Goal: Task Accomplishment & Management: Manage account settings

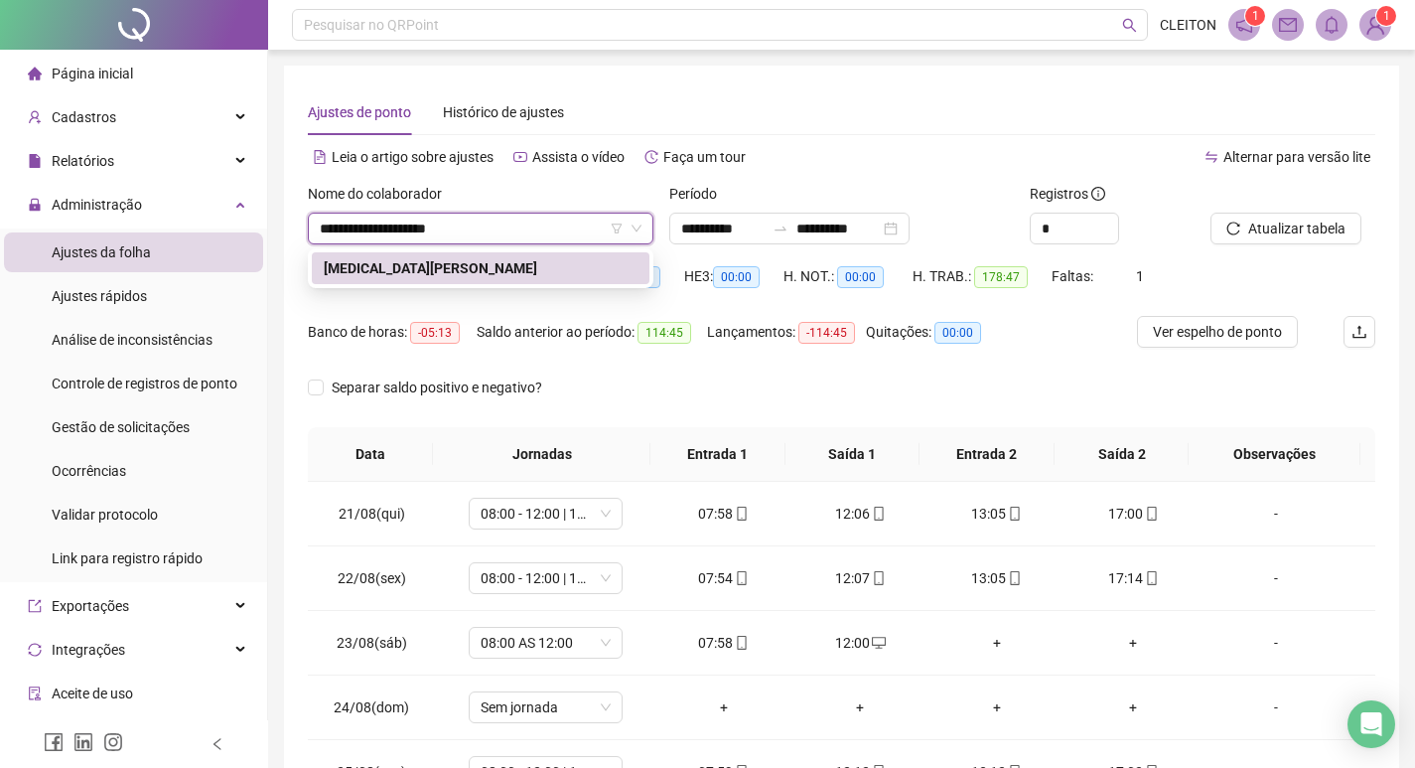
type input "**********"
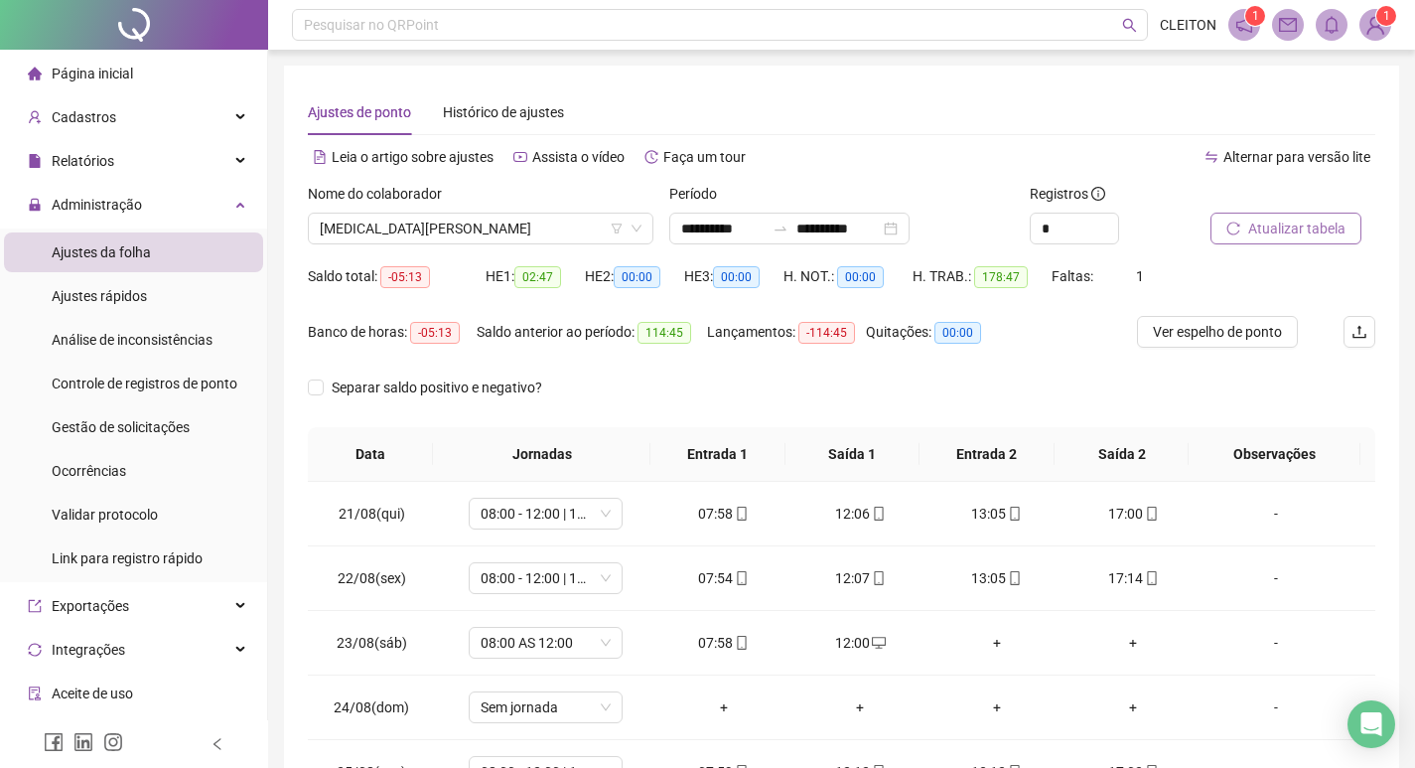
click at [1317, 231] on span "Atualizar tabela" at bounding box center [1296, 228] width 97 height 22
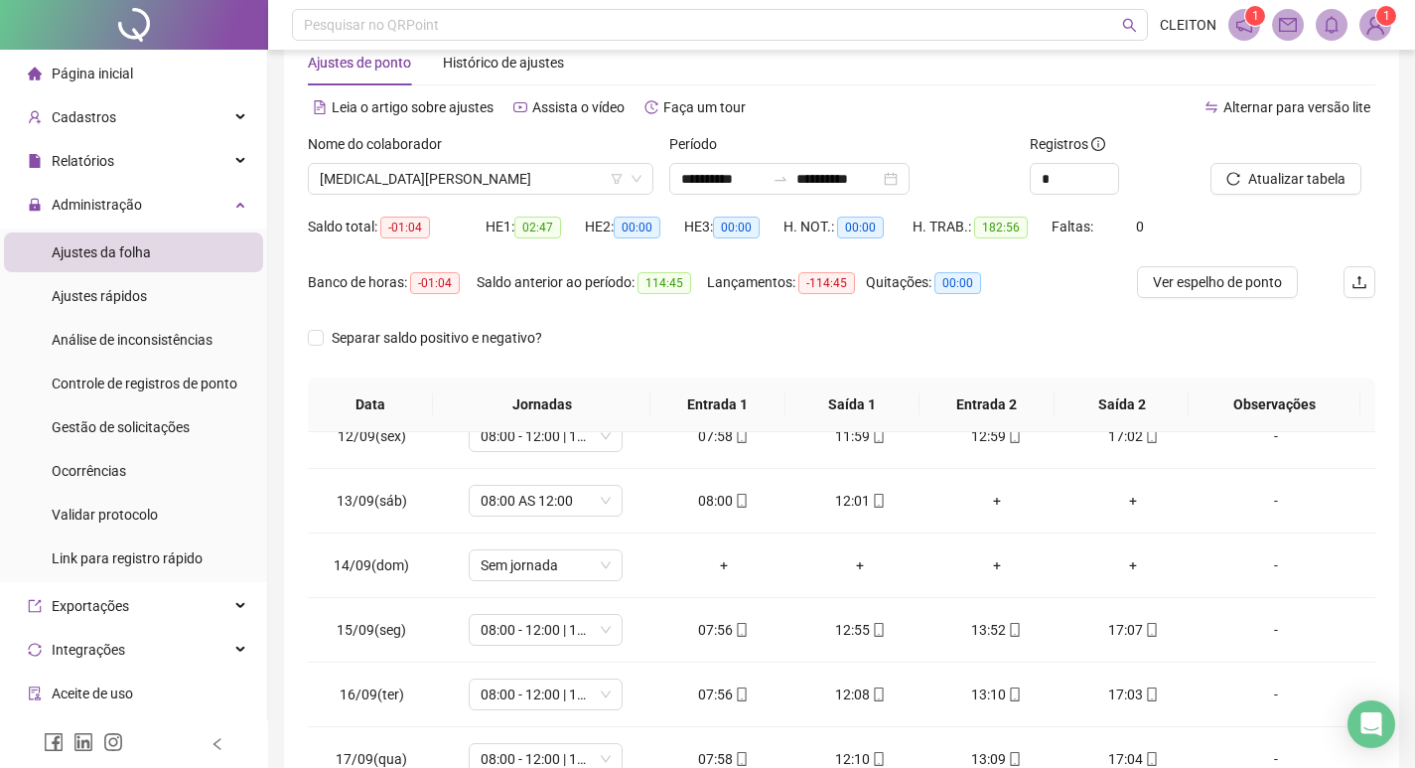
scroll to position [49, 0]
click at [318, 348] on label "Separar saldo positivo e negativo?" at bounding box center [429, 339] width 242 height 22
click at [523, 196] on div "Nome do colaborador [PERSON_NAME]" at bounding box center [480, 172] width 361 height 77
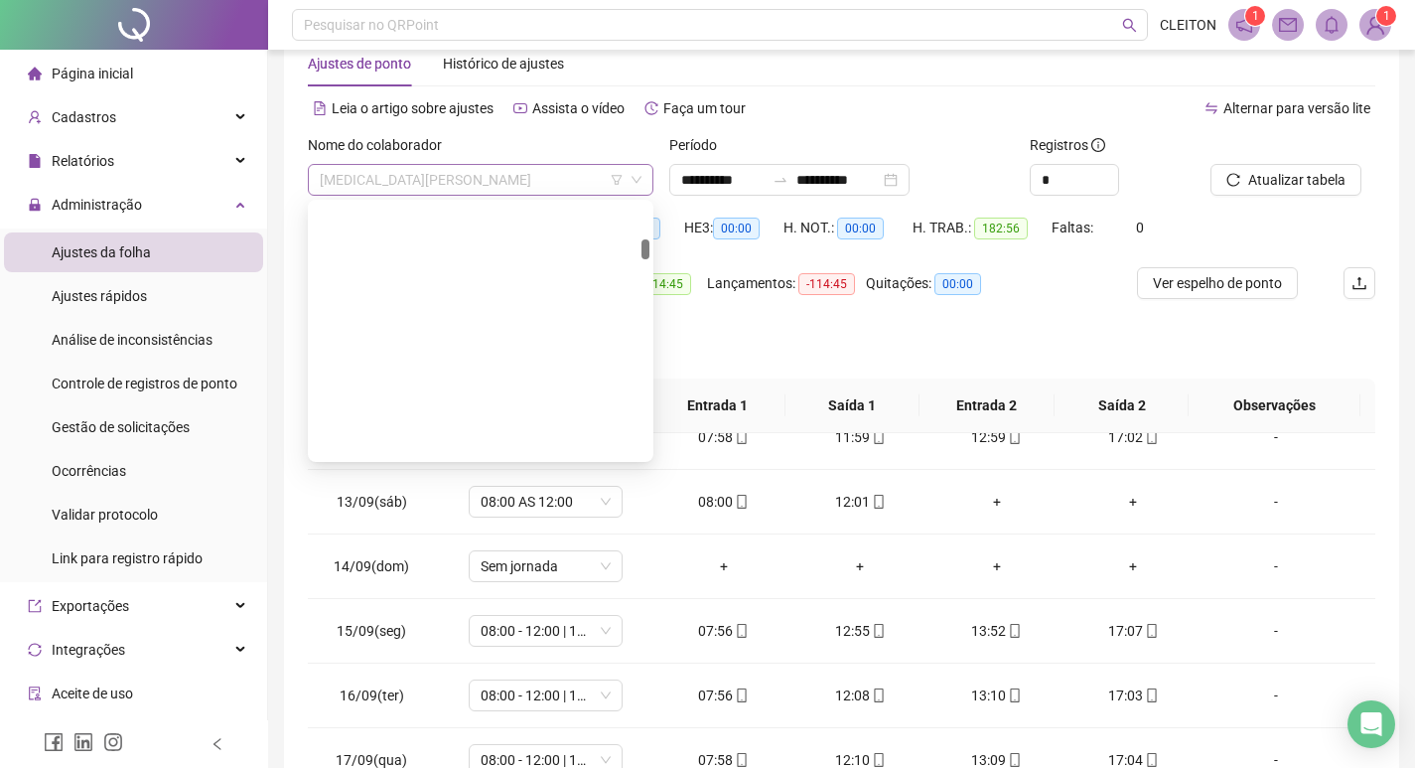
click at [523, 193] on span "[MEDICAL_DATA][PERSON_NAME]" at bounding box center [481, 180] width 322 height 30
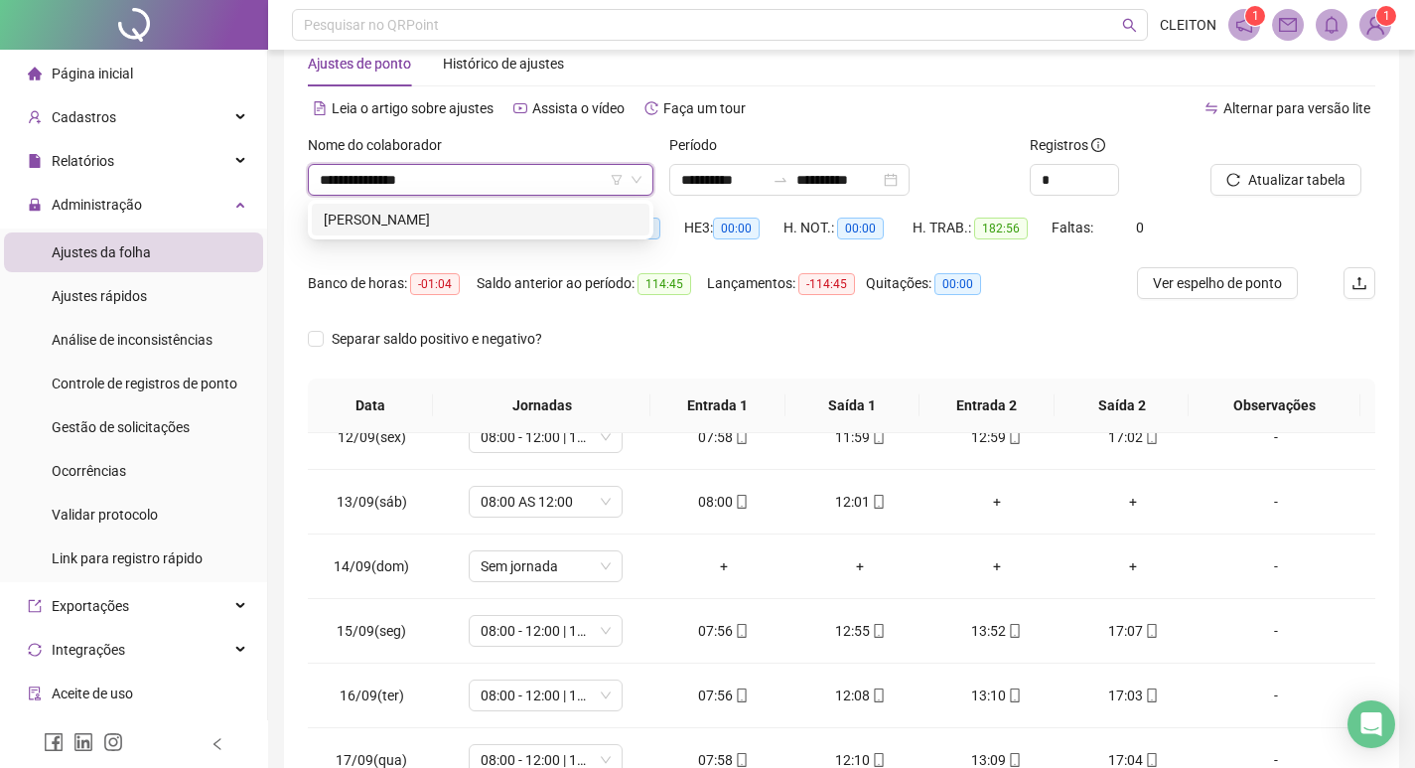
type input "**********"
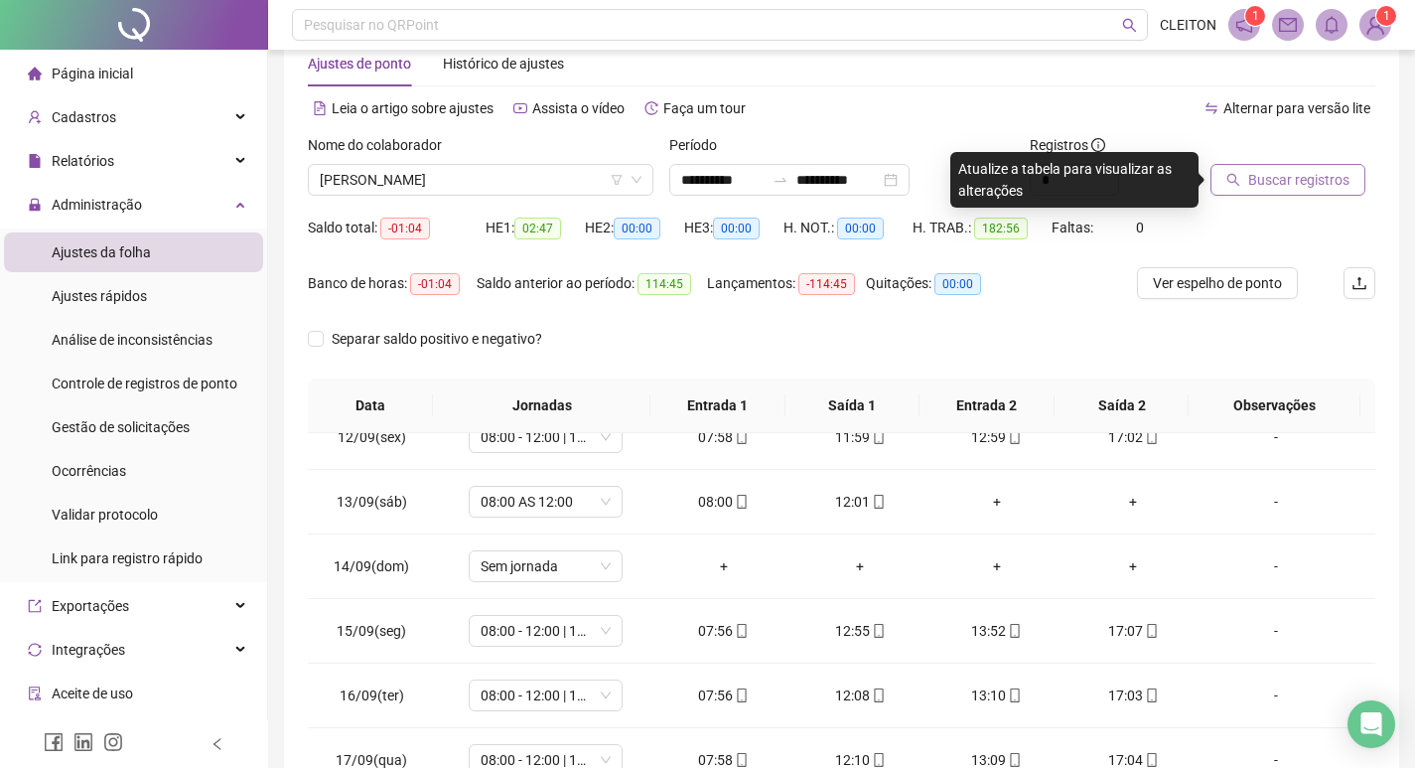
click at [1290, 184] on span "Buscar registros" at bounding box center [1298, 180] width 101 height 22
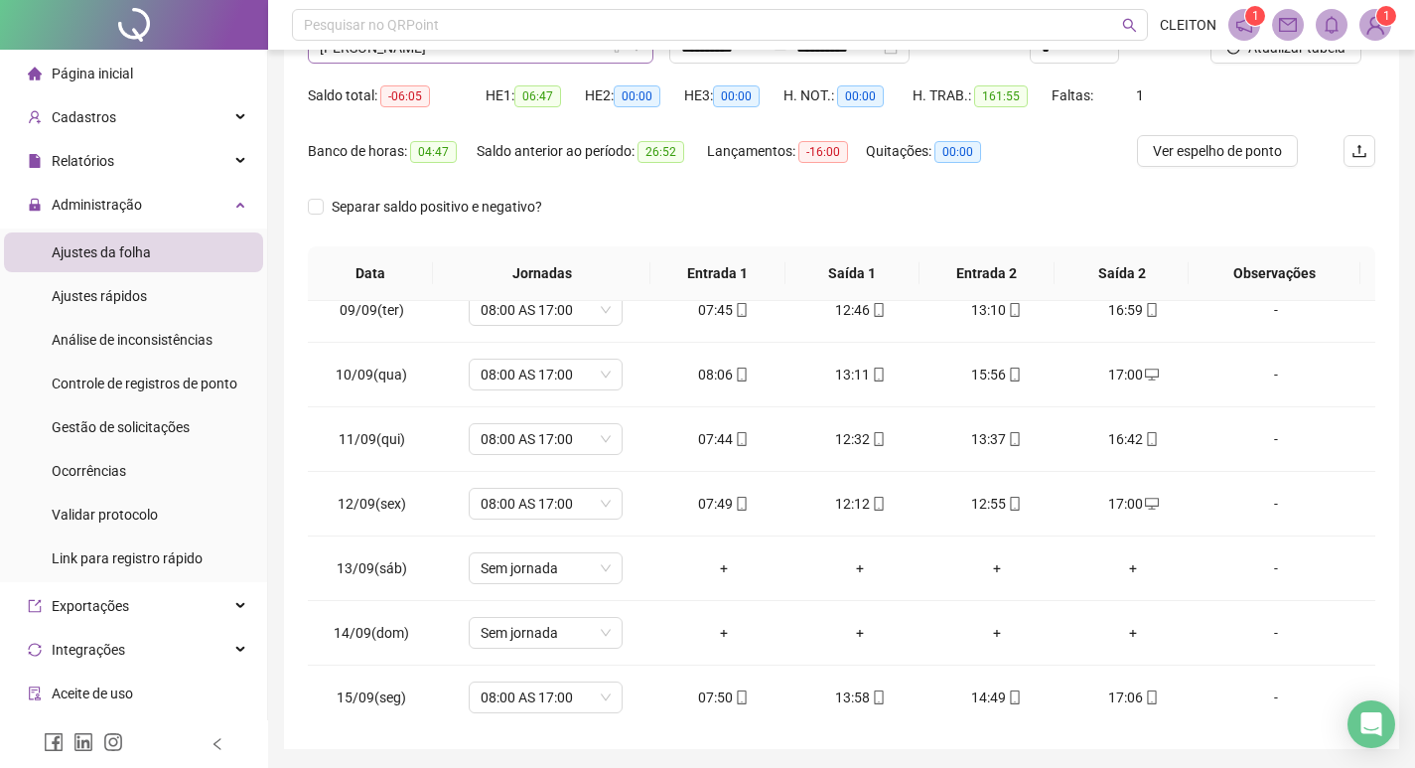
scroll to position [49, 0]
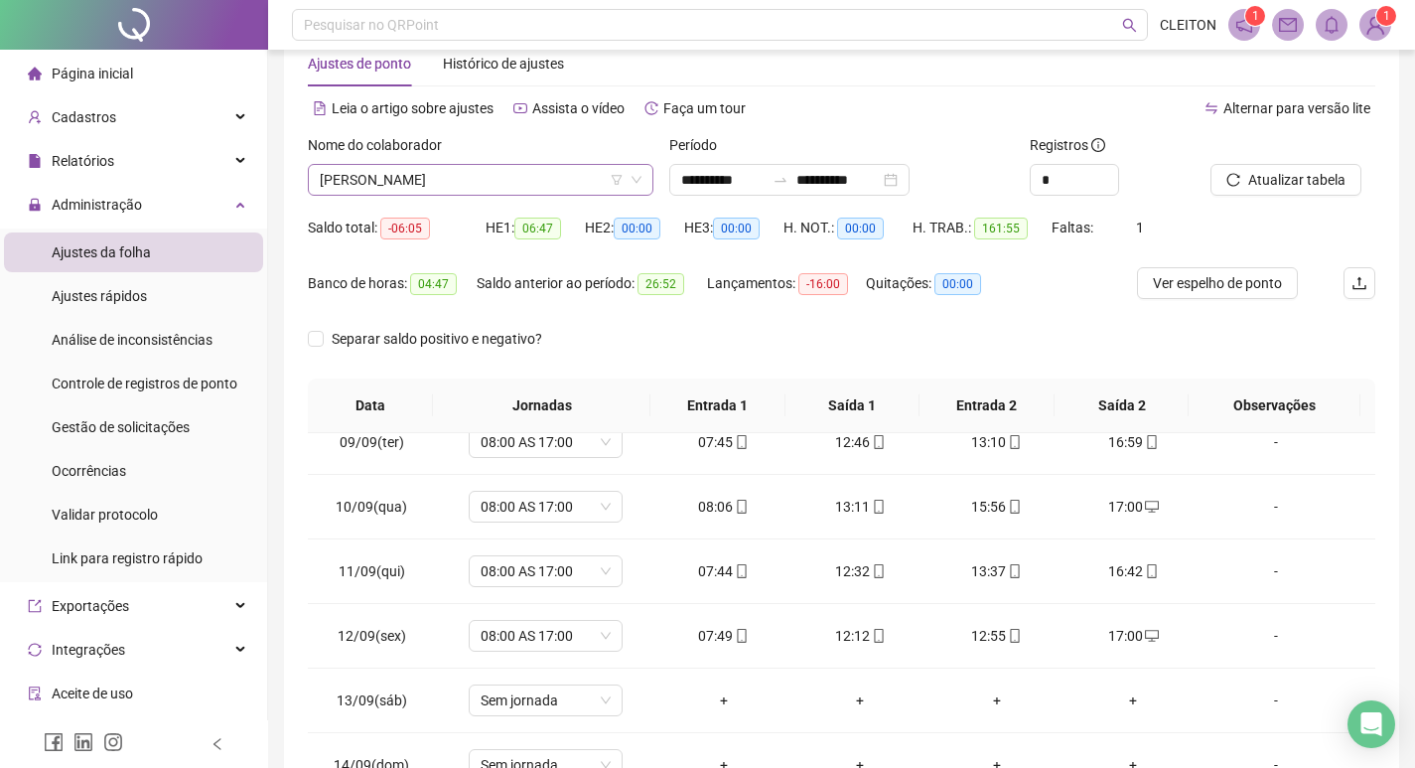
click at [424, 171] on span "[PERSON_NAME]" at bounding box center [481, 180] width 322 height 30
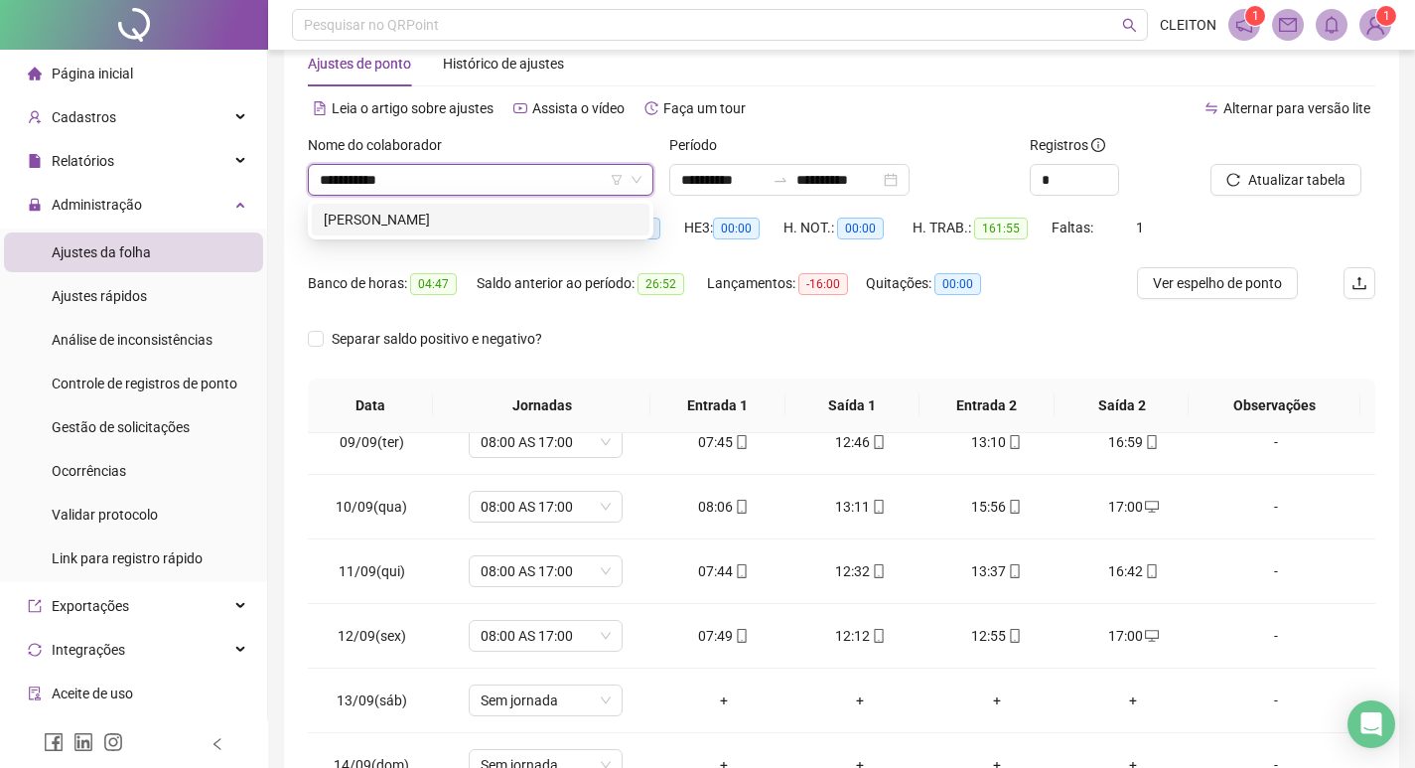
type input "**********"
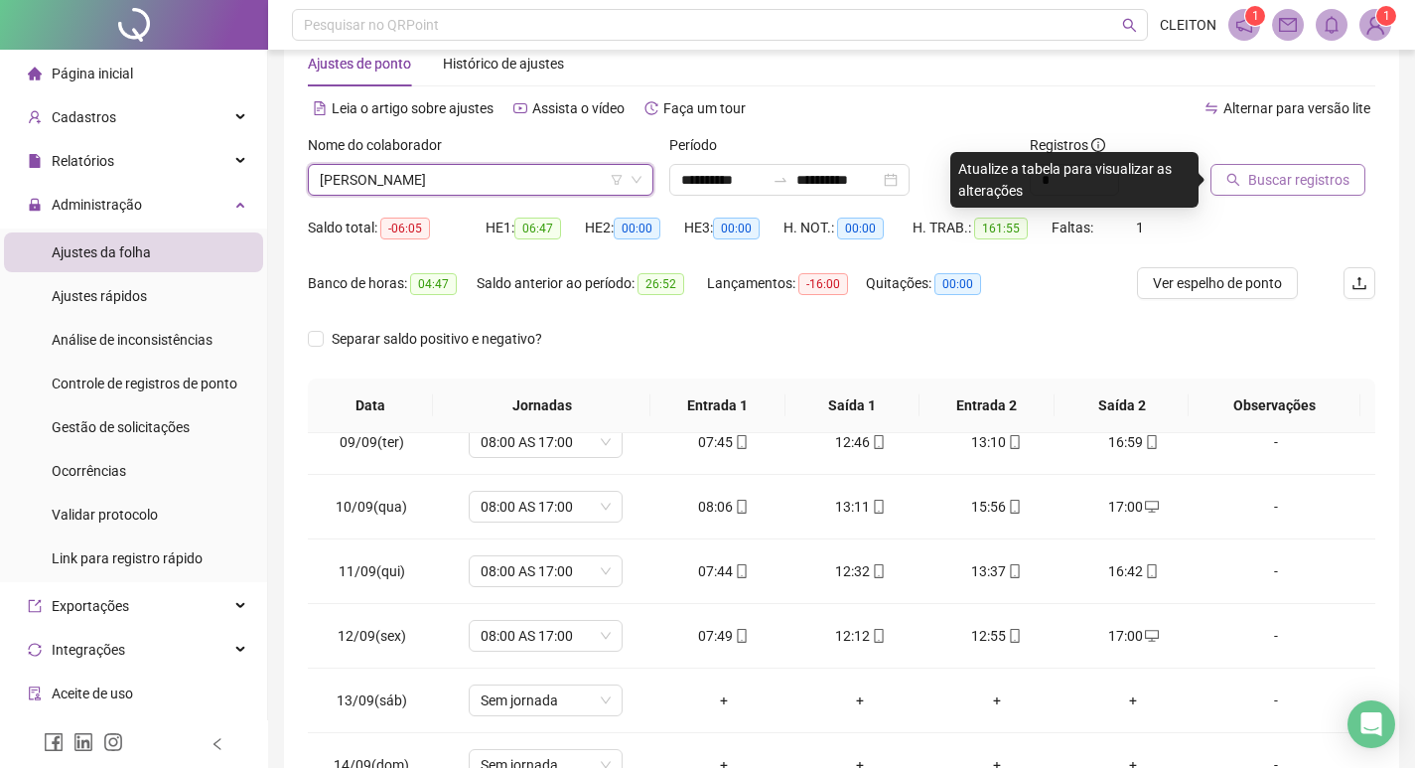
click at [1221, 183] on button "Buscar registros" at bounding box center [1288, 180] width 155 height 32
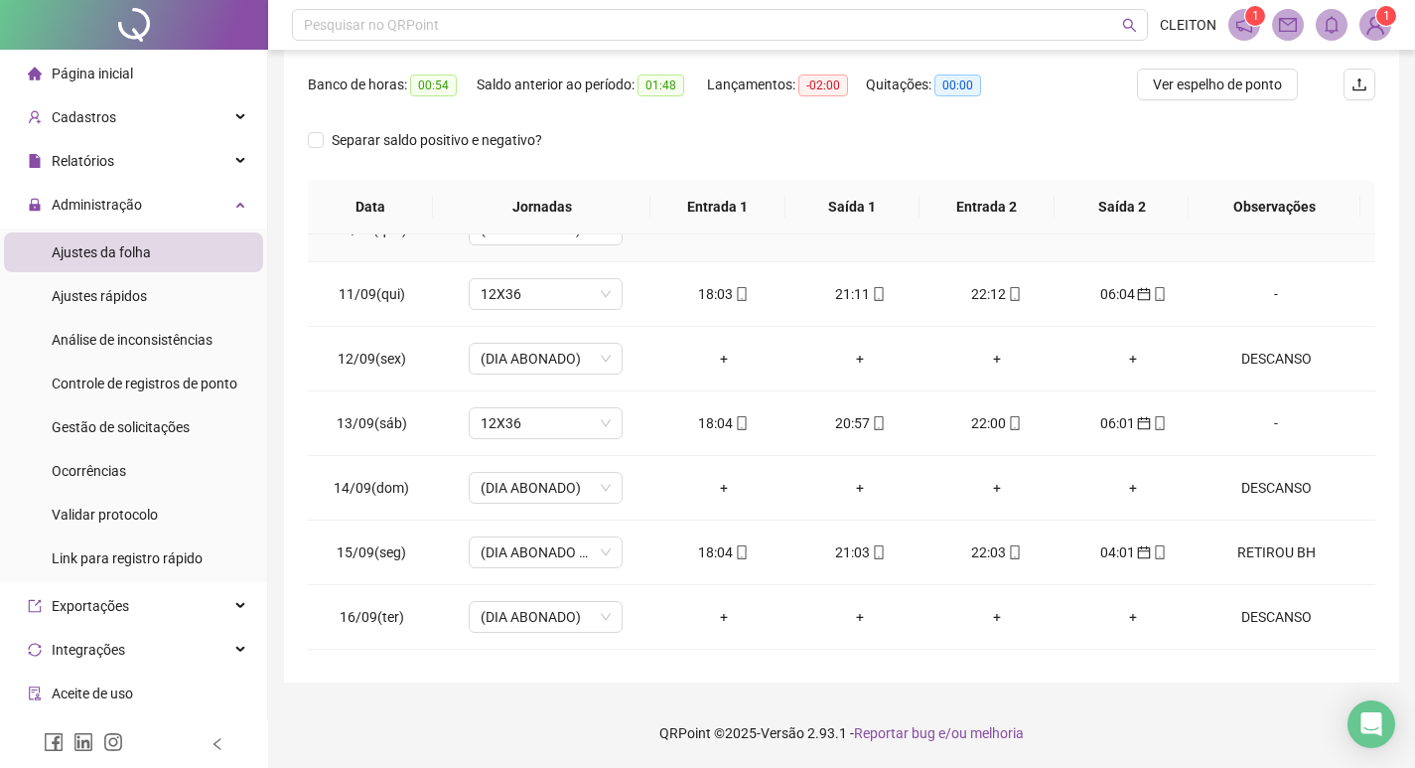
scroll to position [1448, 0]
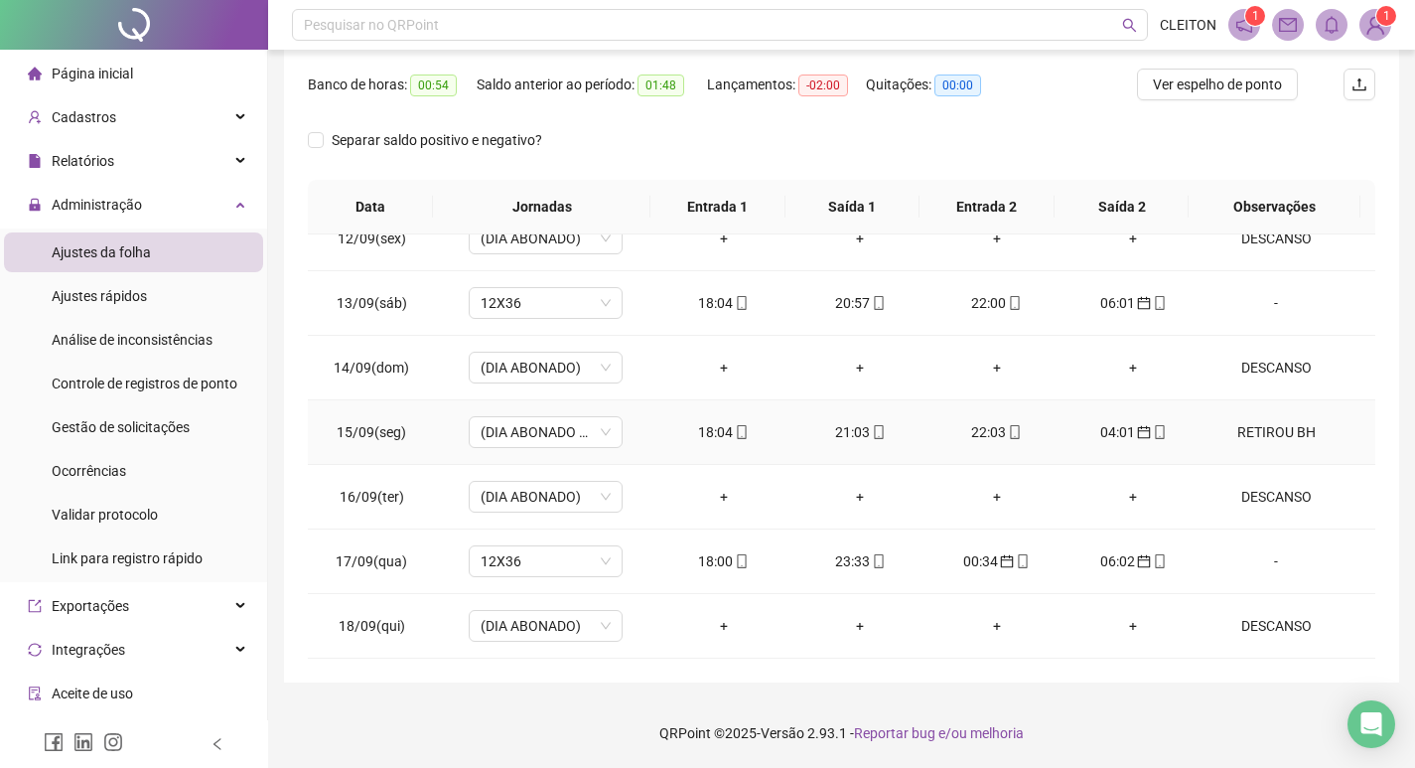
click at [1226, 426] on div "RETIROU BH" at bounding box center [1275, 432] width 117 height 22
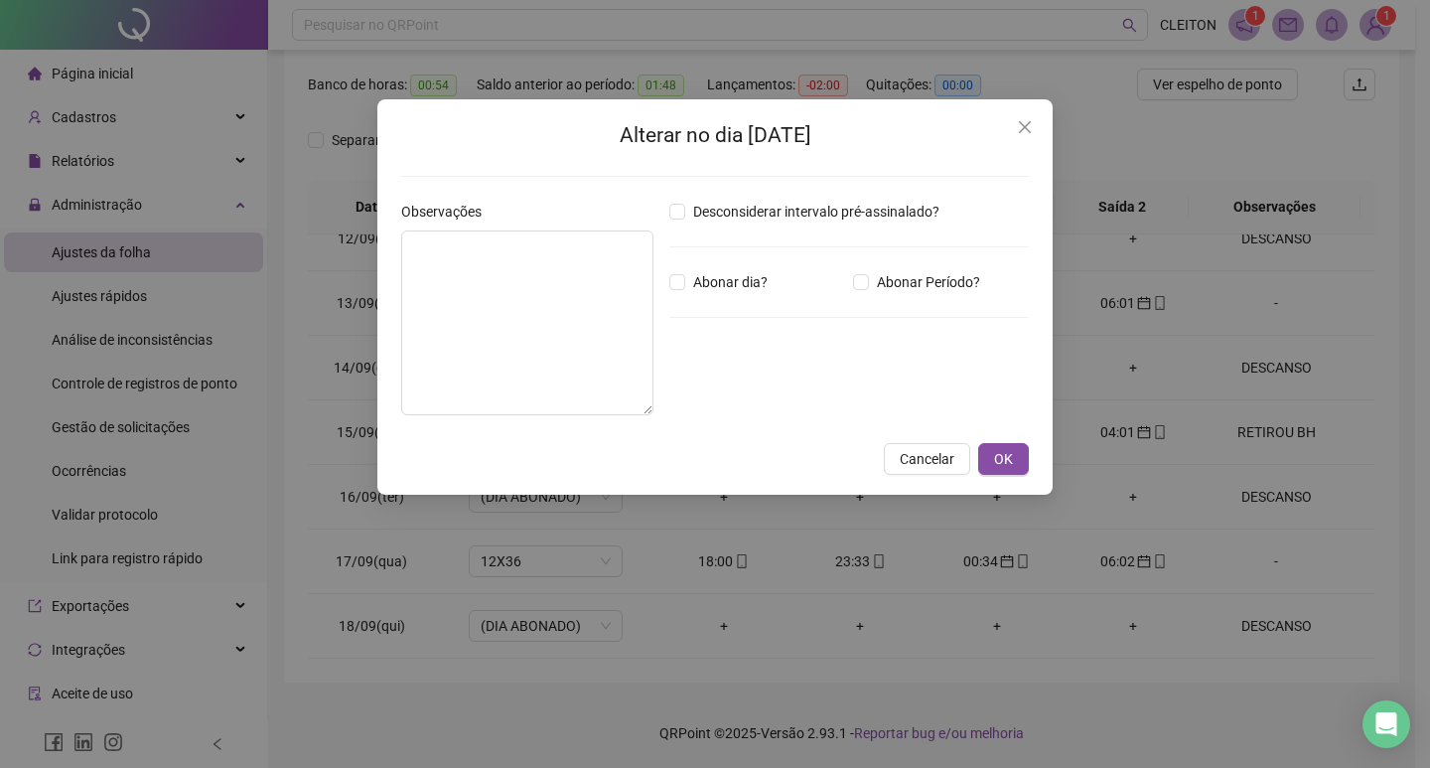
type textarea "**********"
type input "*****"
drag, startPoint x: 1032, startPoint y: 140, endPoint x: 1020, endPoint y: 134, distance: 13.3
click at [1032, 139] on button "Close" at bounding box center [1025, 127] width 32 height 32
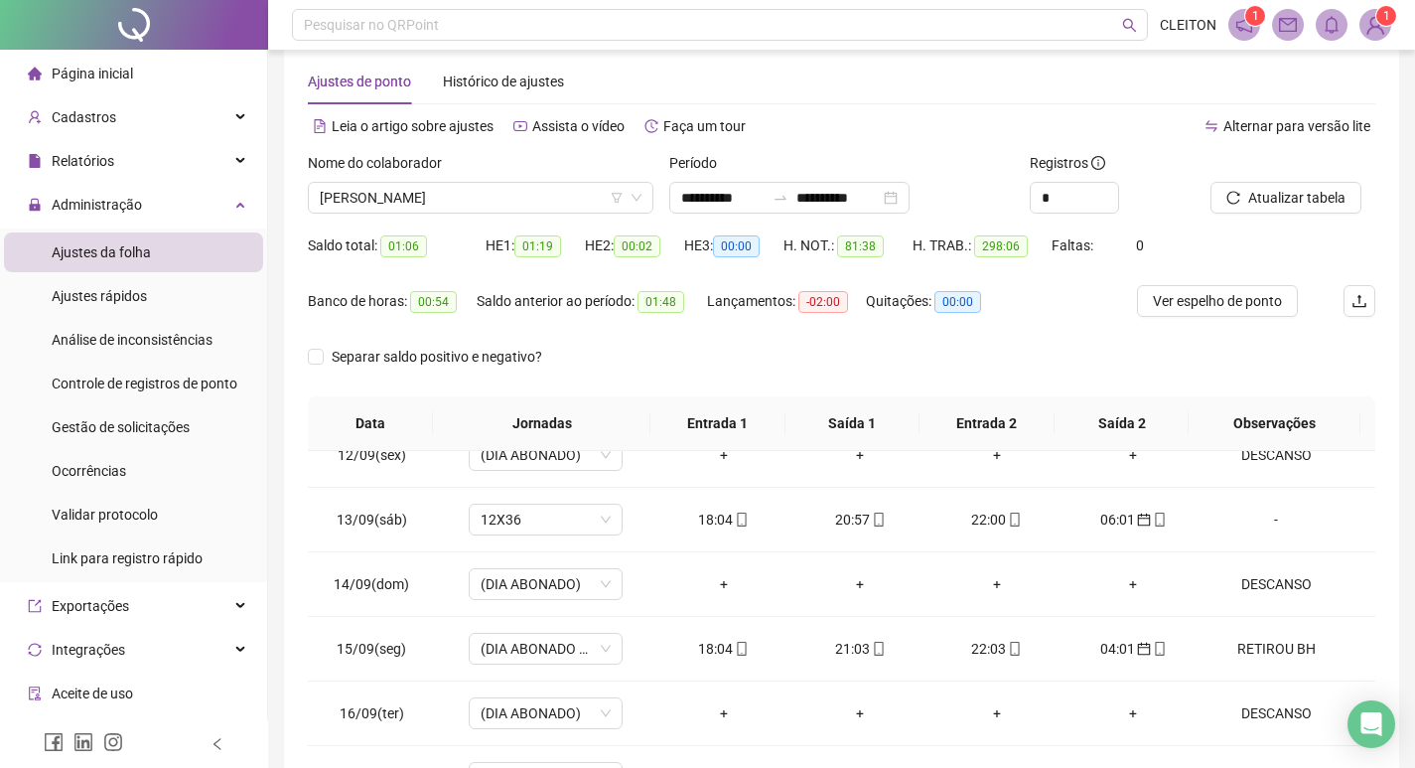
scroll to position [0, 0]
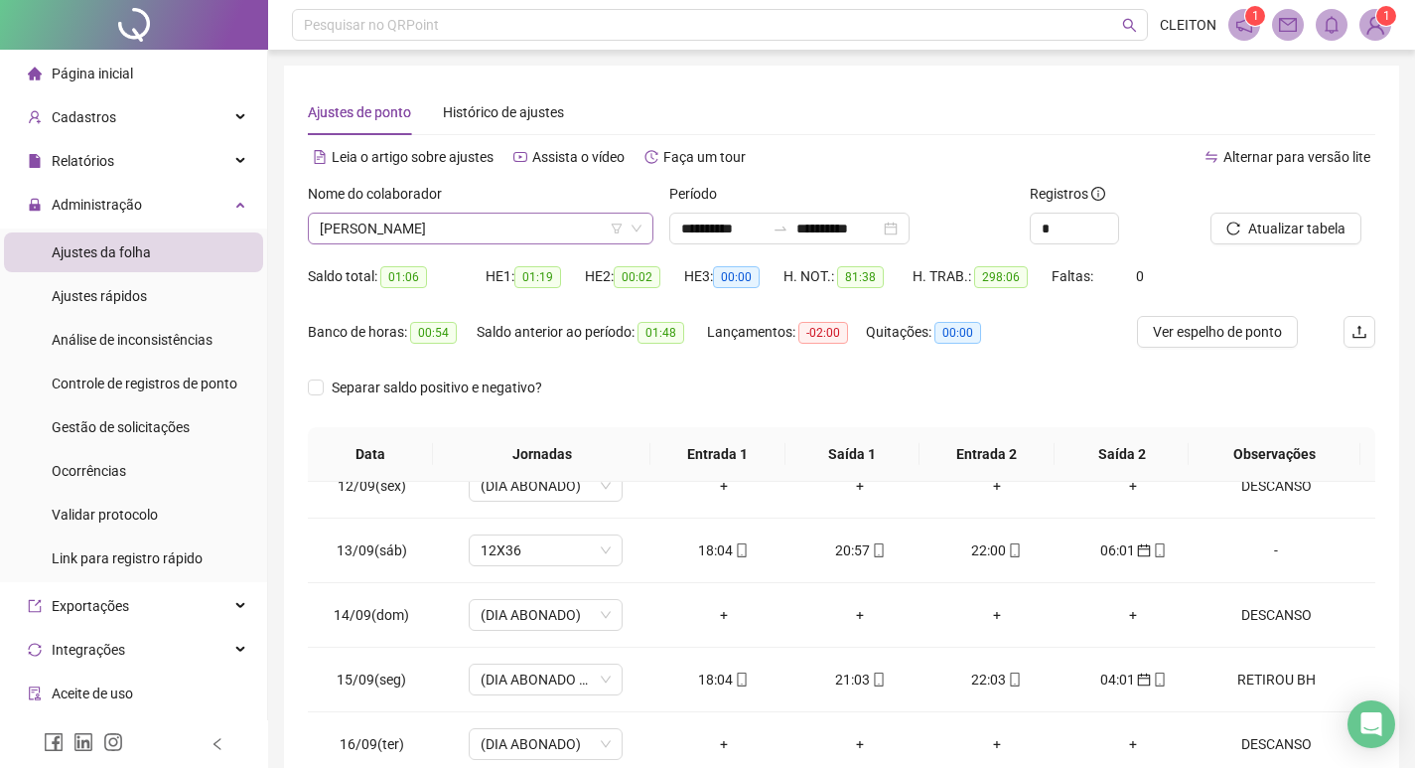
click at [496, 227] on span "[PERSON_NAME]" at bounding box center [481, 229] width 322 height 30
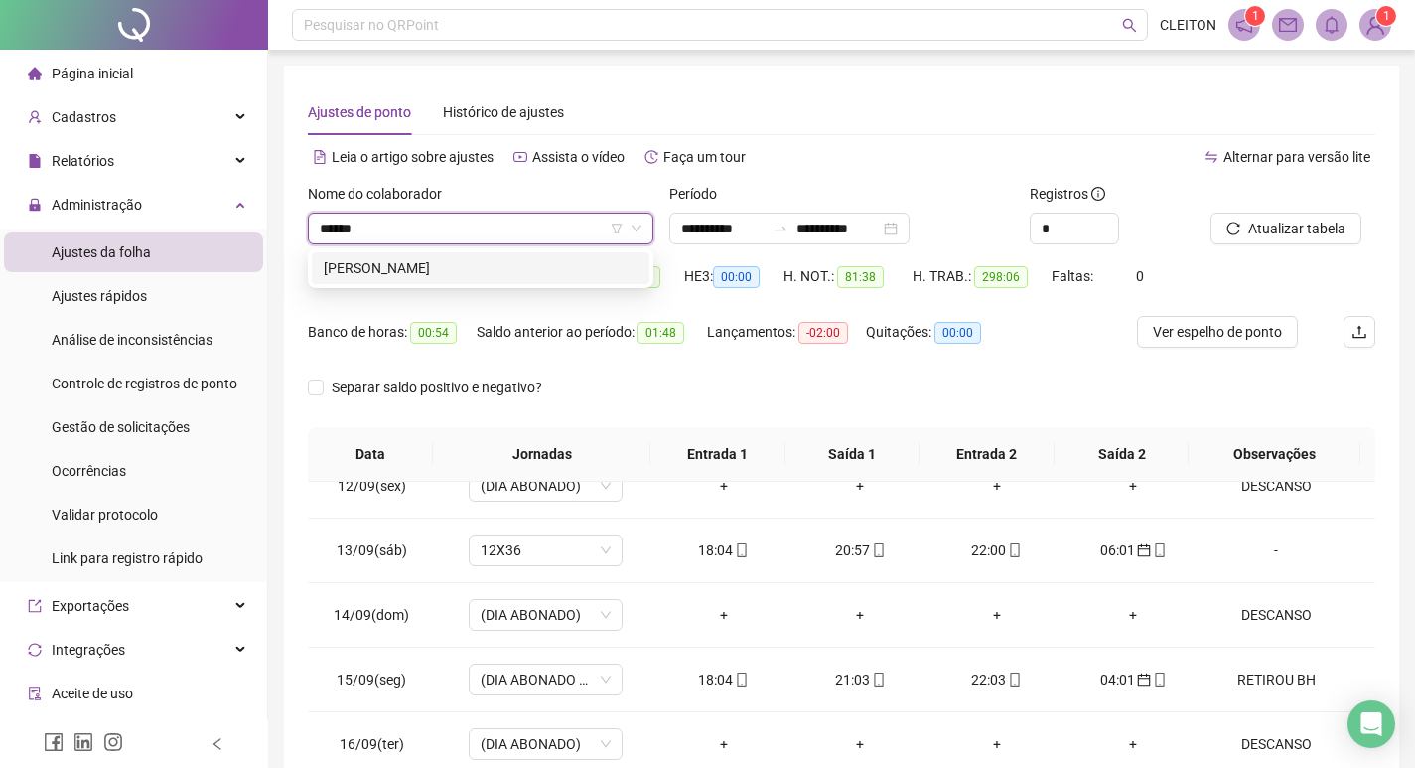
type input "******"
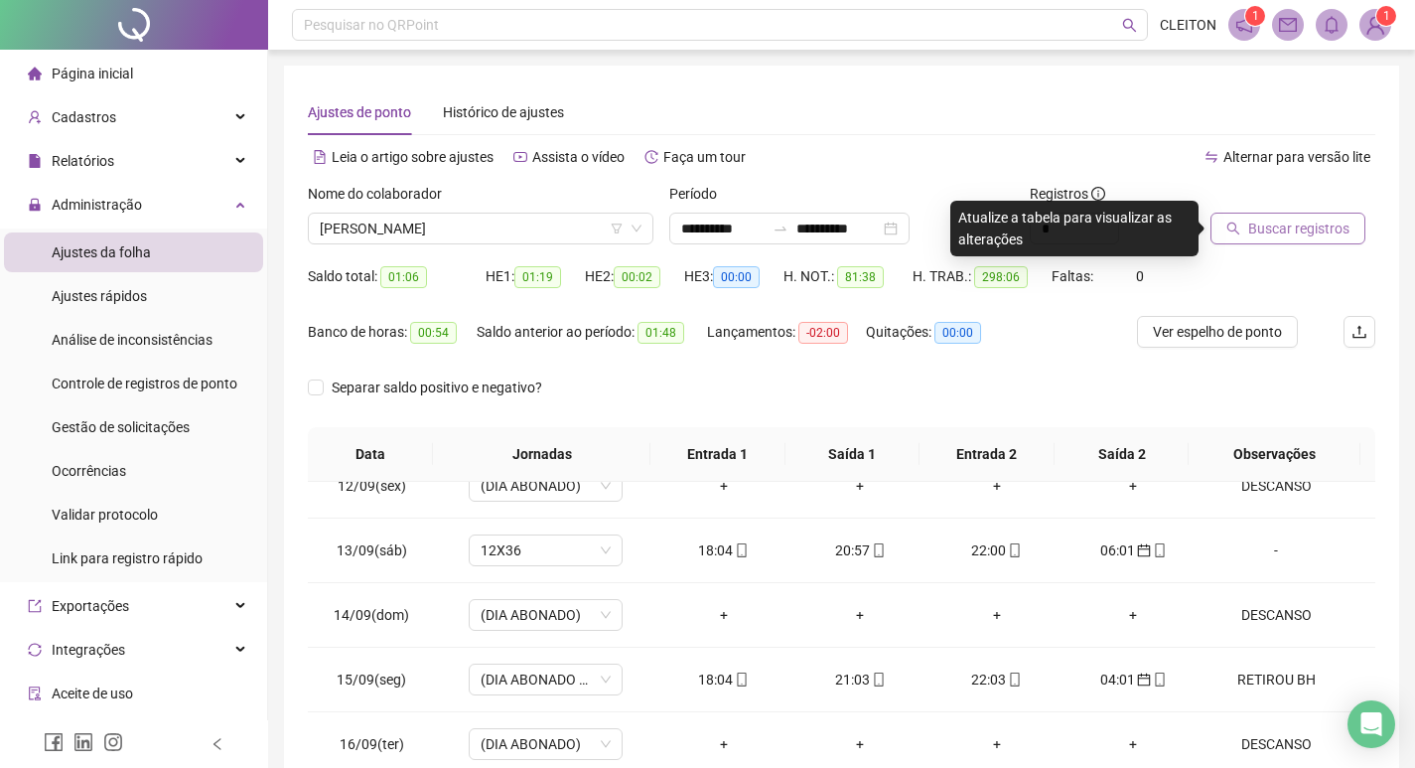
click at [1289, 238] on span "Buscar registros" at bounding box center [1298, 228] width 101 height 22
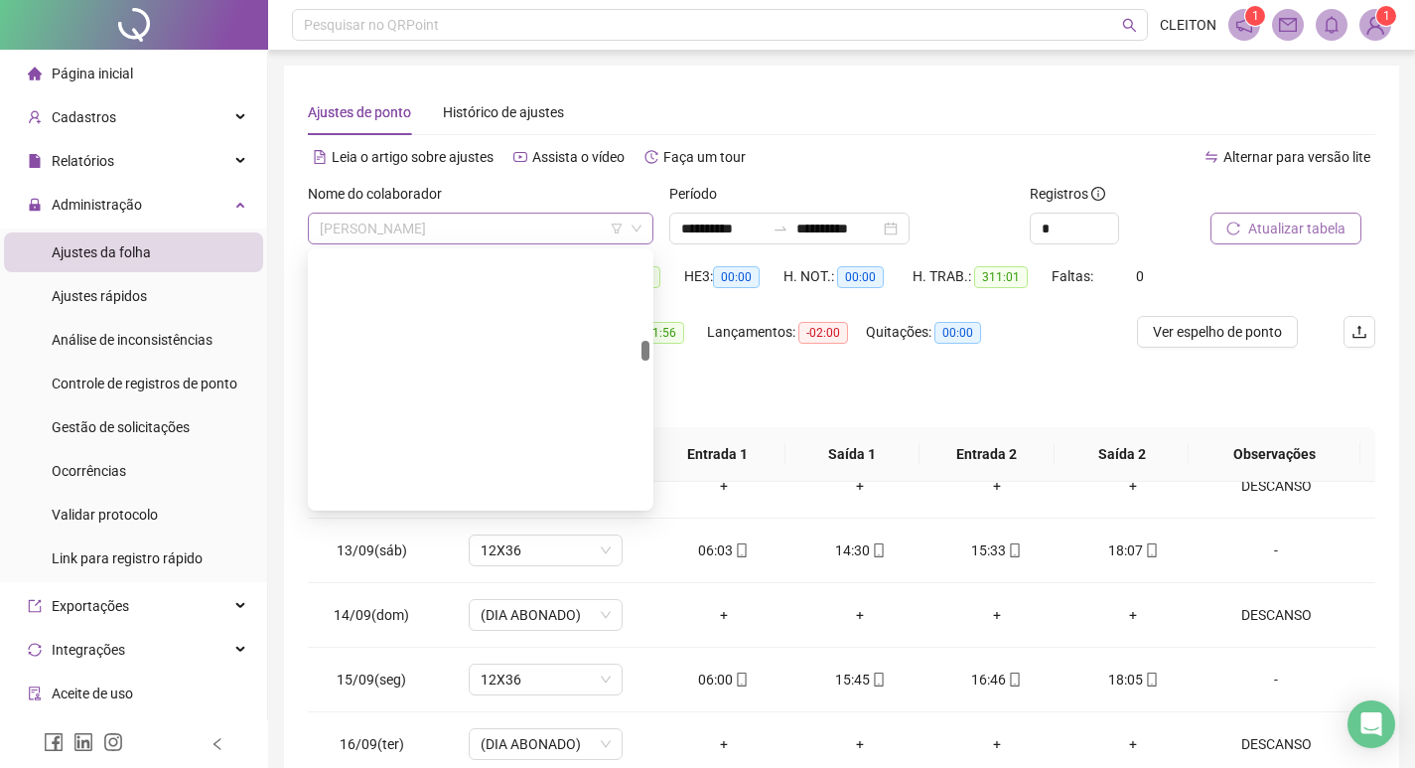
click at [542, 226] on span "[PERSON_NAME]" at bounding box center [481, 229] width 322 height 30
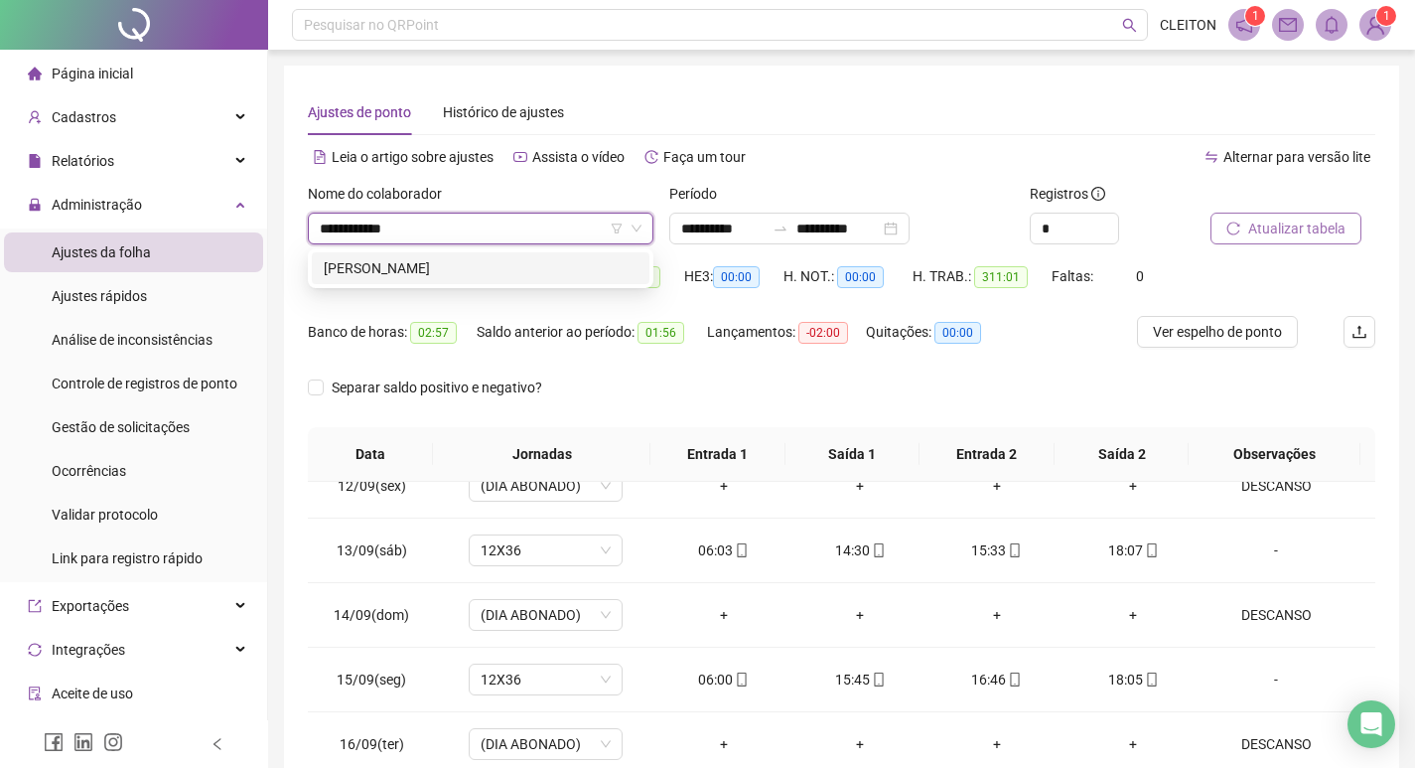
type input "**********"
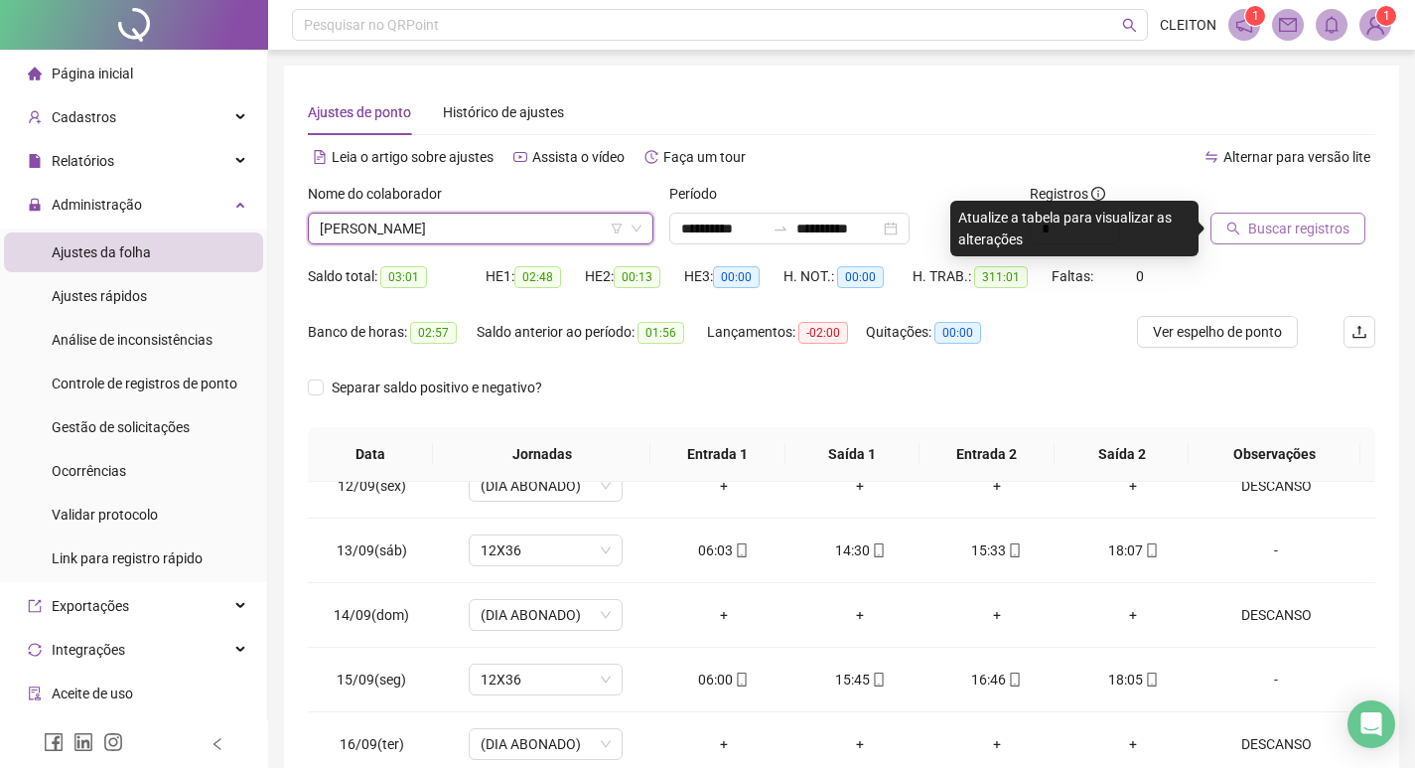
click at [1263, 242] on button "Buscar registros" at bounding box center [1288, 229] width 155 height 32
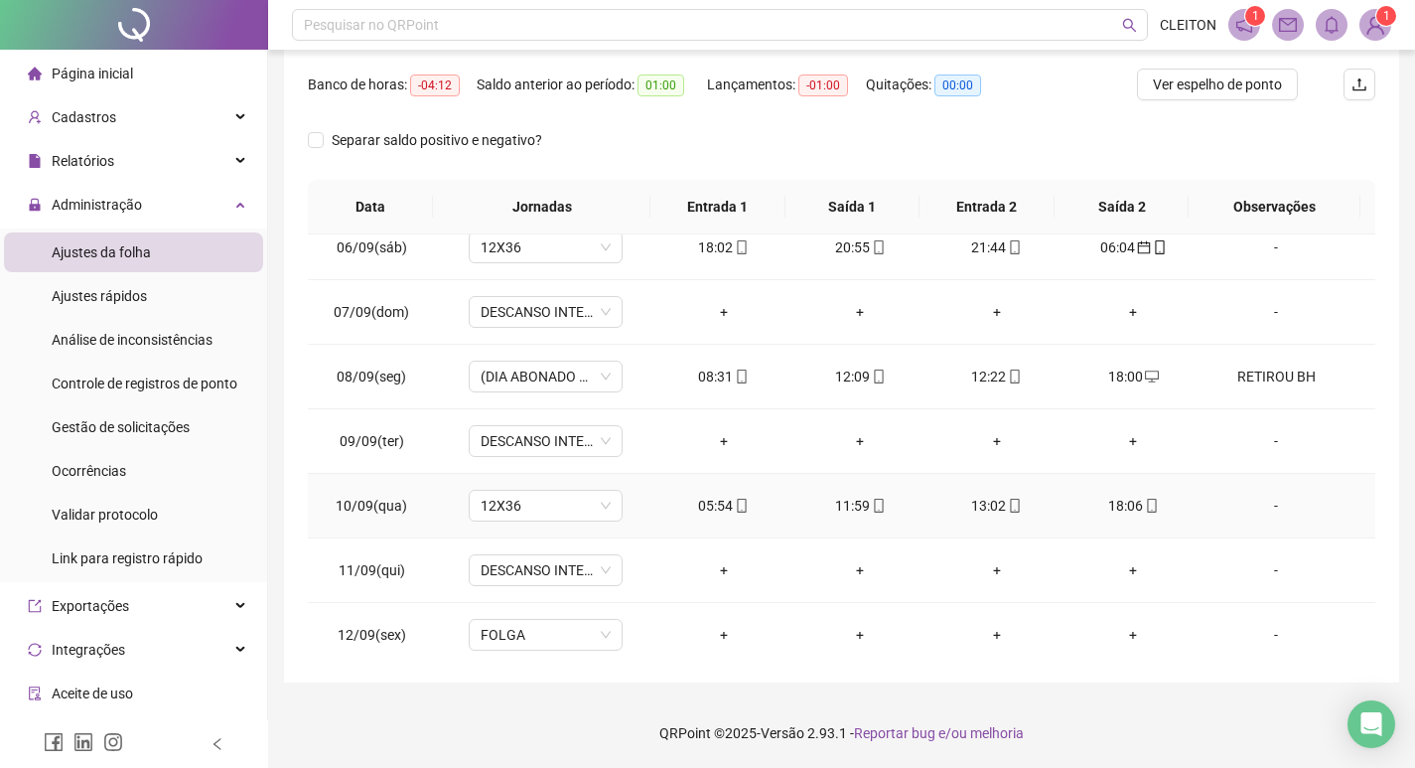
scroll to position [1051, 0]
click at [321, 164] on div "Separar saldo positivo e negativo?" at bounding box center [442, 152] width 268 height 56
click at [324, 152] on div "Separar saldo positivo e negativo?" at bounding box center [442, 140] width 268 height 32
click at [339, 150] on span "Separar saldo positivo e negativo?" at bounding box center [437, 140] width 226 height 22
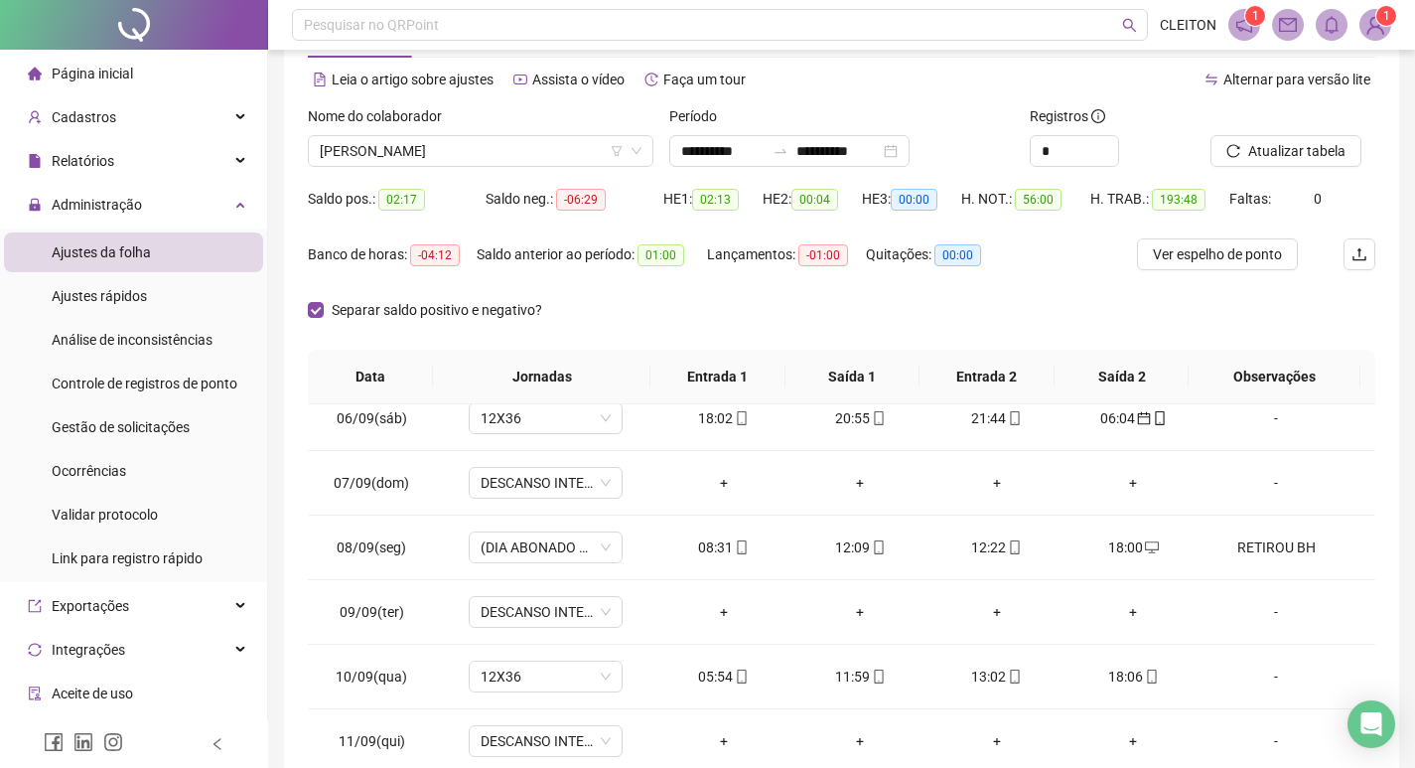
scroll to position [199, 0]
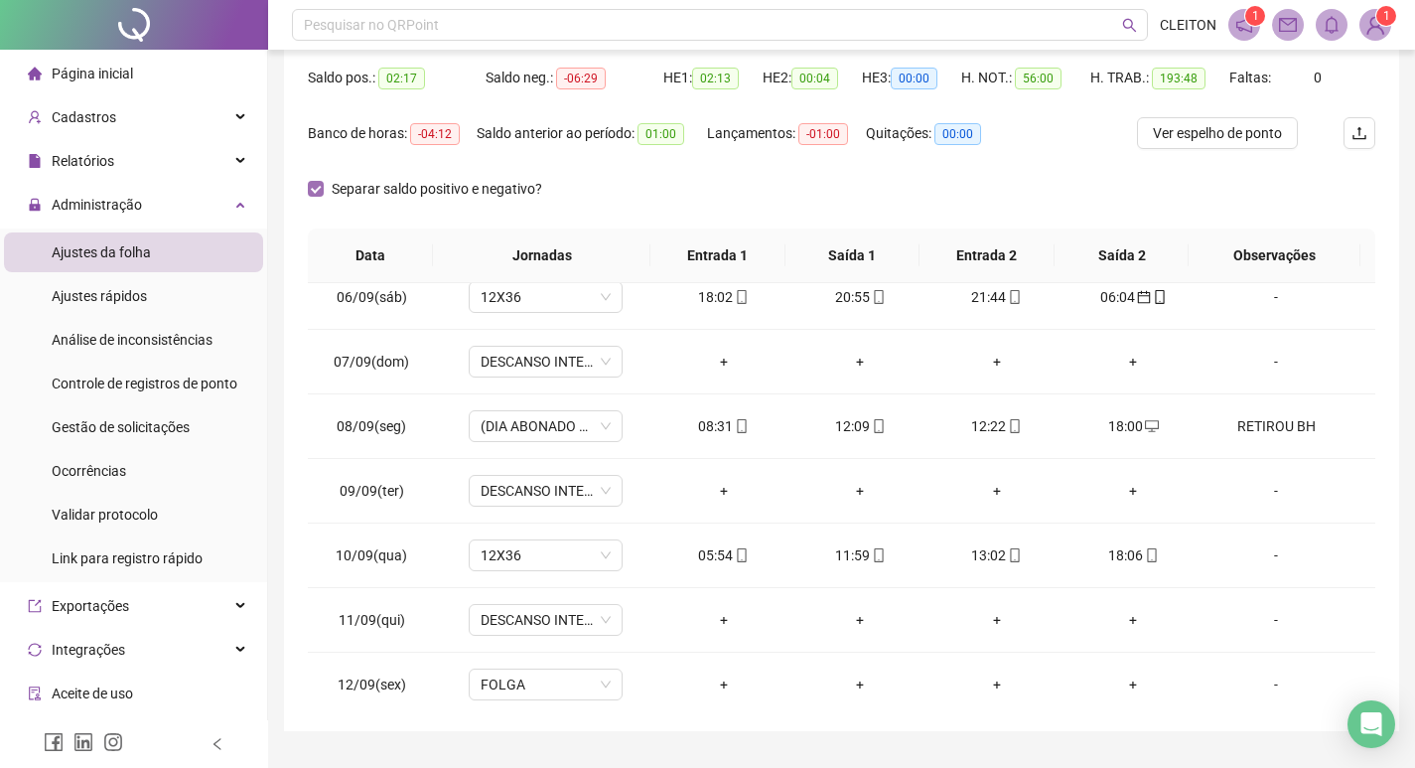
click at [314, 178] on label "Separar saldo positivo e negativo?" at bounding box center [429, 189] width 242 height 22
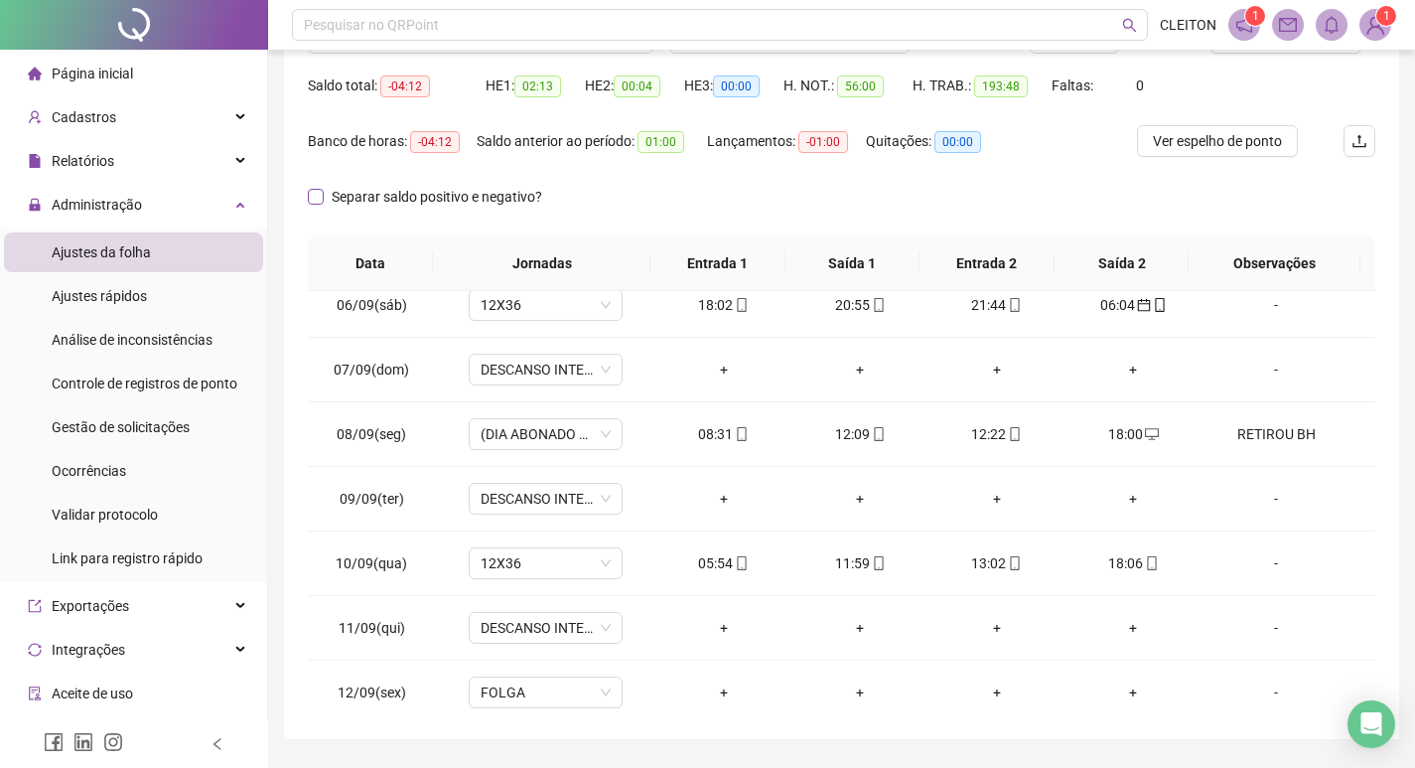
scroll to position [0, 0]
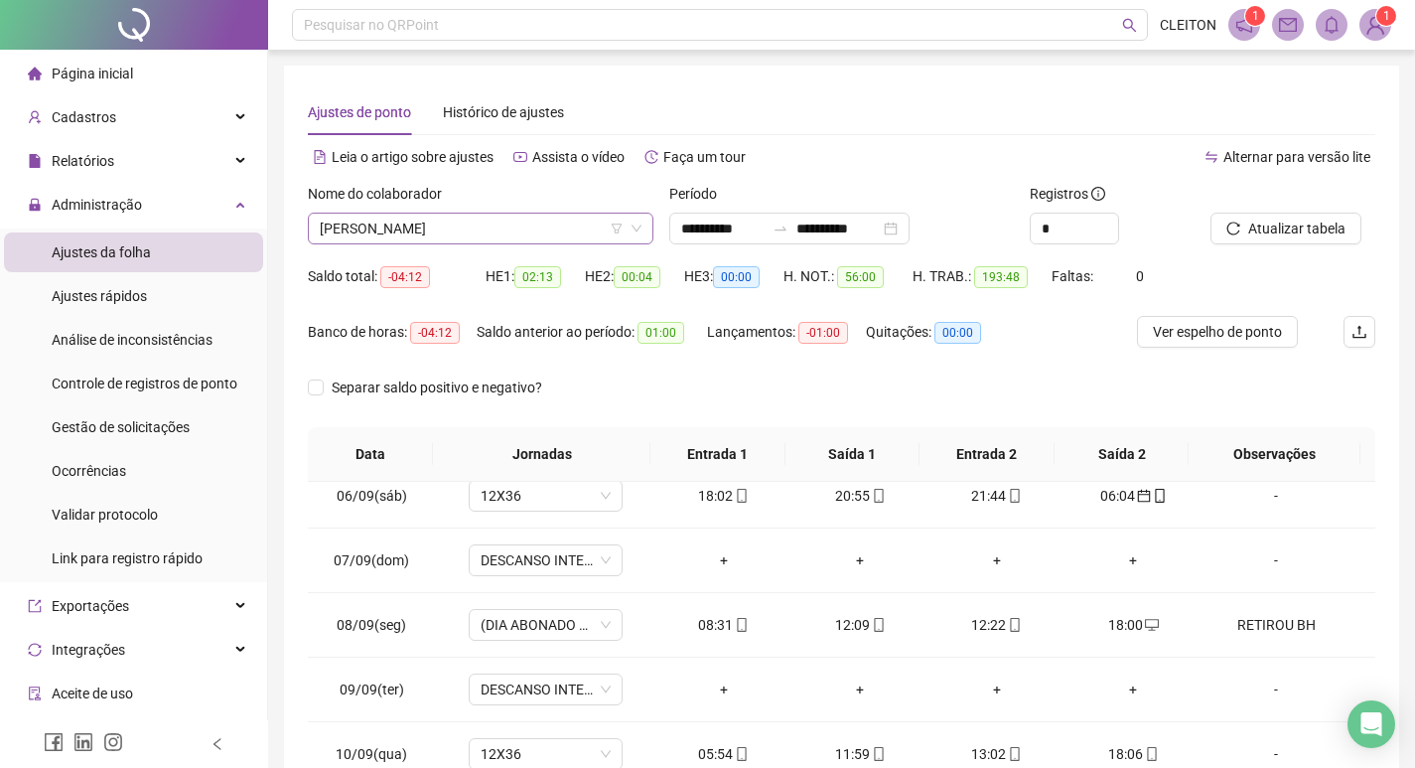
click at [479, 215] on span "[PERSON_NAME]" at bounding box center [481, 229] width 322 height 30
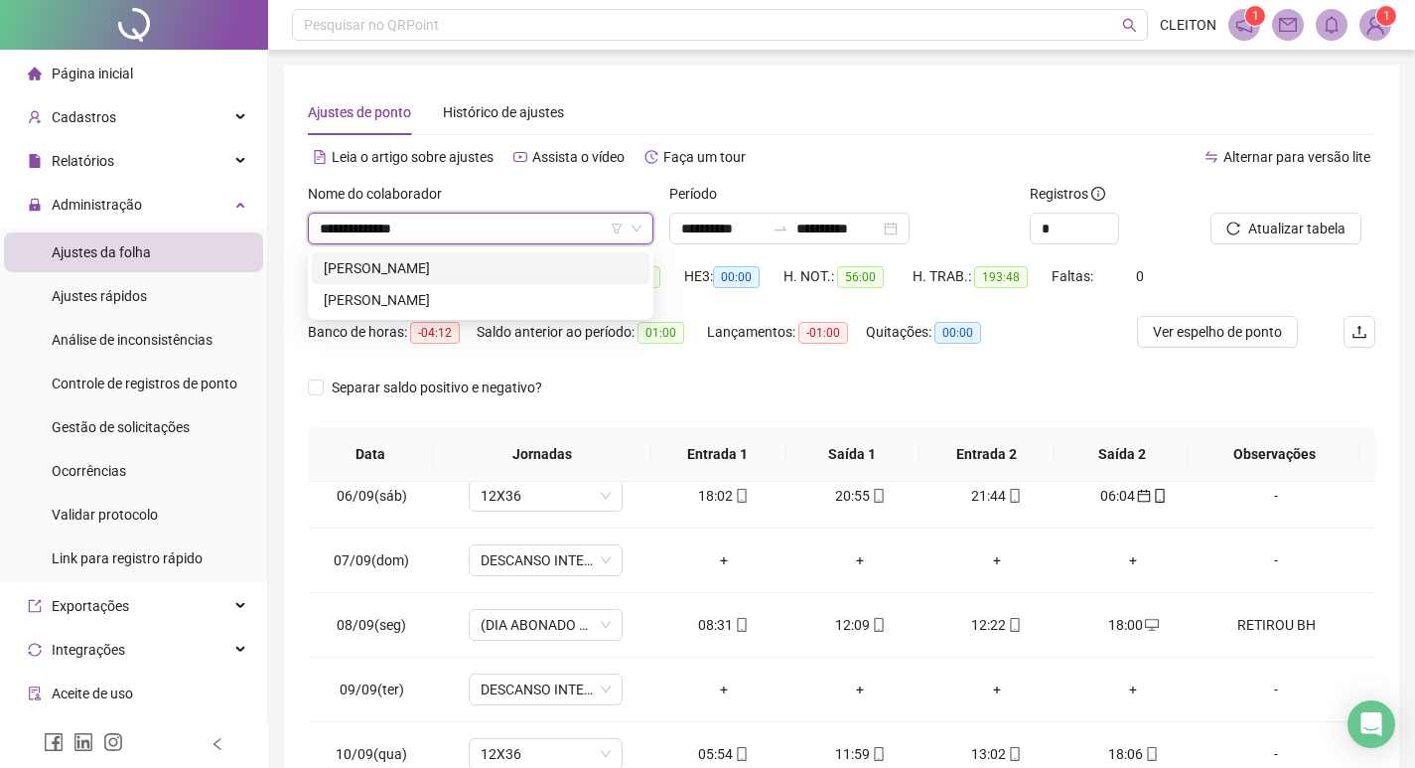
type input "**********"
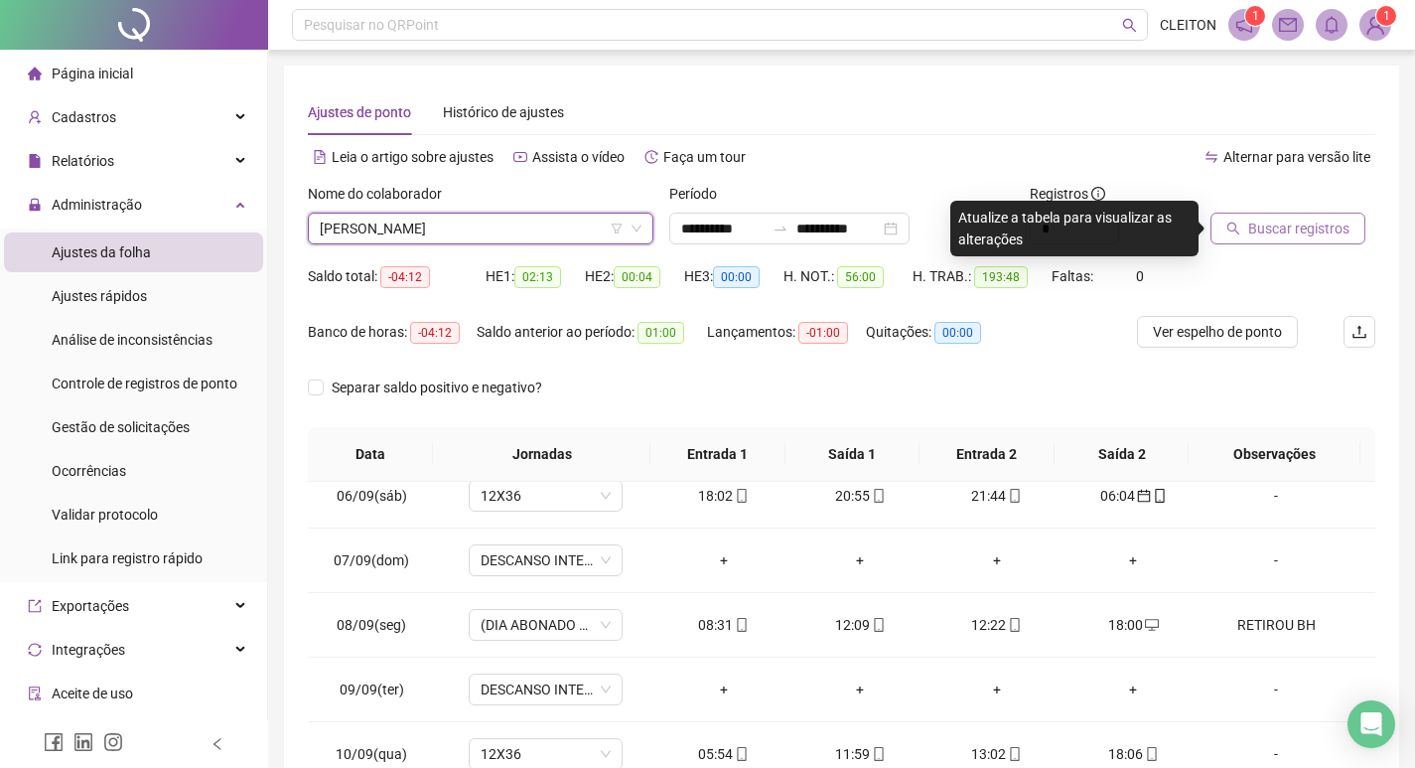
click at [1227, 215] on button "Buscar registros" at bounding box center [1288, 229] width 155 height 32
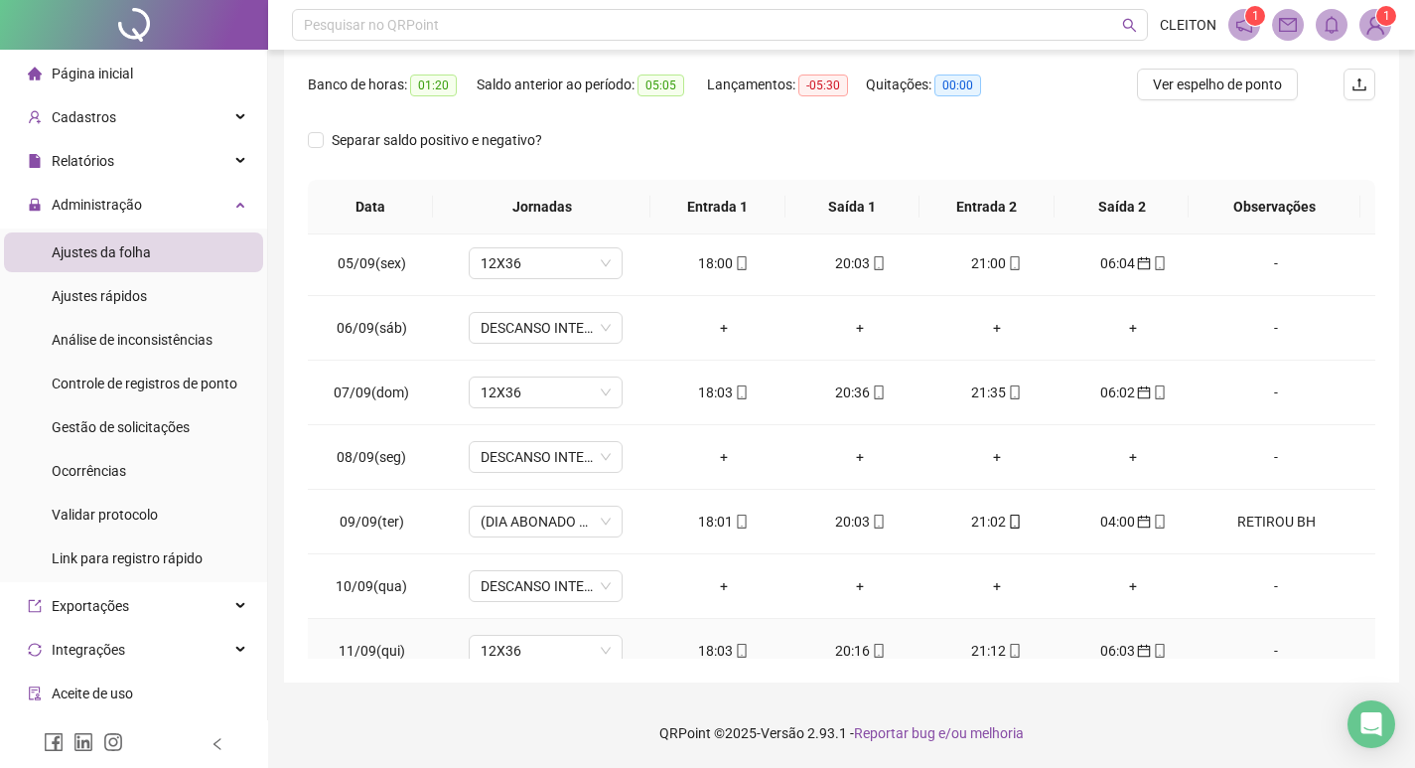
scroll to position [951, 0]
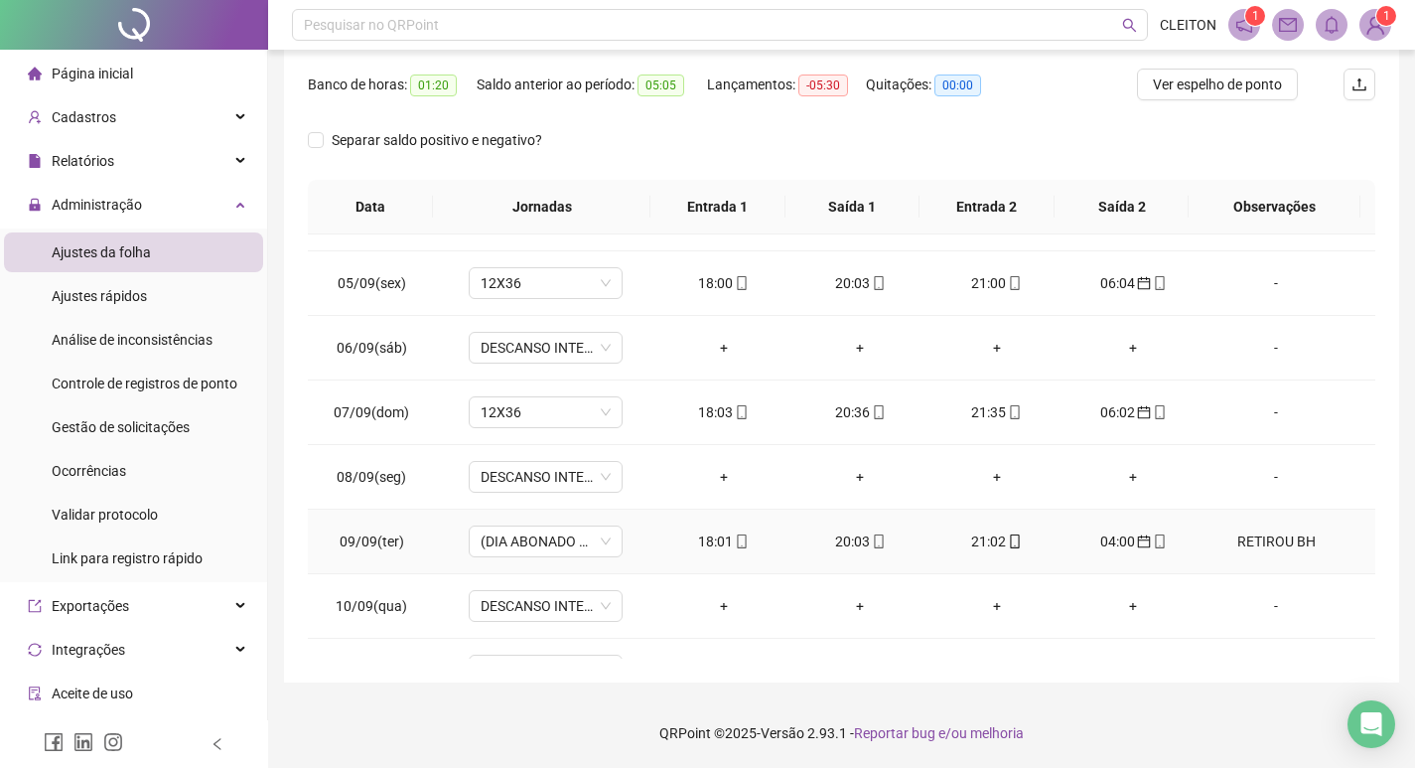
click at [1255, 536] on div "RETIROU BH" at bounding box center [1275, 541] width 117 height 22
type input "*****"
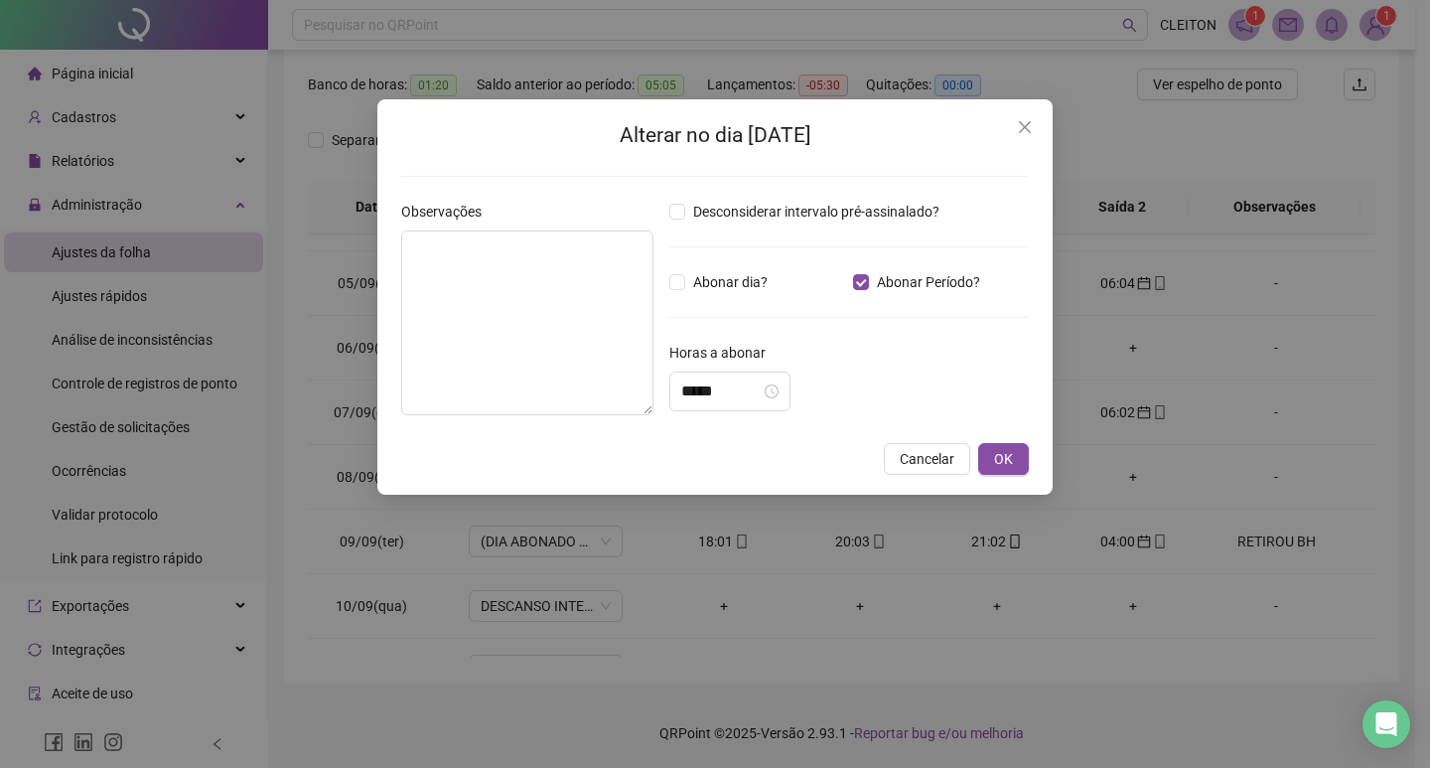
type textarea "**********"
type input "*****"
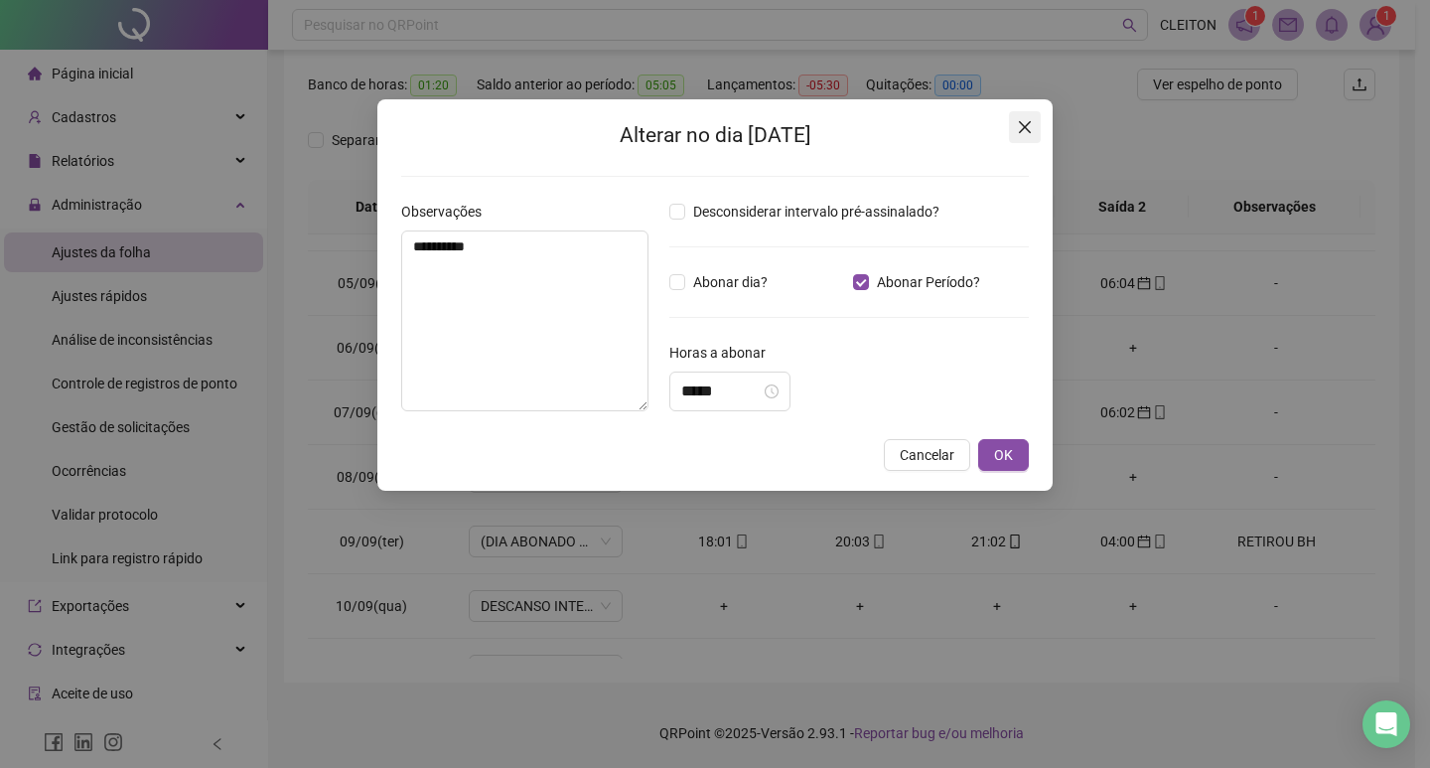
click at [1014, 129] on span "Close" at bounding box center [1025, 127] width 32 height 16
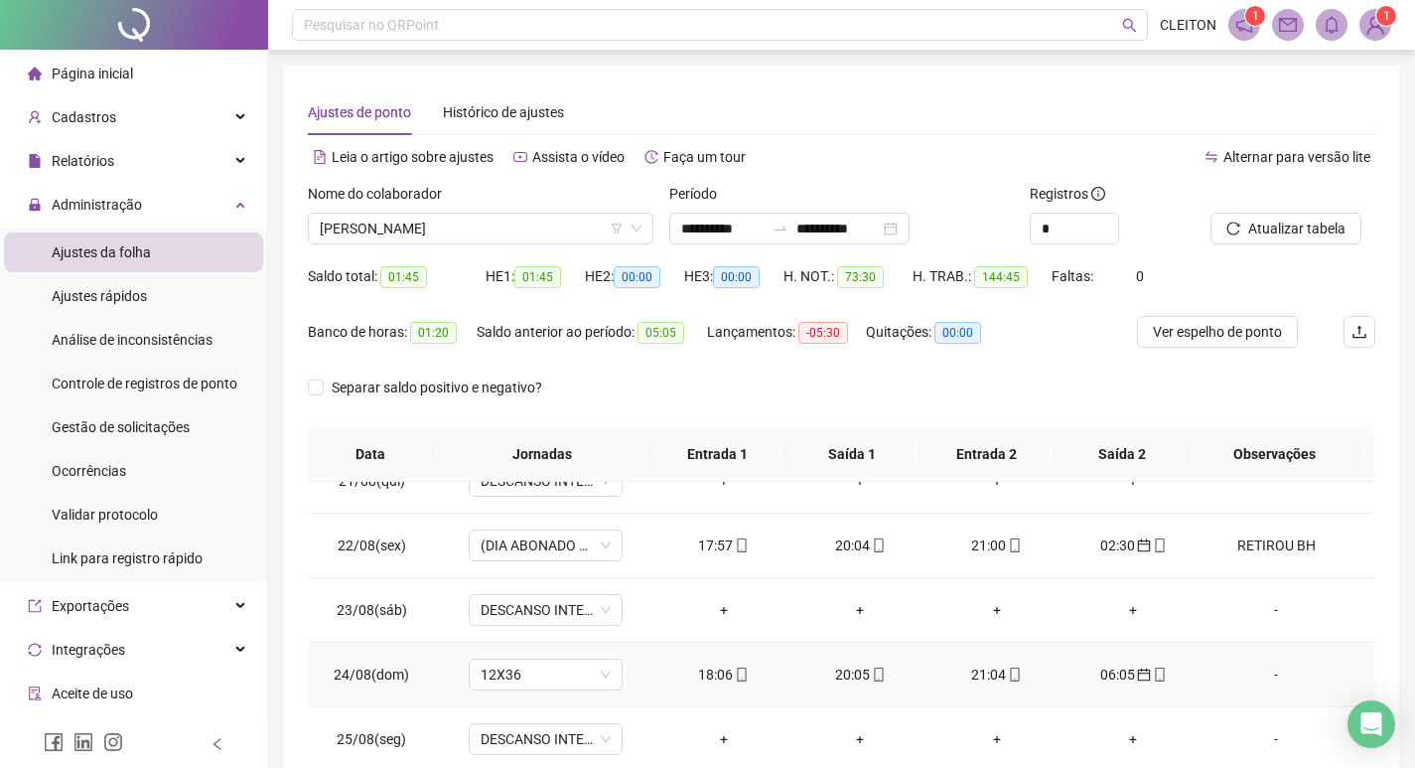
scroll to position [0, 0]
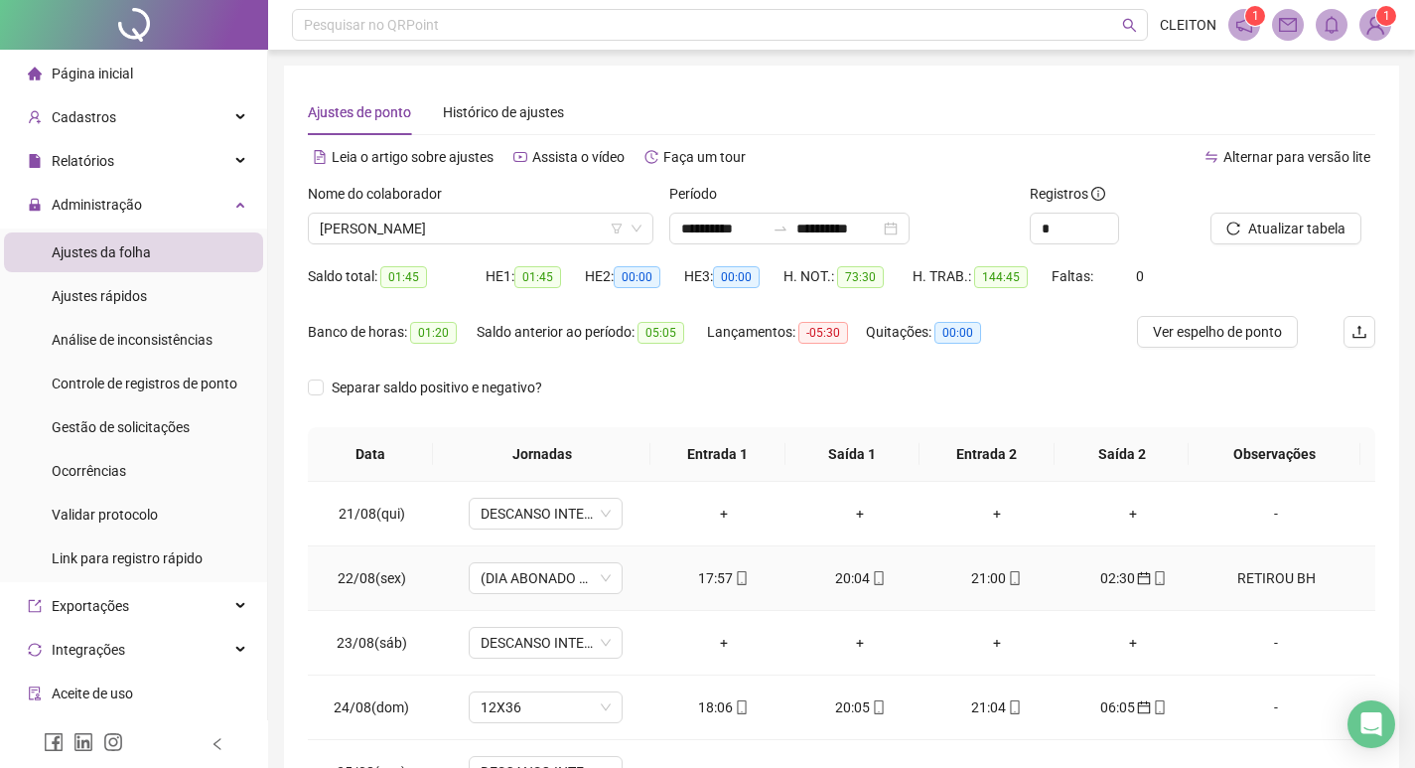
click at [1267, 583] on div "RETIROU BH" at bounding box center [1275, 578] width 117 height 22
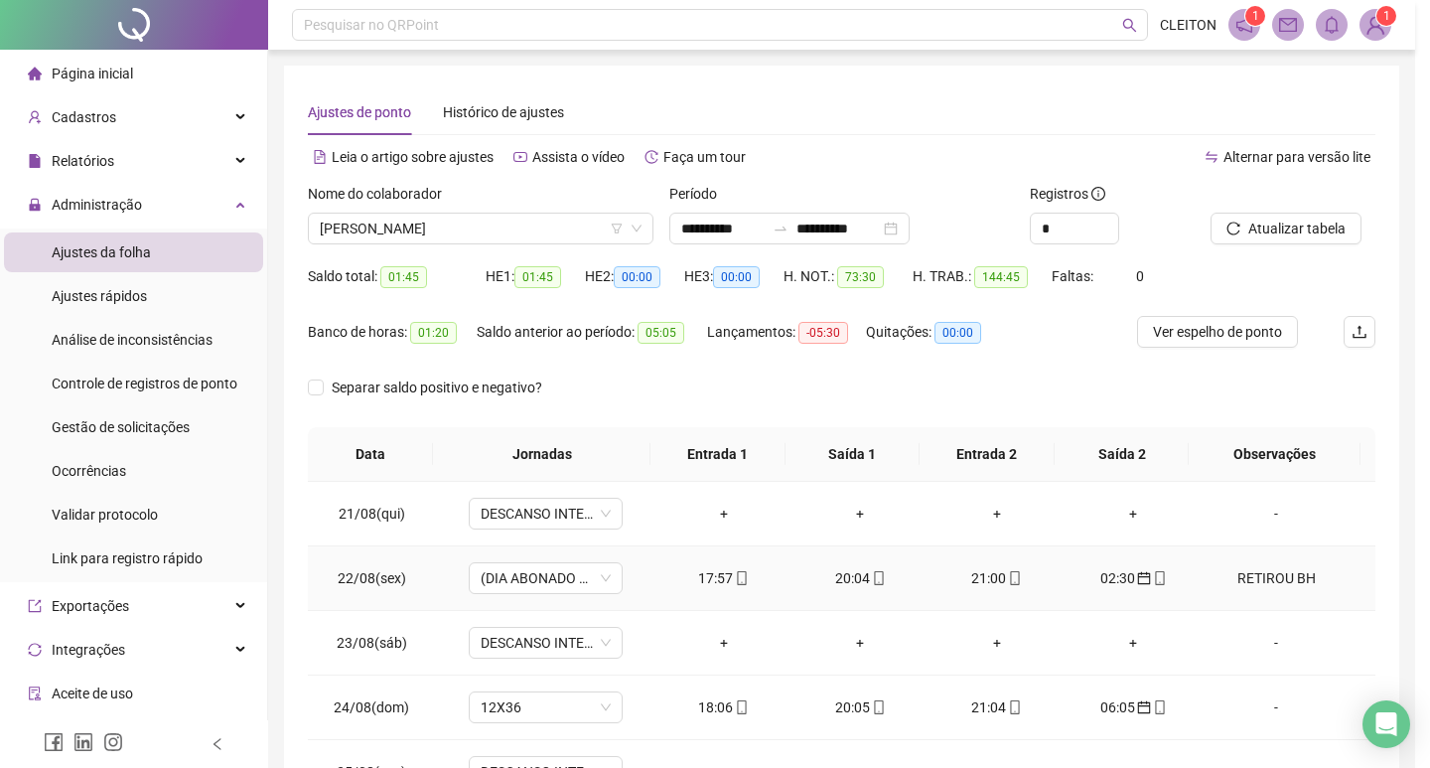
type textarea "**********"
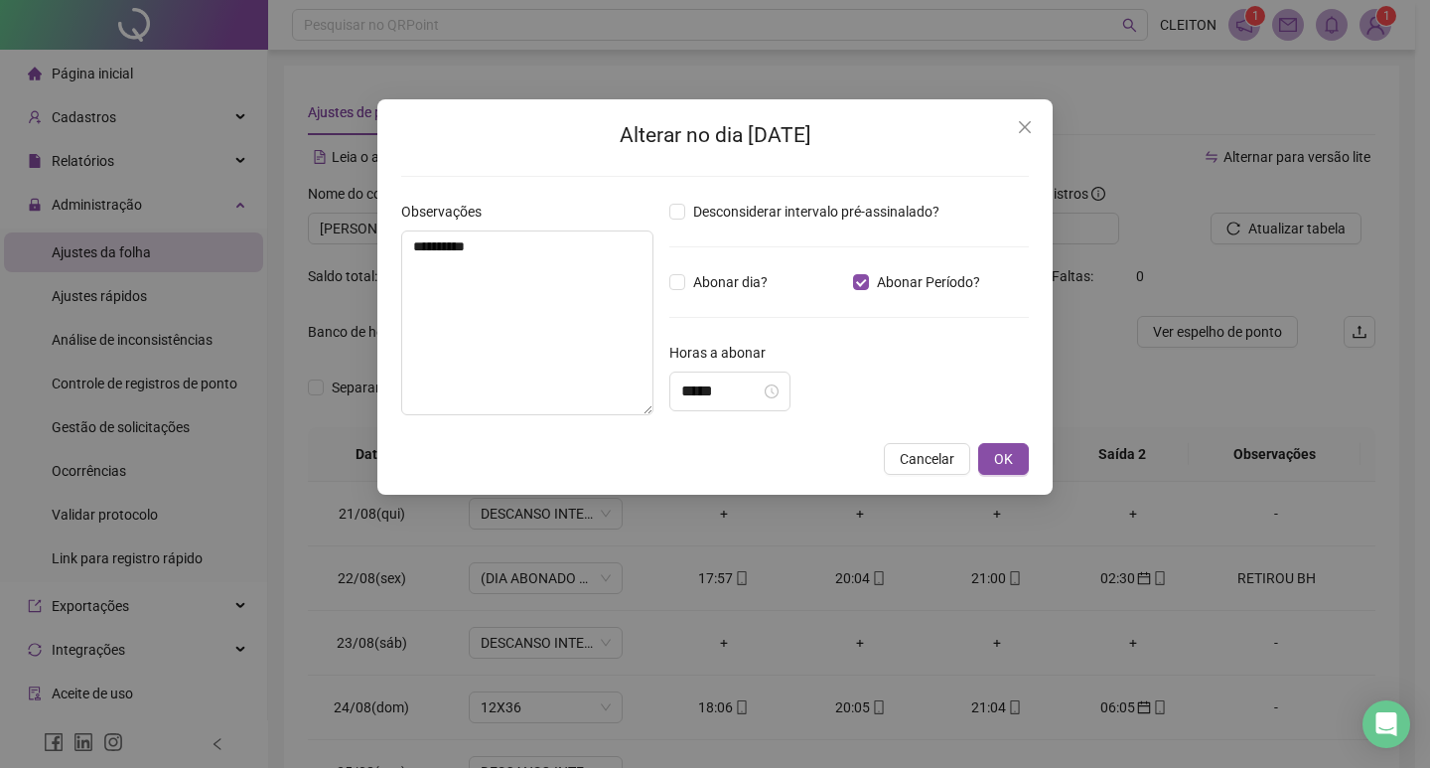
type input "*****"
click at [1018, 124] on icon "close" at bounding box center [1025, 127] width 16 height 16
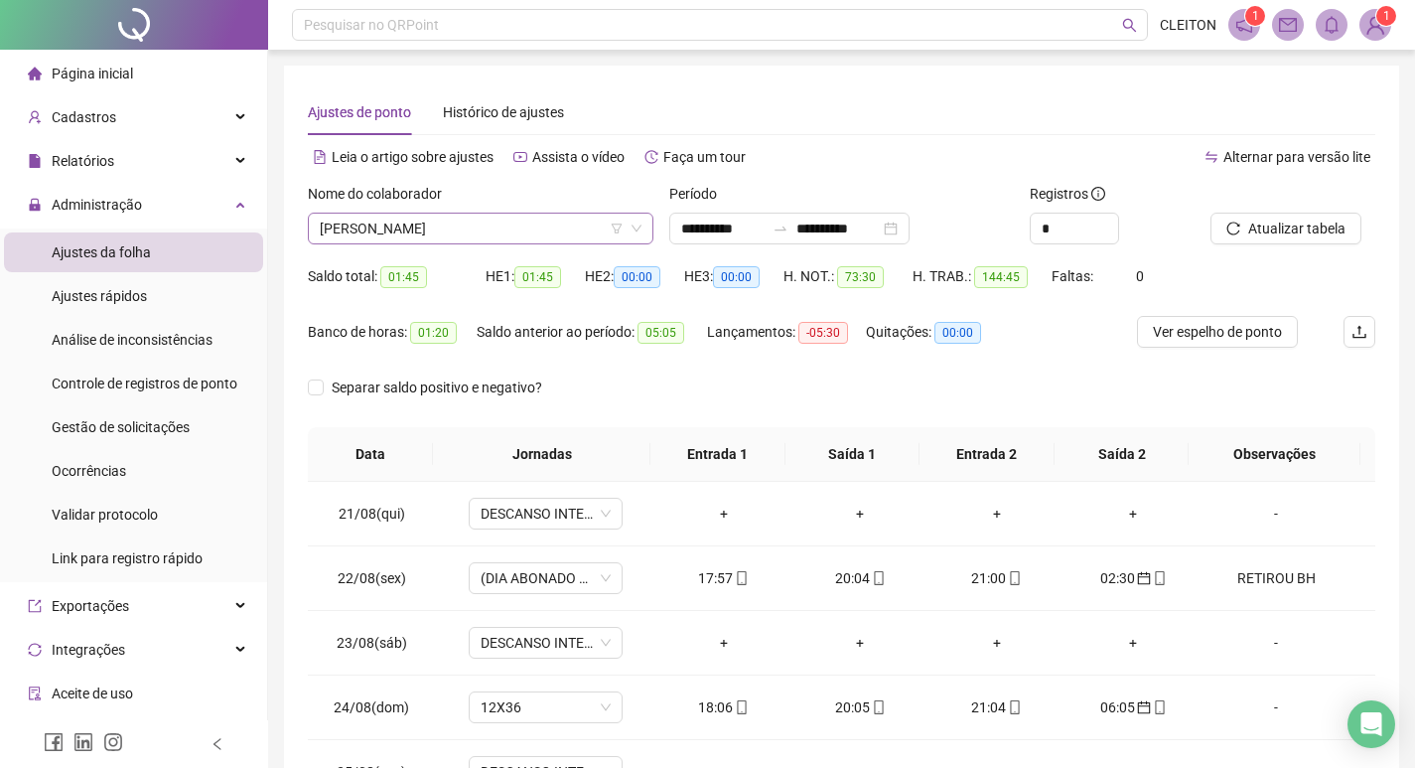
click at [495, 222] on span "[PERSON_NAME]" at bounding box center [481, 229] width 322 height 30
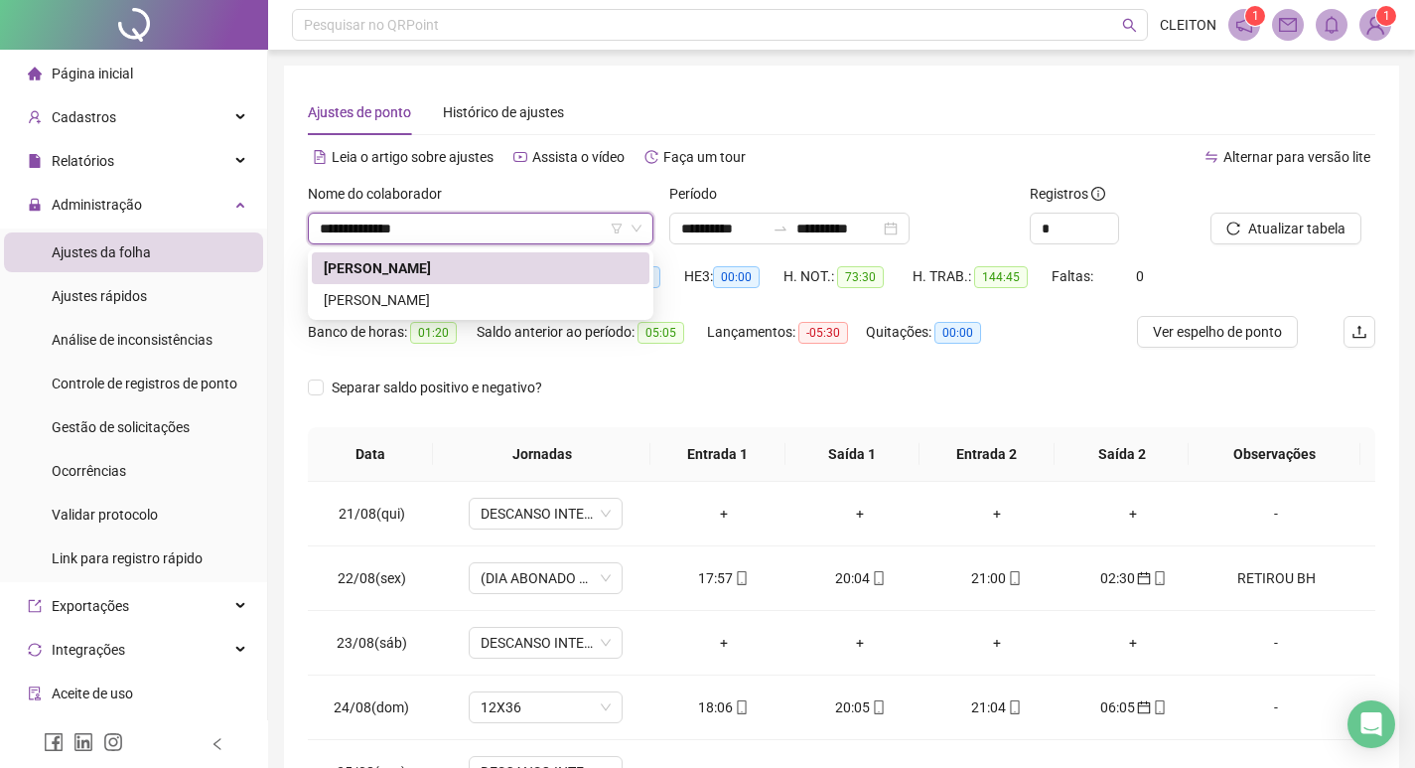
type input "**********"
click at [468, 309] on div "[PERSON_NAME]" at bounding box center [481, 300] width 314 height 22
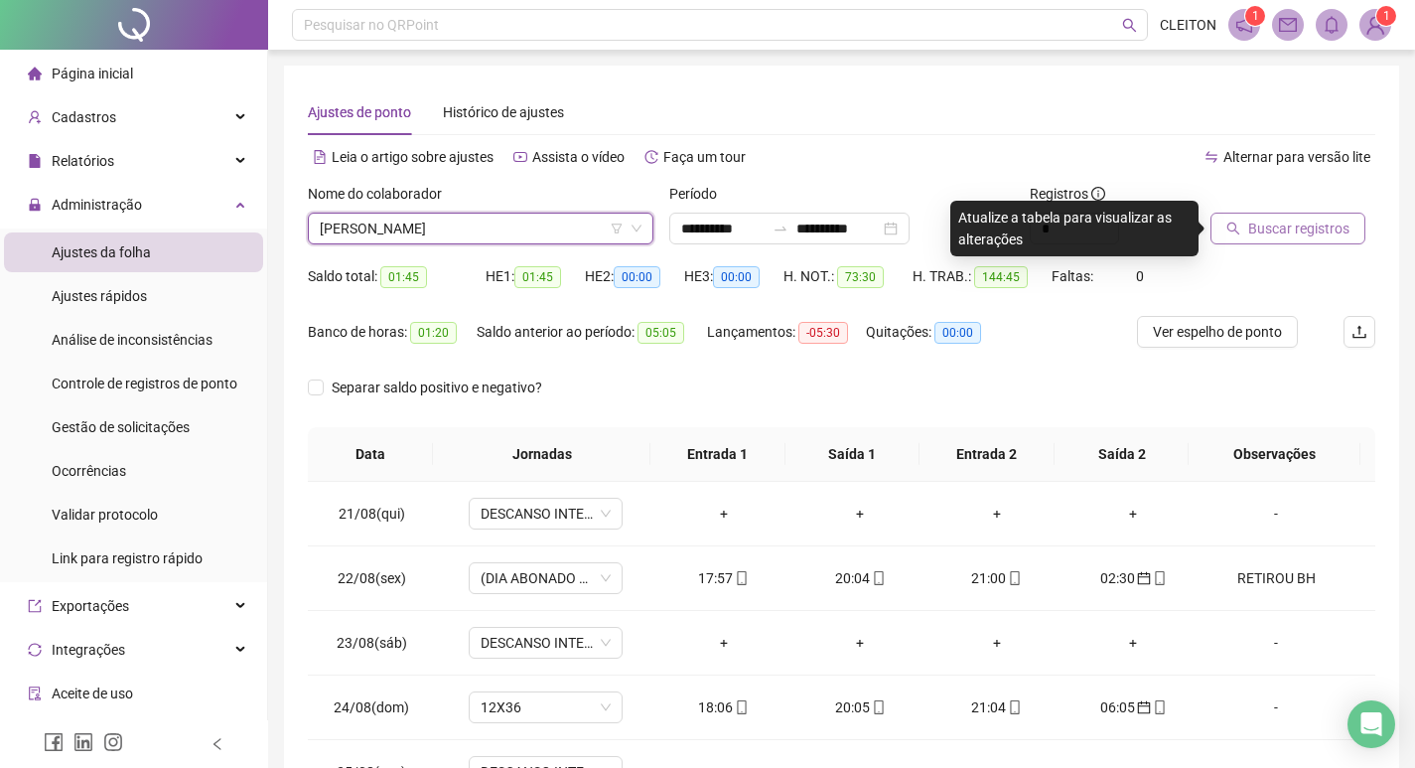
click at [1295, 232] on span "Buscar registros" at bounding box center [1298, 228] width 101 height 22
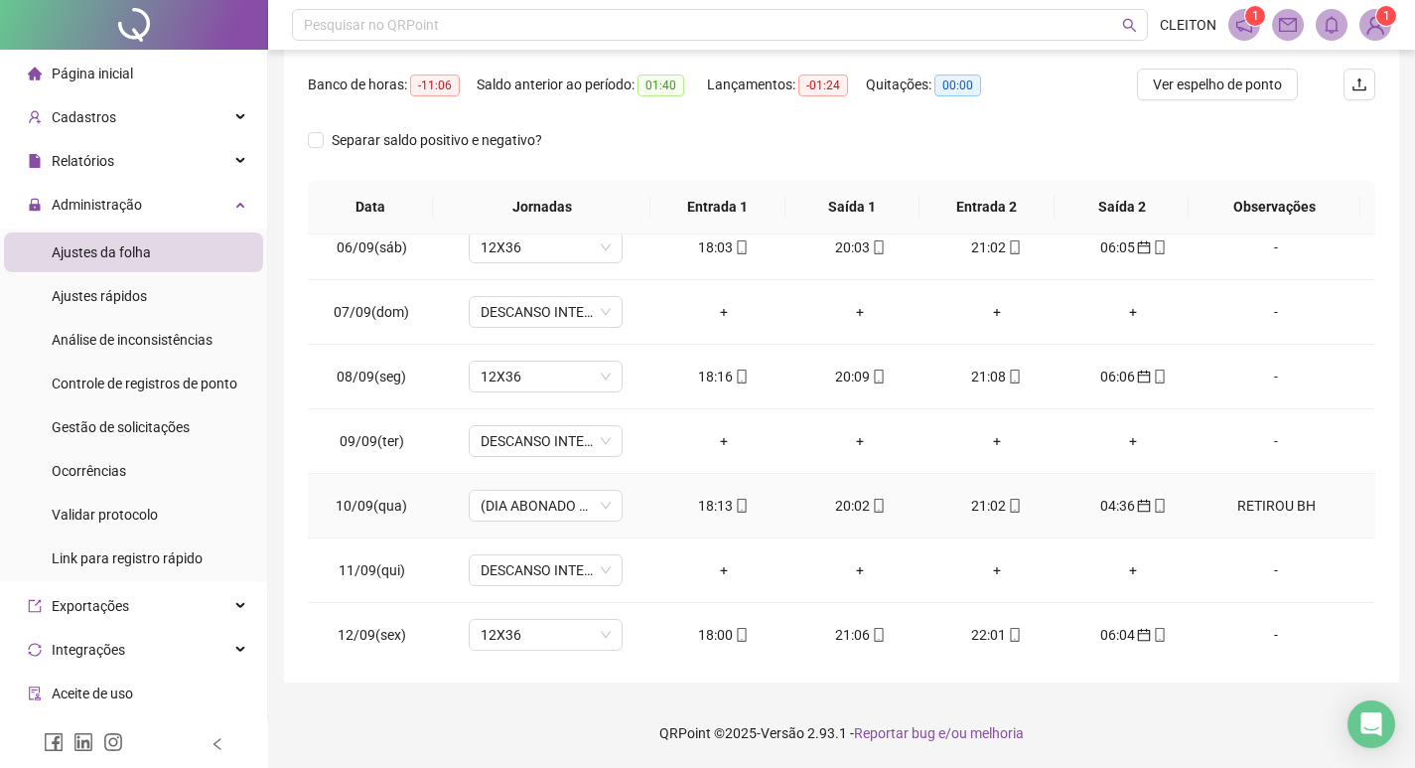
scroll to position [1051, 0]
click at [1258, 505] on div "RETIROU BH" at bounding box center [1275, 507] width 117 height 22
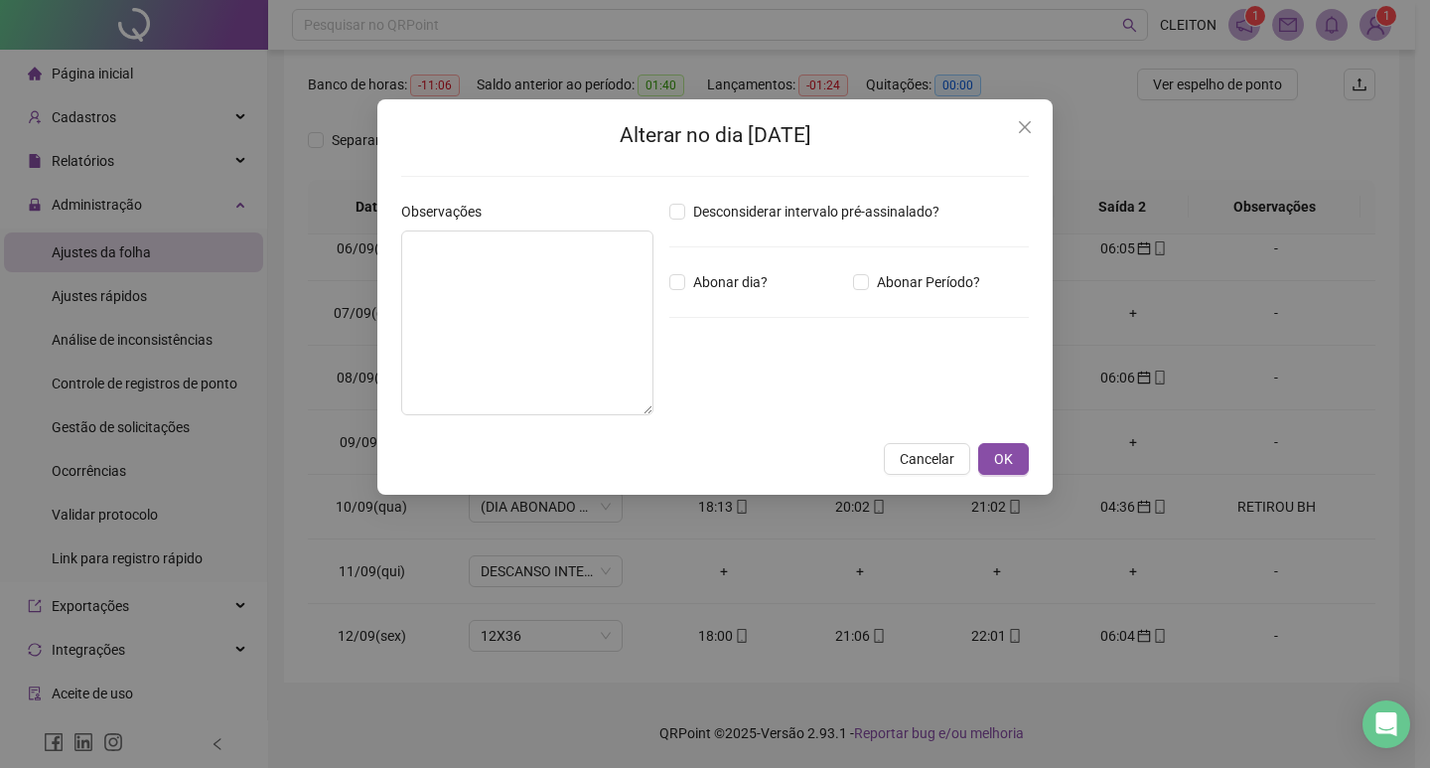
type textarea "**********"
type input "*****"
click at [1028, 119] on button "Close" at bounding box center [1025, 127] width 32 height 32
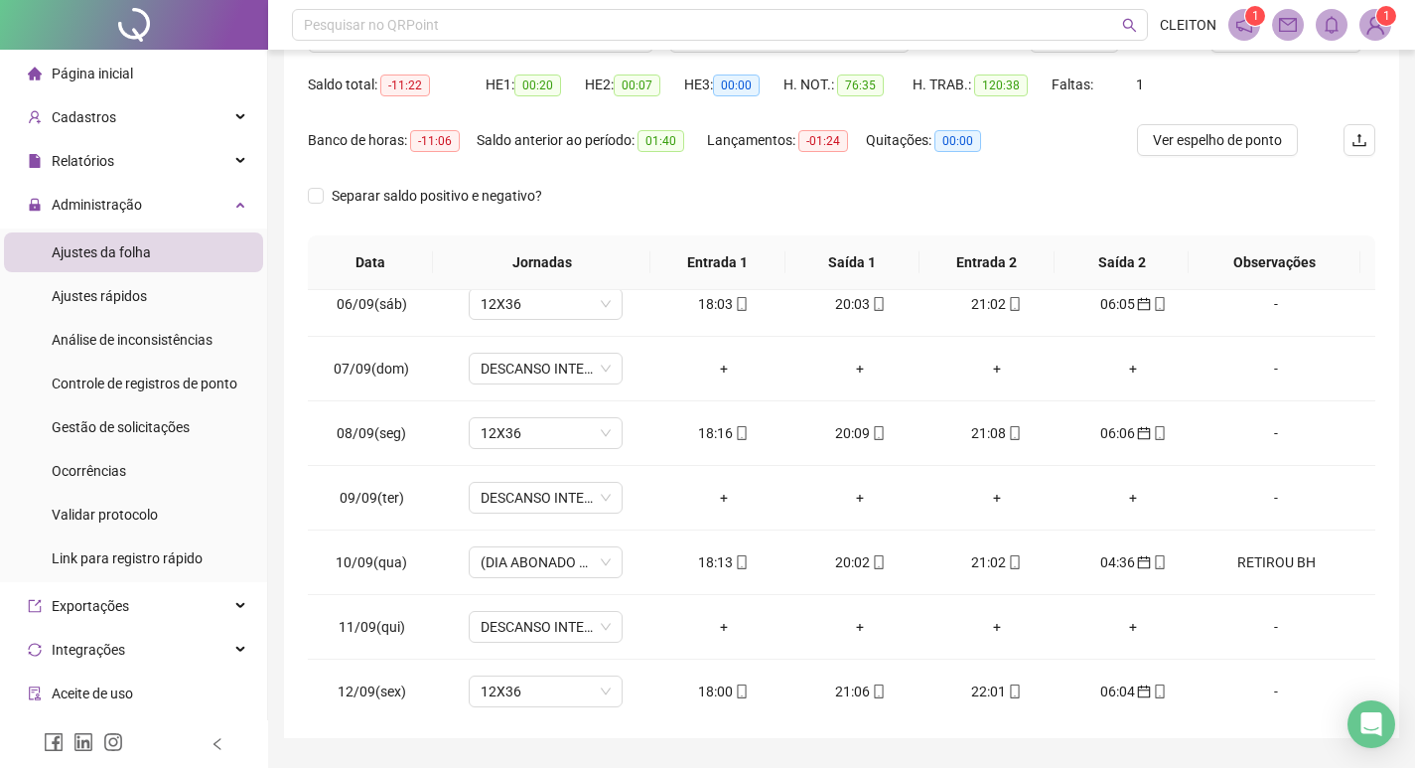
scroll to position [148, 0]
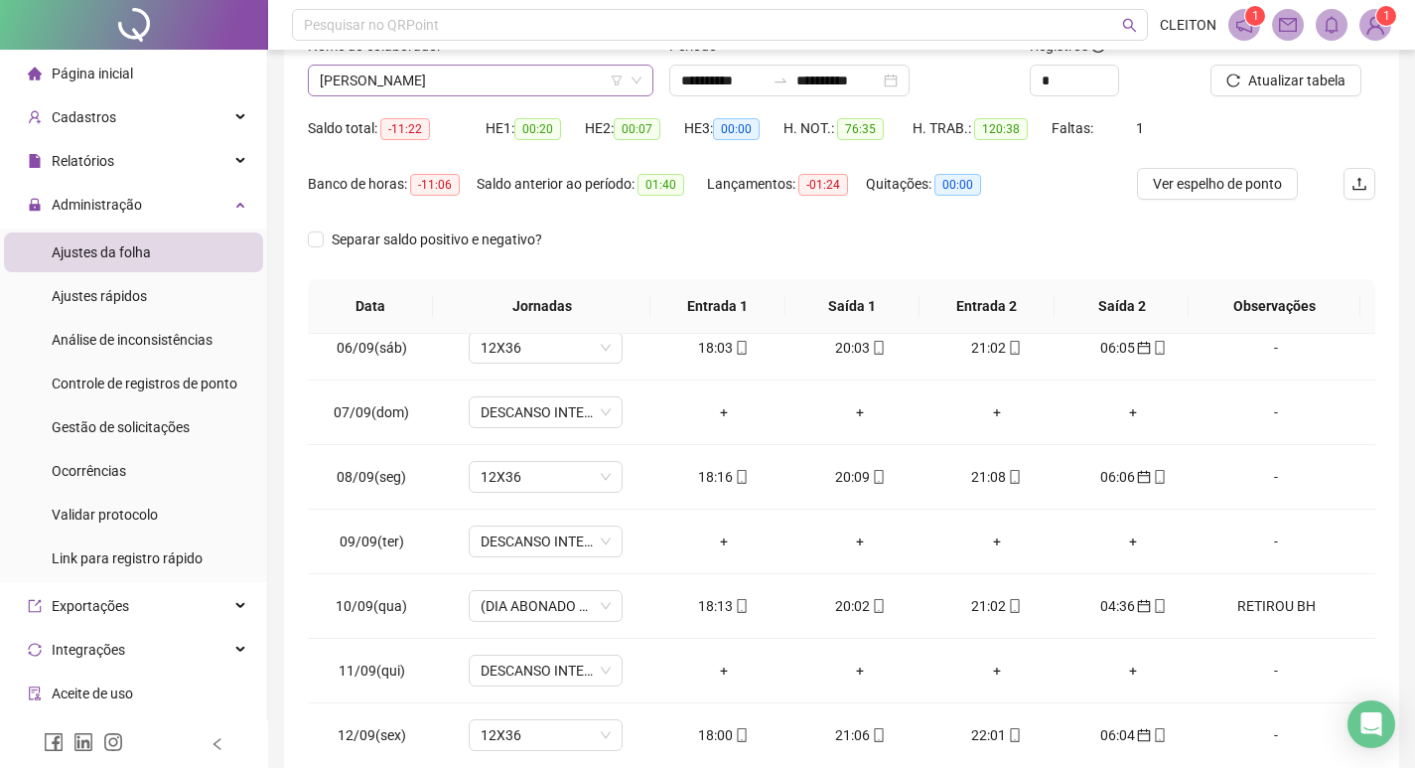
click at [518, 94] on span "[PERSON_NAME]" at bounding box center [481, 81] width 322 height 30
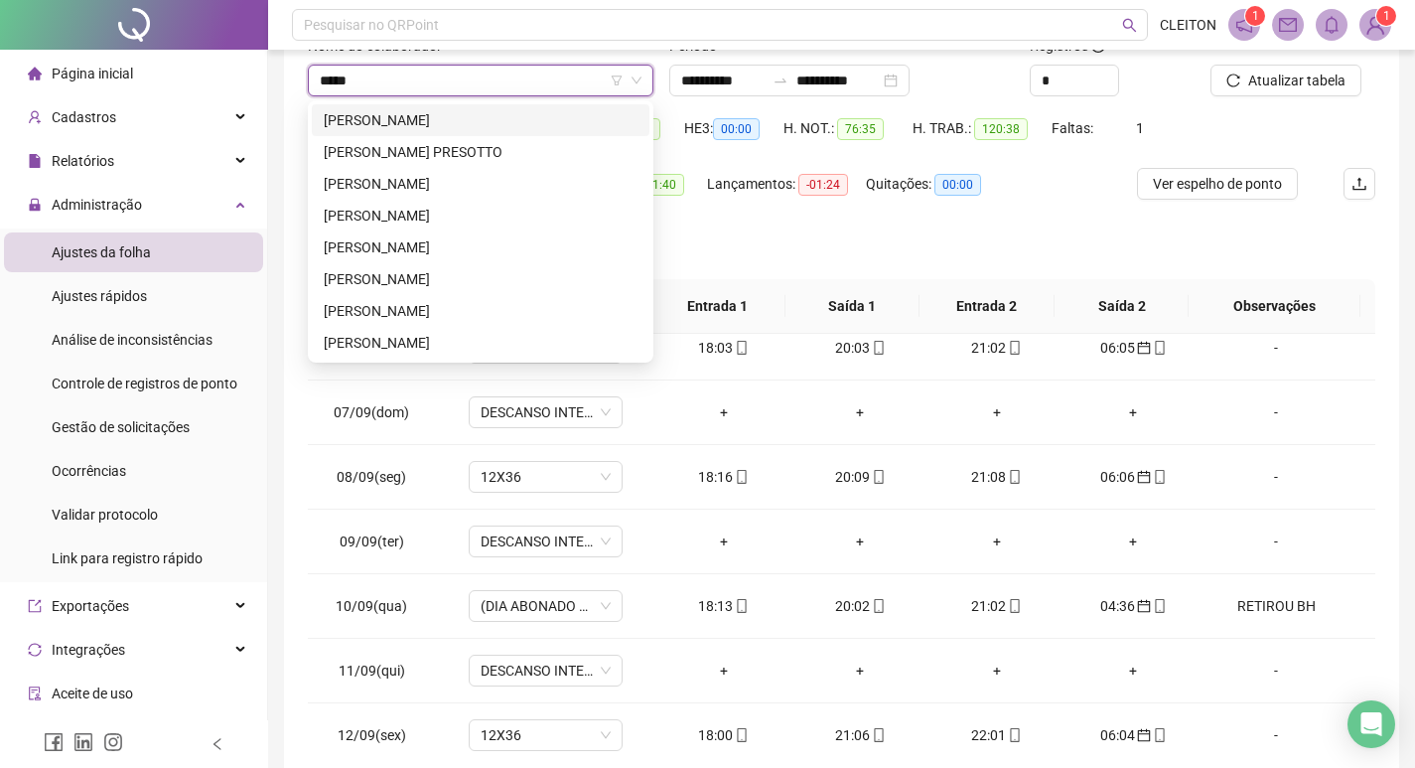
scroll to position [0, 0]
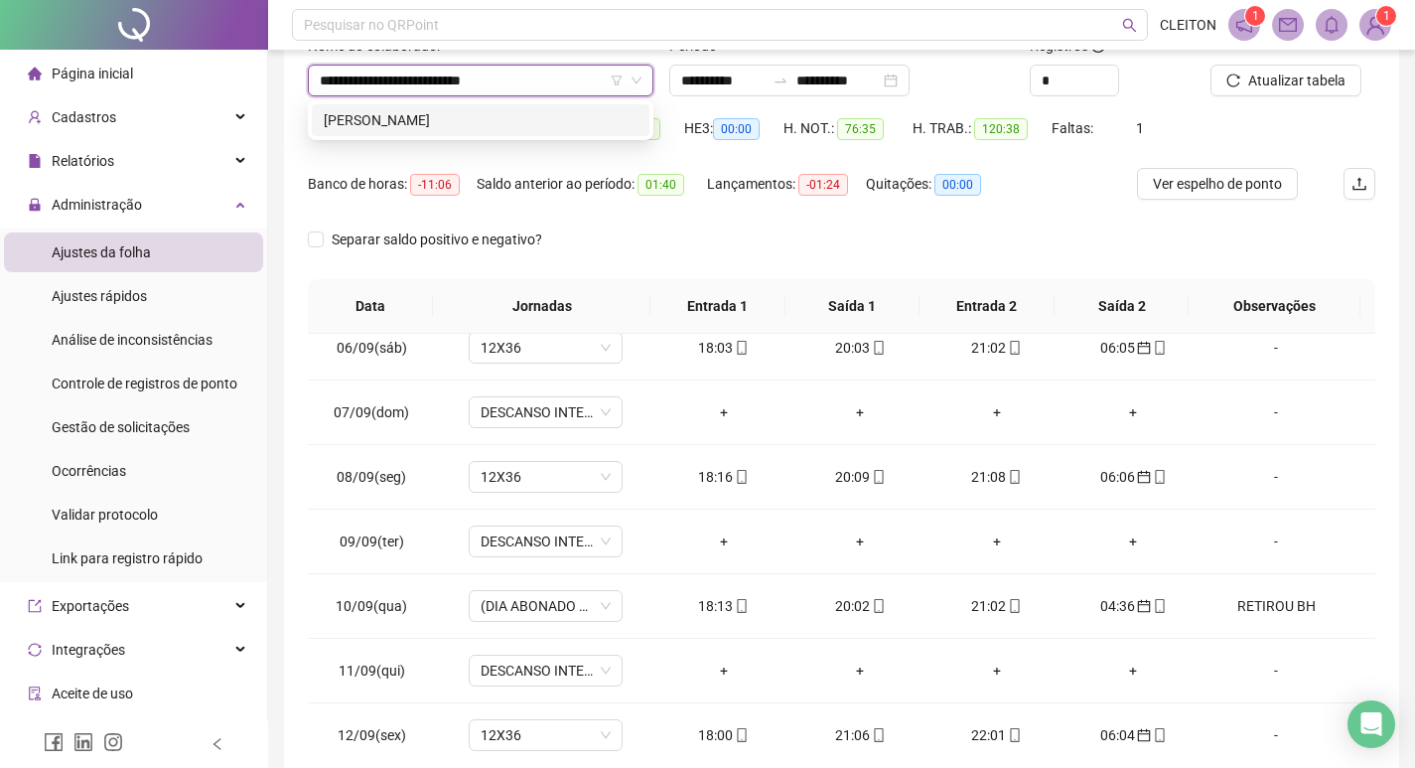
type input "**********"
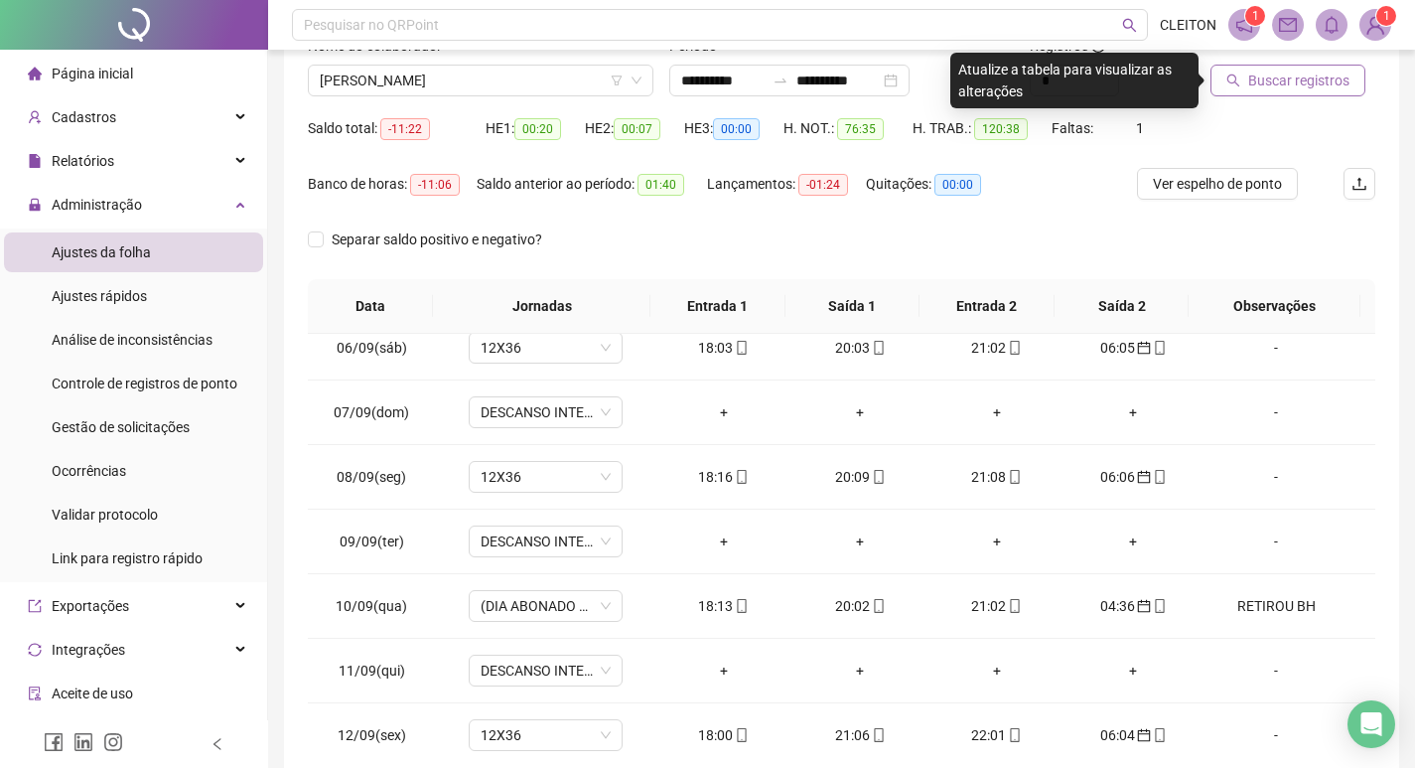
click at [1240, 80] on icon "search" at bounding box center [1233, 80] width 14 height 14
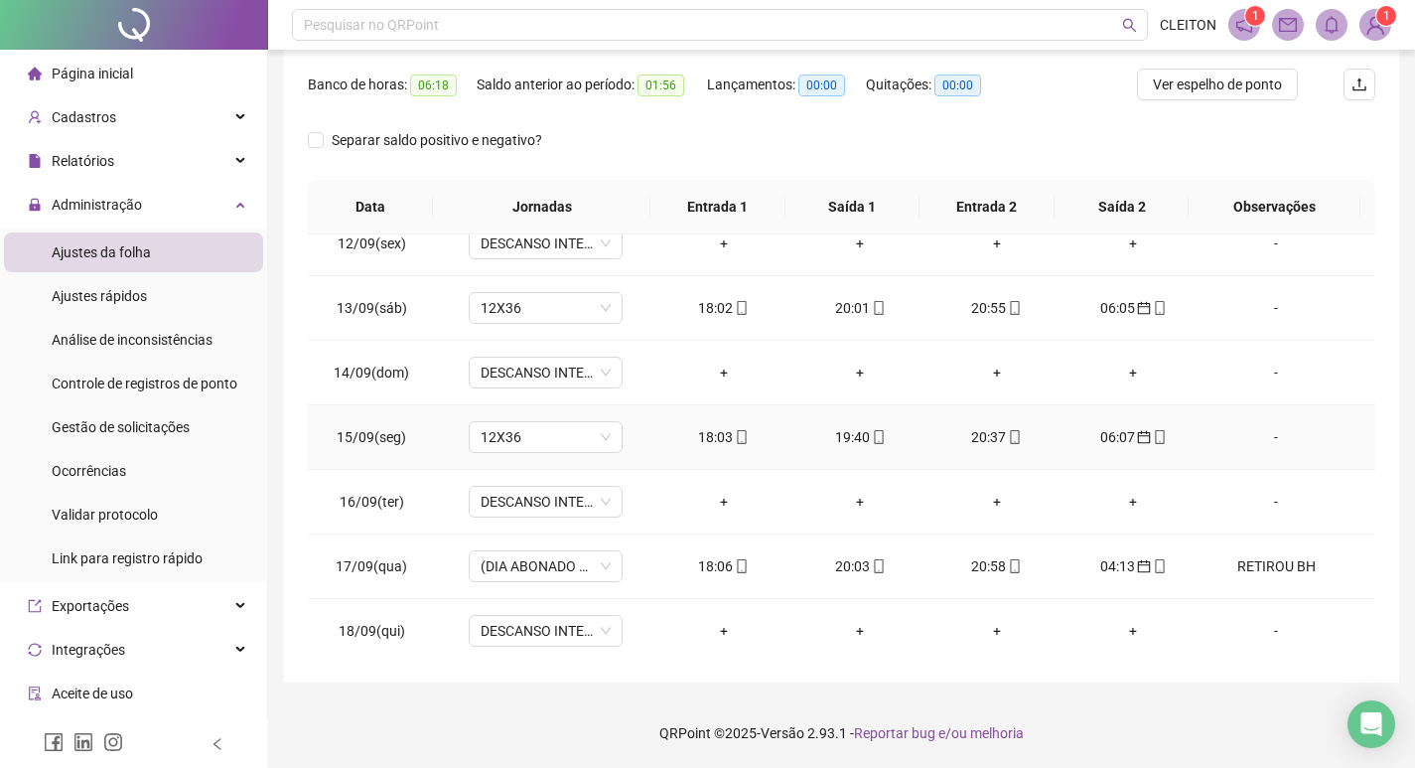
scroll to position [1448, 0]
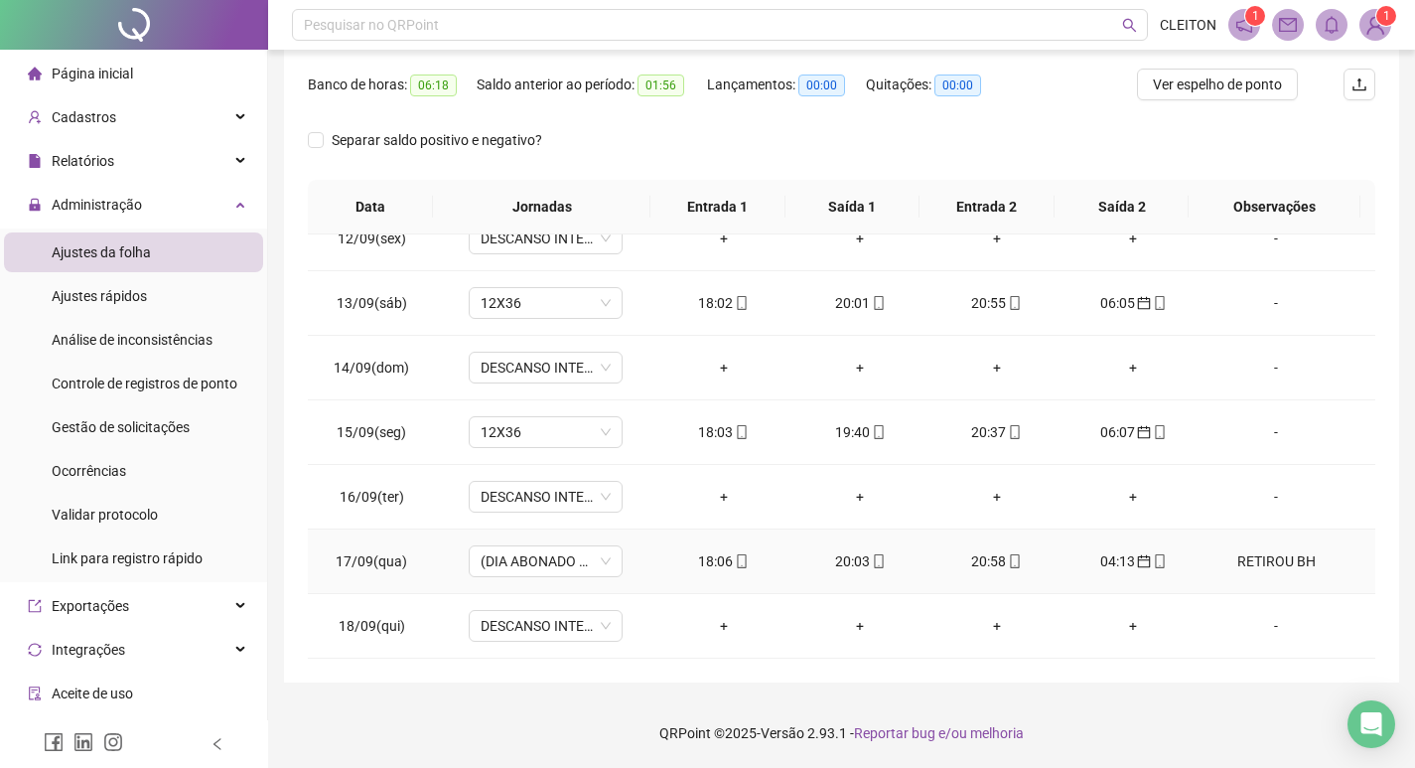
click at [1258, 559] on div "RETIROU BH" at bounding box center [1275, 561] width 117 height 22
type input "*****"
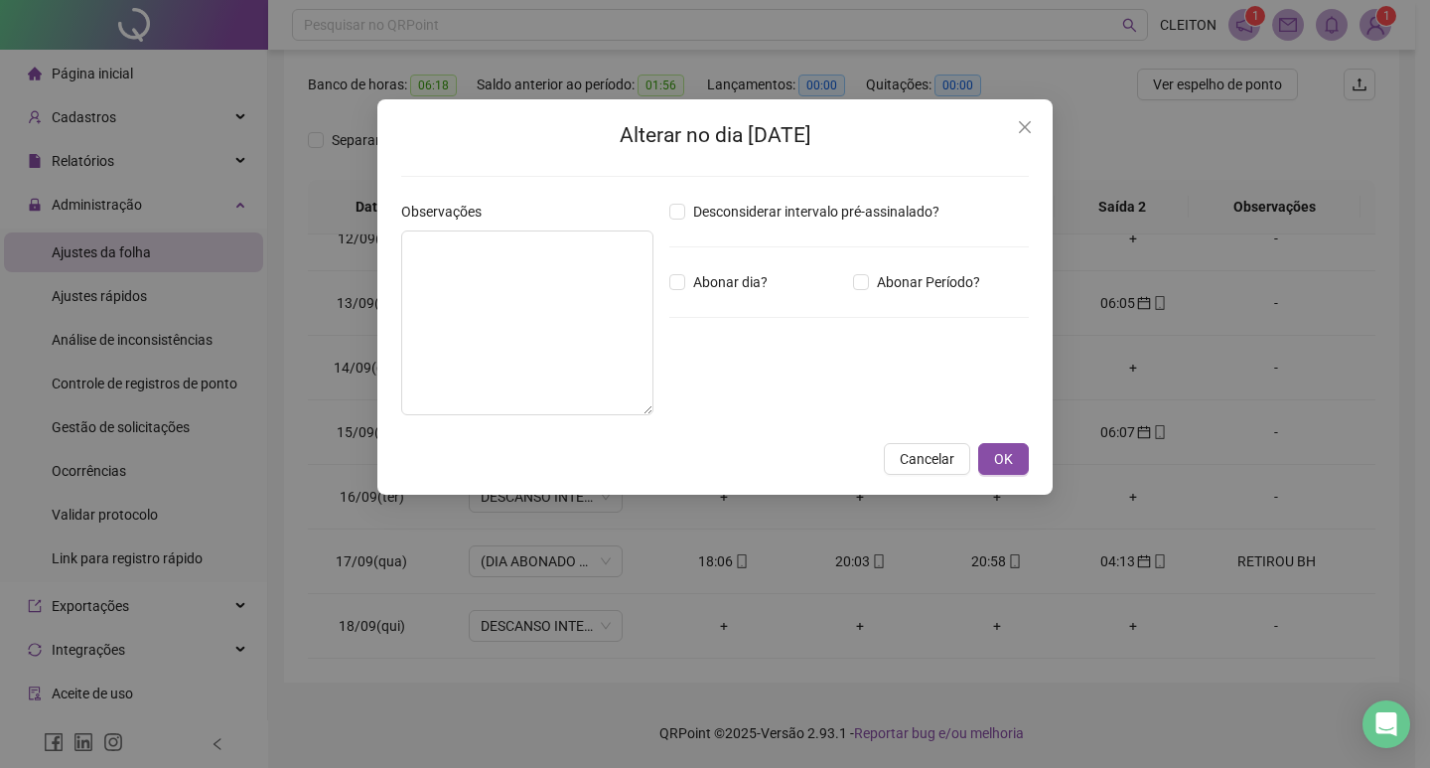
type textarea "**********"
type input "*****"
click at [1025, 130] on icon "close" at bounding box center [1025, 127] width 16 height 16
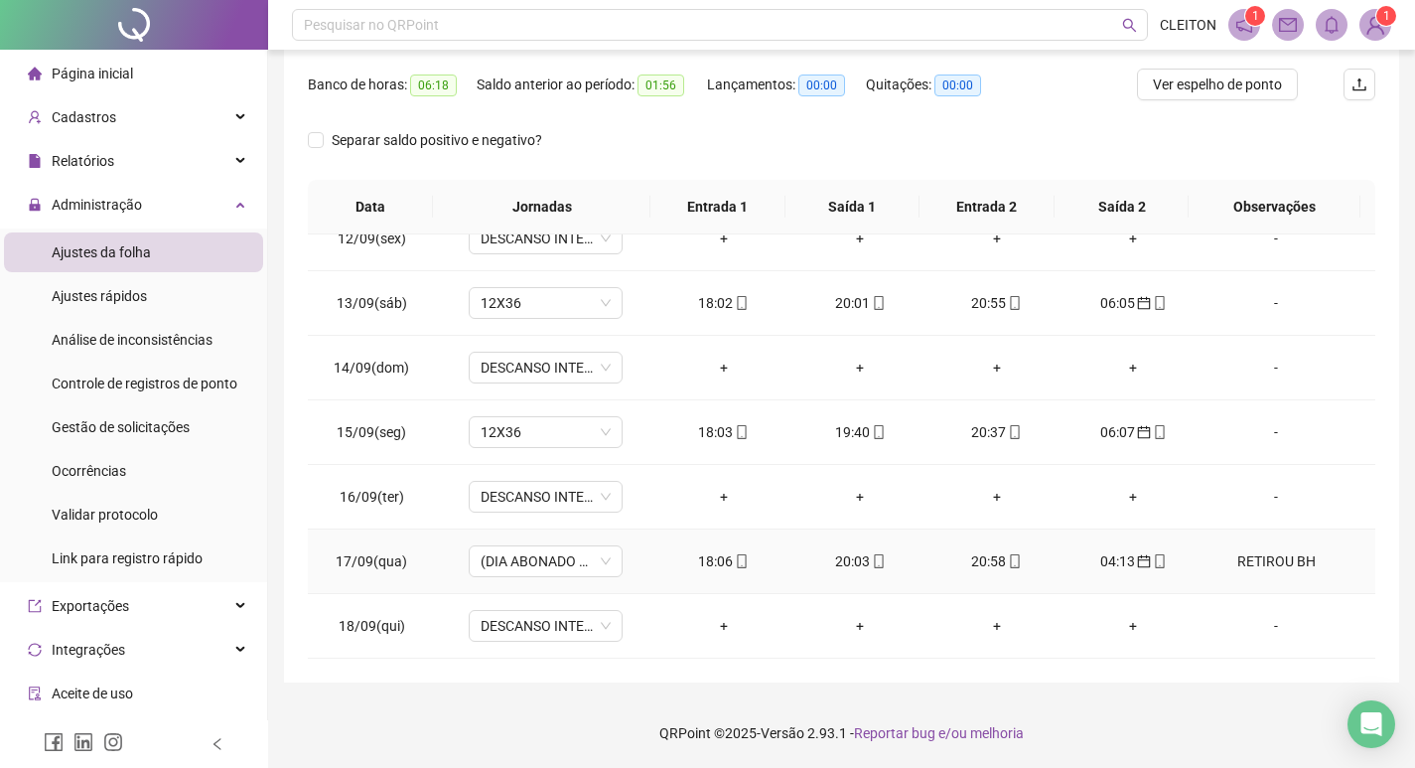
click at [1236, 572] on td "RETIROU BH" at bounding box center [1289, 561] width 174 height 65
click at [1270, 553] on div "RETIROU BH" at bounding box center [1275, 561] width 117 height 22
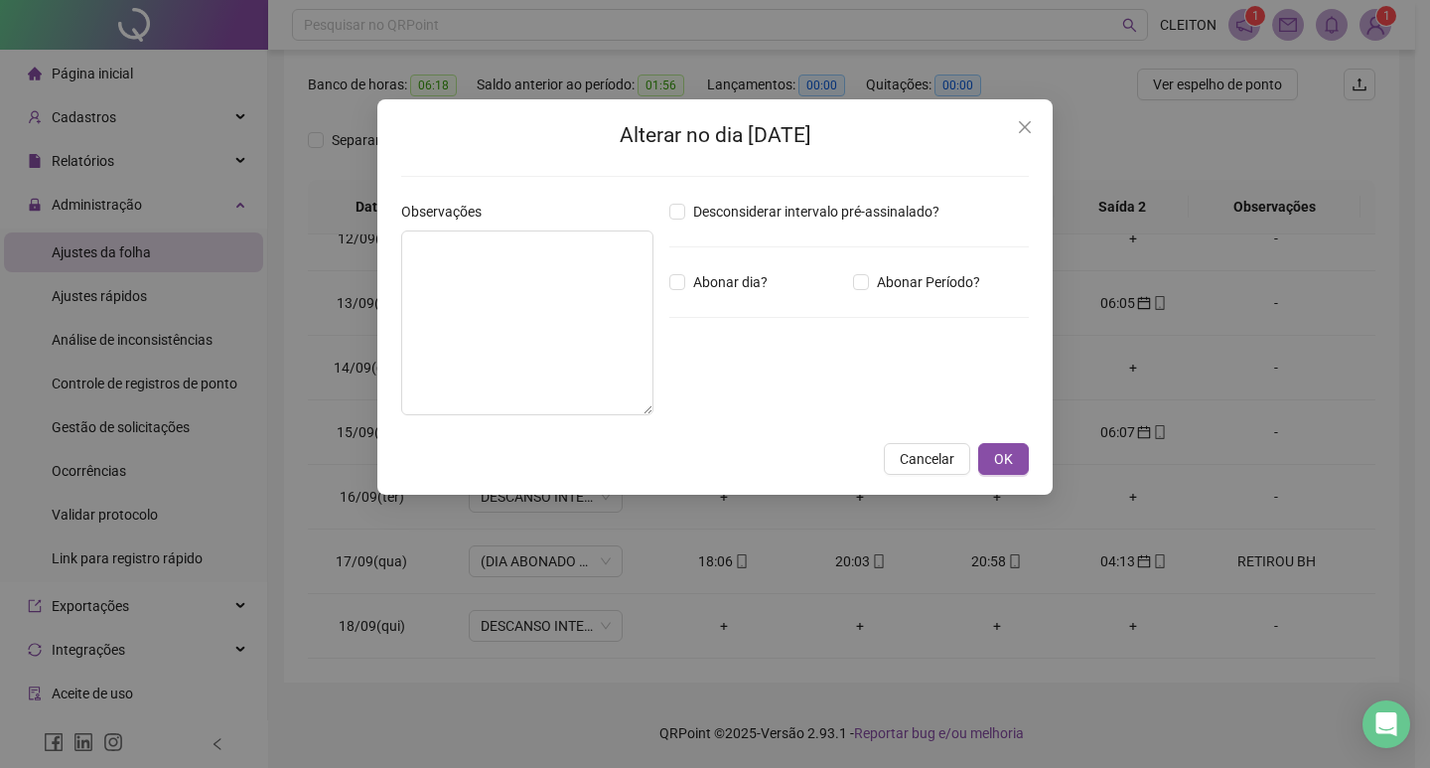
type textarea "**********"
type input "*****"
click at [1022, 137] on button "Close" at bounding box center [1025, 127] width 32 height 32
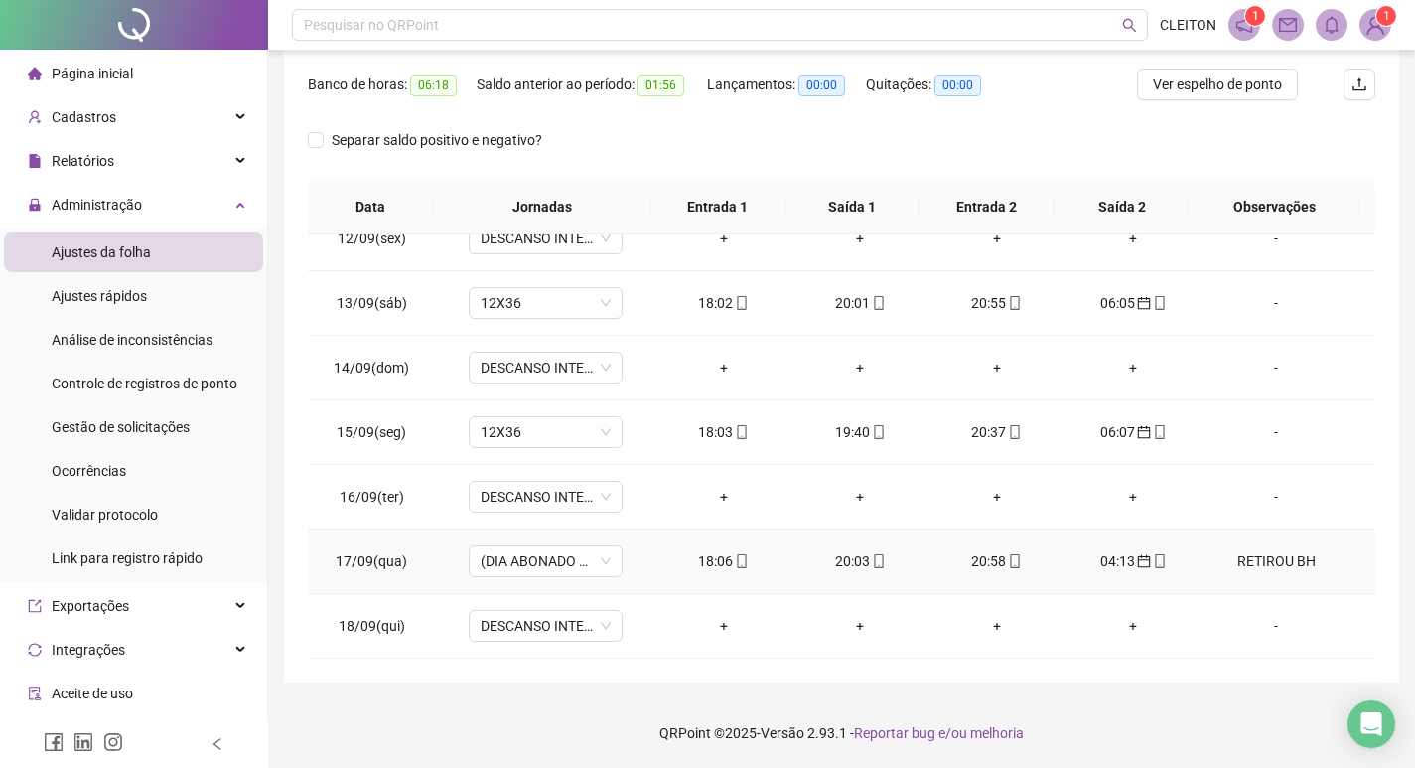
click at [1225, 565] on div "RETIROU BH" at bounding box center [1275, 561] width 117 height 22
type input "*****"
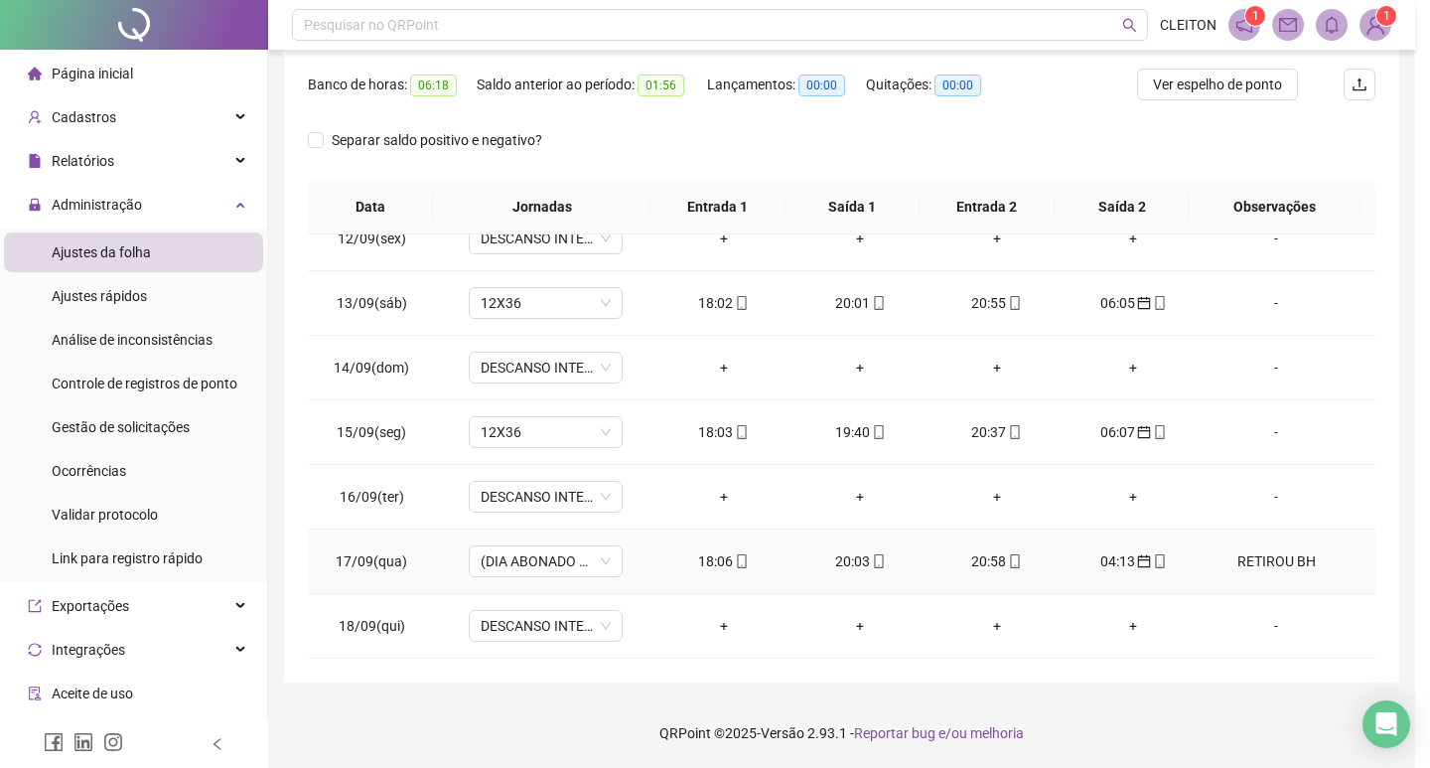
type textarea "**********"
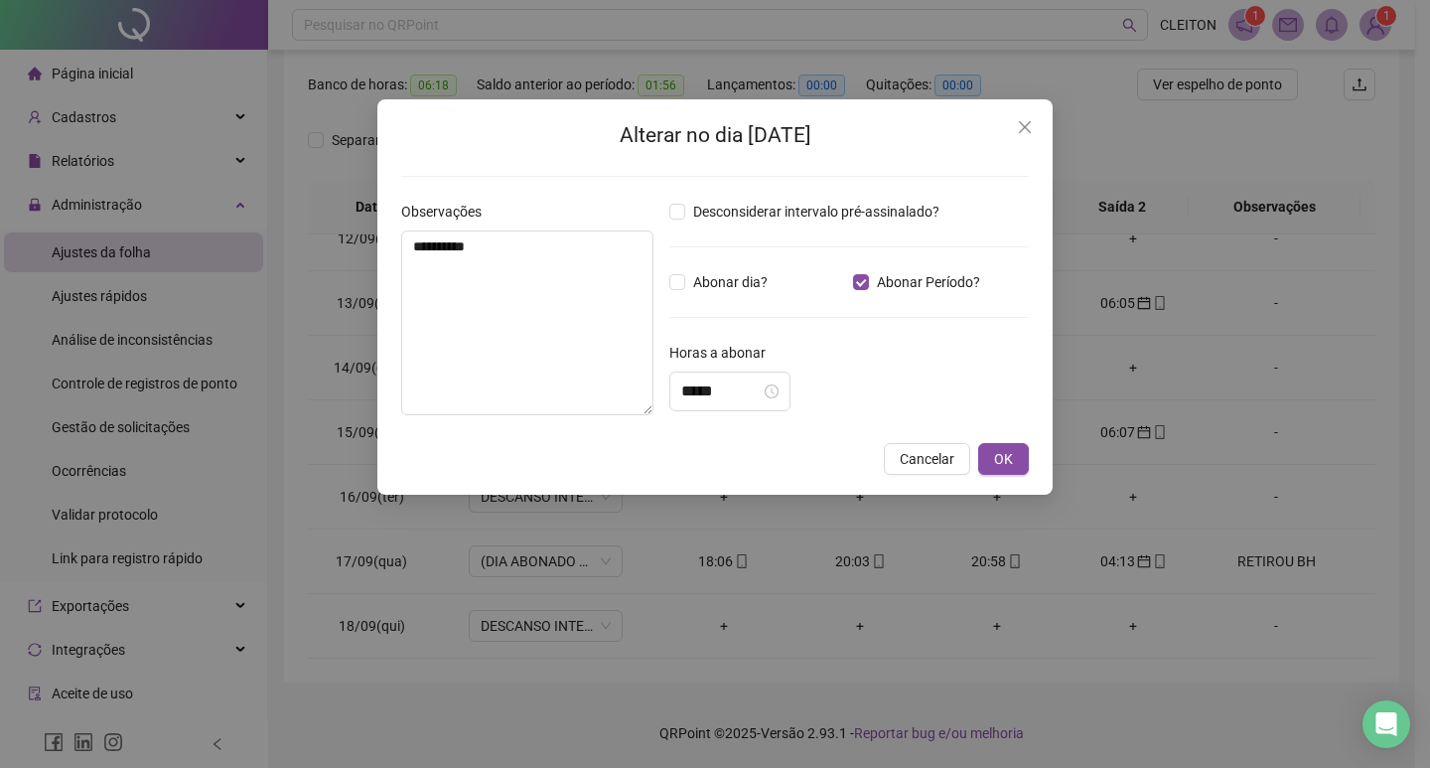
type input "*****"
click at [1022, 130] on icon "close" at bounding box center [1025, 127] width 12 height 12
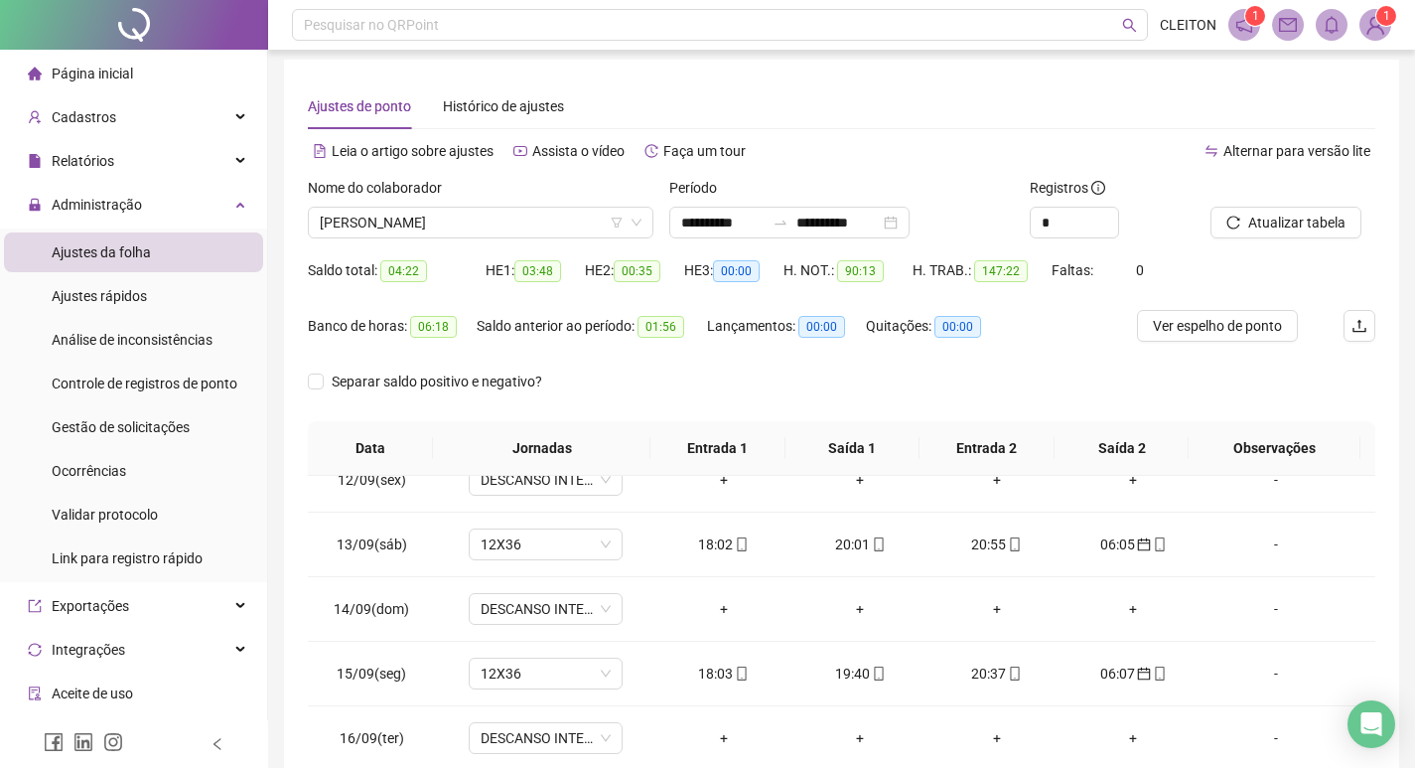
scroll to position [0, 0]
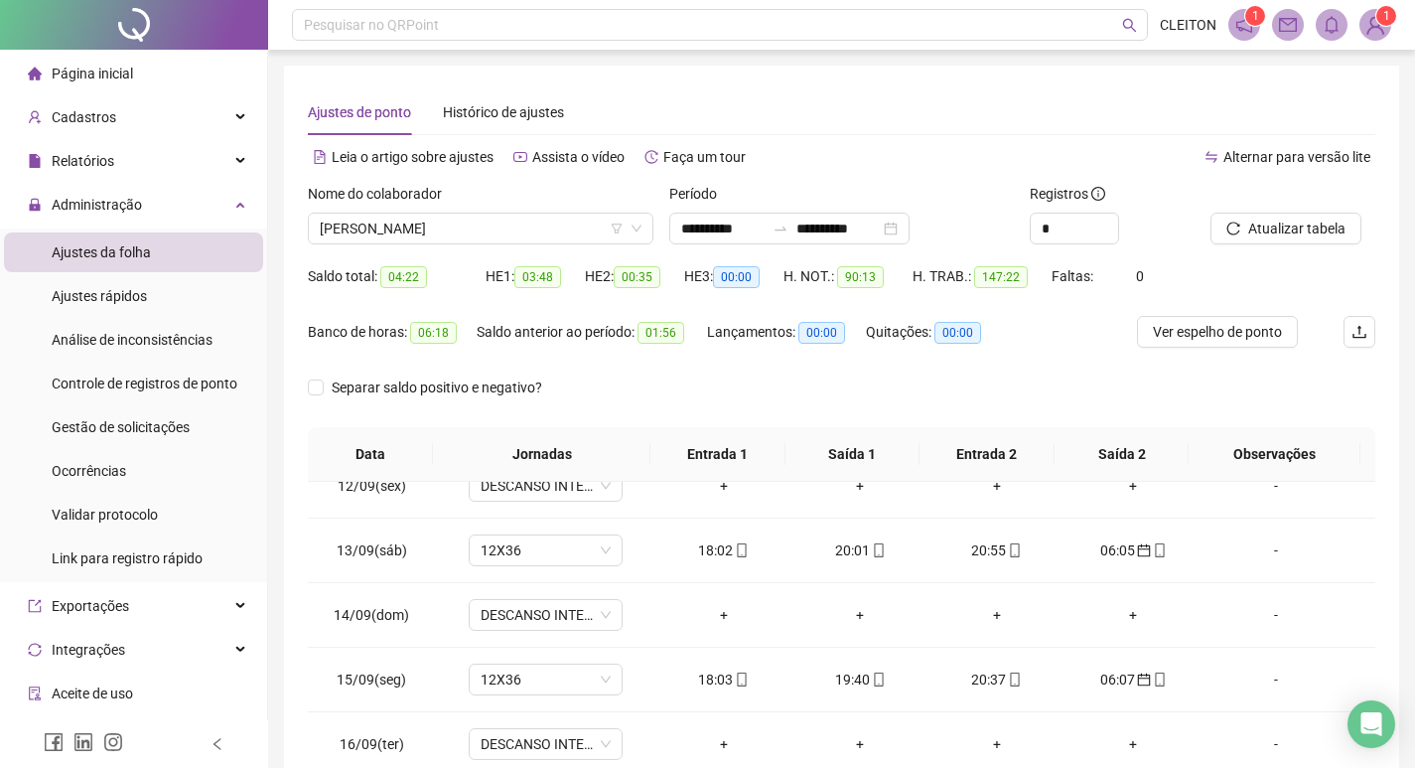
click at [1203, 240] on div "Atualizar tabela" at bounding box center [1293, 221] width 181 height 77
click at [1231, 236] on button "Atualizar tabela" at bounding box center [1286, 229] width 151 height 32
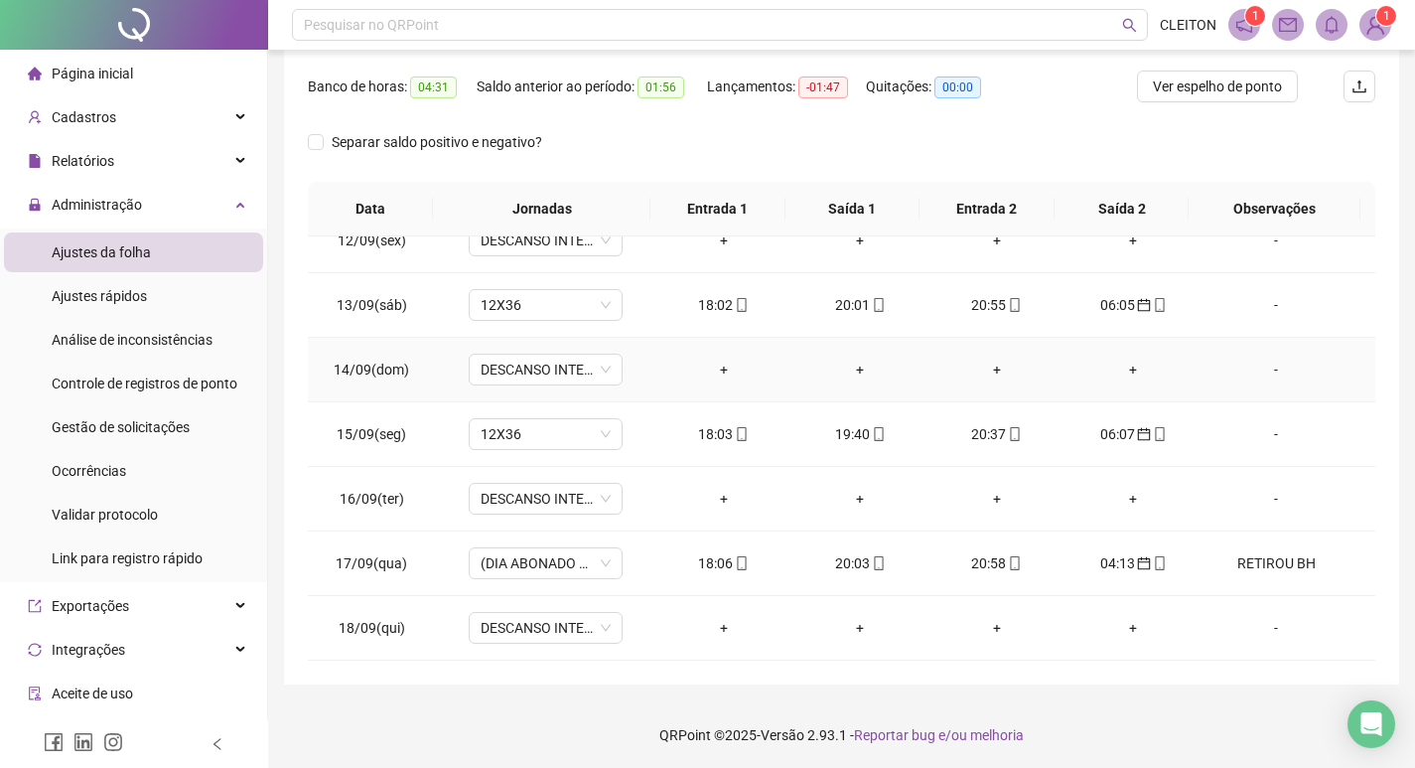
scroll to position [247, 0]
click at [1254, 553] on div "RETIROU BH" at bounding box center [1275, 561] width 117 height 22
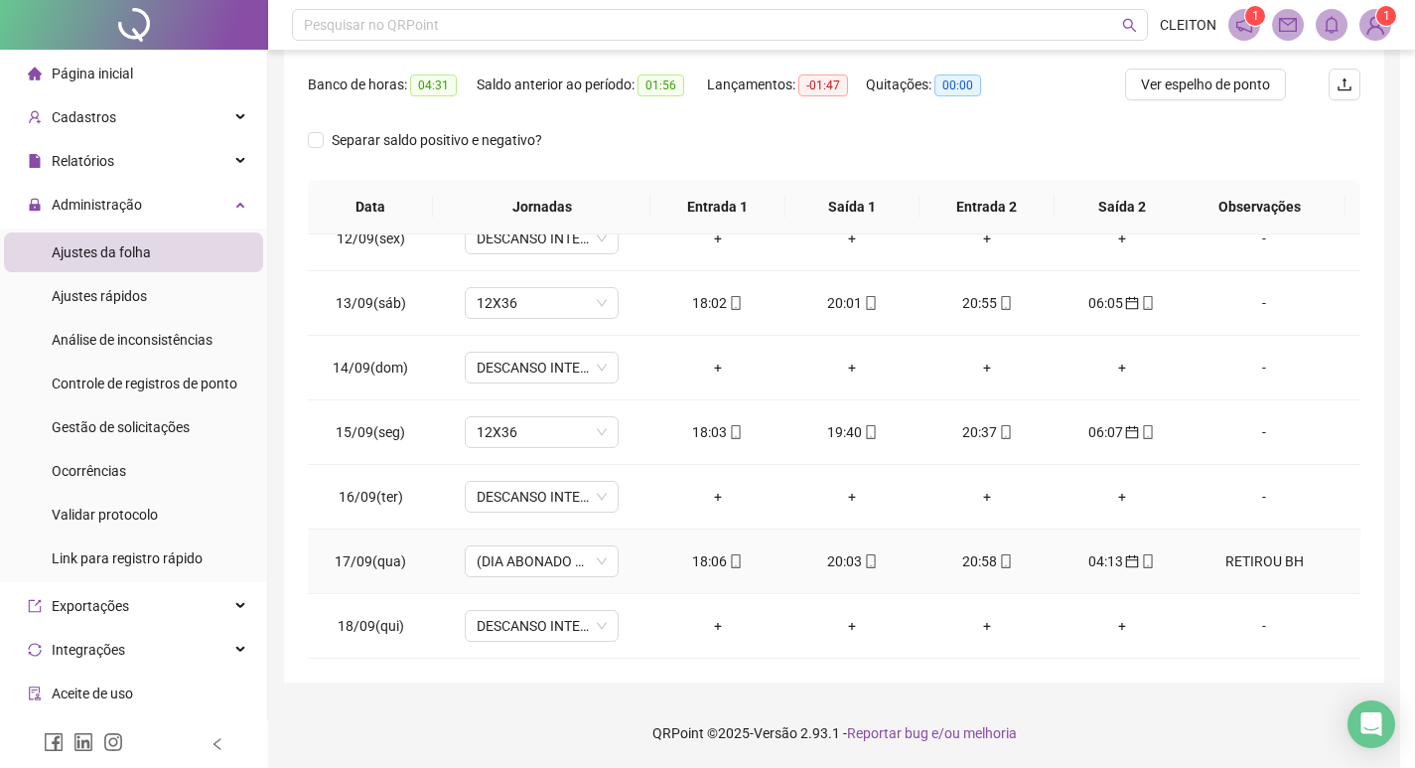
type input "*****"
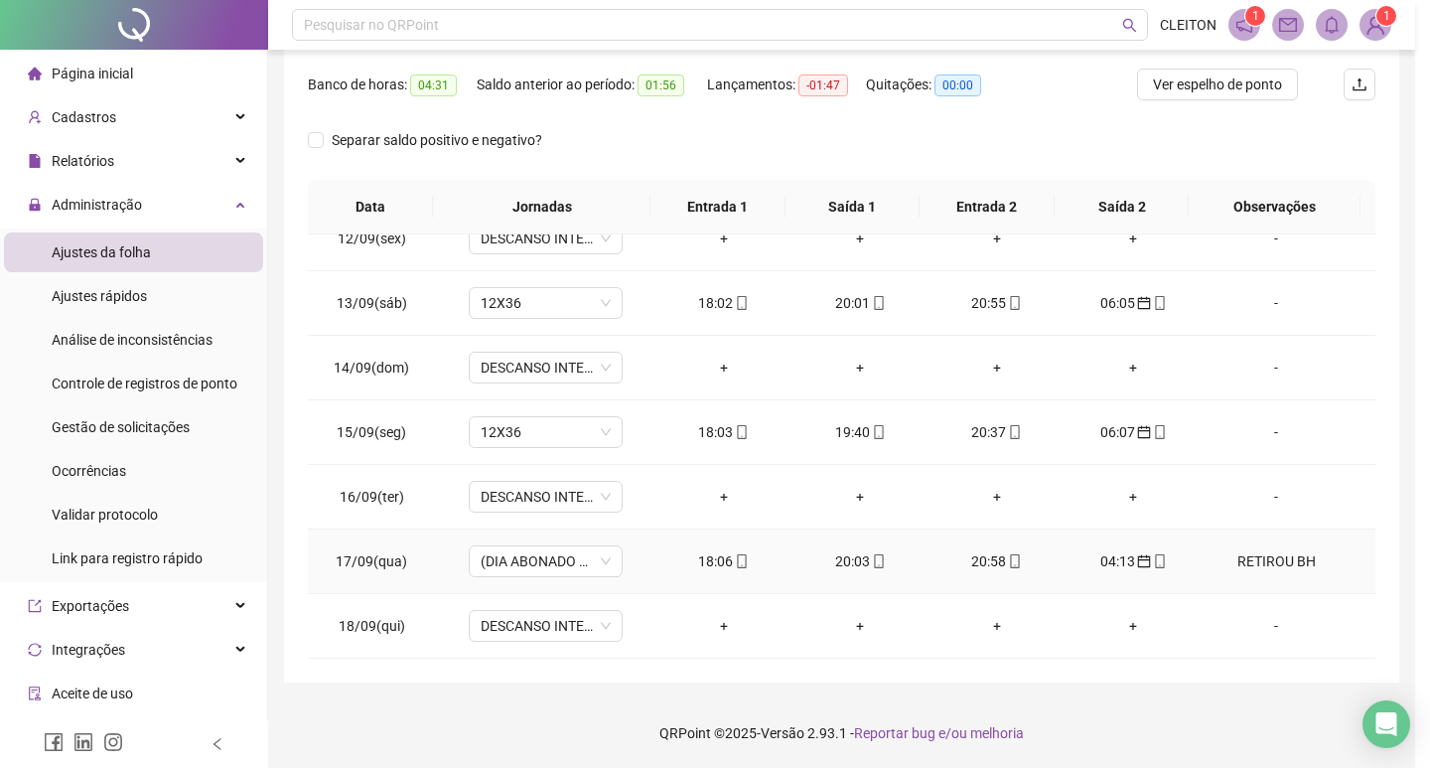
type textarea "**********"
type input "*****"
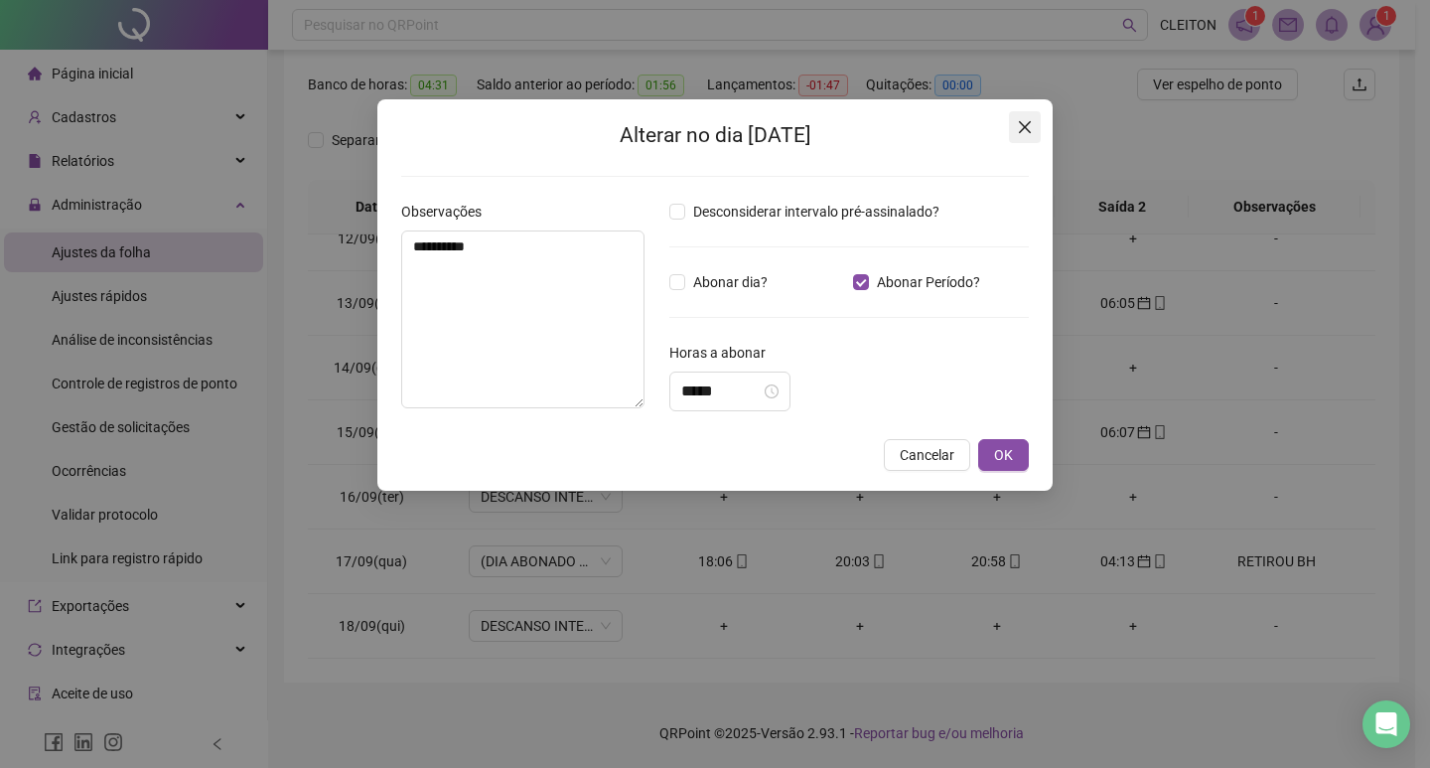
click at [1019, 119] on icon "close" at bounding box center [1025, 127] width 16 height 16
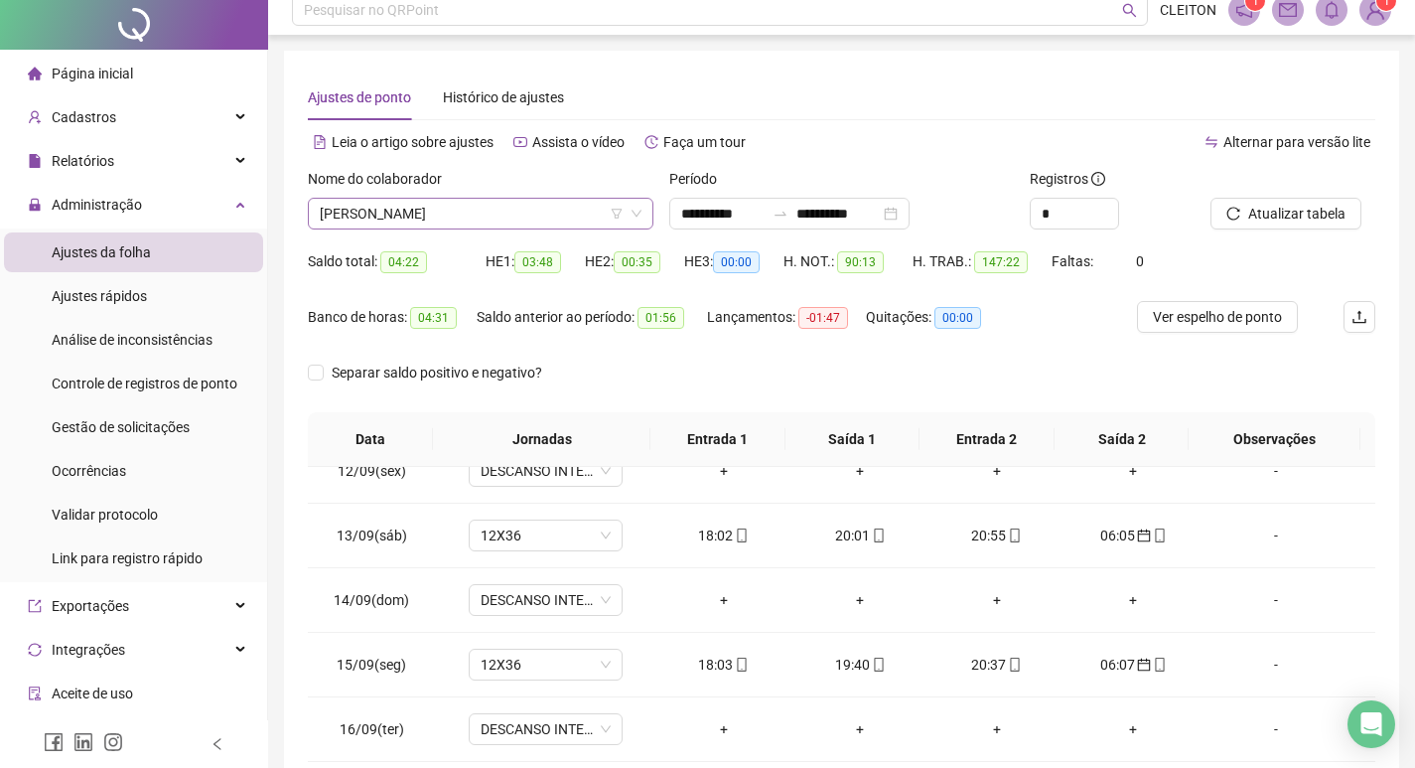
scroll to position [0, 0]
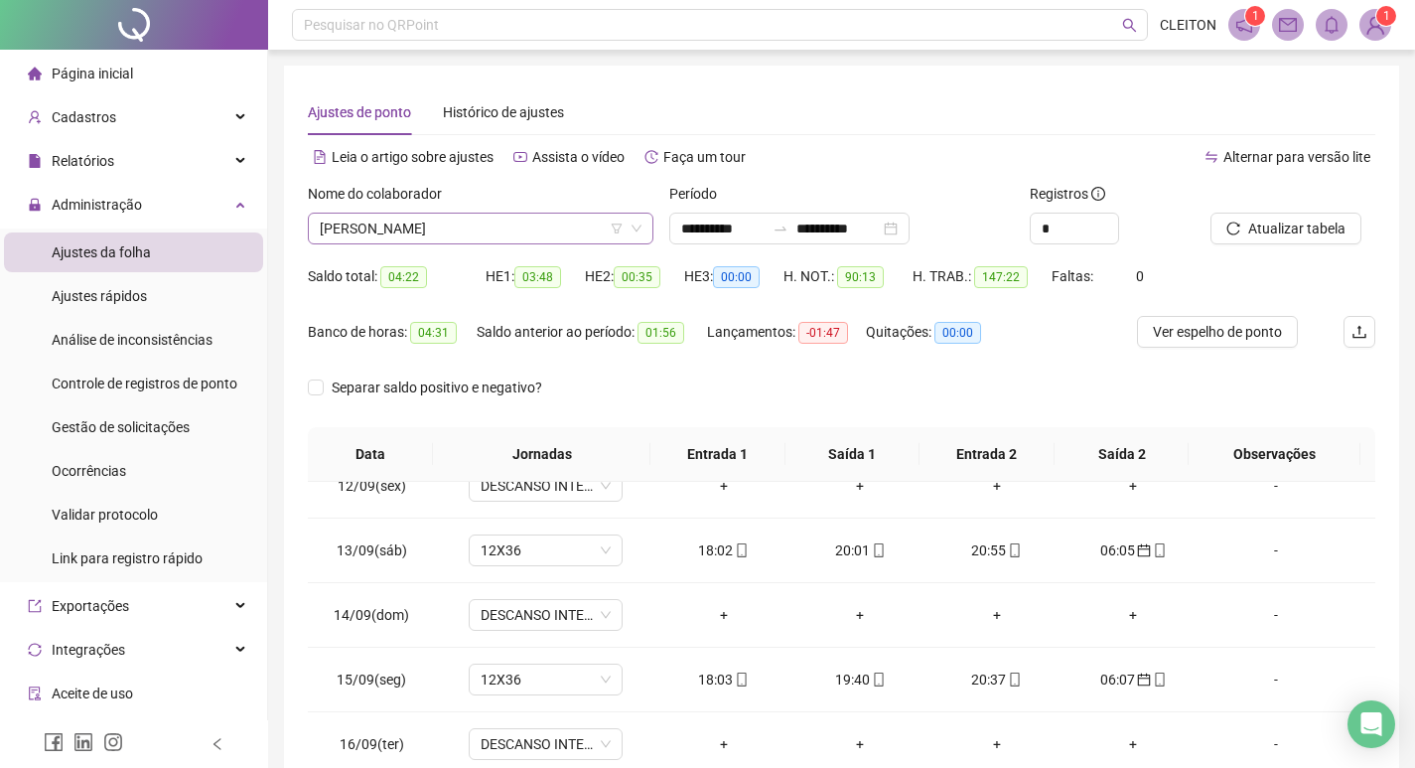
click at [512, 226] on span "[PERSON_NAME]" at bounding box center [481, 229] width 322 height 30
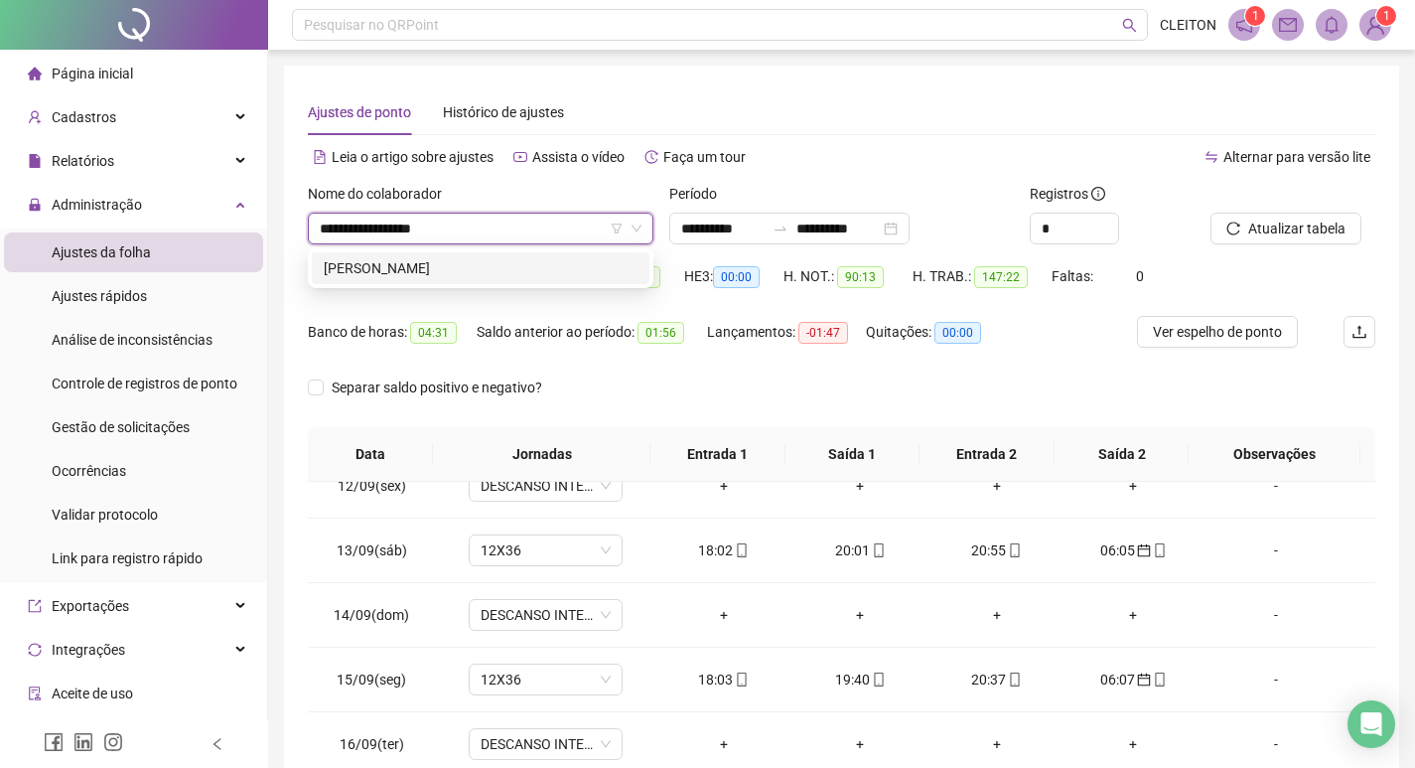
type input "**********"
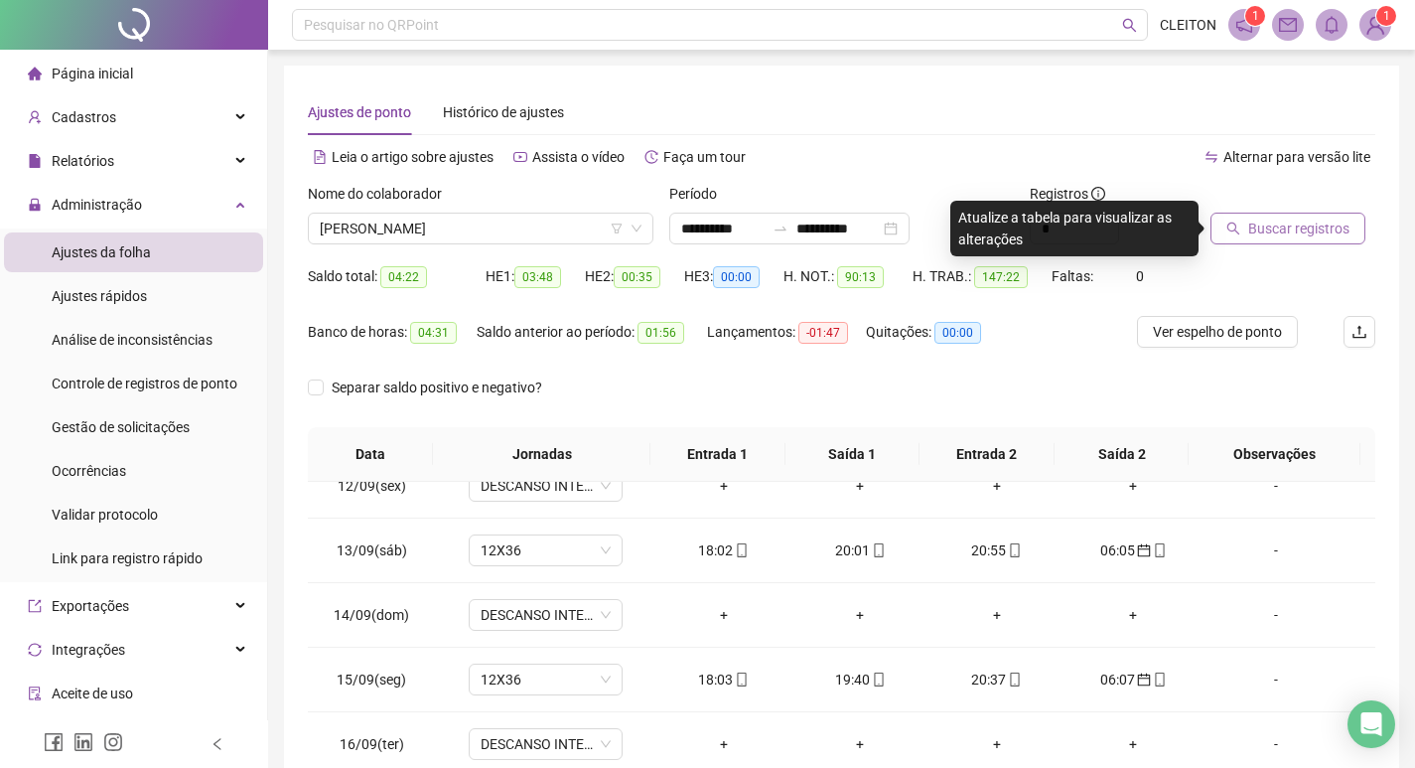
click at [1248, 216] on button "Buscar registros" at bounding box center [1288, 229] width 155 height 32
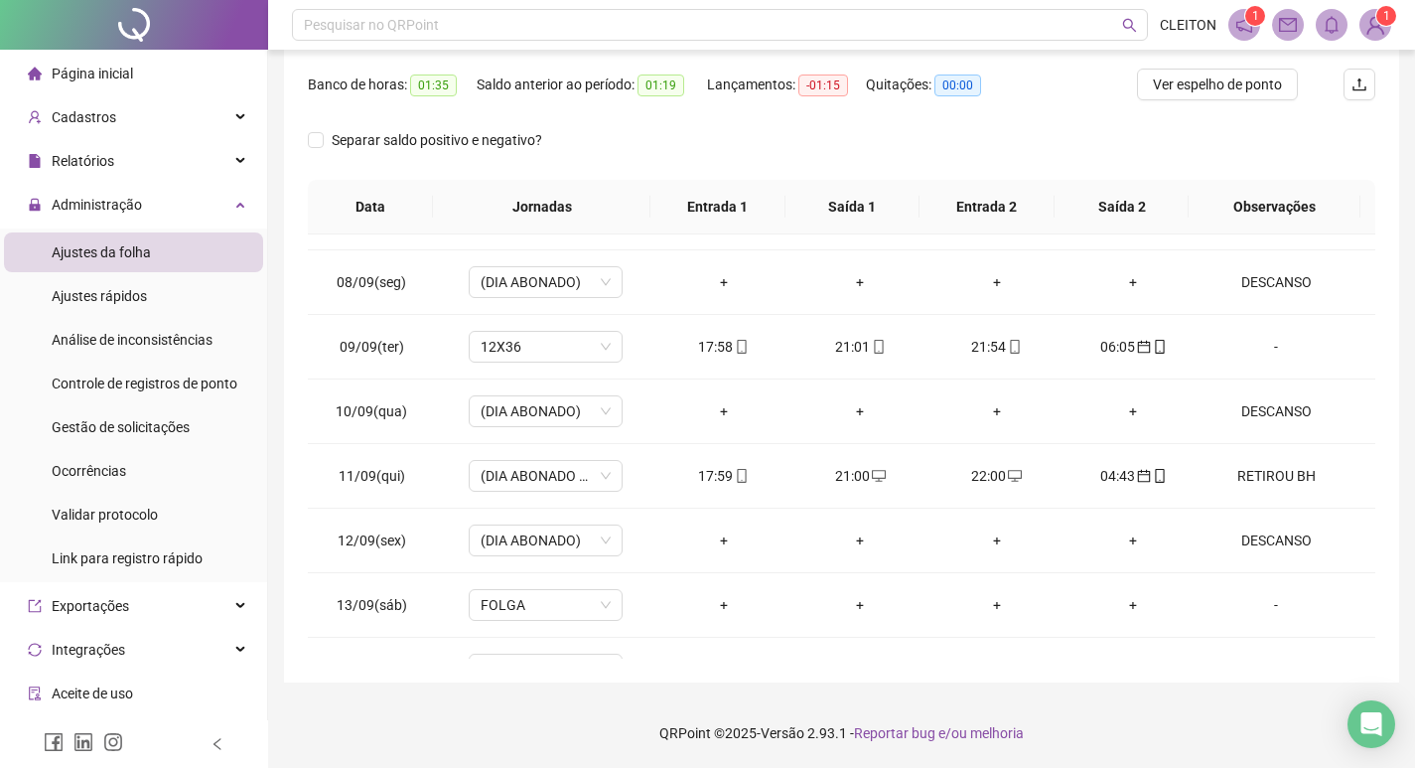
scroll to position [1051, 0]
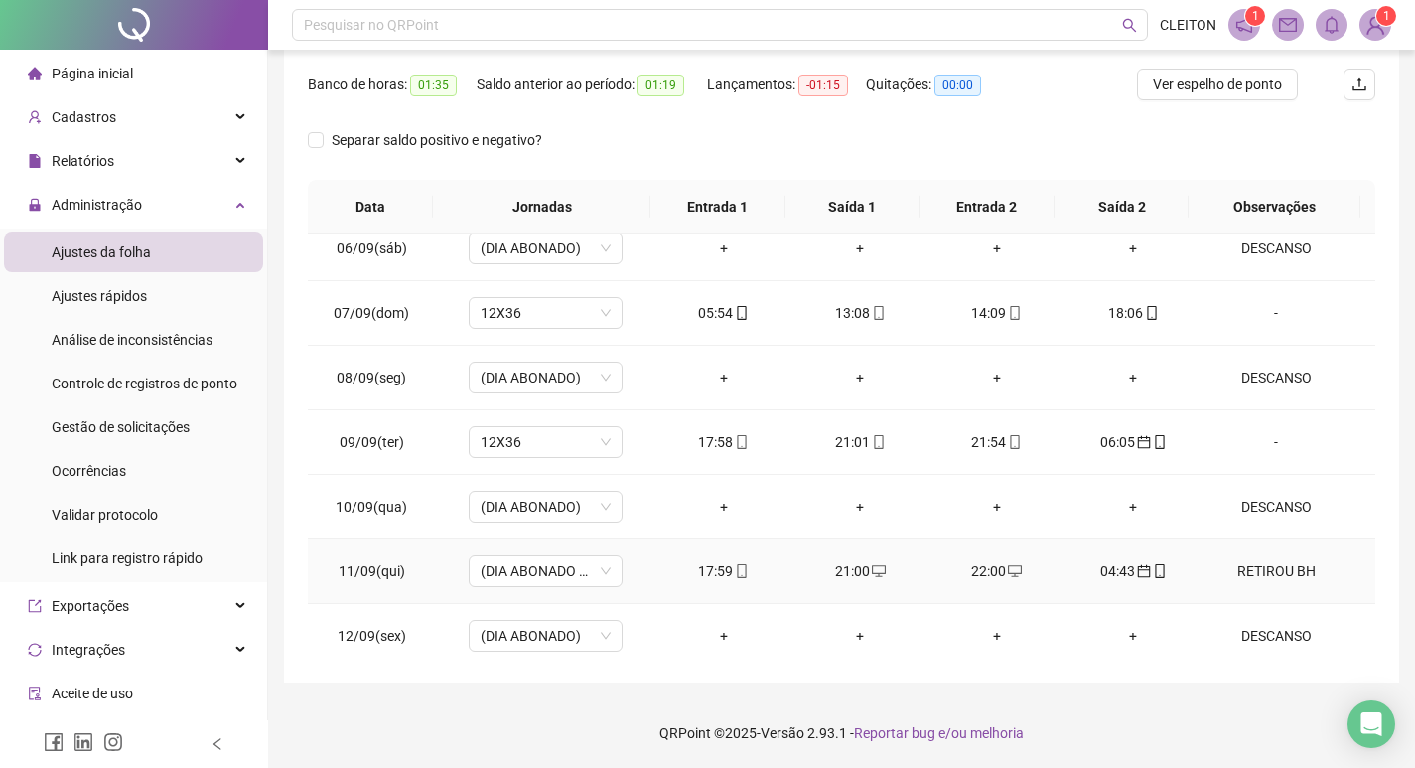
click at [1271, 565] on div "RETIROU BH" at bounding box center [1275, 571] width 117 height 22
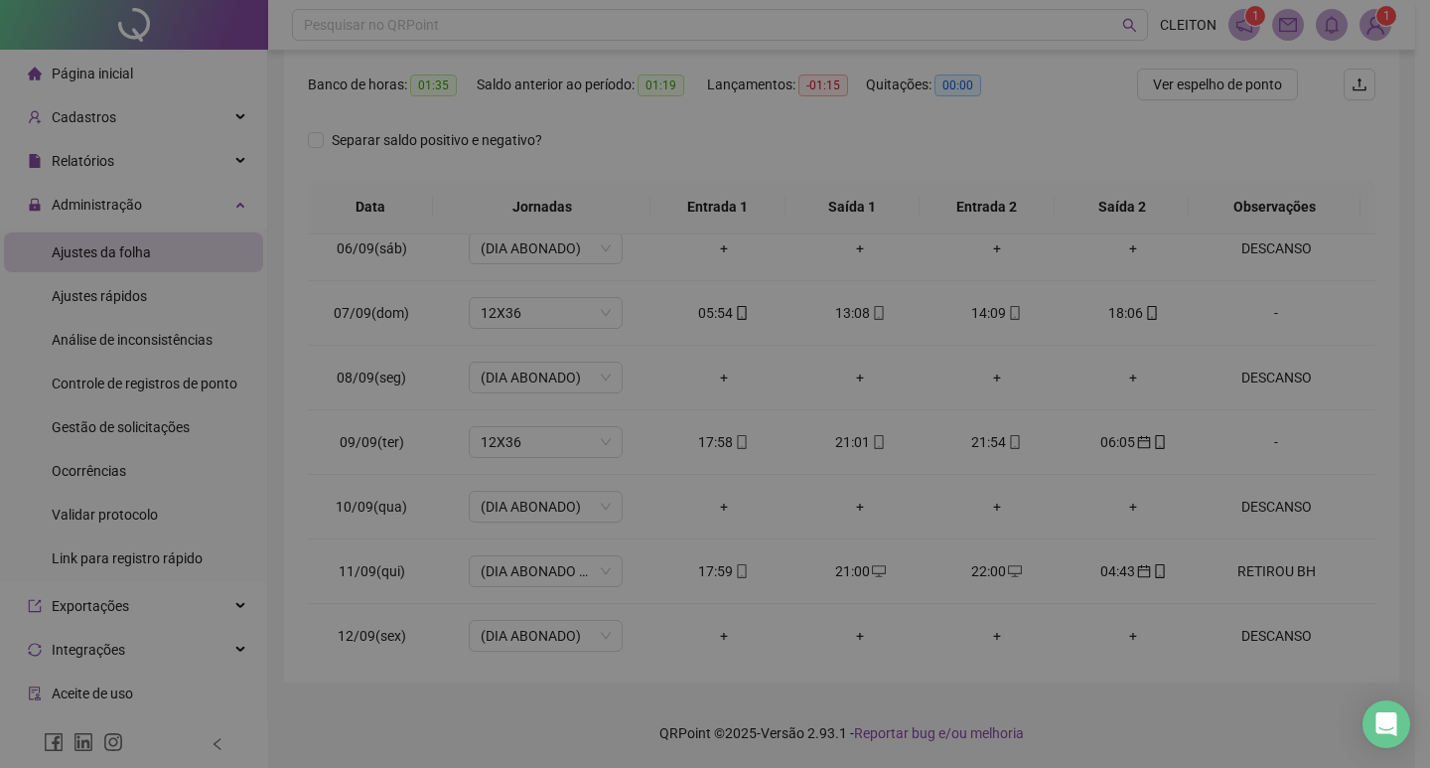
type textarea "**********"
type input "*****"
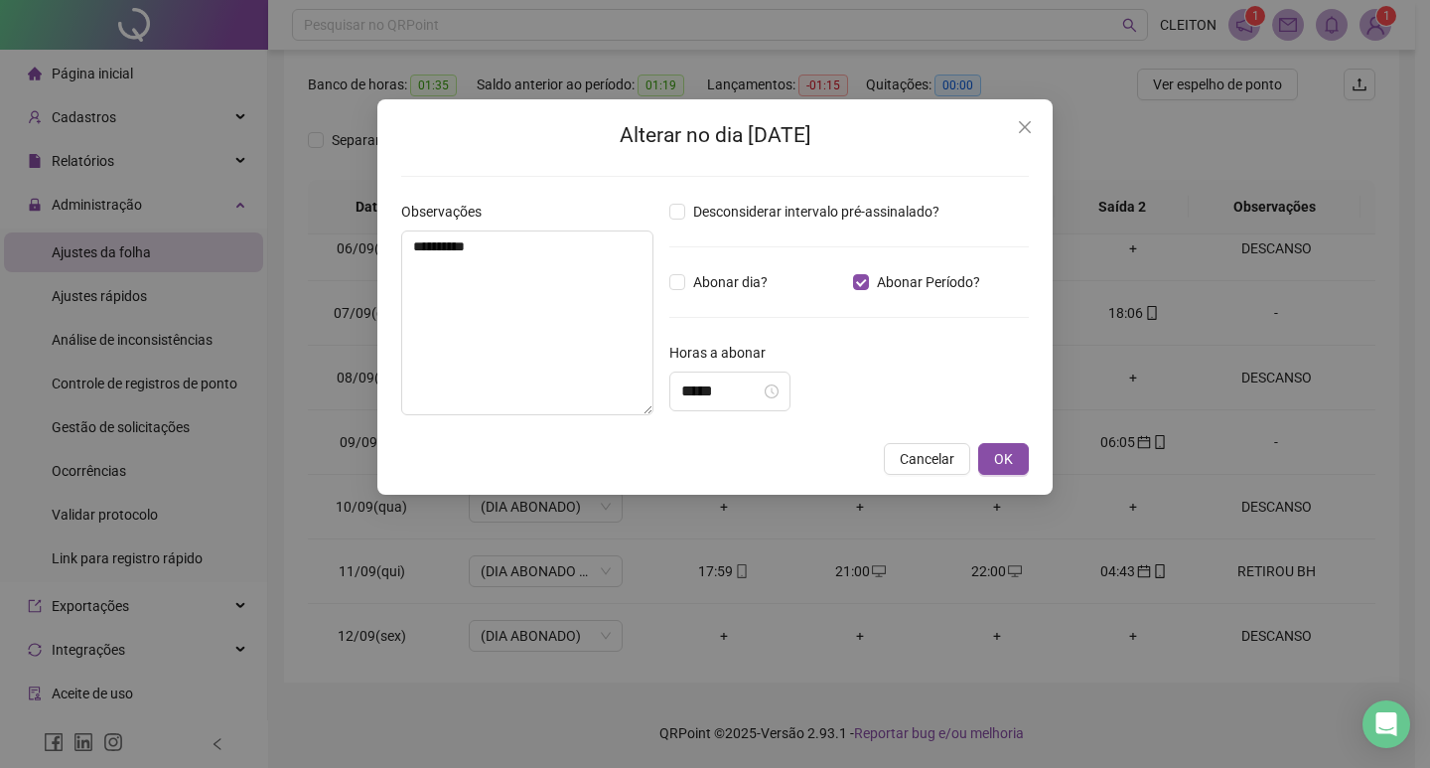
click at [1041, 130] on div "**********" at bounding box center [714, 296] width 675 height 395
click at [1022, 129] on icon "close" at bounding box center [1025, 127] width 12 height 12
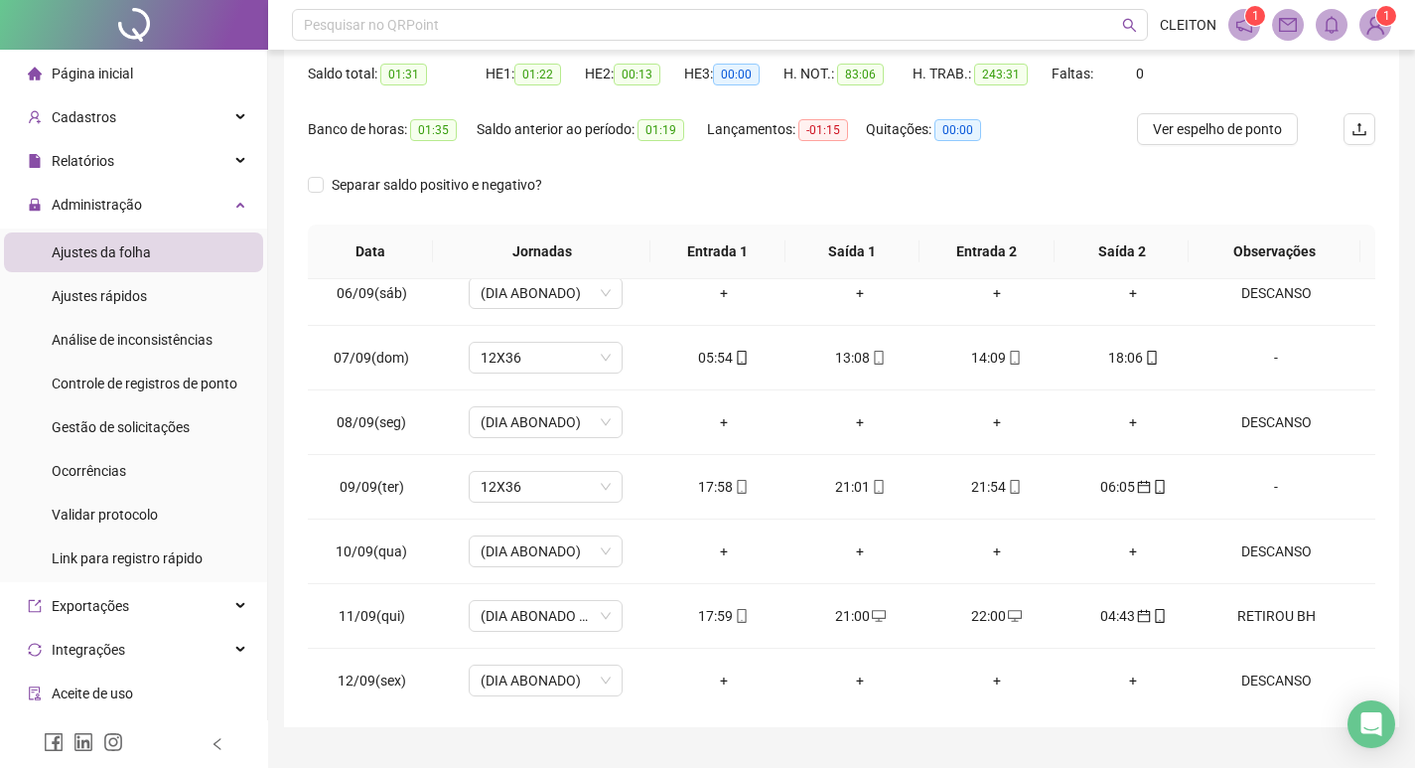
scroll to position [49, 0]
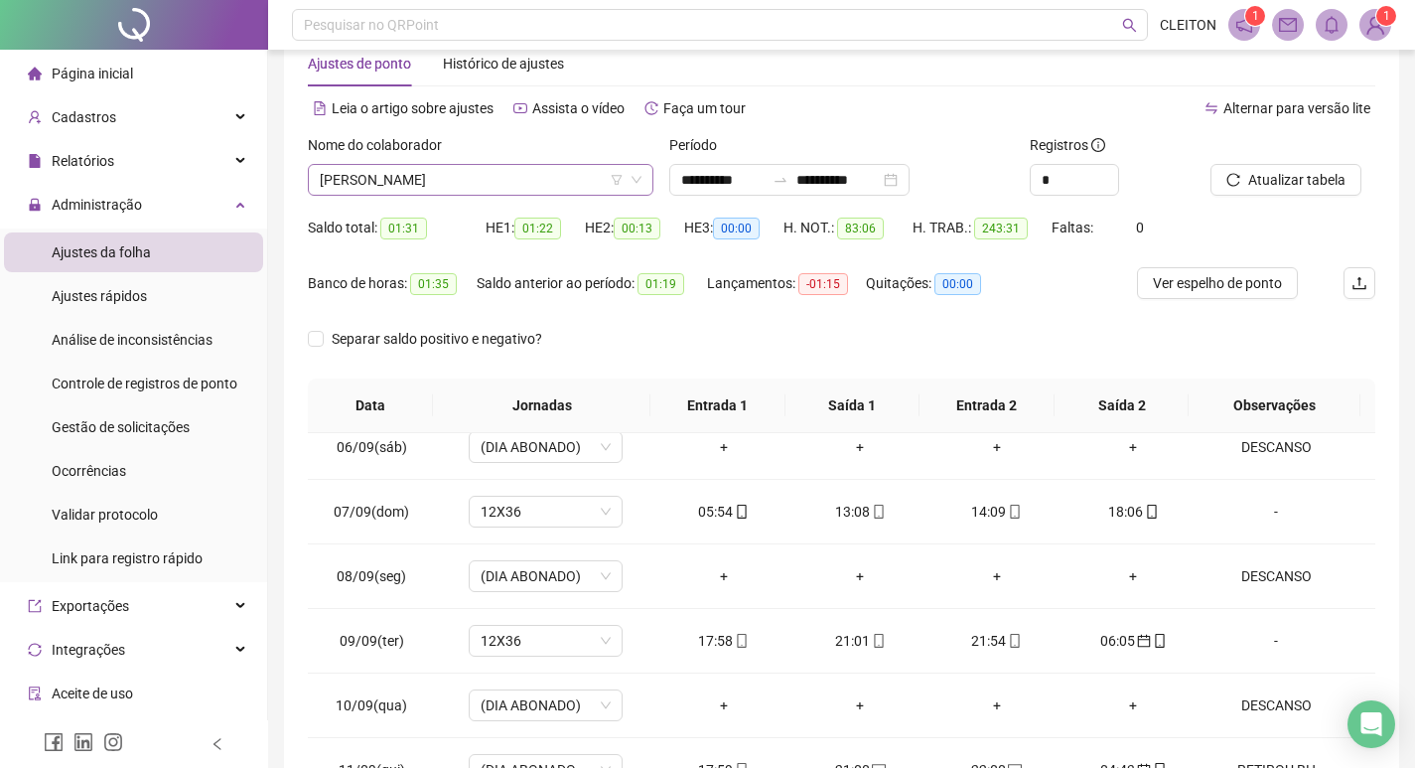
click at [524, 185] on span "[PERSON_NAME]" at bounding box center [481, 180] width 322 height 30
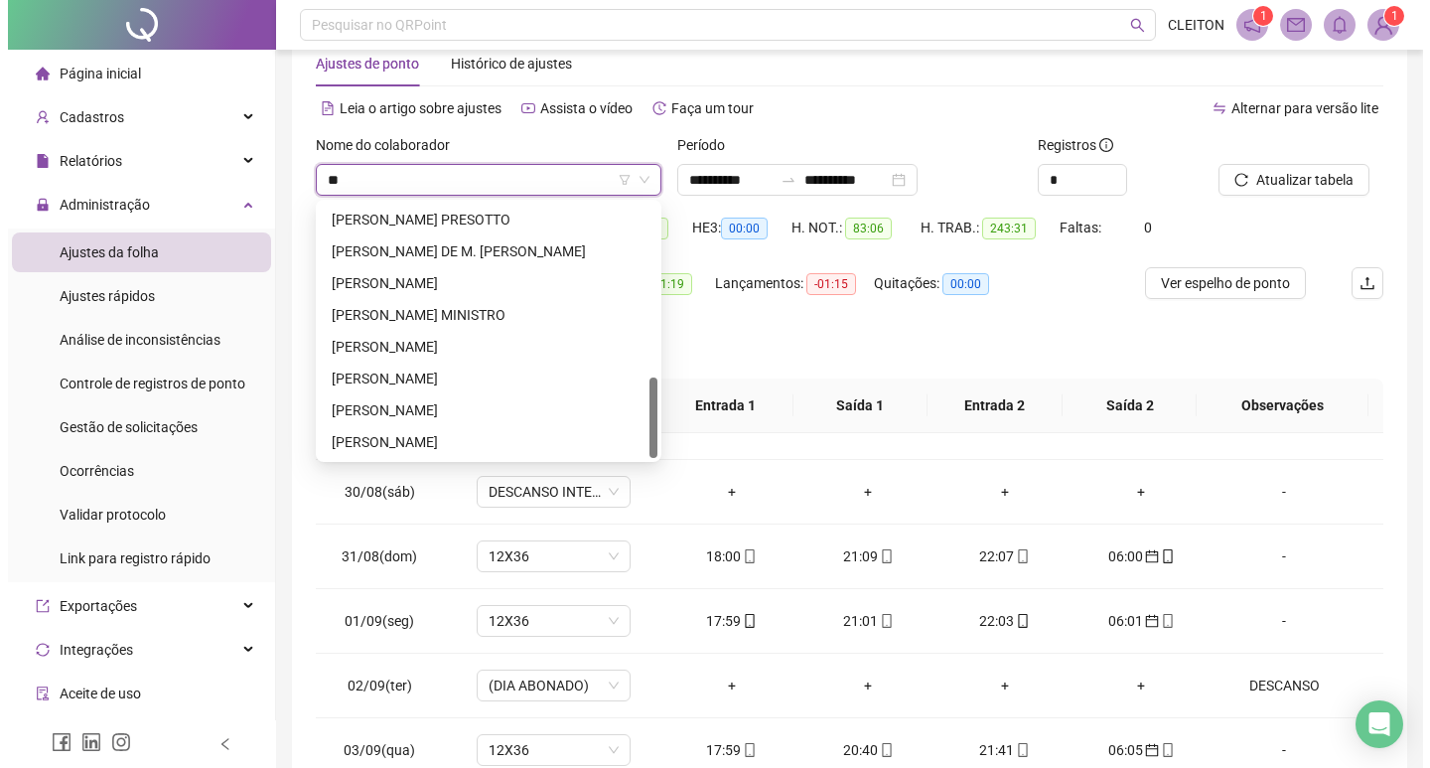
scroll to position [0, 0]
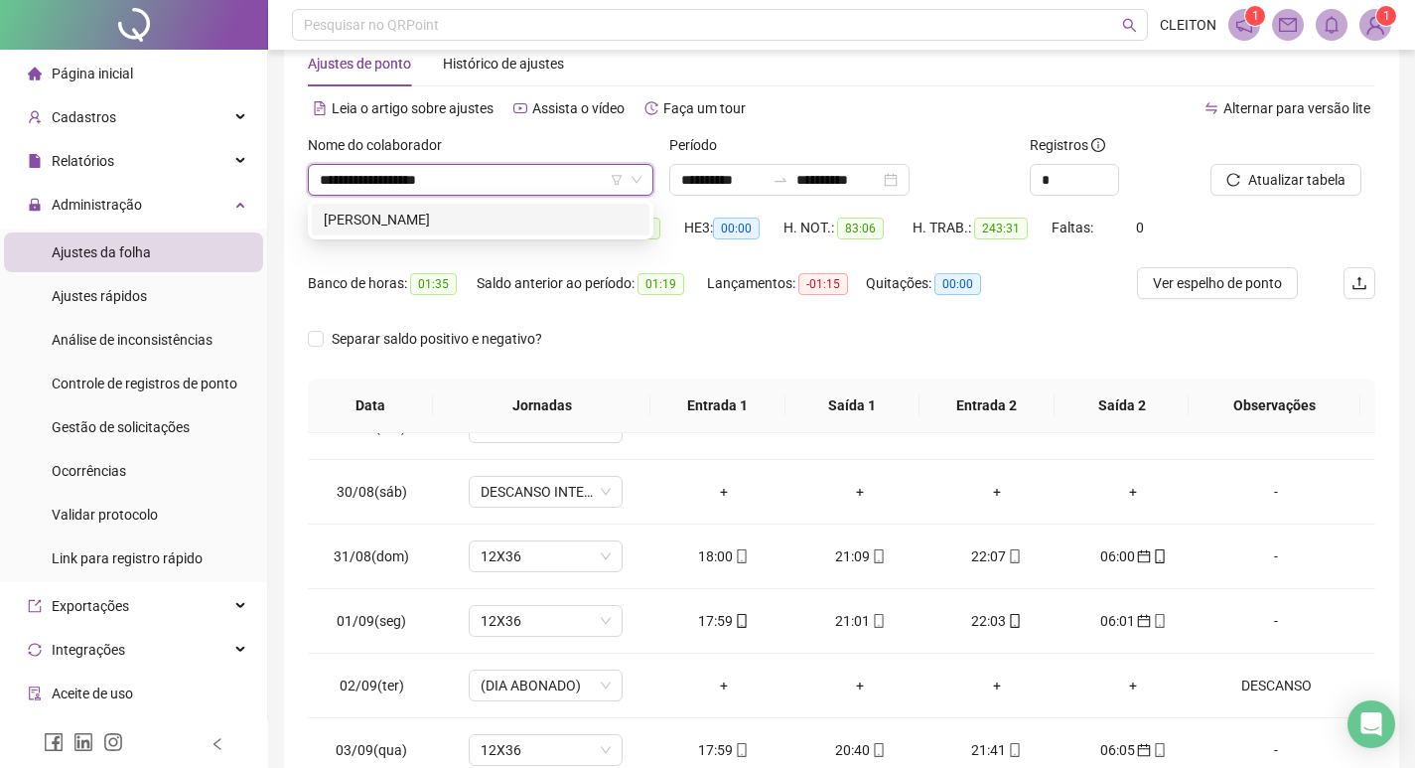
type input "**********"
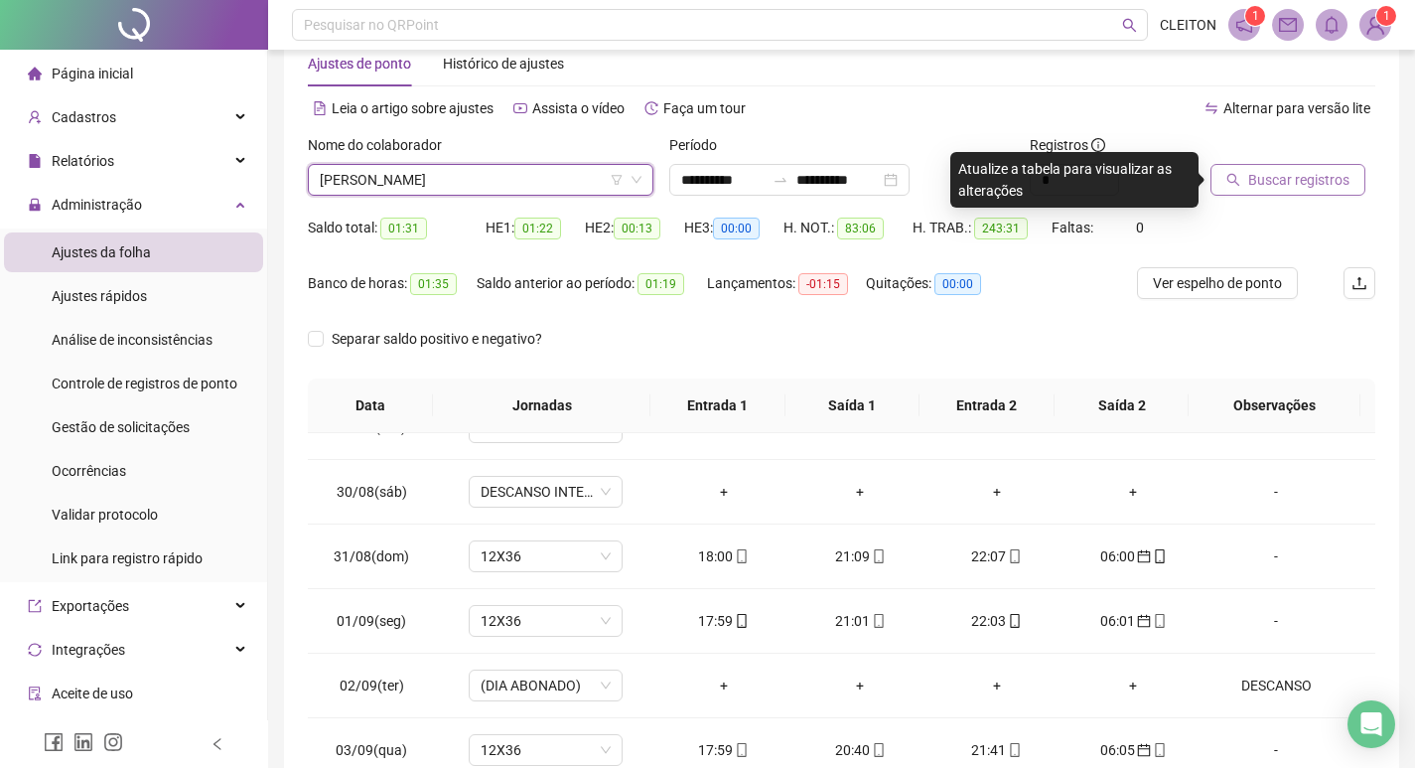
click at [1263, 186] on span "Buscar registros" at bounding box center [1298, 180] width 101 height 22
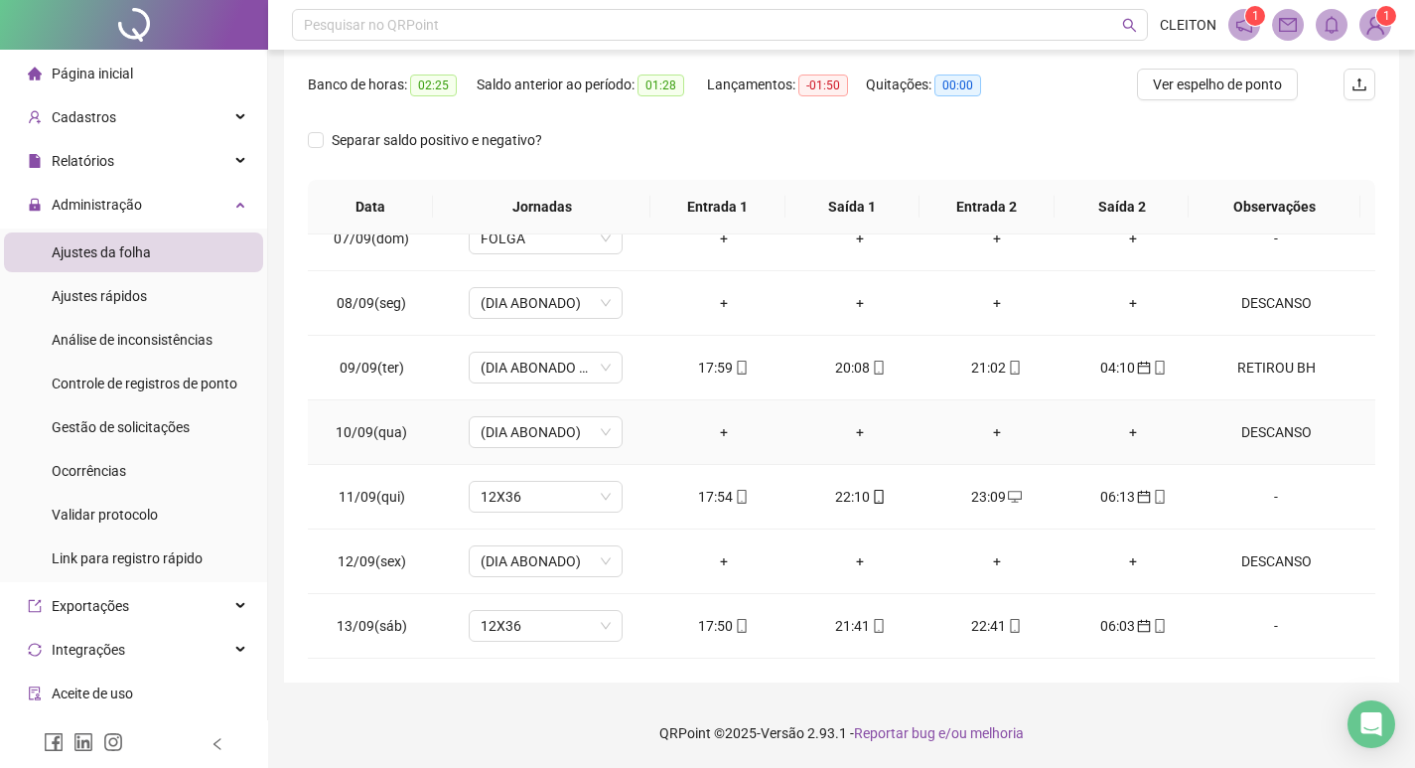
scroll to position [1051, 0]
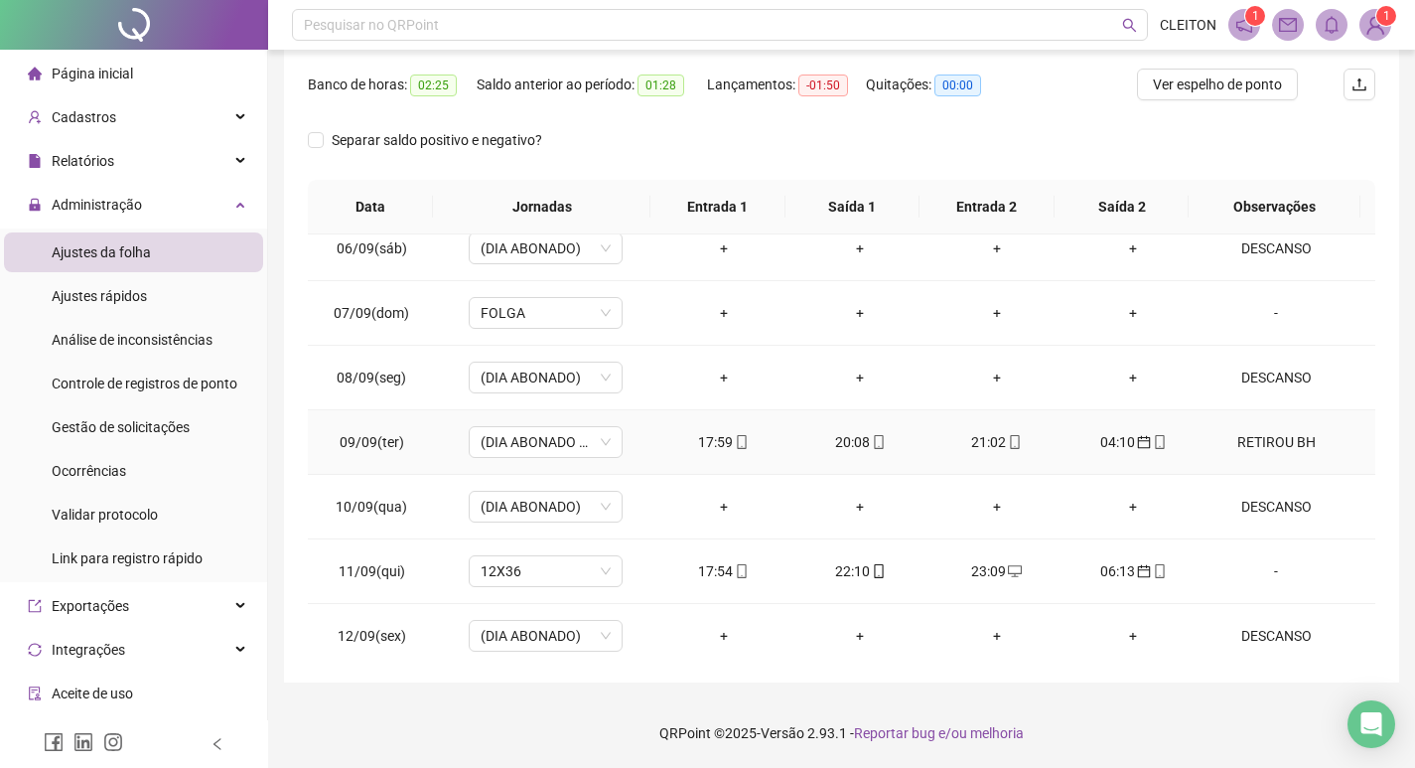
click at [1256, 438] on div "RETIROU BH" at bounding box center [1275, 442] width 117 height 22
type input "*****"
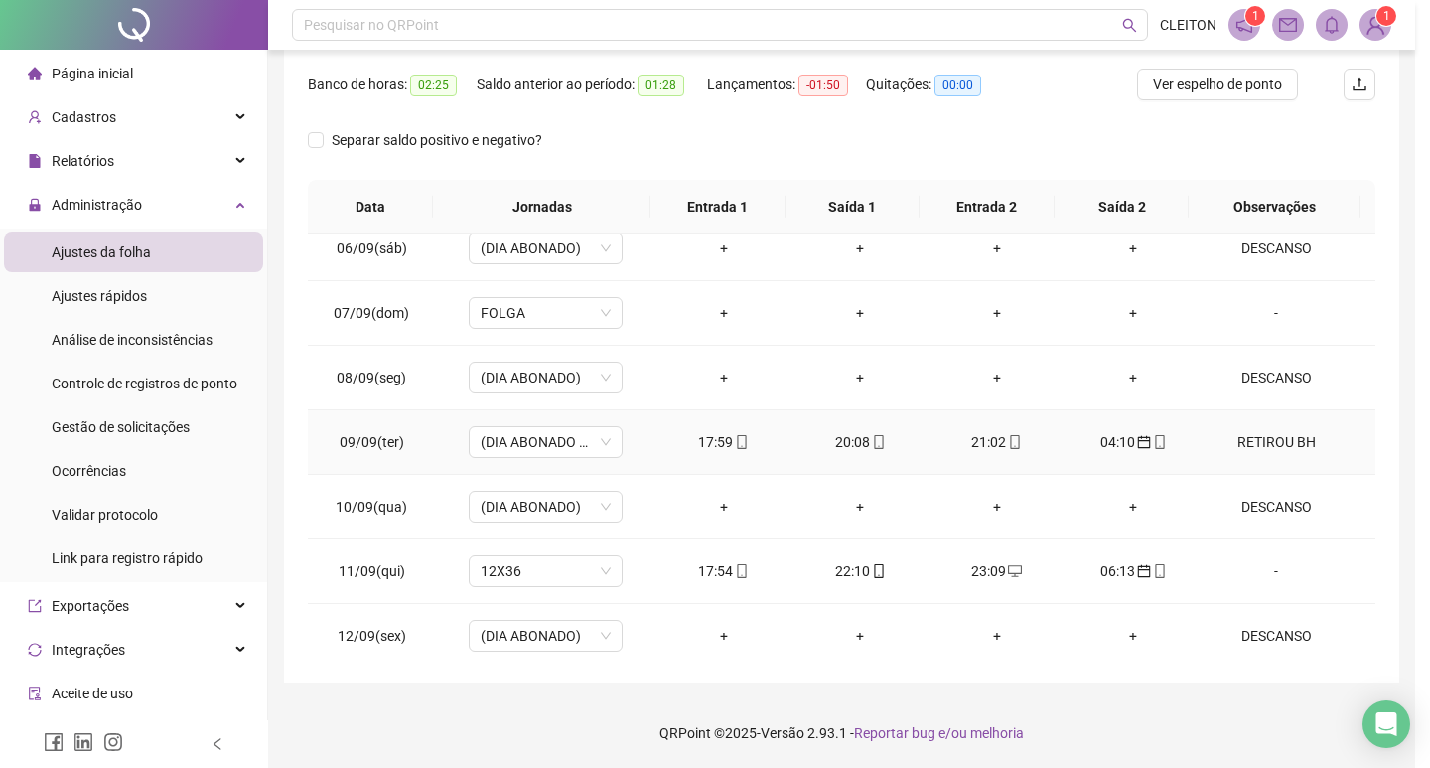
type textarea "**********"
type input "*****"
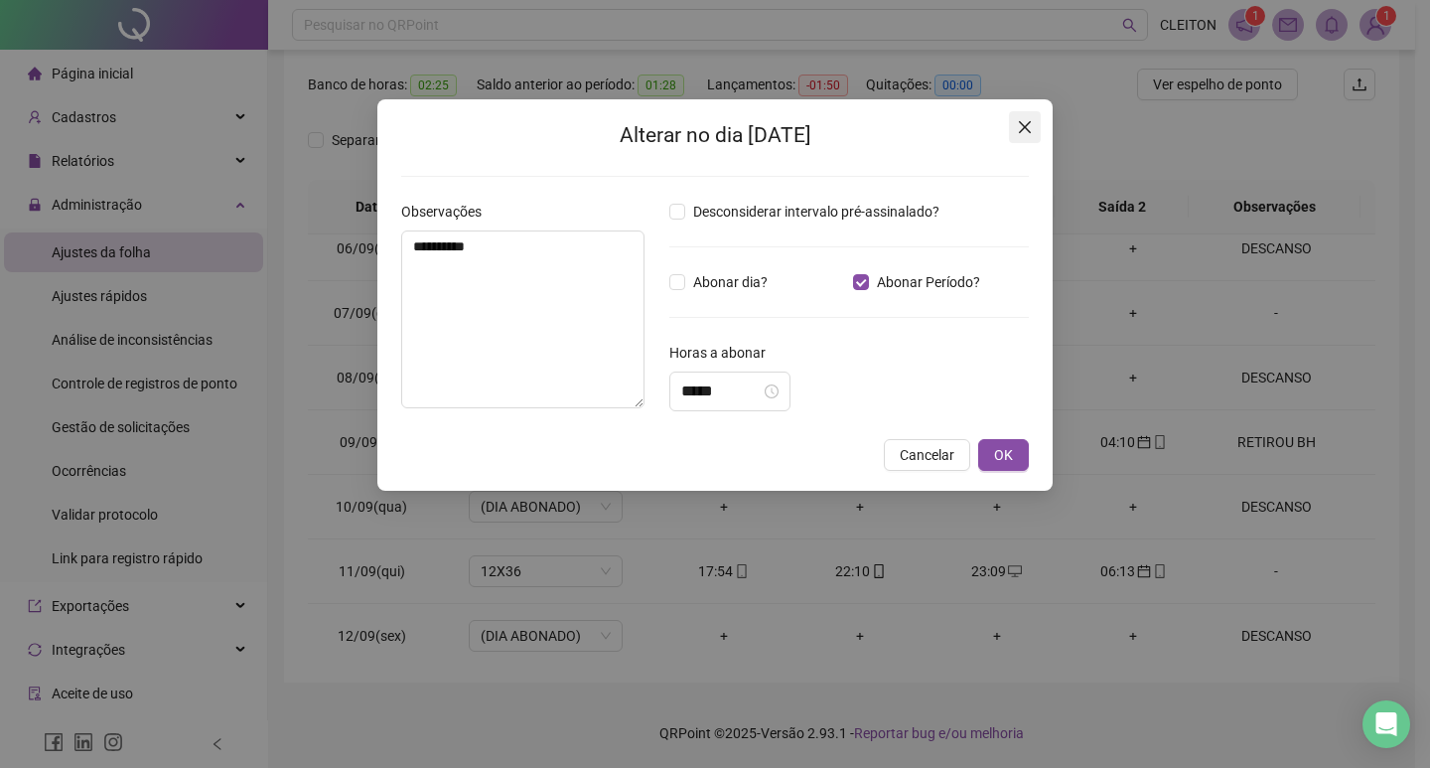
click at [1020, 126] on icon "close" at bounding box center [1025, 127] width 16 height 16
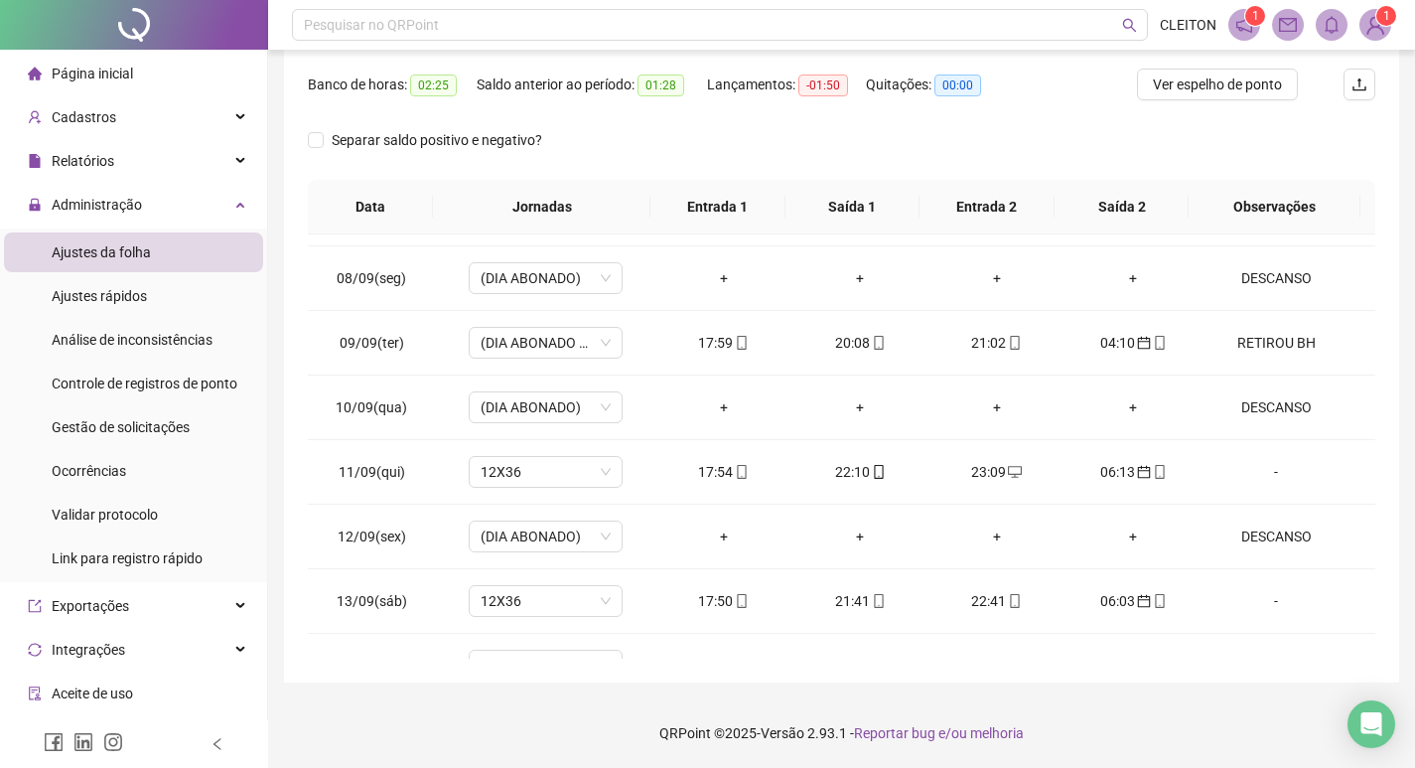
scroll to position [49, 0]
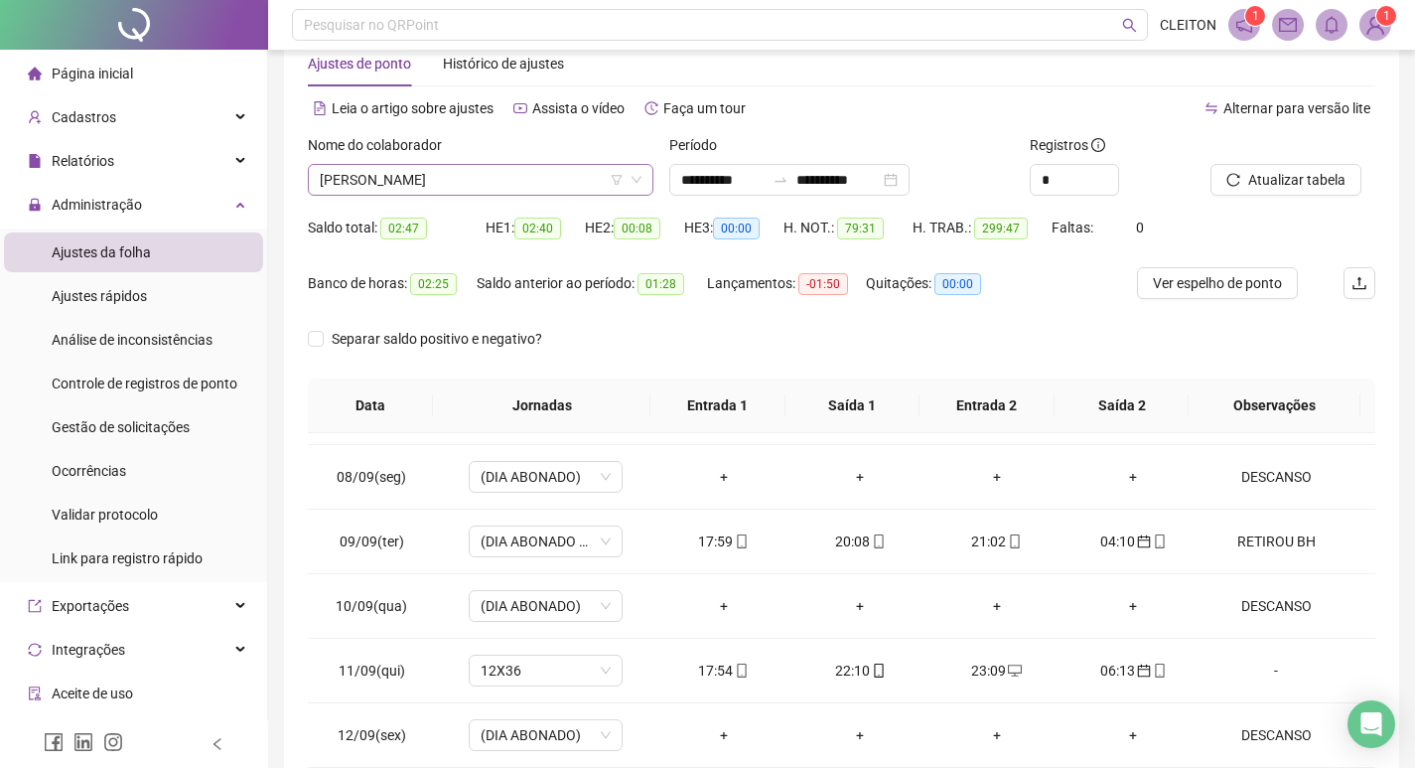
click at [547, 195] on div "[PERSON_NAME]" at bounding box center [481, 180] width 346 height 32
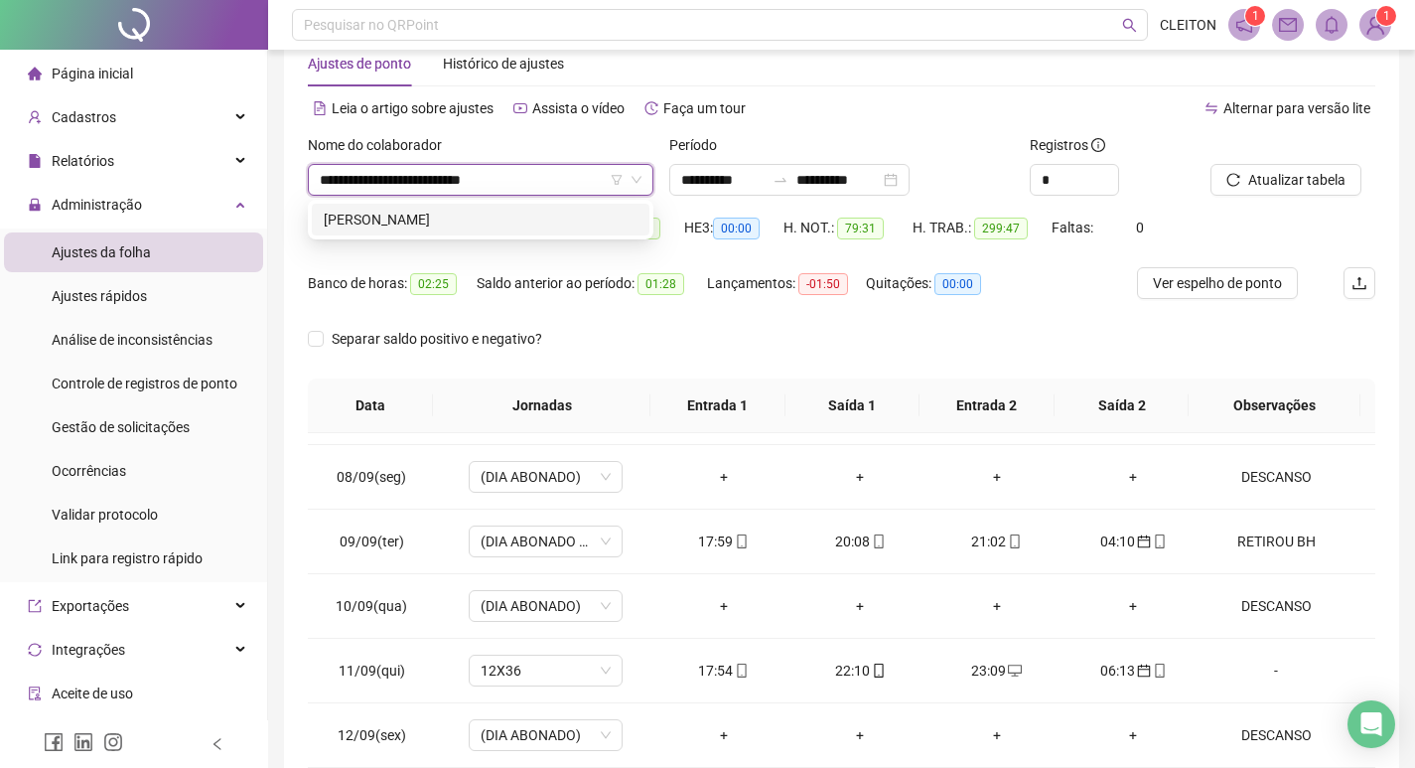
type input "**********"
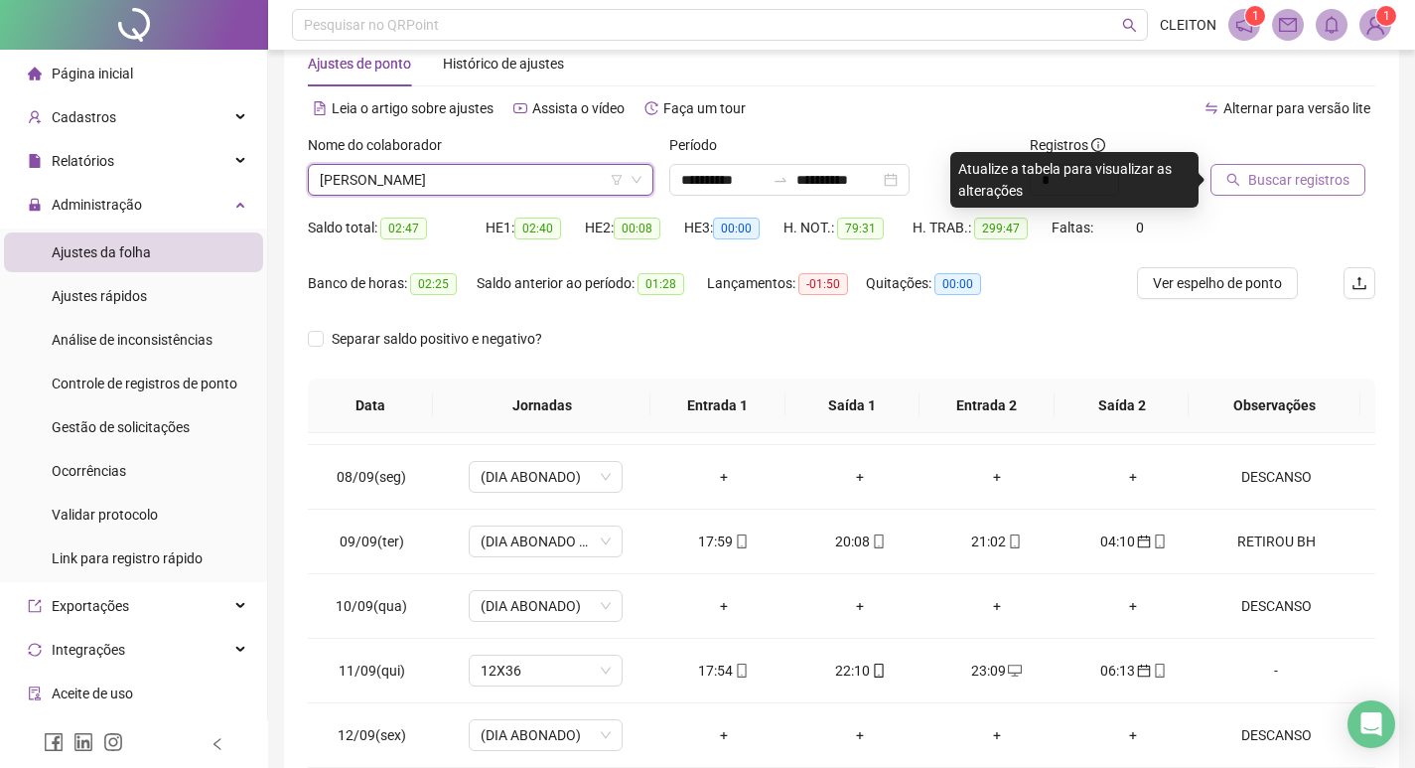
click at [1331, 190] on span "Buscar registros" at bounding box center [1298, 180] width 101 height 22
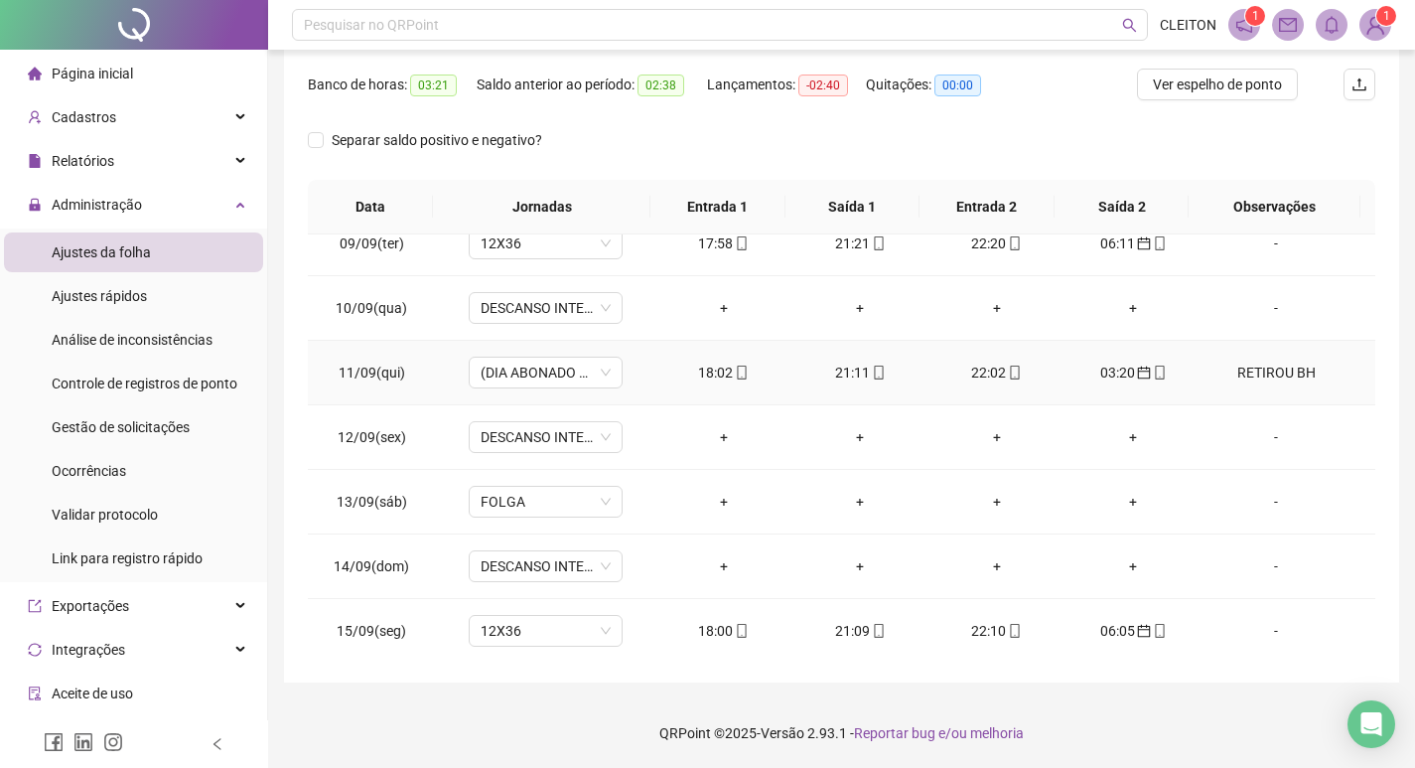
scroll to position [1150, 0]
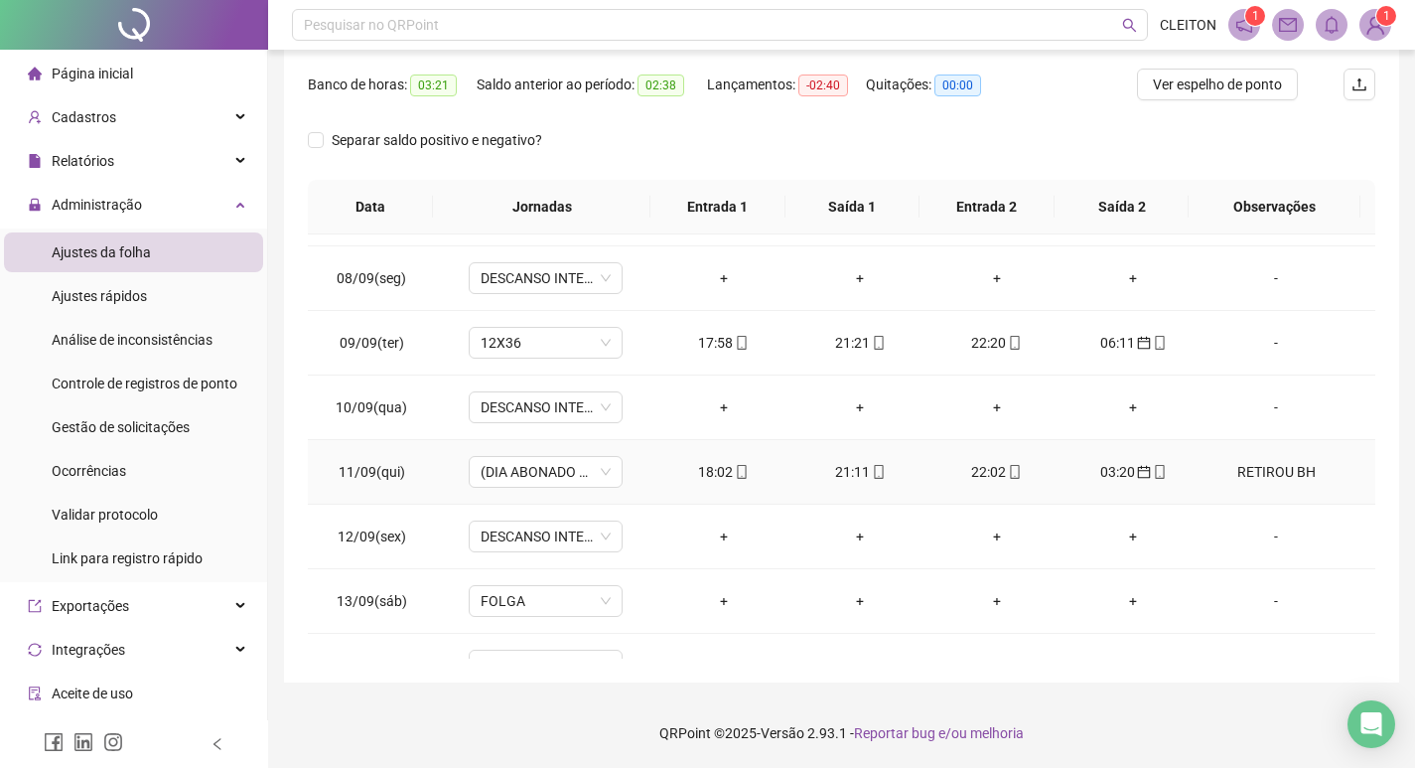
click at [1273, 453] on td "RETIROU BH" at bounding box center [1289, 472] width 174 height 65
click at [1276, 463] on div "RETIROU BH" at bounding box center [1275, 472] width 117 height 22
type input "*****"
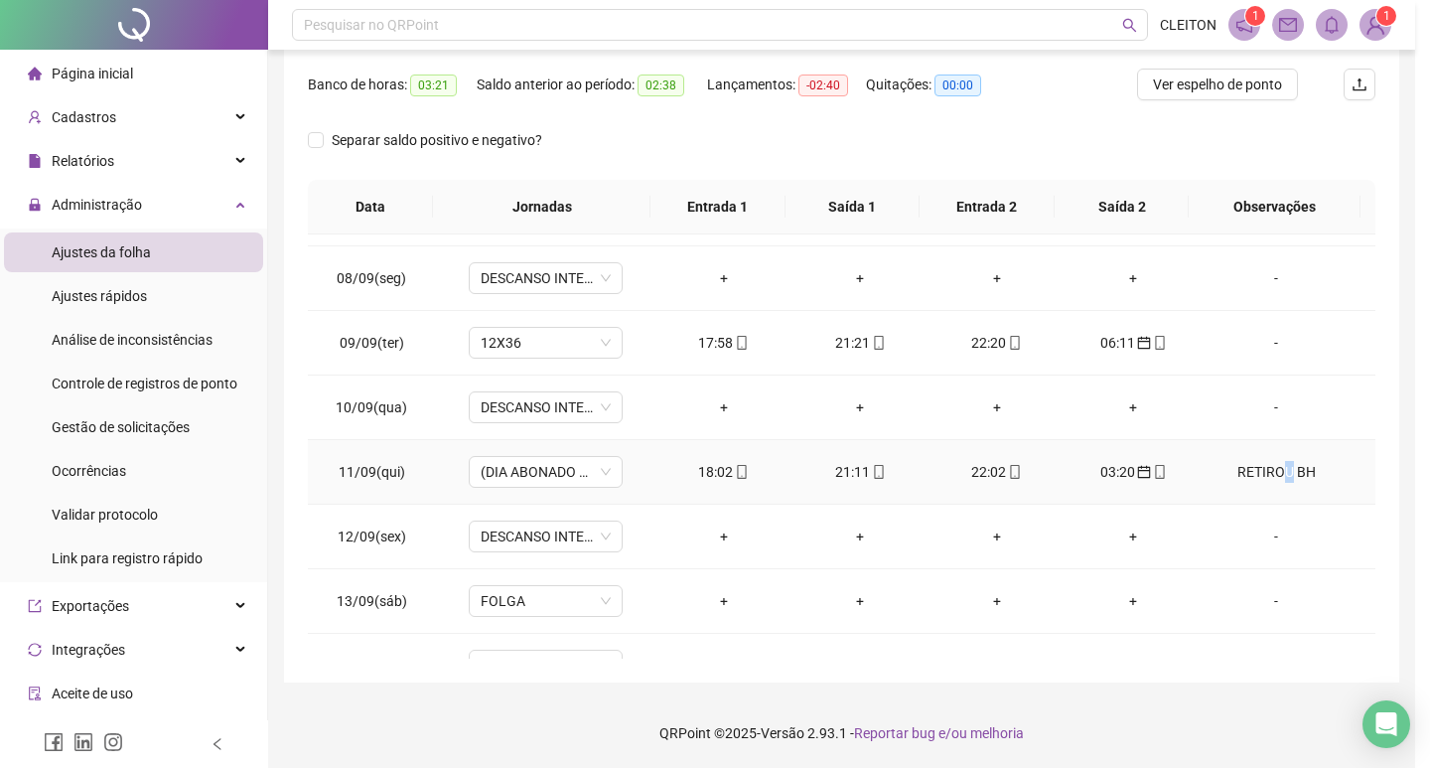
type textarea "**********"
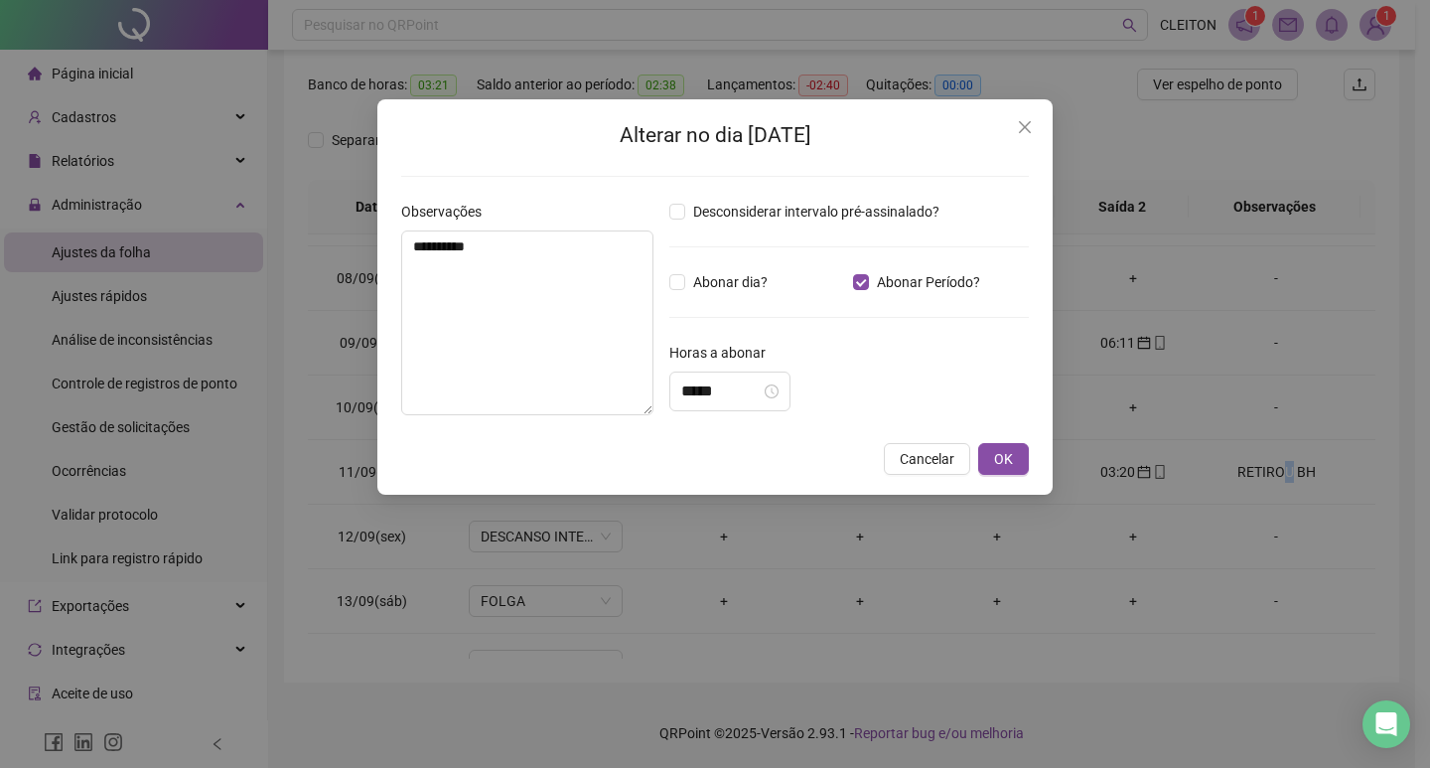
type input "*****"
click at [1016, 131] on span "Close" at bounding box center [1025, 127] width 32 height 16
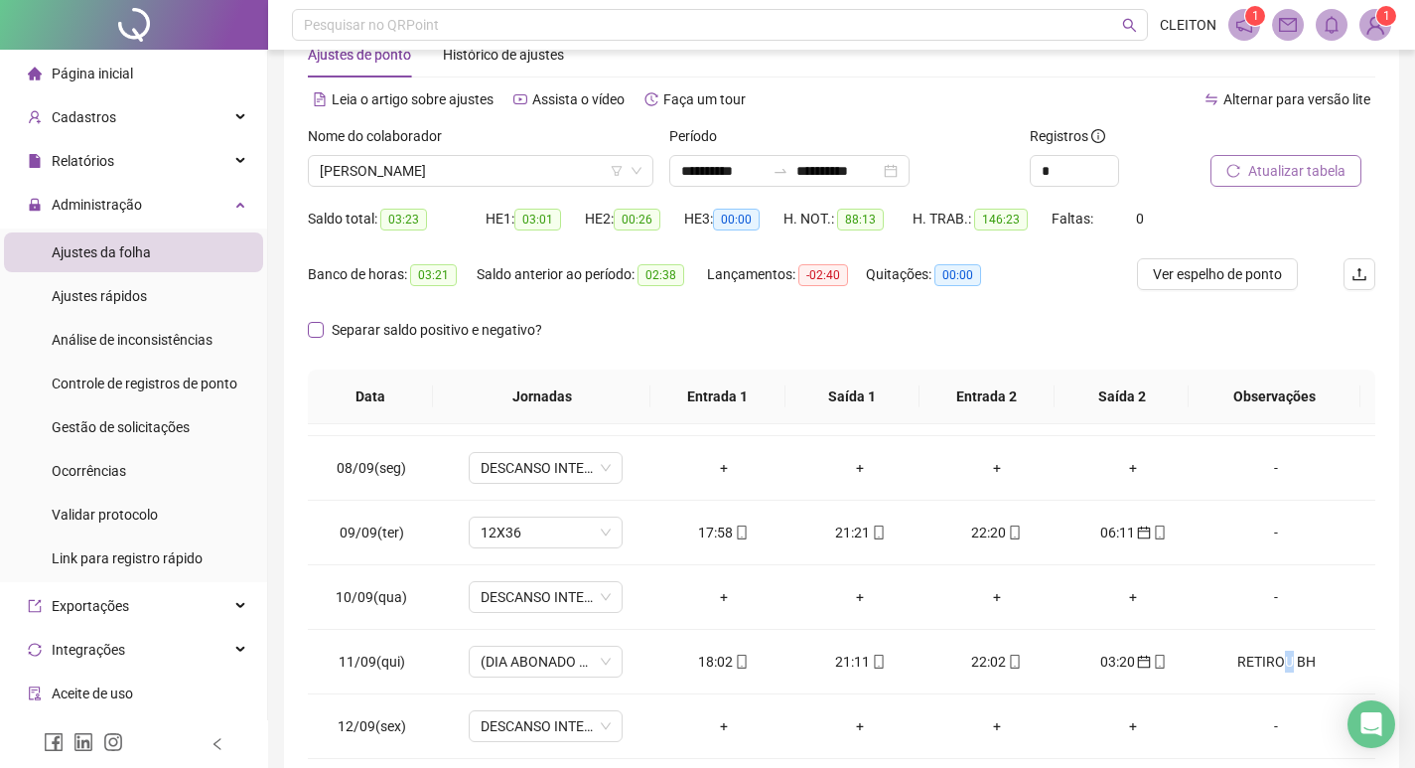
scroll to position [49, 0]
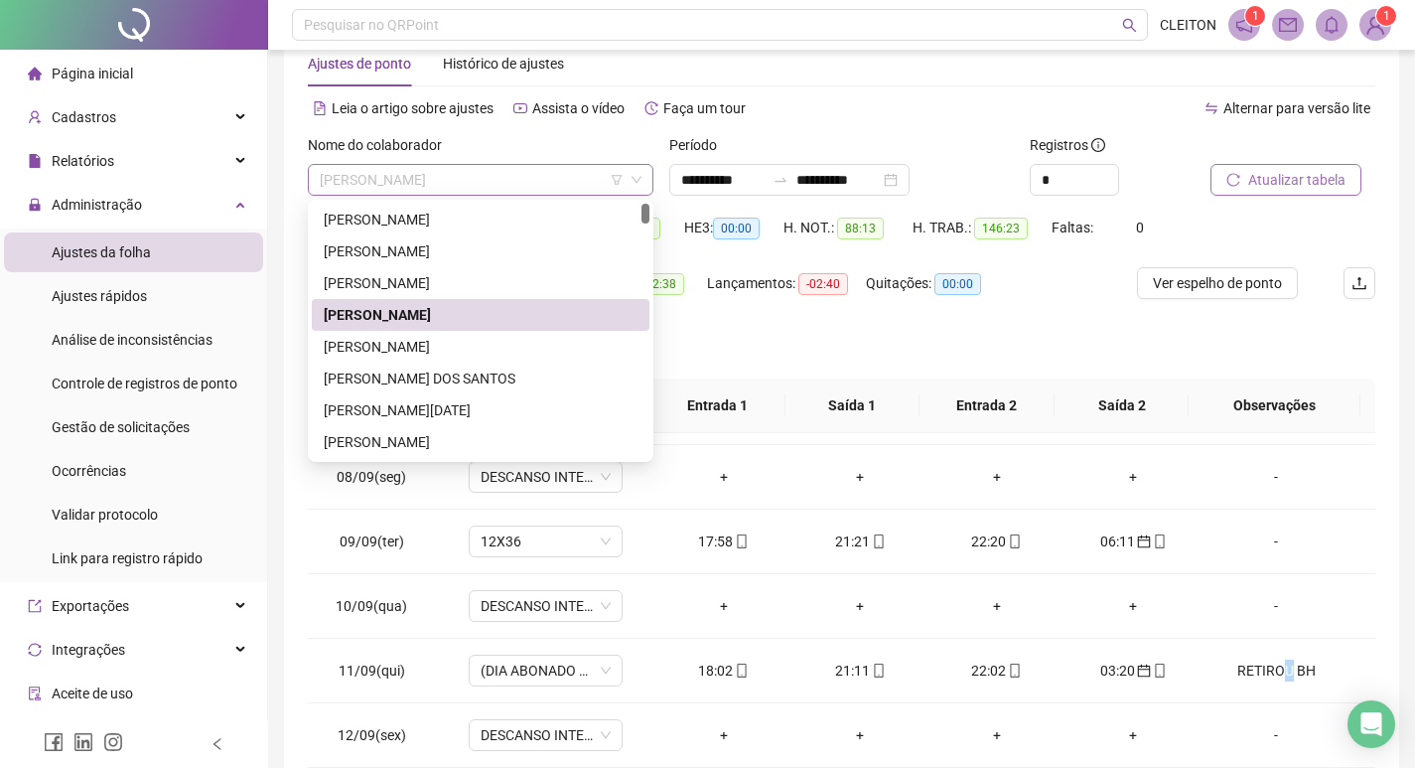
click at [471, 182] on span "[PERSON_NAME]" at bounding box center [481, 180] width 322 height 30
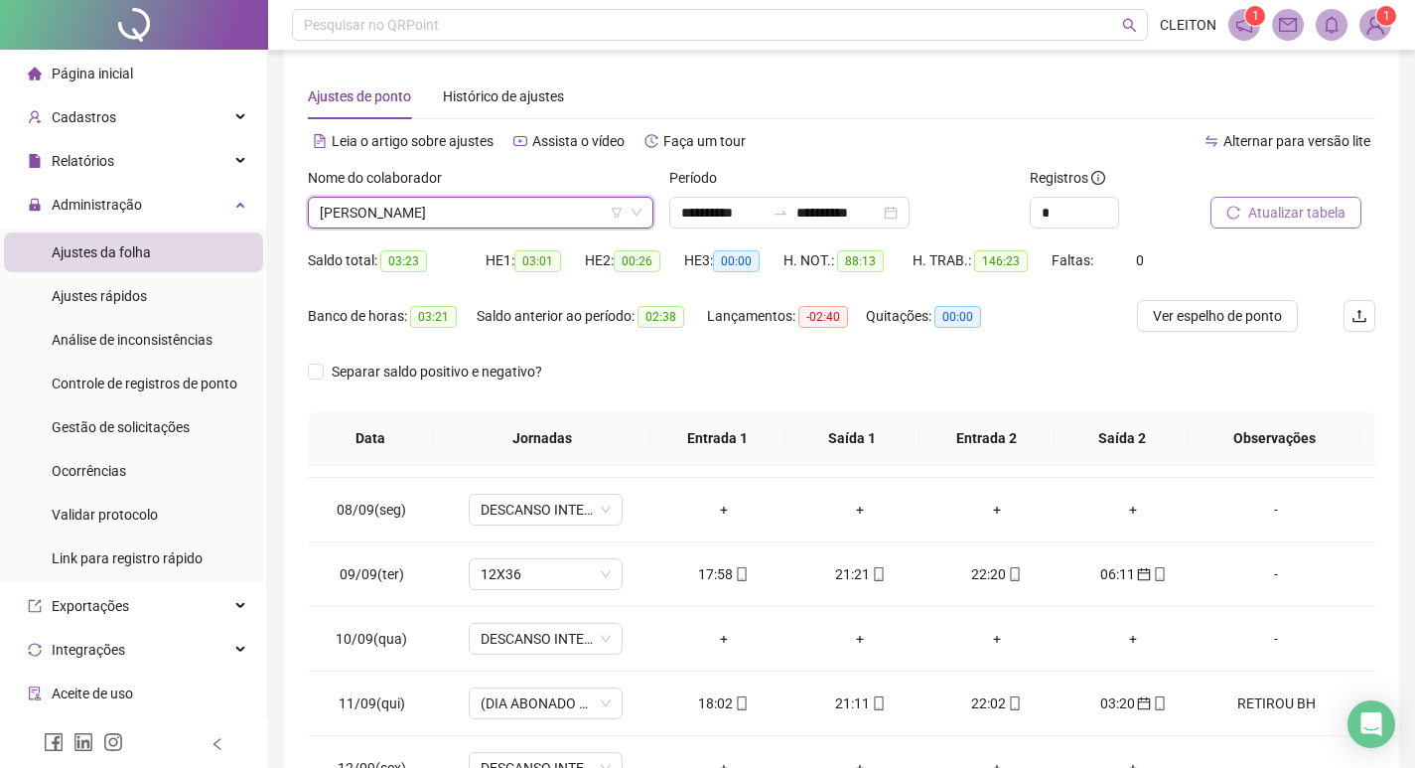
scroll to position [0, 0]
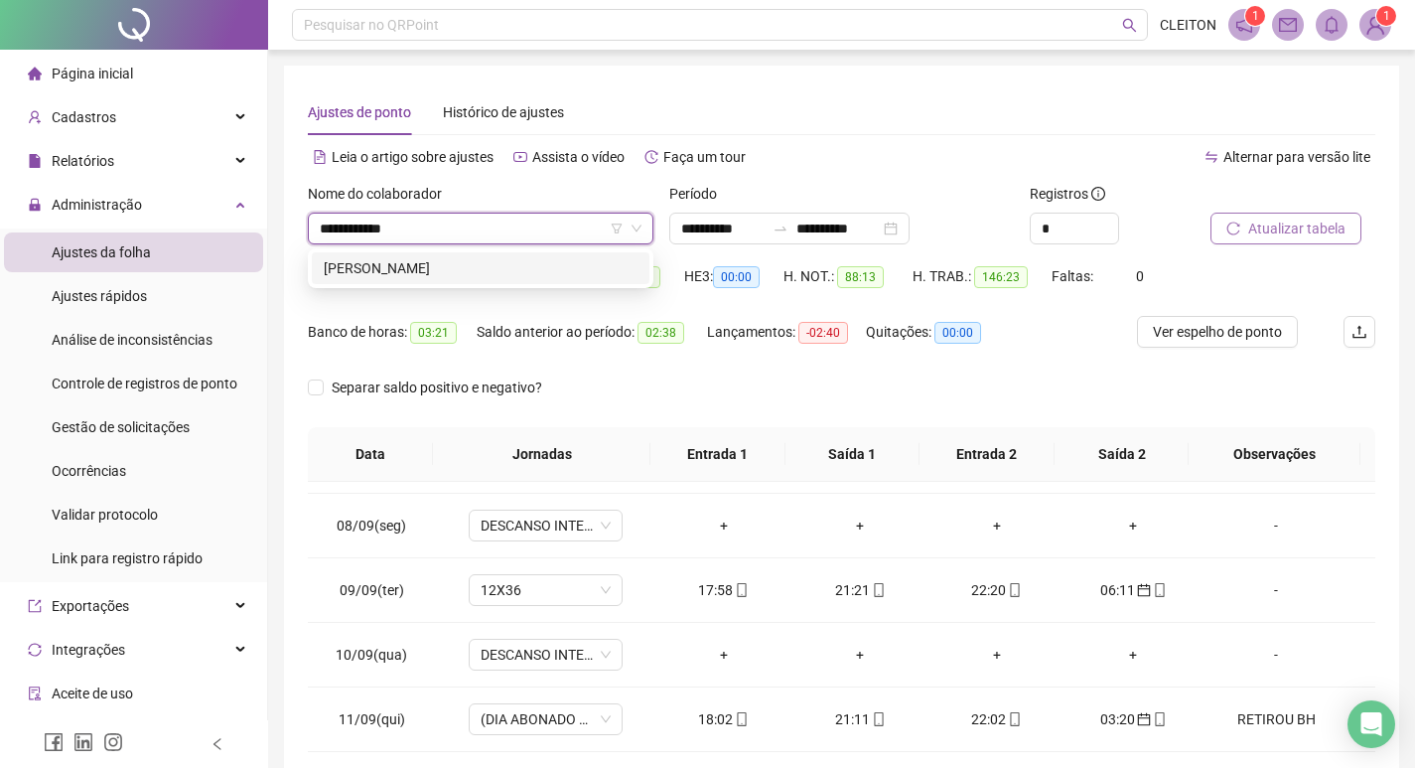
type input "**********"
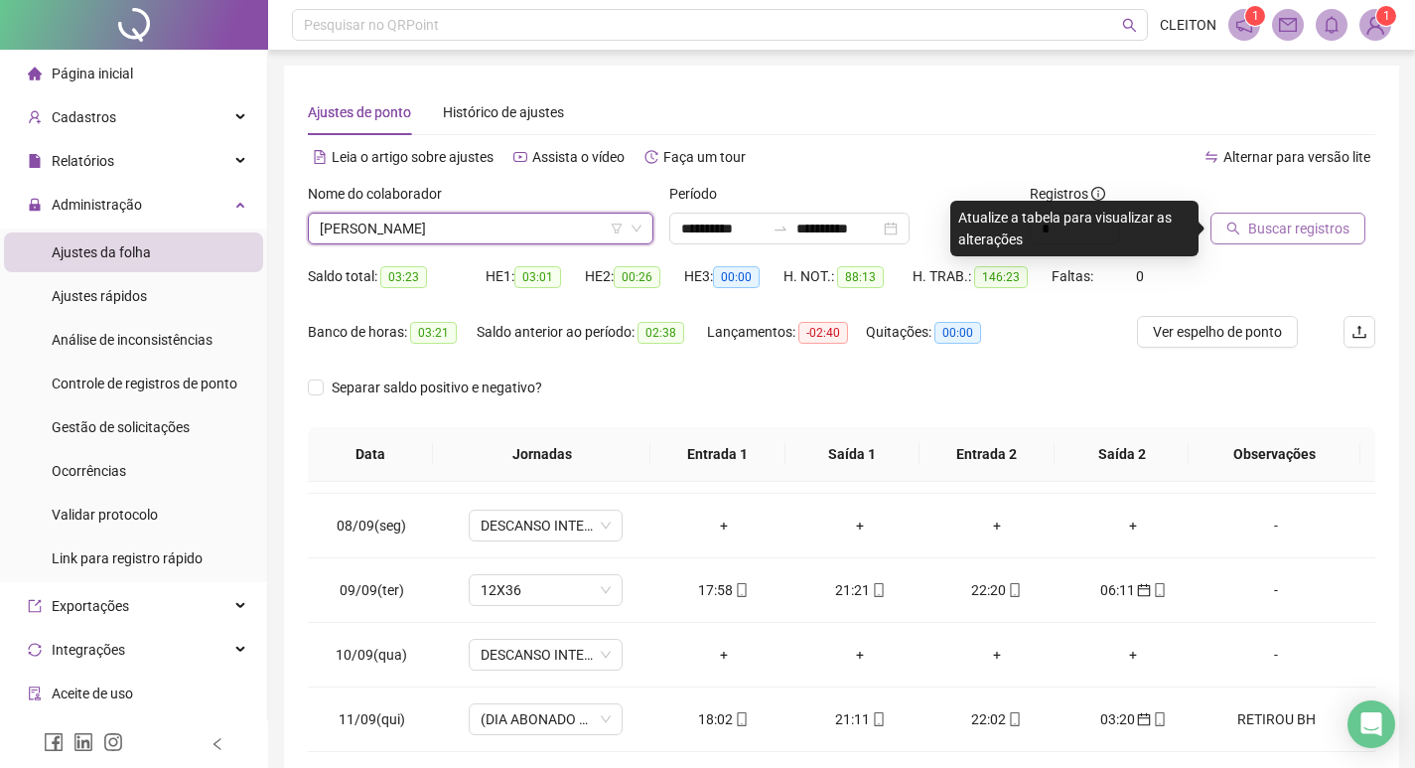
click at [1311, 240] on button "Buscar registros" at bounding box center [1288, 229] width 155 height 32
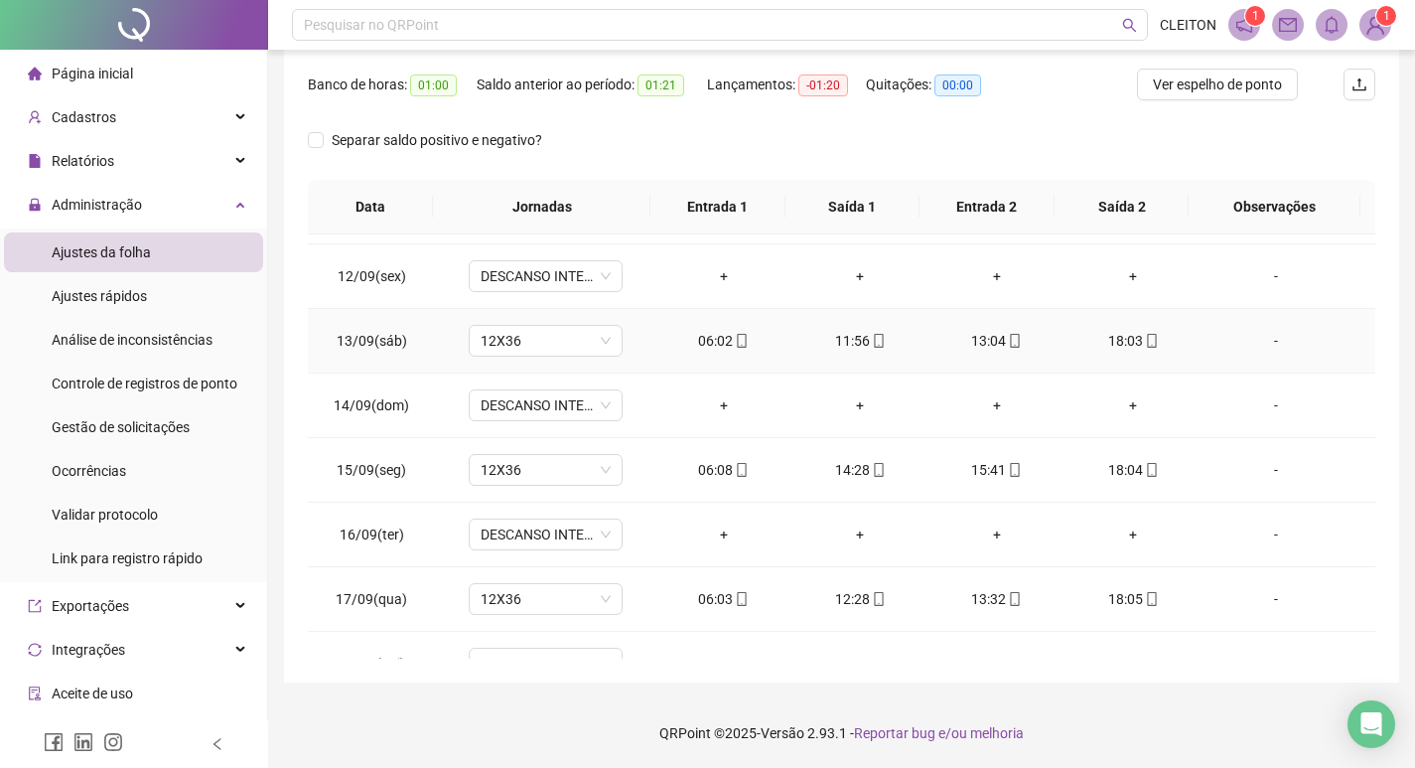
scroll to position [1249, 0]
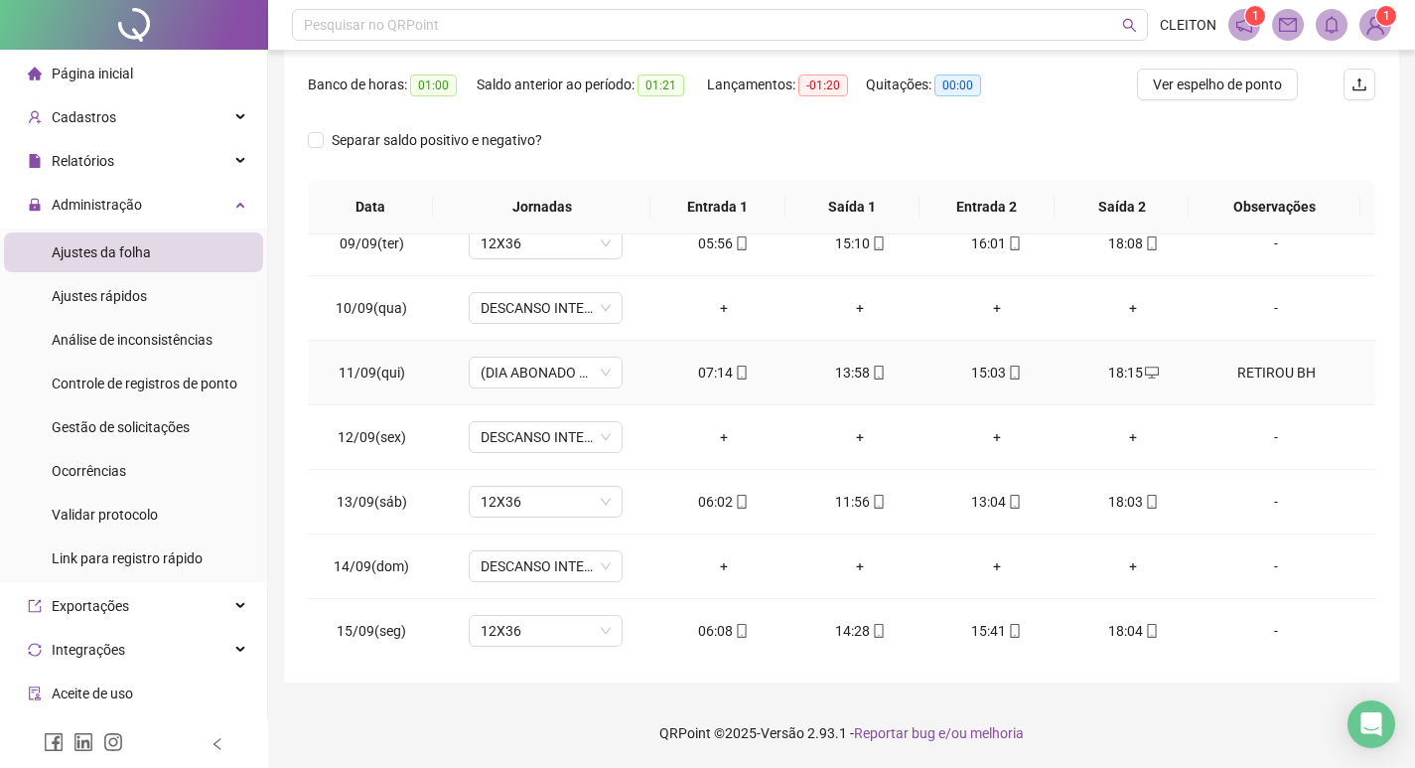
click at [1248, 367] on div "RETIROU BH" at bounding box center [1275, 372] width 117 height 22
type input "*****"
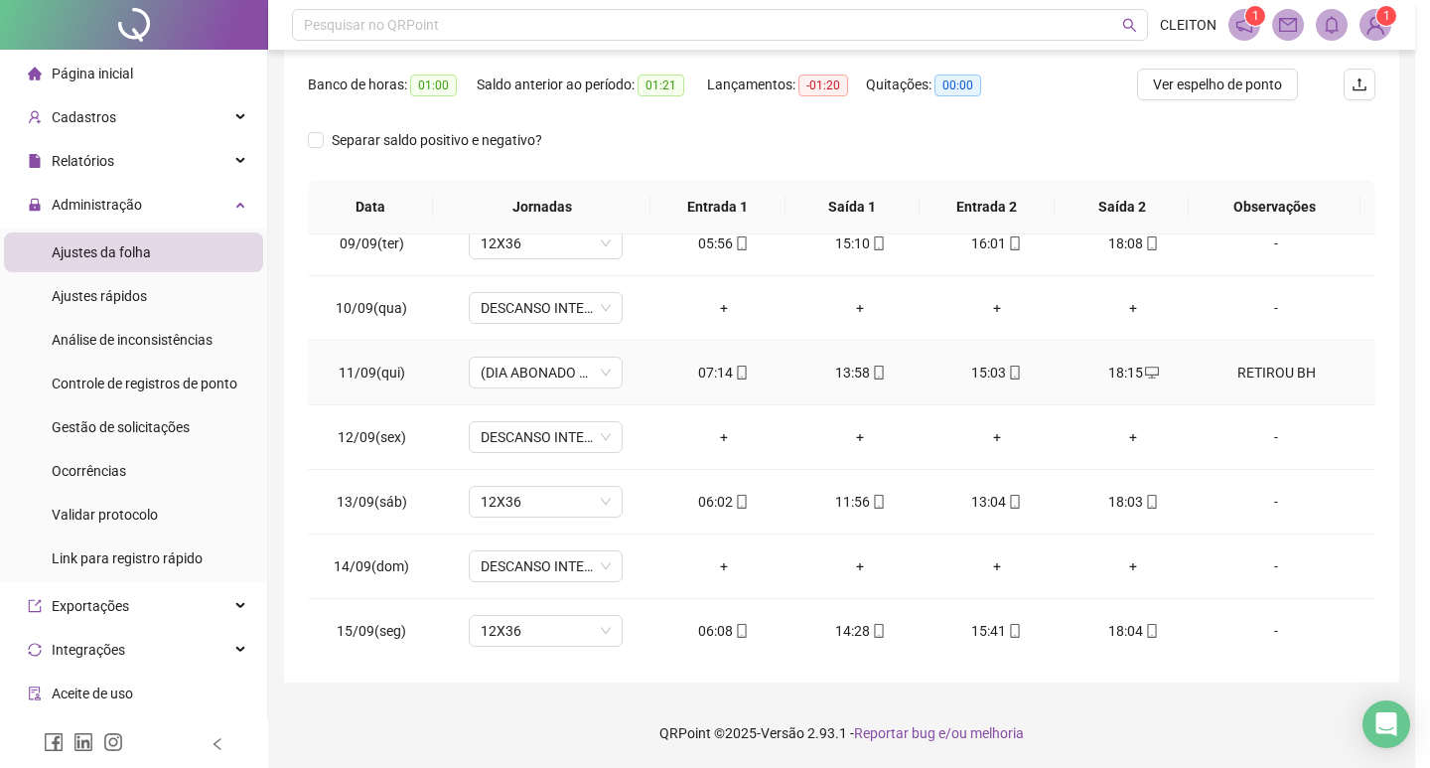
type textarea "**********"
type input "*****"
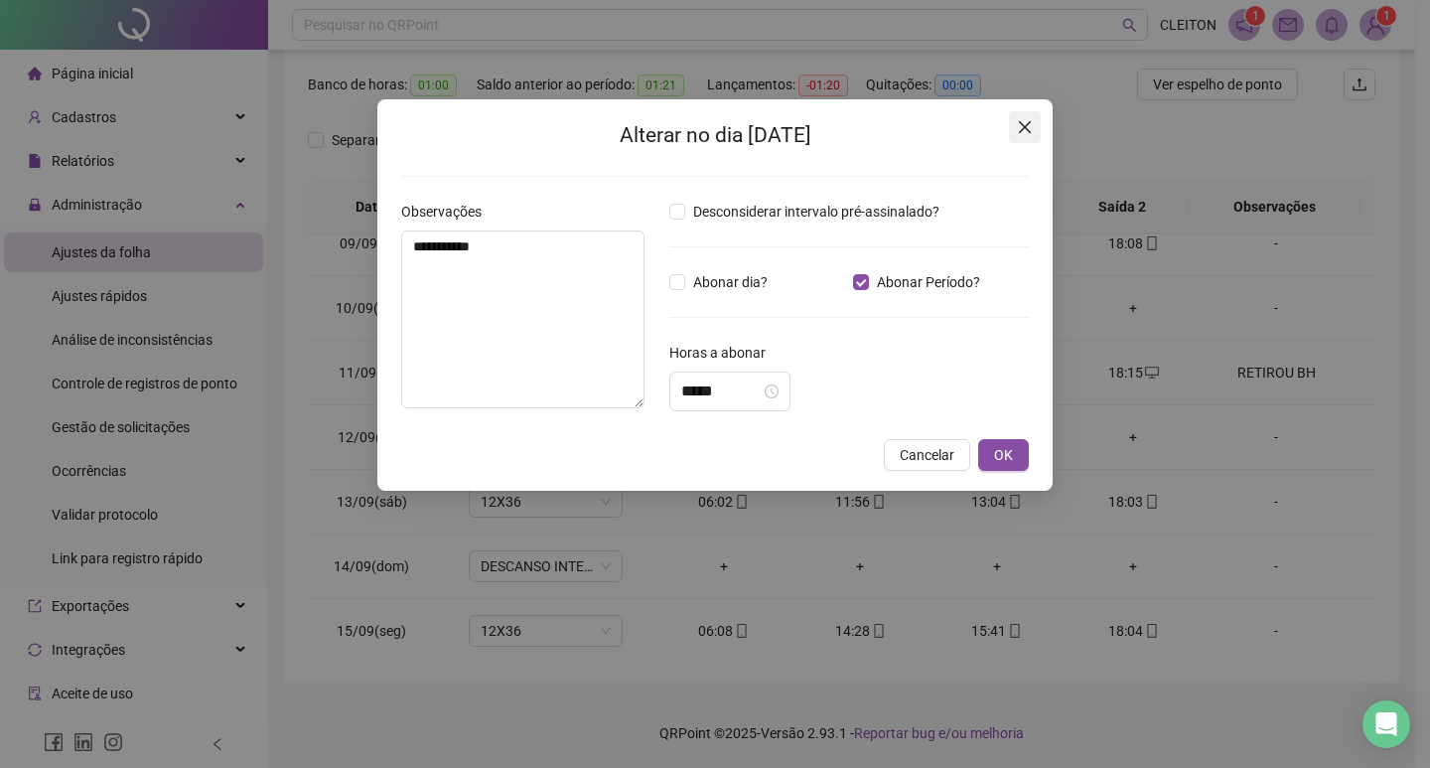
click at [1023, 118] on button "Close" at bounding box center [1025, 127] width 32 height 32
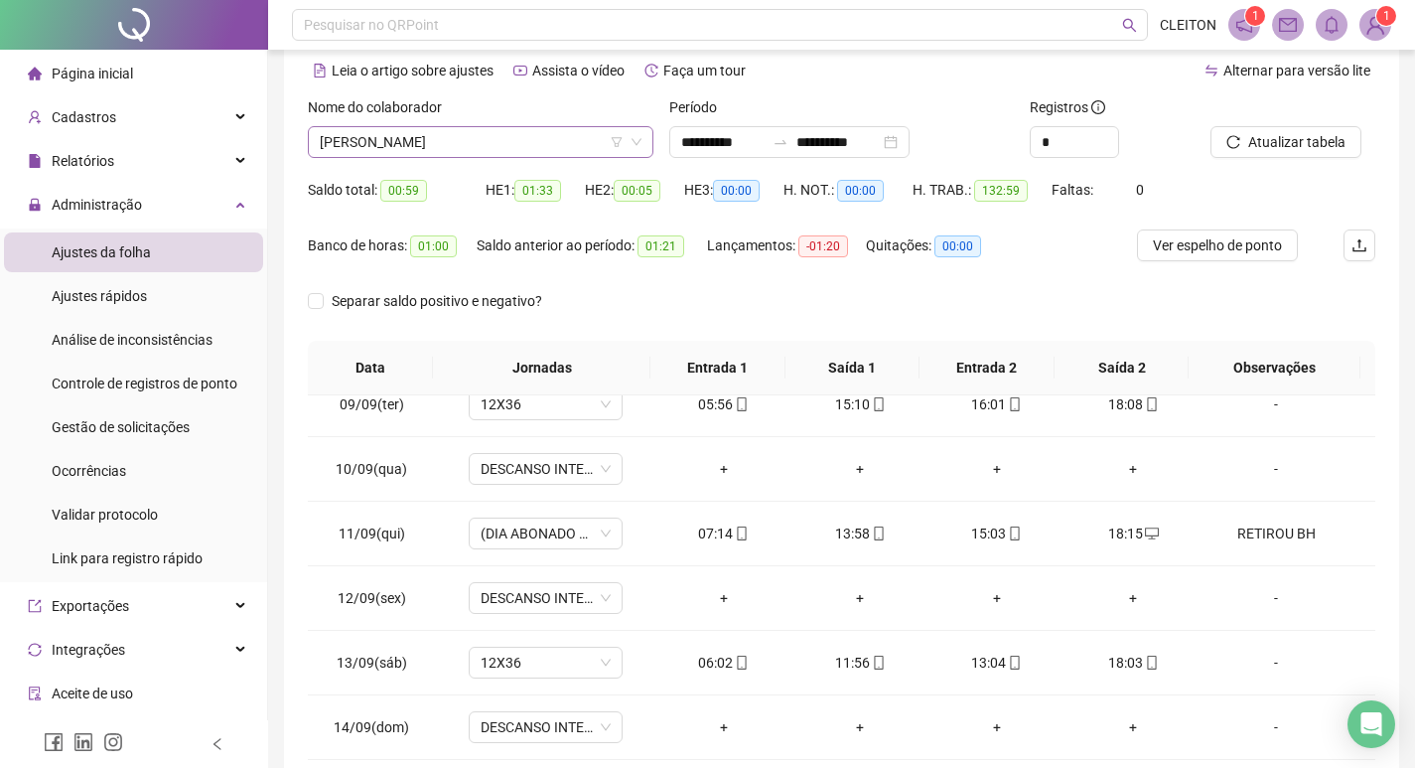
scroll to position [49, 0]
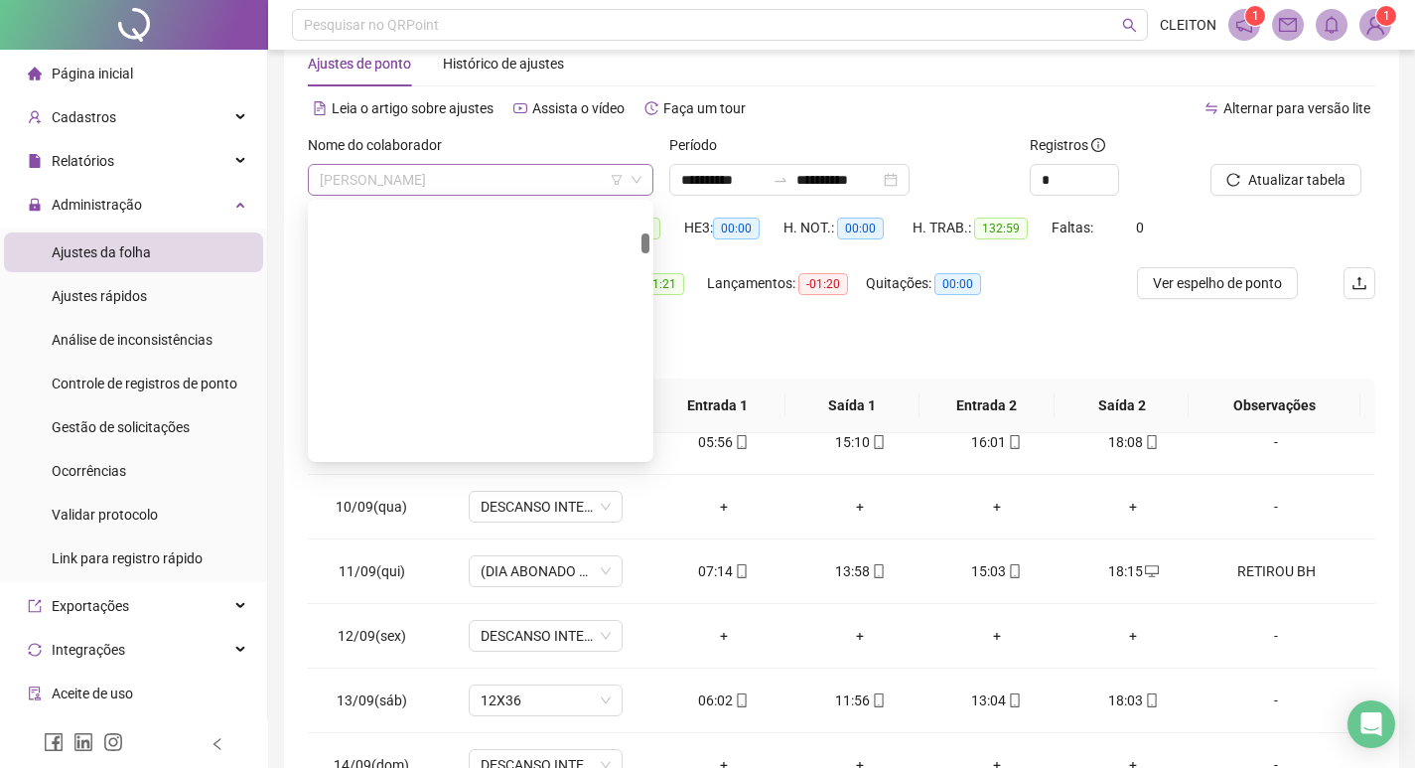
click at [532, 182] on span "[PERSON_NAME]" at bounding box center [481, 180] width 322 height 30
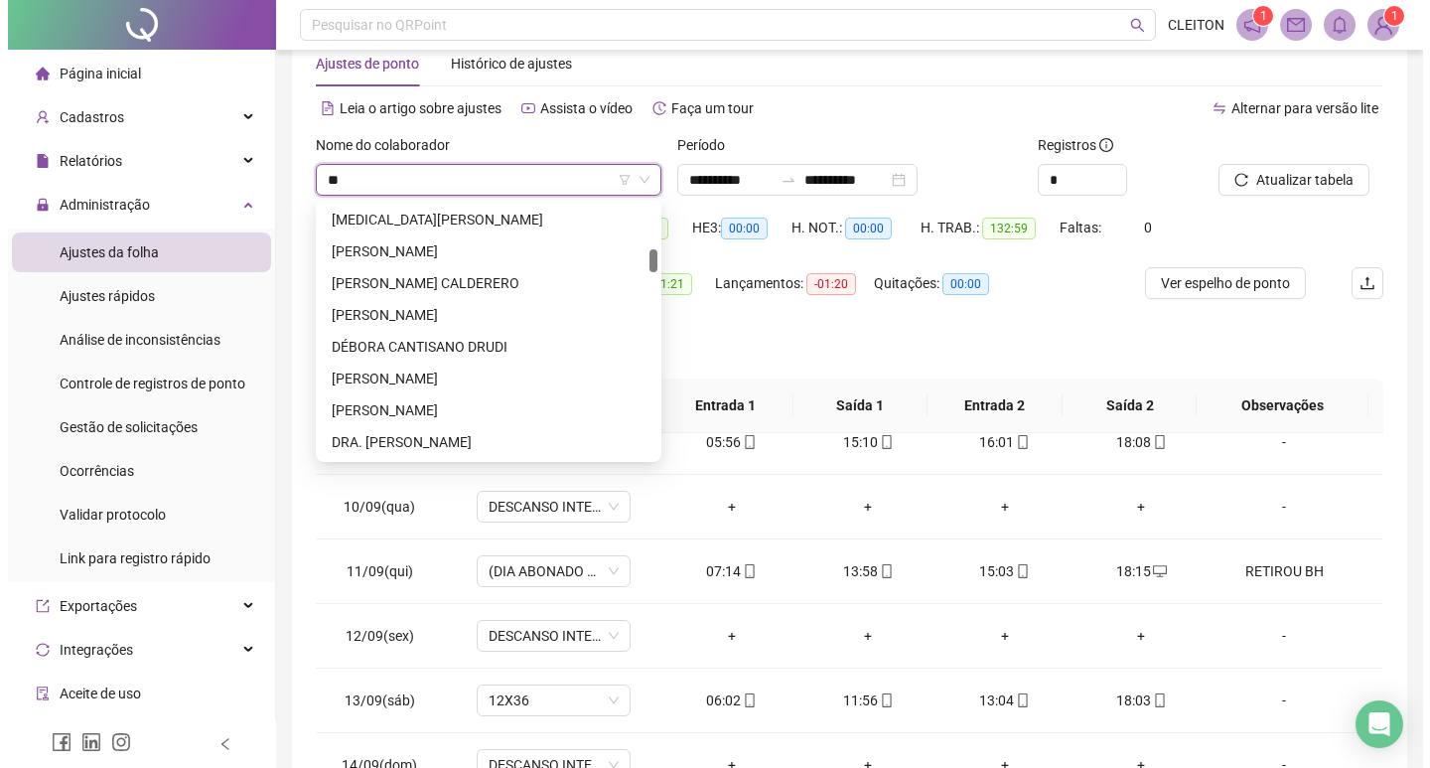
scroll to position [0, 0]
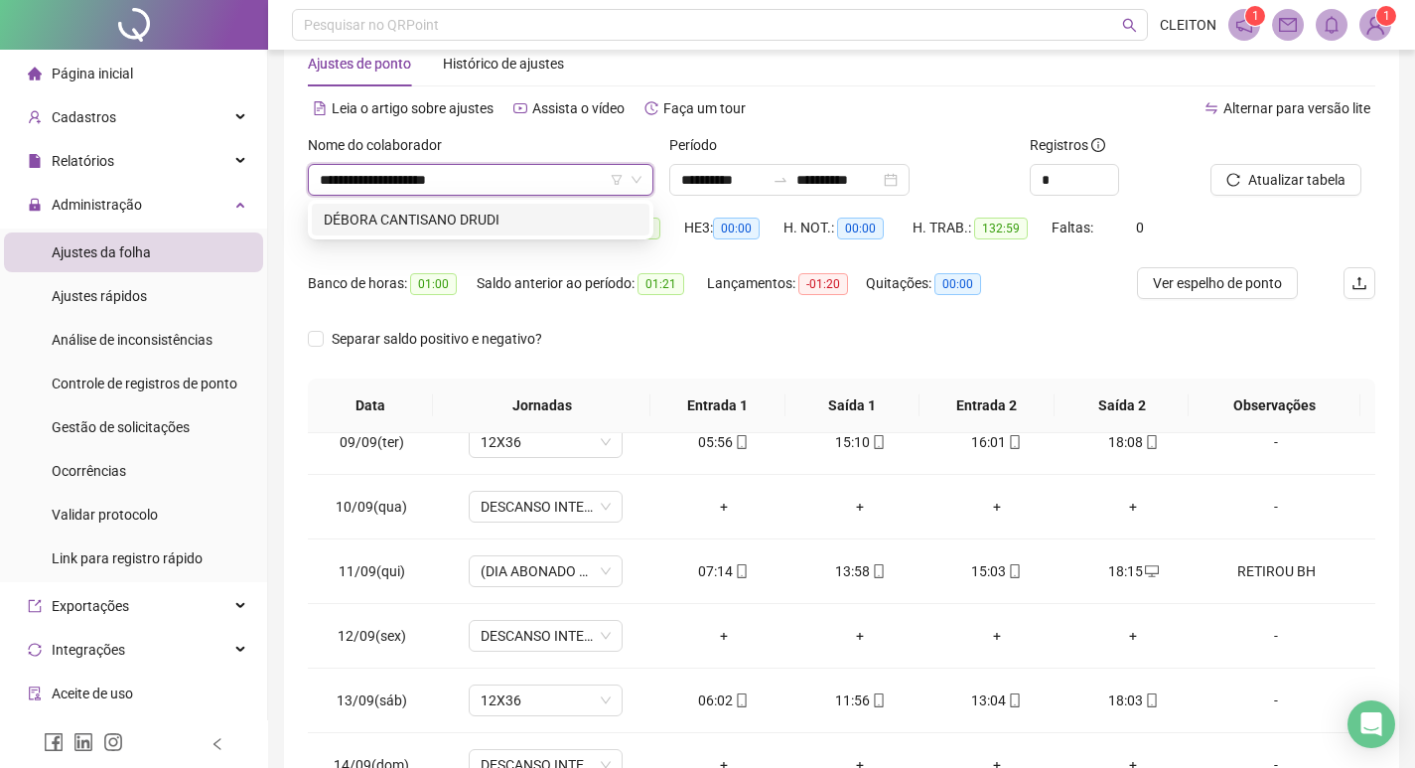
type input "**********"
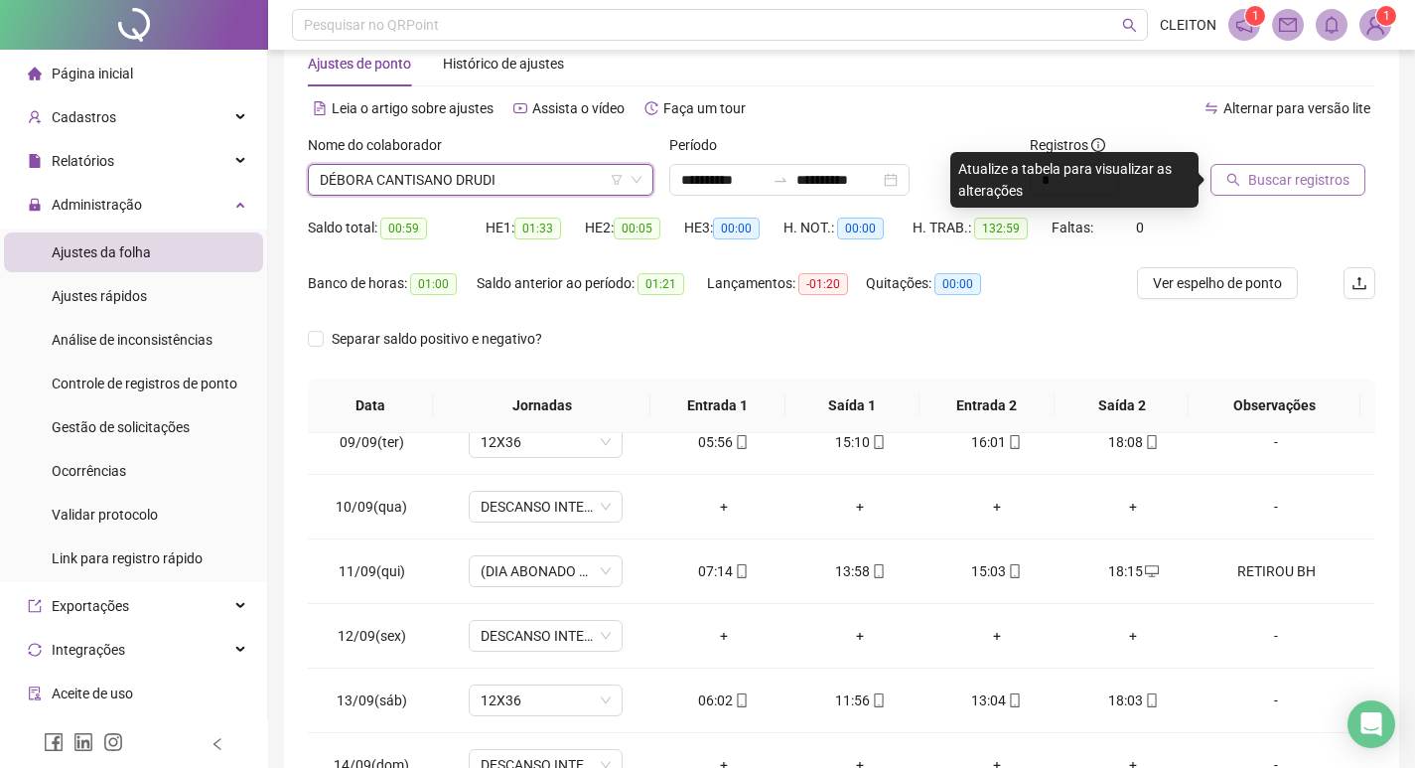
click at [1327, 173] on span "Buscar registros" at bounding box center [1298, 180] width 101 height 22
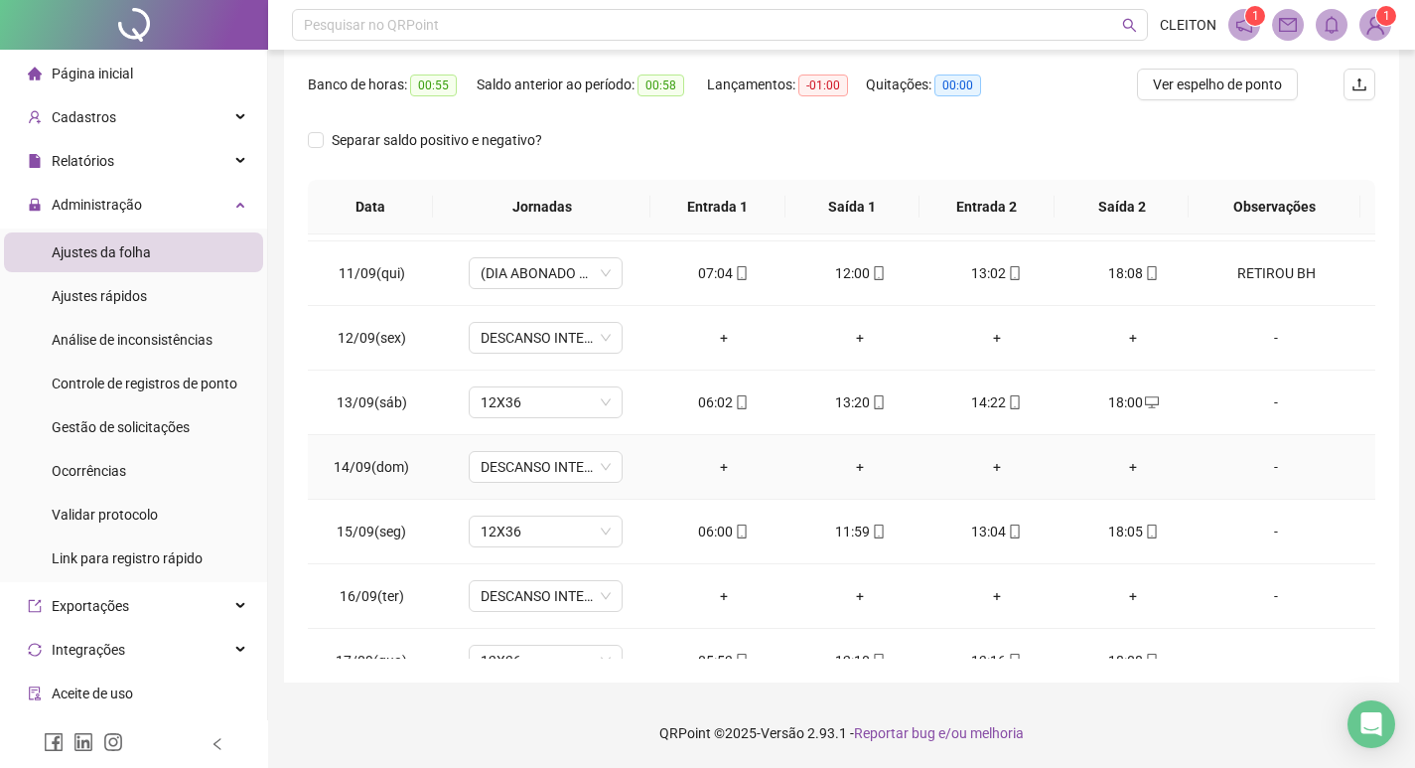
scroll to position [1249, 0]
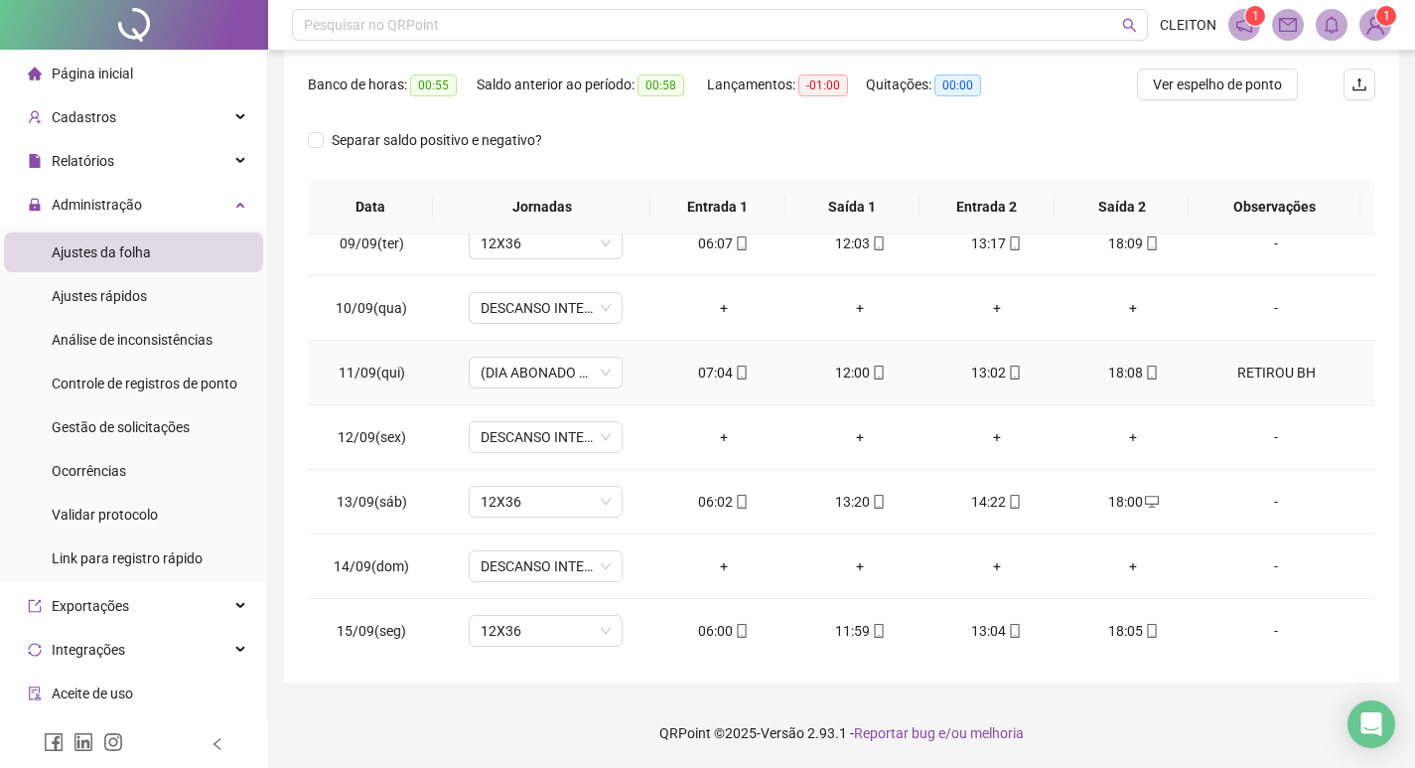
click at [1254, 360] on td "RETIROU BH" at bounding box center [1289, 373] width 174 height 65
click at [1255, 370] on div "RETIROU BH" at bounding box center [1275, 372] width 117 height 22
type input "*****"
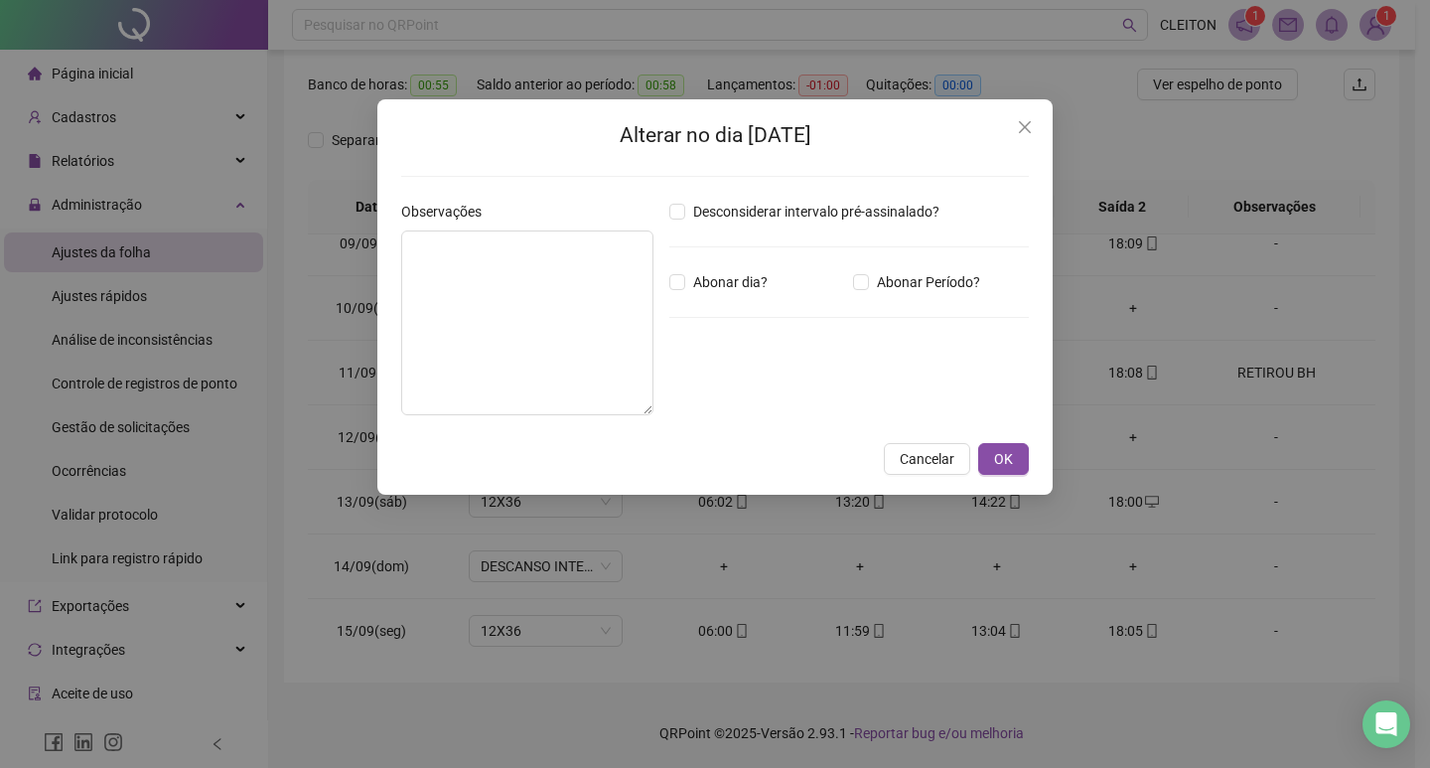
type textarea "**********"
type input "*****"
click at [1028, 132] on icon "close" at bounding box center [1025, 127] width 16 height 16
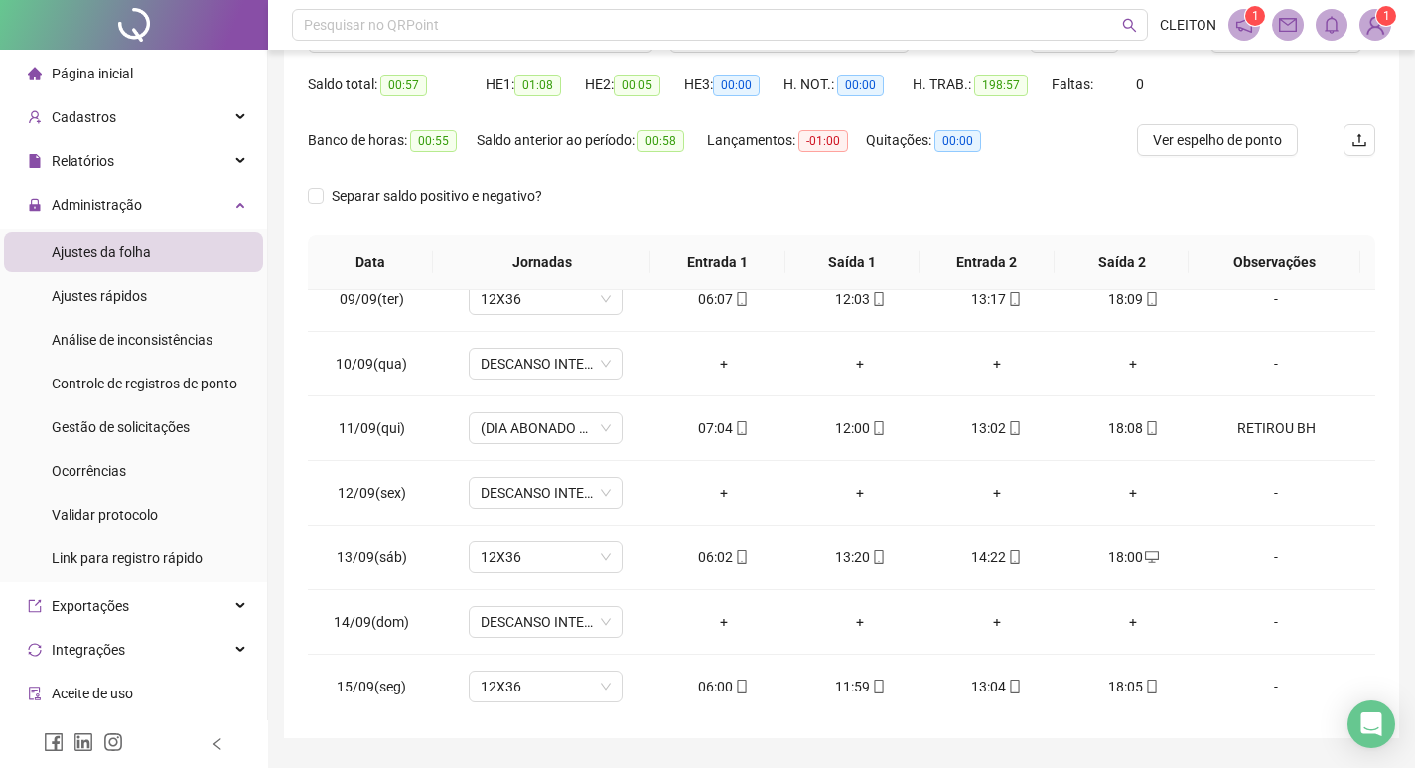
scroll to position [148, 0]
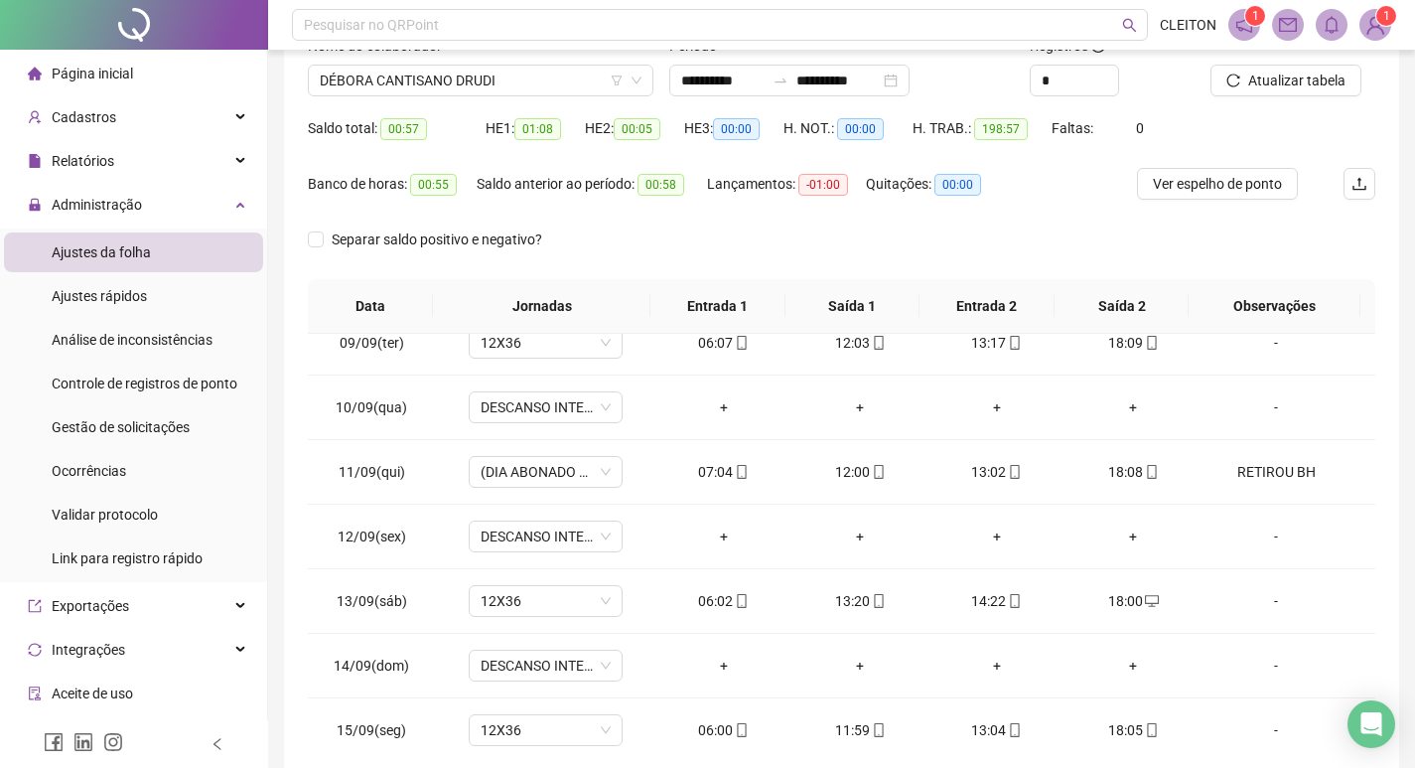
click at [431, 54] on label "Nome do colaborador" at bounding box center [381, 46] width 147 height 22
click at [431, 69] on span "DÉBORA CANTISANO DRUDI" at bounding box center [481, 81] width 322 height 30
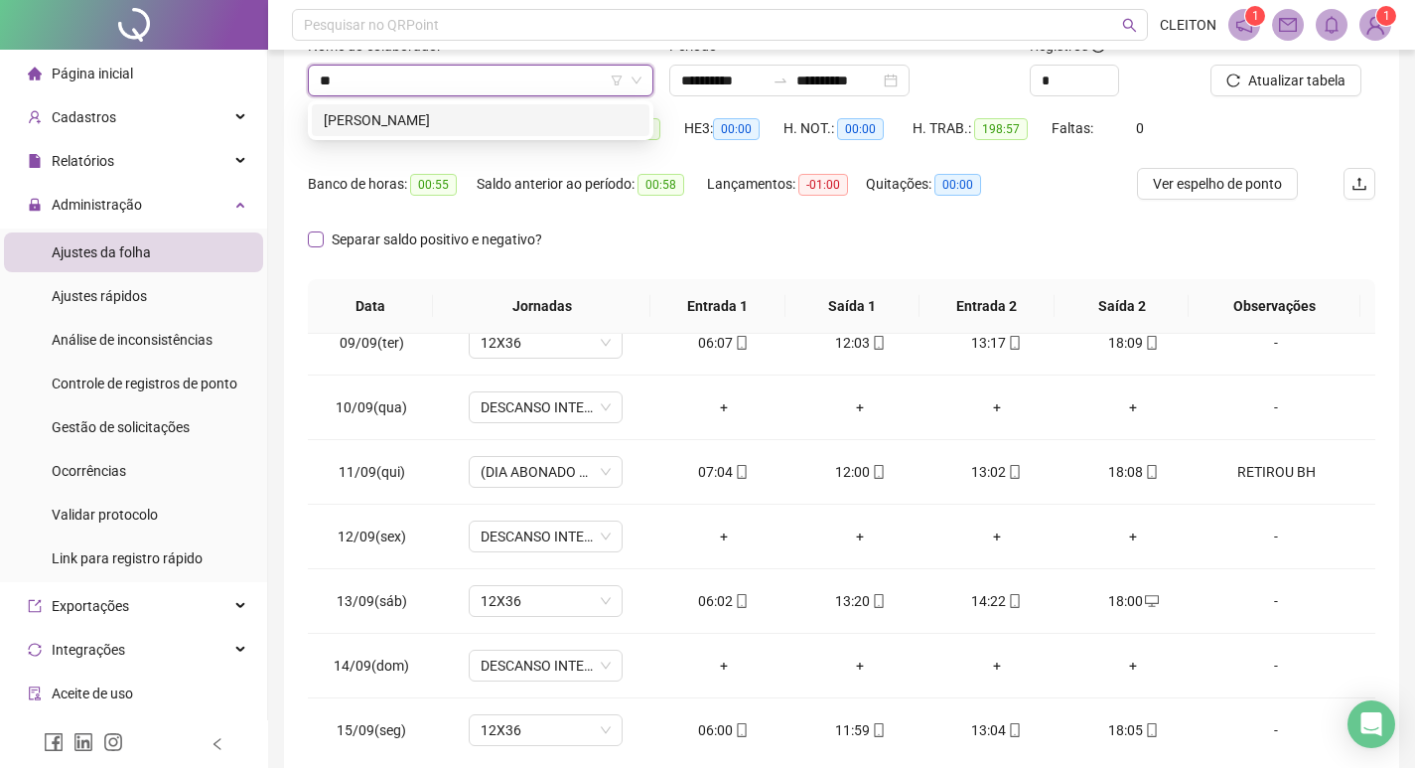
type input "***"
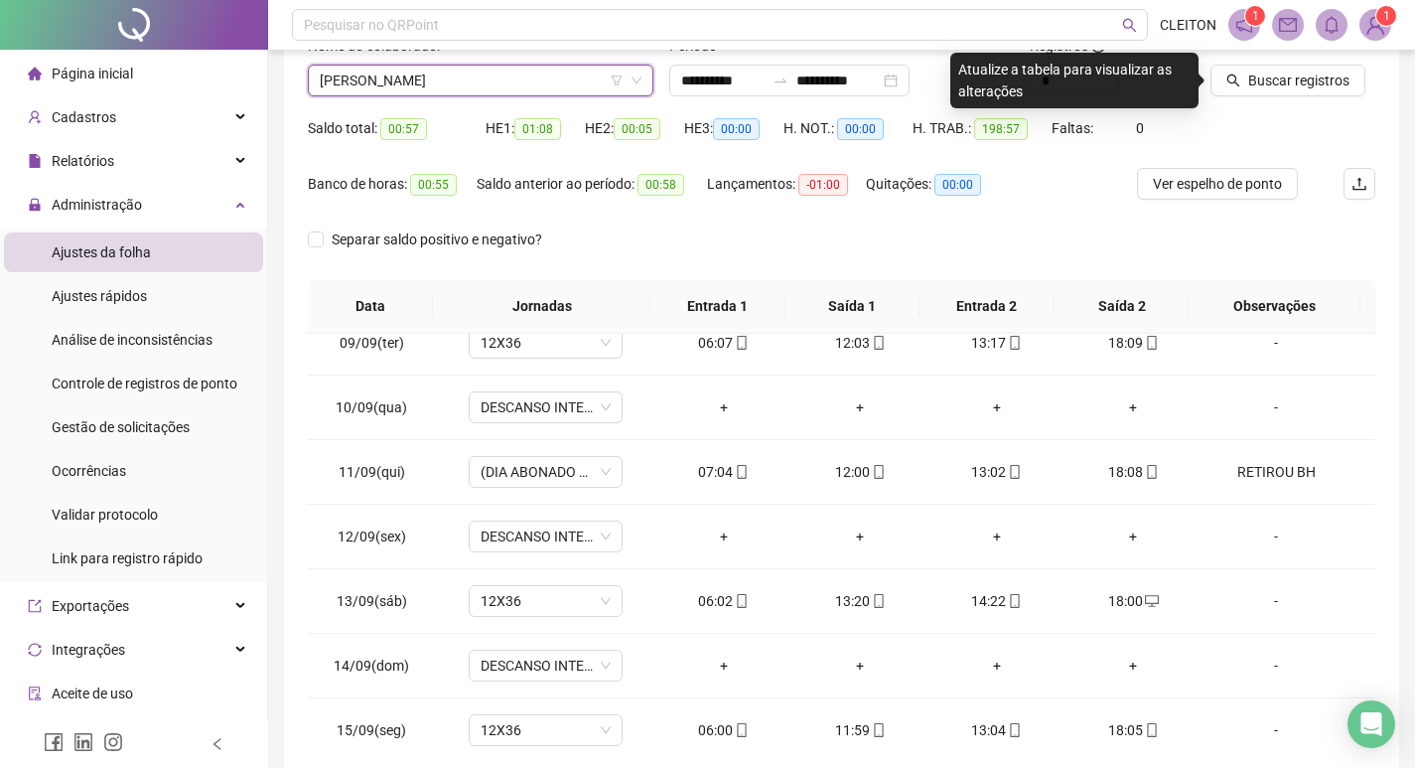
click at [1320, 62] on div at bounding box center [1268, 50] width 115 height 30
click at [1327, 85] on span "Buscar registros" at bounding box center [1298, 81] width 101 height 22
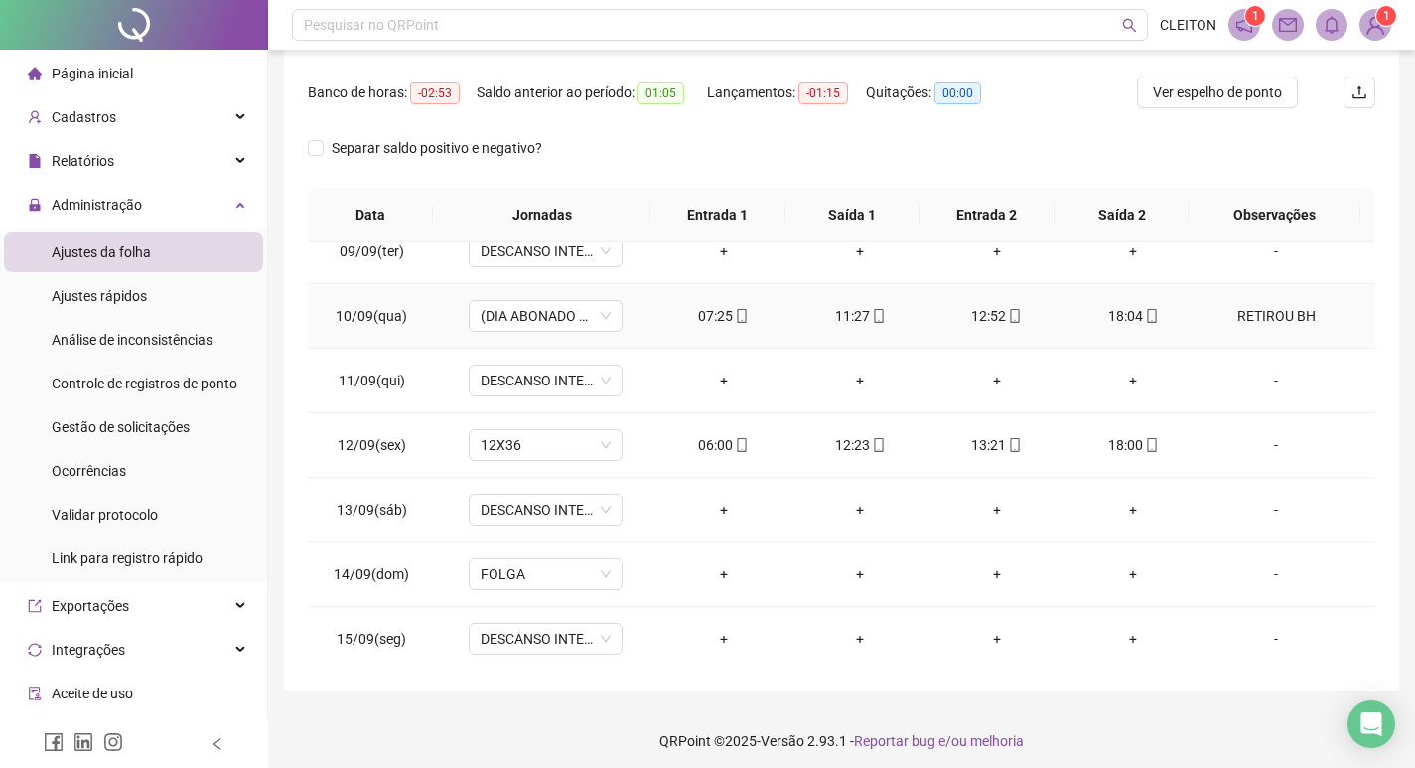
scroll to position [247, 0]
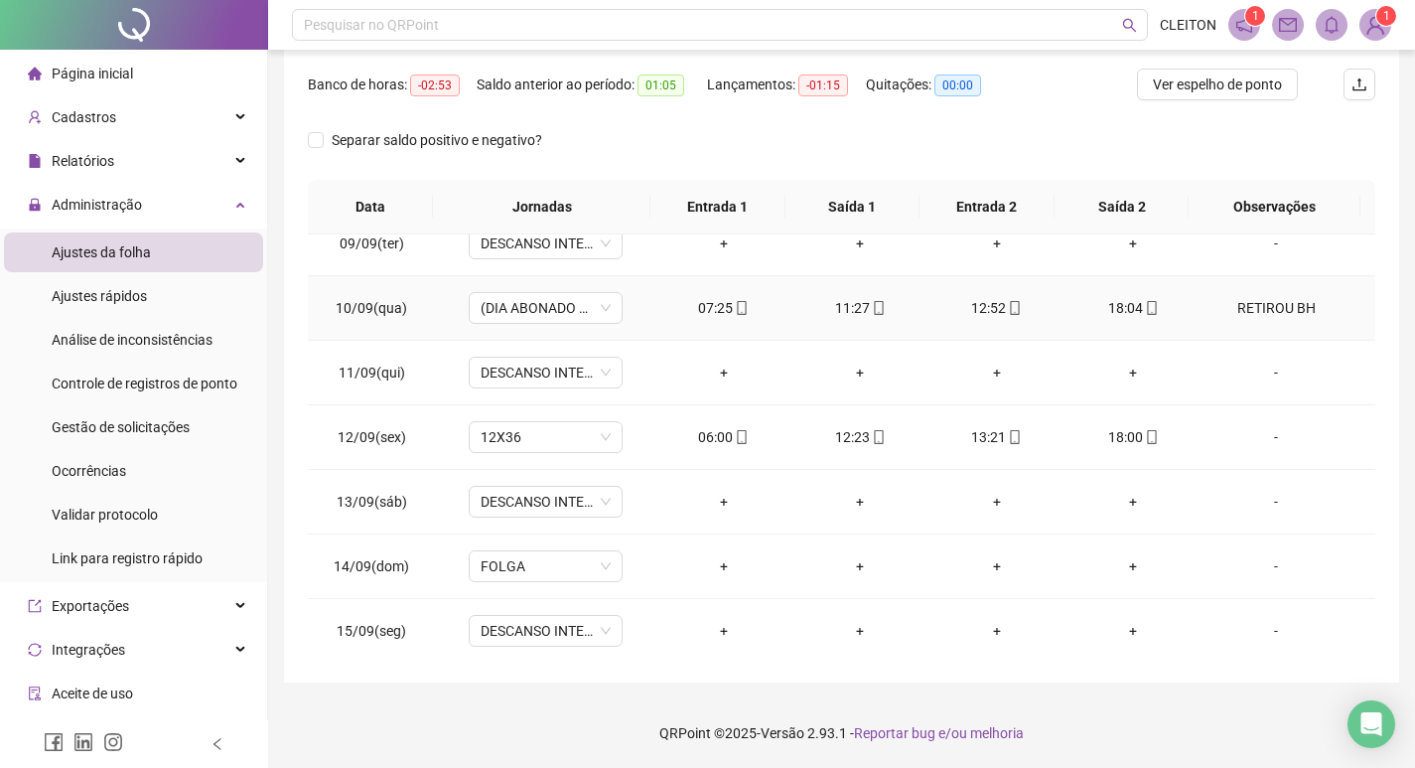
click at [1253, 308] on div "RETIROU BH" at bounding box center [1275, 308] width 117 height 22
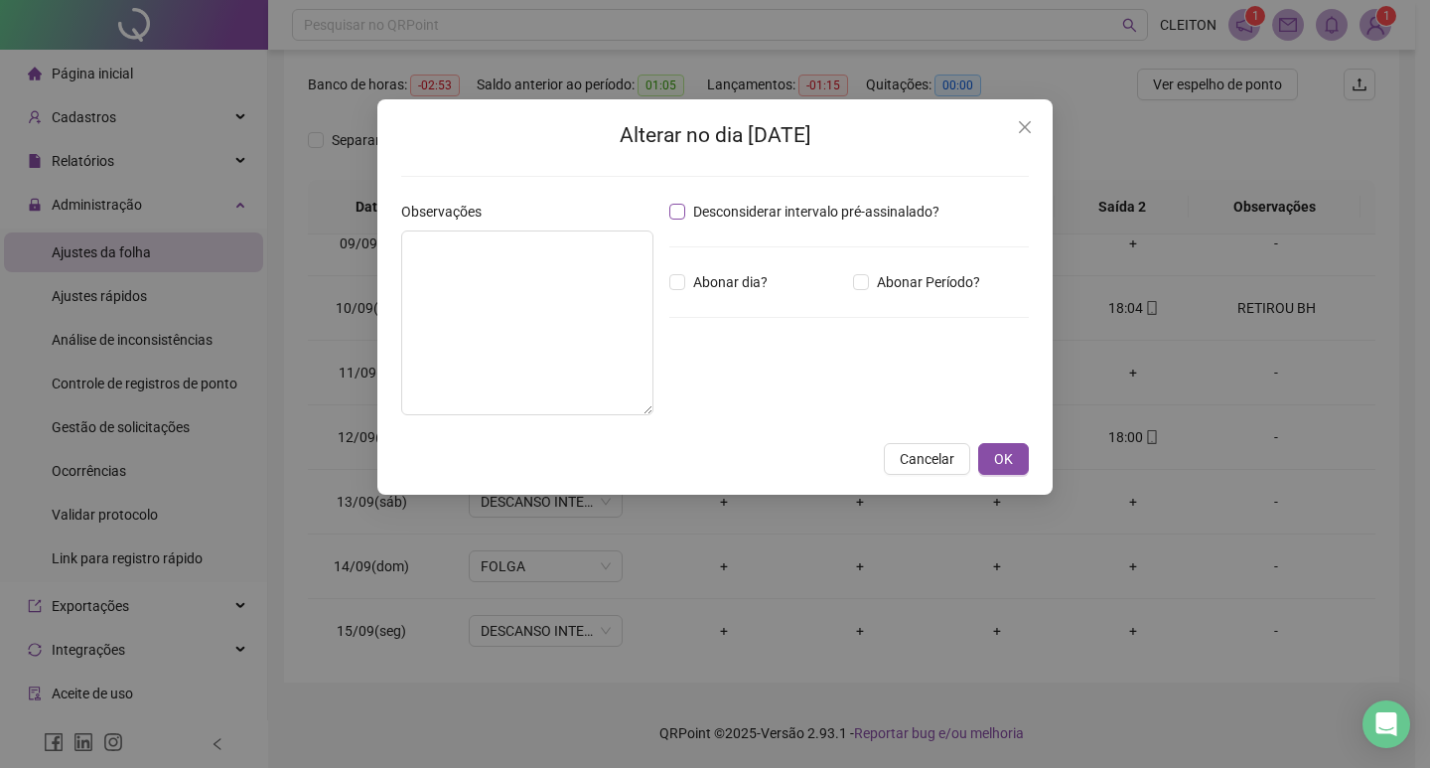
type textarea "**********"
type input "*****"
click at [1025, 138] on button "Close" at bounding box center [1025, 127] width 32 height 32
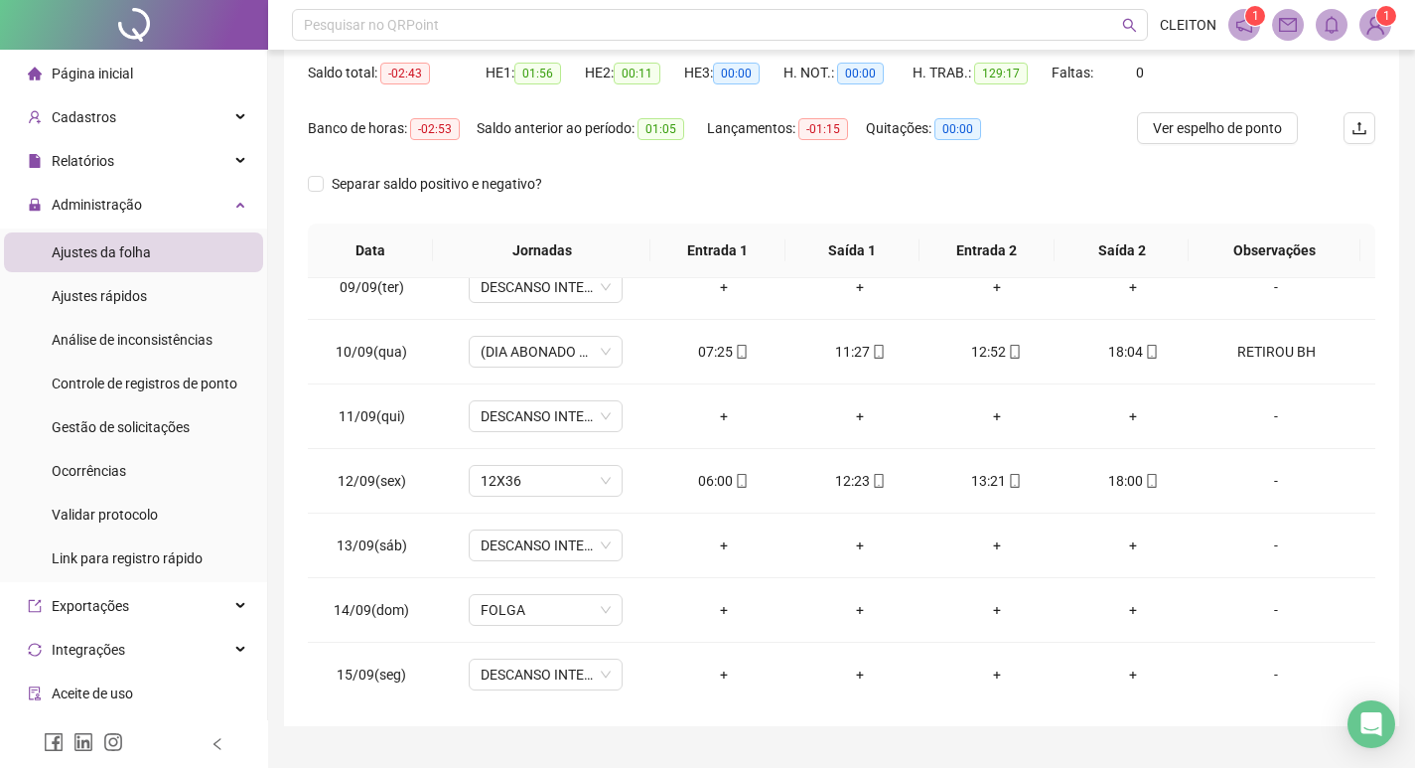
scroll to position [49, 0]
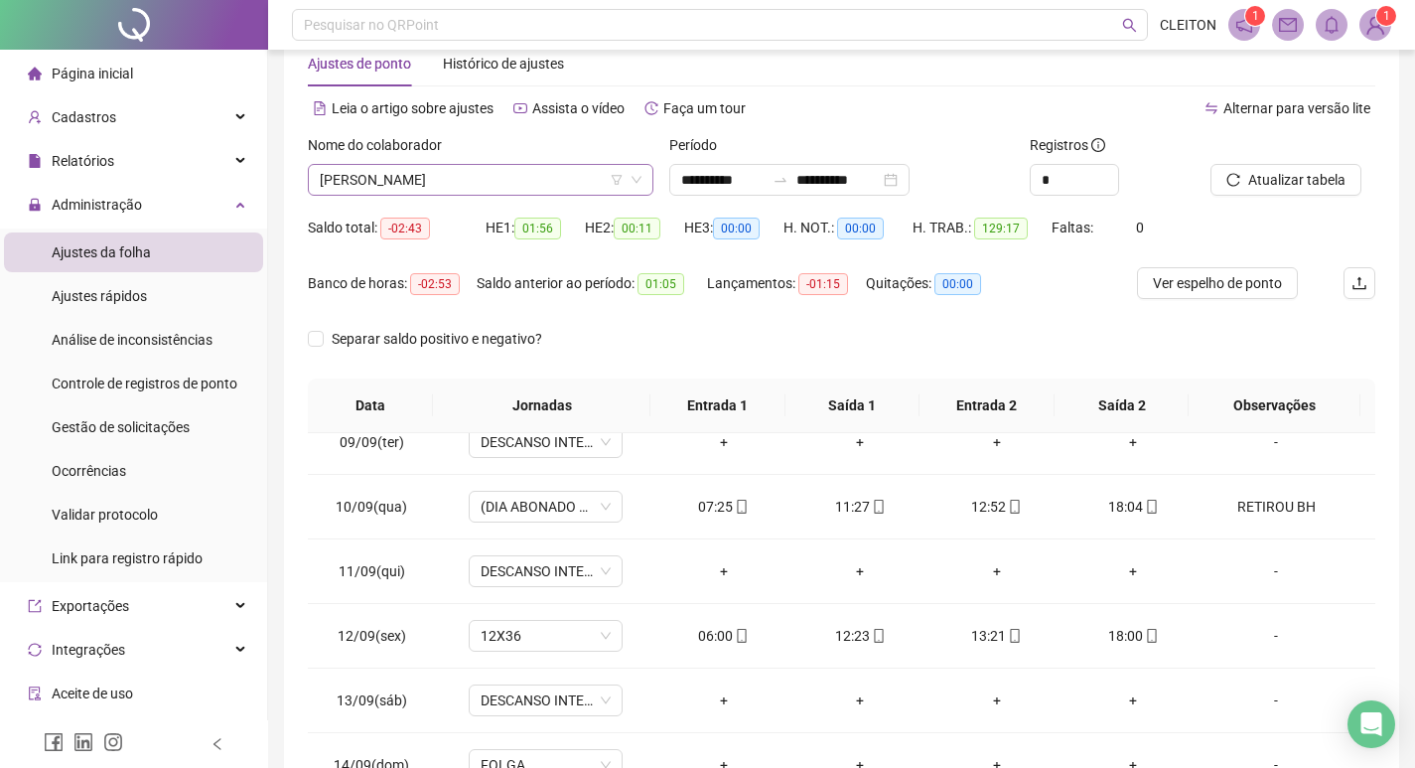
click at [423, 176] on span "[PERSON_NAME]" at bounding box center [481, 180] width 322 height 30
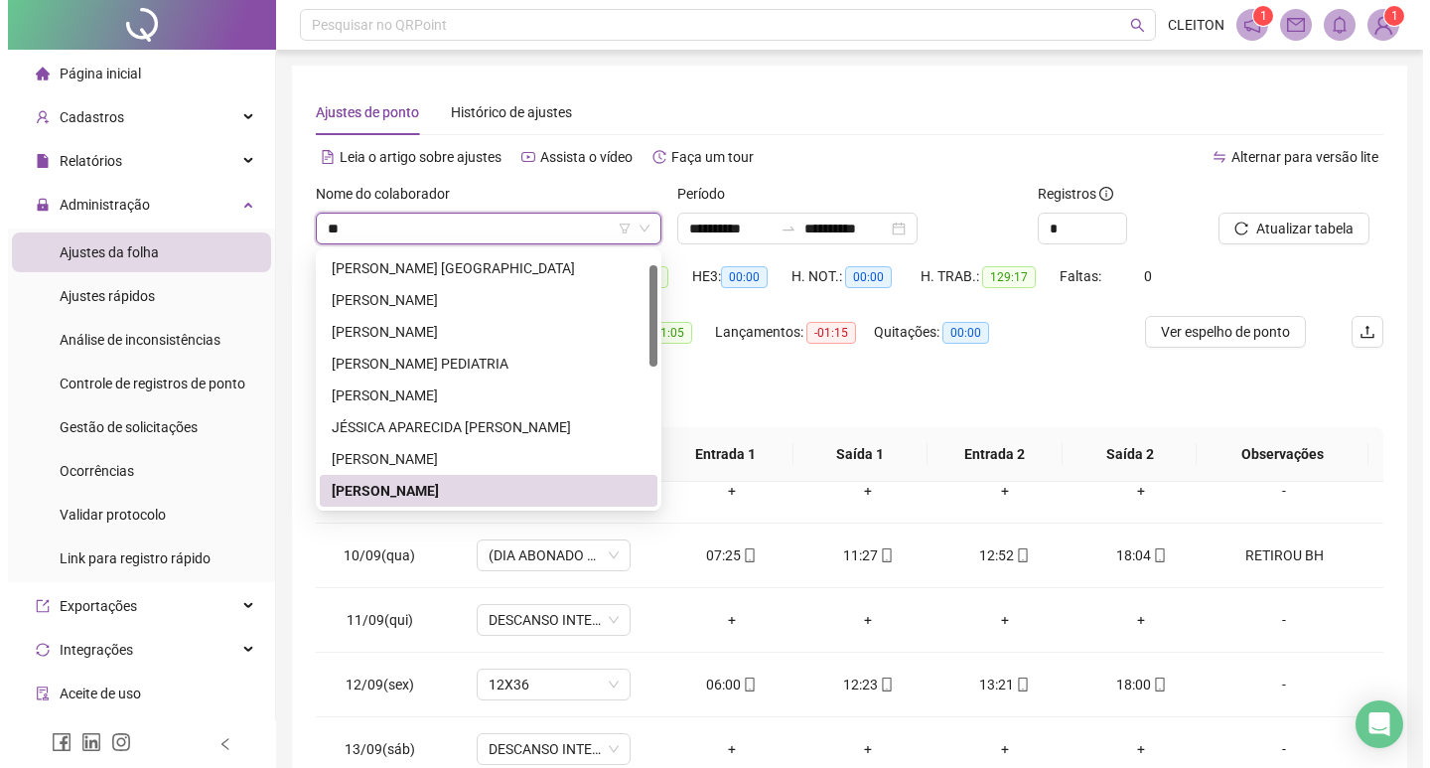
scroll to position [0, 0]
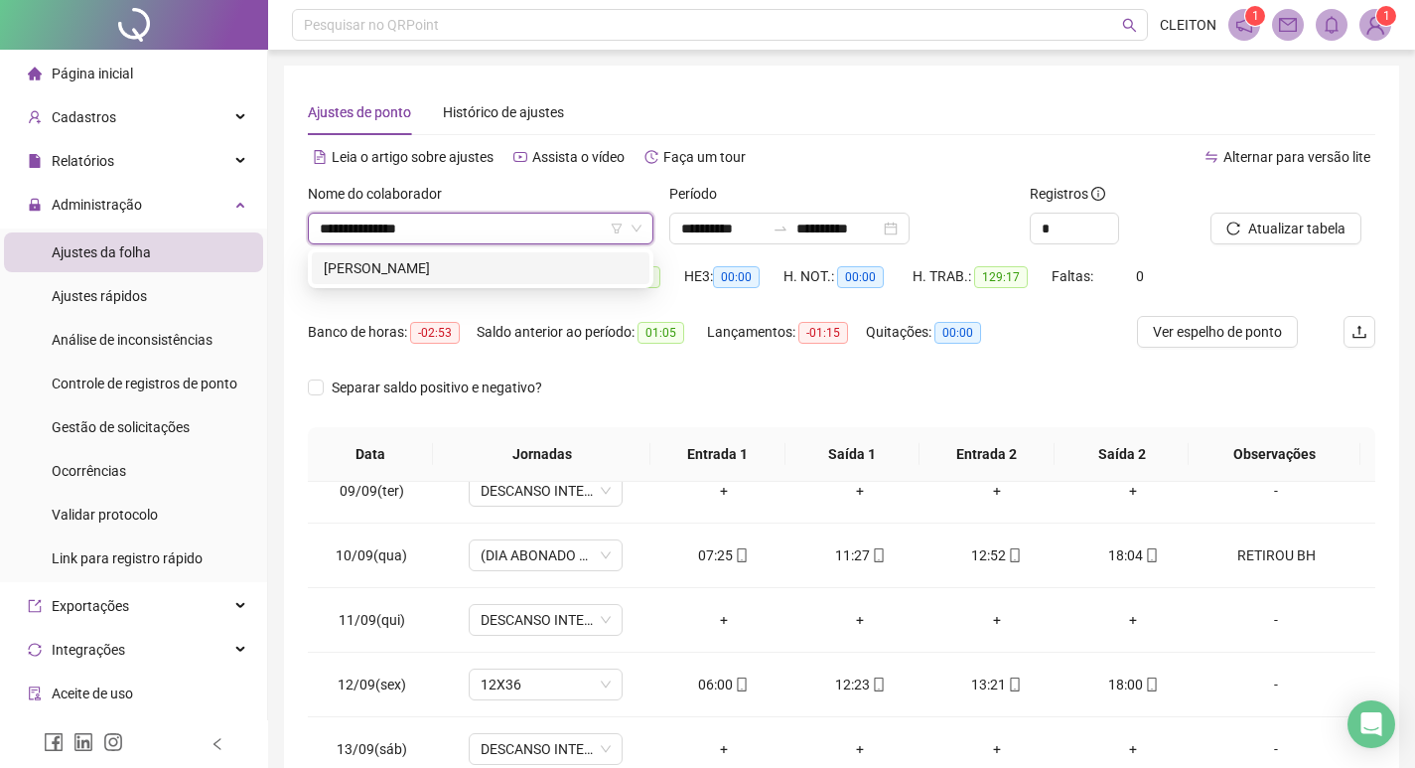
type input "**********"
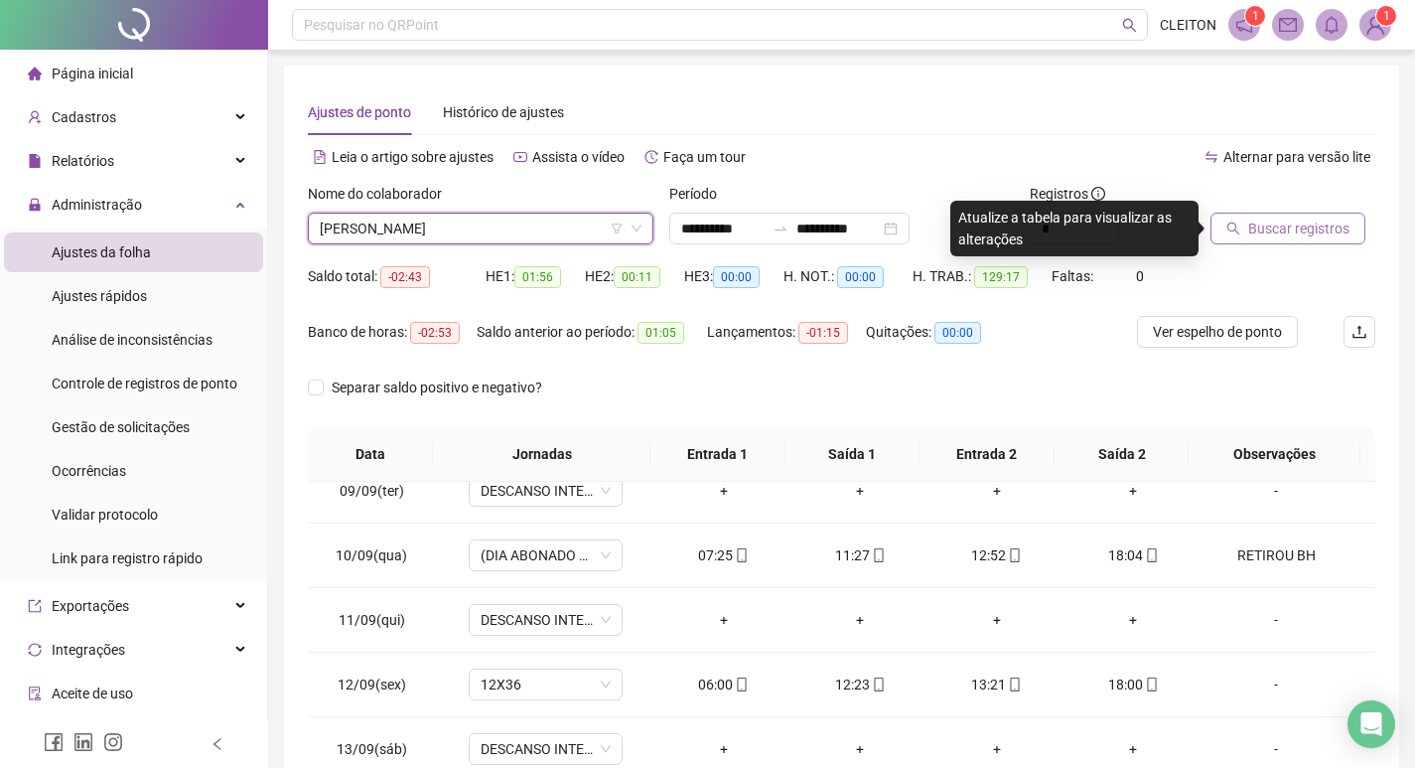
click at [1351, 239] on button "Buscar registros" at bounding box center [1288, 229] width 155 height 32
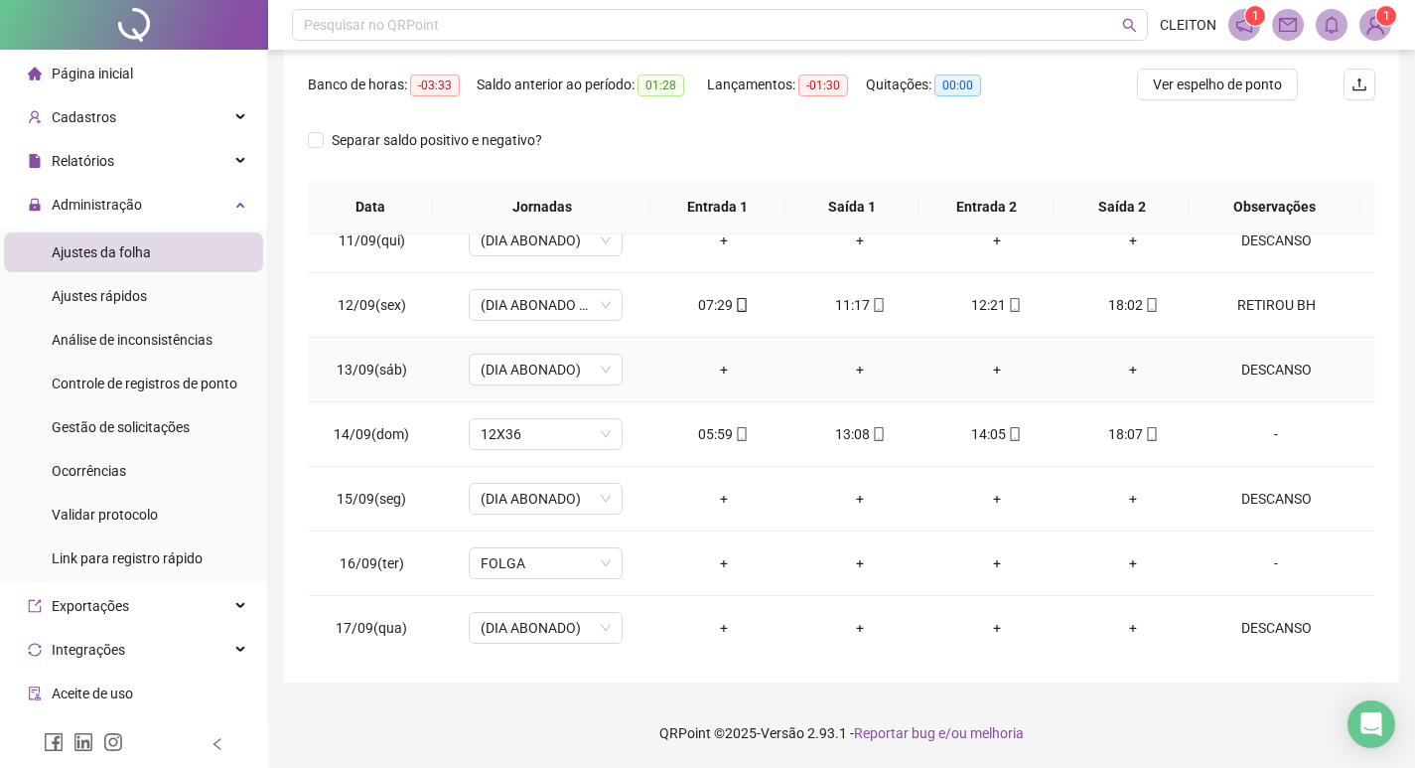
scroll to position [1349, 0]
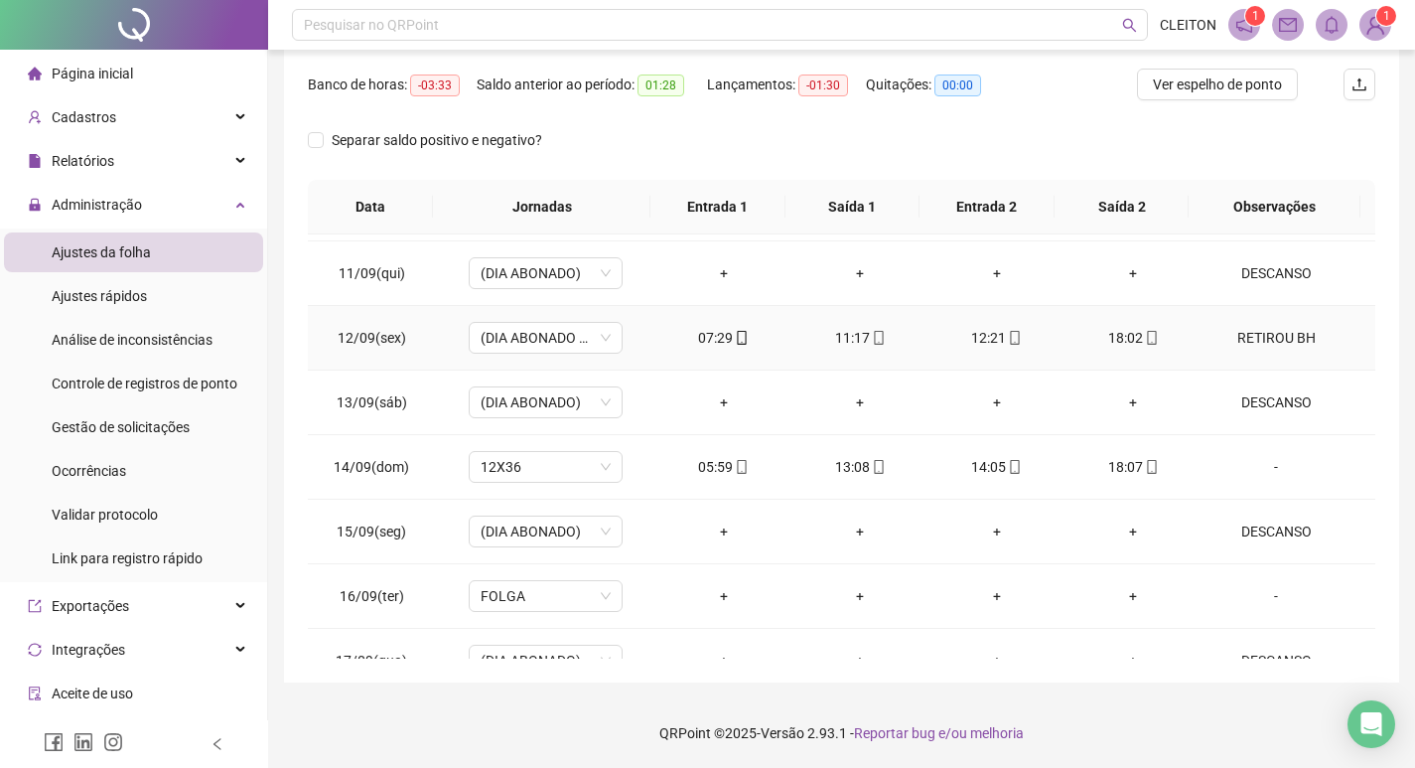
click at [1287, 351] on td "RETIROU BH" at bounding box center [1289, 338] width 174 height 65
click at [1257, 334] on div "RETIROU BH" at bounding box center [1275, 338] width 117 height 22
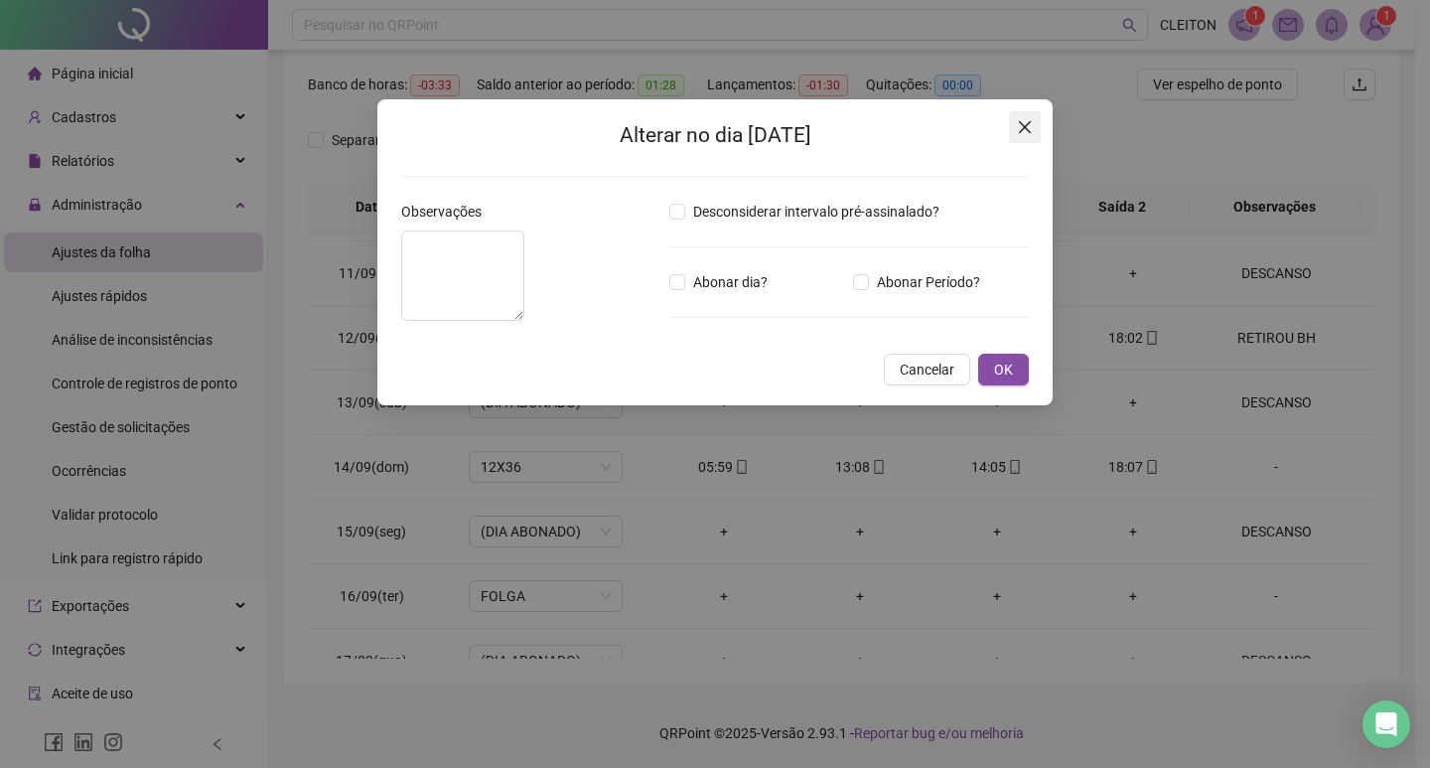
type textarea "**********"
type input "*****"
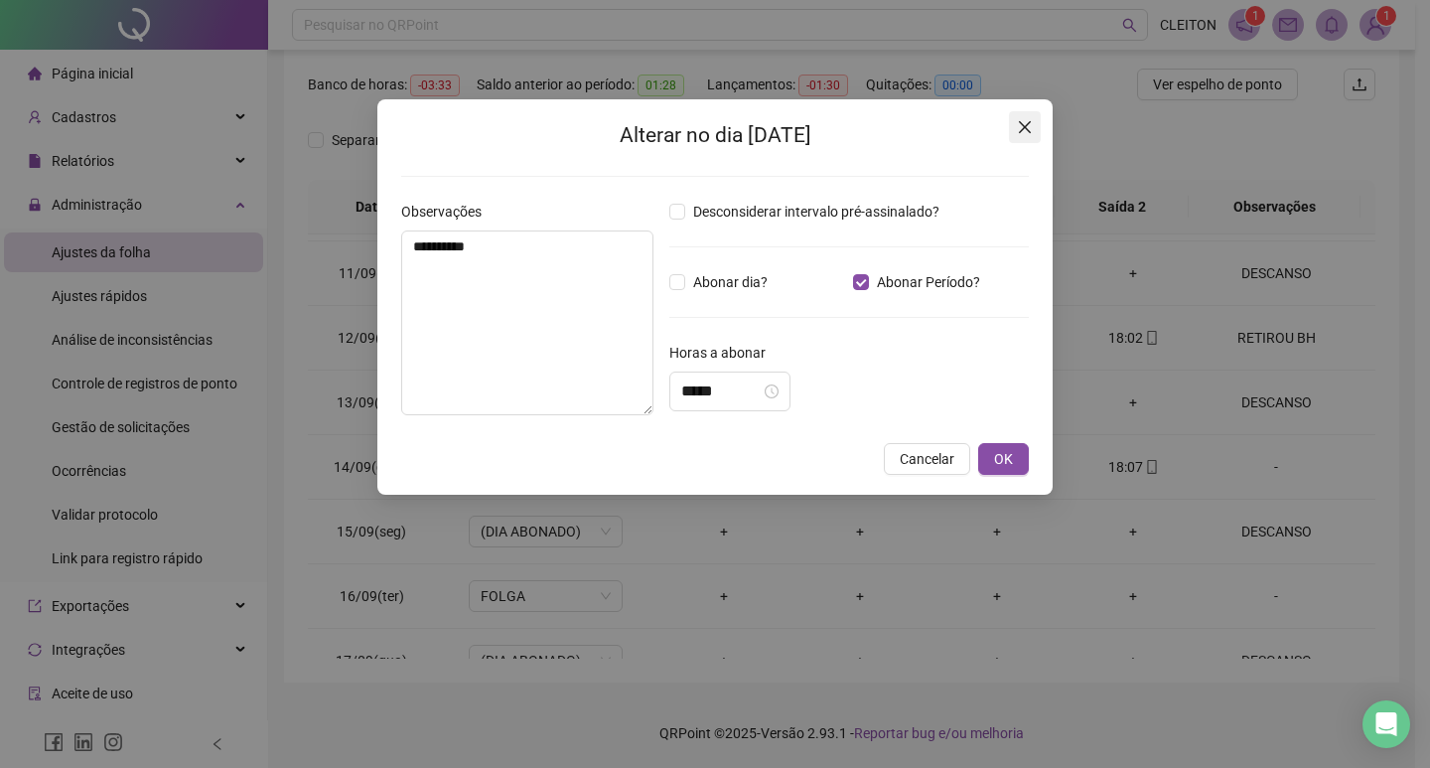
click at [1032, 128] on icon "close" at bounding box center [1025, 127] width 16 height 16
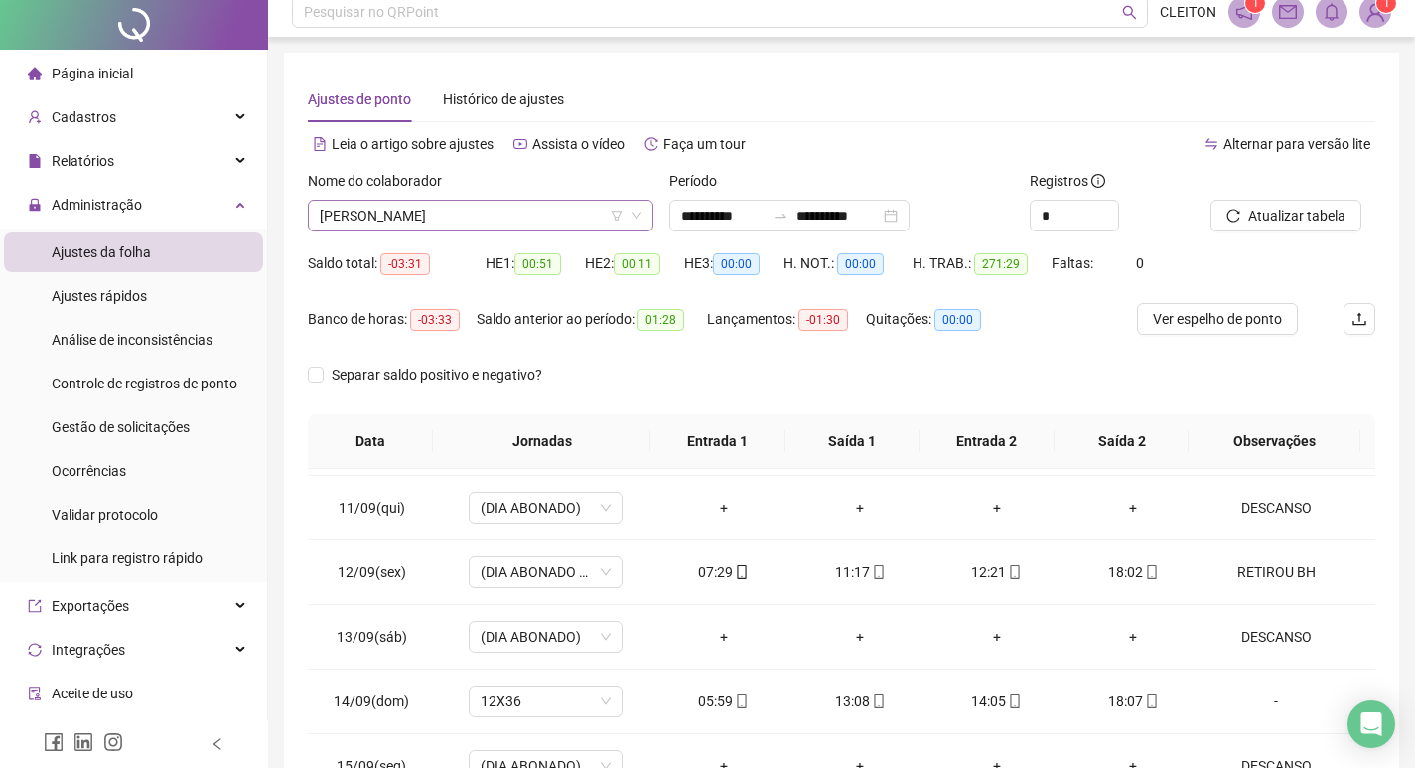
scroll to position [0, 0]
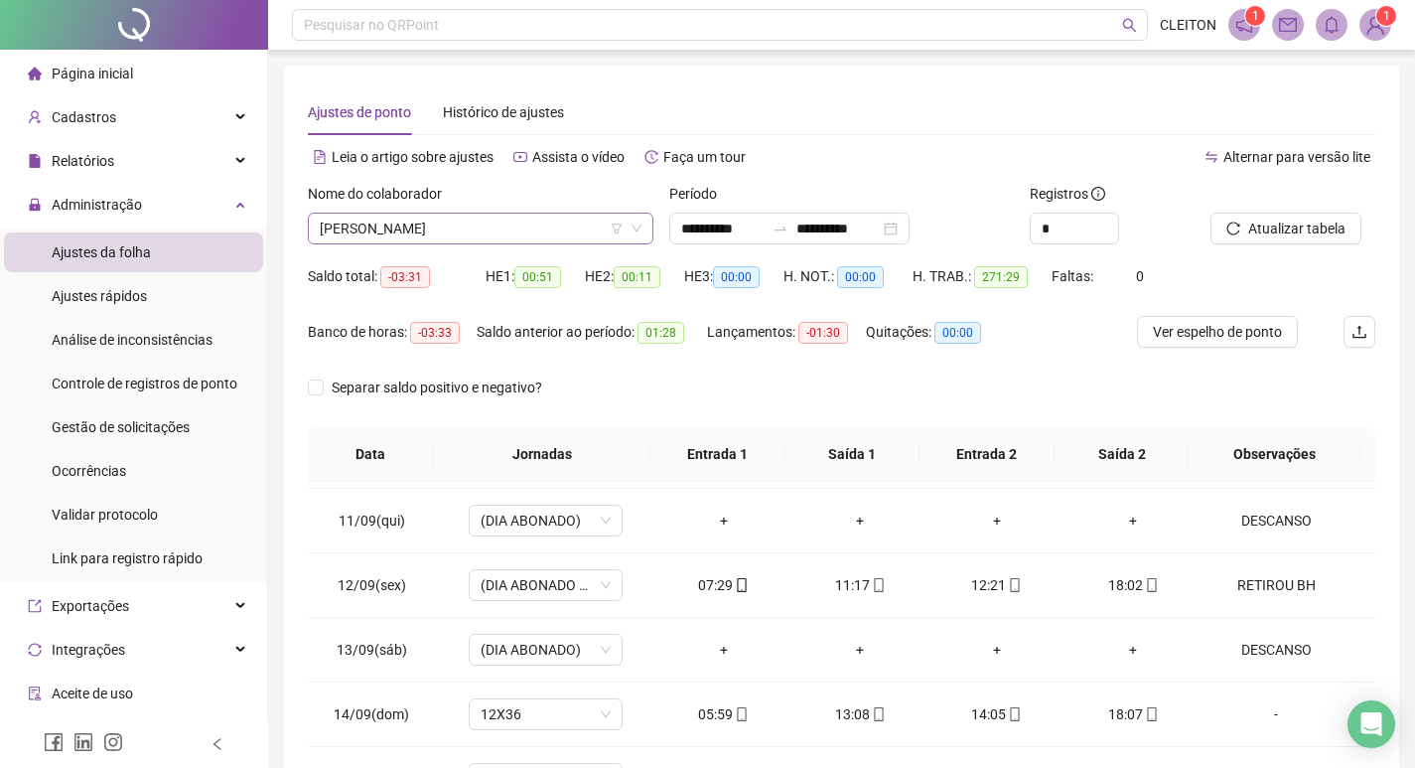
click at [467, 239] on span "[PERSON_NAME]" at bounding box center [481, 229] width 322 height 30
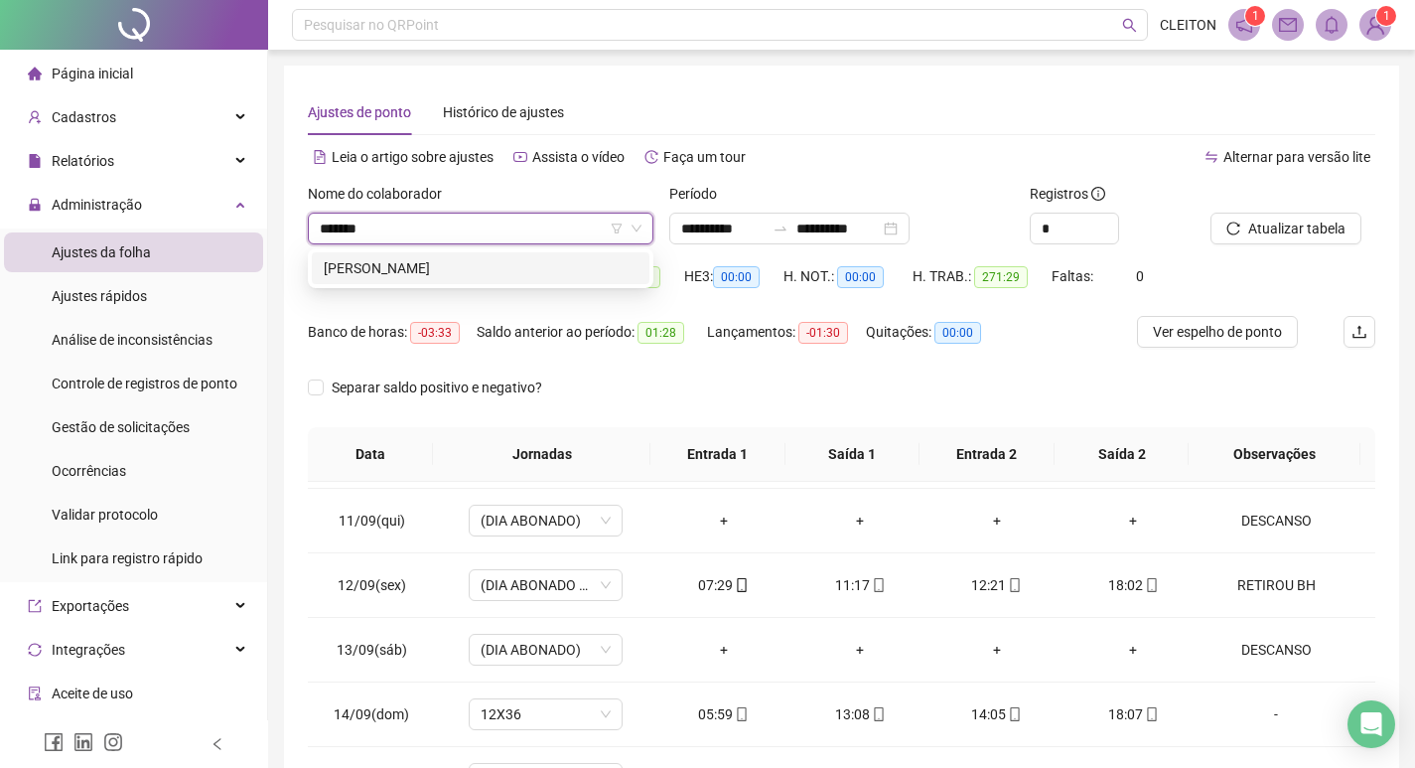
type input "*******"
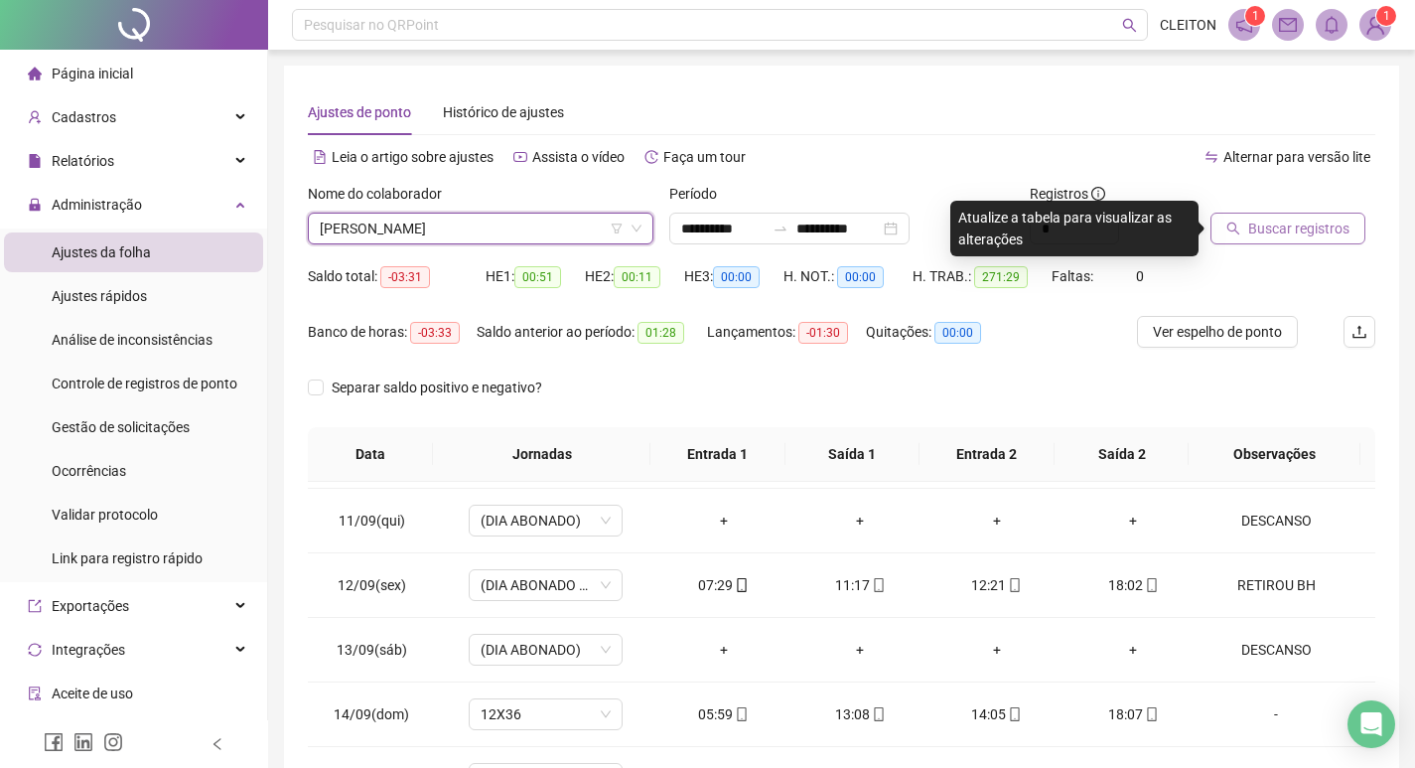
click at [1227, 215] on button "Buscar registros" at bounding box center [1288, 229] width 155 height 32
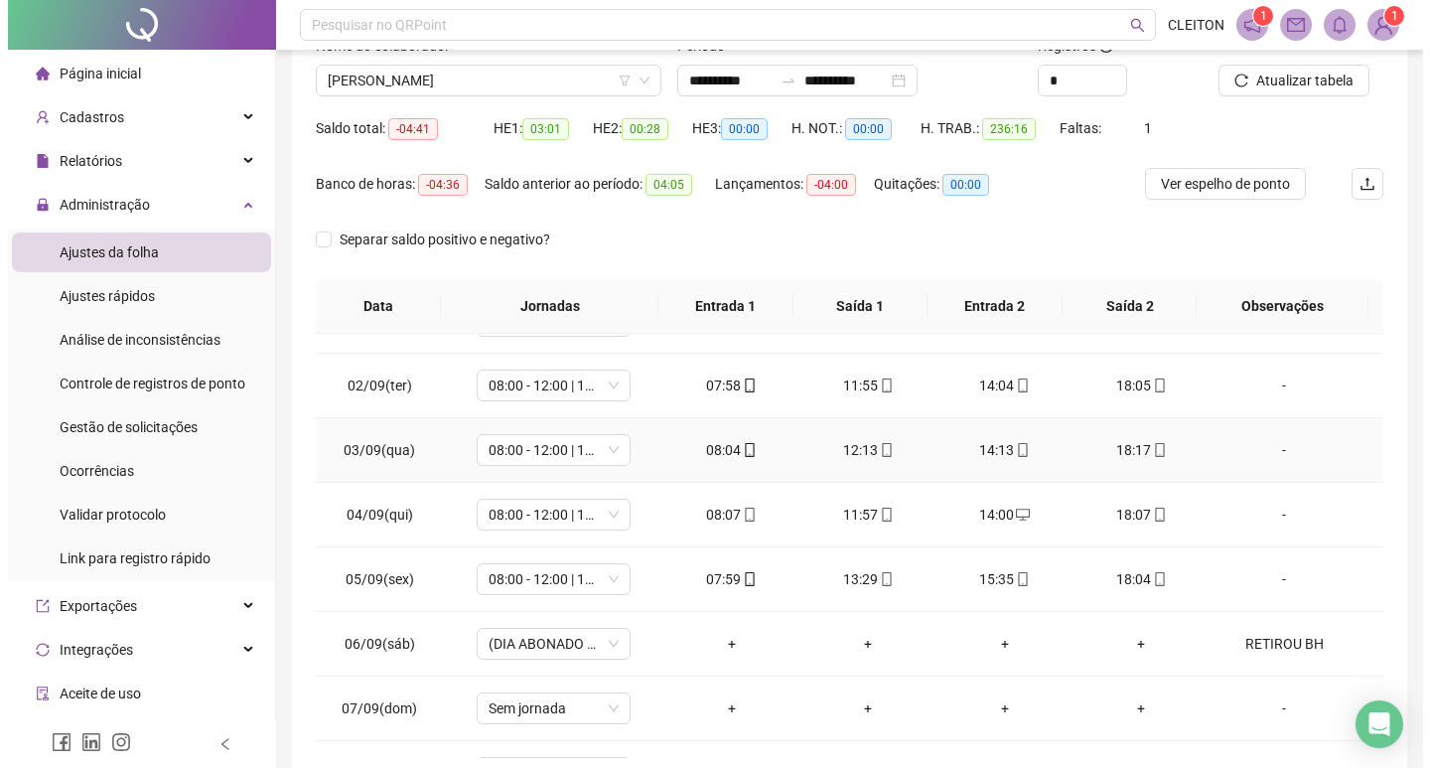
scroll to position [753, 0]
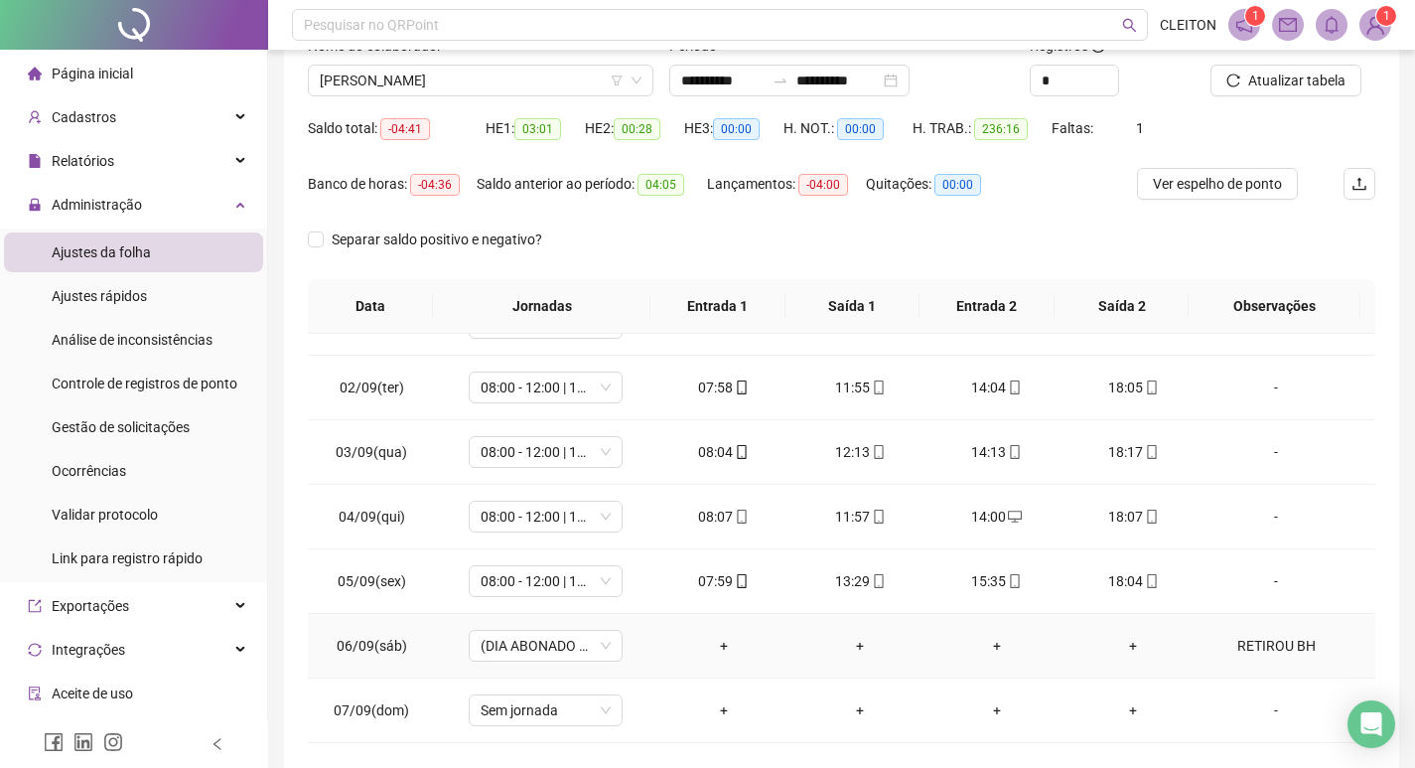
click at [1247, 640] on div "RETIROU BH" at bounding box center [1275, 646] width 117 height 22
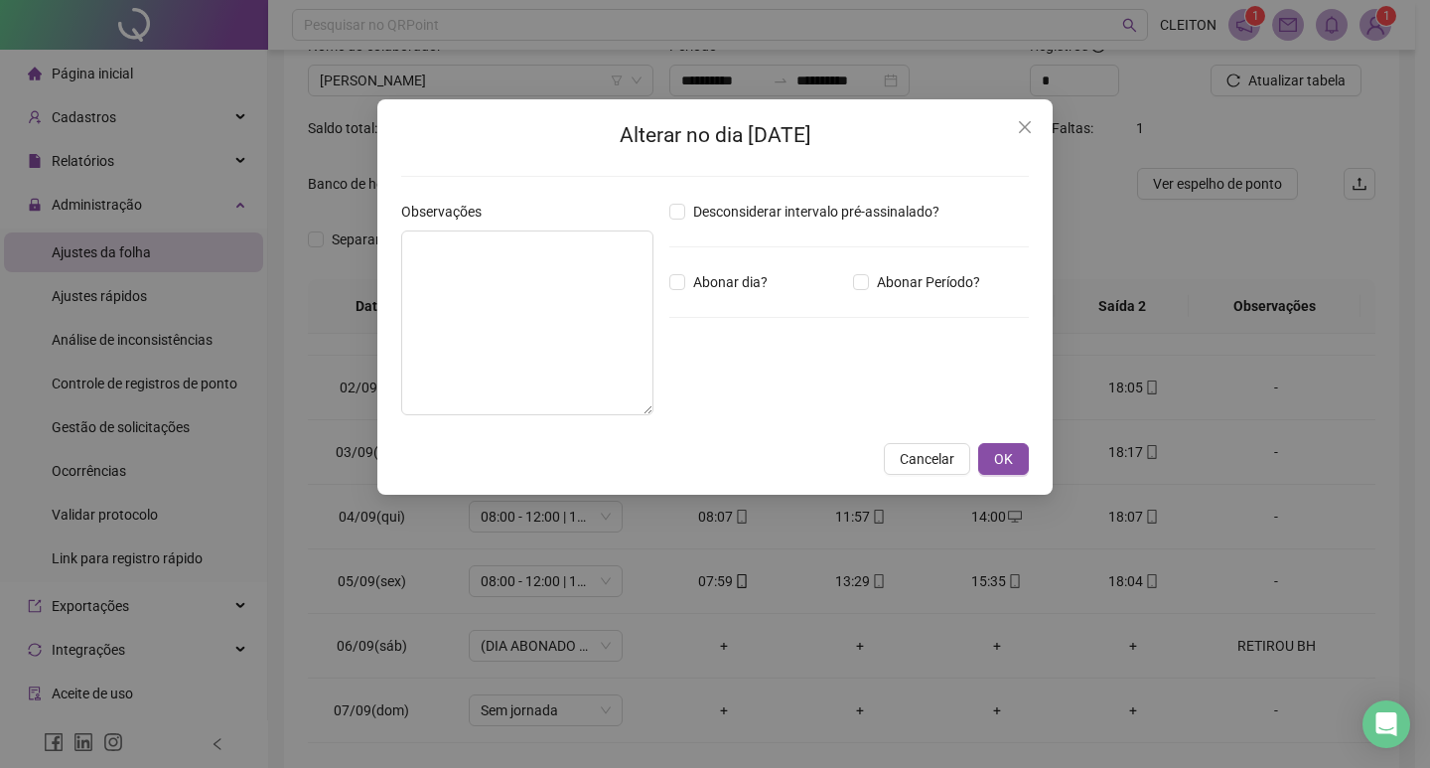
type textarea "**********"
type input "*****"
click at [1038, 126] on span "Close" at bounding box center [1025, 127] width 32 height 16
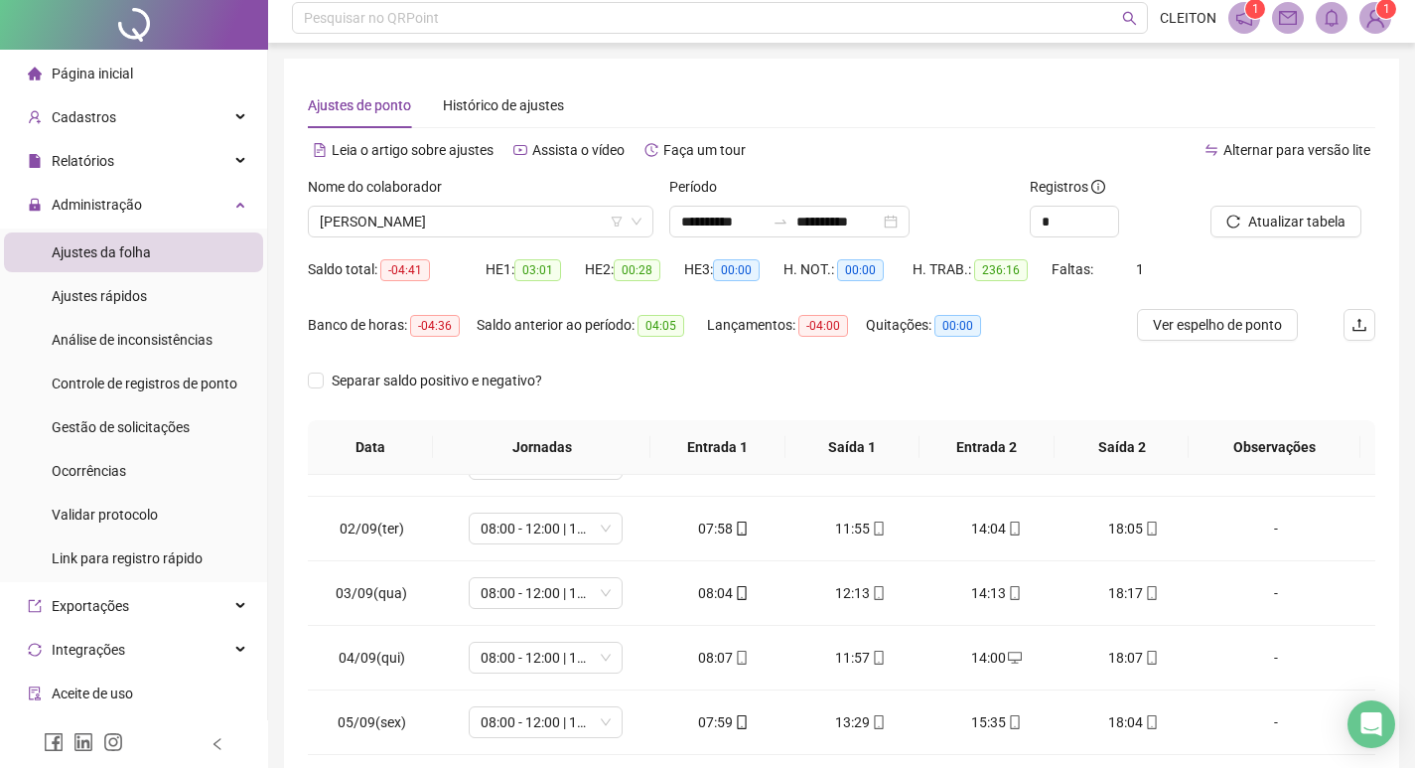
scroll to position [0, 0]
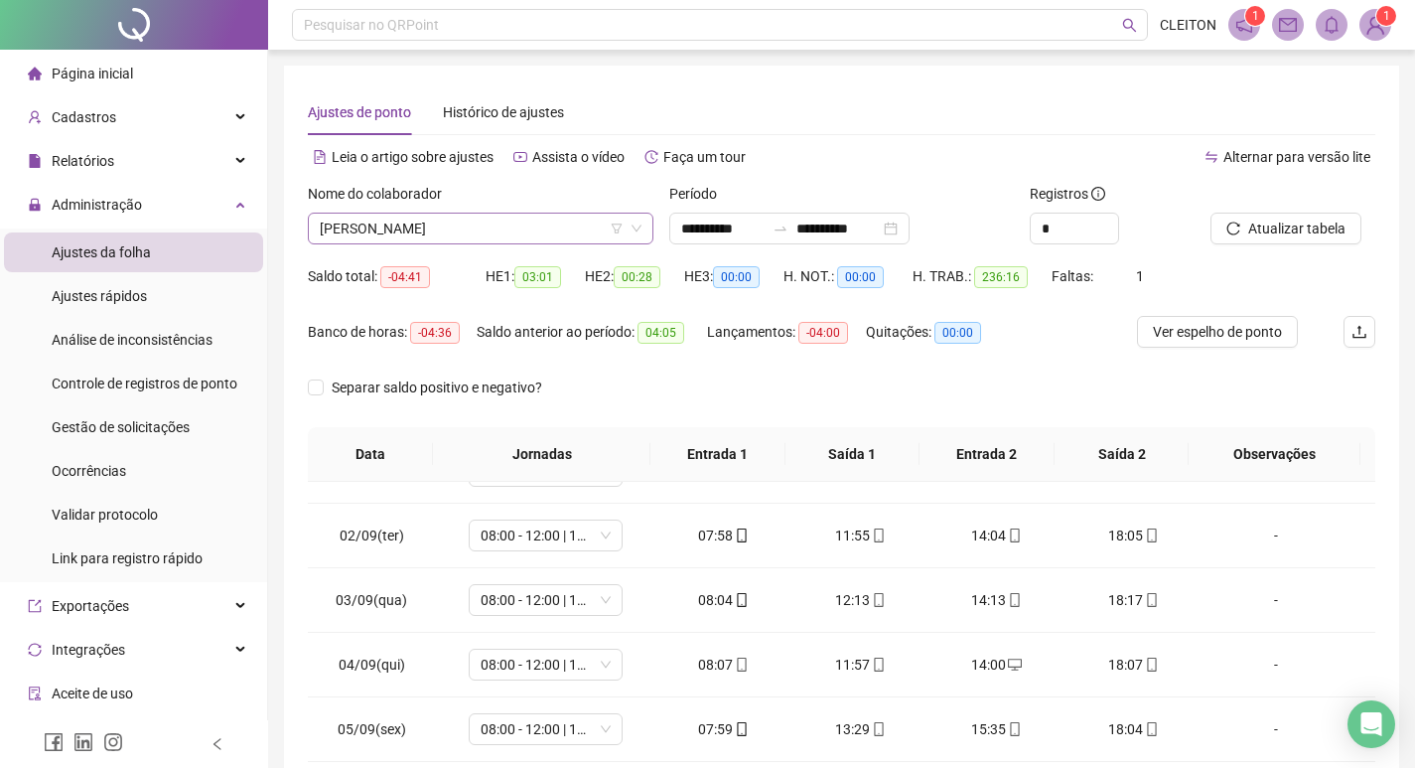
click at [452, 220] on span "[PERSON_NAME]" at bounding box center [481, 229] width 322 height 30
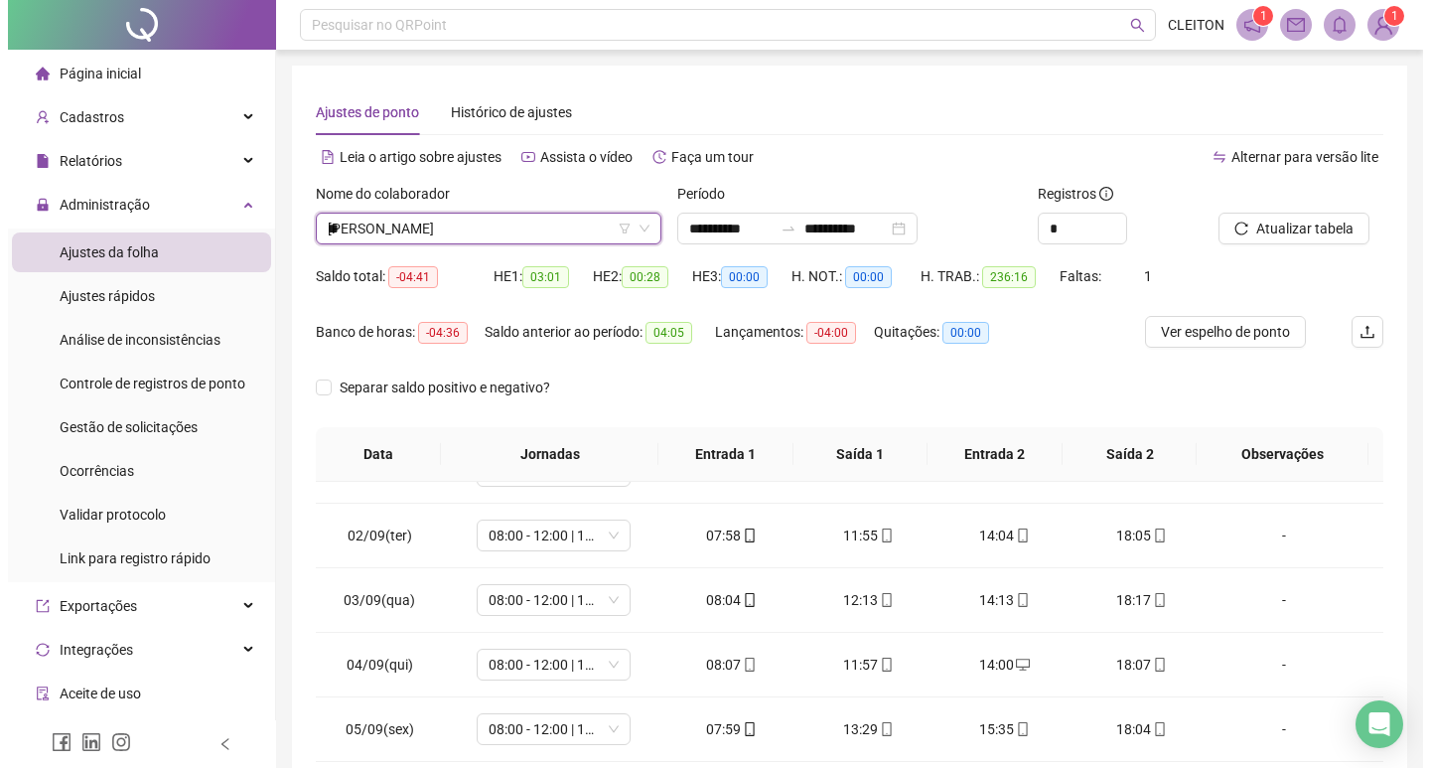
scroll to position [1208, 0]
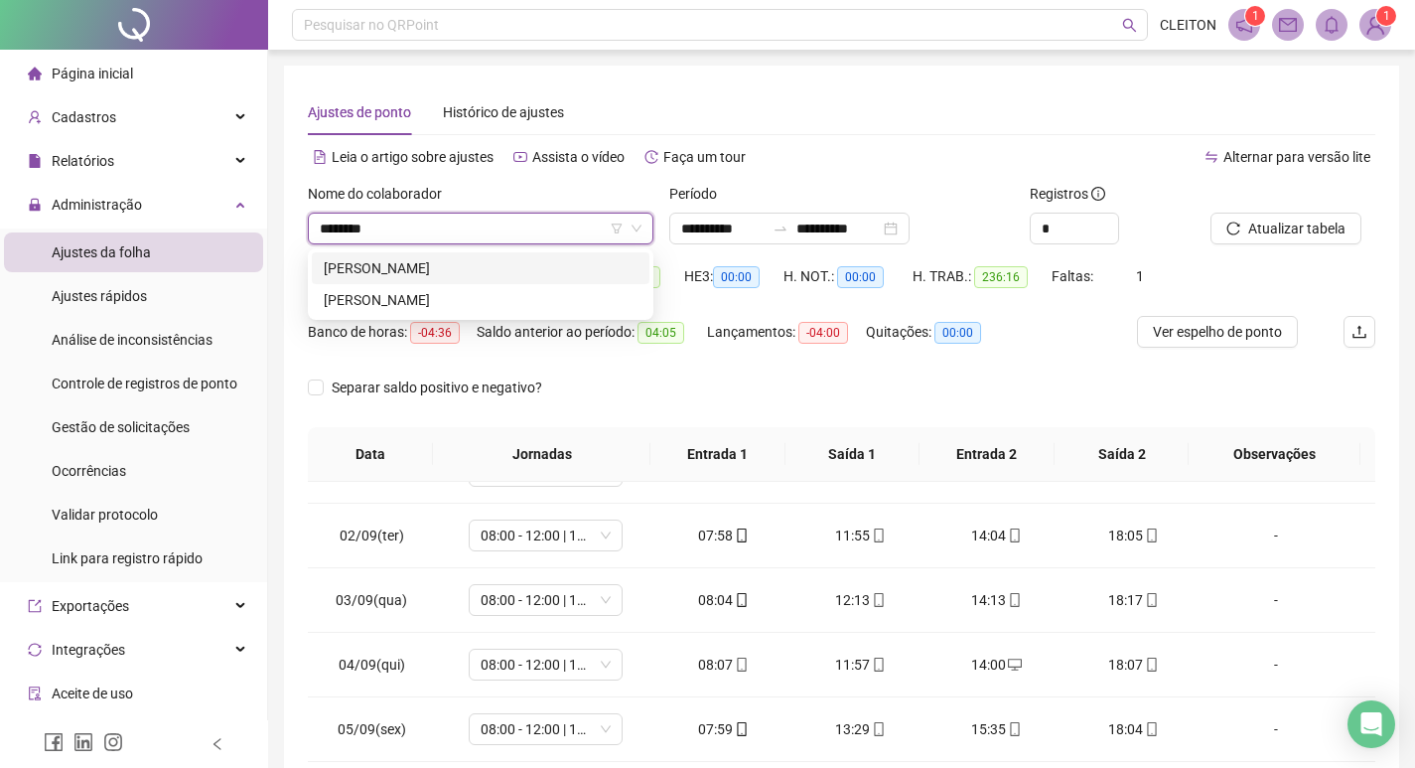
type input "*********"
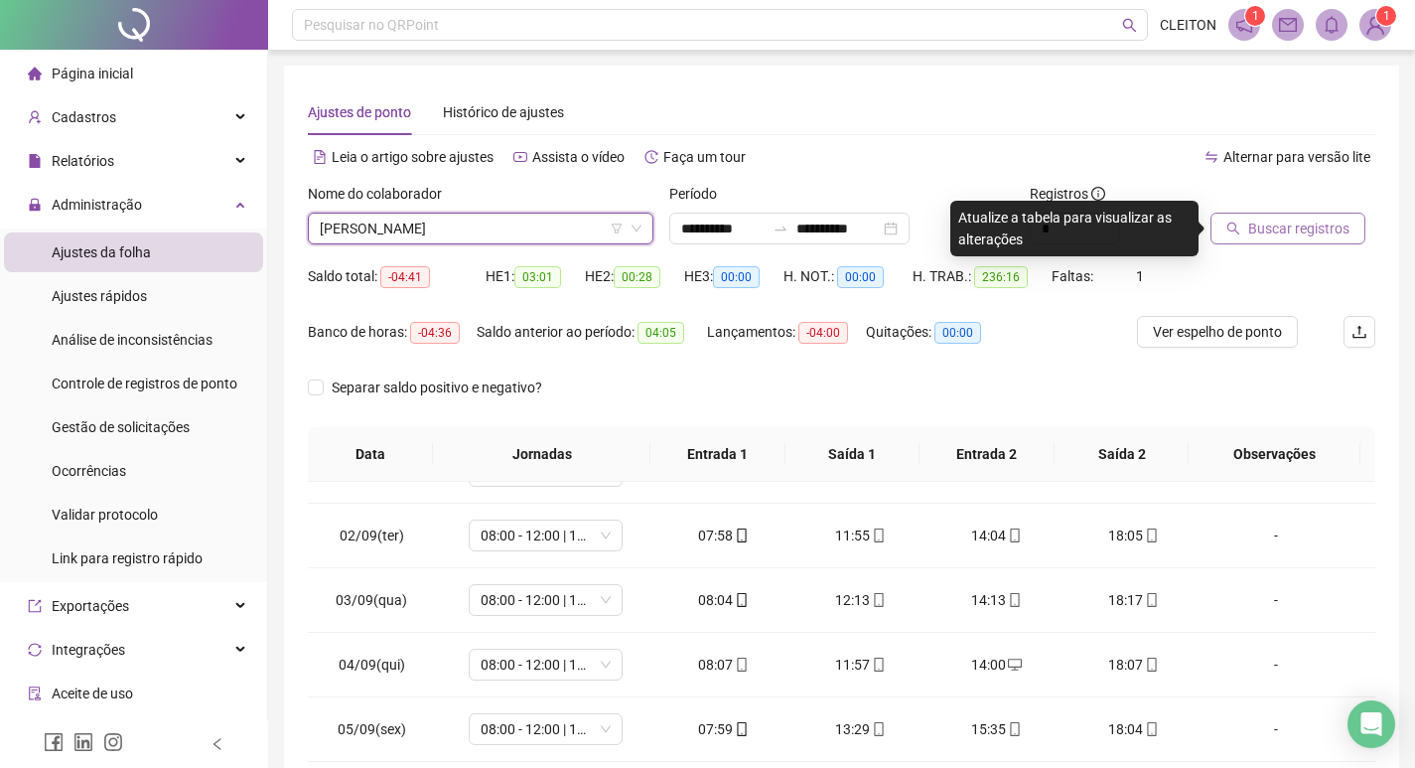
click at [1299, 230] on span "Buscar registros" at bounding box center [1298, 228] width 101 height 22
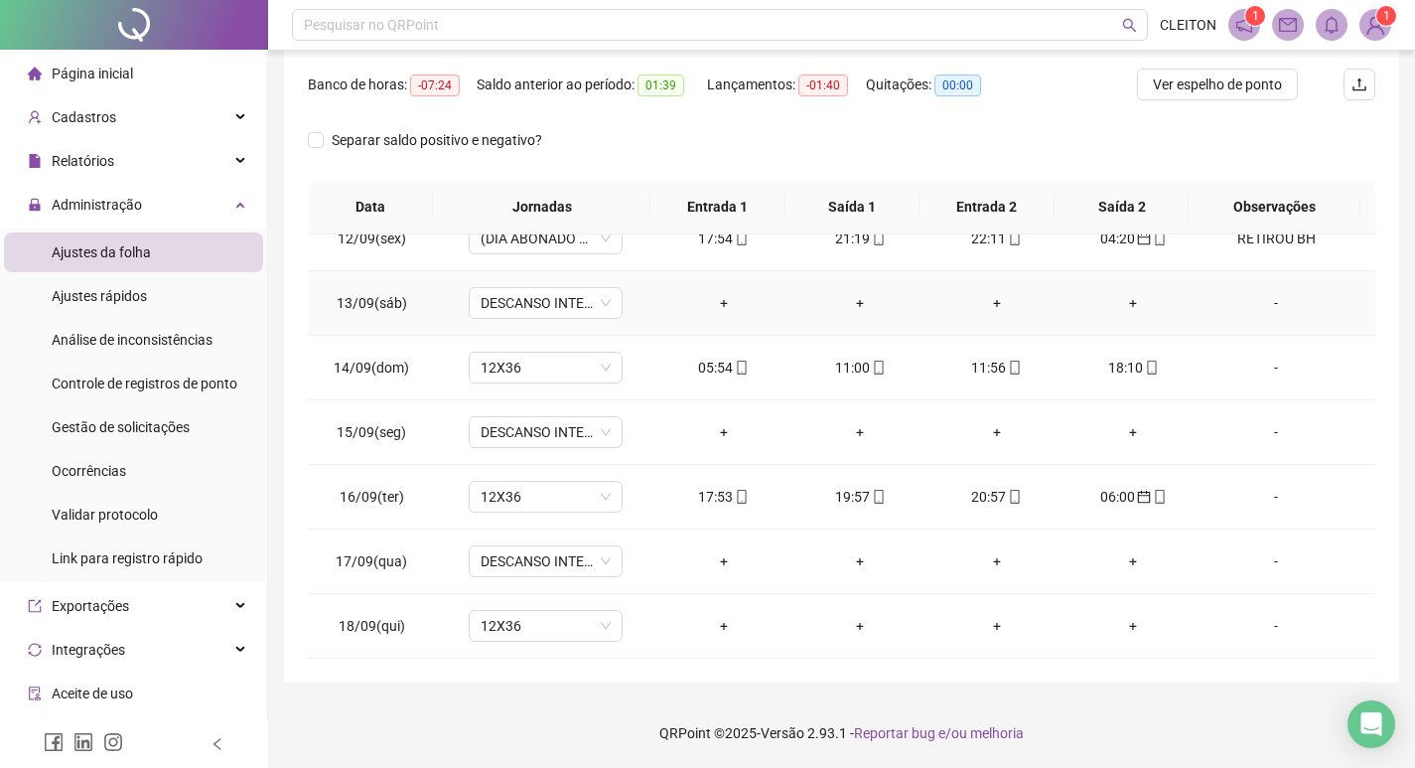
scroll to position [1349, 0]
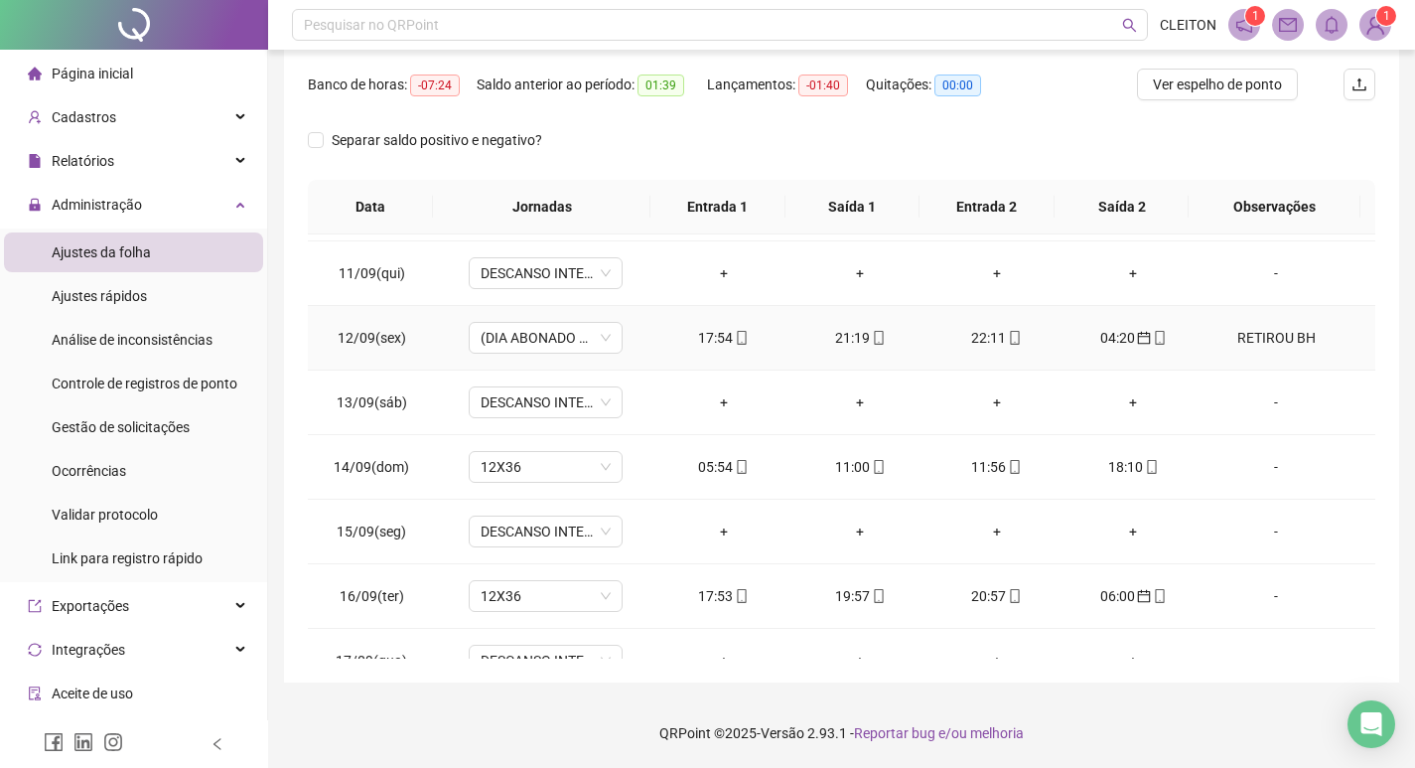
click at [1241, 335] on div "RETIROU BH" at bounding box center [1275, 338] width 117 height 22
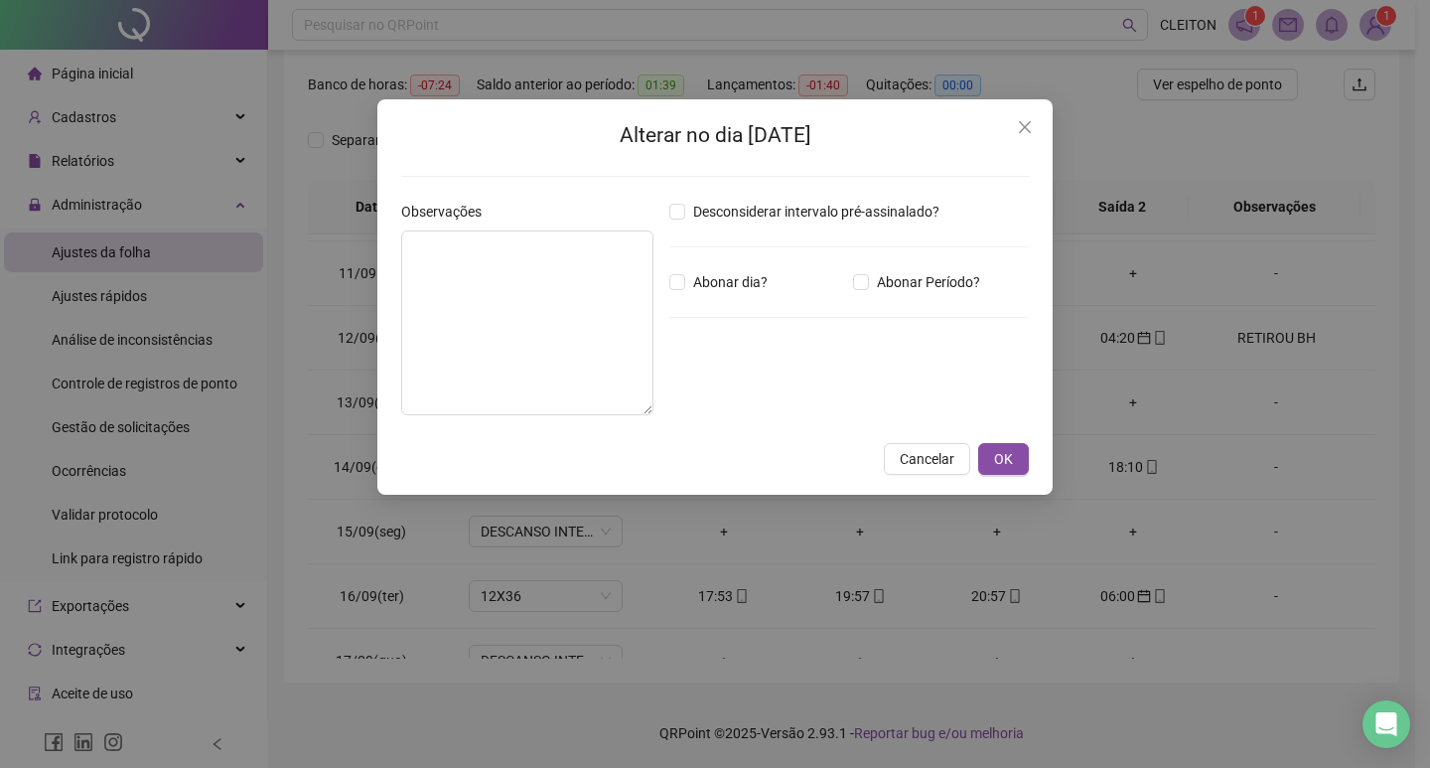
type textarea "**********"
type input "*****"
click at [1034, 129] on span "Close" at bounding box center [1025, 127] width 32 height 16
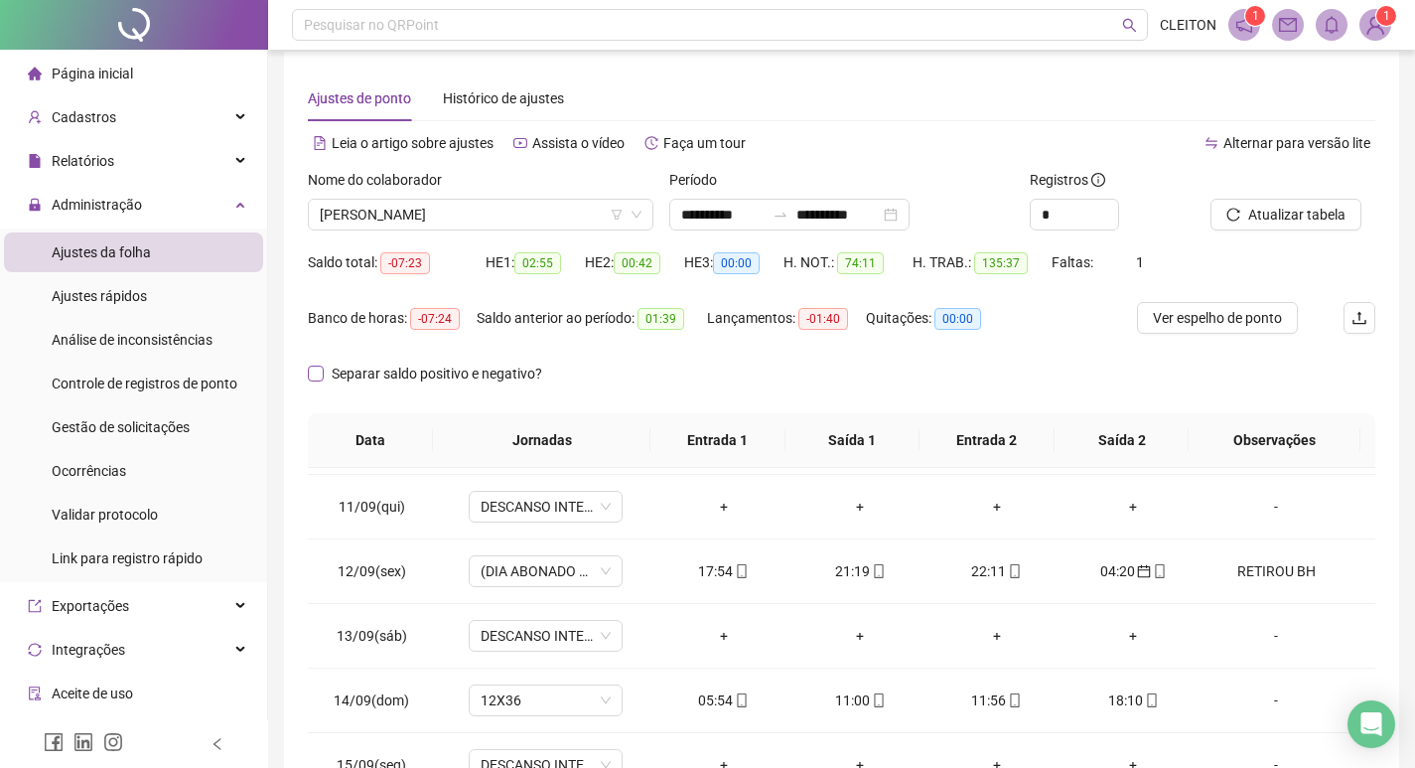
scroll to position [0, 0]
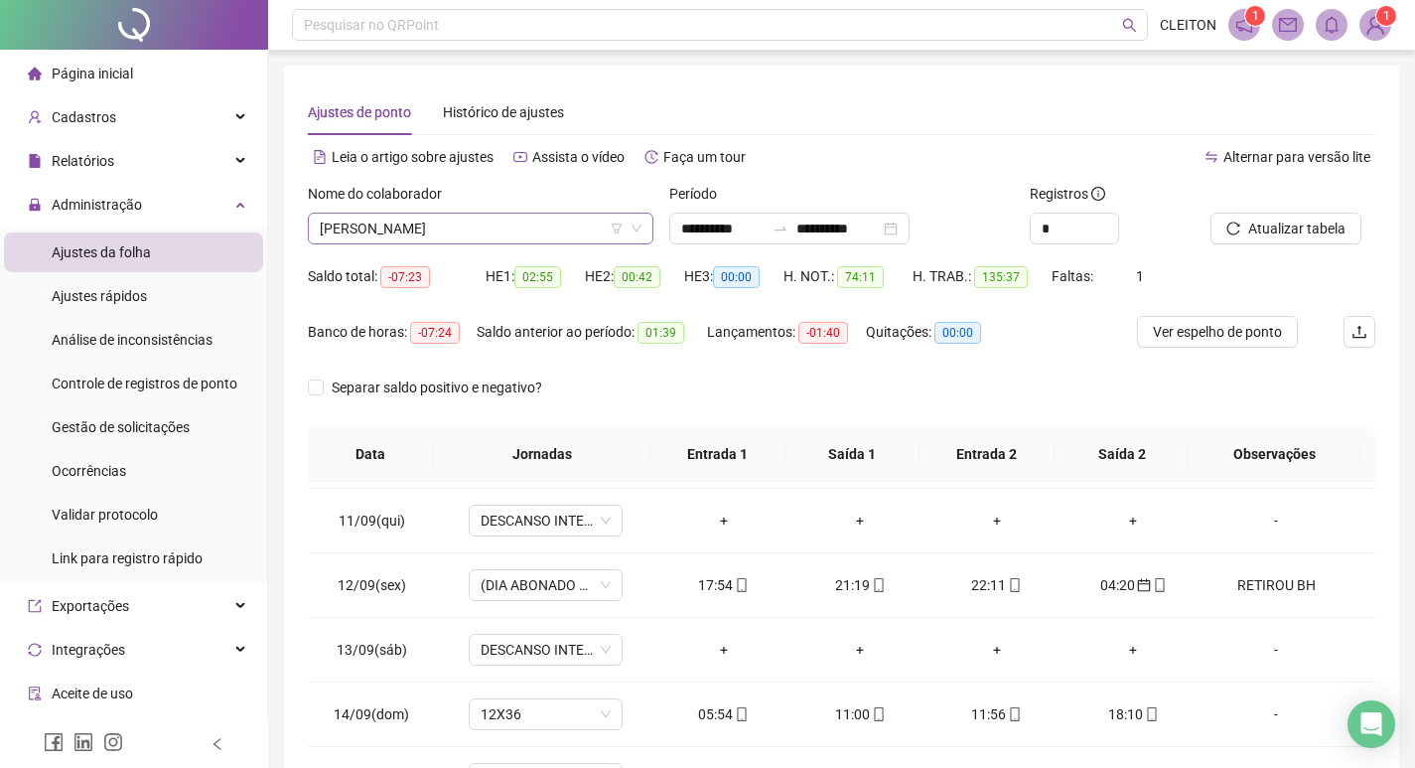
click at [466, 214] on span "[PERSON_NAME]" at bounding box center [481, 229] width 322 height 30
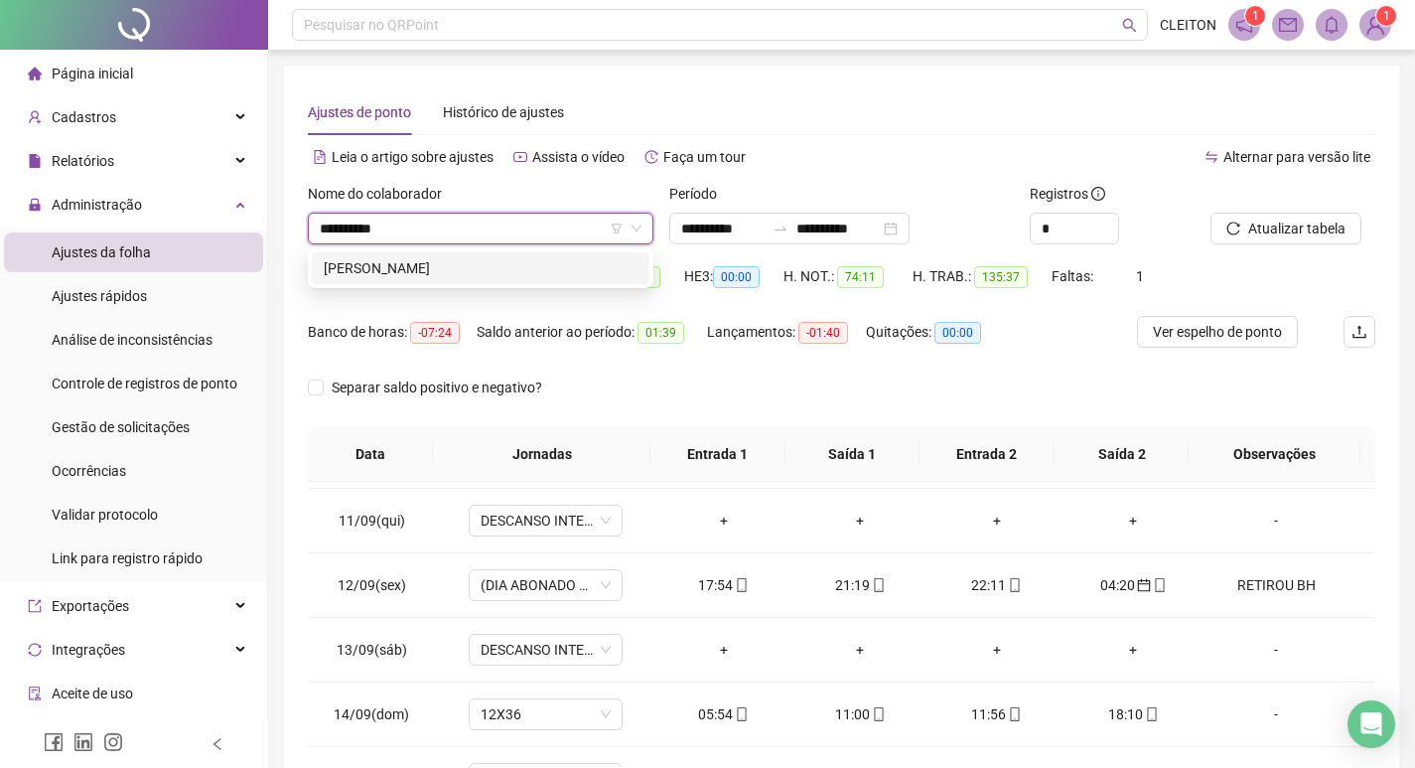
type input "**********"
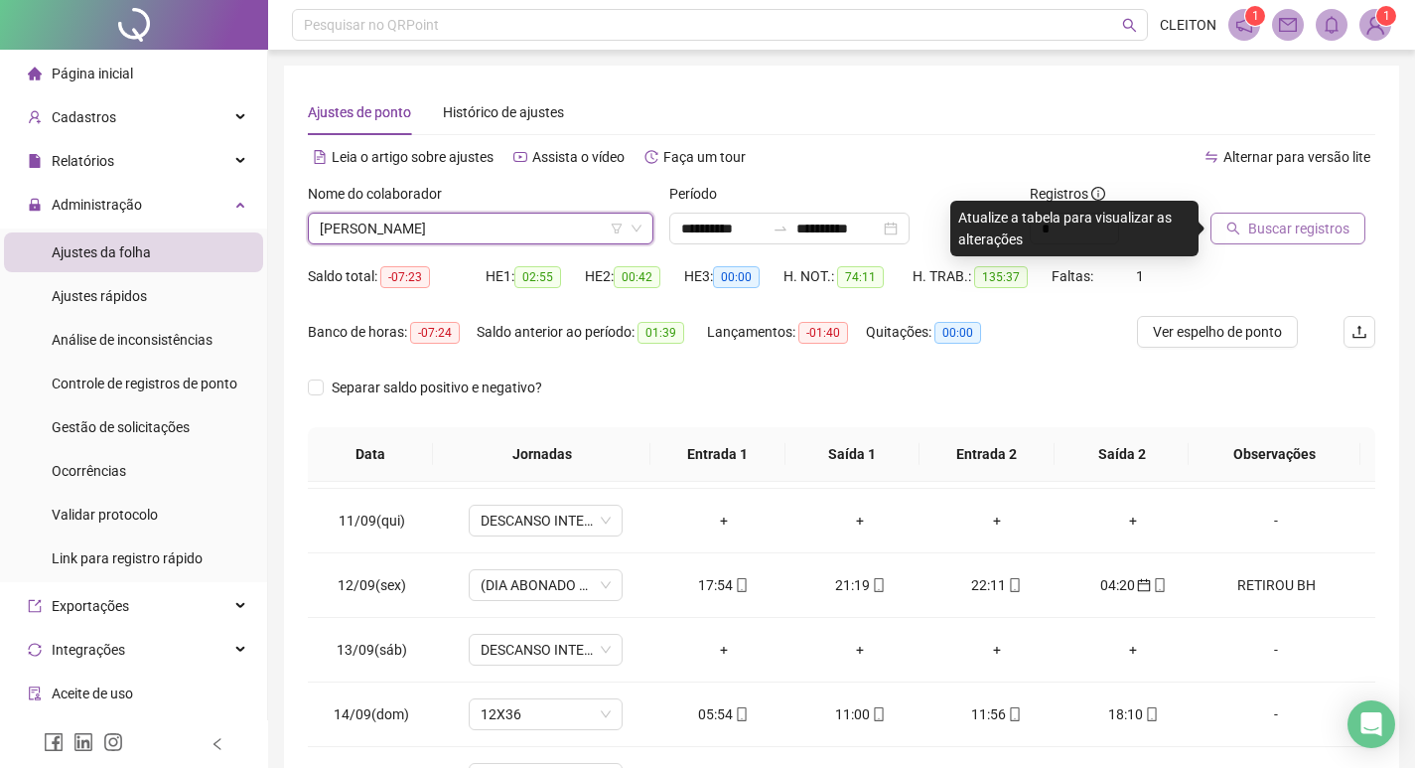
click at [1222, 221] on button "Buscar registros" at bounding box center [1288, 229] width 155 height 32
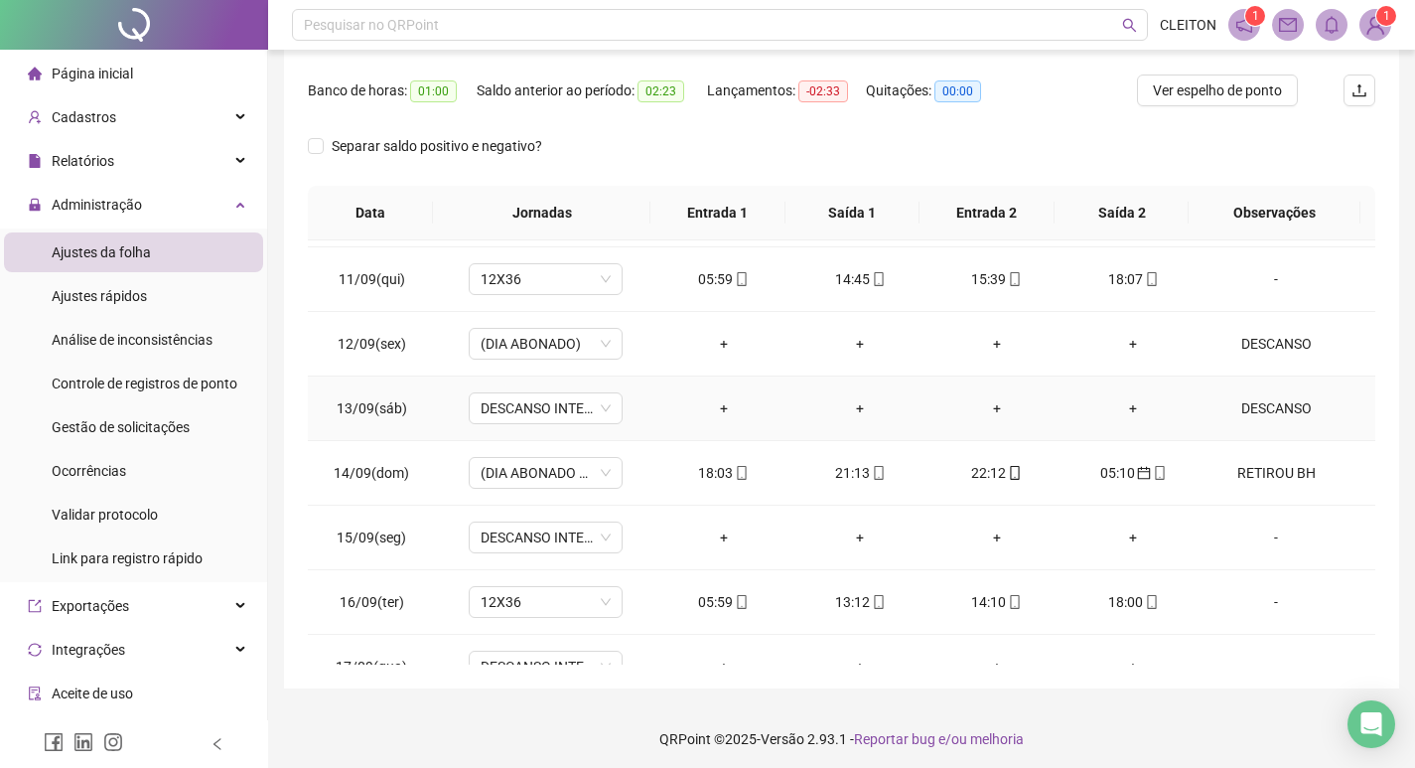
scroll to position [247, 0]
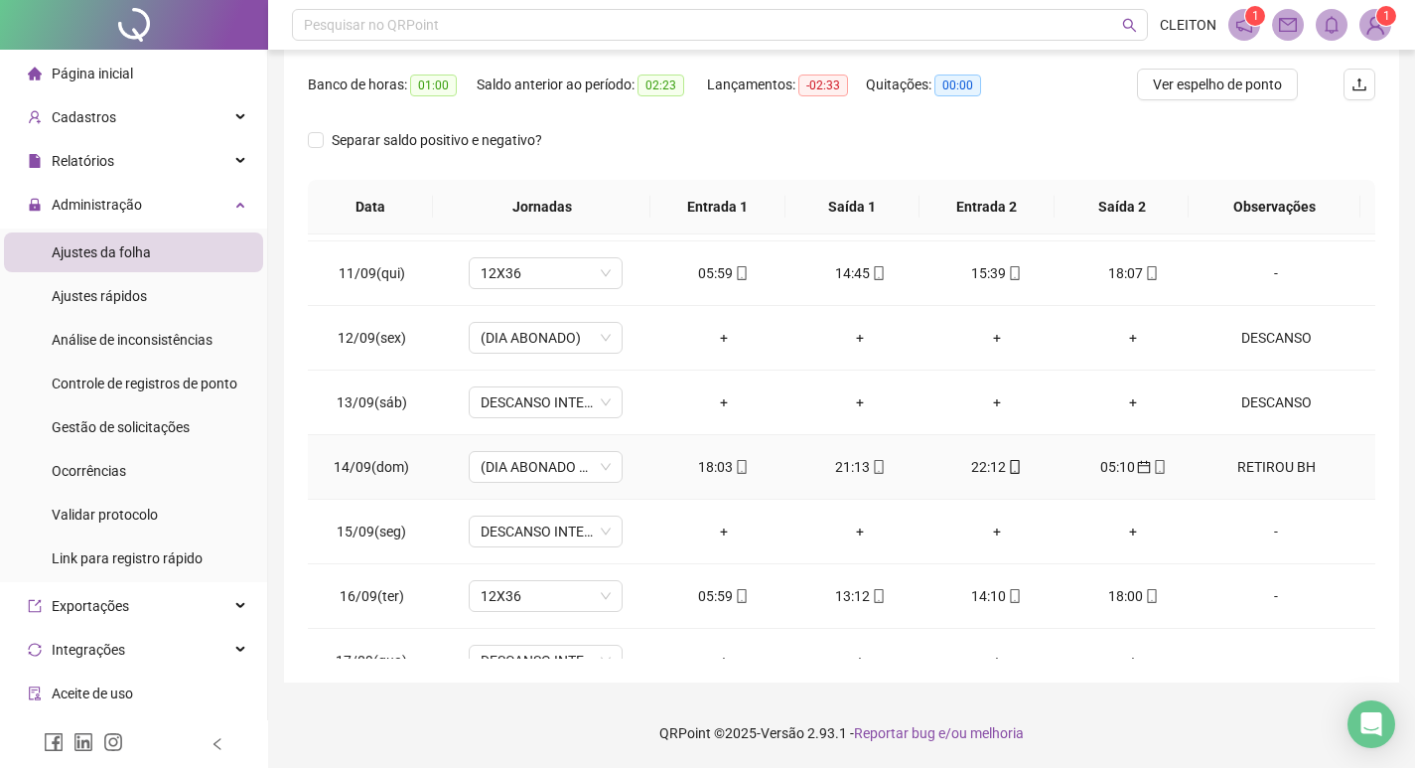
click at [1234, 461] on div "RETIROU BH" at bounding box center [1275, 467] width 117 height 22
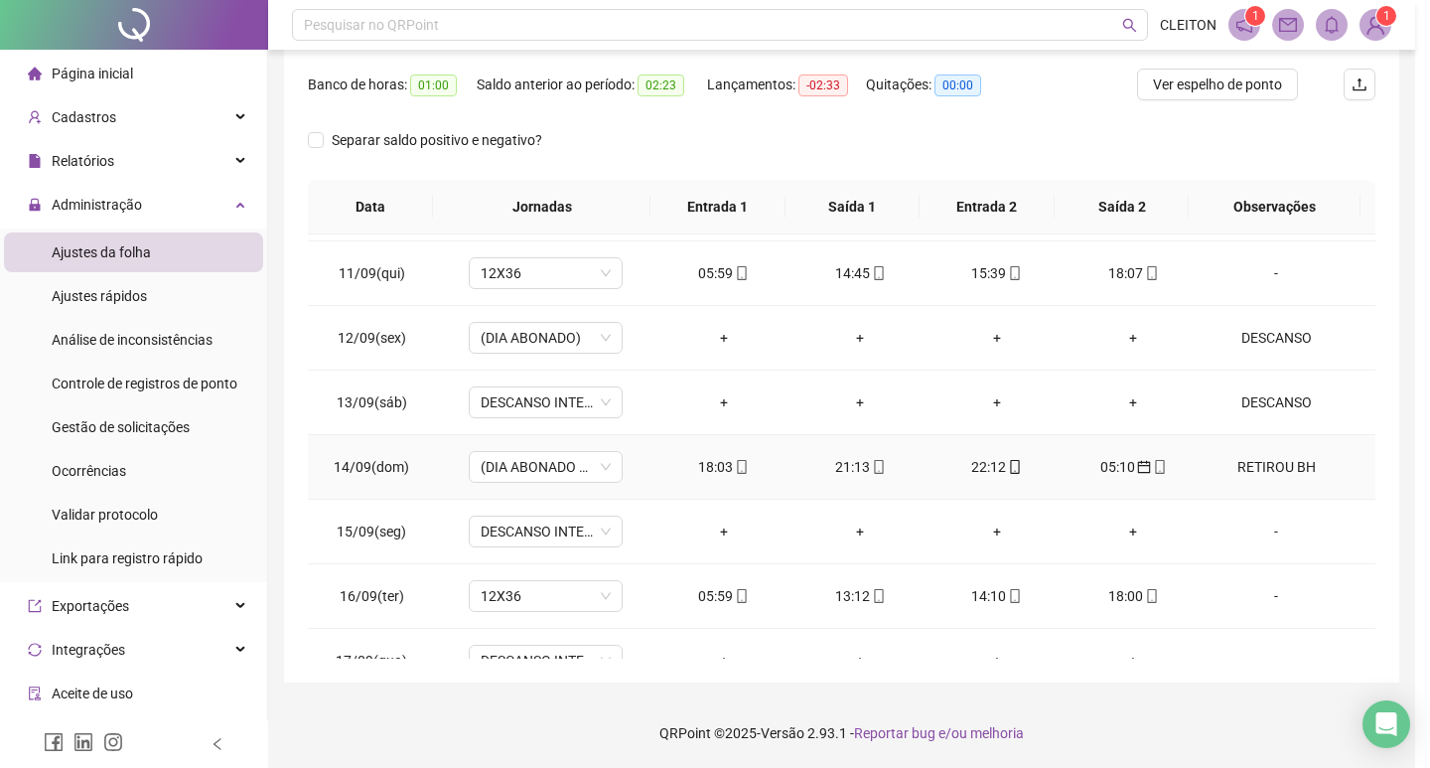
type textarea "**********"
type input "*****"
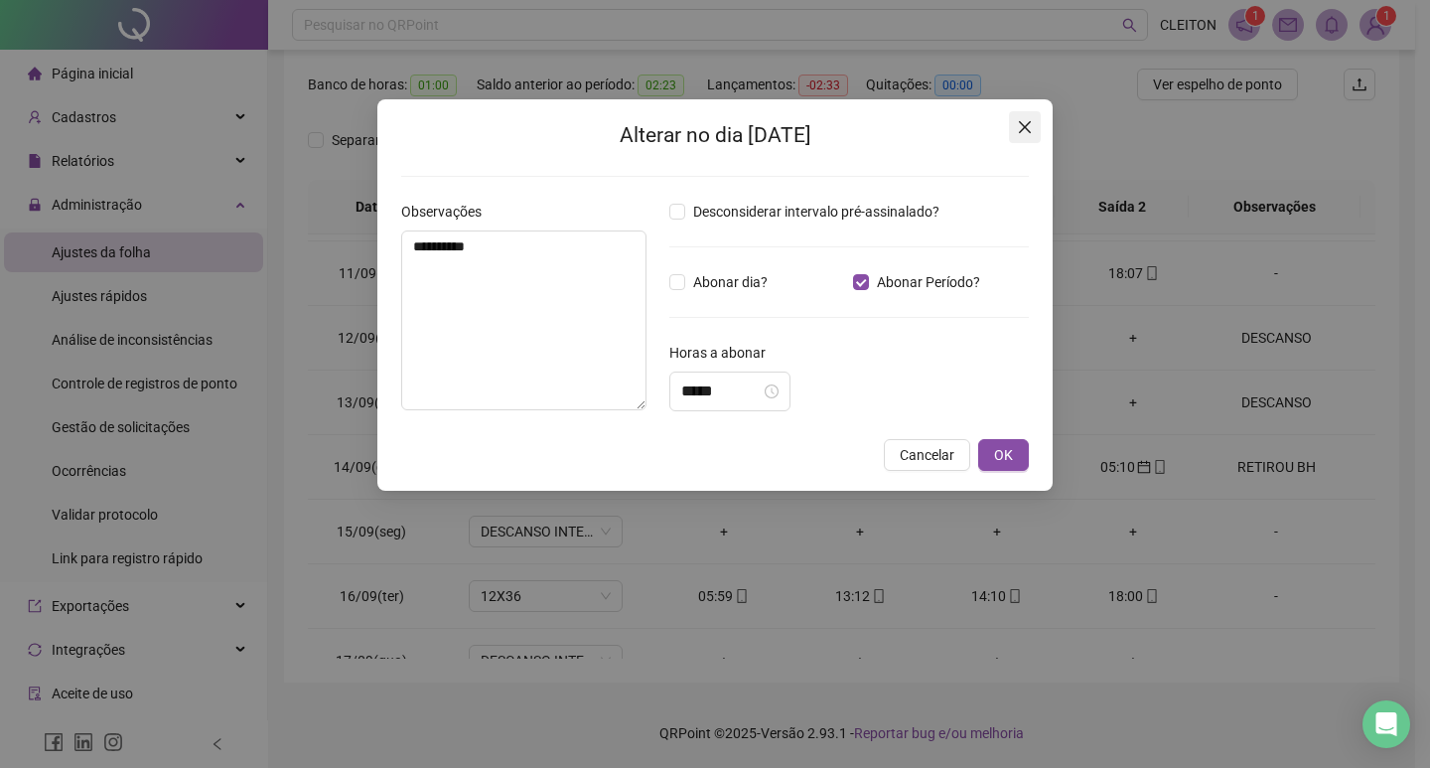
click at [1034, 129] on span "Close" at bounding box center [1025, 127] width 32 height 16
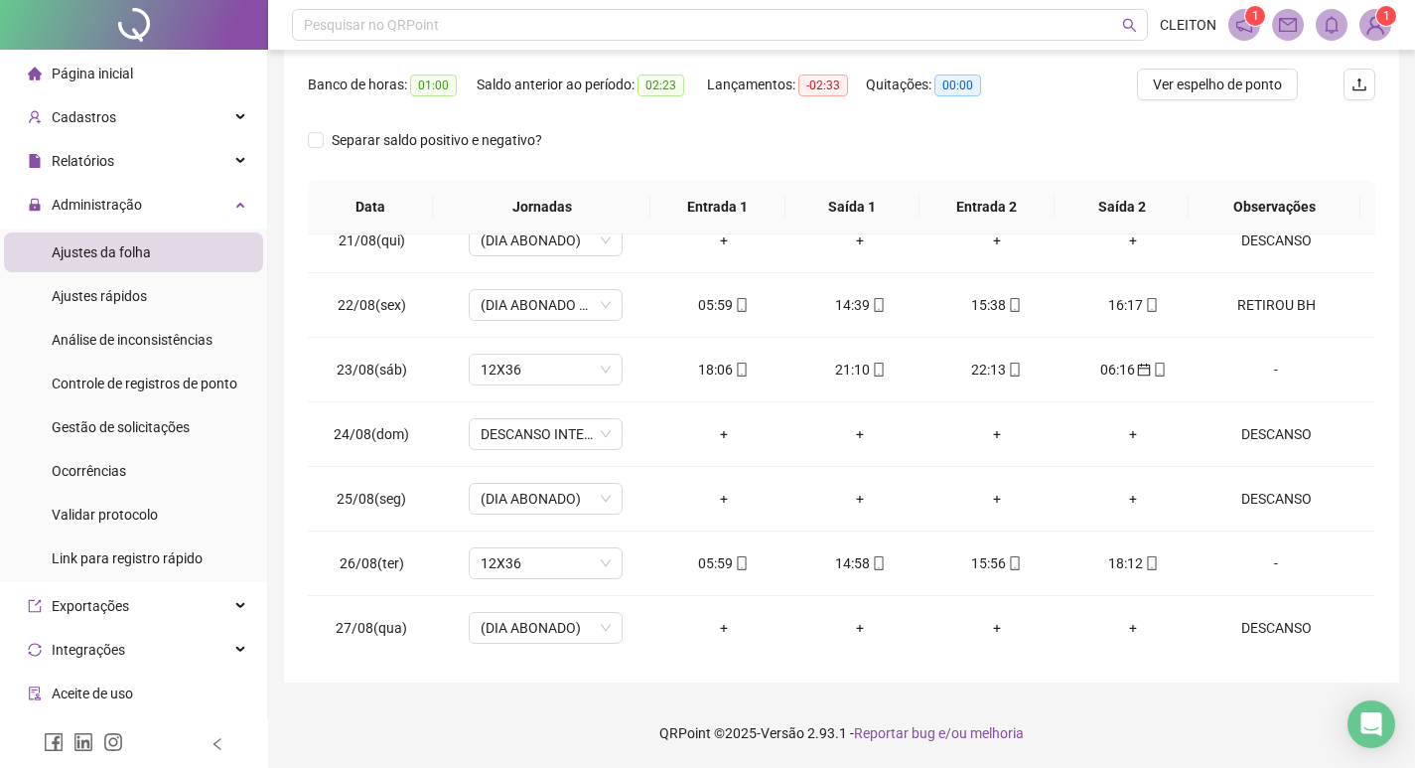
scroll to position [0, 0]
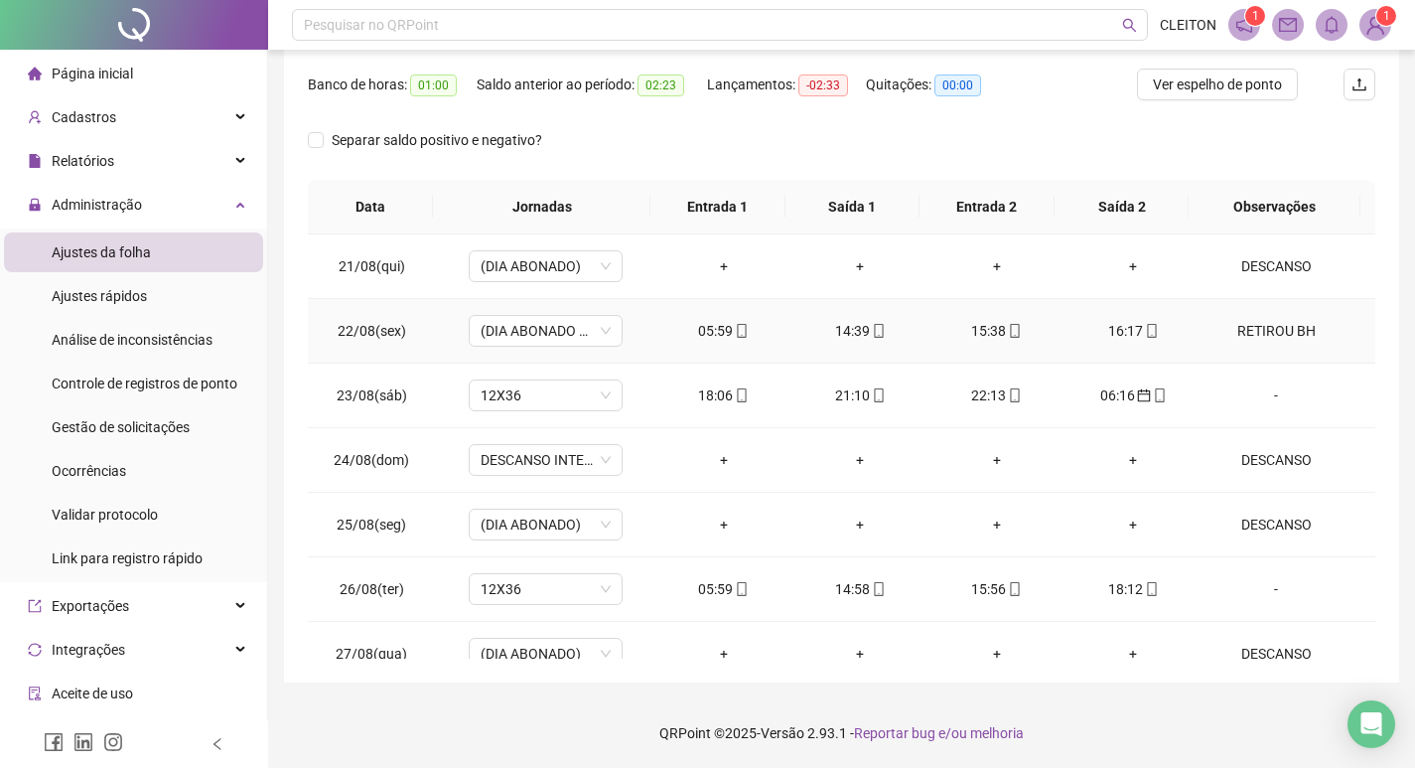
click at [1263, 317] on td "RETIROU BH" at bounding box center [1289, 331] width 174 height 65
click at [1257, 330] on div "RETIROU BH" at bounding box center [1275, 331] width 117 height 22
type input "*****"
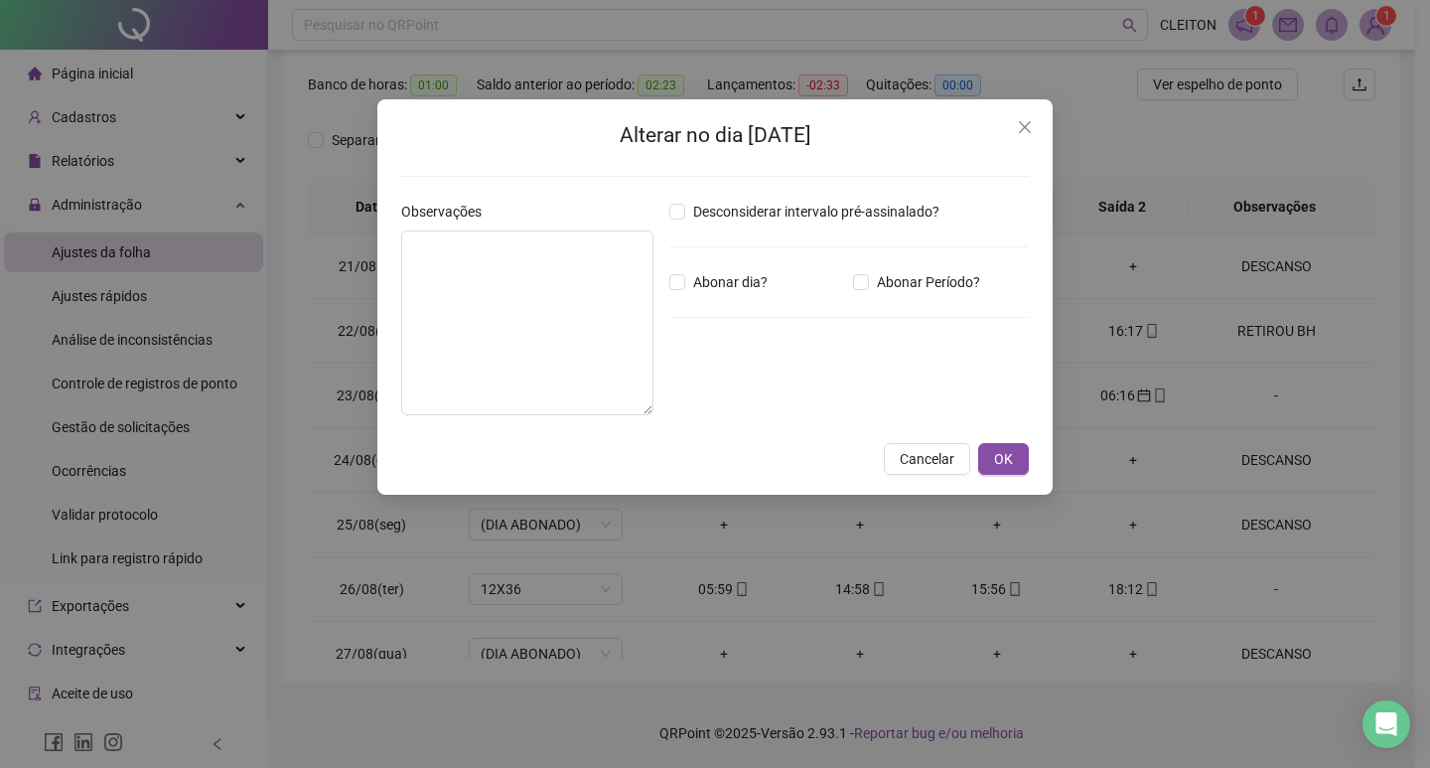
type textarea "**********"
type input "*****"
click at [1018, 116] on button "Close" at bounding box center [1025, 127] width 32 height 32
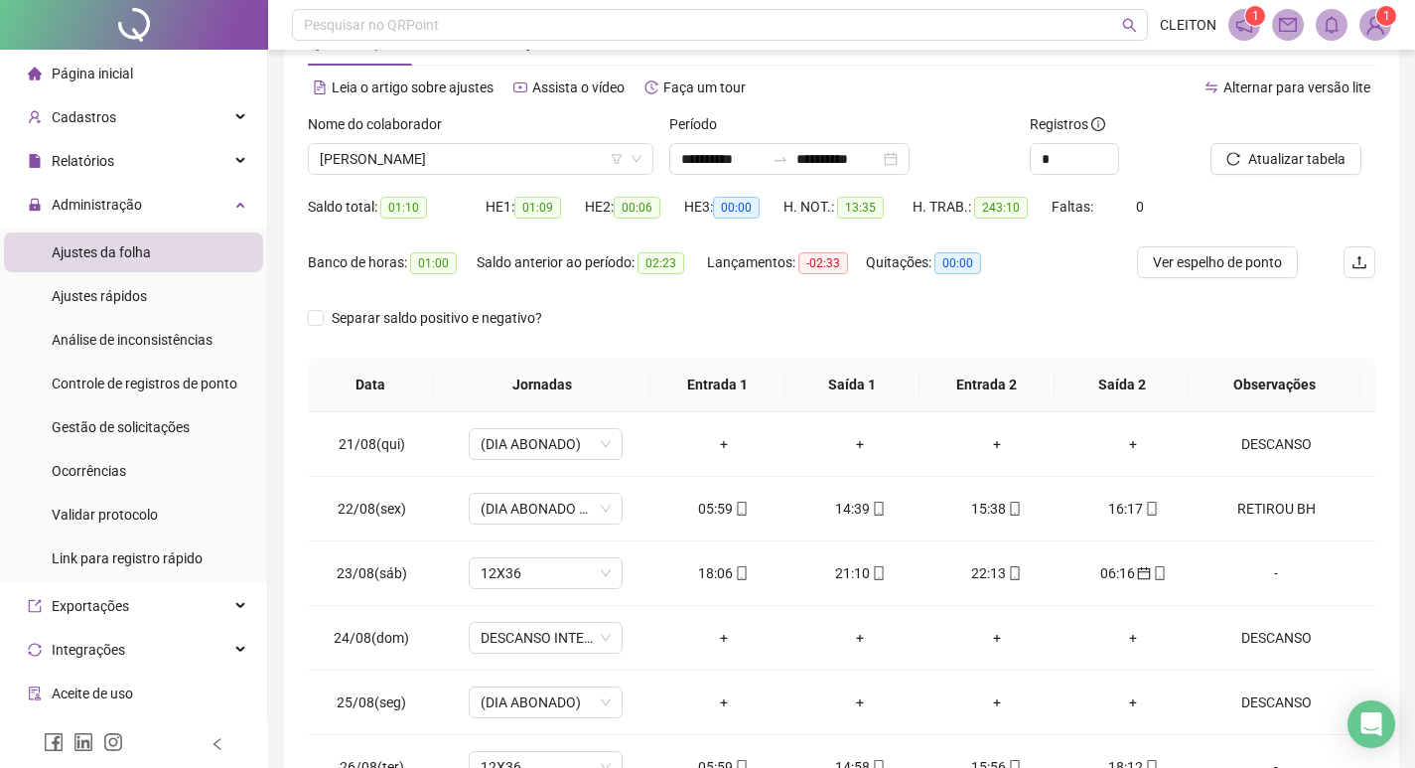
scroll to position [49, 0]
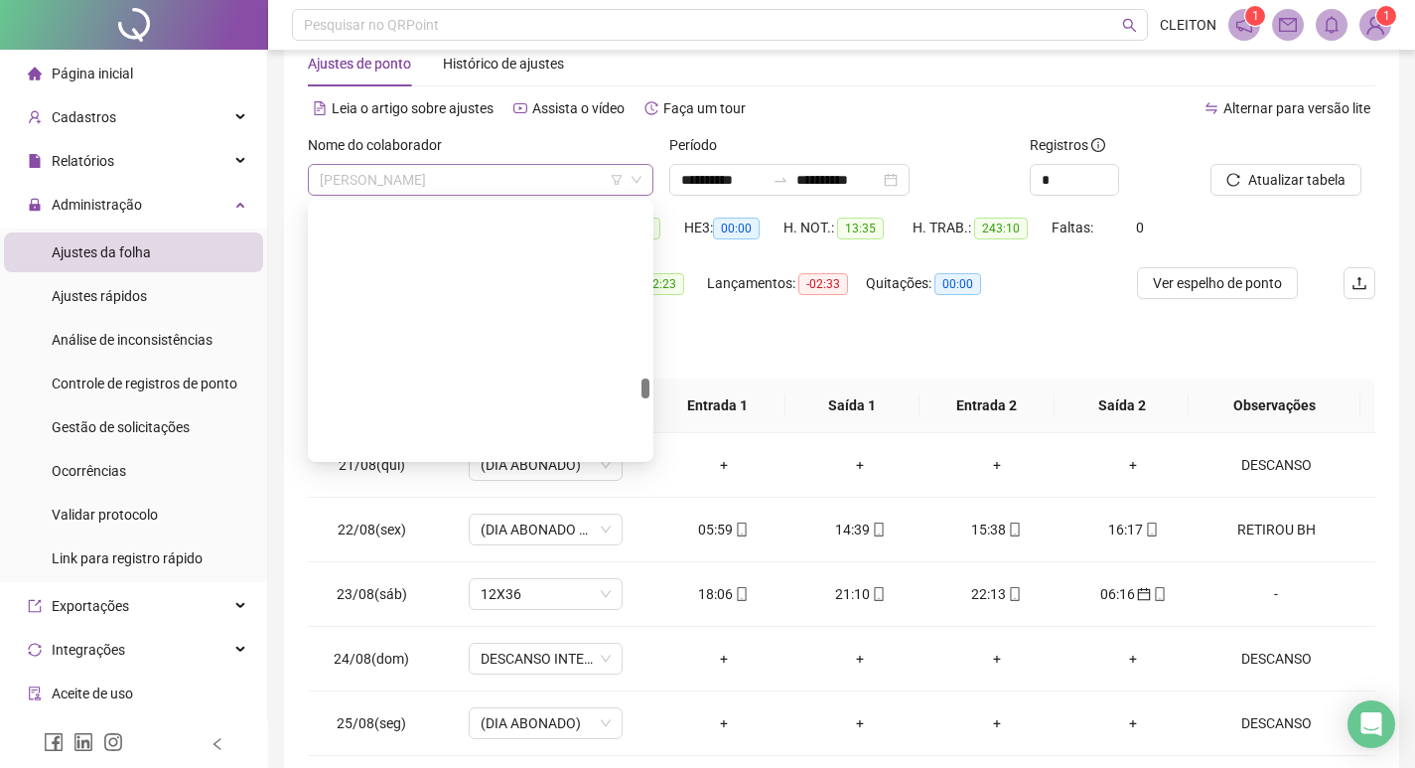
click at [435, 180] on span "[PERSON_NAME]" at bounding box center [481, 180] width 322 height 30
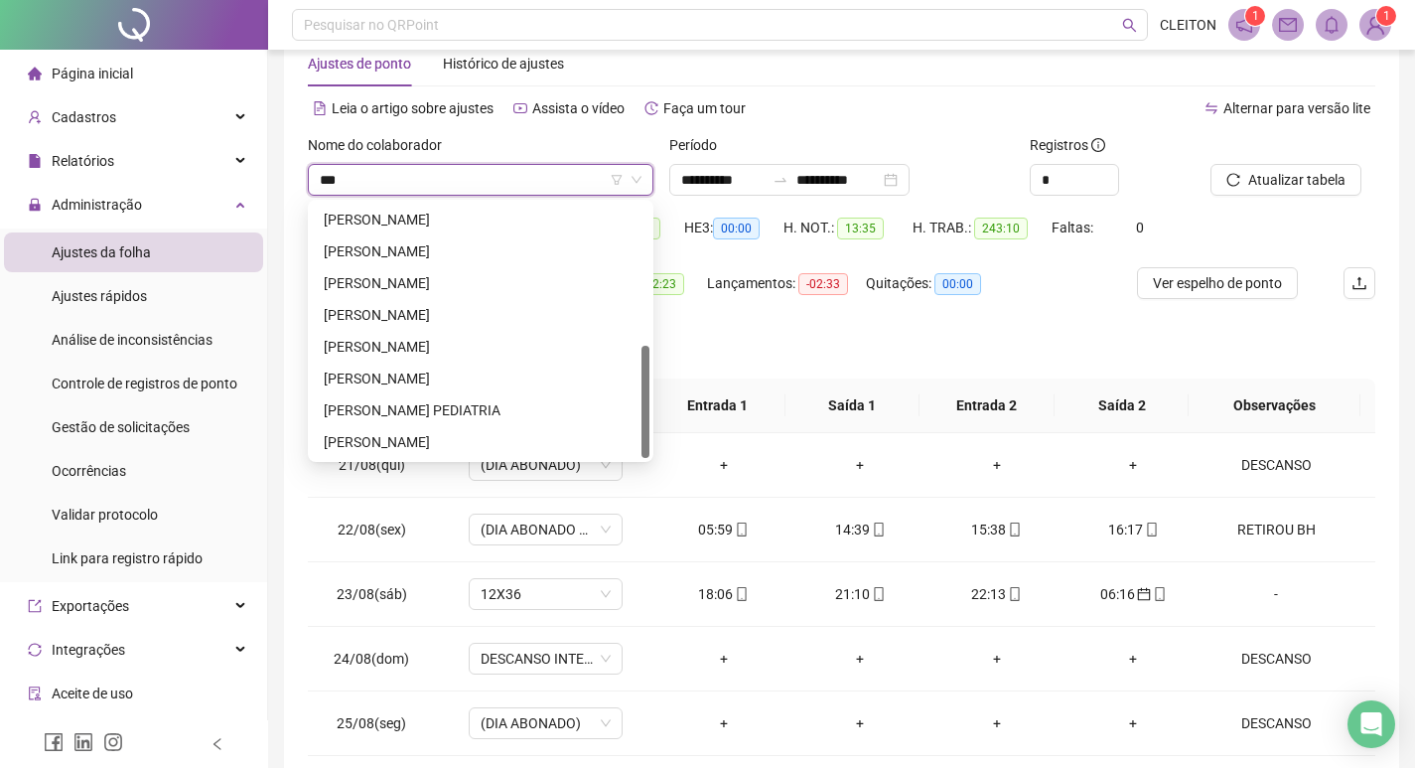
scroll to position [0, 0]
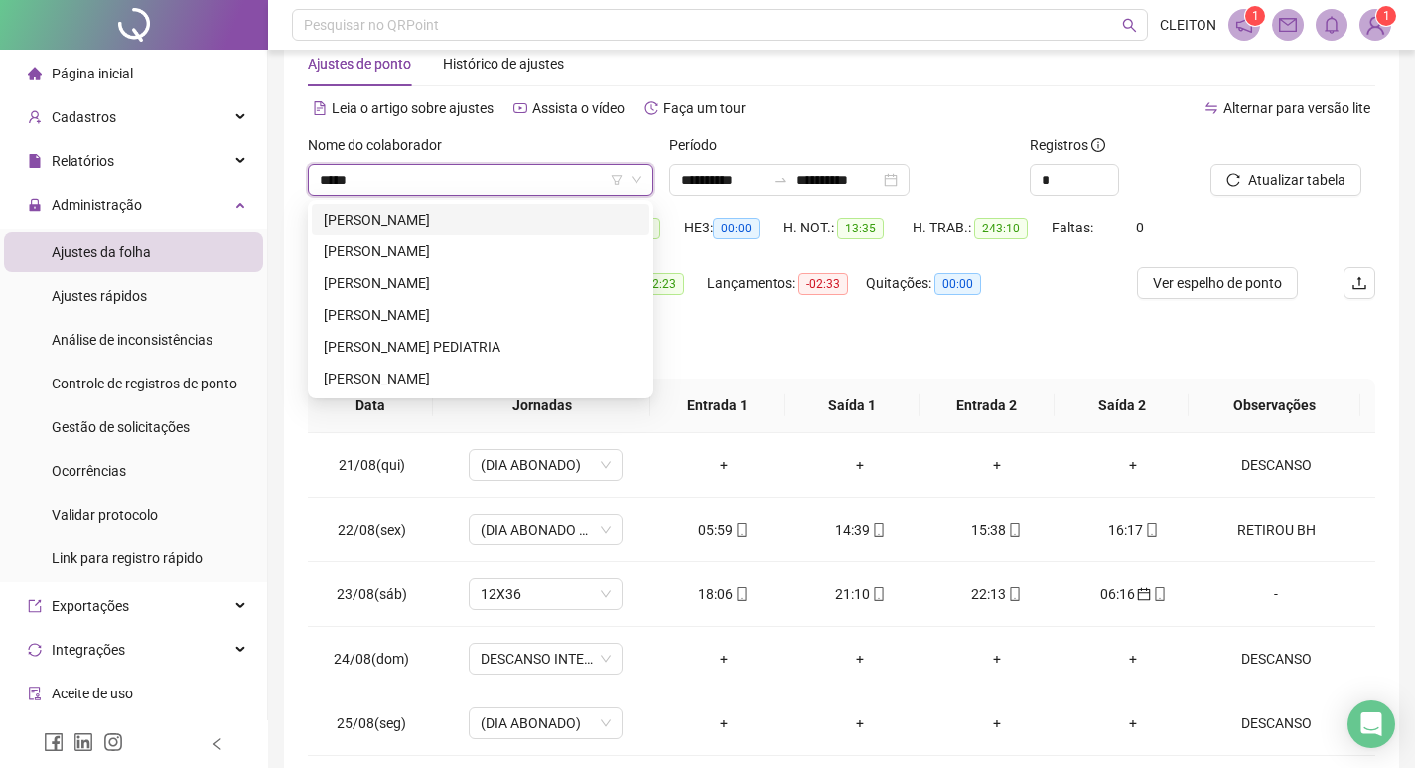
type input "*****"
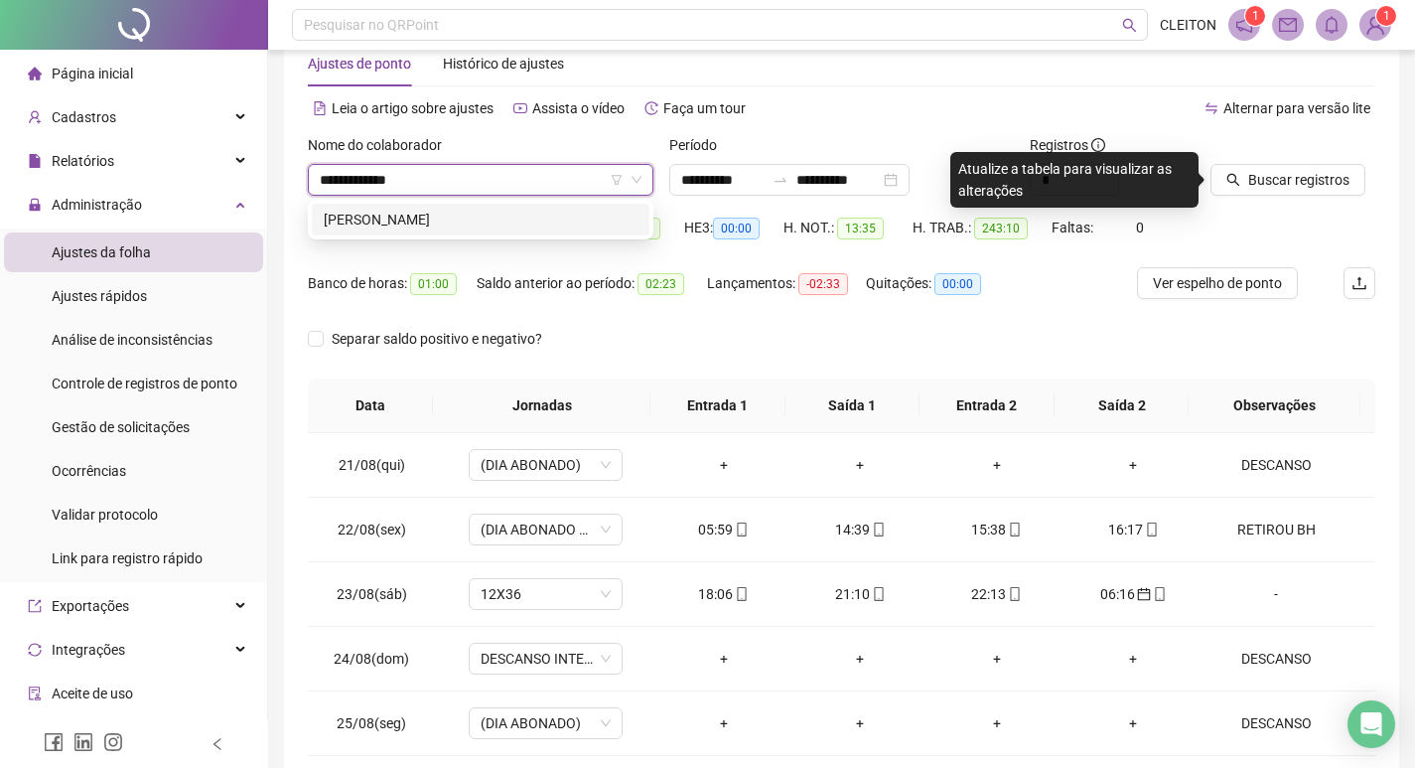
type input "**********"
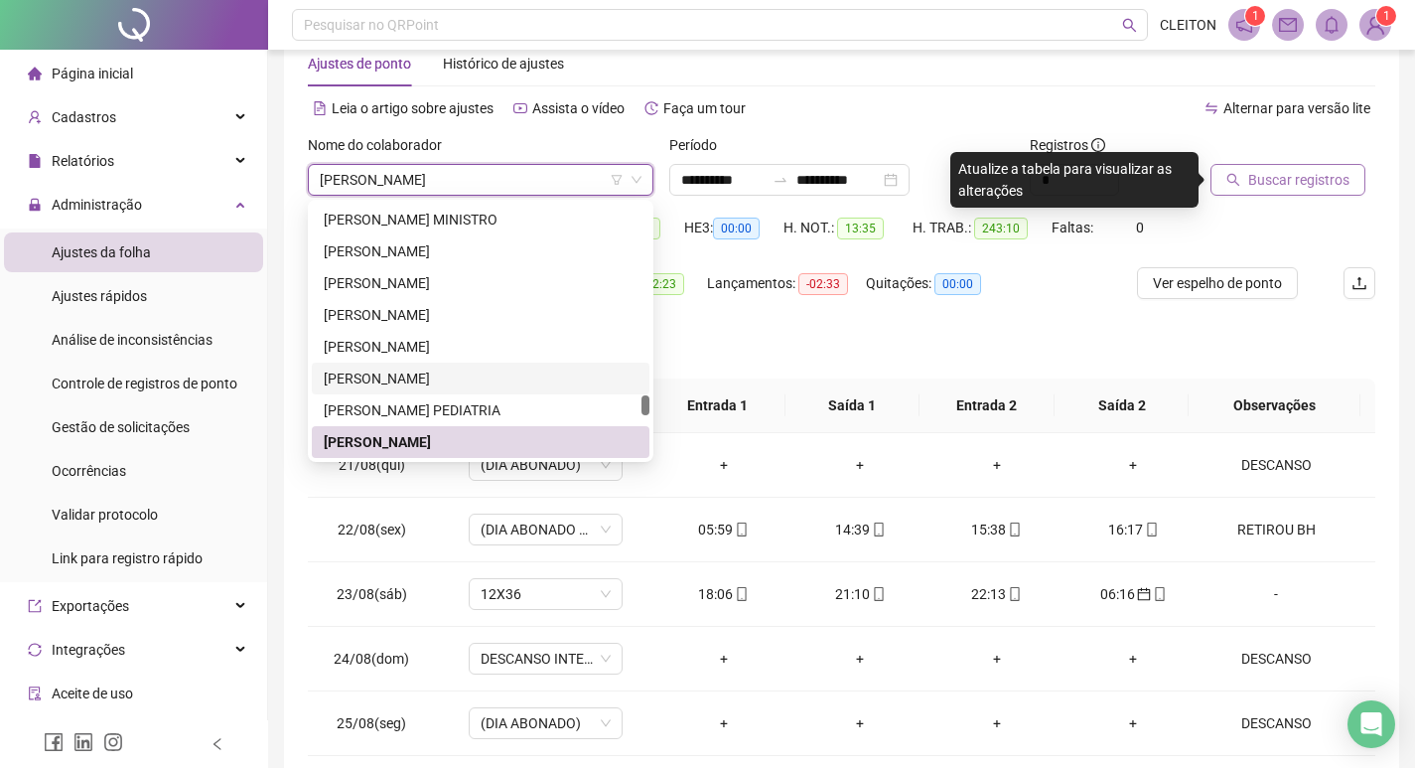
click at [1314, 173] on span "Buscar registros" at bounding box center [1298, 180] width 101 height 22
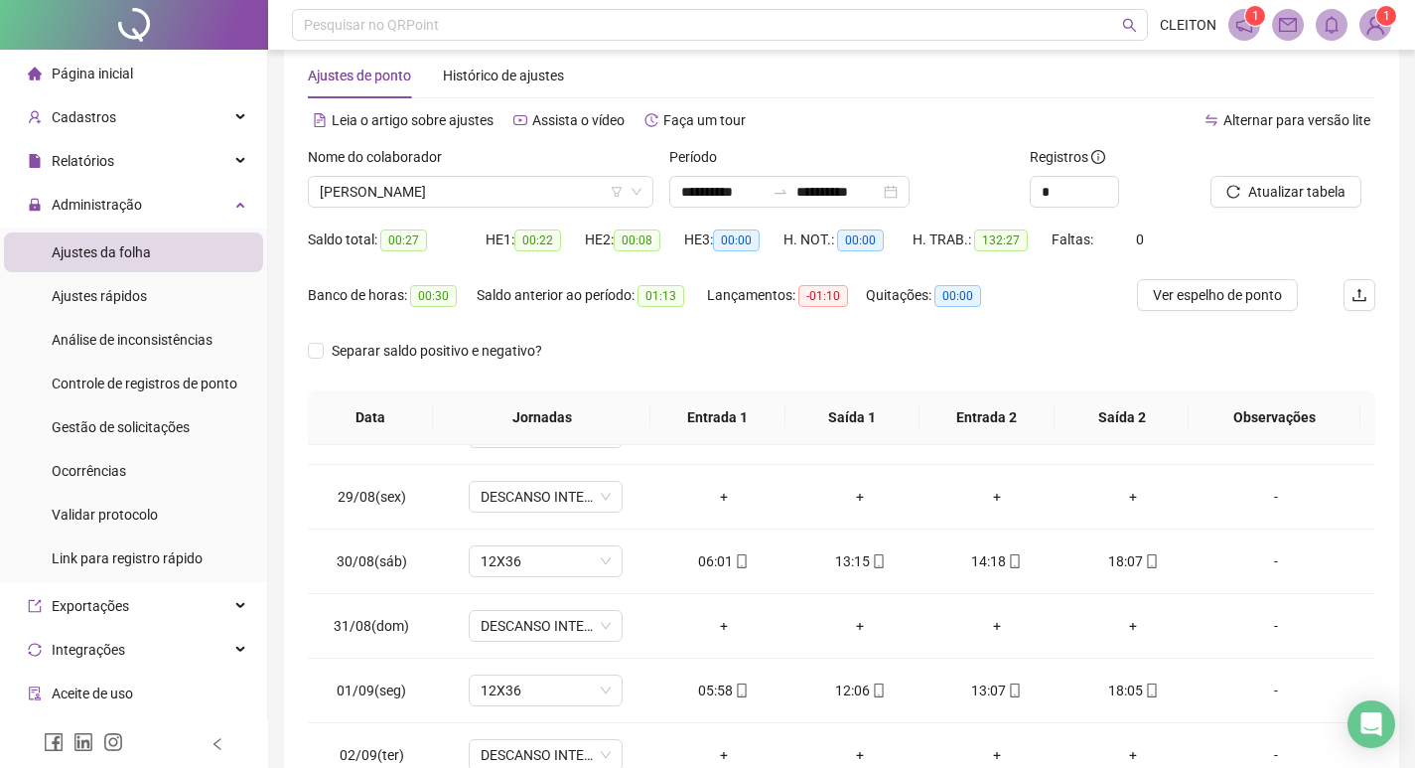
scroll to position [0, 0]
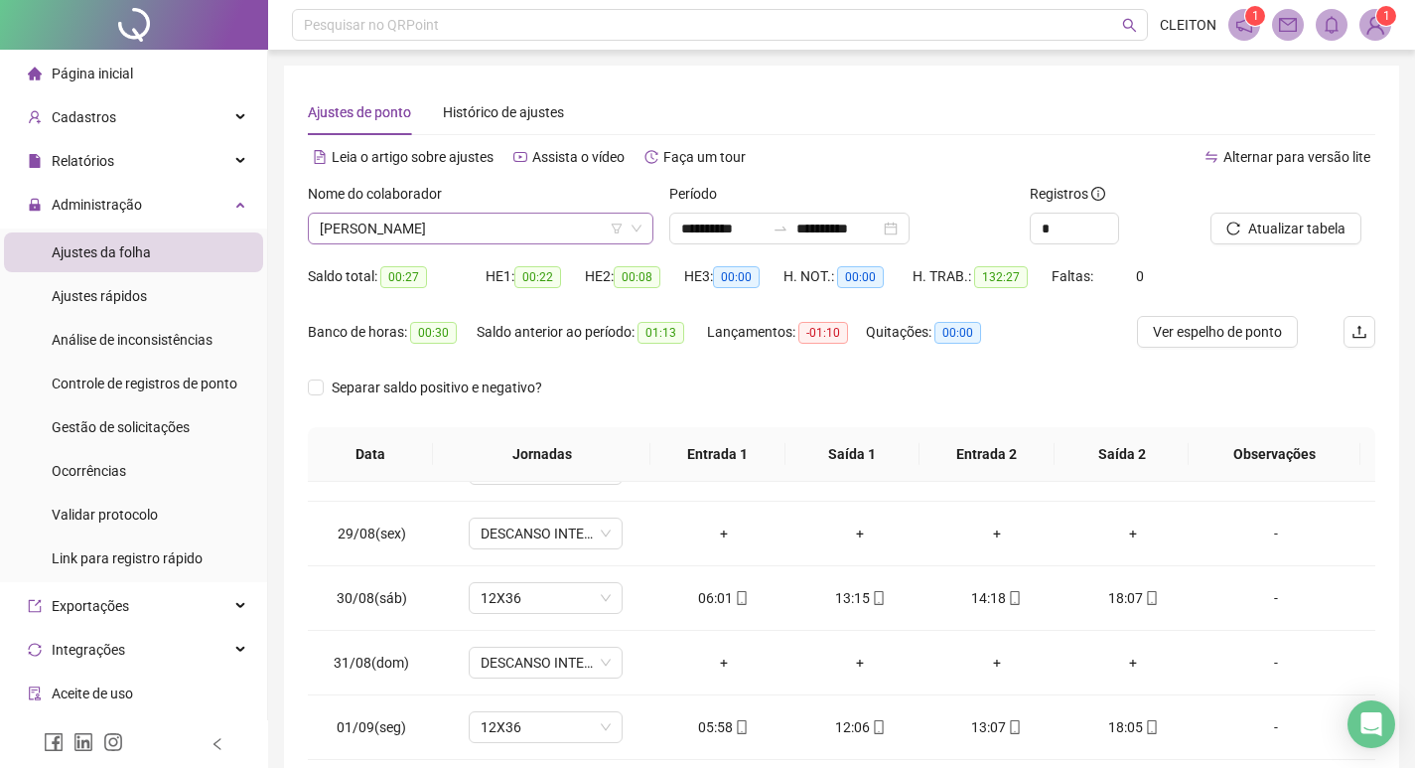
click at [458, 224] on span "[PERSON_NAME]" at bounding box center [481, 229] width 322 height 30
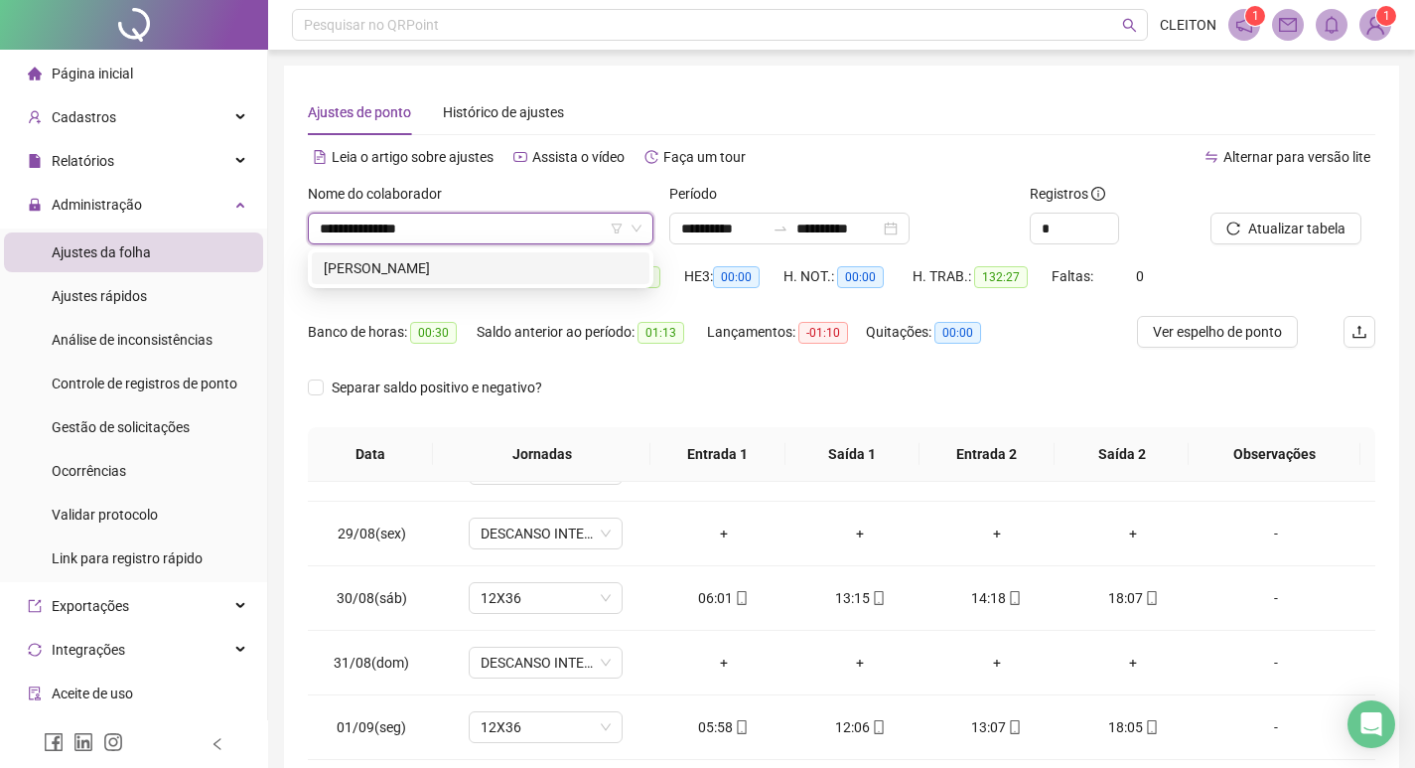
type input "**********"
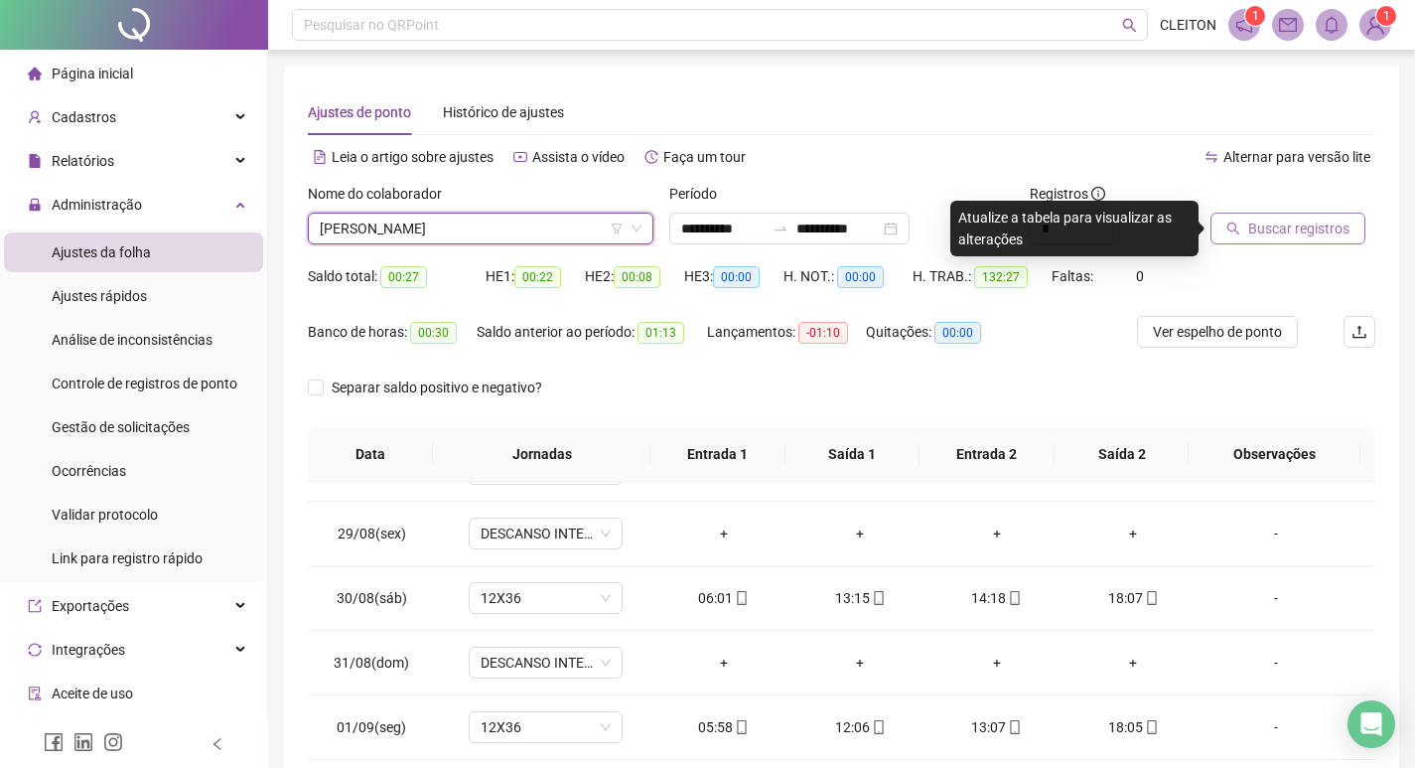
click at [1248, 227] on span "Buscar registros" at bounding box center [1298, 228] width 101 height 22
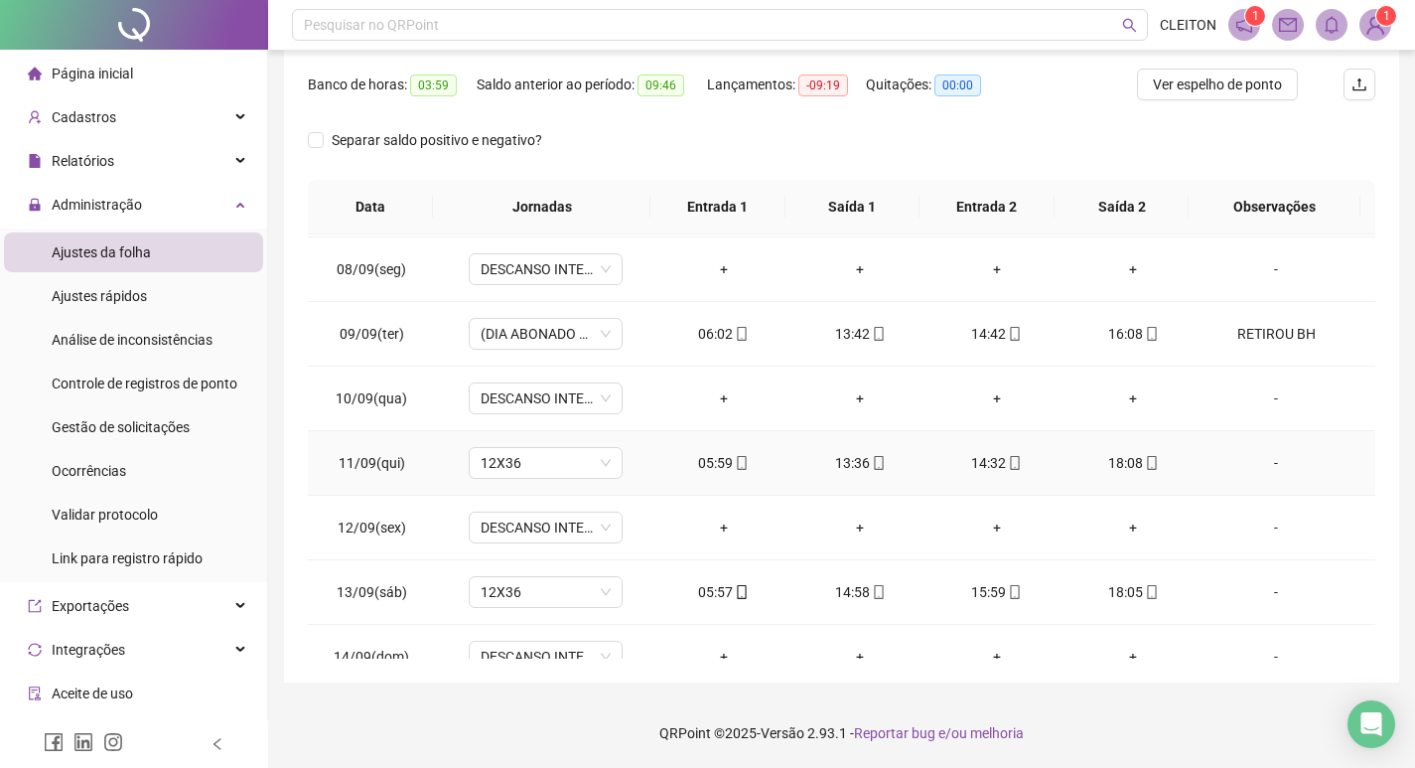
scroll to position [1092, 0]
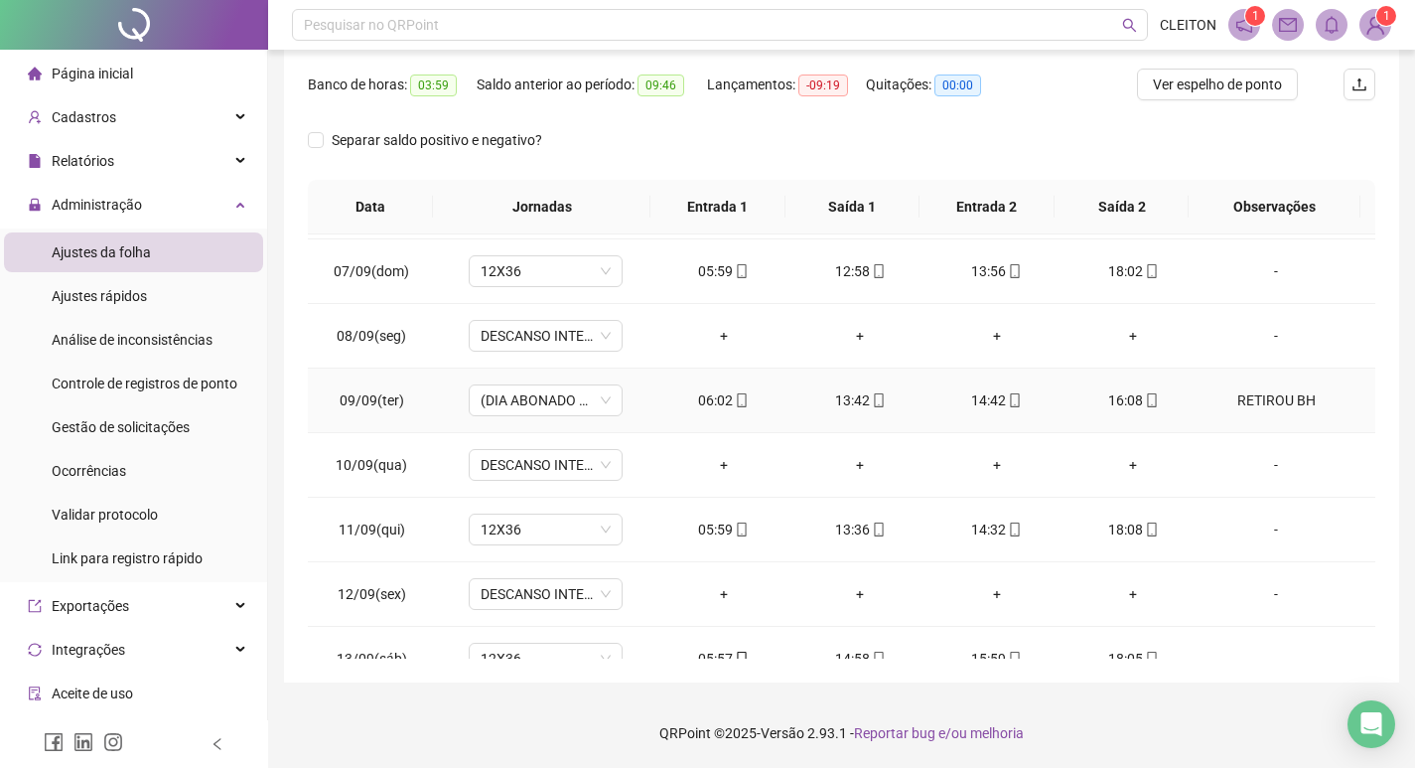
click at [1251, 391] on div "RETIROU BH" at bounding box center [1275, 400] width 117 height 22
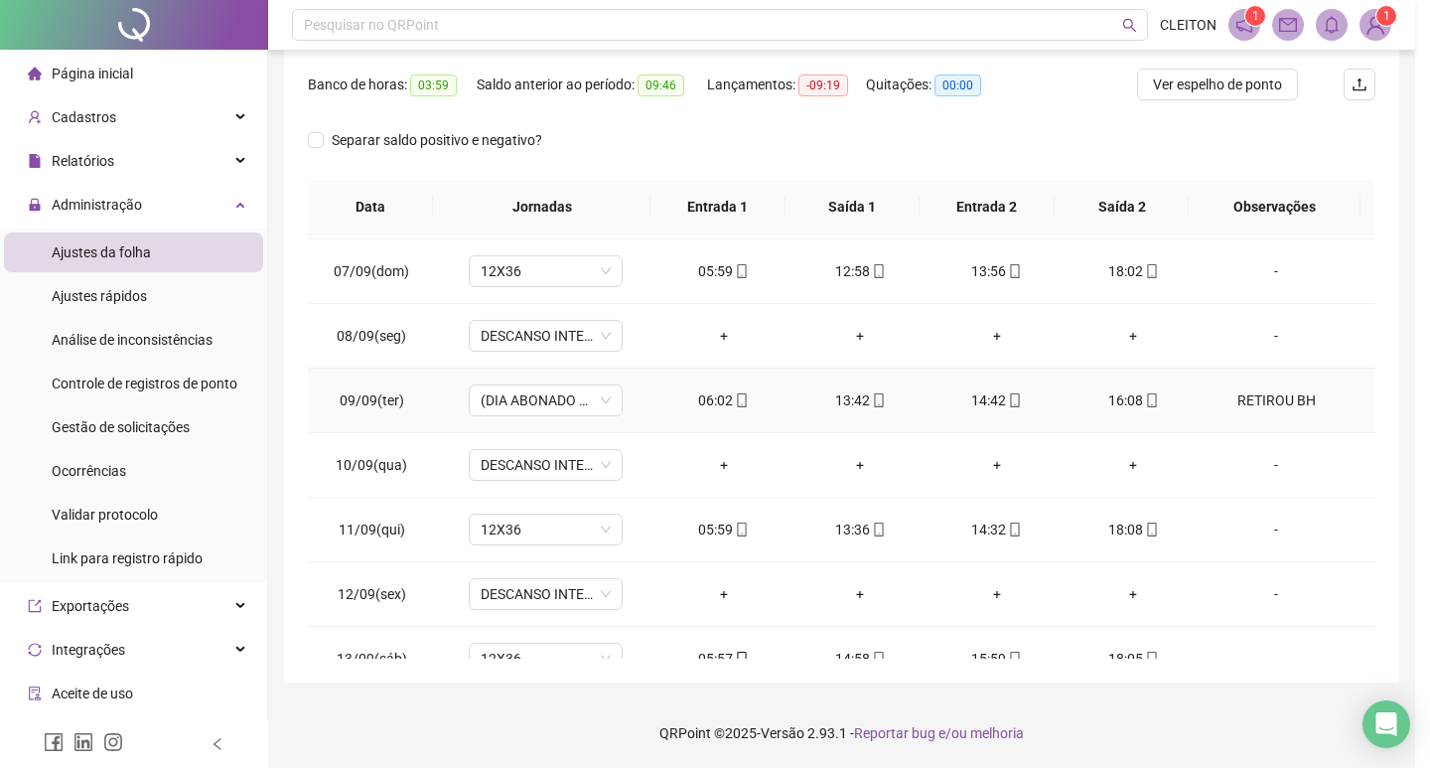
type textarea "**********"
type input "*****"
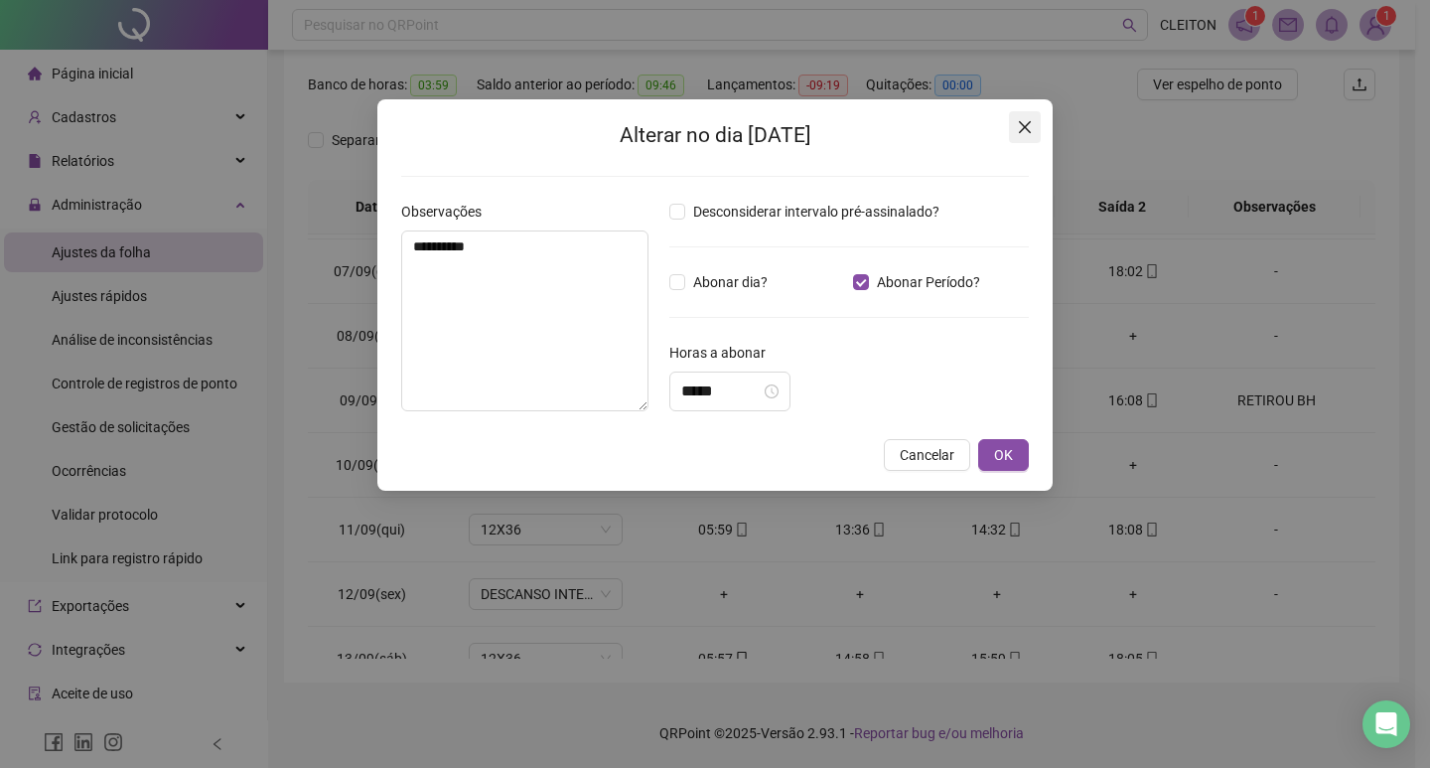
click at [1017, 132] on icon "close" at bounding box center [1025, 127] width 16 height 16
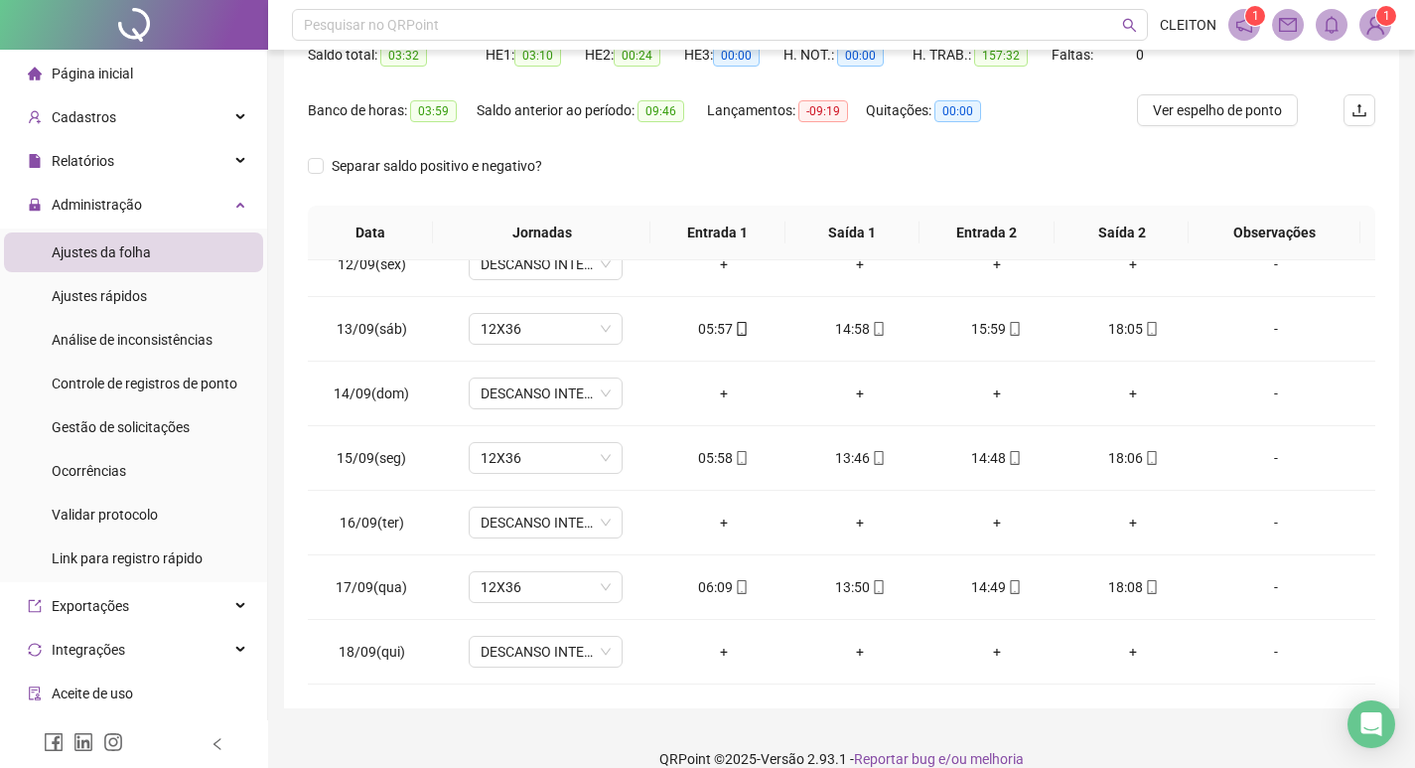
scroll to position [0, 0]
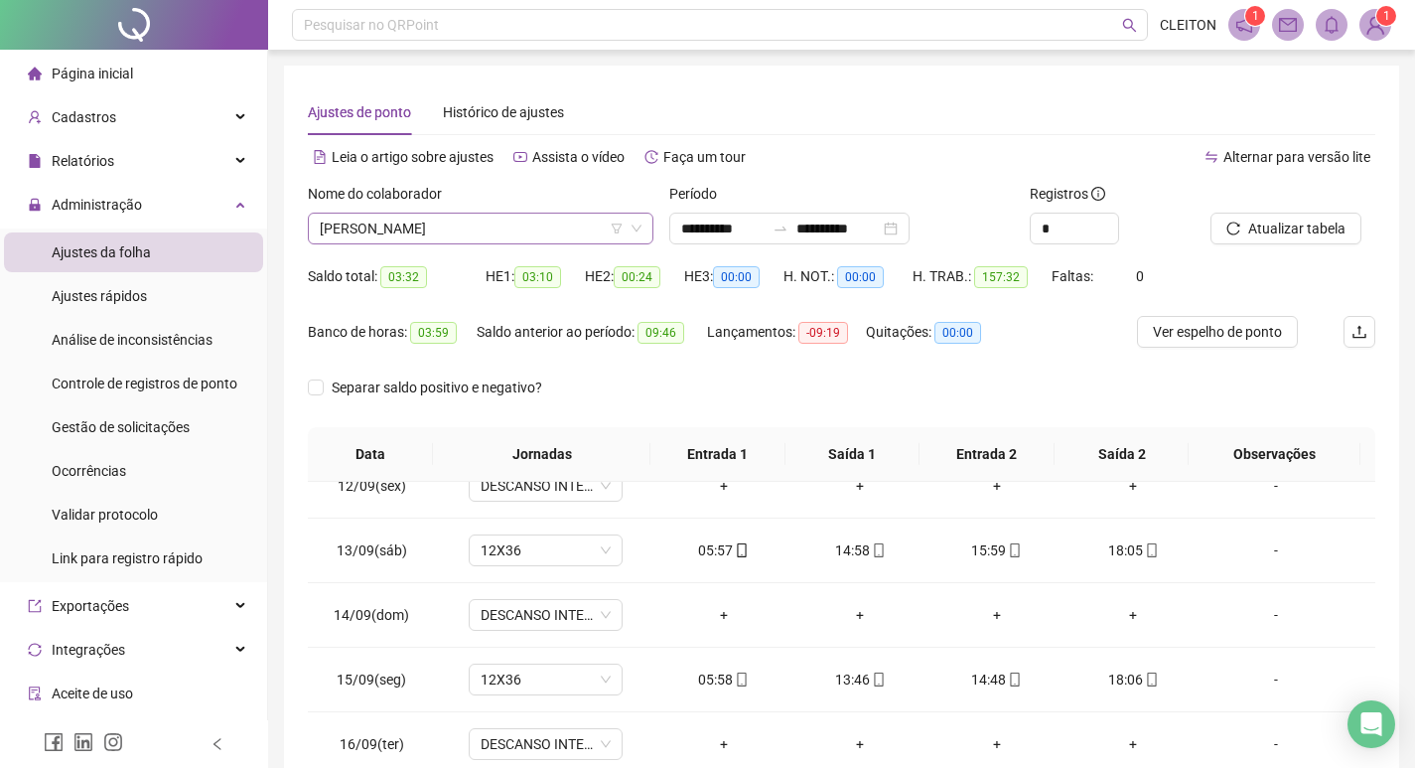
click at [440, 239] on span "[PERSON_NAME]" at bounding box center [481, 229] width 322 height 30
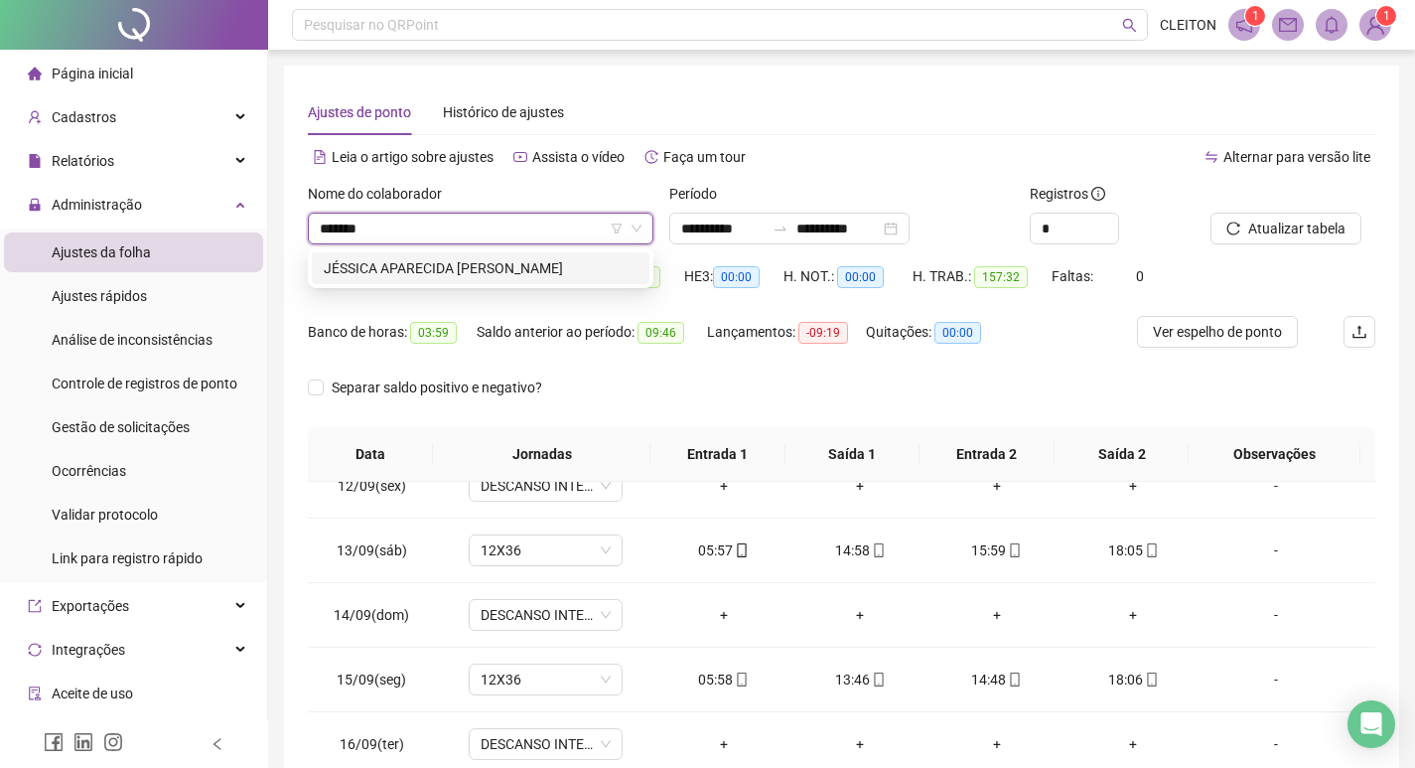
type input "*******"
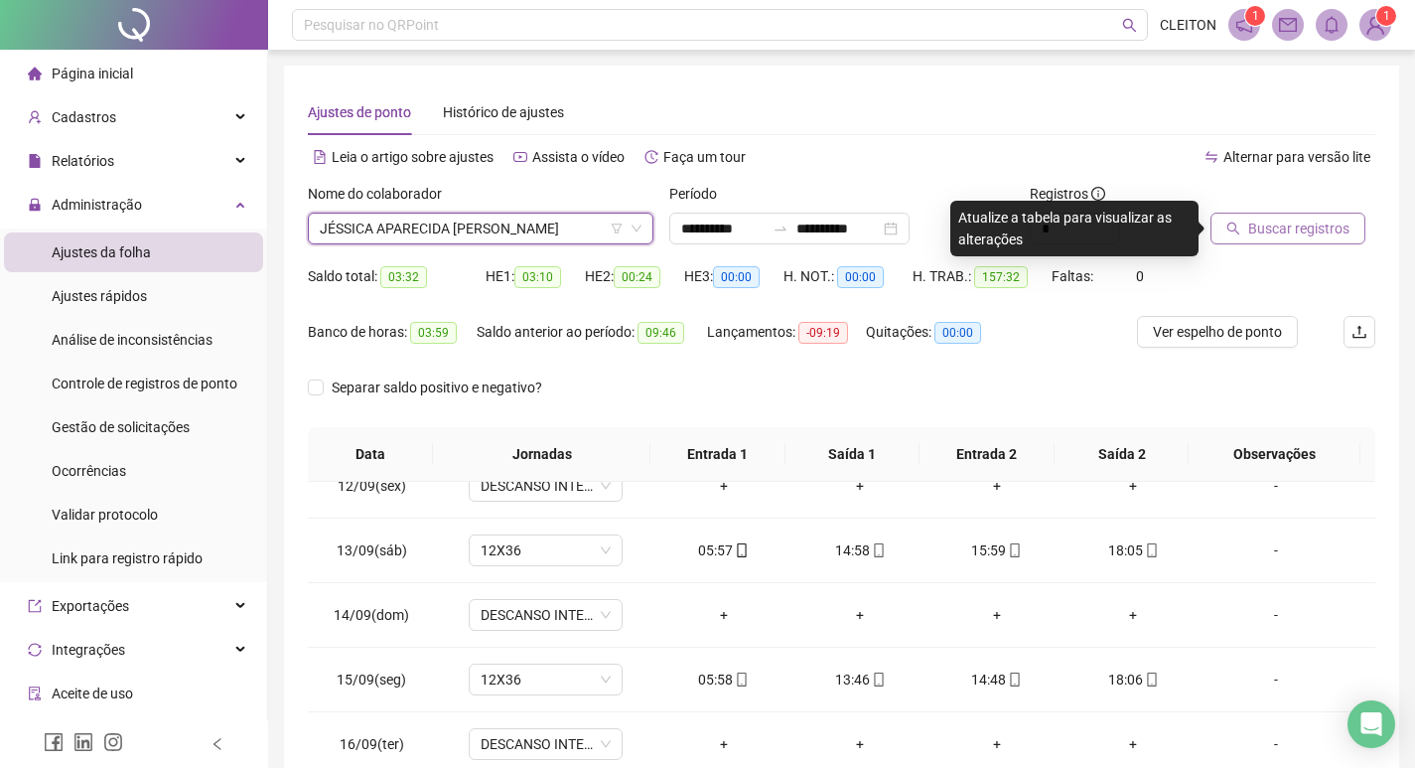
click at [1305, 215] on button "Buscar registros" at bounding box center [1288, 229] width 155 height 32
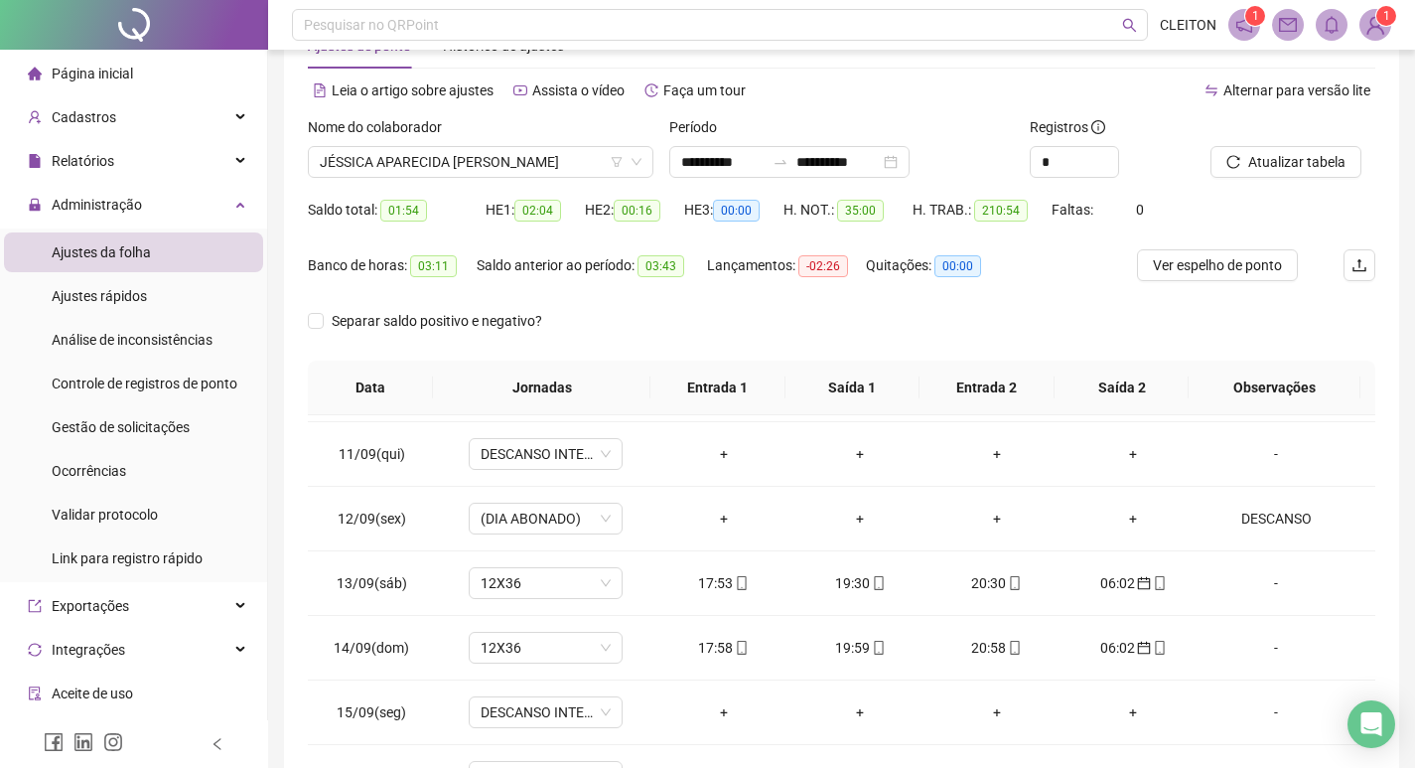
scroll to position [49, 0]
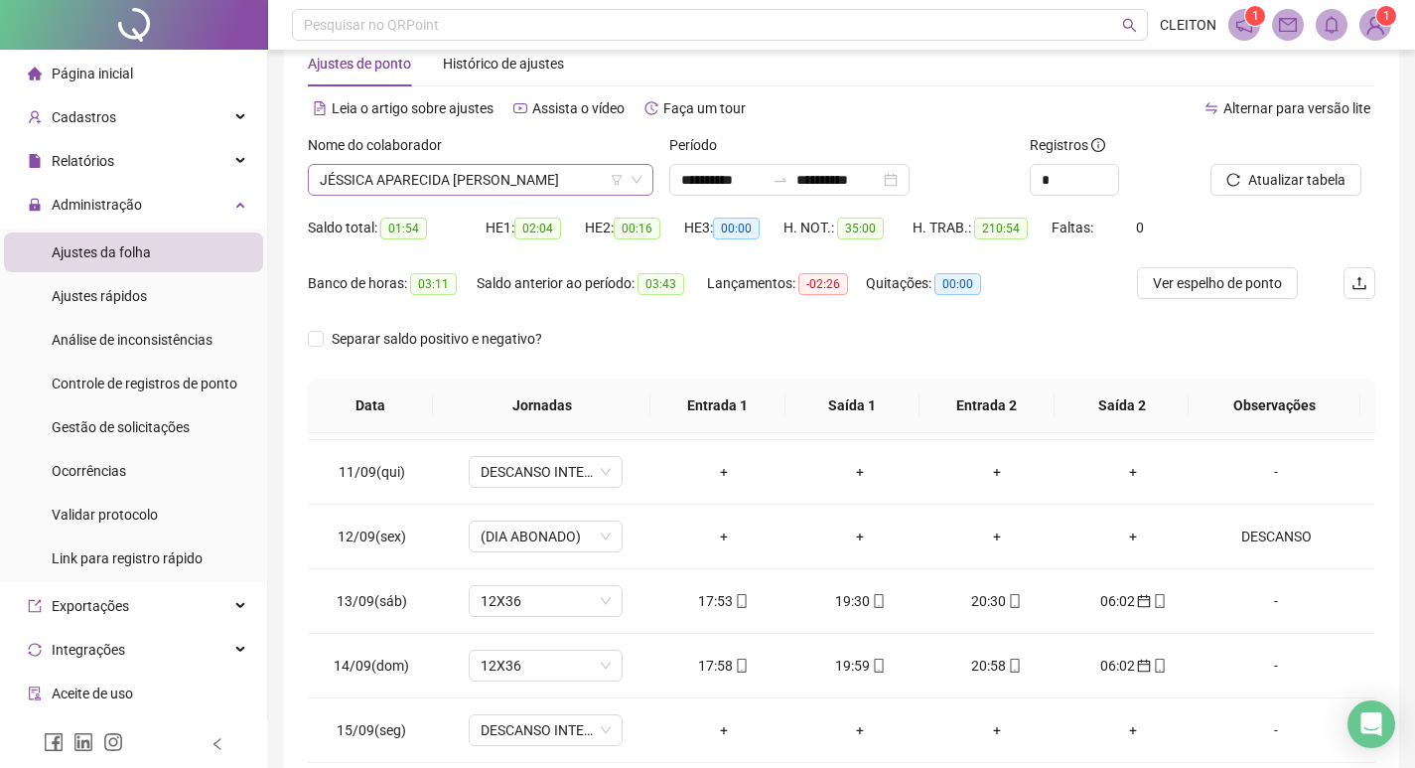
click at [445, 190] on span "JÉSSICA APARECIDA [PERSON_NAME]" at bounding box center [481, 180] width 322 height 30
click at [758, 364] on div "Separar saldo positivo e negativo?" at bounding box center [842, 351] width 1068 height 56
click at [1377, 33] on img at bounding box center [1376, 25] width 30 height 30
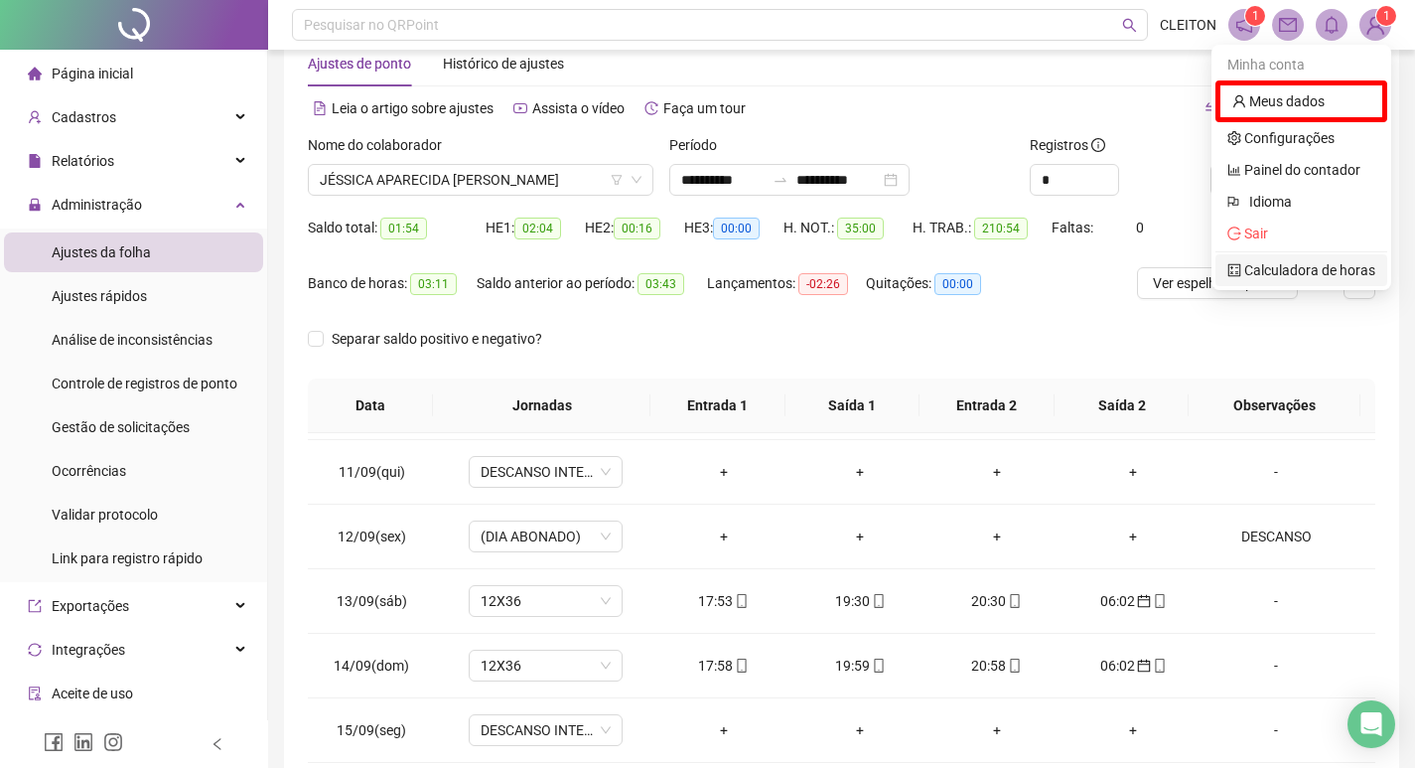
click at [1285, 262] on link "Calculadora de horas" at bounding box center [1301, 270] width 148 height 16
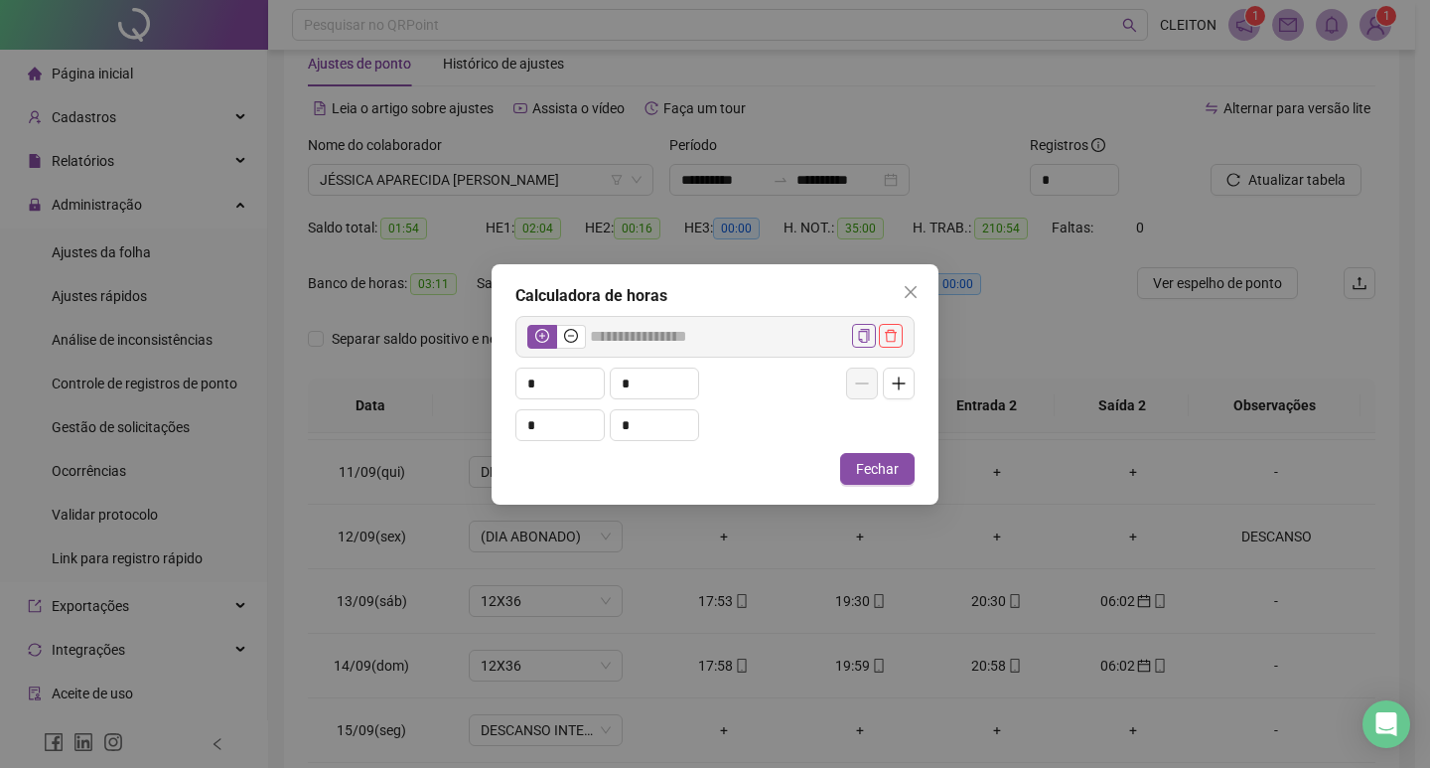
drag, startPoint x: 749, startPoint y: 269, endPoint x: 825, endPoint y: 278, distance: 77.0
click at [825, 278] on div "Calculadora de horas ***** * * * * Fechar" at bounding box center [715, 384] width 447 height 240
click at [908, 287] on icon "close" at bounding box center [911, 292] width 16 height 16
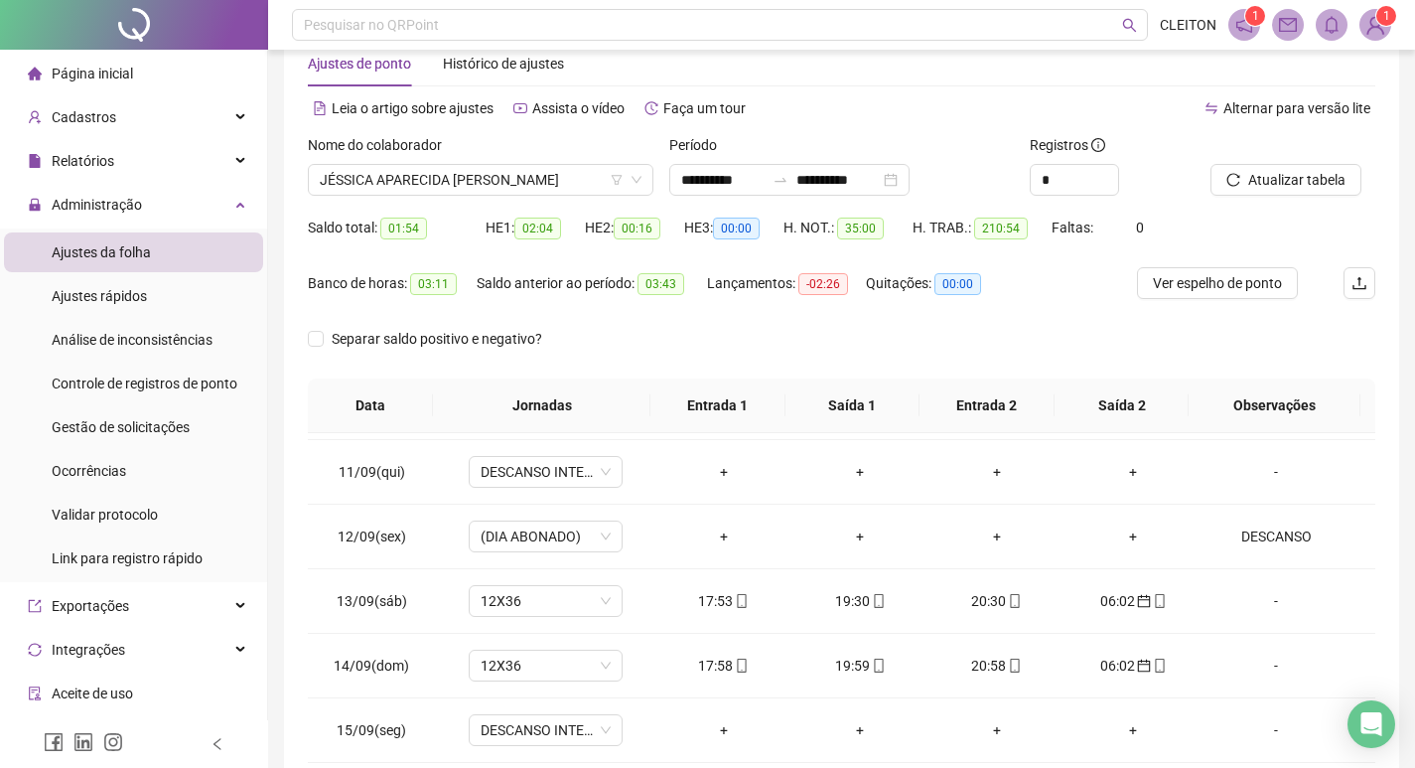
click at [1371, 37] on img at bounding box center [1376, 25] width 30 height 30
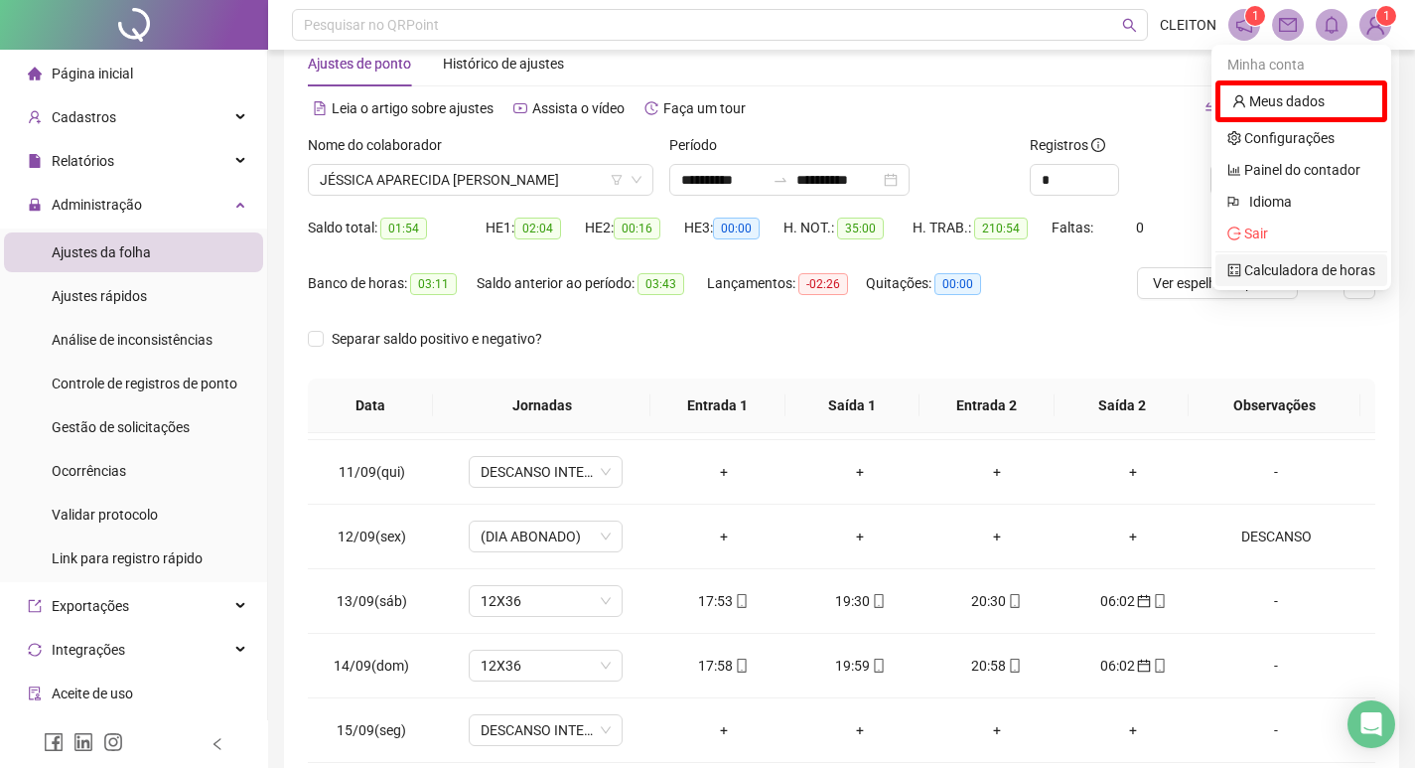
click at [1264, 265] on link "Calculadora de horas" at bounding box center [1301, 270] width 148 height 16
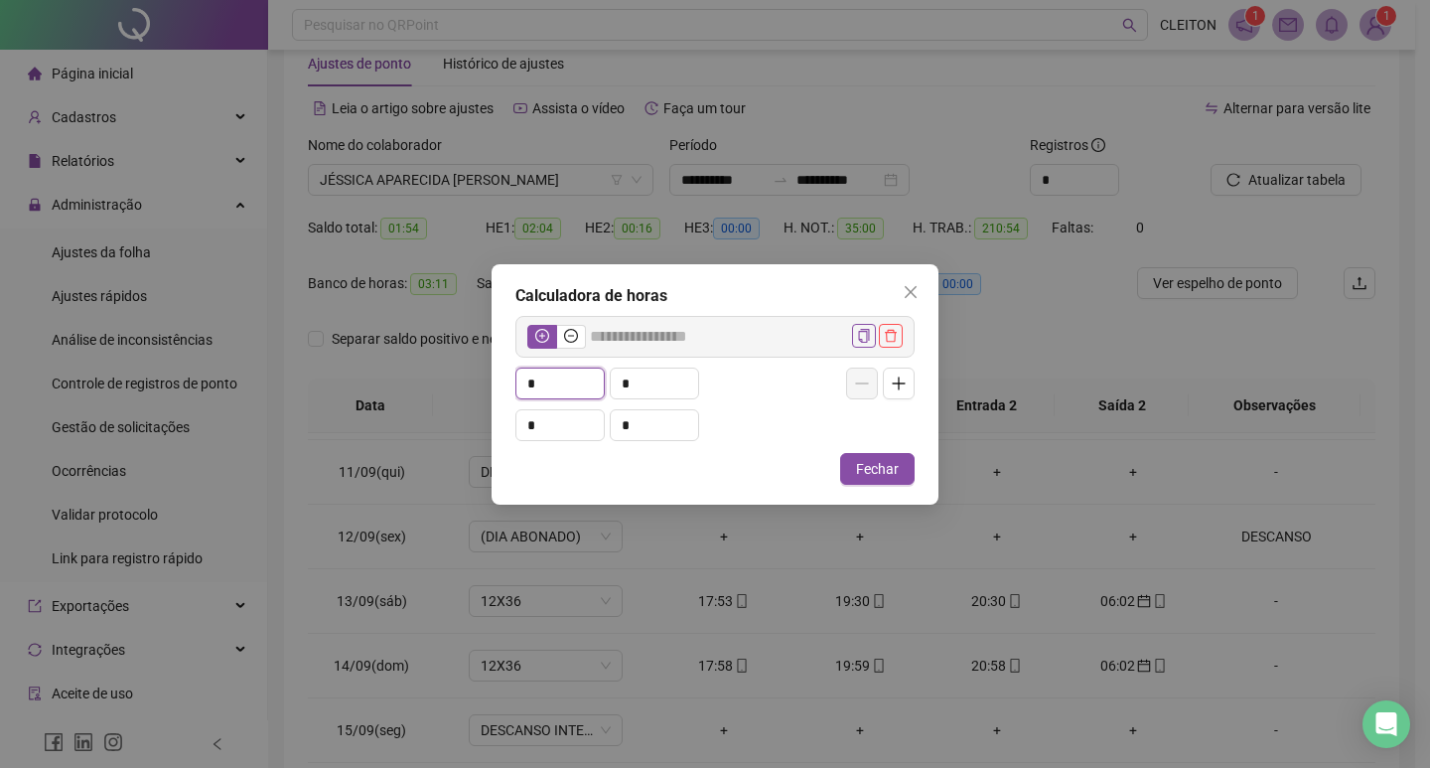
drag, startPoint x: 552, startPoint y: 375, endPoint x: 585, endPoint y: 357, distance: 37.8
click at [553, 375] on input "*" at bounding box center [559, 383] width 87 height 30
type input "*****"
type input "*"
click at [587, 373] on span "Increase Value" at bounding box center [593, 375] width 22 height 15
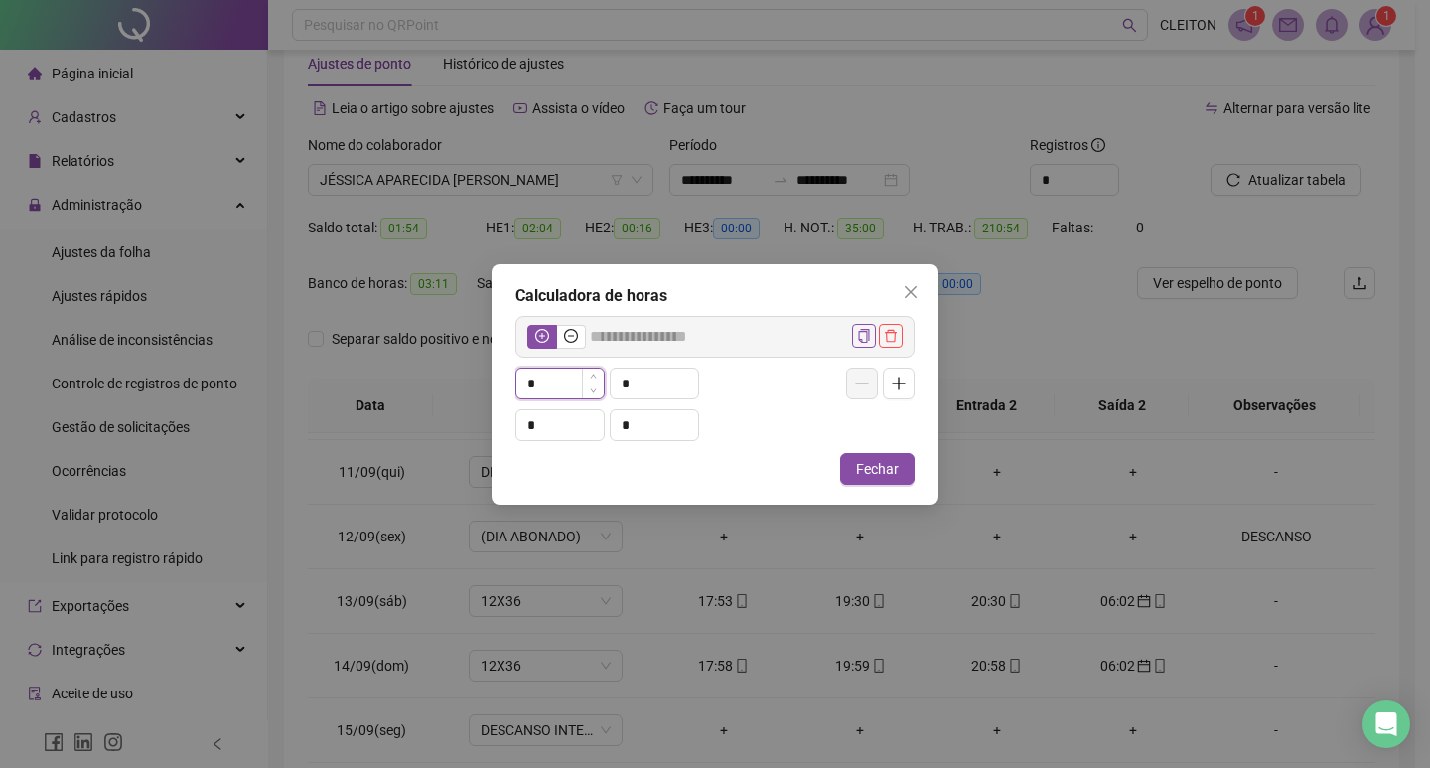
type input "*****"
type input "*"
click at [587, 373] on span "Increase Value" at bounding box center [593, 375] width 22 height 15
type input "*****"
type input "*"
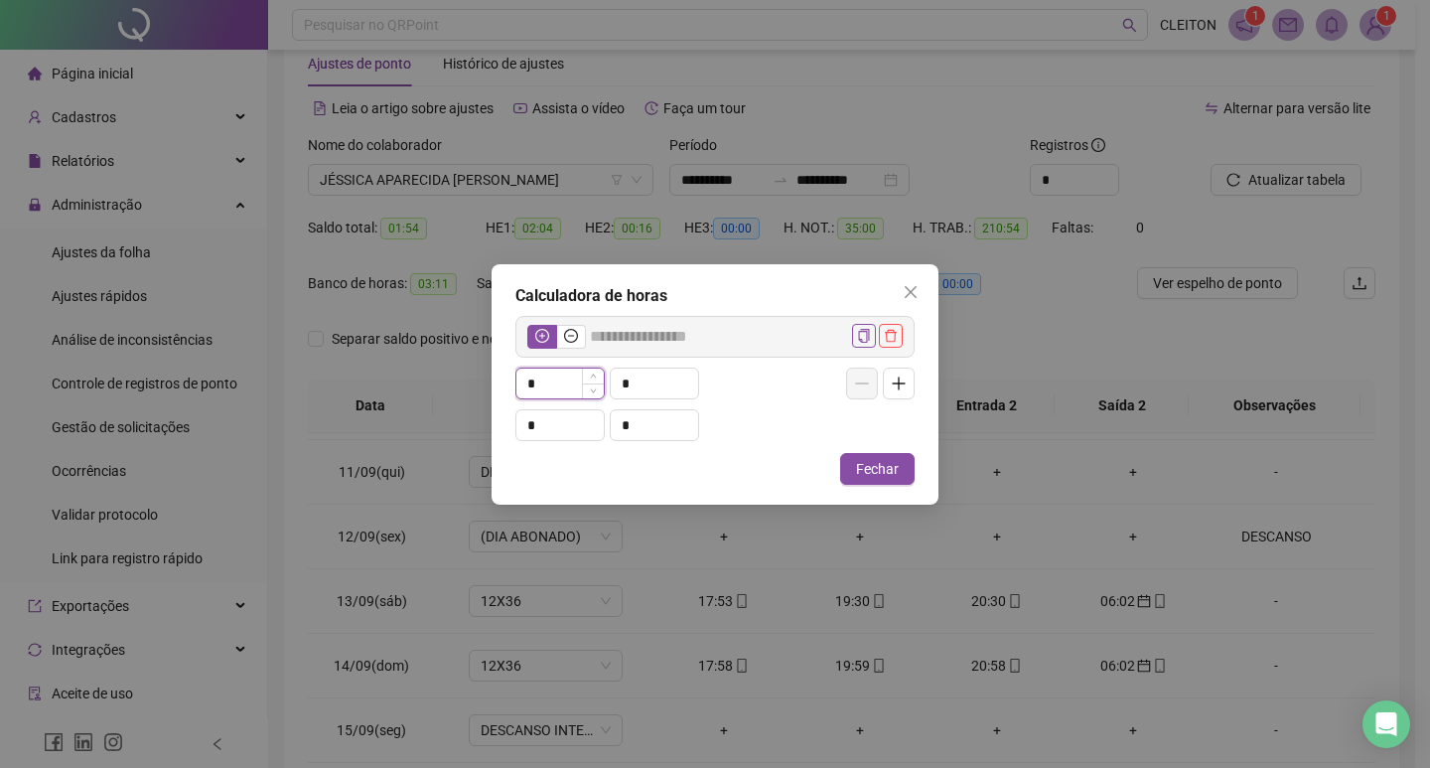
click at [587, 373] on span "Increase Value" at bounding box center [593, 375] width 22 height 15
click at [644, 378] on input "*" at bounding box center [654, 383] width 87 height 30
type input "*****"
type input "**"
type input "*****"
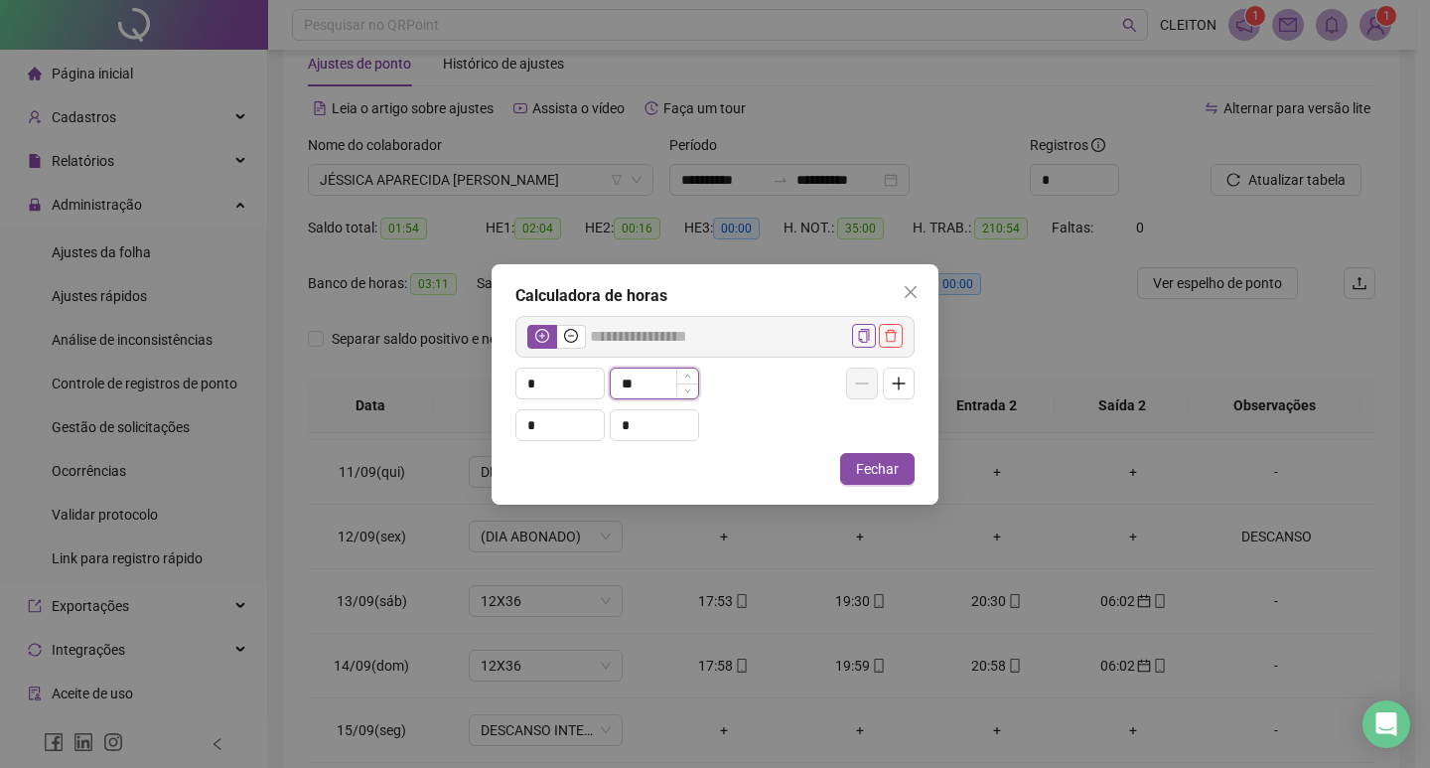
type input "*"
type input "*****"
type input "*"
type input "*****"
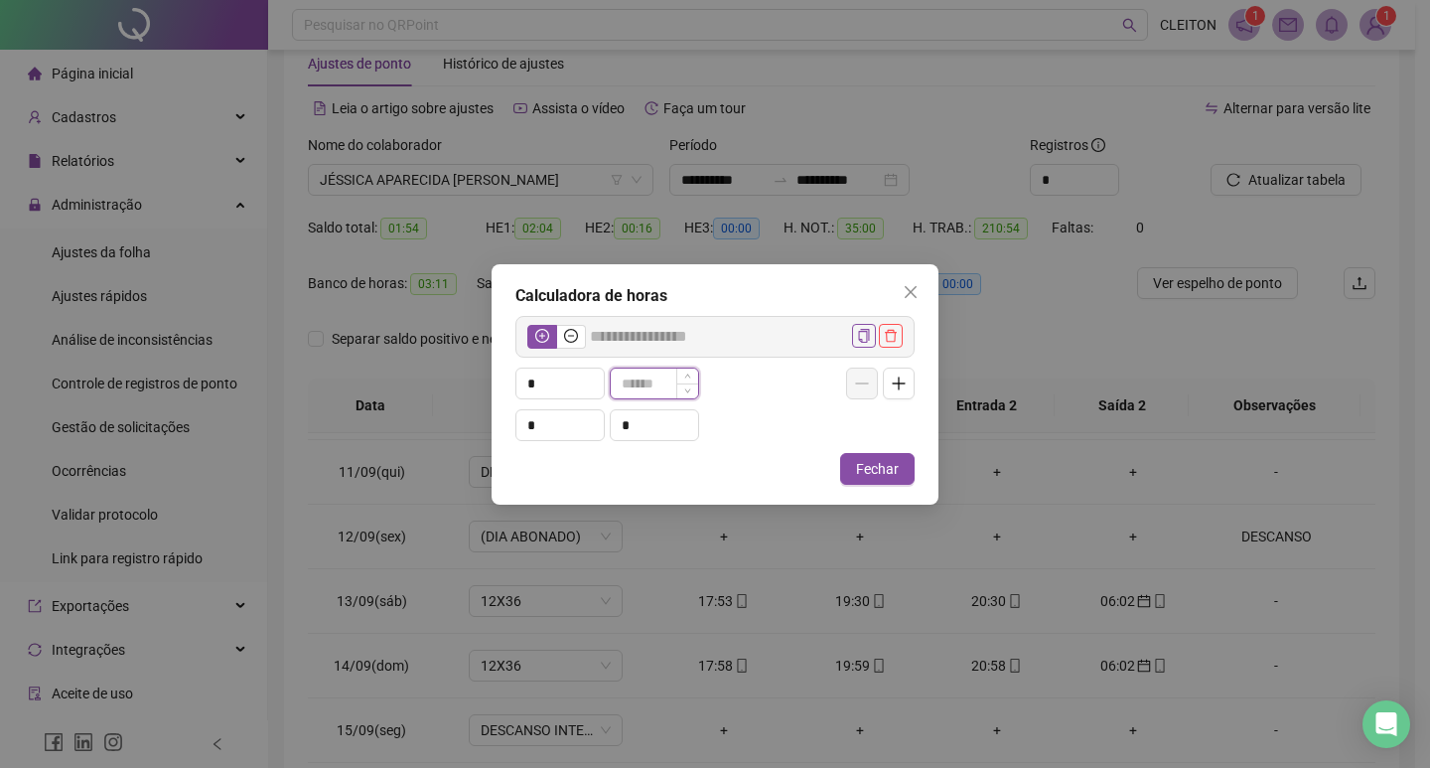
type input "*"
type input "*****"
type input "**"
click at [577, 338] on icon "minus-circle" at bounding box center [571, 336] width 14 height 14
click at [565, 421] on input "*" at bounding box center [559, 425] width 87 height 30
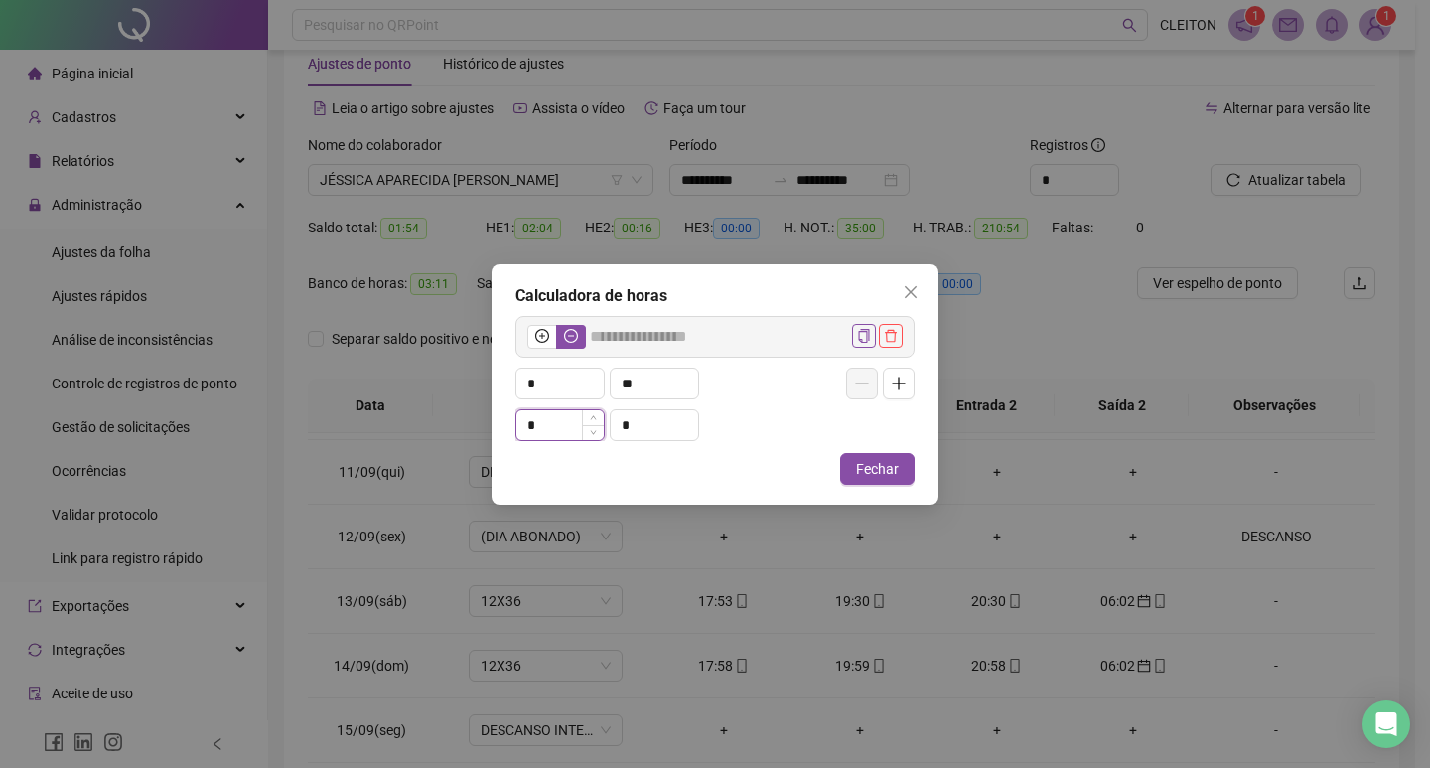
type input "*****"
type input "*"
click at [648, 430] on input "*" at bounding box center [654, 425] width 87 height 30
type input "*****"
type input "**"
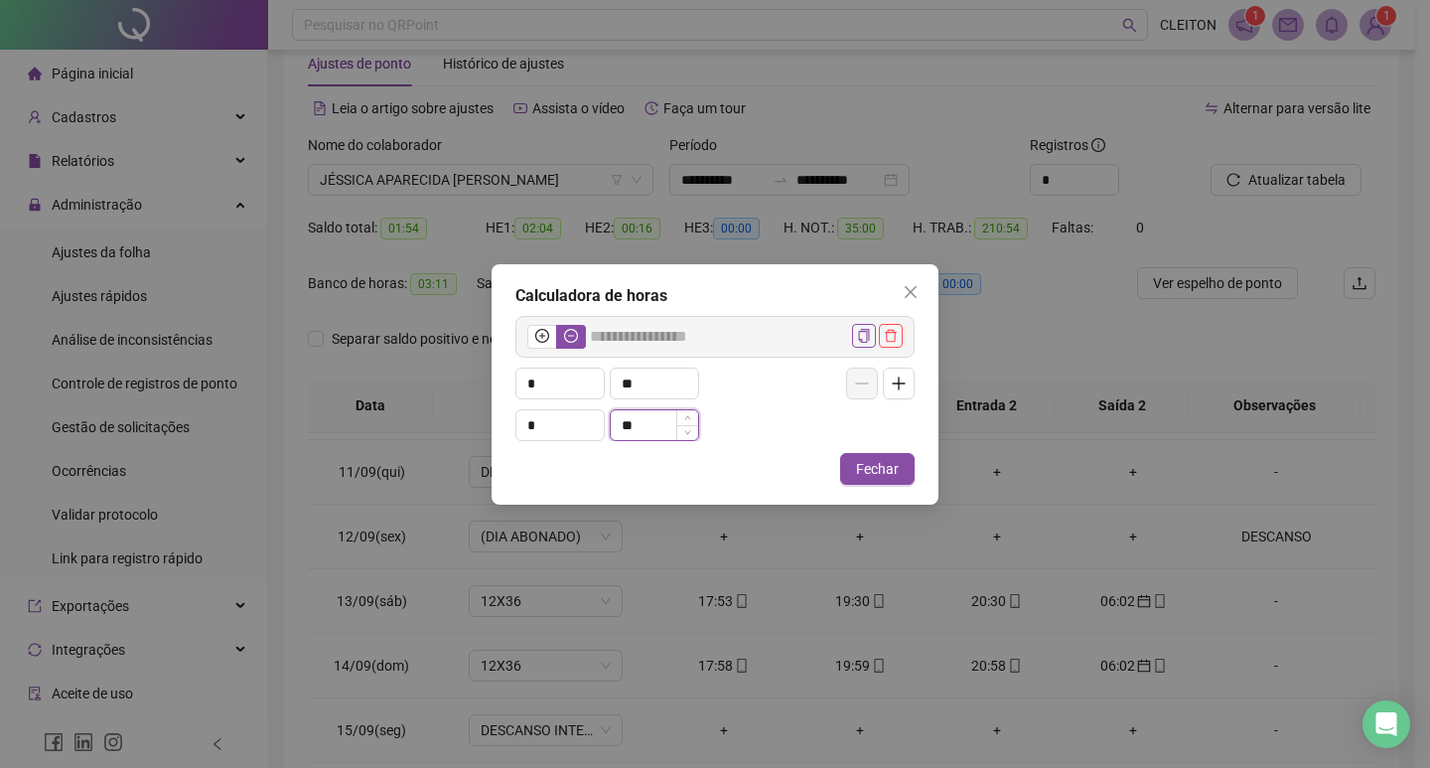
type input "*****"
type input "**"
click at [908, 289] on icon "close" at bounding box center [911, 291] width 12 height 12
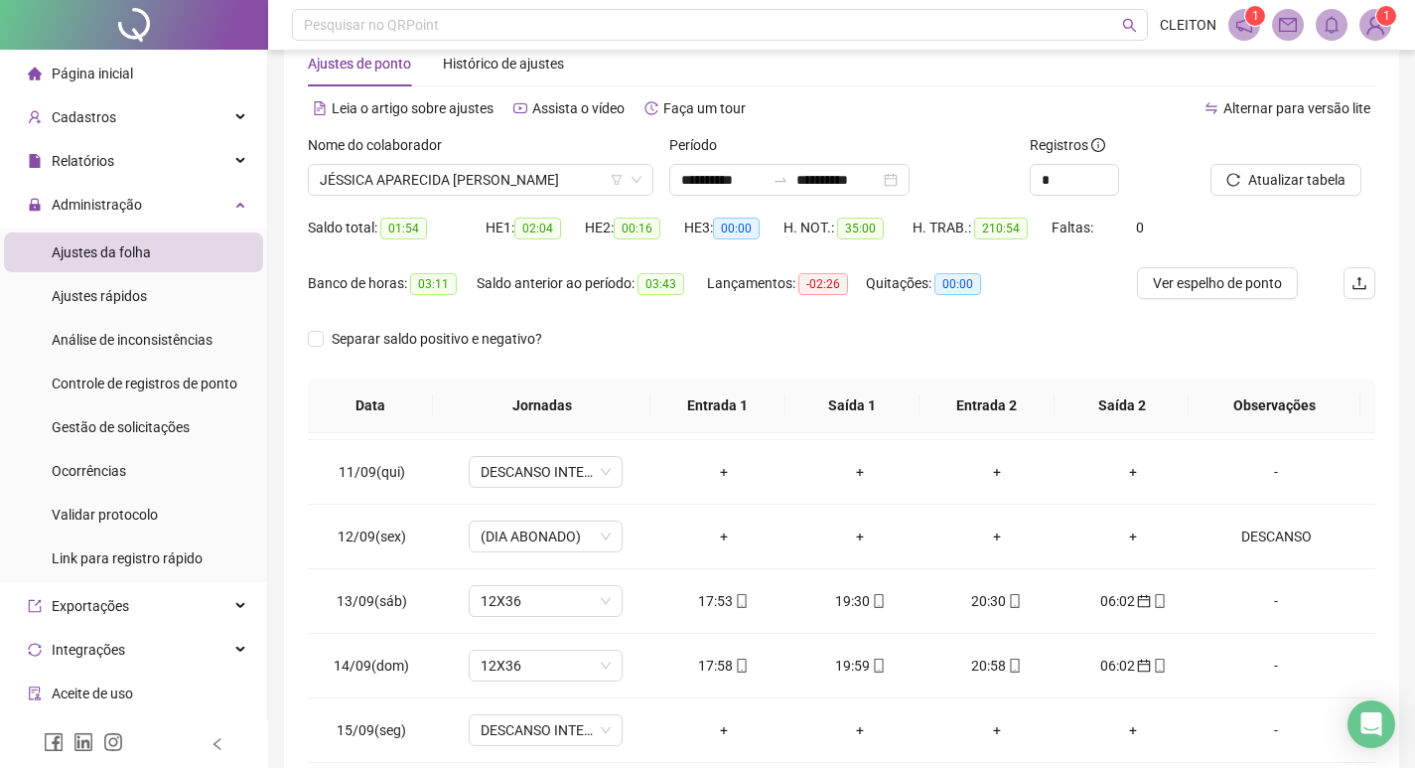
click at [1363, 23] on img at bounding box center [1376, 25] width 30 height 30
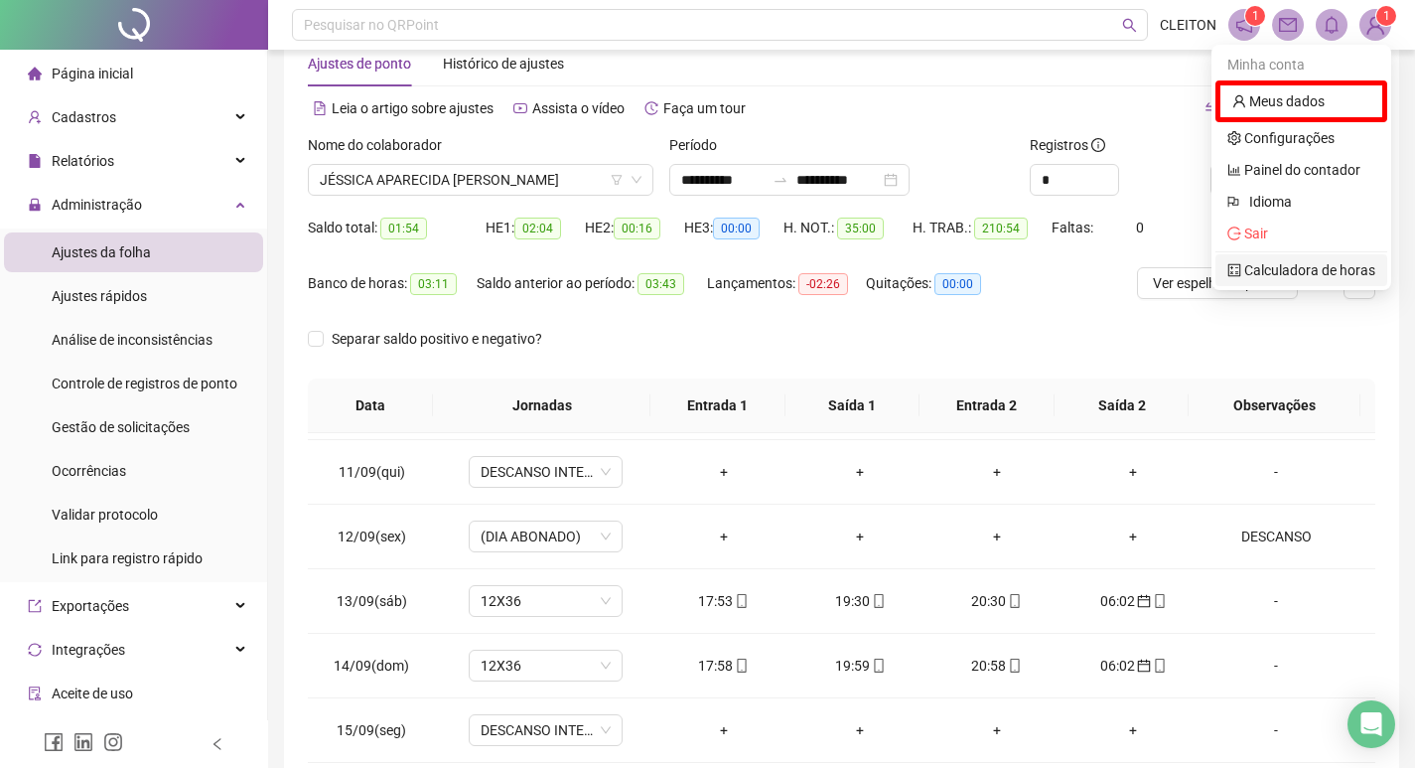
click at [1323, 264] on link "Calculadora de horas" at bounding box center [1301, 270] width 148 height 16
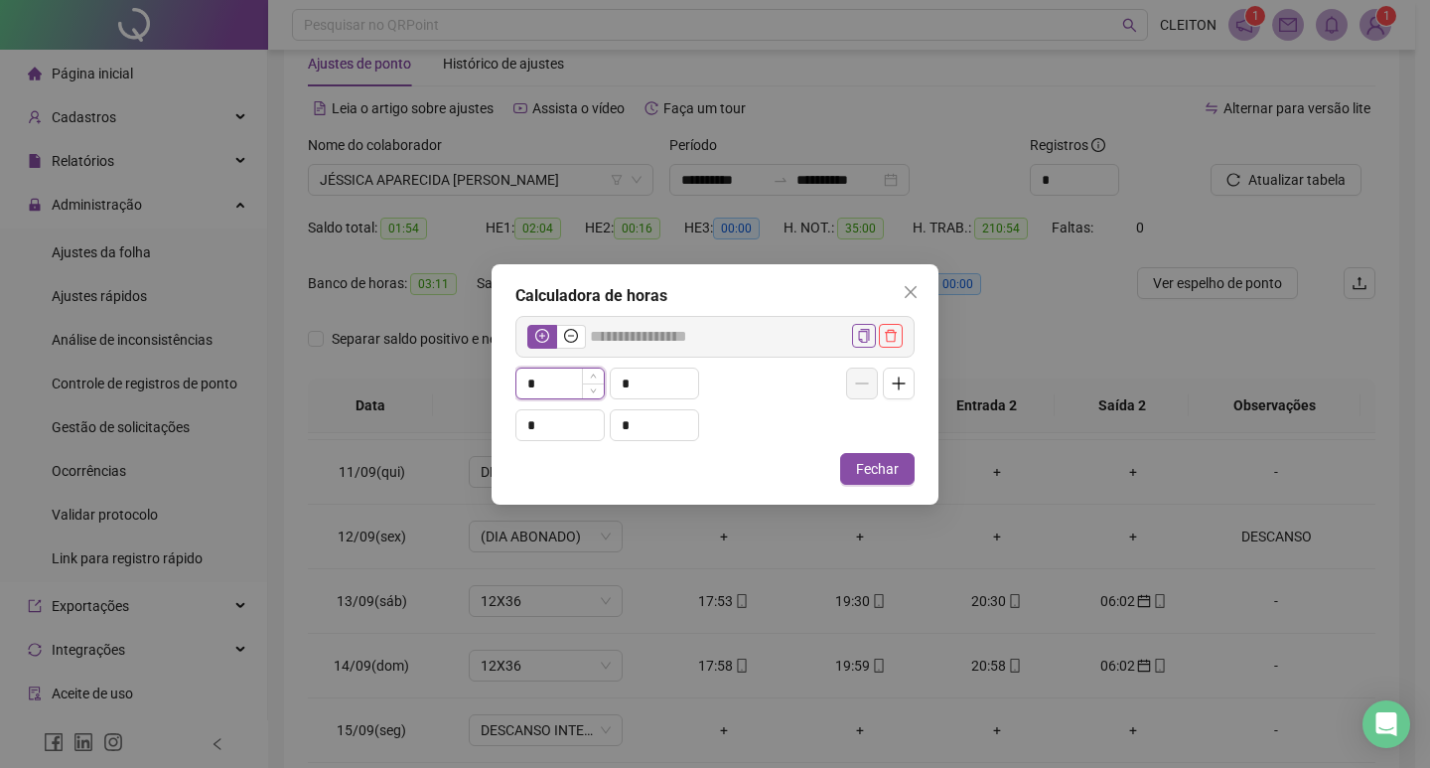
click at [568, 385] on input "*" at bounding box center [559, 383] width 87 height 30
type input "*****"
type input "*"
click at [630, 379] on input "*" at bounding box center [654, 383] width 87 height 30
type input "*****"
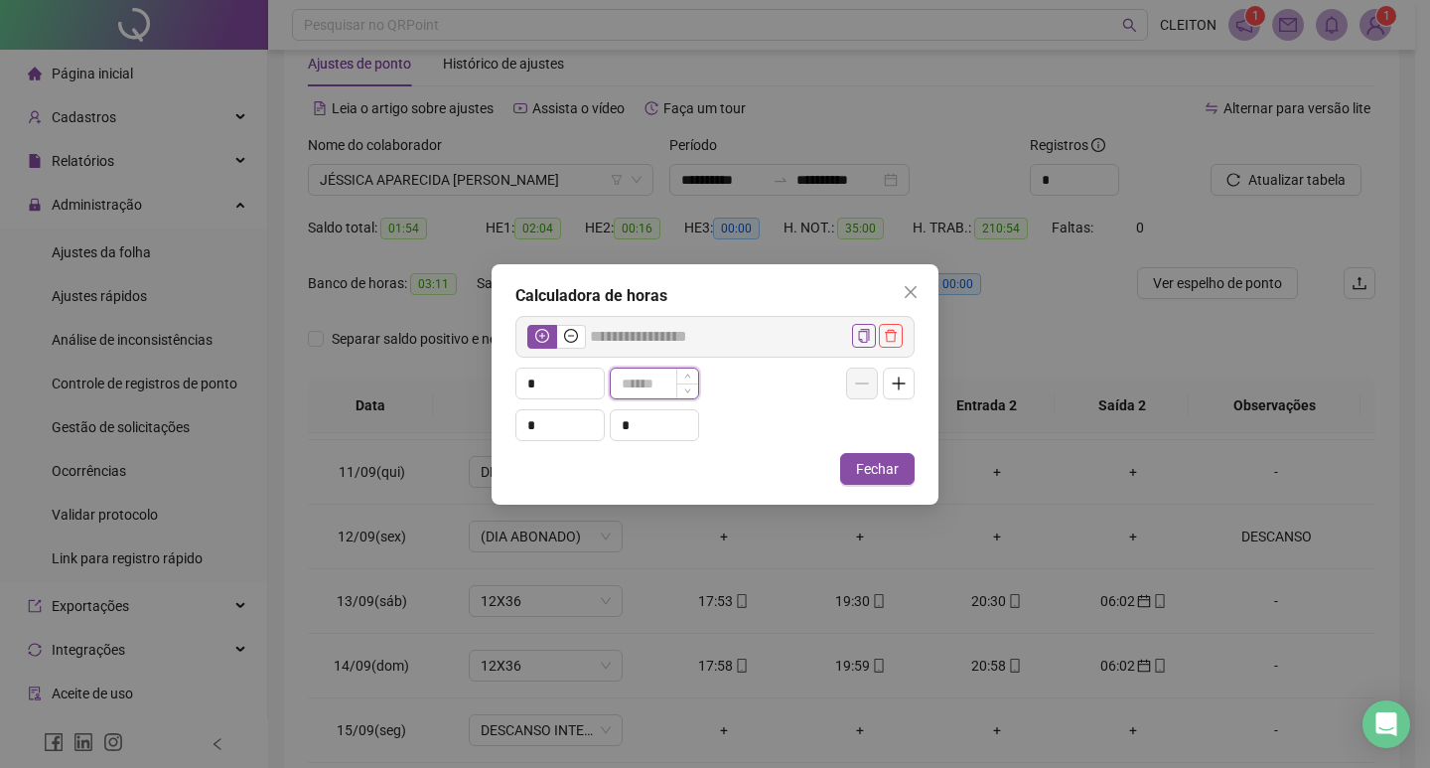
type input "*"
type input "*****"
type input "**"
click at [573, 437] on input "*" at bounding box center [559, 425] width 87 height 30
type input "*"
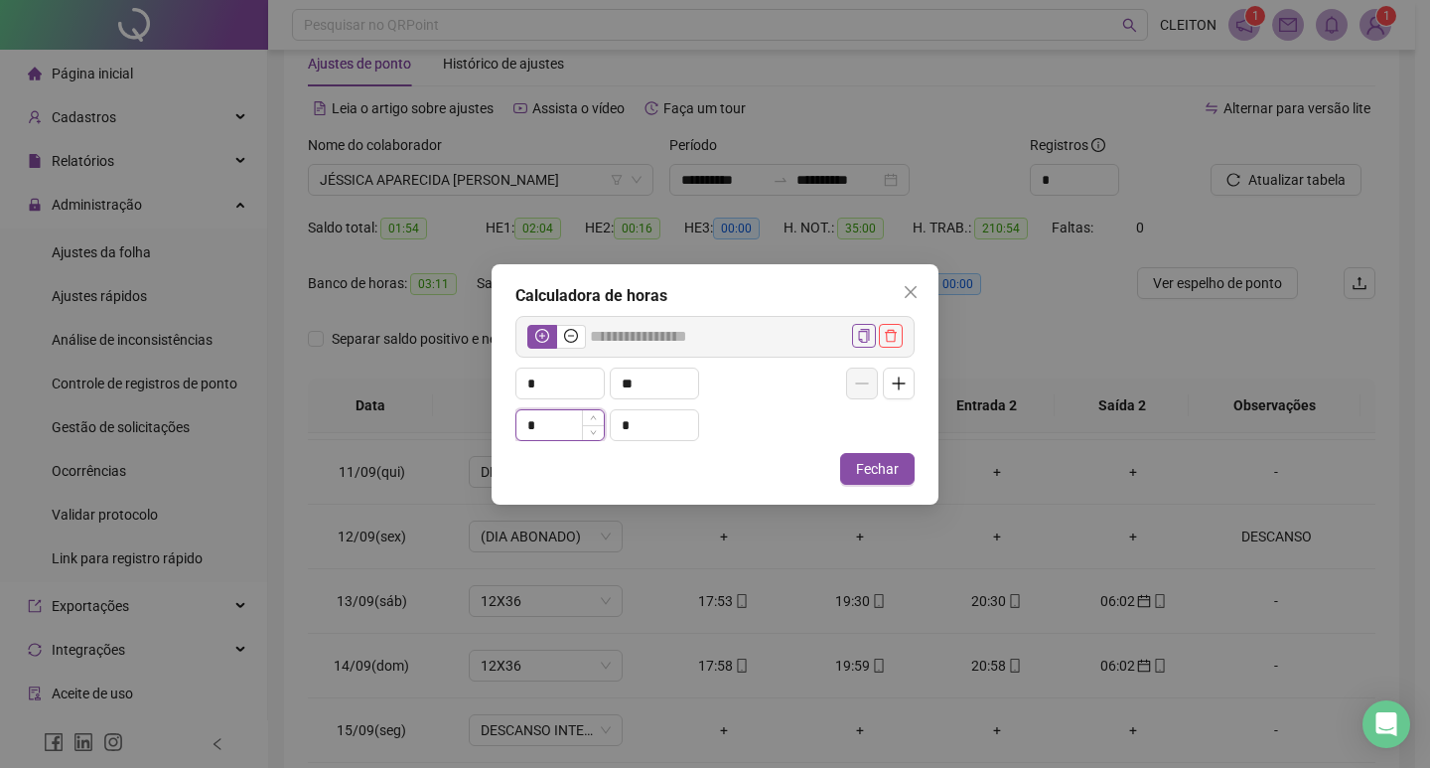
type input "*****"
type input "**"
type input "*****"
type input "*"
type input "*****"
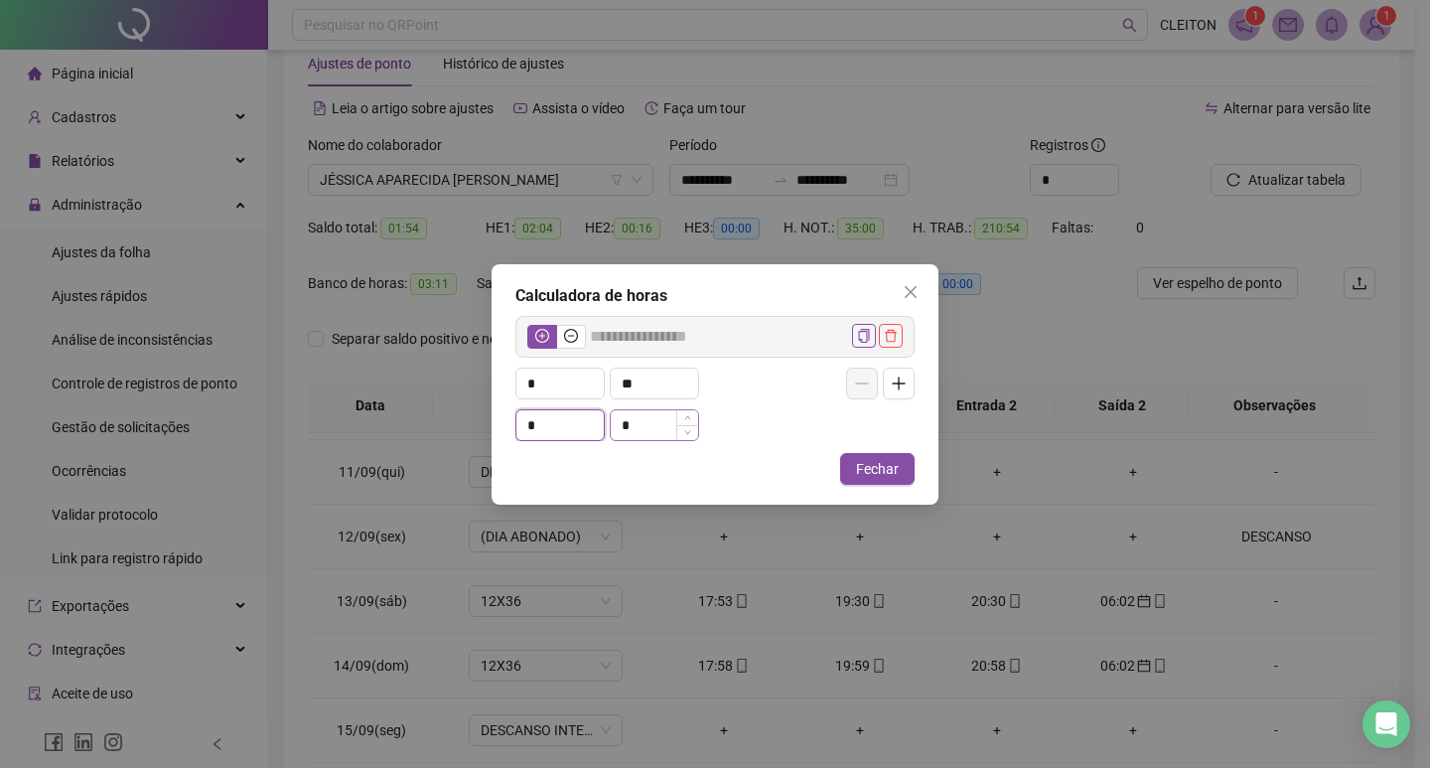
type input "*"
click at [630, 432] on input "*" at bounding box center [654, 425] width 87 height 30
type input "*****"
type input "*"
type input "*****"
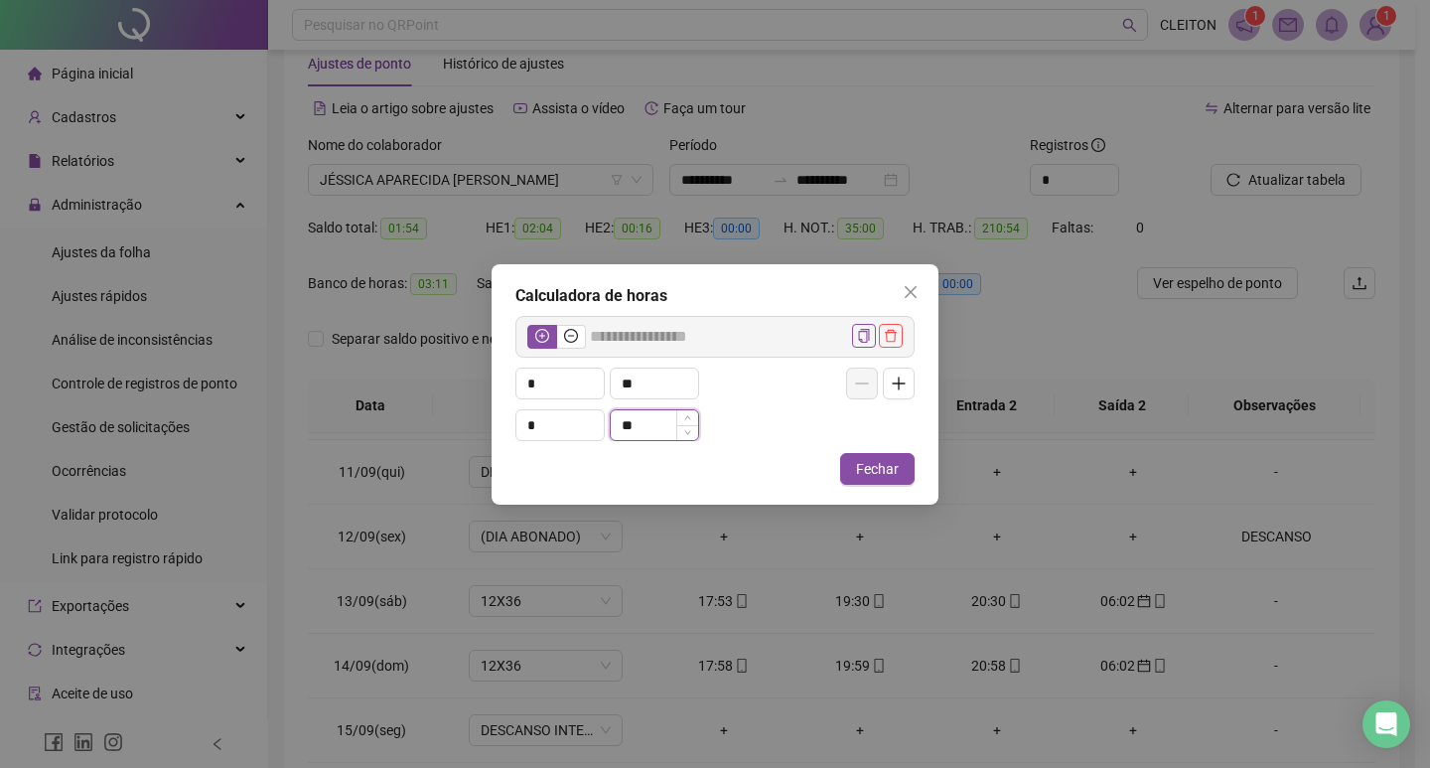
type input "**"
click at [921, 283] on button "Close" at bounding box center [911, 292] width 32 height 32
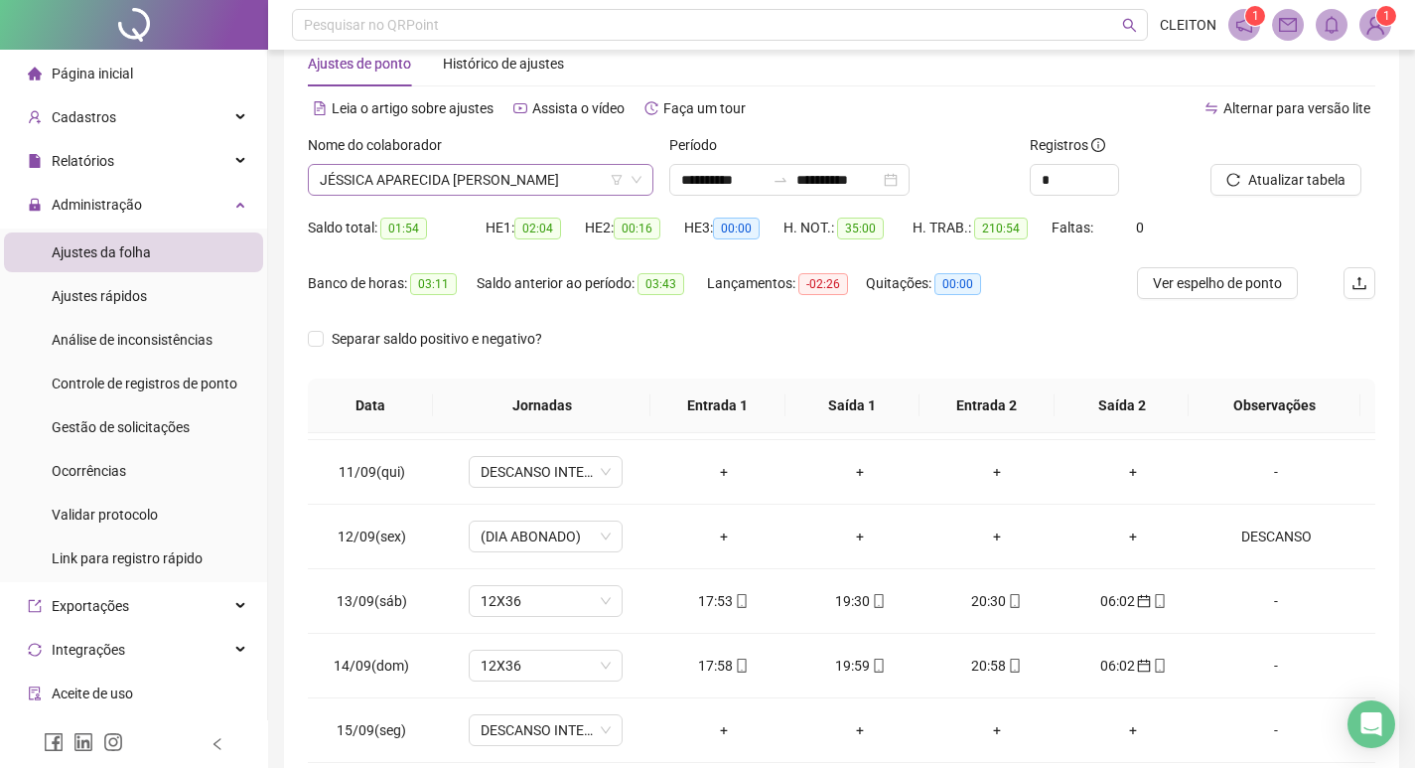
drag, startPoint x: 476, startPoint y: 186, endPoint x: 502, endPoint y: 186, distance: 26.8
click at [474, 186] on span "JÉSSICA APARECIDA [PERSON_NAME]" at bounding box center [481, 180] width 322 height 30
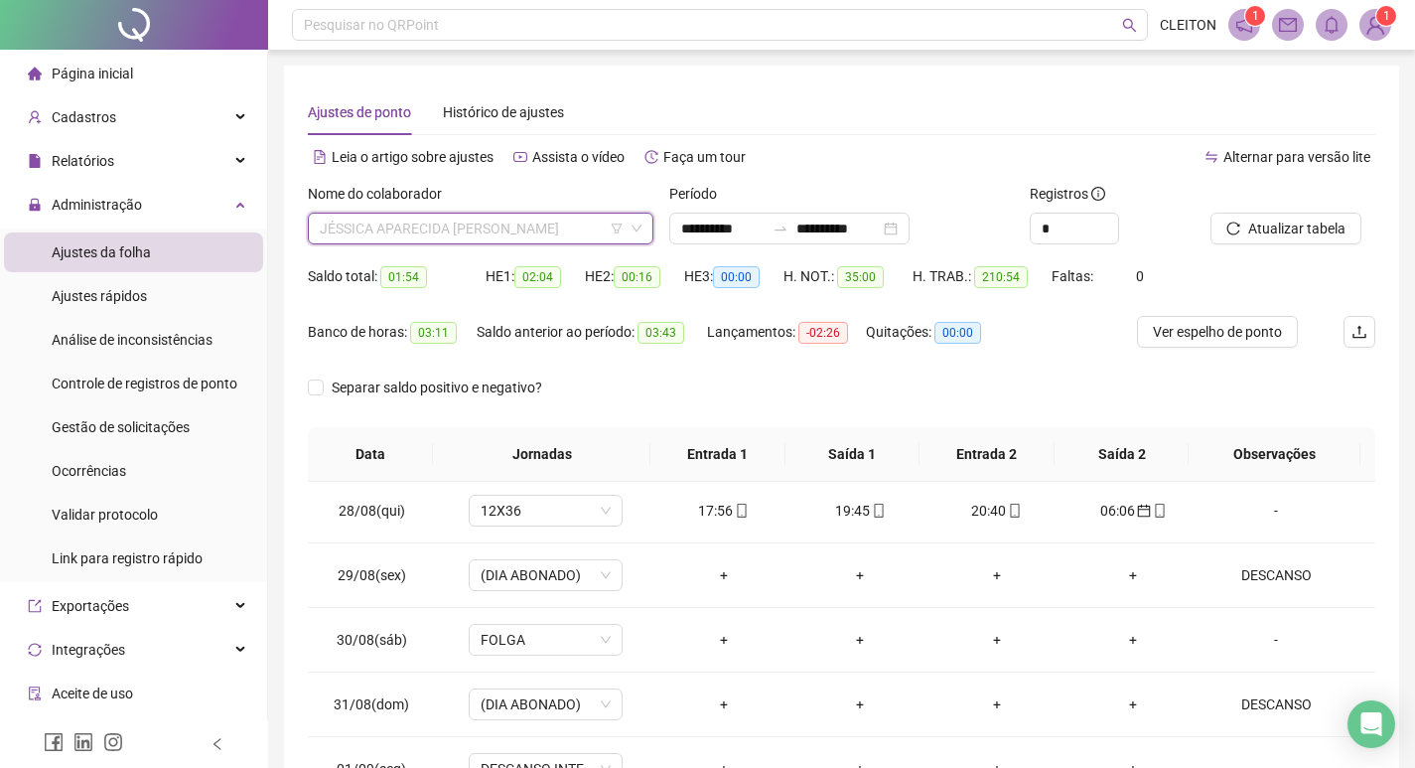
click at [574, 229] on span "JÉSSICA APARECIDA [PERSON_NAME]" at bounding box center [481, 229] width 322 height 30
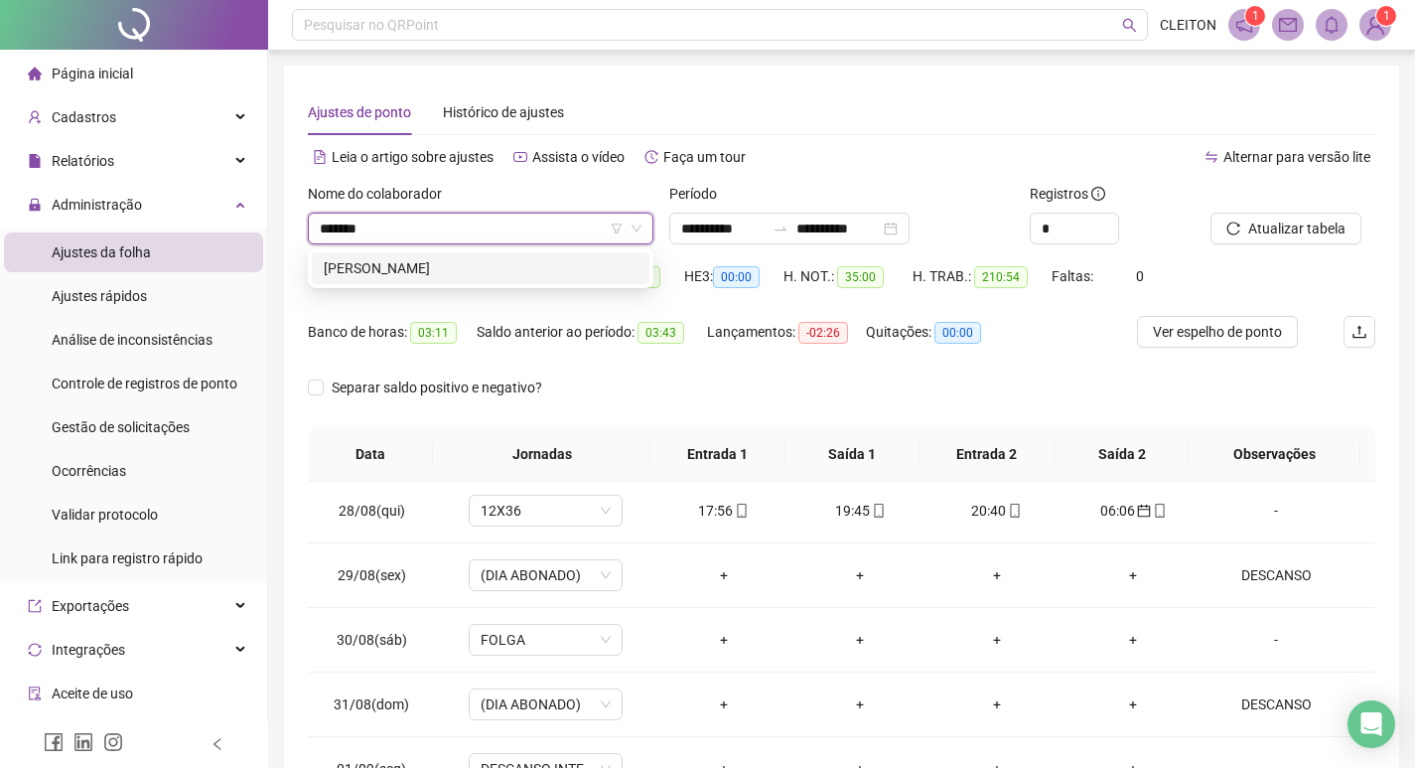
type input "********"
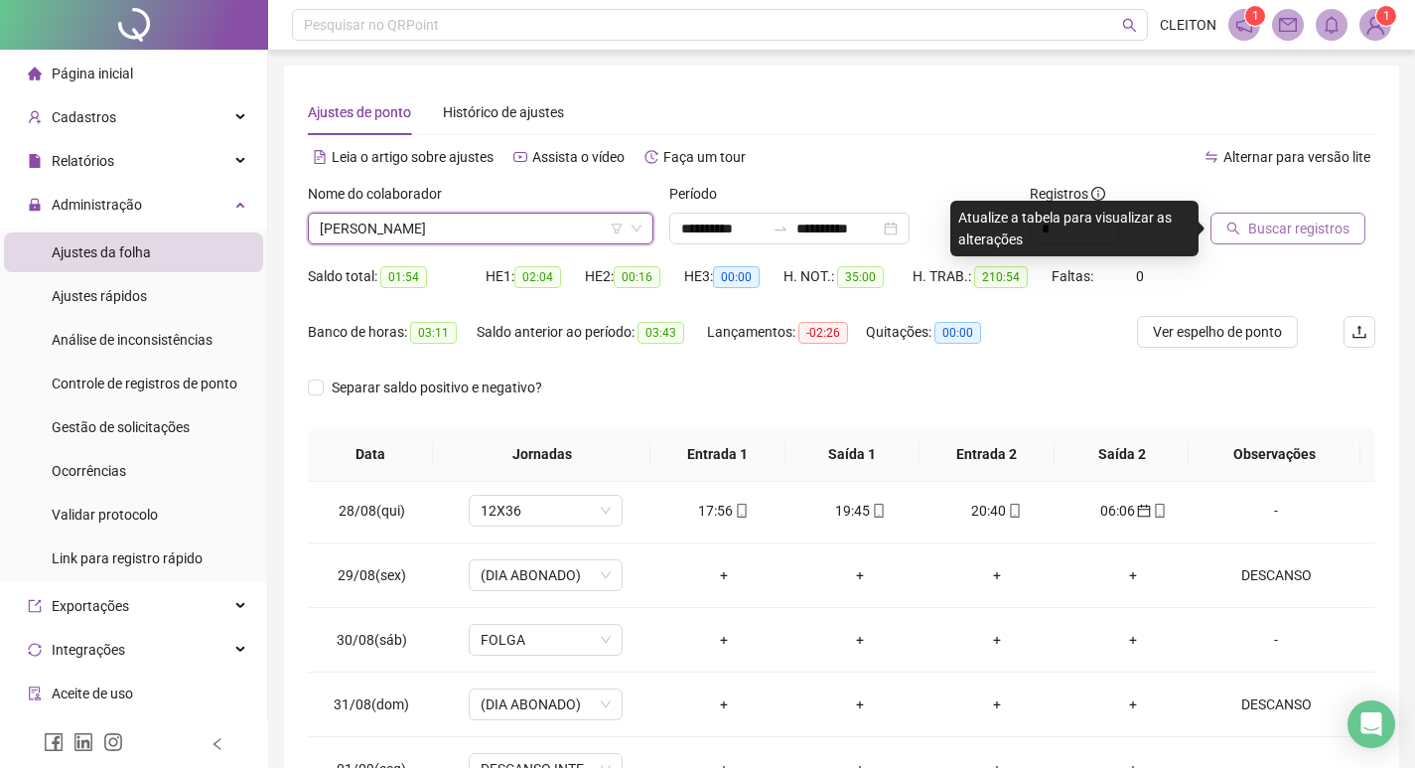
click at [1246, 238] on button "Buscar registros" at bounding box center [1288, 229] width 155 height 32
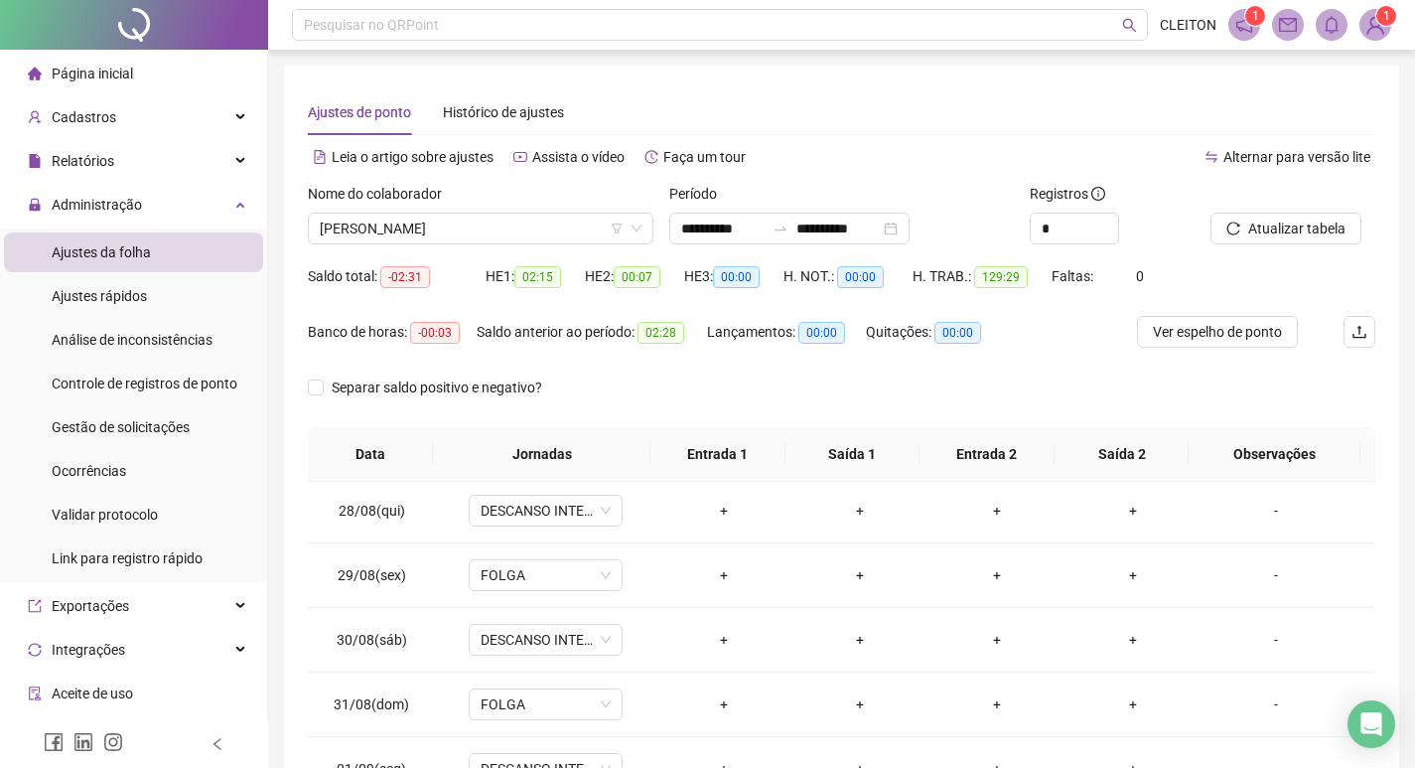
click at [1368, 25] on img at bounding box center [1376, 25] width 30 height 30
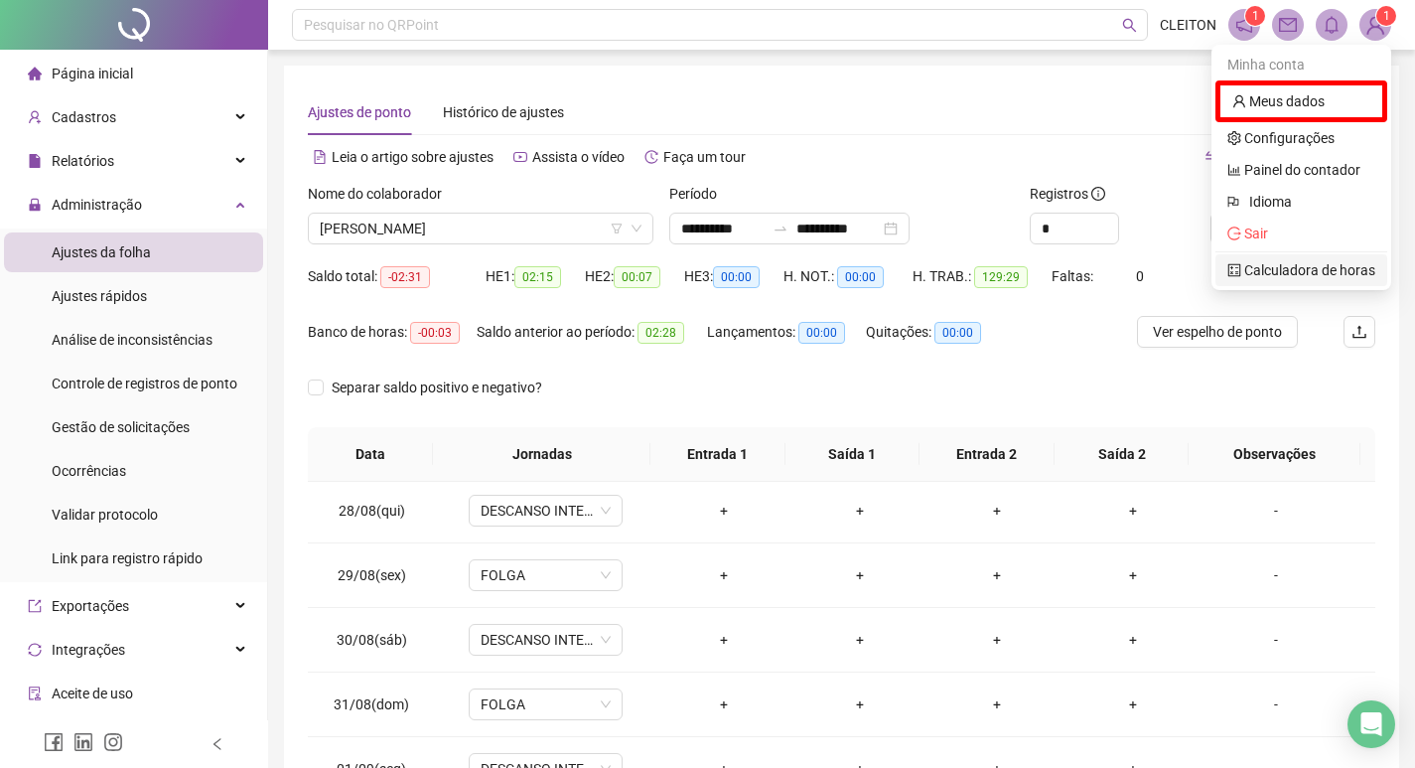
click at [1330, 265] on link "Calculadora de horas" at bounding box center [1301, 270] width 148 height 16
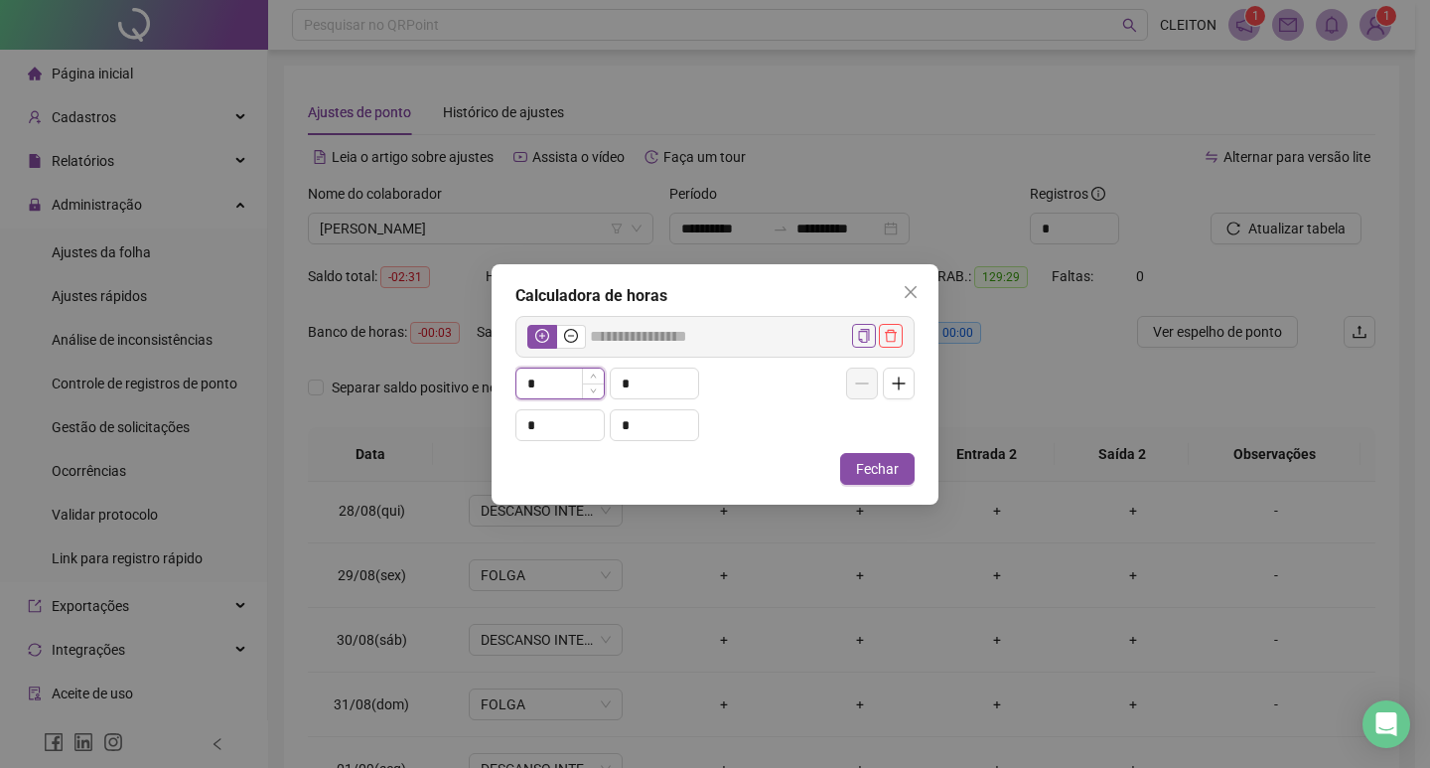
click at [560, 377] on input "*" at bounding box center [559, 383] width 87 height 30
type input "*****"
type input "*"
type input "*****"
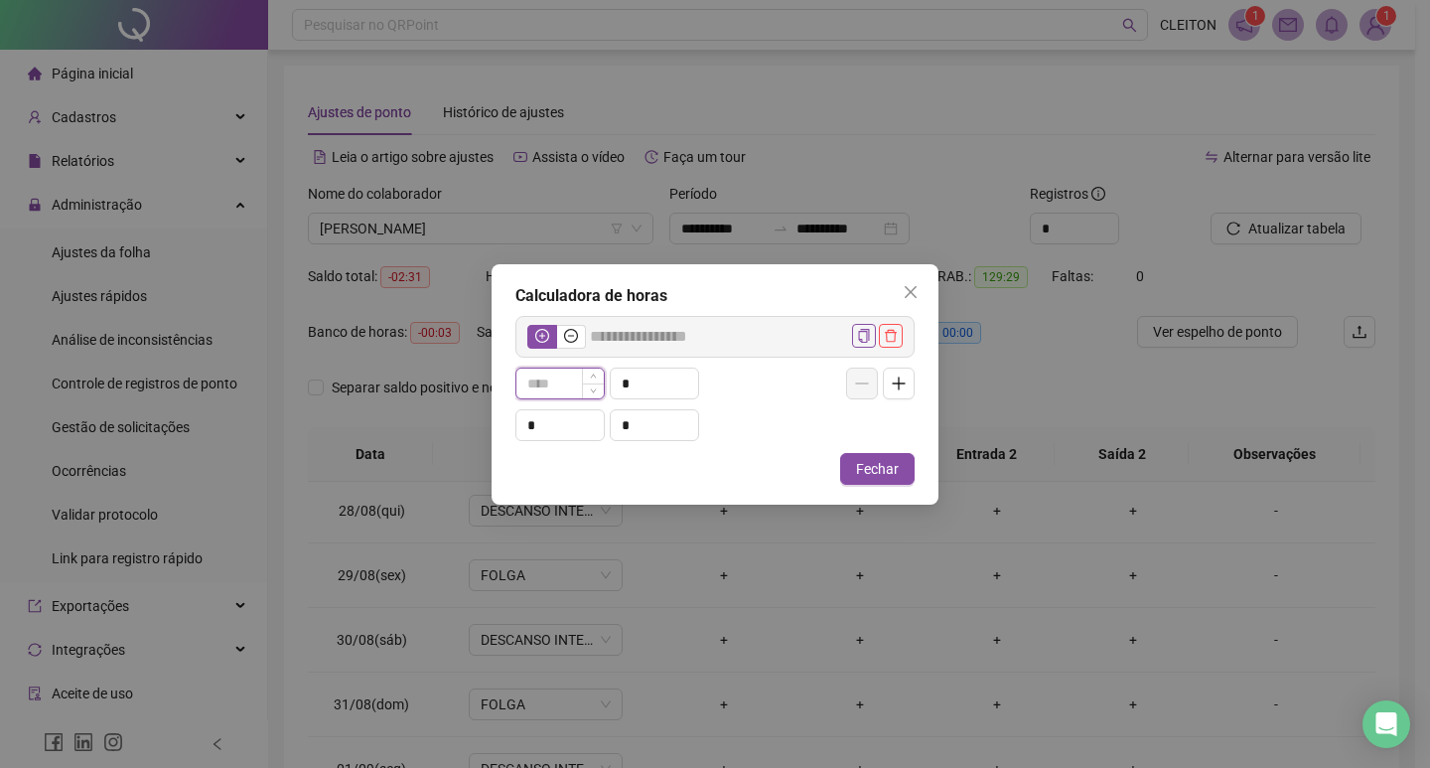
type input "*"
type input "*****"
type input "**"
click at [583, 335] on label at bounding box center [571, 337] width 29 height 24
click at [560, 435] on input "*" at bounding box center [559, 425] width 87 height 30
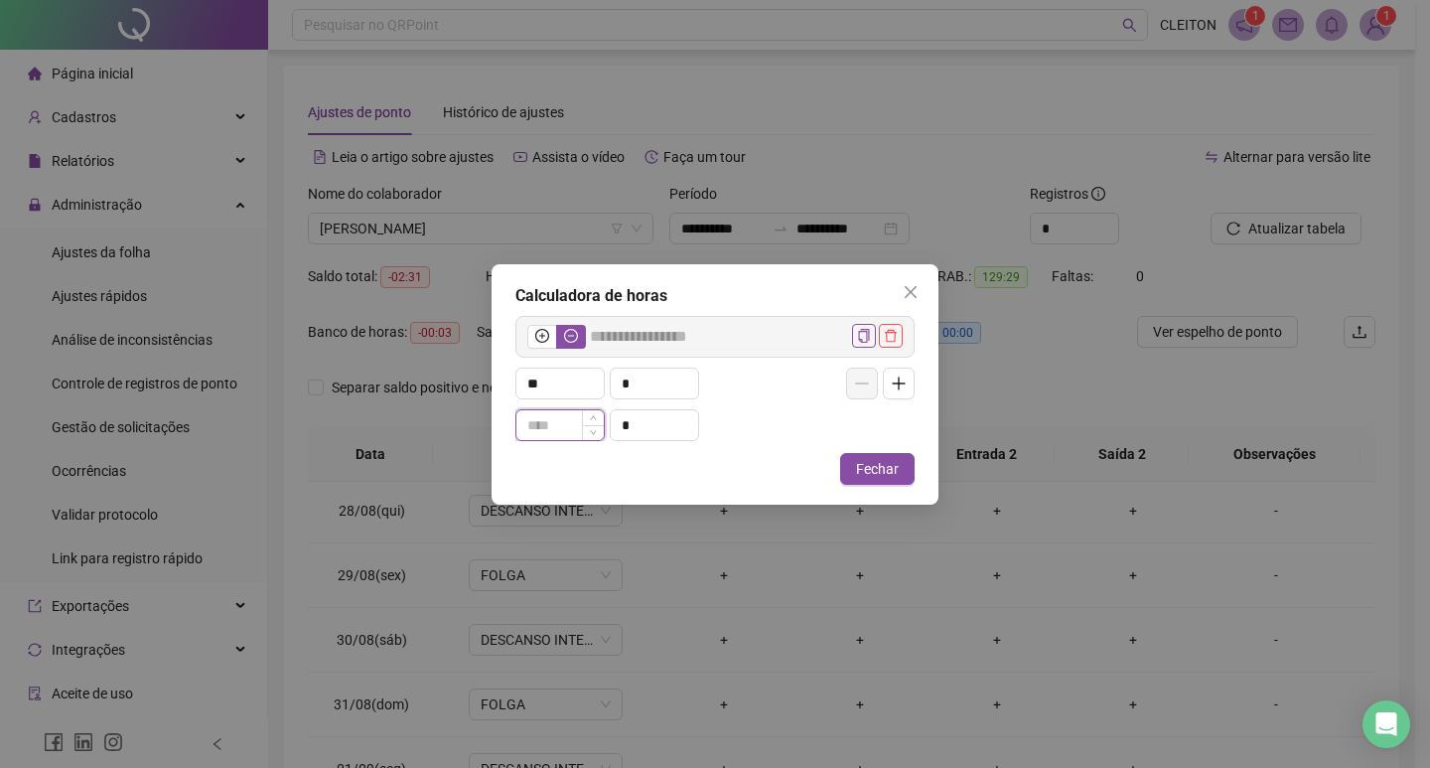
type input "*****"
type input "*"
click at [644, 420] on input "*" at bounding box center [654, 425] width 87 height 30
type input "*****"
type input "**"
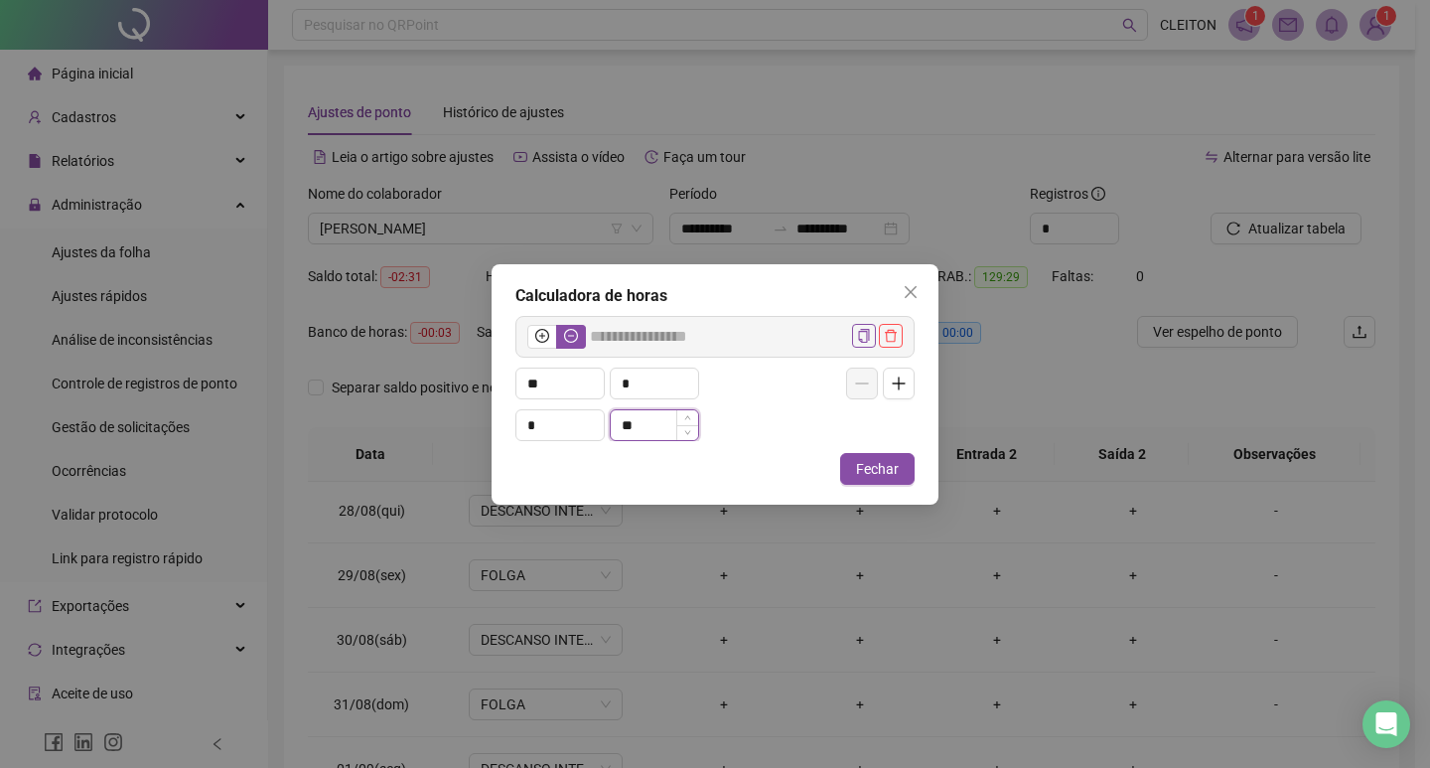
type input "*****"
type input "**"
click at [858, 465] on span "Fechar" at bounding box center [877, 469] width 43 height 22
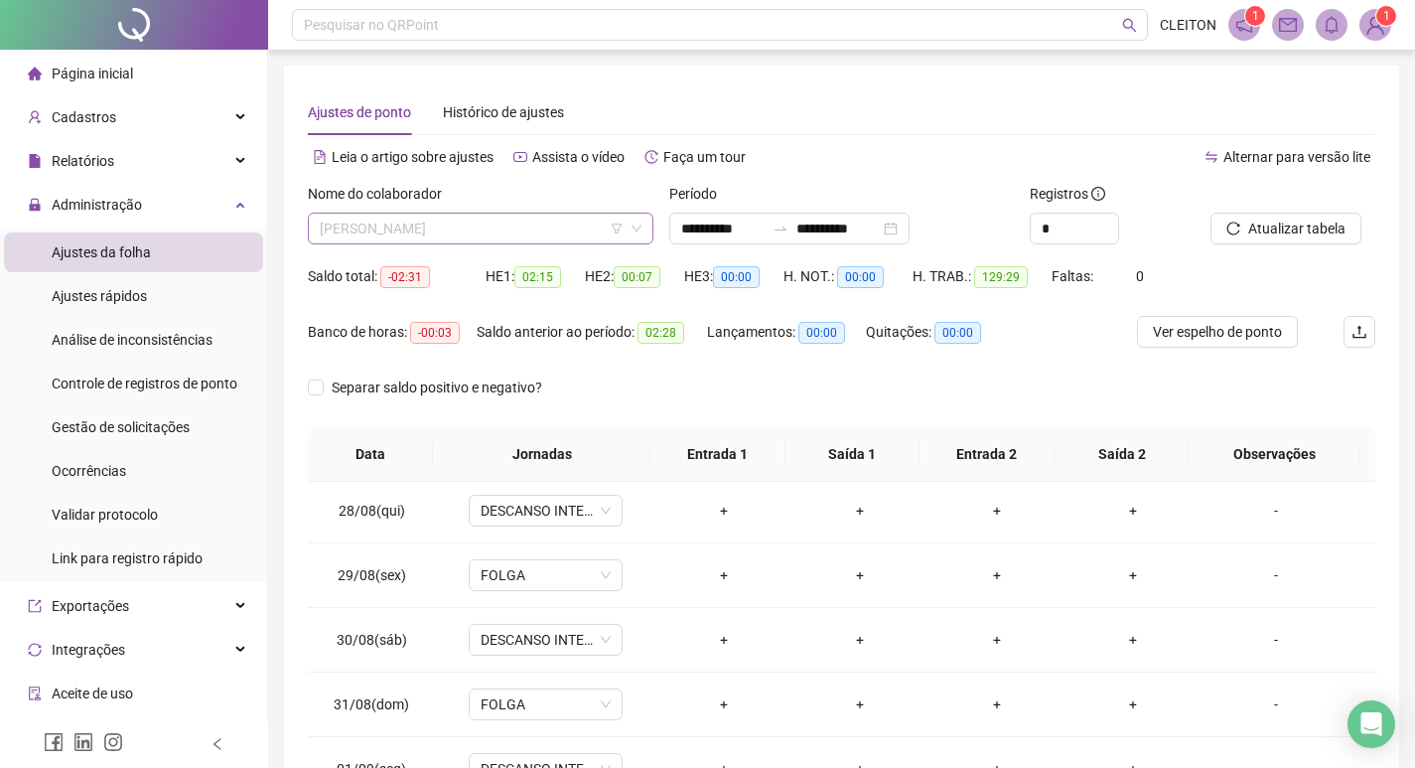
click at [556, 234] on span "[PERSON_NAME]" at bounding box center [481, 229] width 322 height 30
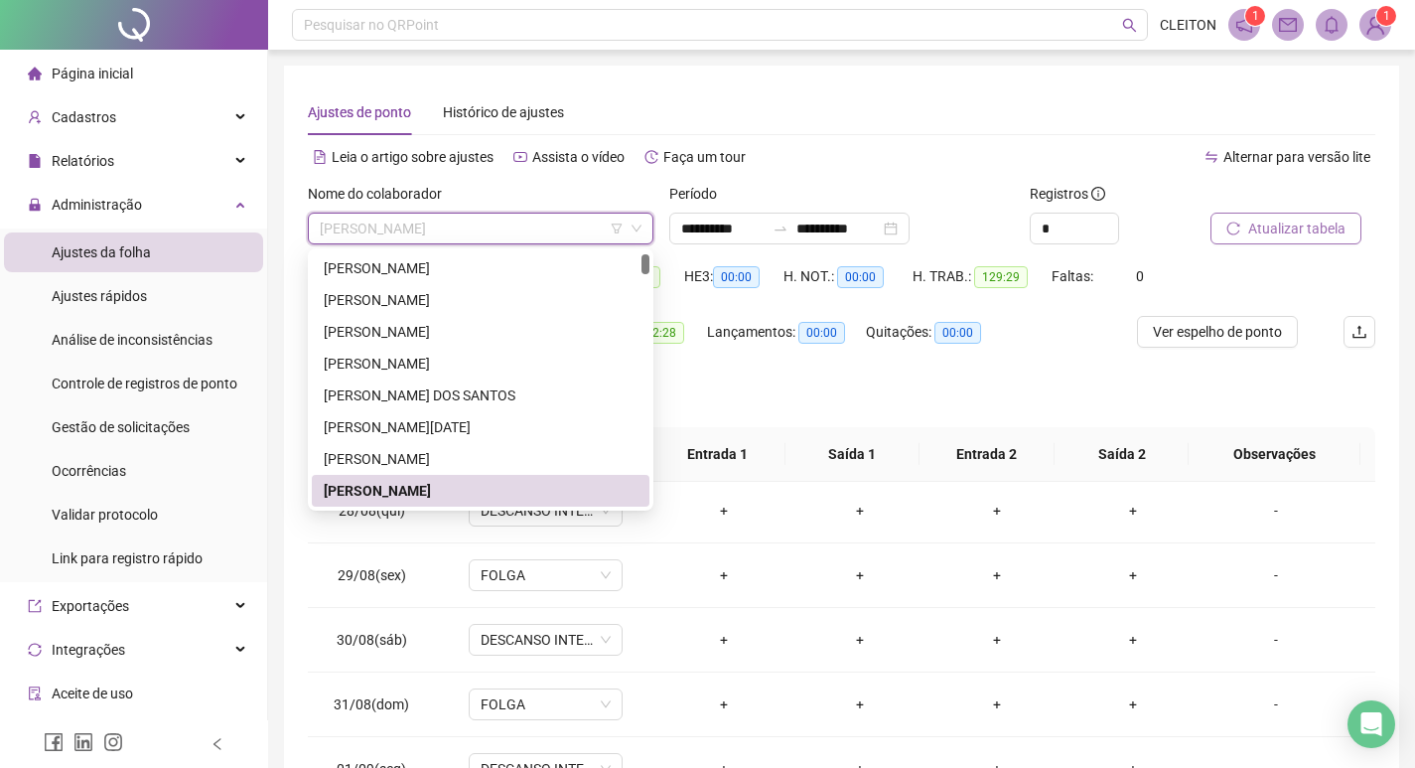
click at [1261, 216] on button "Atualizar tabela" at bounding box center [1286, 229] width 151 height 32
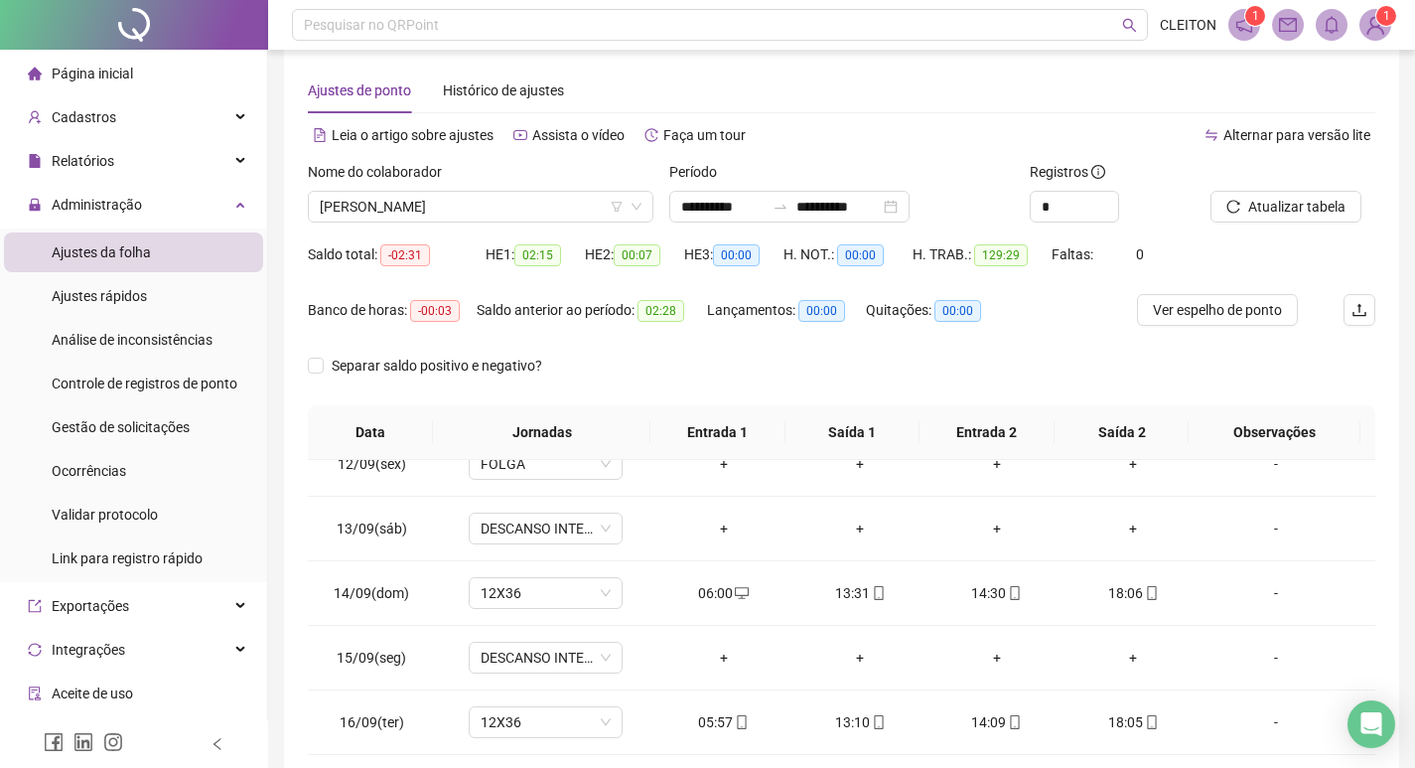
scroll to position [0, 0]
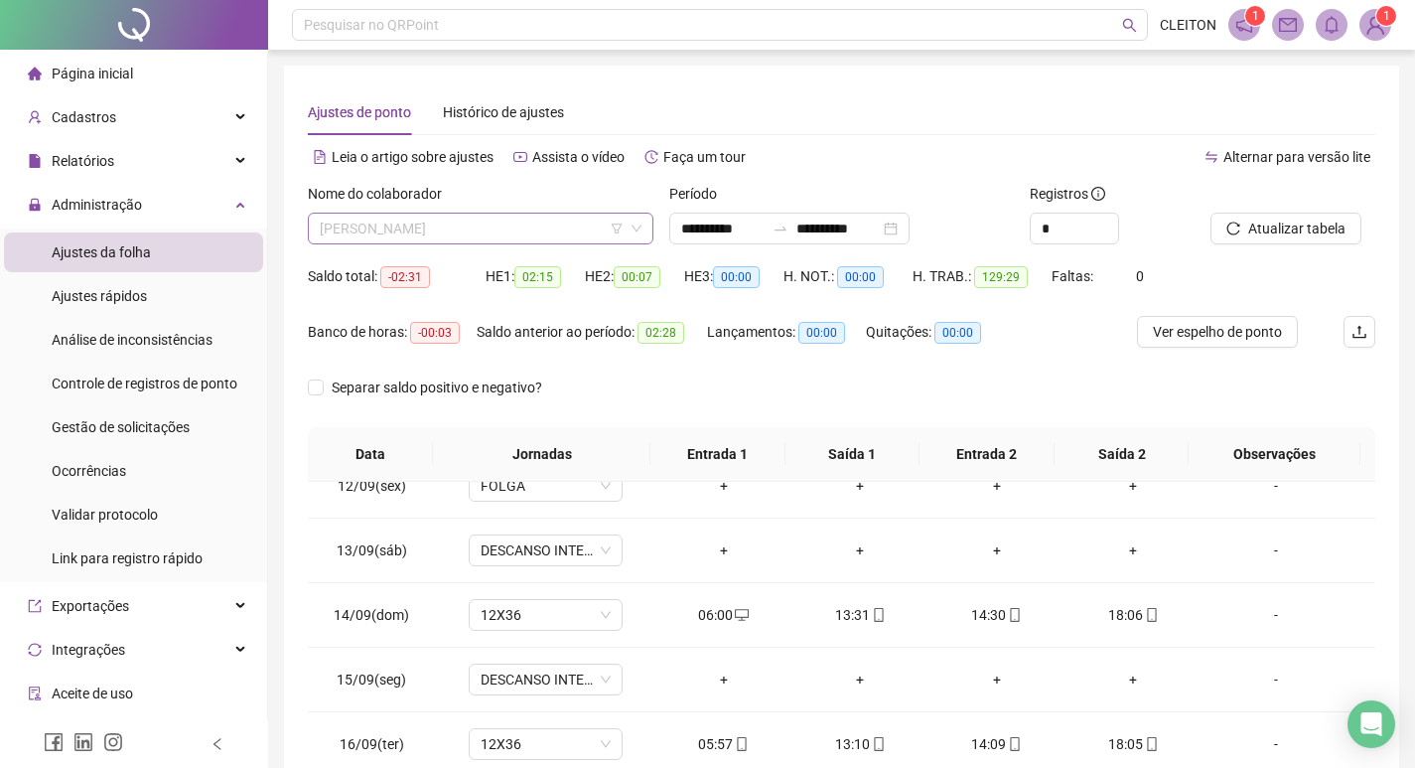
click at [488, 234] on span "[PERSON_NAME]" at bounding box center [481, 229] width 322 height 30
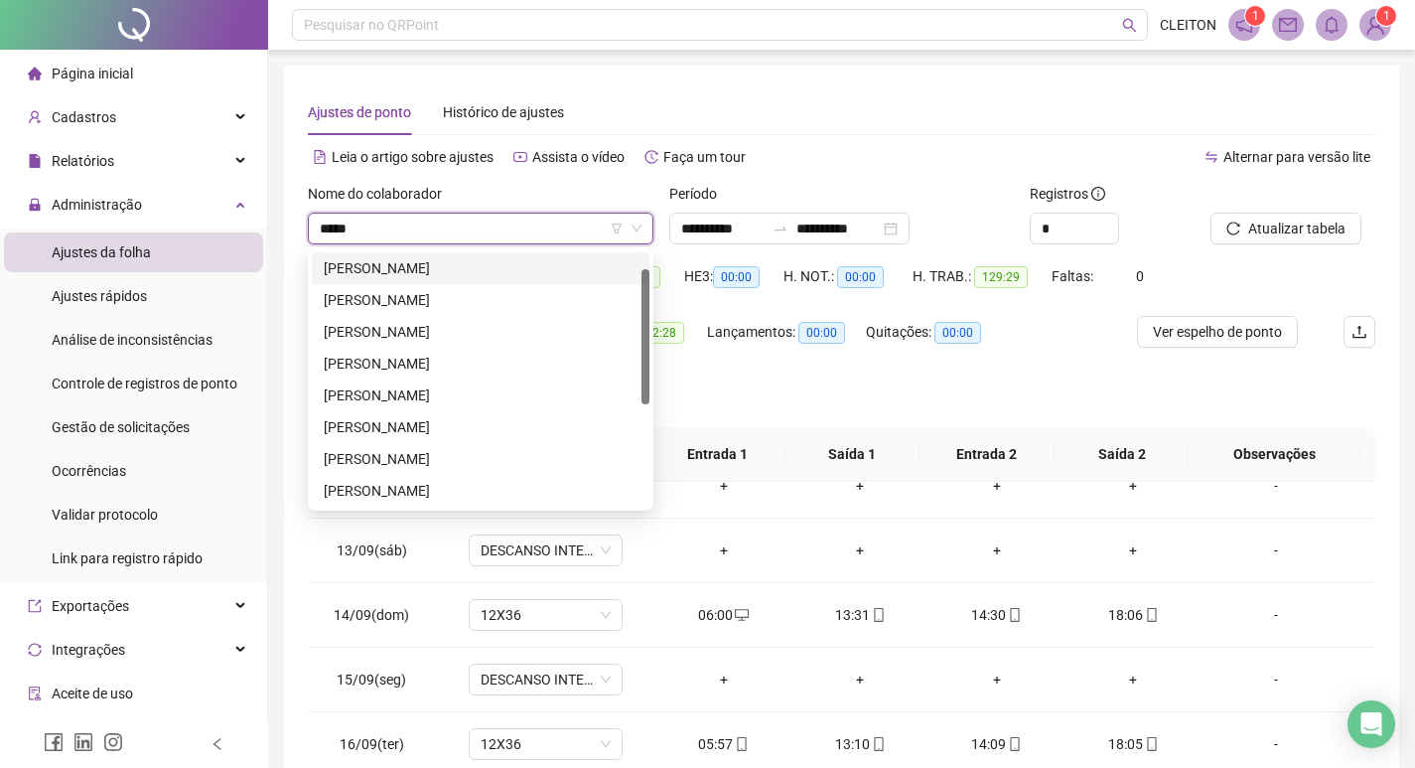
type input "******"
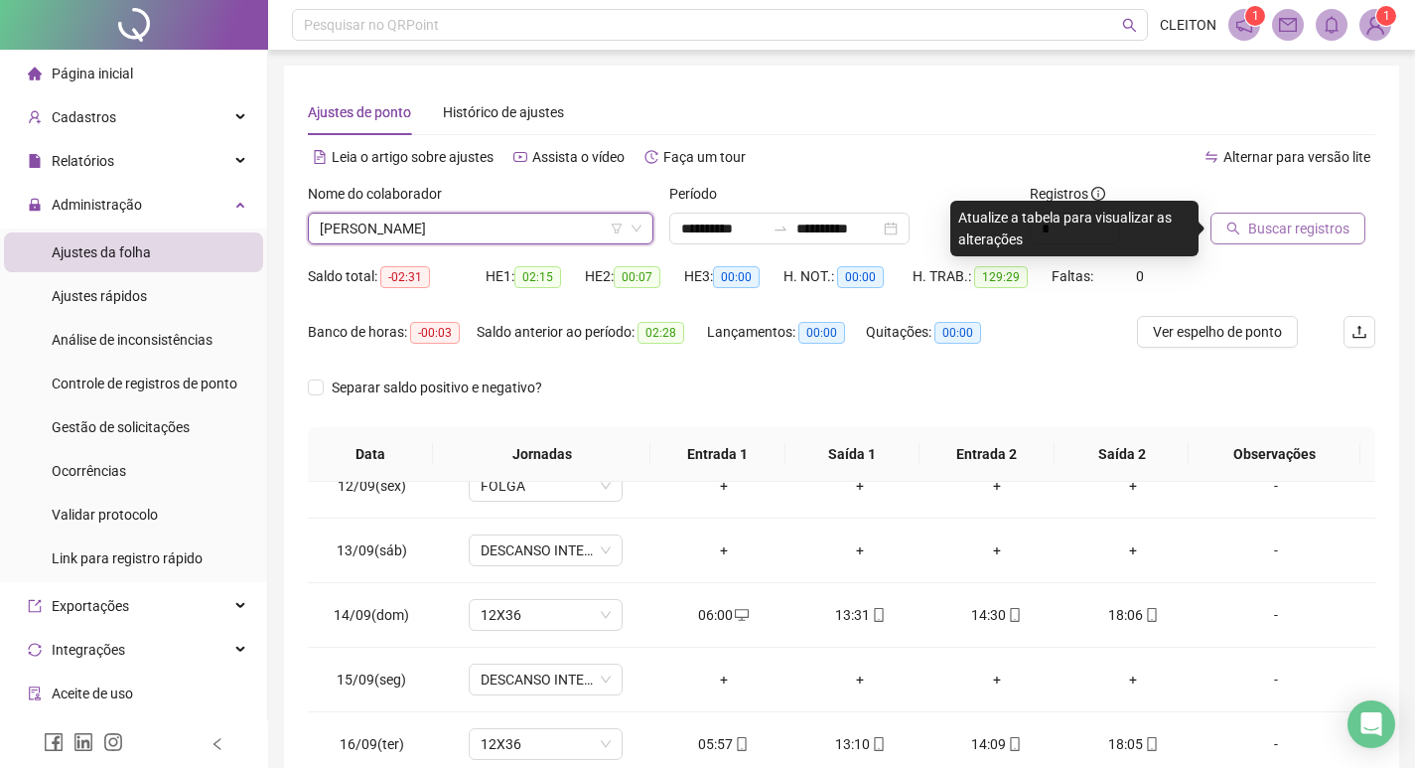
click at [1309, 237] on span "Buscar registros" at bounding box center [1298, 228] width 101 height 22
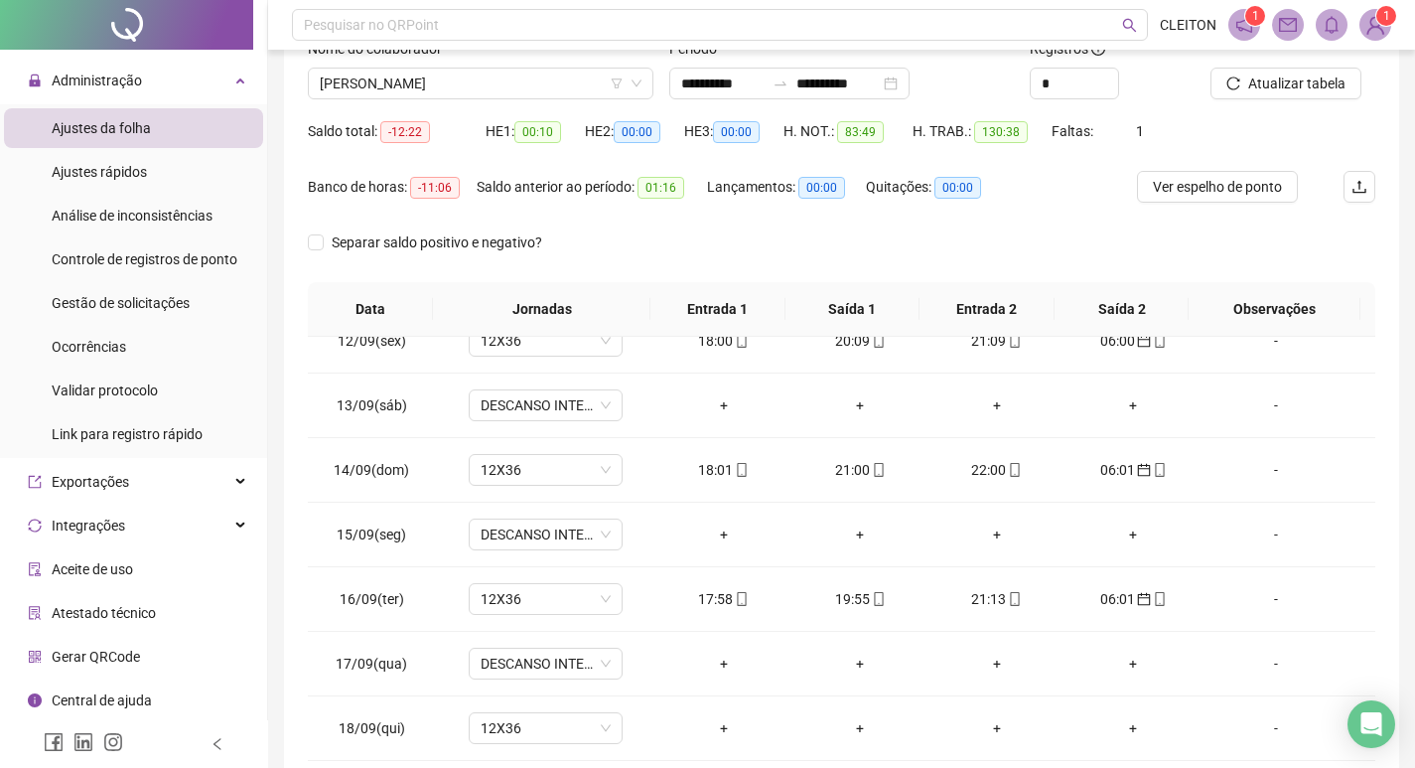
scroll to position [247, 0]
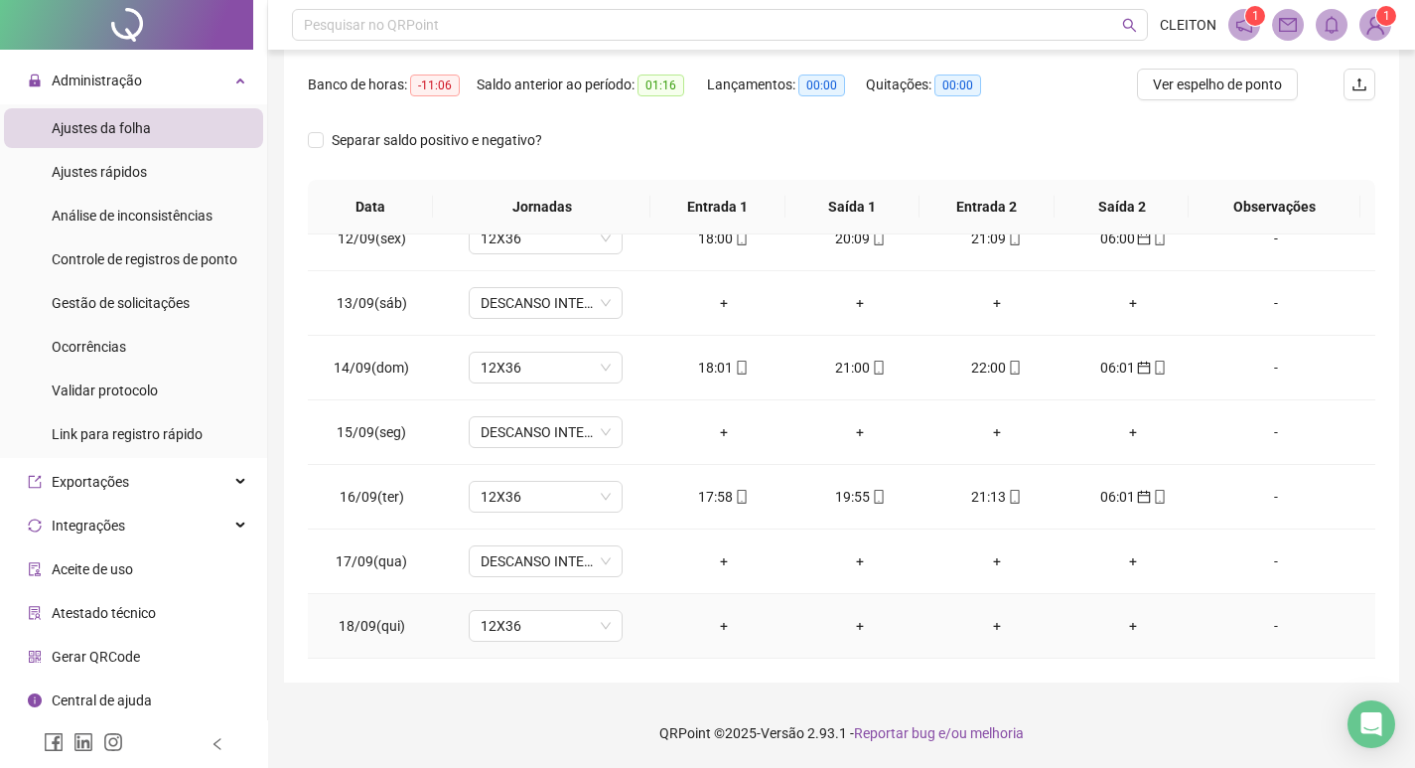
click at [1265, 616] on div "-" at bounding box center [1275, 626] width 117 height 22
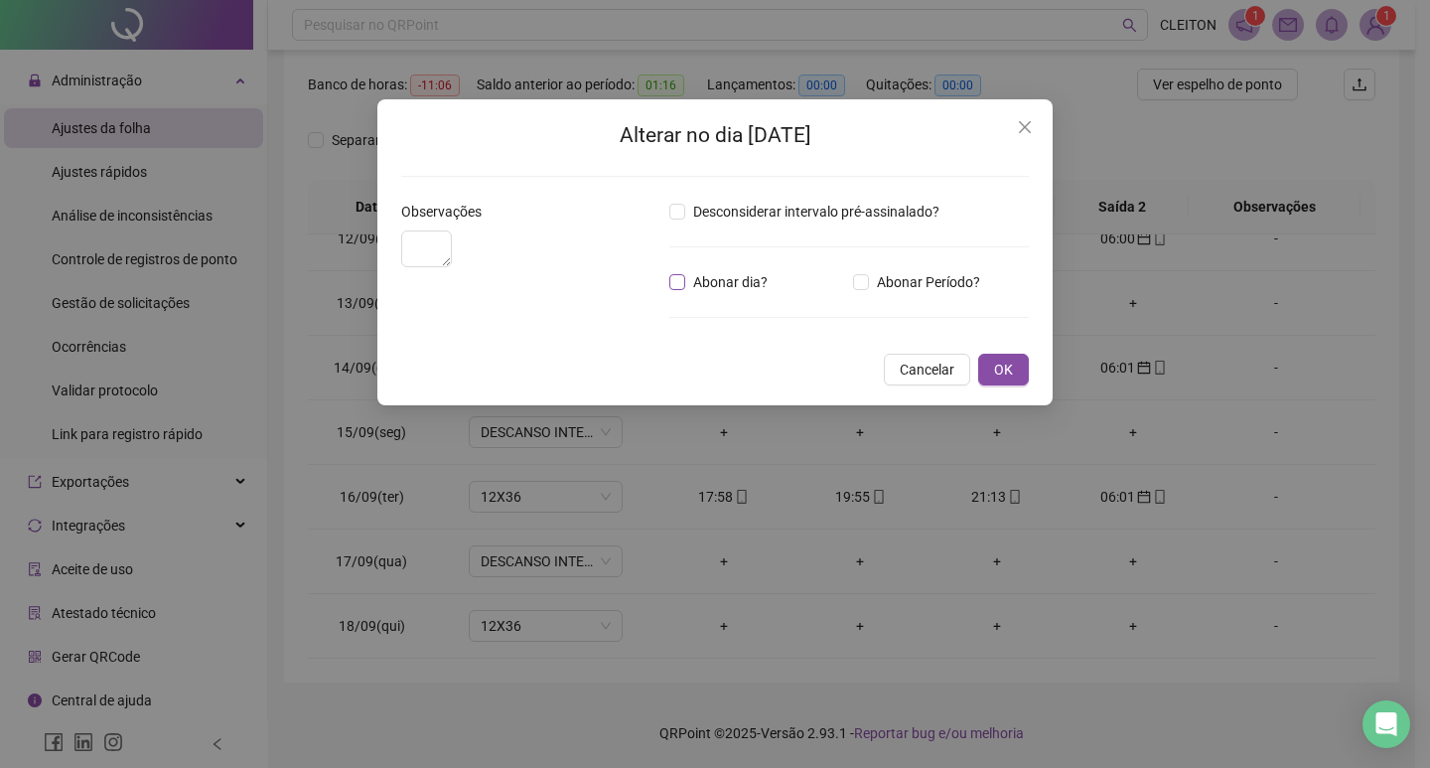
click at [717, 288] on span "Abonar dia?" at bounding box center [730, 282] width 90 height 22
click at [1000, 380] on span "OK" at bounding box center [1003, 369] width 19 height 22
click at [1023, 385] on button "OK" at bounding box center [1003, 370] width 51 height 32
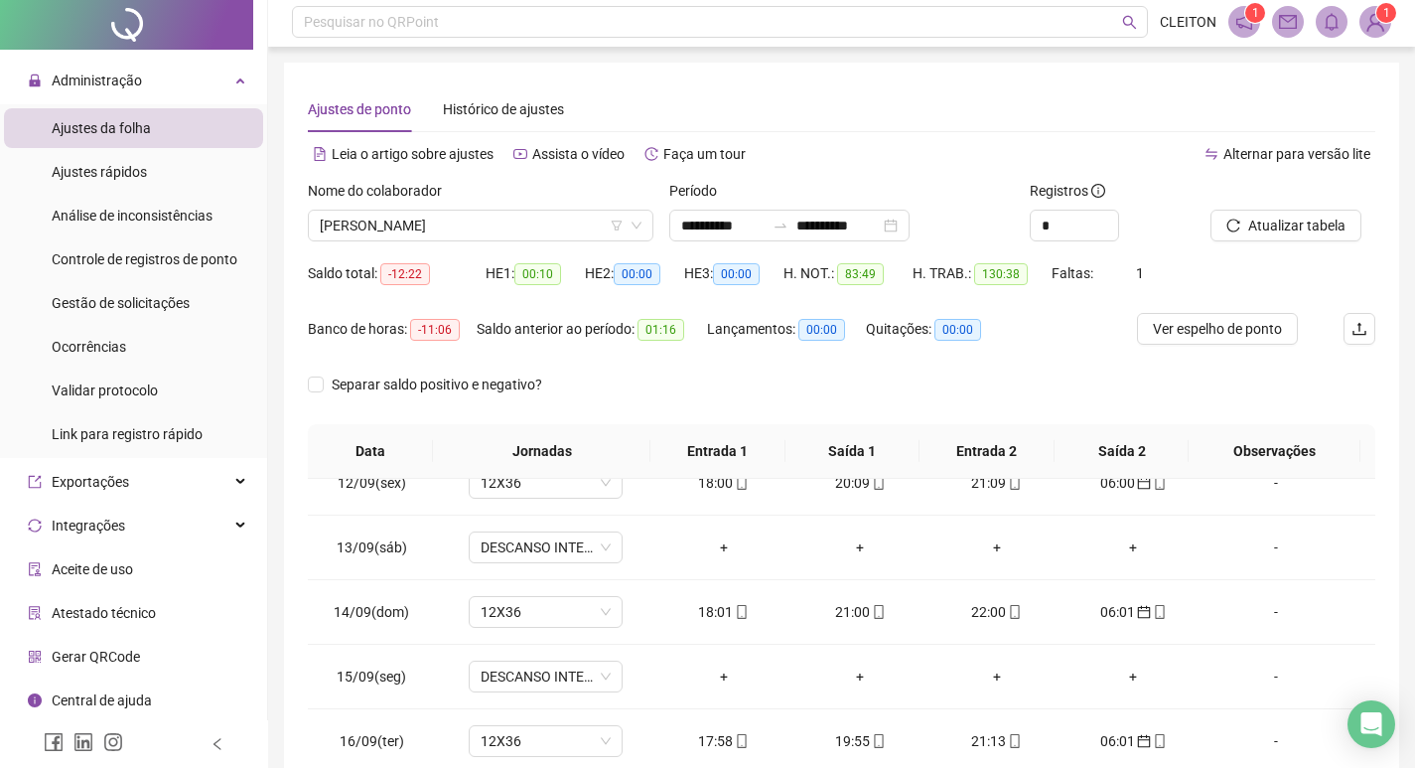
scroll to position [0, 0]
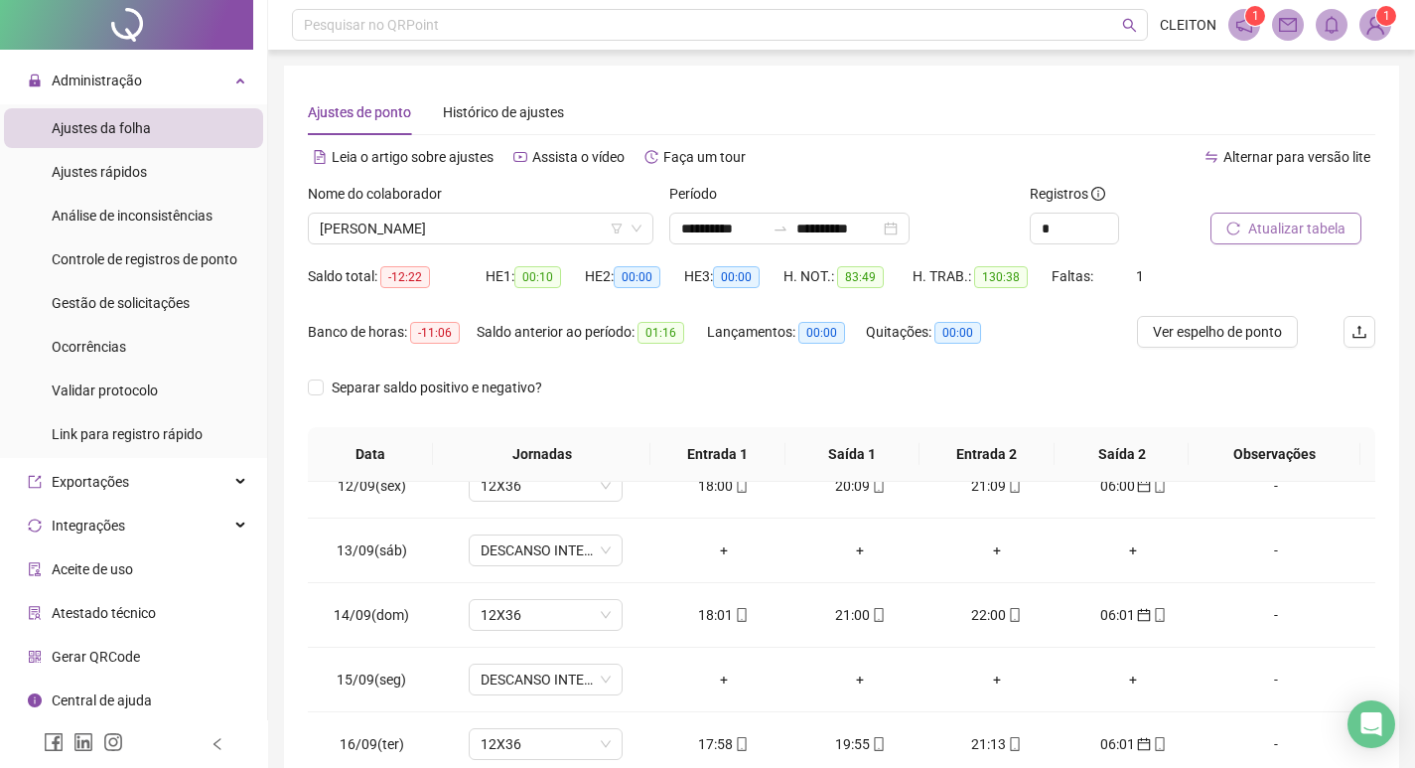
click at [1226, 226] on icon "reload" at bounding box center [1233, 228] width 14 height 14
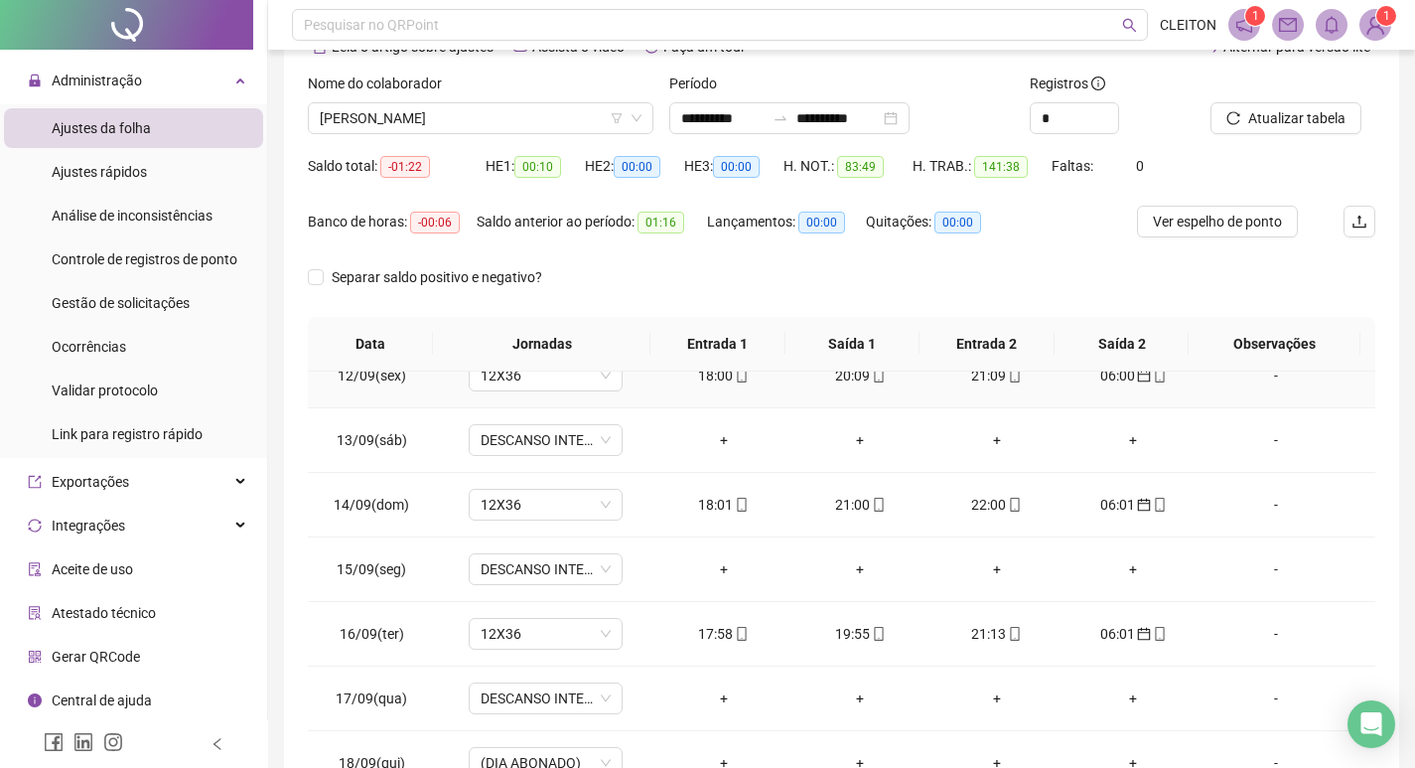
scroll to position [247, 0]
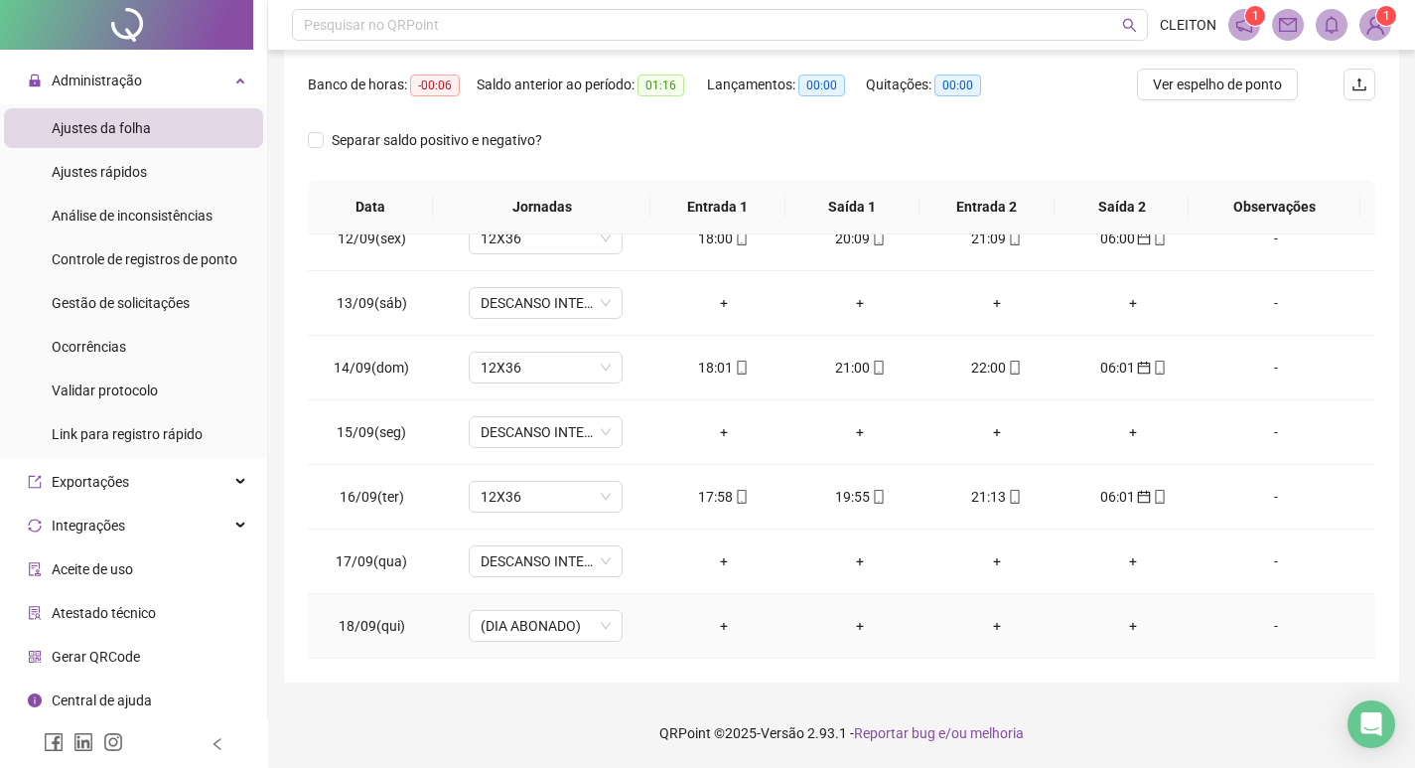
click at [1260, 628] on div "-" at bounding box center [1275, 626] width 117 height 22
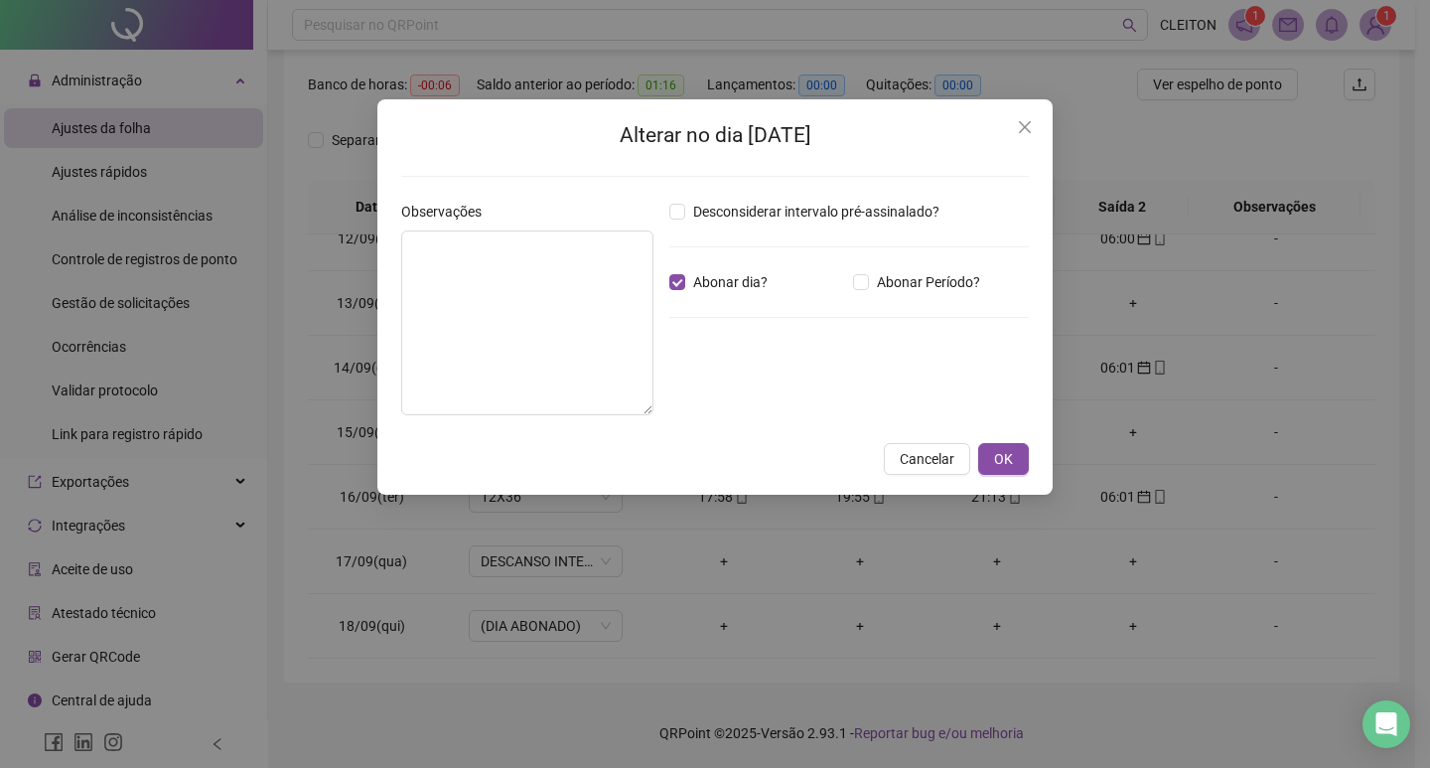
click at [685, 296] on div "Desconsiderar intervalo pré-assinalado? Abonar dia? Abonar Período? Horas a abo…" at bounding box center [848, 316] width 375 height 230
click at [715, 294] on div "Desconsiderar intervalo pré-assinalado? Abonar dia? Abonar Período? Horas a abo…" at bounding box center [848, 316] width 375 height 230
click at [687, 287] on span "Abonar dia?" at bounding box center [730, 282] width 90 height 22
click at [1018, 451] on button "OK" at bounding box center [1003, 459] width 51 height 32
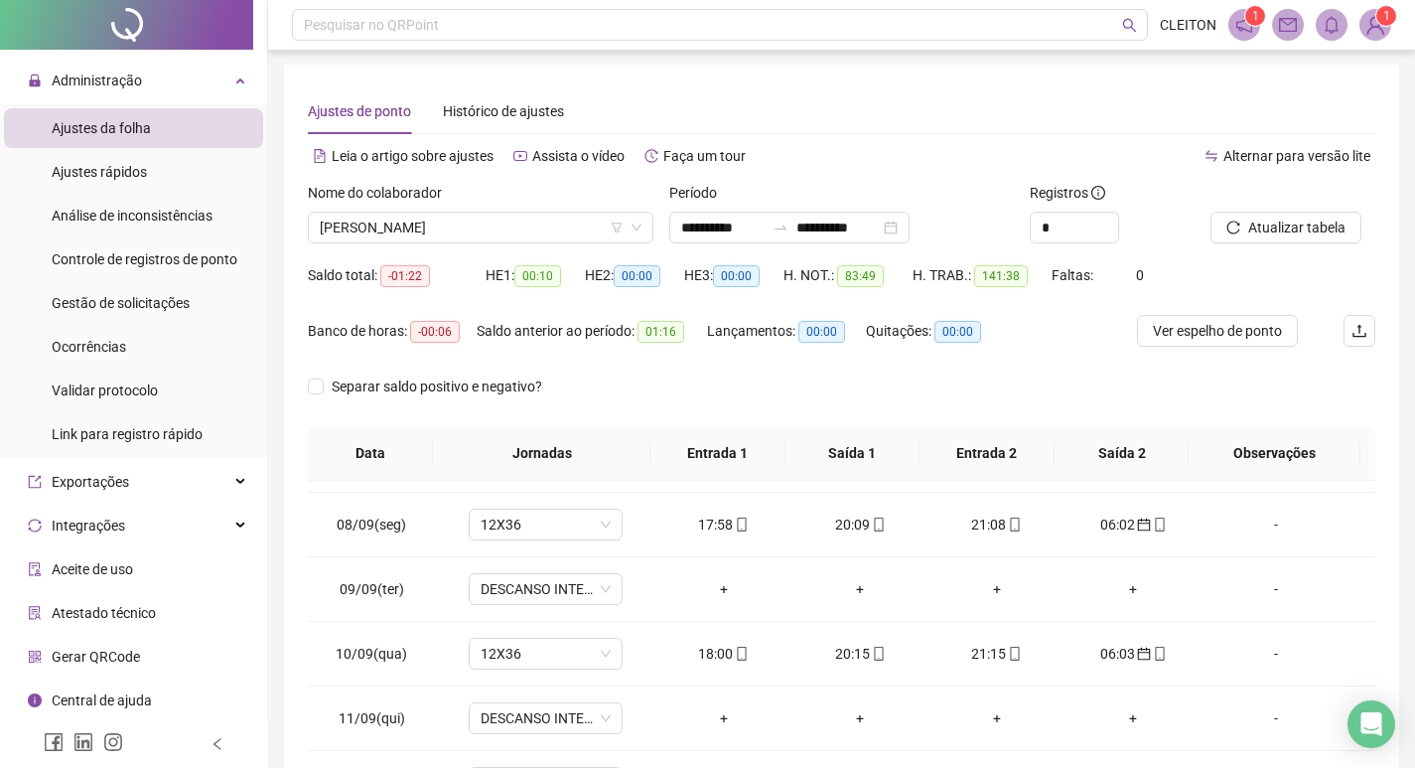
scroll to position [0, 0]
click at [1274, 224] on span "Atualizar tabela" at bounding box center [1296, 228] width 97 height 22
click at [472, 209] on div "Nome do colaborador" at bounding box center [481, 198] width 346 height 30
click at [472, 214] on span "[PERSON_NAME]" at bounding box center [481, 229] width 322 height 30
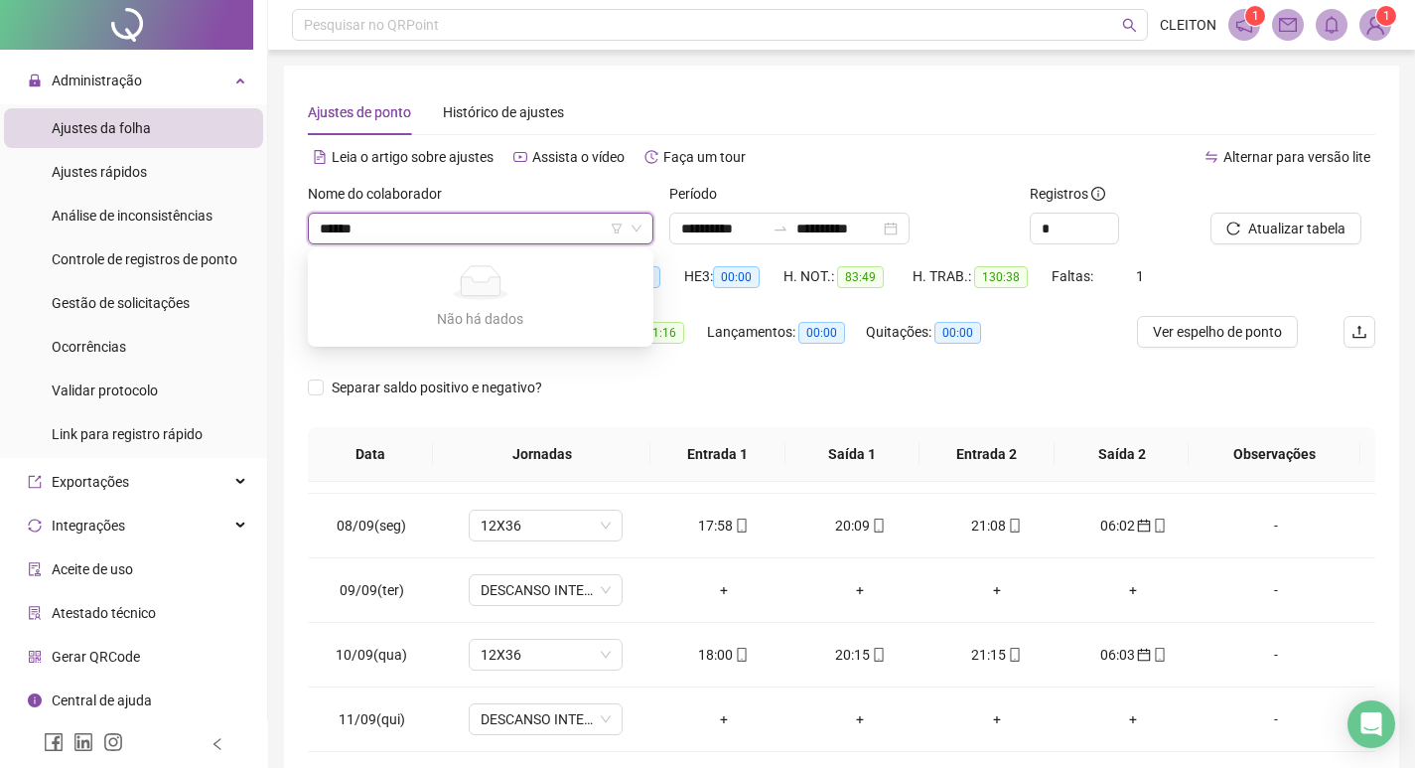
type input "*****"
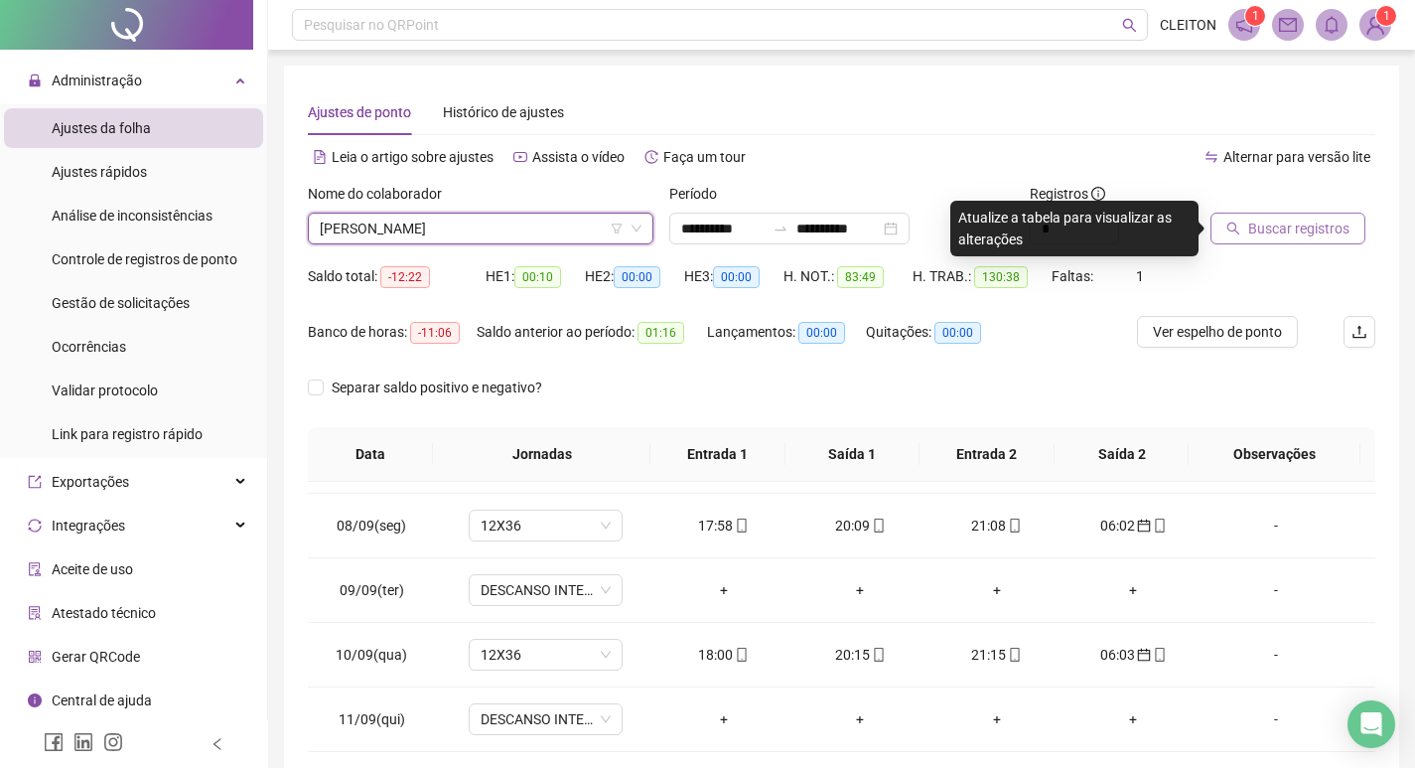
click at [1286, 230] on span "Buscar registros" at bounding box center [1298, 228] width 101 height 22
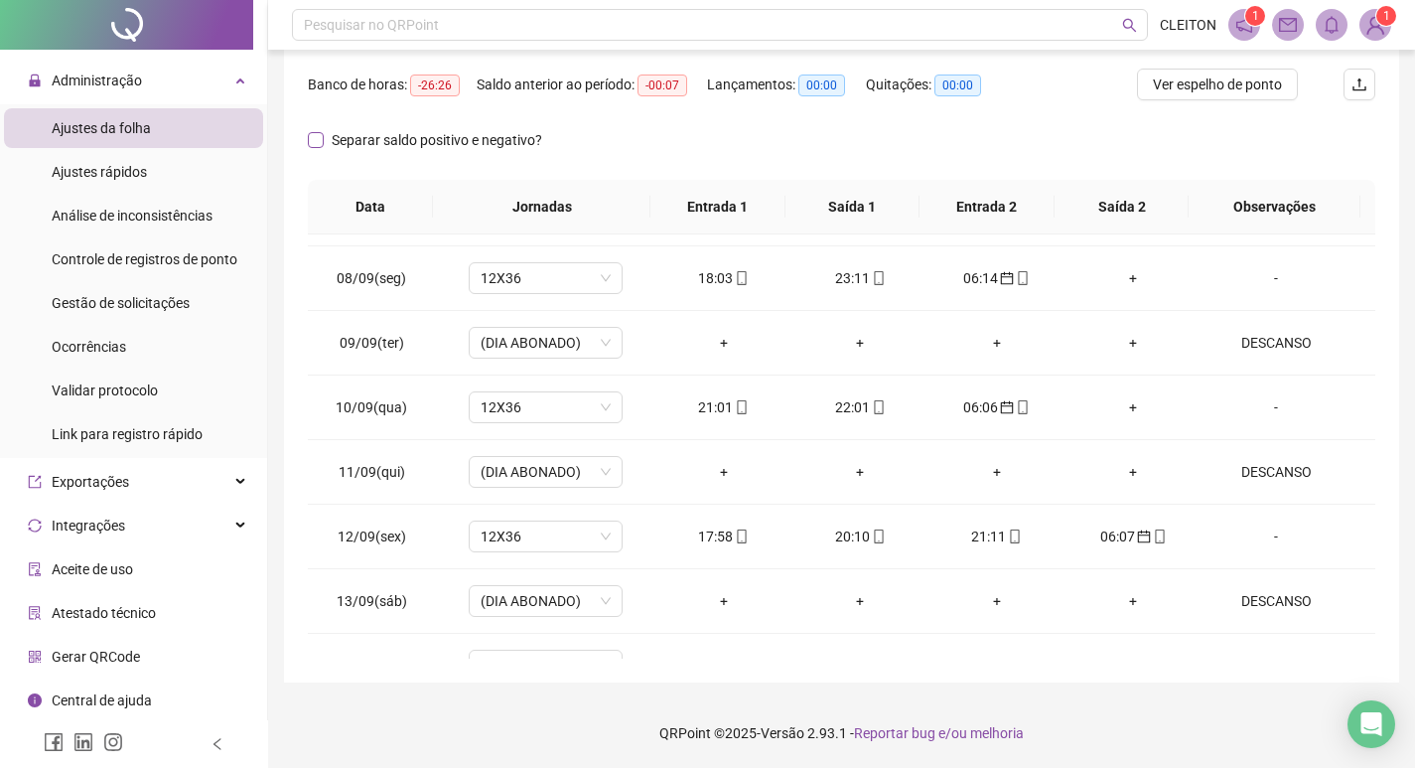
scroll to position [148, 0]
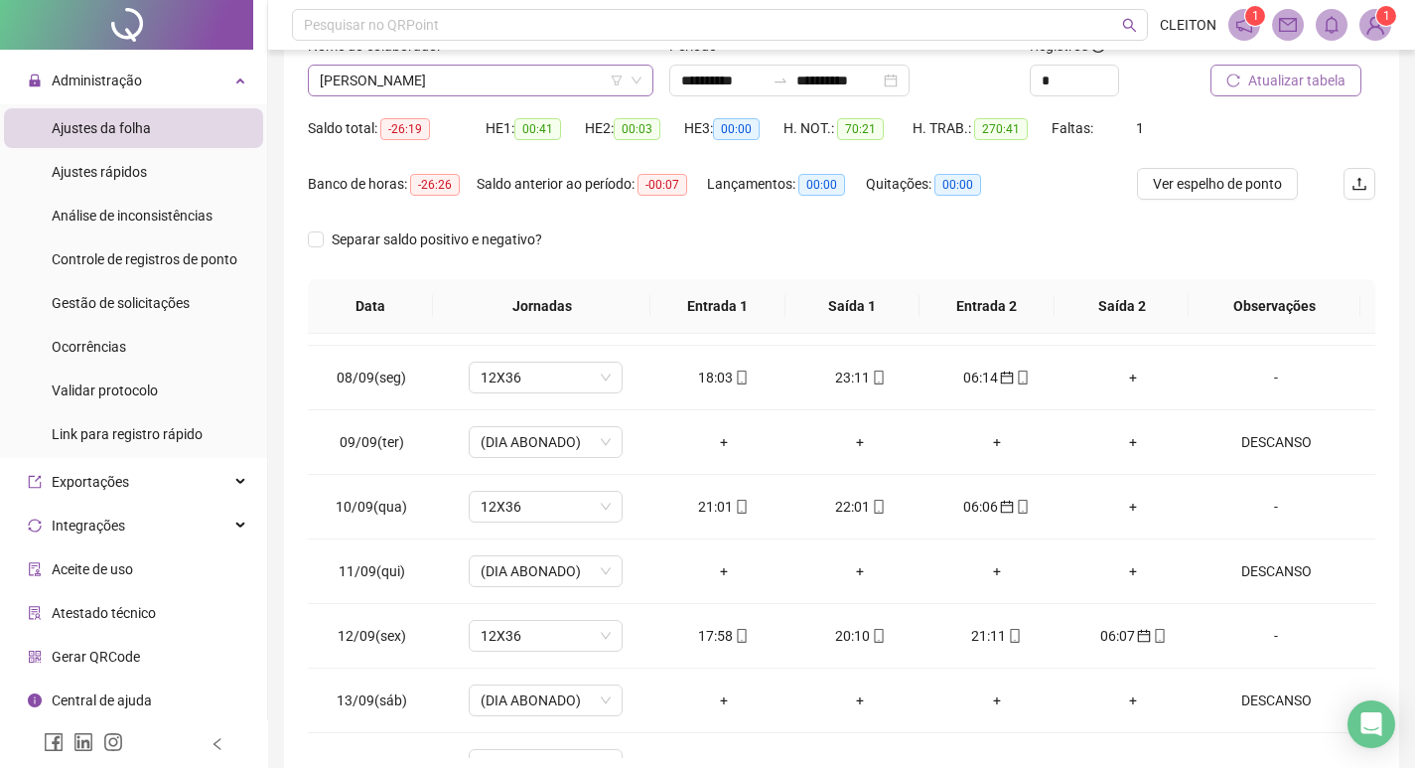
click at [485, 80] on span "[PERSON_NAME]" at bounding box center [481, 81] width 322 height 30
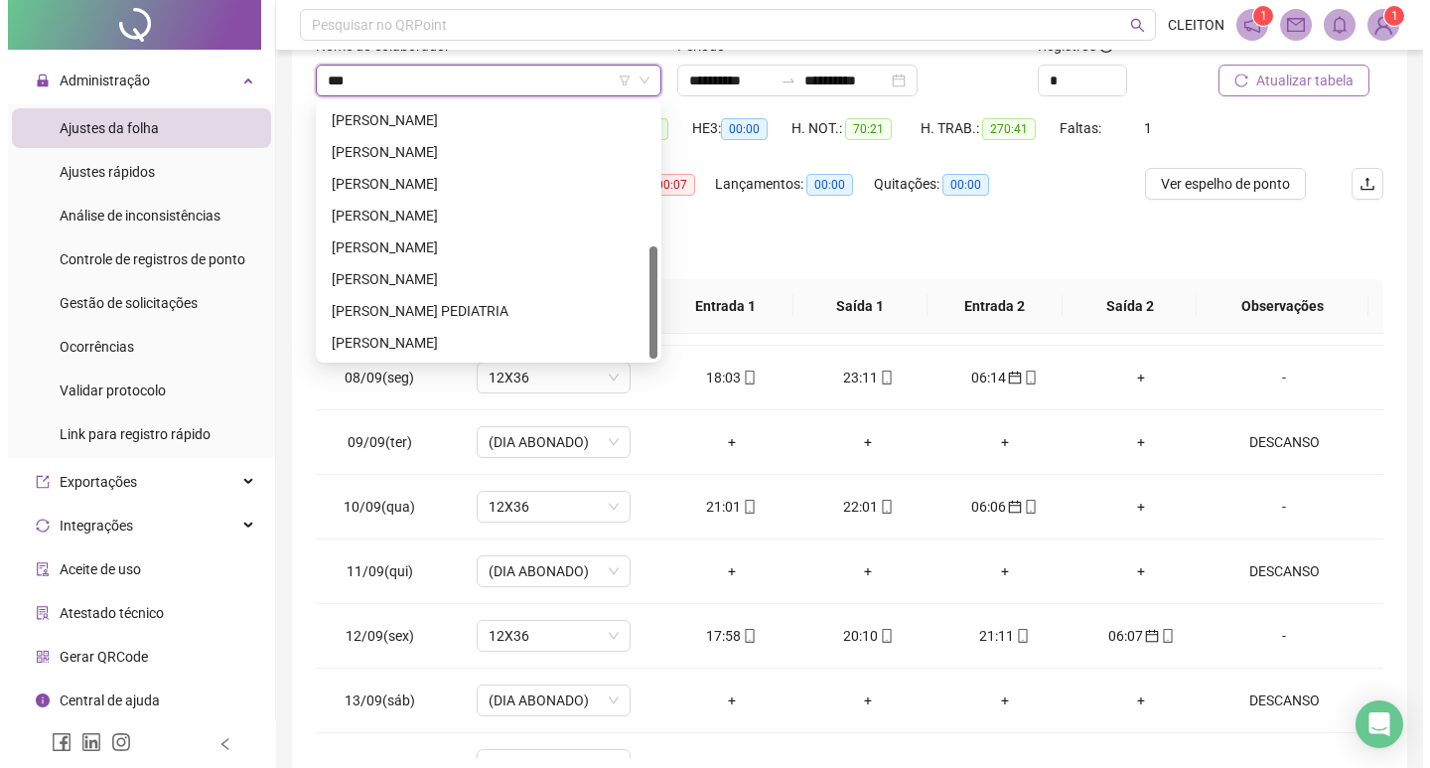
scroll to position [0, 0]
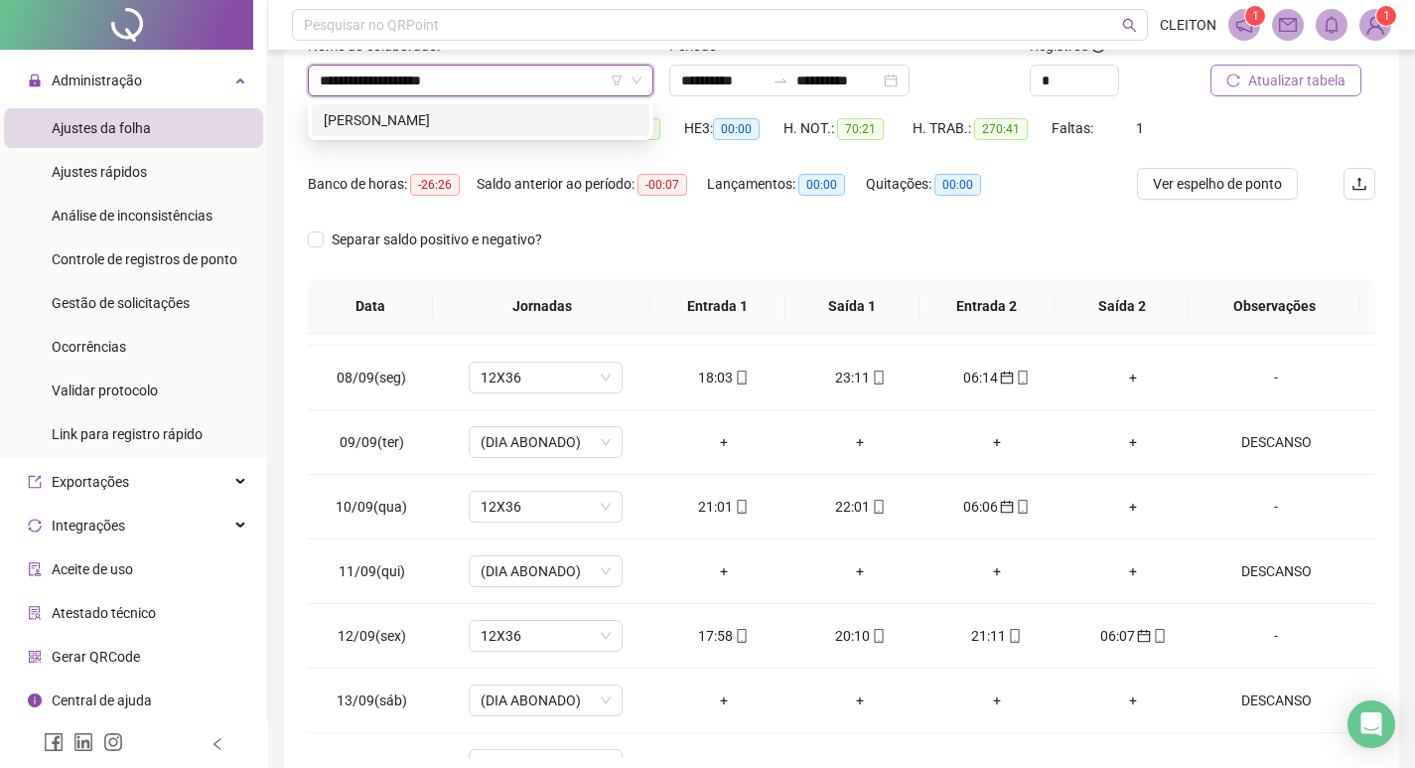
type input "**********"
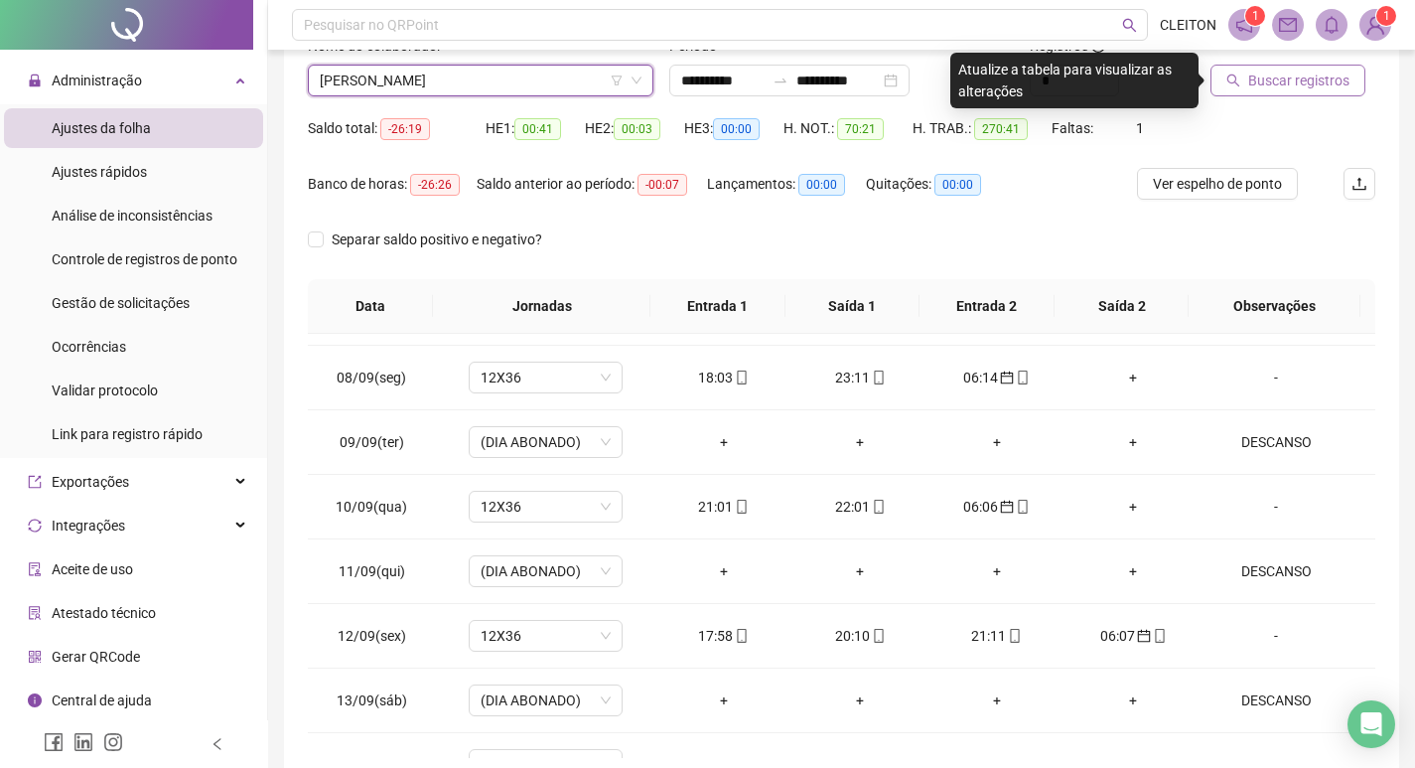
click at [1275, 79] on span "Buscar registros" at bounding box center [1298, 81] width 101 height 22
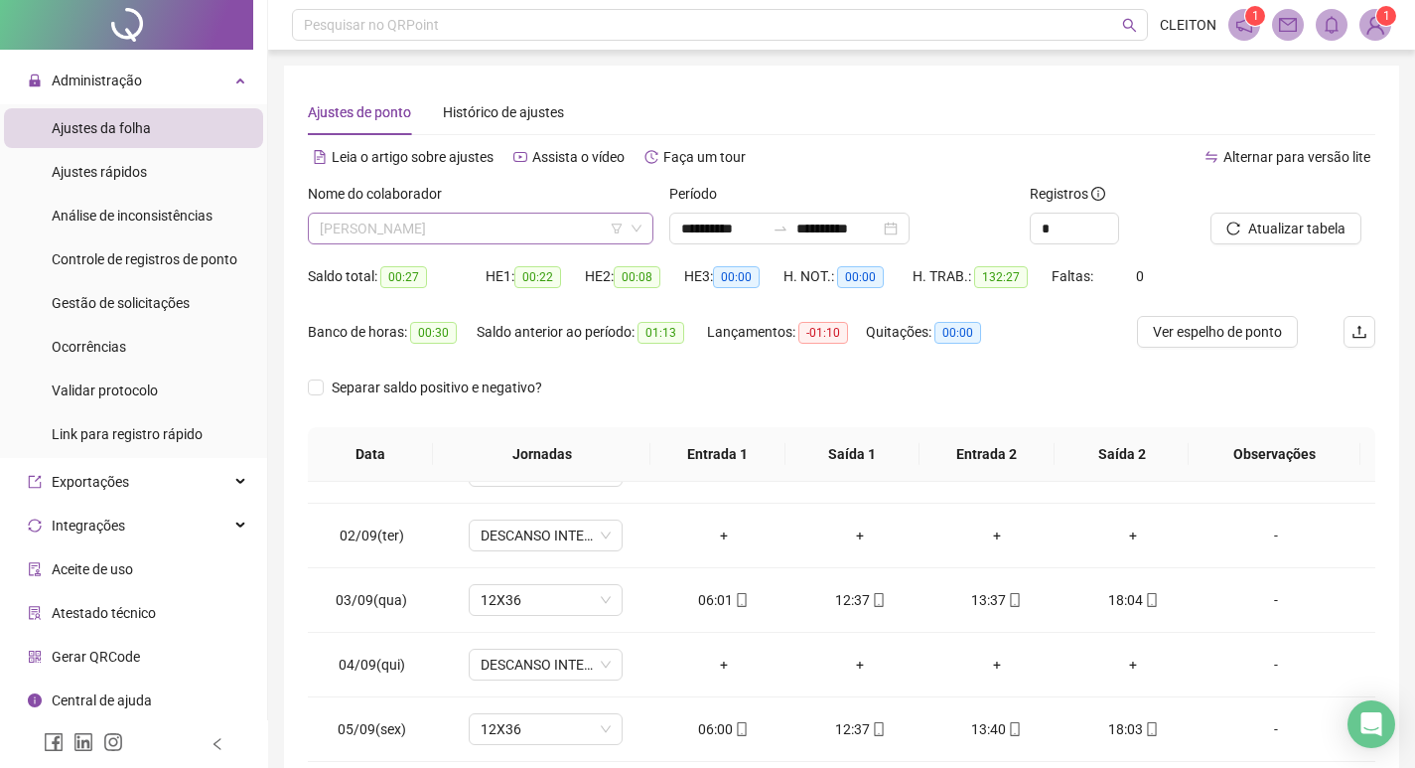
click at [470, 214] on span "[PERSON_NAME]" at bounding box center [481, 229] width 322 height 30
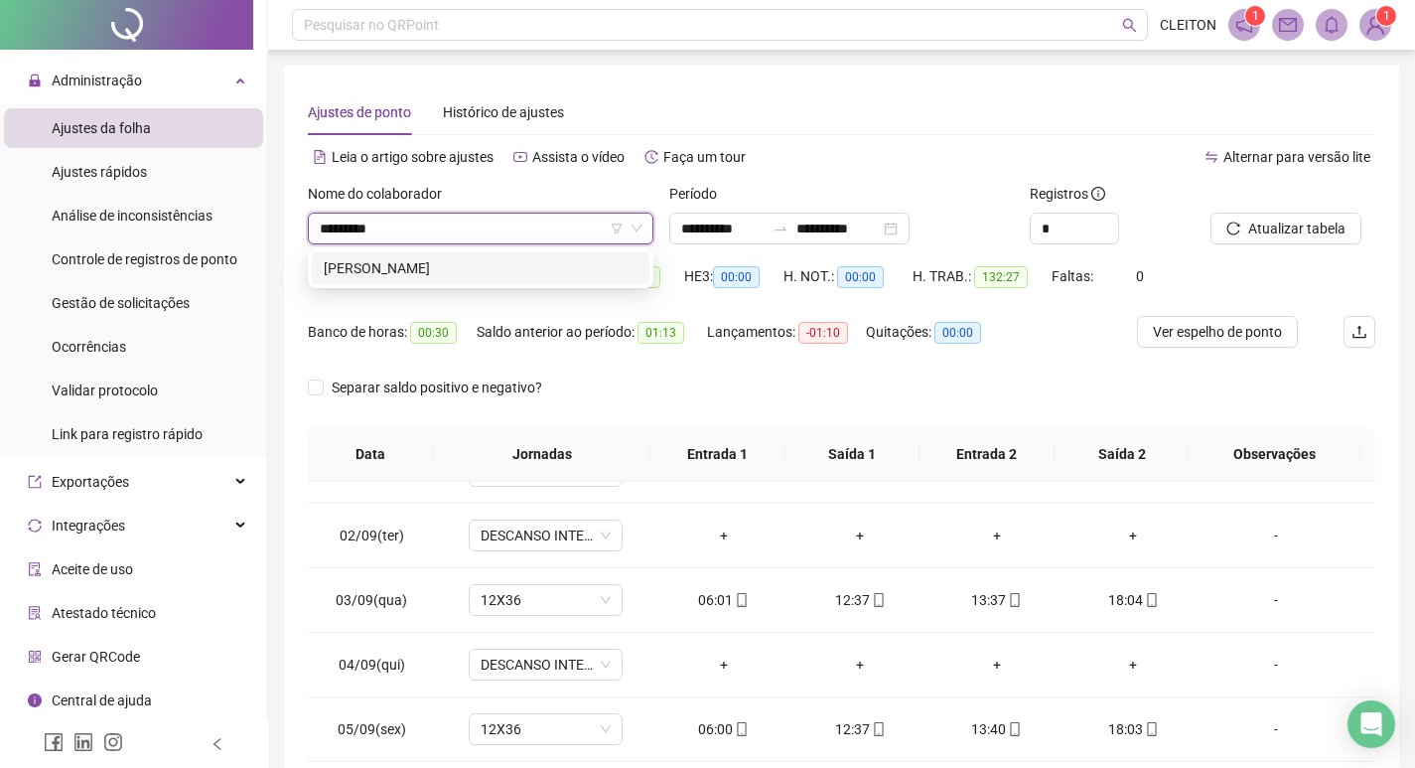
type input "*********"
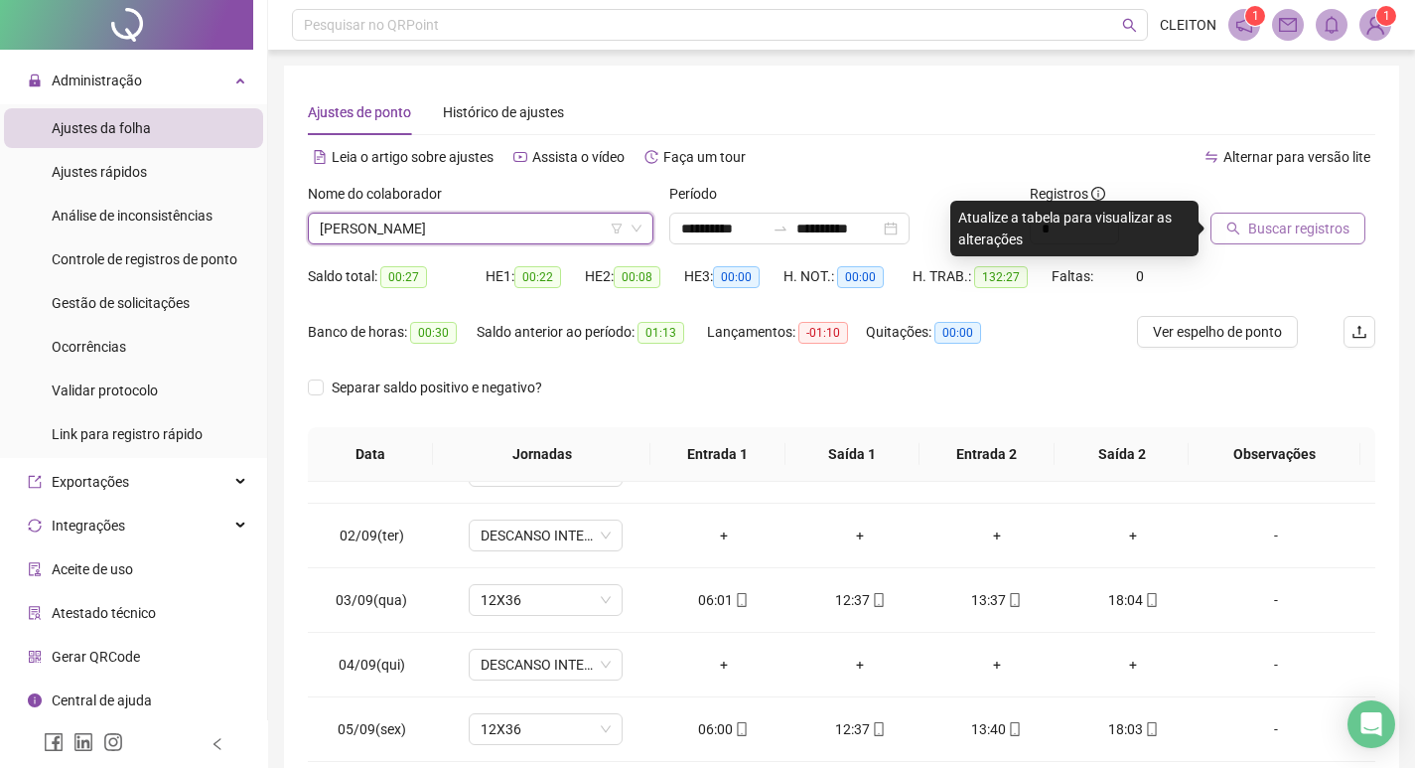
click at [1346, 238] on button "Buscar registros" at bounding box center [1288, 229] width 155 height 32
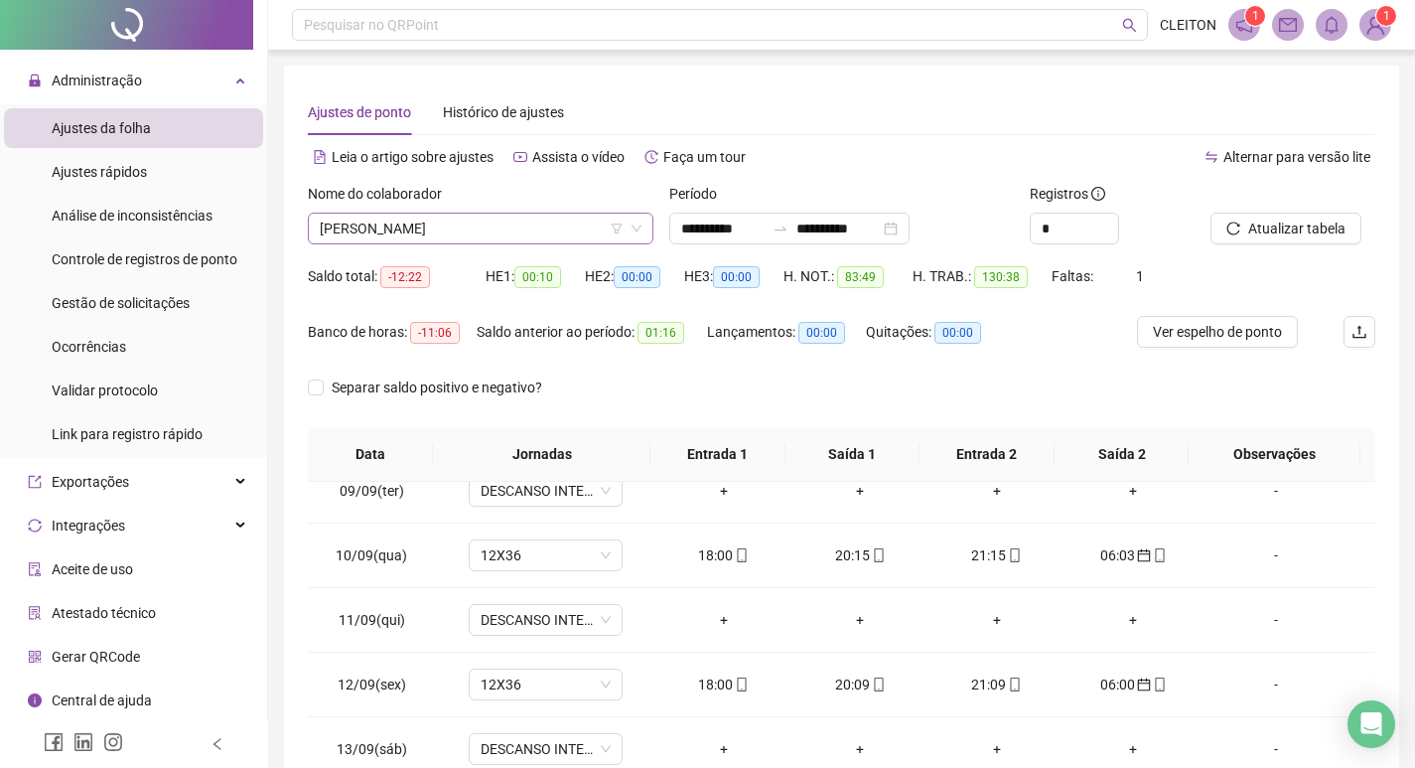
scroll to position [413, 0]
click at [444, 231] on span "[PERSON_NAME]" at bounding box center [481, 229] width 322 height 30
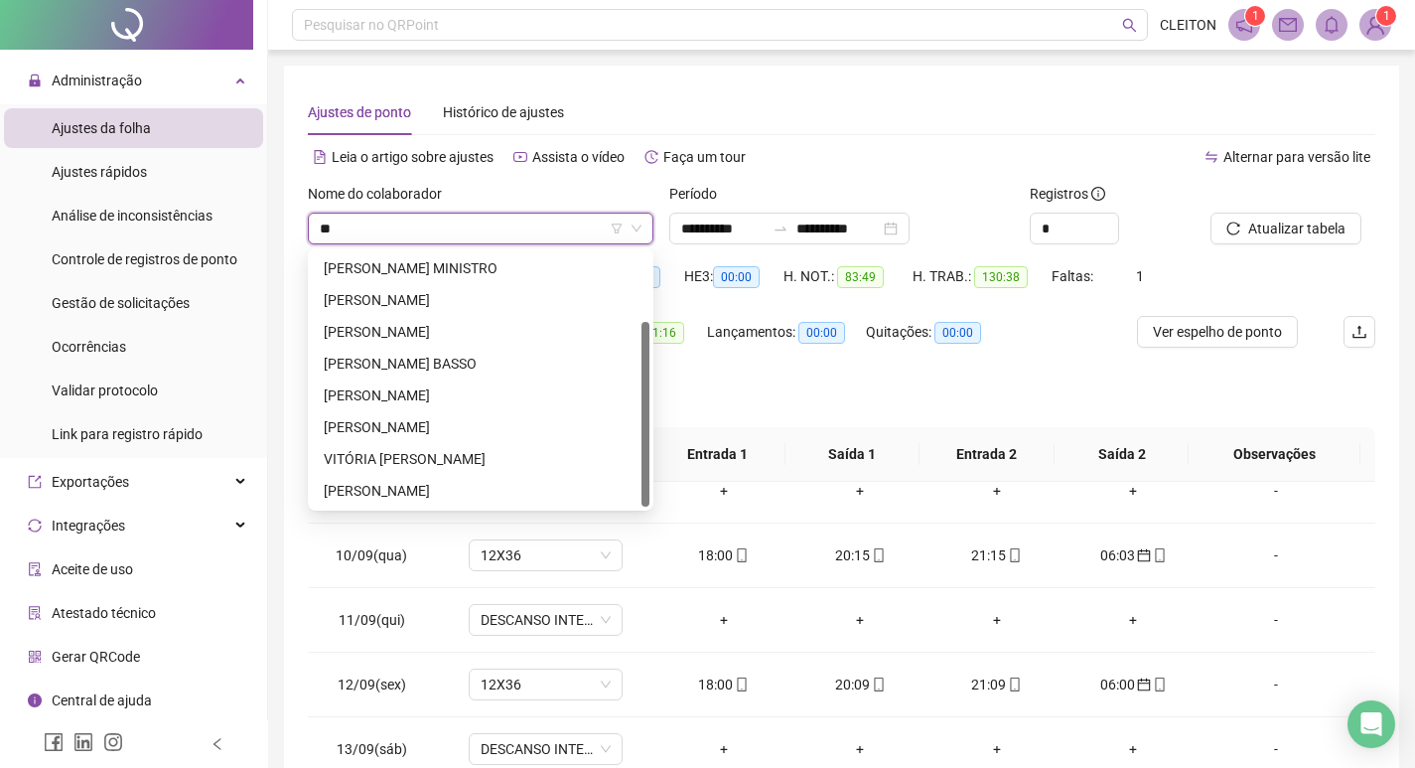
scroll to position [95, 0]
type input "***"
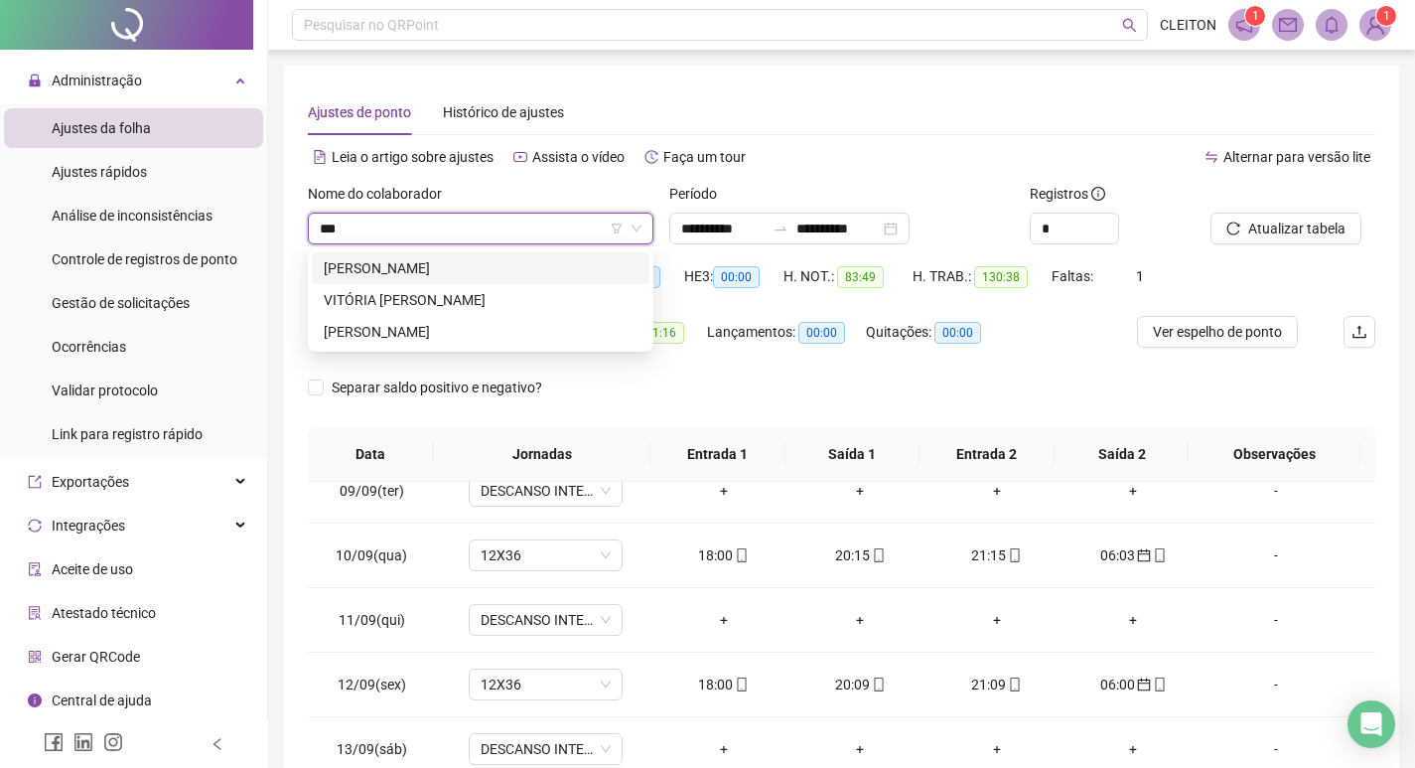
scroll to position [0, 0]
click at [463, 299] on div "VITÓRIA [PERSON_NAME]" at bounding box center [481, 300] width 314 height 22
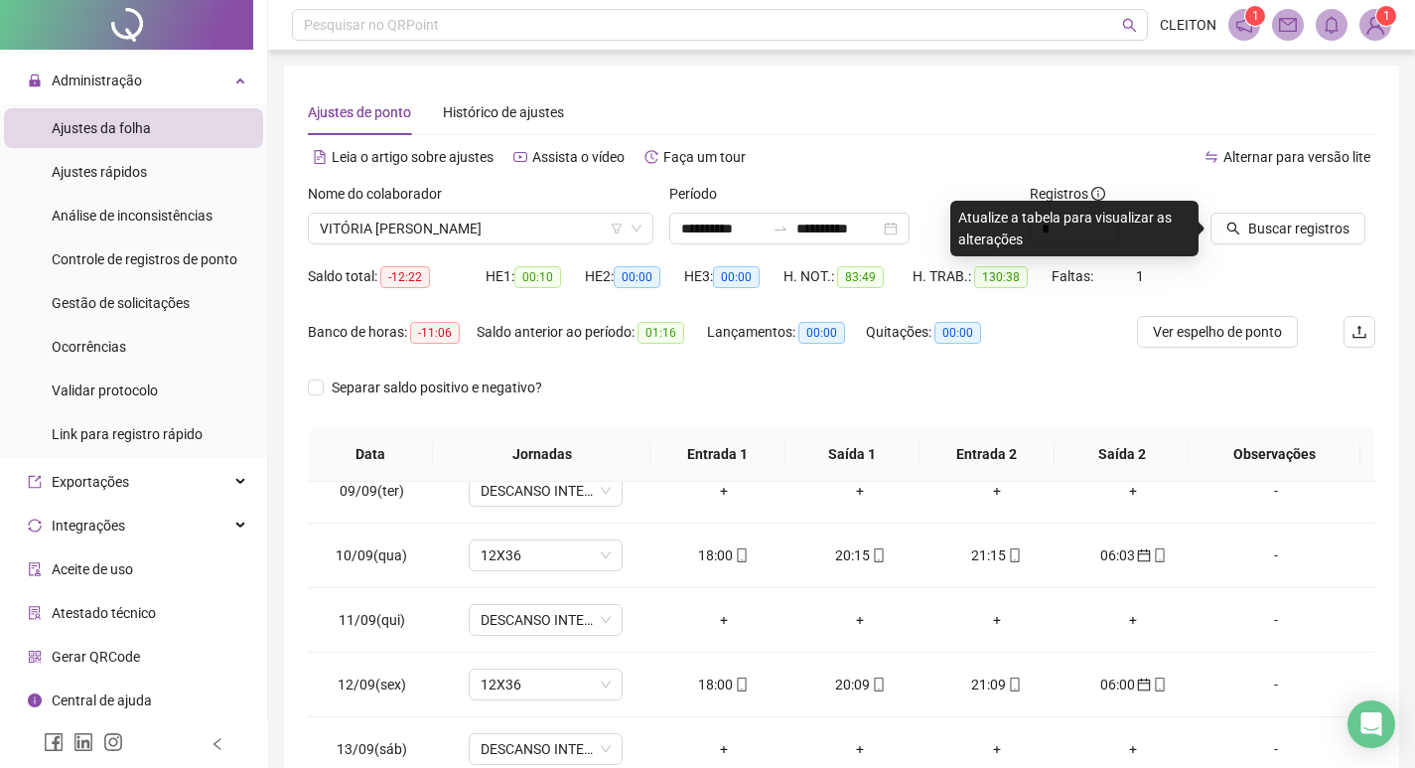
click at [1230, 245] on div "Buscar registros" at bounding box center [1293, 221] width 181 height 77
click at [1244, 239] on button "Buscar registros" at bounding box center [1288, 229] width 155 height 32
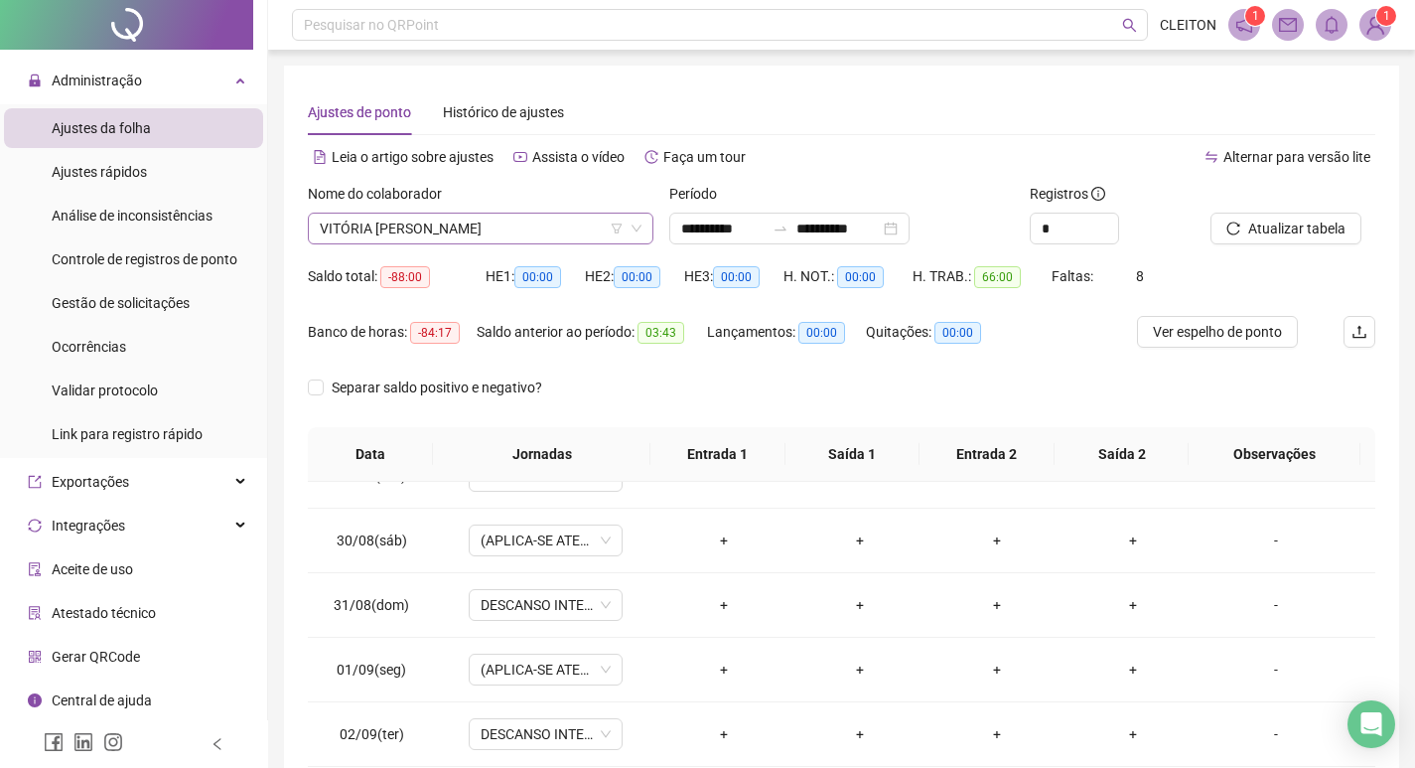
click at [476, 223] on span "VITÓRIA [PERSON_NAME]" at bounding box center [481, 229] width 322 height 30
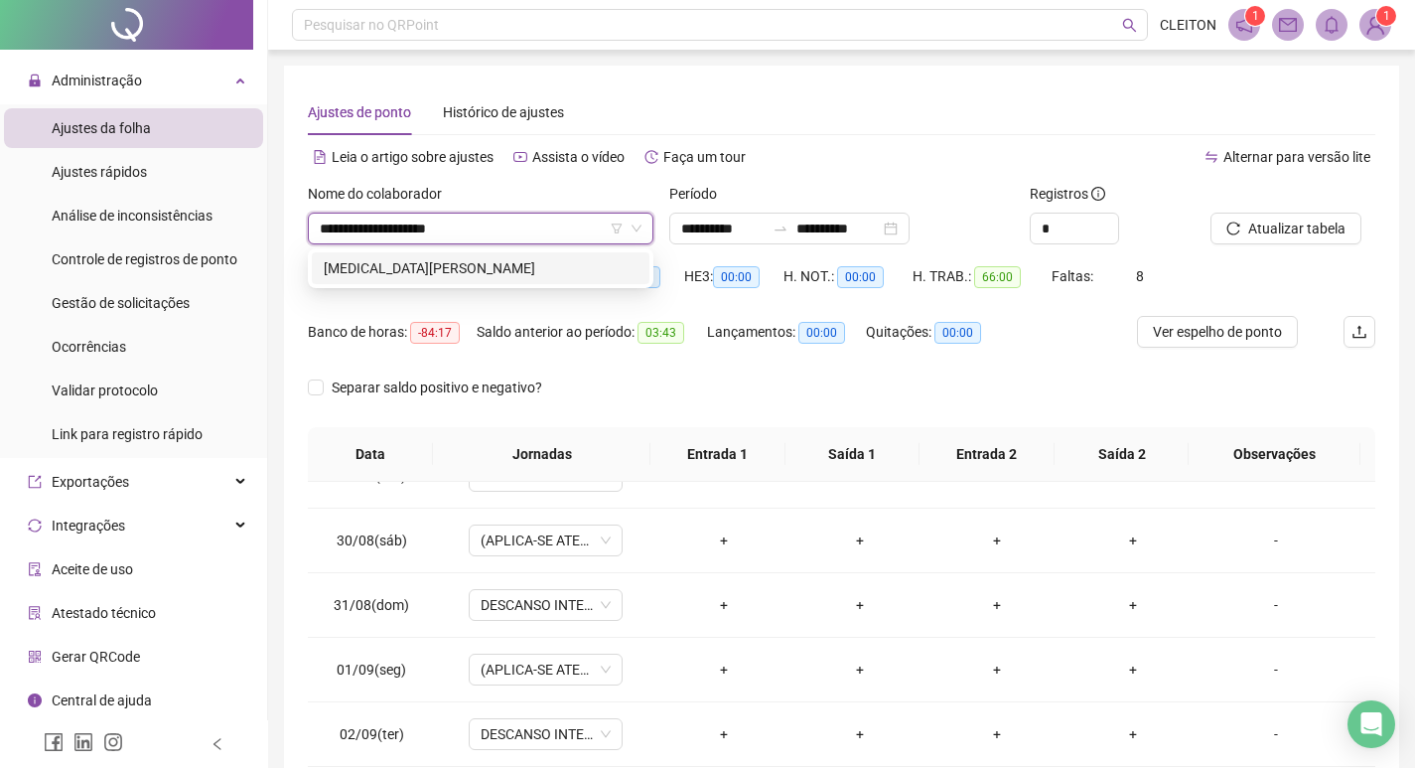
type input "**********"
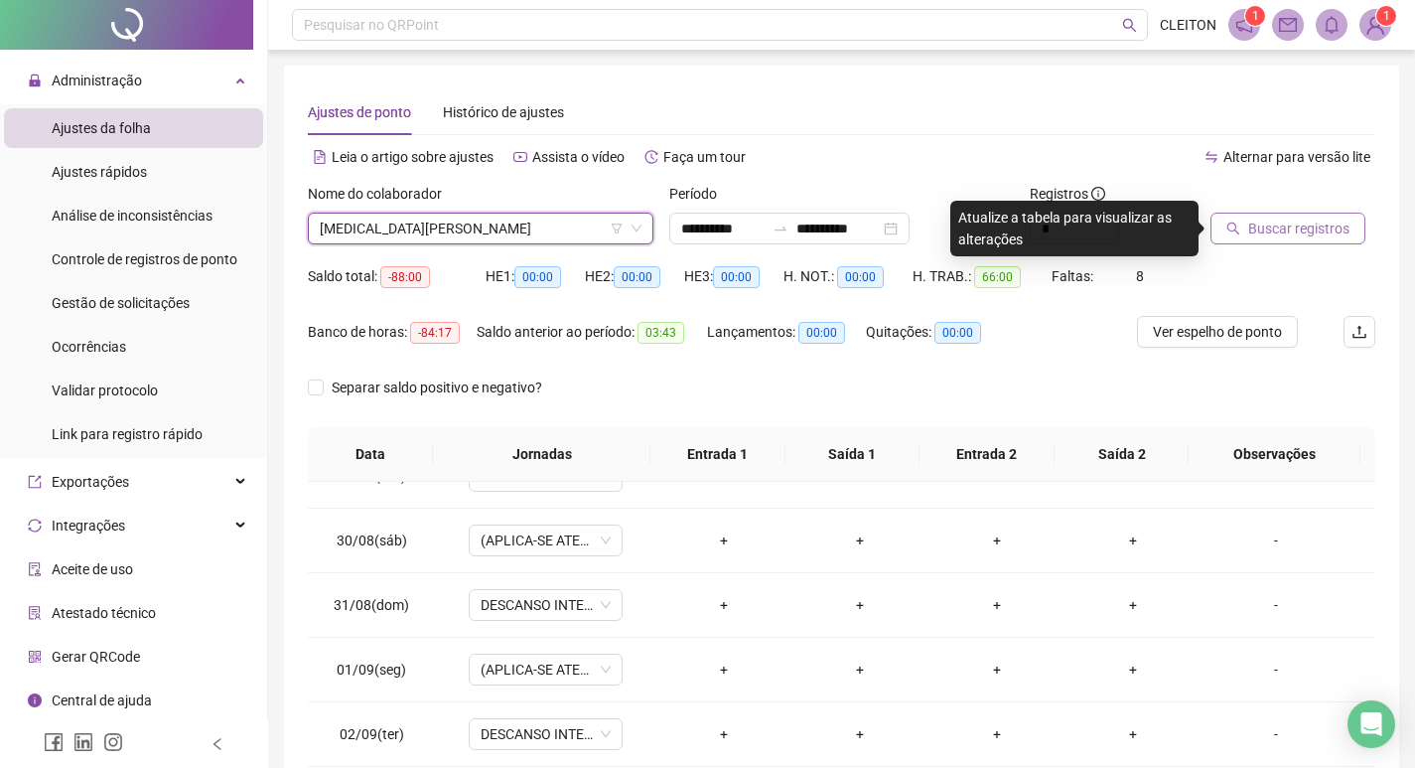
click at [1295, 215] on button "Buscar registros" at bounding box center [1288, 229] width 155 height 32
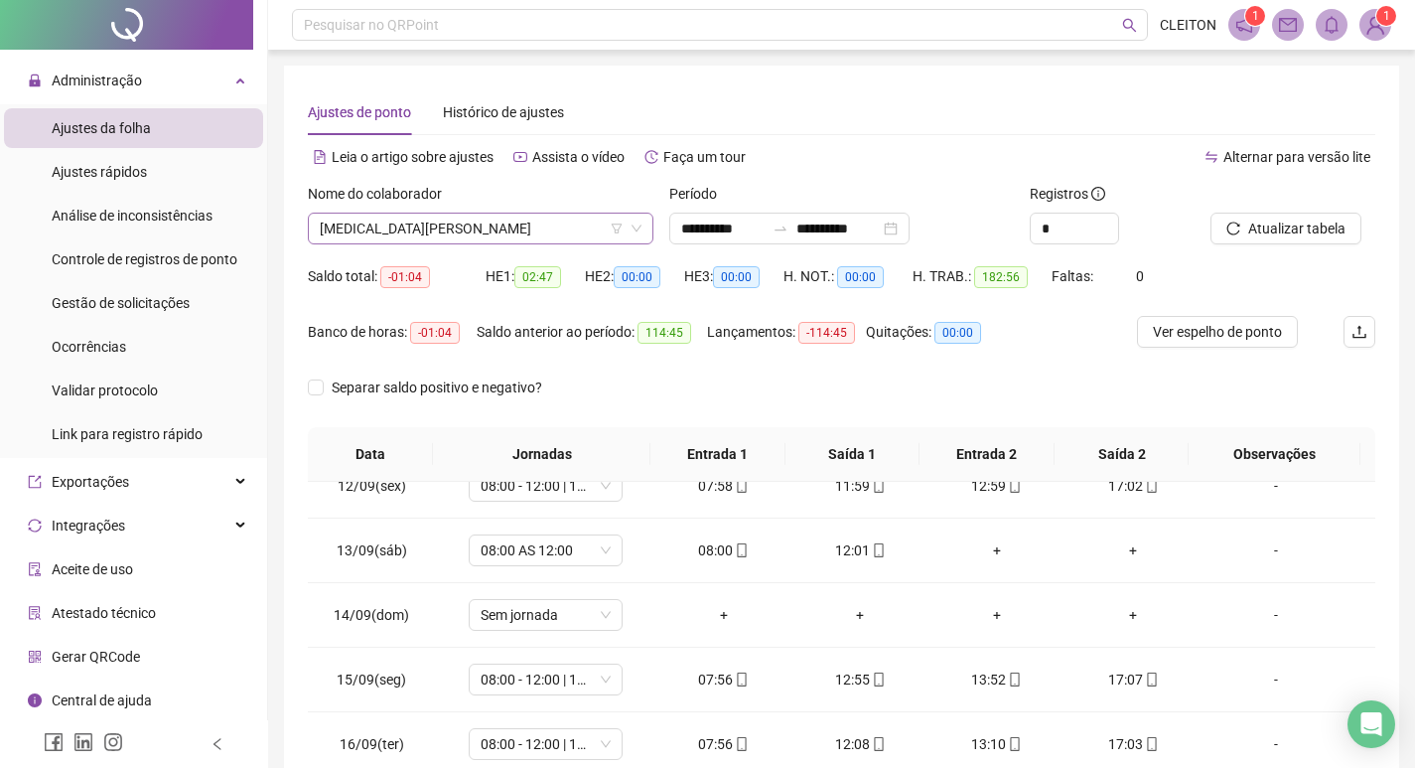
click at [477, 230] on span "[MEDICAL_DATA][PERSON_NAME]" at bounding box center [481, 229] width 322 height 30
click at [568, 241] on span "[MEDICAL_DATA][PERSON_NAME]" at bounding box center [481, 229] width 322 height 30
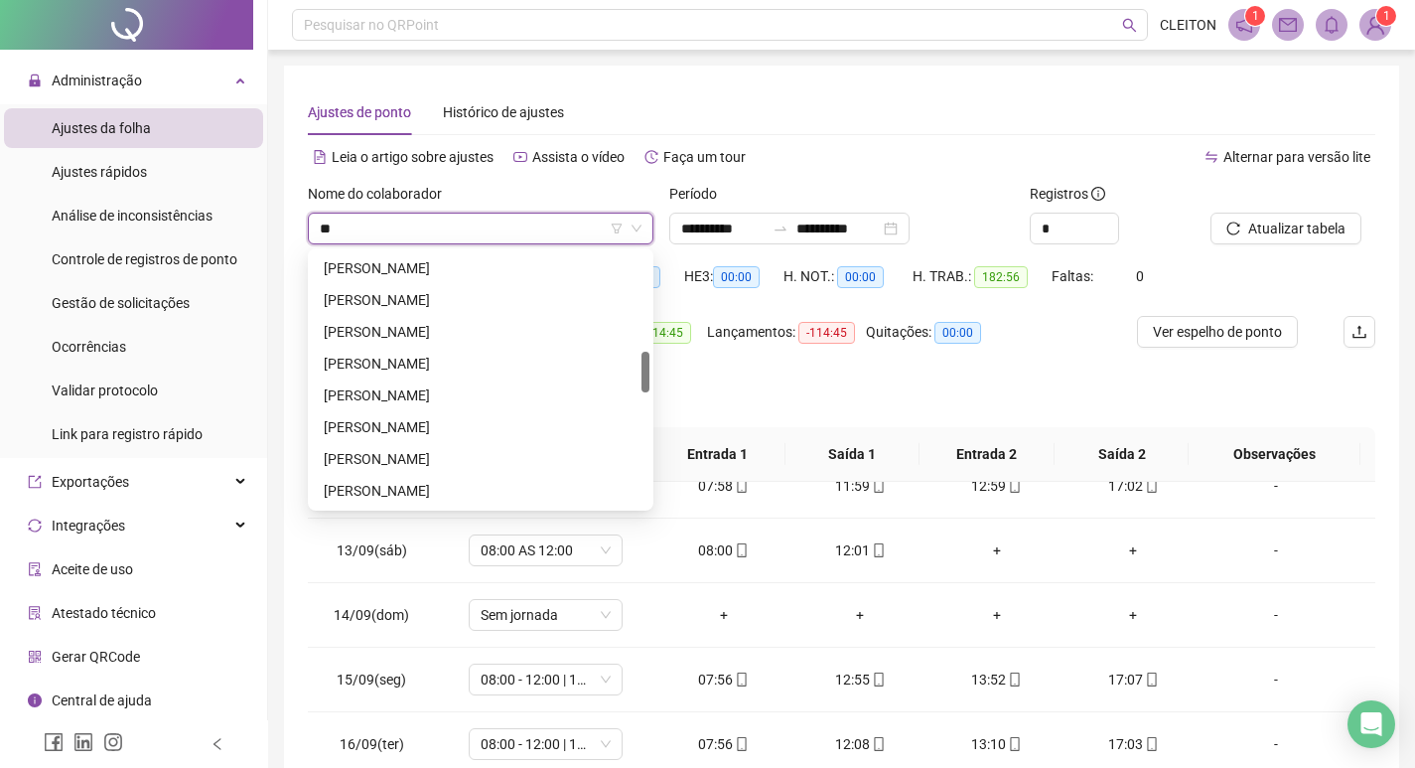
scroll to position [95, 0]
type input "***"
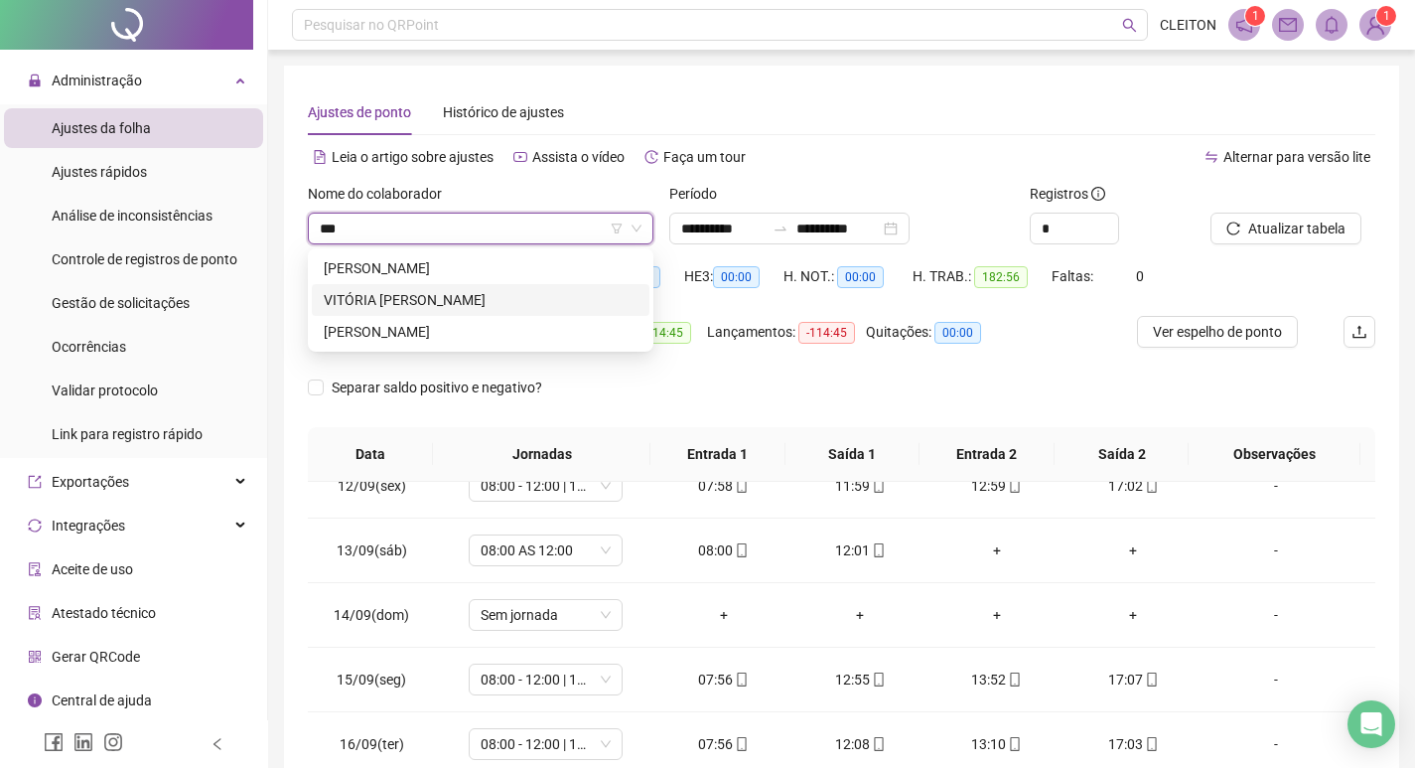
click at [466, 286] on div "VITÓRIA [PERSON_NAME]" at bounding box center [481, 300] width 338 height 32
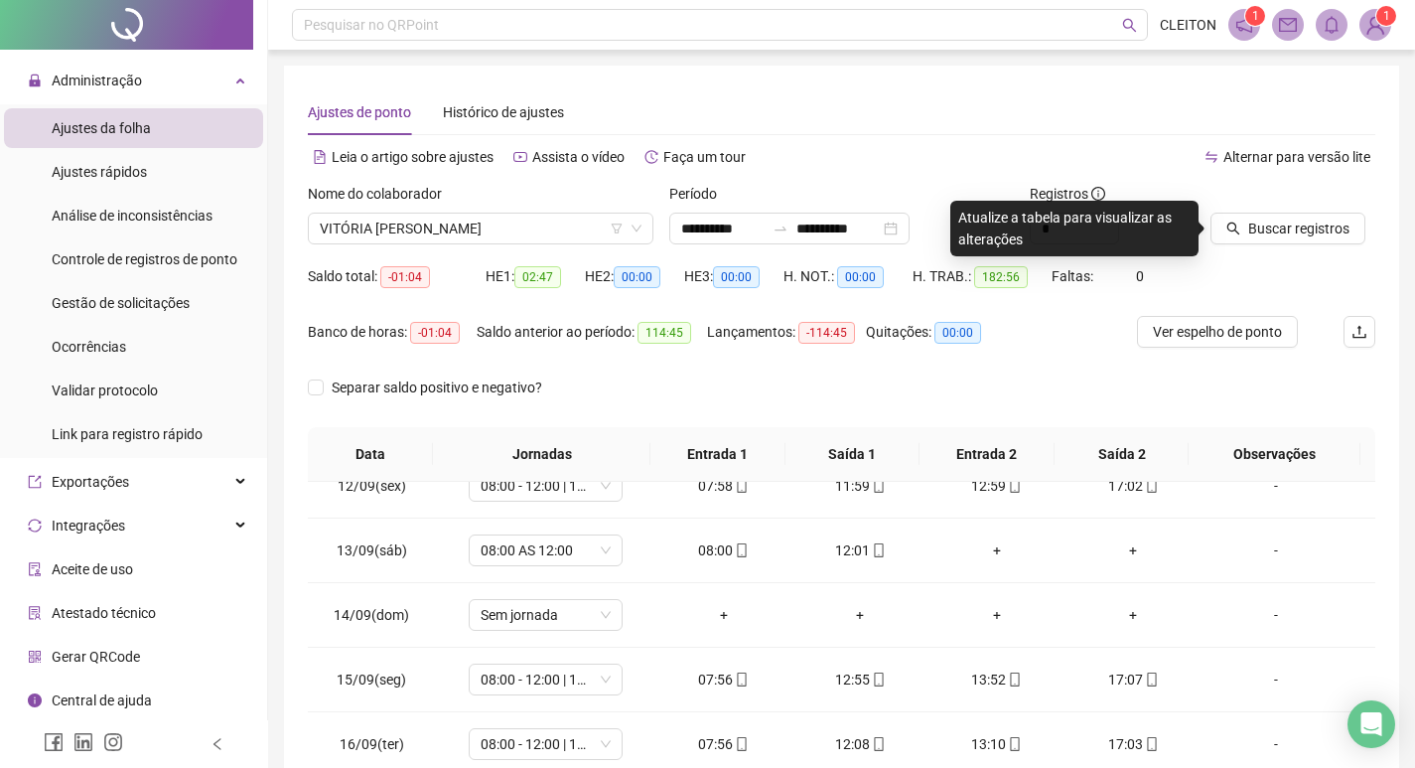
click at [1266, 246] on div "Buscar registros" at bounding box center [1293, 221] width 181 height 77
click at [1272, 240] on button "Buscar registros" at bounding box center [1288, 229] width 155 height 32
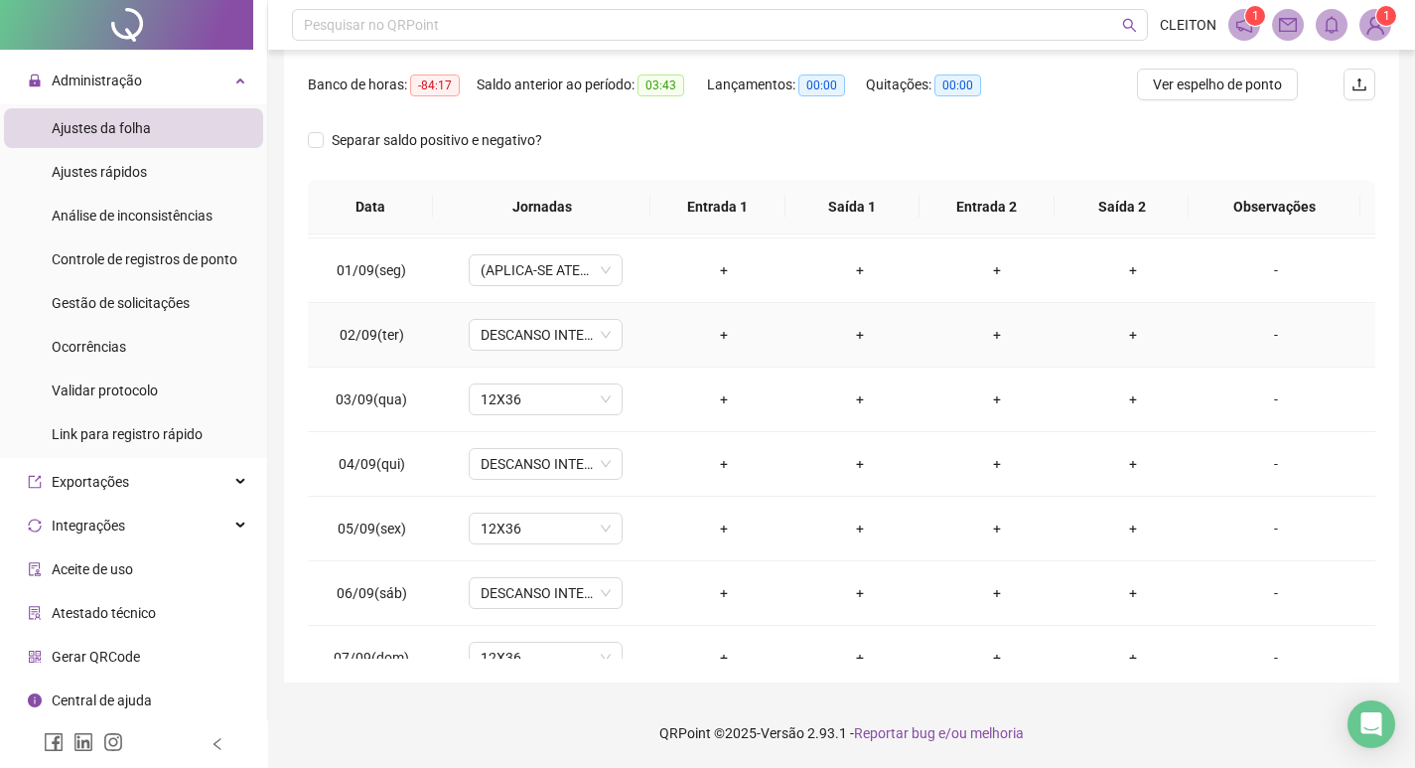
scroll to position [653, 0]
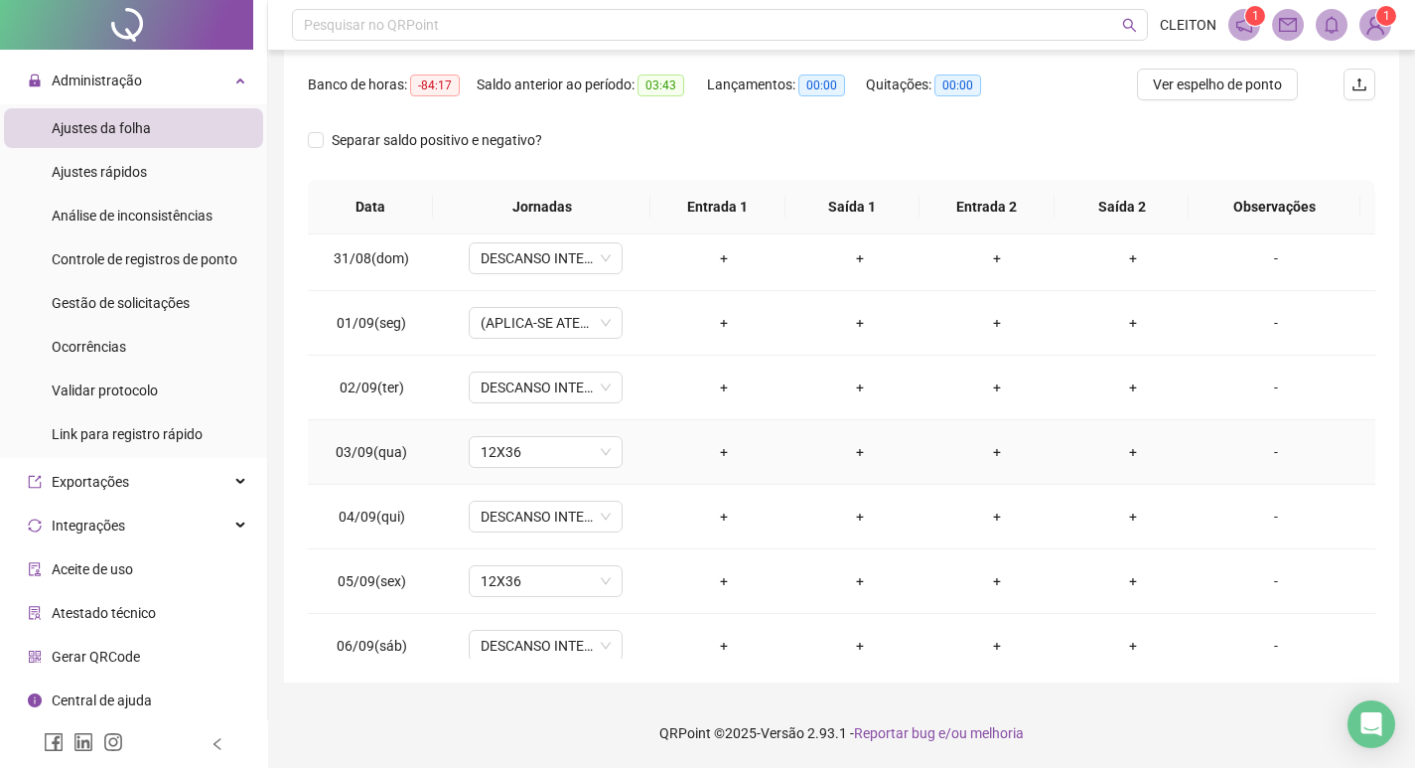
click at [1260, 452] on div "-" at bounding box center [1275, 452] width 117 height 22
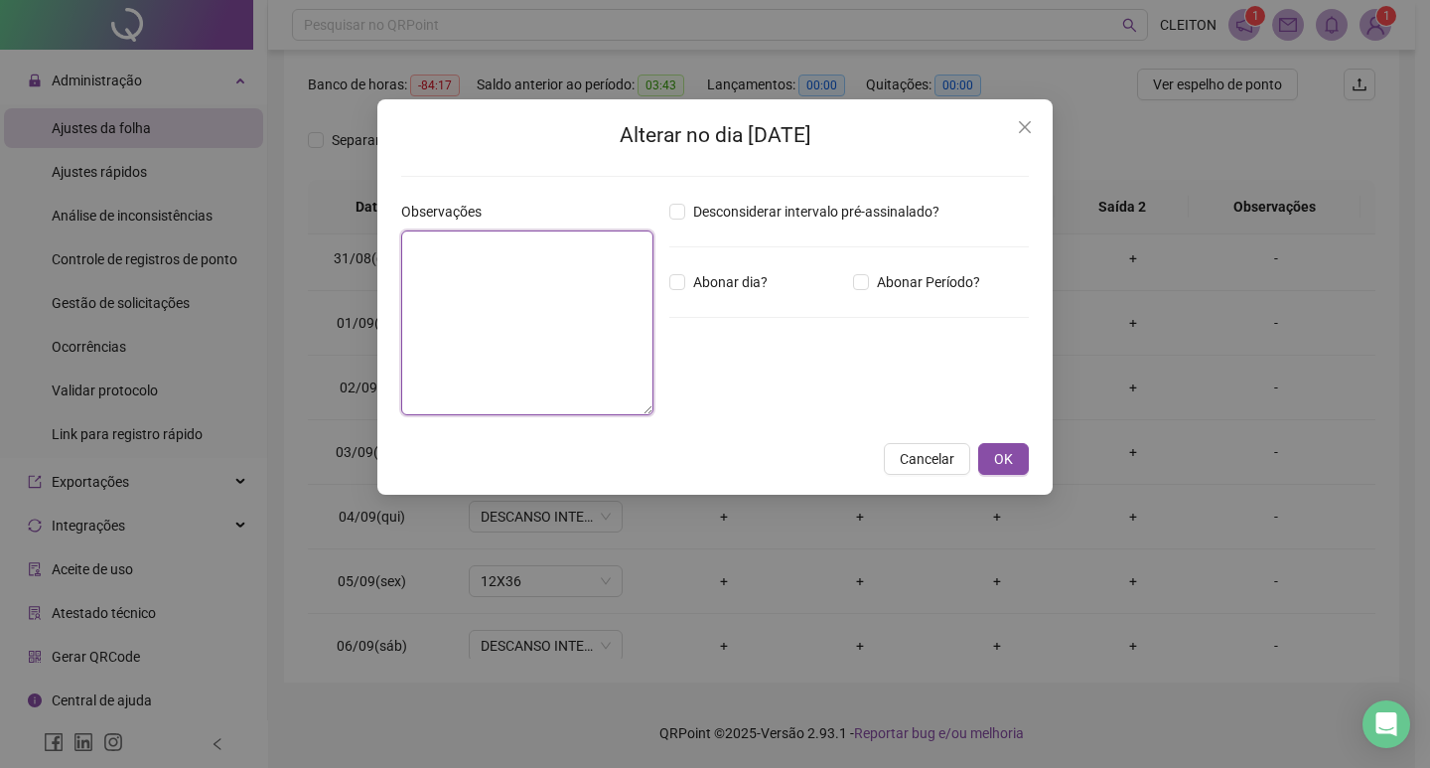
click at [505, 309] on textarea at bounding box center [527, 322] width 252 height 185
type textarea "********"
click at [999, 466] on span "OK" at bounding box center [1003, 459] width 19 height 22
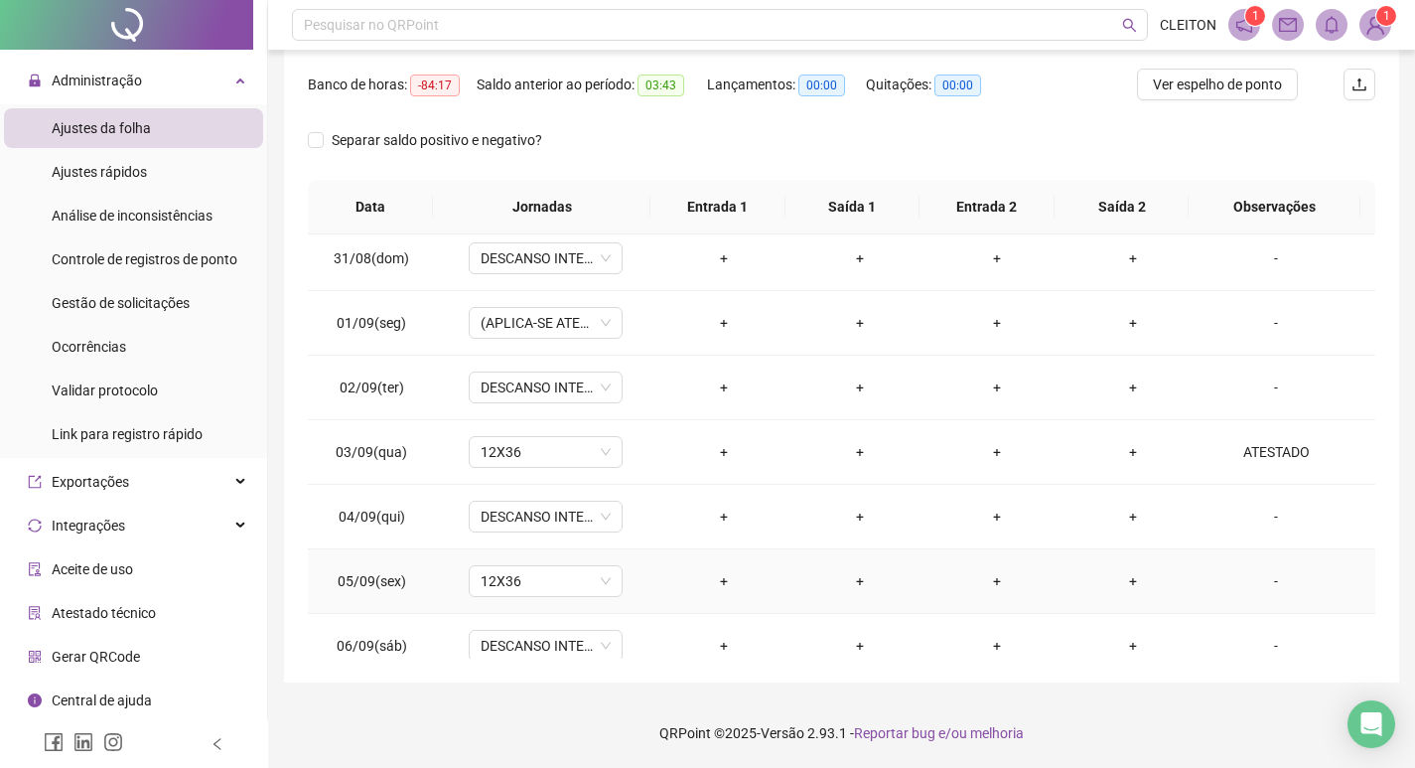
click at [1264, 589] on div "-" at bounding box center [1275, 581] width 117 height 22
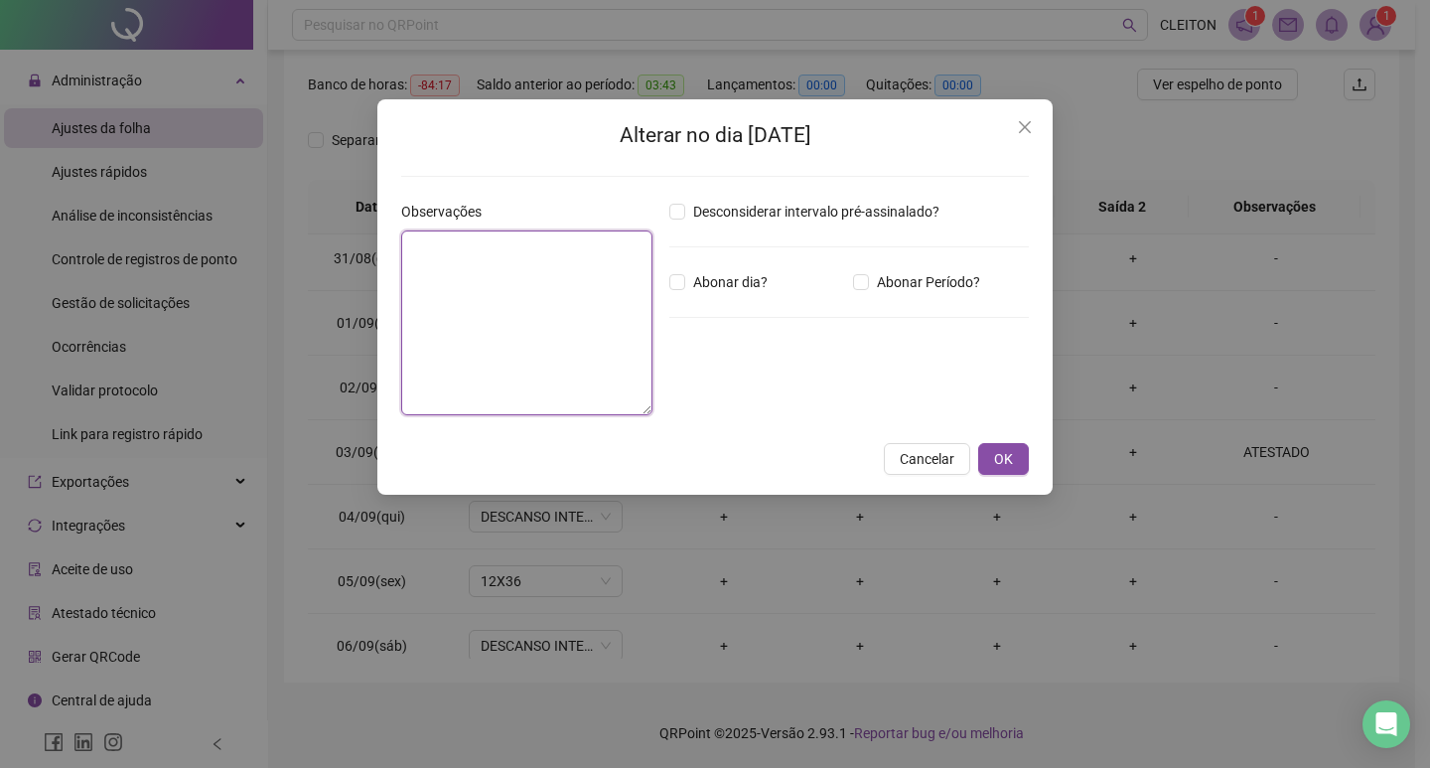
click at [585, 314] on textarea at bounding box center [526, 322] width 251 height 185
type textarea "********"
click at [710, 272] on span "Abonar dia?" at bounding box center [730, 282] width 90 height 22
click at [997, 459] on span "OK" at bounding box center [1003, 459] width 19 height 22
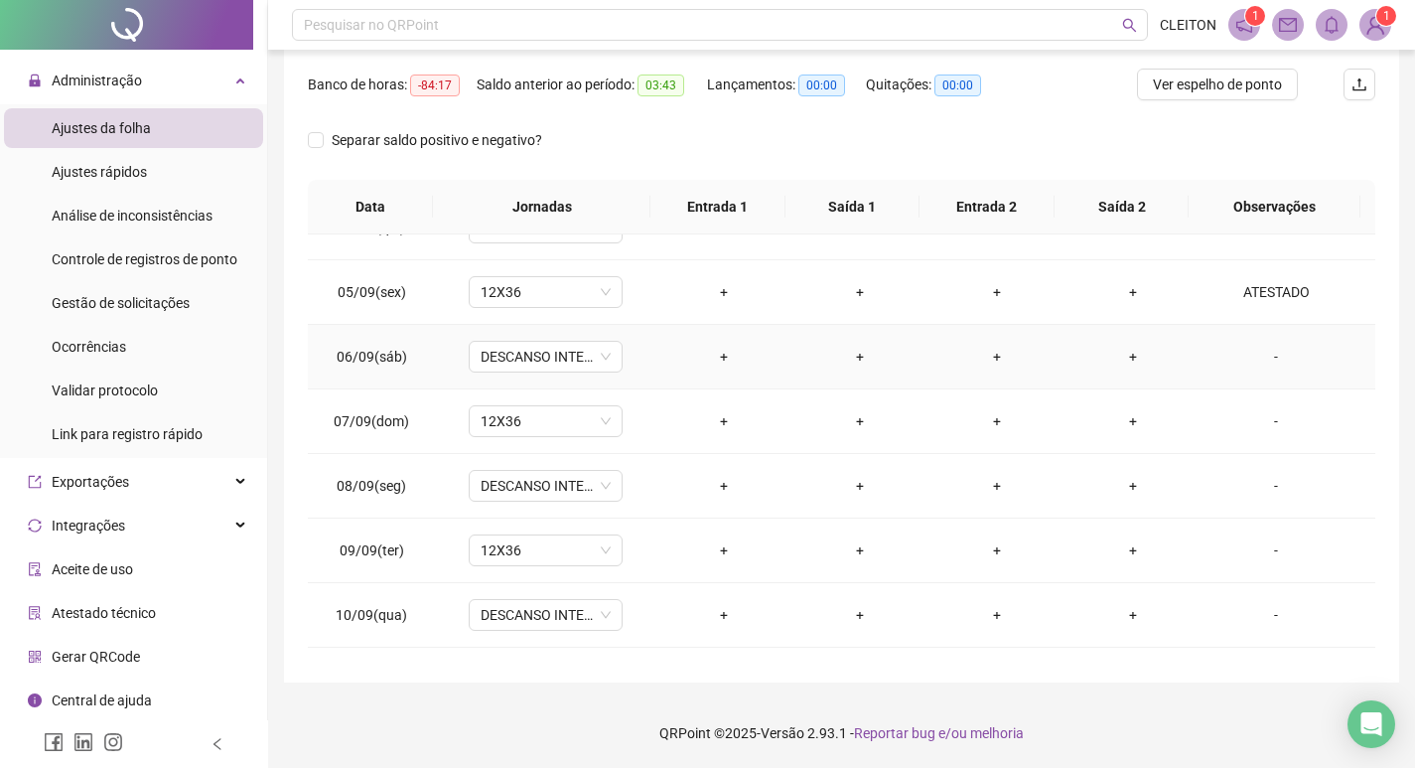
scroll to position [951, 0]
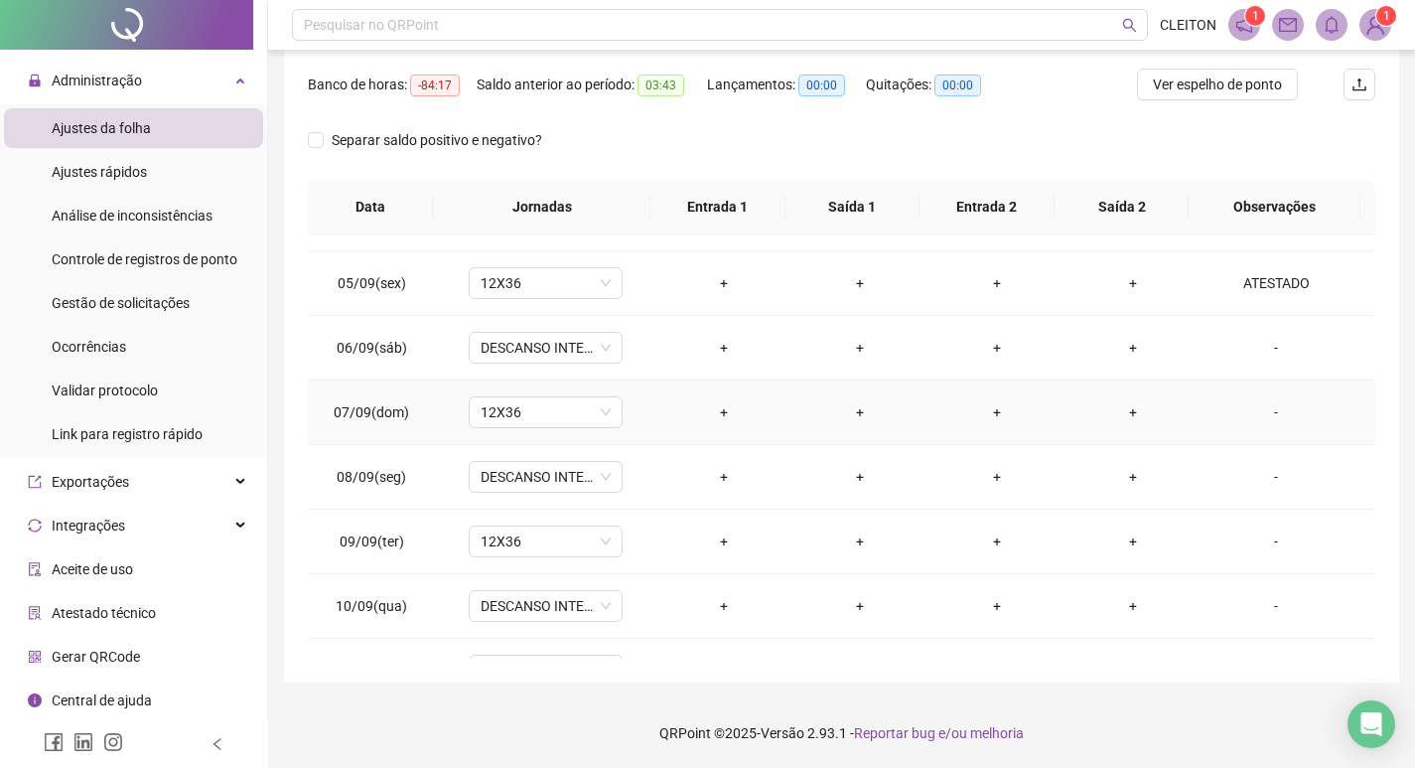
click at [1263, 415] on div "-" at bounding box center [1275, 412] width 117 height 22
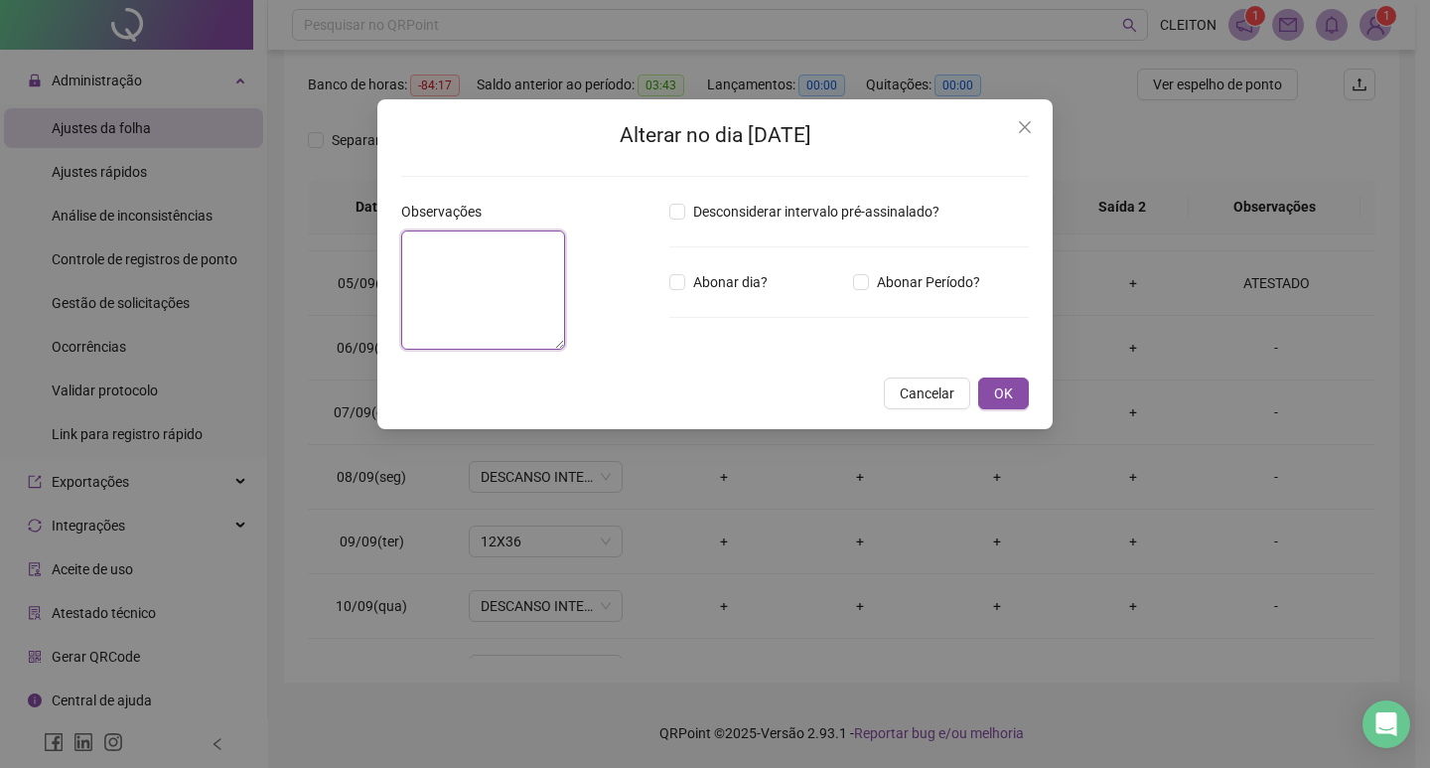
click at [538, 325] on textarea at bounding box center [483, 289] width 164 height 119
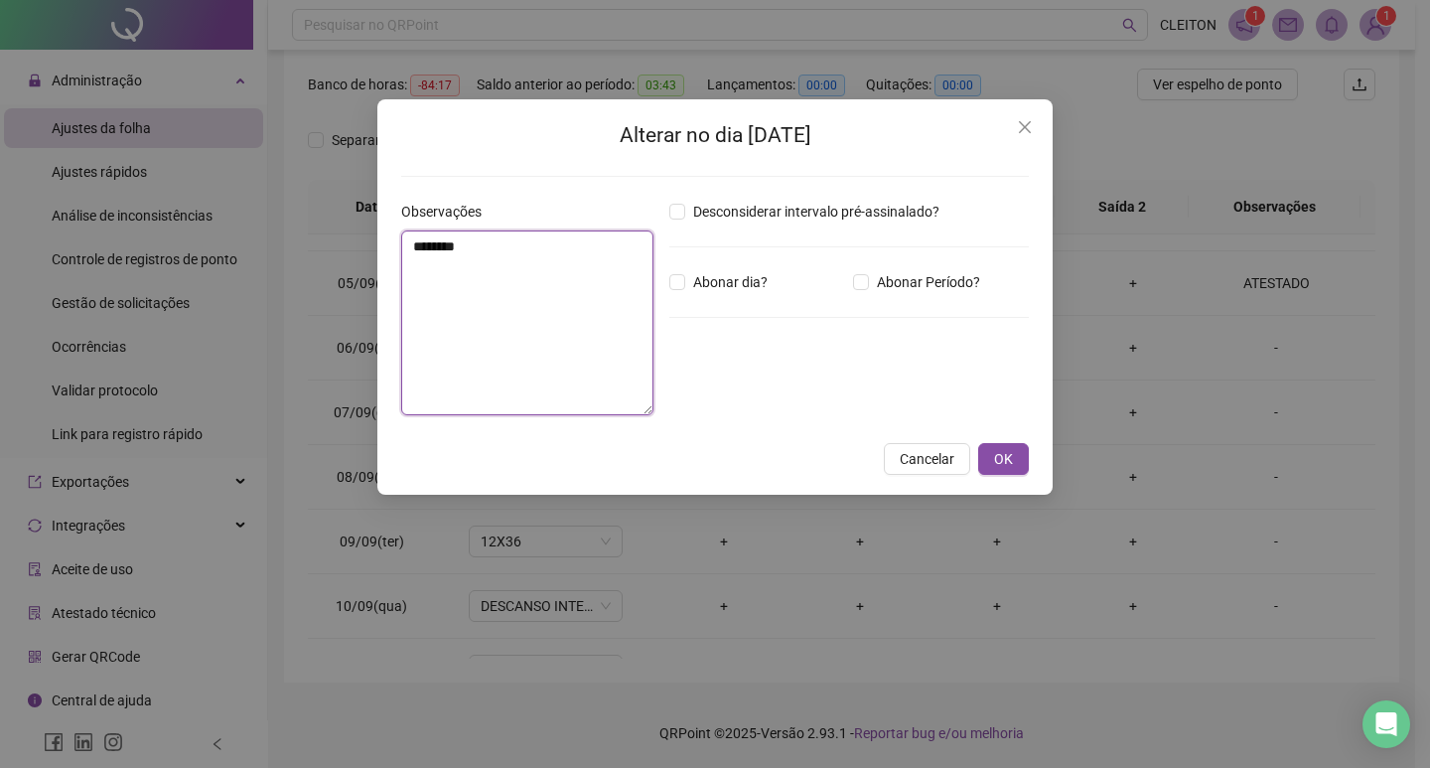
type textarea "********"
click at [732, 293] on div "Desconsiderar intervalo pré-assinalado? Abonar dia? Abonar Período? Horas a abo…" at bounding box center [848, 316] width 375 height 230
click at [741, 291] on span "Abonar dia?" at bounding box center [730, 282] width 90 height 22
click at [994, 452] on span "OK" at bounding box center [1003, 459] width 19 height 22
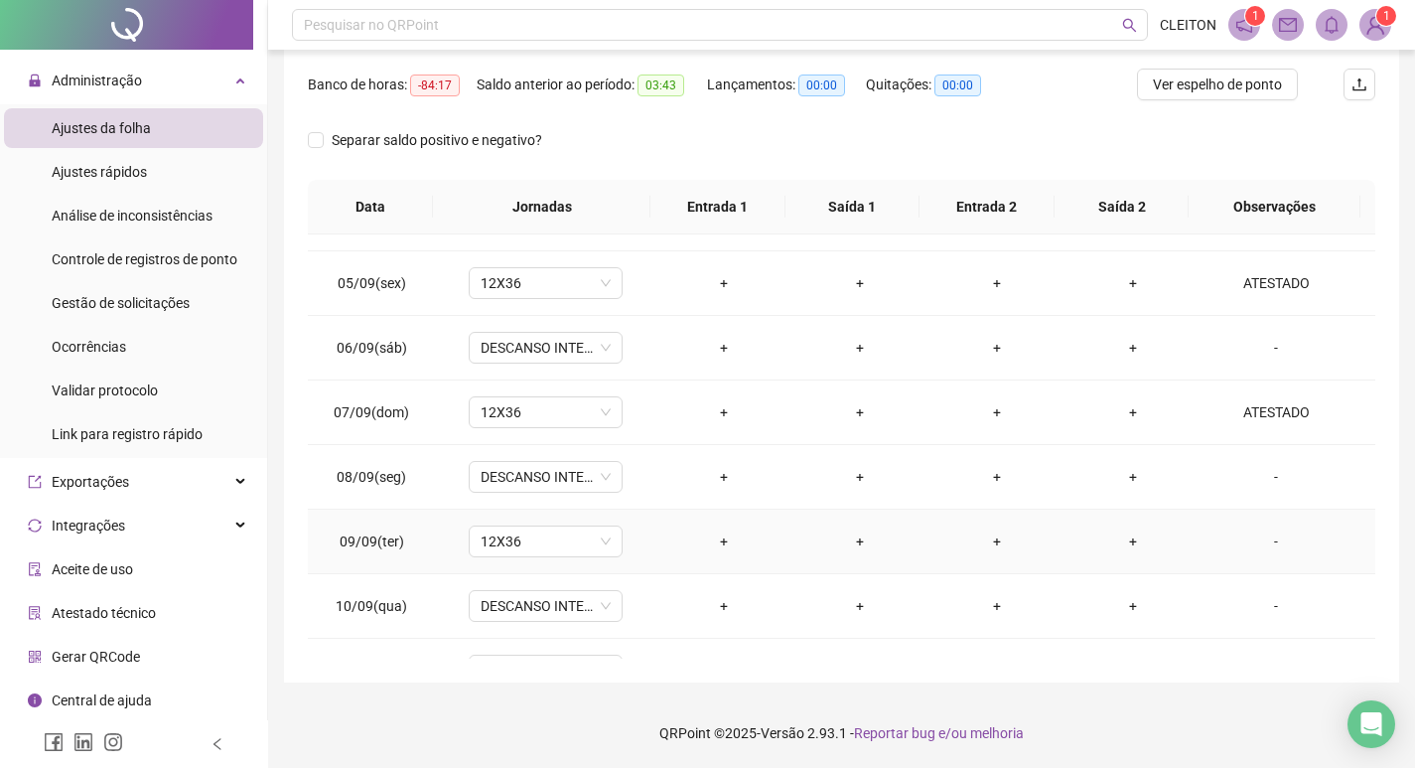
click at [1266, 539] on div "-" at bounding box center [1275, 541] width 117 height 22
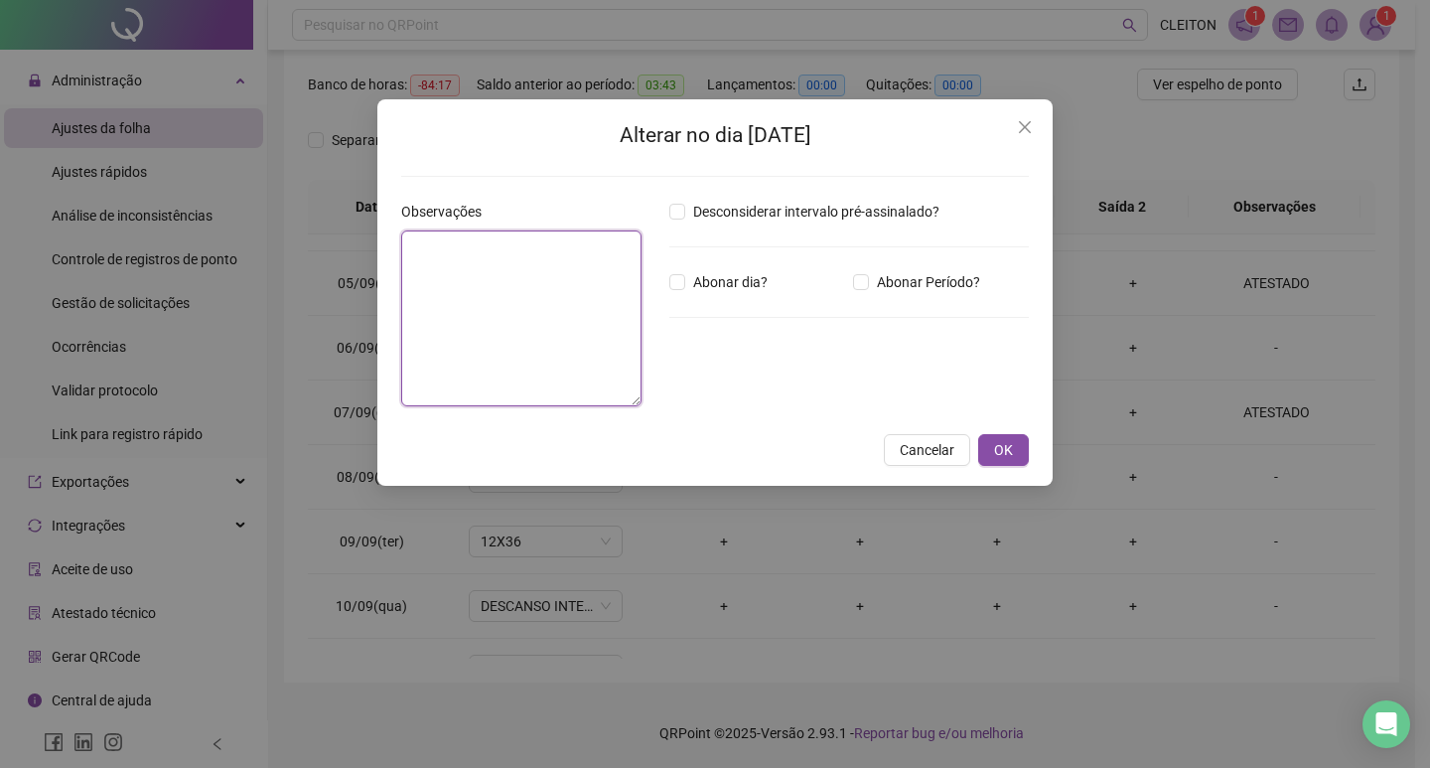
click at [500, 314] on textarea at bounding box center [521, 318] width 240 height 176
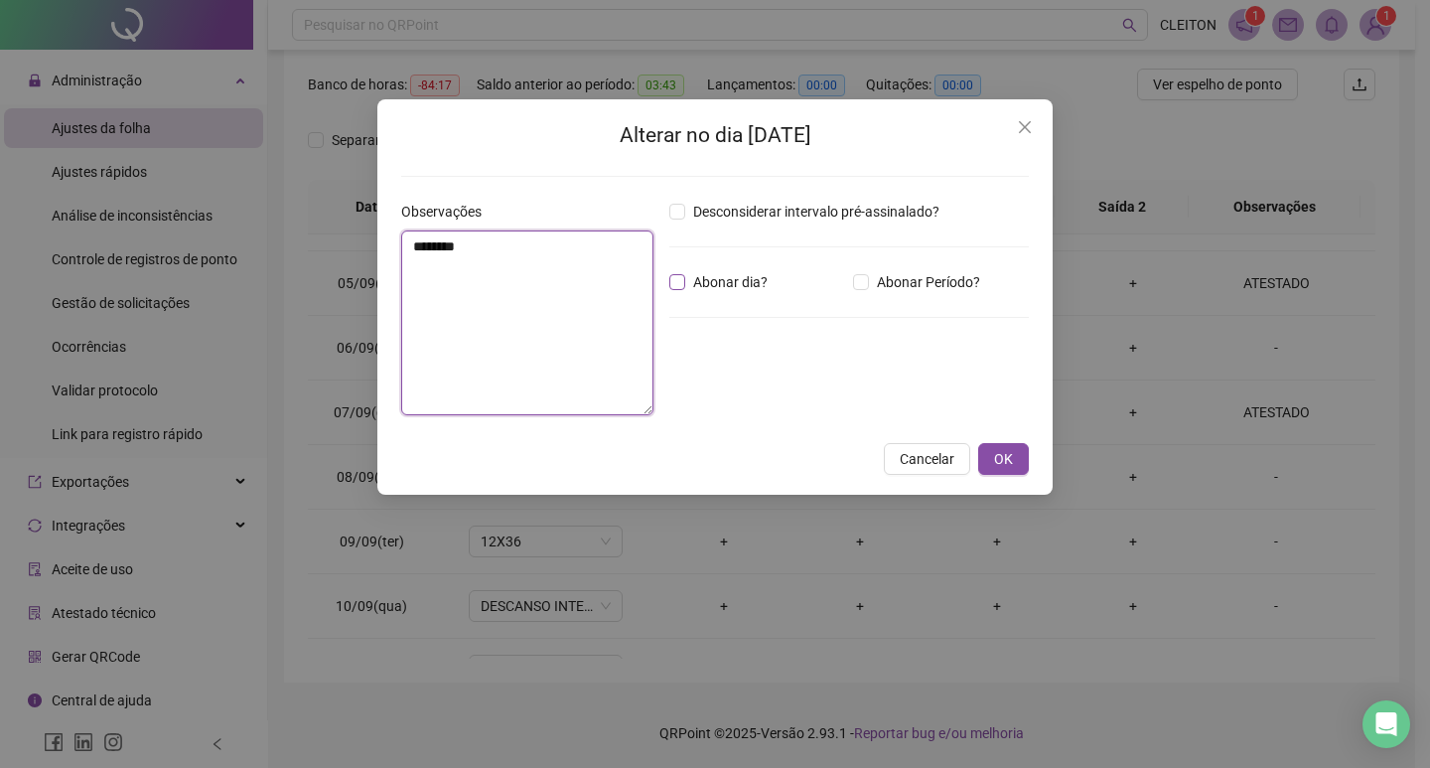
type textarea "********"
click at [707, 286] on span "Abonar dia?" at bounding box center [730, 282] width 90 height 22
click at [1020, 460] on button "OK" at bounding box center [1003, 459] width 51 height 32
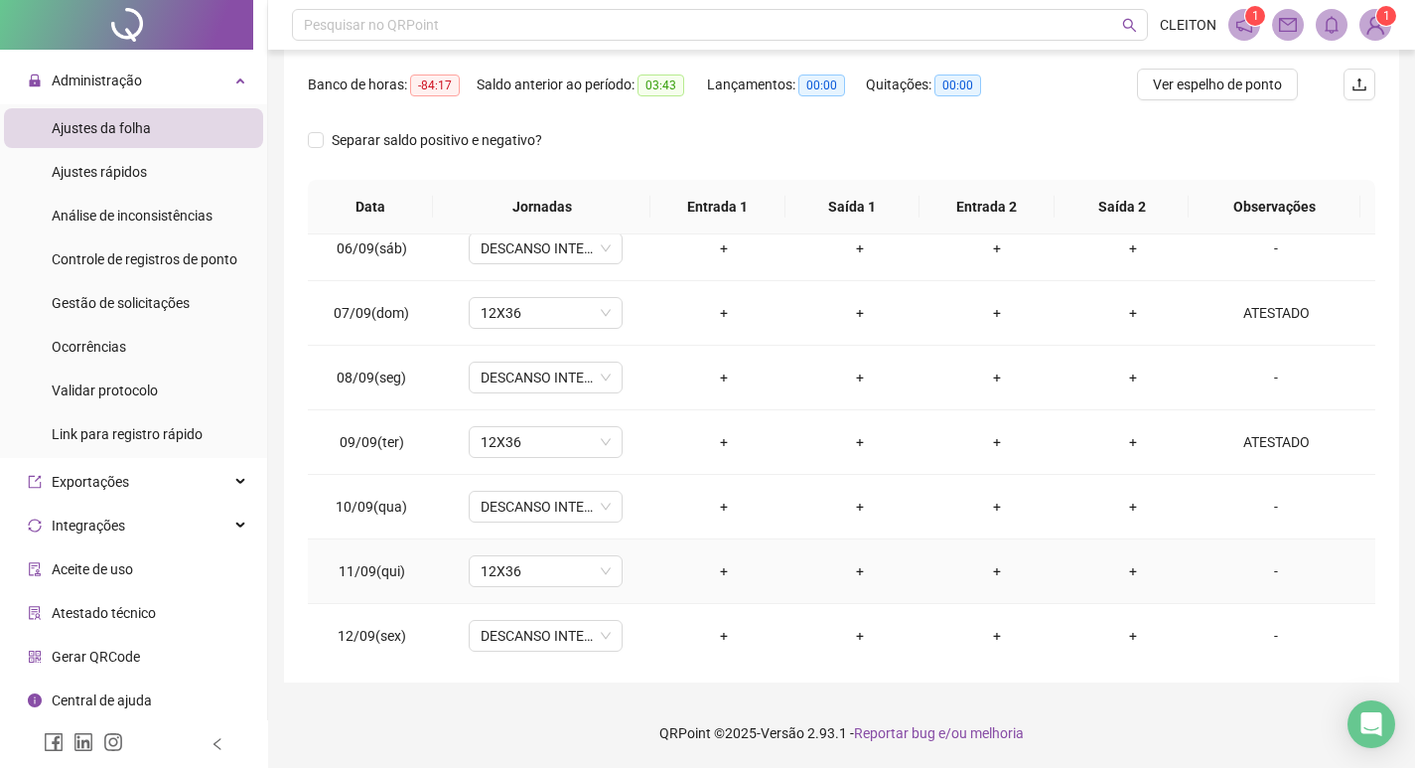
scroll to position [1150, 0]
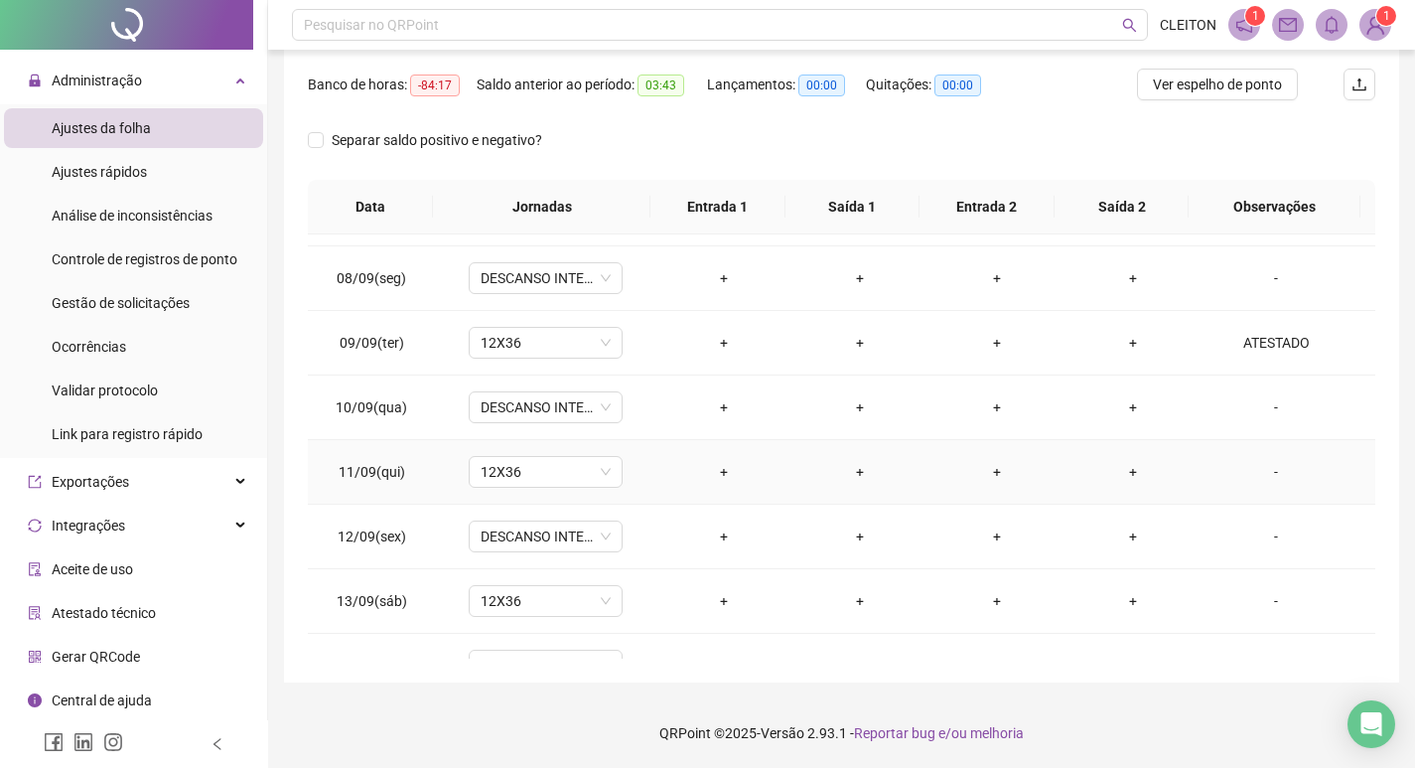
drag, startPoint x: 1251, startPoint y: 478, endPoint x: 1196, endPoint y: 471, distance: 56.0
click at [1251, 477] on div "-" at bounding box center [1275, 472] width 117 height 22
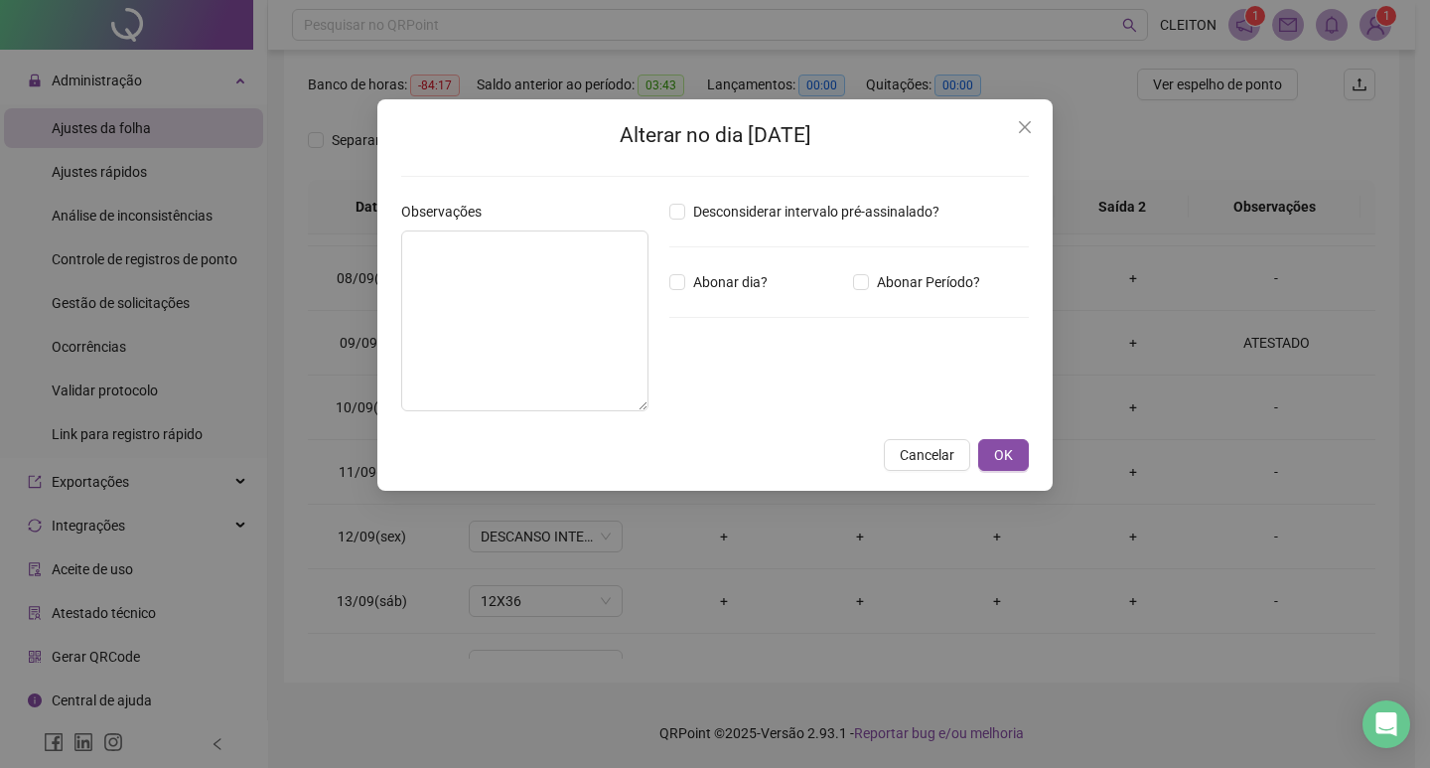
drag, startPoint x: 346, startPoint y: 360, endPoint x: 396, endPoint y: 350, distance: 51.8
click at [350, 359] on div "Alterar no dia [DATE] Observações Desconsiderar intervalo pré-assinalado? Abona…" at bounding box center [715, 384] width 1430 height 768
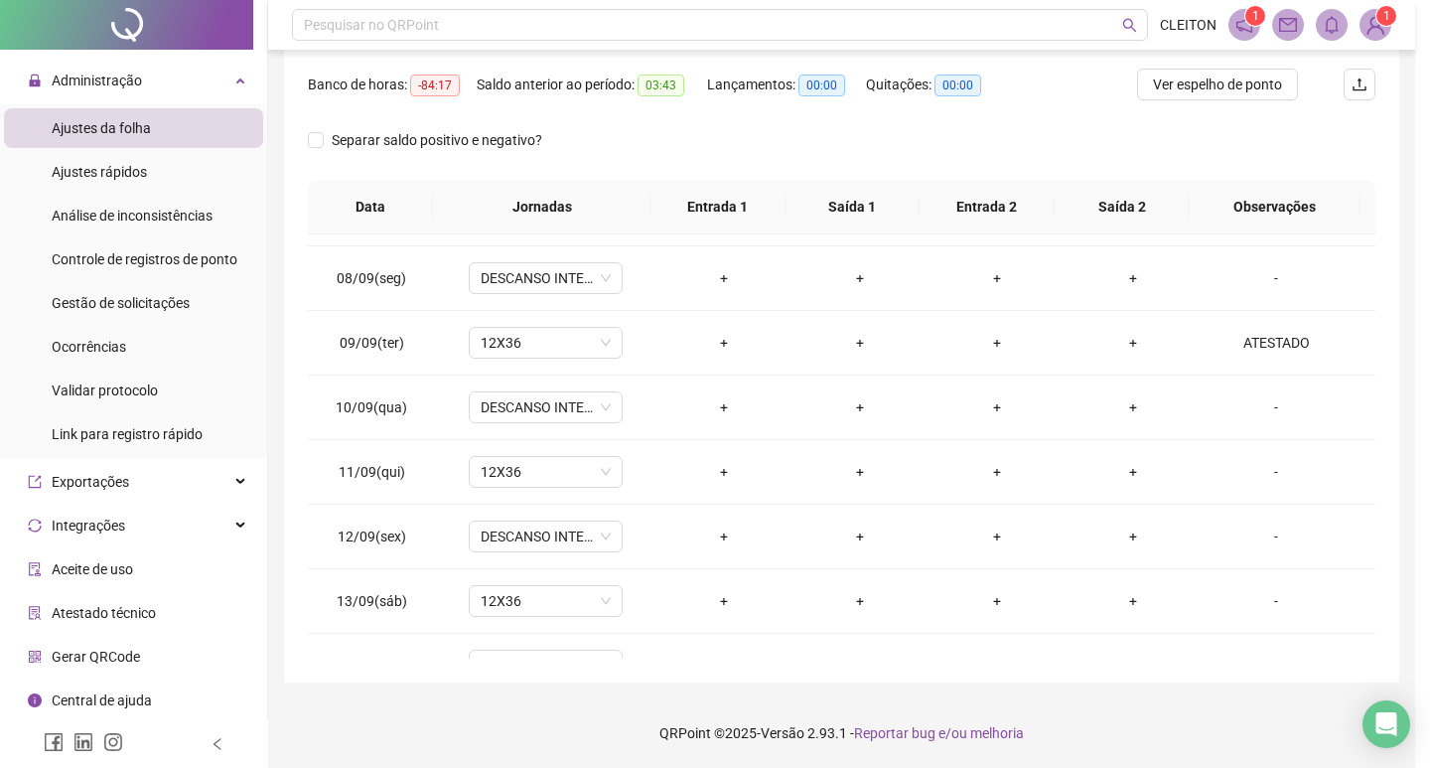
click at [396, 350] on div "Alterar no dia [DATE] Observações Desconsiderar intervalo pré-assinalado? Abona…" at bounding box center [715, 384] width 1430 height 768
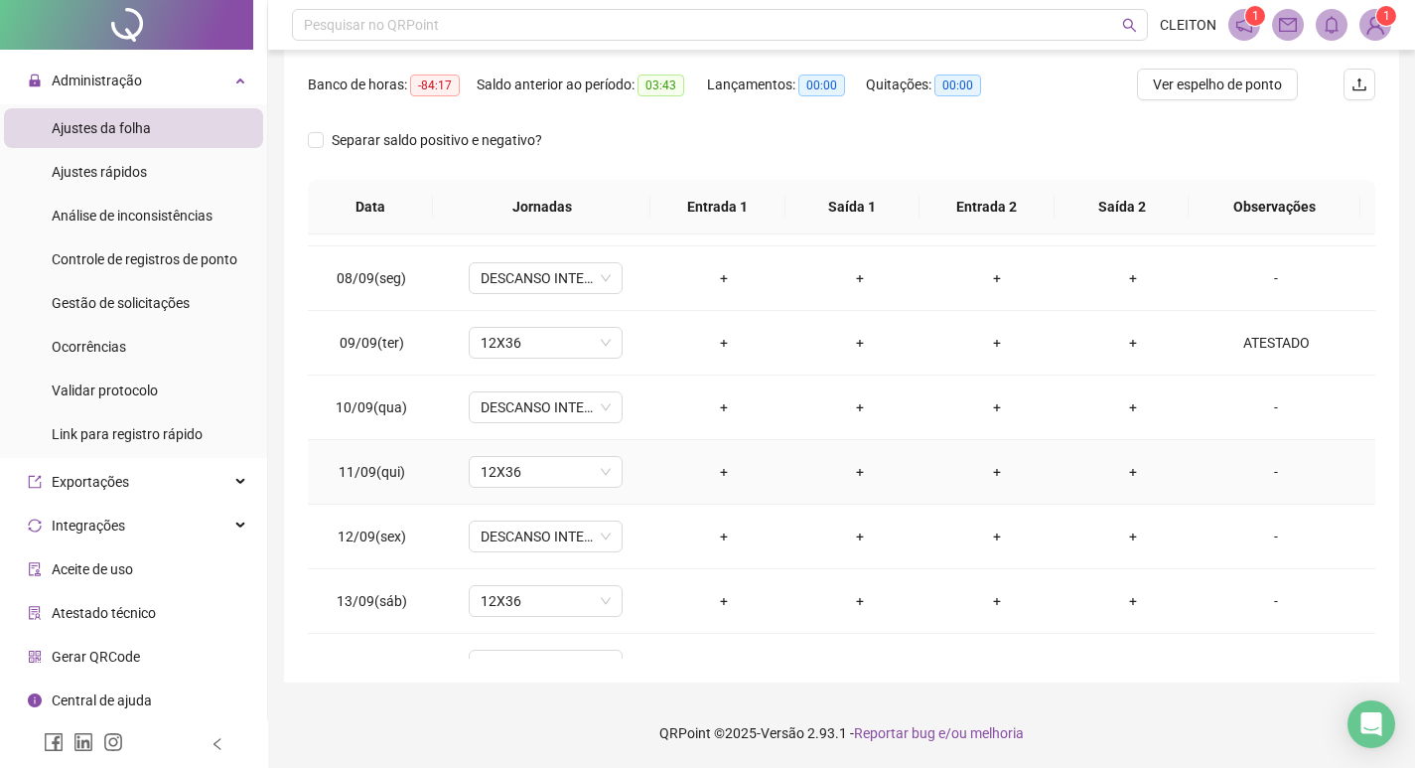
click at [1254, 468] on div "-" at bounding box center [1275, 472] width 117 height 22
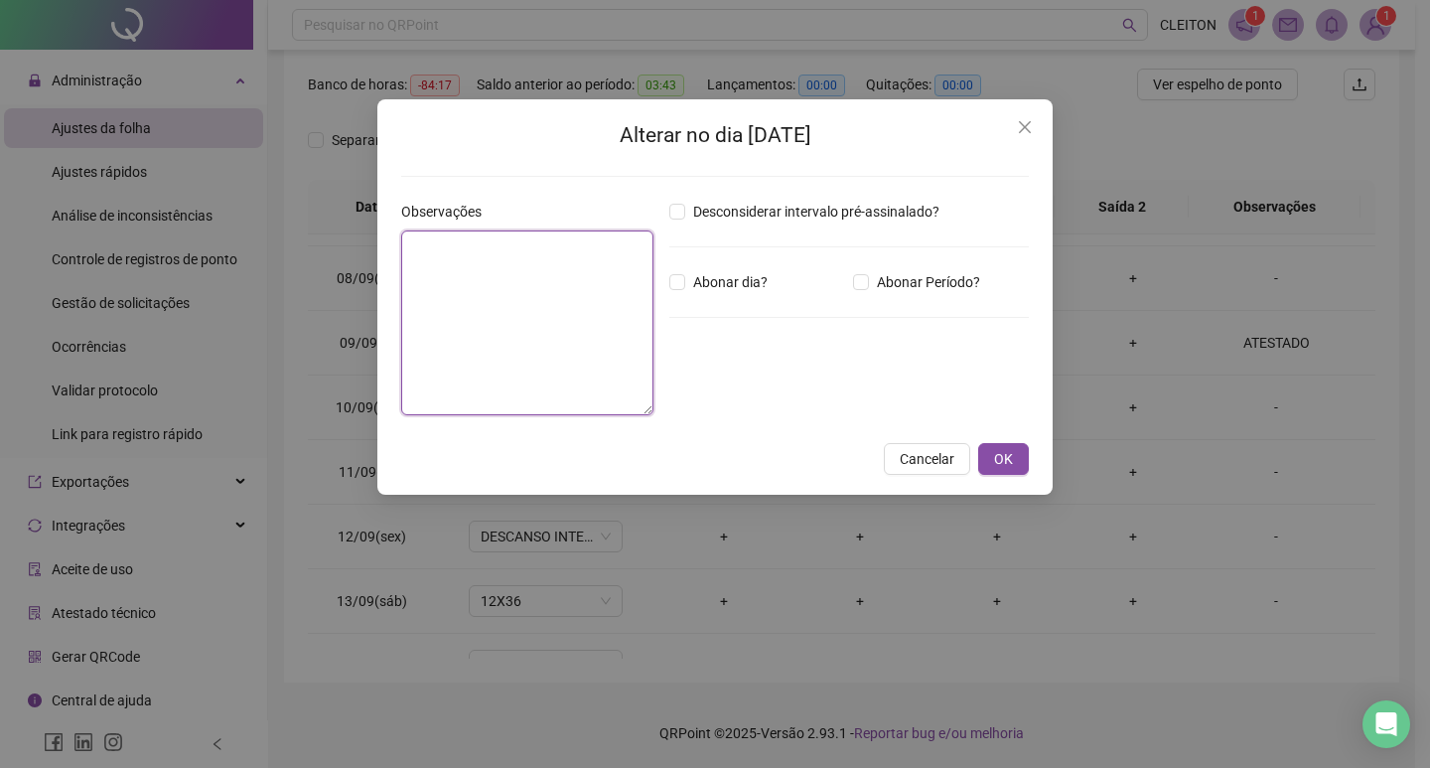
click at [605, 328] on textarea at bounding box center [527, 322] width 252 height 185
type textarea "********"
drag, startPoint x: 656, startPoint y: 275, endPoint x: 678, endPoint y: 294, distance: 28.9
click at [661, 283] on div "Observações ******** Desconsiderar intervalo pré-assinalado? Abonar dia? Abonar…" at bounding box center [715, 316] width 644 height 230
click at [678, 294] on div "Desconsiderar intervalo pré-assinalado? Abonar dia? Abonar Período? Horas a abo…" at bounding box center [848, 316] width 375 height 230
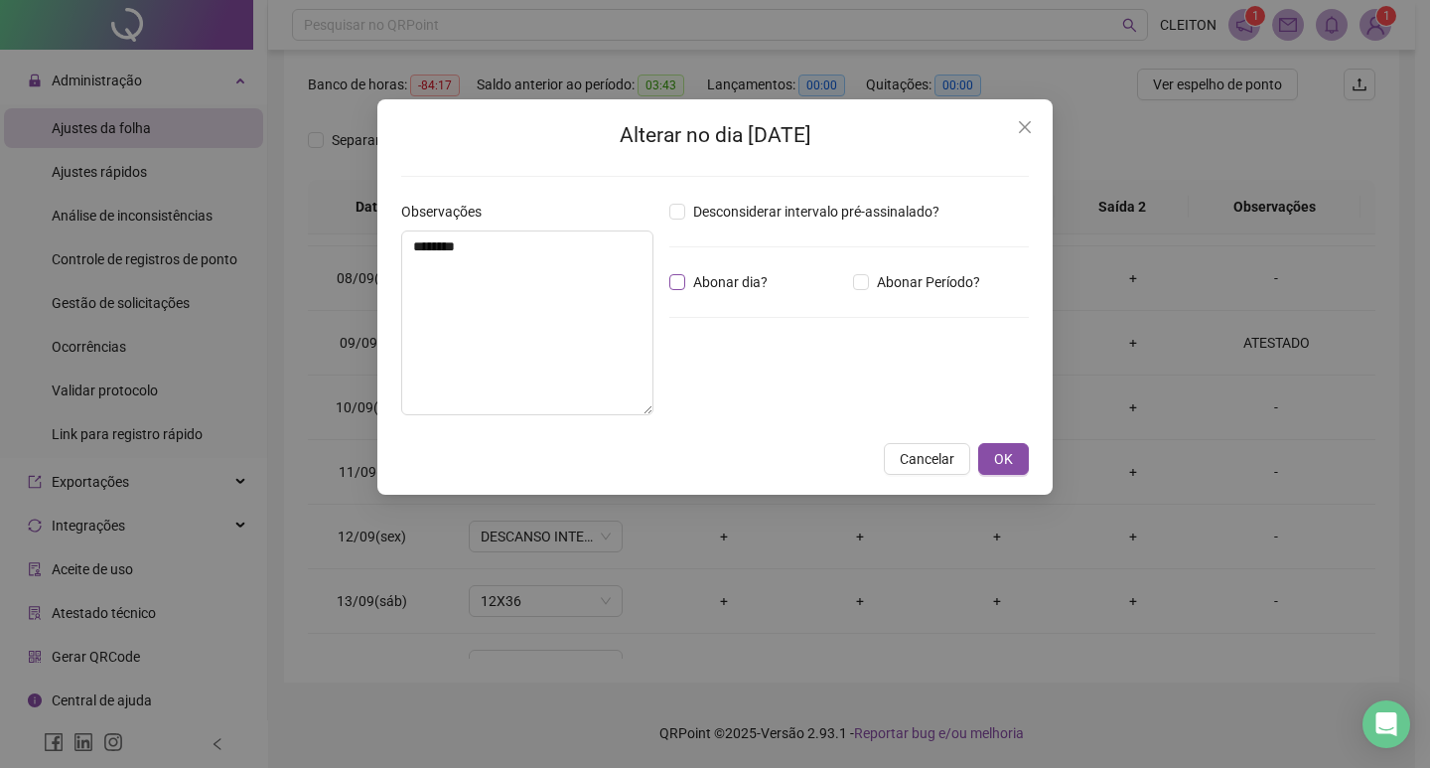
click at [701, 292] on span "Abonar dia?" at bounding box center [730, 282] width 90 height 22
click at [998, 456] on span "OK" at bounding box center [1003, 459] width 19 height 22
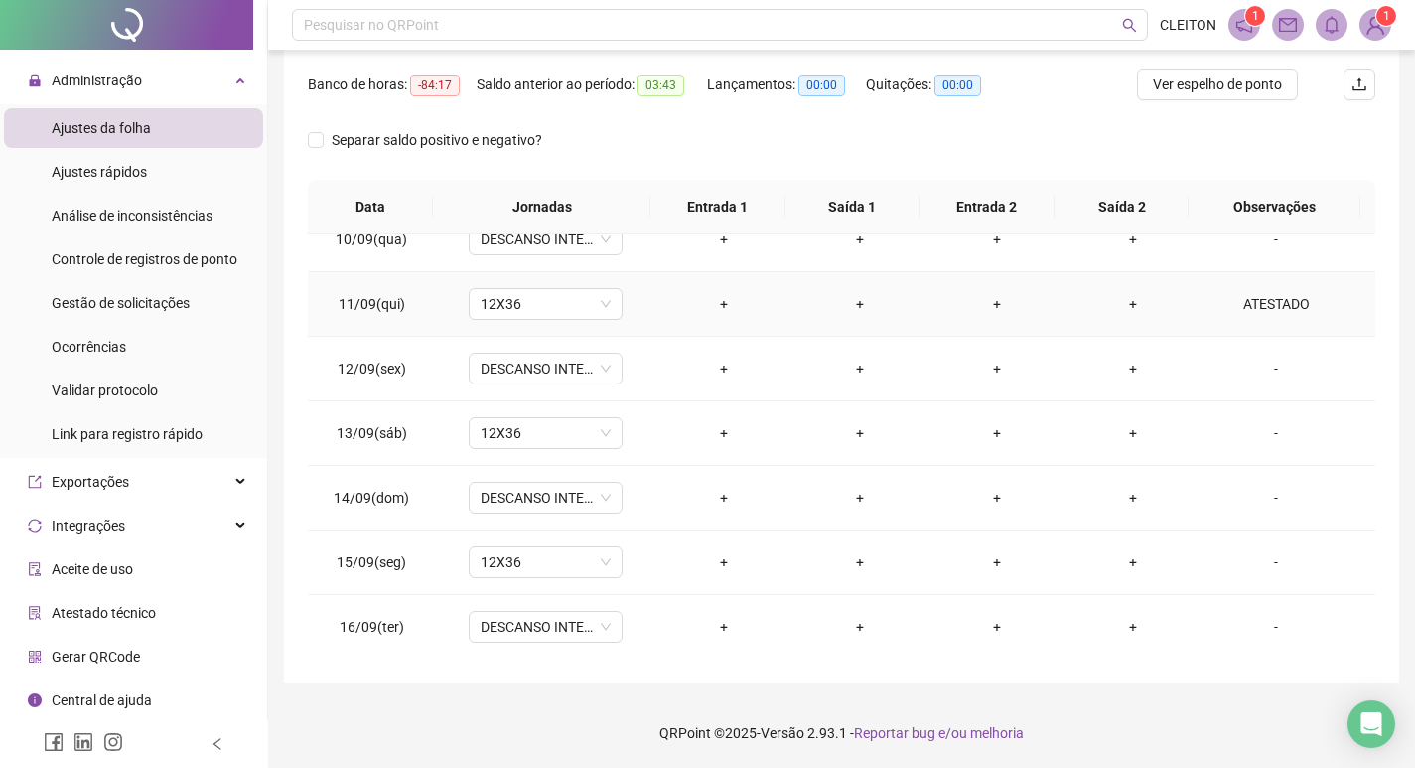
scroll to position [1349, 0]
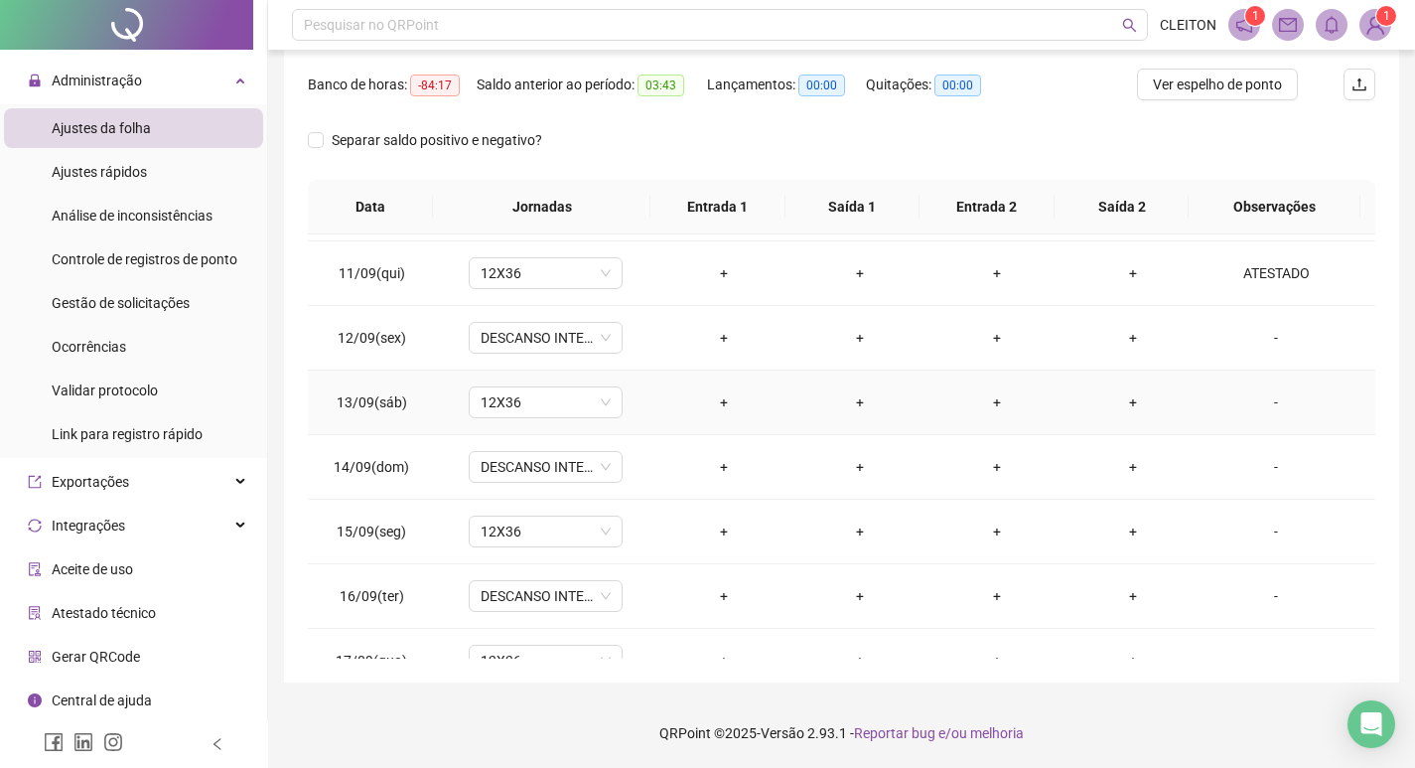
click at [1255, 398] on div "-" at bounding box center [1275, 402] width 117 height 22
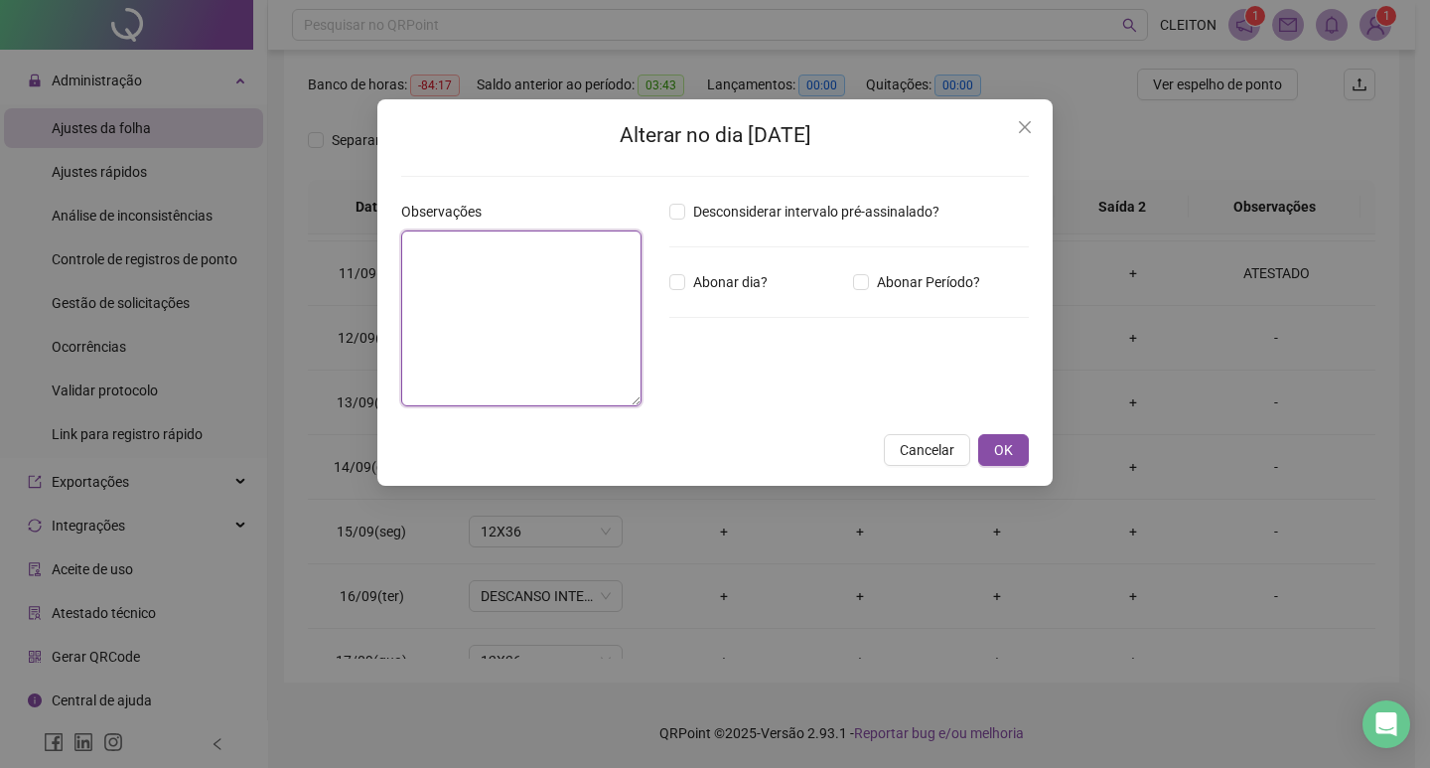
click at [515, 279] on textarea at bounding box center [521, 318] width 240 height 176
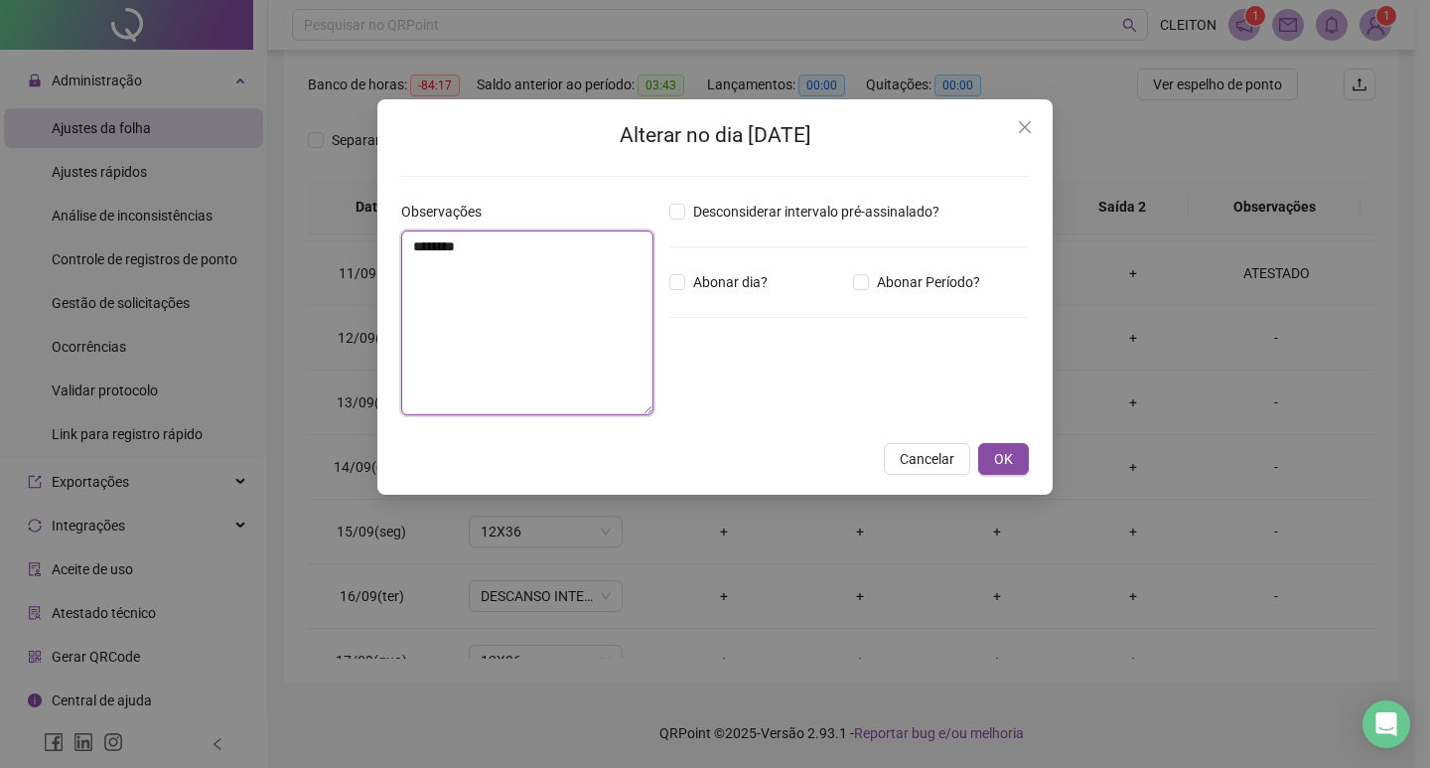
type textarea "********"
click at [740, 269] on div "Desconsiderar intervalo pré-assinalado? Abonar dia? Abonar Período? Horas a abo…" at bounding box center [848, 316] width 375 height 230
click at [738, 292] on span "Abonar dia?" at bounding box center [730, 282] width 90 height 22
click at [1016, 455] on button "OK" at bounding box center [1003, 459] width 51 height 32
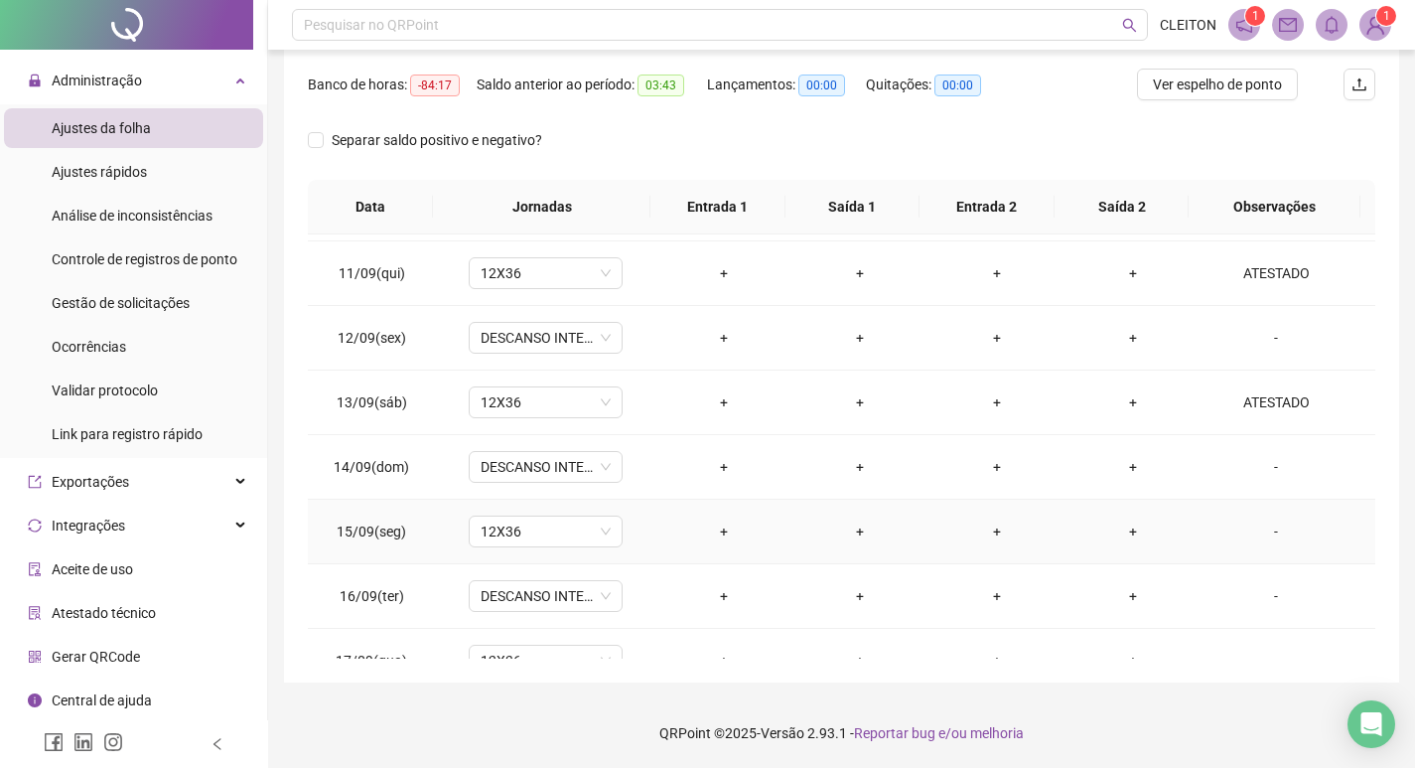
click at [1260, 528] on div "-" at bounding box center [1275, 531] width 117 height 22
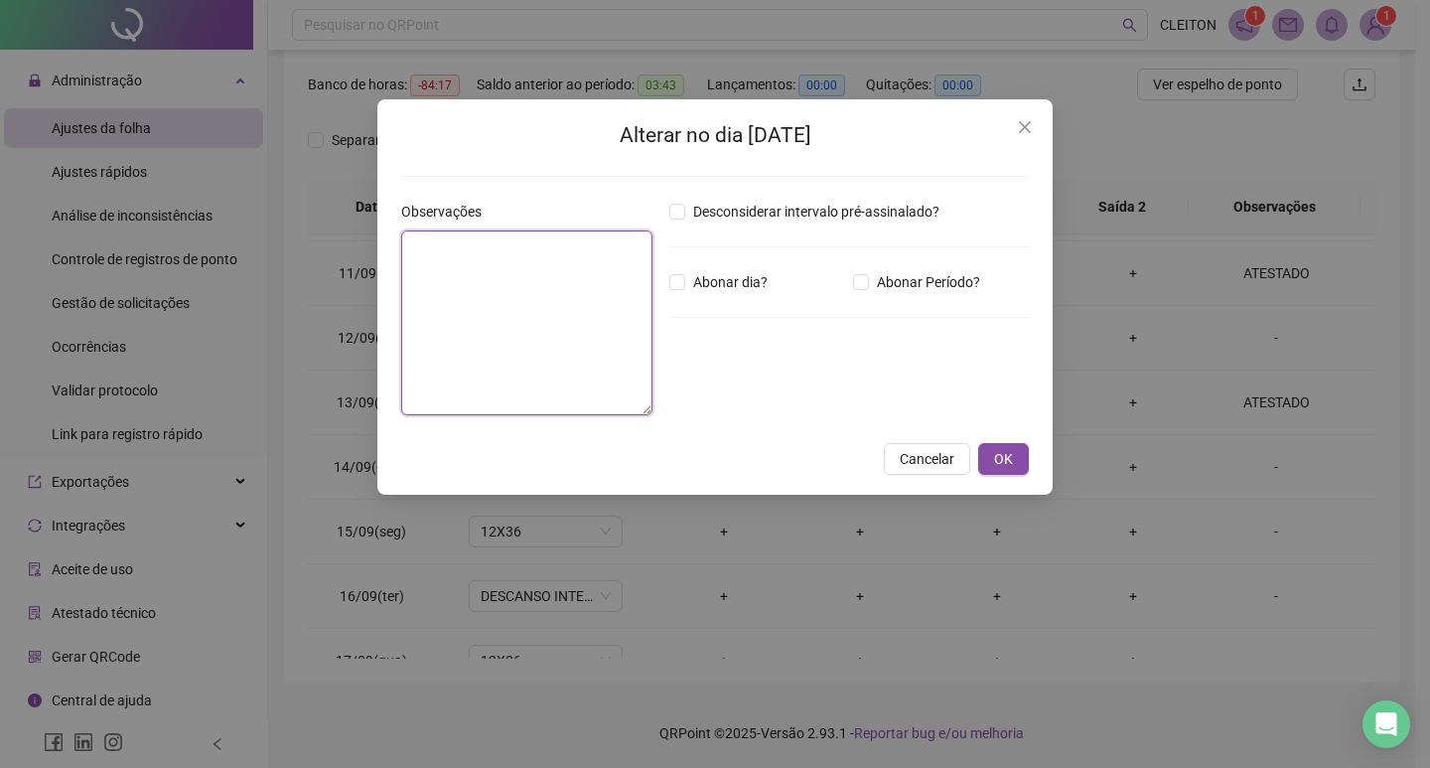
click at [531, 354] on textarea at bounding box center [526, 322] width 251 height 185
type textarea "********"
click at [741, 291] on span "Abonar dia?" at bounding box center [730, 282] width 90 height 22
click at [988, 455] on button "OK" at bounding box center [1003, 459] width 51 height 32
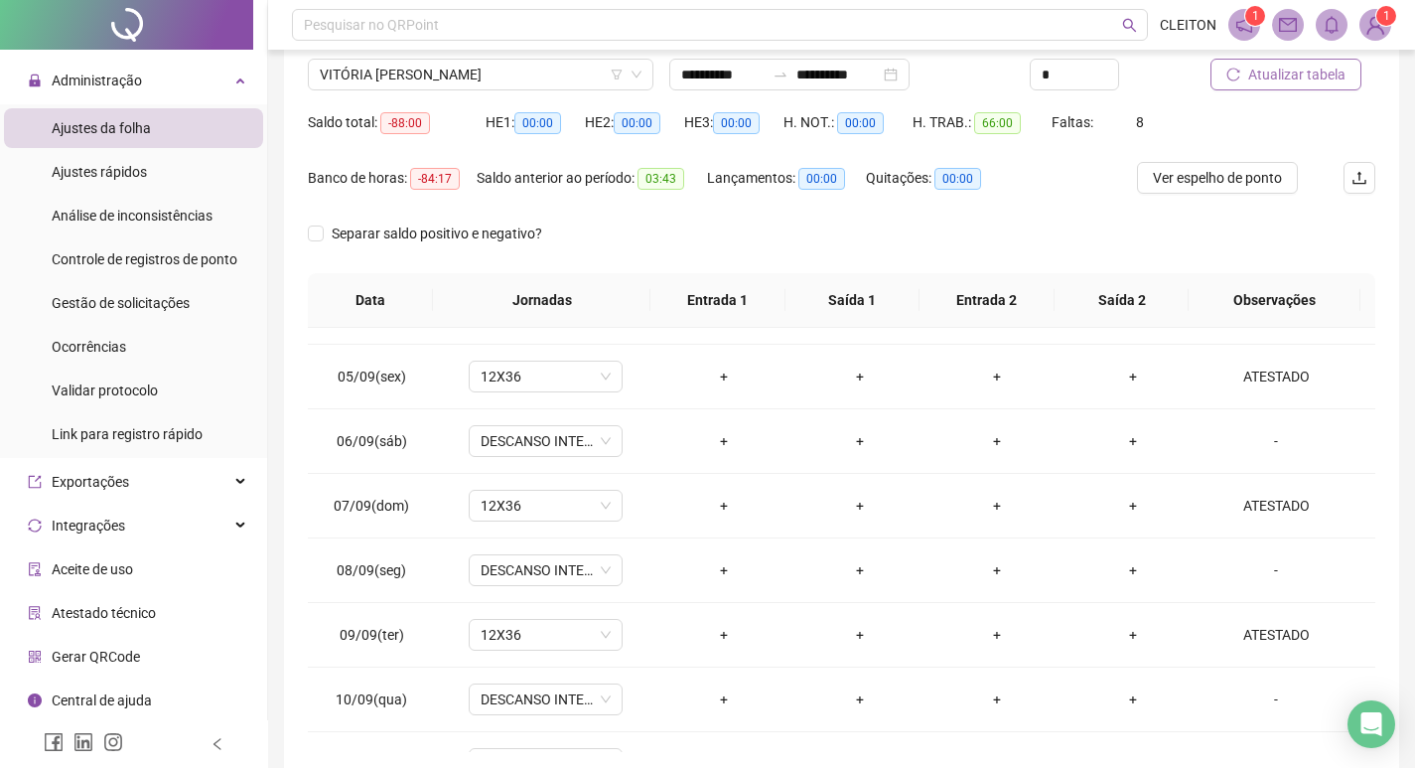
scroll to position [49, 0]
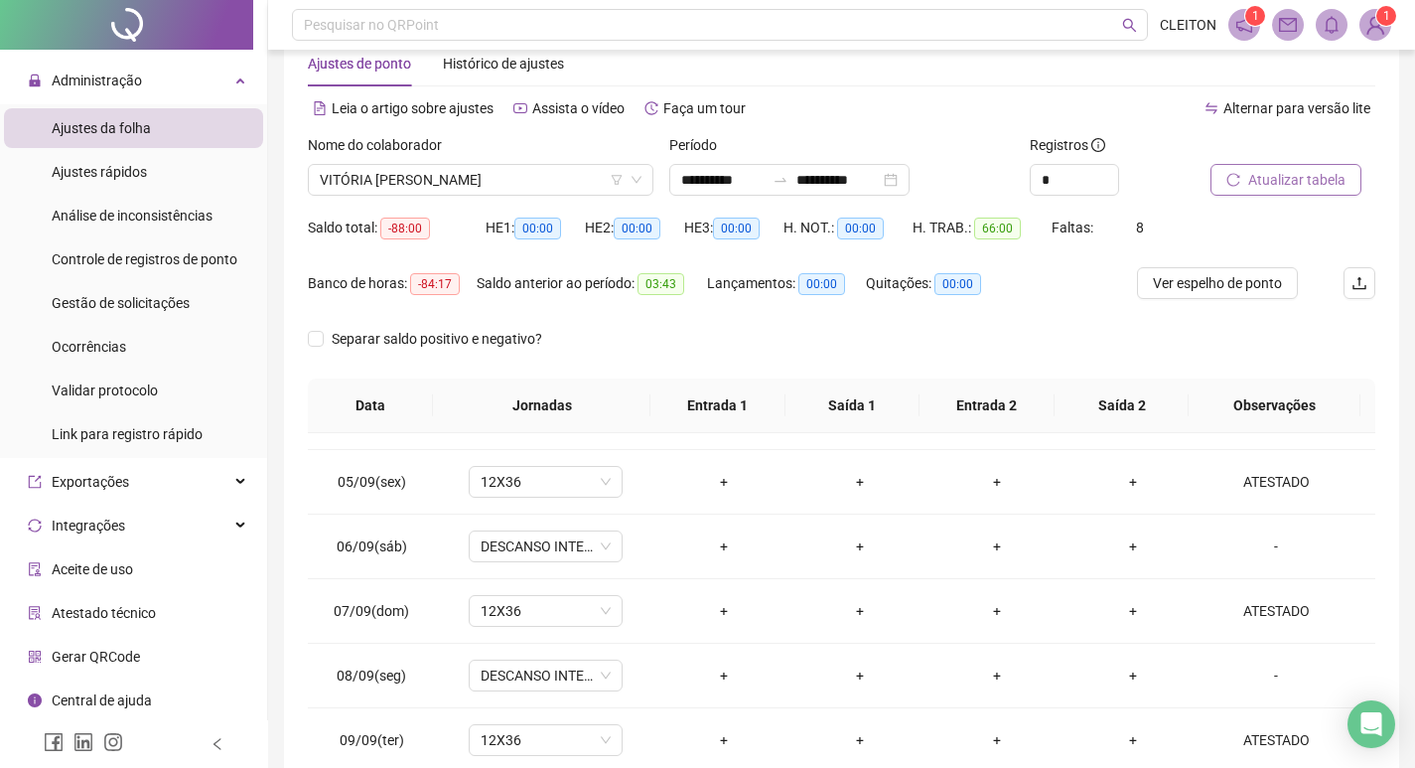
click at [1289, 170] on span "Atualizar tabela" at bounding box center [1296, 180] width 97 height 22
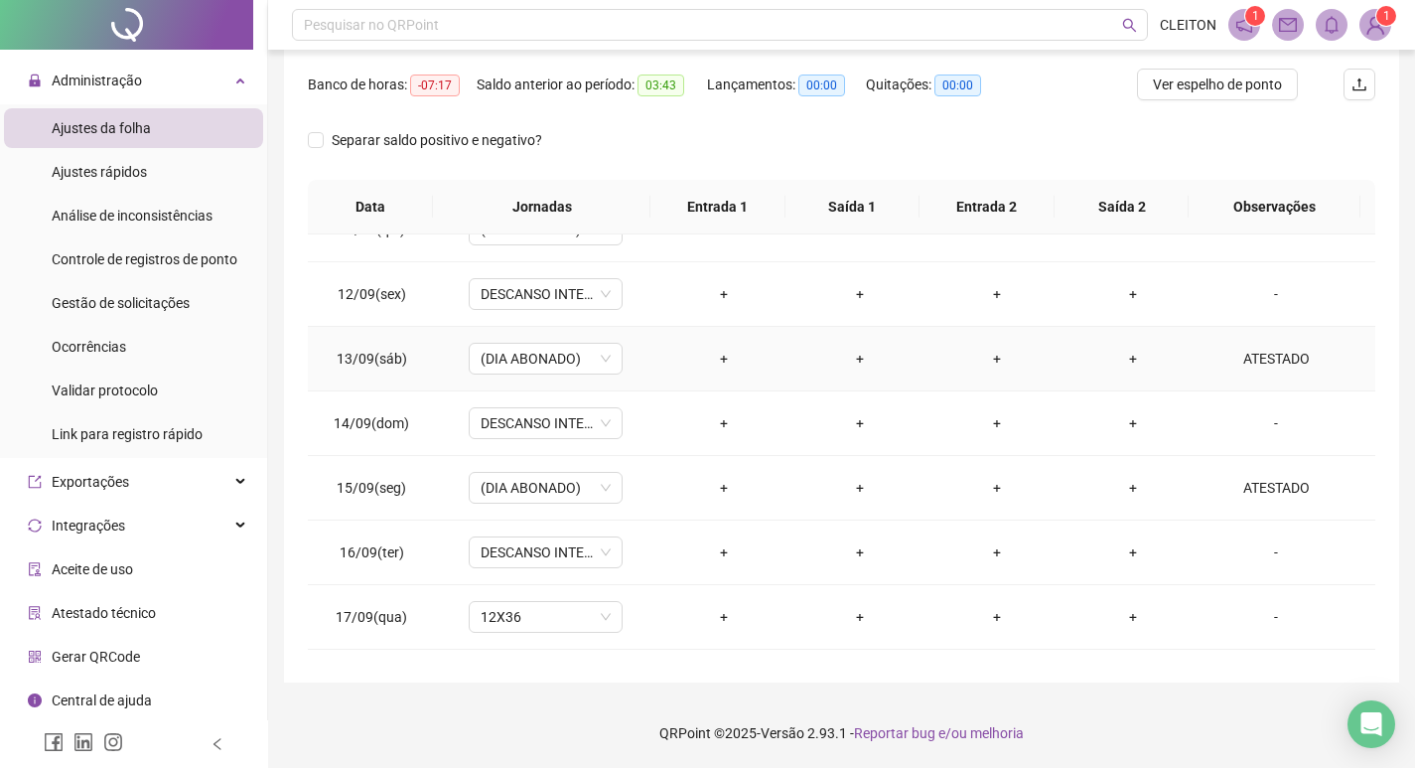
scroll to position [1448, 0]
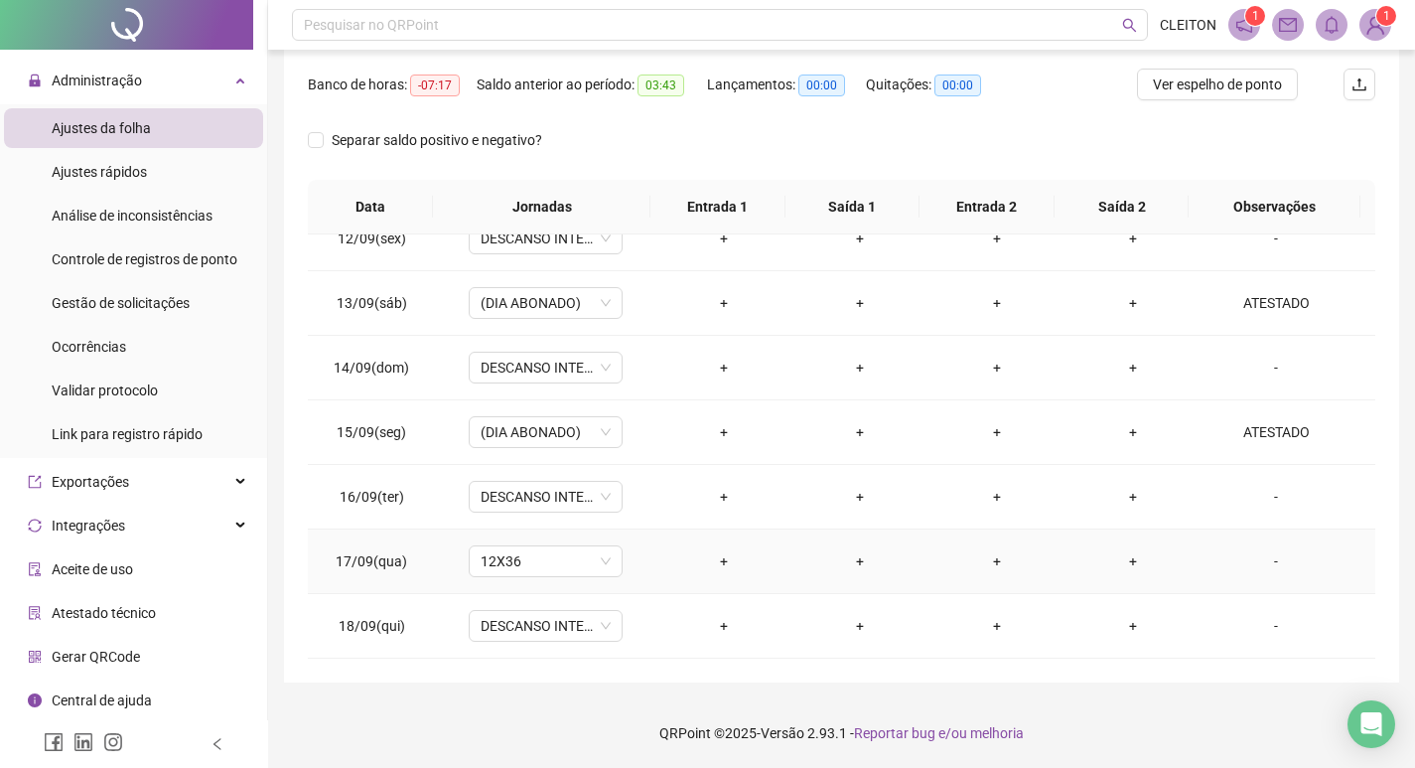
click at [1261, 562] on div "-" at bounding box center [1275, 561] width 117 height 22
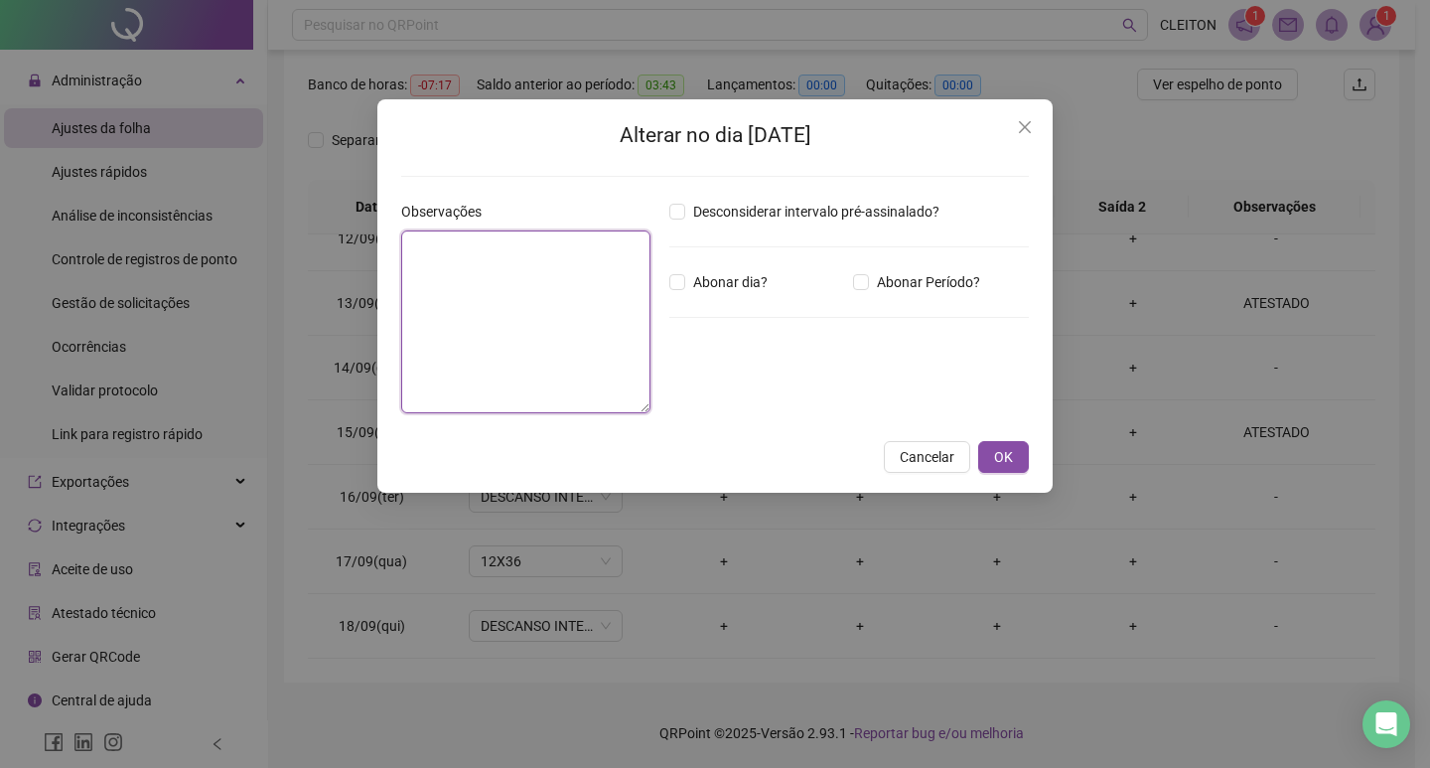
click at [579, 324] on textarea at bounding box center [525, 321] width 249 height 183
type textarea "*"
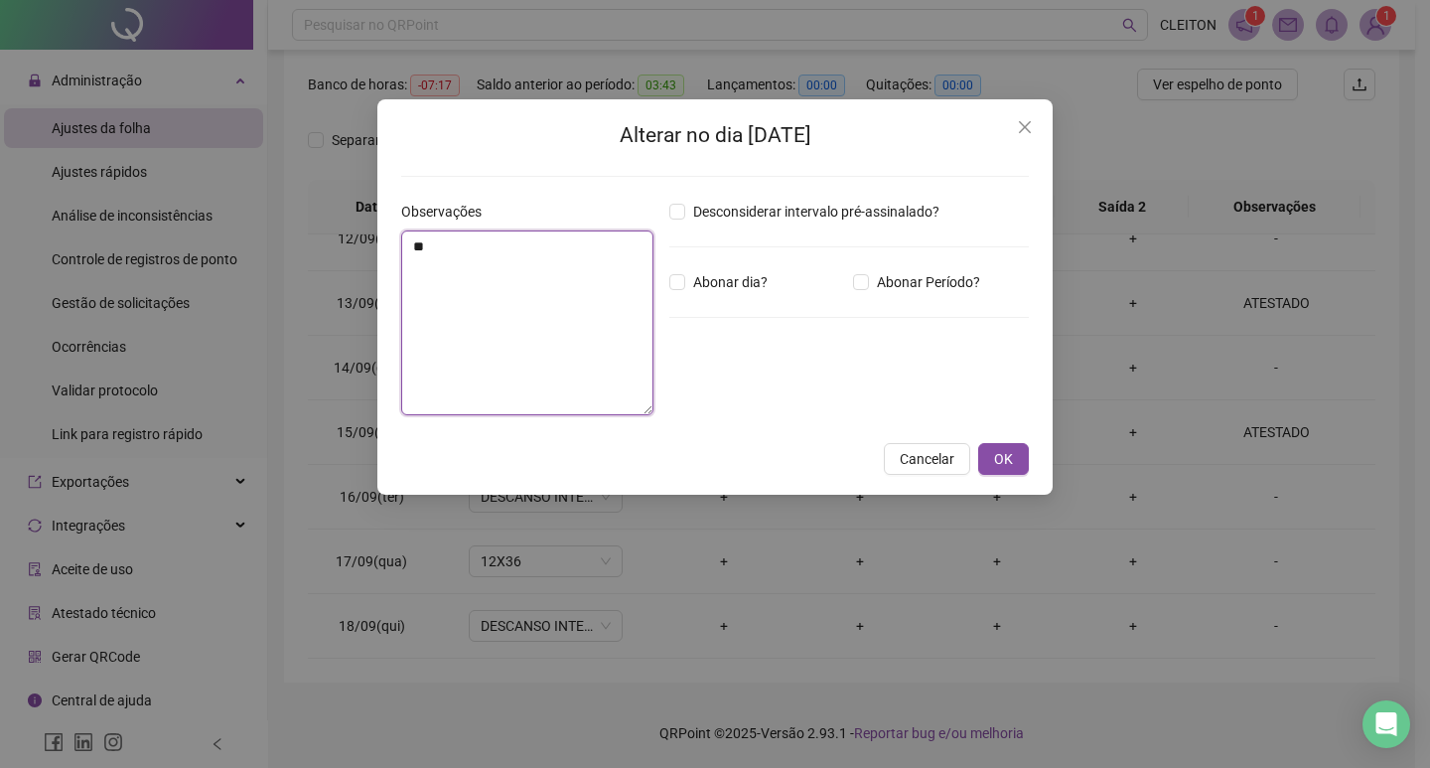
type textarea "*"
click at [1024, 454] on button "OK" at bounding box center [1003, 459] width 51 height 32
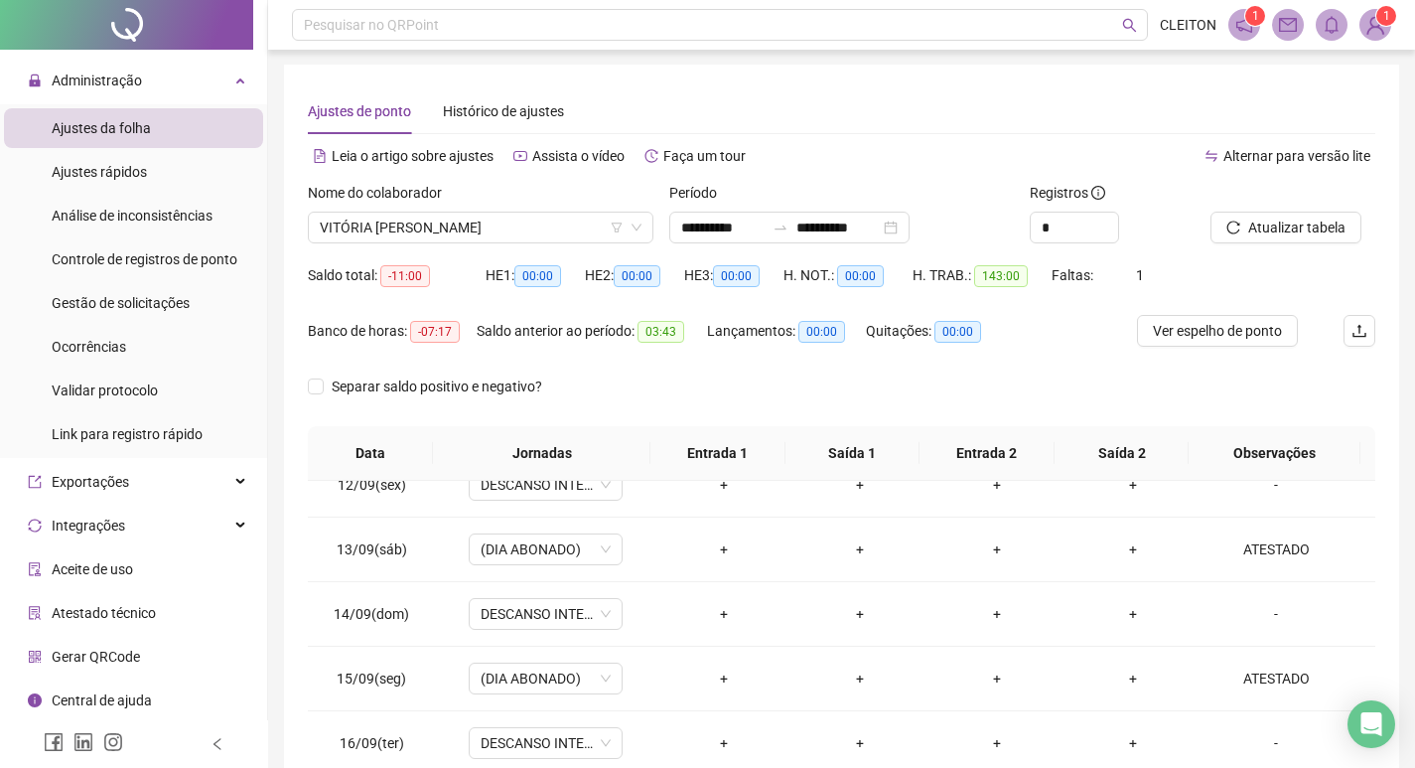
scroll to position [0, 0]
click at [1270, 236] on span "Atualizar tabela" at bounding box center [1296, 228] width 97 height 22
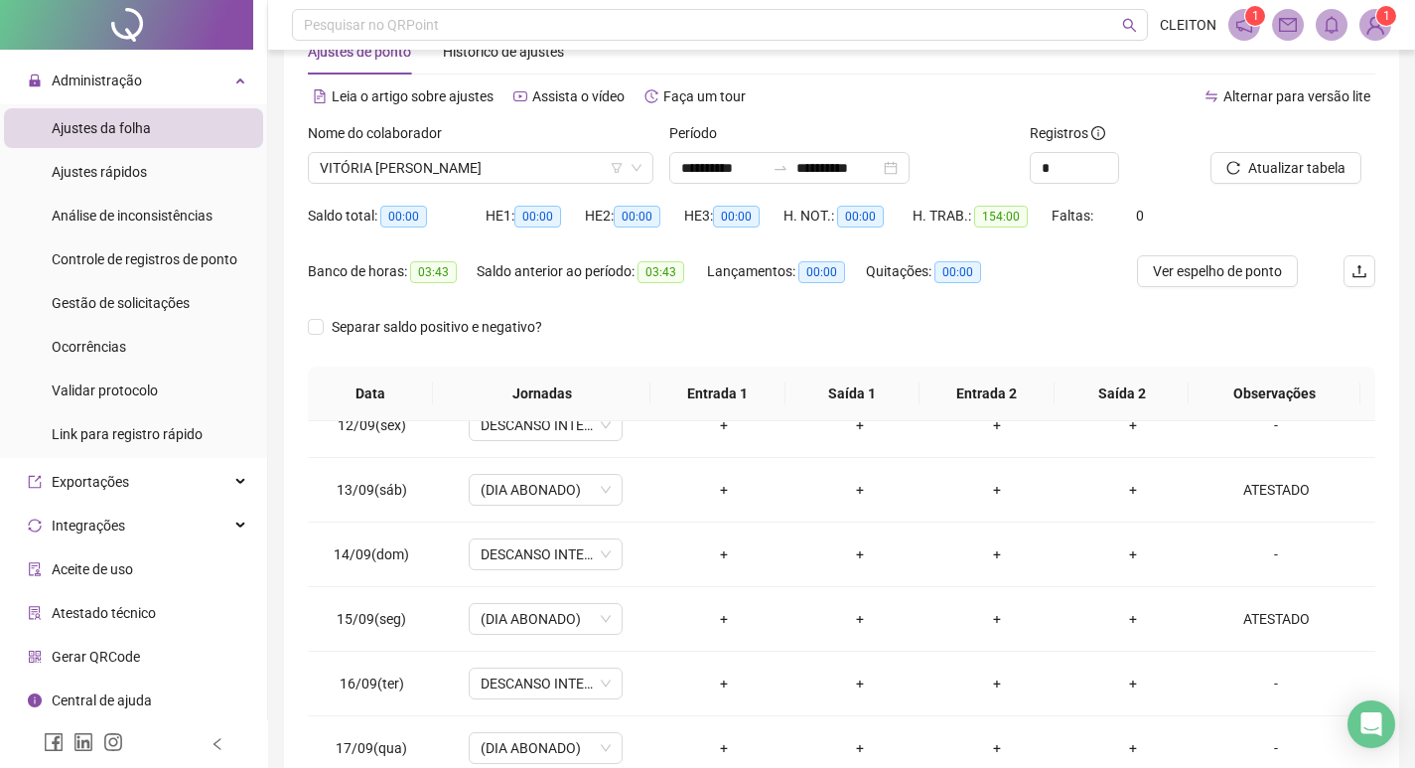
scroll to position [49, 0]
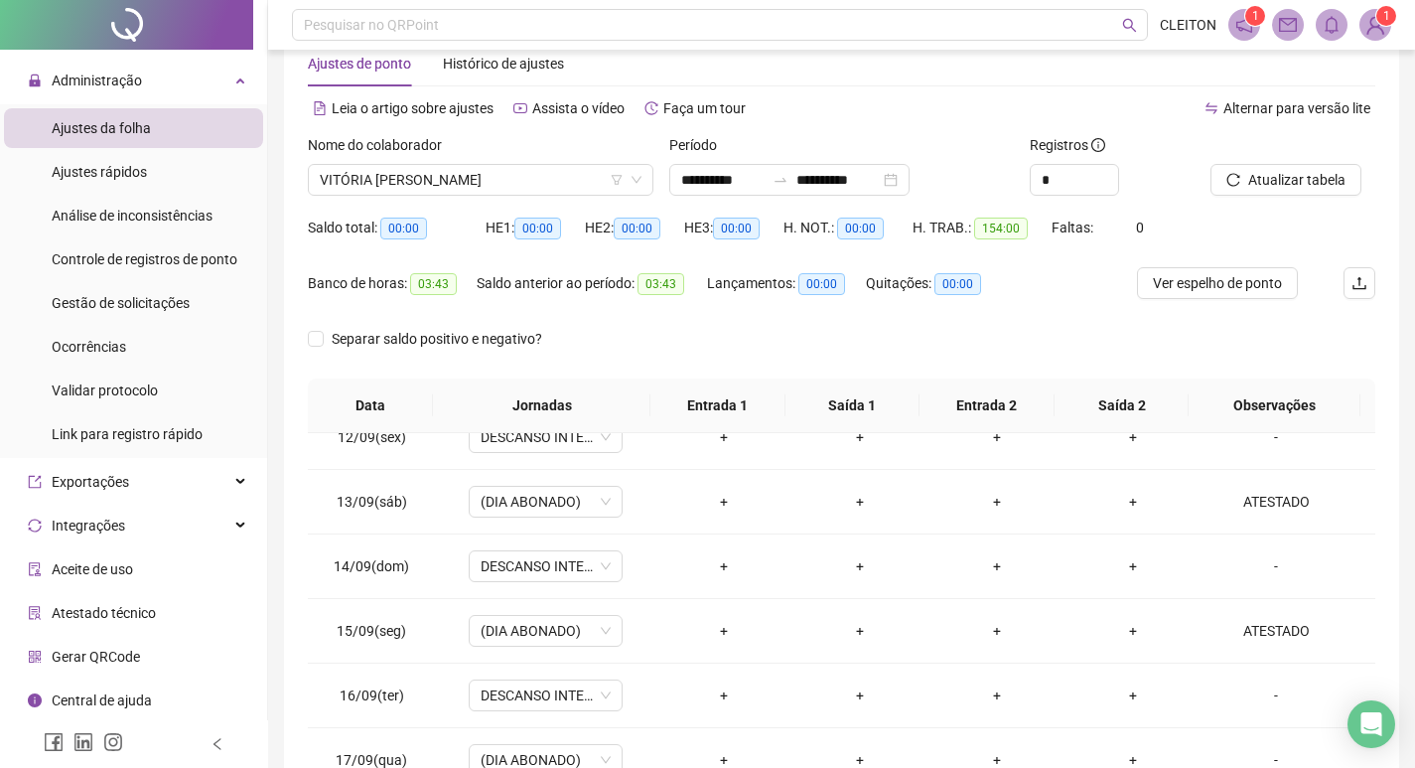
click at [499, 200] on div "Nome do colaborador VITÓRIA [PERSON_NAME]" at bounding box center [480, 172] width 361 height 77
click at [500, 187] on span "VITÓRIA [PERSON_NAME]" at bounding box center [481, 180] width 322 height 30
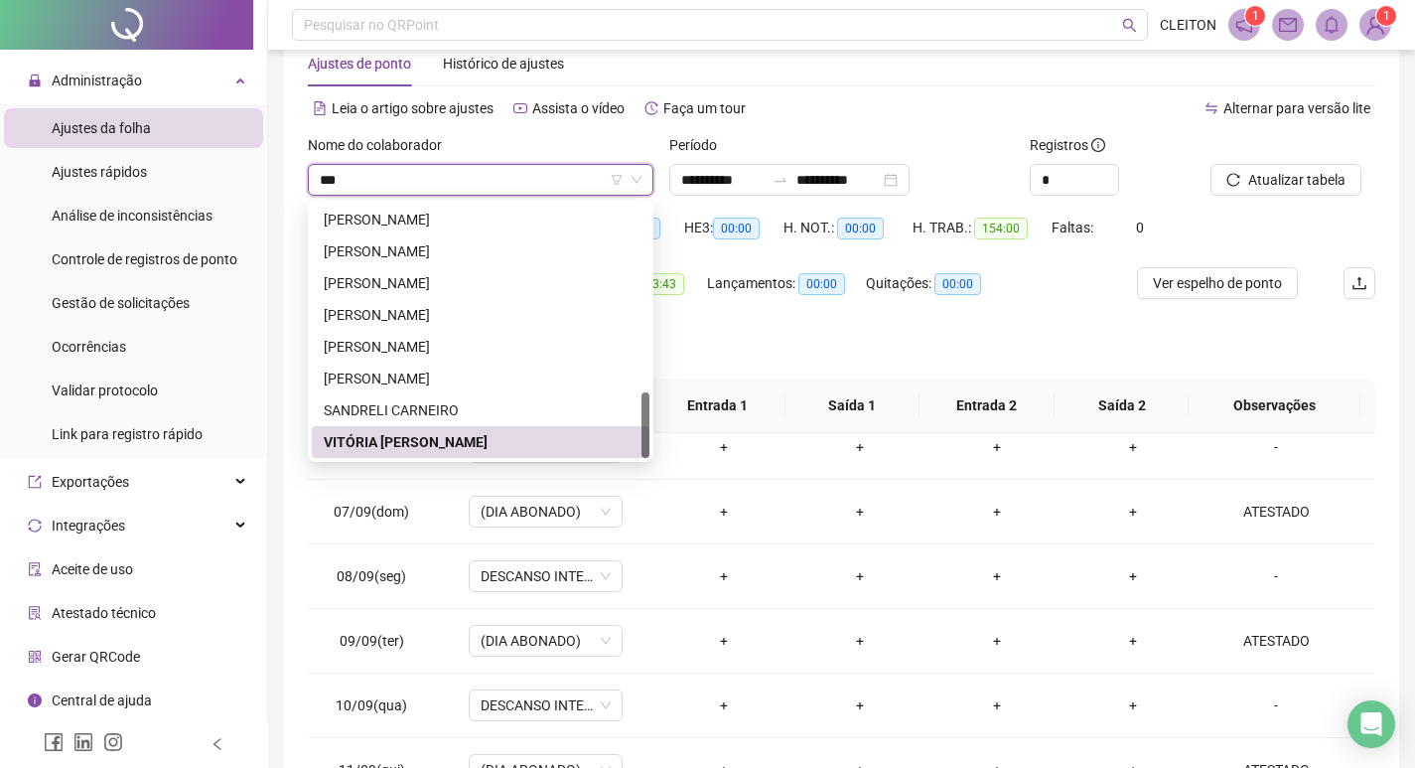
scroll to position [0, 0]
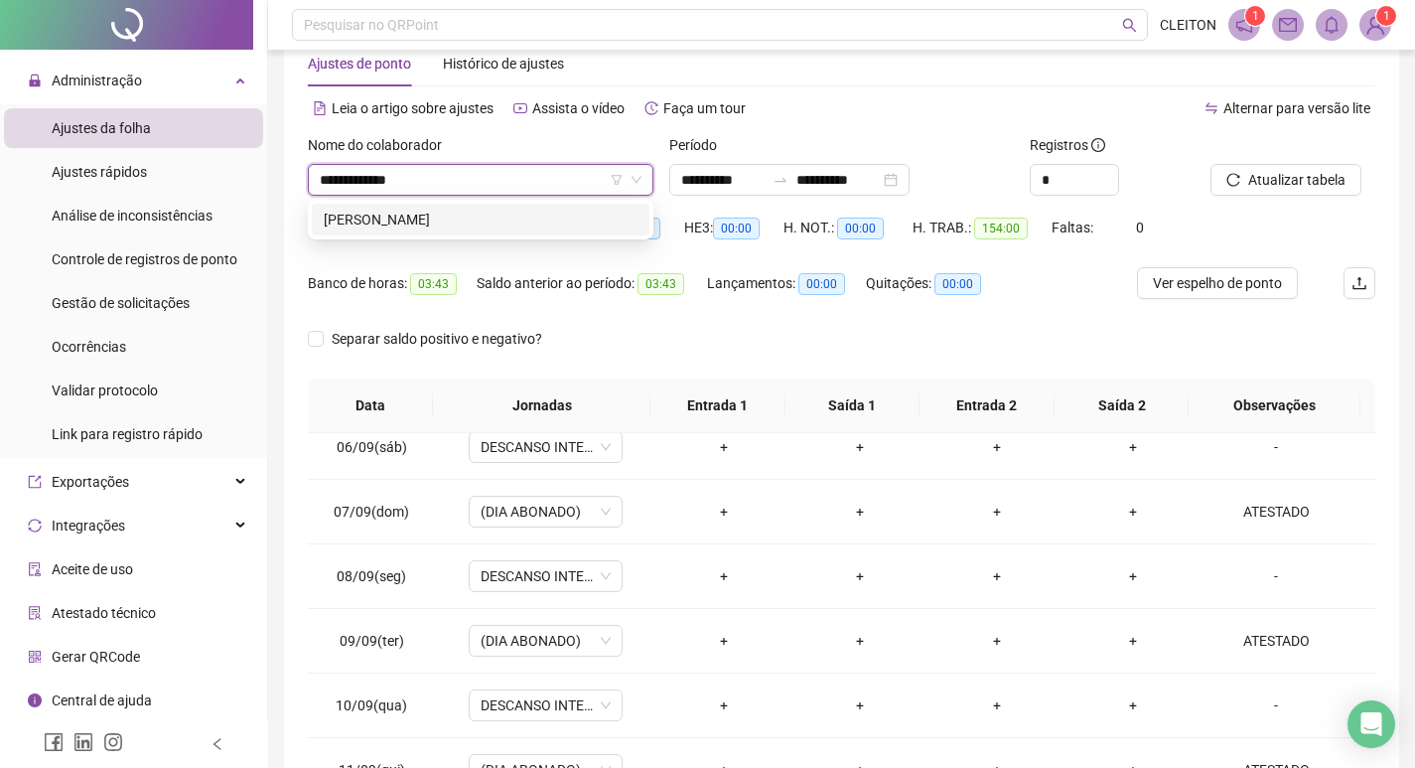
type input "**********"
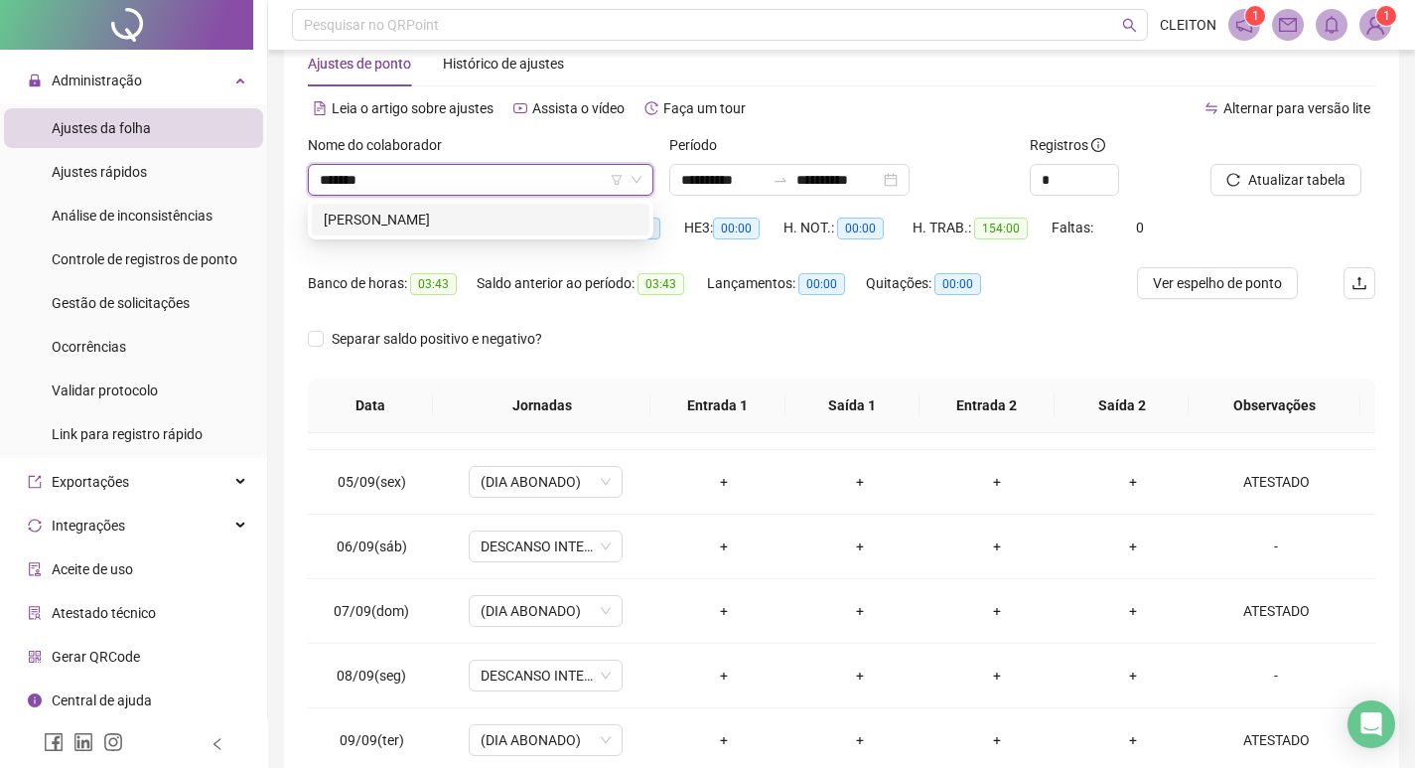
type input "*******"
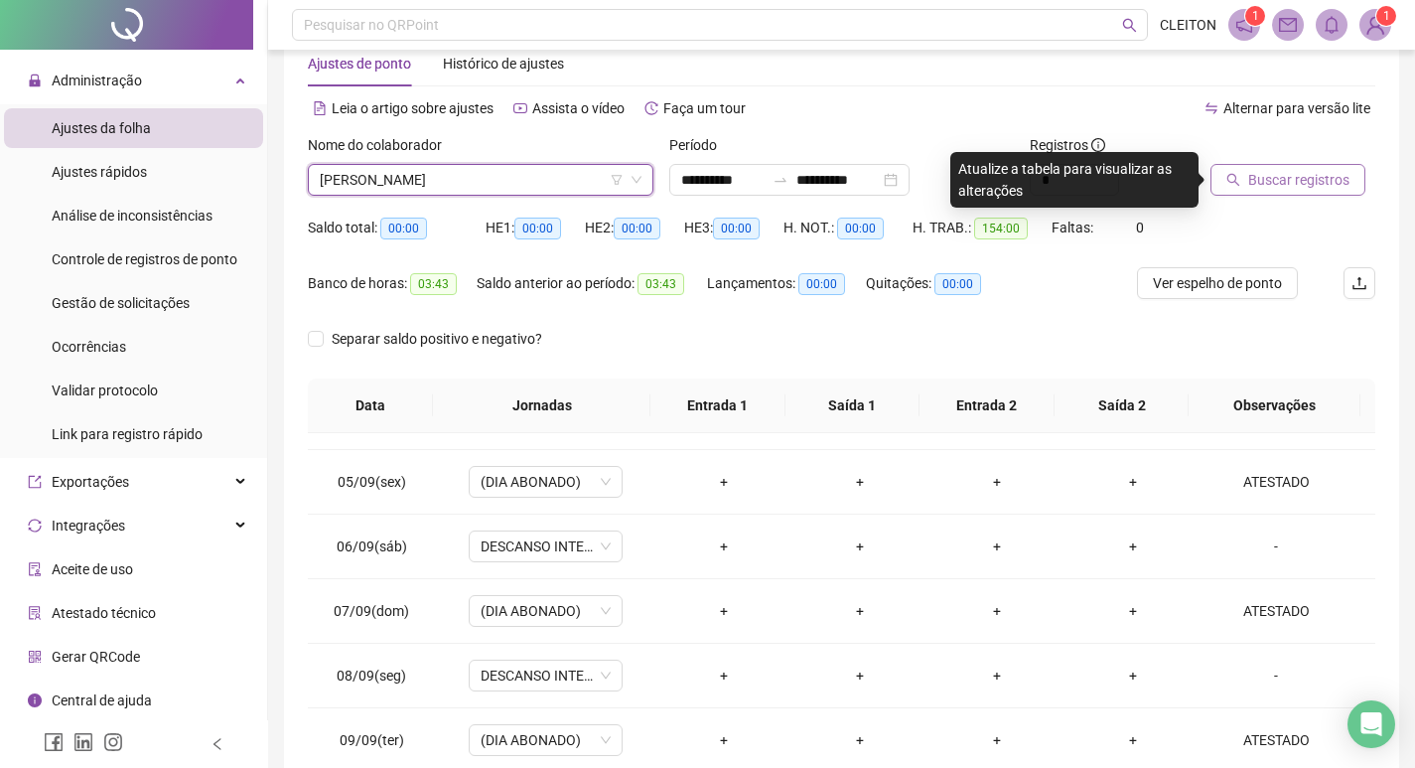
click at [1290, 169] on span "Buscar registros" at bounding box center [1298, 180] width 101 height 22
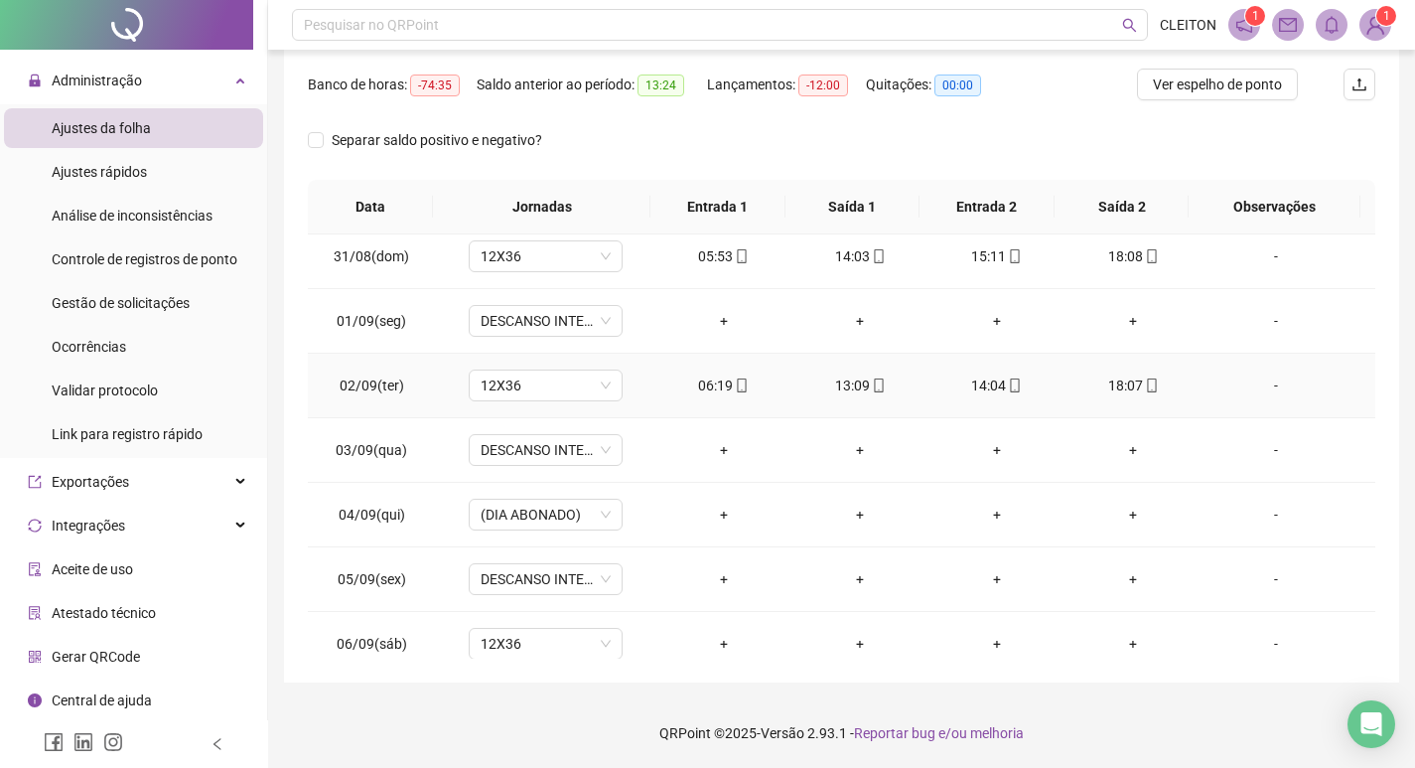
scroll to position [653, 0]
click at [1254, 511] on div "-" at bounding box center [1275, 516] width 117 height 22
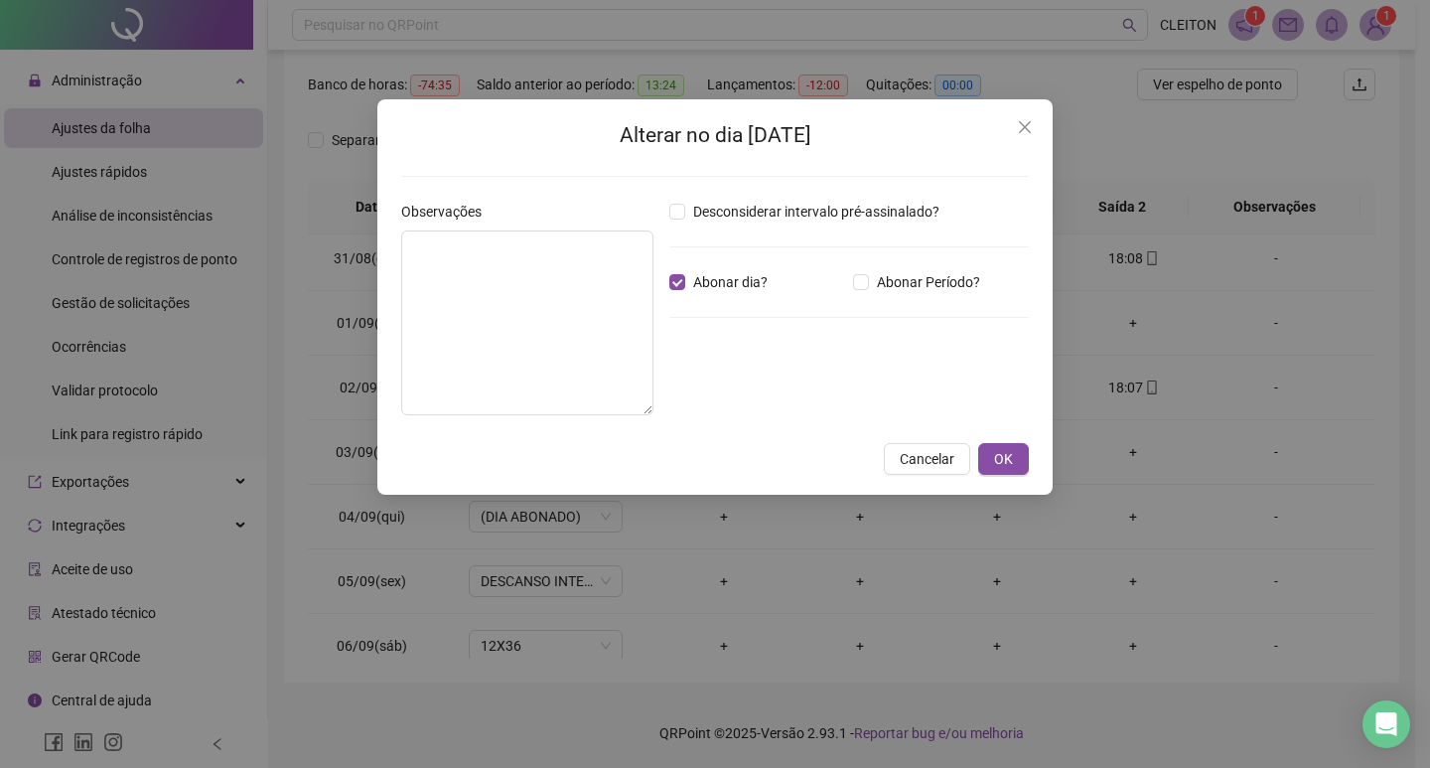
click at [660, 268] on div "Observações" at bounding box center [527, 316] width 268 height 230
click at [681, 291] on label "Abonar dia?" at bounding box center [722, 282] width 106 height 22
click at [476, 289] on textarea at bounding box center [527, 322] width 252 height 185
type textarea "********"
click at [687, 290] on span "Abonar dia?" at bounding box center [730, 282] width 90 height 22
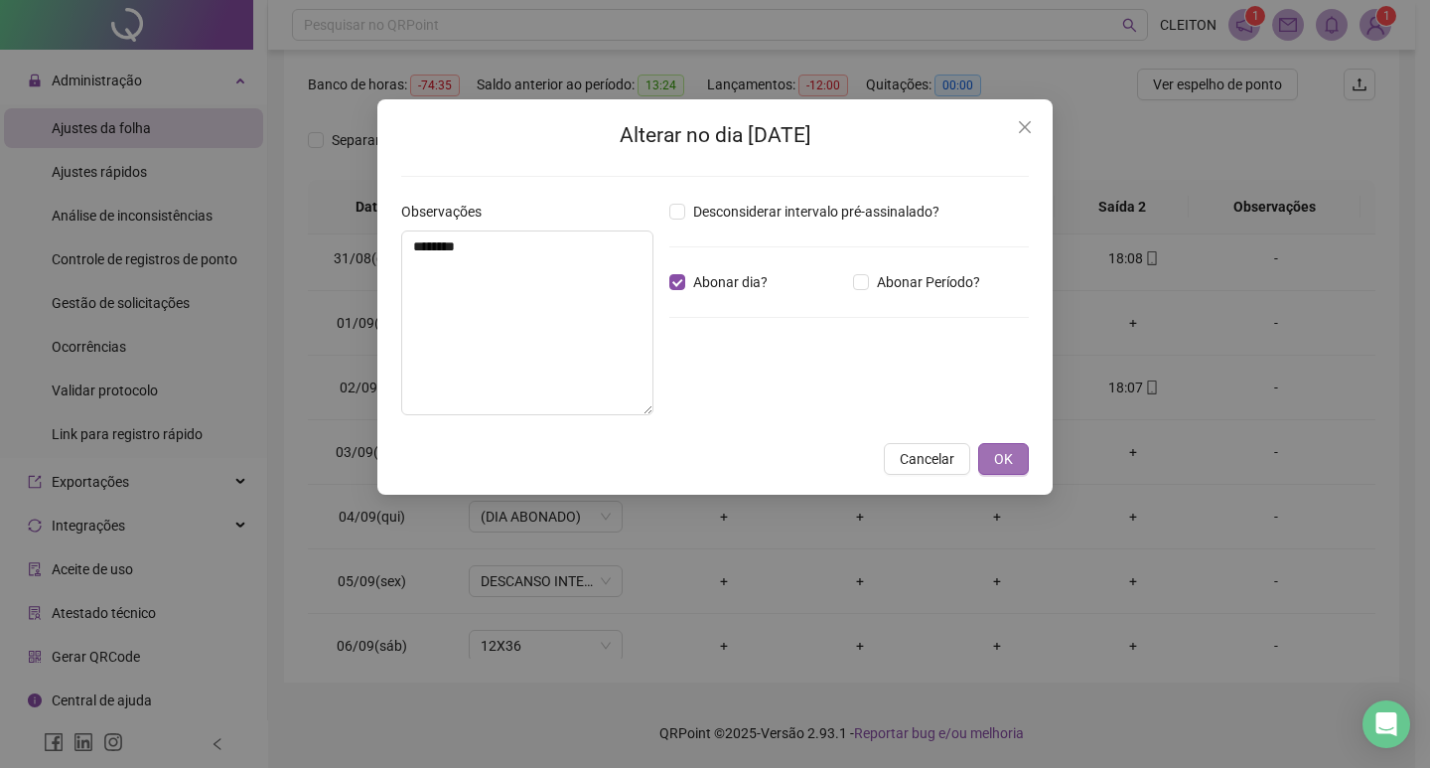
click at [1003, 449] on span "OK" at bounding box center [1003, 459] width 19 height 22
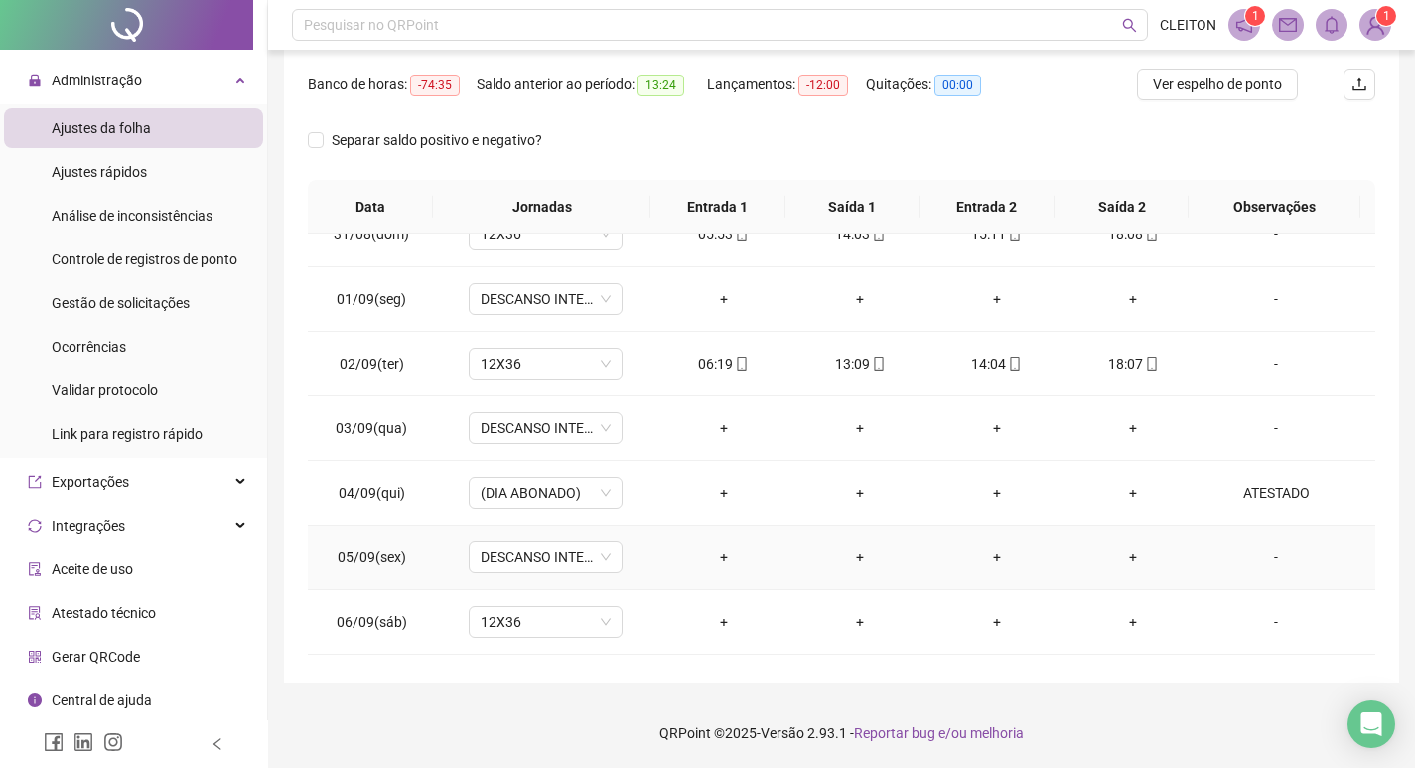
scroll to position [753, 0]
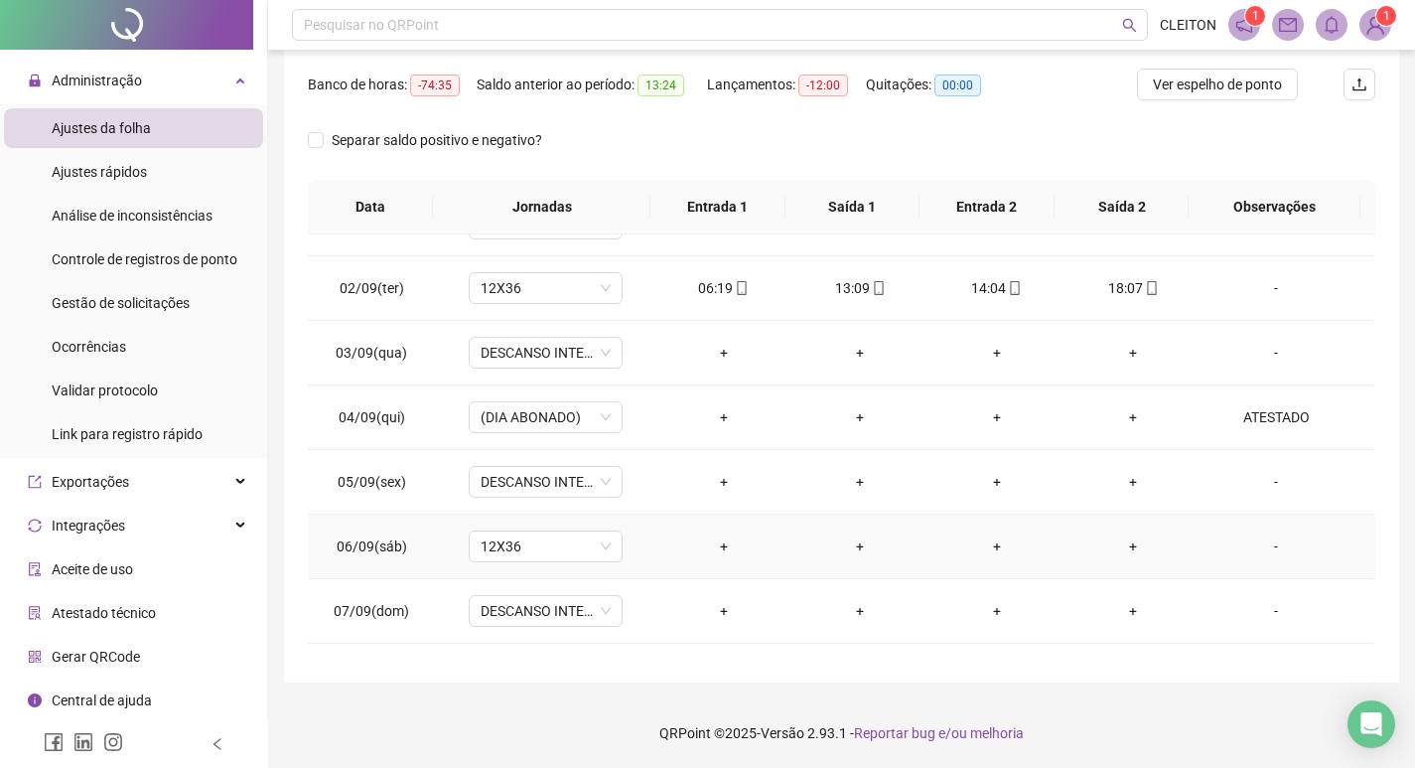
click at [1269, 542] on div "-" at bounding box center [1275, 546] width 117 height 22
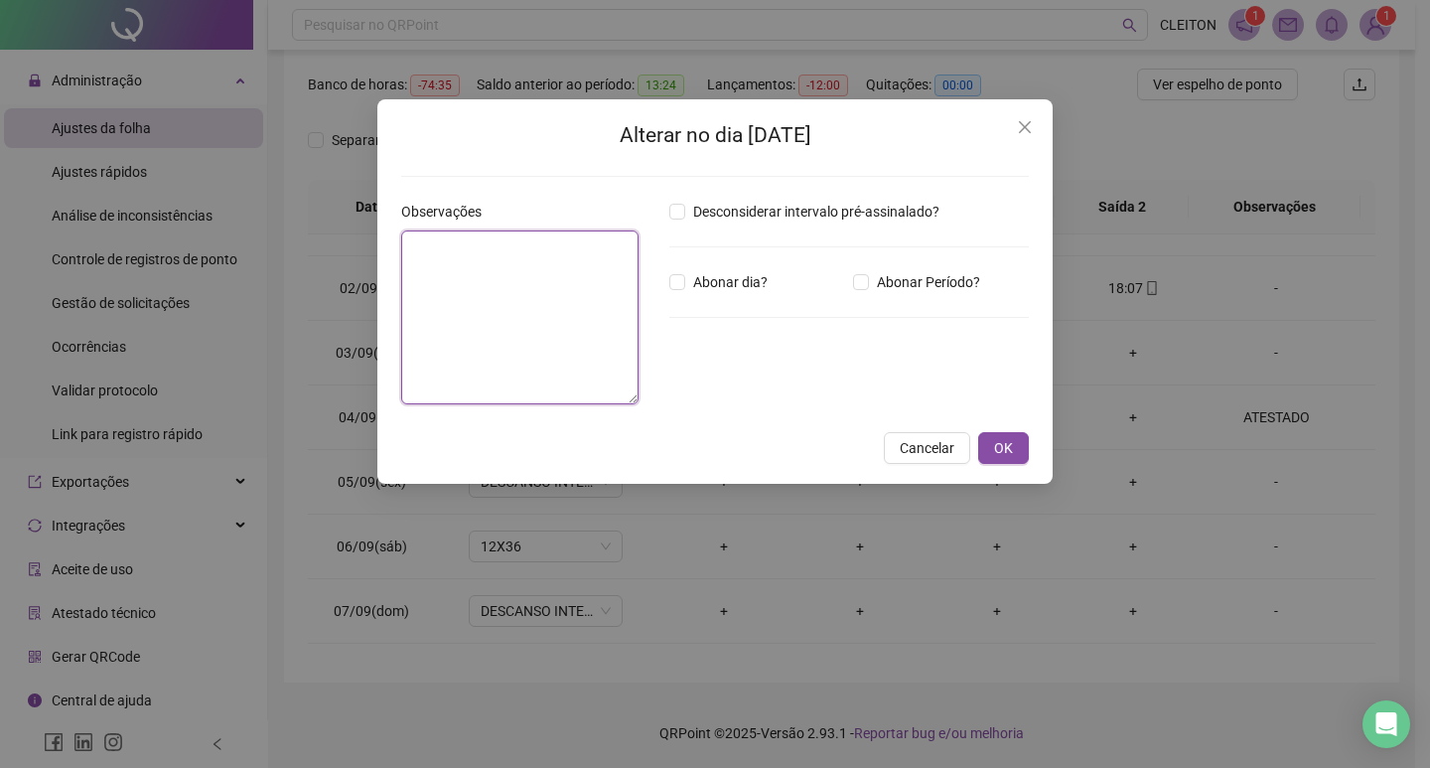
click at [536, 370] on textarea at bounding box center [519, 317] width 237 height 174
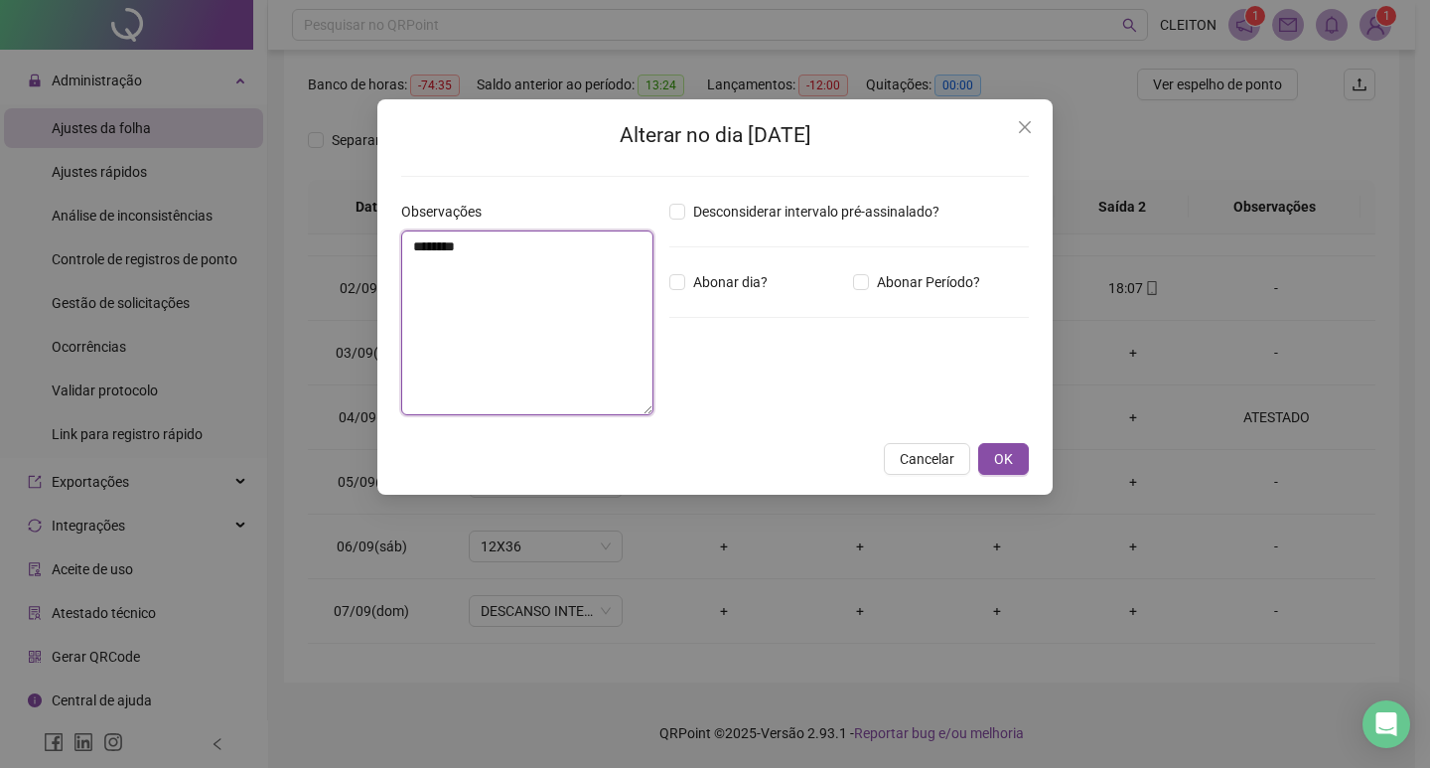
type textarea "********"
click at [663, 277] on div "Desconsiderar intervalo pré-assinalado? Abonar dia? Abonar Período? Horas a abo…" at bounding box center [848, 316] width 375 height 230
click at [668, 278] on div "Abonar dia?" at bounding box center [757, 282] width 184 height 22
click at [1015, 460] on button "OK" at bounding box center [1003, 459] width 51 height 32
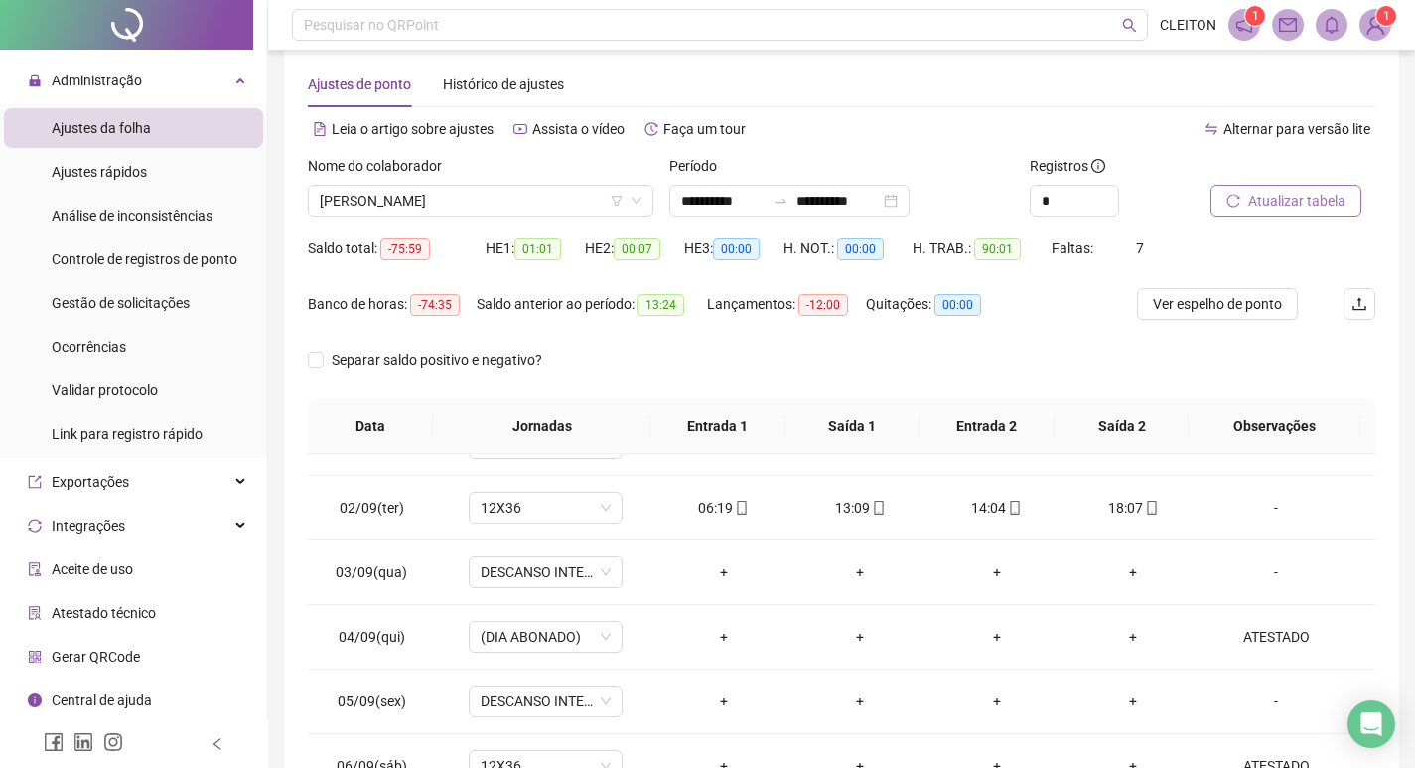
scroll to position [0, 0]
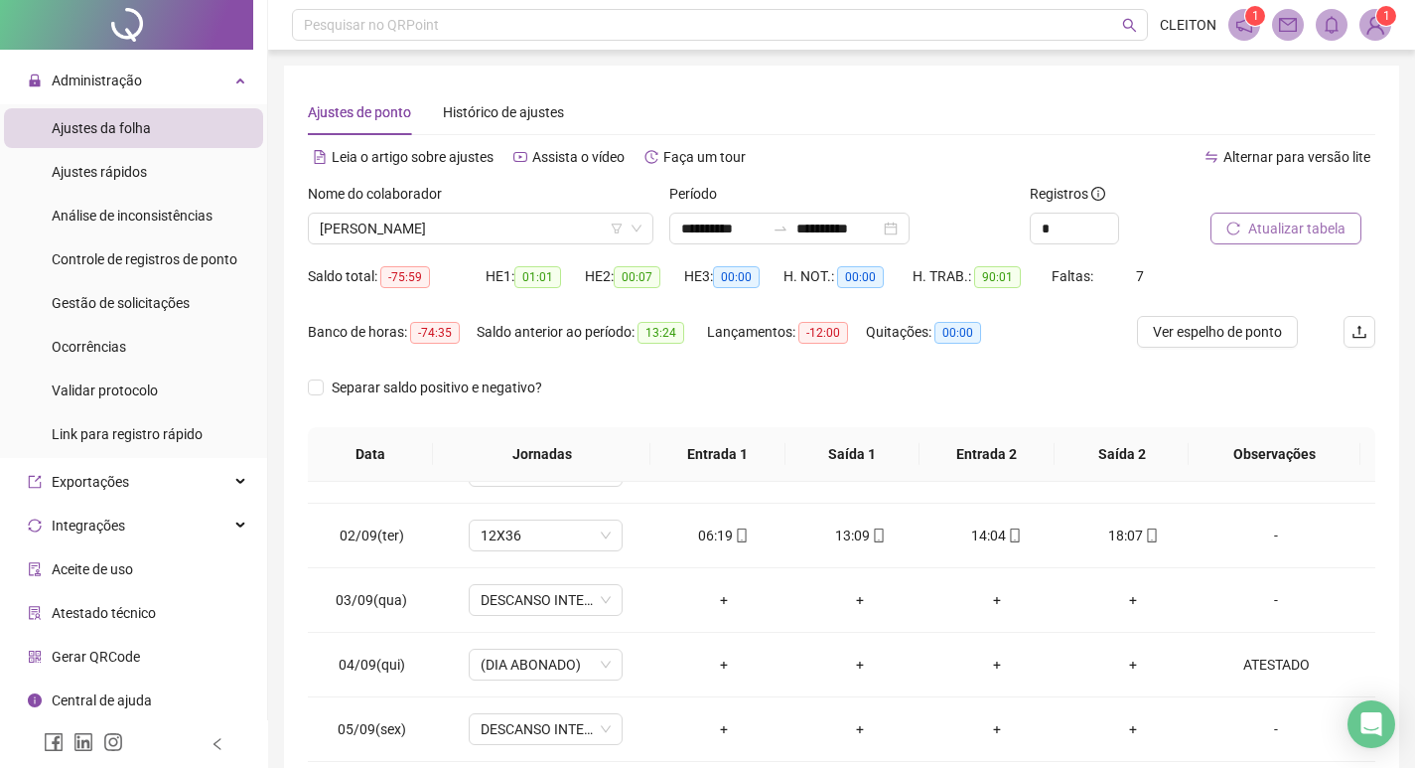
click at [1247, 221] on button "Atualizar tabela" at bounding box center [1286, 229] width 151 height 32
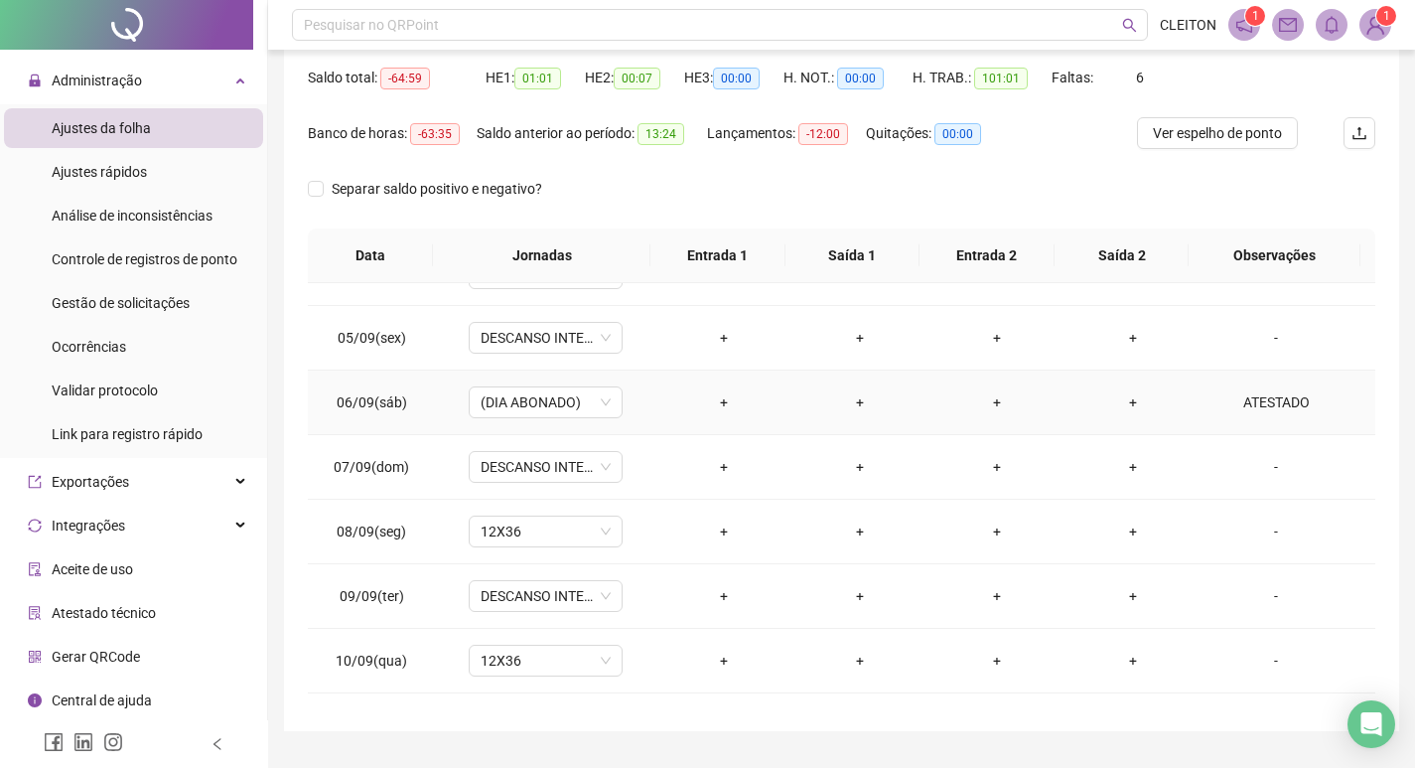
scroll to position [951, 0]
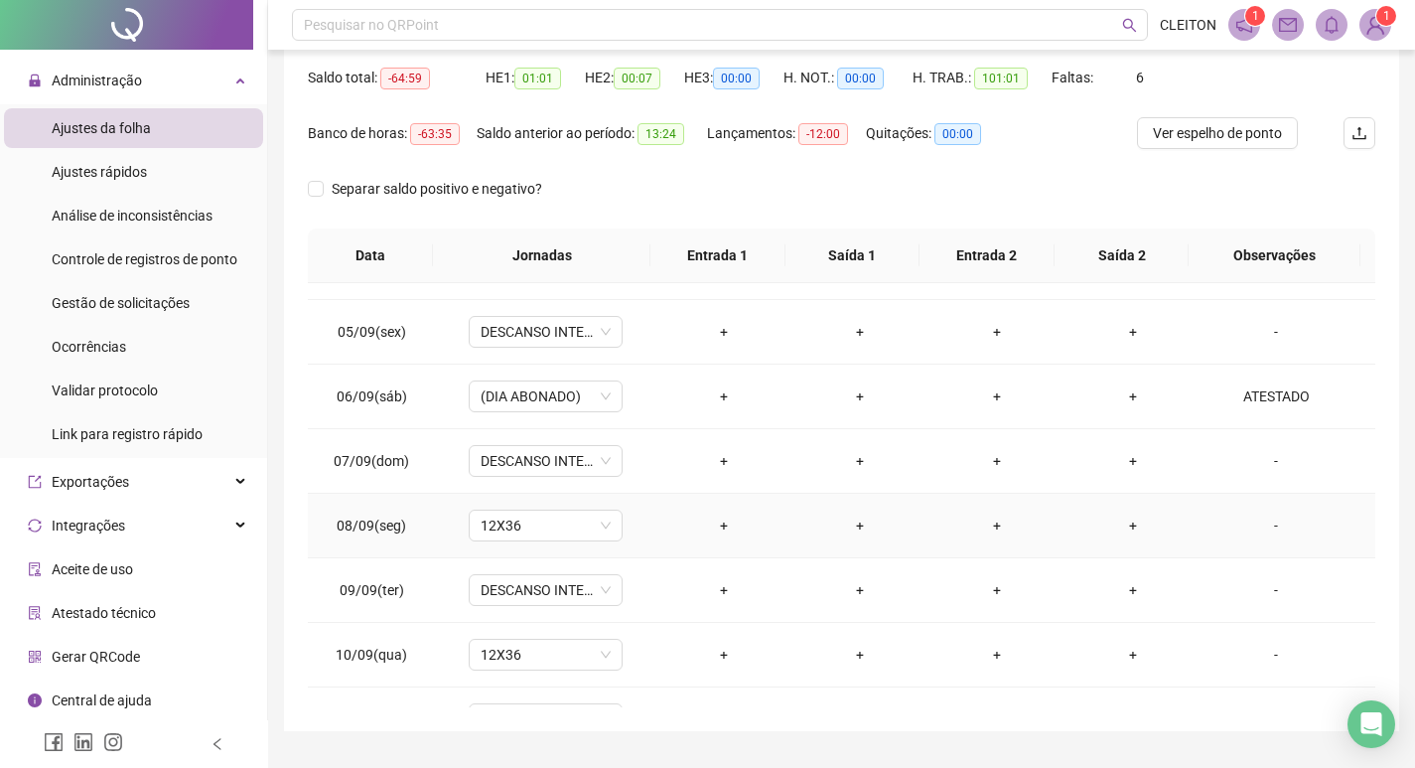
click at [1267, 528] on div "-" at bounding box center [1275, 525] width 117 height 22
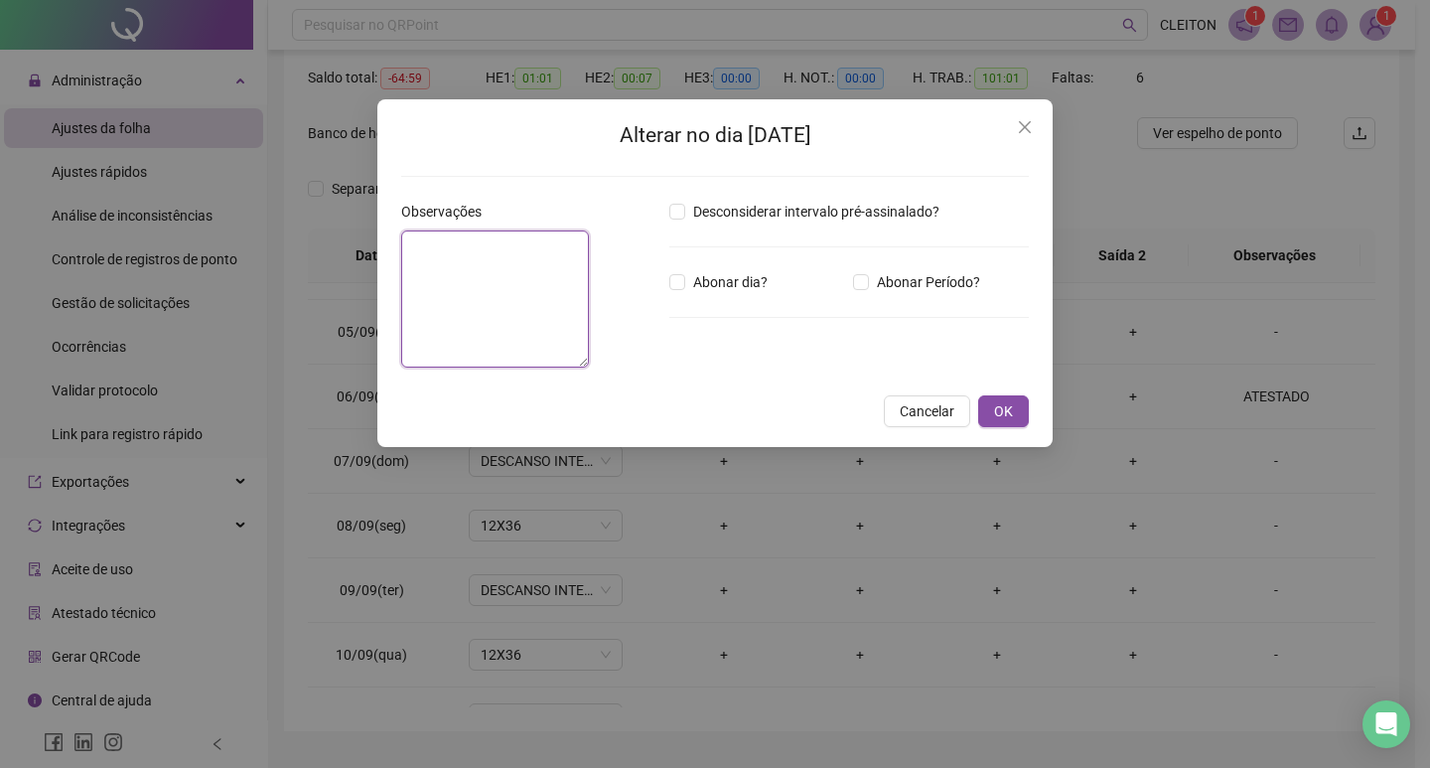
click at [501, 345] on textarea at bounding box center [495, 298] width 188 height 137
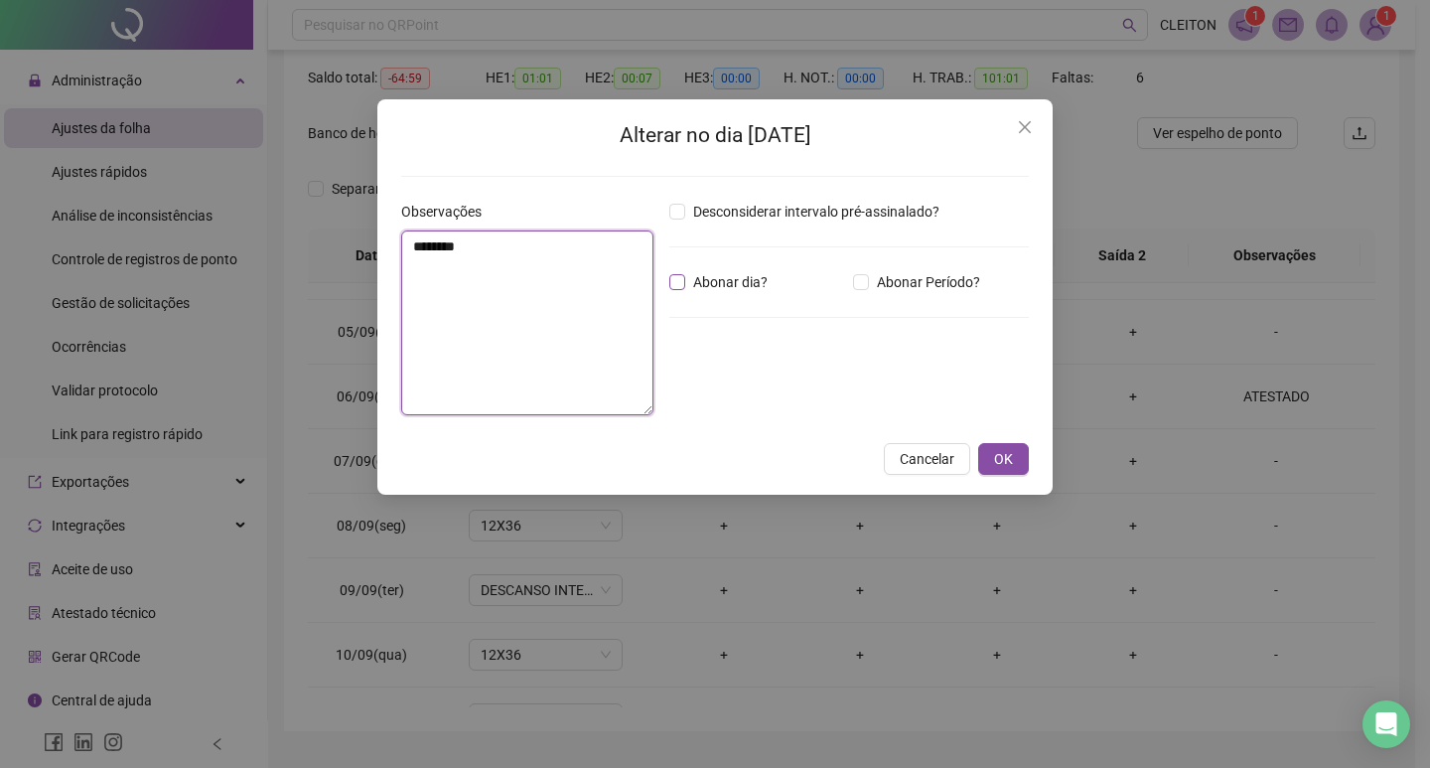
type textarea "********"
click at [715, 272] on span "Abonar dia?" at bounding box center [730, 282] width 90 height 22
click at [1001, 454] on span "OK" at bounding box center [1003, 459] width 19 height 22
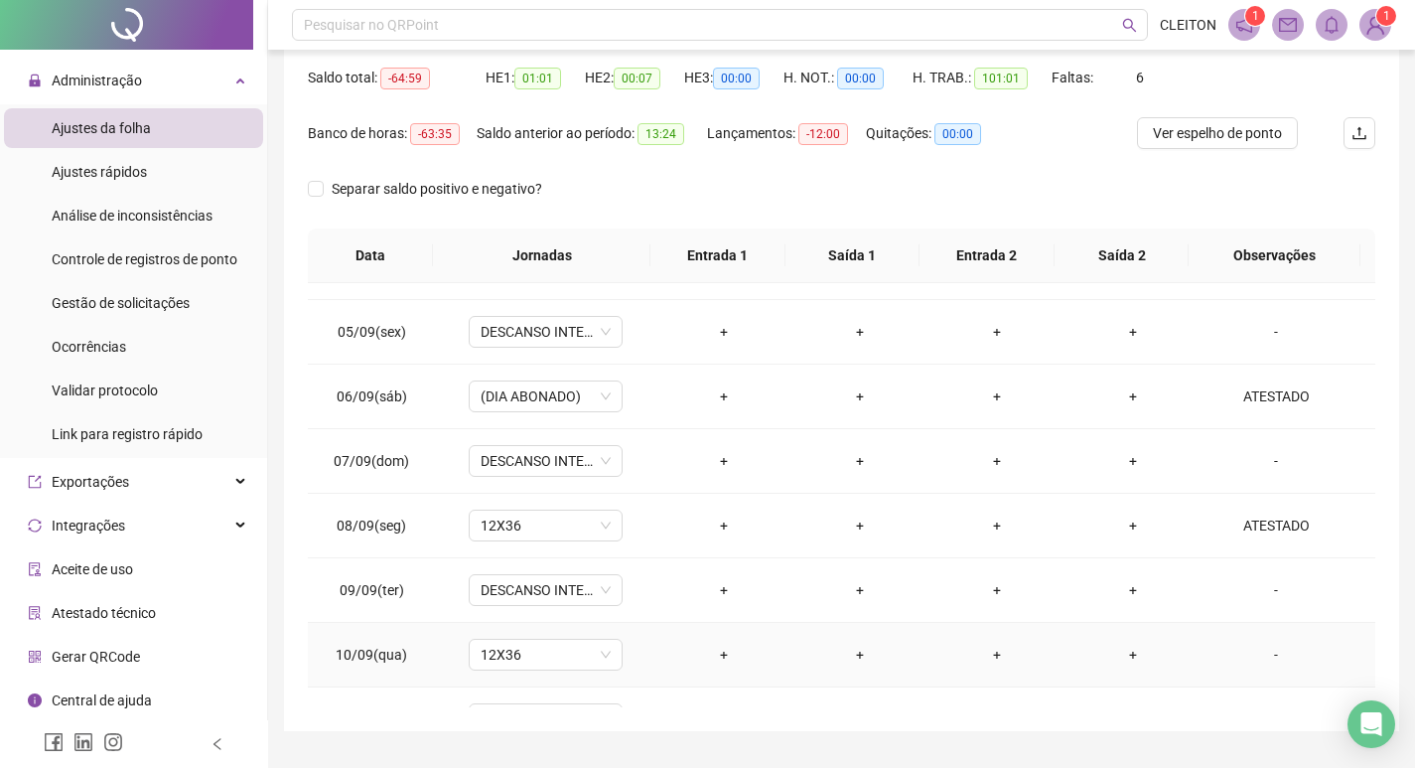
click at [1269, 645] on div "-" at bounding box center [1275, 655] width 117 height 22
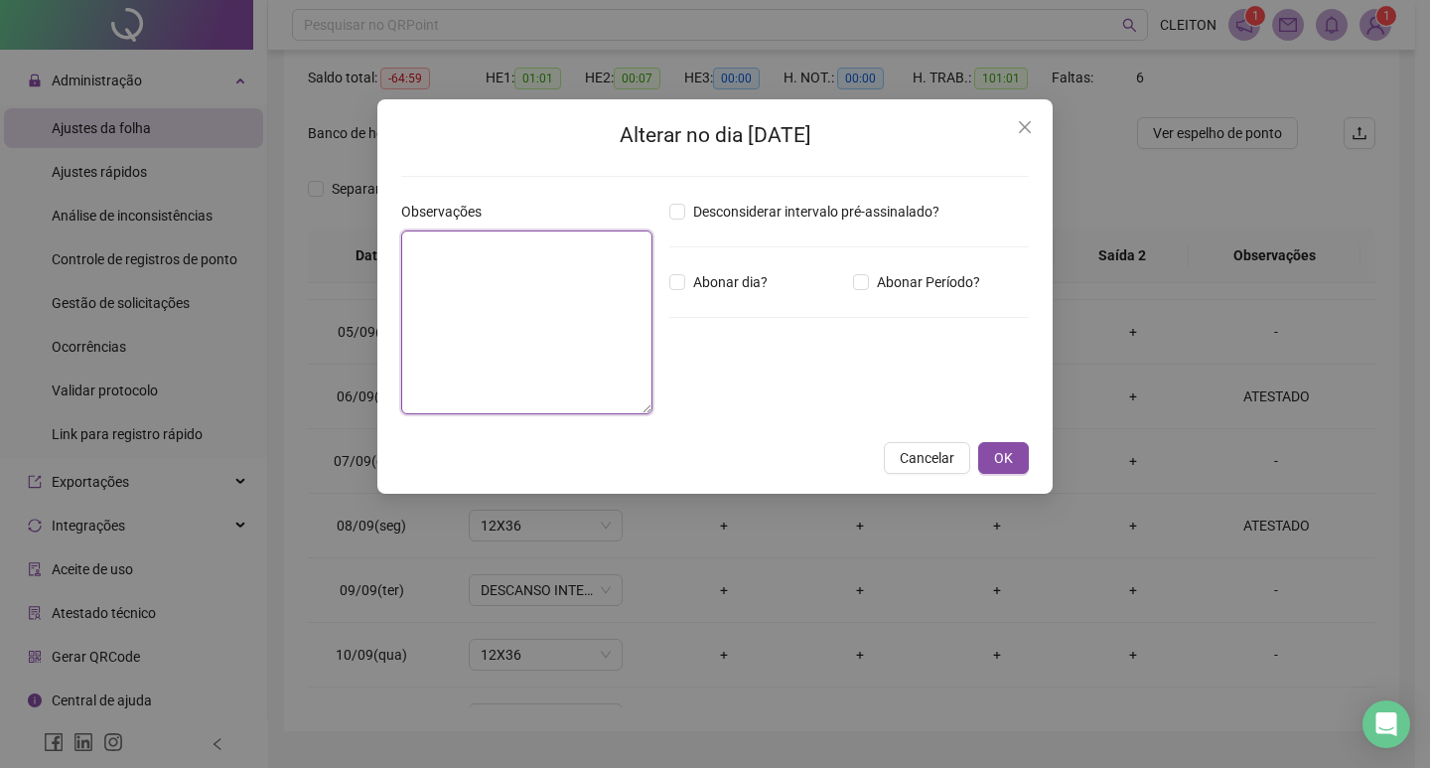
click at [565, 393] on textarea at bounding box center [526, 322] width 251 height 184
type textarea "********"
click at [732, 302] on div "Desconsiderar intervalo pré-assinalado? Abonar dia? Abonar Período? Horas a abo…" at bounding box center [848, 316] width 375 height 230
click at [739, 296] on div "Desconsiderar intervalo pré-assinalado? Abonar dia? Abonar Período? Horas a abo…" at bounding box center [848, 316] width 375 height 230
click at [725, 293] on div "Desconsiderar intervalo pré-assinalado? Abonar dia? Abonar Período? Horas a abo…" at bounding box center [848, 316] width 375 height 230
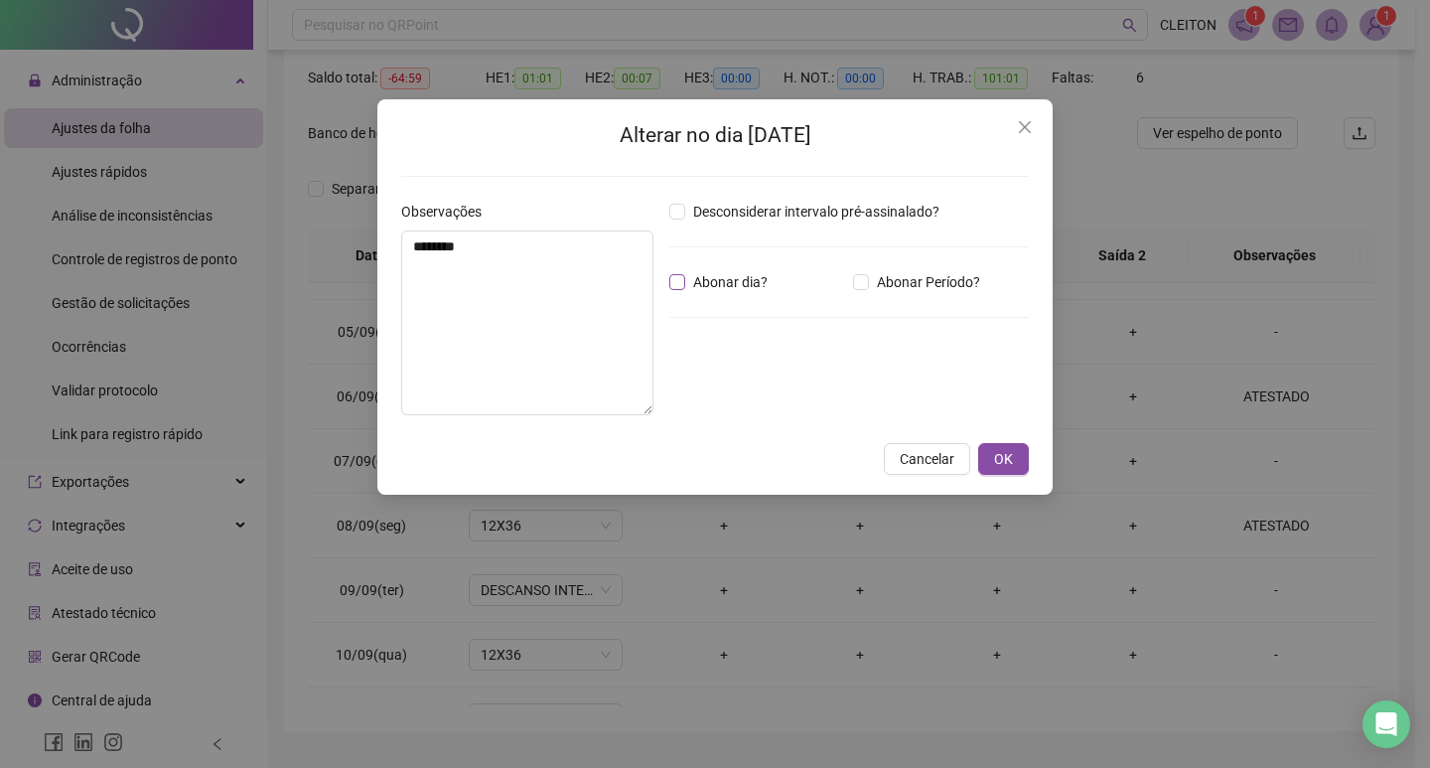
click at [700, 280] on span "Abonar dia?" at bounding box center [730, 282] width 90 height 22
click at [993, 465] on button "OK" at bounding box center [1003, 459] width 51 height 32
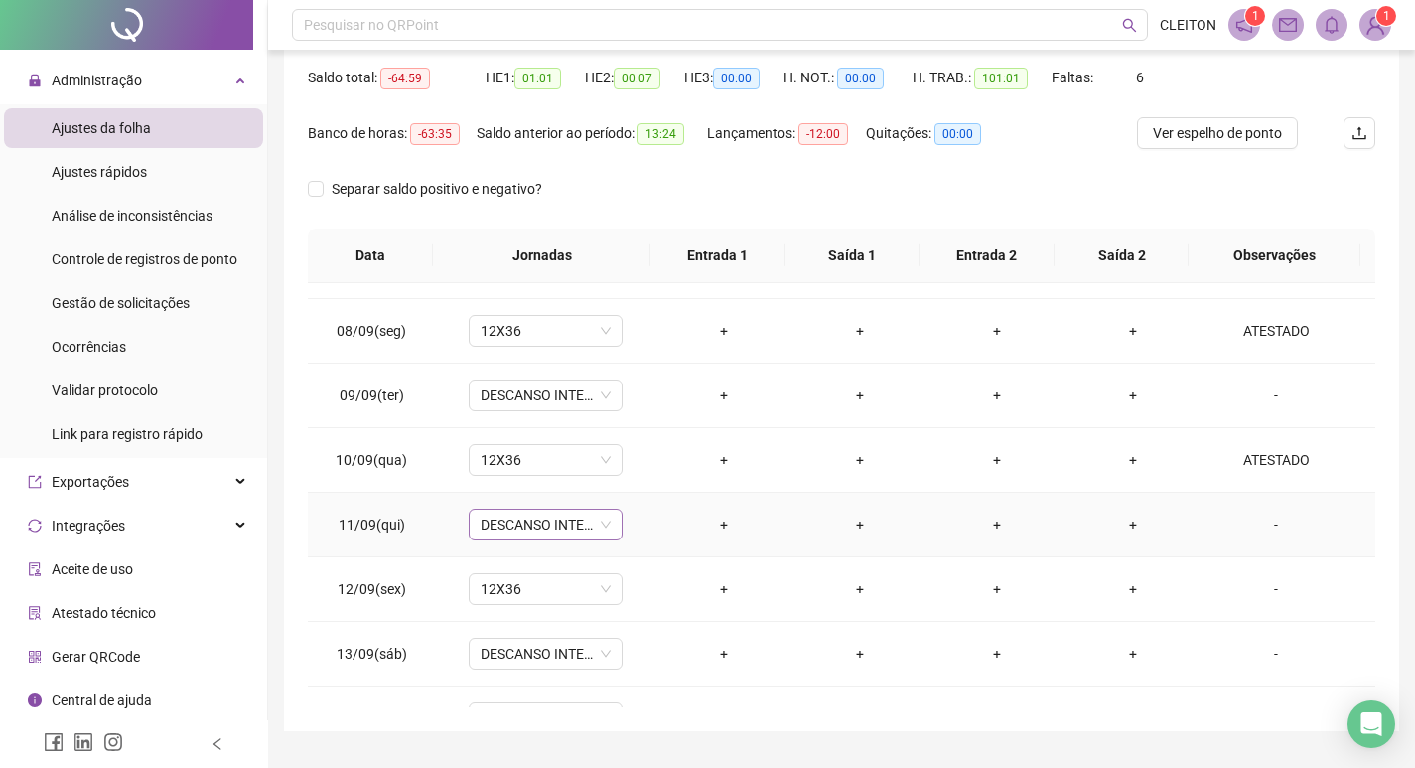
scroll to position [1150, 0]
click at [1263, 578] on div "-" at bounding box center [1275, 585] width 117 height 22
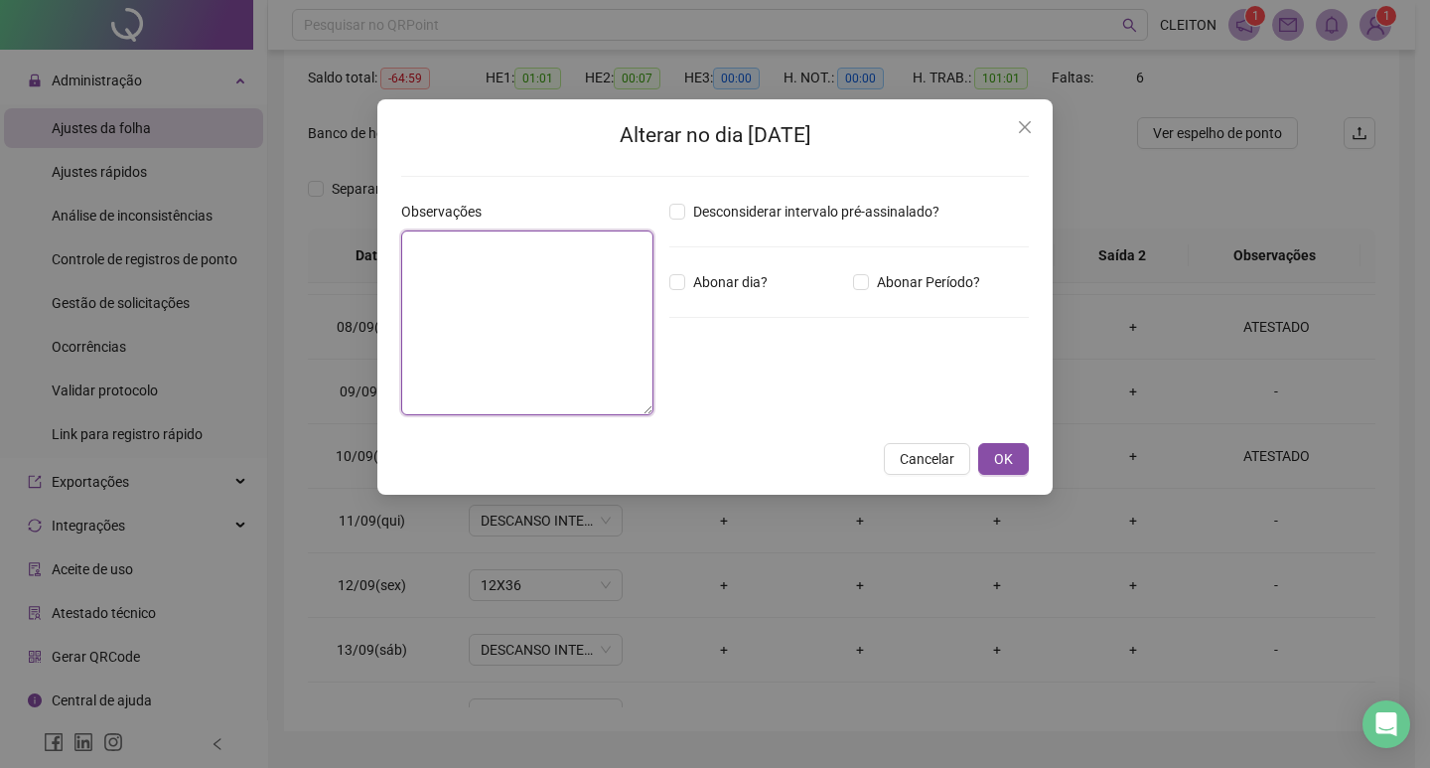
click at [533, 359] on textarea at bounding box center [527, 322] width 252 height 185
type textarea "********"
click at [703, 282] on span "Abonar dia?" at bounding box center [730, 282] width 90 height 22
click at [1004, 450] on span "OK" at bounding box center [1003, 459] width 19 height 22
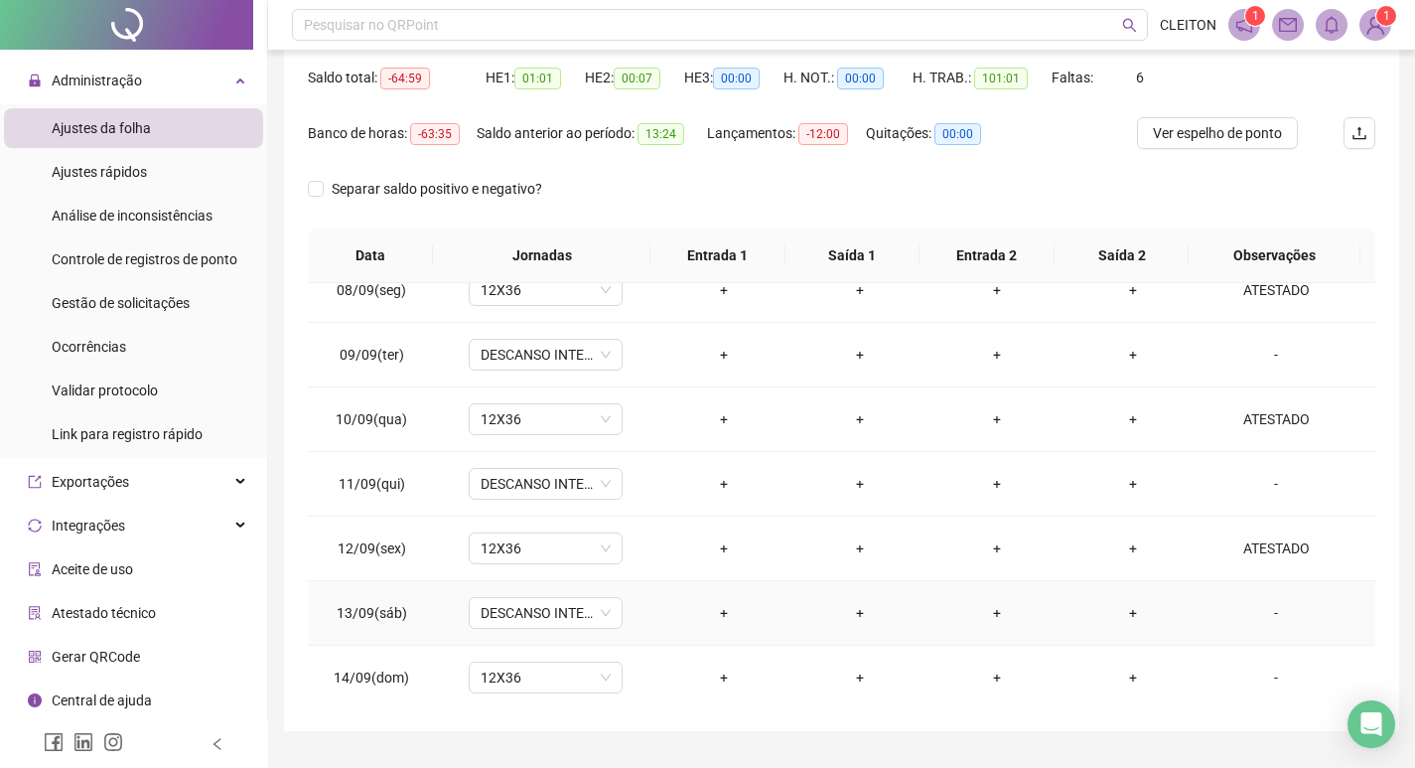
scroll to position [1249, 0]
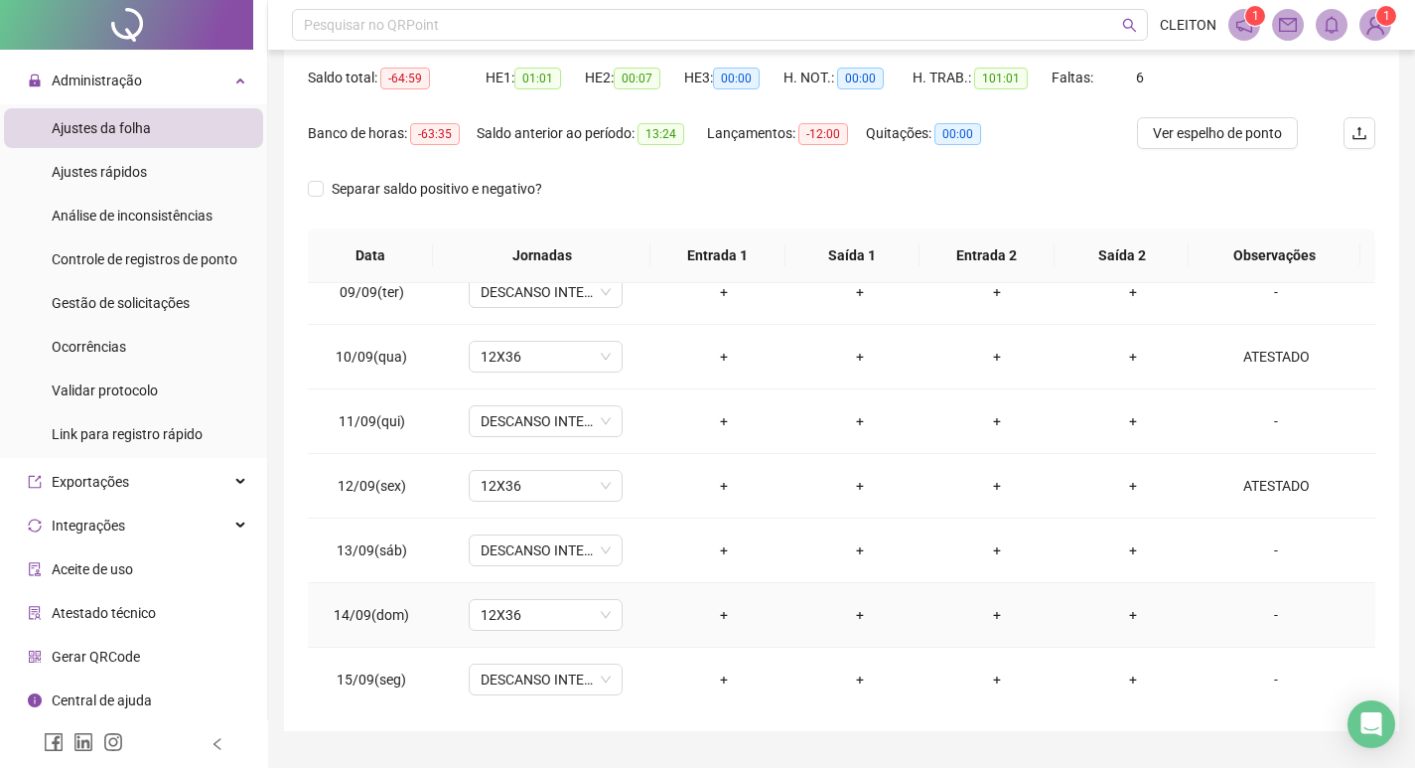
click at [1248, 614] on div "-" at bounding box center [1275, 615] width 117 height 22
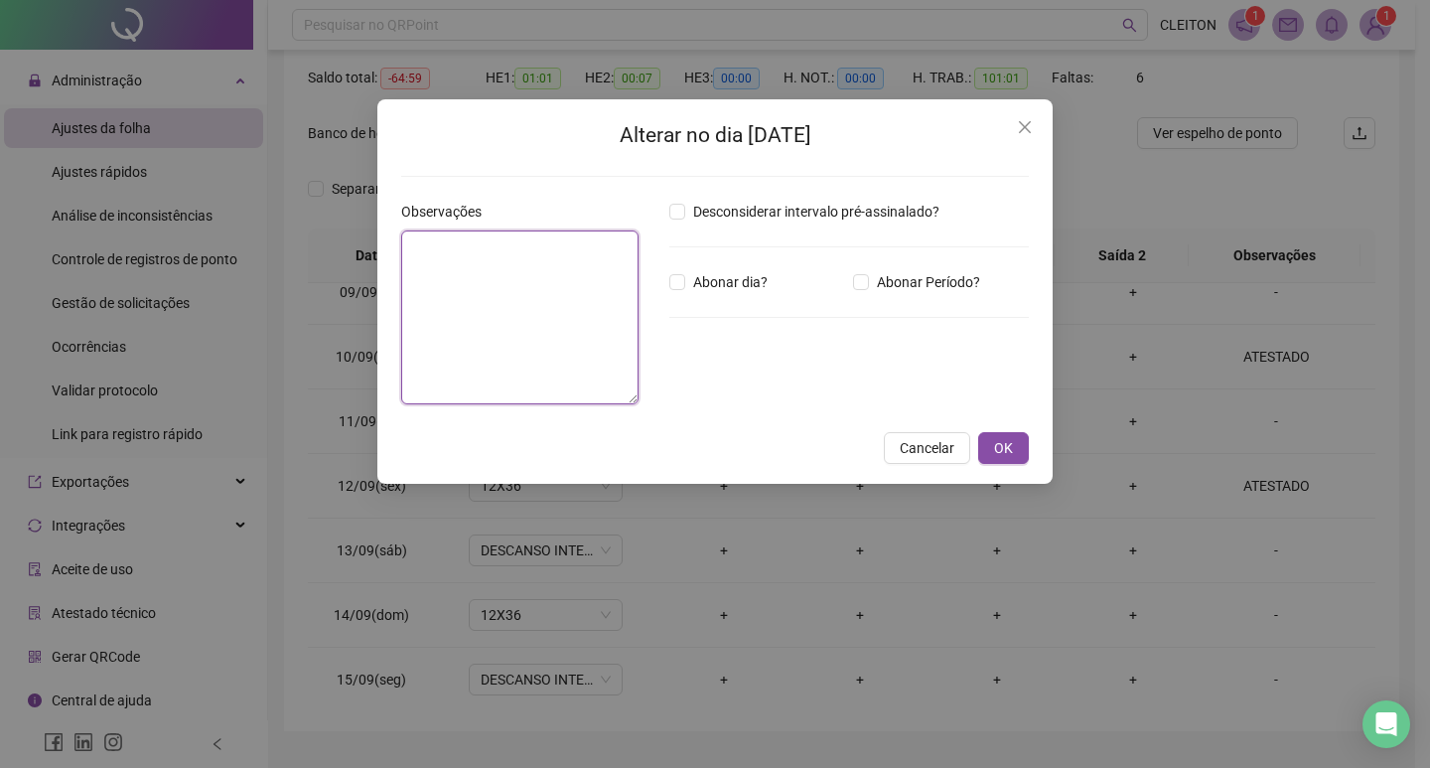
click at [501, 370] on textarea at bounding box center [519, 317] width 237 height 174
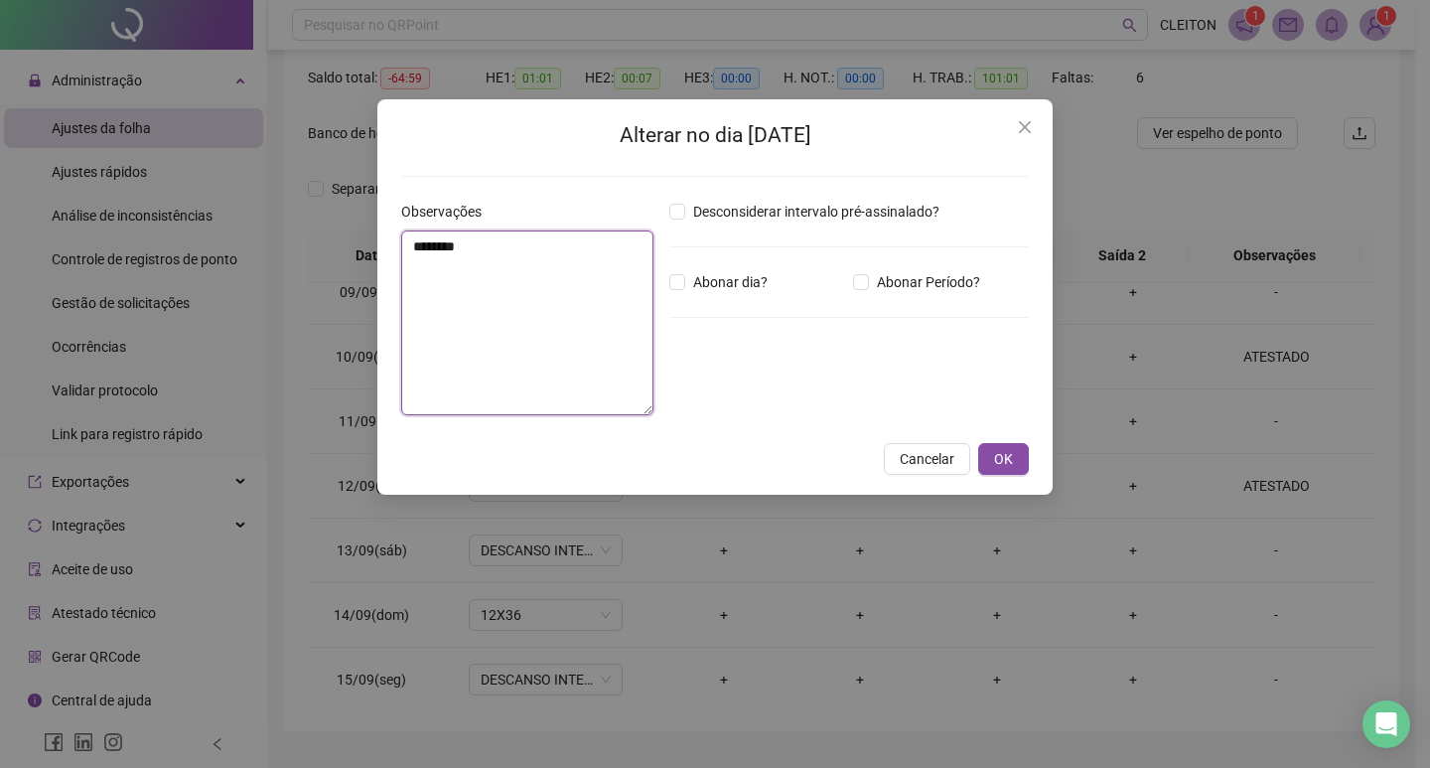
type textarea "********"
click at [721, 261] on div "Desconsiderar intervalo pré-assinalado? Abonar dia? Abonar Período? Horas a abo…" at bounding box center [848, 316] width 375 height 230
click at [721, 269] on div "Desconsiderar intervalo pré-assinalado? Abonar dia? Abonar Período? Horas a abo…" at bounding box center [848, 316] width 375 height 230
click at [721, 285] on span "Abonar dia?" at bounding box center [730, 282] width 90 height 22
click at [1021, 462] on button "OK" at bounding box center [1003, 459] width 51 height 32
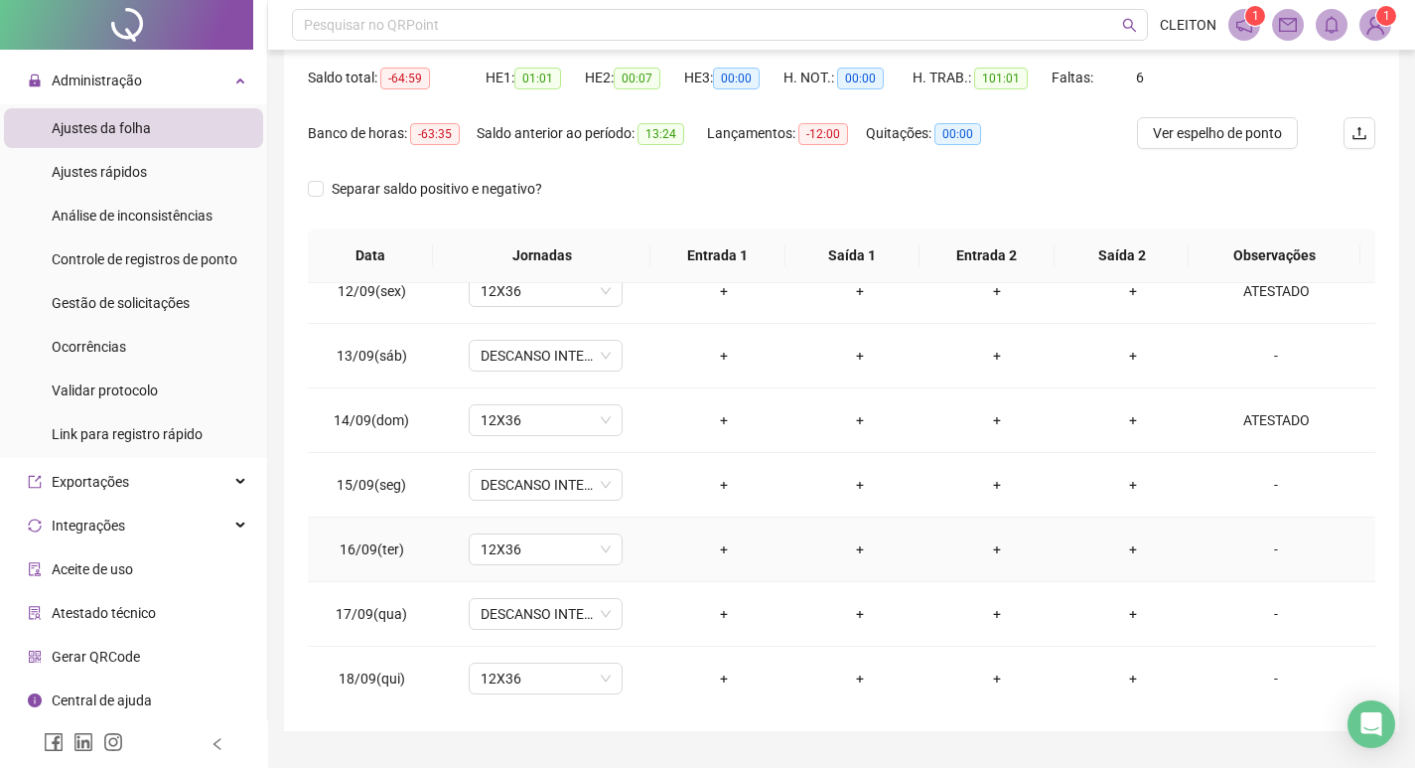
scroll to position [1448, 0]
click at [1253, 549] on div "-" at bounding box center [1275, 545] width 117 height 22
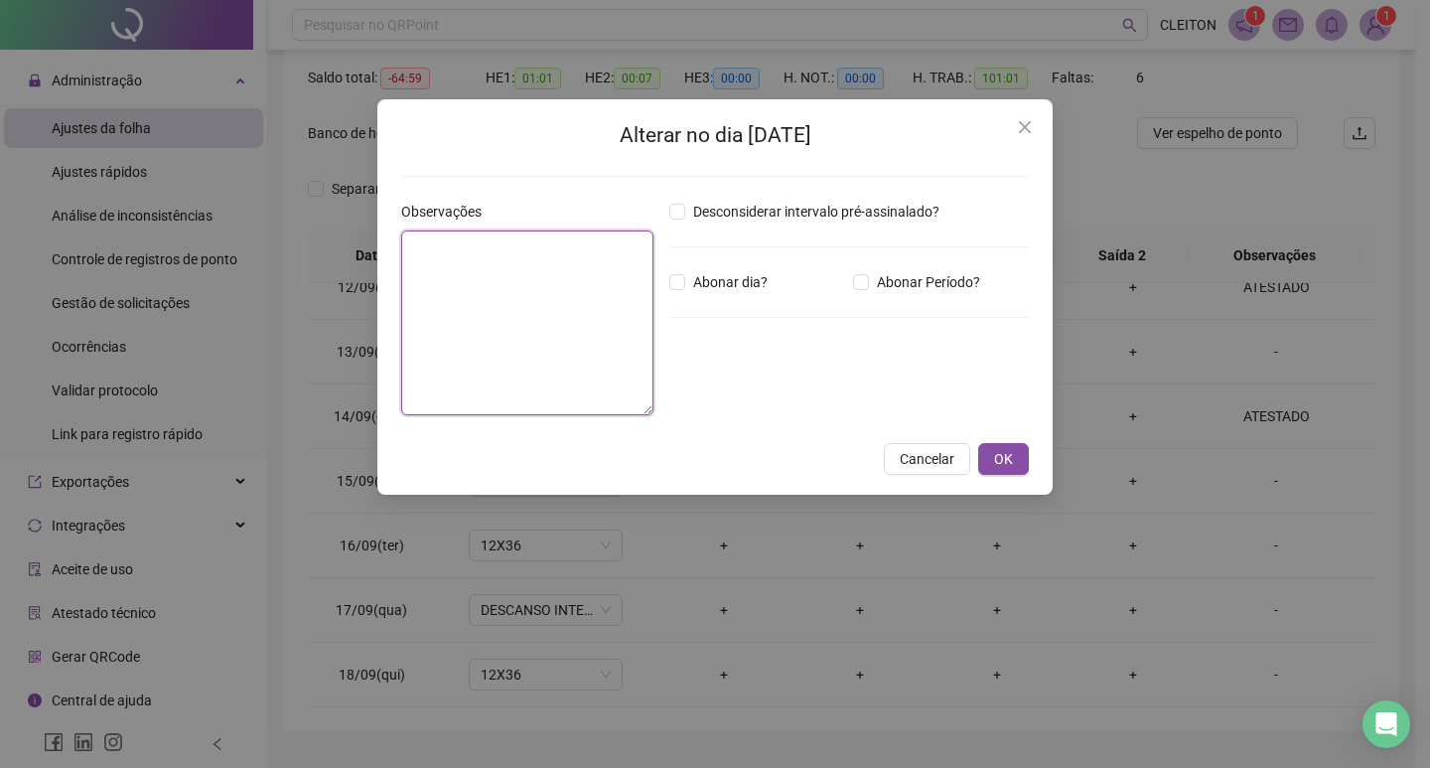
click at [625, 371] on textarea at bounding box center [527, 322] width 252 height 185
type textarea "********"
click at [723, 293] on div "Desconsiderar intervalo pré-assinalado? Abonar dia? Abonar Período? Horas a abo…" at bounding box center [848, 316] width 375 height 230
click at [726, 289] on span "Abonar dia?" at bounding box center [730, 282] width 90 height 22
click at [1000, 461] on span "OK" at bounding box center [1003, 459] width 19 height 22
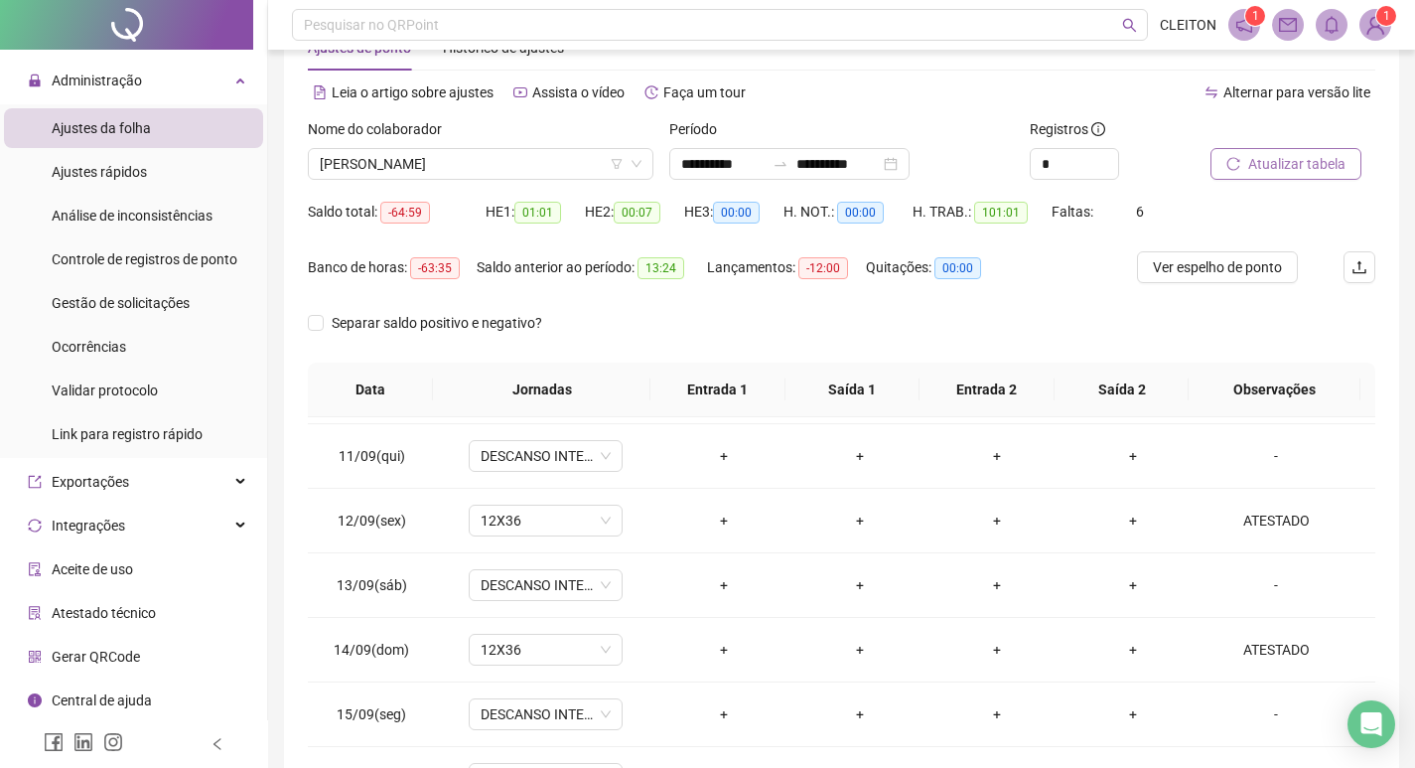
scroll to position [49, 0]
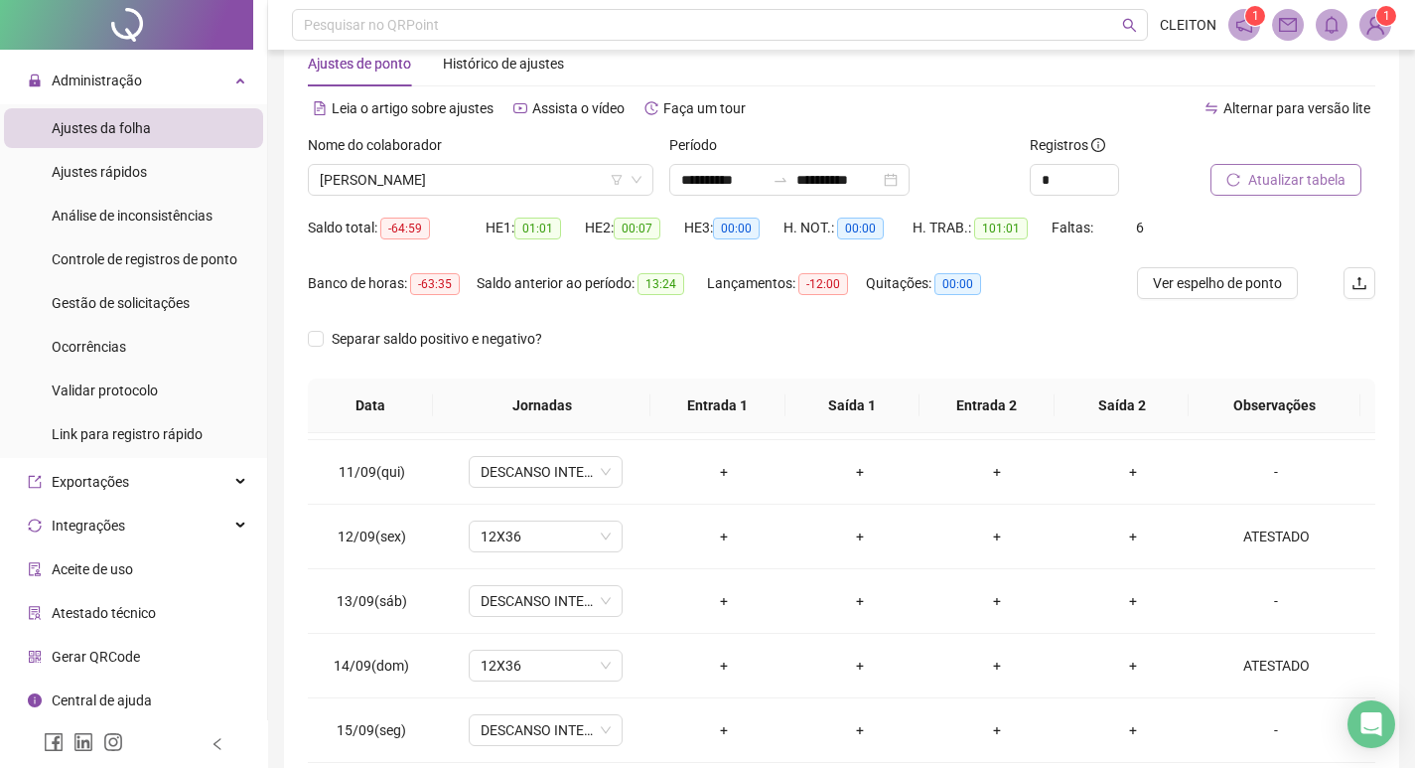
click at [1307, 180] on span "Atualizar tabela" at bounding box center [1296, 180] width 97 height 22
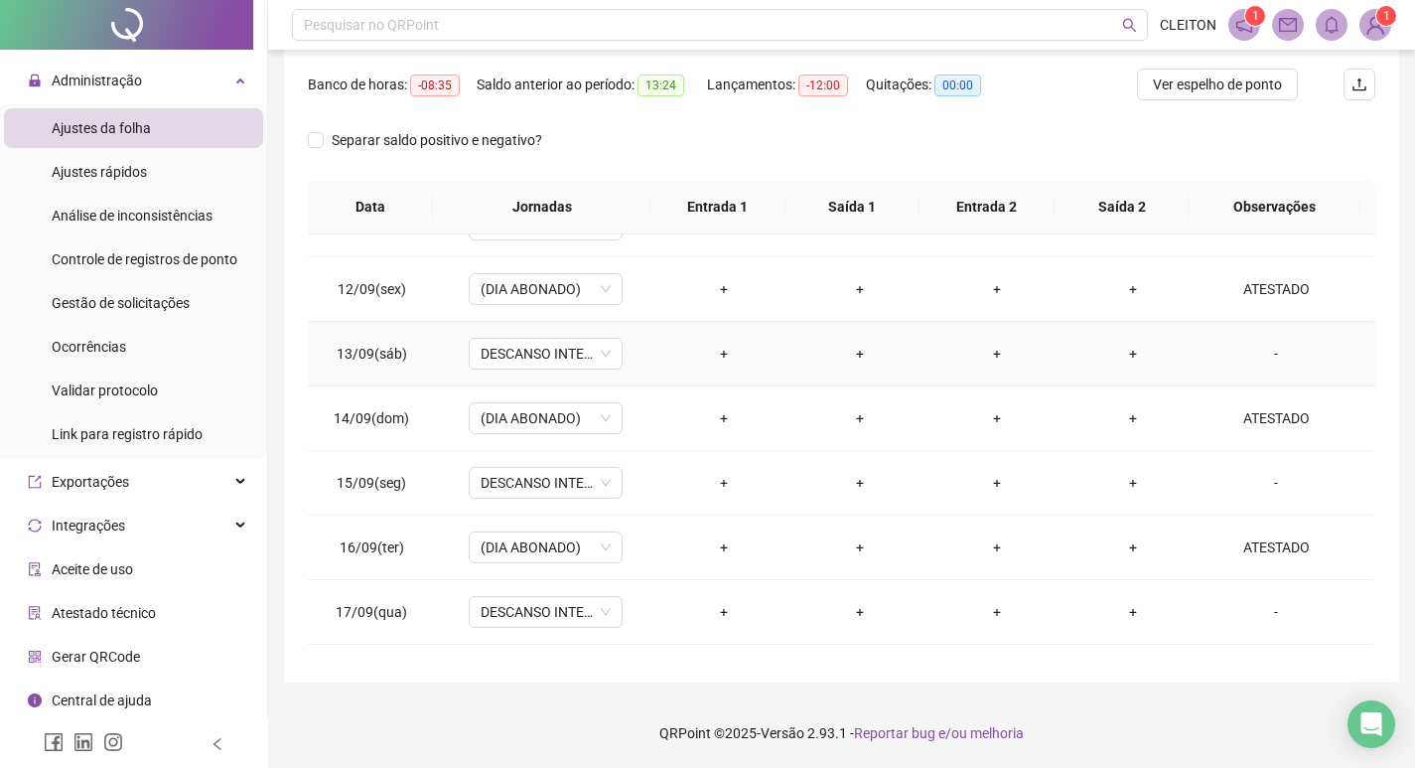
scroll to position [1448, 0]
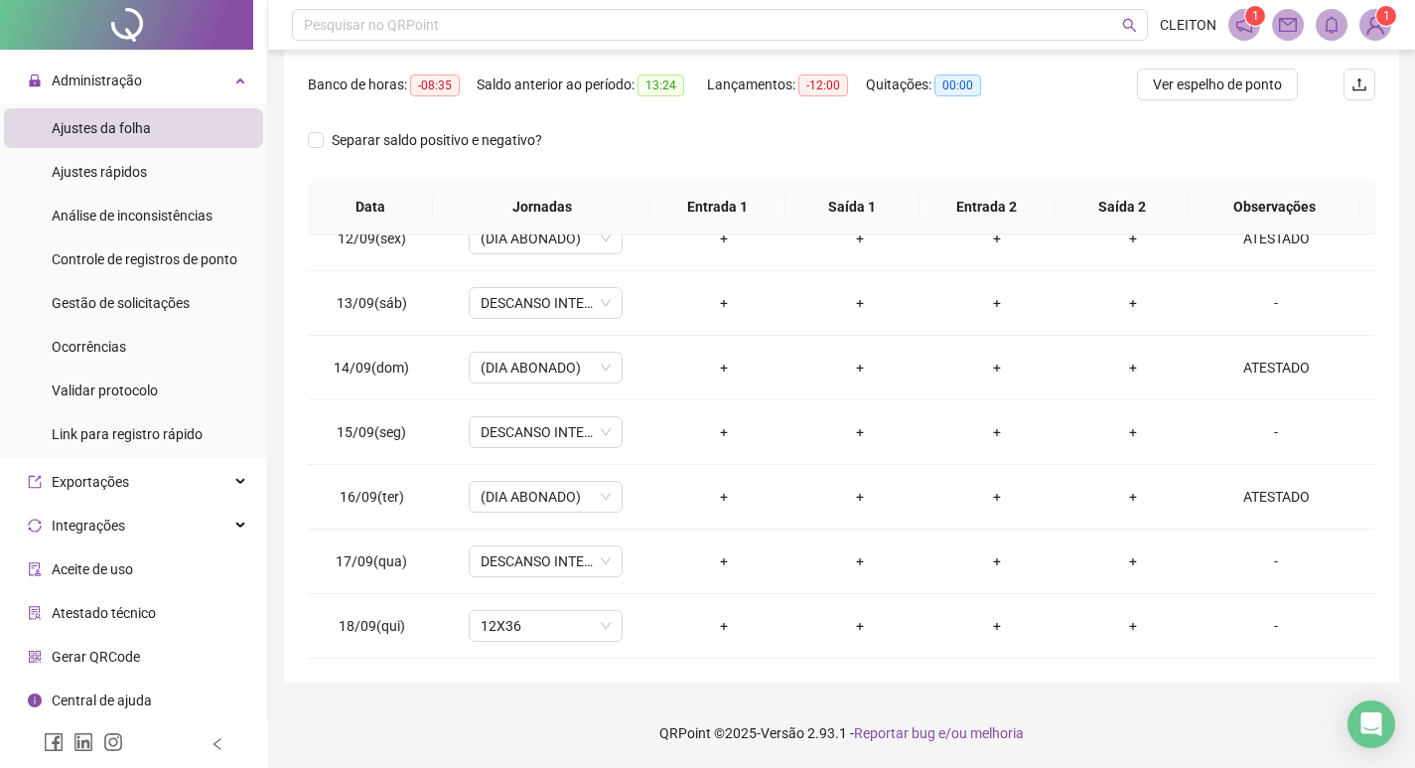
click at [371, 153] on div "Separar saldo positivo e negativo?" at bounding box center [442, 140] width 268 height 32
click at [375, 145] on span "Separar saldo positivo e negativo?" at bounding box center [437, 140] width 226 height 22
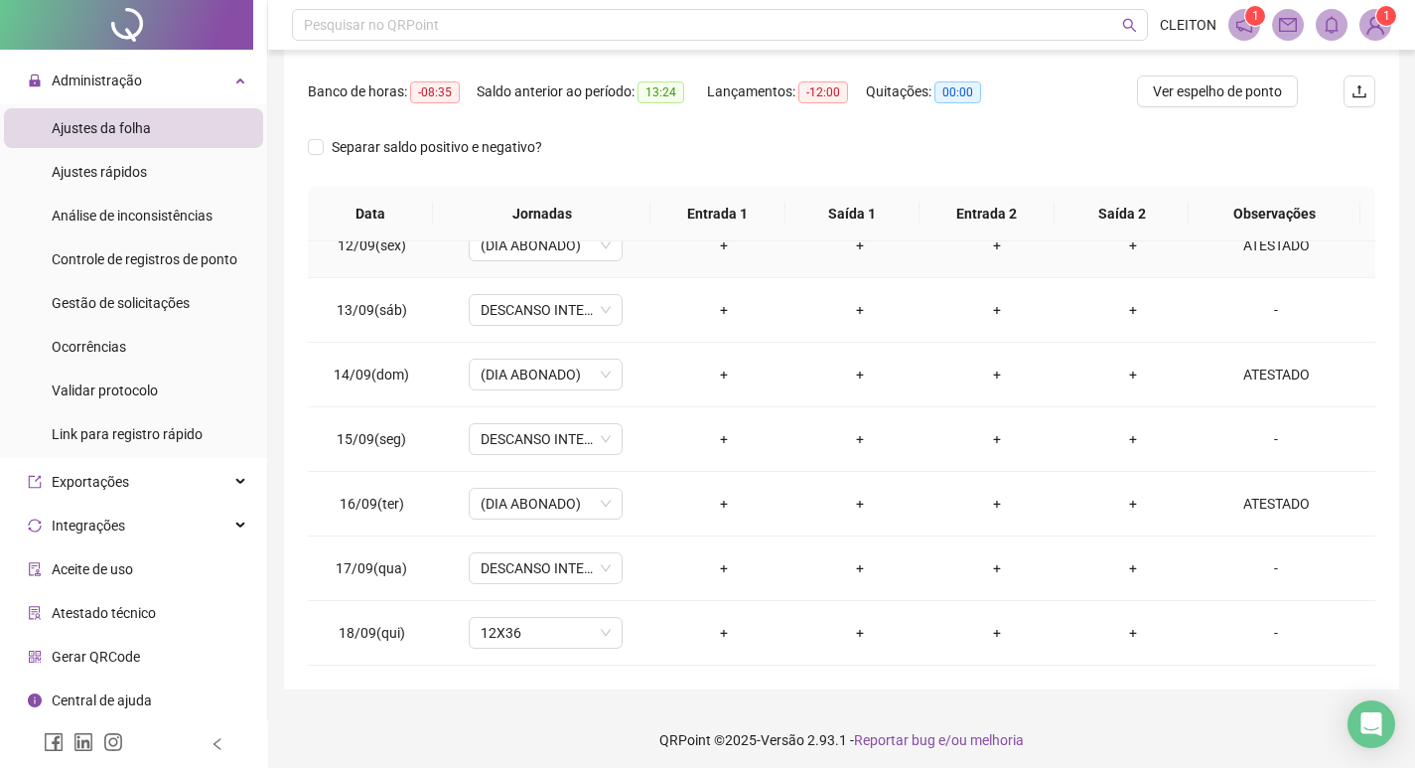
scroll to position [247, 0]
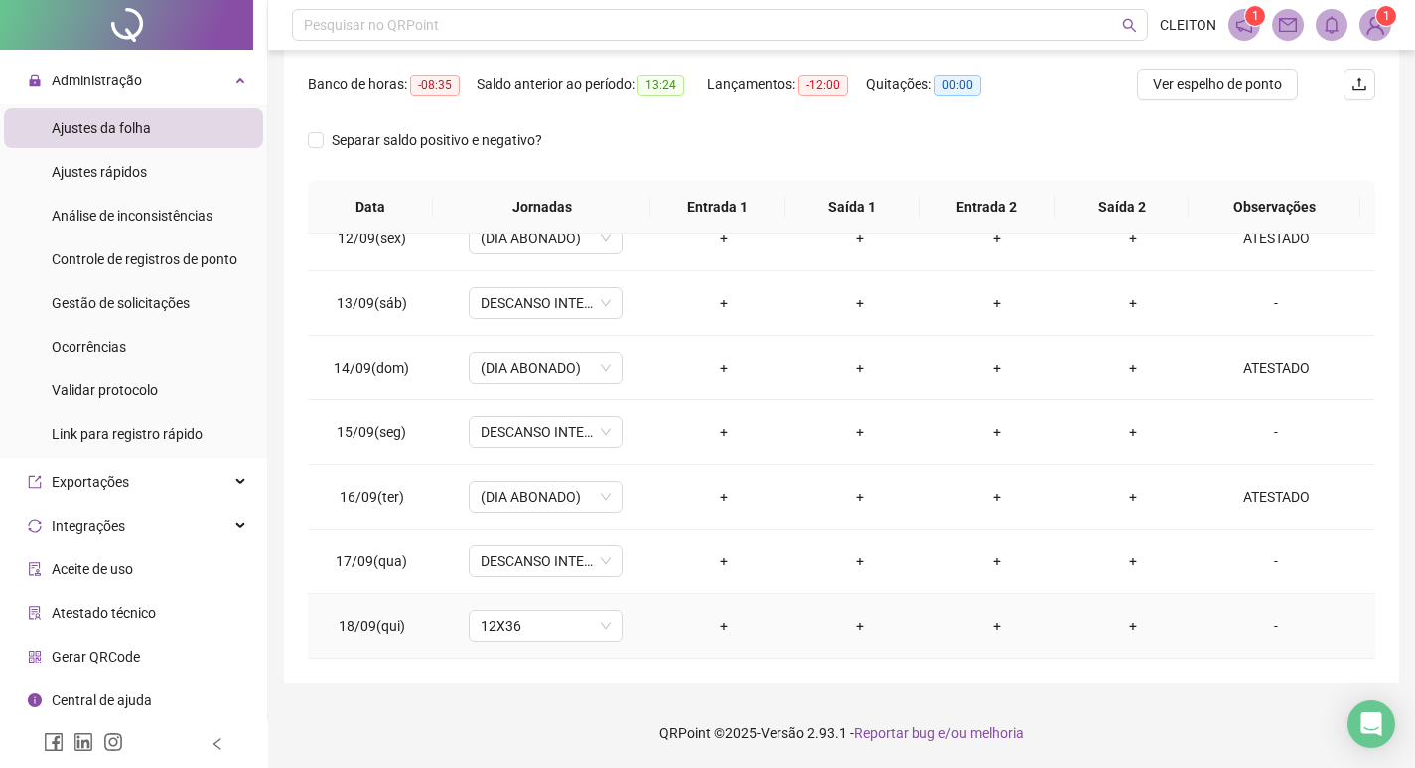
click at [1258, 626] on div "-" at bounding box center [1275, 626] width 117 height 22
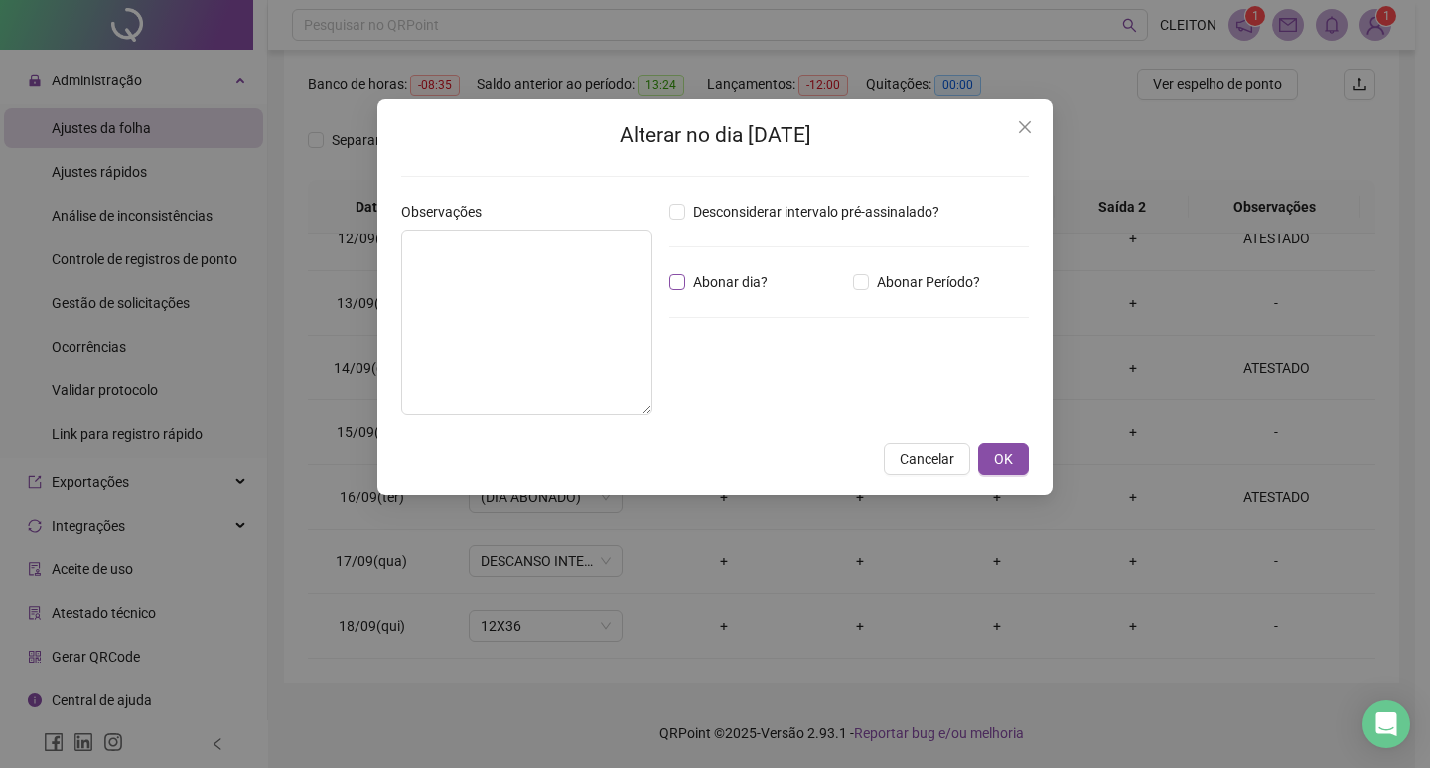
click at [744, 292] on span "Abonar dia?" at bounding box center [730, 282] width 90 height 22
click at [972, 457] on div "Cancelar OK" at bounding box center [715, 459] width 628 height 32
click at [995, 458] on span "OK" at bounding box center [1003, 459] width 19 height 22
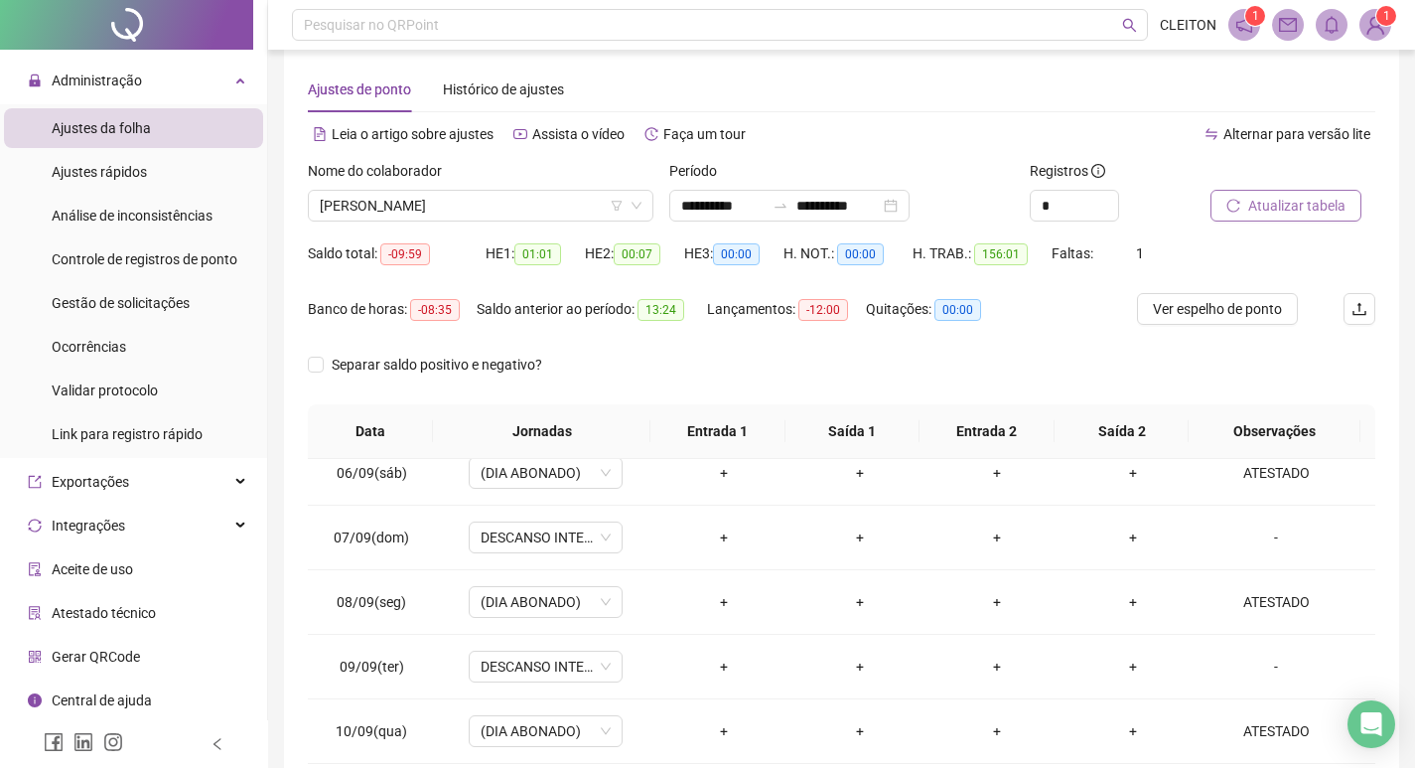
scroll to position [0, 0]
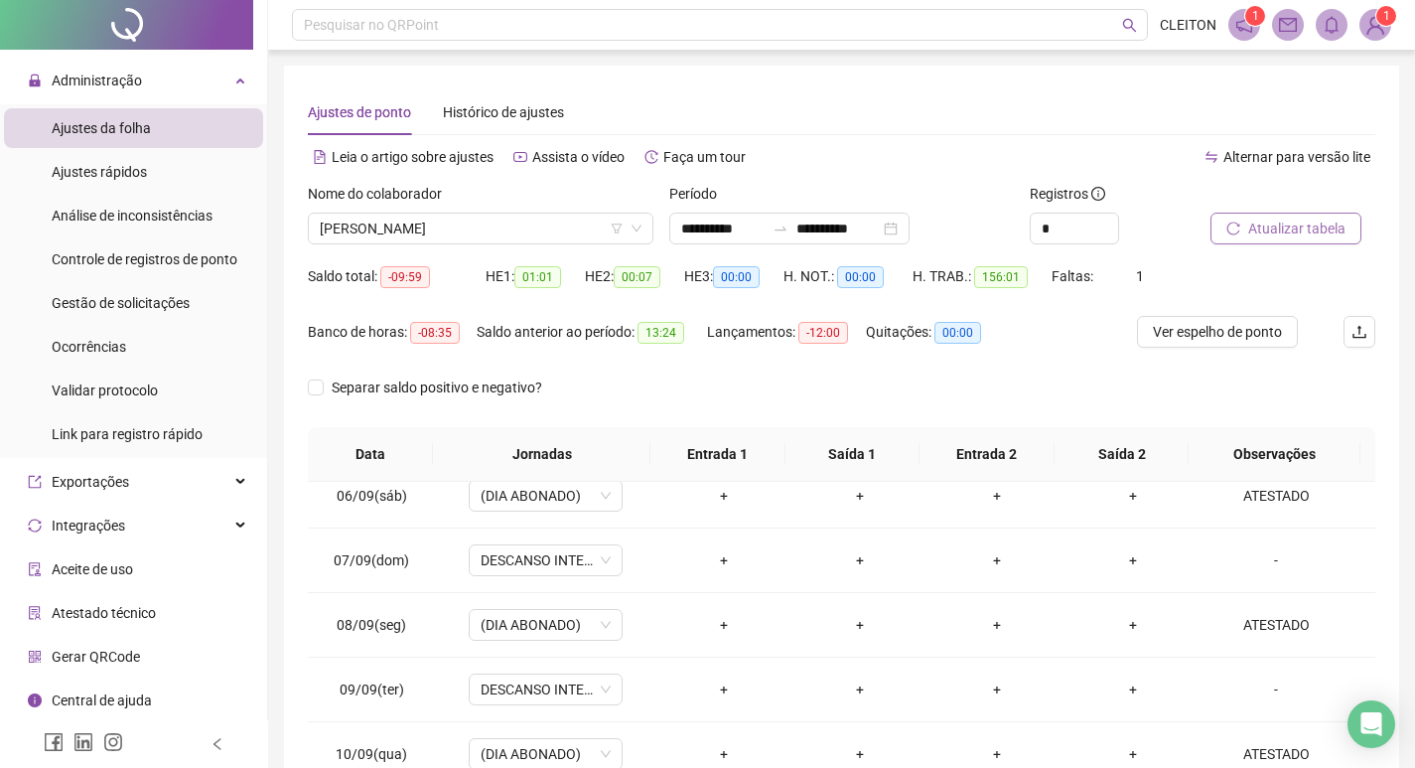
click at [1293, 212] on div at bounding box center [1268, 198] width 115 height 30
click at [1274, 216] on button "Atualizar tabela" at bounding box center [1286, 229] width 151 height 32
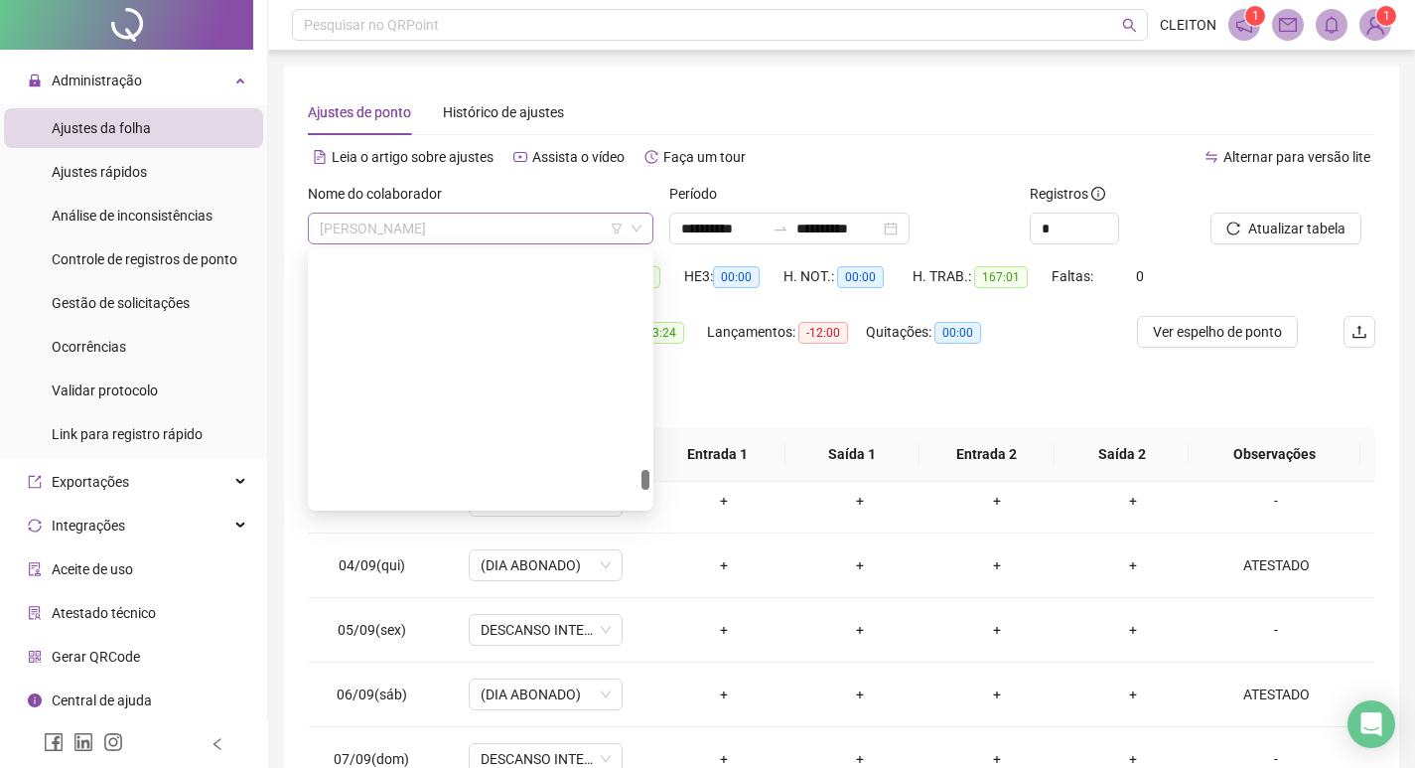
scroll to position [3686, 0]
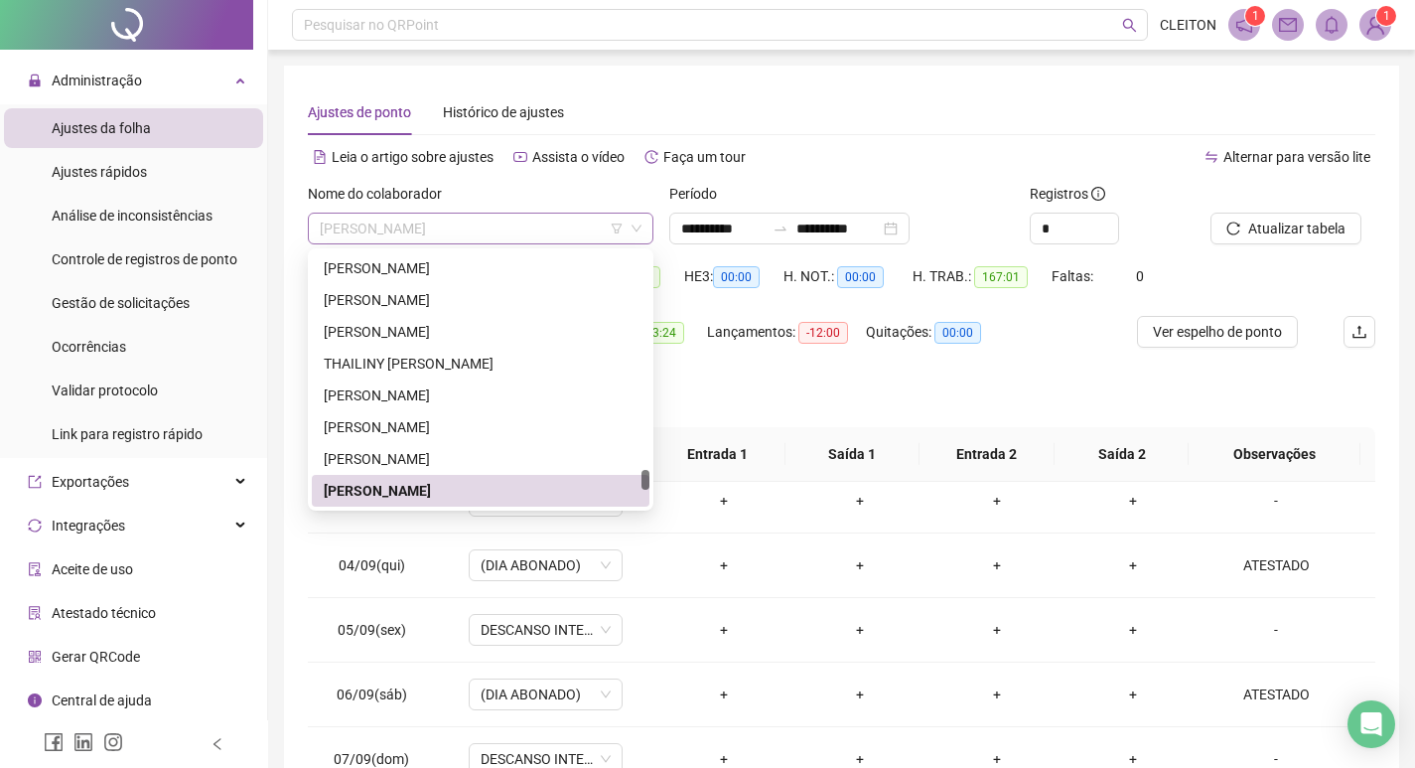
click at [548, 229] on span "[PERSON_NAME]" at bounding box center [481, 229] width 322 height 30
click at [755, 375] on div "Separar saldo positivo e negativo?" at bounding box center [842, 399] width 1068 height 56
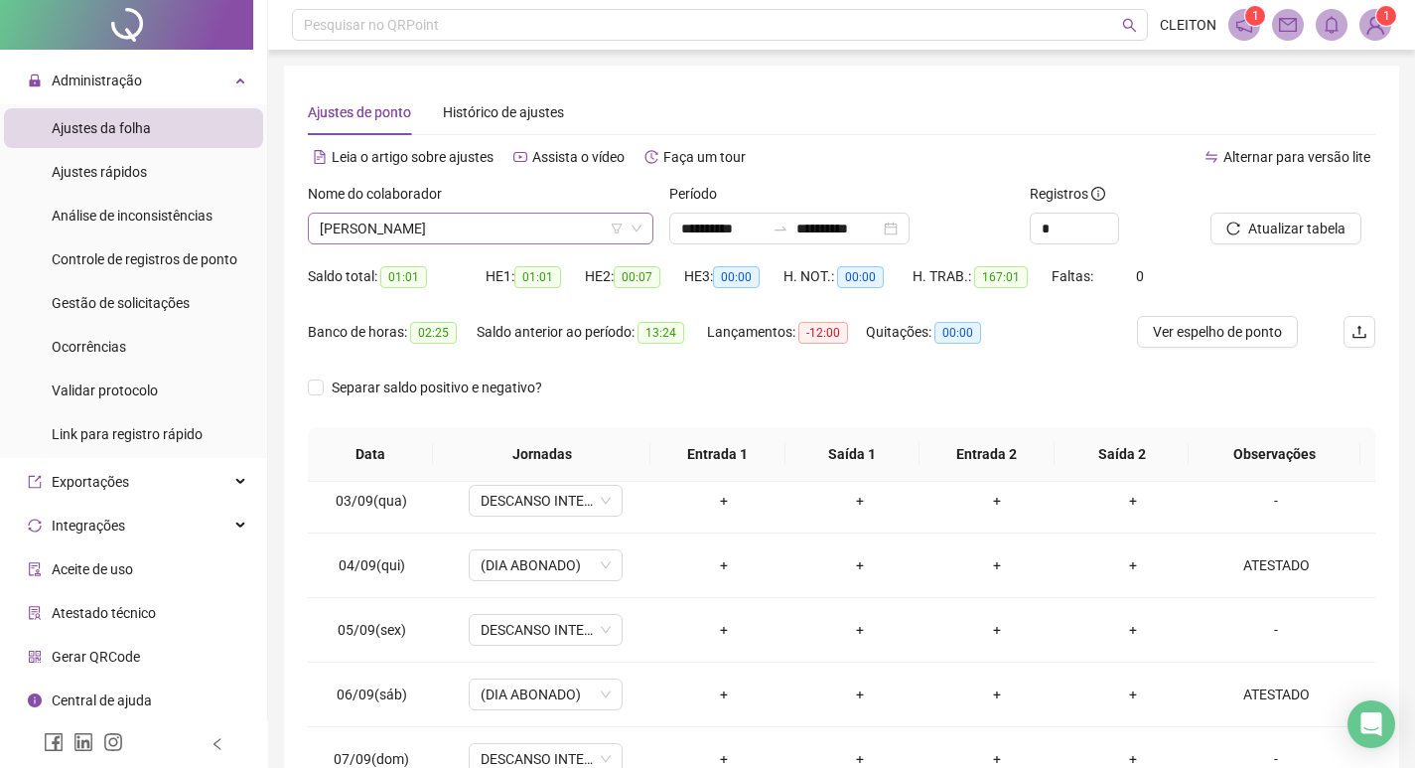
drag, startPoint x: 484, startPoint y: 204, endPoint x: 477, endPoint y: 227, distance: 24.8
click at [484, 206] on div "Nome do colaborador" at bounding box center [481, 198] width 346 height 30
click at [477, 227] on span "[PERSON_NAME]" at bounding box center [481, 229] width 322 height 30
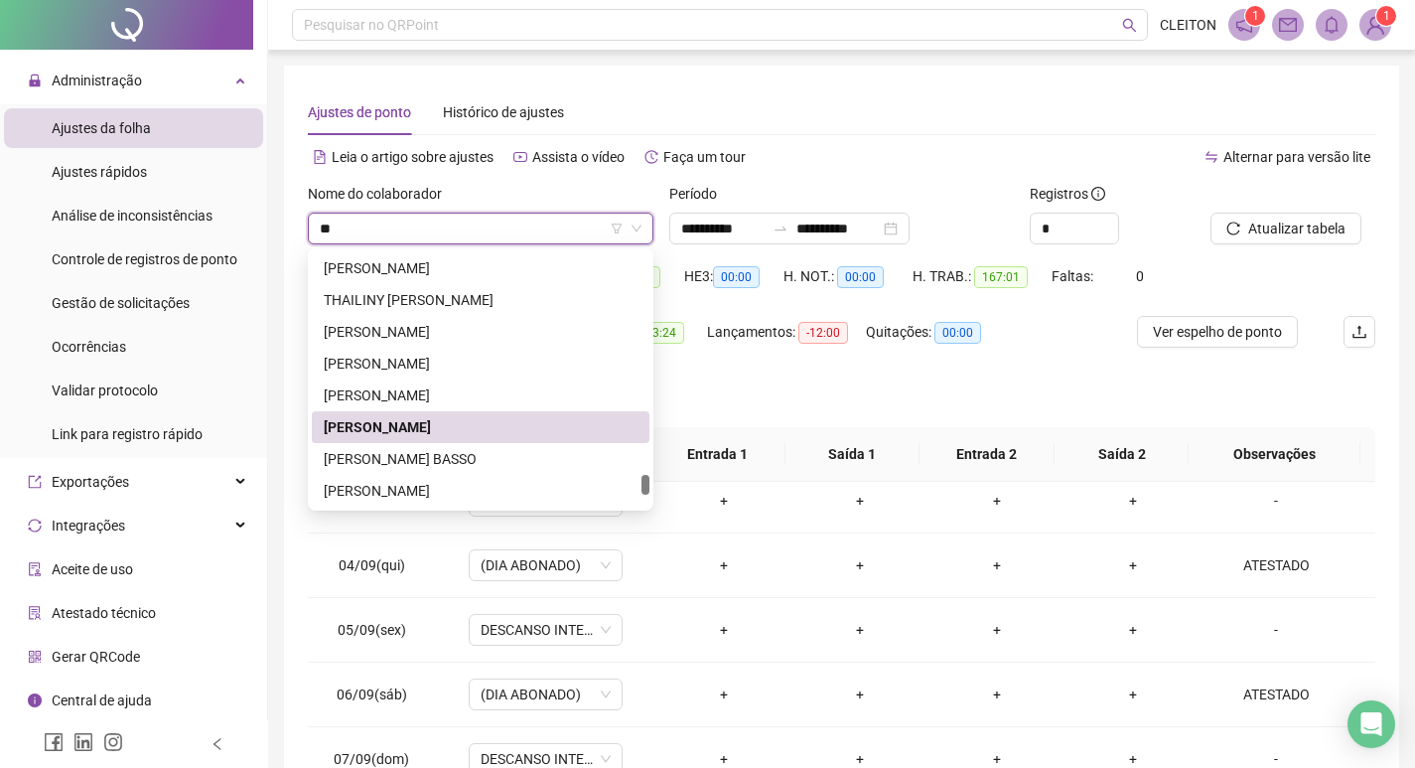
scroll to position [0, 0]
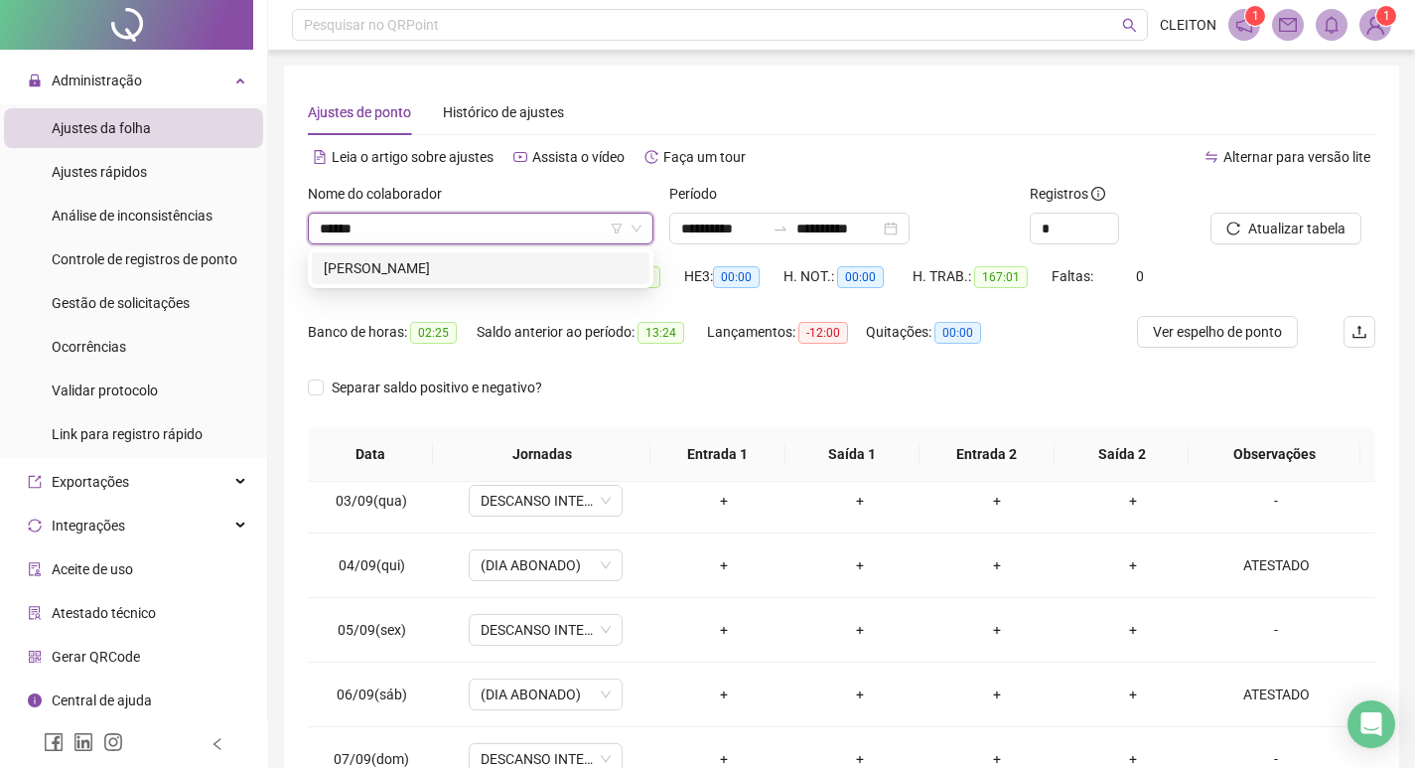
type input "******"
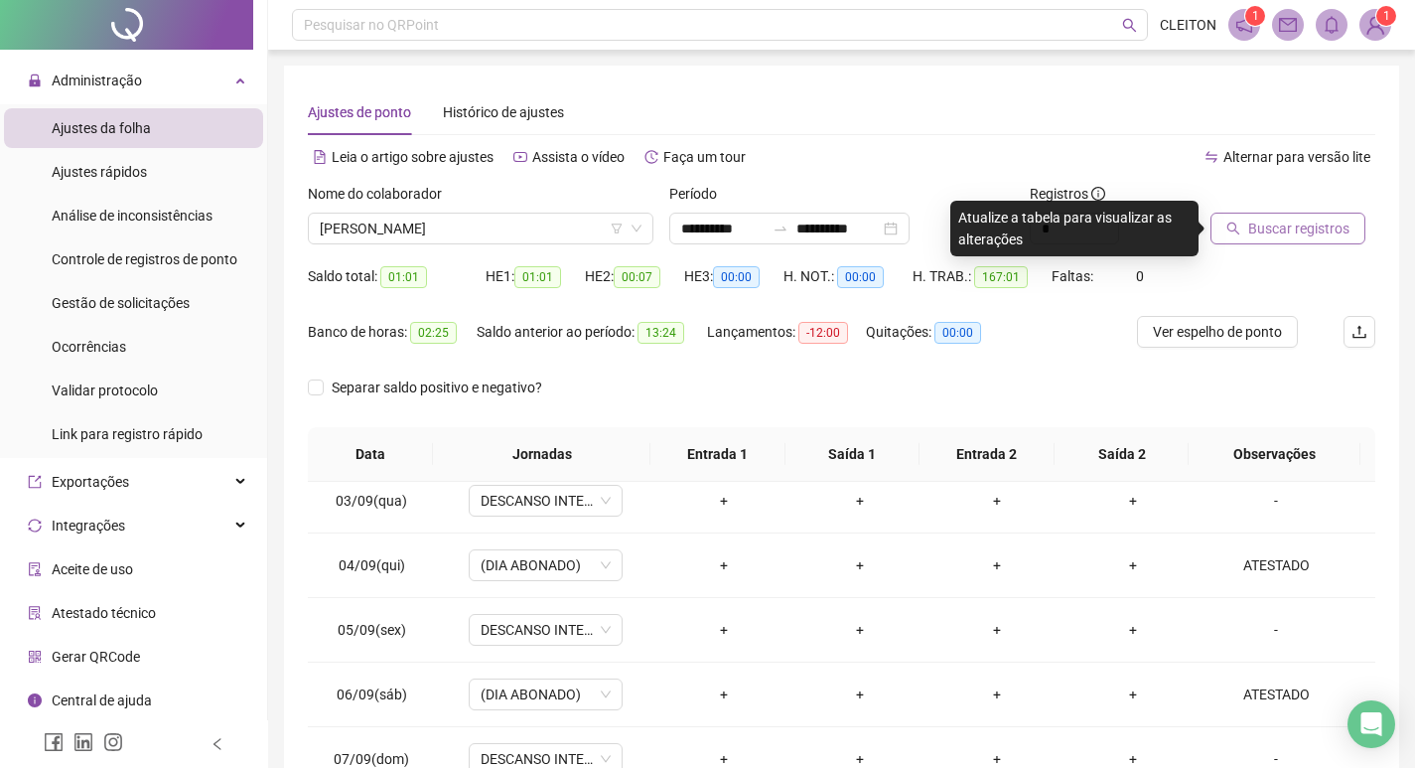
click at [1263, 240] on button "Buscar registros" at bounding box center [1288, 229] width 155 height 32
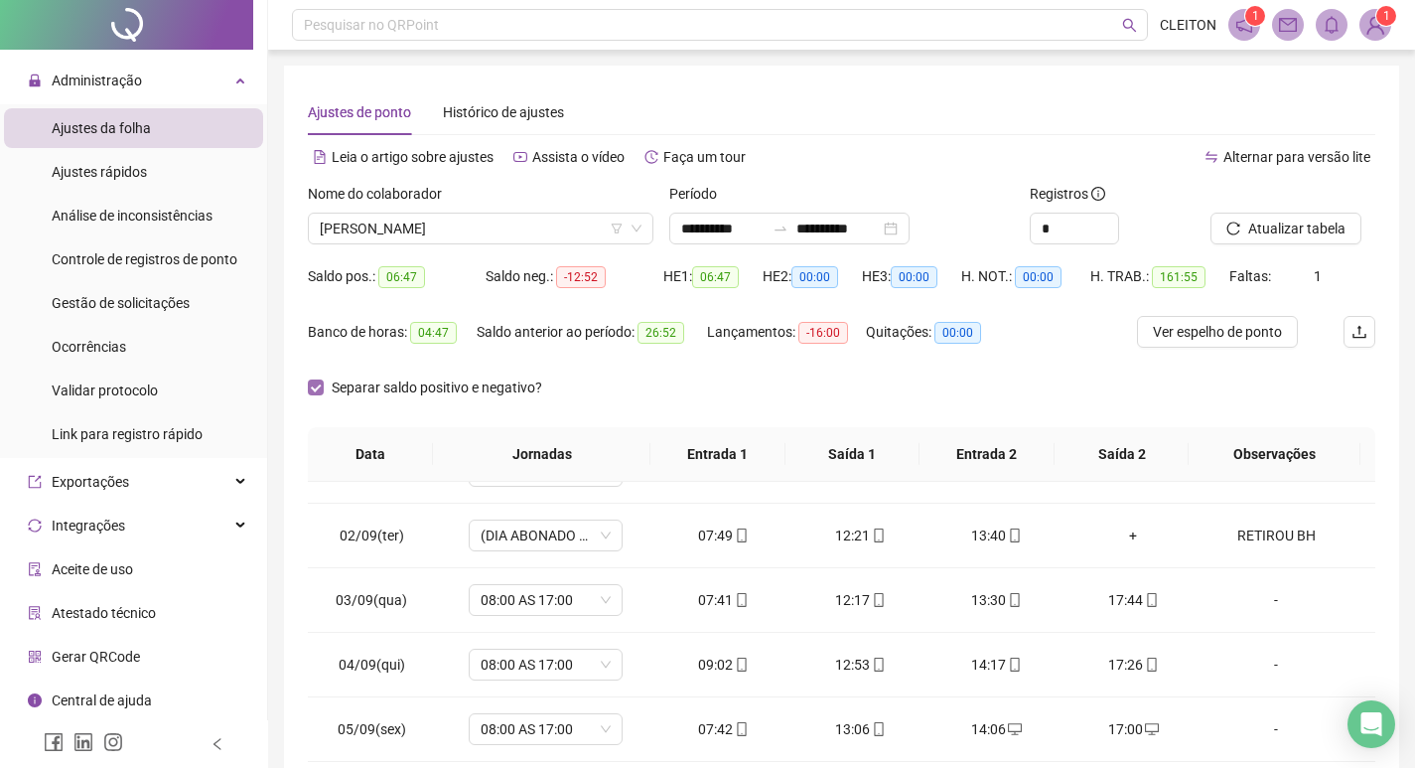
click at [325, 390] on span "Separar saldo positivo e negativo?" at bounding box center [437, 387] width 226 height 22
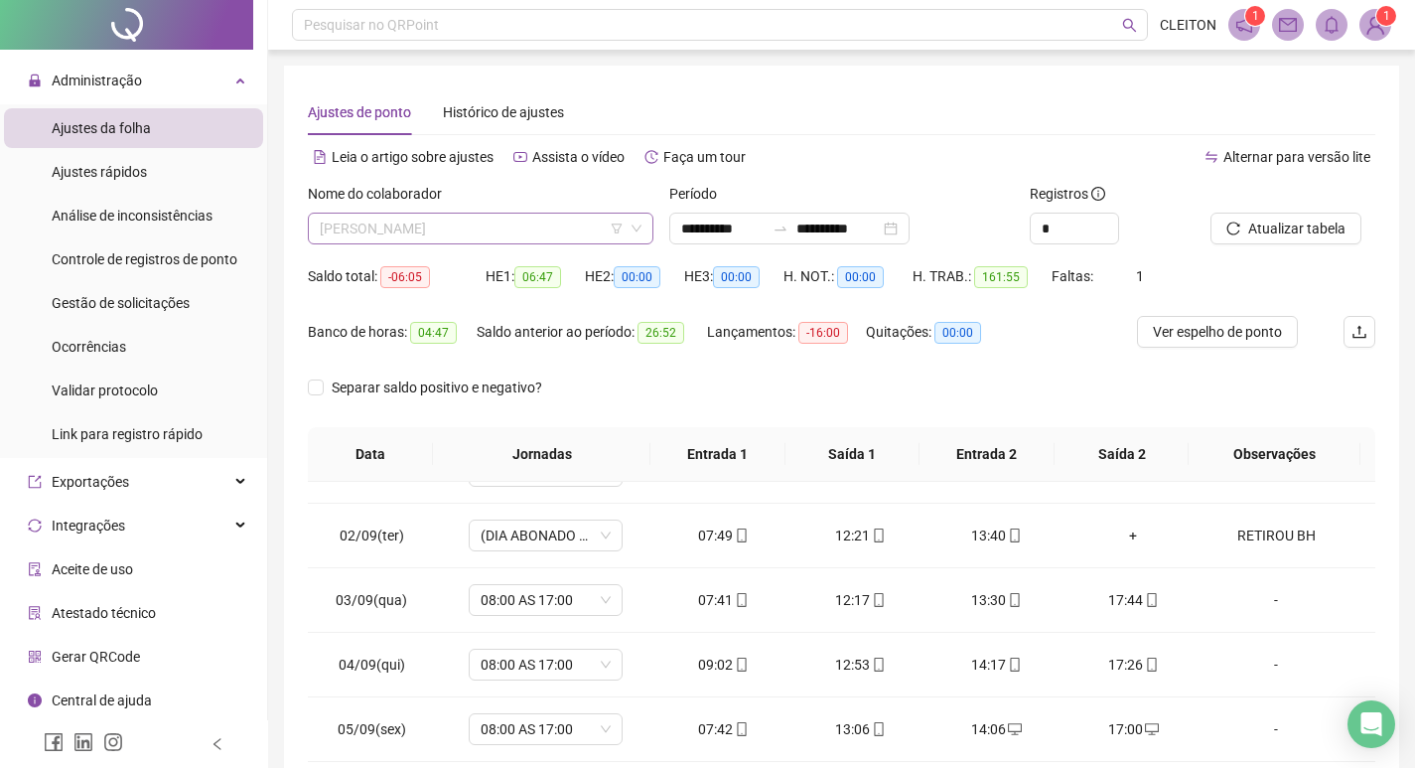
click at [398, 223] on span "[PERSON_NAME]" at bounding box center [481, 229] width 322 height 30
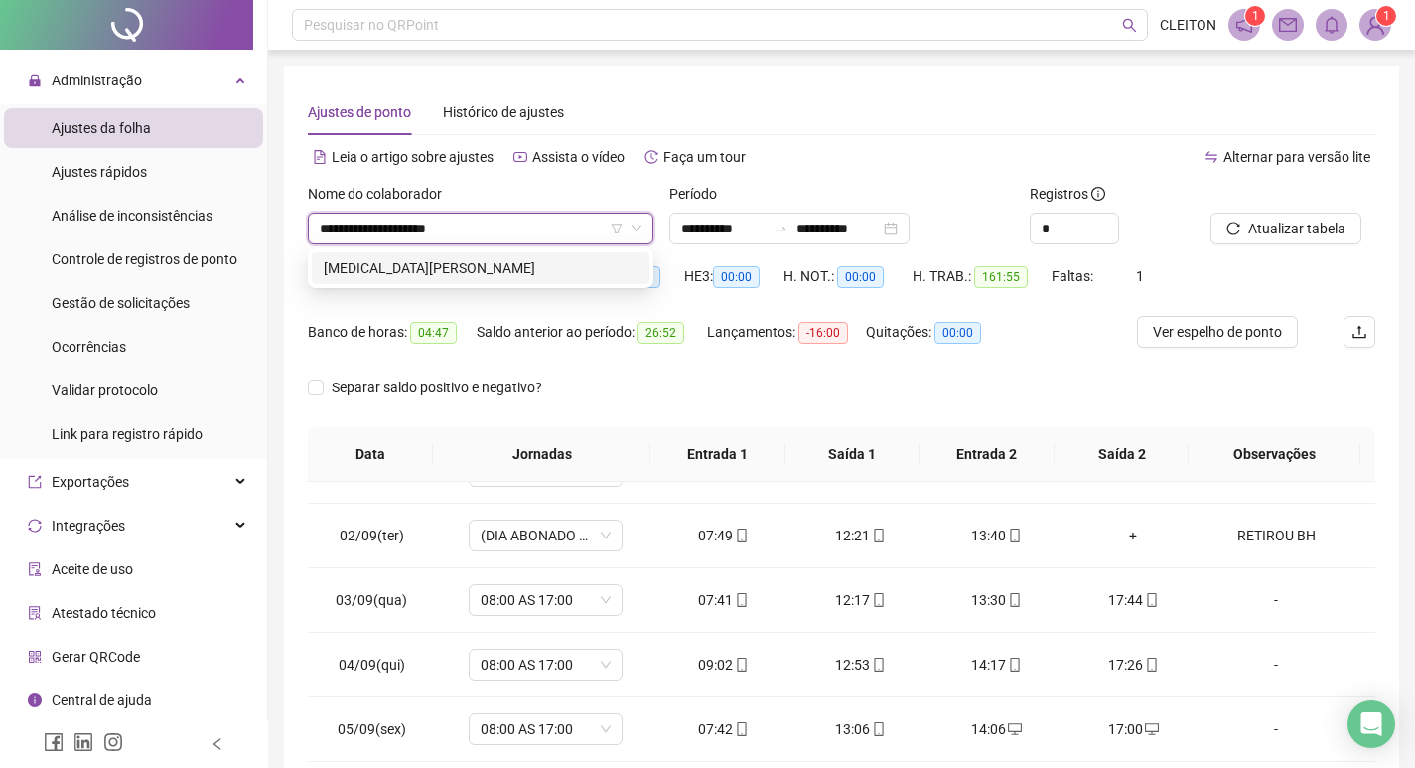
type input "**********"
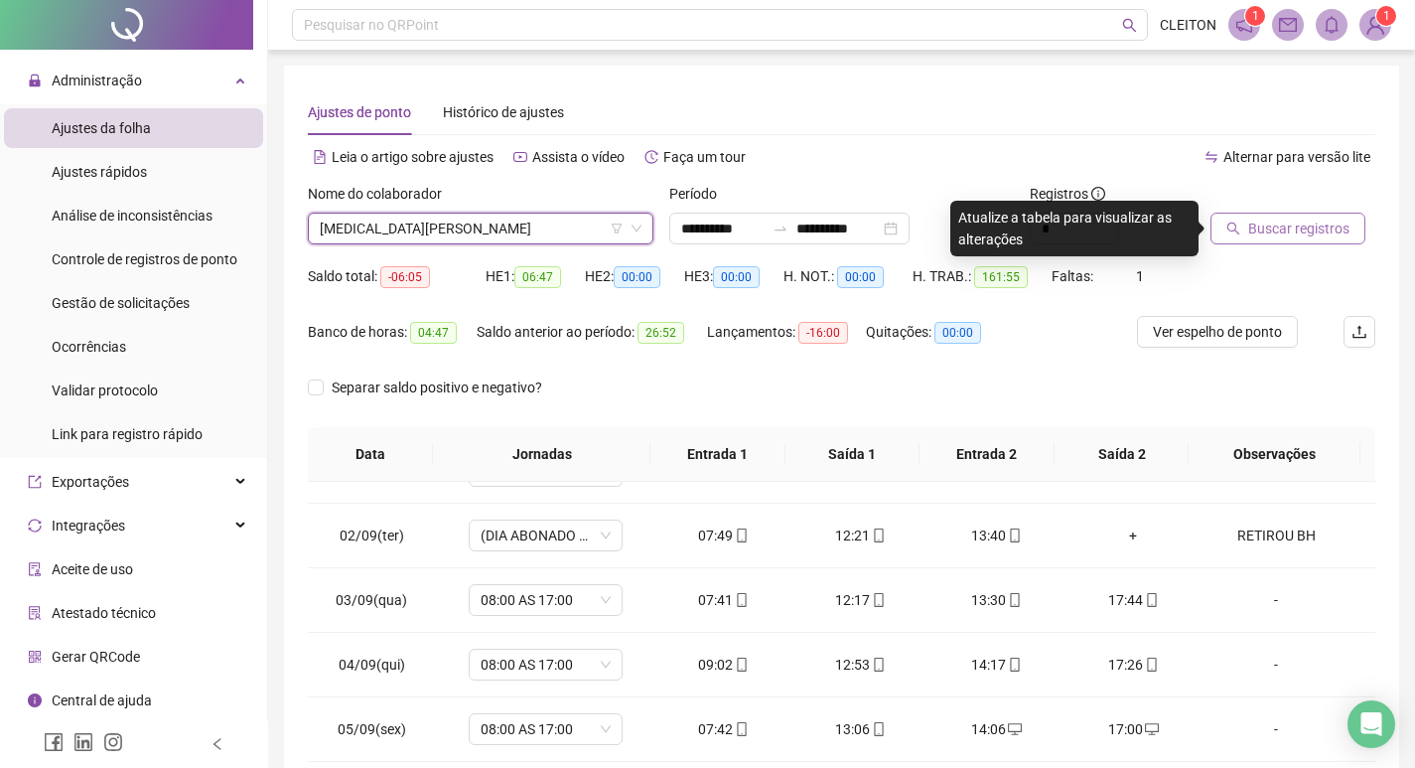
click at [1272, 239] on button "Buscar registros" at bounding box center [1288, 229] width 155 height 32
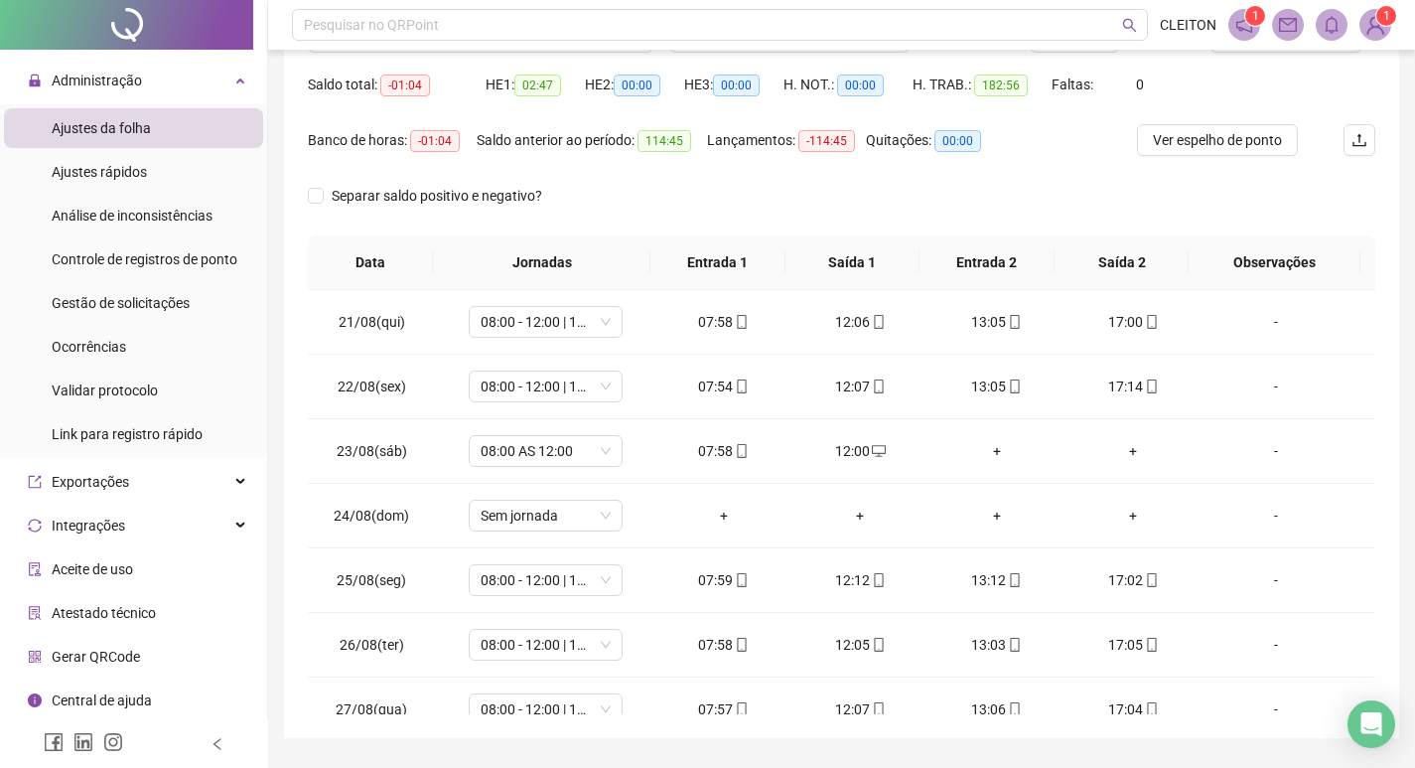
scroll to position [148, 0]
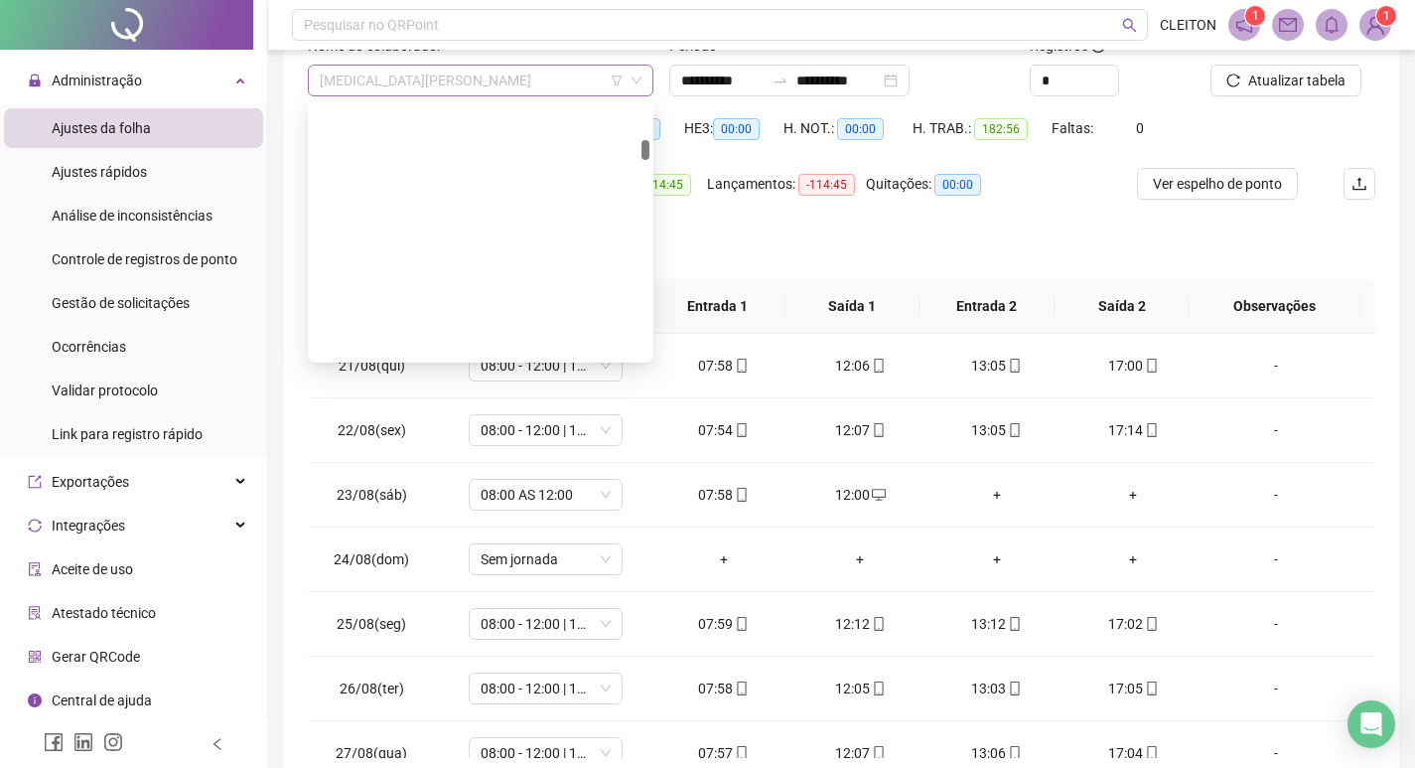
click at [454, 88] on span "[MEDICAL_DATA][PERSON_NAME]" at bounding box center [481, 81] width 322 height 30
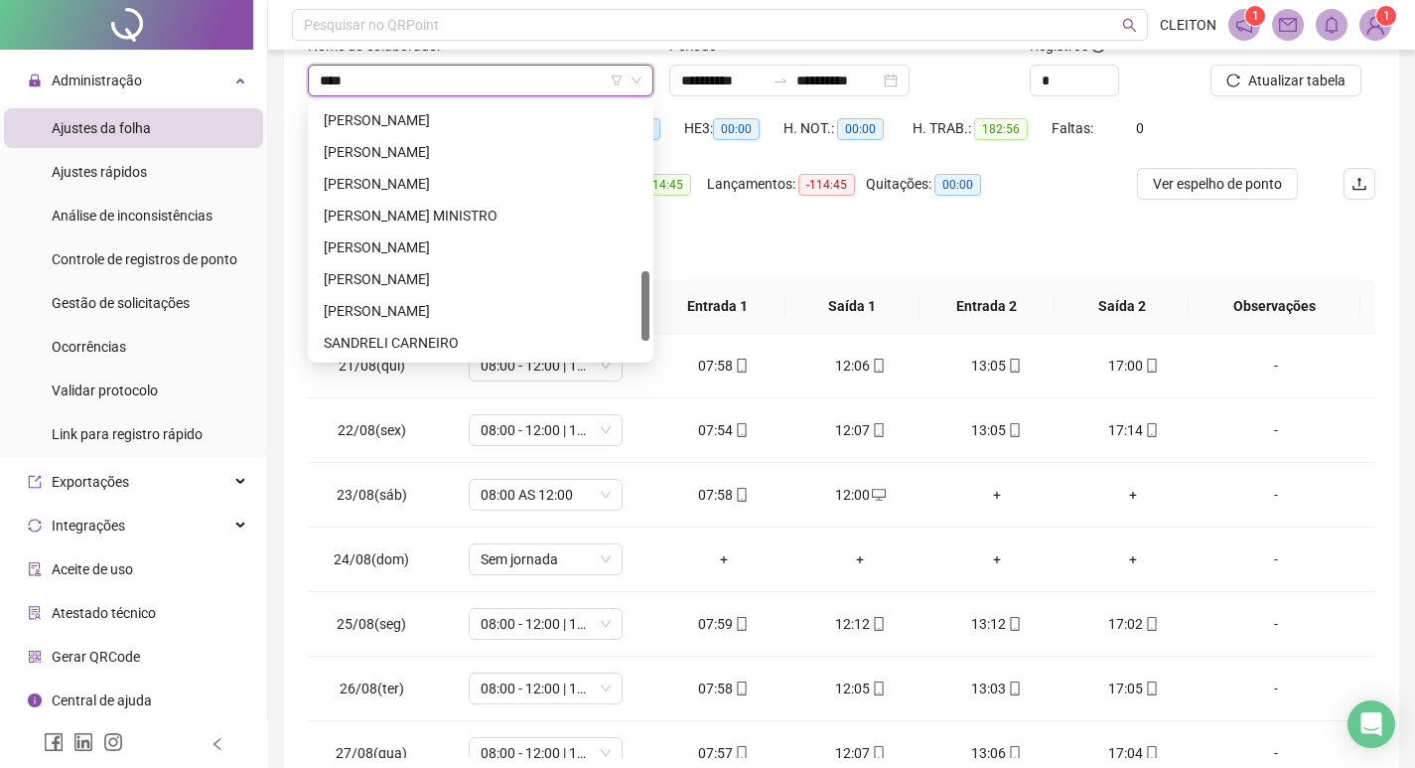
scroll to position [0, 0]
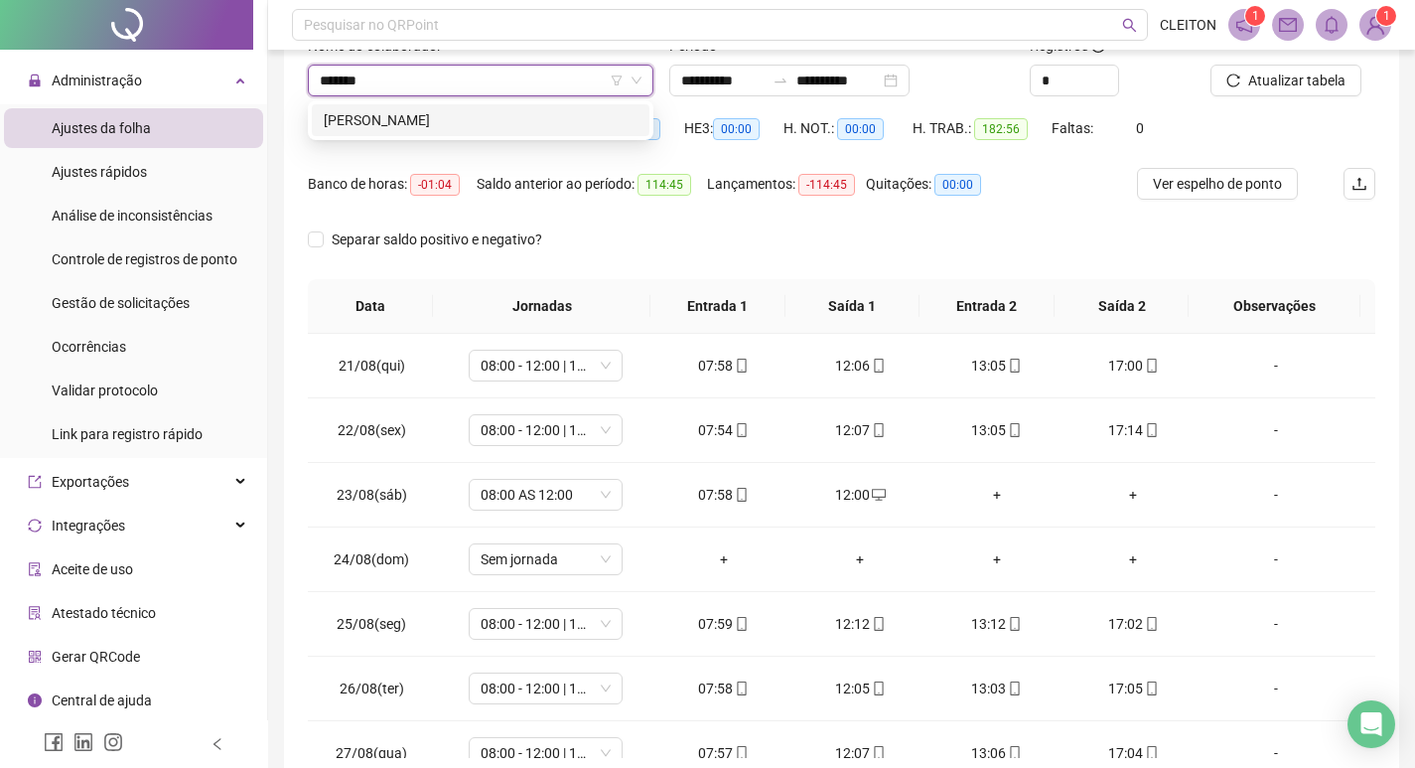
type input "*******"
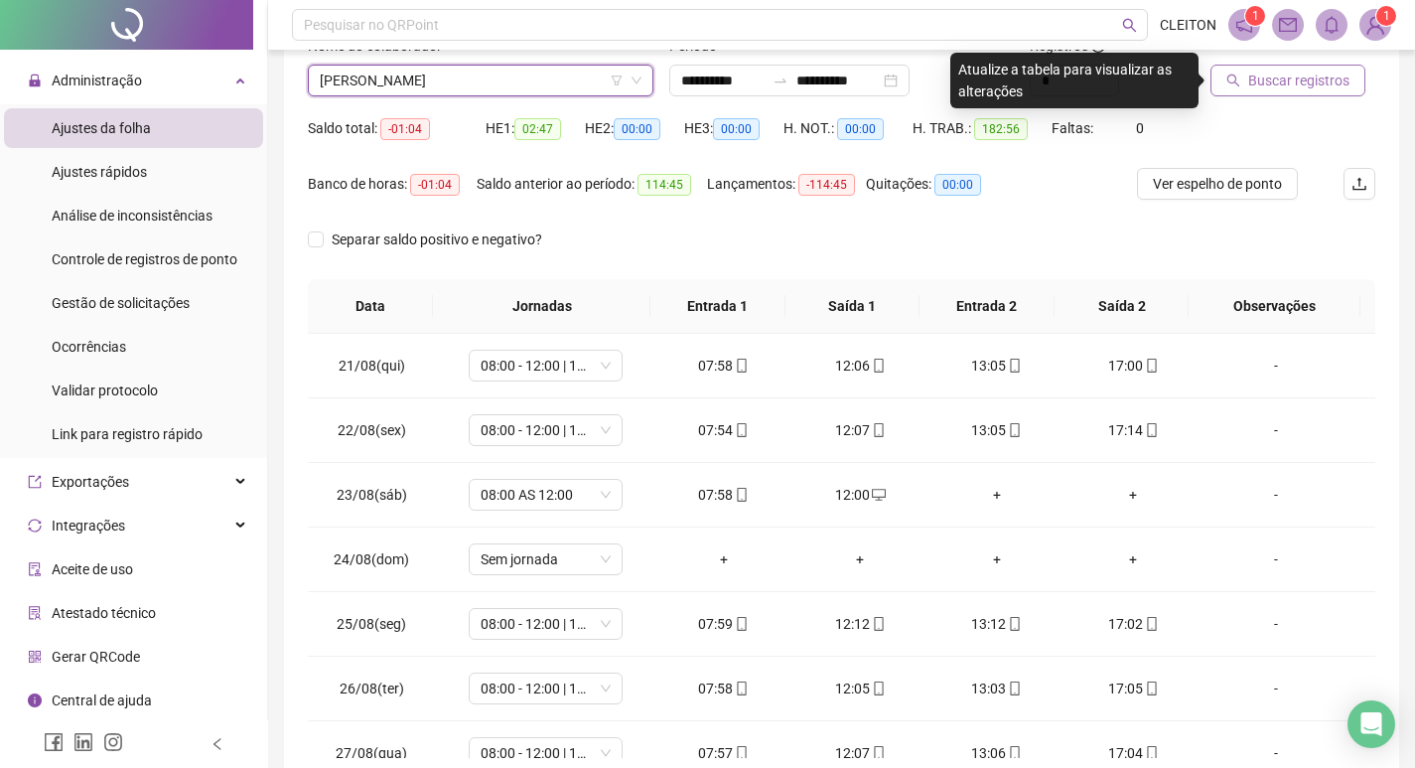
click at [1269, 79] on span "Buscar registros" at bounding box center [1298, 81] width 101 height 22
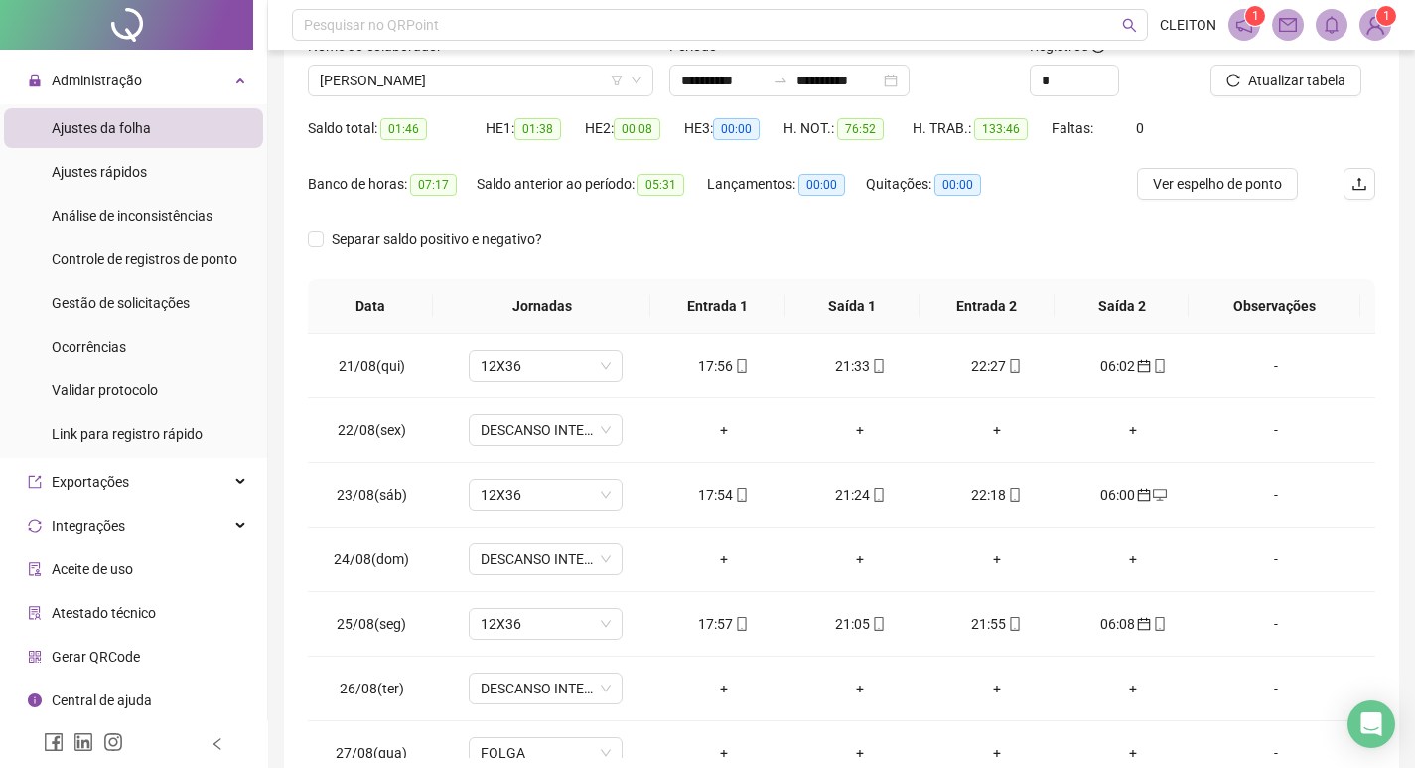
click at [441, 106] on div "Nome do colaborador [PERSON_NAME]" at bounding box center [480, 73] width 361 height 77
click at [462, 98] on div "Nome do colaborador [PERSON_NAME]" at bounding box center [480, 73] width 361 height 77
click at [474, 88] on span "[PERSON_NAME]" at bounding box center [481, 81] width 322 height 30
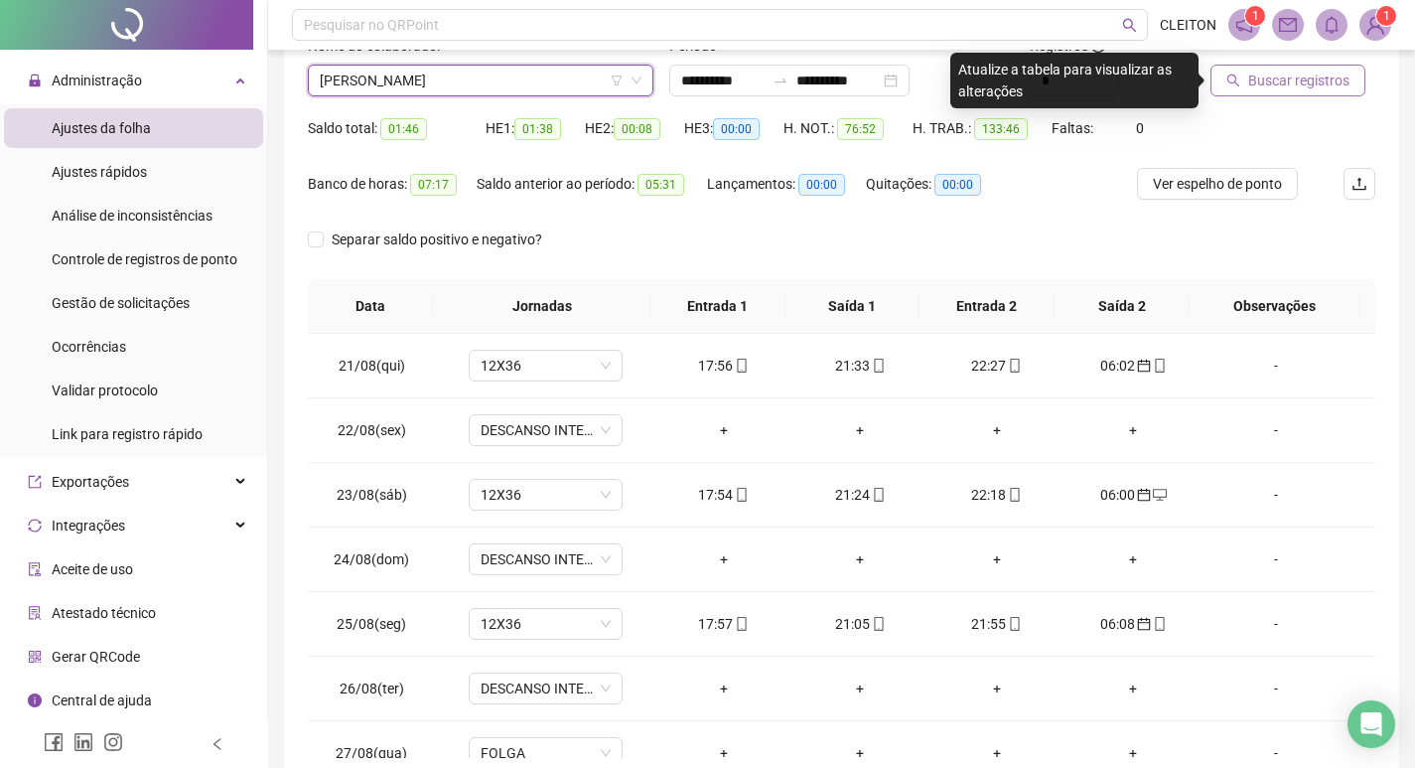
click at [1318, 80] on span "Buscar registros" at bounding box center [1298, 81] width 101 height 22
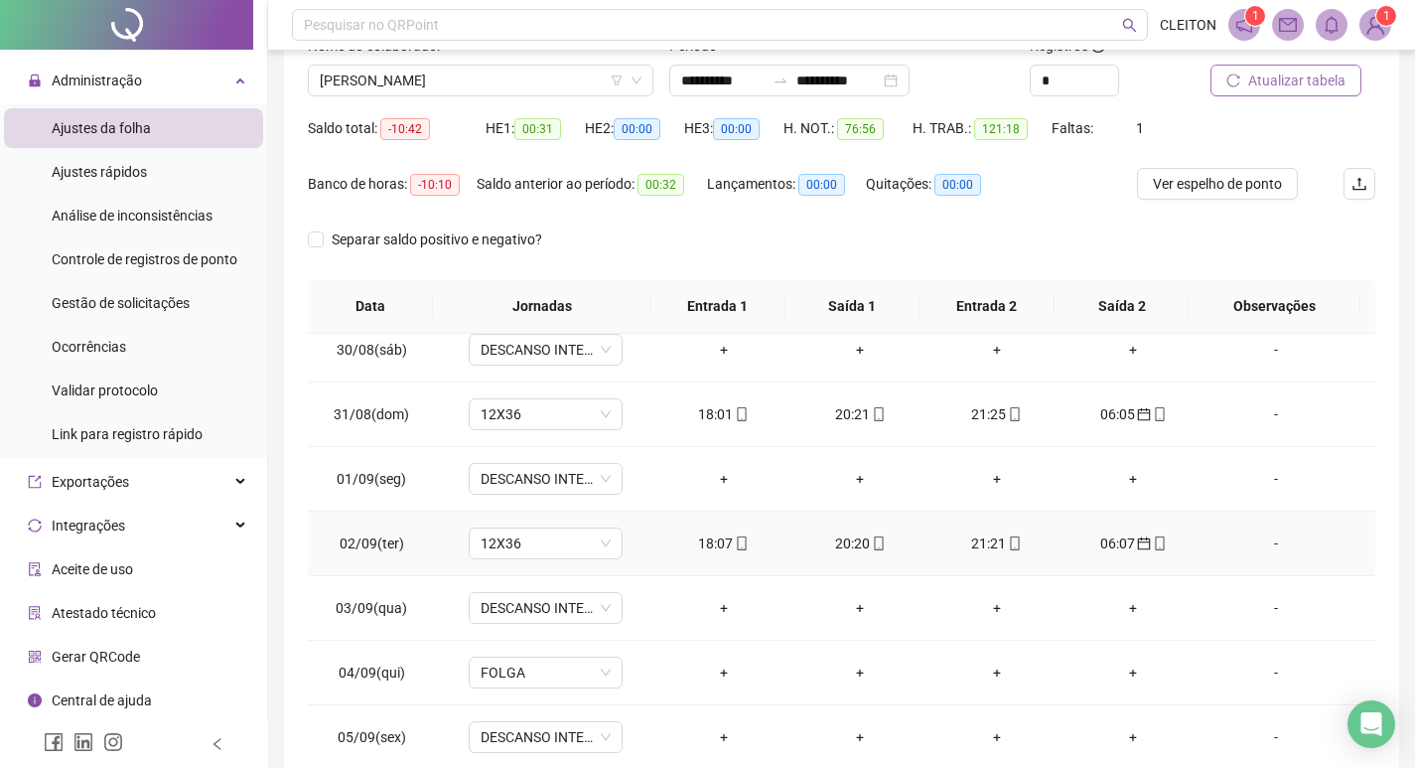
scroll to position [794, 0]
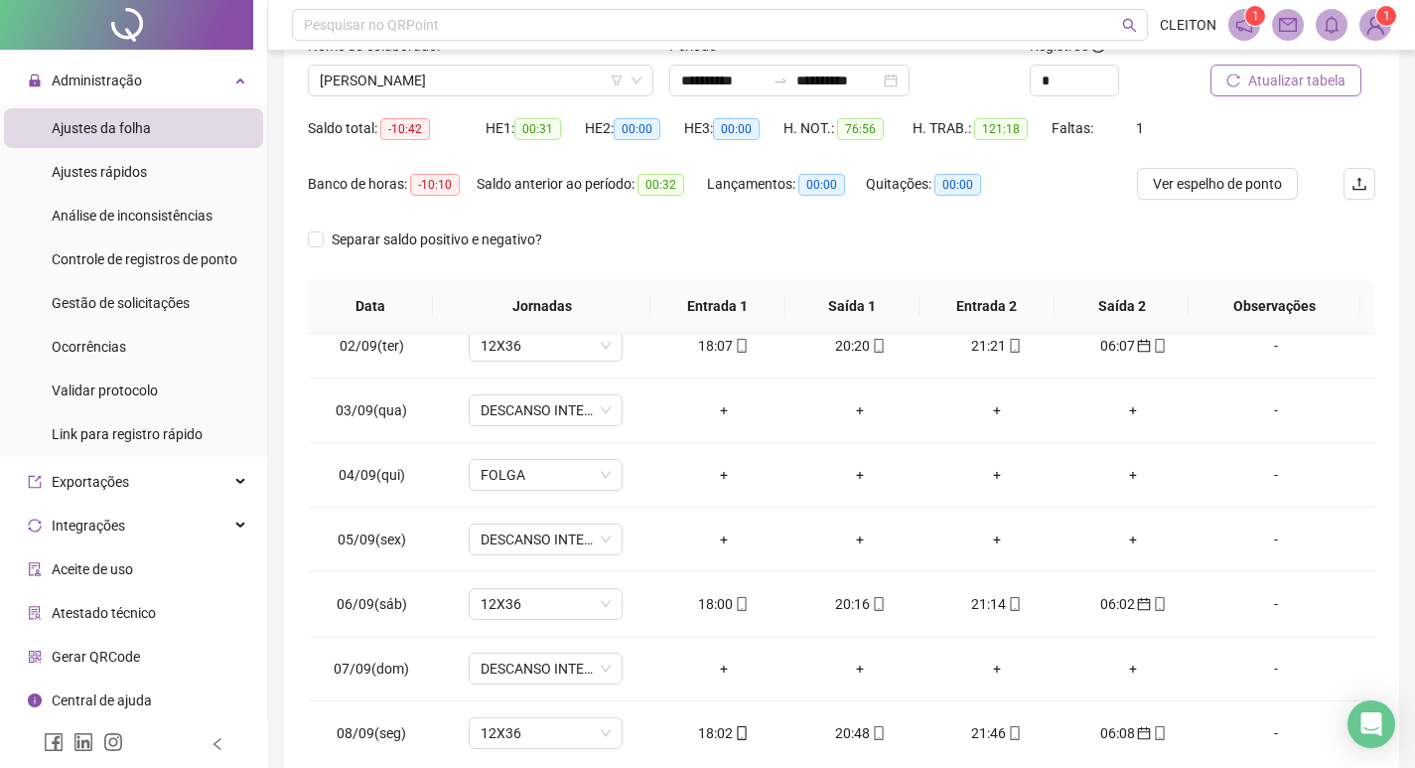
click at [382, 64] on div "Nome do colaborador" at bounding box center [481, 50] width 346 height 30
click at [382, 76] on span "[PERSON_NAME]" at bounding box center [481, 81] width 322 height 30
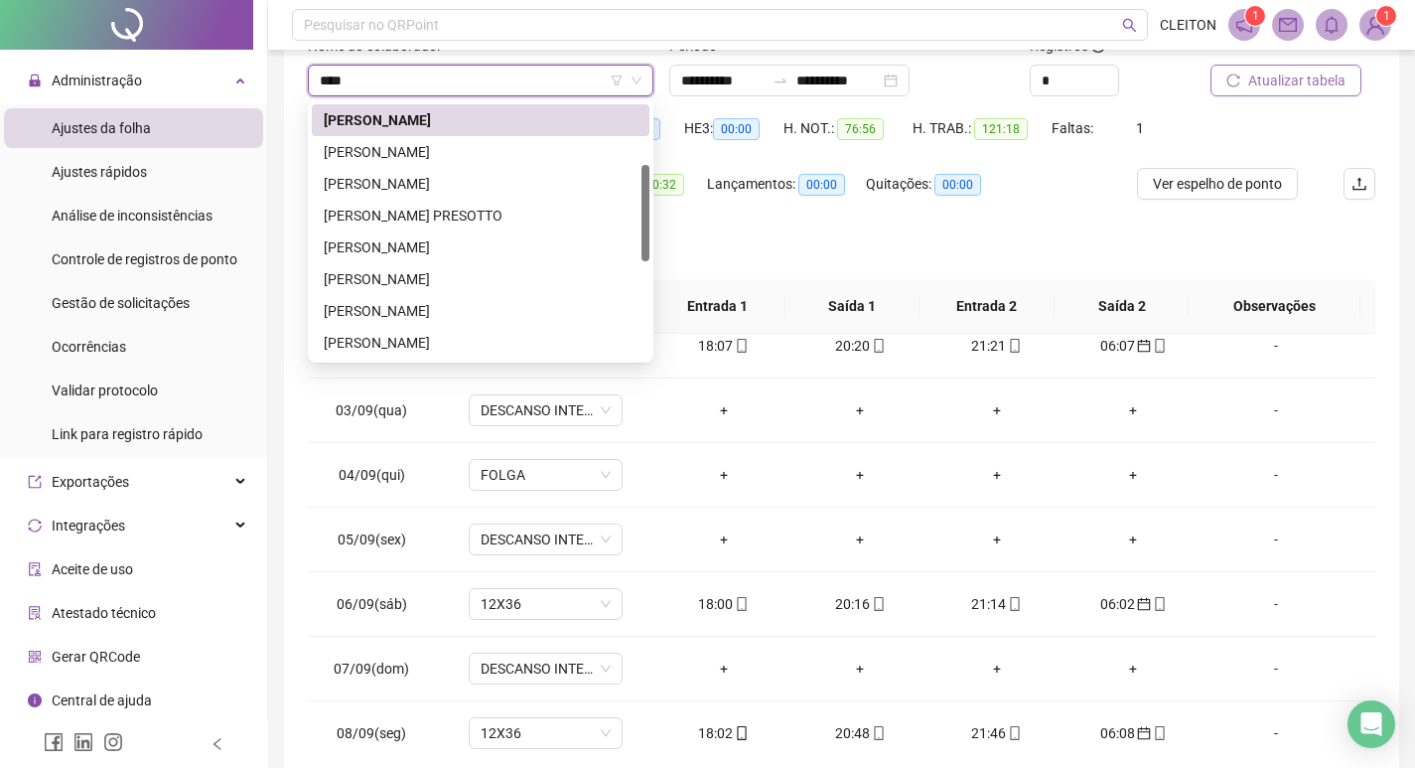
scroll to position [0, 0]
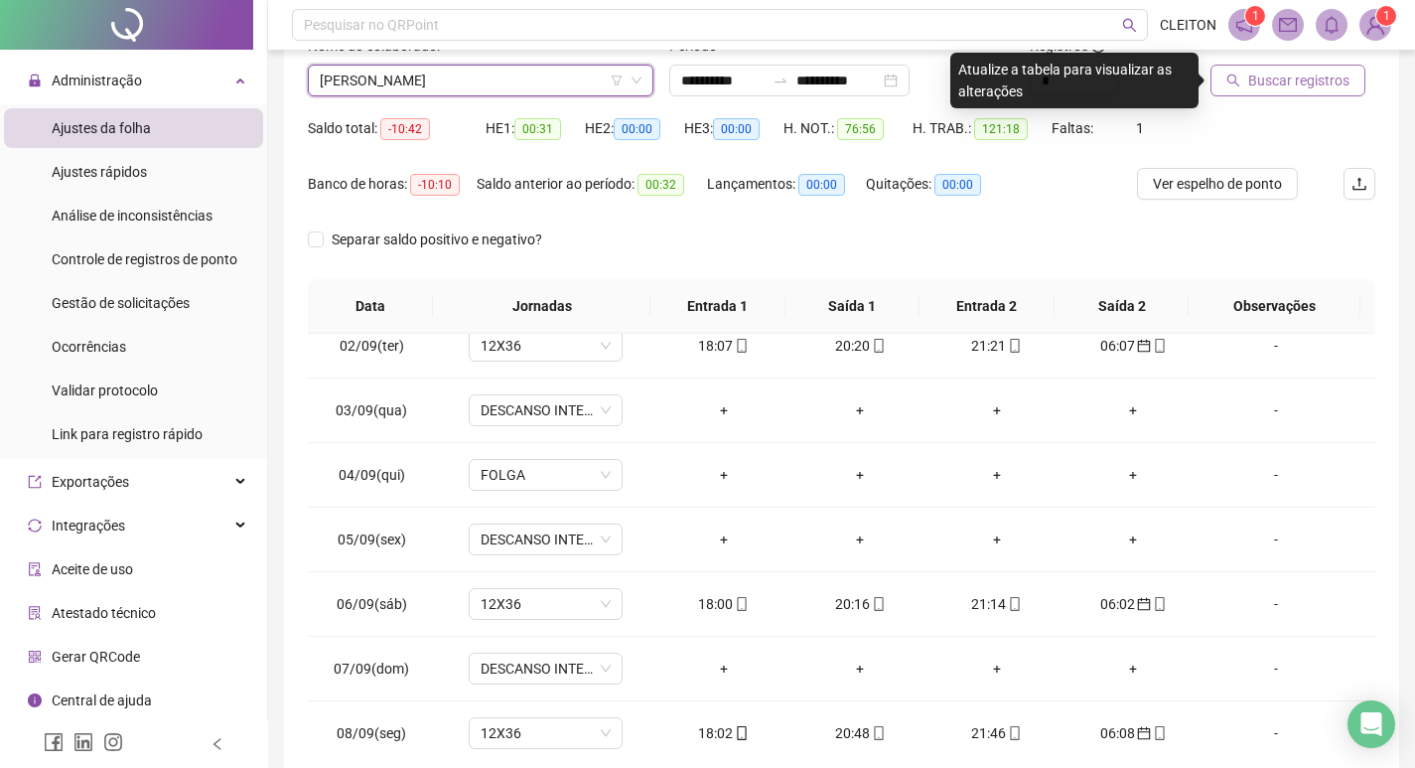
click at [1303, 73] on span "Buscar registros" at bounding box center [1298, 81] width 101 height 22
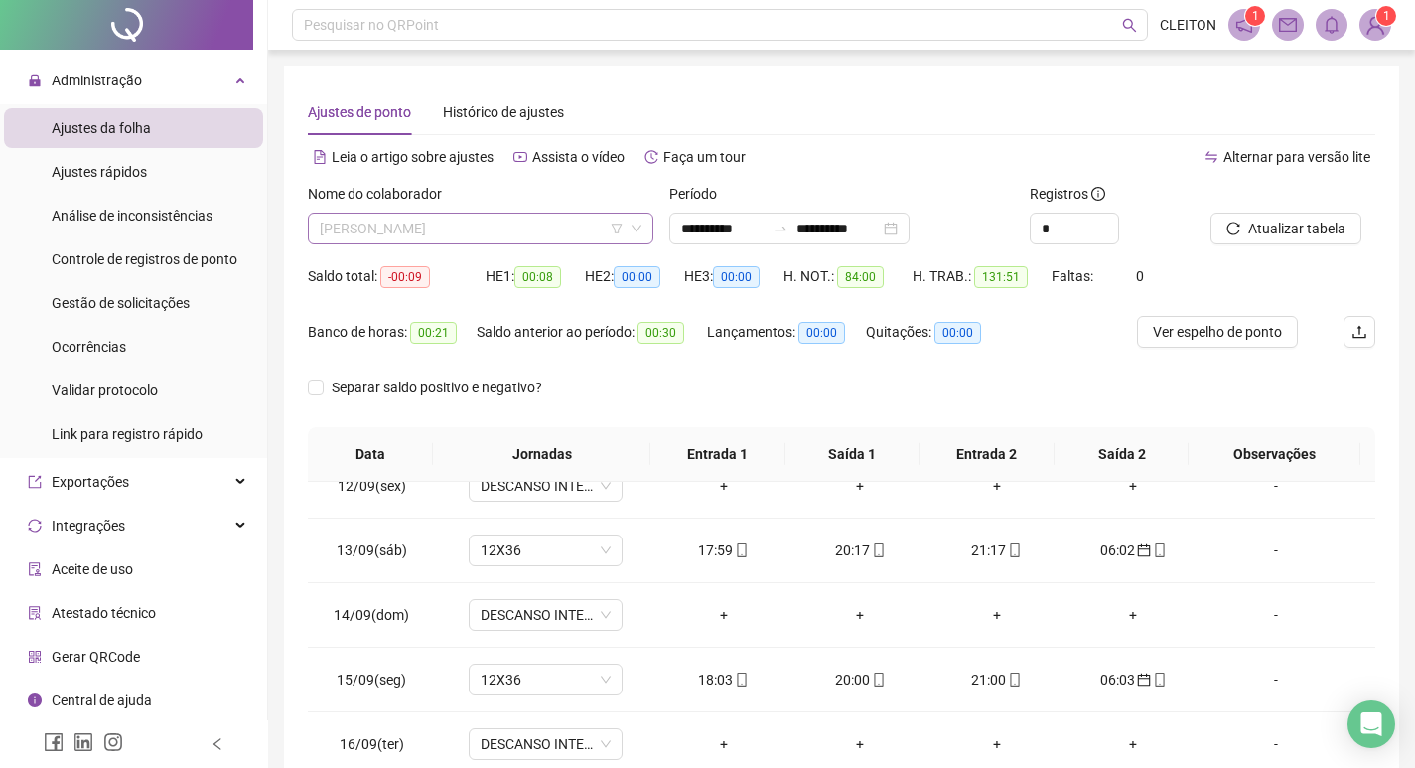
click at [364, 215] on span "[PERSON_NAME]" at bounding box center [481, 229] width 322 height 30
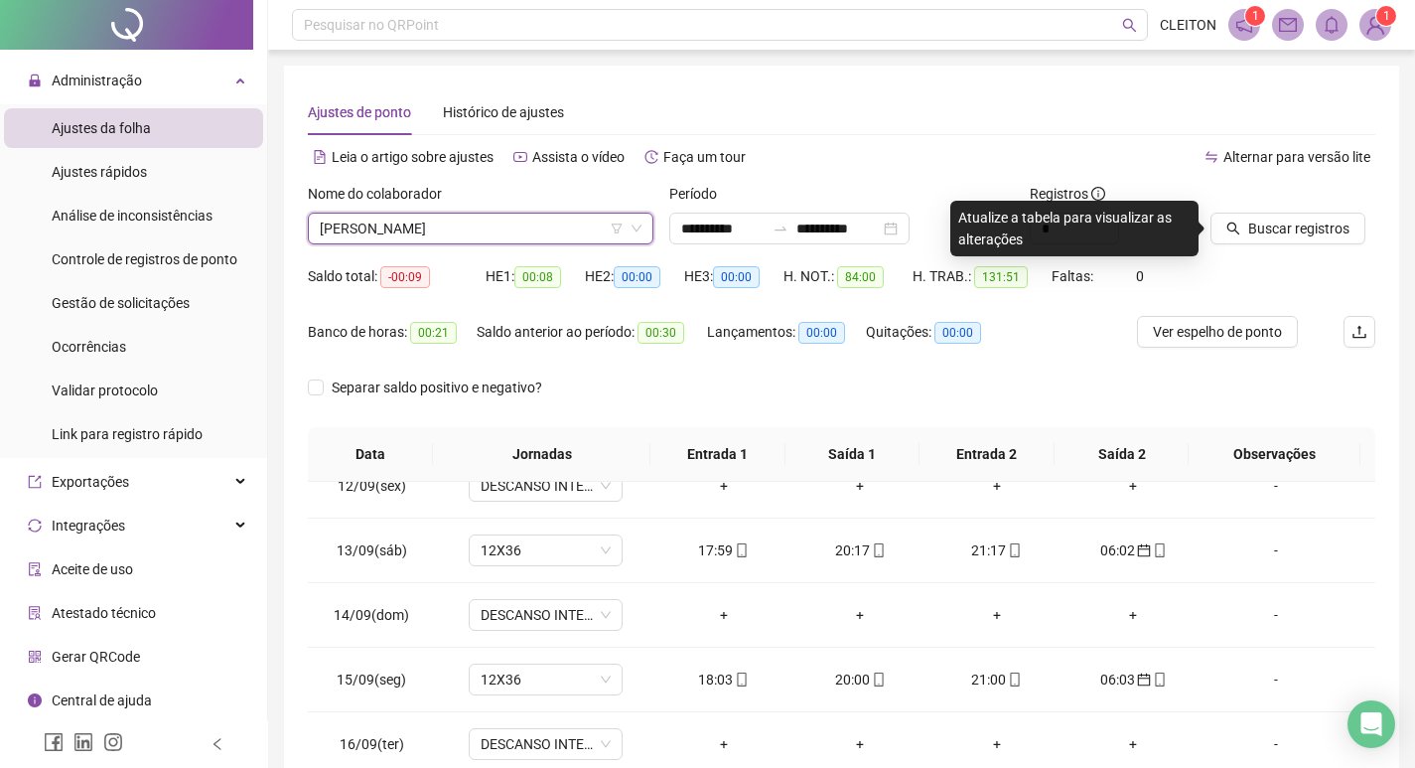
click at [1361, 235] on div "Buscar registros" at bounding box center [1293, 214] width 165 height 62
click at [1302, 218] on span "Buscar registros" at bounding box center [1298, 228] width 101 height 22
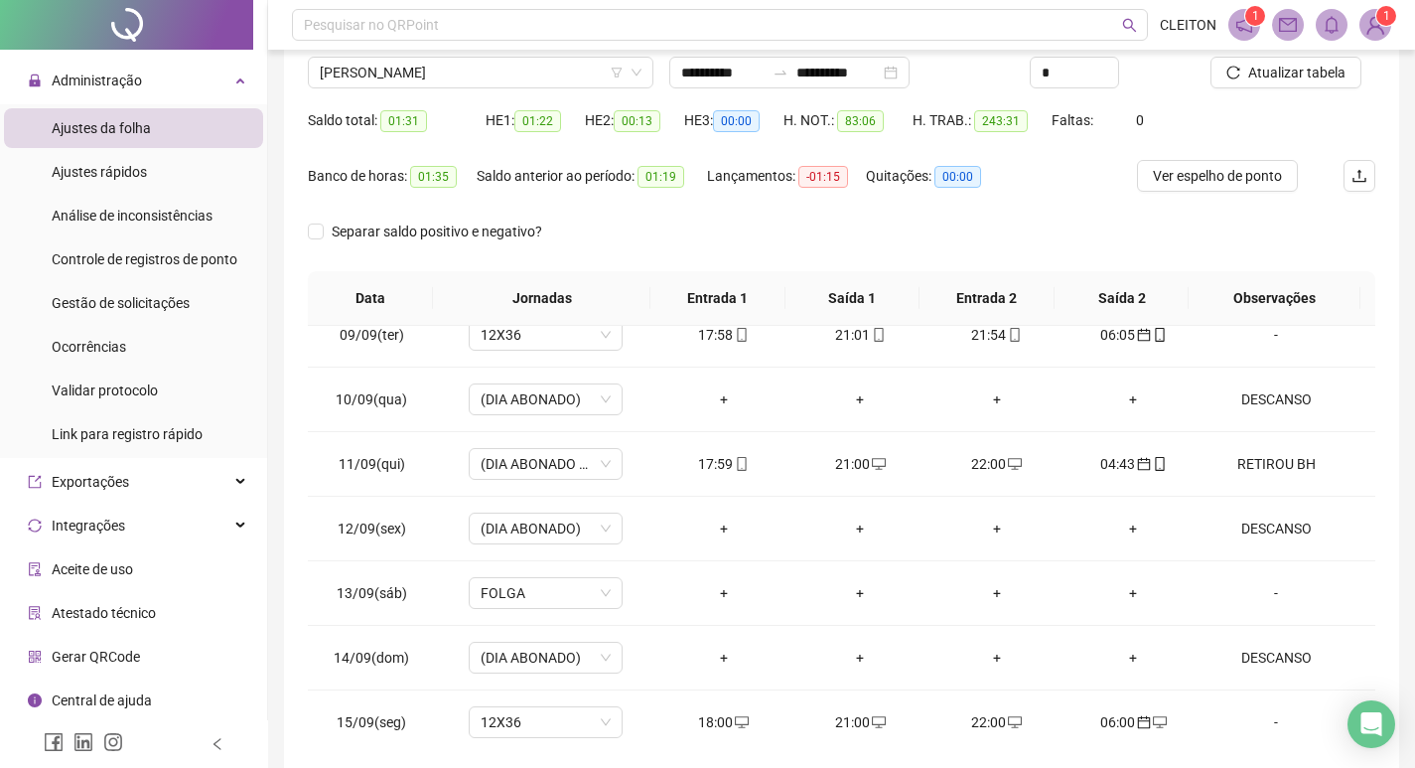
scroll to position [148, 0]
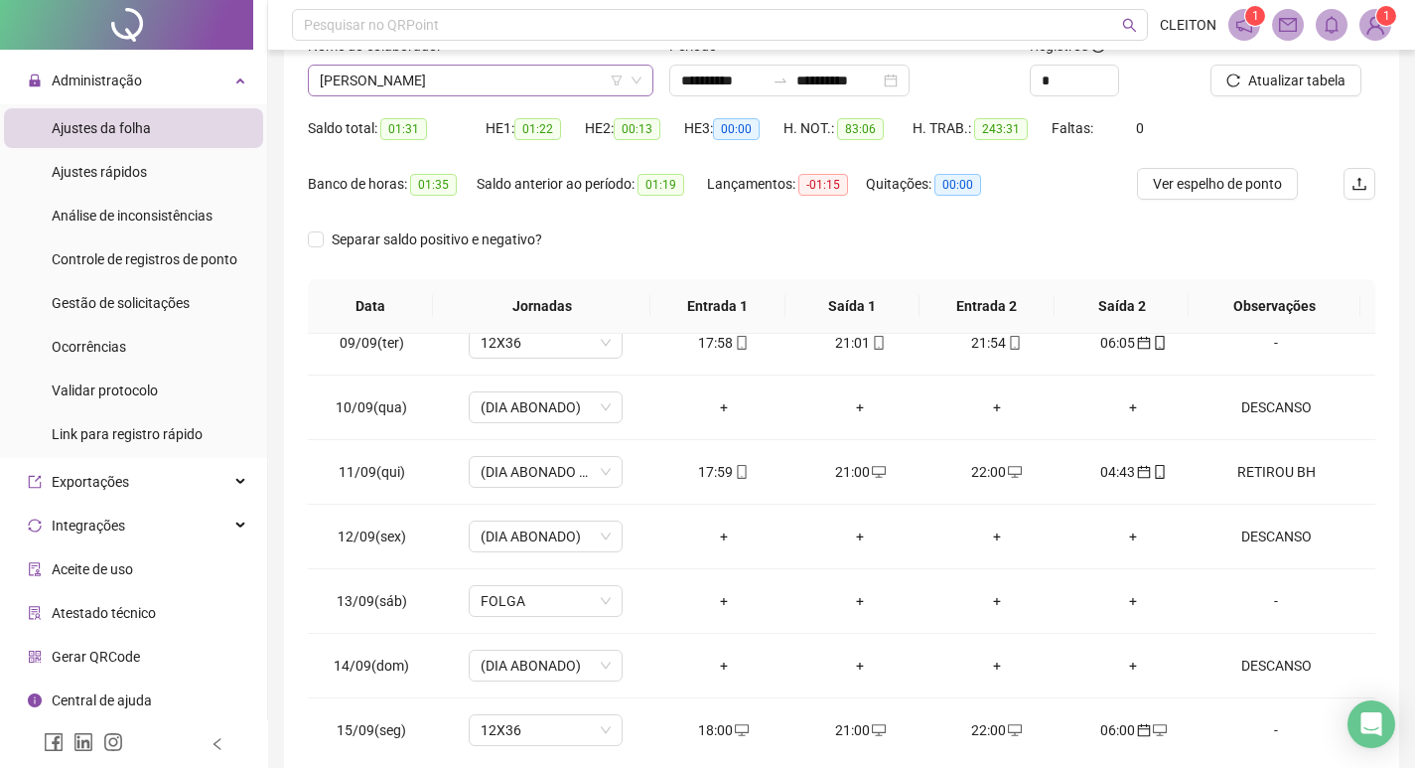
click at [397, 70] on span "[PERSON_NAME]" at bounding box center [481, 81] width 322 height 30
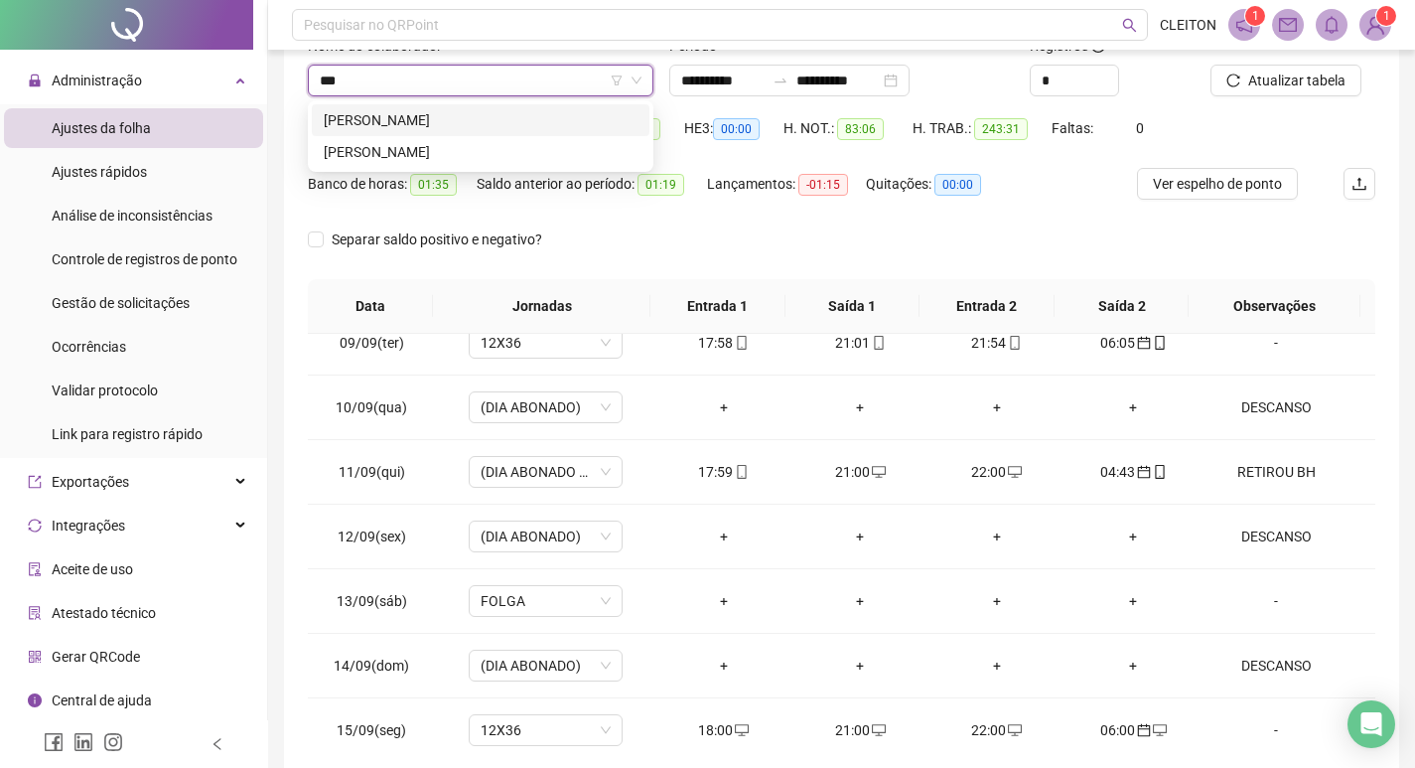
scroll to position [0, 0]
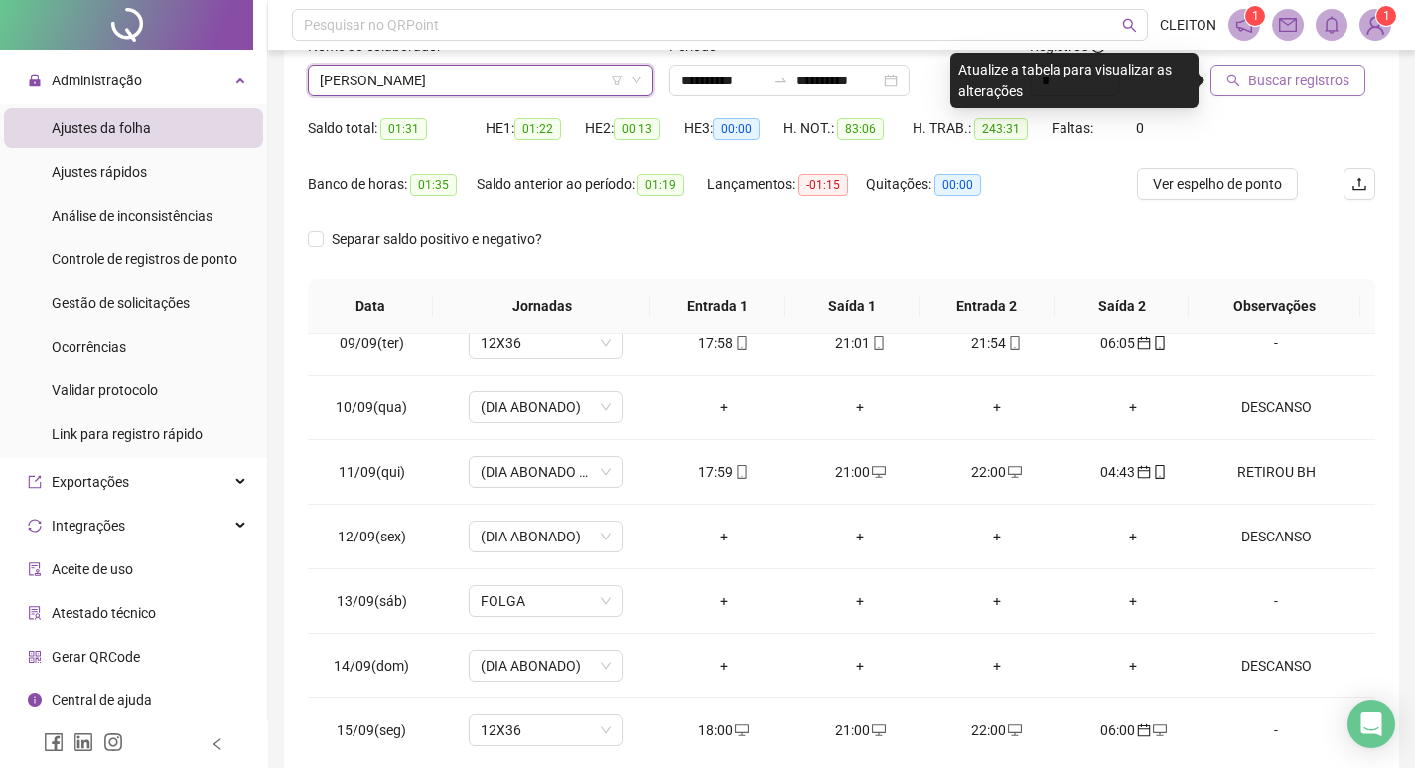
click at [1254, 78] on span "Buscar registros" at bounding box center [1298, 81] width 101 height 22
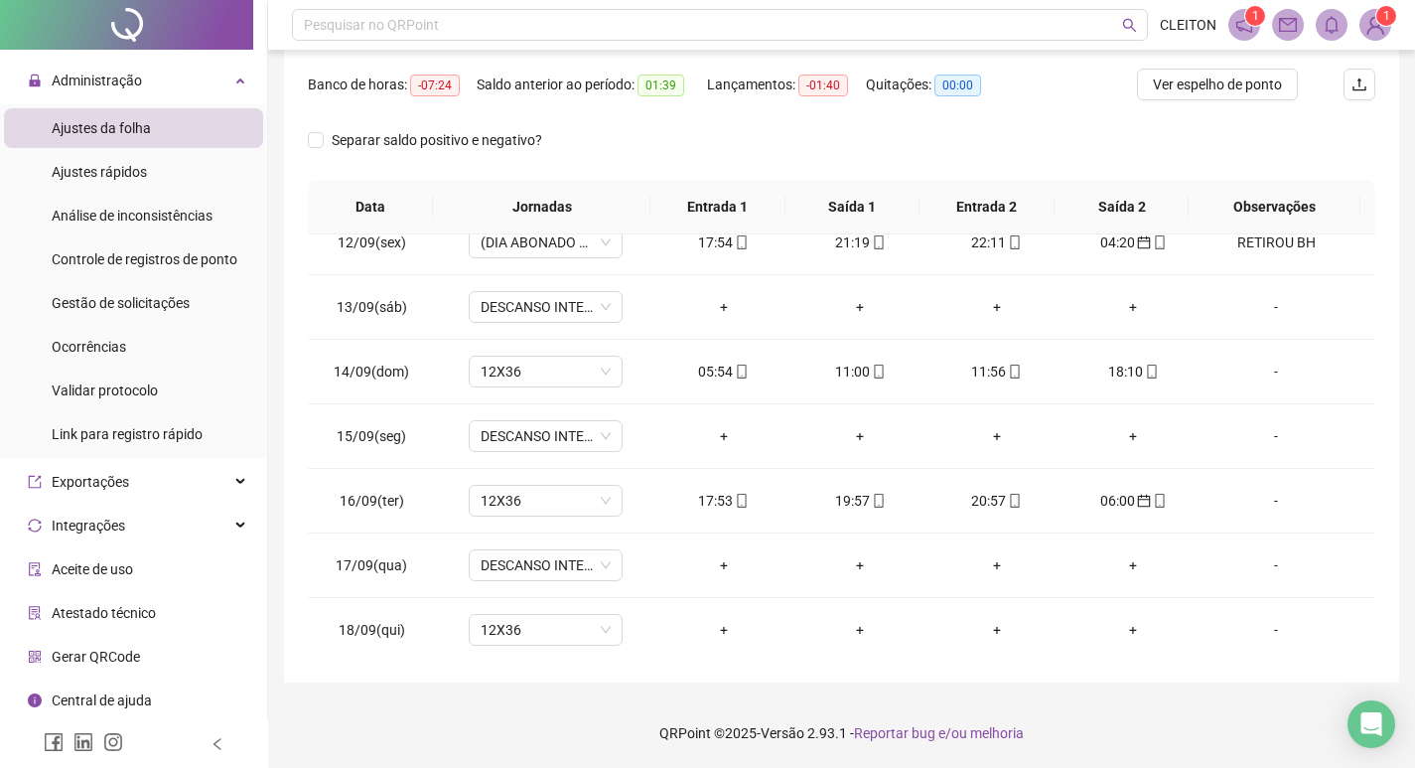
scroll to position [1448, 0]
click at [389, 148] on span "Separar saldo positivo e negativo?" at bounding box center [437, 140] width 226 height 22
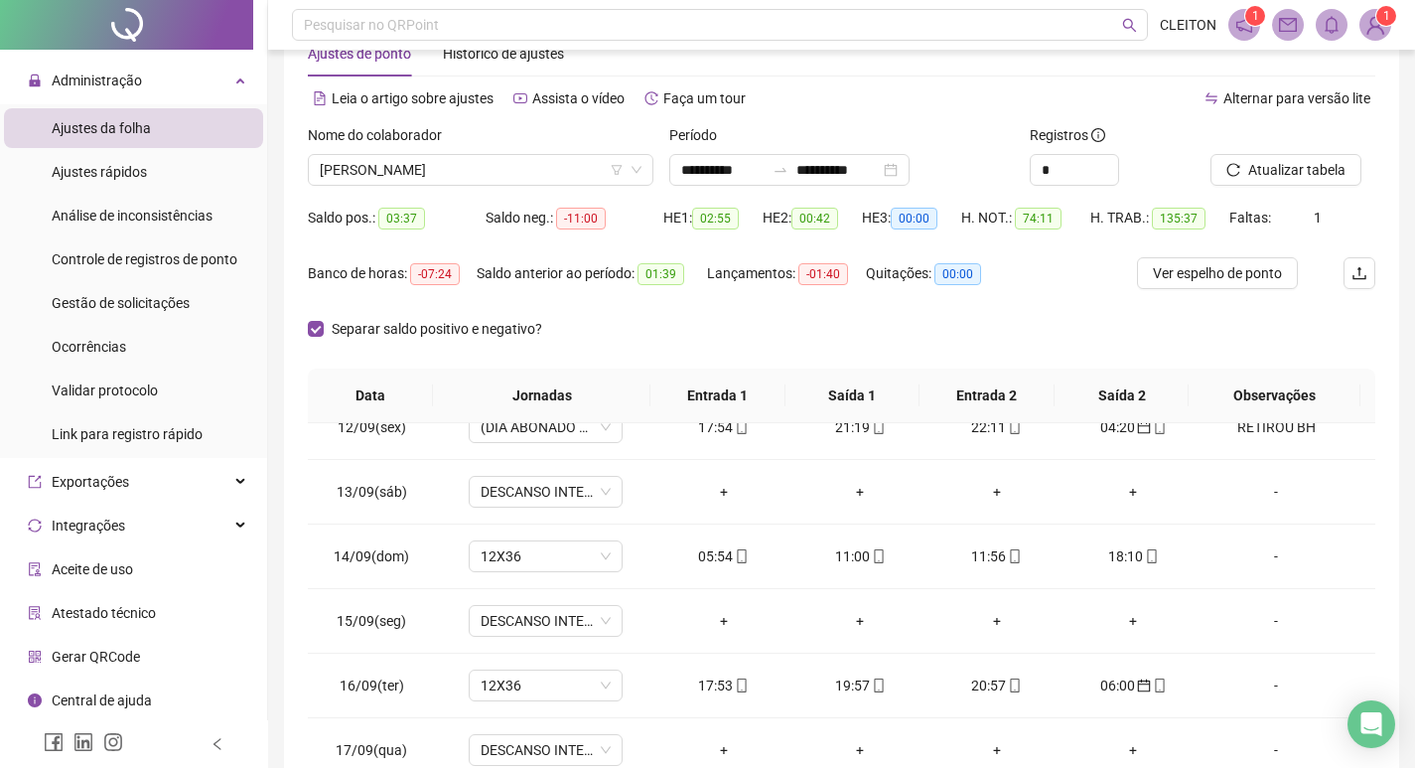
scroll to position [49, 0]
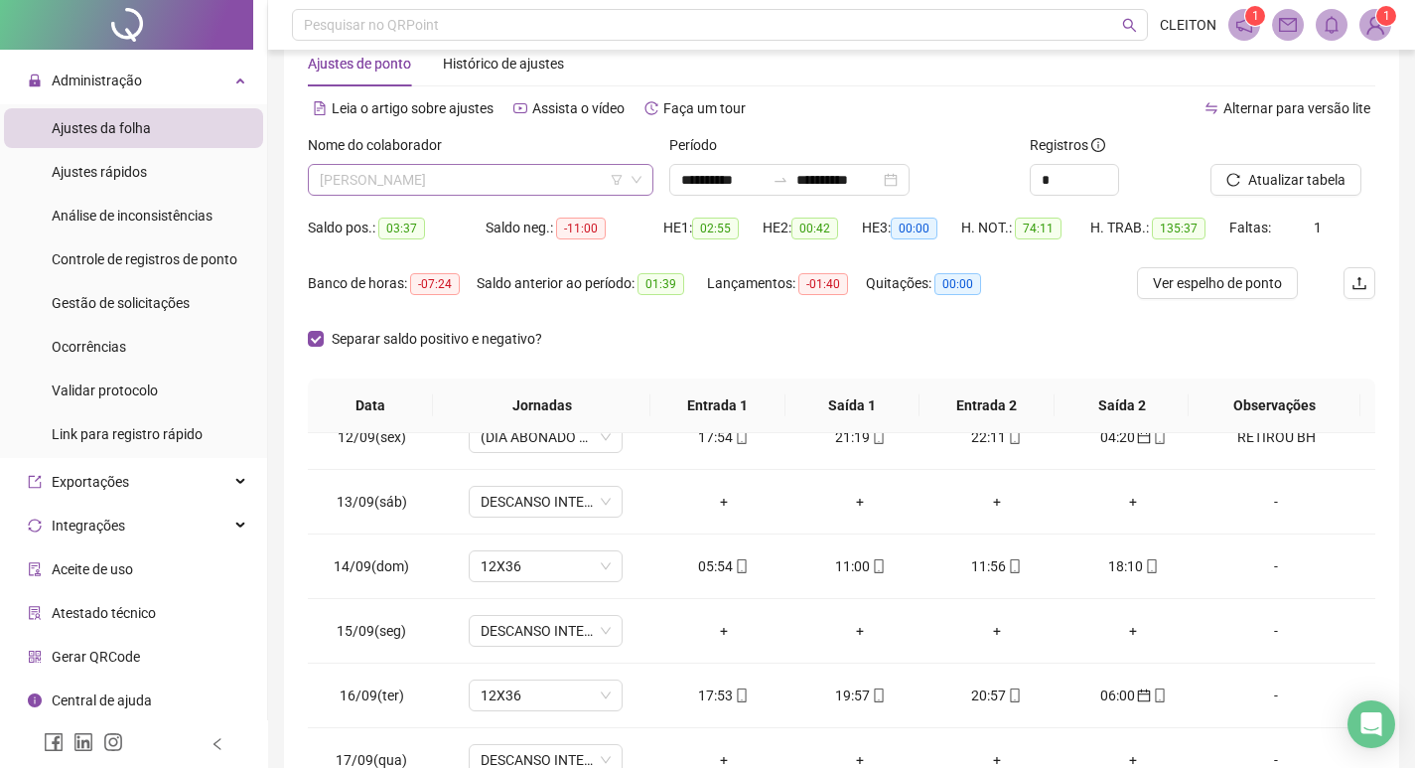
click at [418, 187] on span "[PERSON_NAME]" at bounding box center [481, 180] width 322 height 30
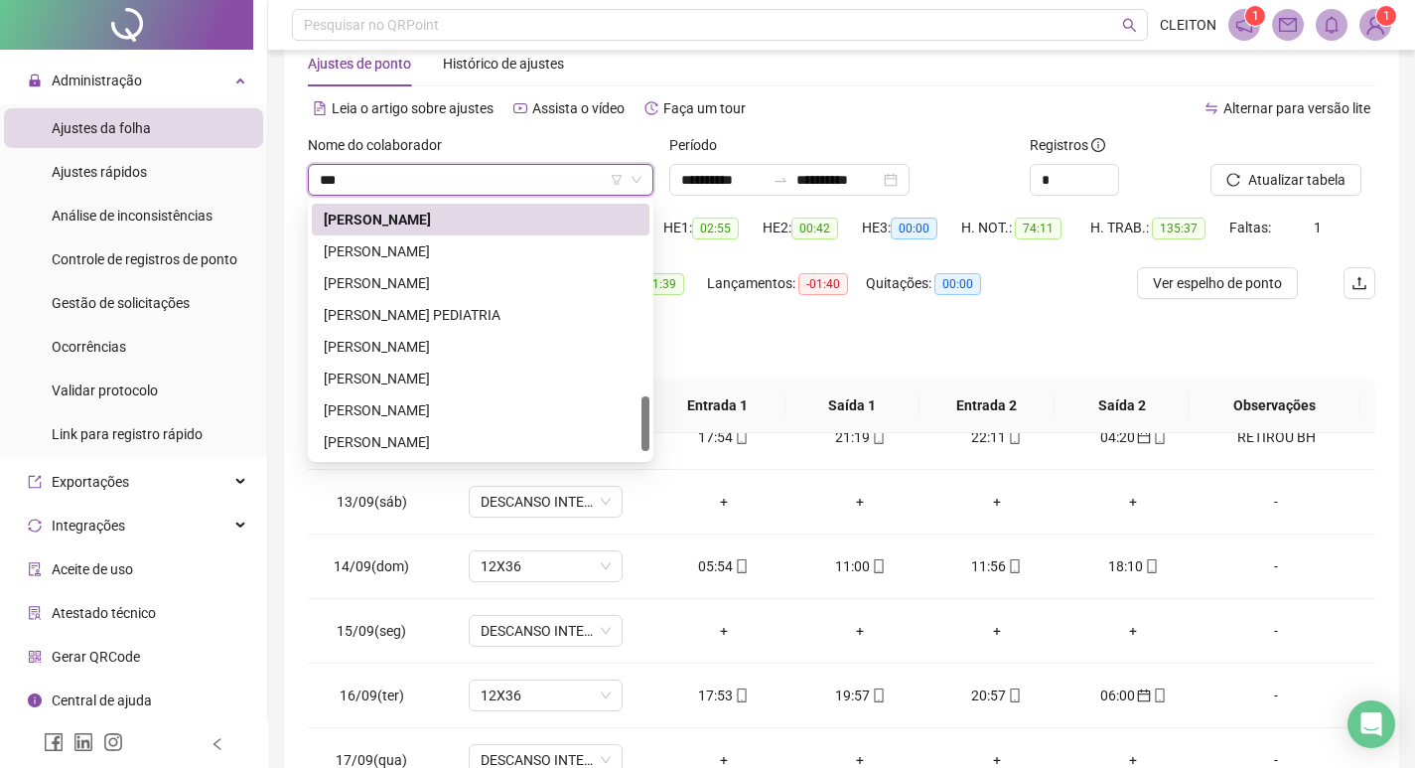
scroll to position [0, 0]
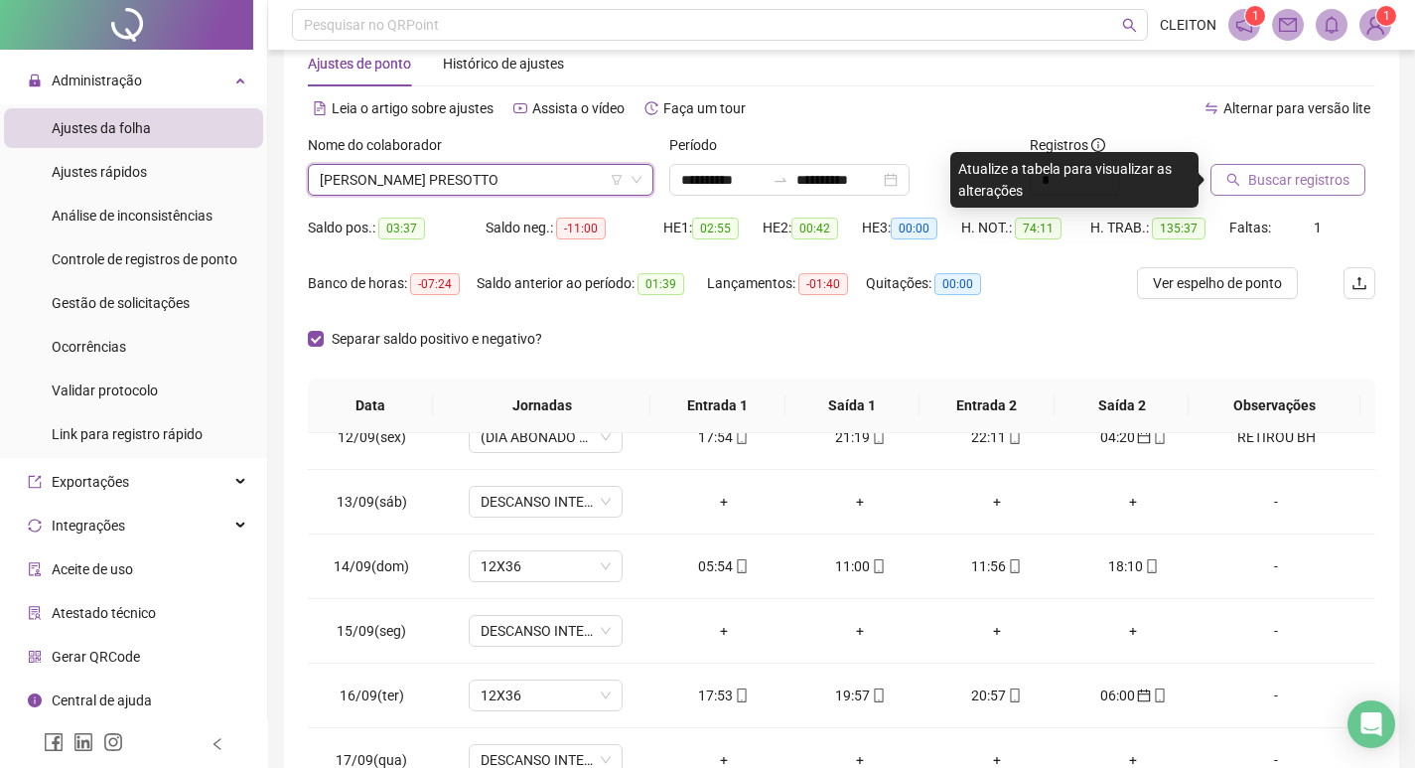
click at [1324, 181] on span "Buscar registros" at bounding box center [1298, 180] width 101 height 22
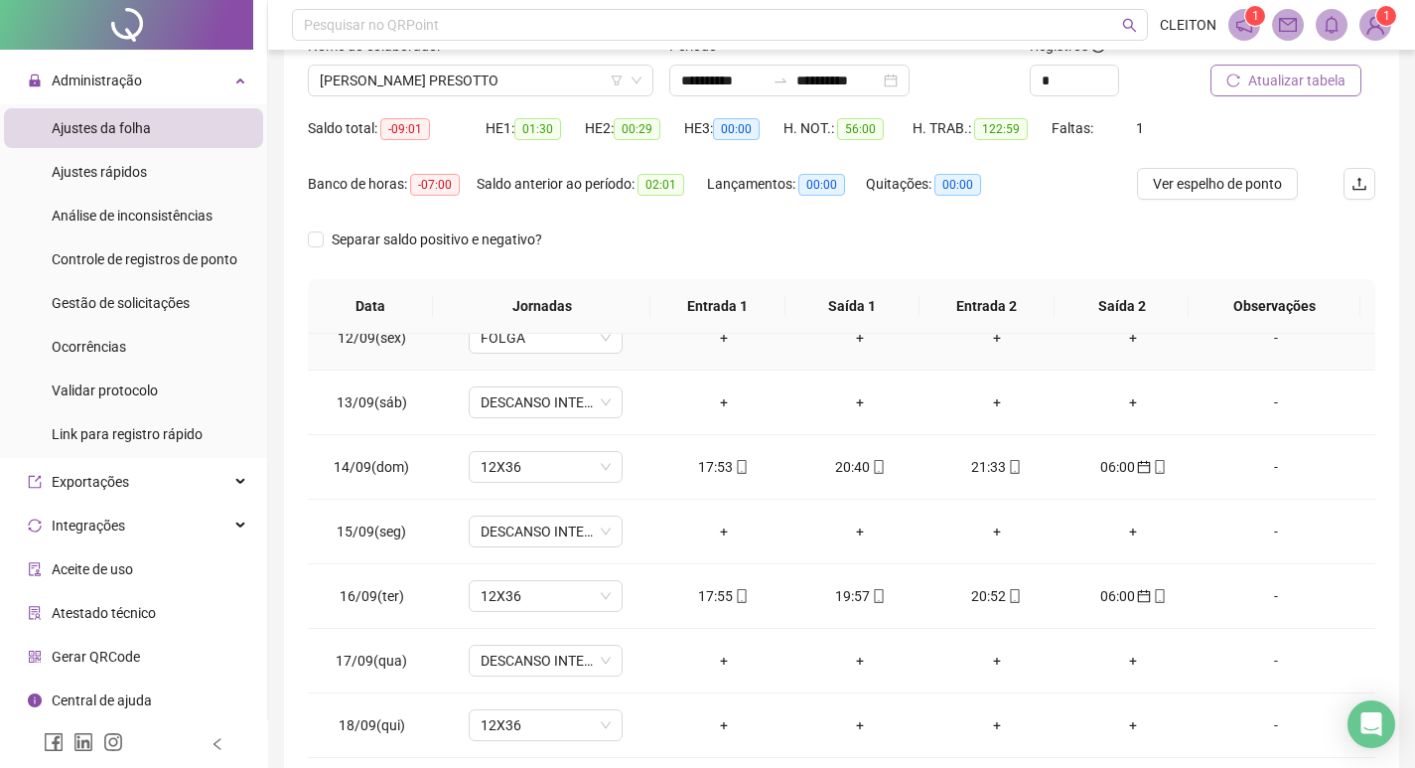
scroll to position [247, 0]
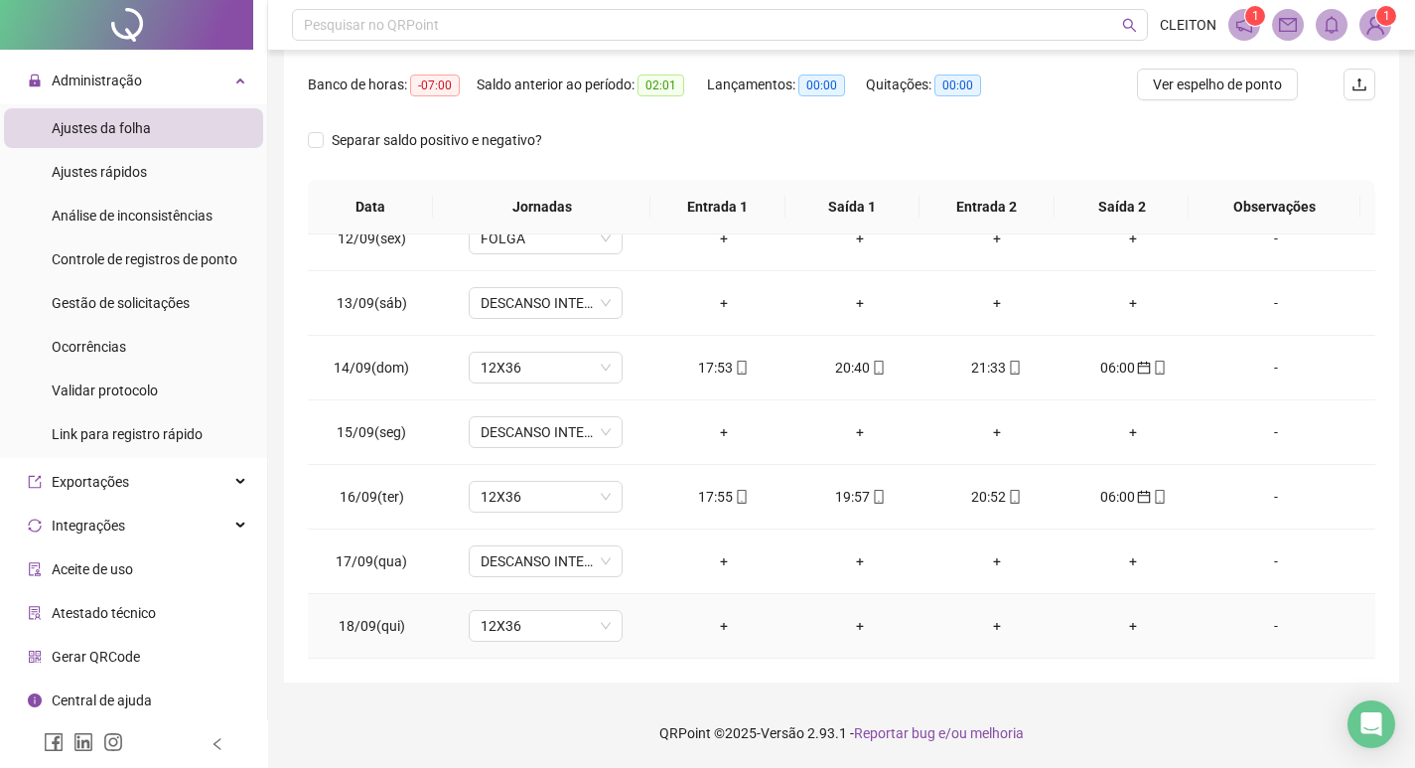
click at [1253, 612] on td "-" at bounding box center [1289, 626] width 174 height 65
click at [1262, 622] on div "-" at bounding box center [1275, 626] width 117 height 22
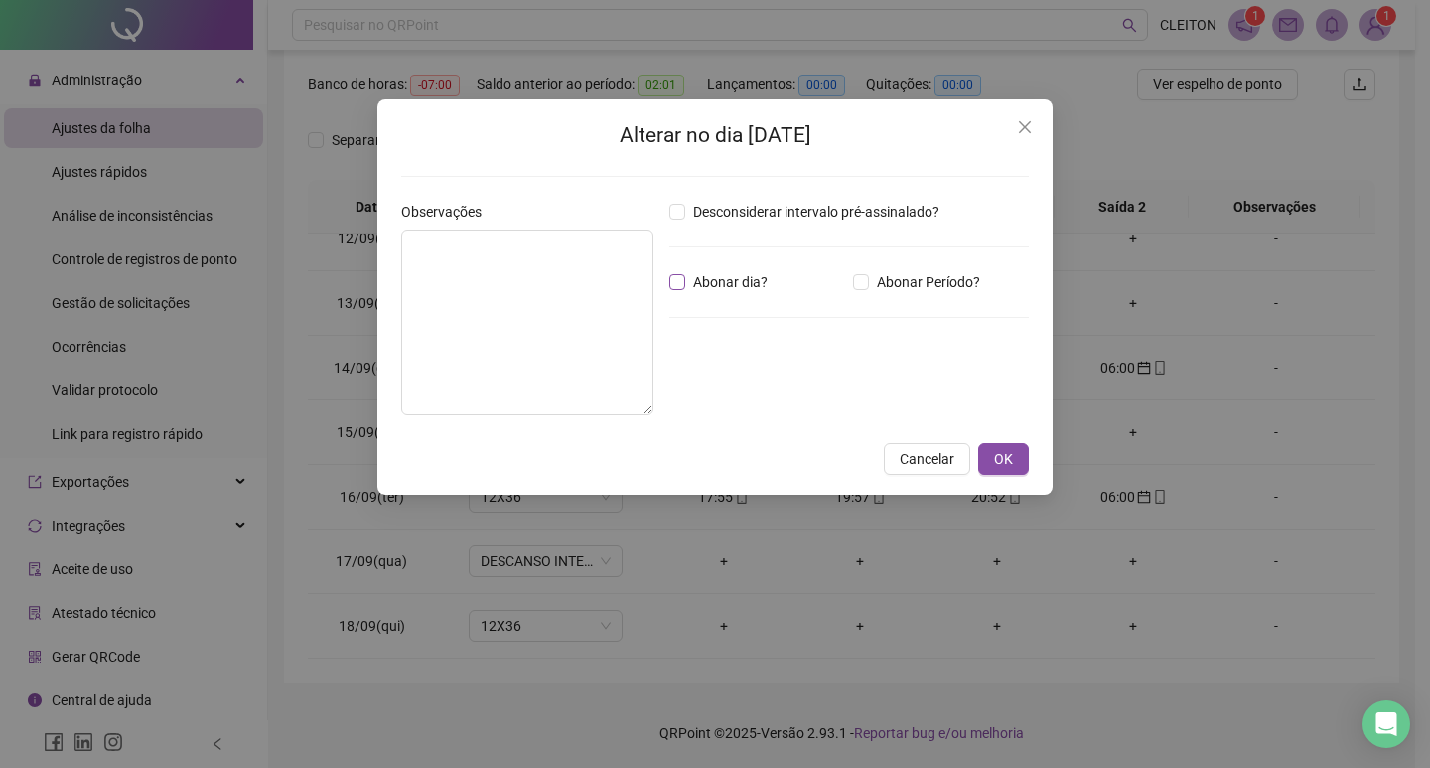
click at [756, 282] on span "Abonar dia?" at bounding box center [730, 282] width 90 height 22
click at [1001, 448] on span "OK" at bounding box center [1003, 459] width 19 height 22
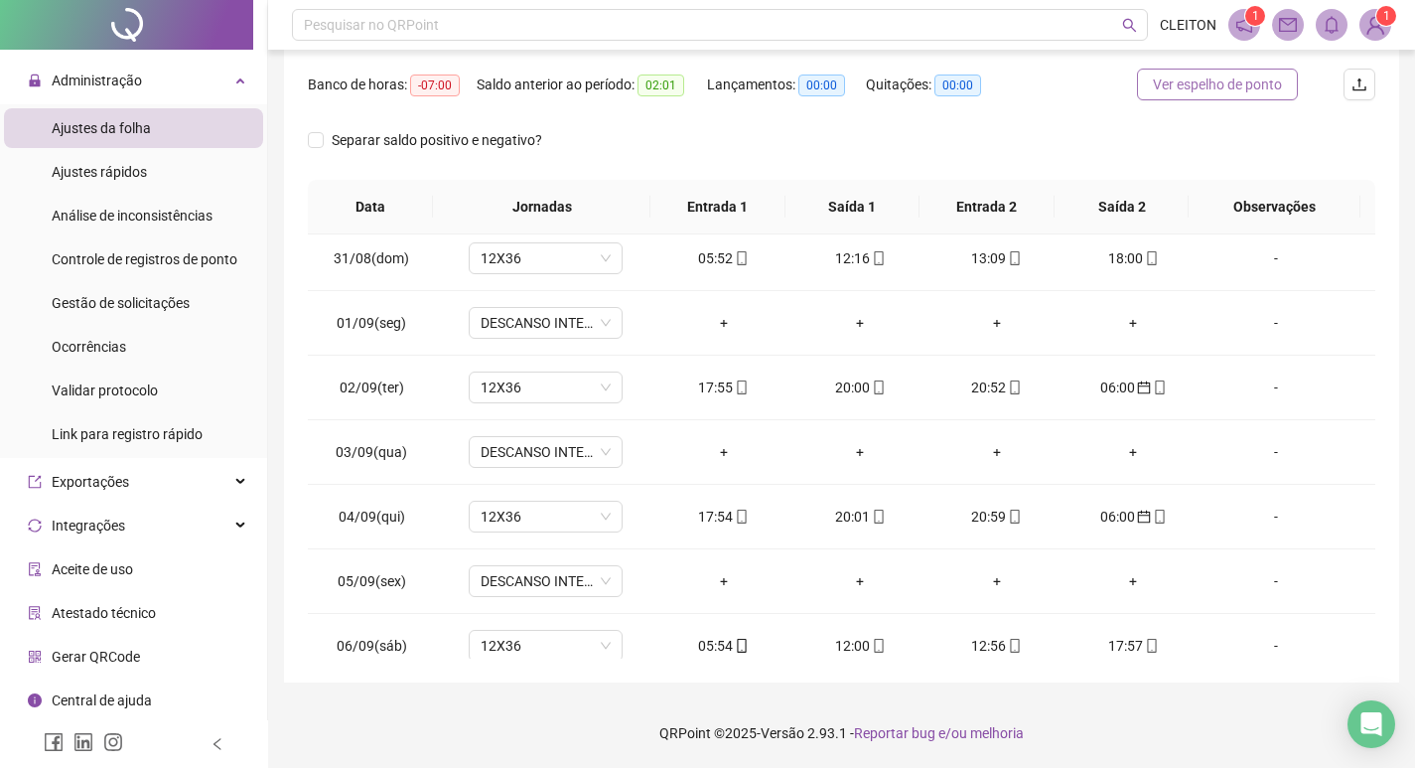
scroll to position [0, 0]
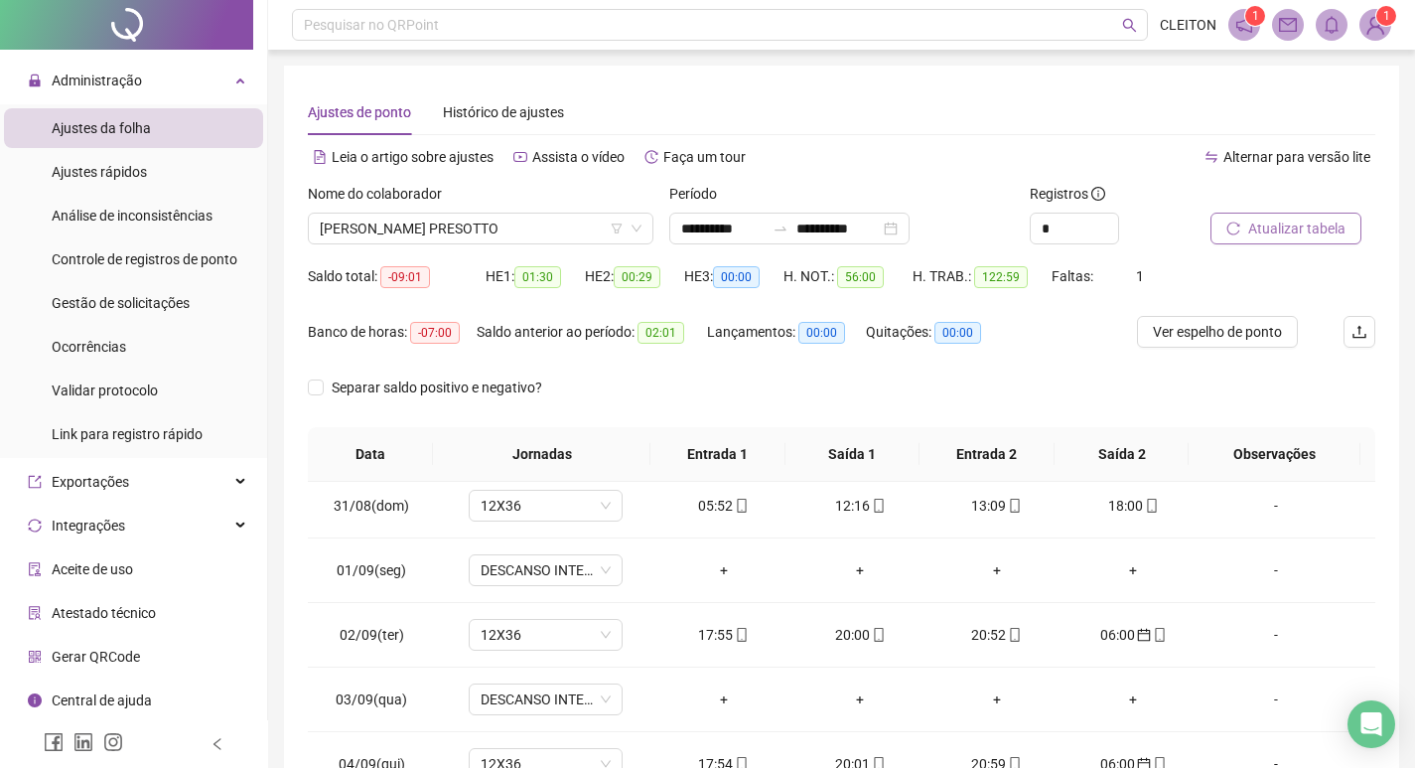
click at [1277, 241] on button "Atualizar tabela" at bounding box center [1286, 229] width 151 height 32
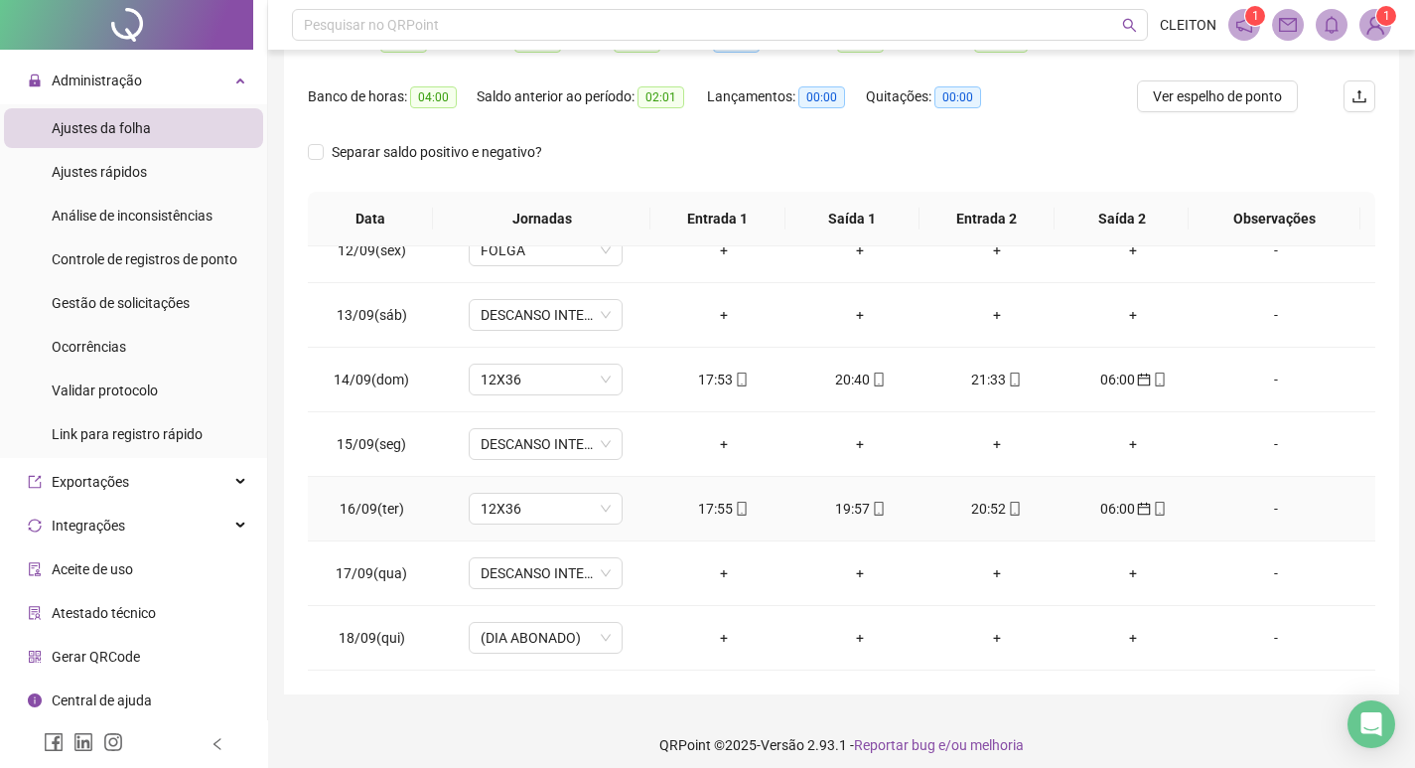
scroll to position [247, 0]
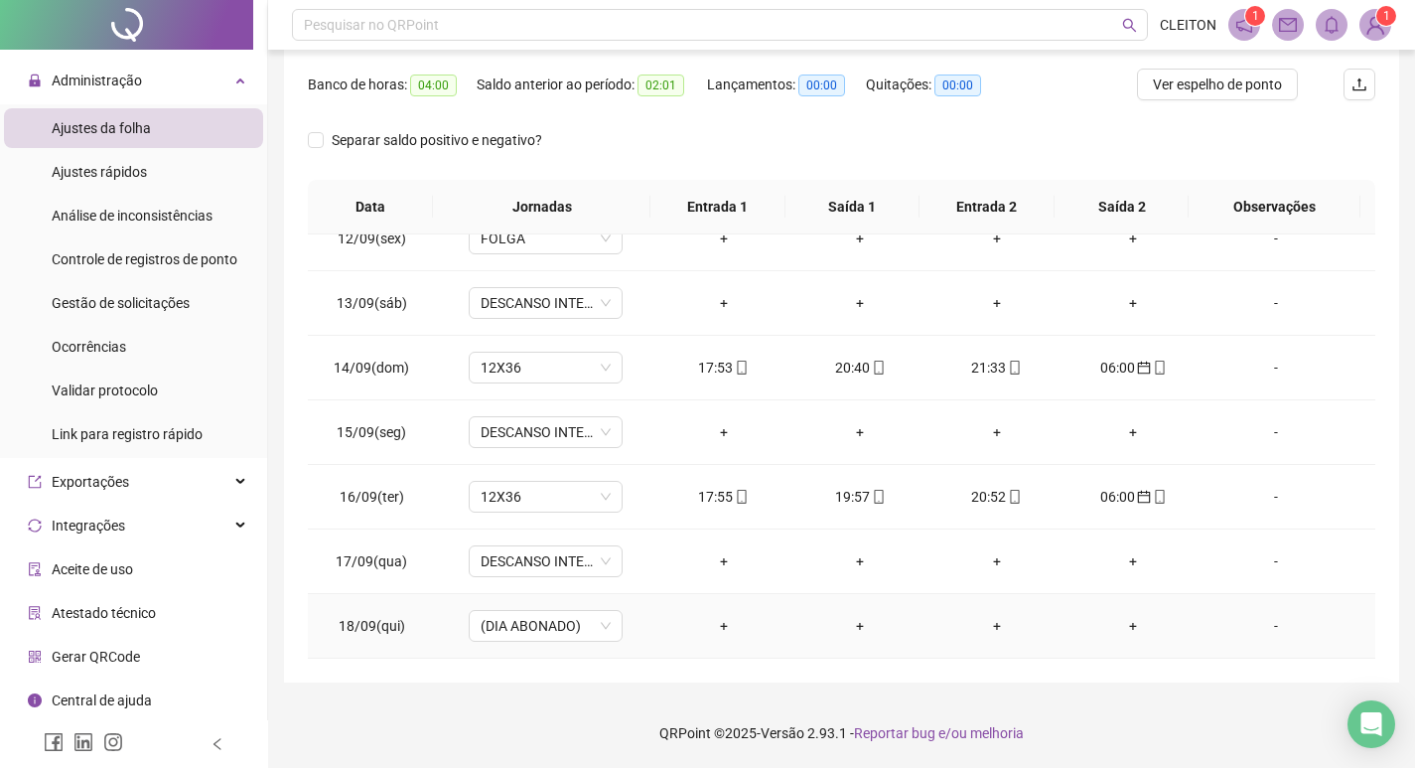
click at [1234, 625] on div "-" at bounding box center [1275, 626] width 117 height 22
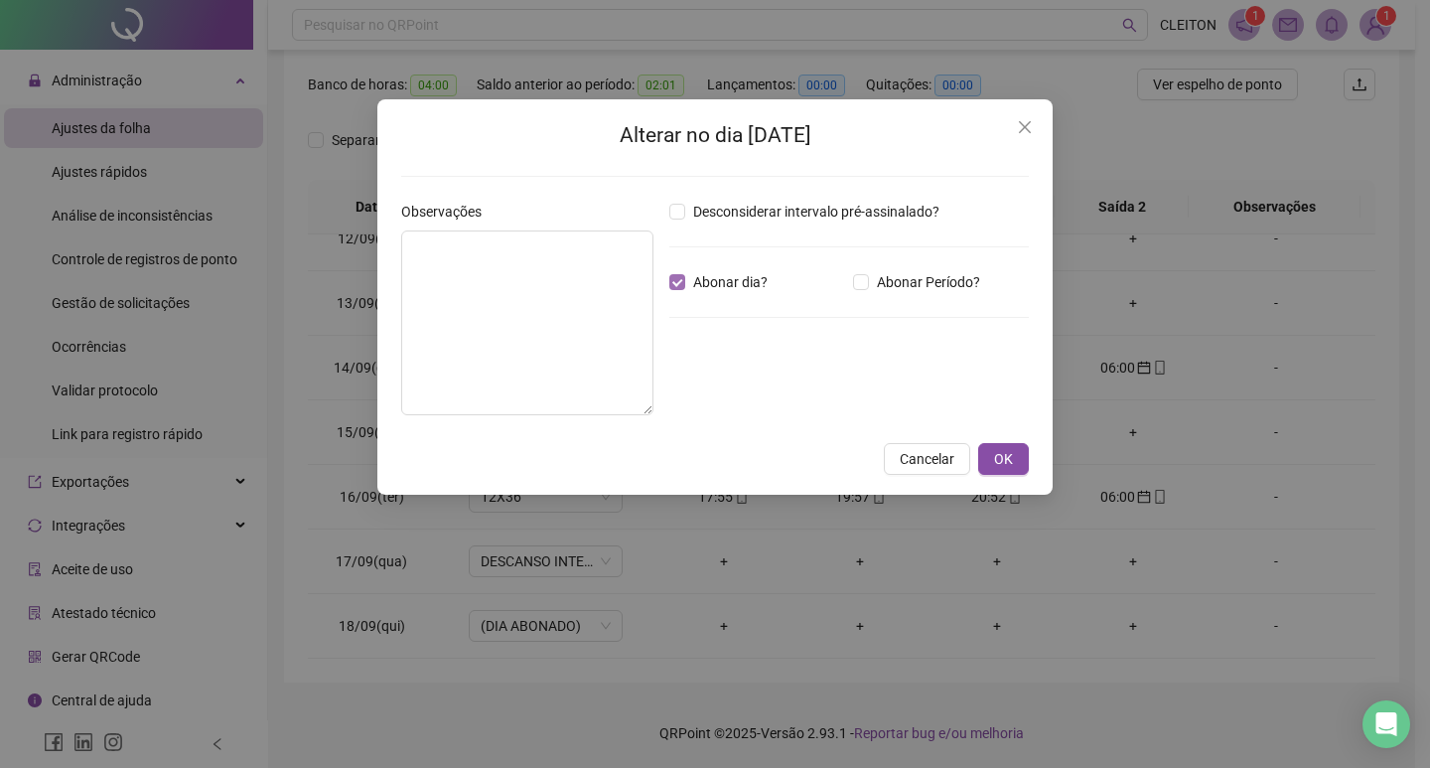
click at [734, 287] on span "Abonar dia?" at bounding box center [730, 282] width 90 height 22
click at [1007, 448] on span "OK" at bounding box center [1003, 459] width 19 height 22
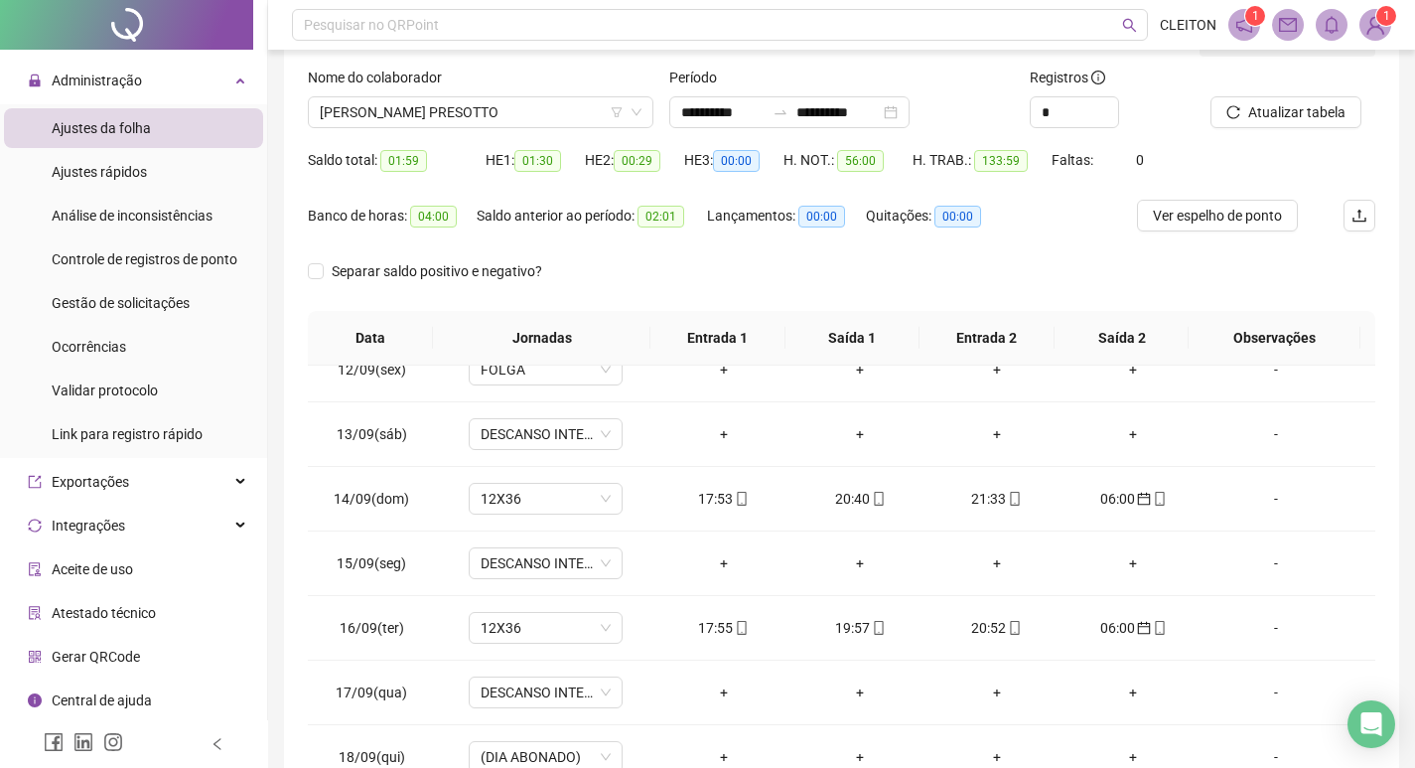
scroll to position [0, 0]
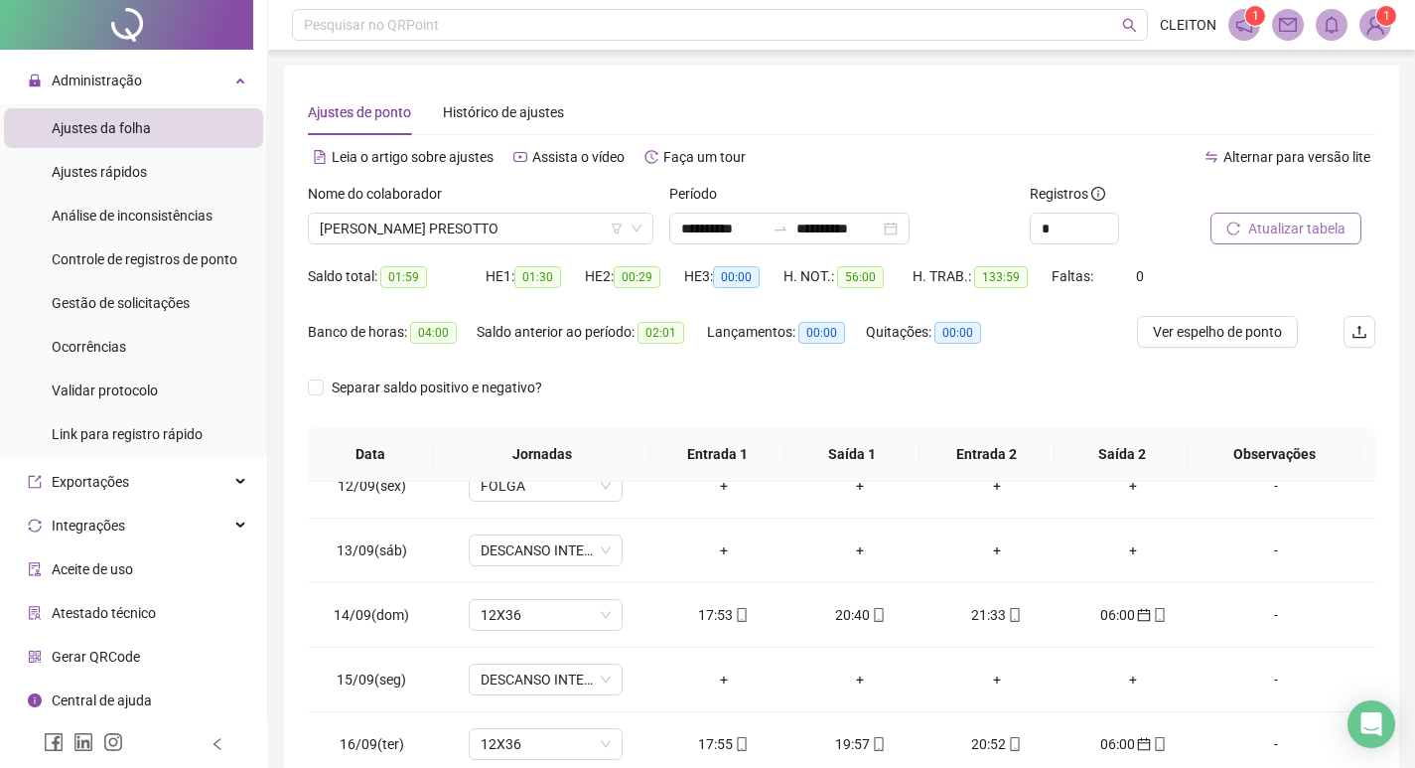
click at [1264, 223] on span "Atualizar tabela" at bounding box center [1296, 228] width 97 height 22
click at [395, 215] on span "[PERSON_NAME] PRESOTTO" at bounding box center [481, 229] width 322 height 30
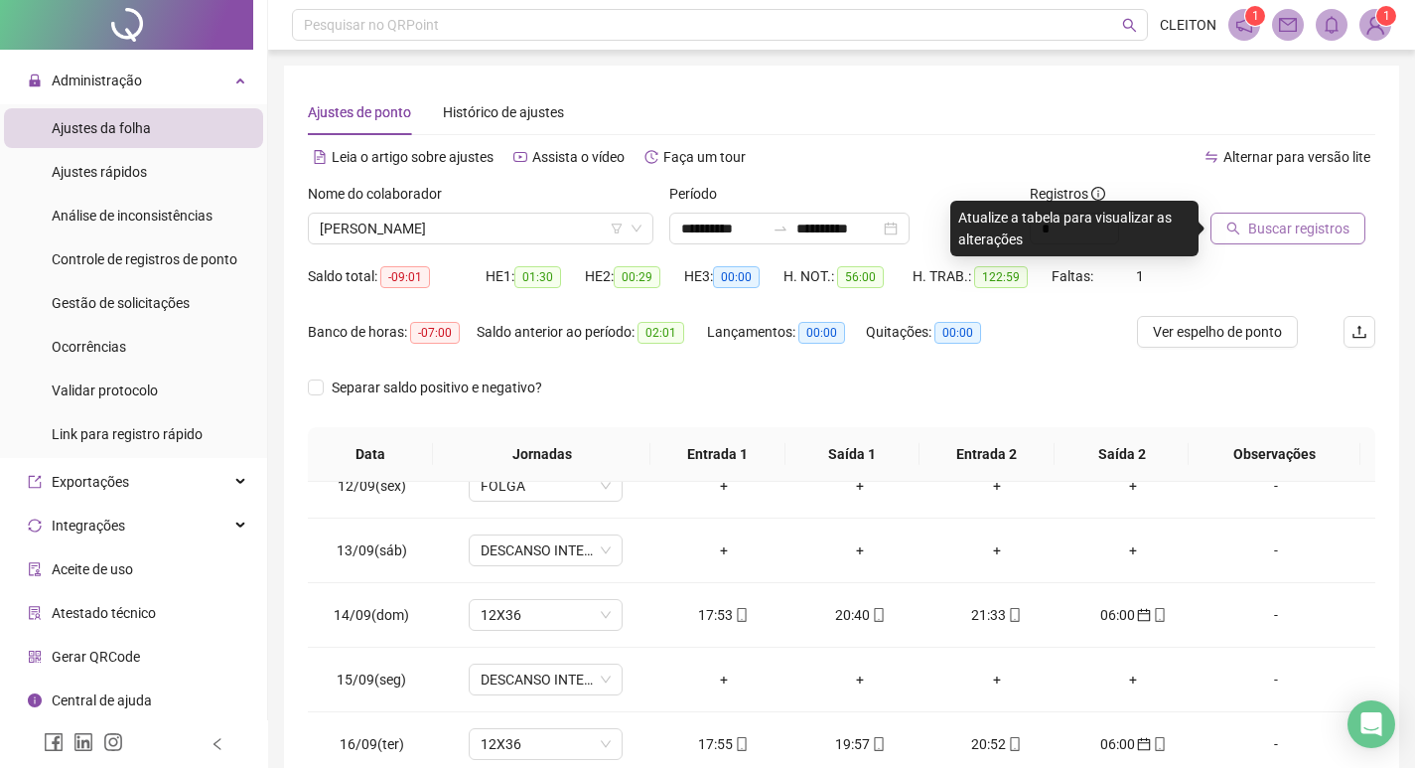
click at [1255, 231] on span "Buscar registros" at bounding box center [1298, 228] width 101 height 22
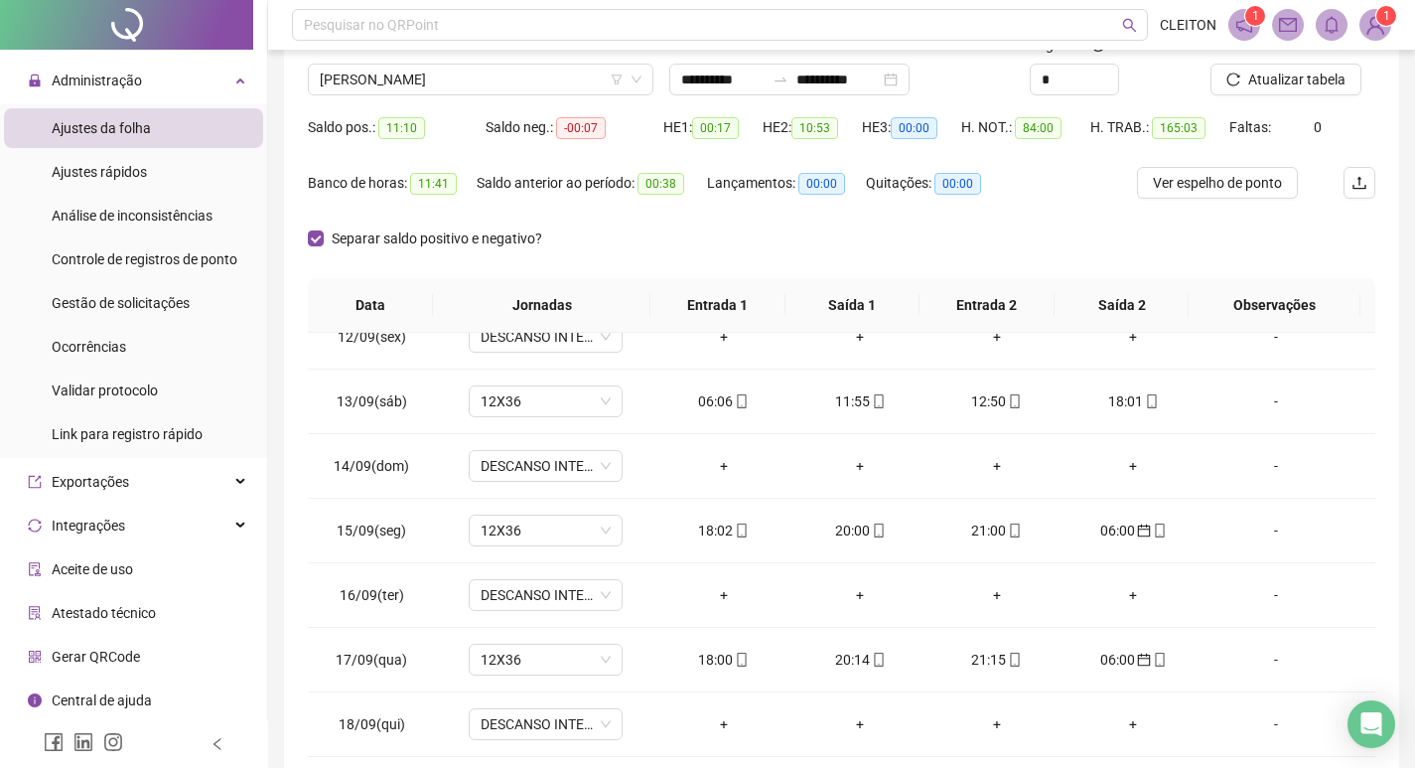
scroll to position [148, 0]
click at [291, 241] on div "**********" at bounding box center [841, 350] width 1115 height 864
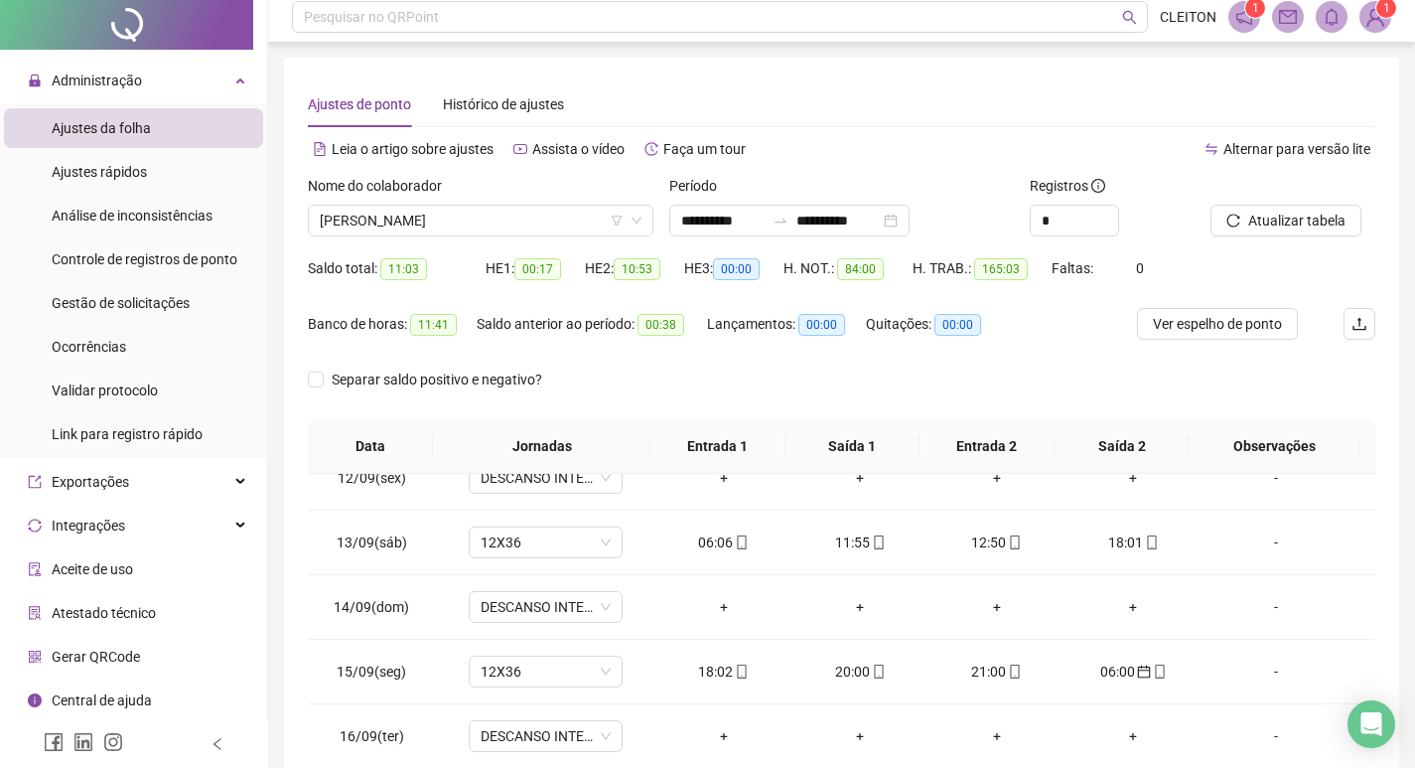
scroll to position [0, 0]
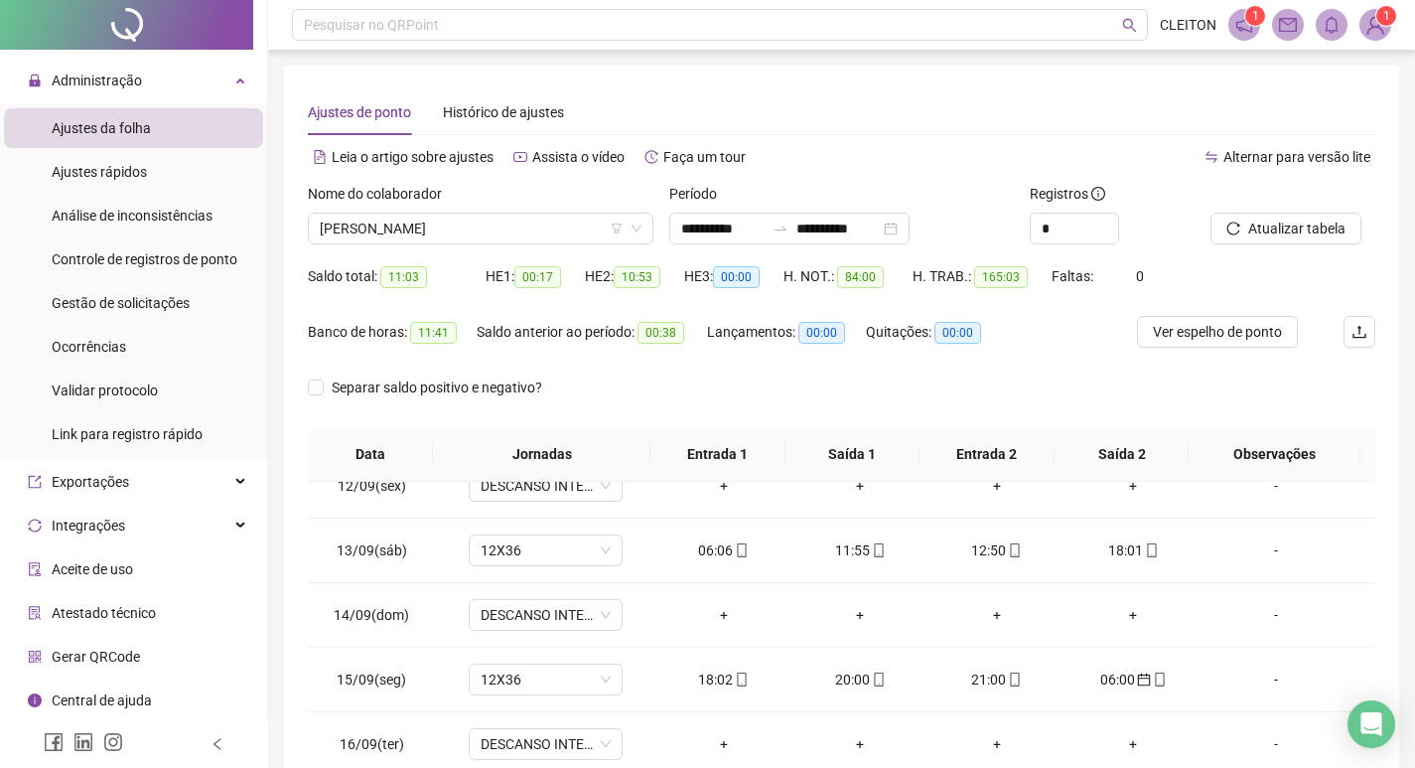
click at [406, 211] on div "Nome do colaborador" at bounding box center [481, 198] width 346 height 30
click at [1111, 217] on span "Increase Value" at bounding box center [1107, 223] width 22 height 18
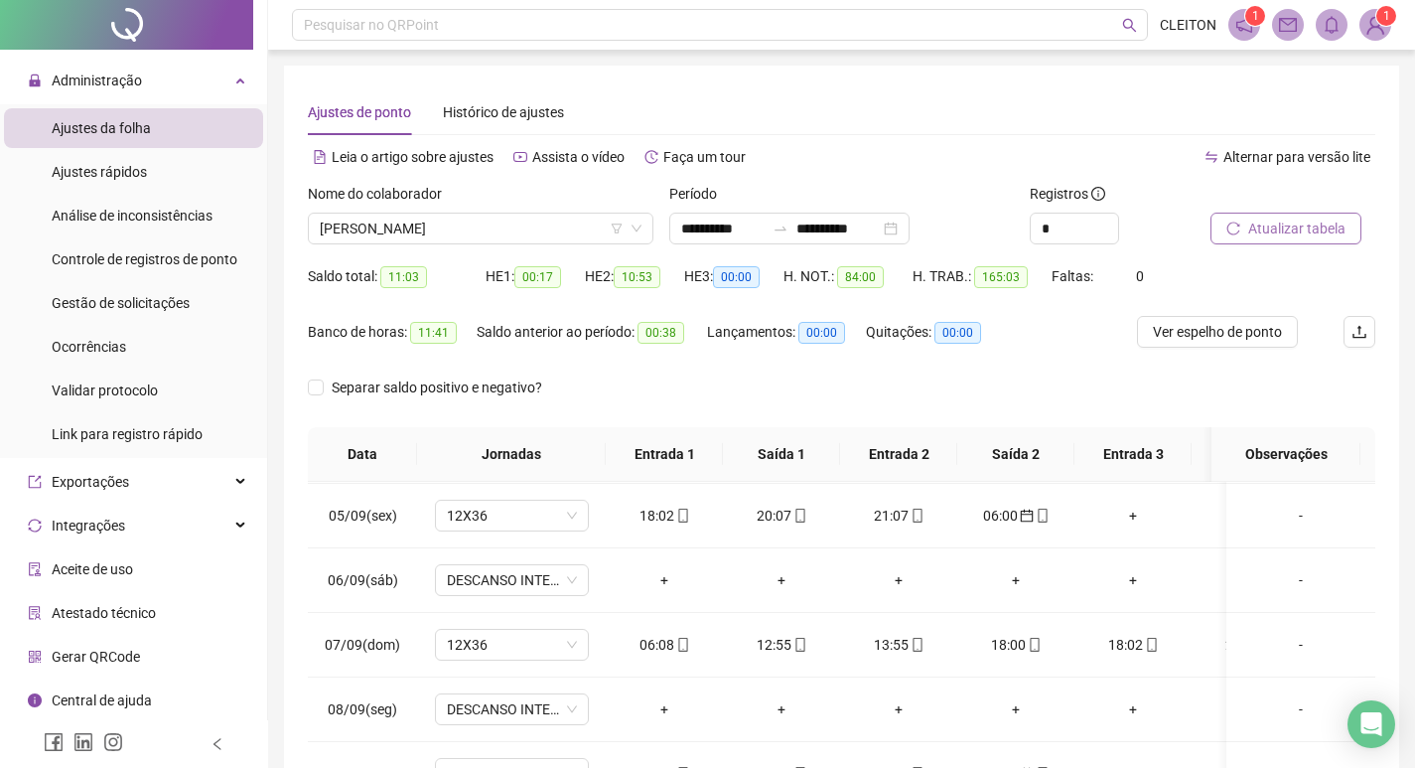
click at [1219, 226] on button "Atualizar tabela" at bounding box center [1286, 229] width 151 height 32
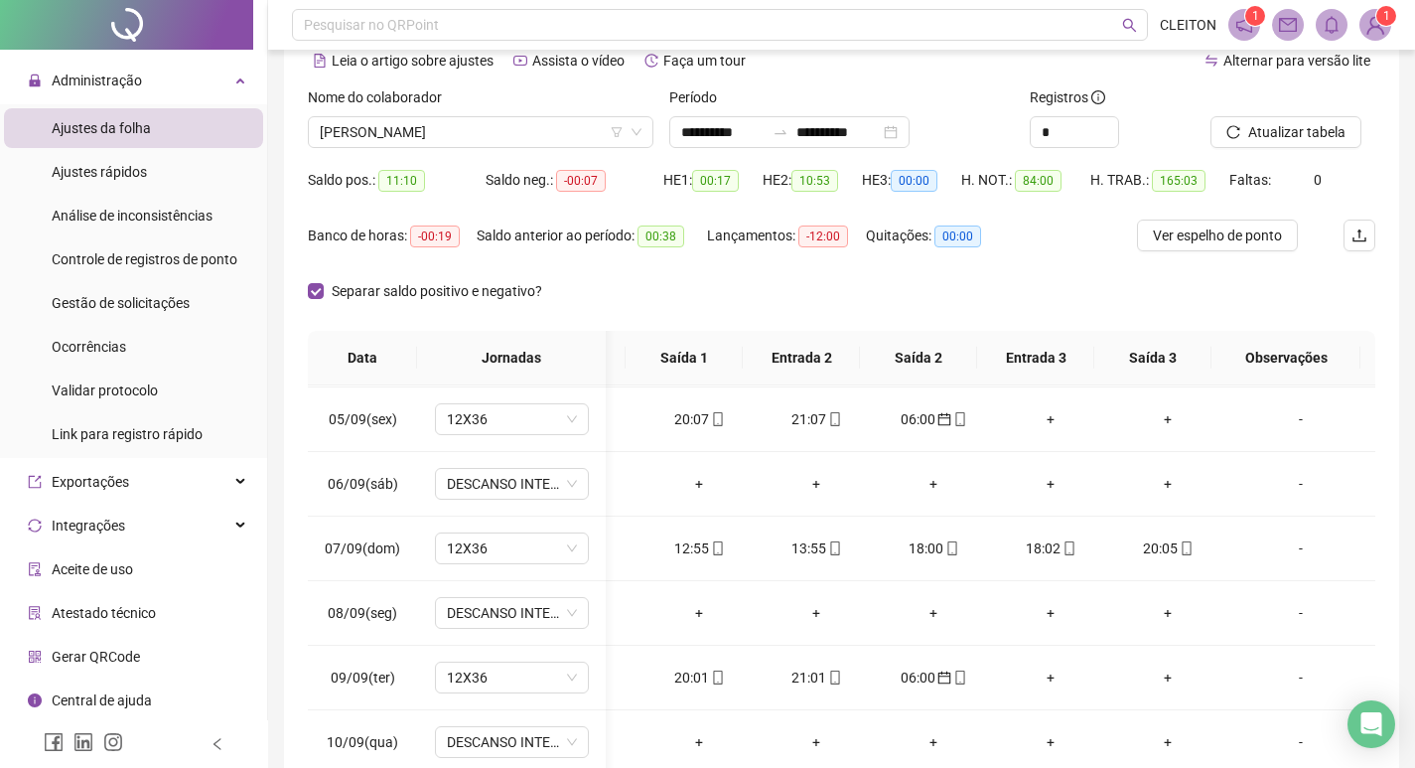
scroll to position [49, 0]
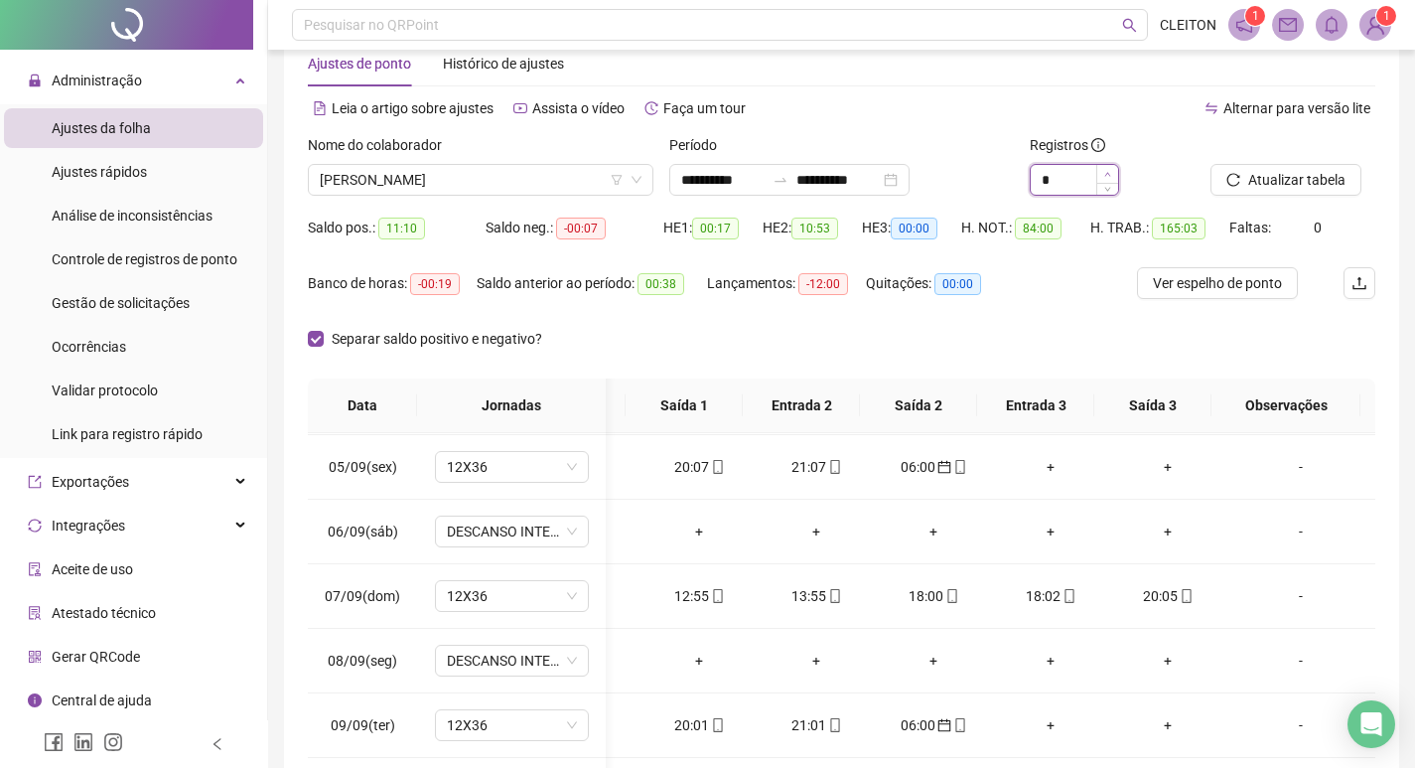
click at [1101, 168] on span "Increase Value" at bounding box center [1107, 174] width 22 height 18
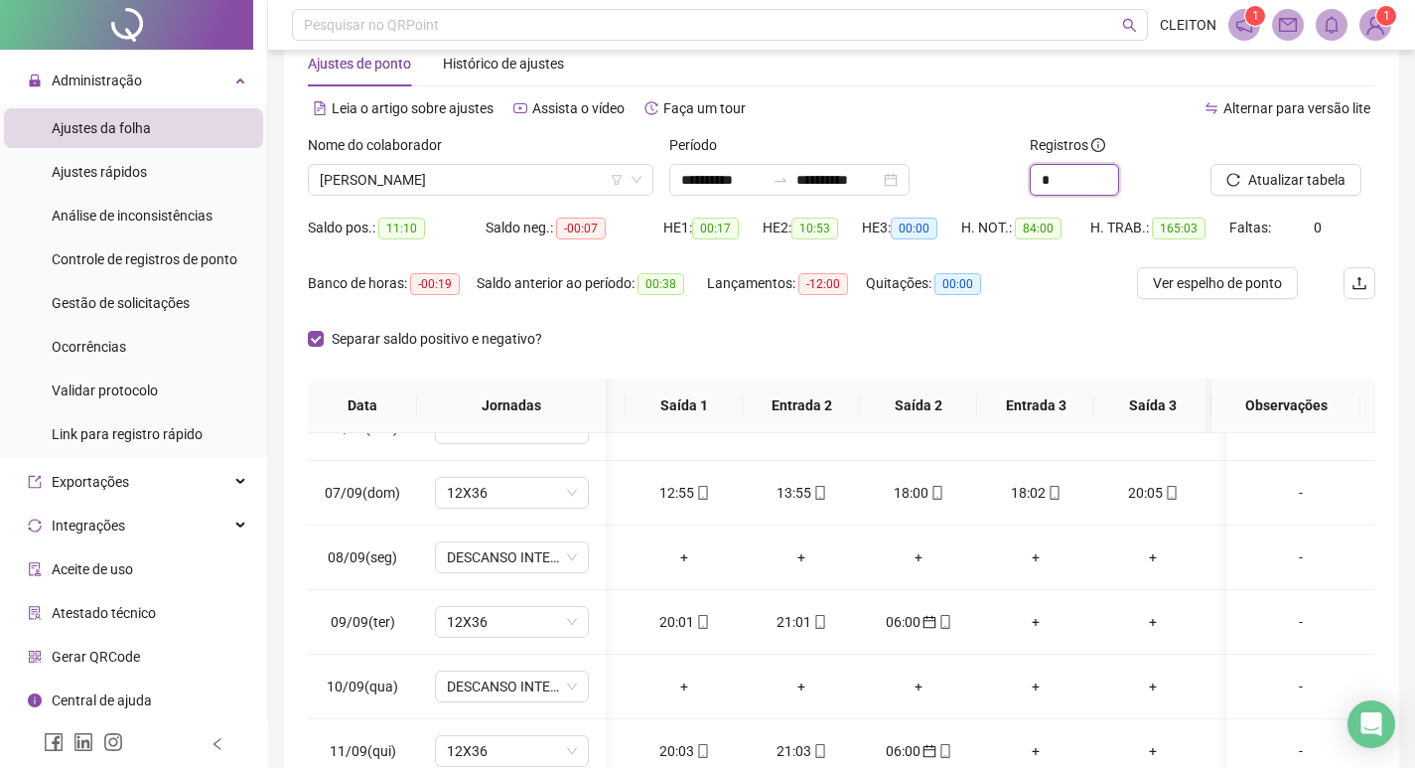
scroll to position [1066, 97]
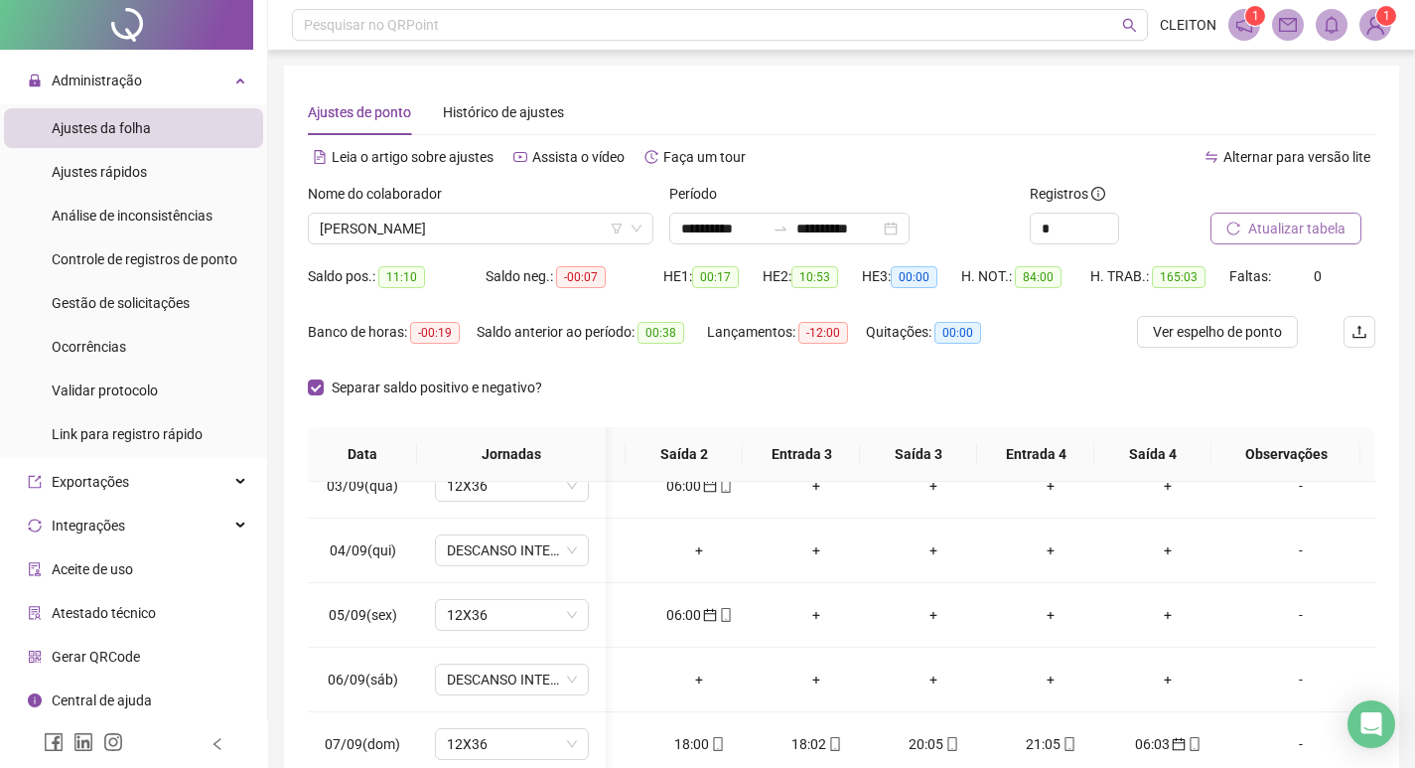
click at [1231, 220] on button "Atualizar tabela" at bounding box center [1286, 229] width 151 height 32
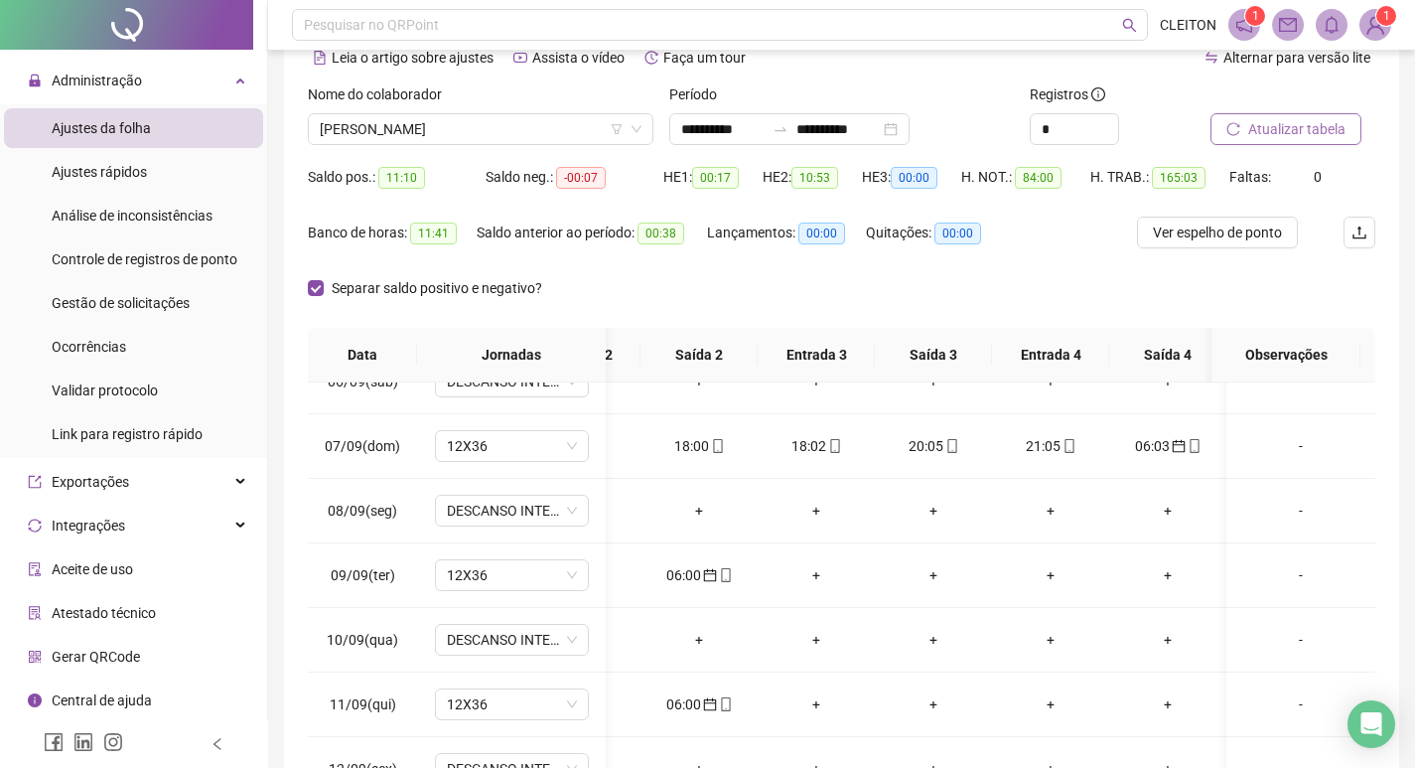
click at [1241, 129] on button "Atualizar tabela" at bounding box center [1286, 129] width 151 height 32
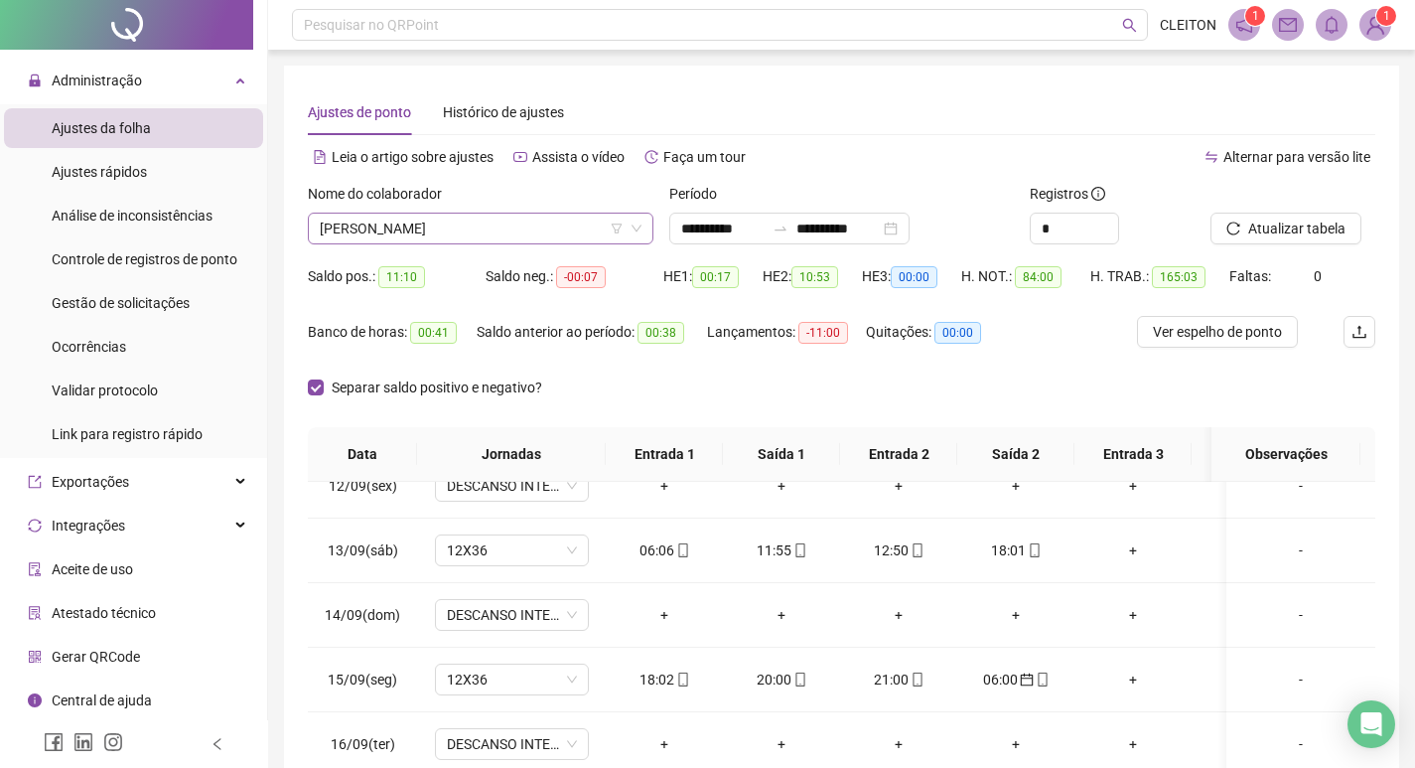
scroll to position [477, 0]
click at [449, 224] on span "[PERSON_NAME]" at bounding box center [481, 229] width 322 height 30
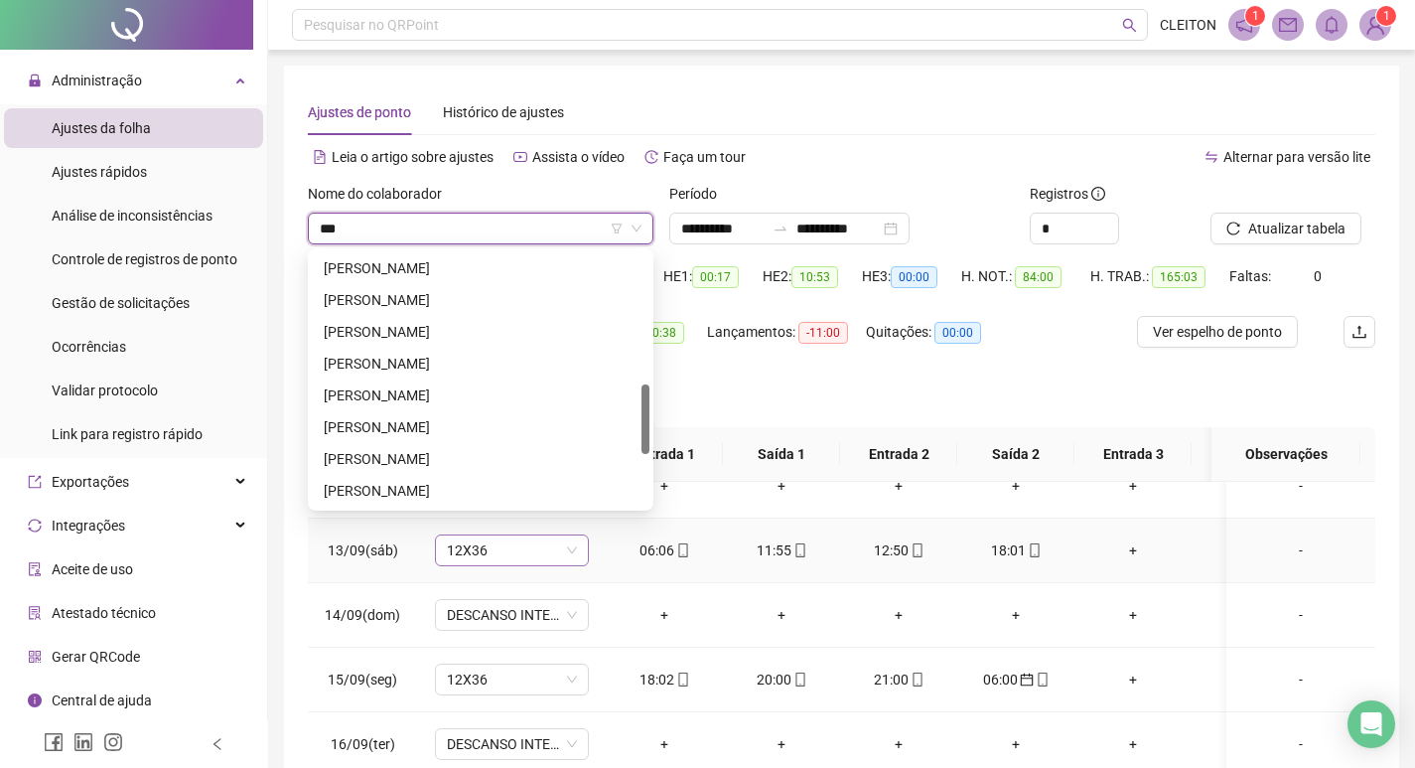
scroll to position [0, 0]
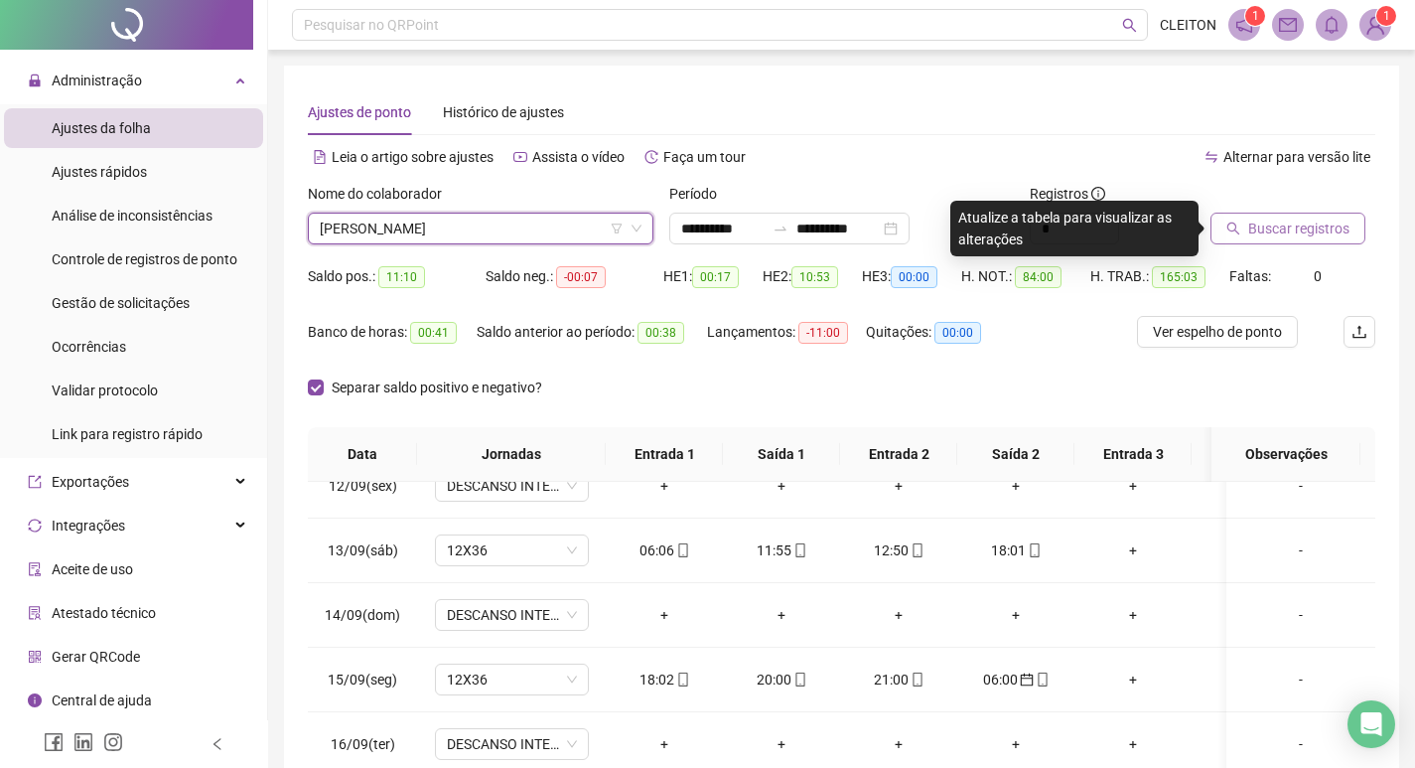
click at [1256, 217] on span "Buscar registros" at bounding box center [1298, 228] width 101 height 22
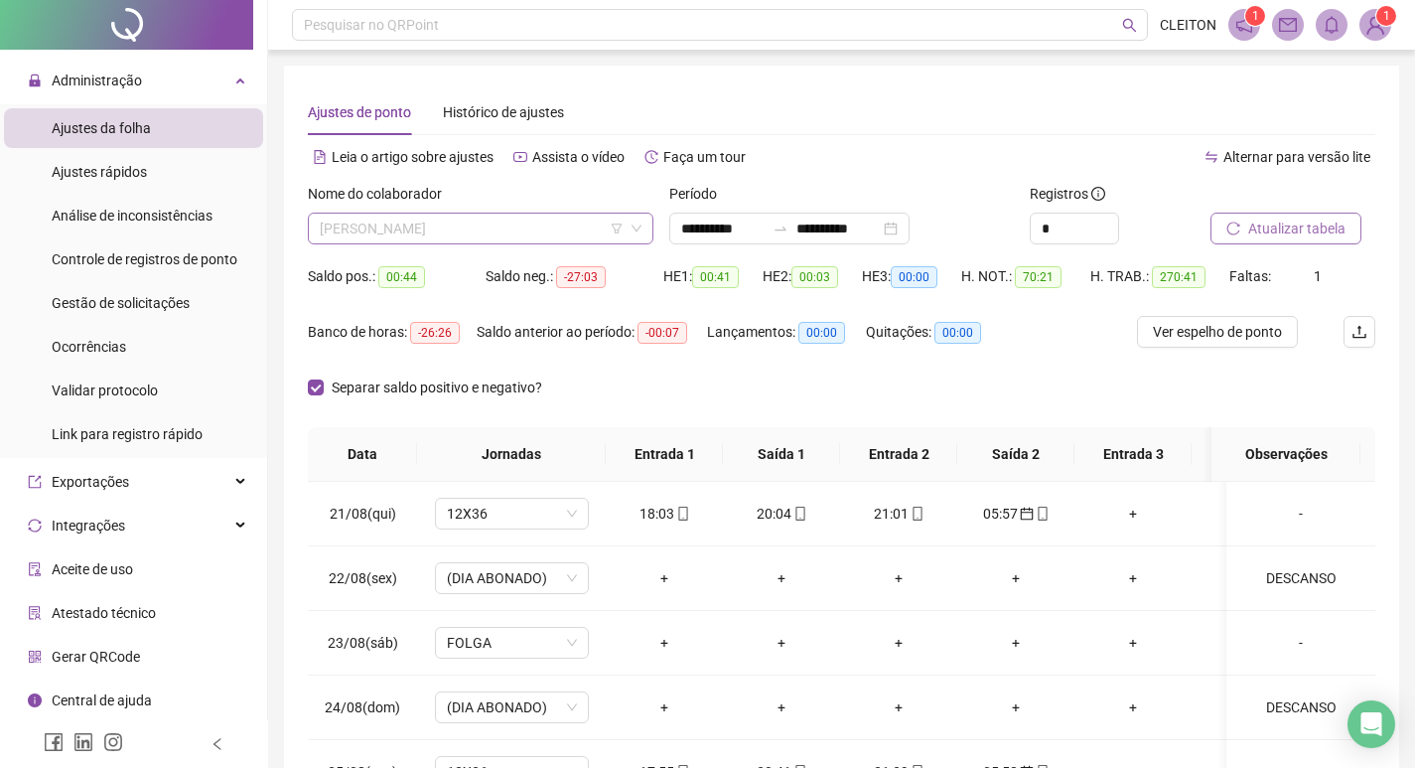
click at [358, 220] on span "[PERSON_NAME]" at bounding box center [481, 229] width 322 height 30
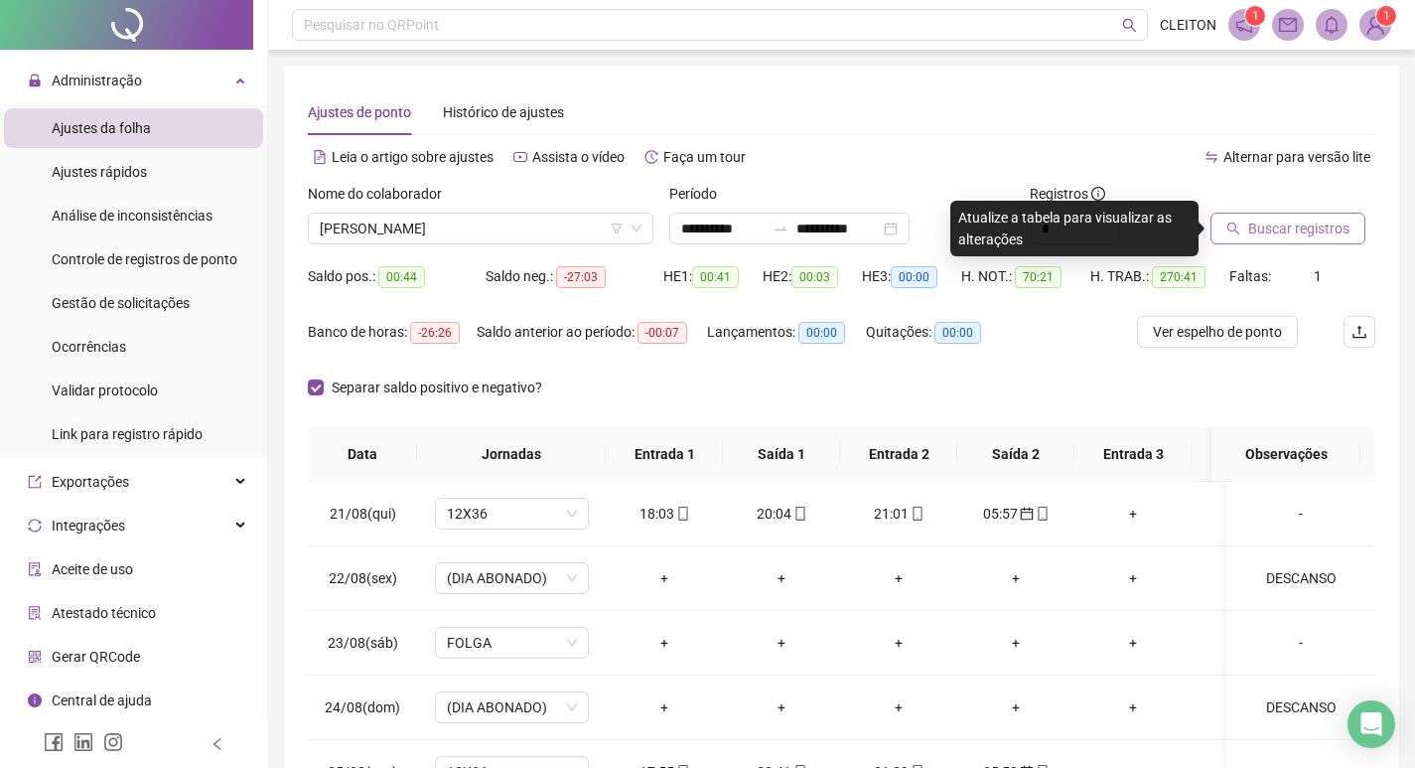
click at [1241, 239] on button "Buscar registros" at bounding box center [1288, 229] width 155 height 32
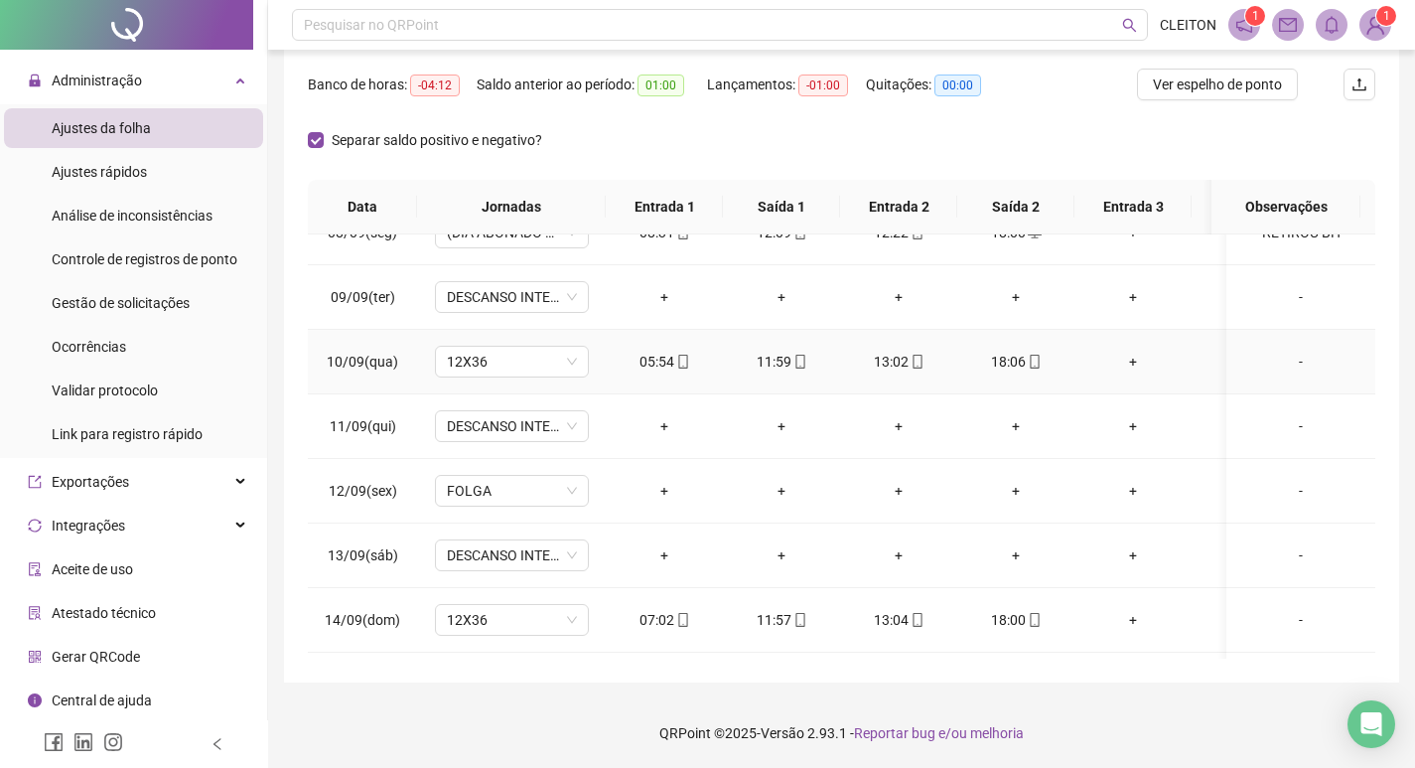
scroll to position [1463, 0]
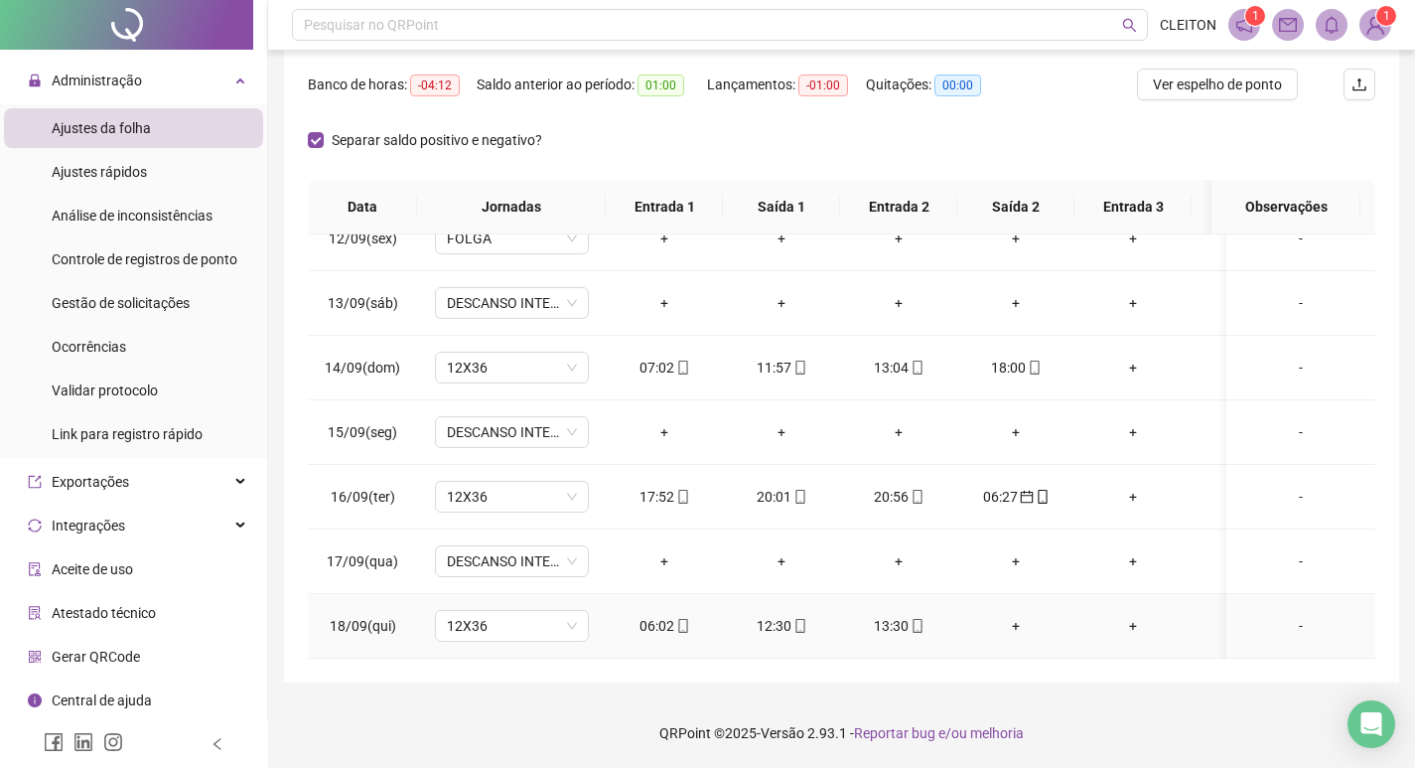
click at [1016, 615] on div "+" at bounding box center [1015, 626] width 85 height 22
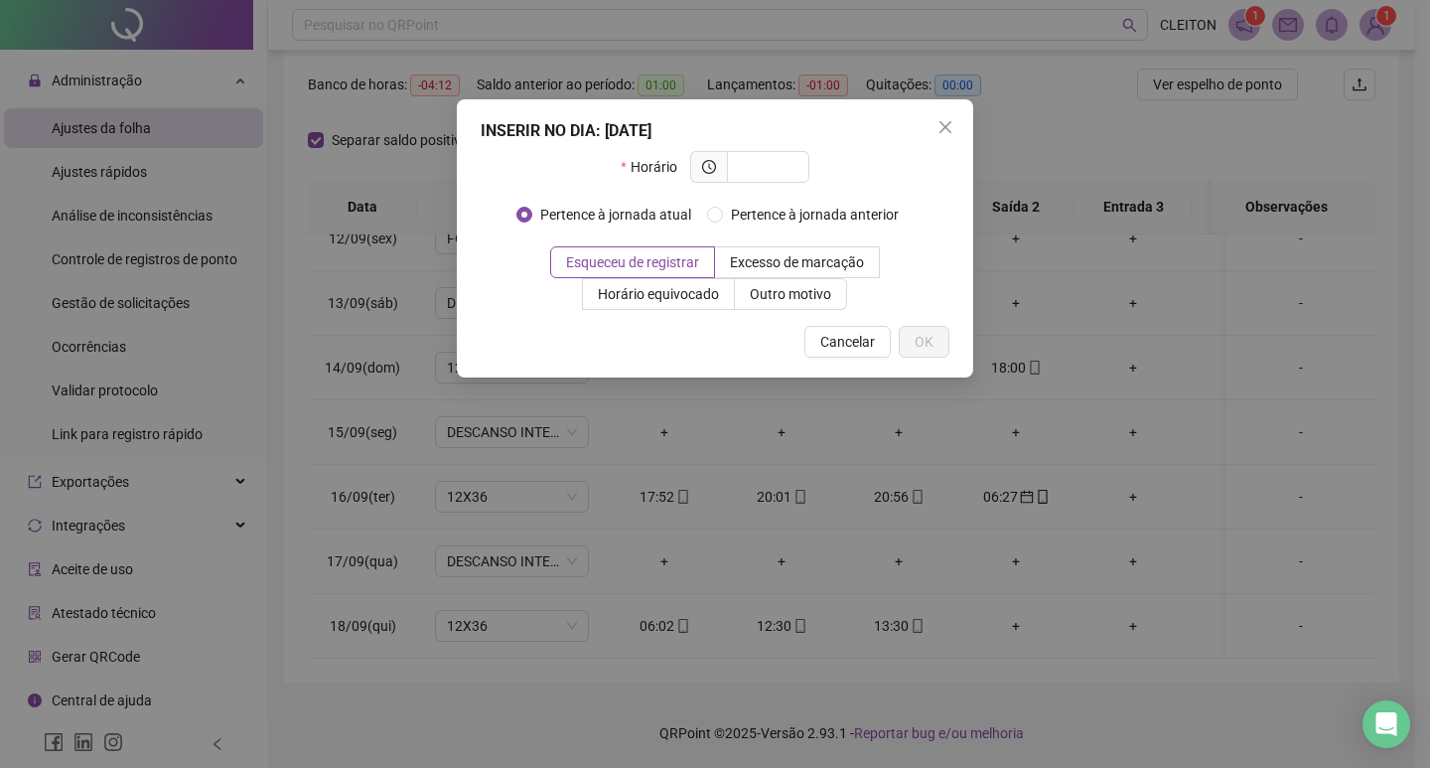
drag, startPoint x: 939, startPoint y: 129, endPoint x: 603, endPoint y: 127, distance: 336.7
click at [938, 129] on icon "close" at bounding box center [945, 127] width 16 height 16
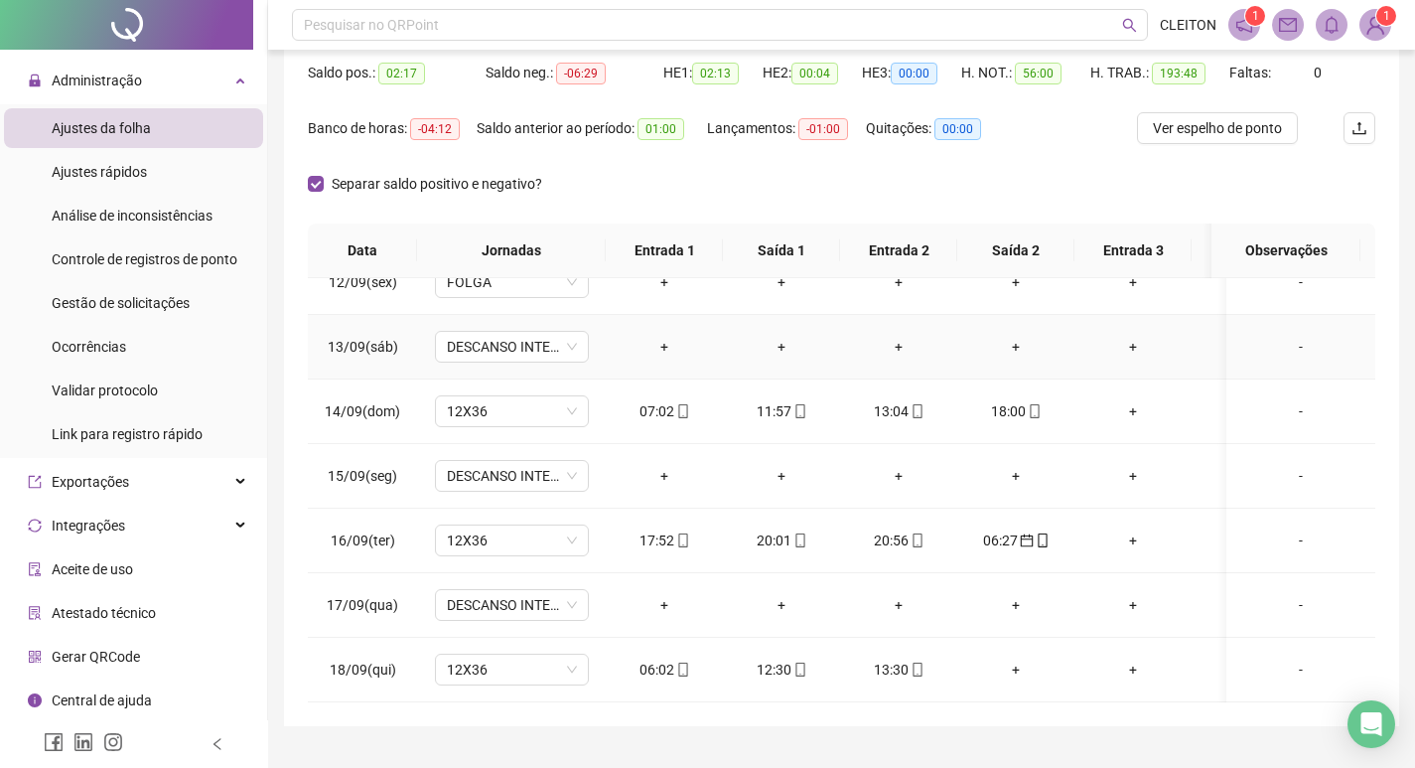
scroll to position [247, 0]
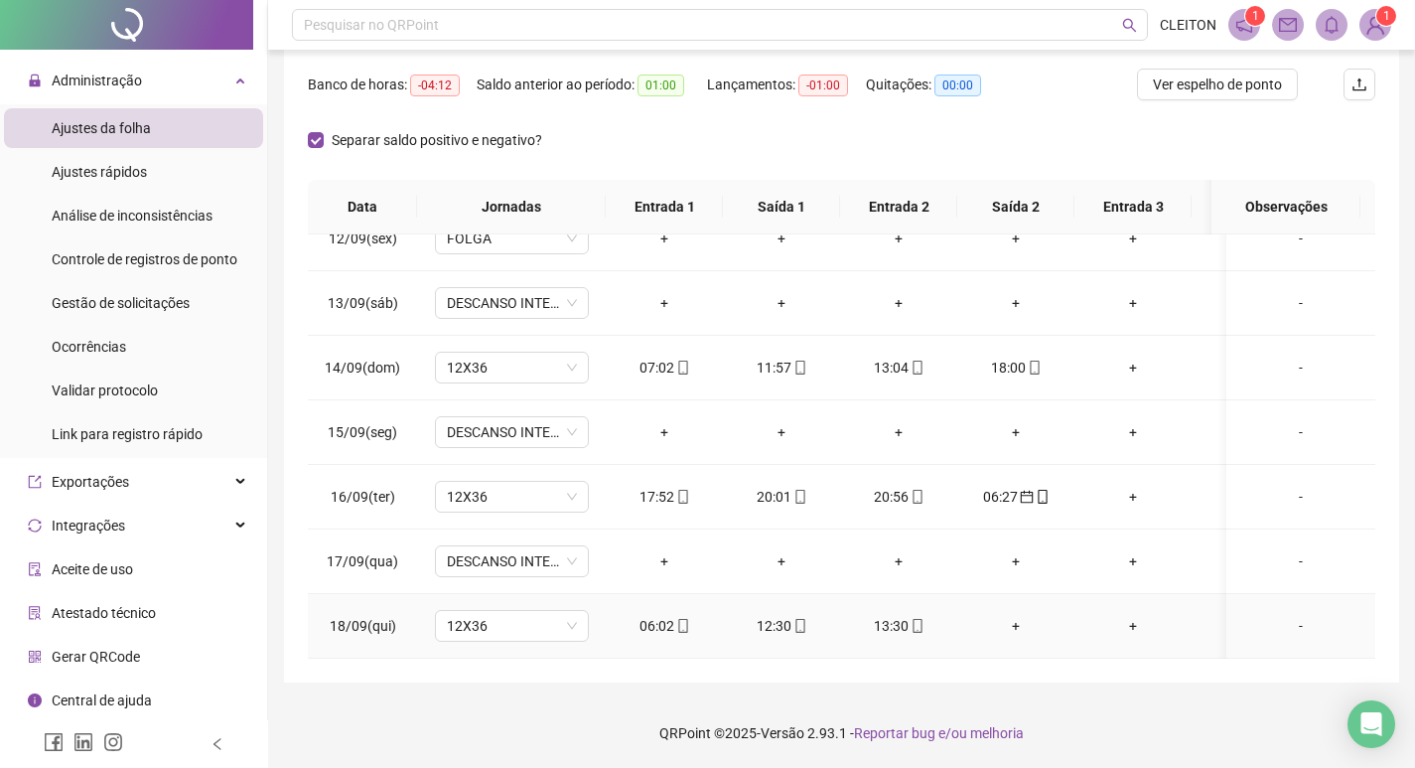
click at [1018, 615] on div "+" at bounding box center [1015, 626] width 85 height 22
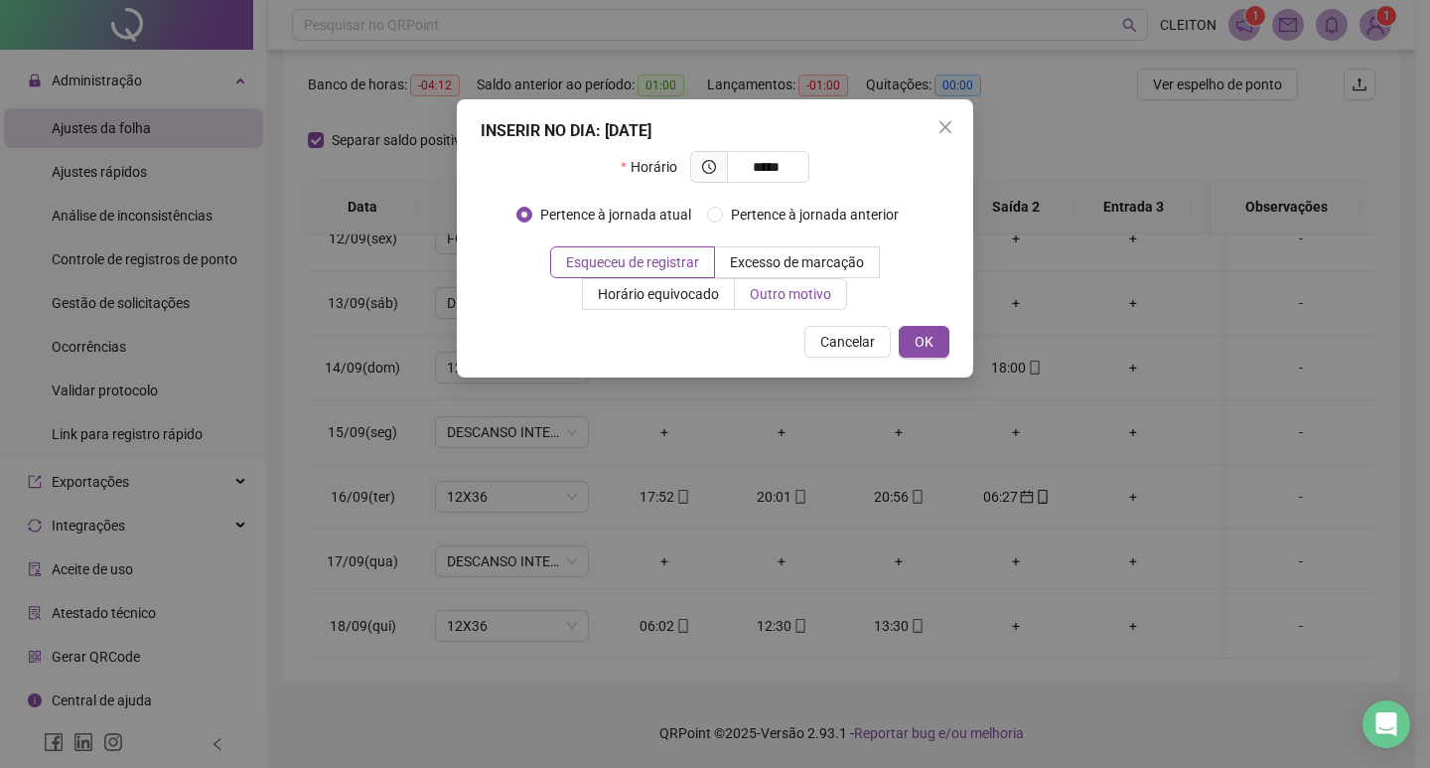
click at [798, 291] on span "Outro motivo" at bounding box center [790, 294] width 81 height 16
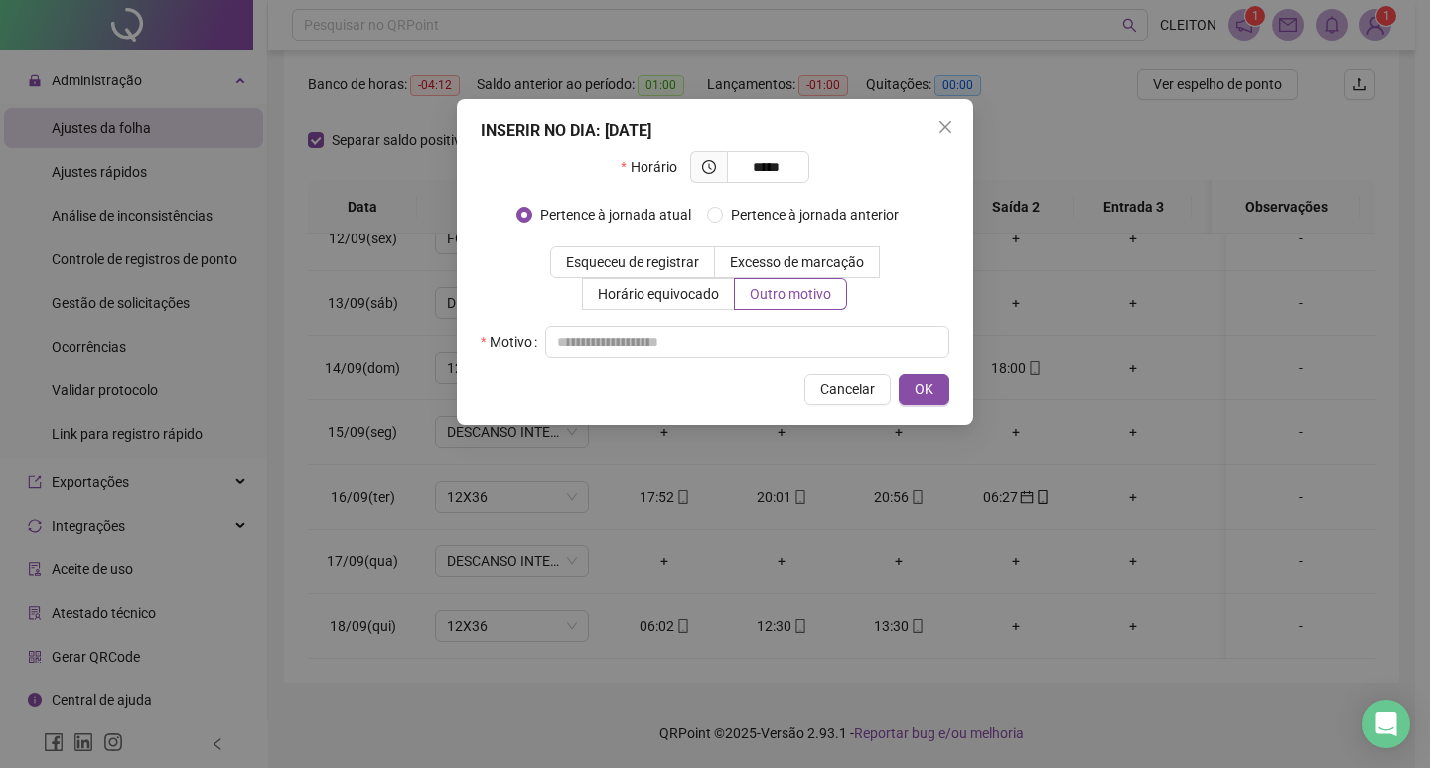
click at [800, 314] on div "Horário ***** Pertence à jornada atual [GEOGRAPHIC_DATA] à jornada anterior Esq…" at bounding box center [715, 254] width 469 height 207
click at [812, 335] on input "text" at bounding box center [747, 342] width 404 height 32
click at [933, 382] on button "OK" at bounding box center [924, 389] width 51 height 32
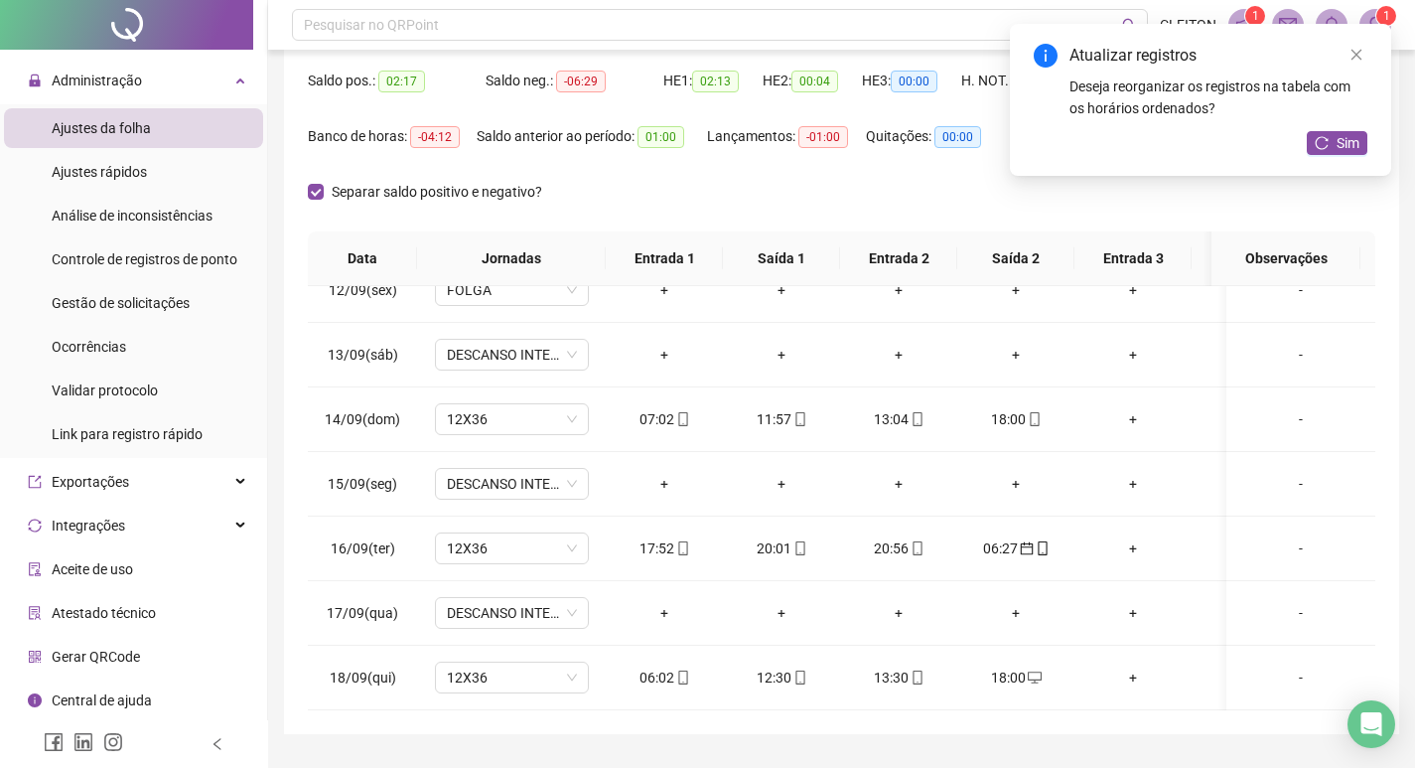
scroll to position [49, 0]
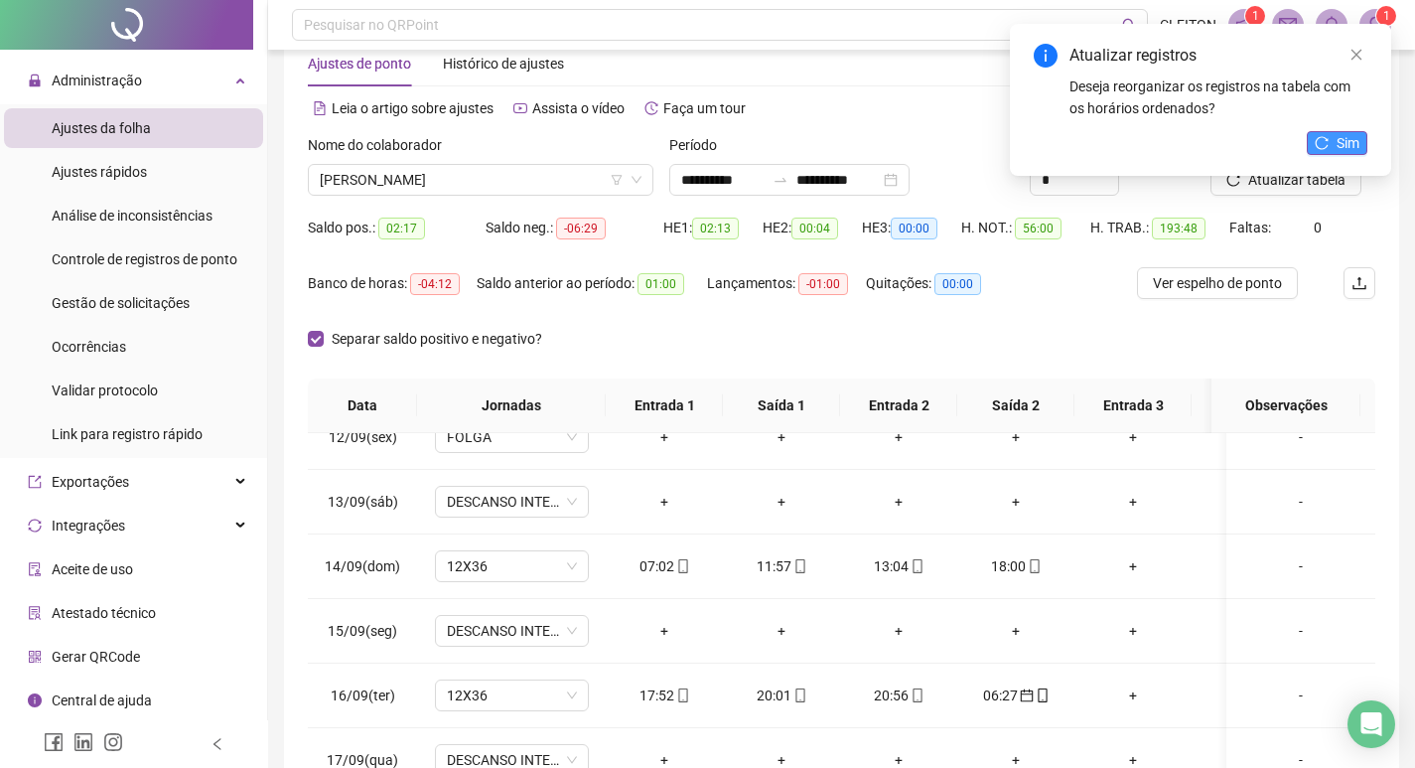
click at [1317, 150] on button "Sim" at bounding box center [1337, 143] width 61 height 24
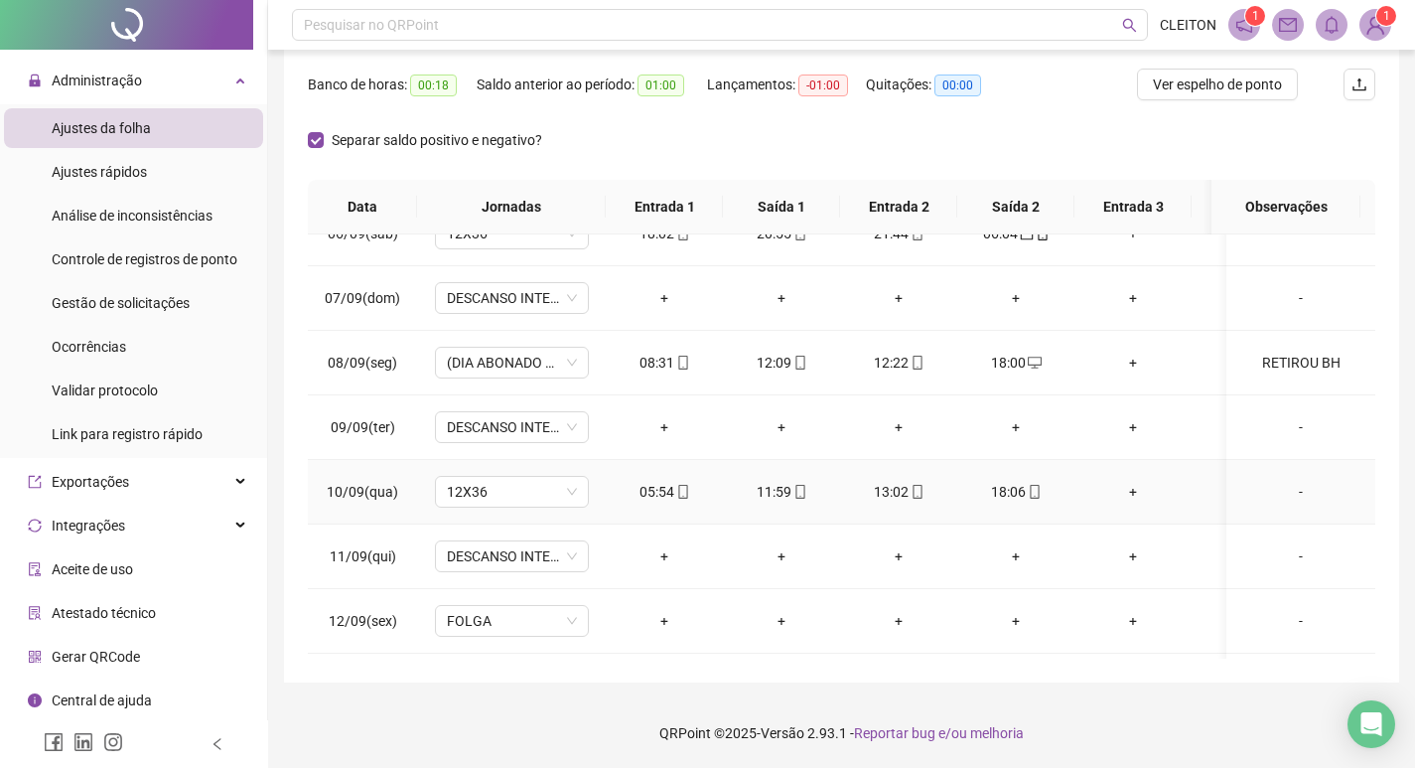
scroll to position [966, 0]
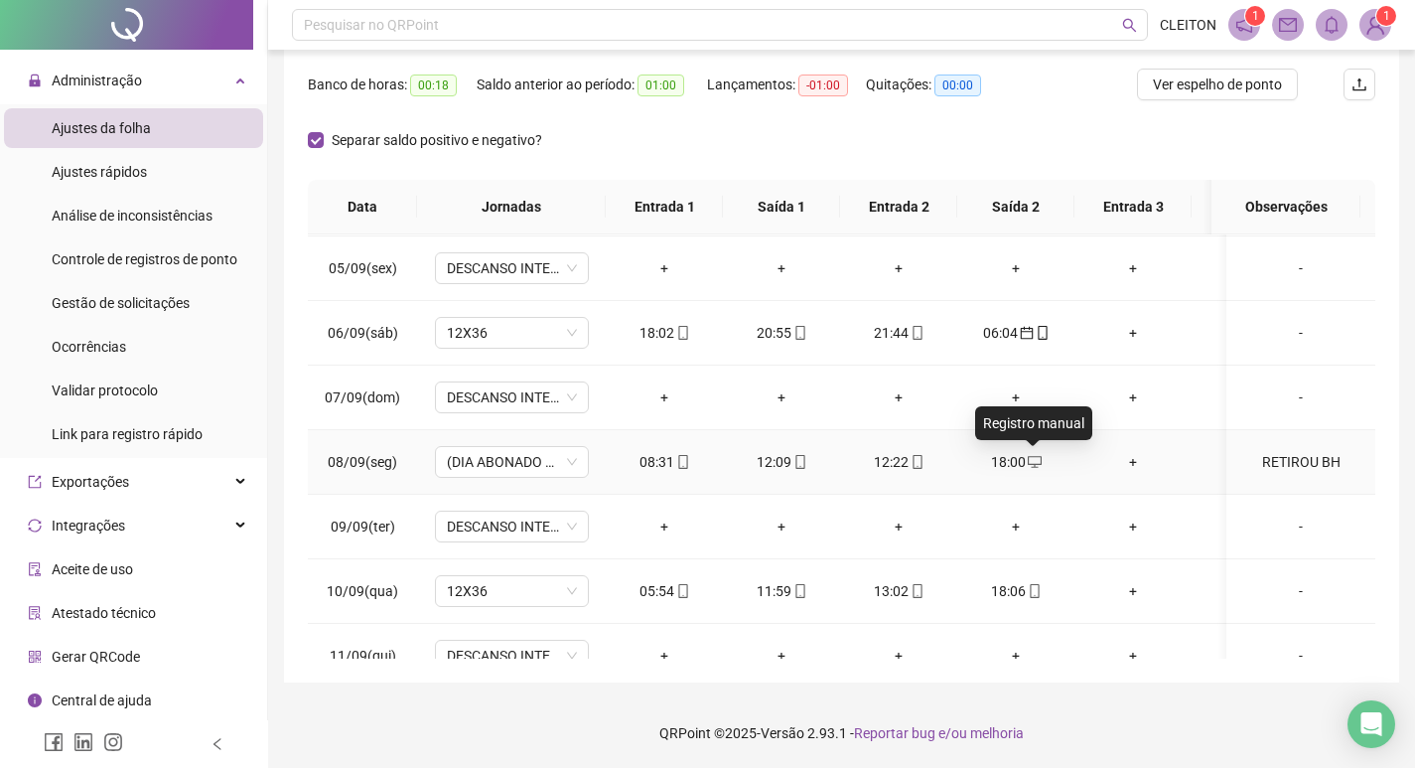
click at [1034, 460] on icon "desktop" at bounding box center [1035, 462] width 14 height 14
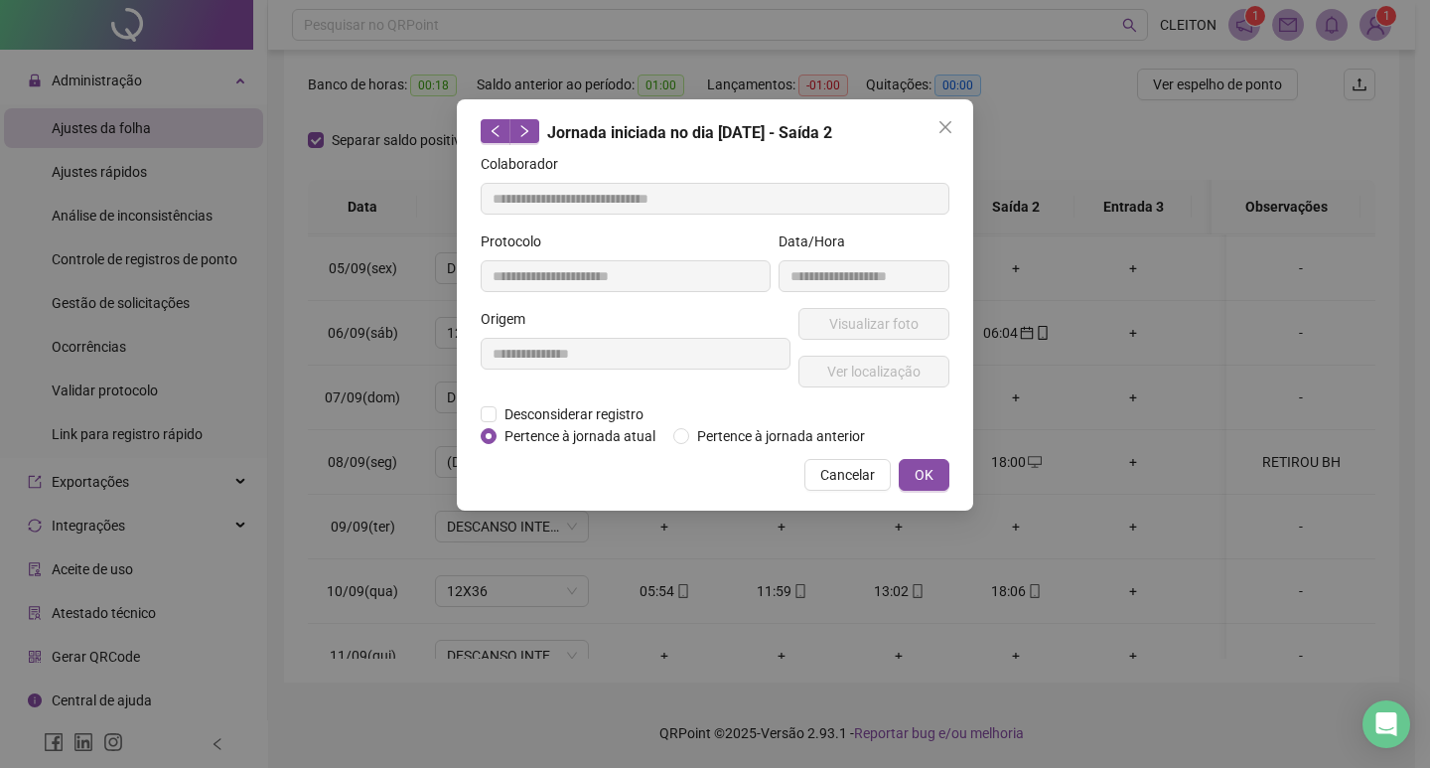
click at [578, 401] on div "**********" at bounding box center [636, 355] width 318 height 95
click at [581, 404] on span "Desconsiderar registro" at bounding box center [574, 414] width 155 height 22
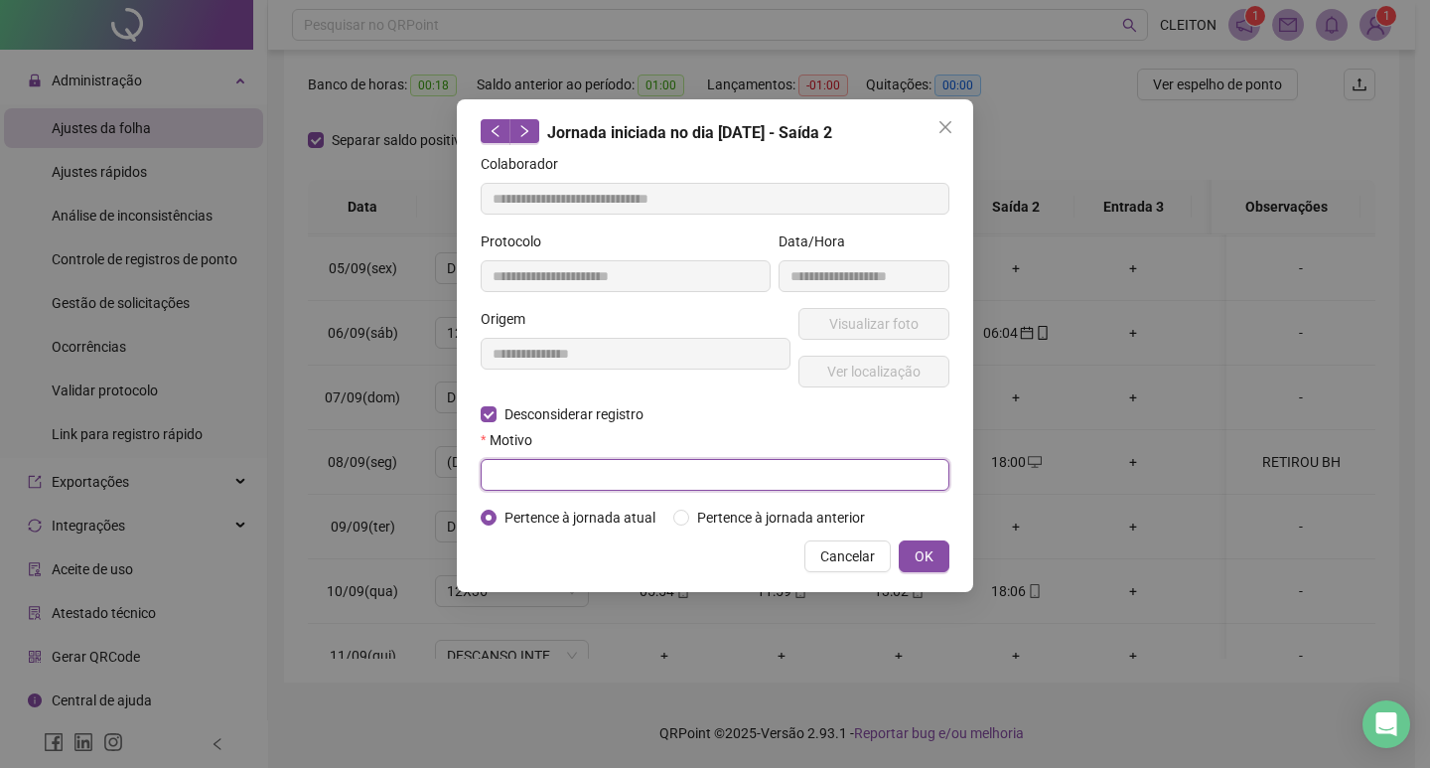
click at [788, 483] on input "text" at bounding box center [715, 475] width 469 height 32
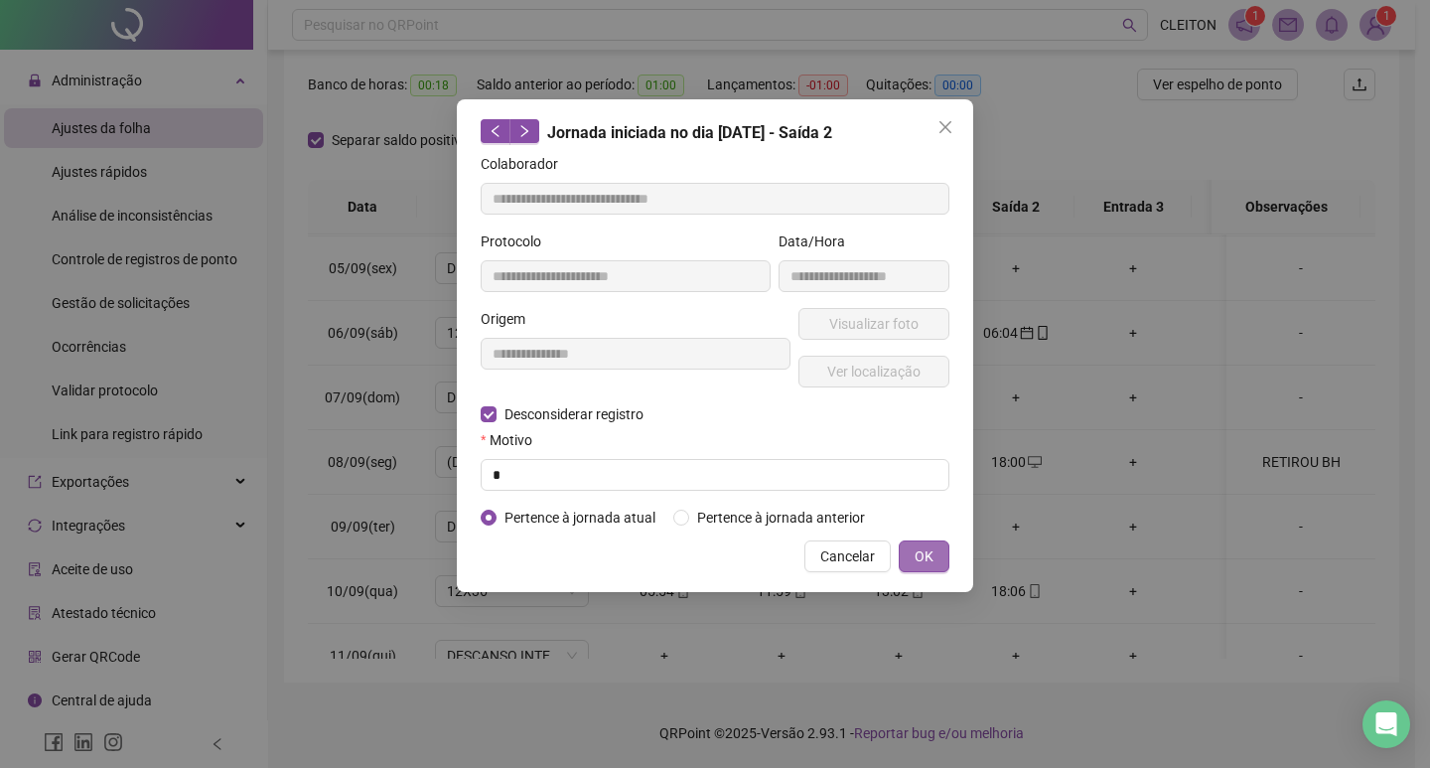
click at [924, 545] on span "OK" at bounding box center [924, 556] width 19 height 22
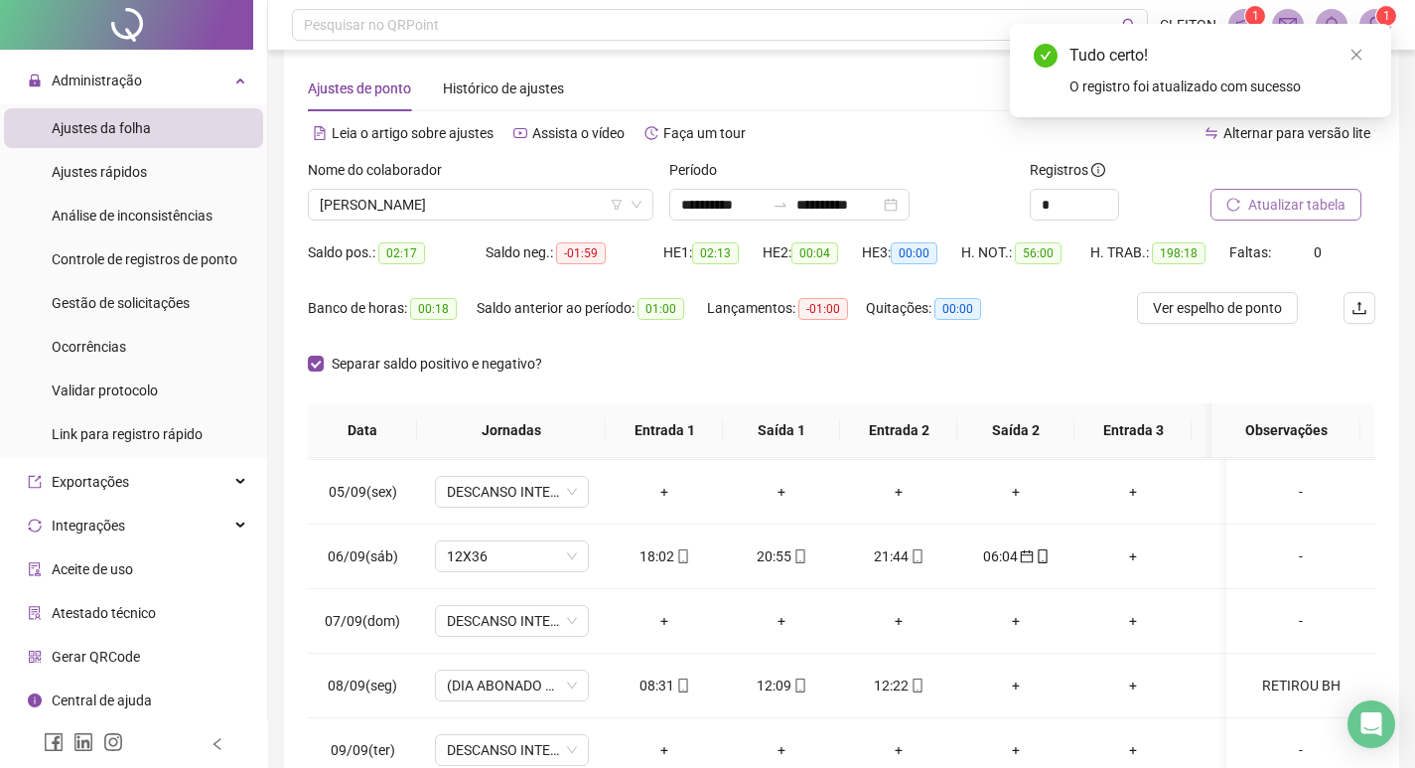
scroll to position [0, 0]
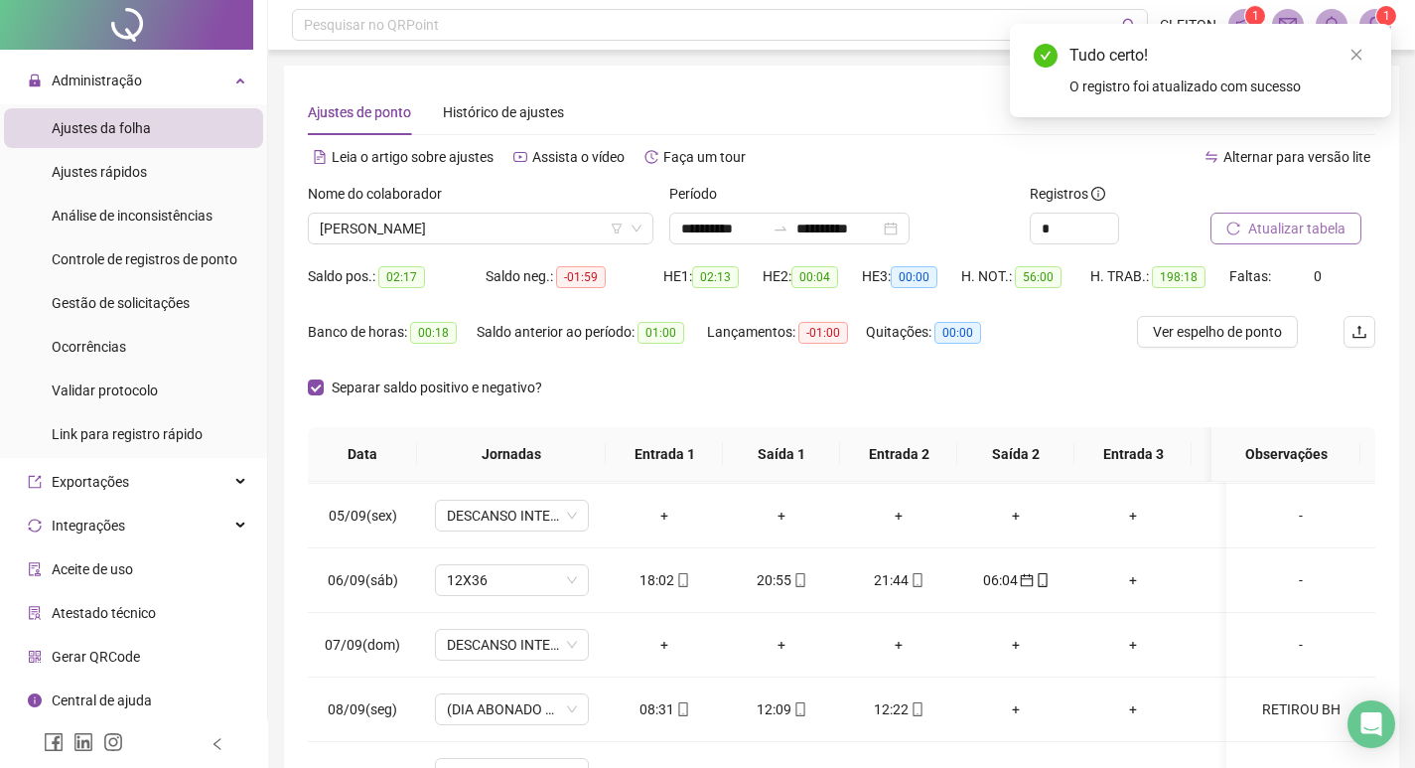
click at [1236, 220] on button "Atualizar tabela" at bounding box center [1286, 229] width 151 height 32
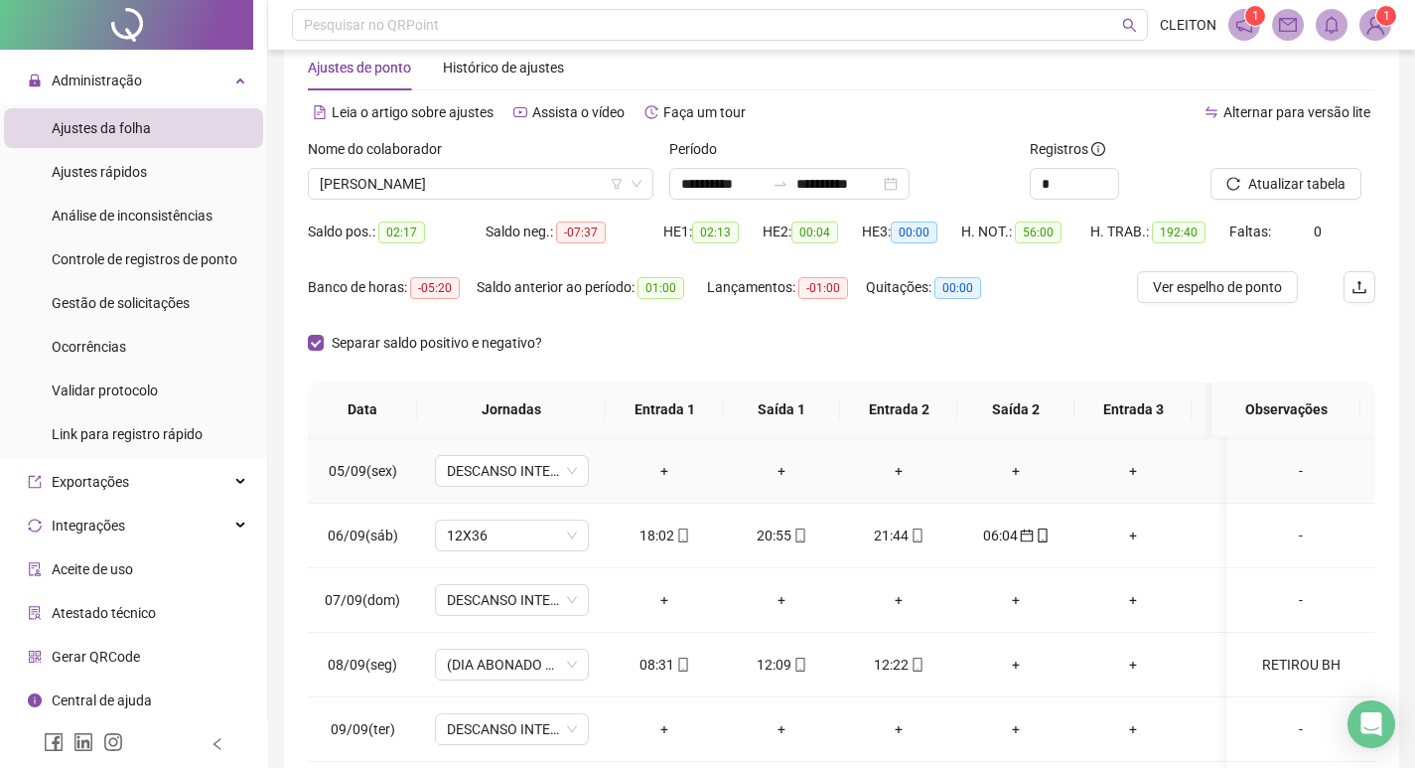
scroll to position [99, 0]
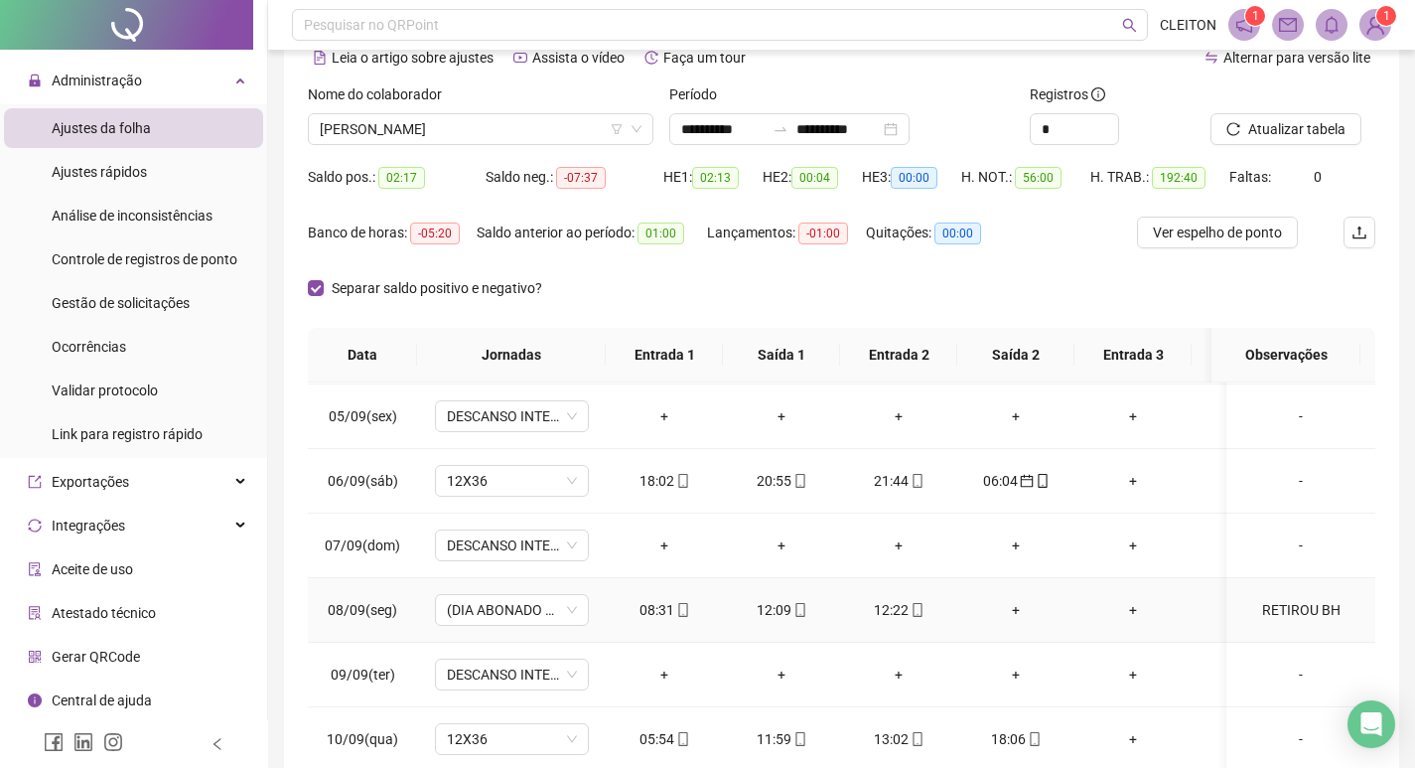
click at [1012, 607] on div "+" at bounding box center [1015, 610] width 85 height 22
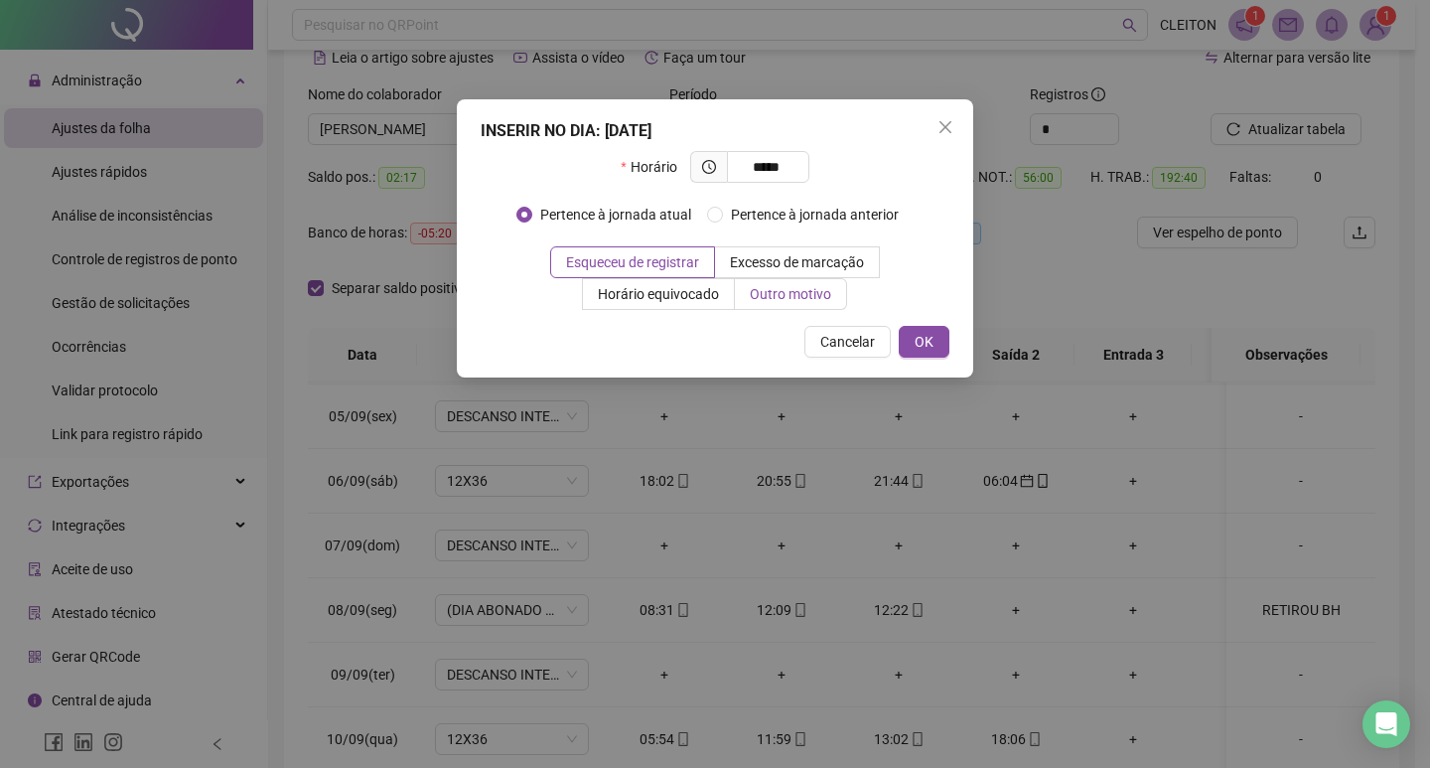
click at [754, 286] on span "Outro motivo" at bounding box center [790, 294] width 81 height 16
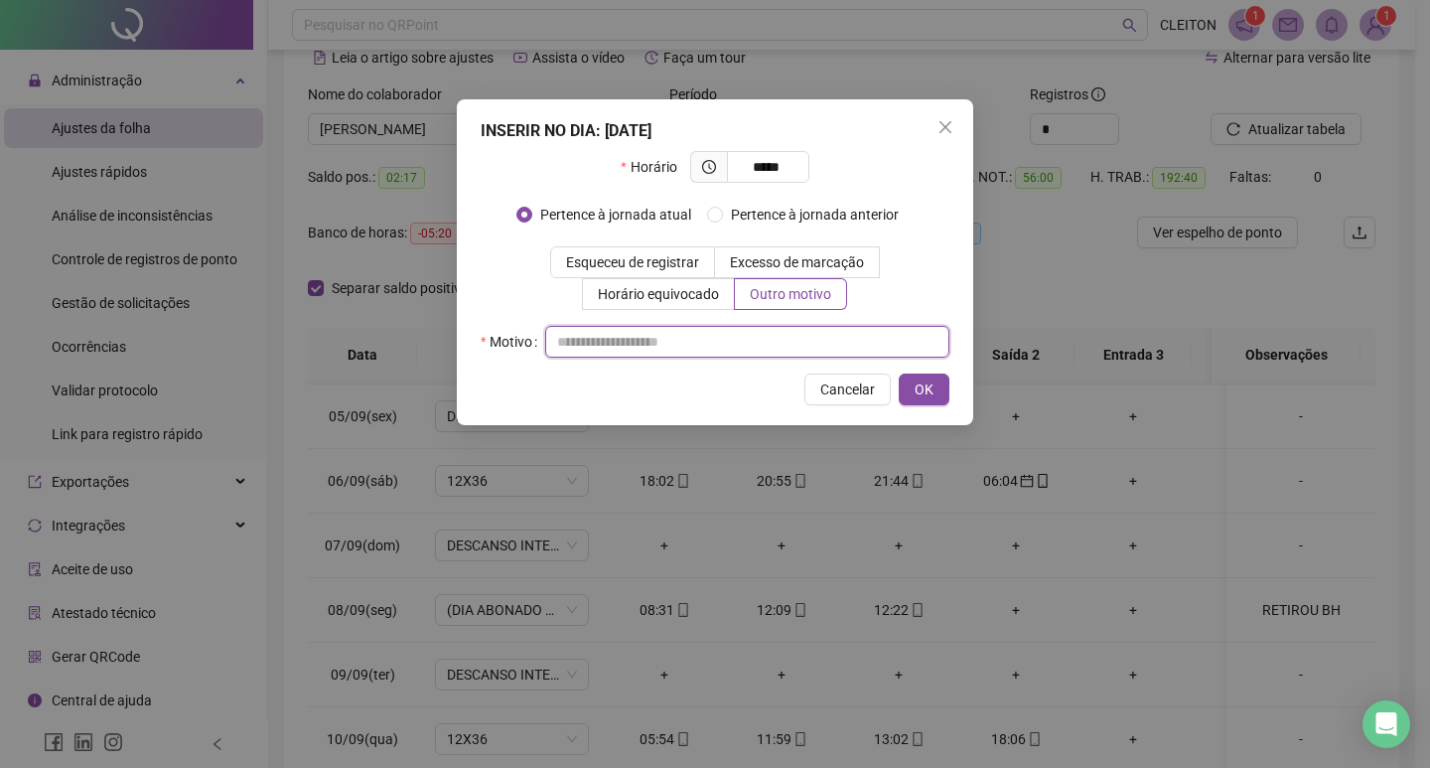
click at [727, 337] on input "text" at bounding box center [747, 342] width 404 height 32
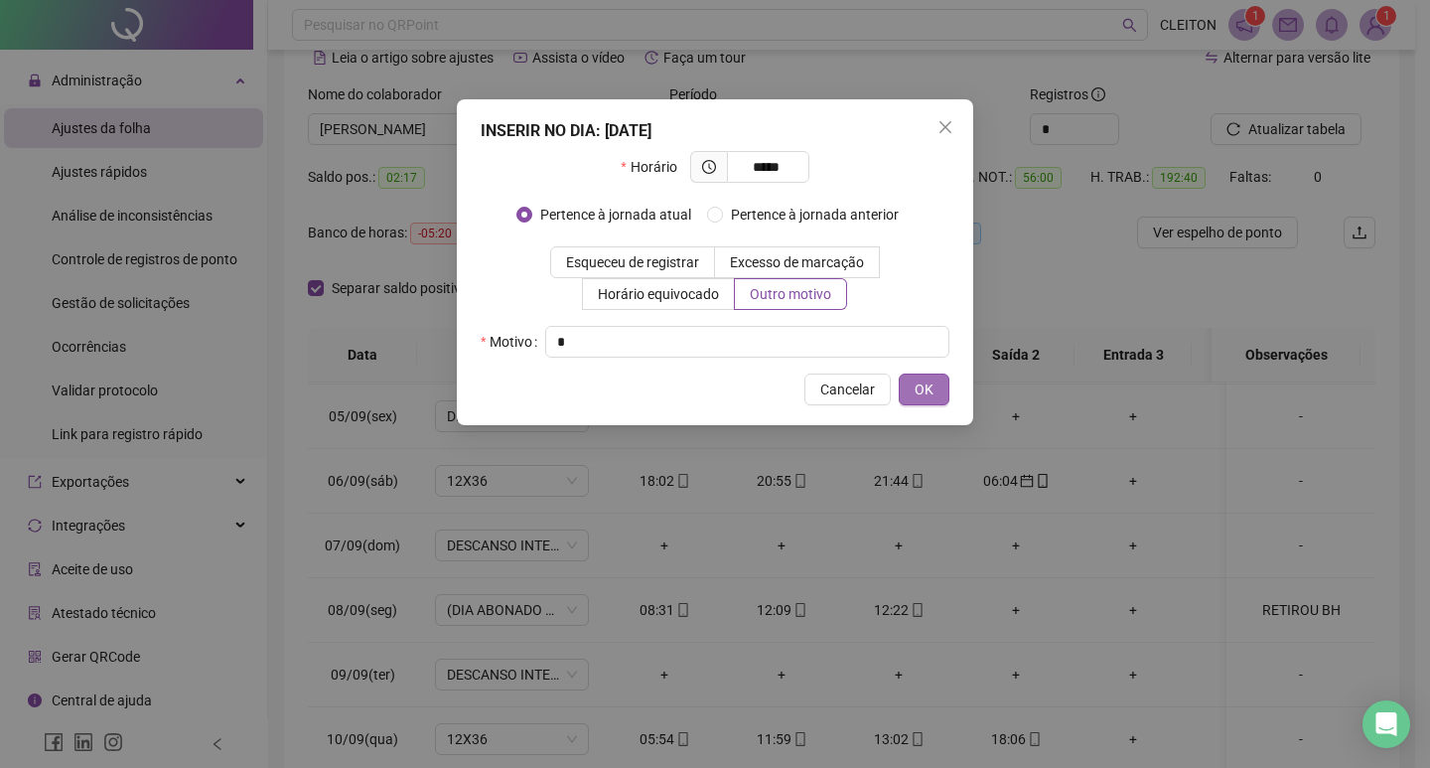
click at [912, 383] on button "OK" at bounding box center [924, 389] width 51 height 32
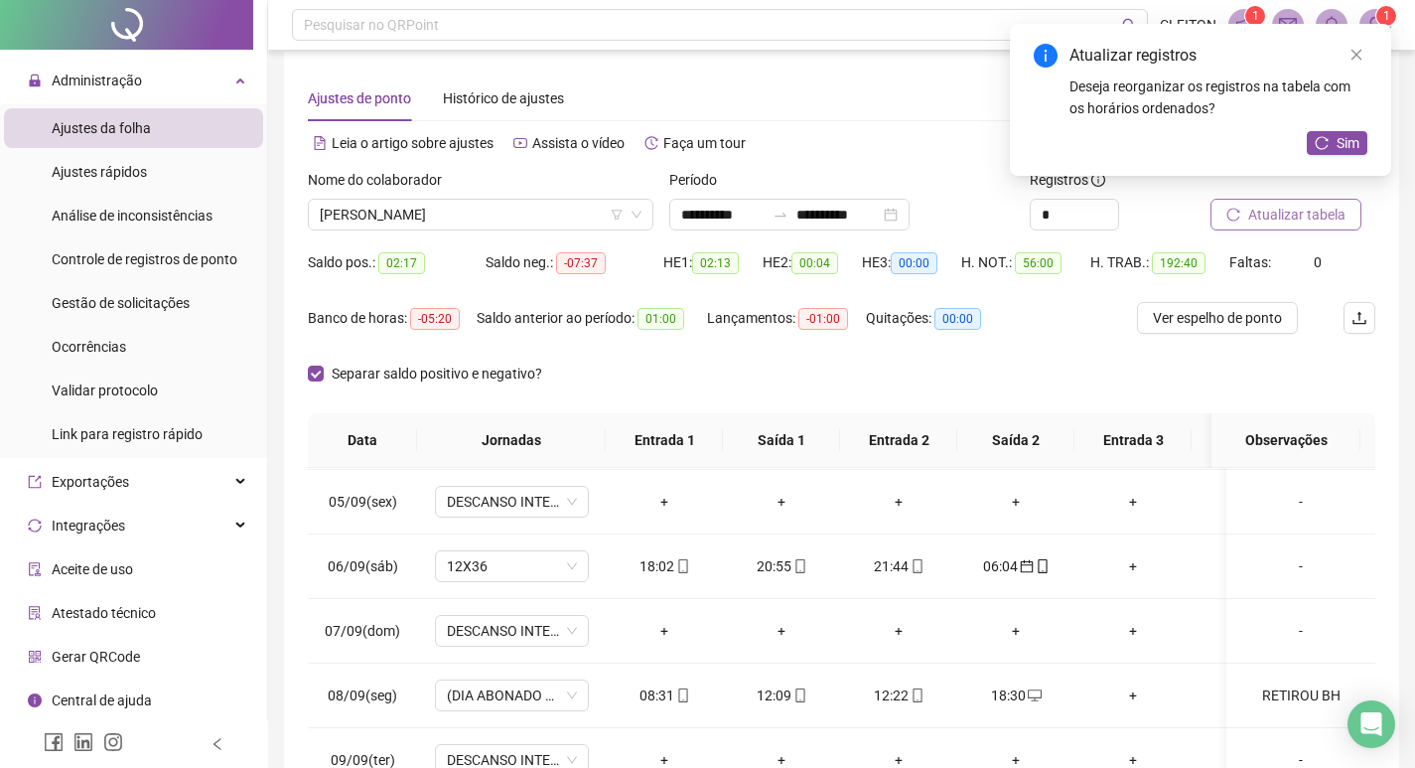
scroll to position [0, 0]
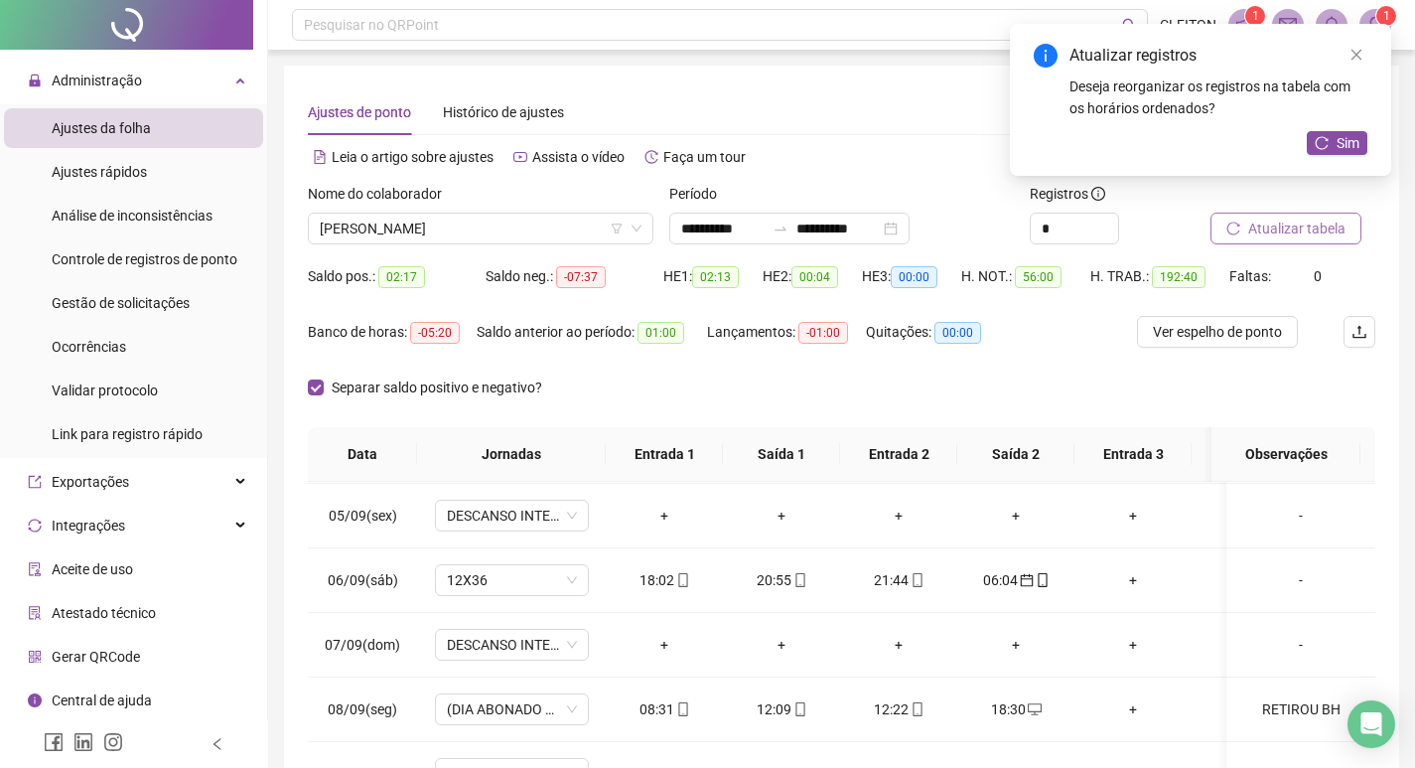
click at [1294, 233] on span "Atualizar tabela" at bounding box center [1296, 228] width 97 height 22
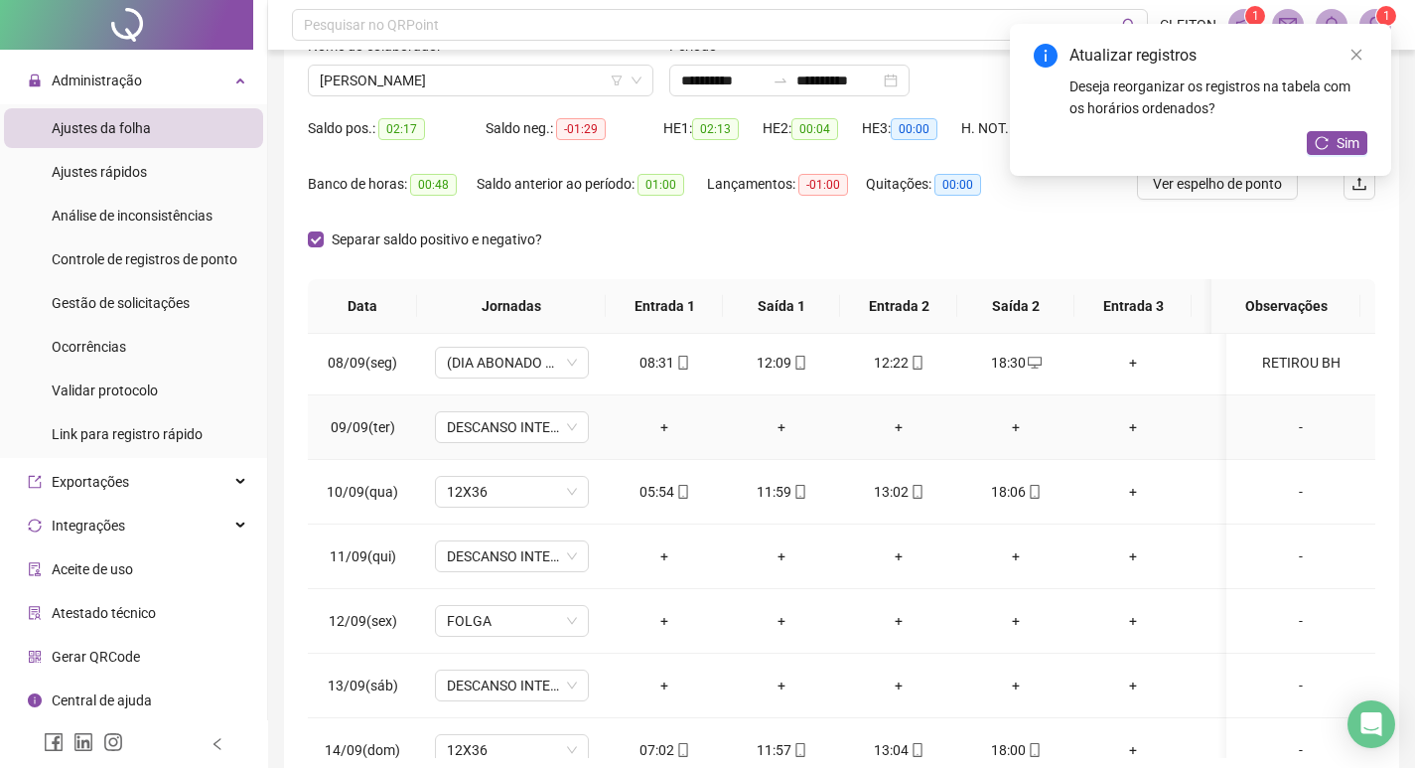
scroll to position [1066, 0]
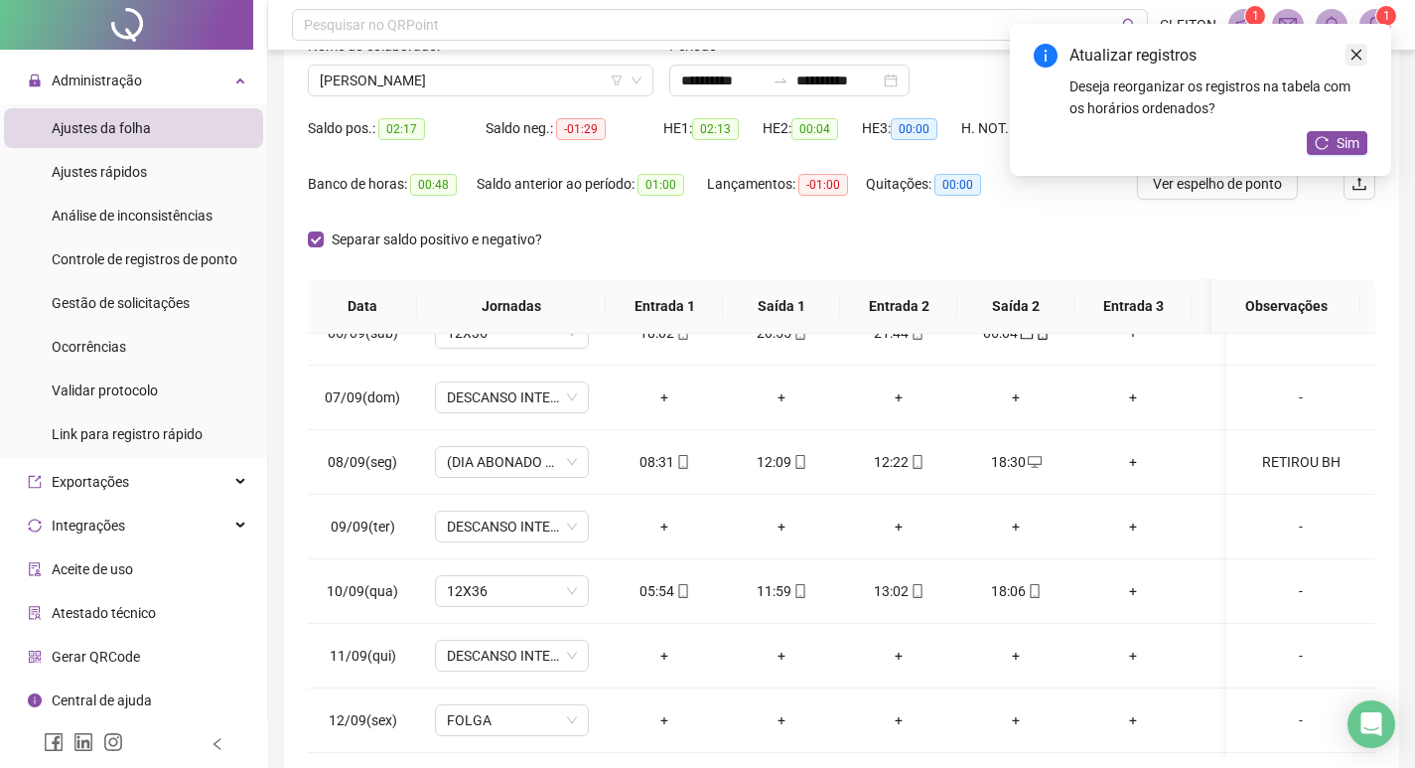
click at [1355, 52] on icon "close" at bounding box center [1357, 55] width 14 height 14
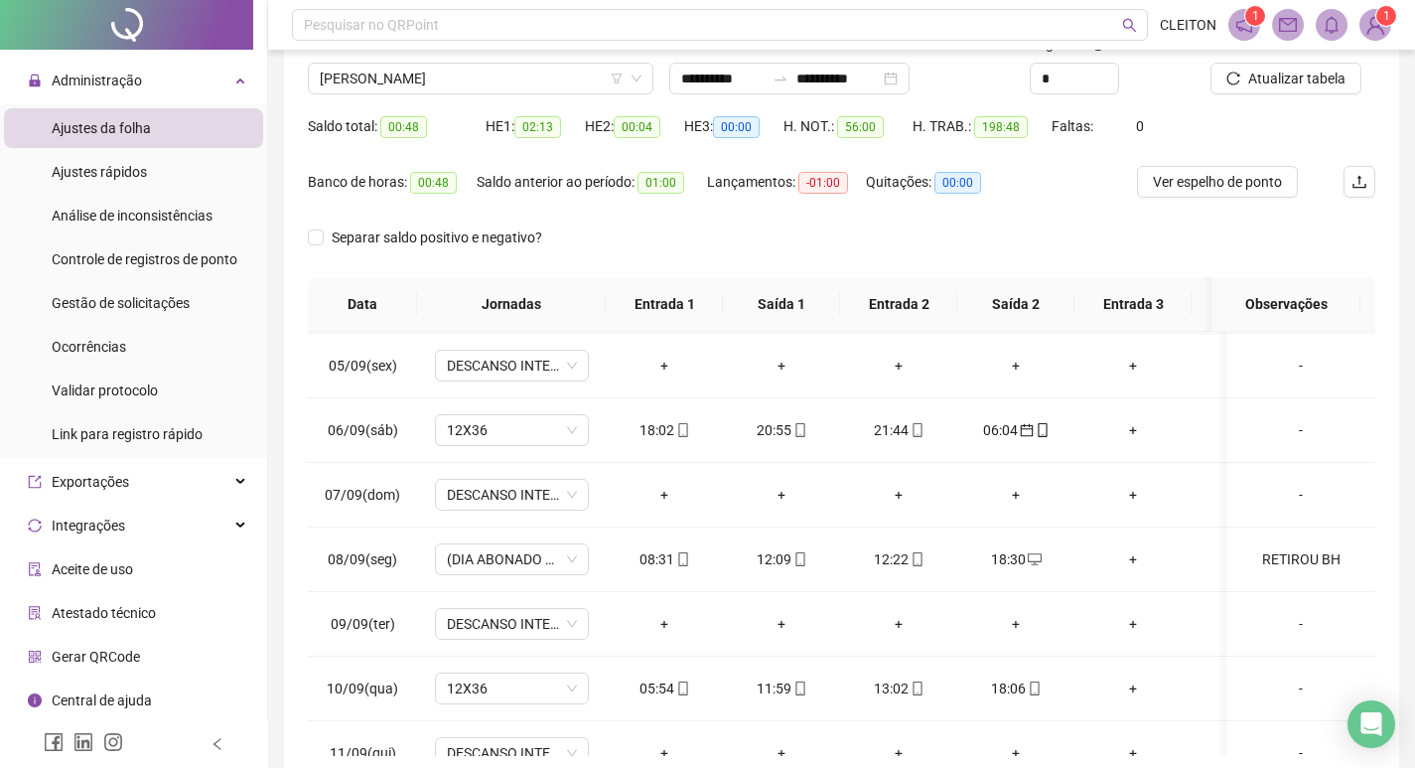
scroll to position [49, 0]
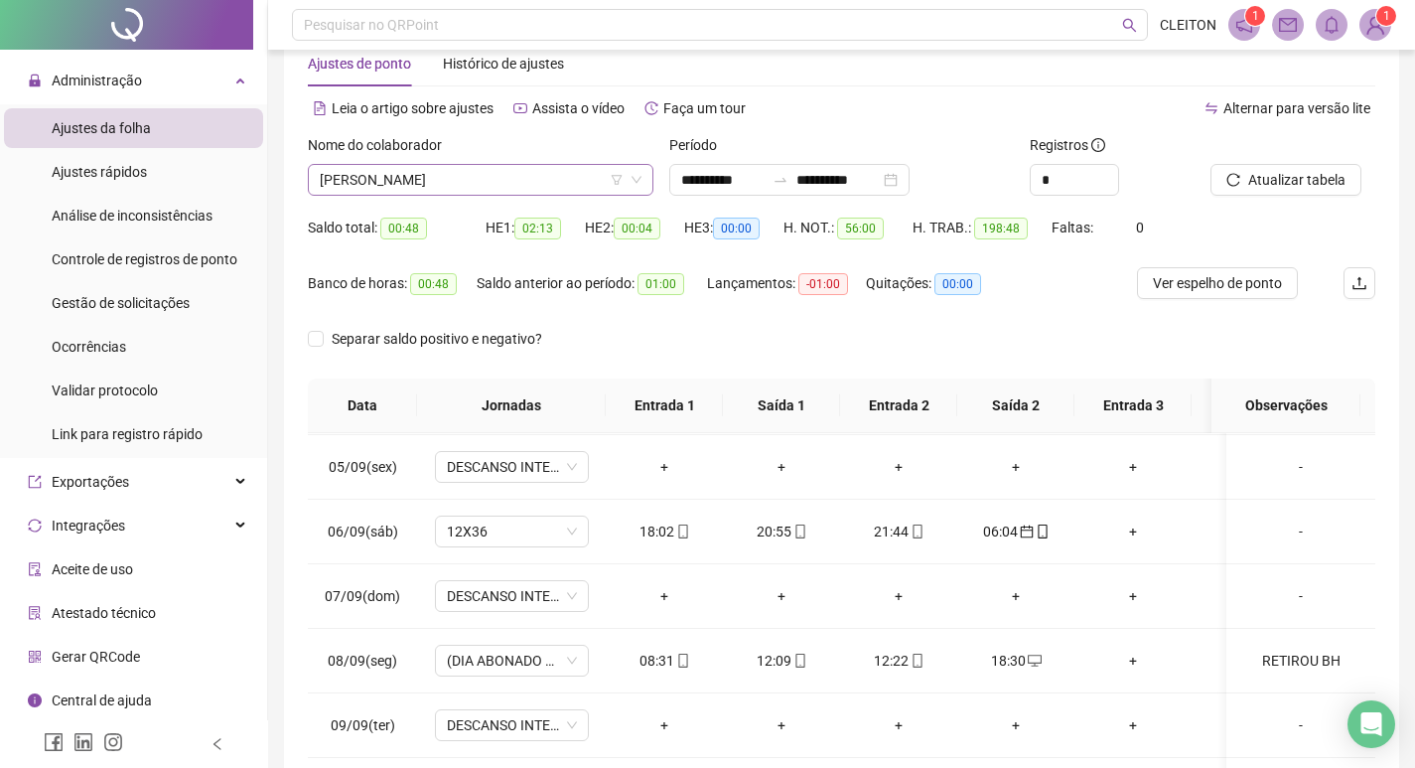
click at [405, 178] on span "[PERSON_NAME]" at bounding box center [481, 180] width 322 height 30
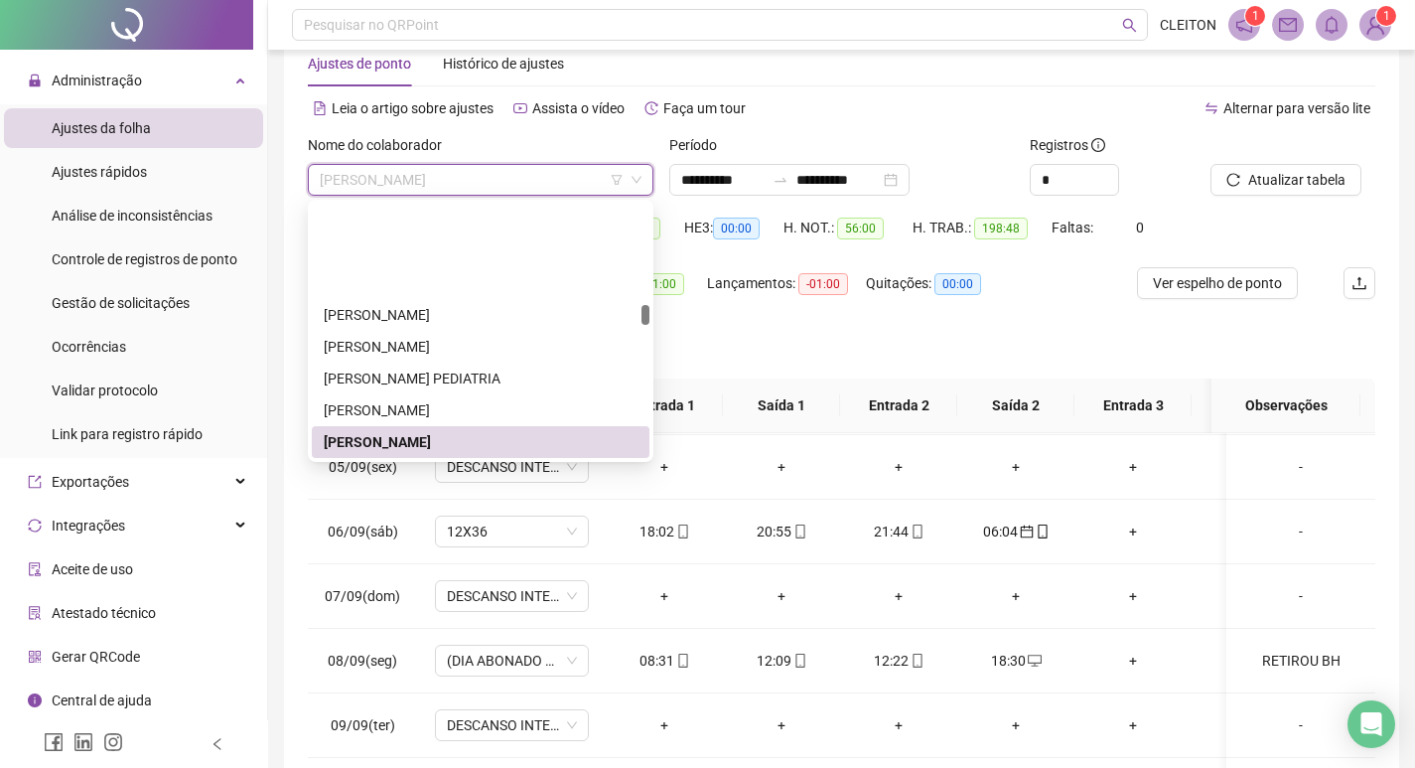
scroll to position [1720, 0]
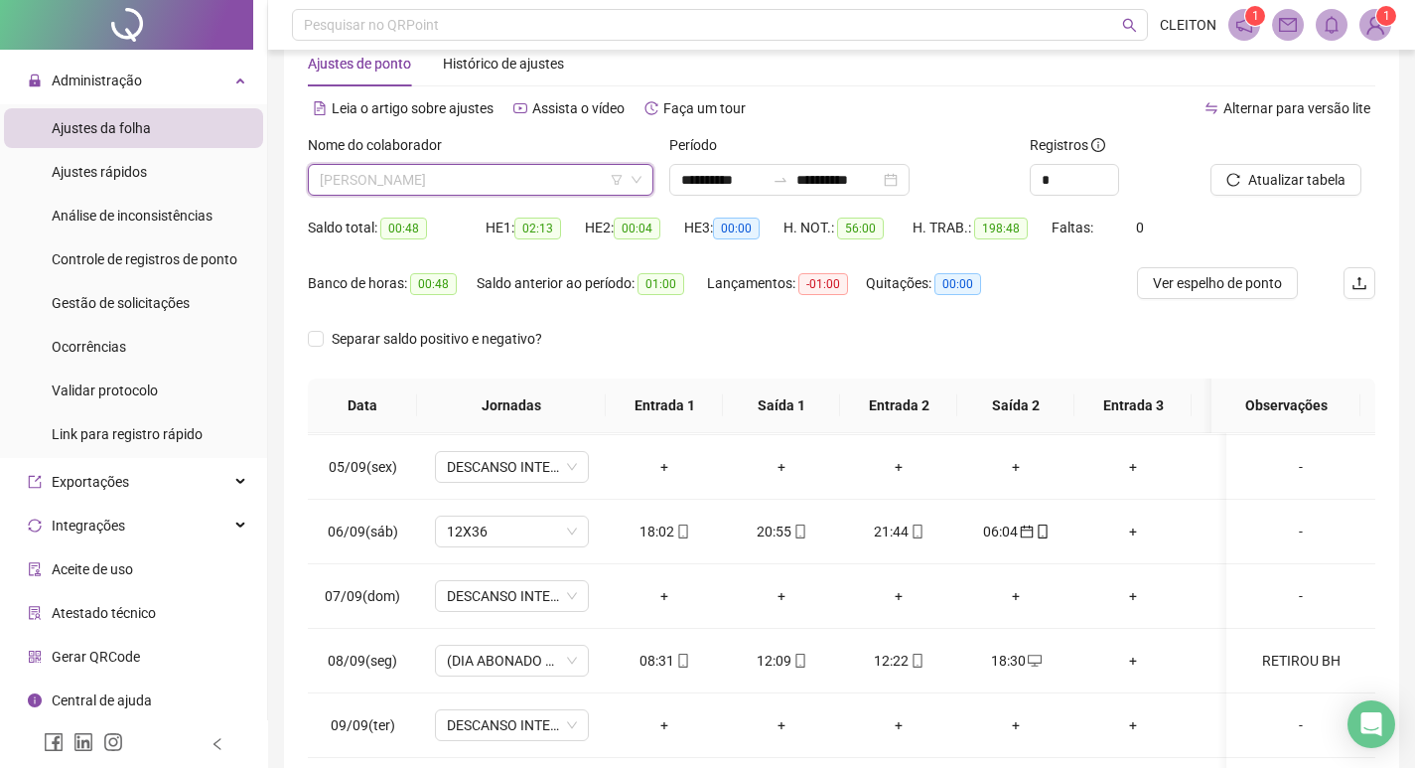
click at [574, 175] on span "[PERSON_NAME]" at bounding box center [481, 180] width 322 height 30
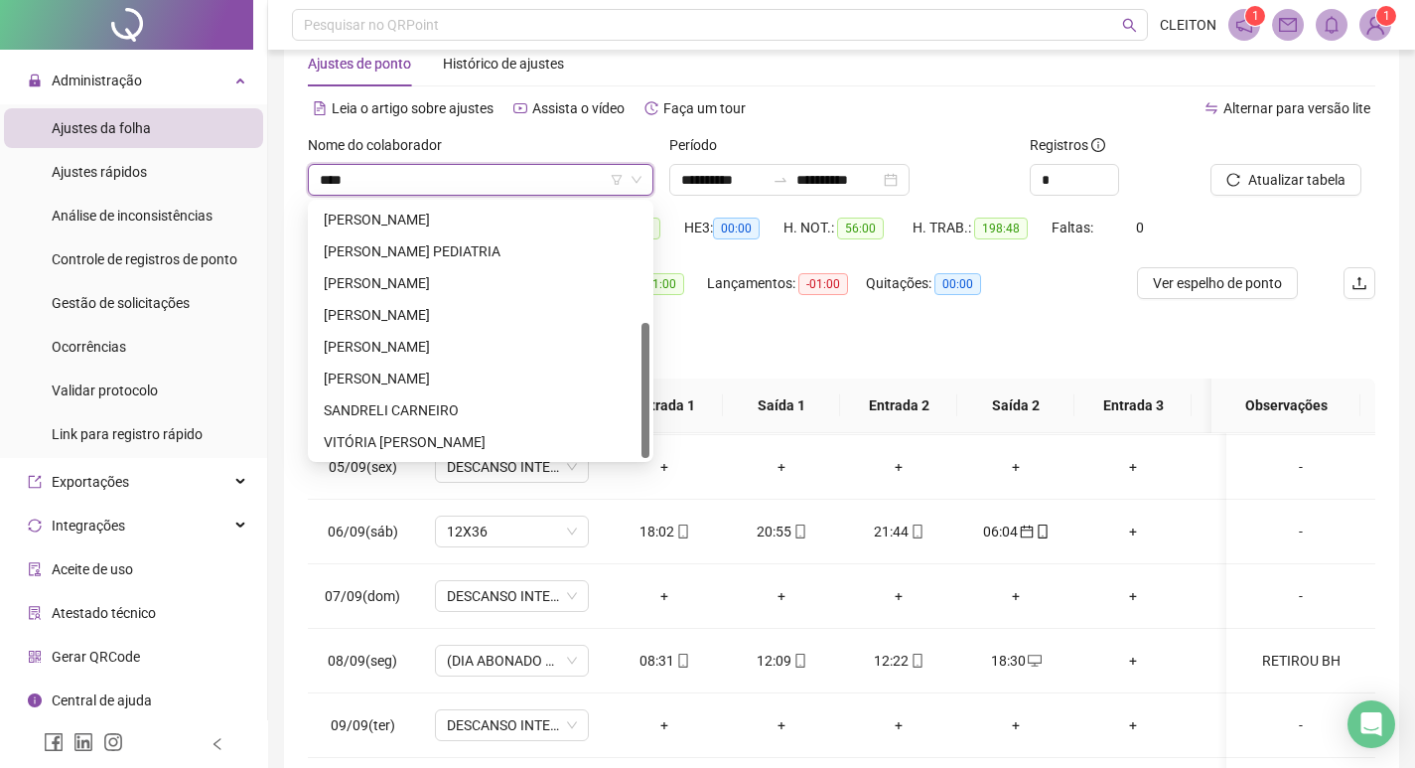
scroll to position [0, 0]
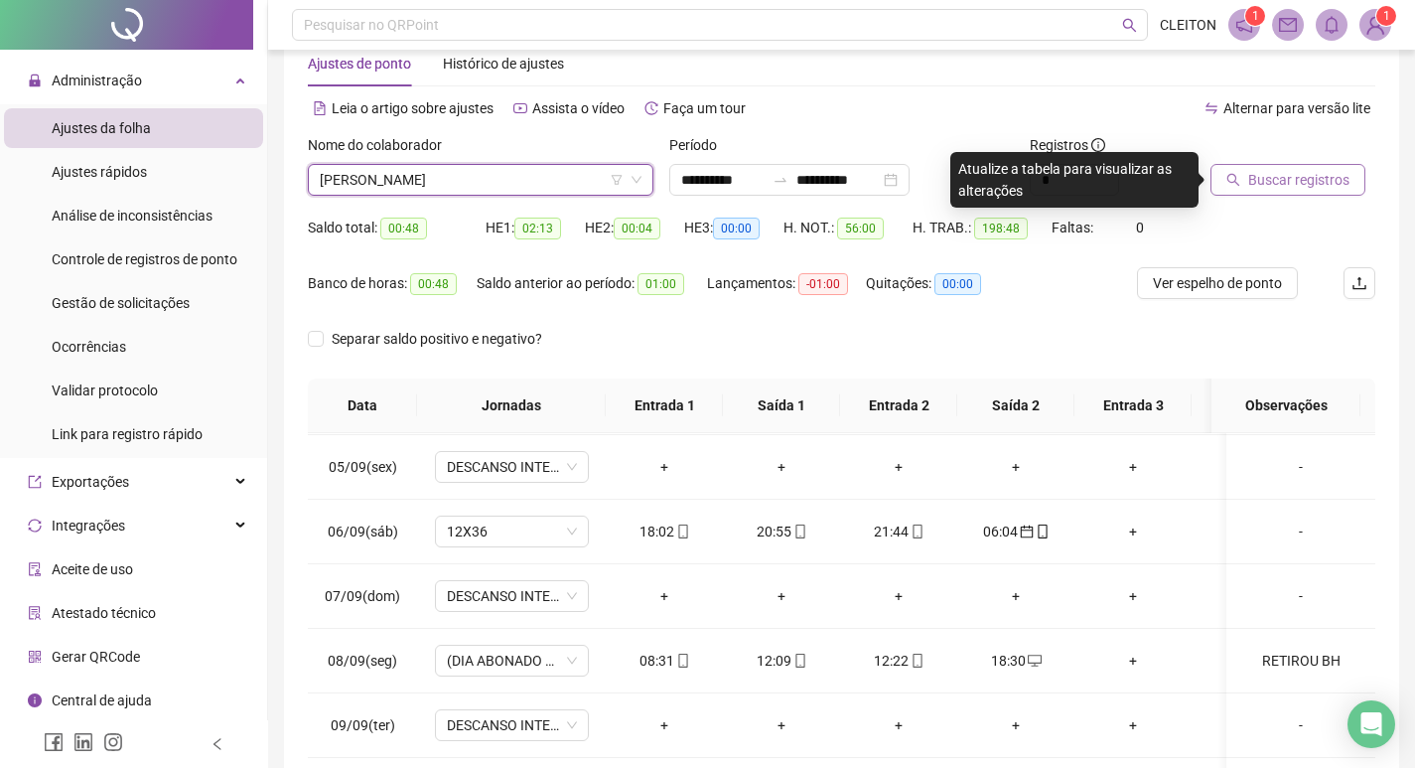
click at [1258, 178] on span "Buscar registros" at bounding box center [1298, 180] width 101 height 22
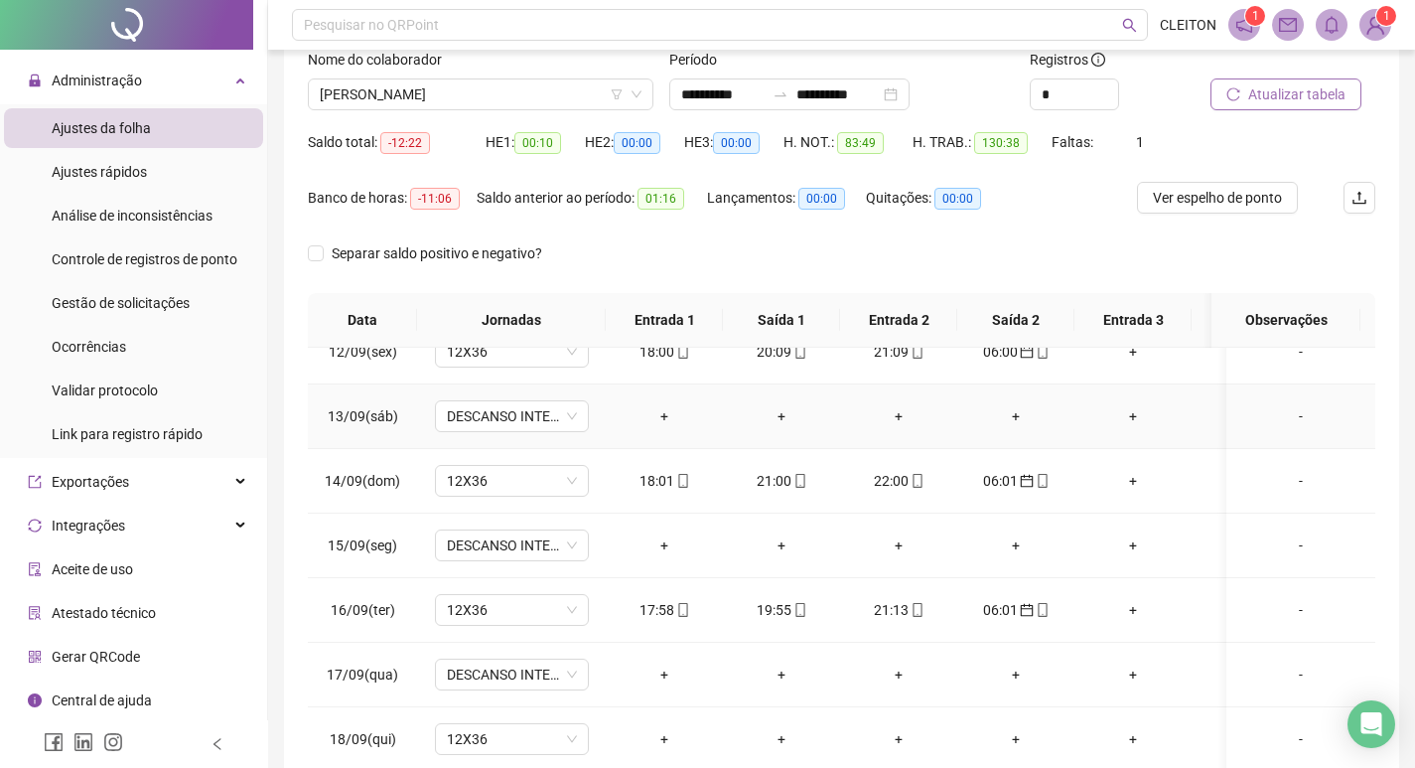
scroll to position [247, 0]
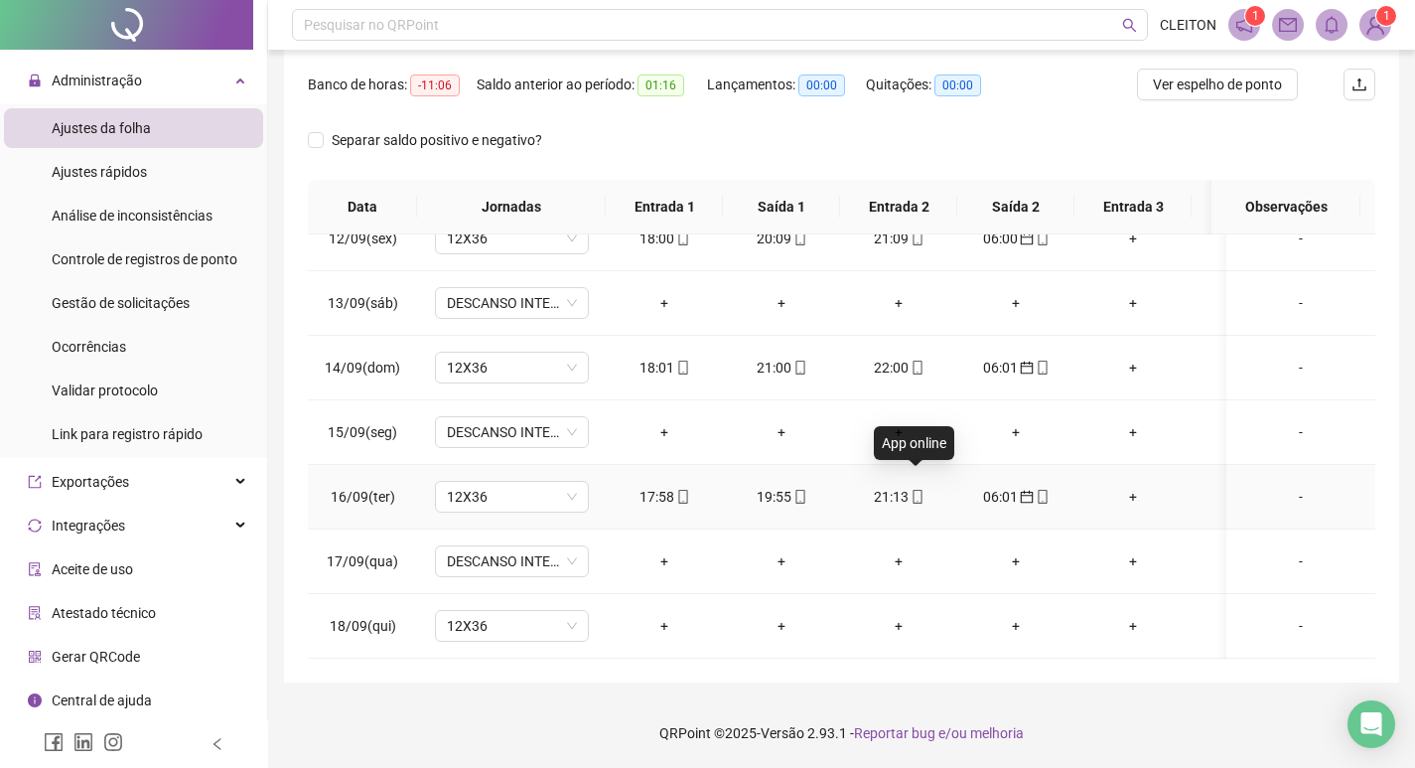
click at [915, 490] on icon "mobile" at bounding box center [918, 497] width 14 height 14
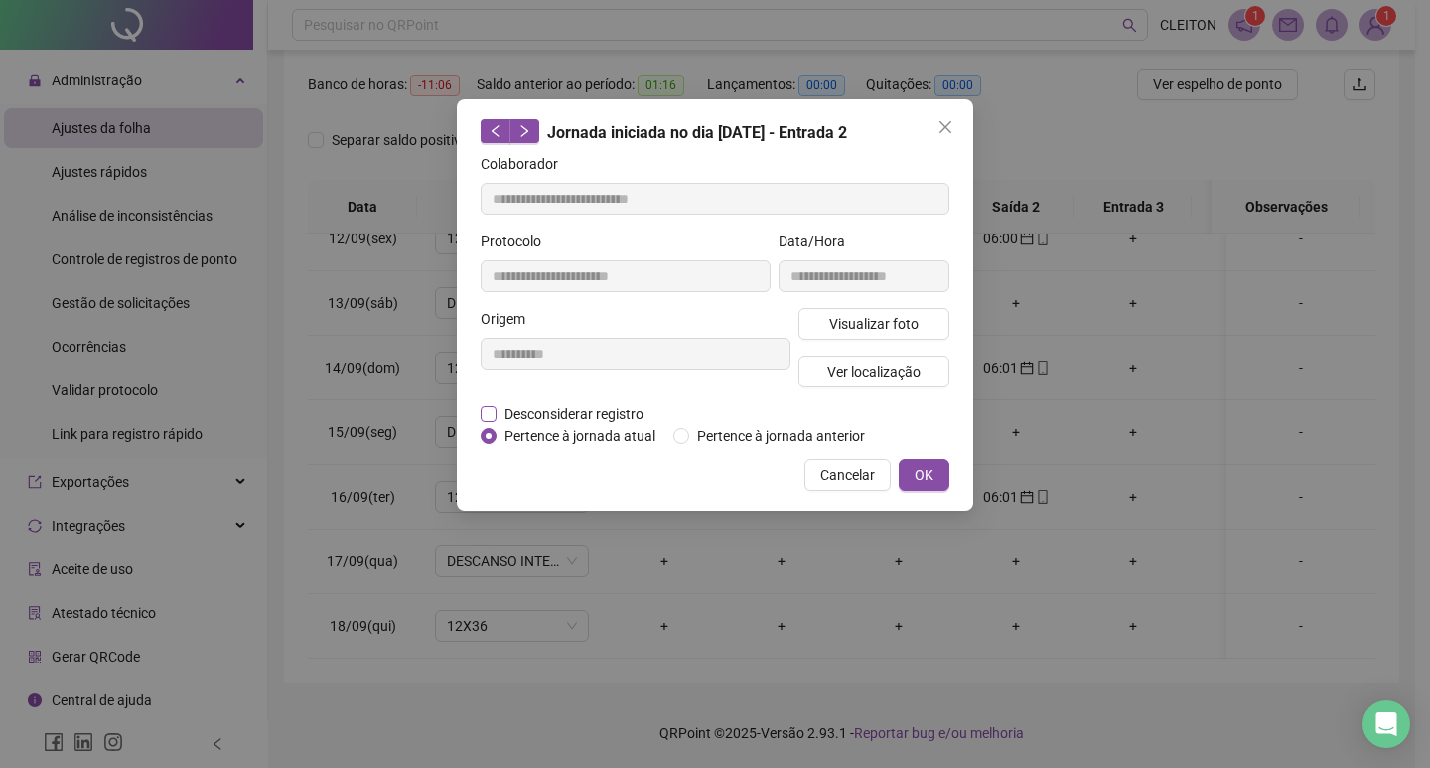
click at [537, 415] on span "Desconsiderar registro" at bounding box center [574, 414] width 155 height 22
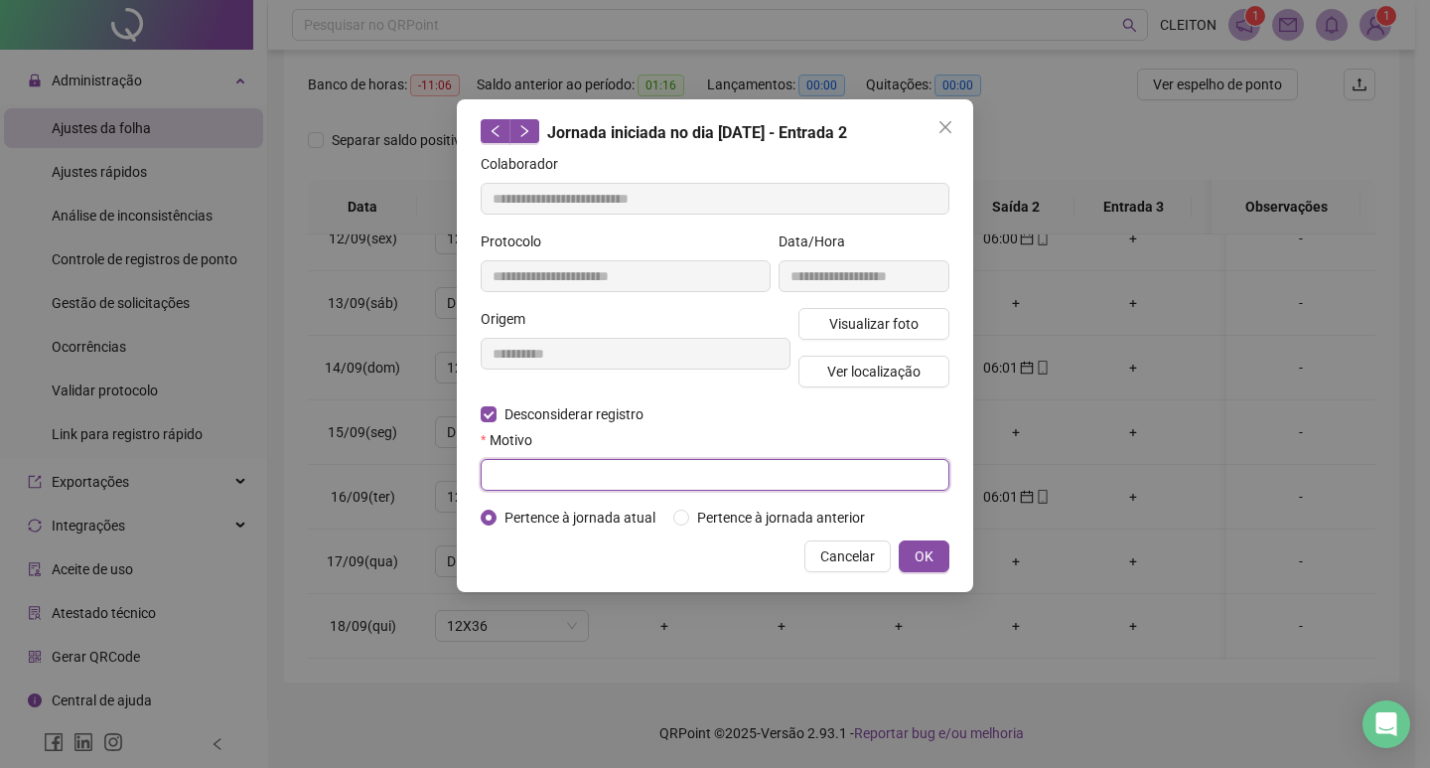
click at [643, 482] on input "text" at bounding box center [715, 475] width 469 height 32
click at [933, 126] on span "Close" at bounding box center [946, 127] width 32 height 16
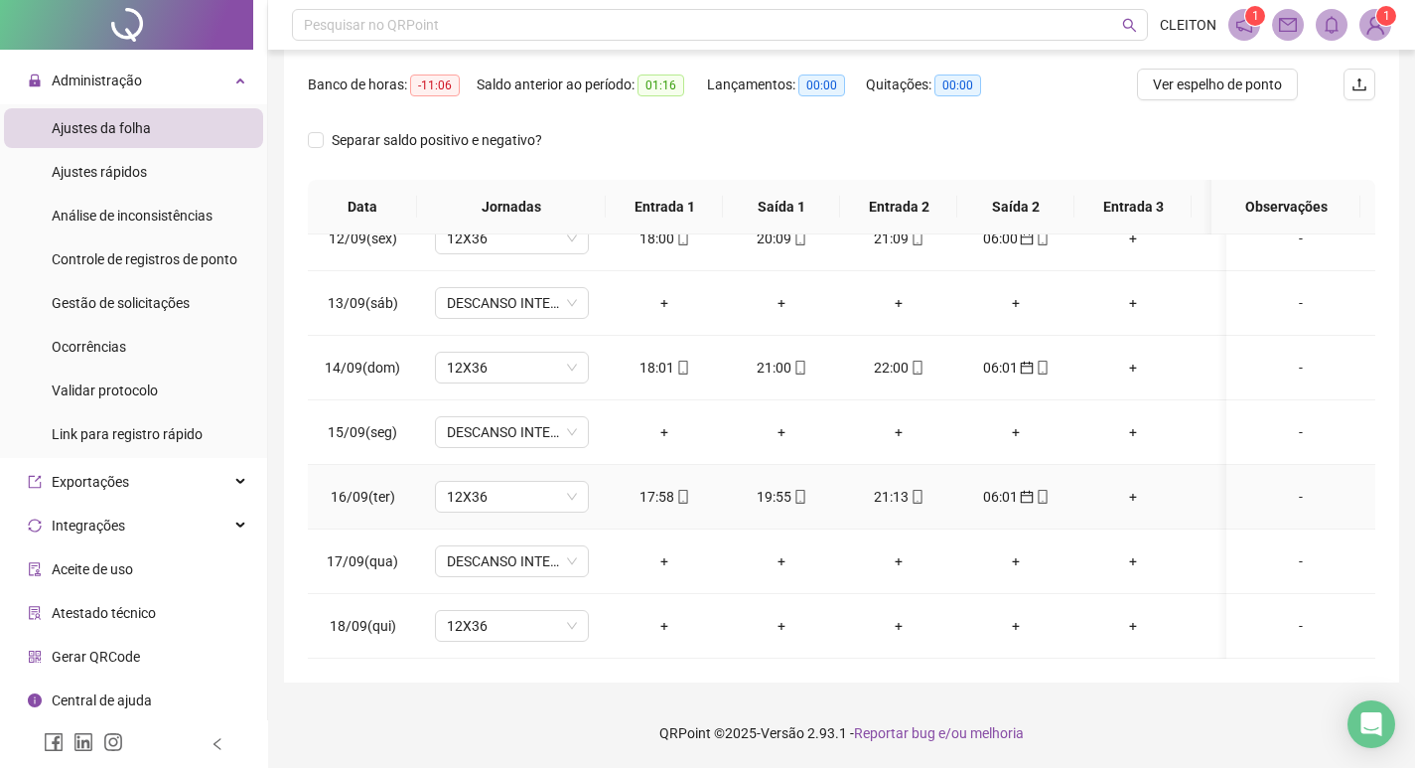
click at [904, 490] on div "21:13" at bounding box center [898, 497] width 85 height 22
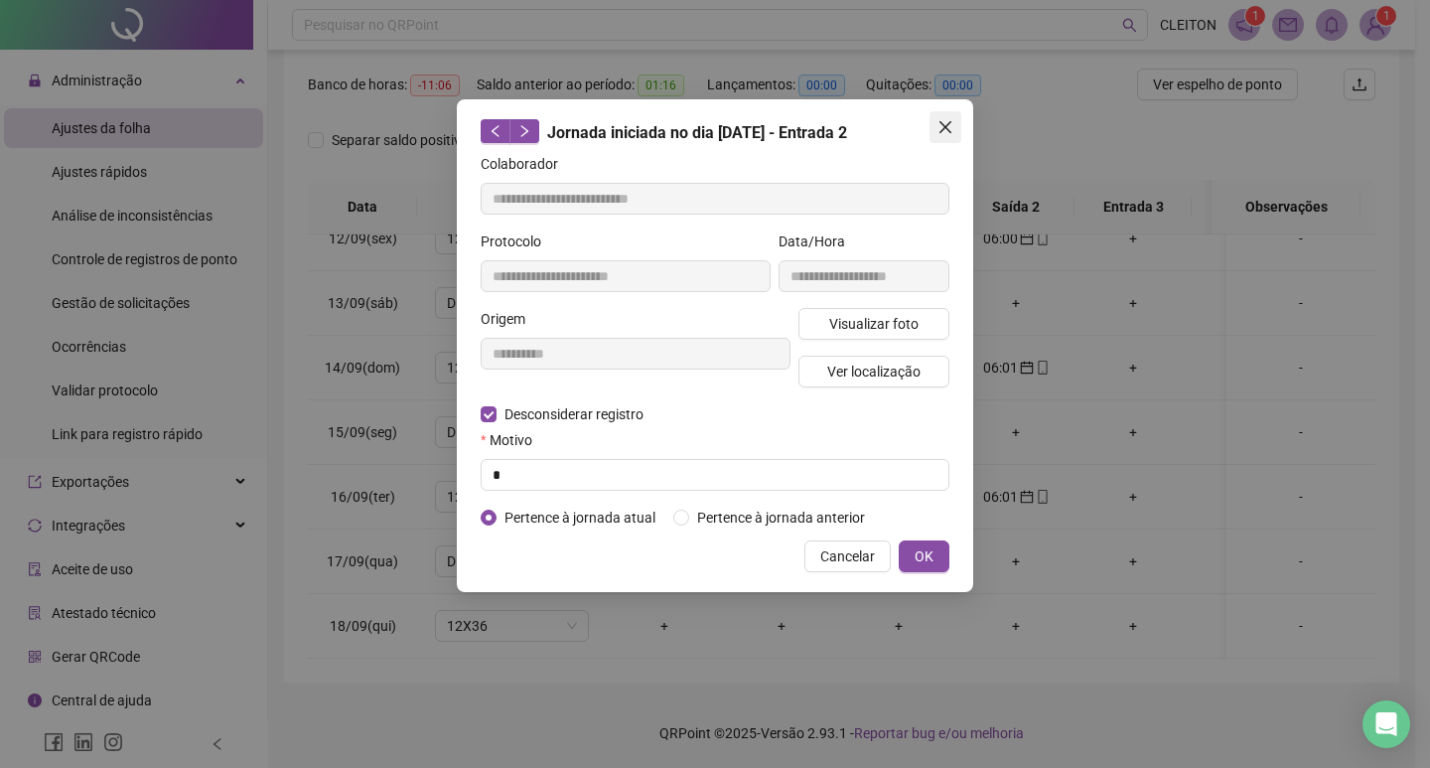
click at [941, 126] on icon "close" at bounding box center [945, 127] width 16 height 16
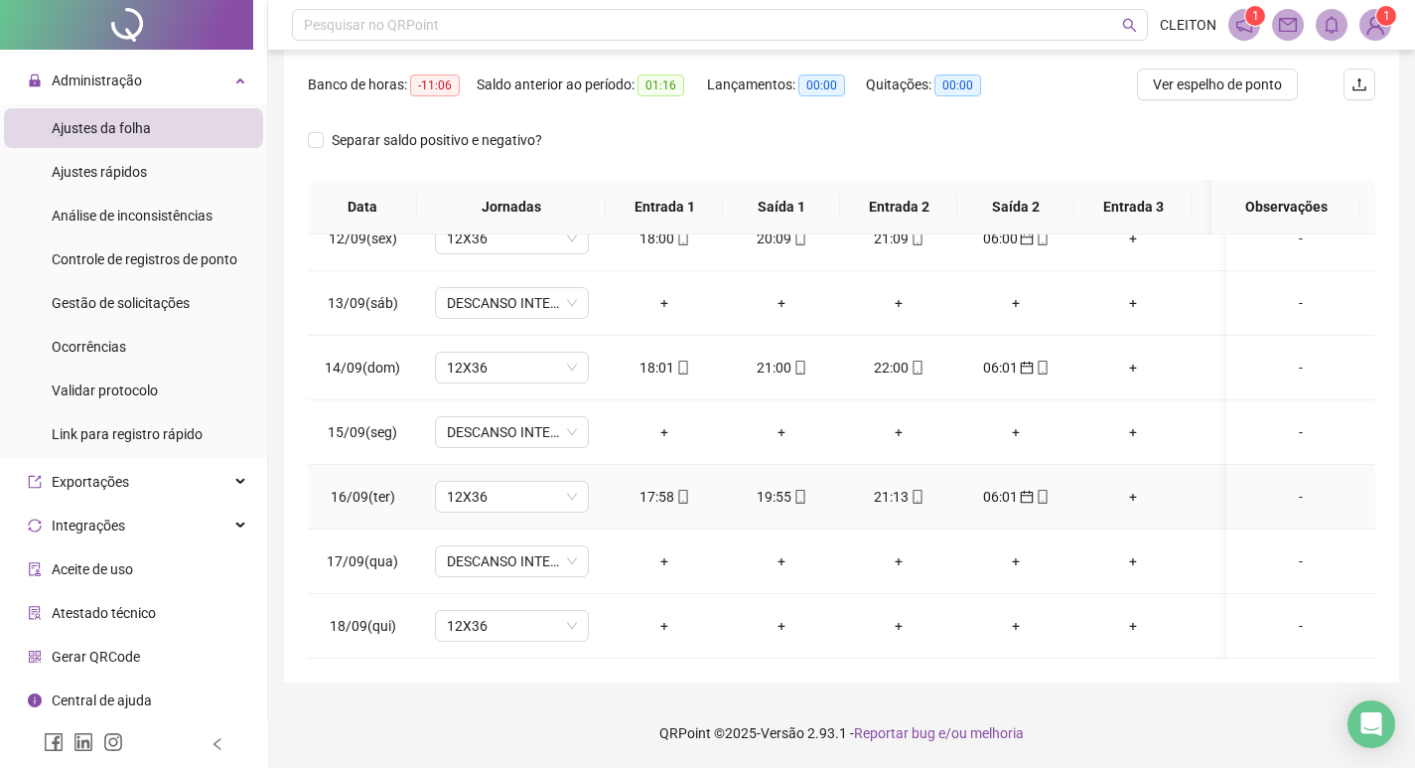
click at [896, 487] on div "21:13" at bounding box center [898, 497] width 85 height 22
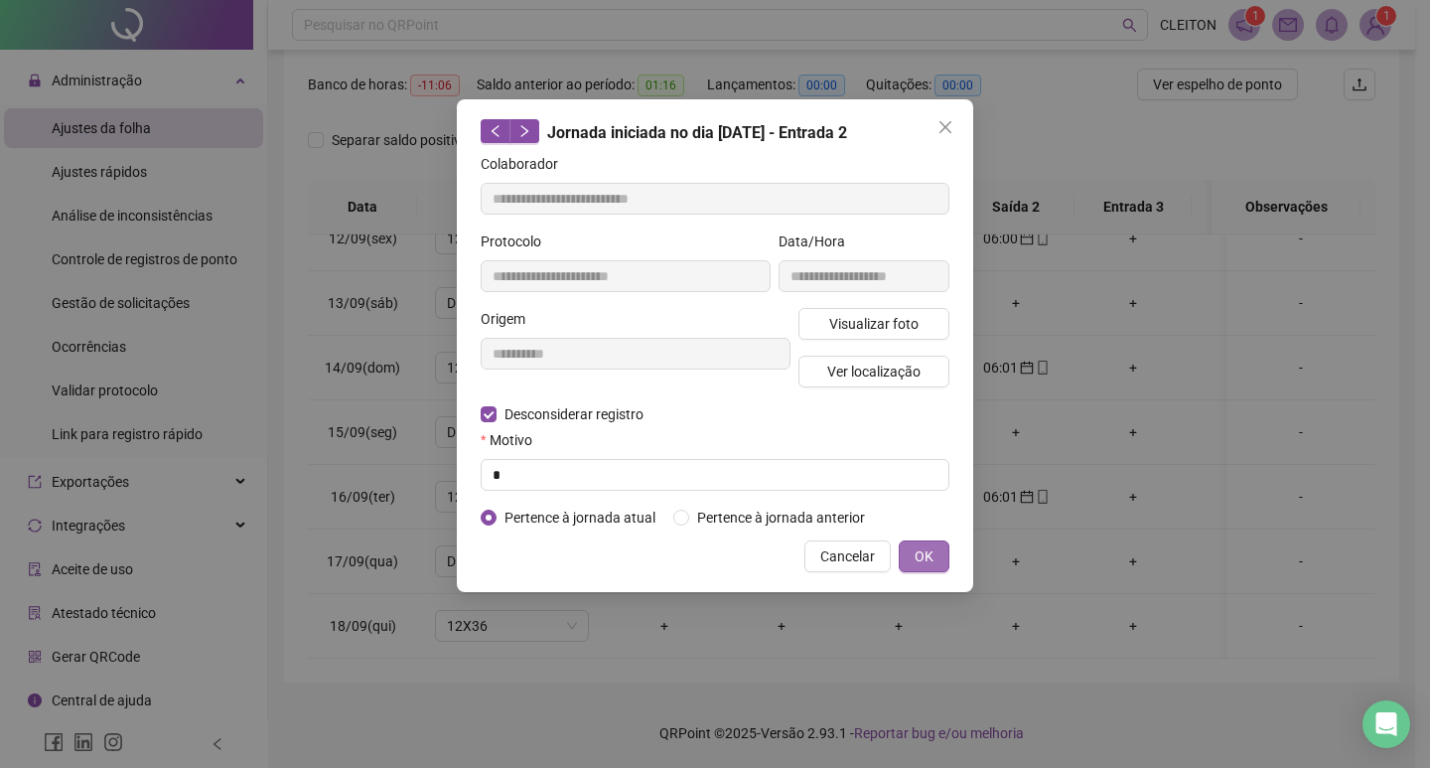
click at [920, 554] on span "OK" at bounding box center [924, 556] width 19 height 22
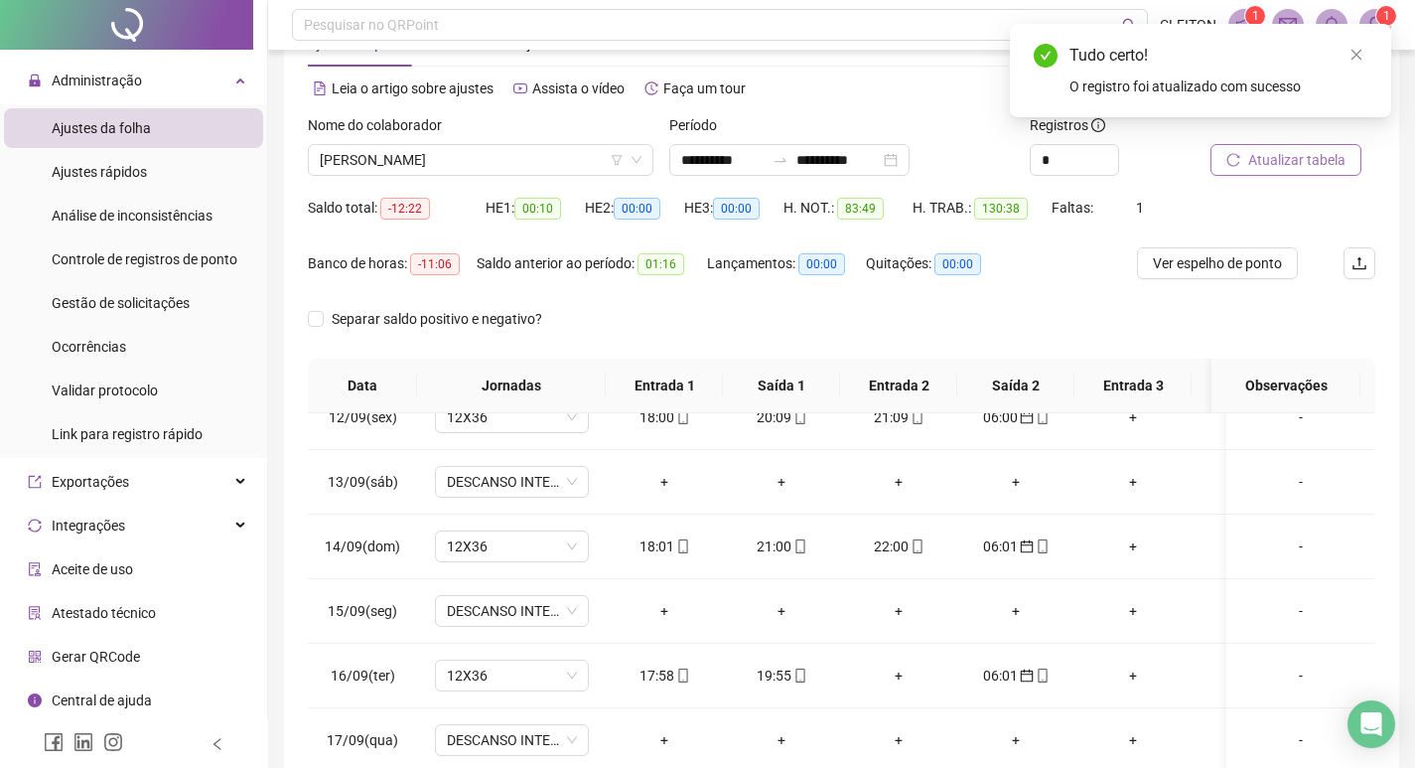
scroll to position [49, 0]
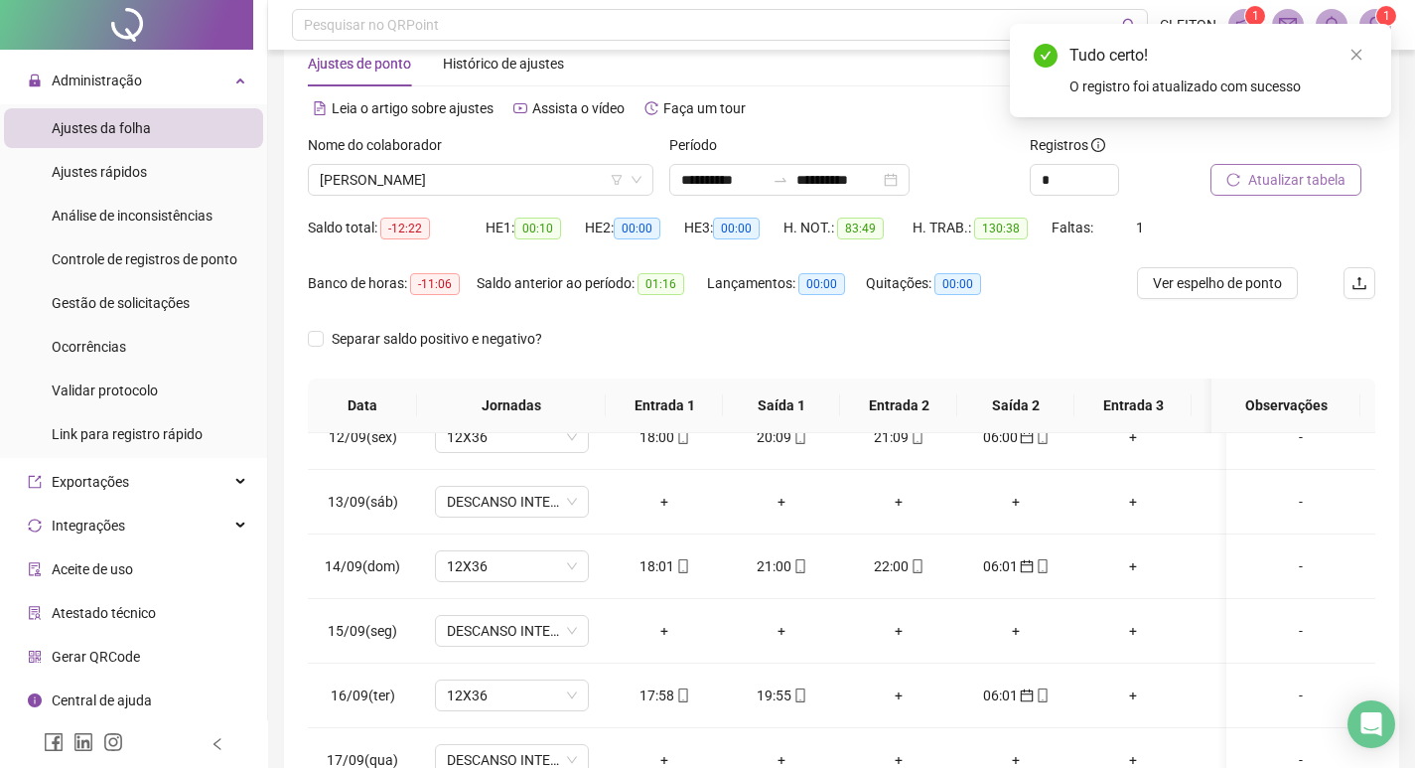
click at [1317, 174] on span "Atualizar tabela" at bounding box center [1296, 180] width 97 height 22
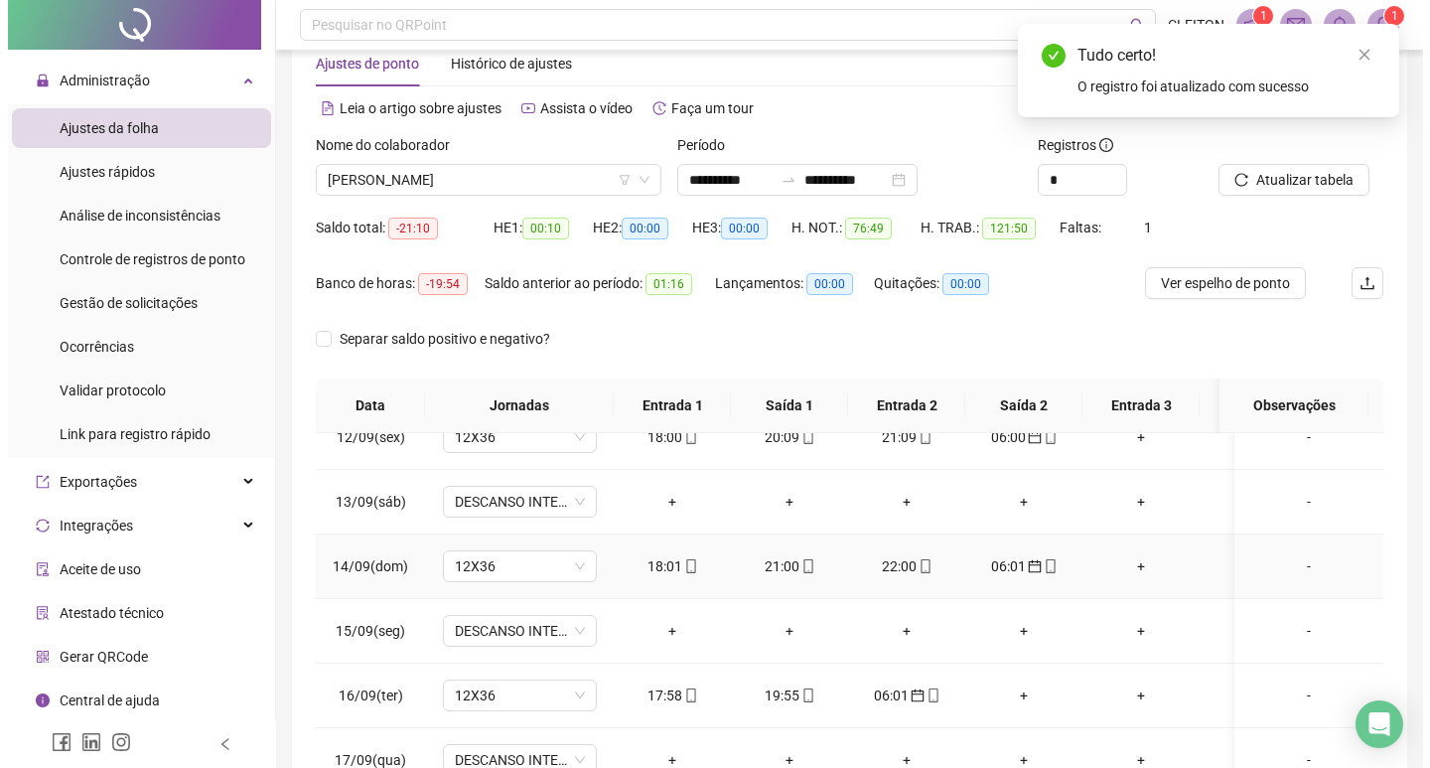
scroll to position [148, 0]
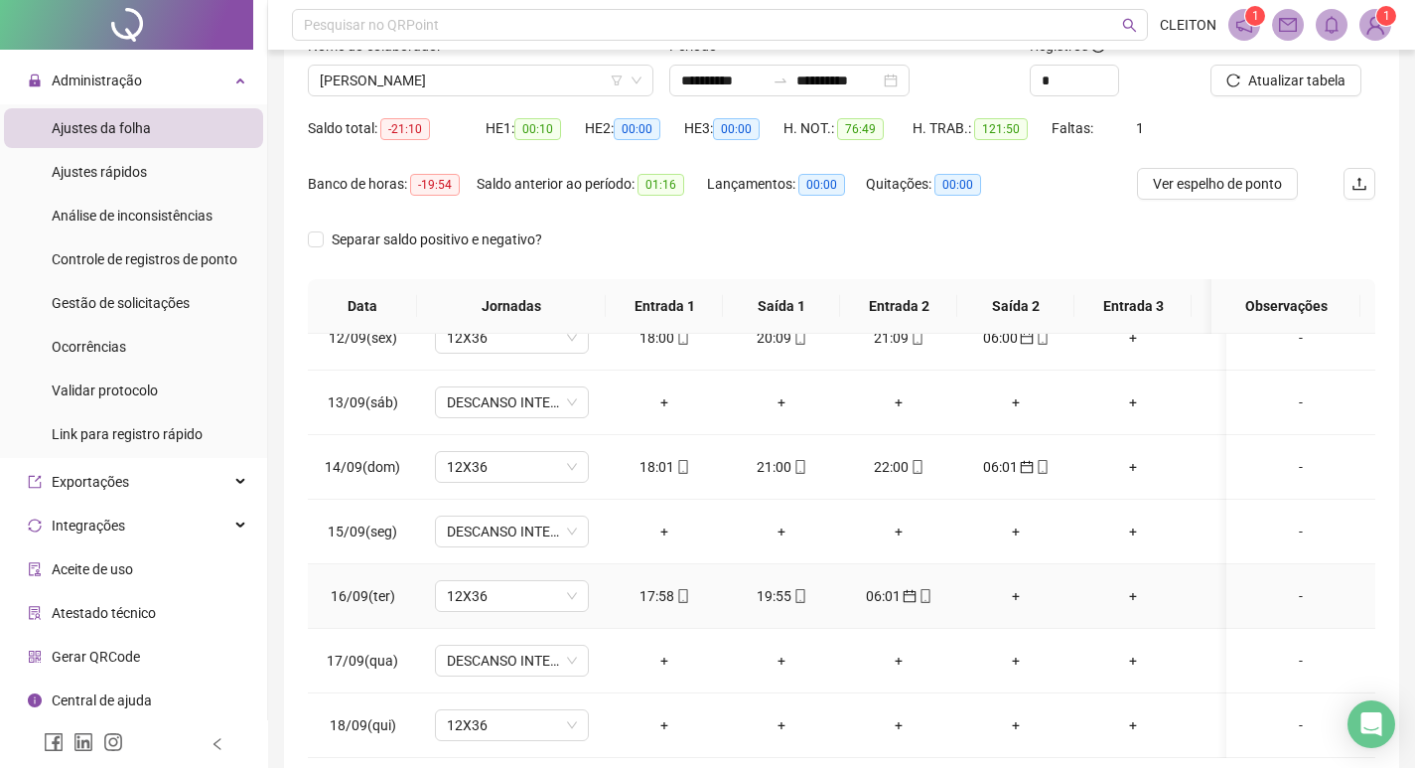
click at [1006, 585] on div "+" at bounding box center [1015, 596] width 85 height 22
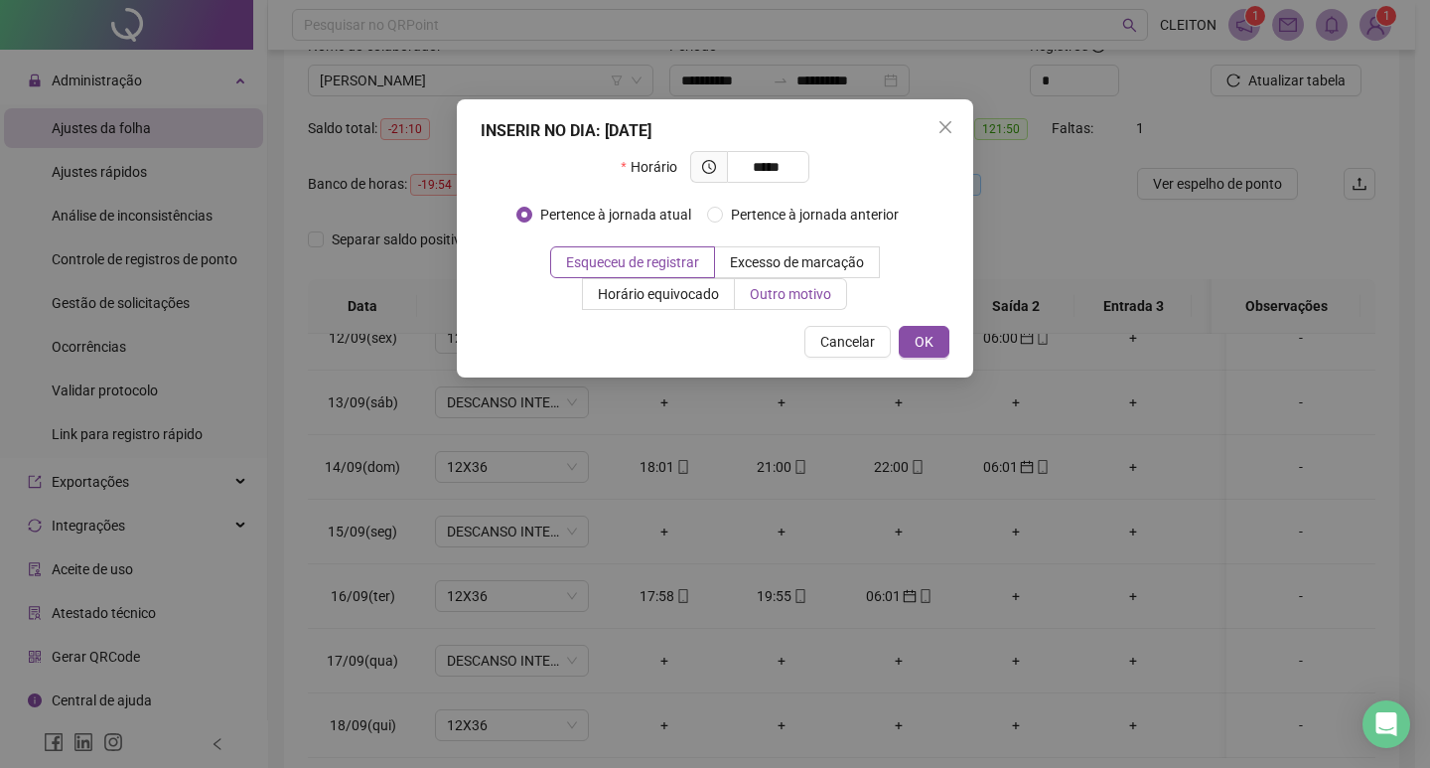
click at [772, 294] on span "Outro motivo" at bounding box center [790, 294] width 81 height 16
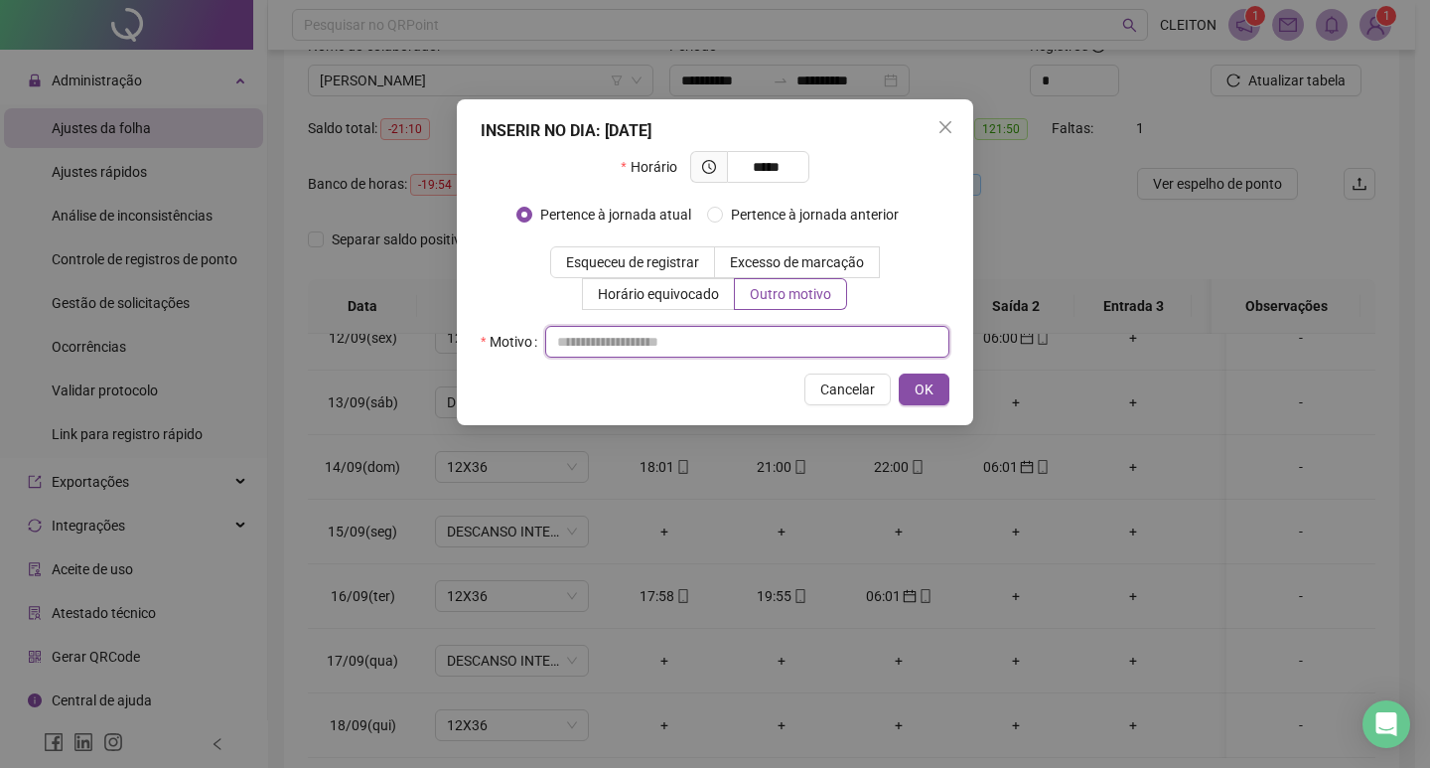
click at [746, 330] on input "text" at bounding box center [747, 342] width 404 height 32
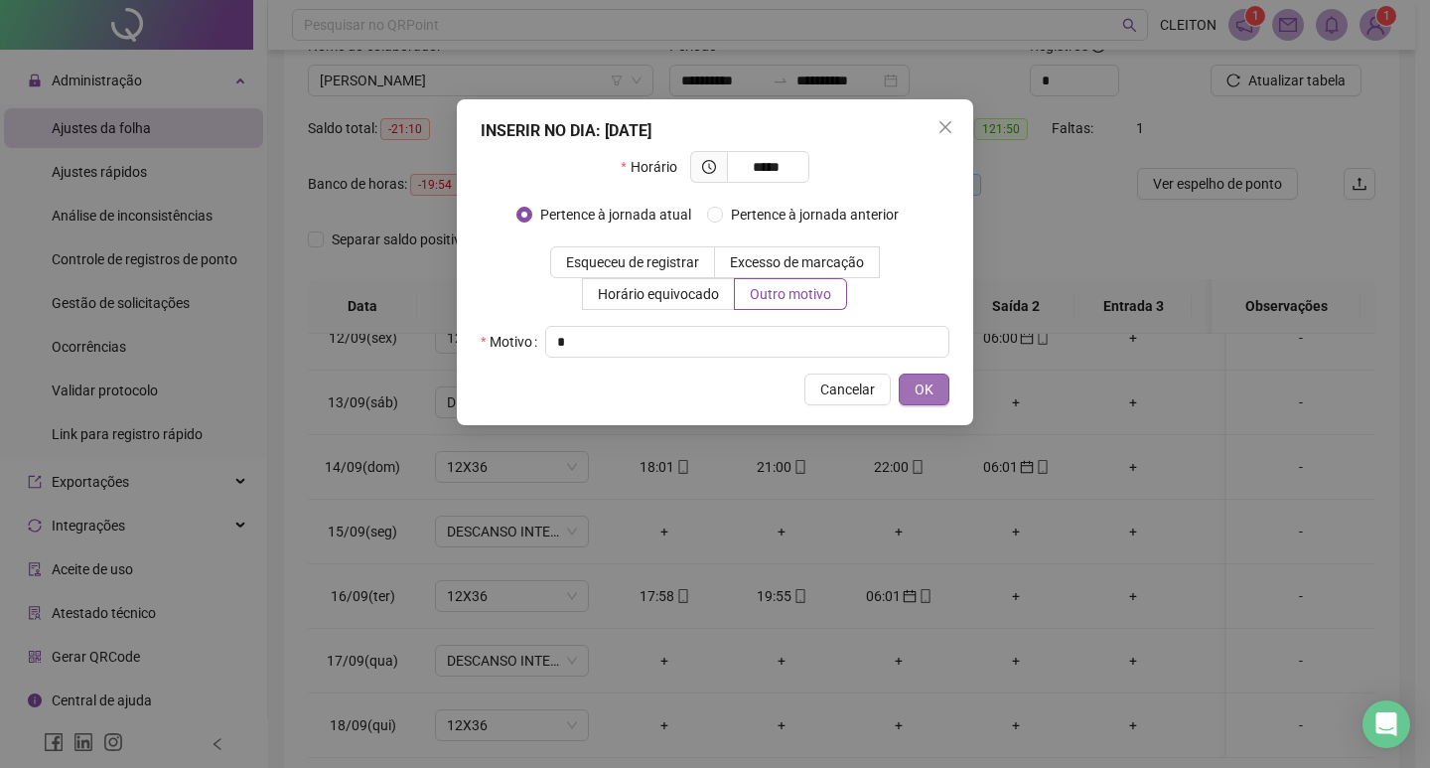
click at [924, 389] on span "OK" at bounding box center [924, 389] width 19 height 22
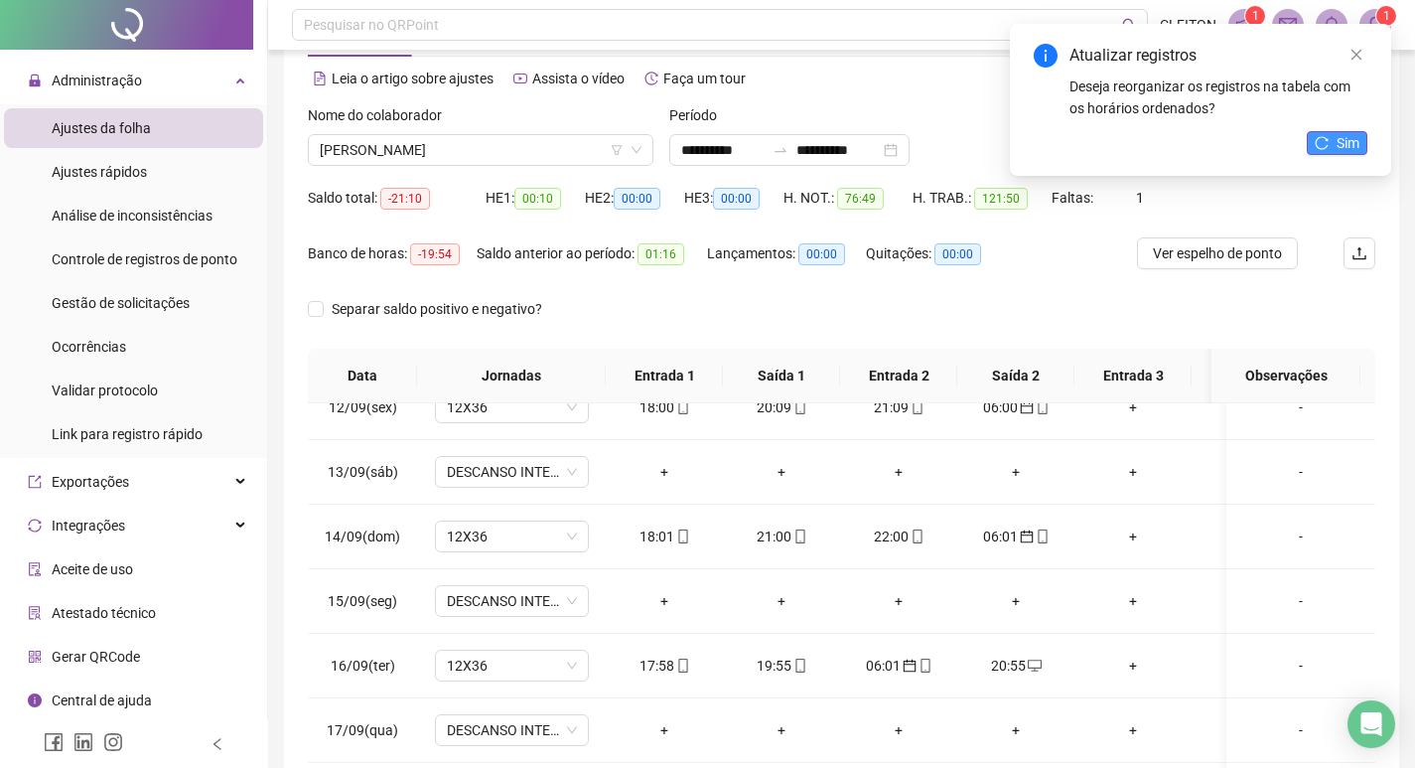
scroll to position [49, 0]
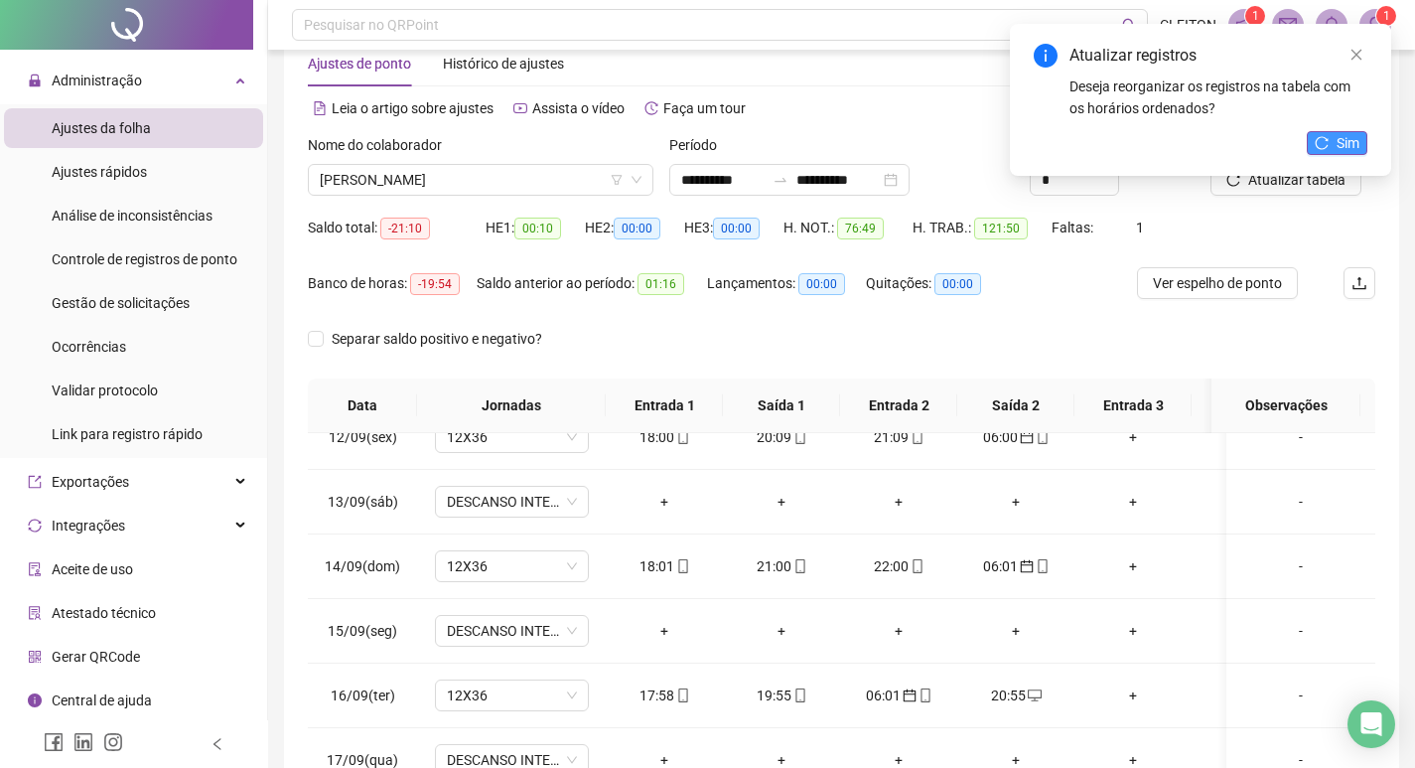
click at [1329, 149] on icon "reload" at bounding box center [1322, 143] width 14 height 14
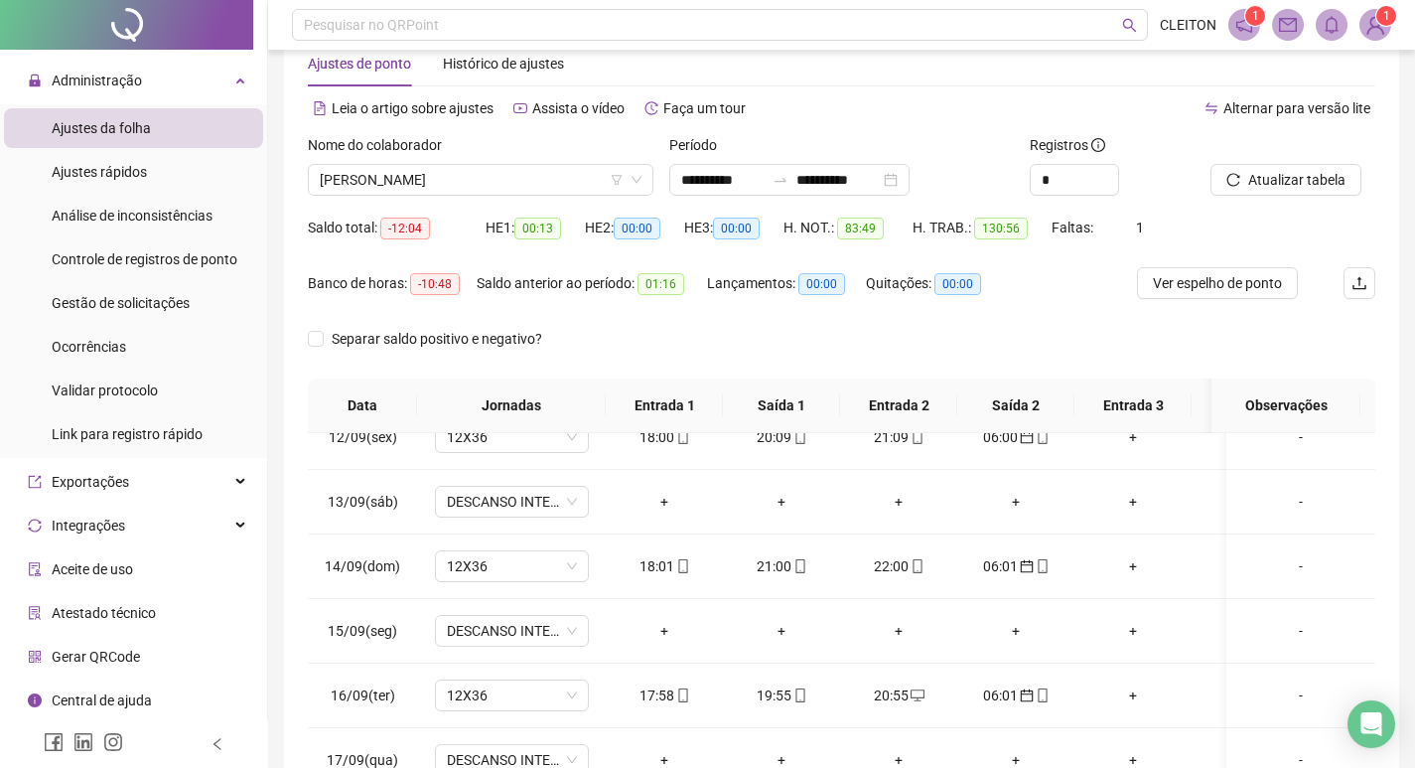
scroll to position [247, 0]
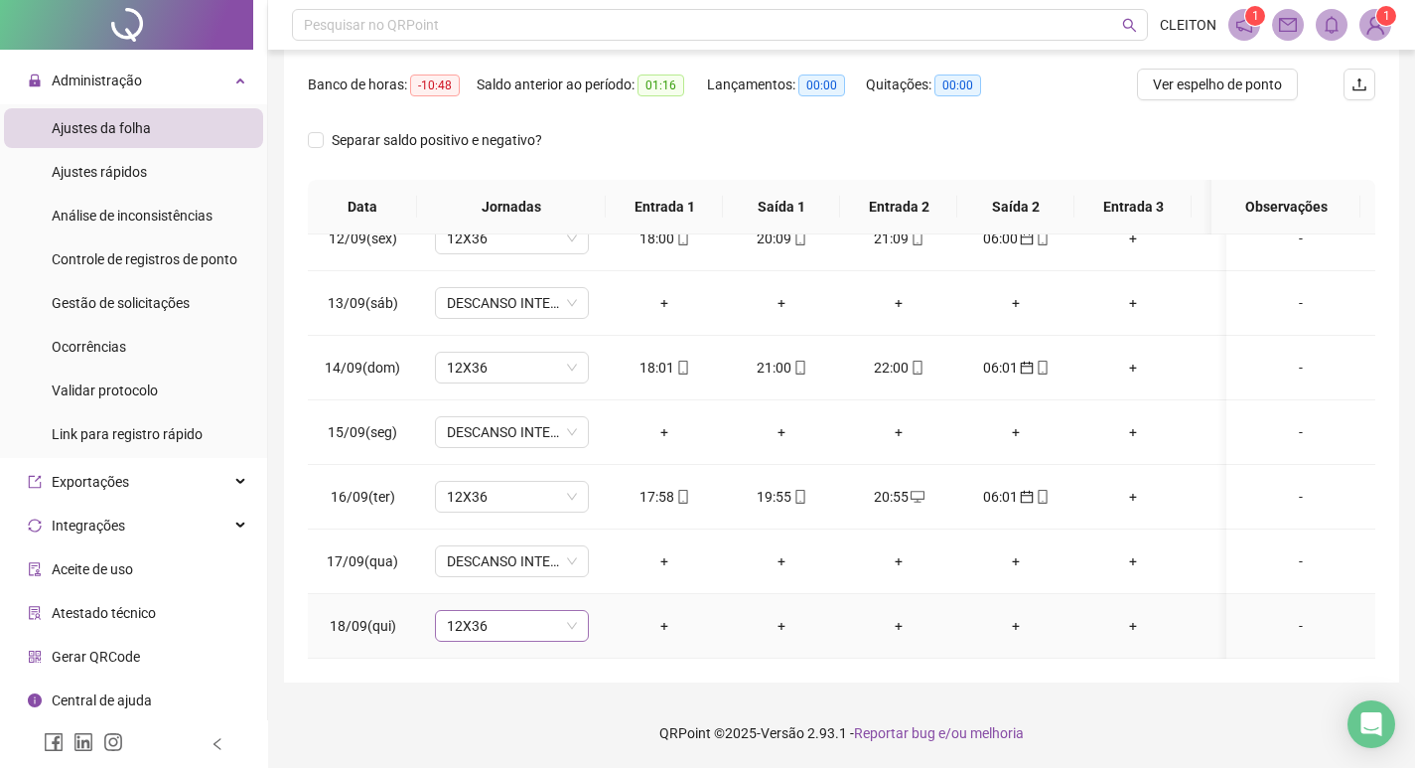
click at [481, 611] on span "12X36" at bounding box center [512, 626] width 130 height 30
click at [1297, 615] on div "-" at bounding box center [1300, 626] width 117 height 22
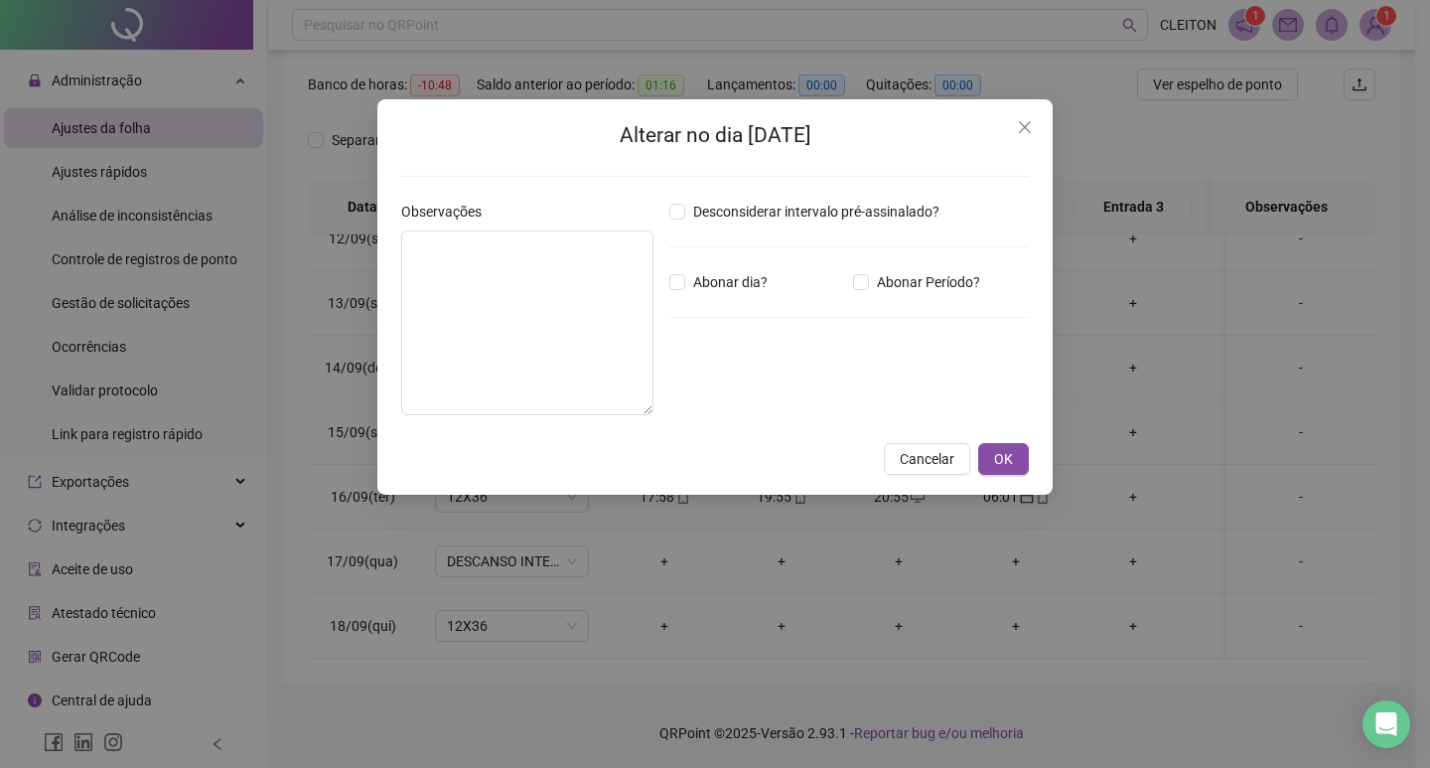
click at [680, 294] on div "Desconsiderar intervalo pré-assinalado? Abonar dia? Abonar Período? Horas a abo…" at bounding box center [848, 316] width 375 height 230
click at [710, 291] on span "Abonar dia?" at bounding box center [730, 282] width 90 height 22
click at [1015, 450] on button "OK" at bounding box center [1003, 459] width 51 height 32
click at [1022, 465] on button "OK" at bounding box center [1003, 459] width 51 height 32
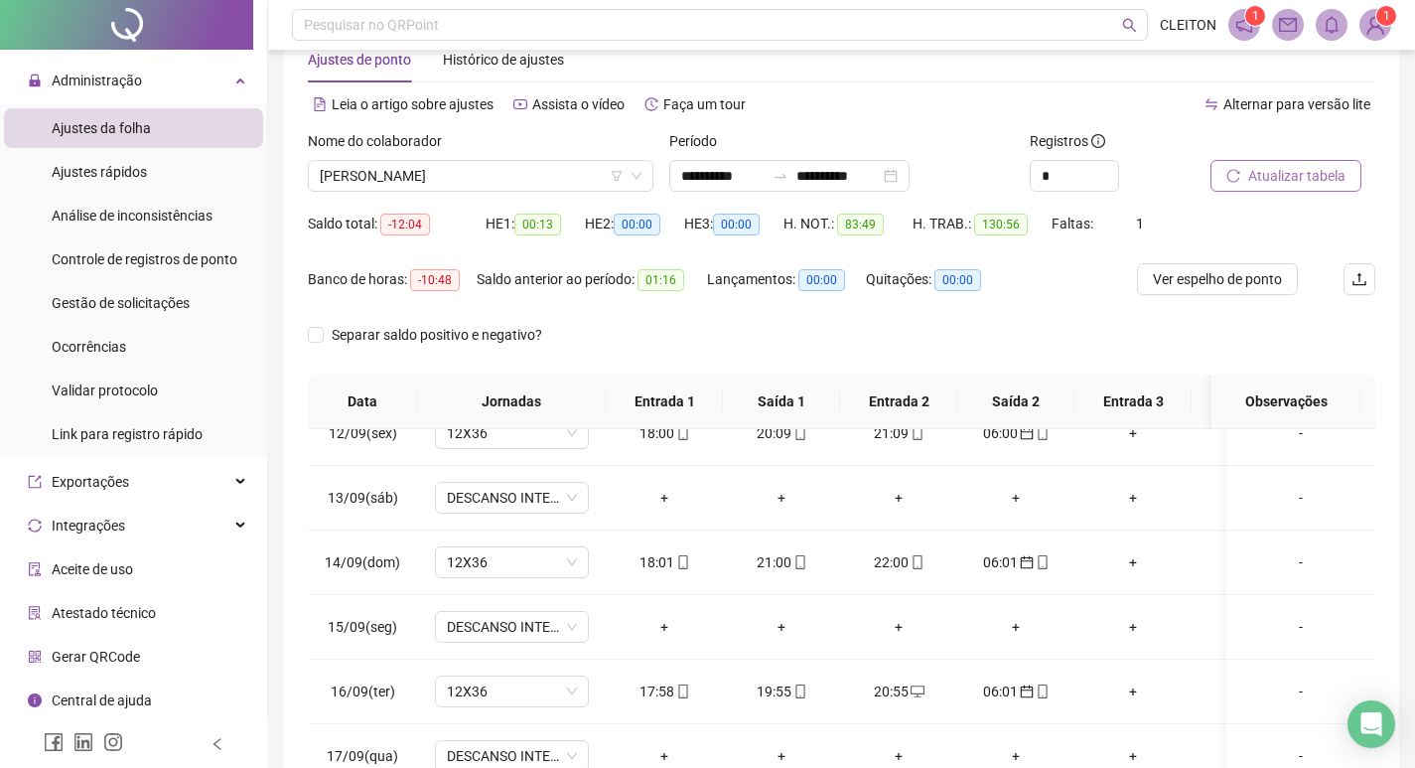
scroll to position [49, 0]
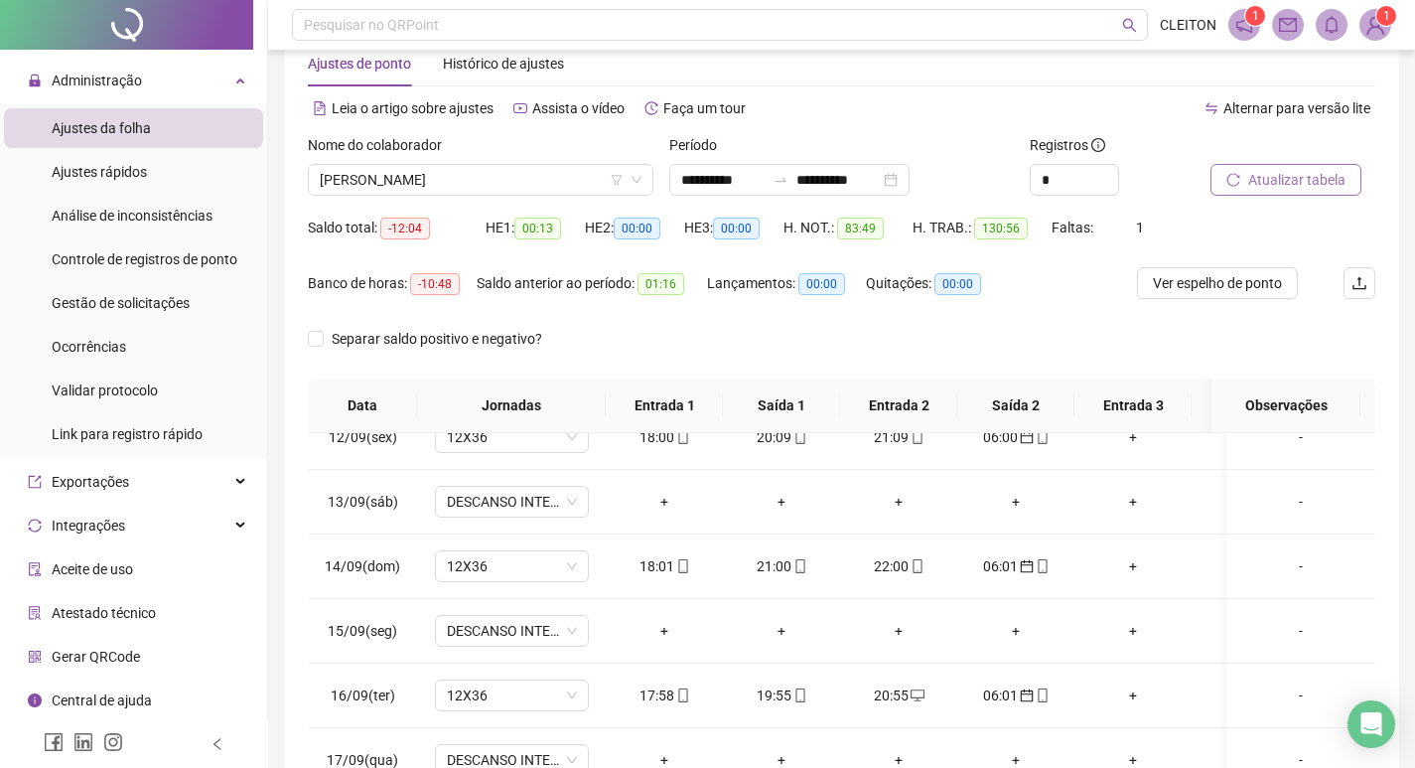
click at [1278, 176] on span "Atualizar tabela" at bounding box center [1296, 180] width 97 height 22
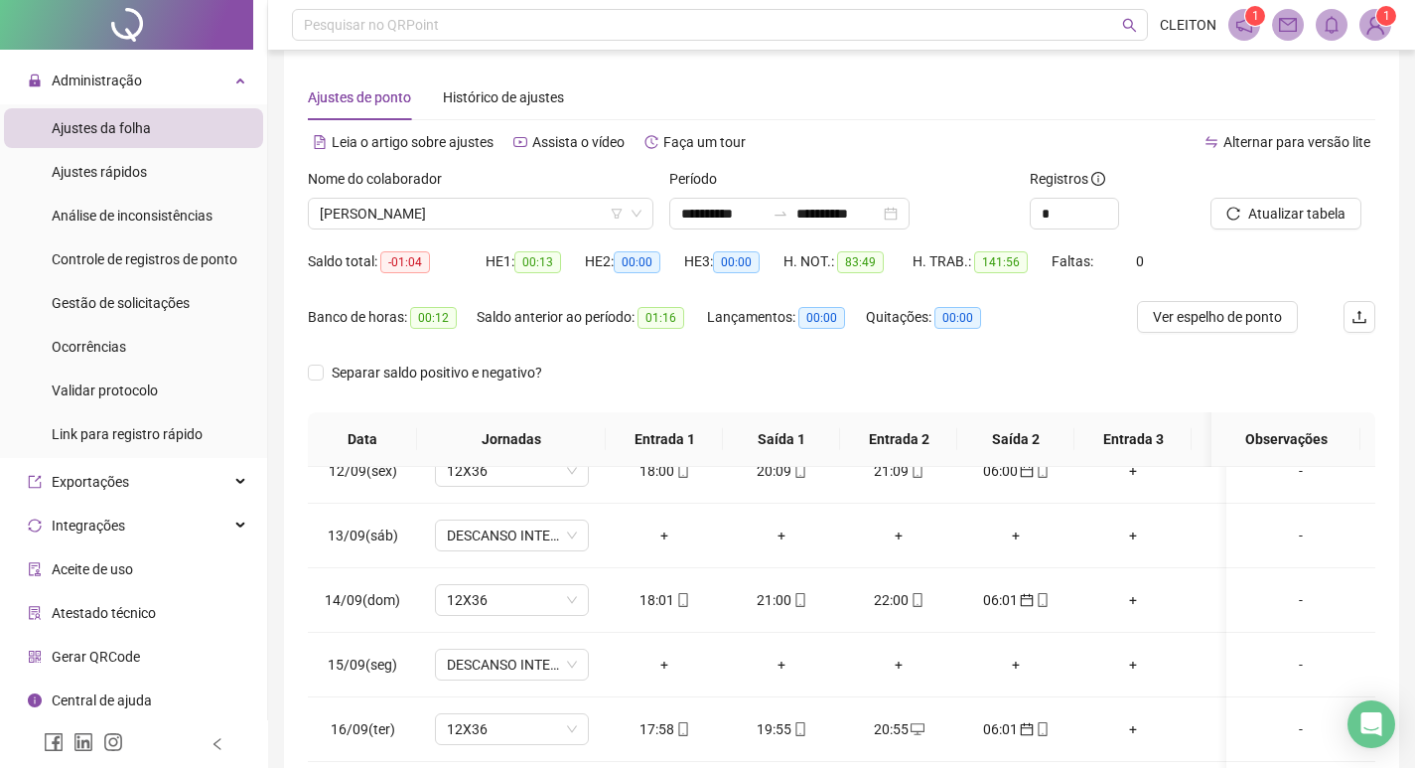
scroll to position [0, 0]
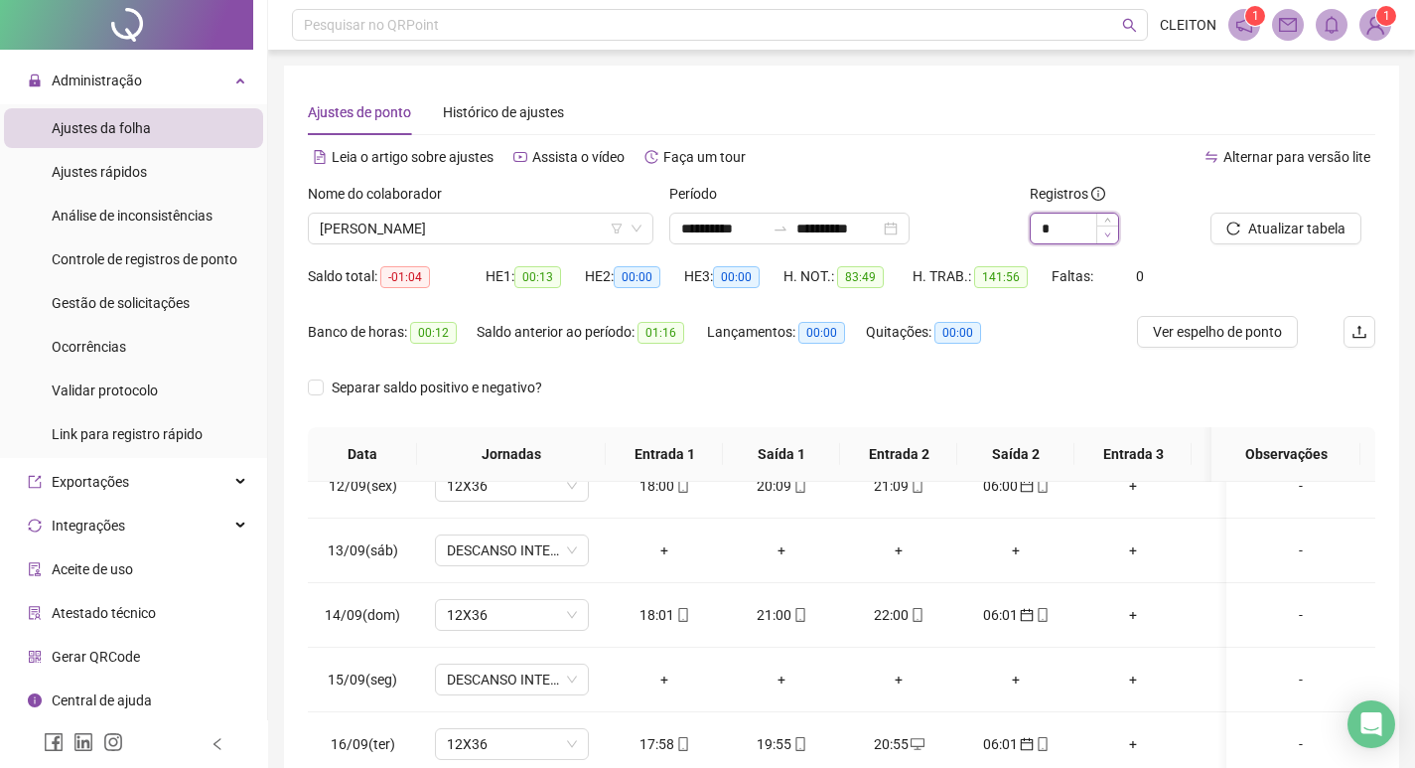
click at [1108, 237] on icon "down" at bounding box center [1107, 234] width 7 height 7
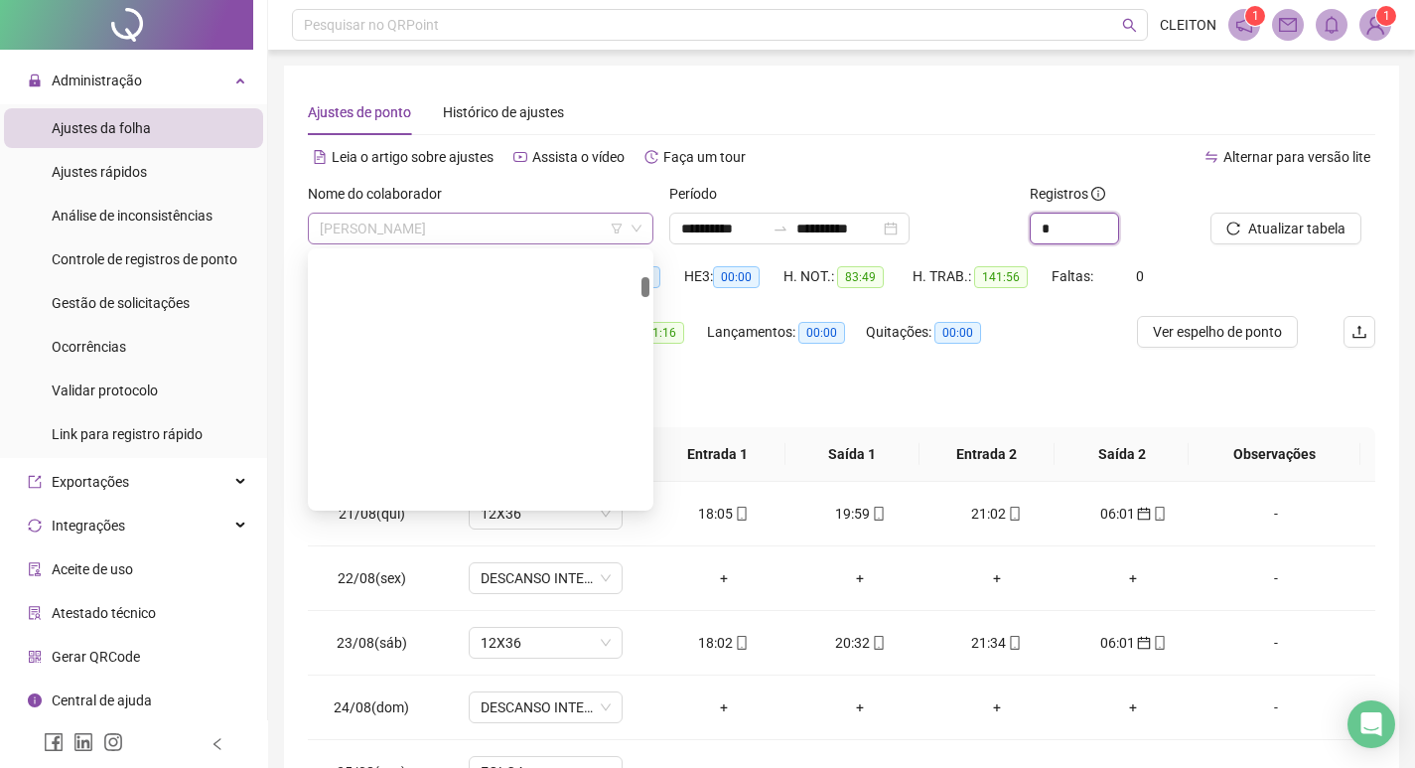
scroll to position [413, 0]
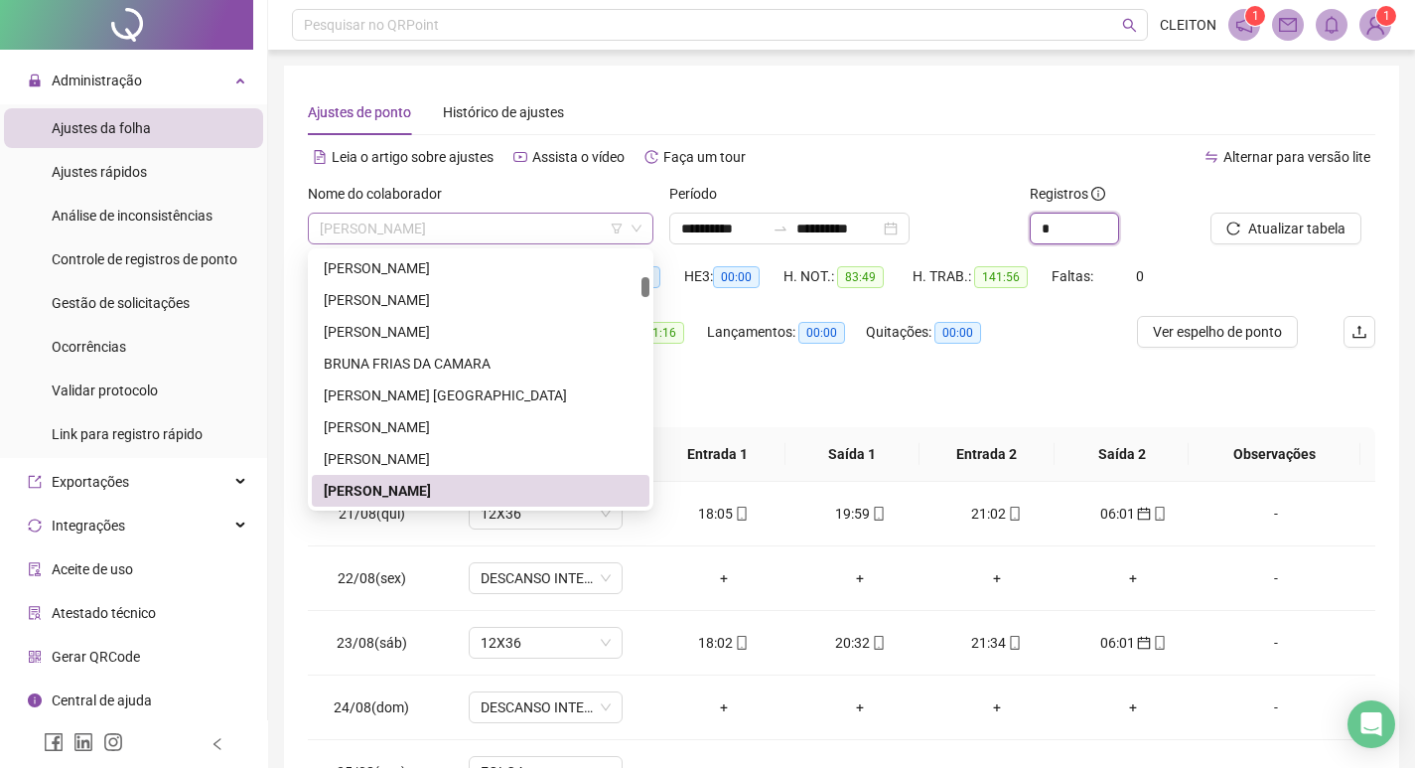
click at [488, 240] on span "[PERSON_NAME]" at bounding box center [481, 229] width 322 height 30
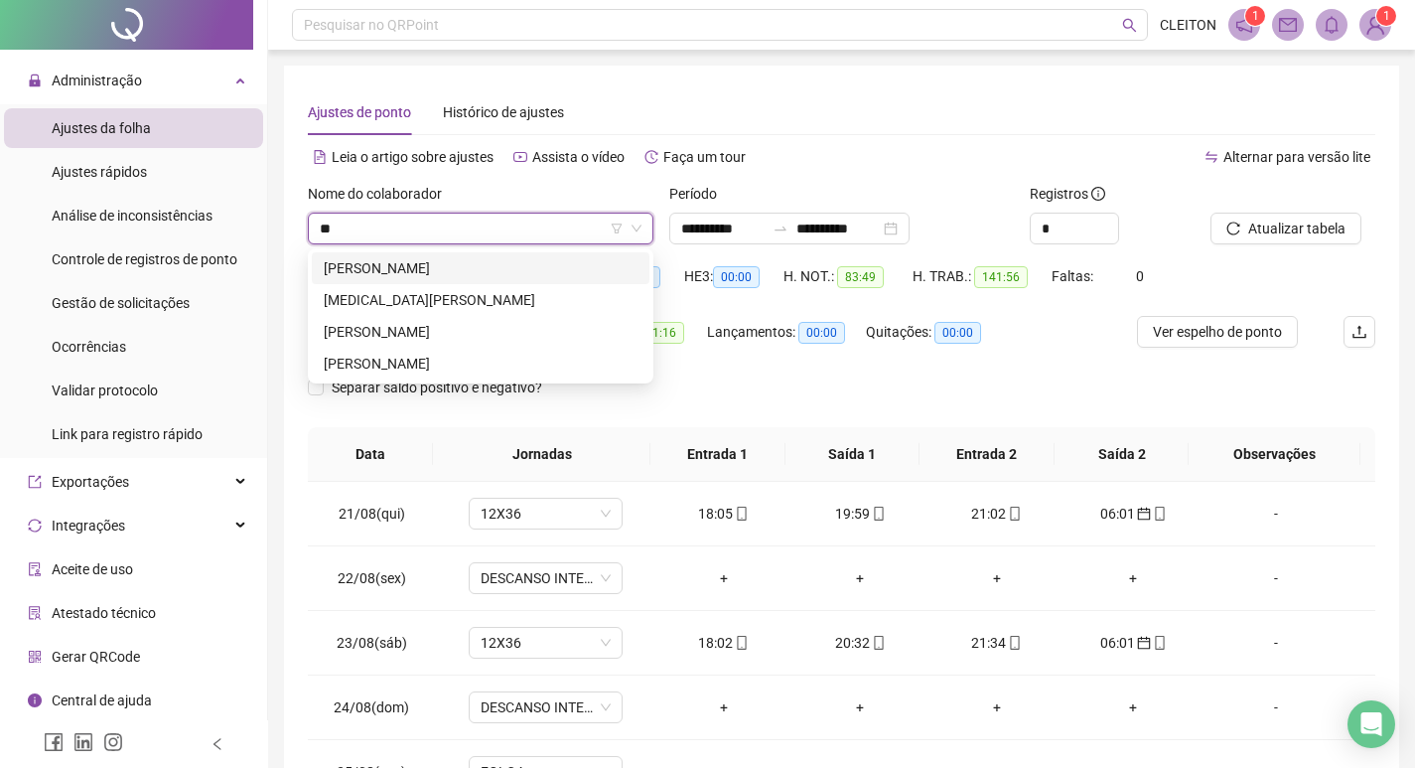
scroll to position [0, 0]
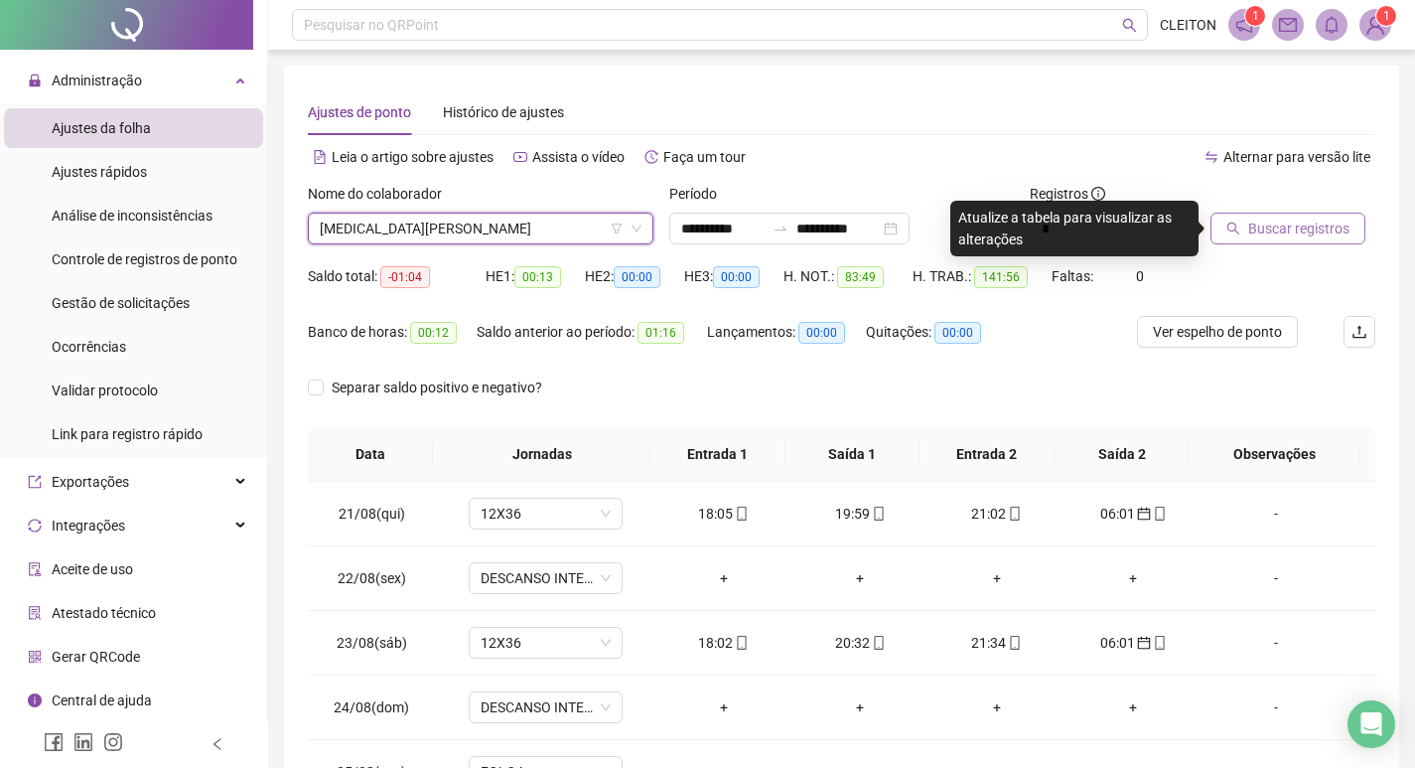
click at [1253, 232] on span "Buscar registros" at bounding box center [1298, 228] width 101 height 22
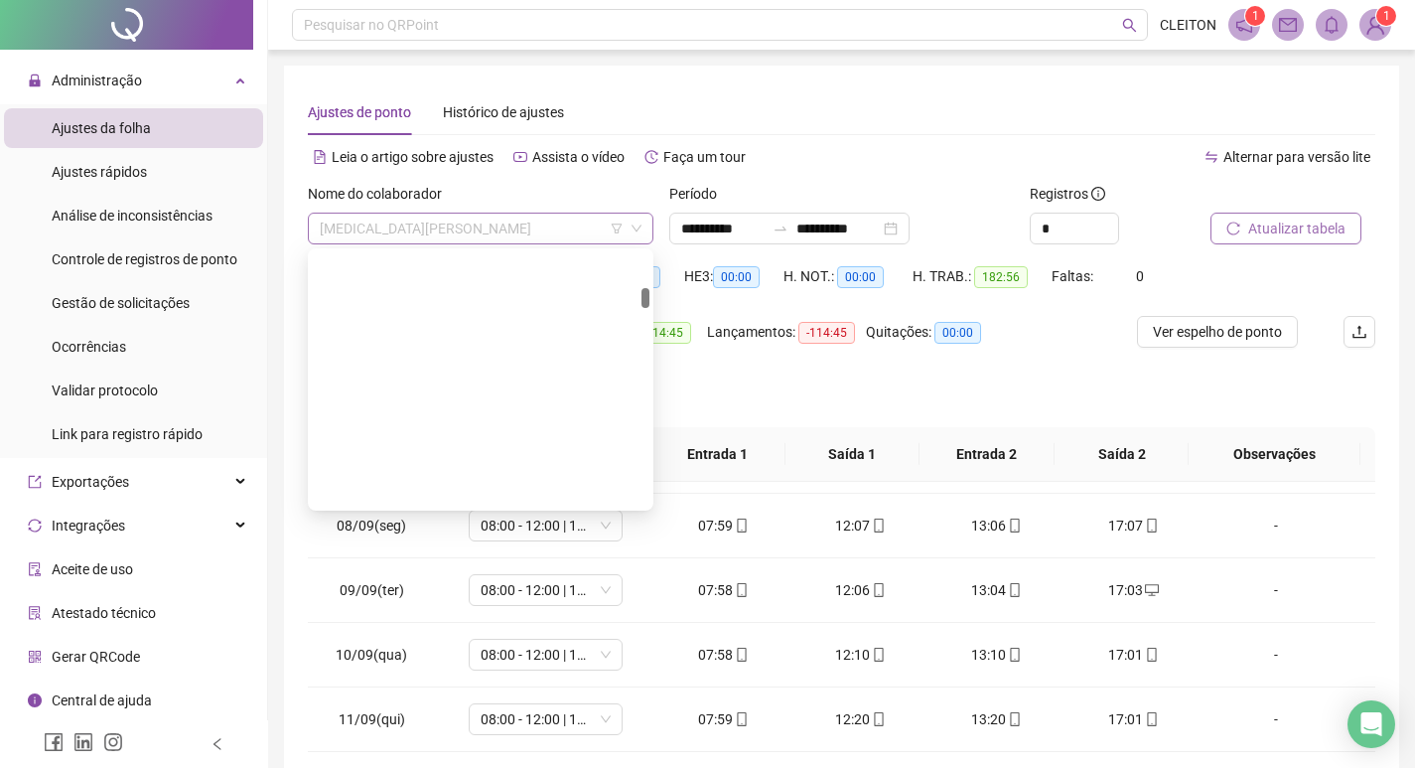
click at [432, 228] on span "[MEDICAL_DATA][PERSON_NAME]" at bounding box center [481, 229] width 322 height 30
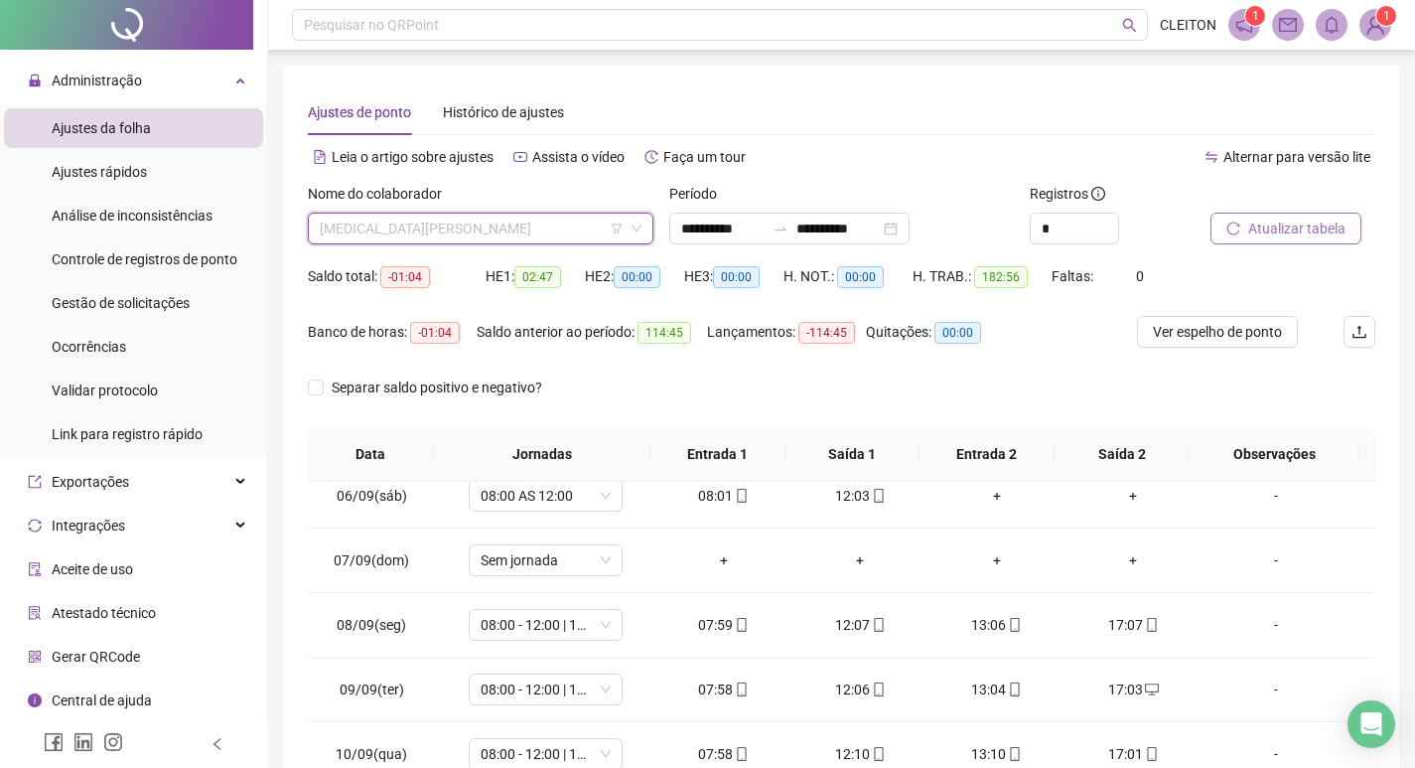
click at [577, 237] on span "[MEDICAL_DATA][PERSON_NAME]" at bounding box center [481, 229] width 322 height 30
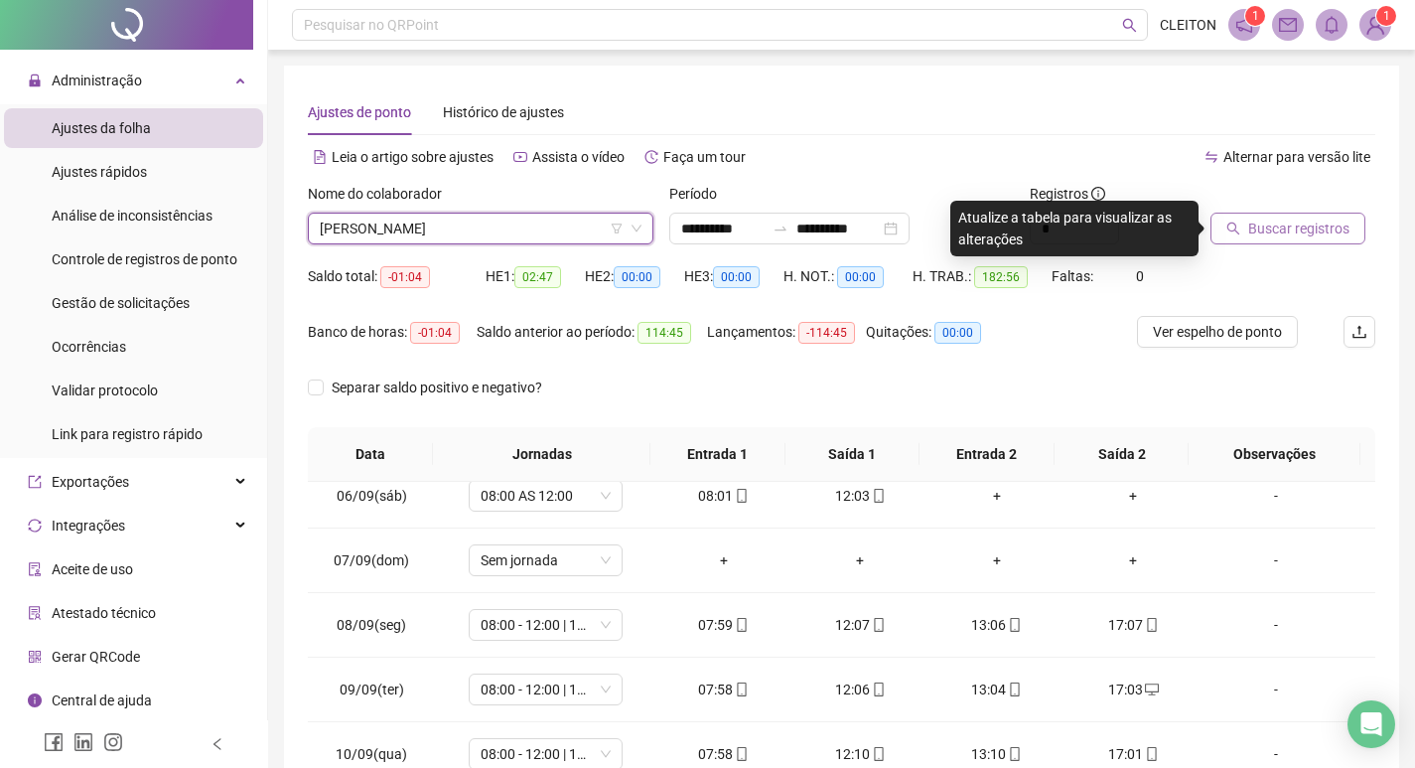
click at [1287, 199] on div at bounding box center [1268, 198] width 115 height 30
click at [1281, 216] on button "Buscar registros" at bounding box center [1288, 229] width 155 height 32
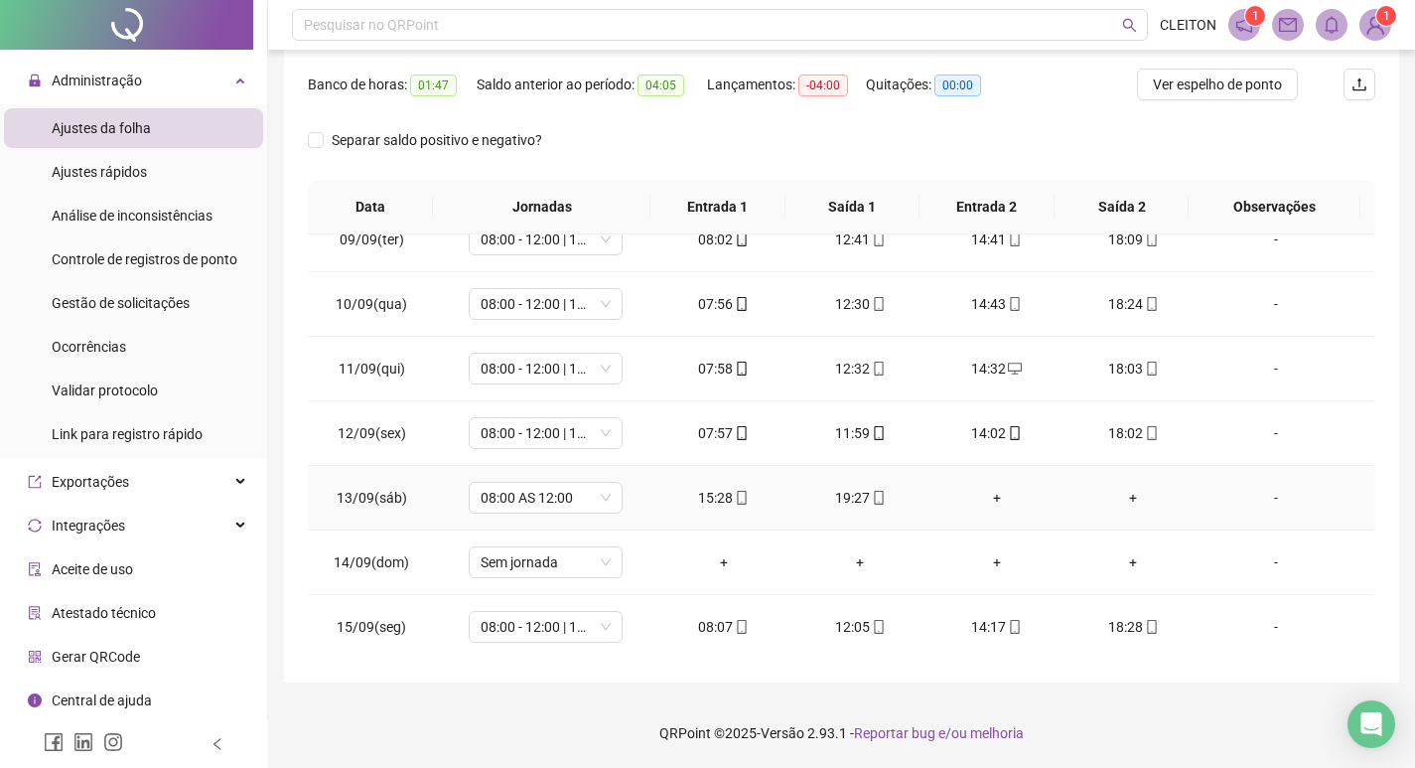
scroll to position [1448, 0]
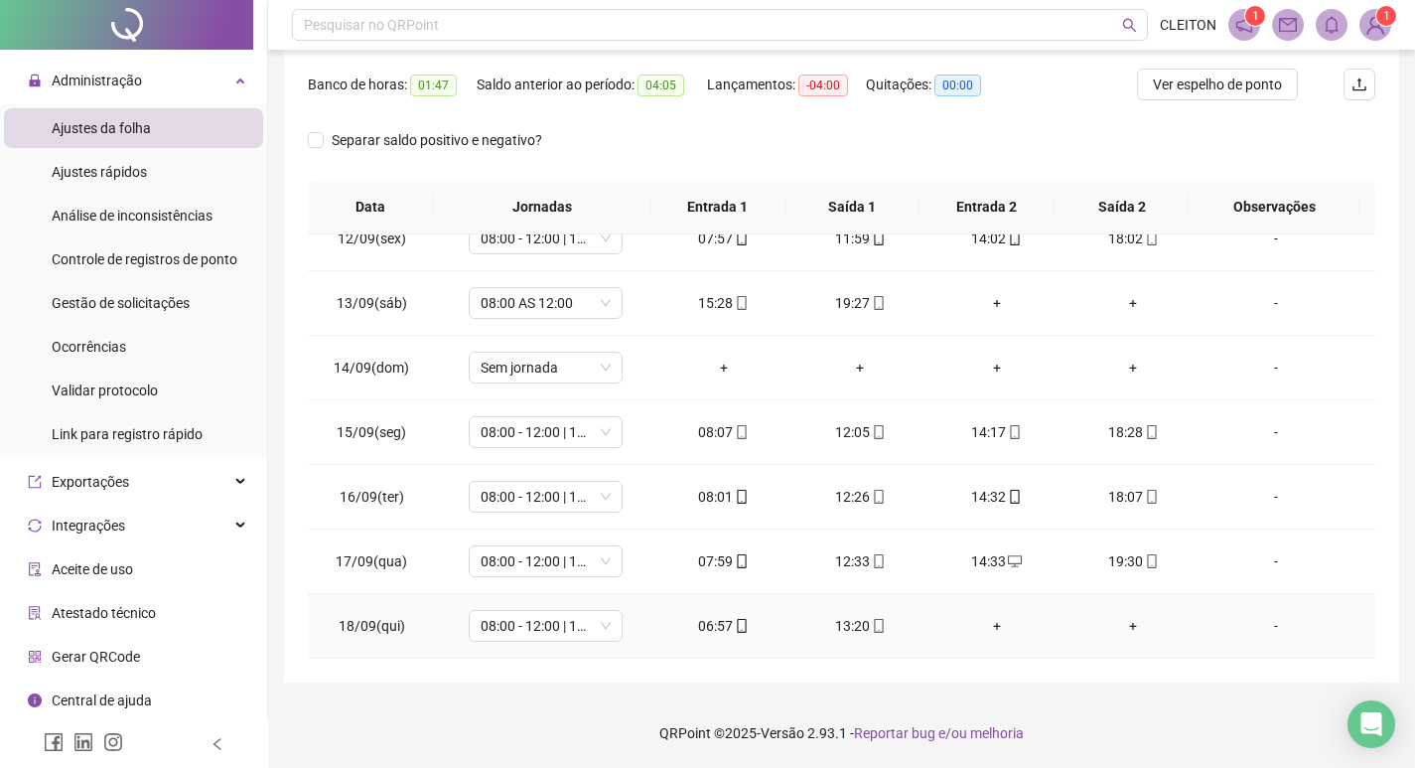
click at [852, 621] on div "13:20" at bounding box center [859, 626] width 105 height 22
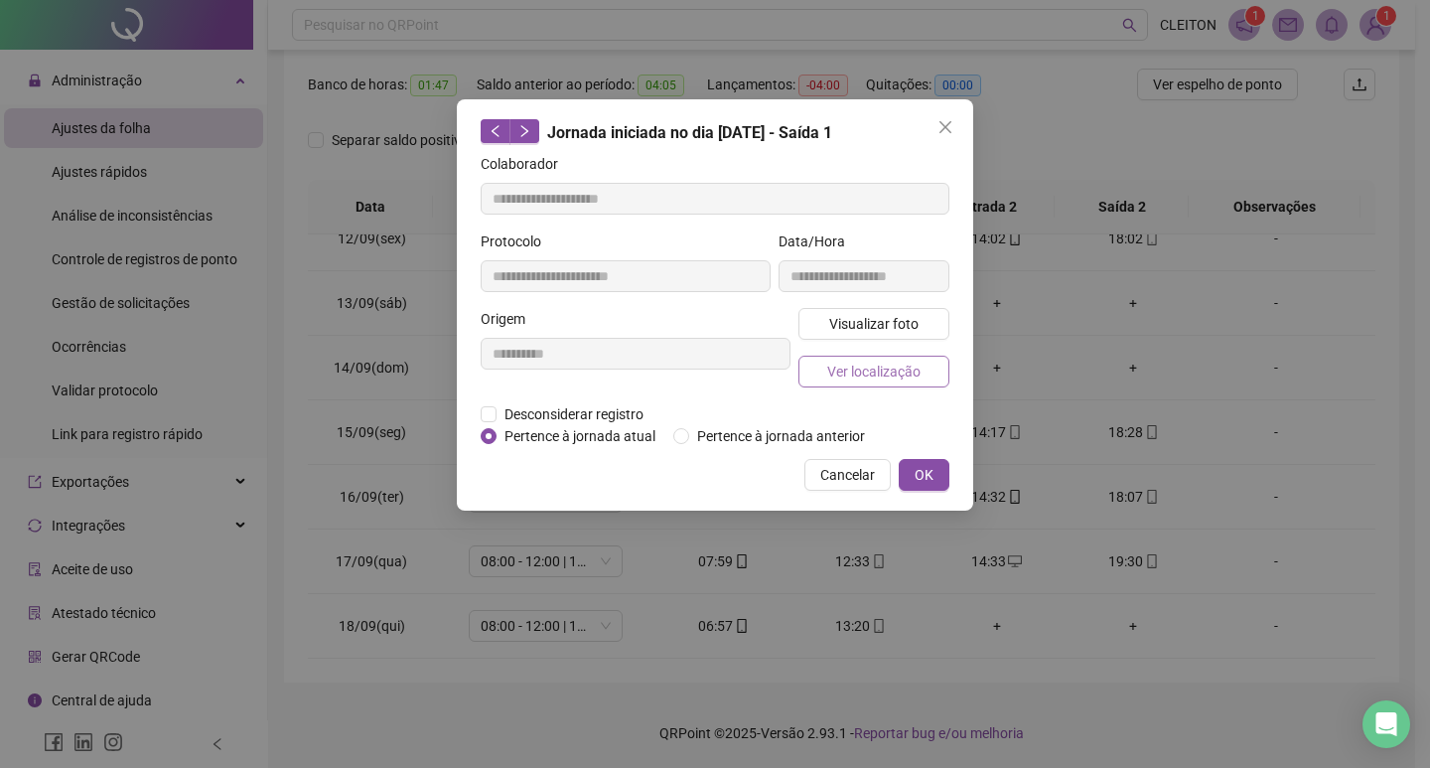
click at [877, 358] on button "Ver localização" at bounding box center [873, 372] width 151 height 32
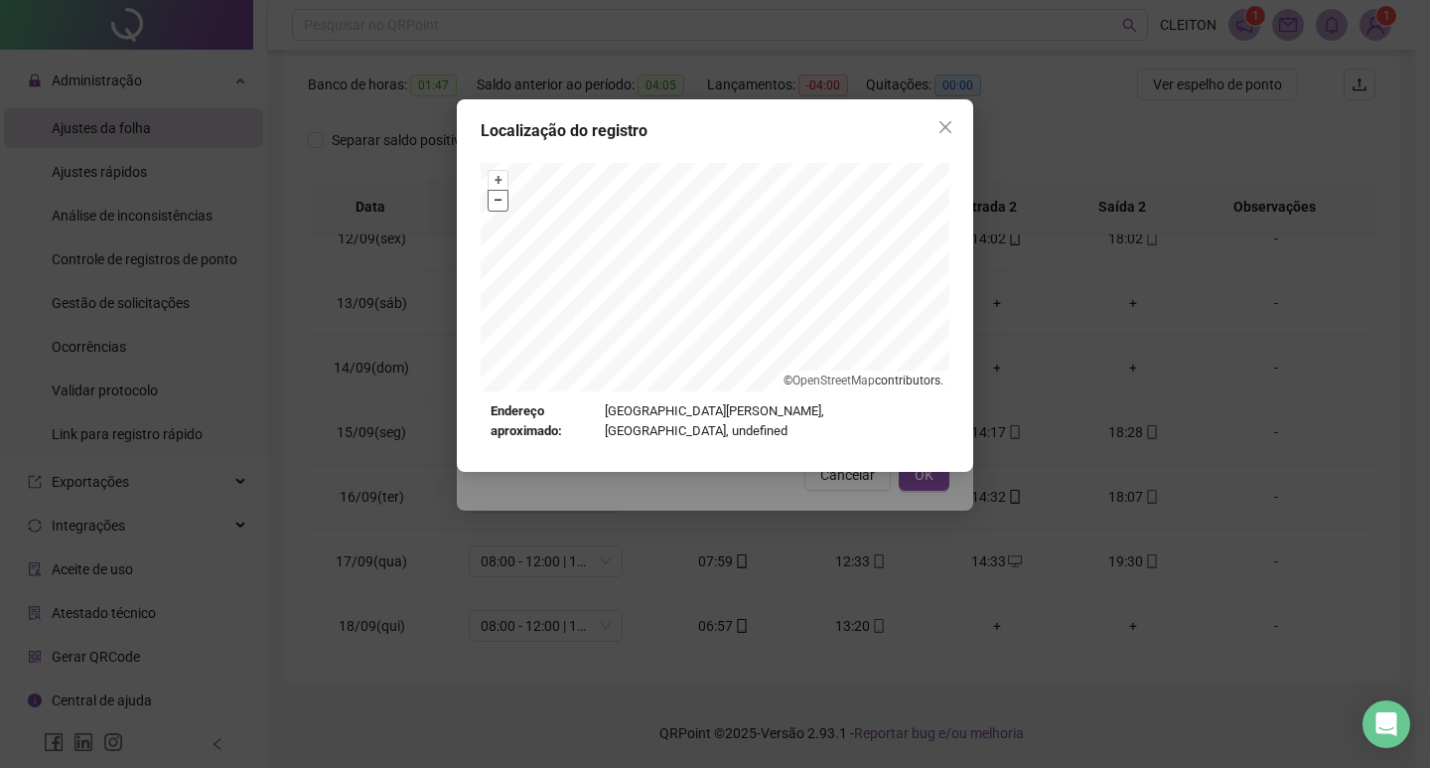
click at [494, 204] on button "–" at bounding box center [498, 200] width 19 height 19
click at [941, 126] on icon "close" at bounding box center [945, 127] width 16 height 16
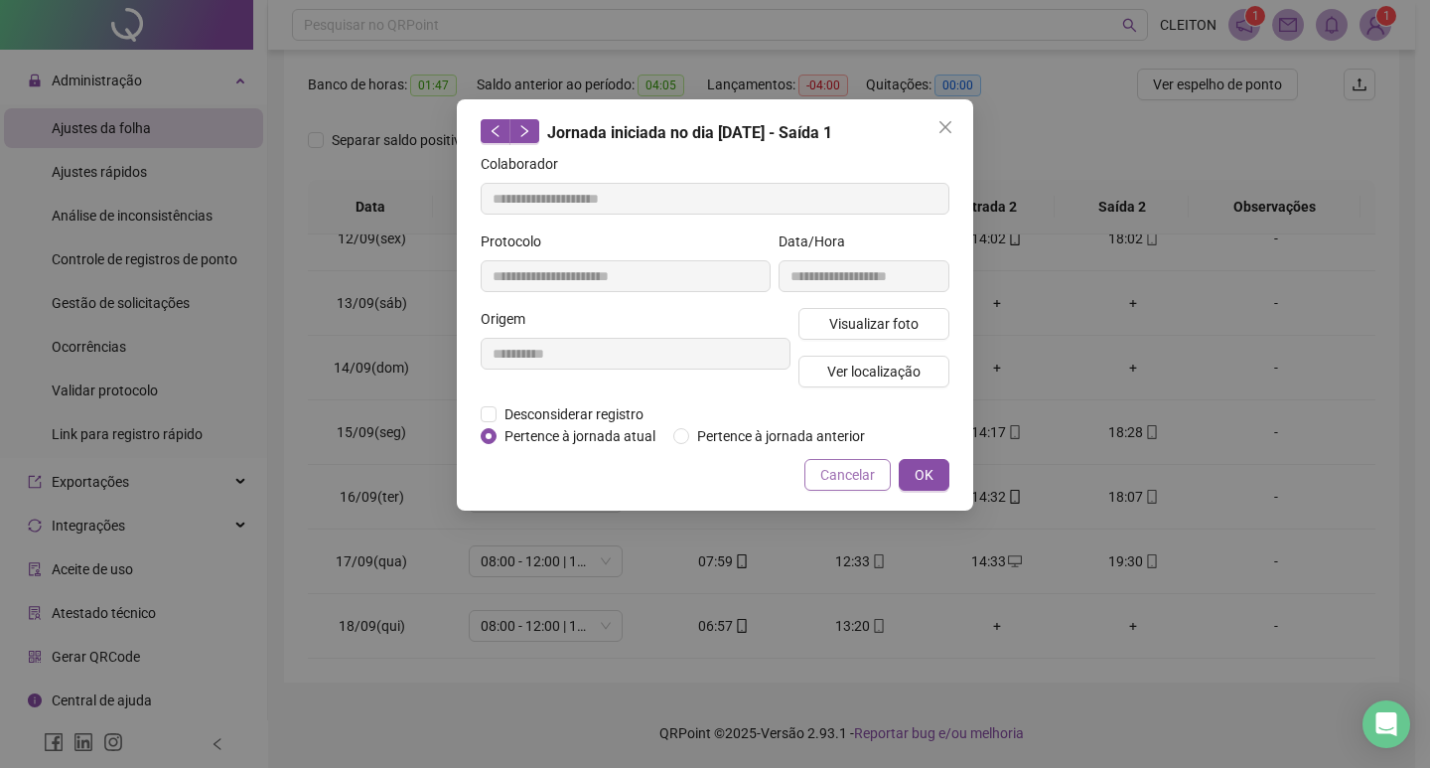
click at [847, 479] on span "Cancelar" at bounding box center [847, 475] width 55 height 22
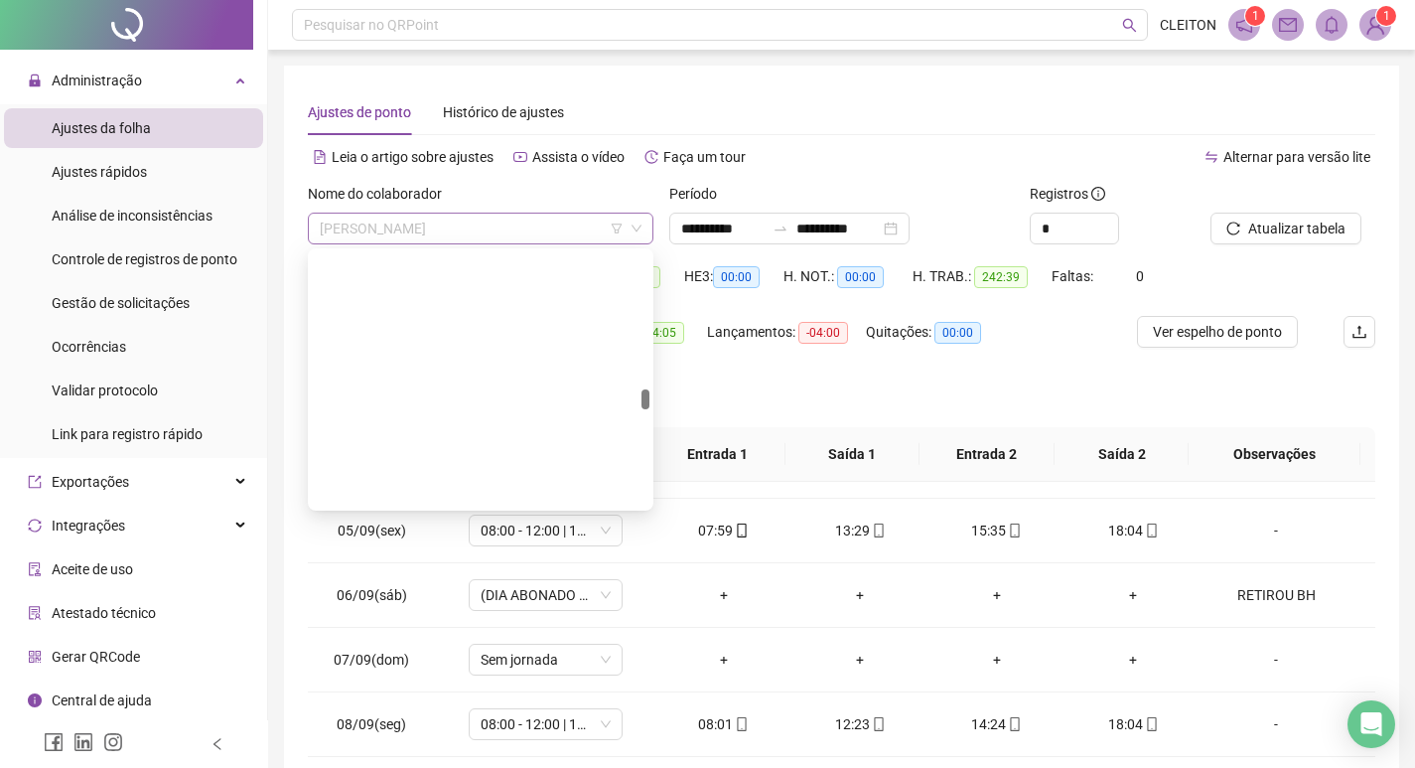
scroll to position [2320, 0]
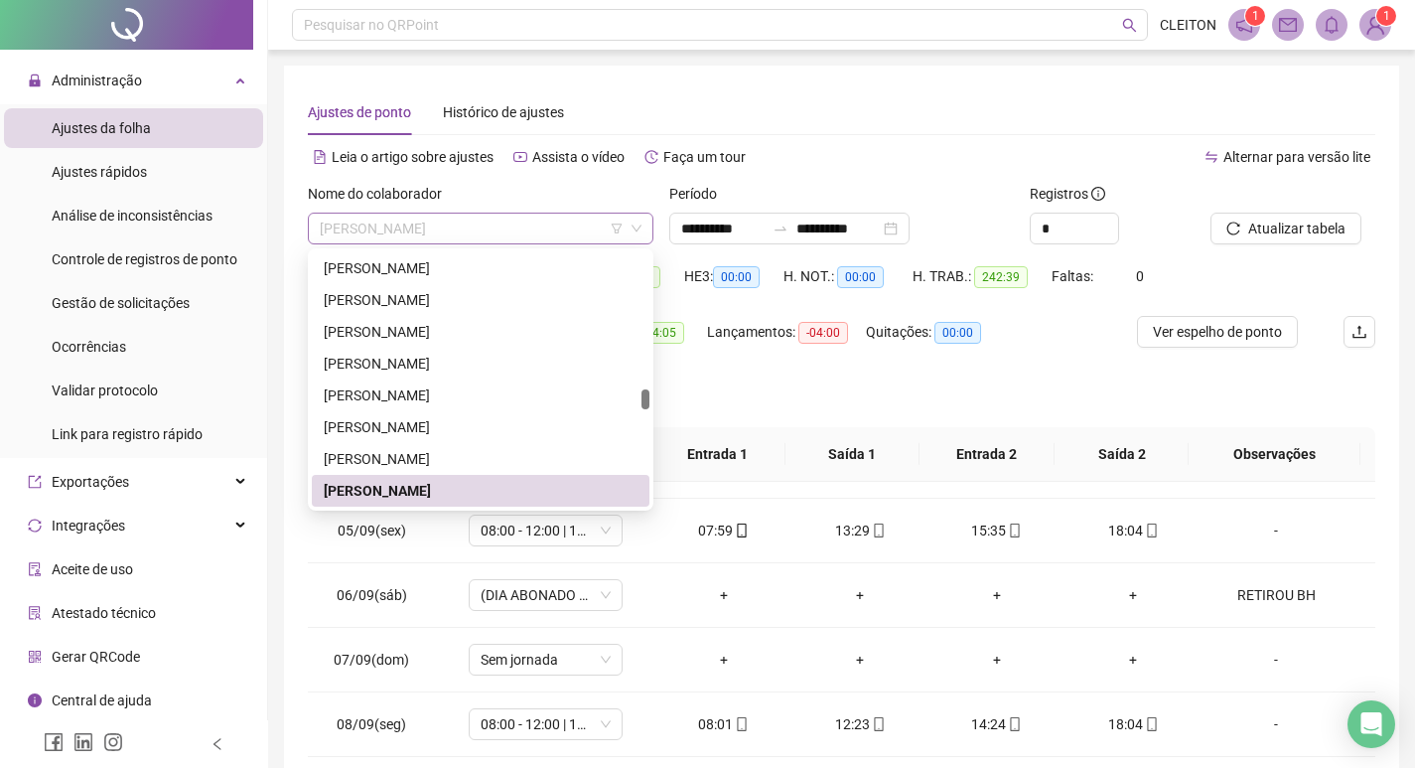
click at [471, 240] on span "[PERSON_NAME]" at bounding box center [481, 229] width 322 height 30
click at [449, 271] on div "[PERSON_NAME]" at bounding box center [481, 268] width 314 height 22
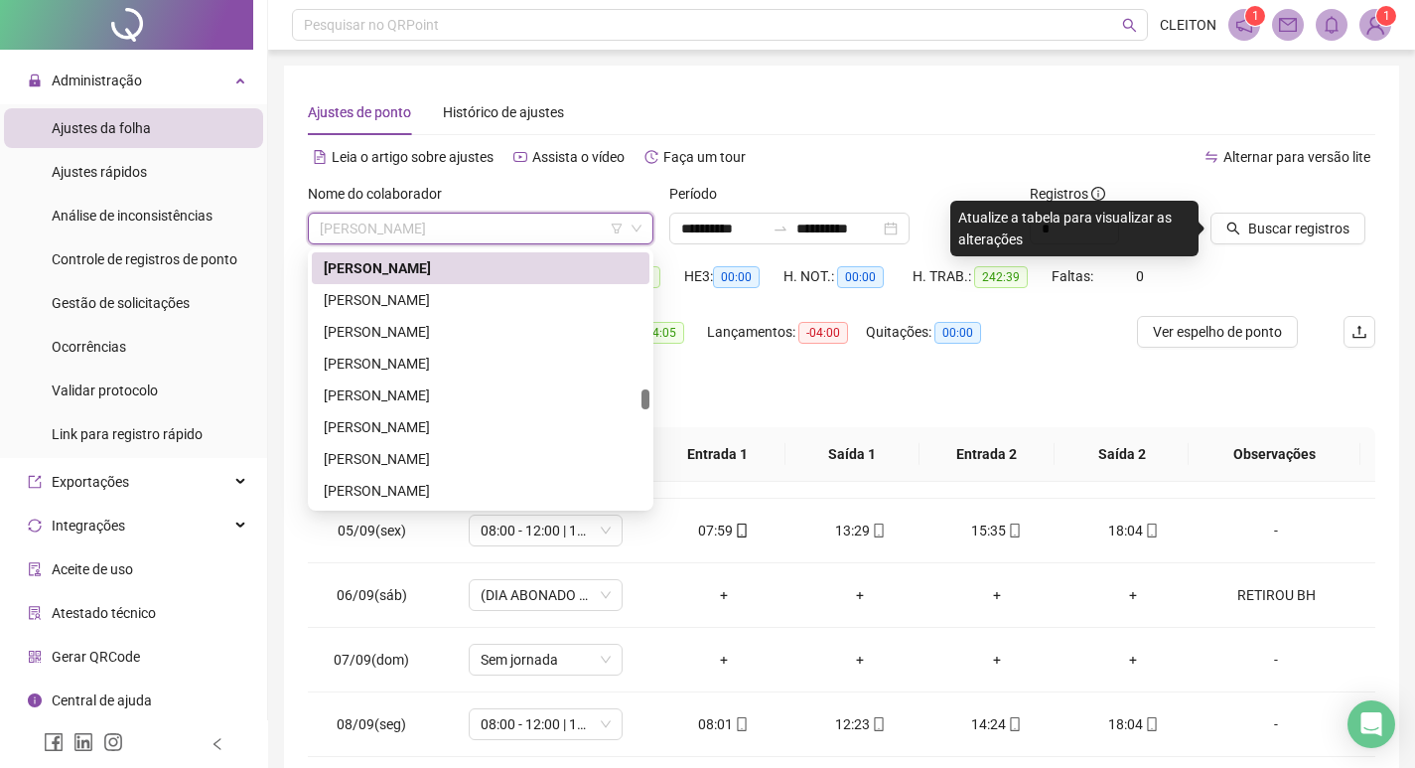
click at [586, 223] on span "[PERSON_NAME]" at bounding box center [481, 229] width 322 height 30
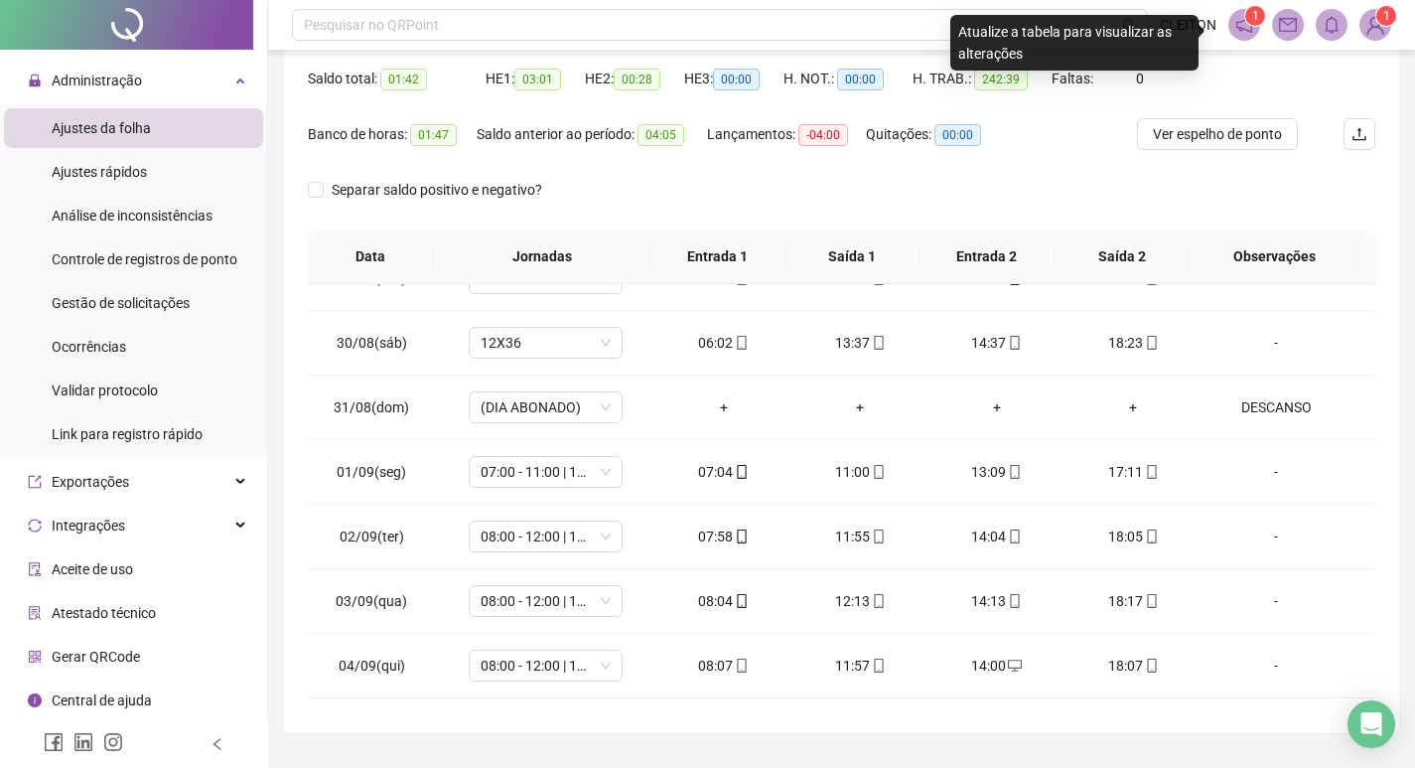
scroll to position [0, 0]
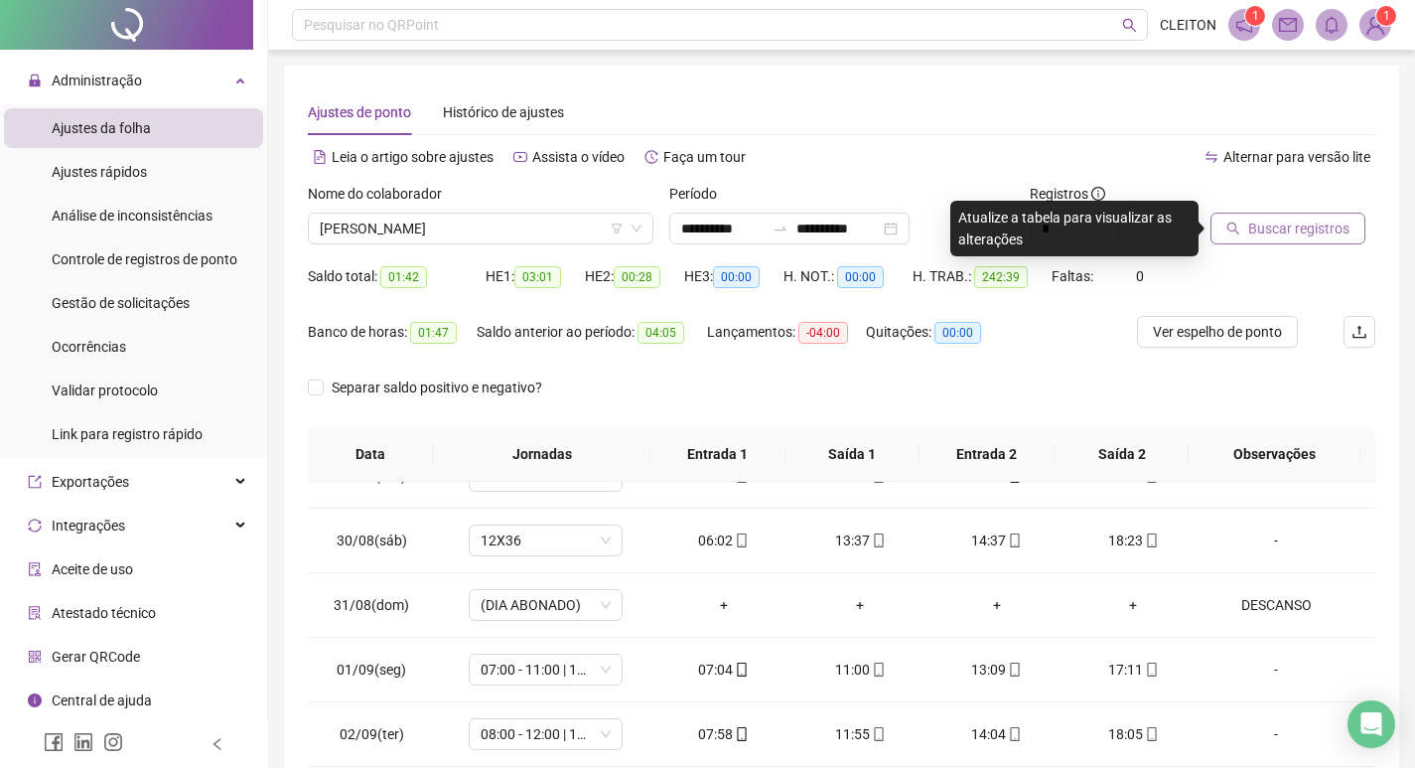
click at [1243, 226] on button "Buscar registros" at bounding box center [1288, 229] width 155 height 32
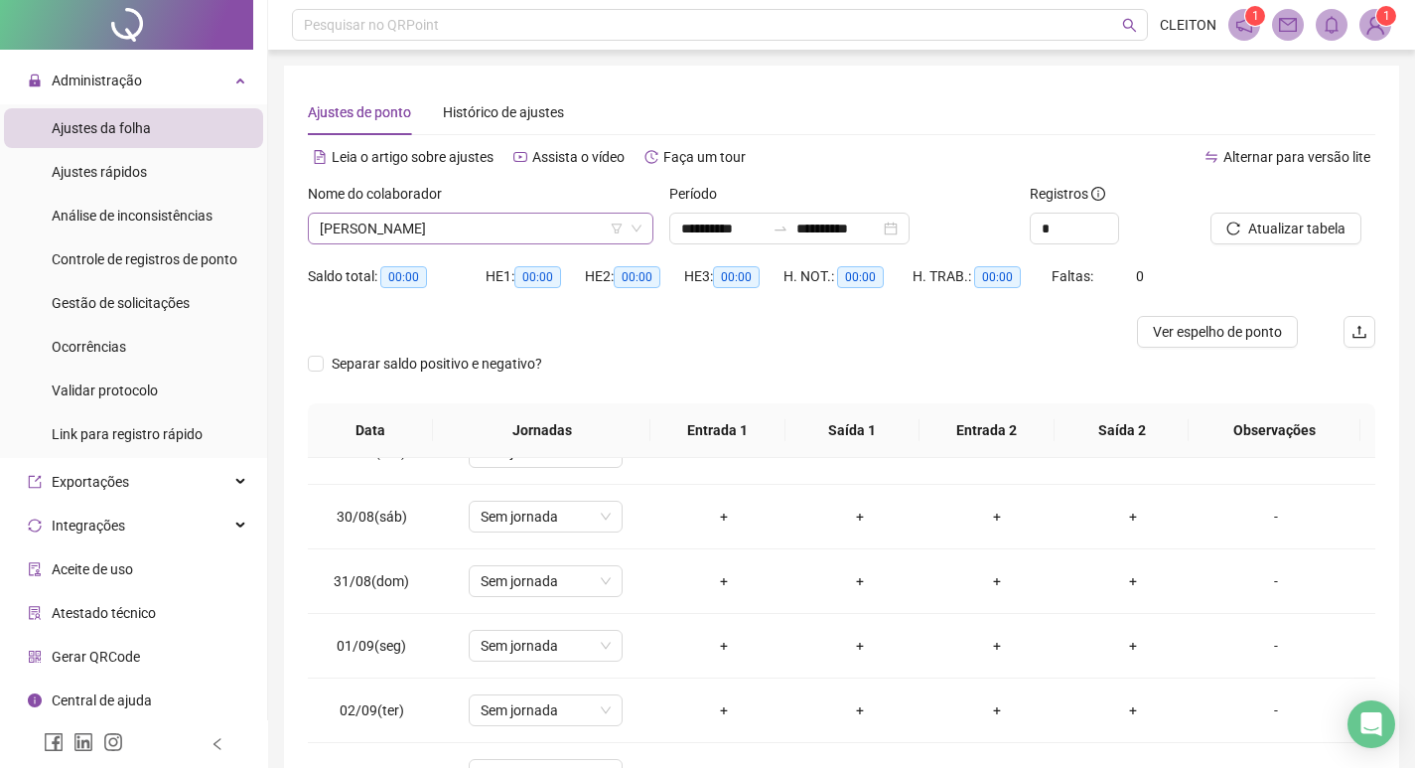
click at [502, 231] on span "[PERSON_NAME]" at bounding box center [481, 229] width 322 height 30
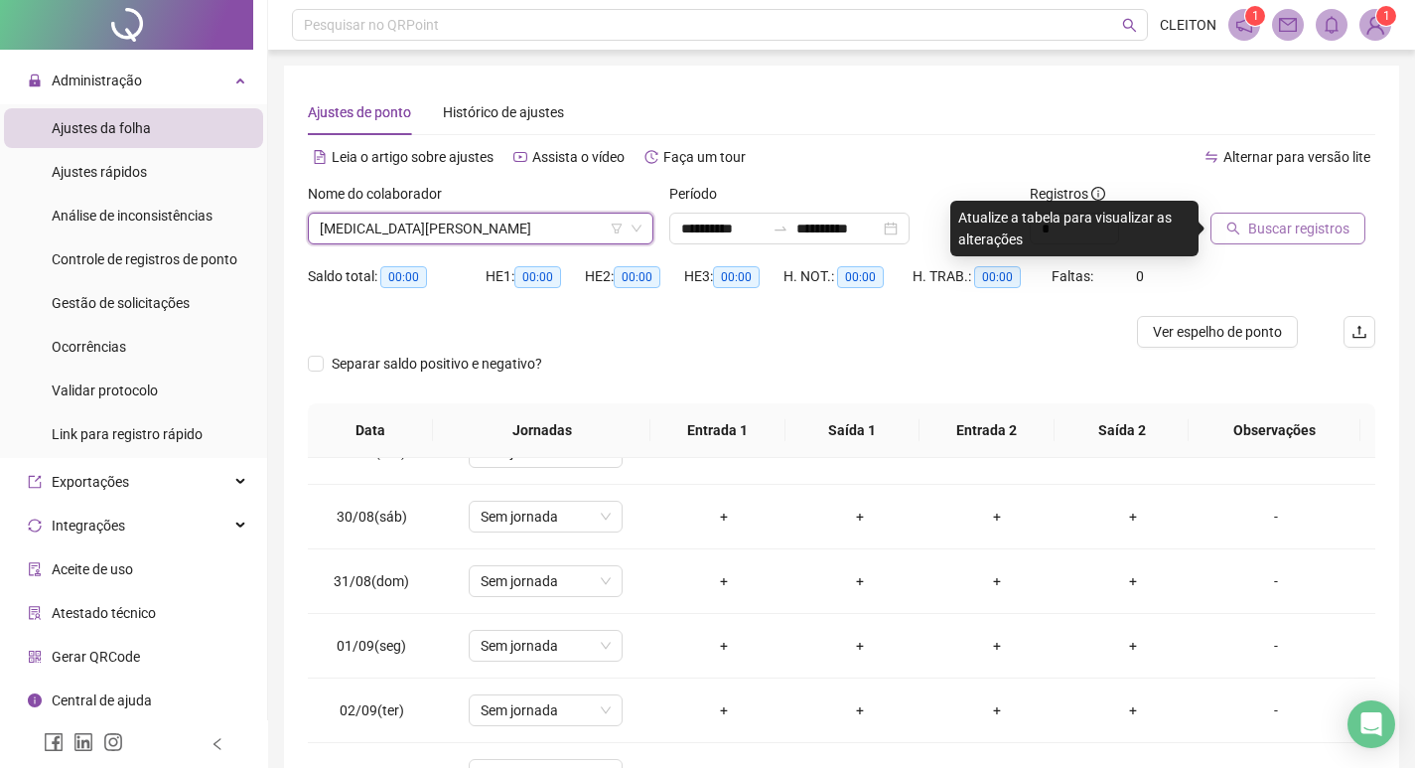
click at [1237, 224] on icon "search" at bounding box center [1233, 228] width 14 height 14
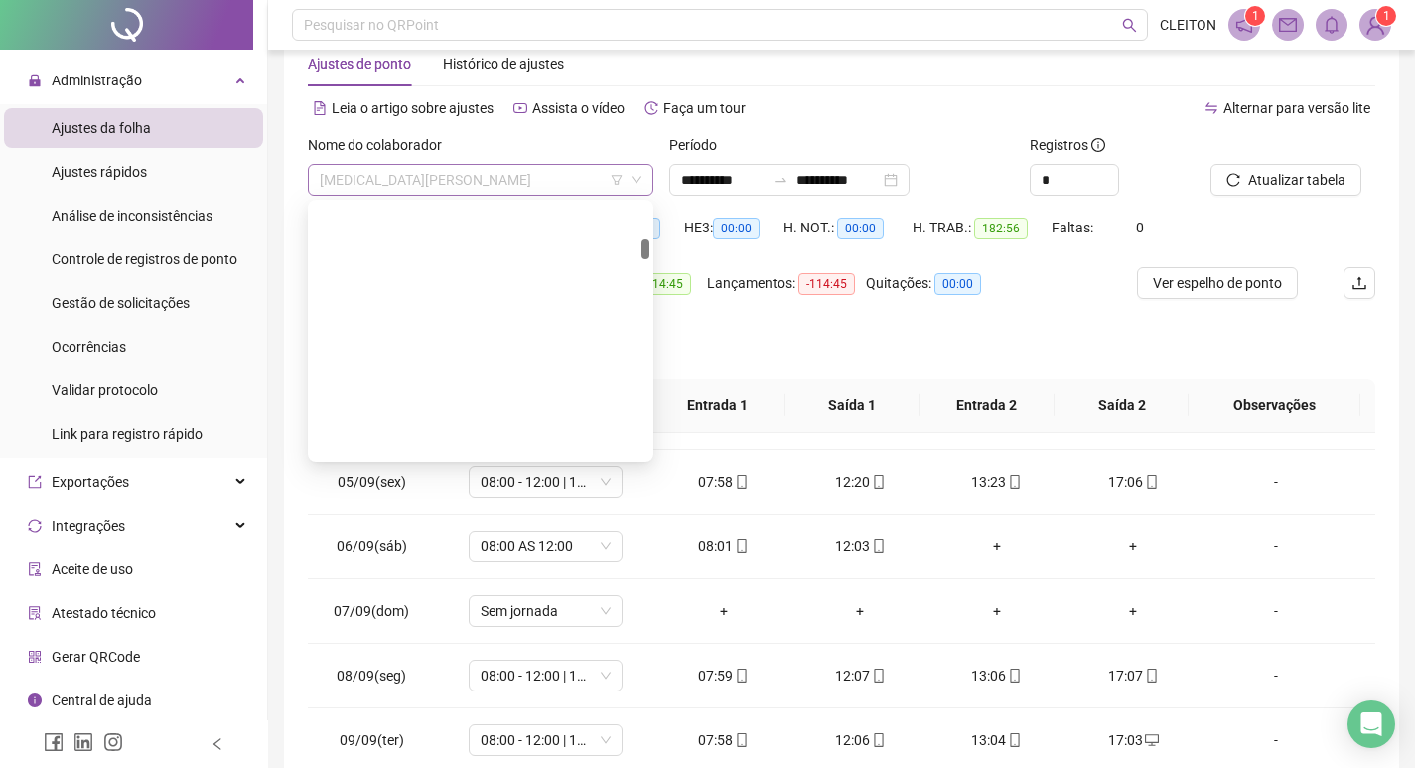
scroll to position [604, 0]
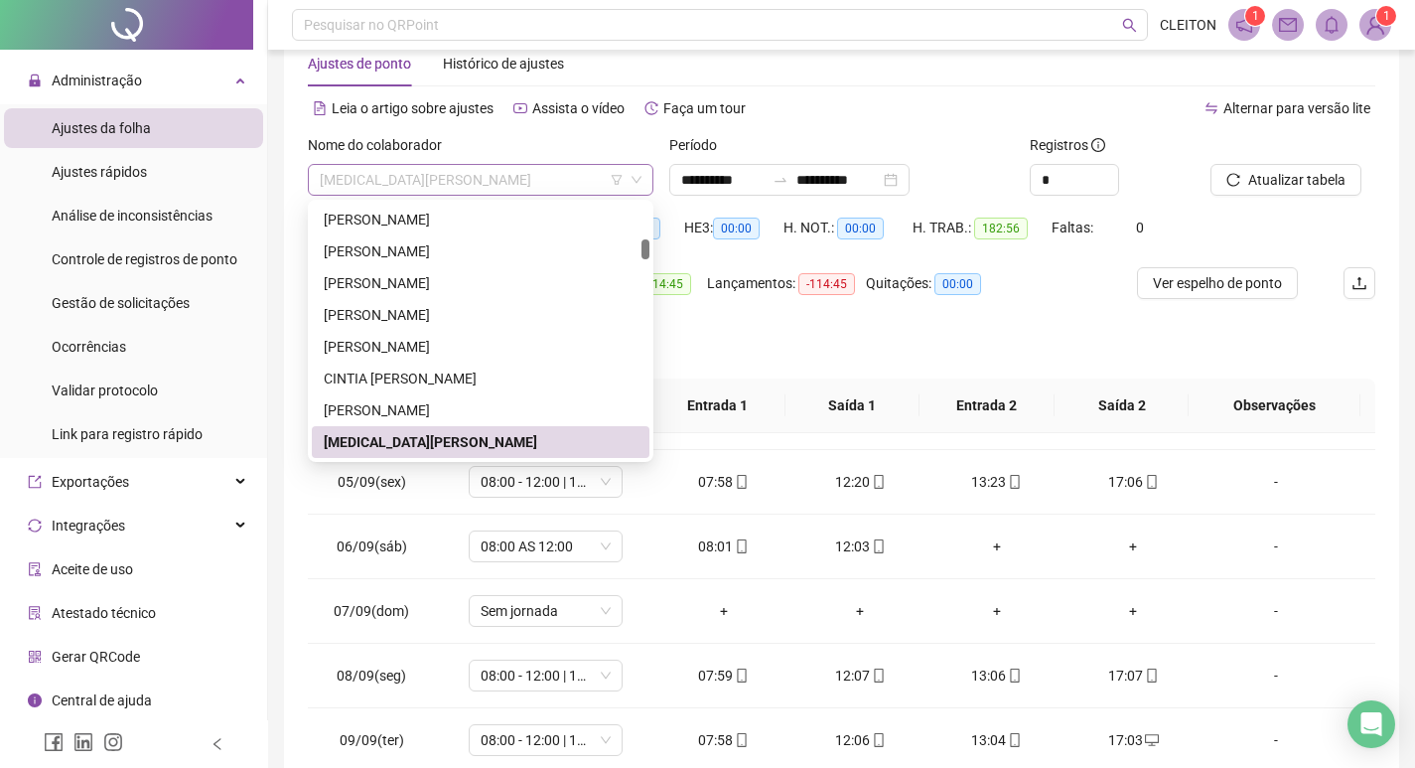
click at [404, 179] on span "[MEDICAL_DATA][PERSON_NAME]" at bounding box center [481, 180] width 322 height 30
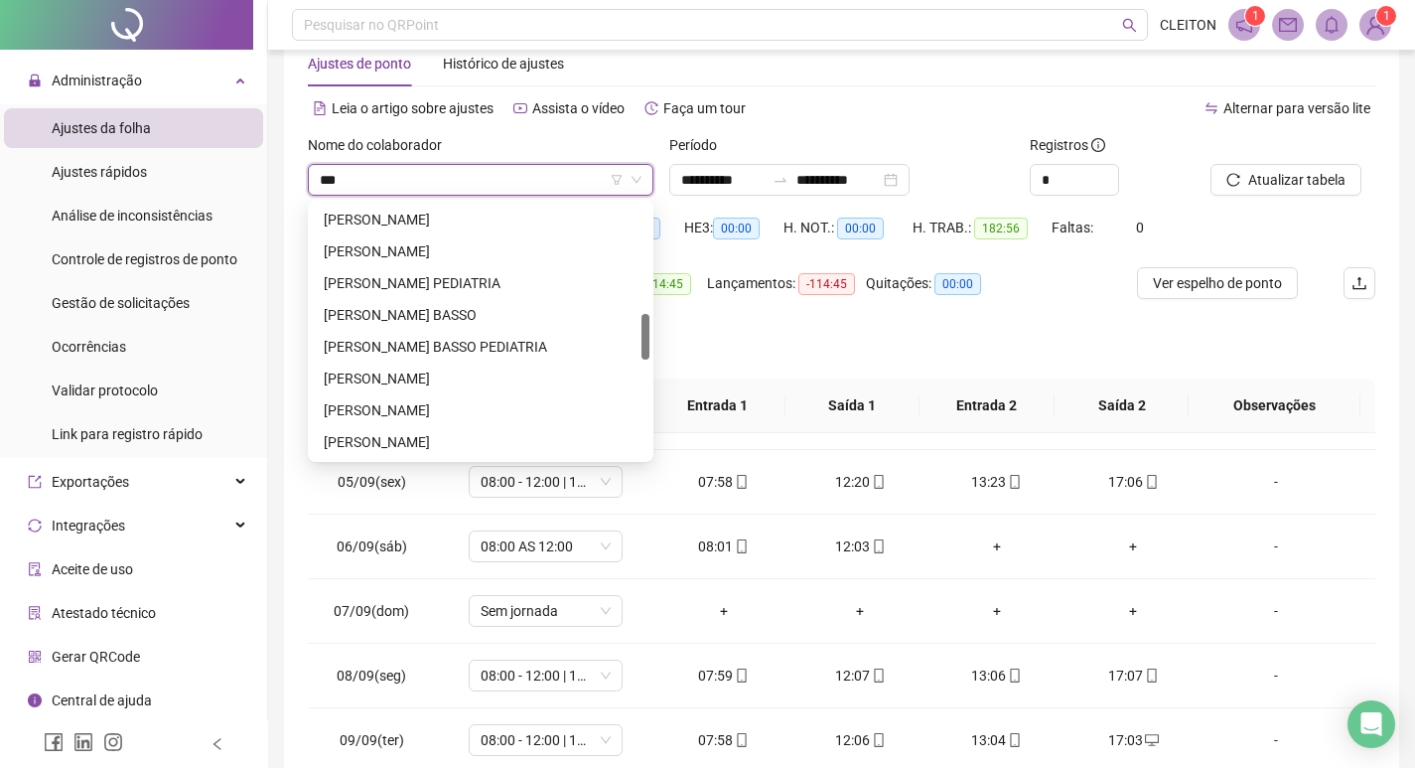
scroll to position [0, 0]
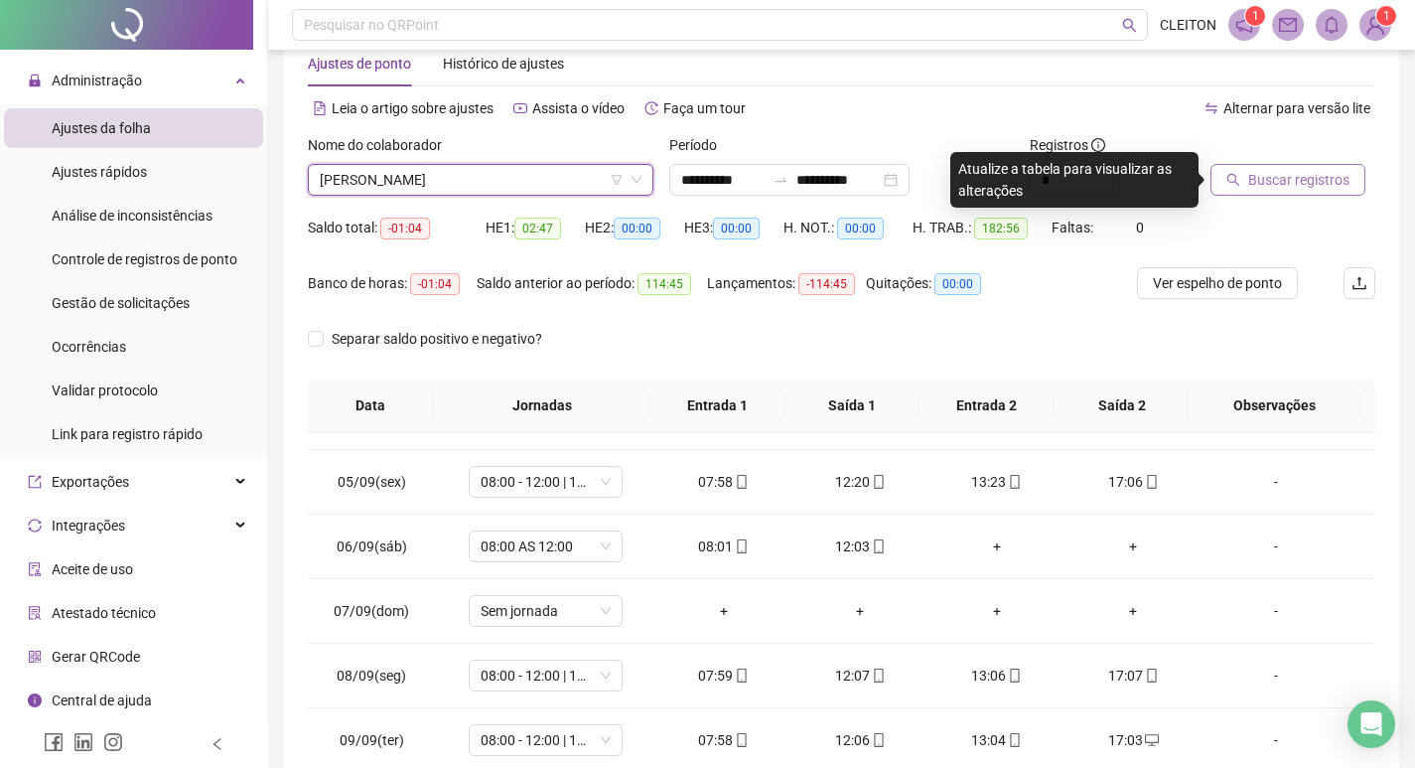
click at [1241, 183] on button "Buscar registros" at bounding box center [1288, 180] width 155 height 32
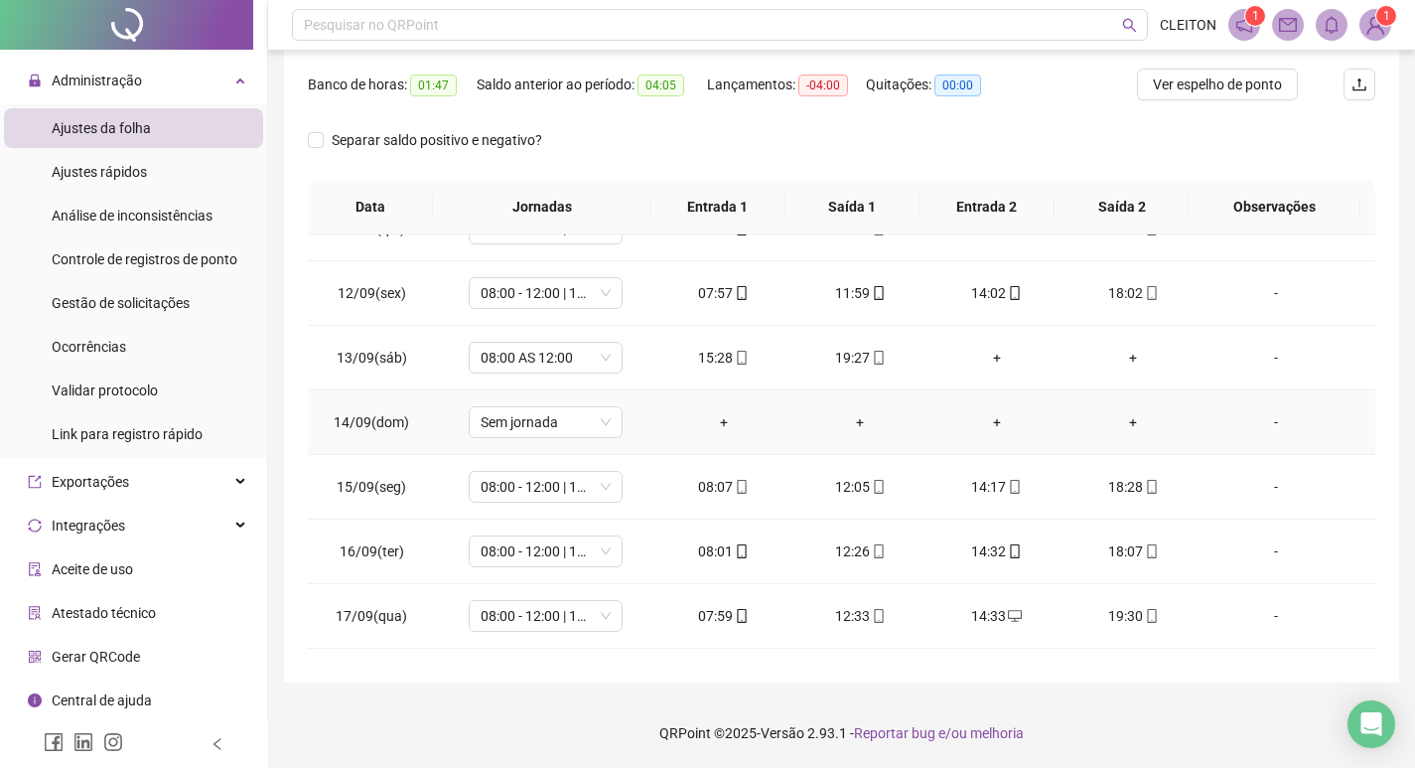
scroll to position [1448, 0]
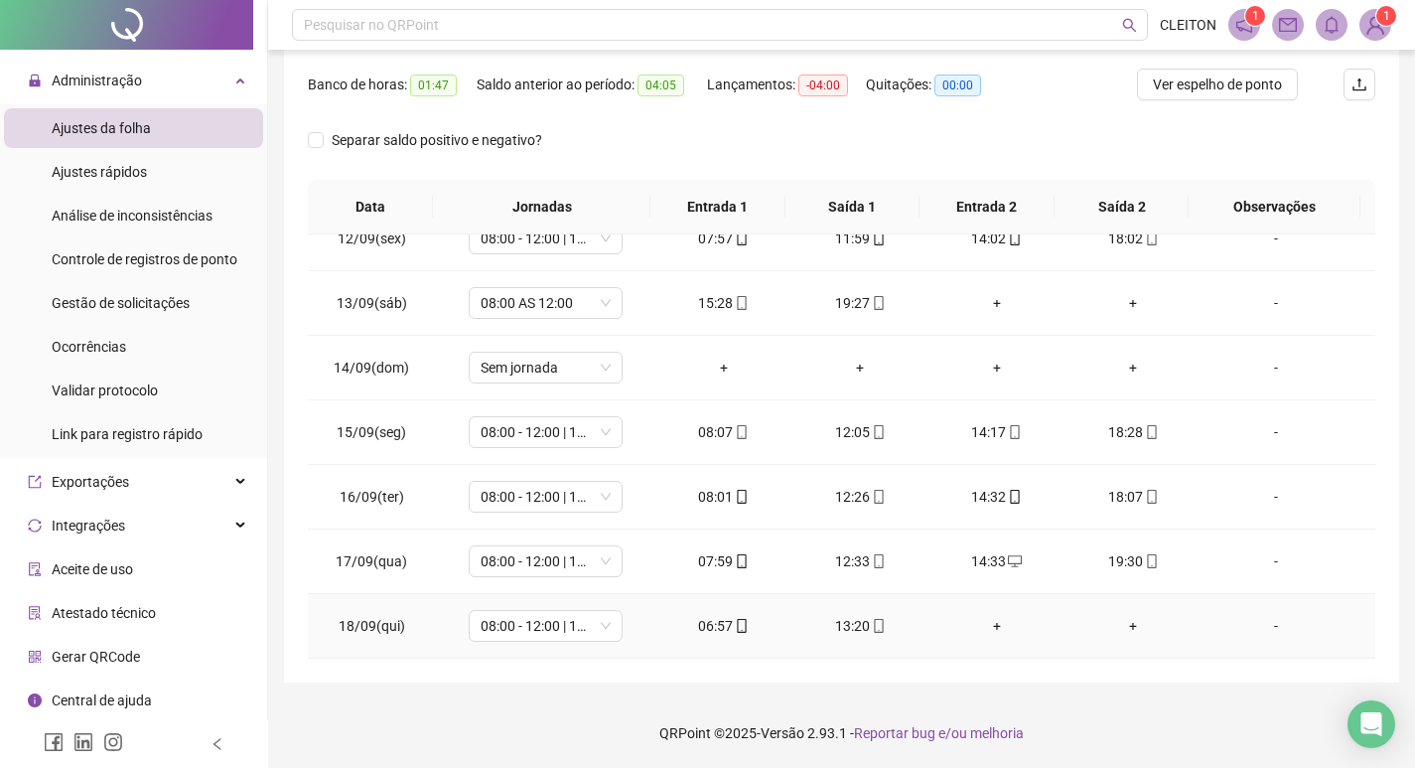
click at [841, 628] on div "13:20" at bounding box center [859, 626] width 105 height 22
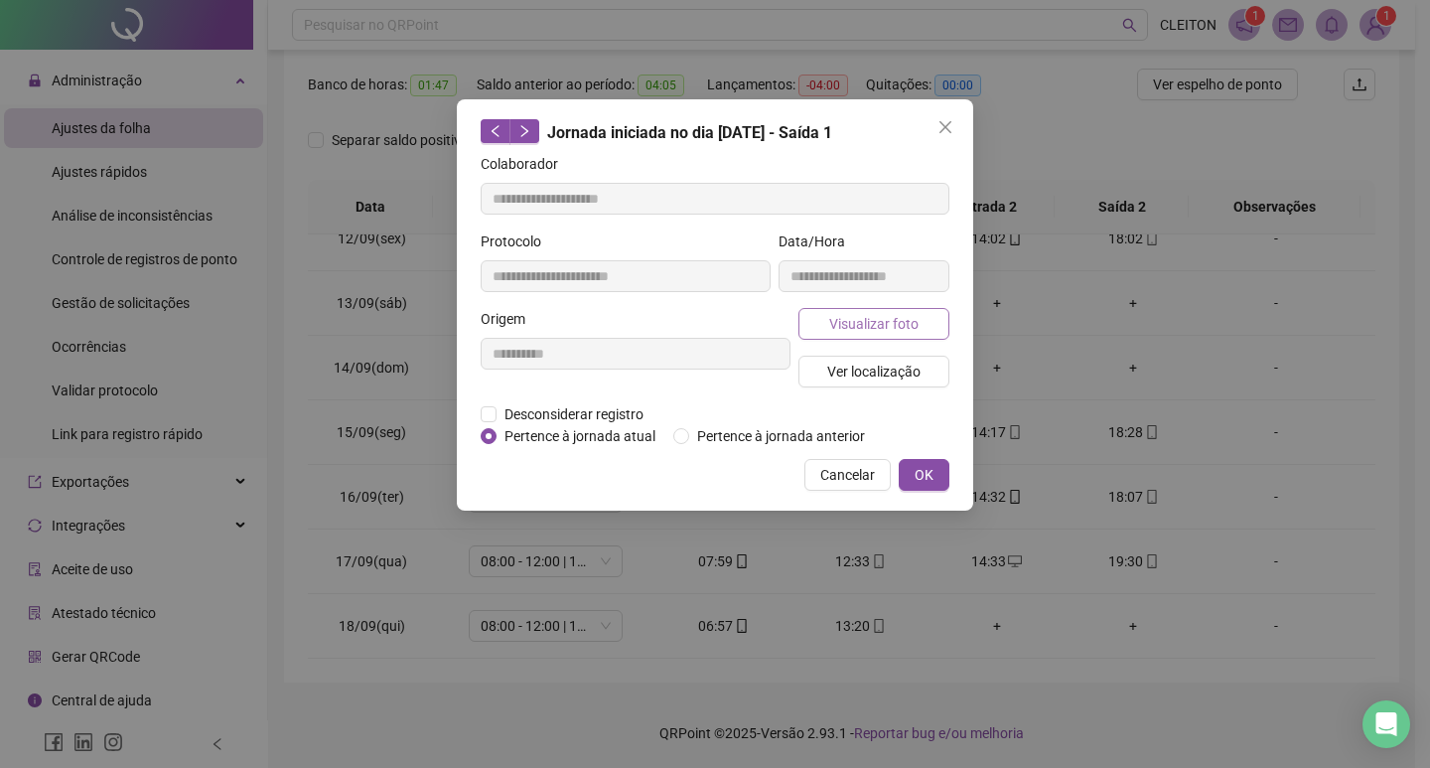
click at [880, 329] on span "Visualizar foto" at bounding box center [873, 324] width 89 height 22
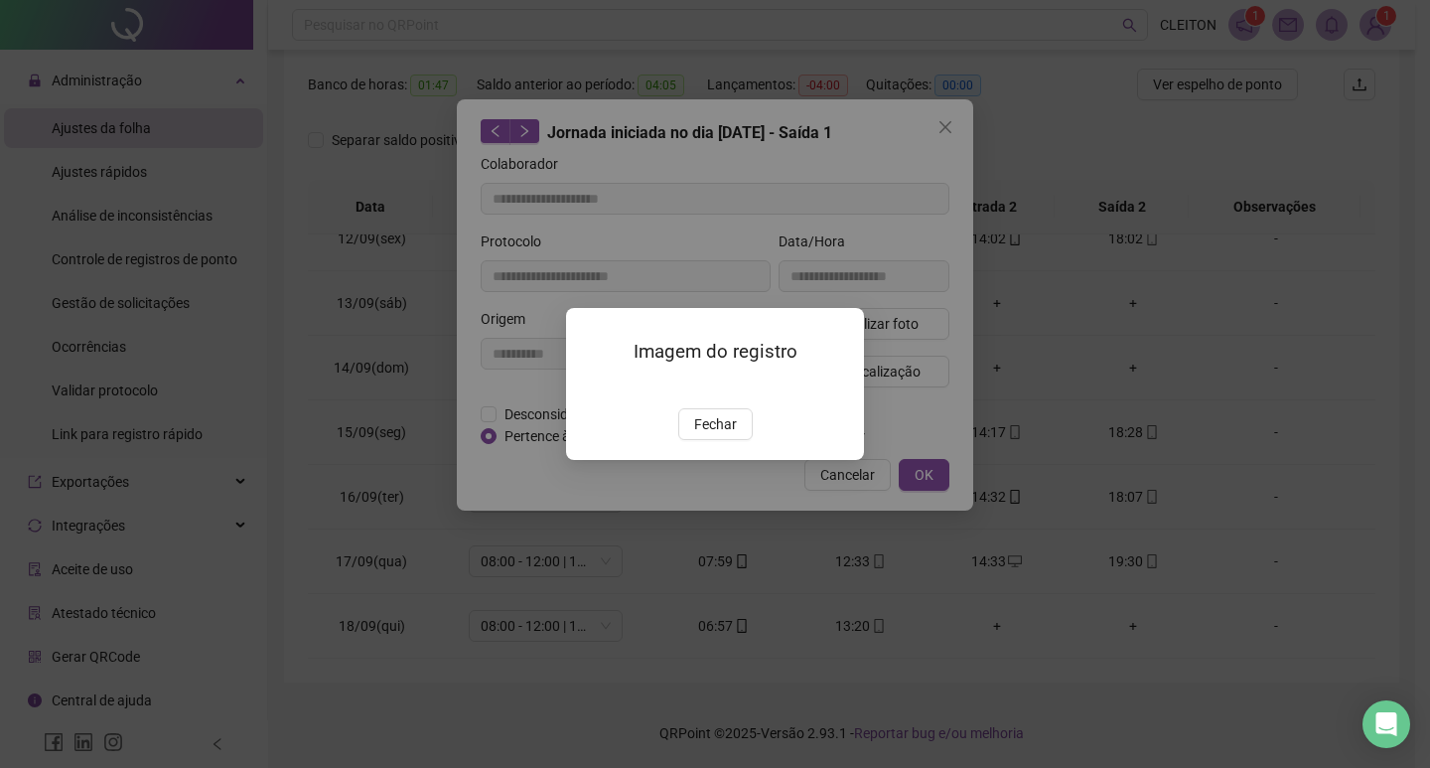
drag, startPoint x: 703, startPoint y: 545, endPoint x: 754, endPoint y: 535, distance: 51.6
click at [708, 435] on span "Fechar" at bounding box center [715, 424] width 43 height 22
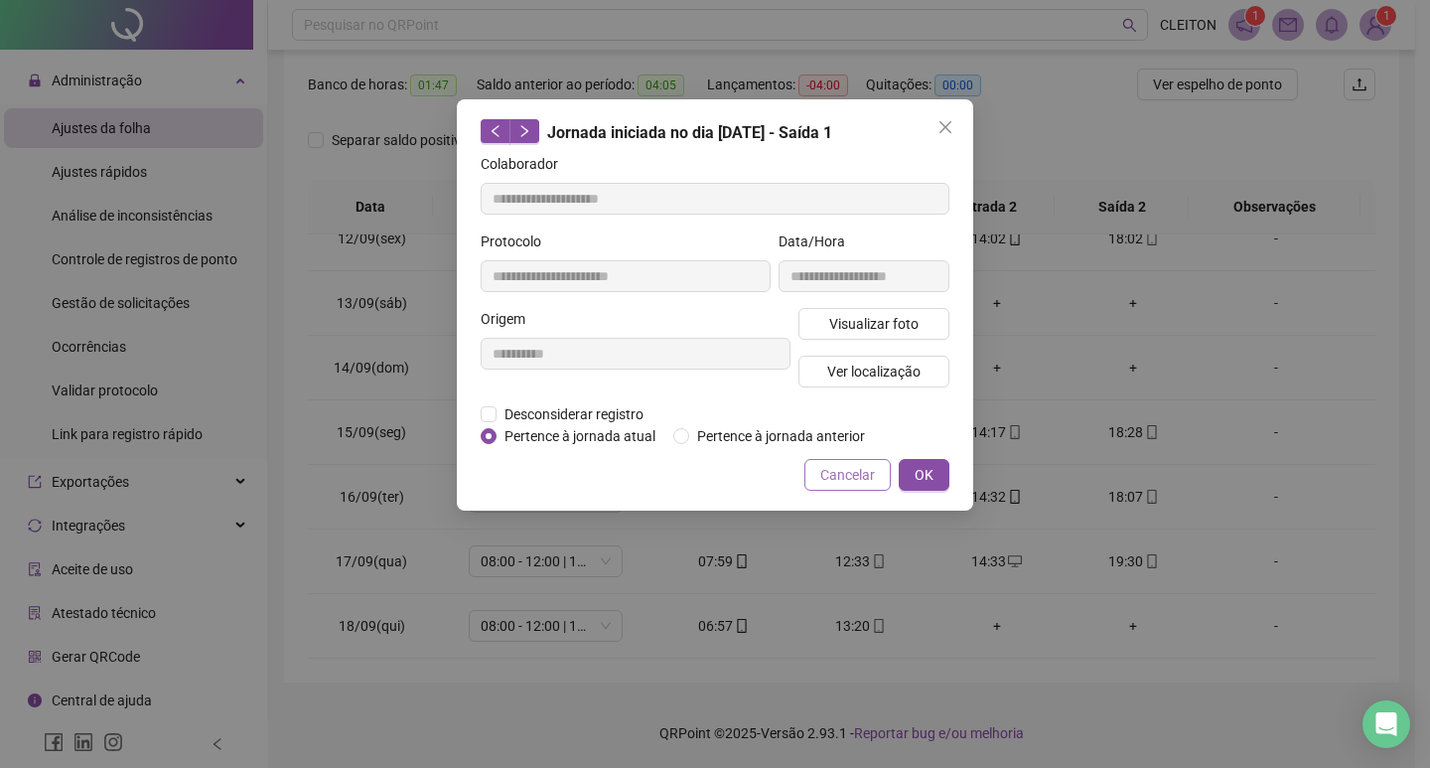
click at [838, 475] on span "Cancelar" at bounding box center [847, 475] width 55 height 22
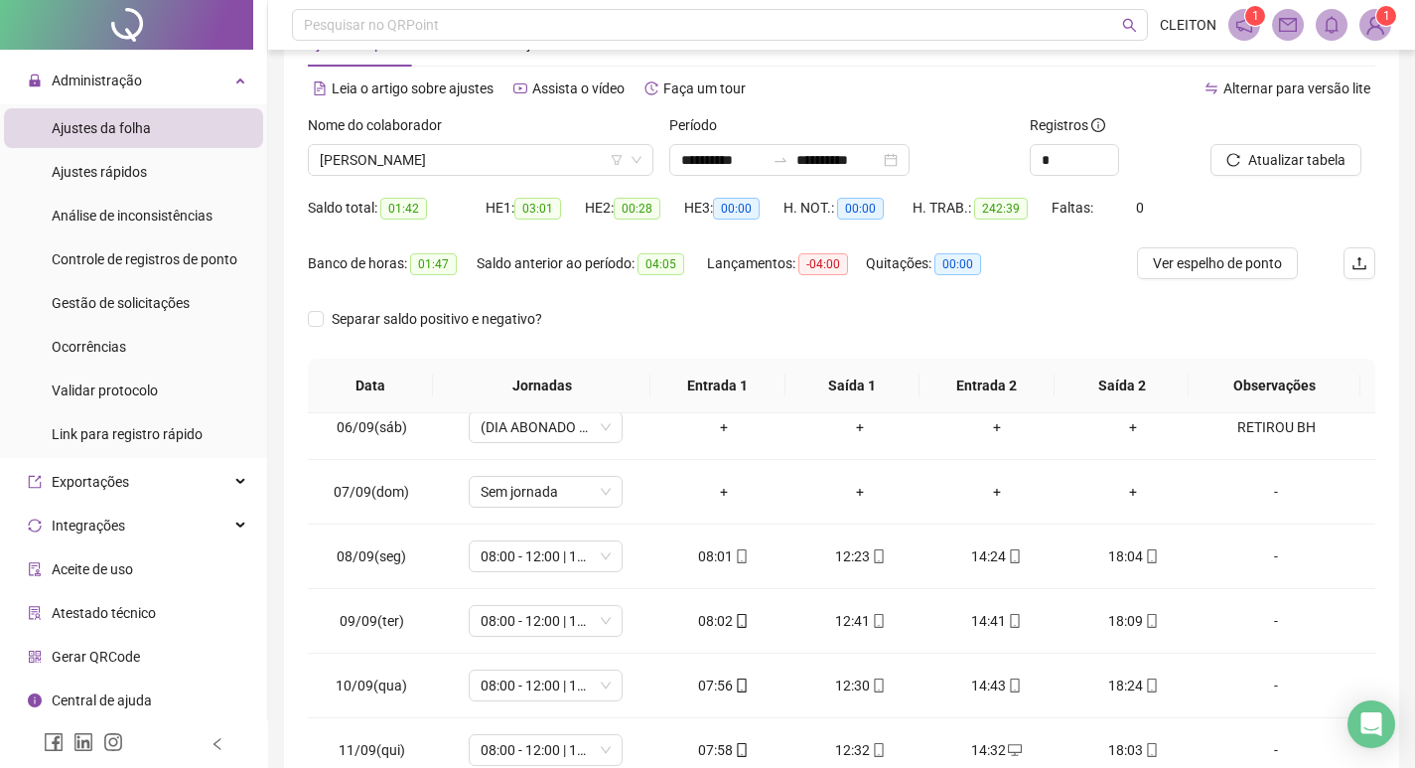
scroll to position [49, 0]
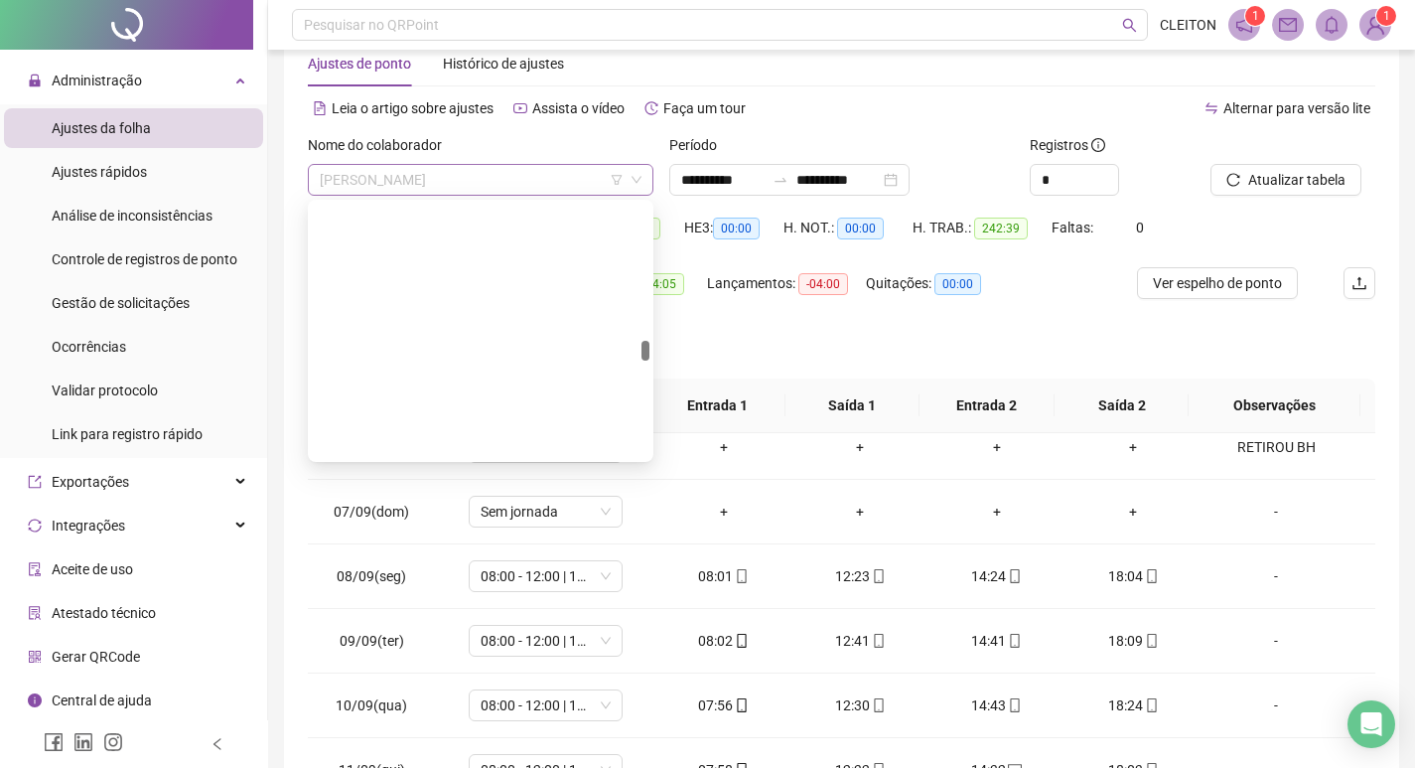
click at [475, 186] on span "[PERSON_NAME]" at bounding box center [481, 180] width 322 height 30
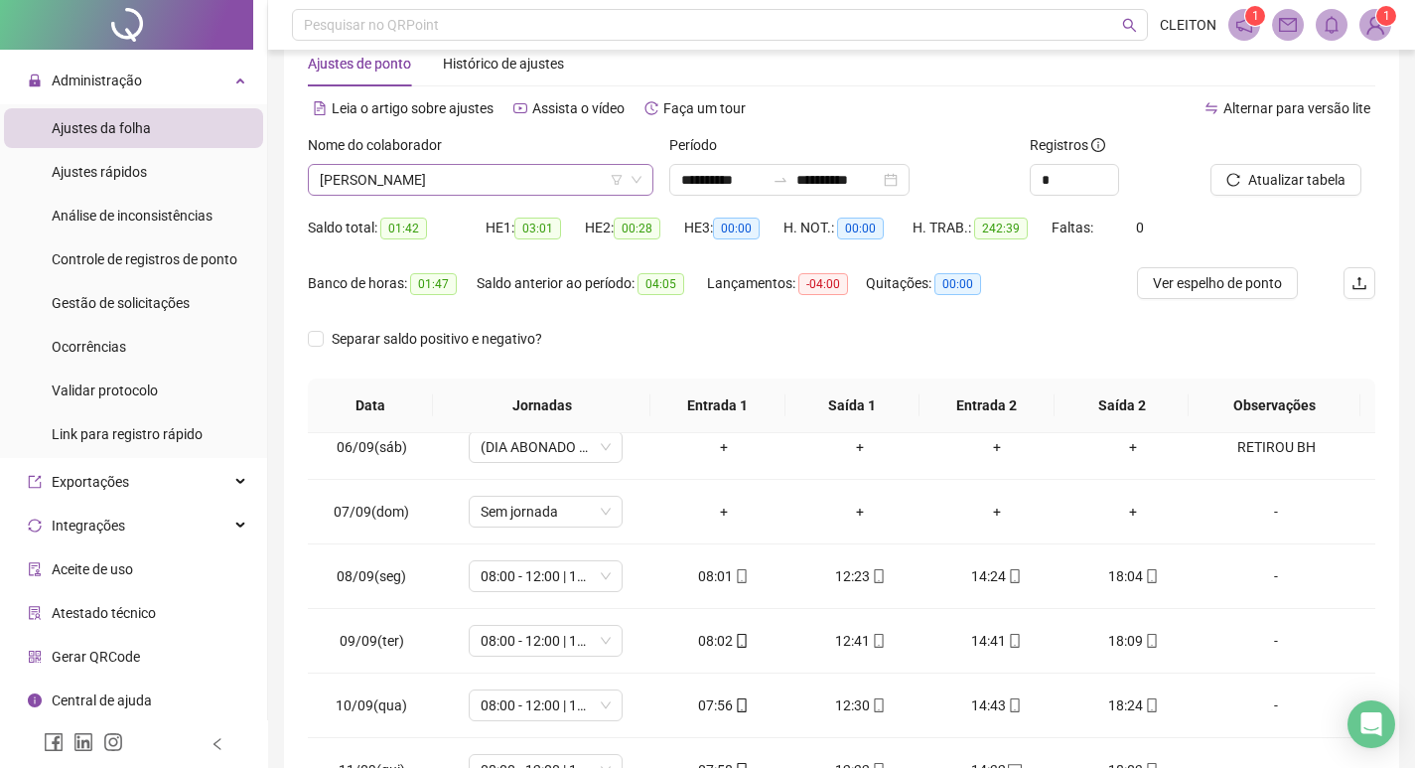
click at [473, 186] on span "[PERSON_NAME]" at bounding box center [481, 180] width 322 height 30
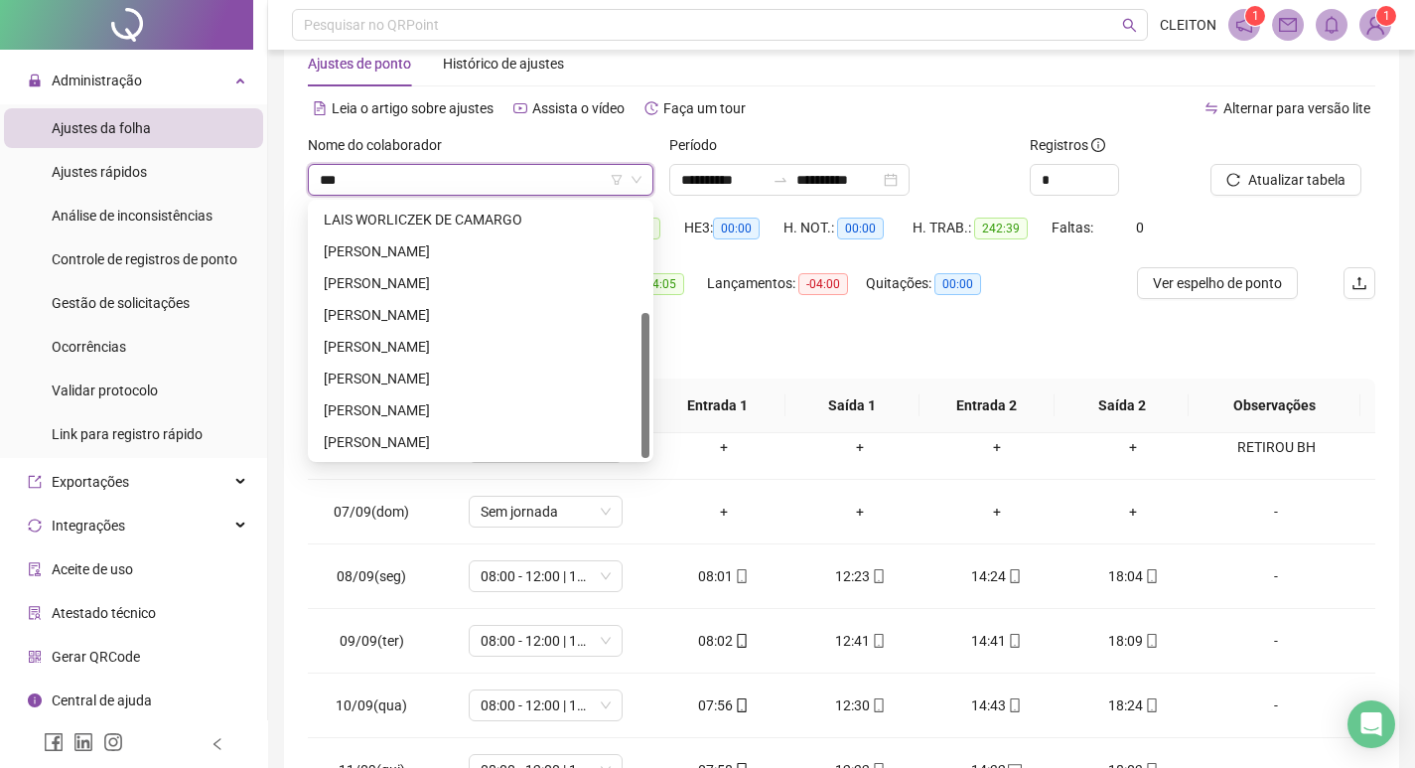
scroll to position [0, 0]
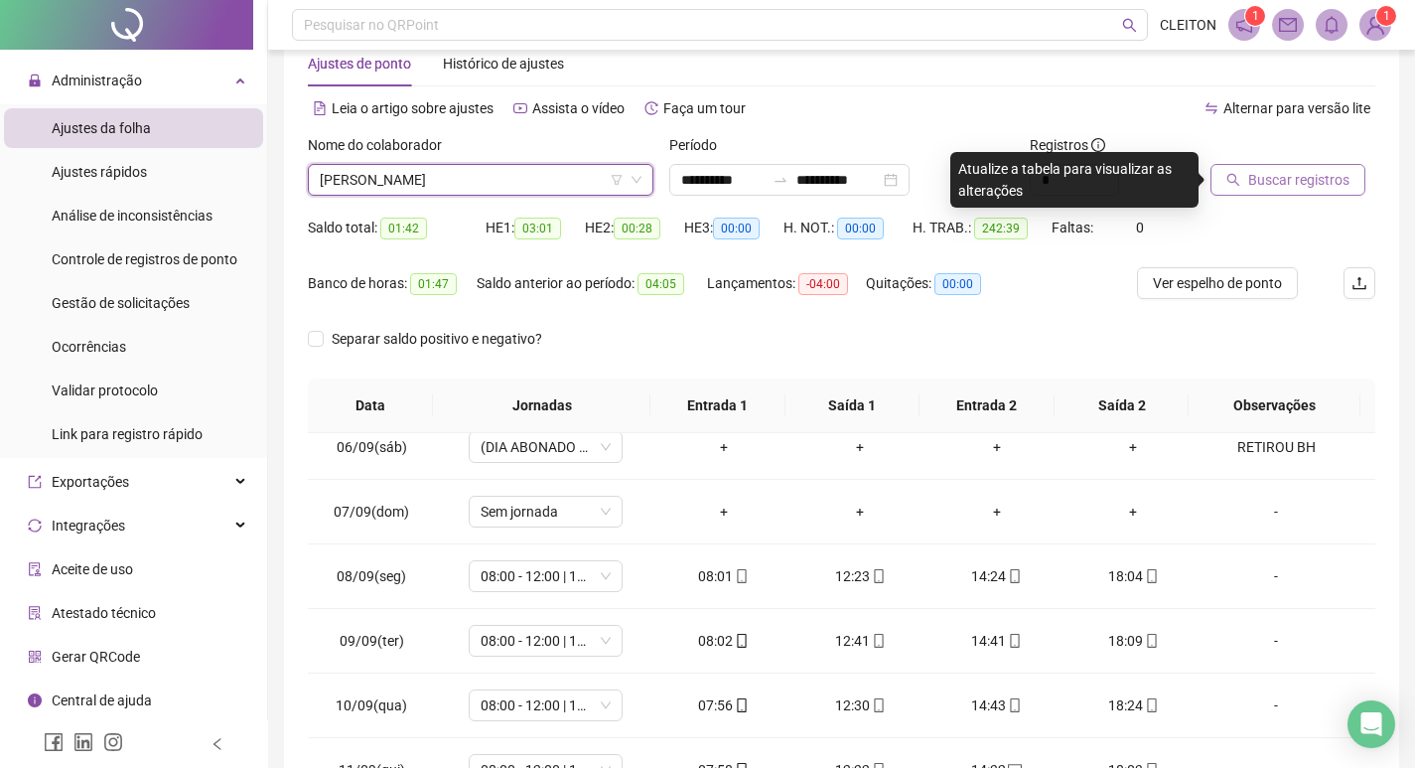
click at [1318, 172] on span "Buscar registros" at bounding box center [1298, 180] width 101 height 22
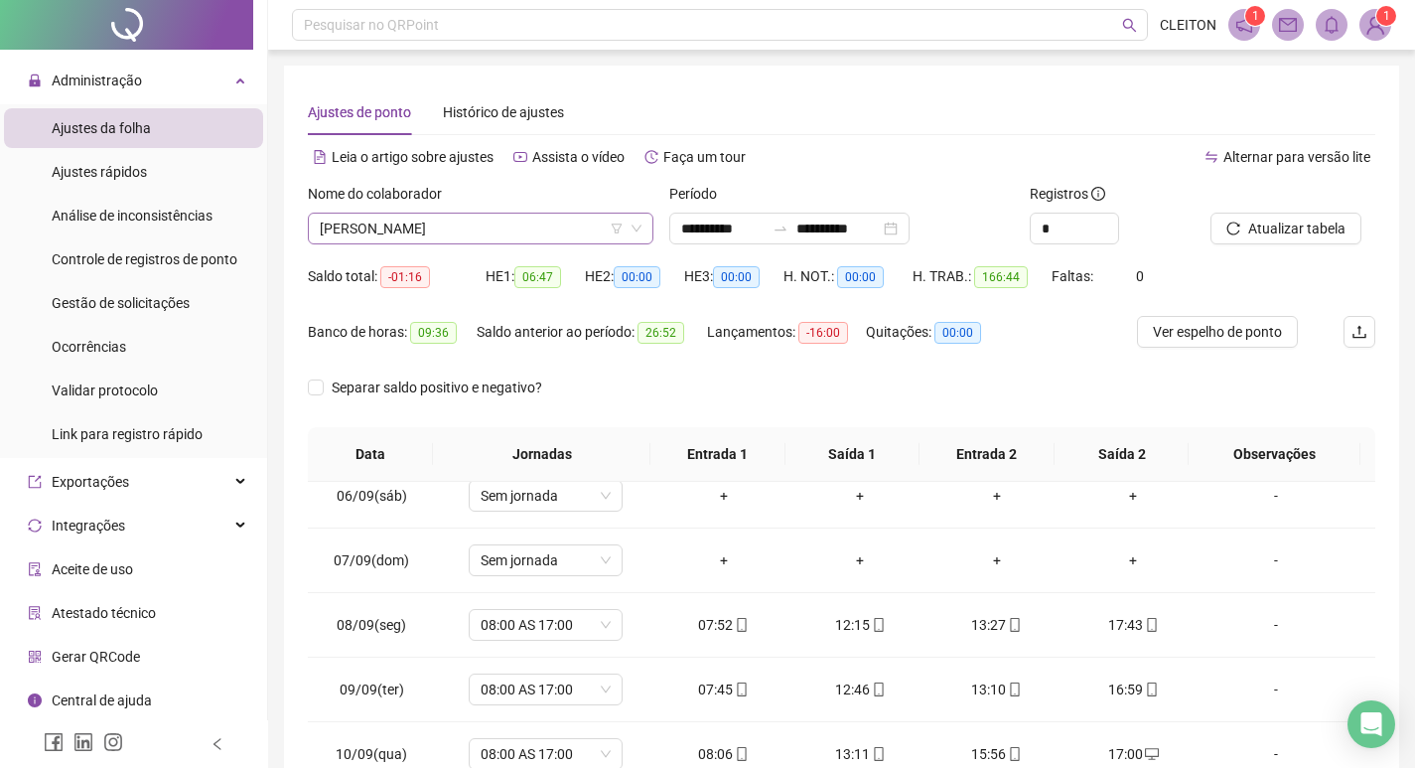
click at [511, 239] on span "[PERSON_NAME]" at bounding box center [481, 229] width 322 height 30
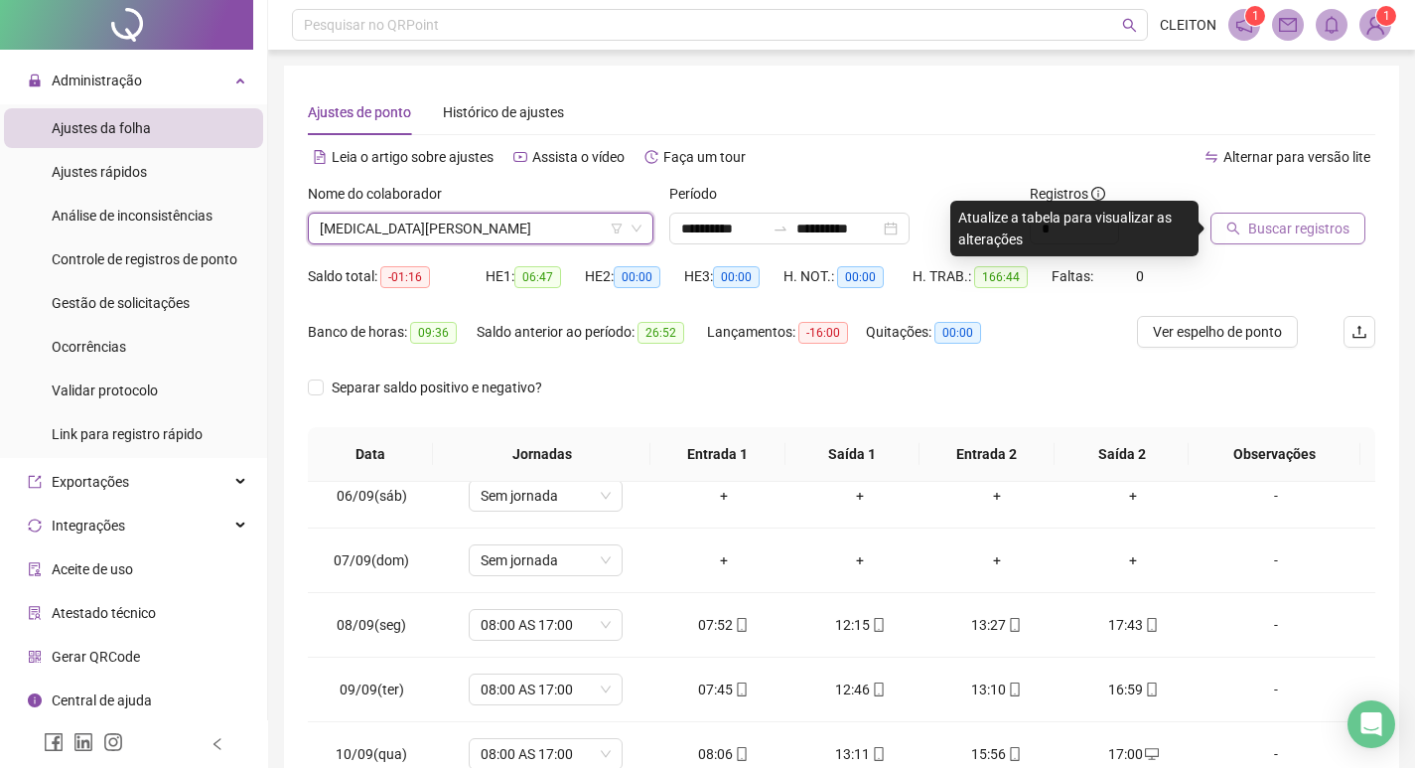
click at [1305, 224] on span "Buscar registros" at bounding box center [1298, 228] width 101 height 22
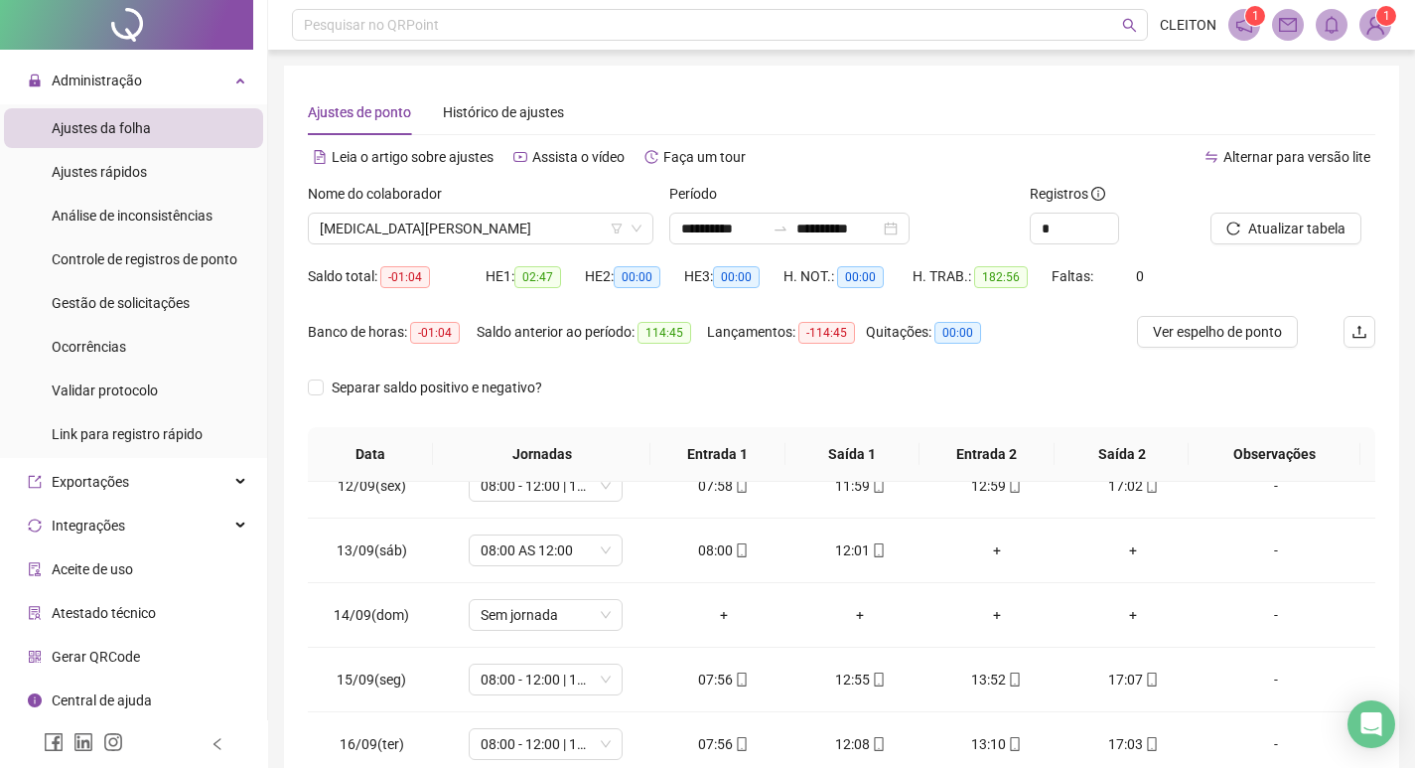
click at [564, 244] on div "Nome do colaborador [PERSON_NAME]" at bounding box center [480, 221] width 361 height 77
click at [562, 236] on span "[MEDICAL_DATA][PERSON_NAME]" at bounding box center [481, 229] width 322 height 30
click at [454, 235] on span "[MEDICAL_DATA][PERSON_NAME]" at bounding box center [481, 229] width 322 height 30
click at [471, 242] on span "[MEDICAL_DATA][PERSON_NAME]" at bounding box center [481, 229] width 322 height 30
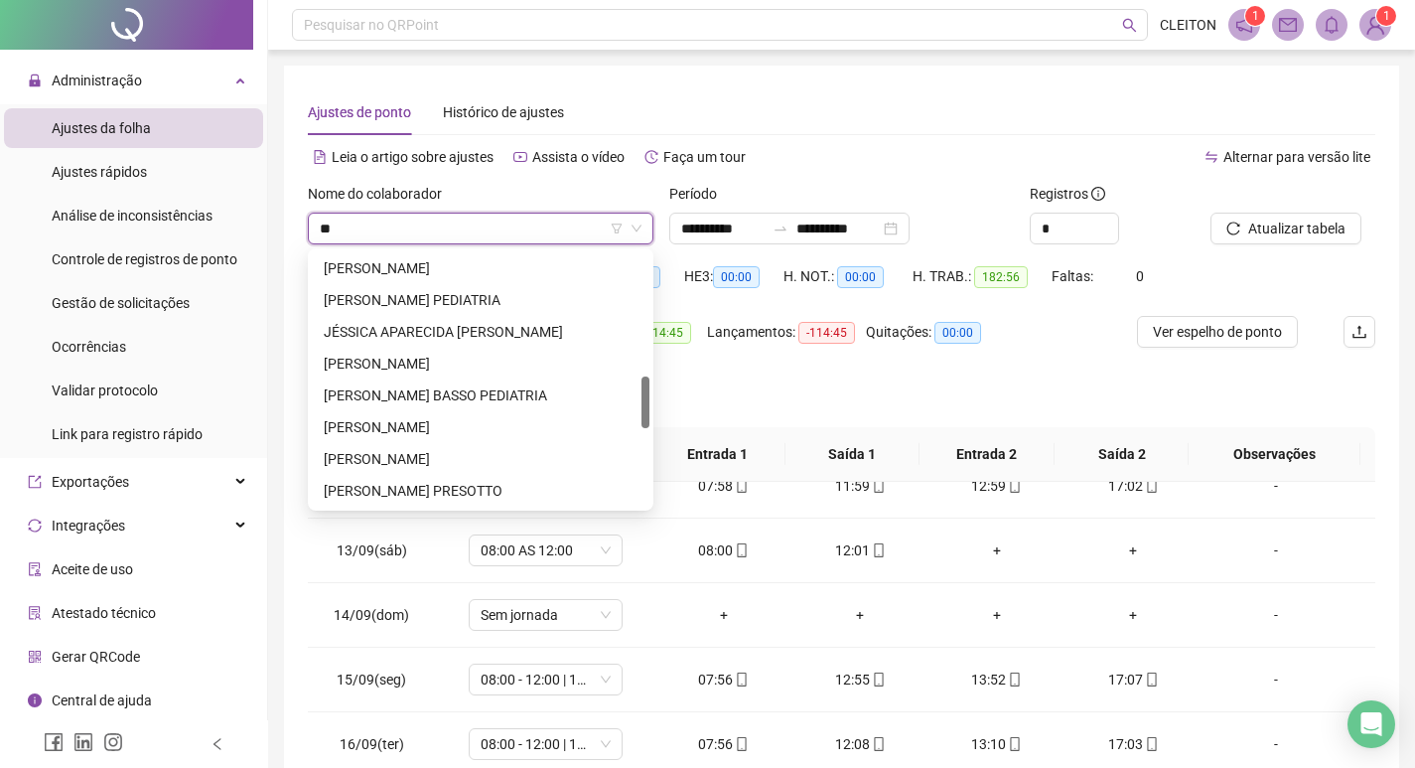
scroll to position [0, 0]
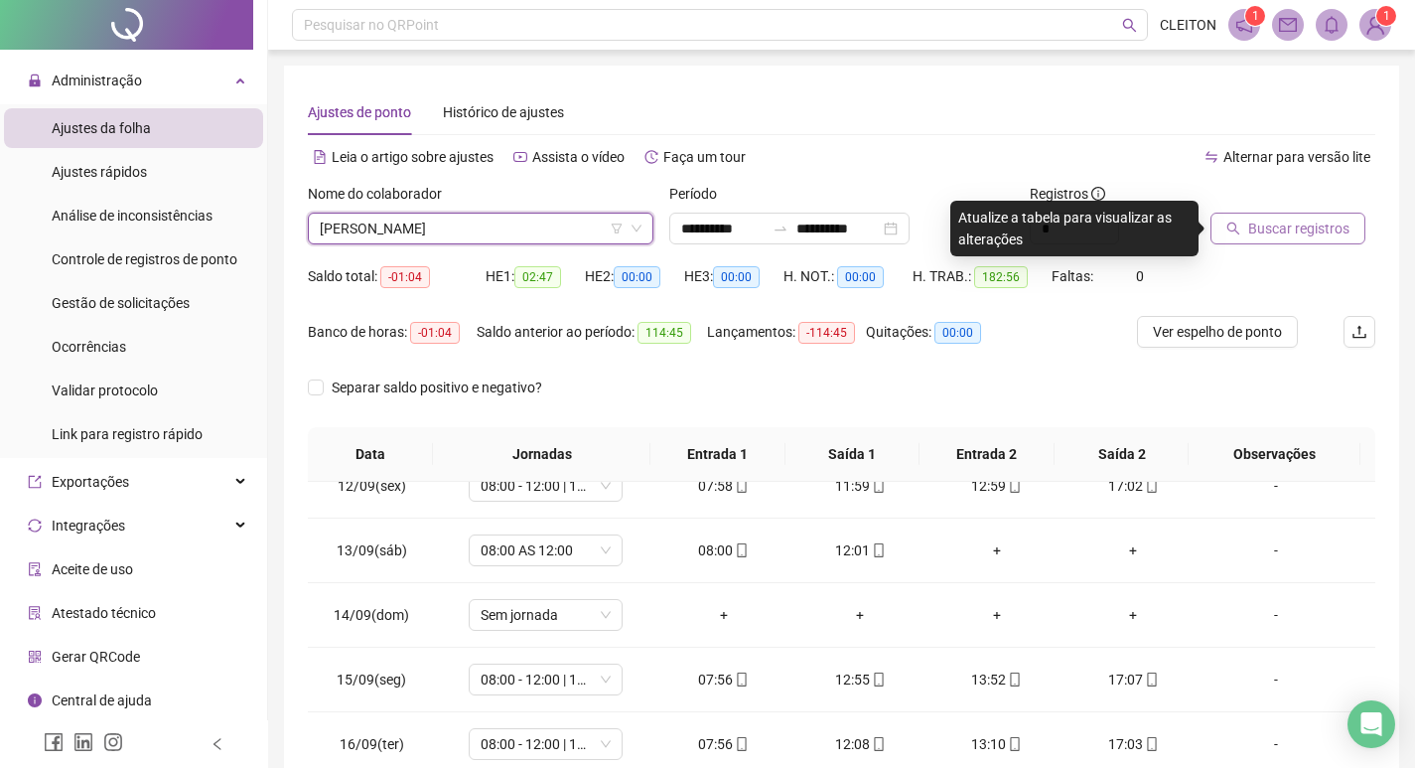
click at [1299, 222] on span "Buscar registros" at bounding box center [1298, 228] width 101 height 22
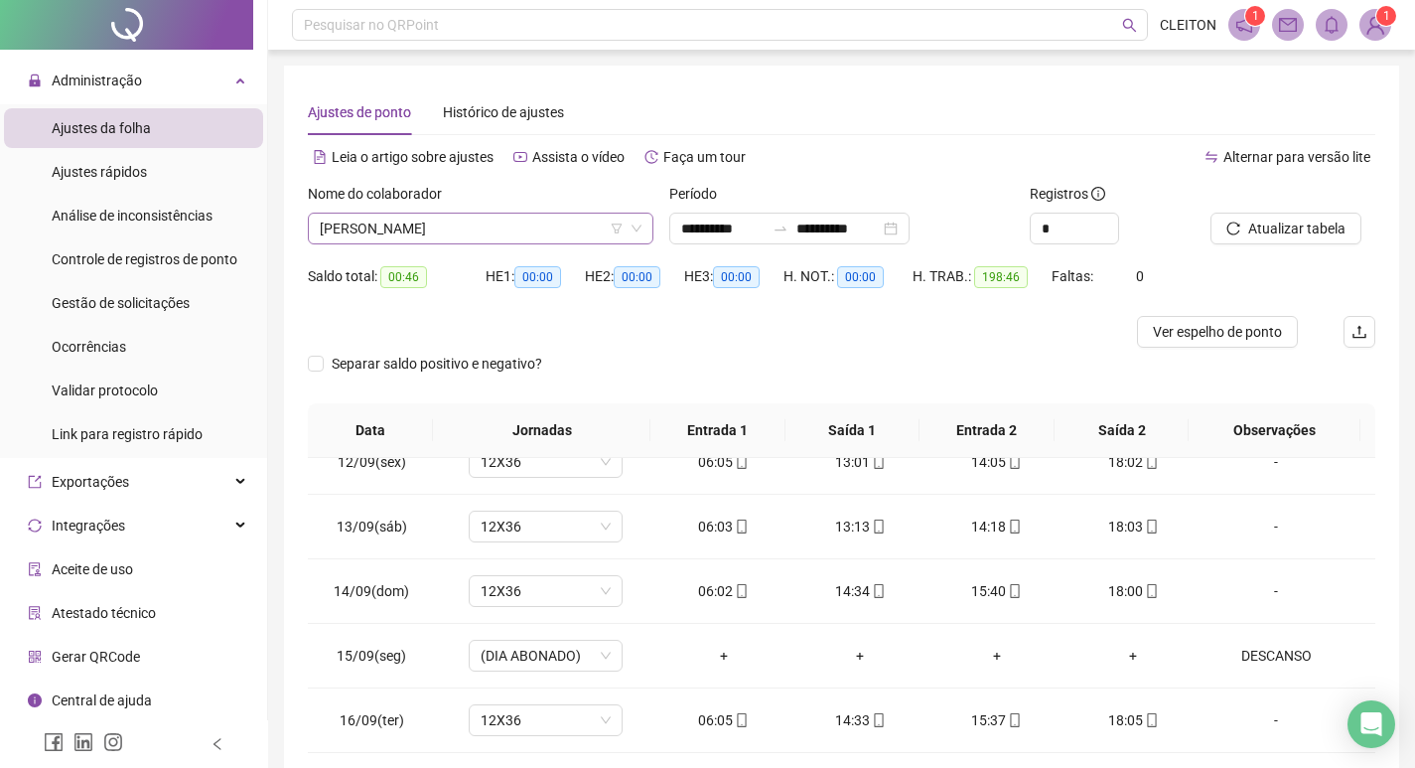
scroll to position [3082, 0]
click at [417, 231] on span "[PERSON_NAME]" at bounding box center [481, 229] width 322 height 30
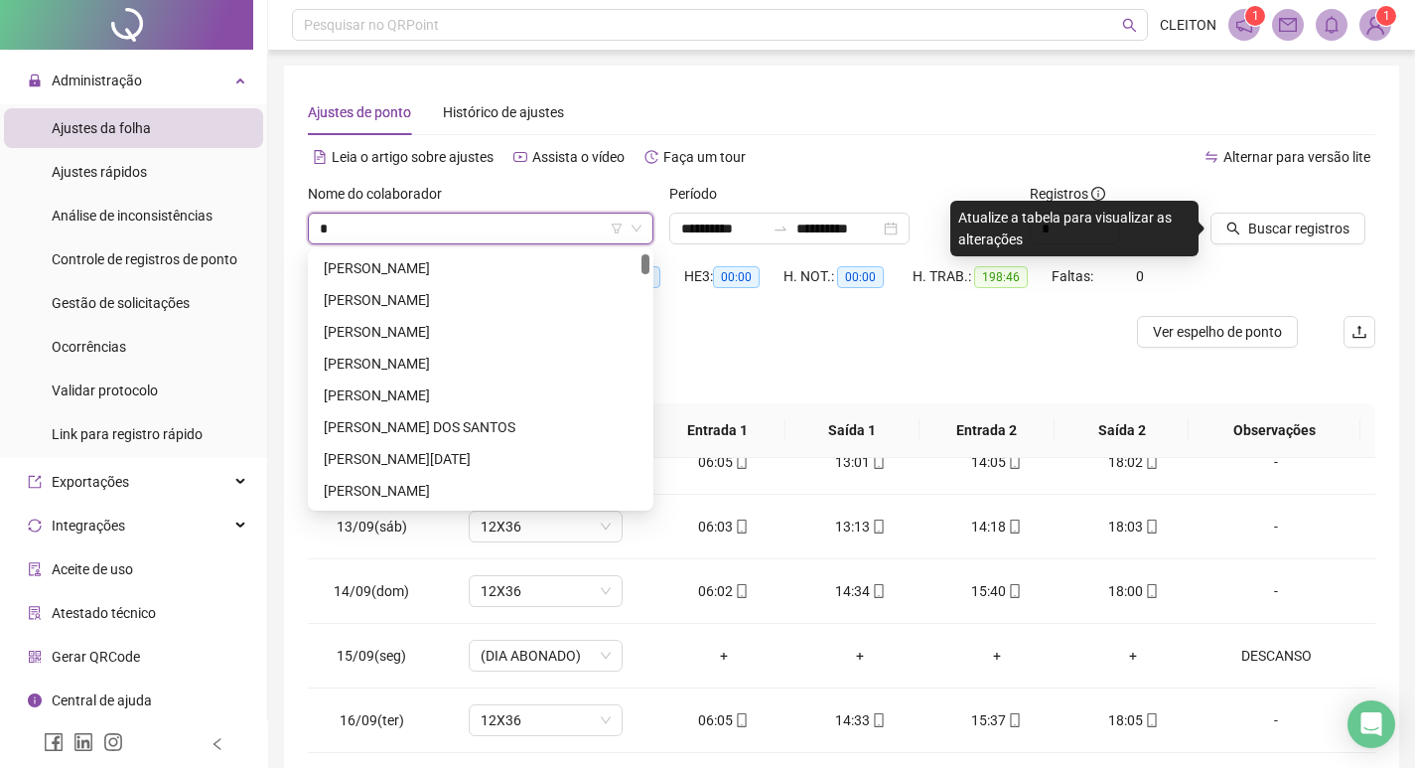
scroll to position [32, 0]
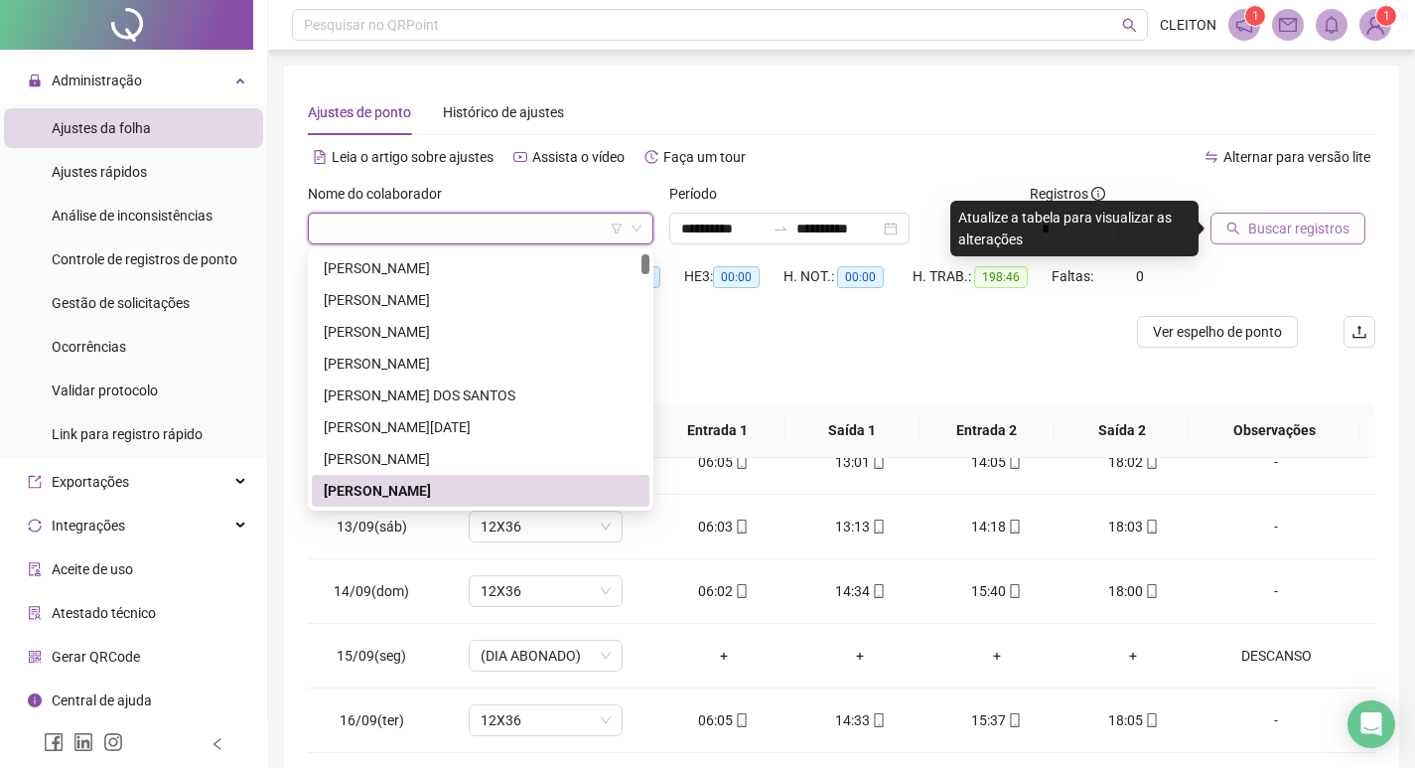
click at [1302, 223] on span "Buscar registros" at bounding box center [1298, 228] width 101 height 22
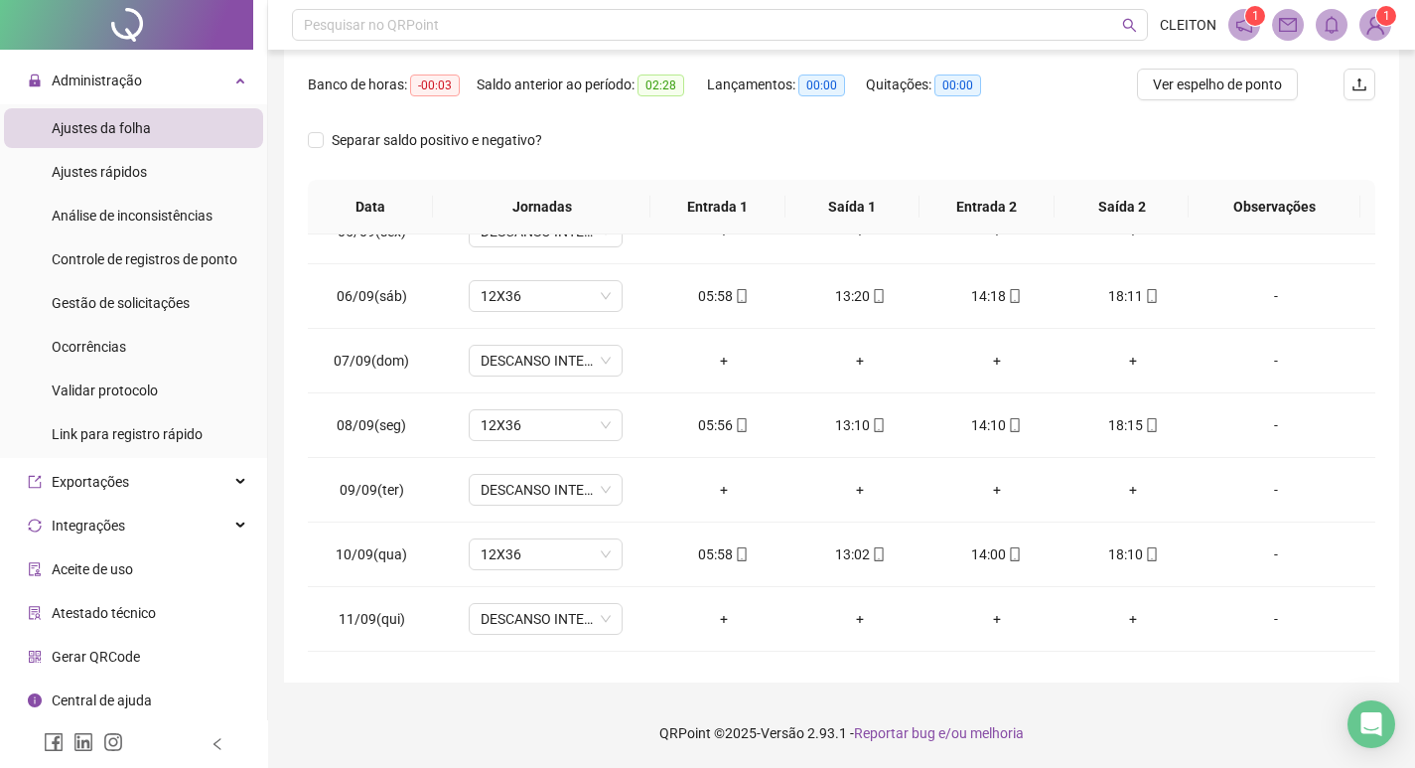
scroll to position [852, 0]
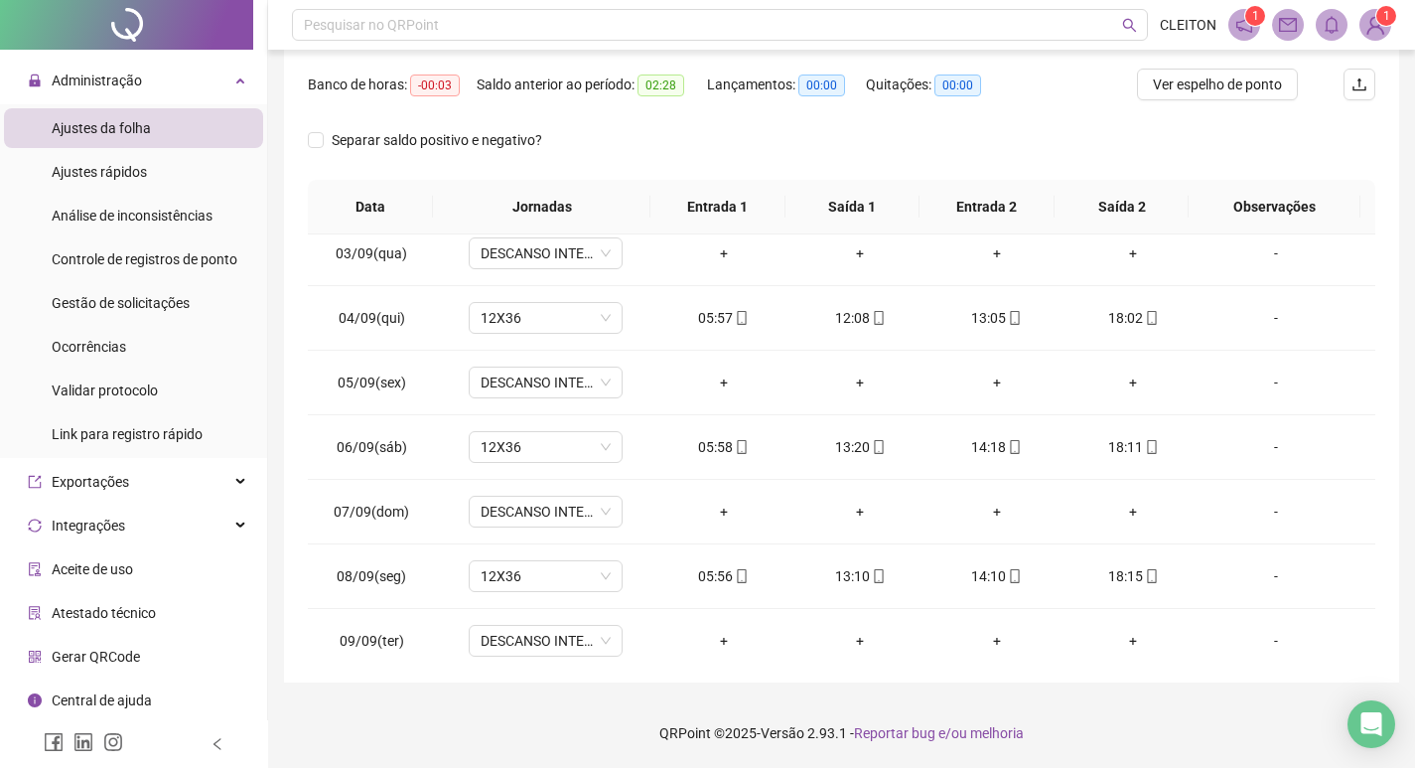
click at [359, 154] on div "Separar saldo positivo e negativo?" at bounding box center [442, 140] width 268 height 32
click at [319, 150] on label "Separar saldo positivo e negativo?" at bounding box center [429, 140] width 242 height 22
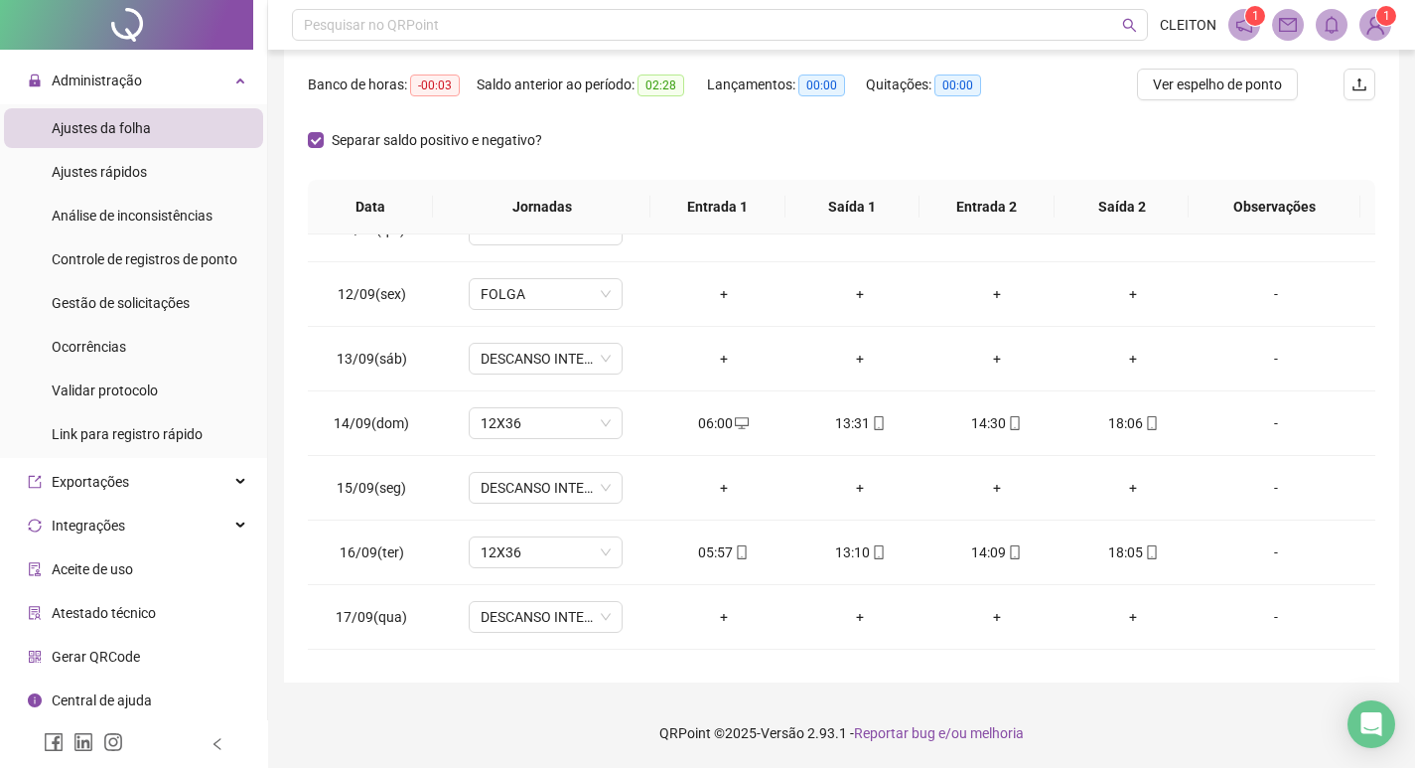
scroll to position [1448, 0]
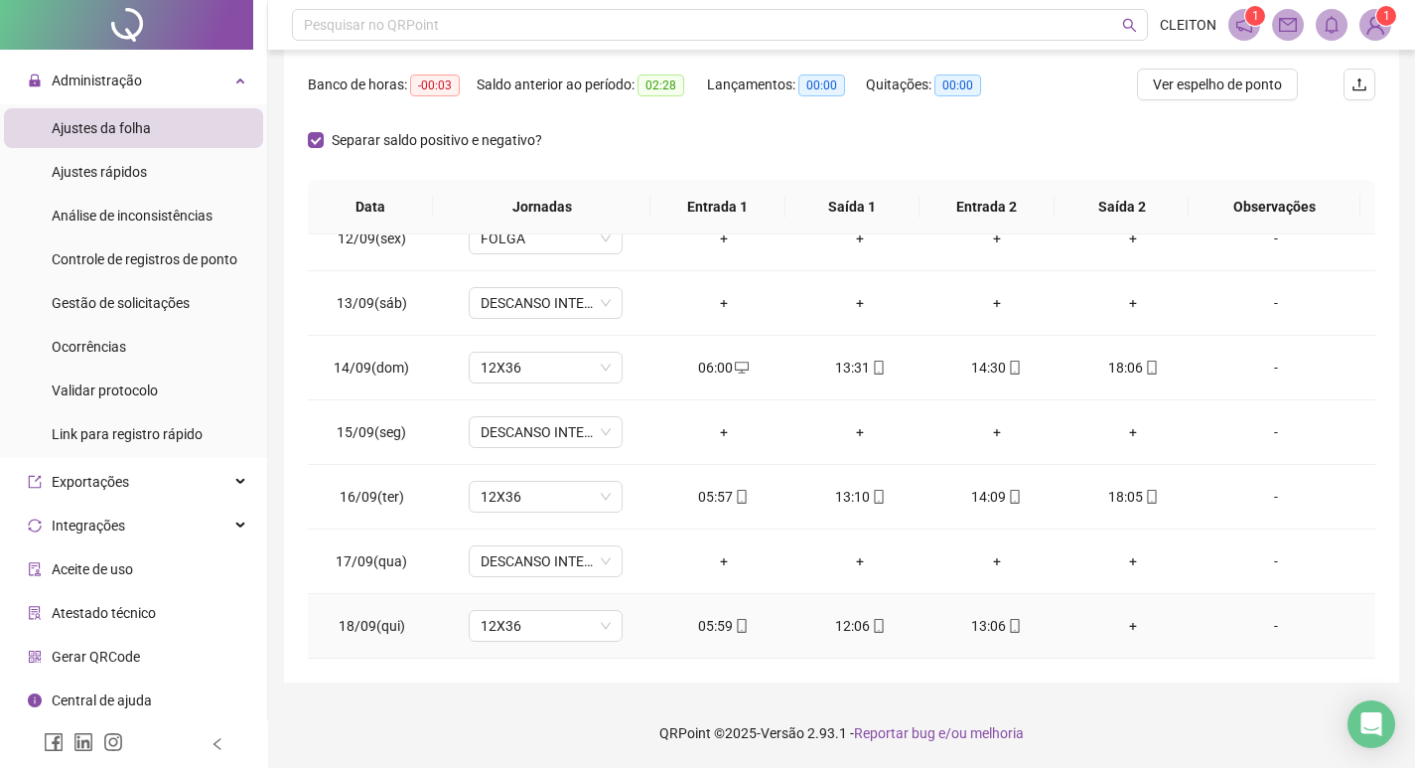
click at [1262, 627] on div "-" at bounding box center [1275, 626] width 117 height 22
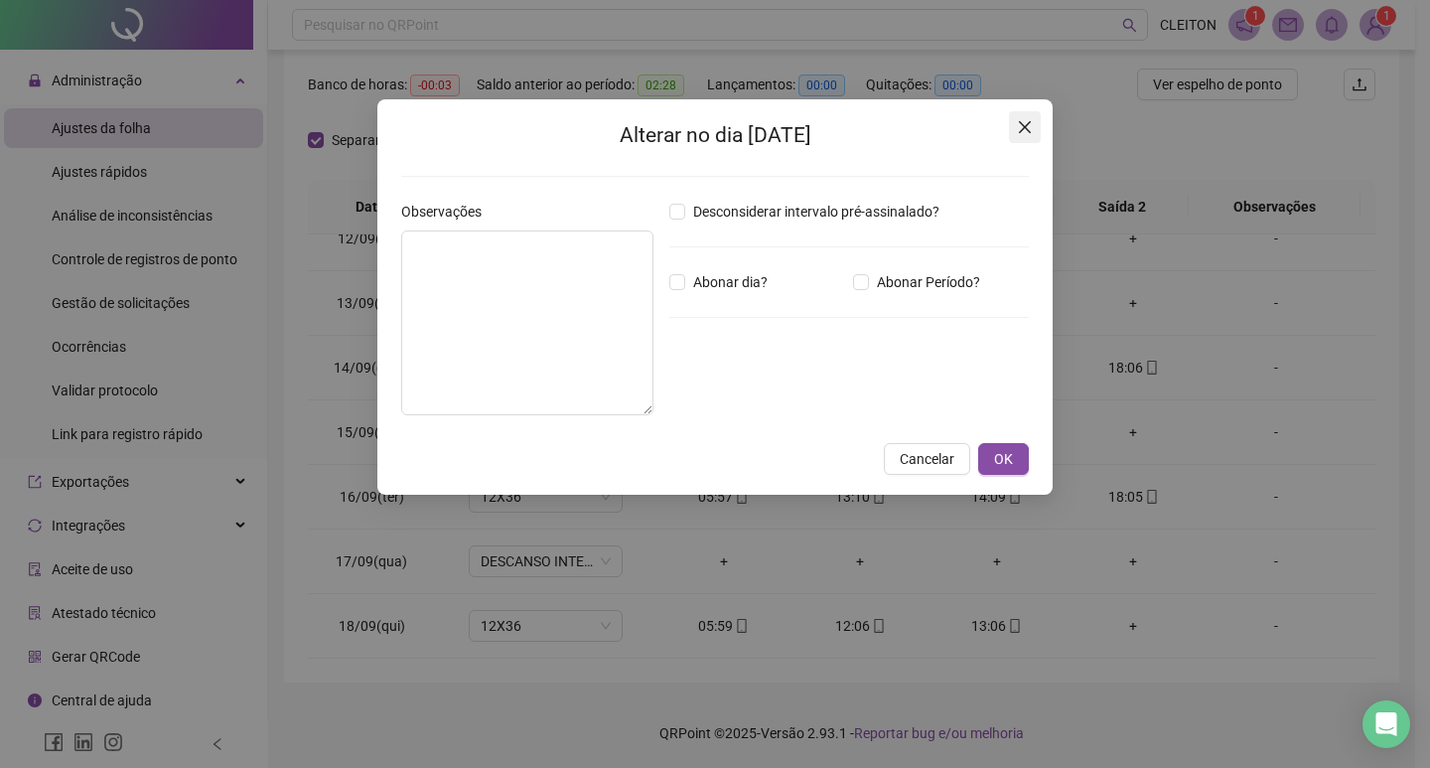
click at [1017, 128] on icon "close" at bounding box center [1025, 127] width 16 height 16
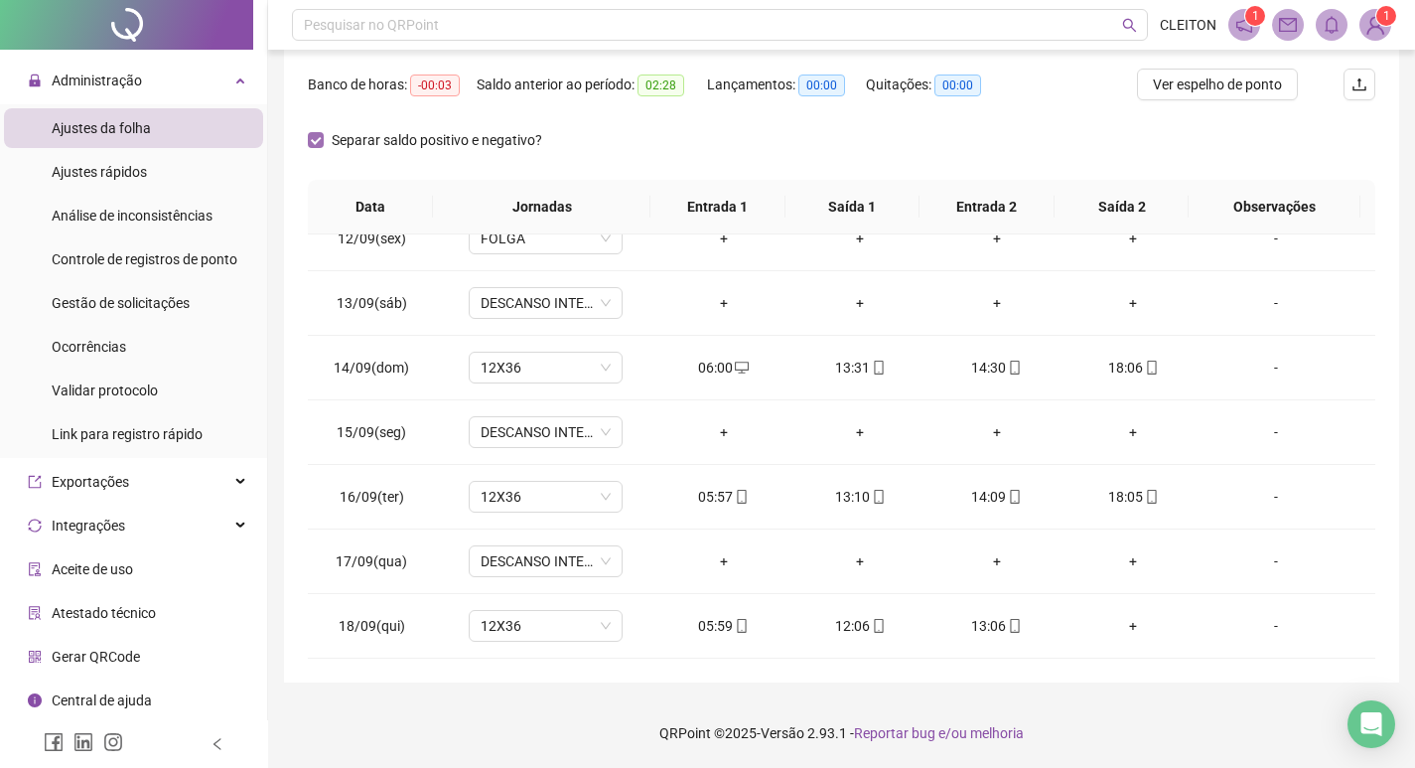
click at [327, 138] on span "Separar saldo positivo e negativo?" at bounding box center [437, 140] width 226 height 22
click at [896, 166] on div "Separar saldo positivo e negativo?" at bounding box center [842, 152] width 1068 height 56
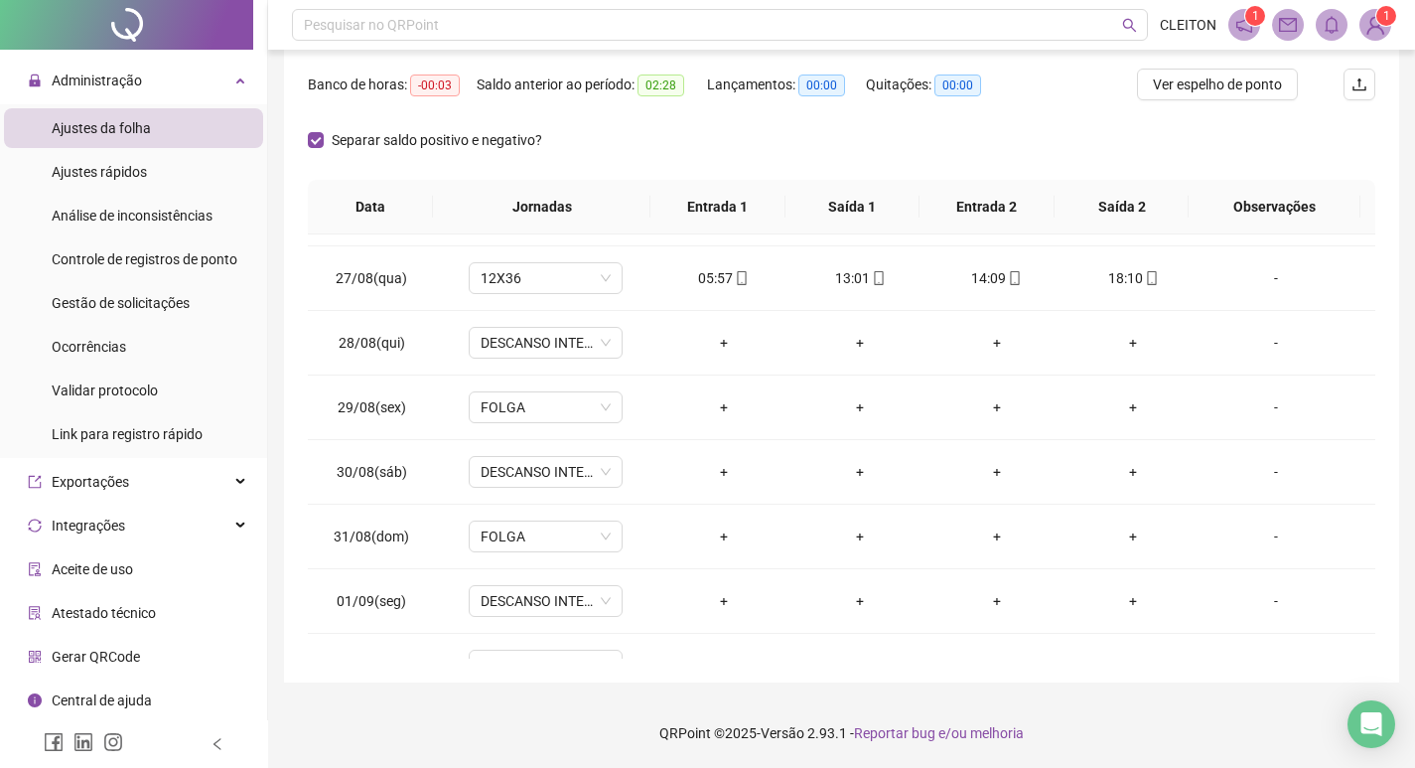
scroll to position [695, 0]
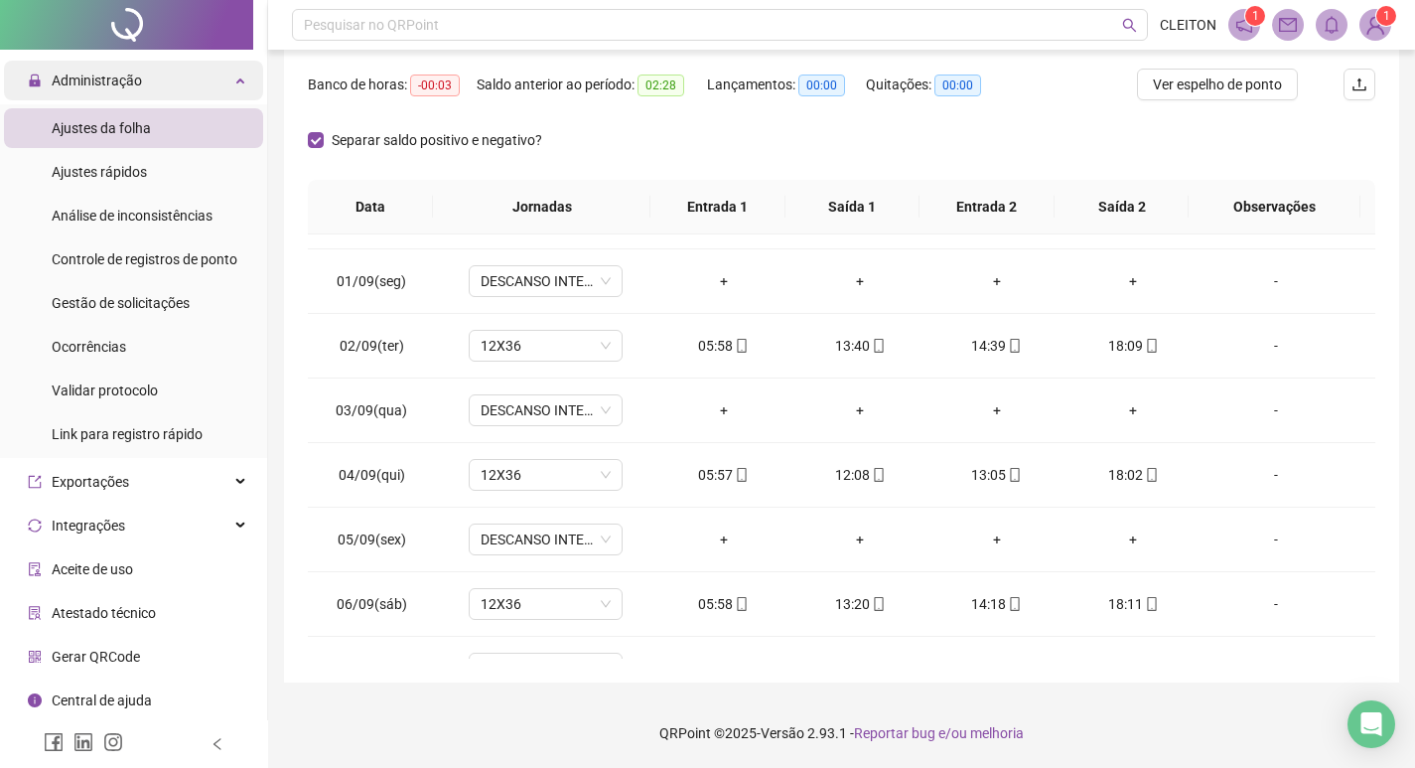
click at [166, 75] on div "Administração" at bounding box center [133, 81] width 259 height 40
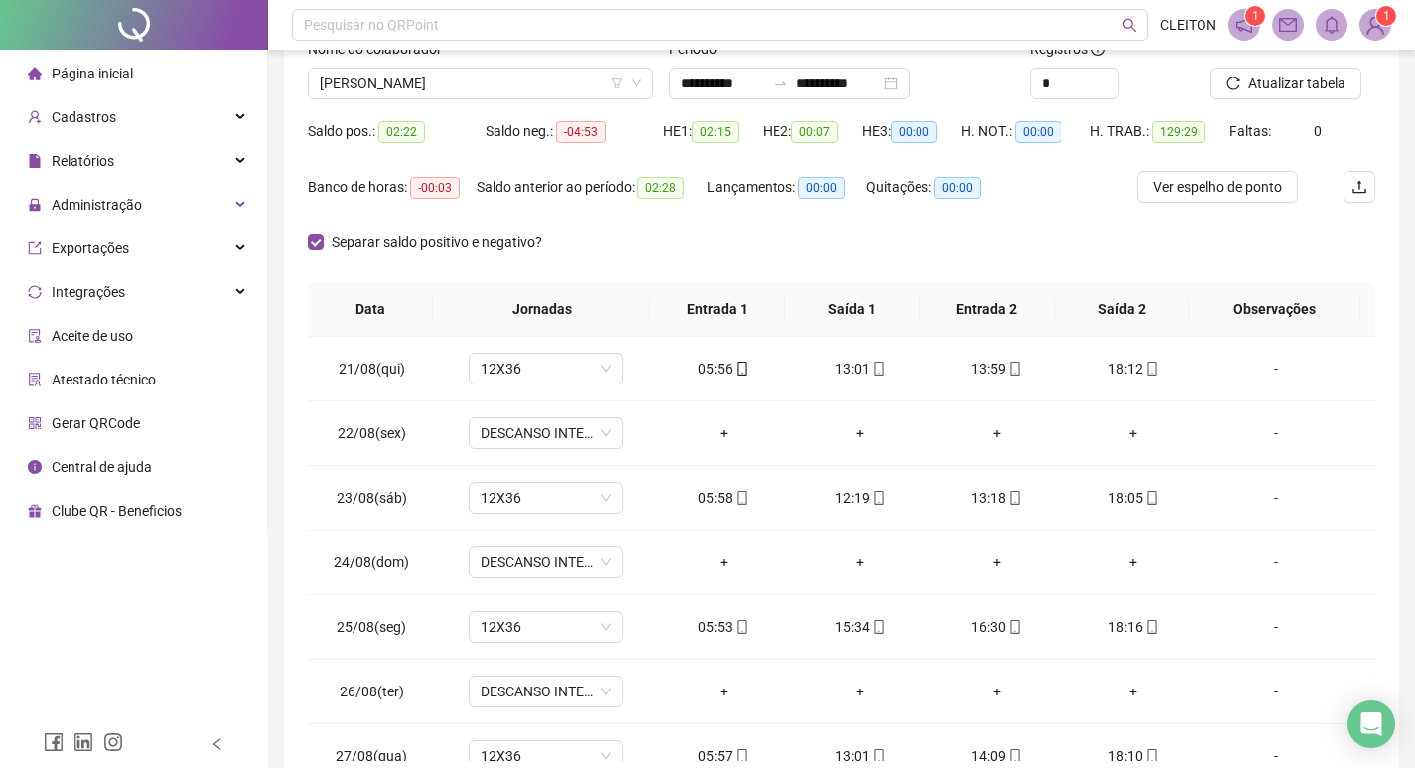
scroll to position [0, 0]
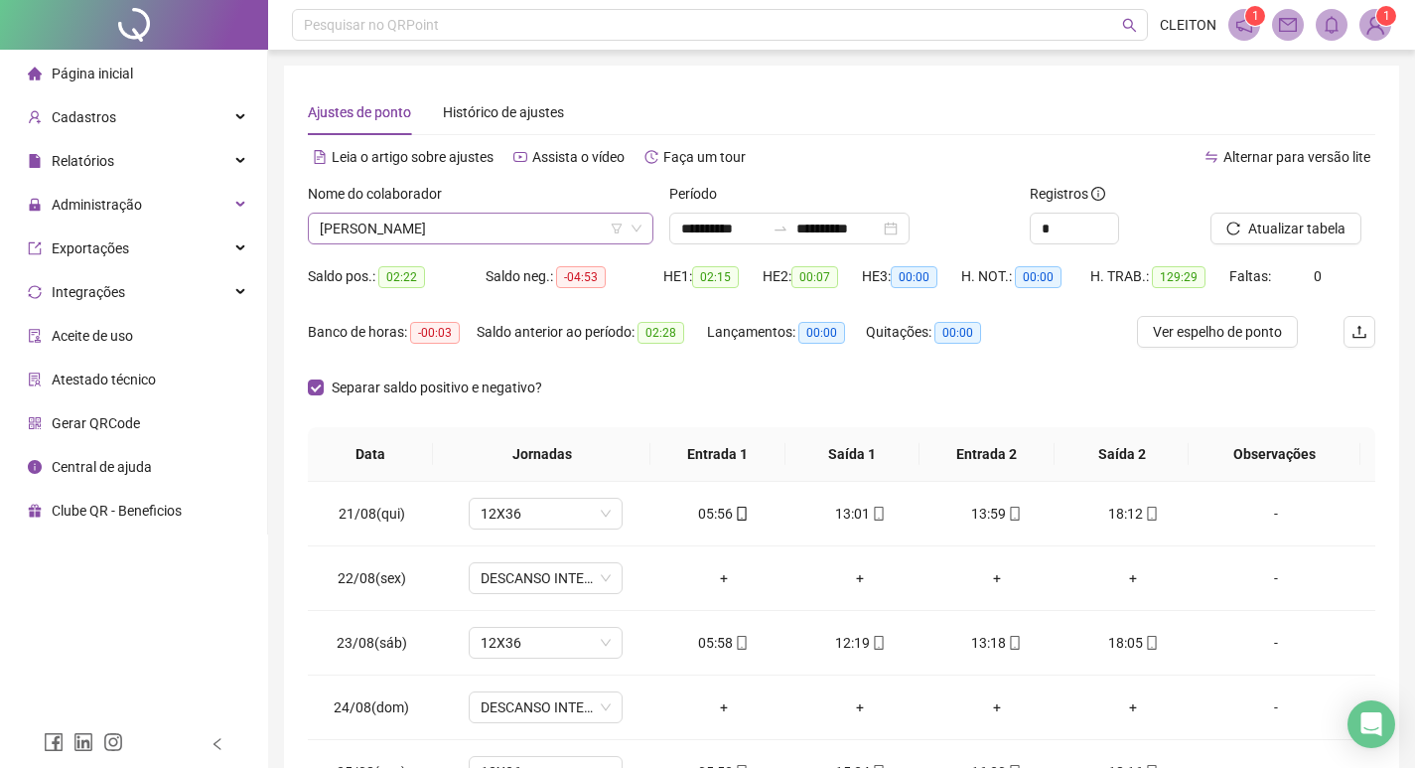
click at [413, 228] on span "[PERSON_NAME]" at bounding box center [481, 229] width 322 height 30
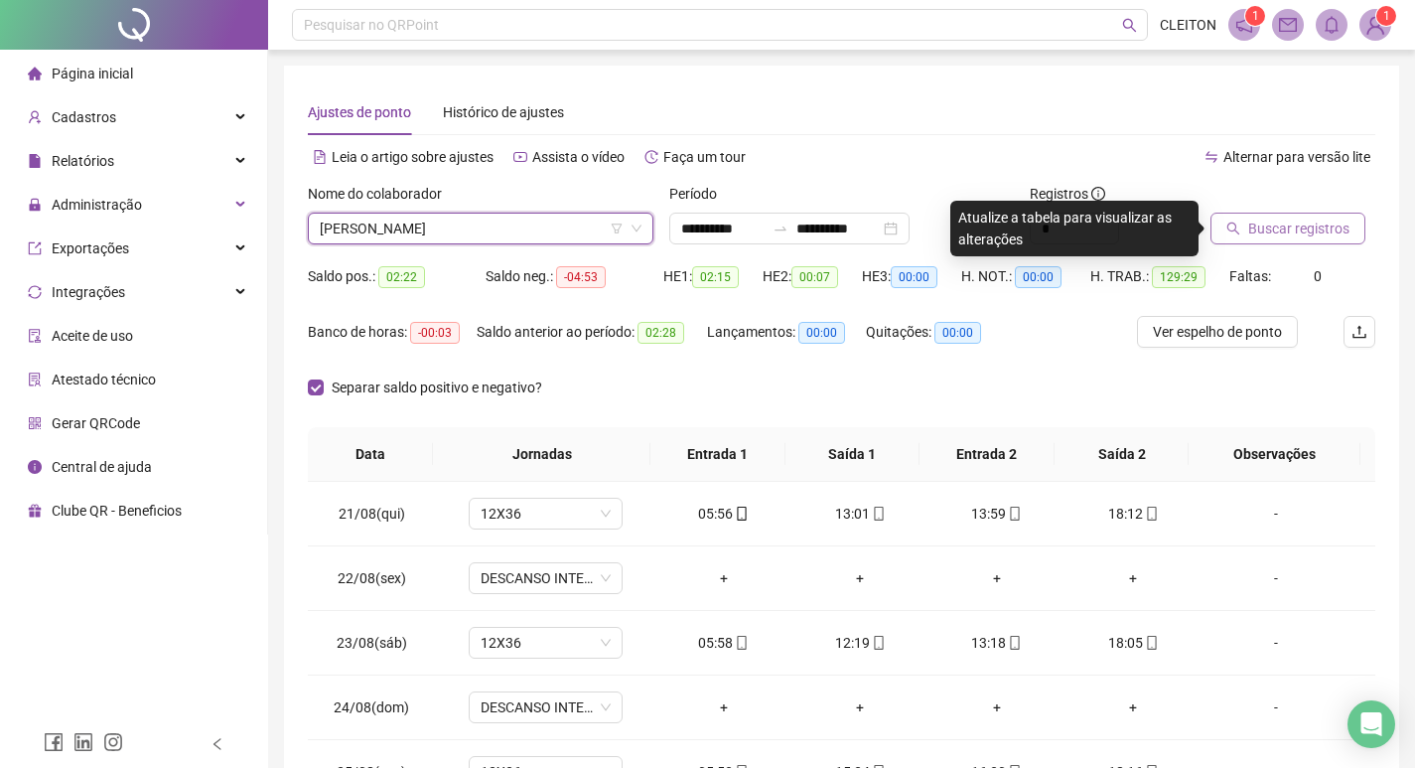
click at [1258, 237] on span "Buscar registros" at bounding box center [1298, 228] width 101 height 22
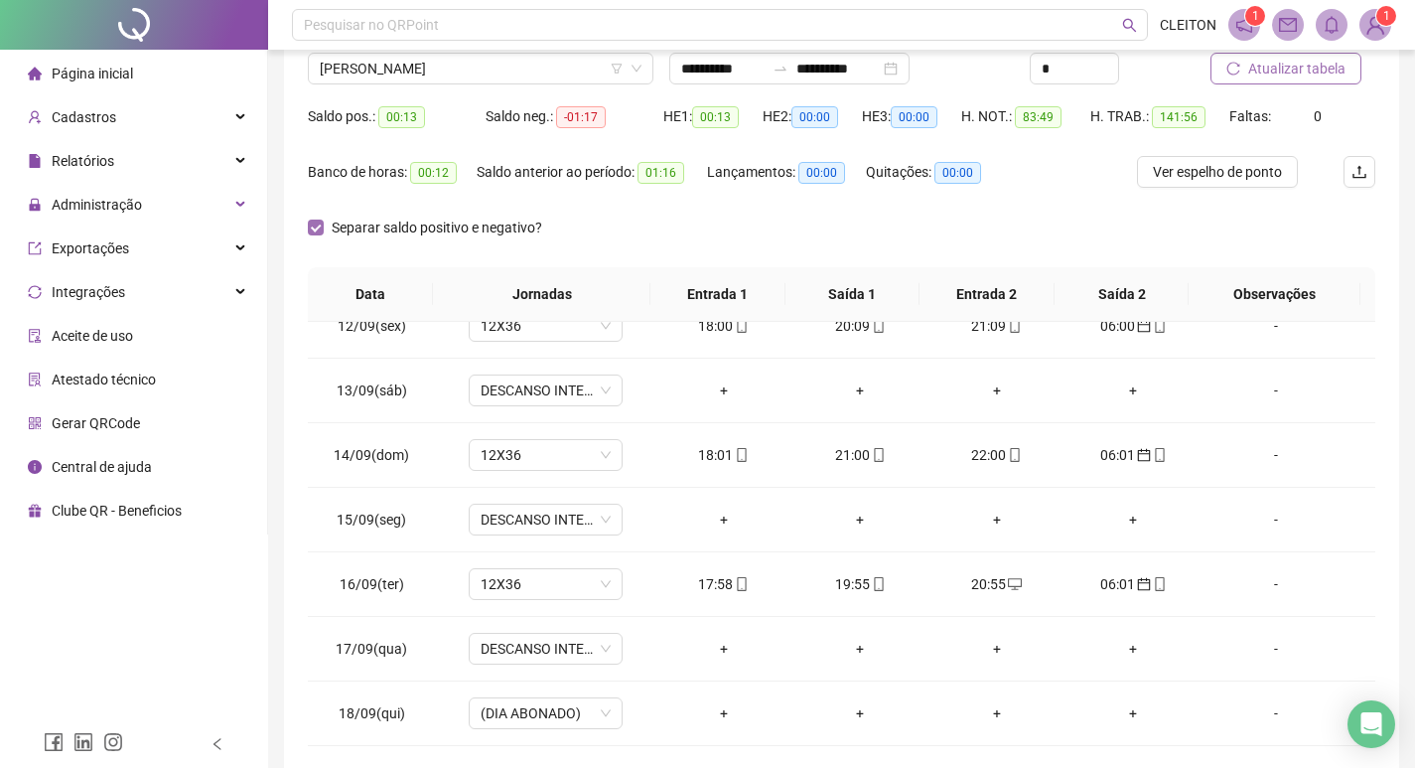
scroll to position [49, 0]
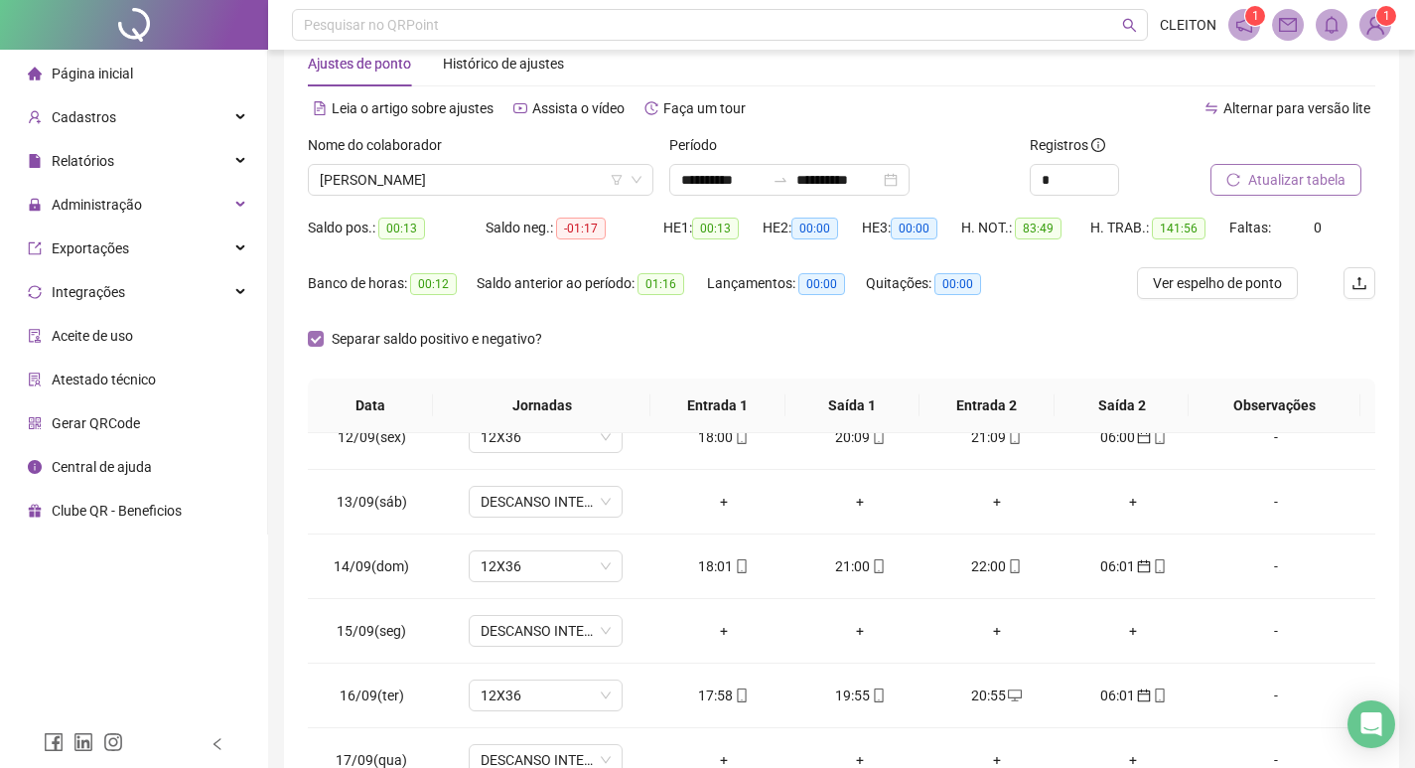
click at [338, 332] on span "Separar saldo positivo e negativo?" at bounding box center [437, 339] width 226 height 22
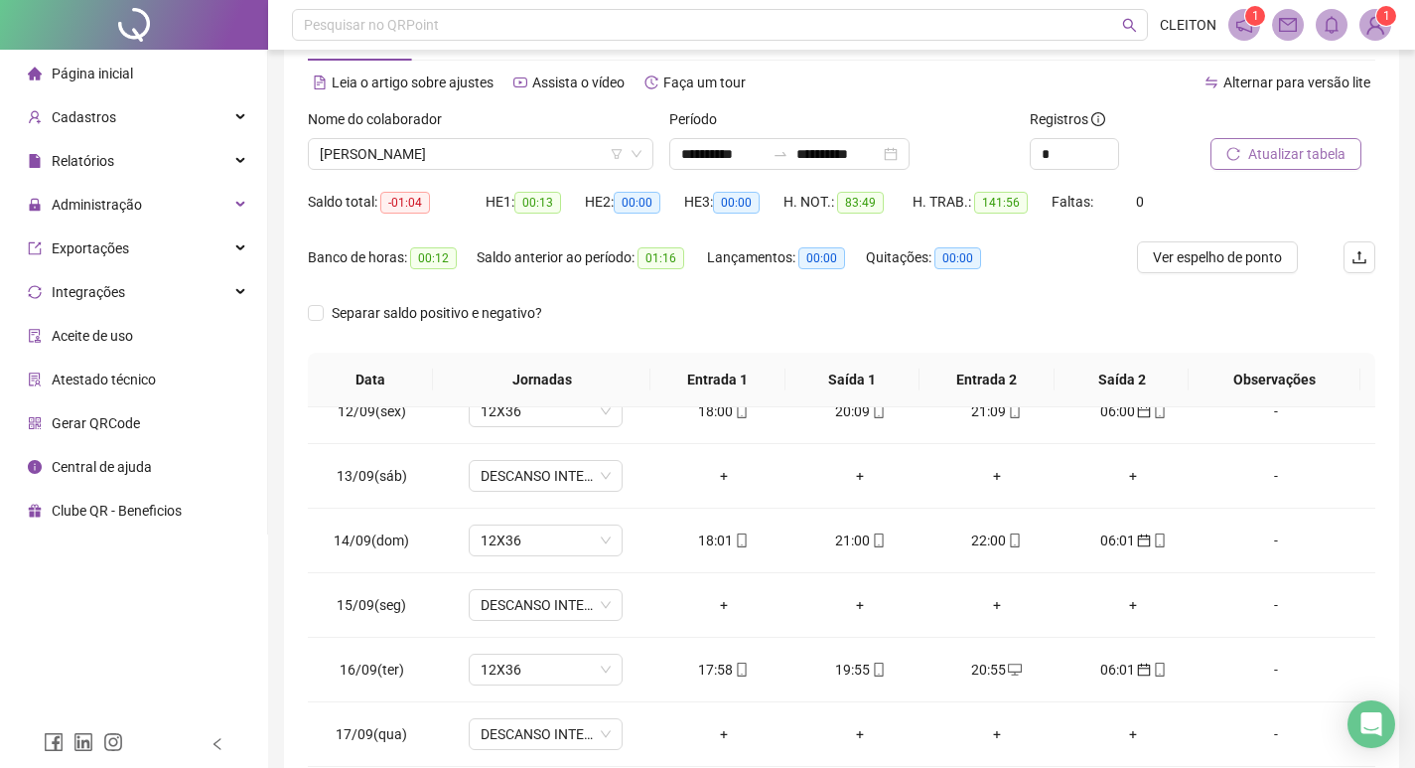
scroll to position [247, 0]
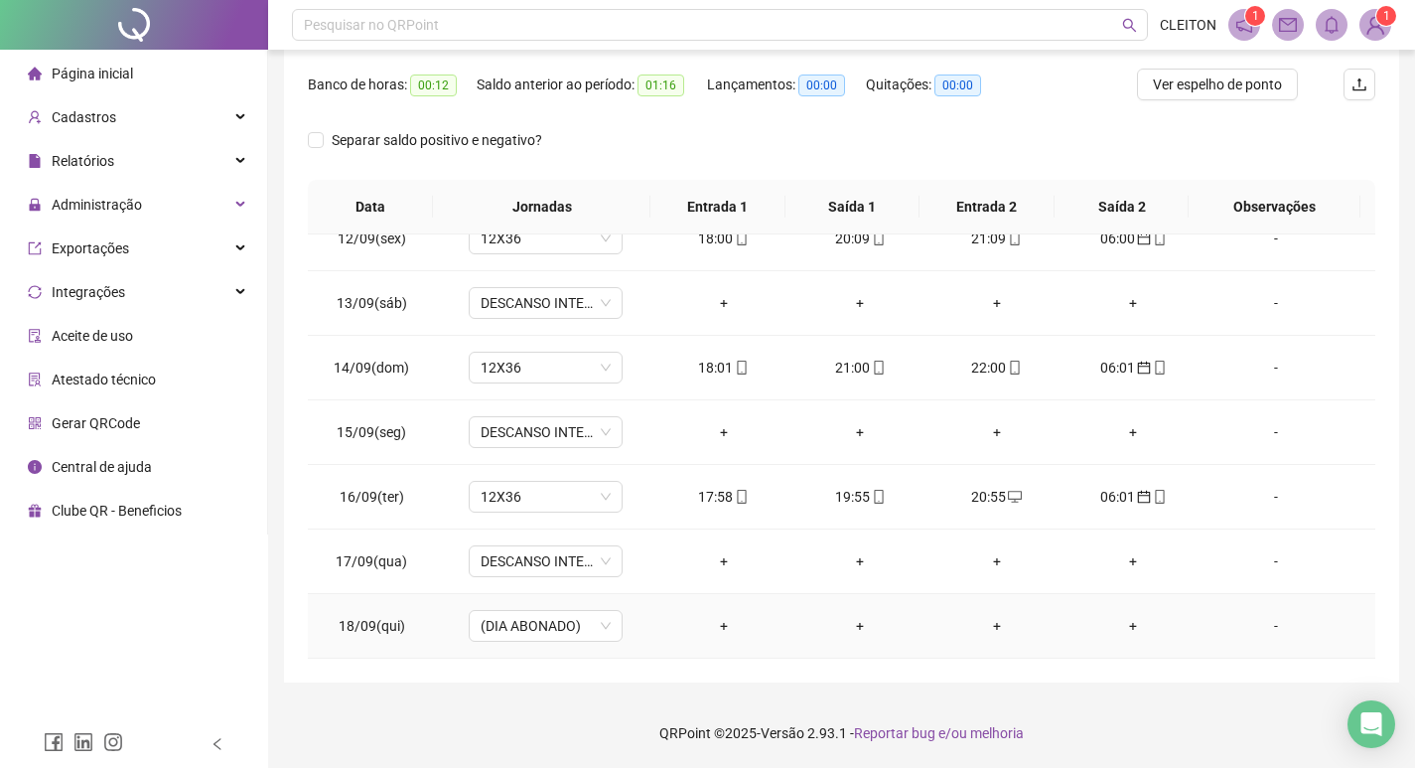
click at [1254, 627] on div "-" at bounding box center [1275, 626] width 117 height 22
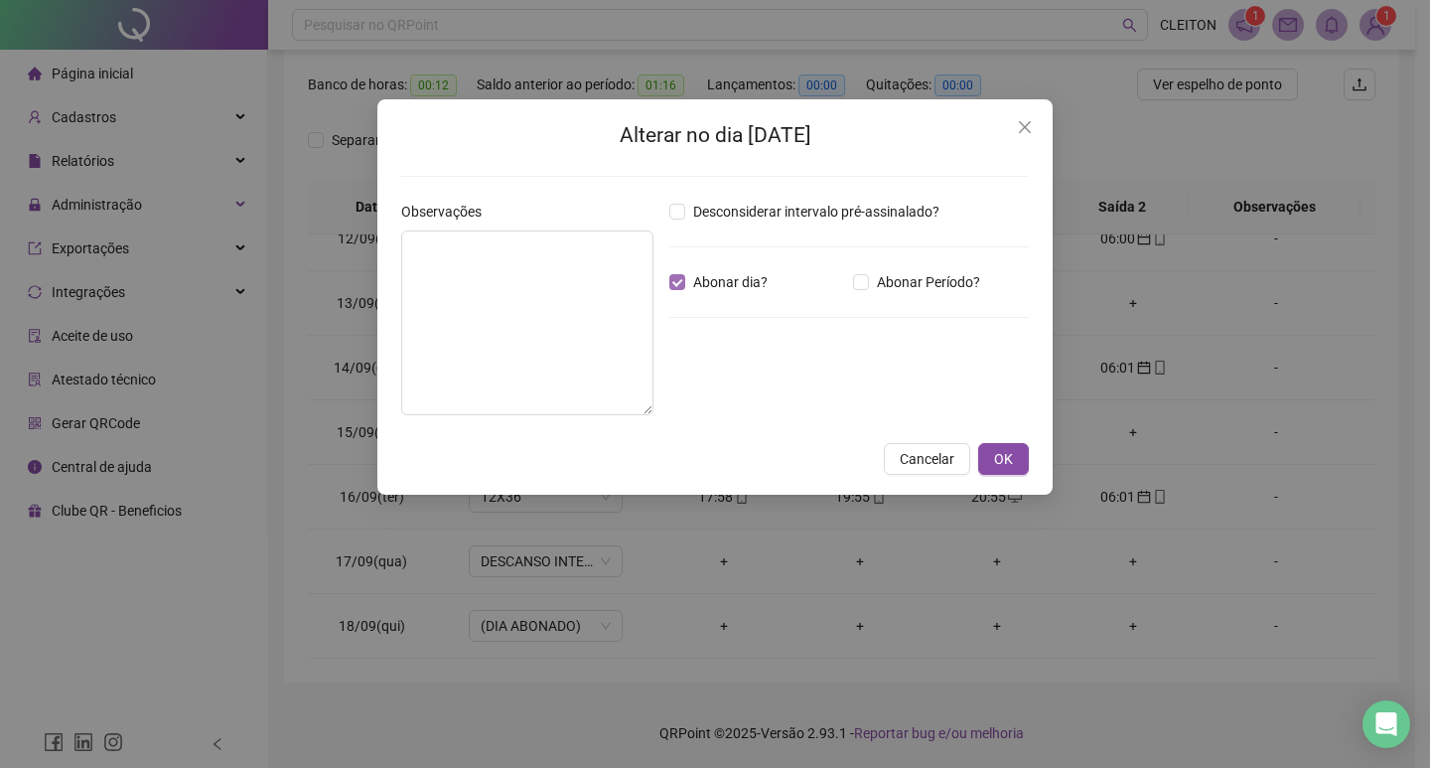
click at [684, 292] on label "Abonar dia?" at bounding box center [722, 282] width 106 height 22
click at [1014, 448] on button "OK" at bounding box center [1003, 459] width 51 height 32
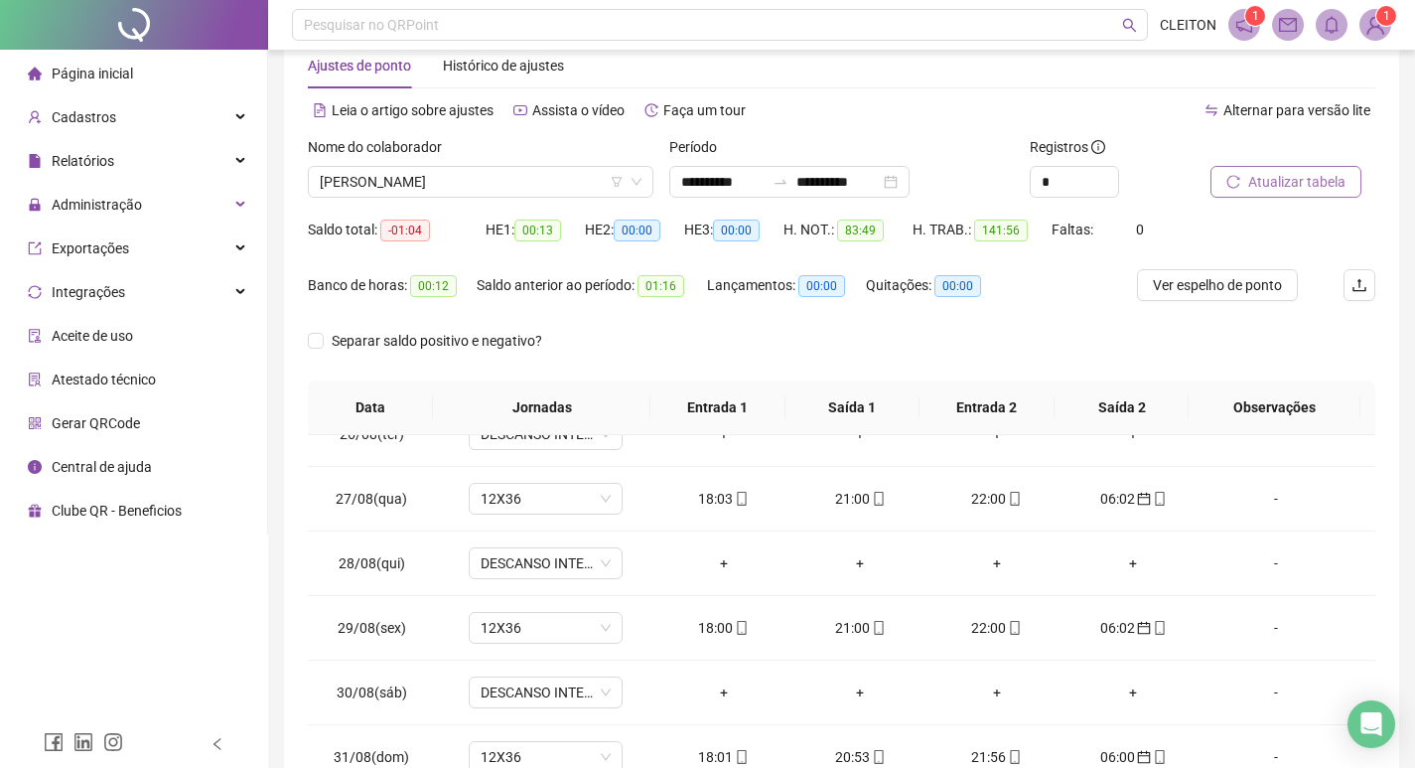
scroll to position [0, 0]
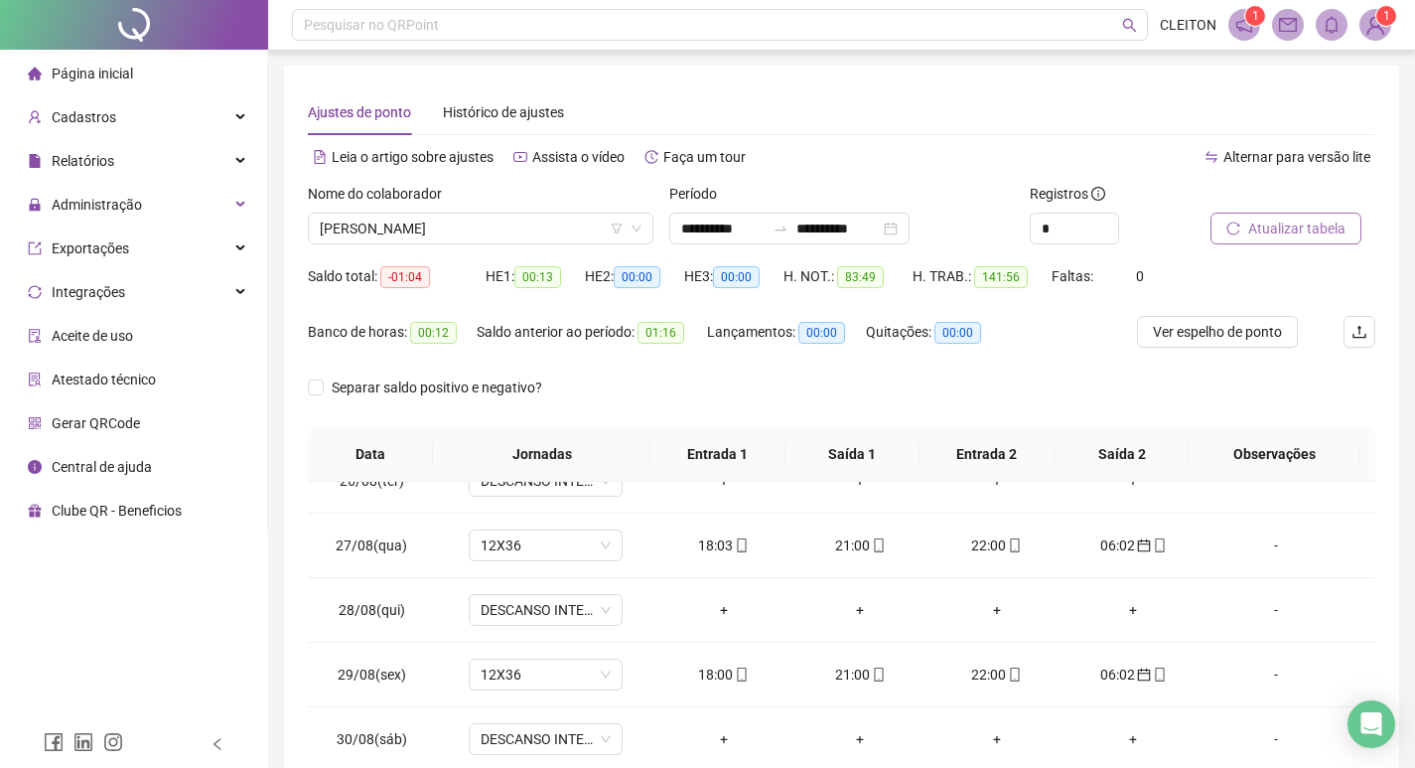
click at [1282, 220] on span "Atualizar tabela" at bounding box center [1296, 228] width 97 height 22
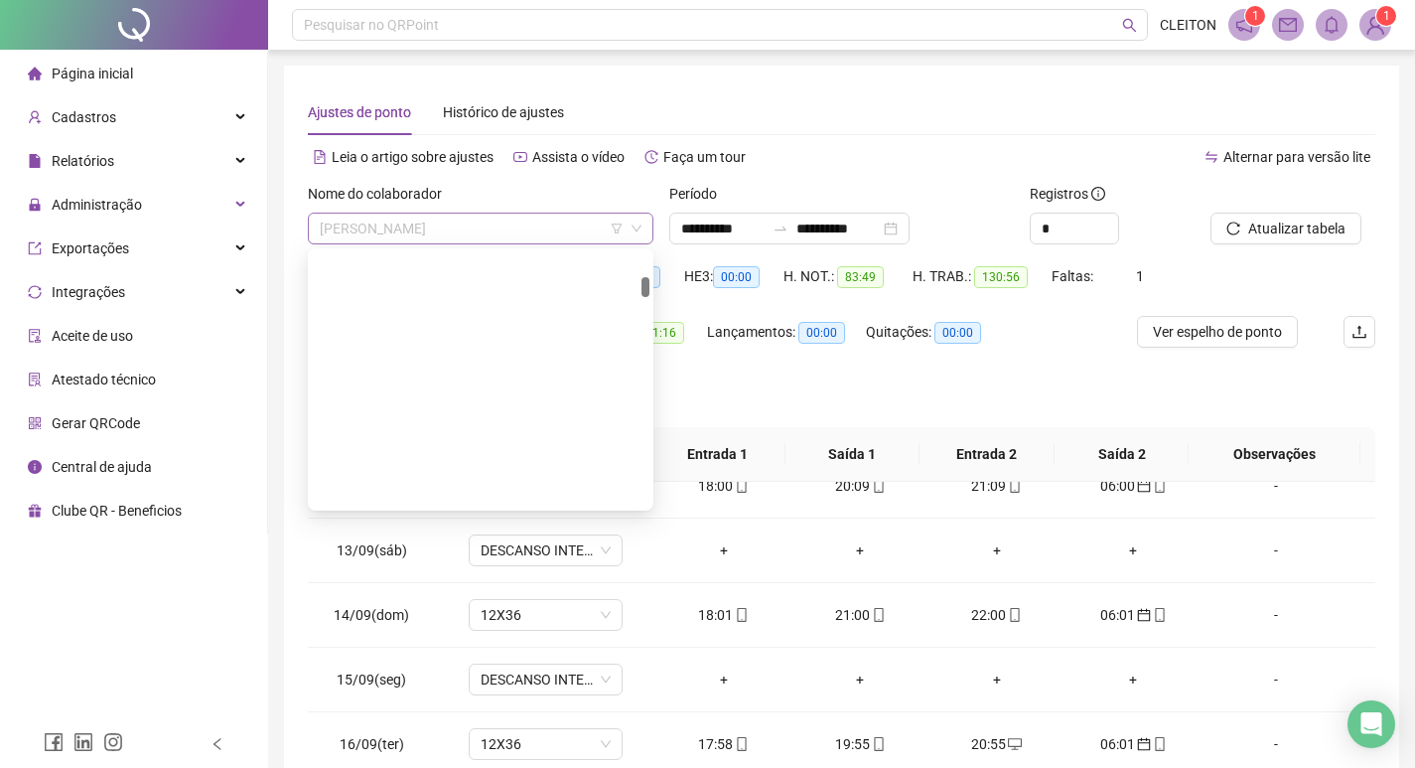
click at [438, 218] on span "[PERSON_NAME]" at bounding box center [481, 229] width 322 height 30
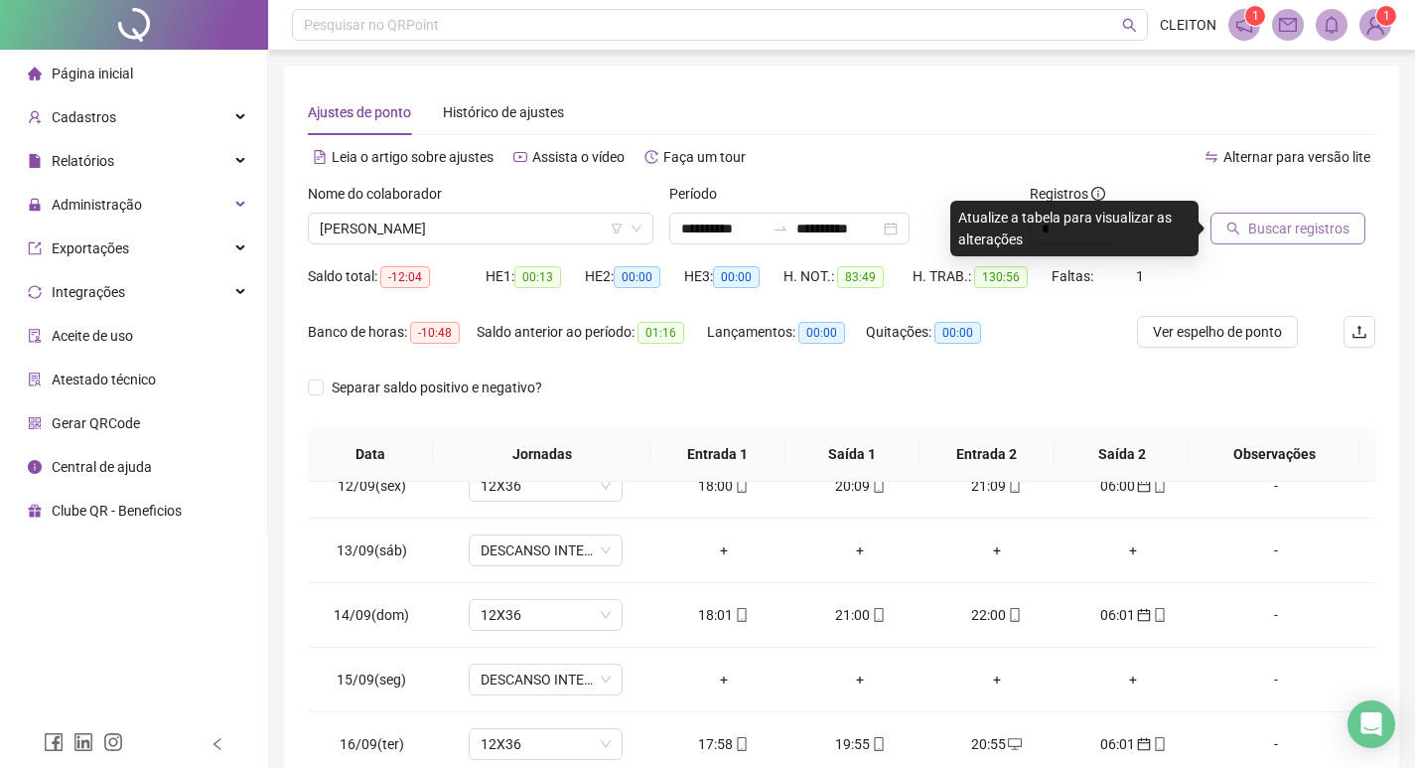
click at [1283, 213] on button "Buscar registros" at bounding box center [1288, 229] width 155 height 32
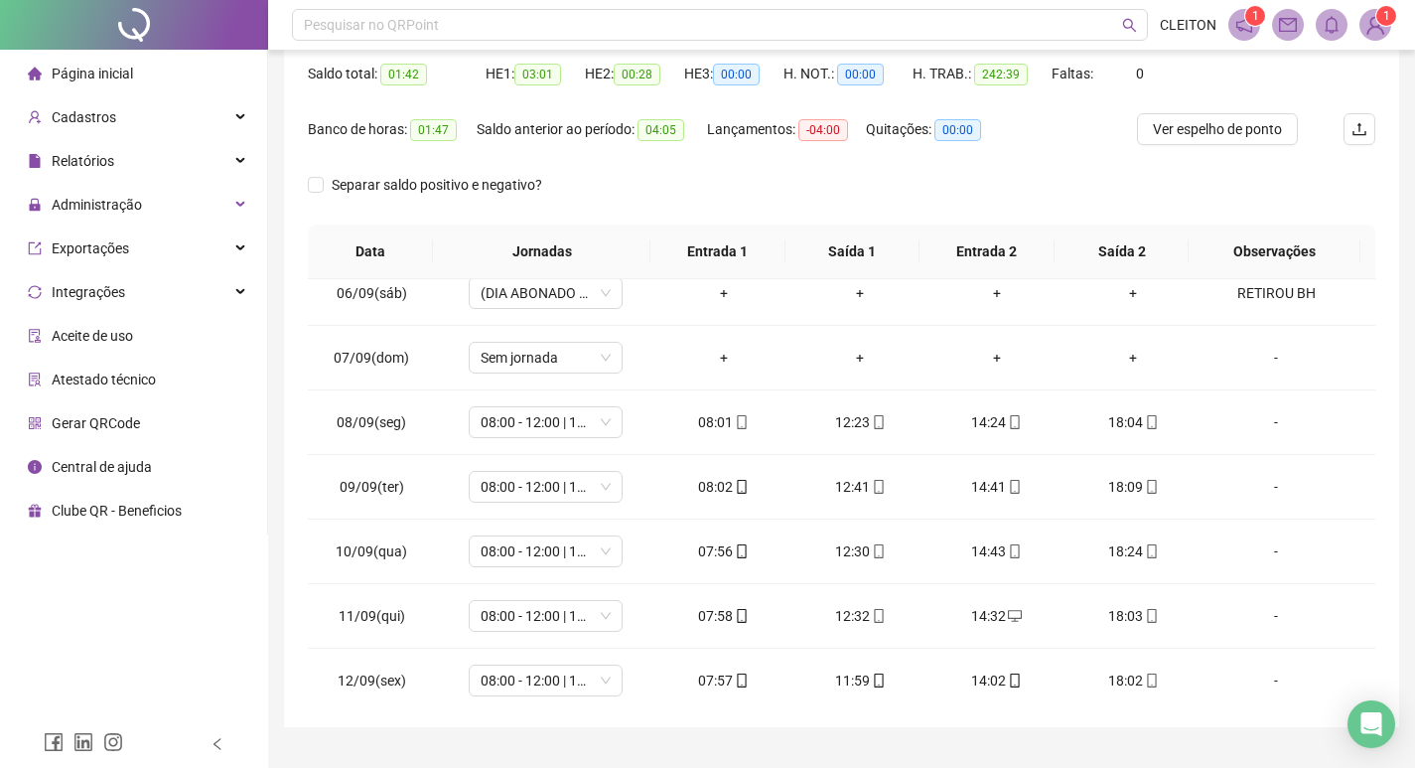
scroll to position [148, 0]
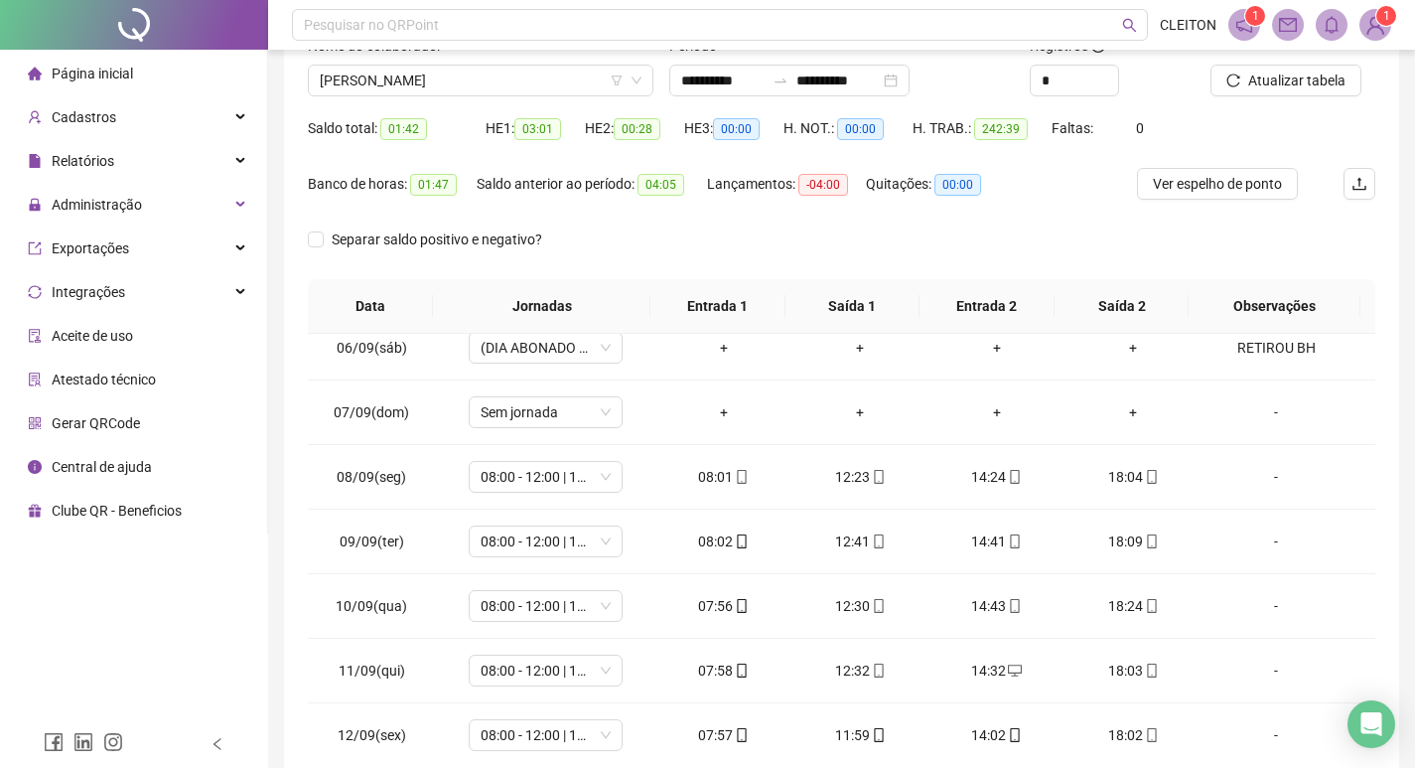
click at [411, 151] on div "Saldo total: 01:42" at bounding box center [397, 140] width 178 height 56
click at [307, 231] on div "**********" at bounding box center [841, 350] width 1115 height 864
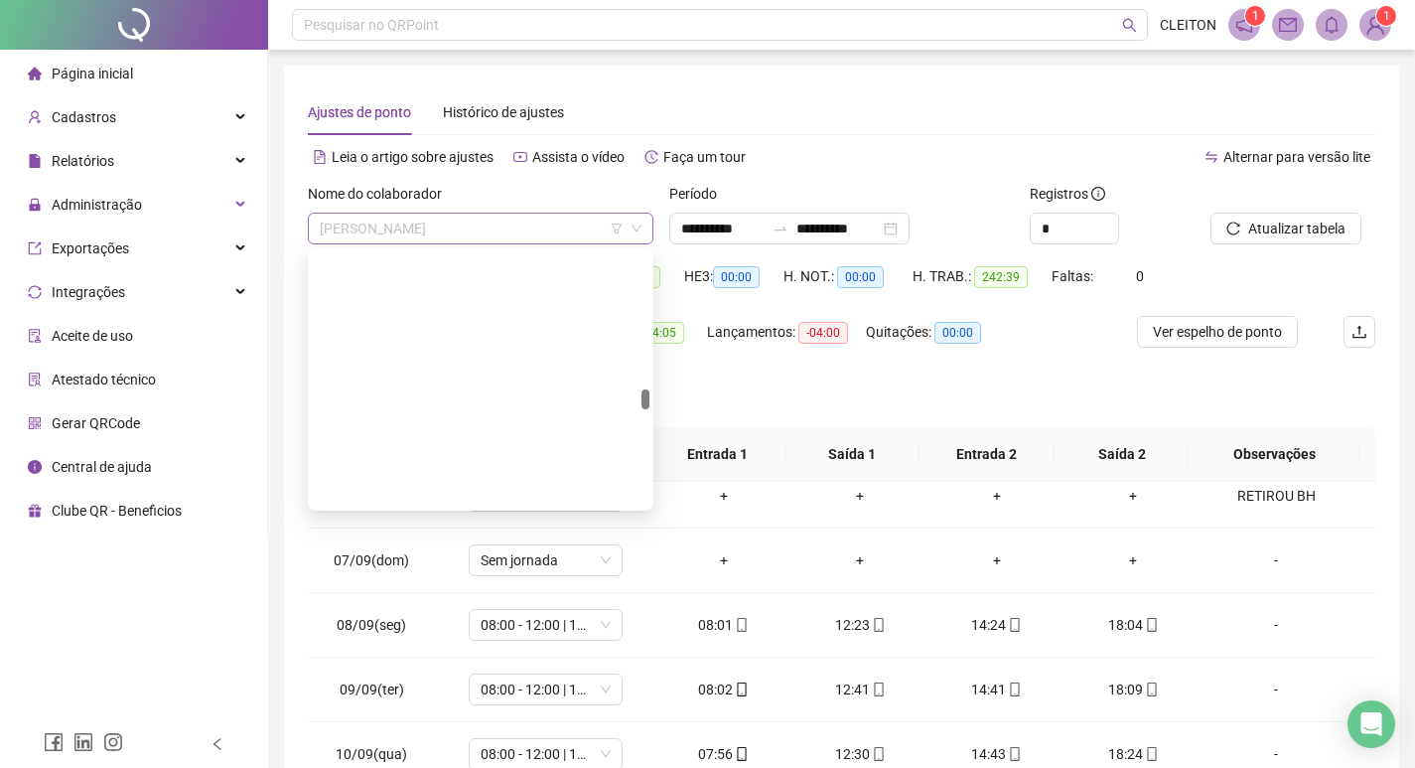
scroll to position [2320, 0]
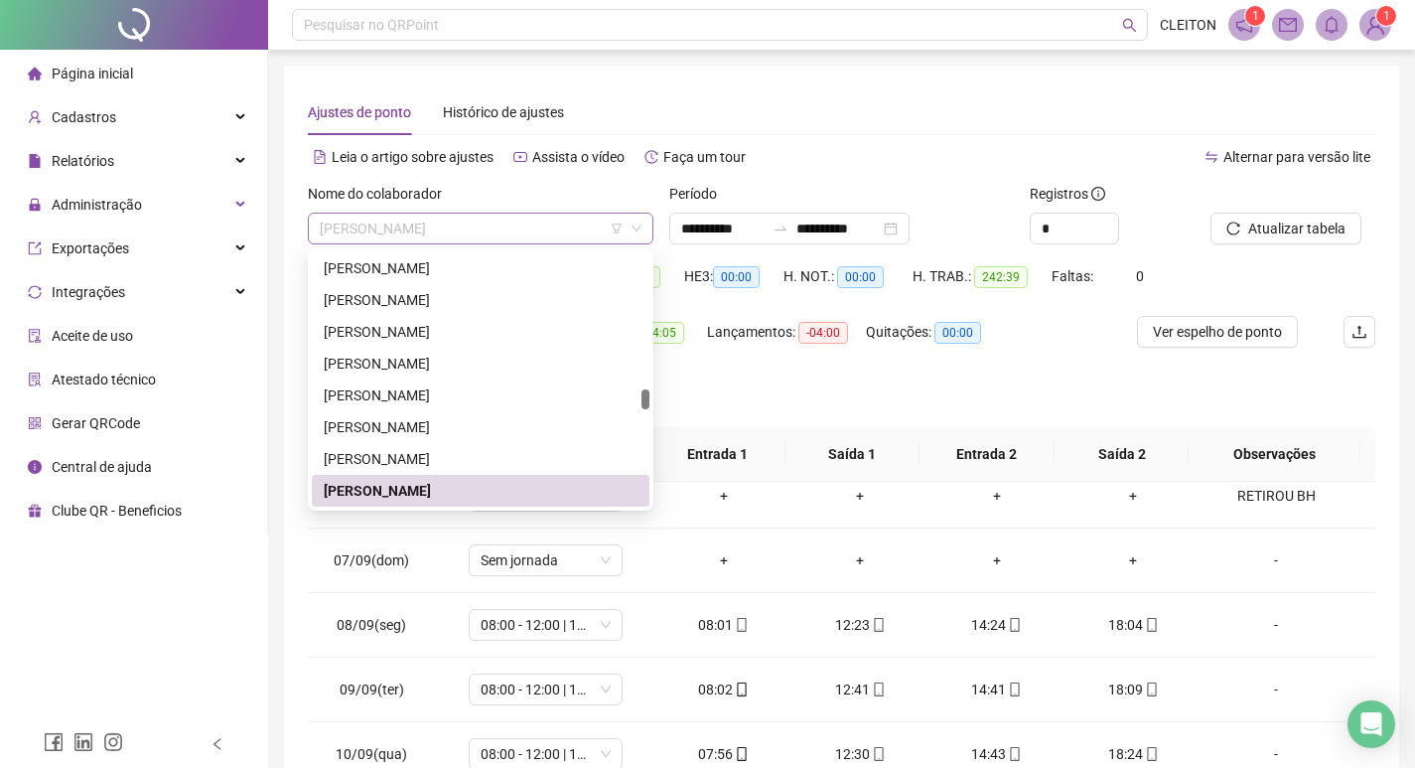
click at [416, 225] on span "[PERSON_NAME]" at bounding box center [481, 229] width 322 height 30
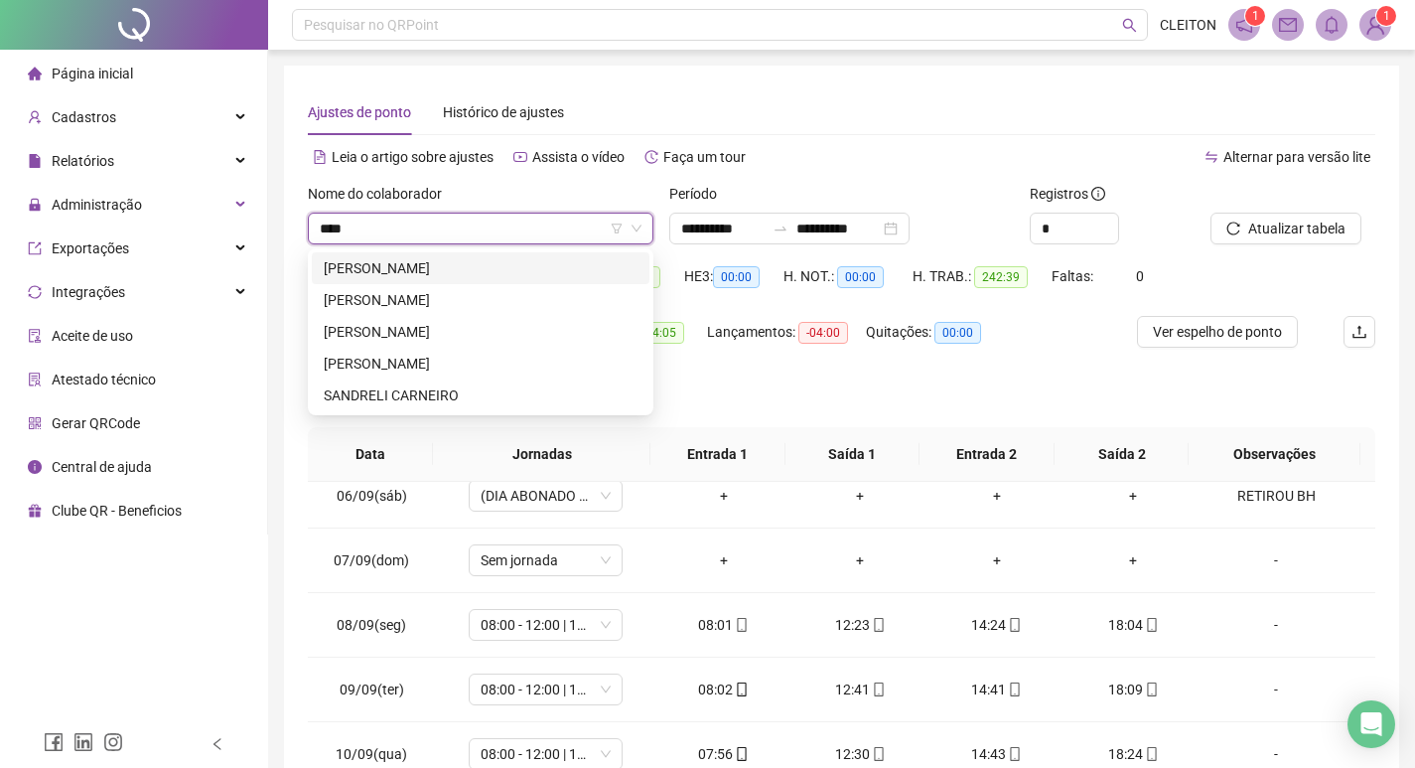
scroll to position [0, 0]
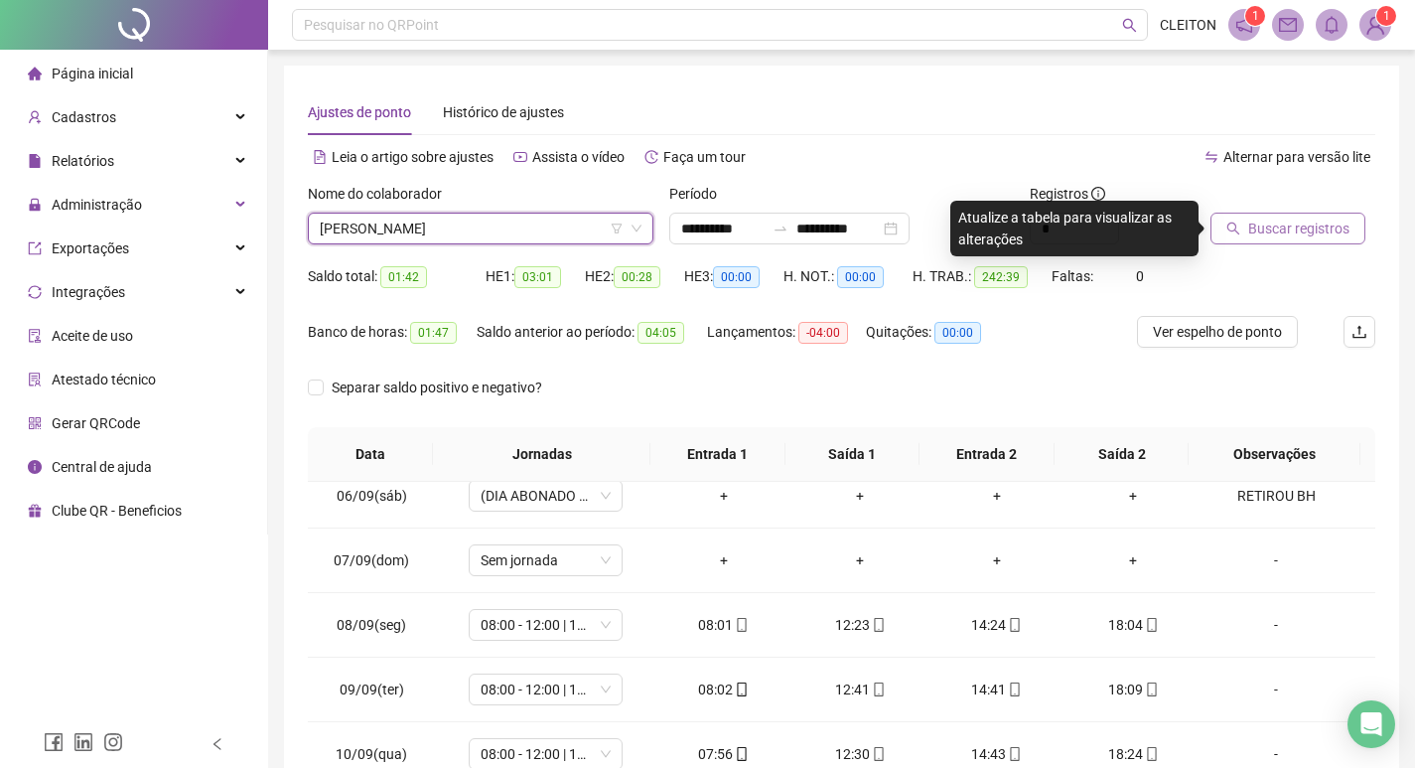
click at [1248, 215] on button "Buscar registros" at bounding box center [1288, 229] width 155 height 32
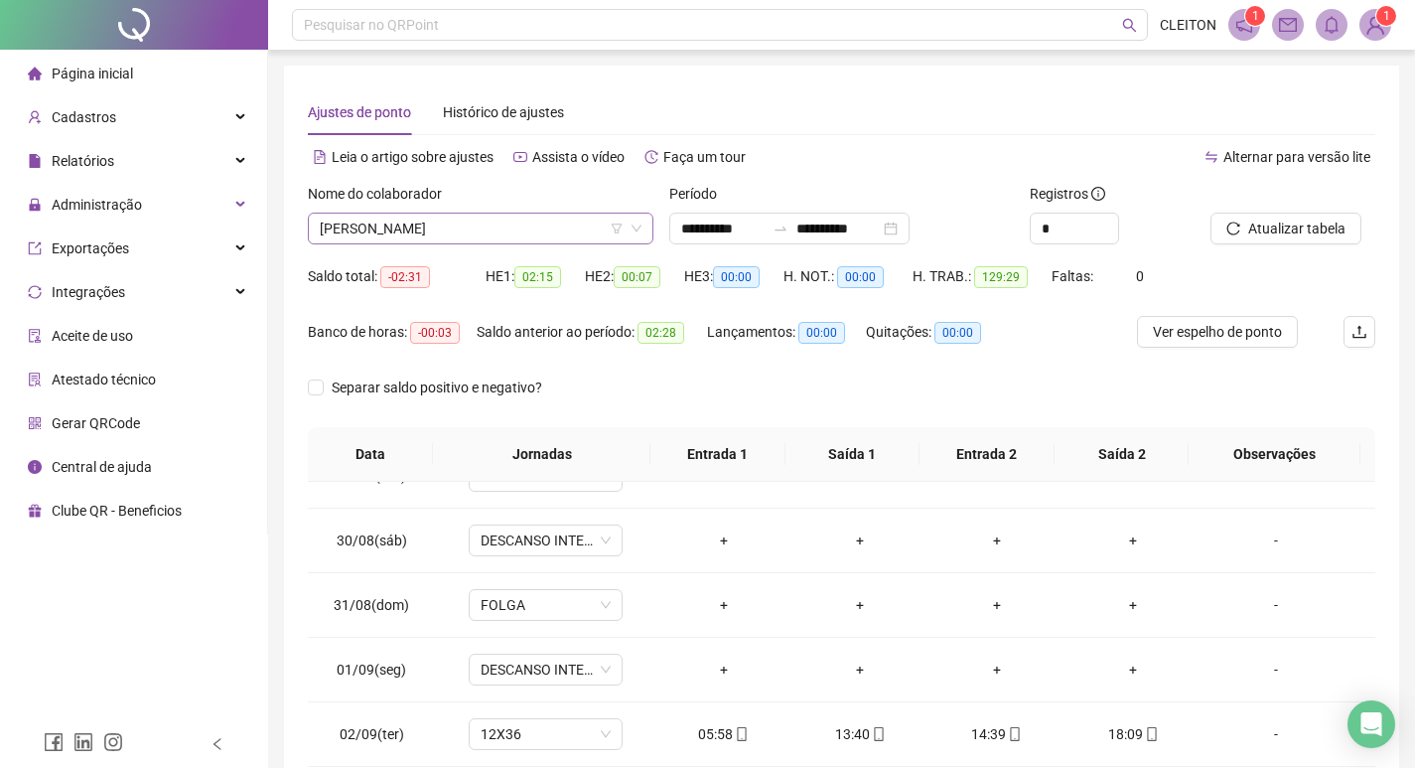
scroll to position [32, 0]
click at [445, 215] on span "[PERSON_NAME]" at bounding box center [481, 229] width 322 height 30
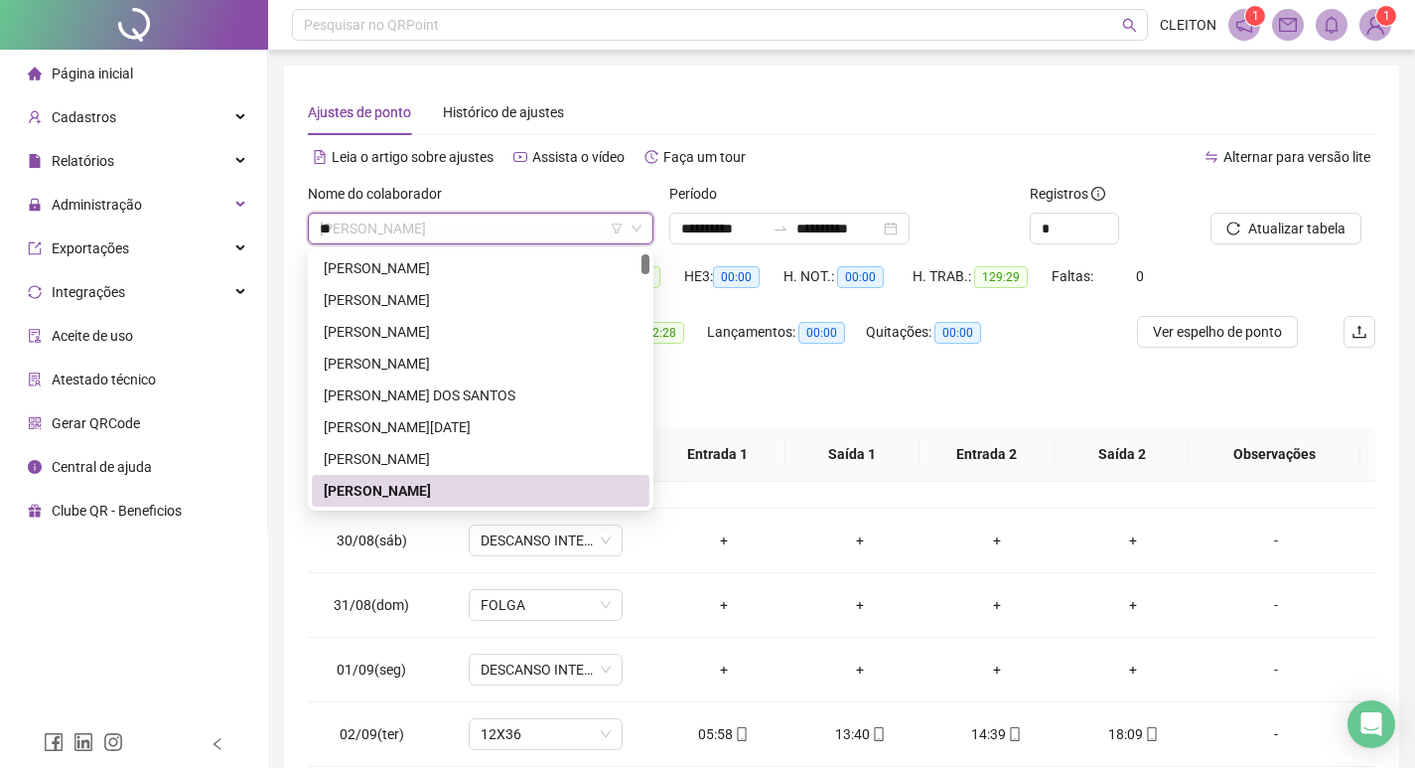
scroll to position [0, 0]
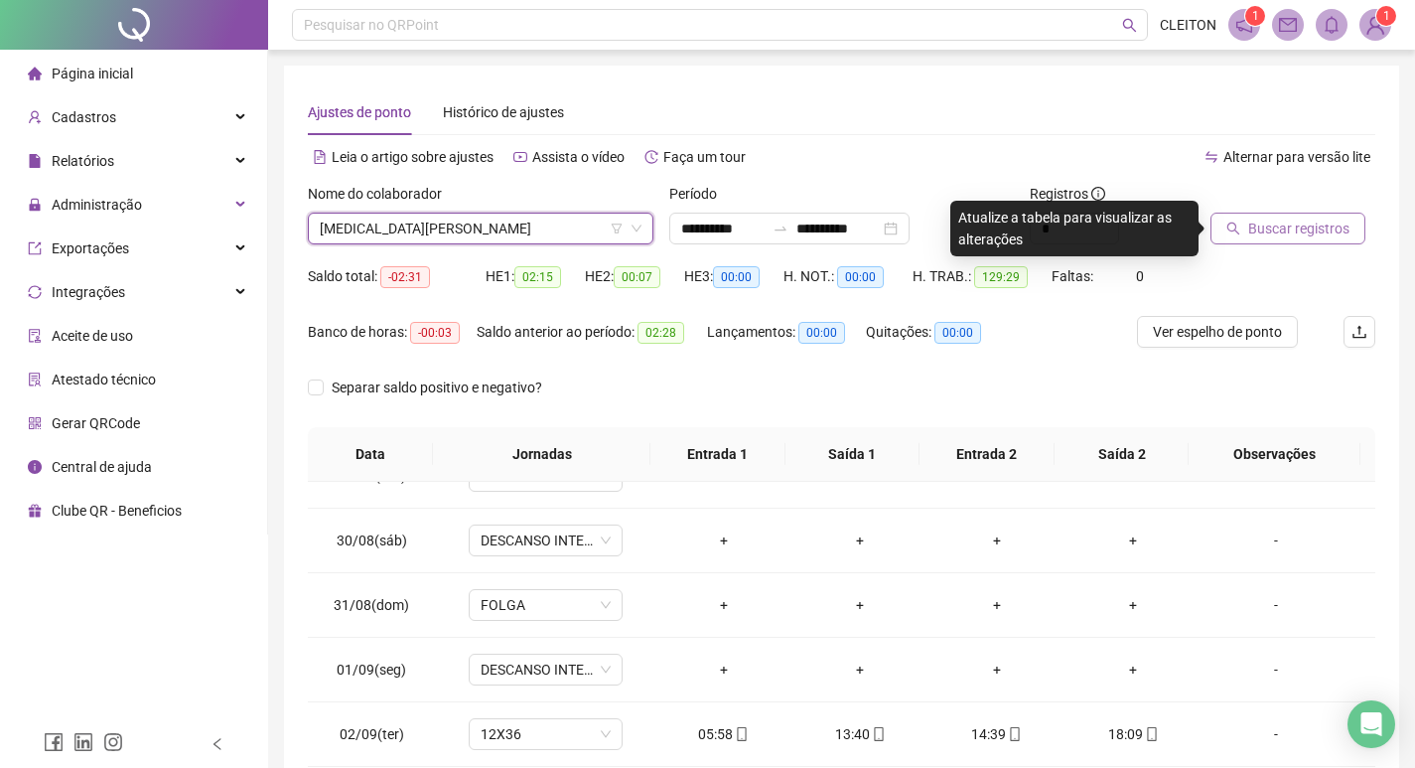
click at [1252, 218] on span "Buscar registros" at bounding box center [1298, 228] width 101 height 22
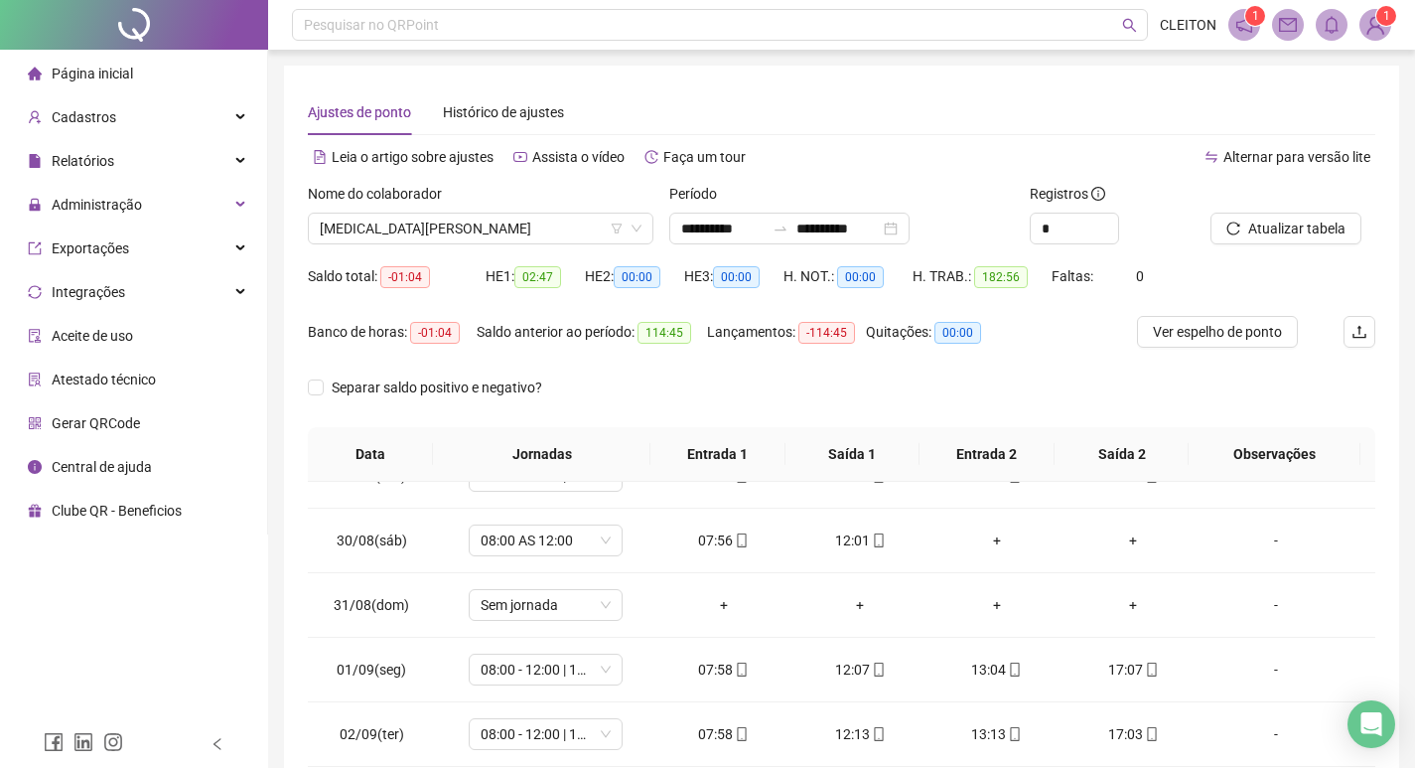
click at [515, 211] on div "Nome do colaborador" at bounding box center [481, 198] width 346 height 30
click at [510, 228] on span "[MEDICAL_DATA][PERSON_NAME]" at bounding box center [481, 229] width 322 height 30
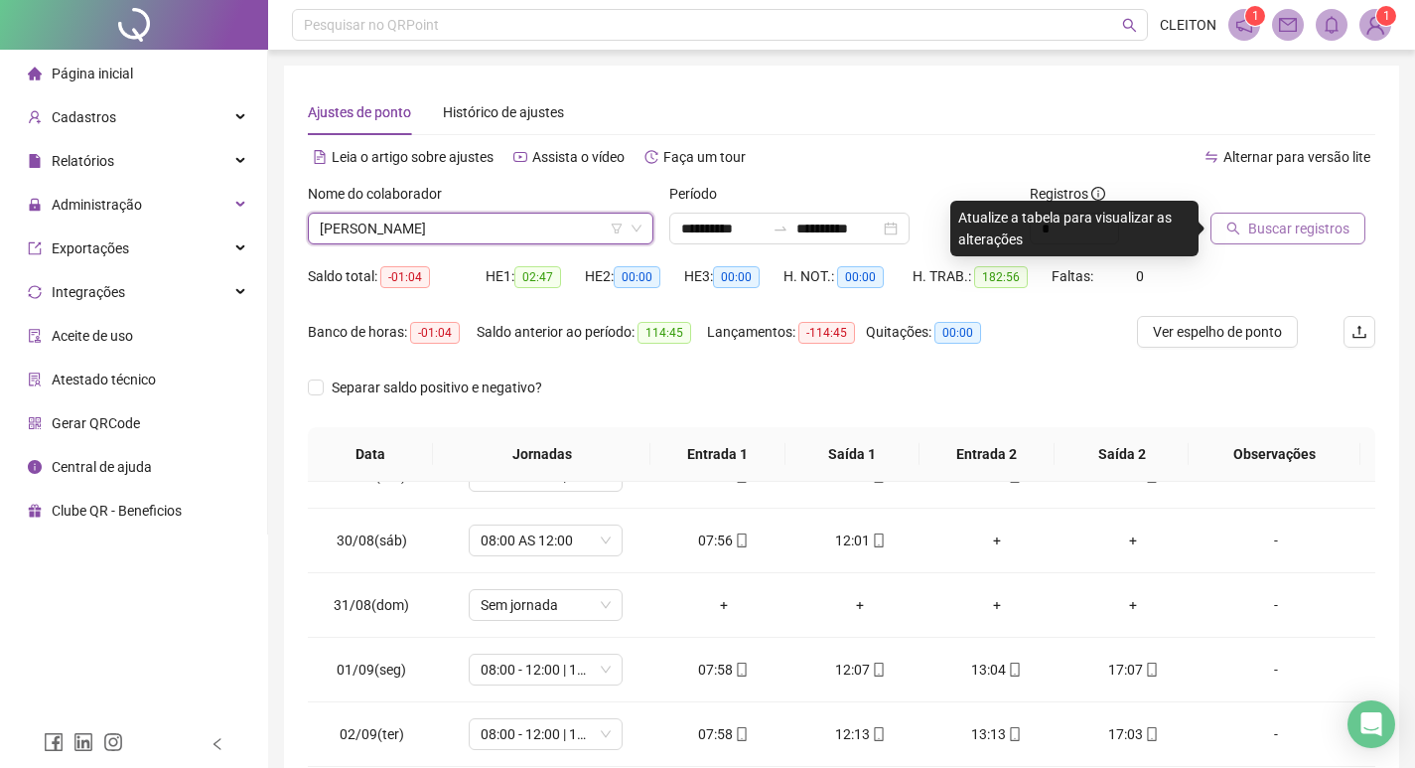
click at [1258, 224] on span "Buscar registros" at bounding box center [1298, 228] width 101 height 22
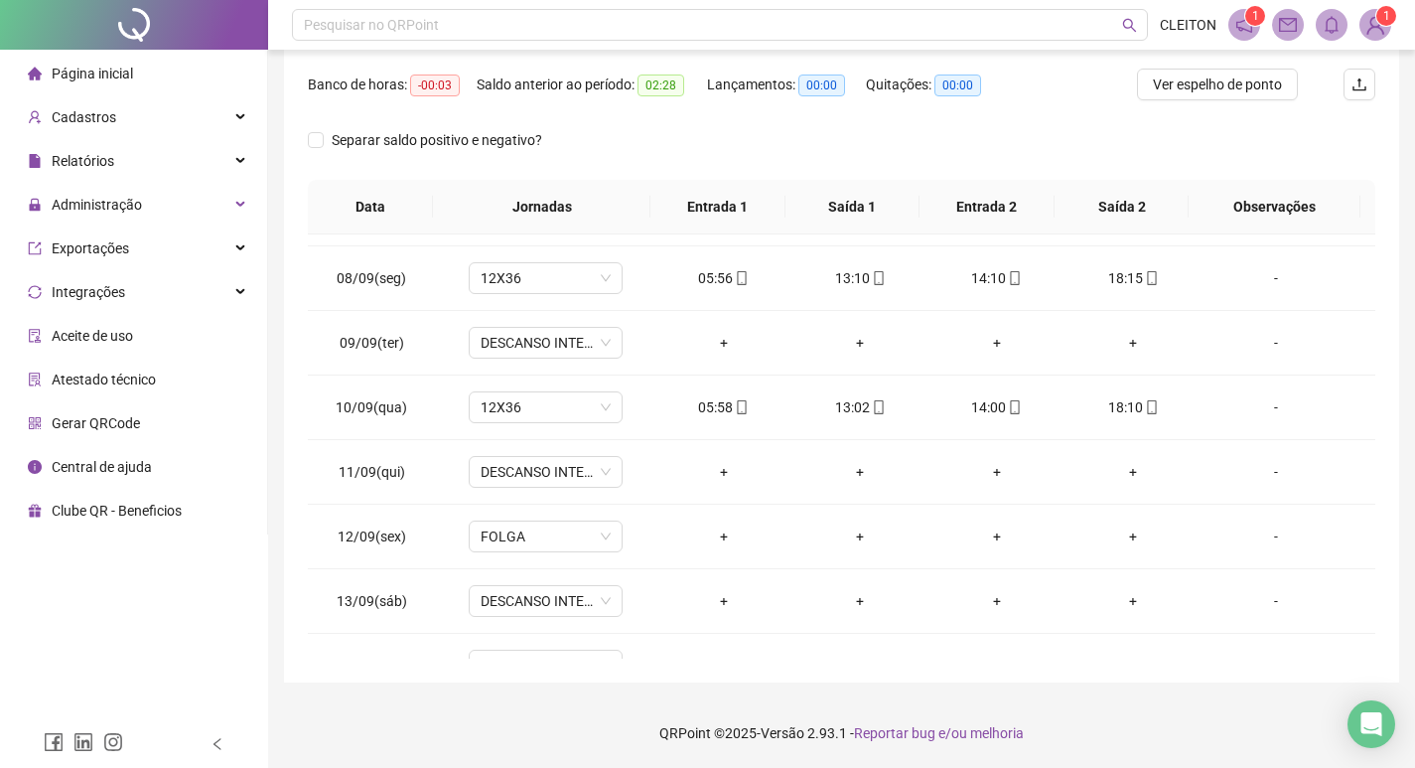
scroll to position [1448, 0]
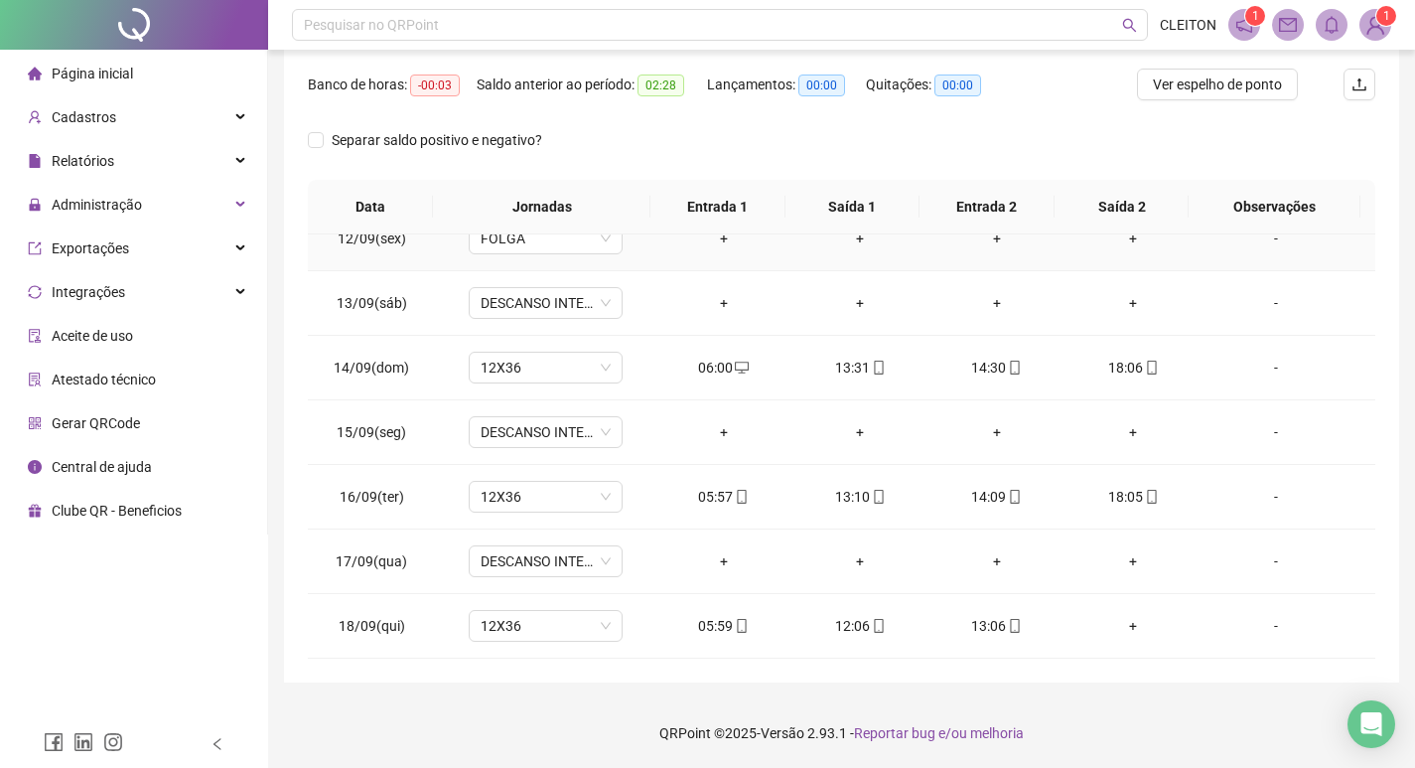
click at [918, 252] on td "+" at bounding box center [859, 239] width 137 height 65
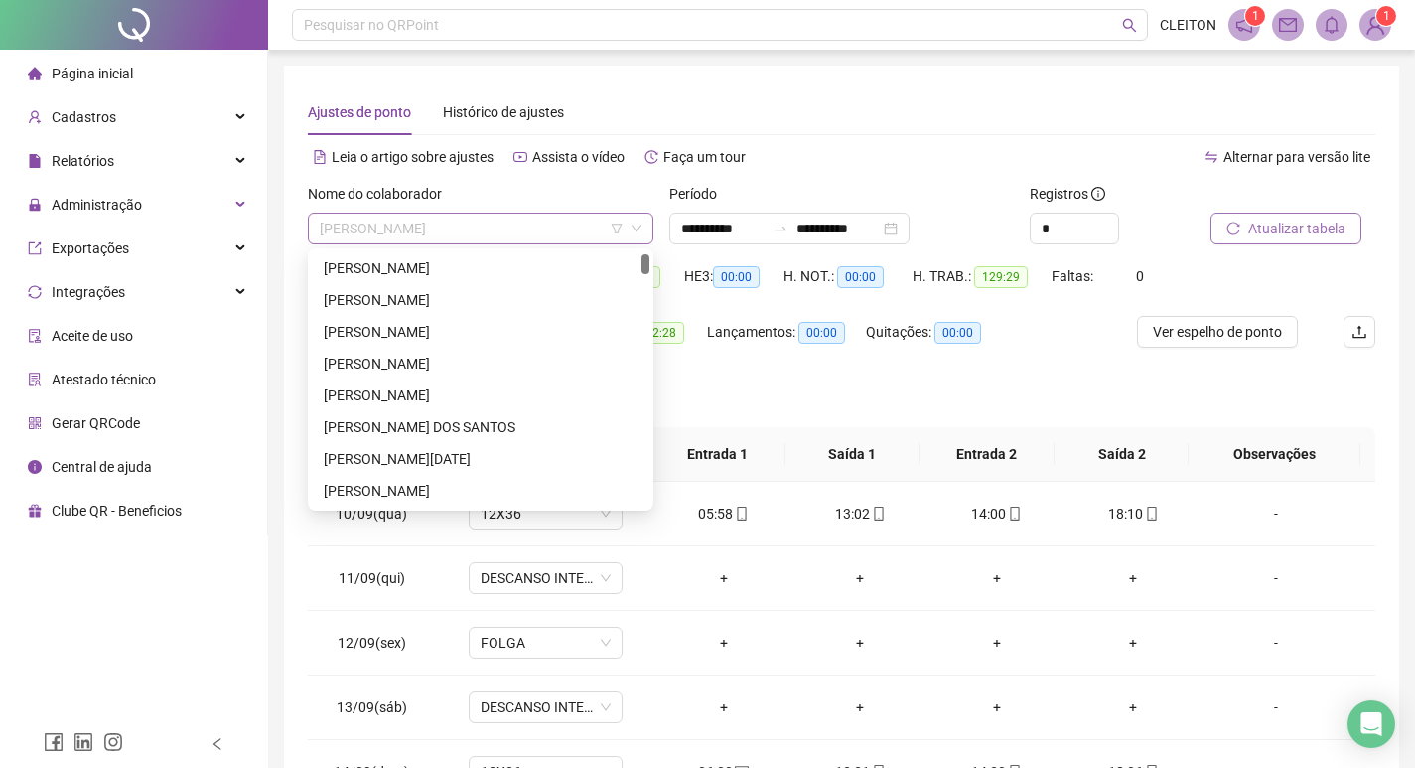
scroll to position [32, 0]
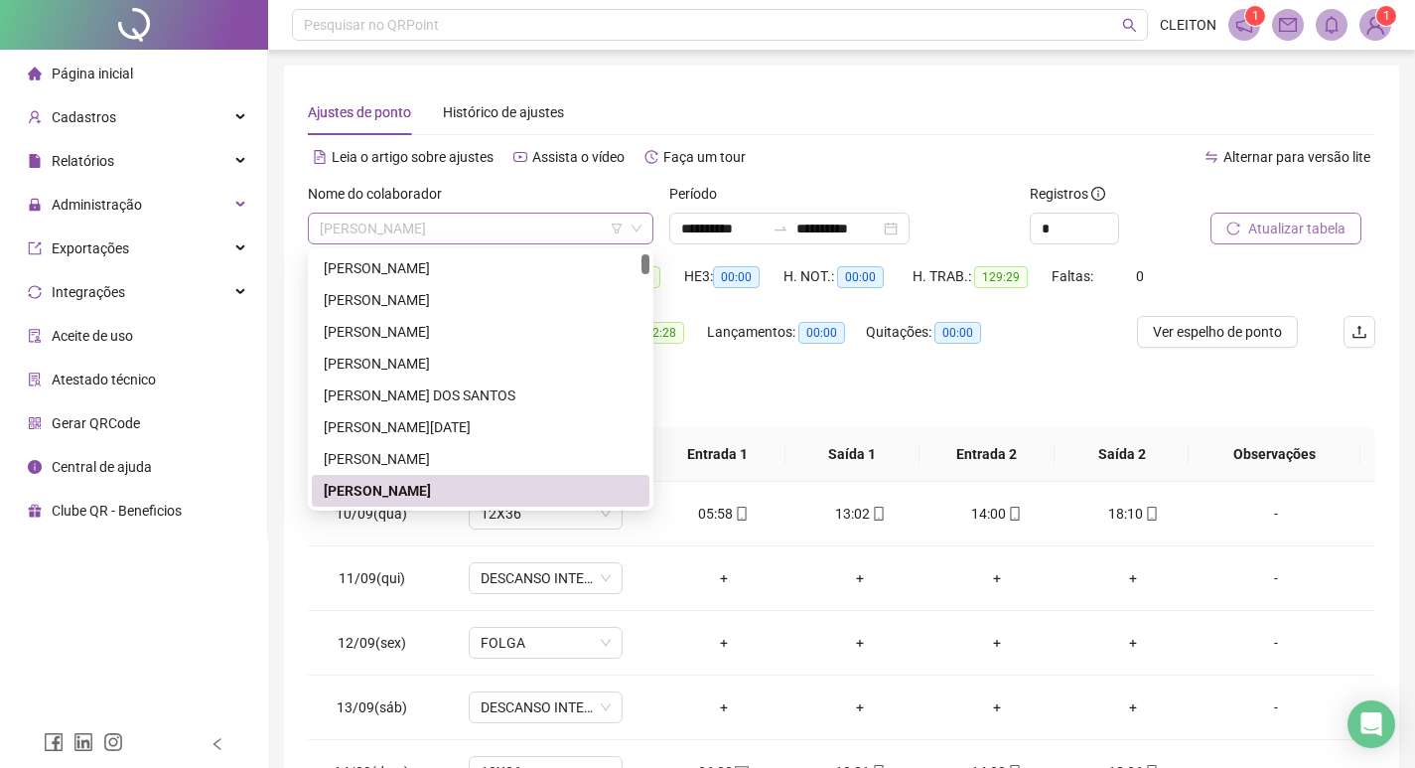
click at [506, 227] on span "[PERSON_NAME]" at bounding box center [481, 229] width 322 height 30
click at [1362, 243] on div "Atualizar tabela" at bounding box center [1293, 214] width 165 height 62
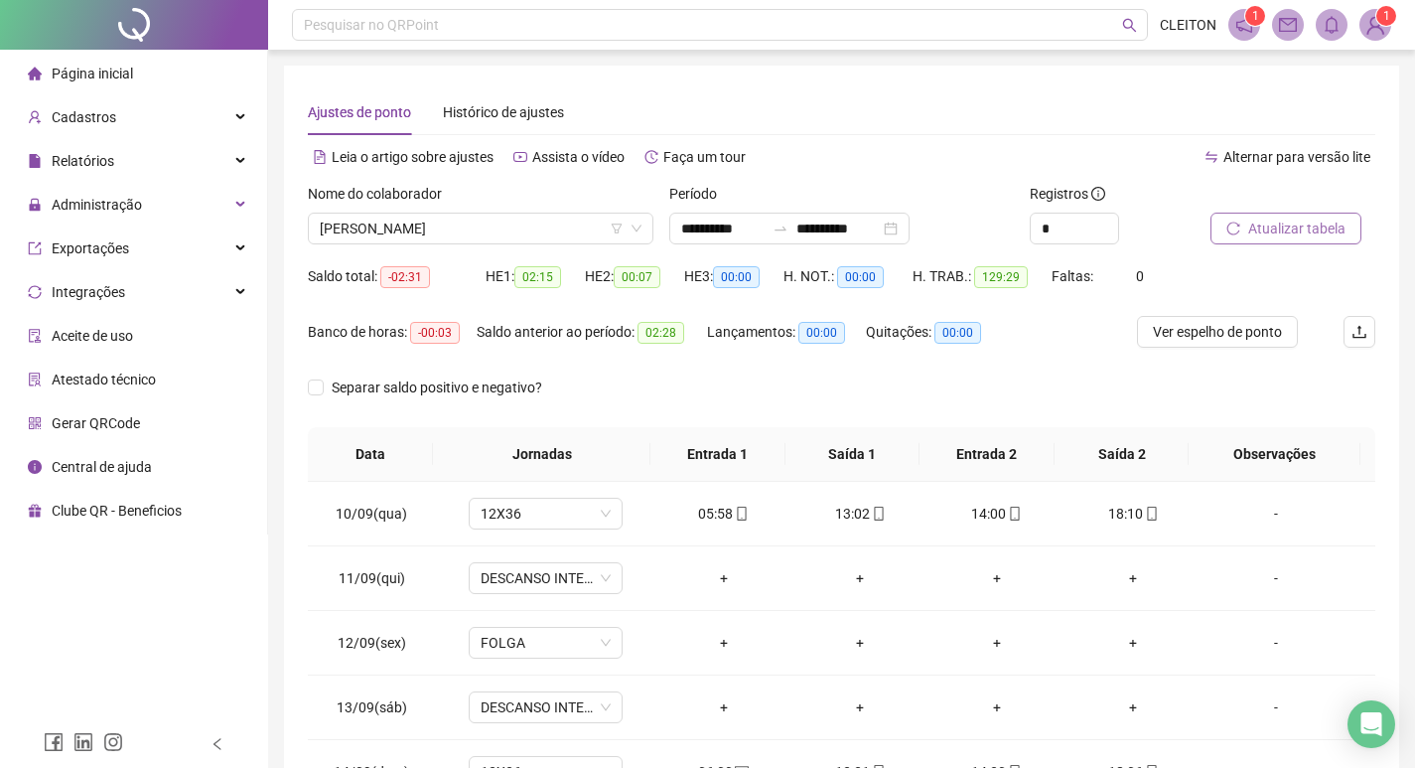
click at [1337, 239] on button "Atualizar tabela" at bounding box center [1286, 229] width 151 height 32
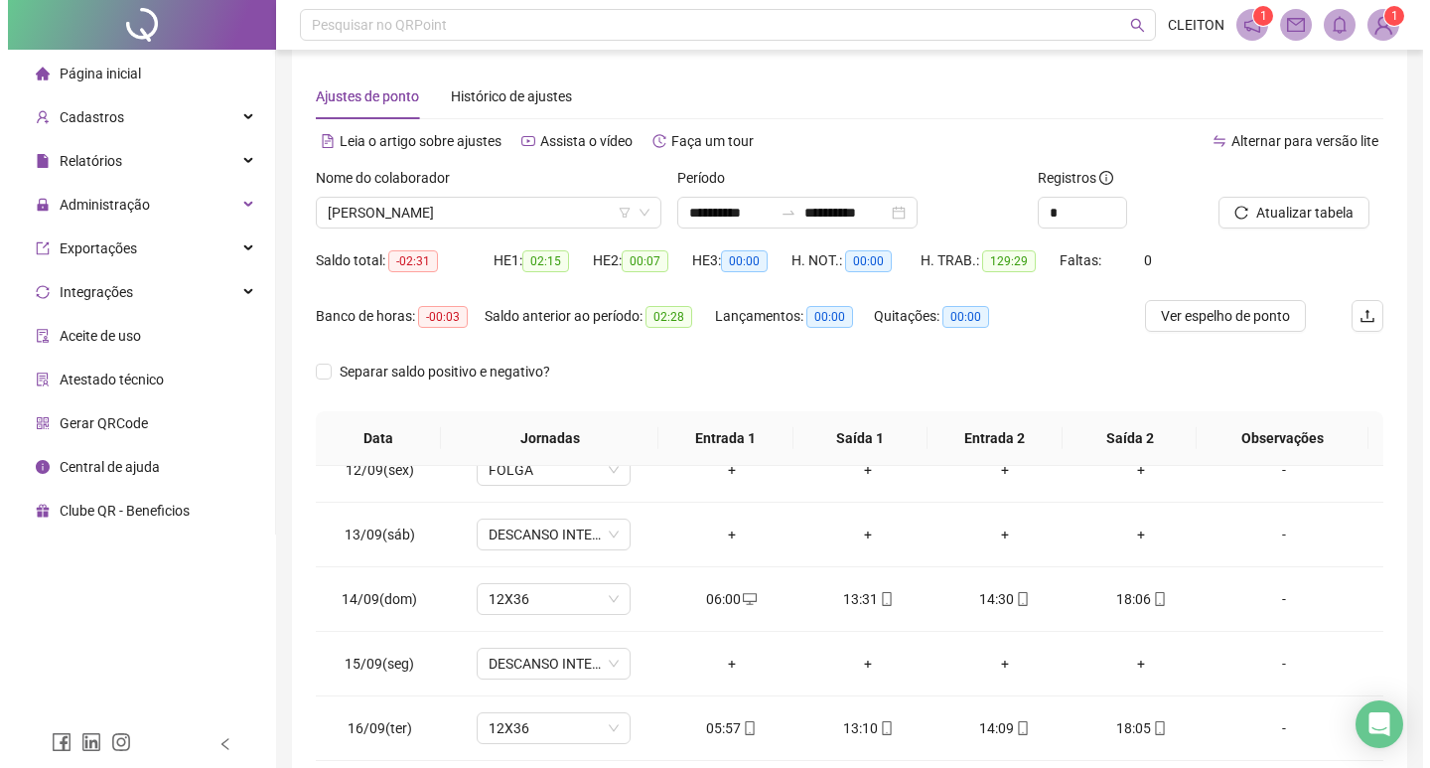
scroll to position [0, 0]
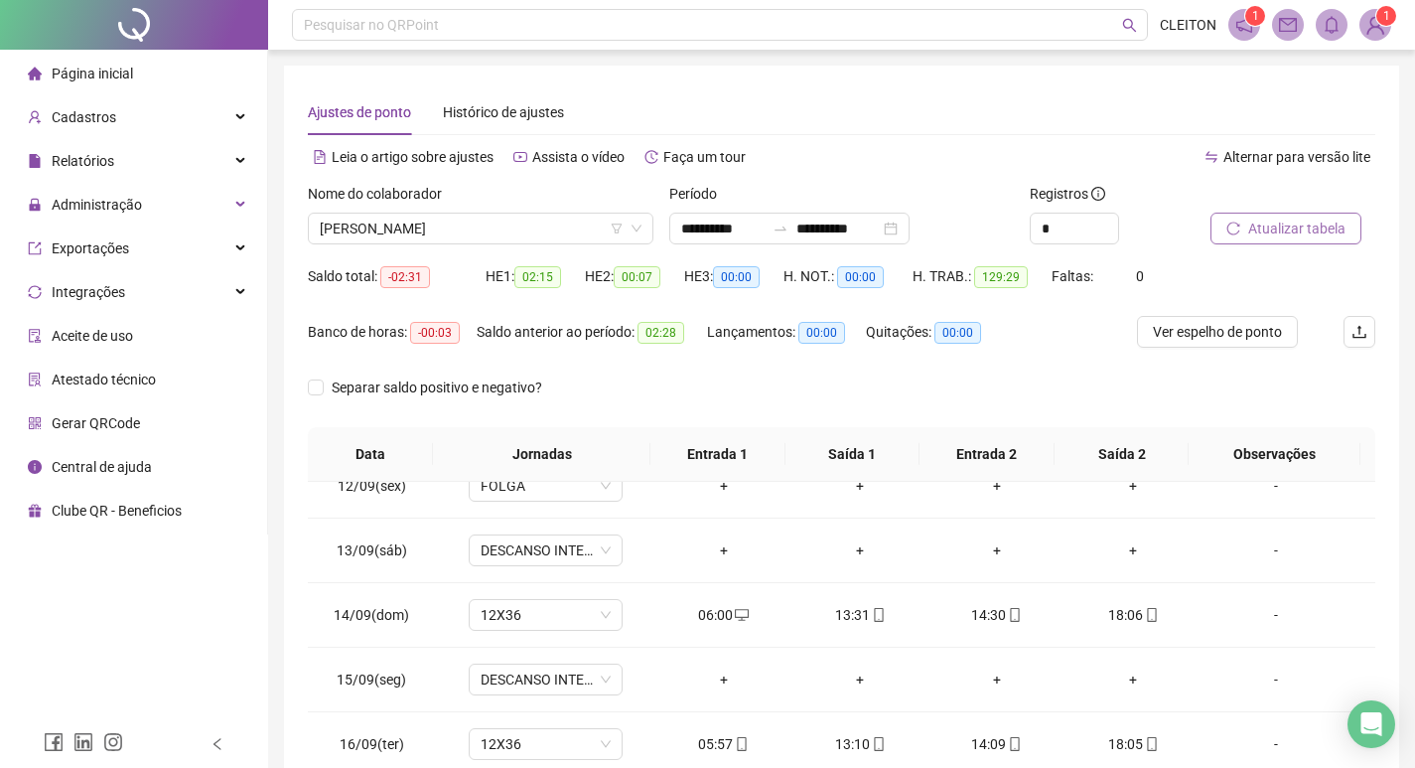
click at [1238, 220] on button "Atualizar tabela" at bounding box center [1286, 229] width 151 height 32
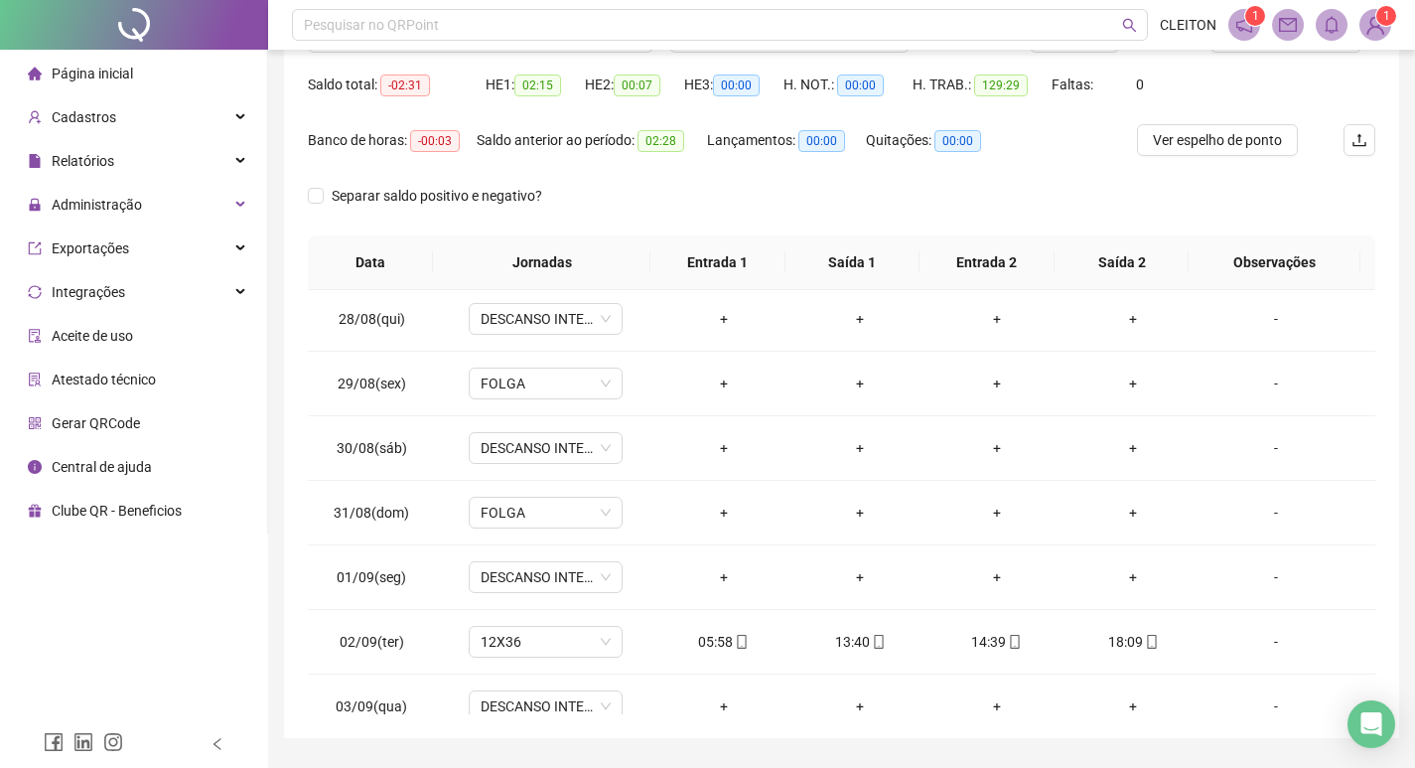
scroll to position [148, 0]
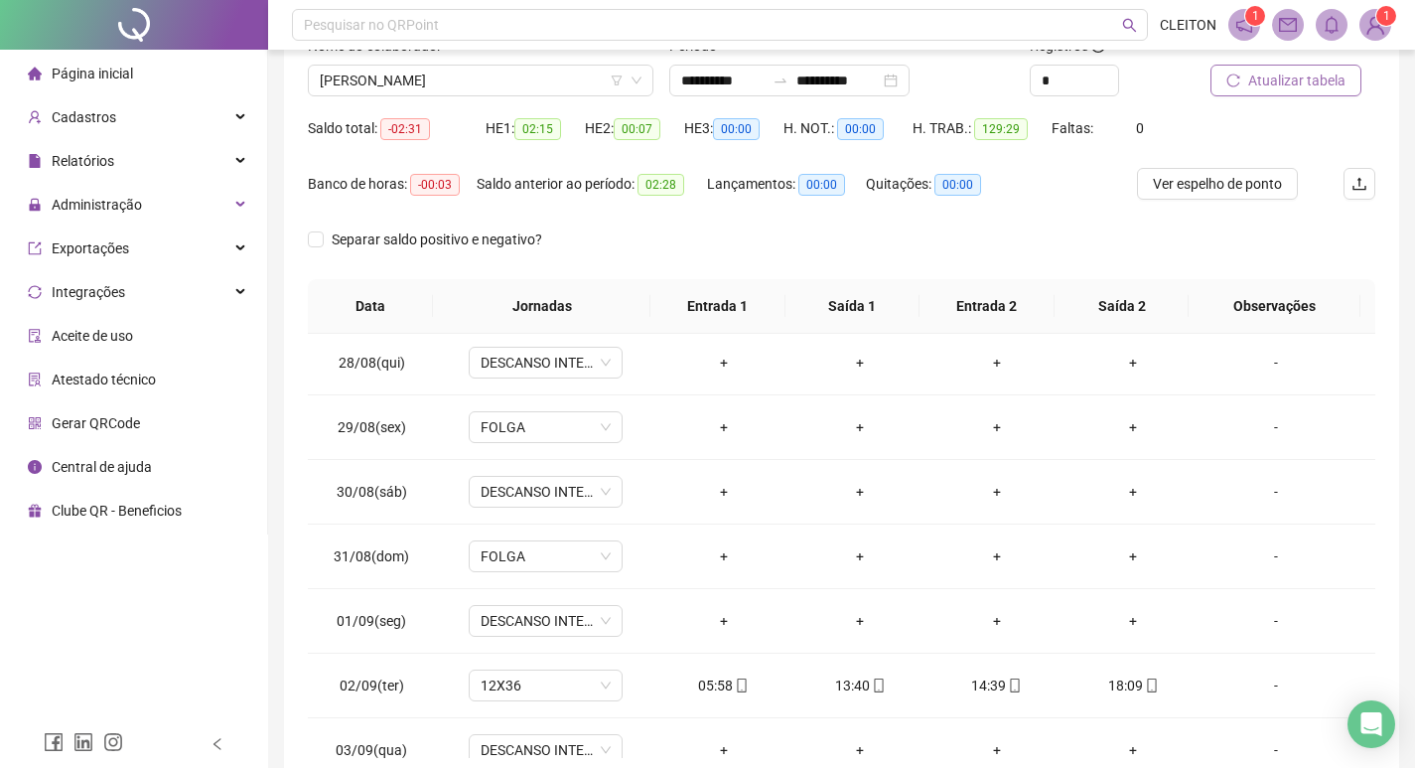
click at [1235, 73] on icon "reload" at bounding box center [1233, 80] width 14 height 14
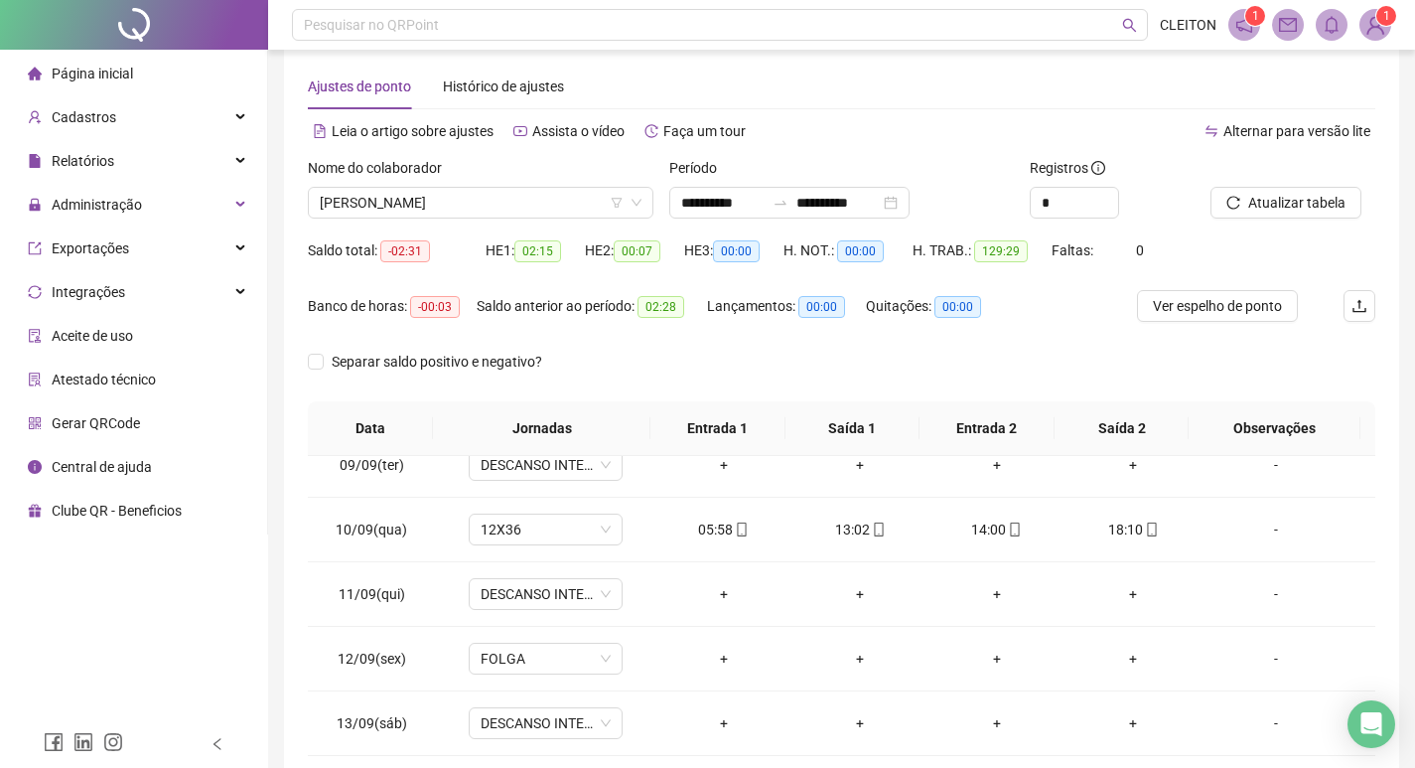
scroll to position [0, 0]
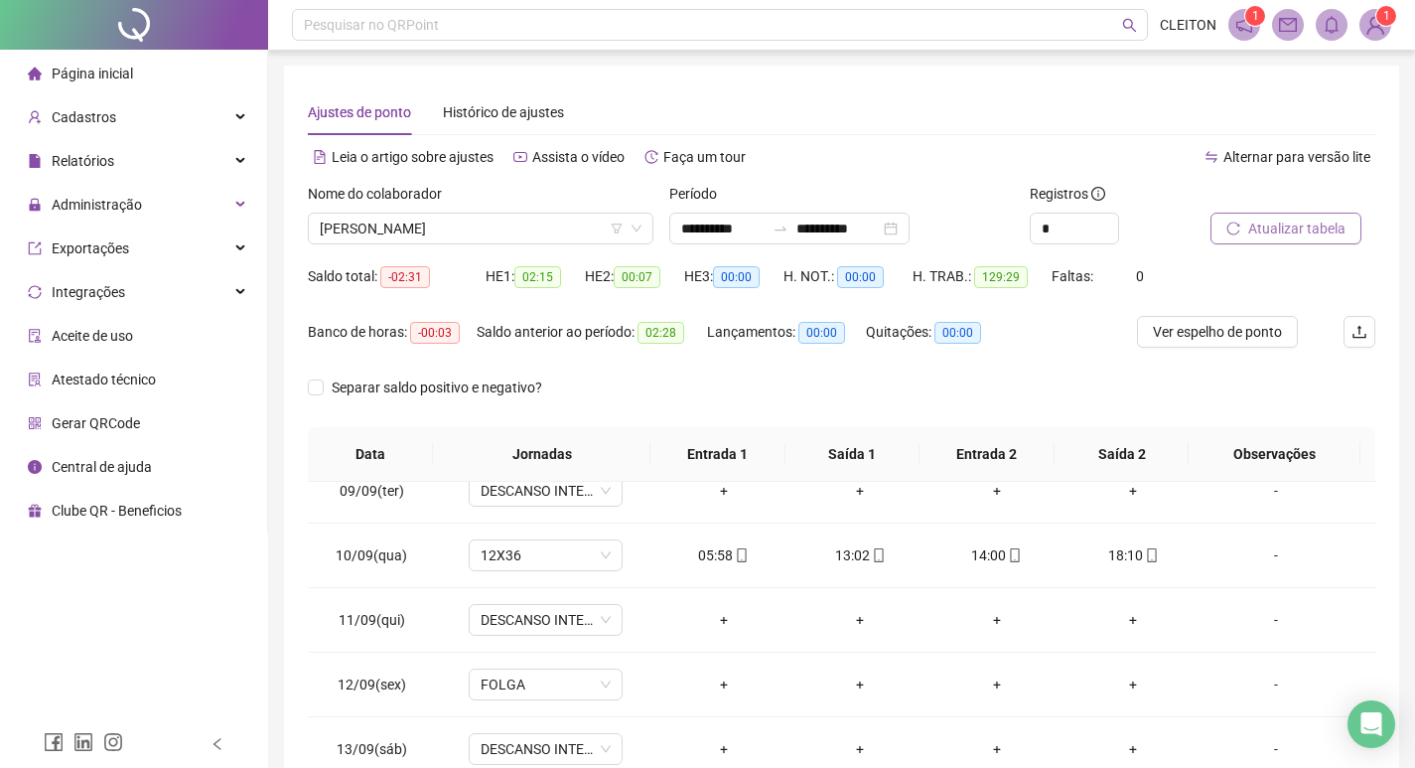
click at [1228, 215] on button "Atualizar tabela" at bounding box center [1286, 229] width 151 height 32
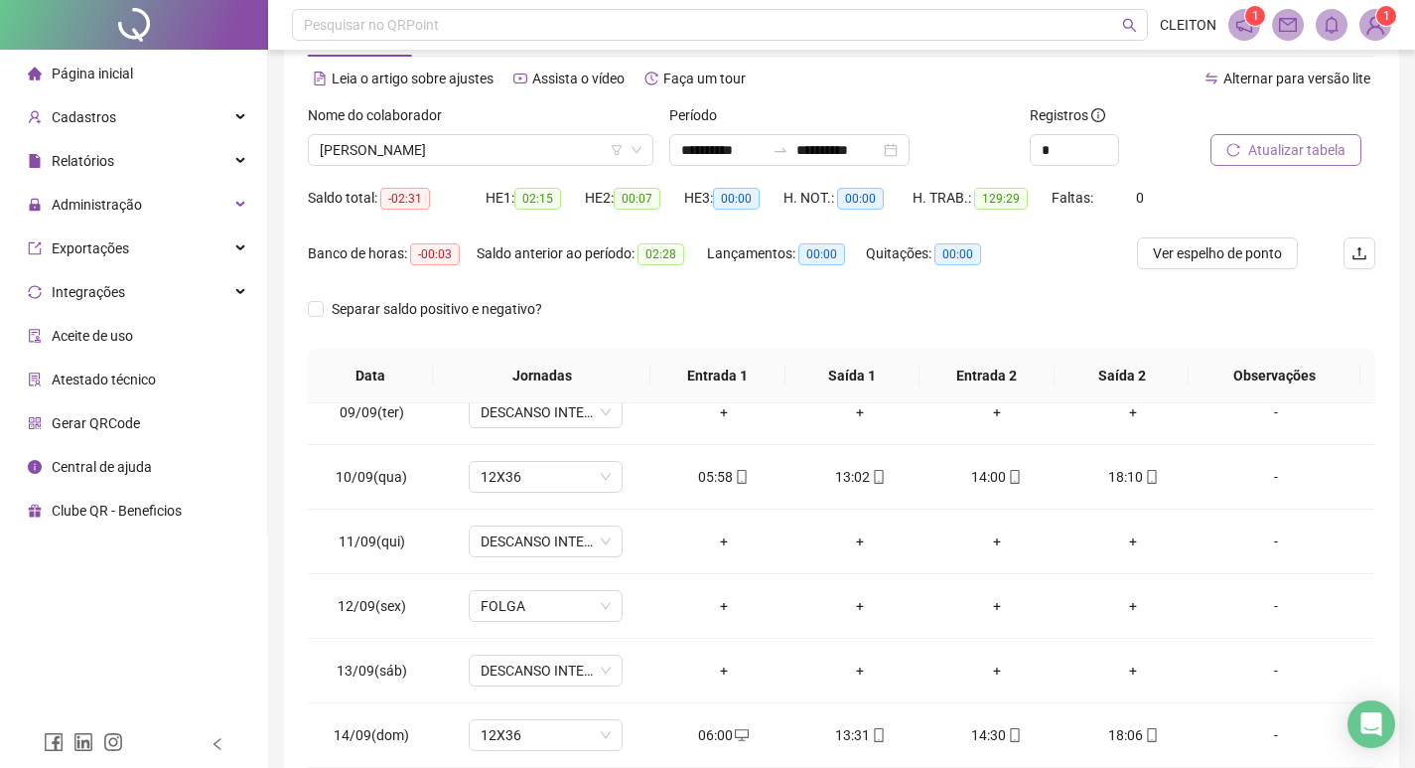
scroll to position [49, 0]
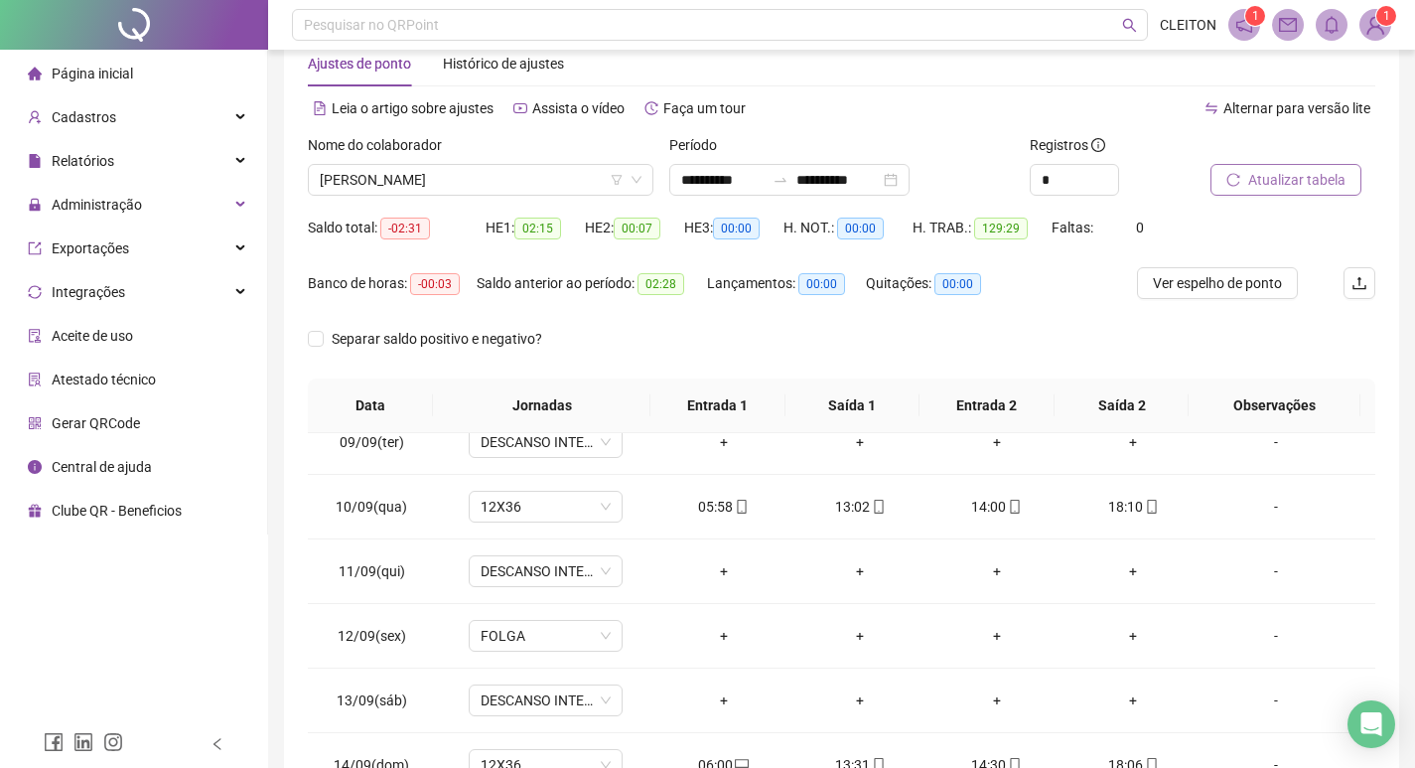
click at [1296, 174] on span "Atualizar tabela" at bounding box center [1296, 180] width 97 height 22
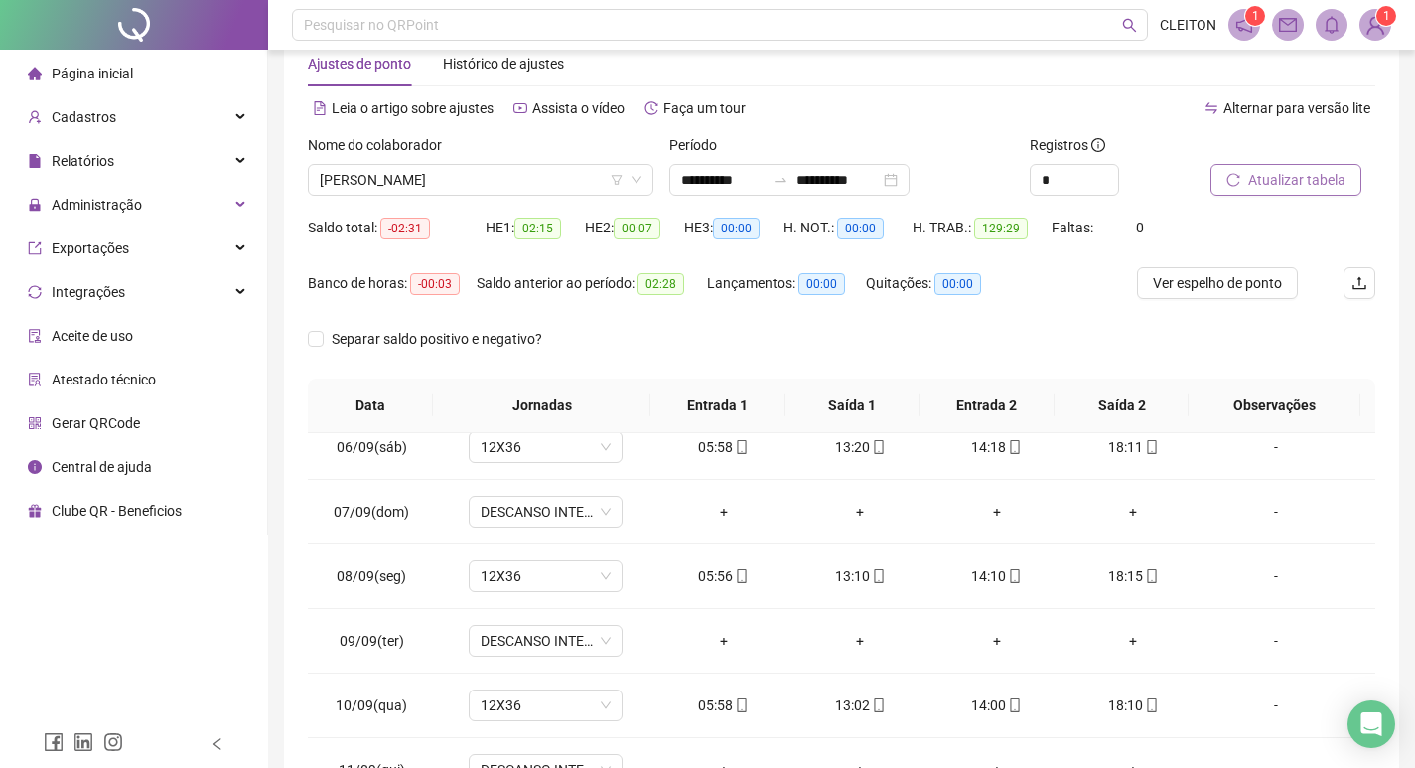
click at [1277, 182] on span "Atualizar tabela" at bounding box center [1296, 180] width 97 height 22
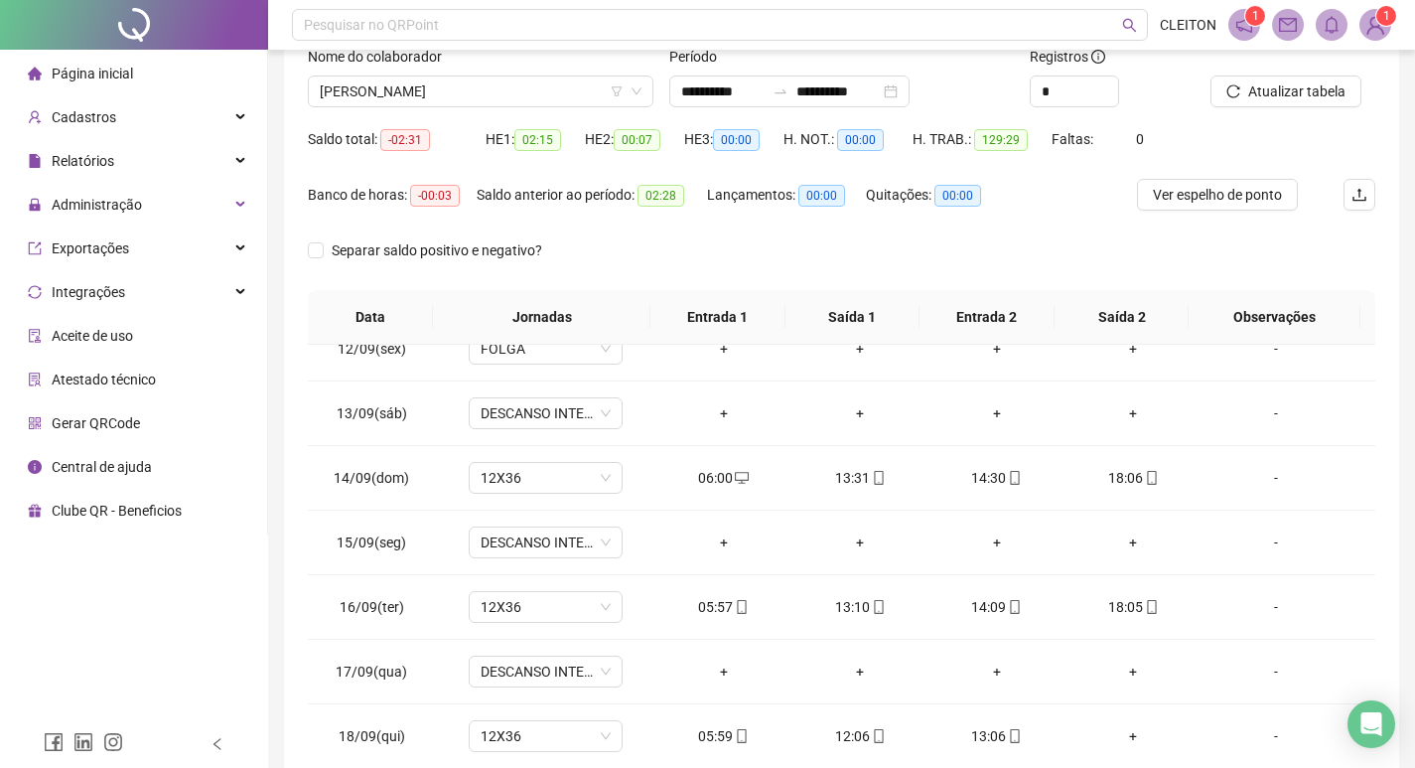
scroll to position [0, 0]
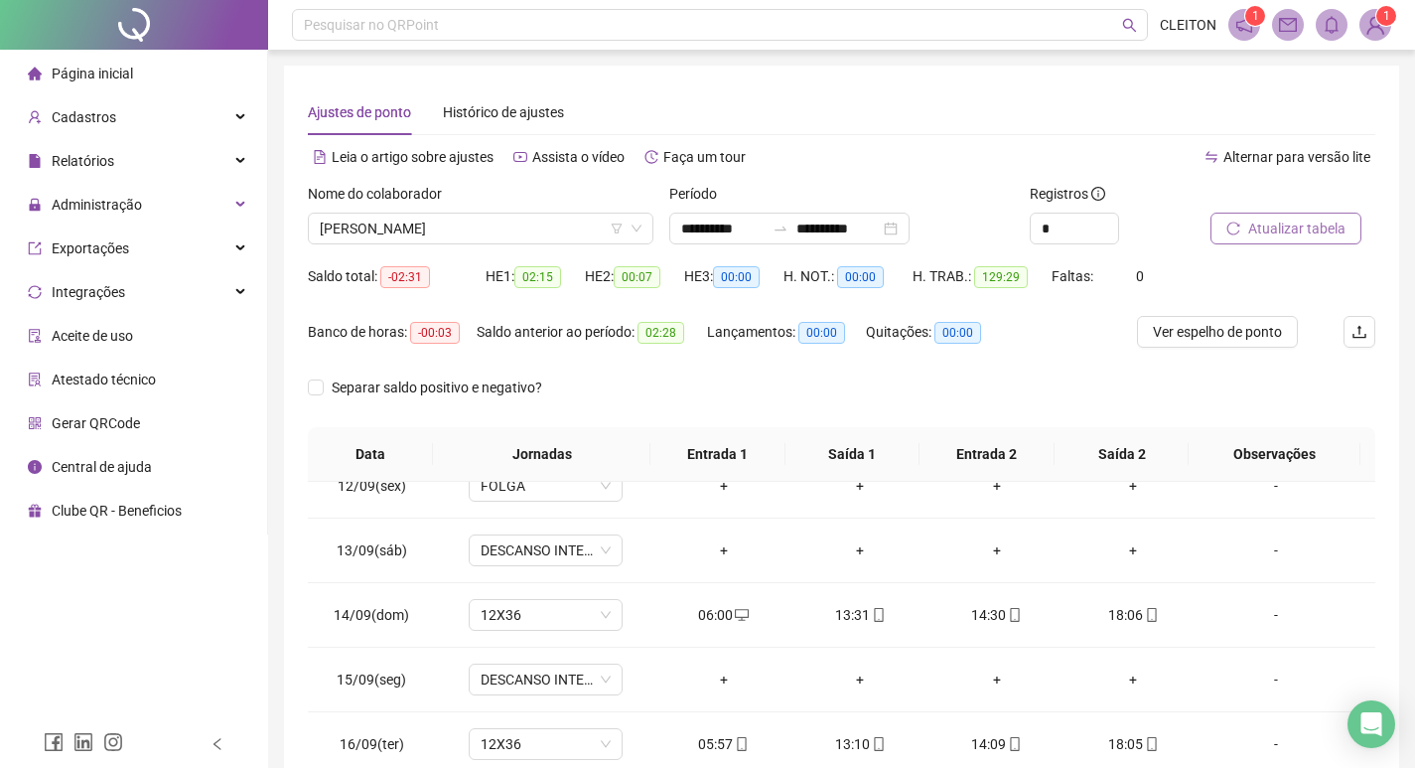
click at [1281, 223] on span "Atualizar tabela" at bounding box center [1296, 228] width 97 height 22
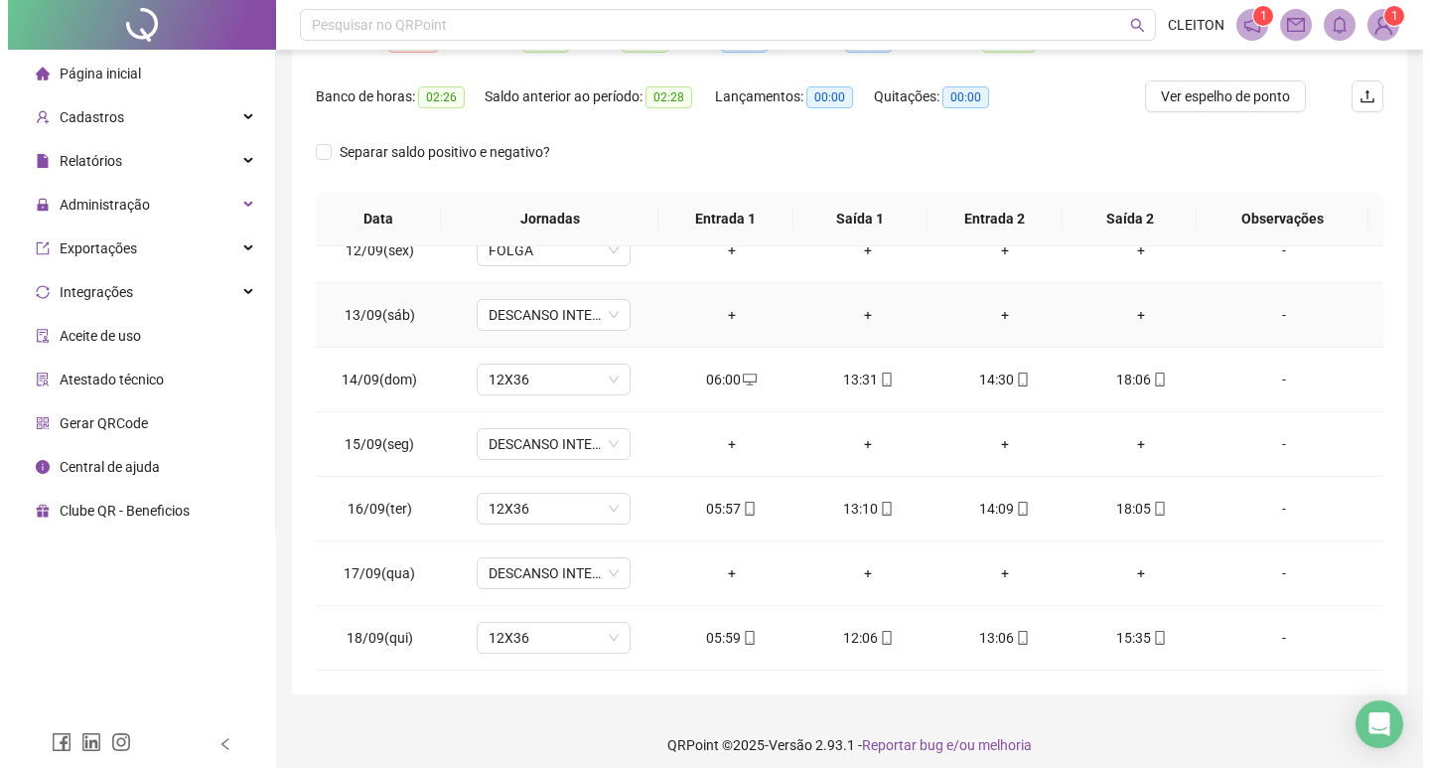
scroll to position [247, 0]
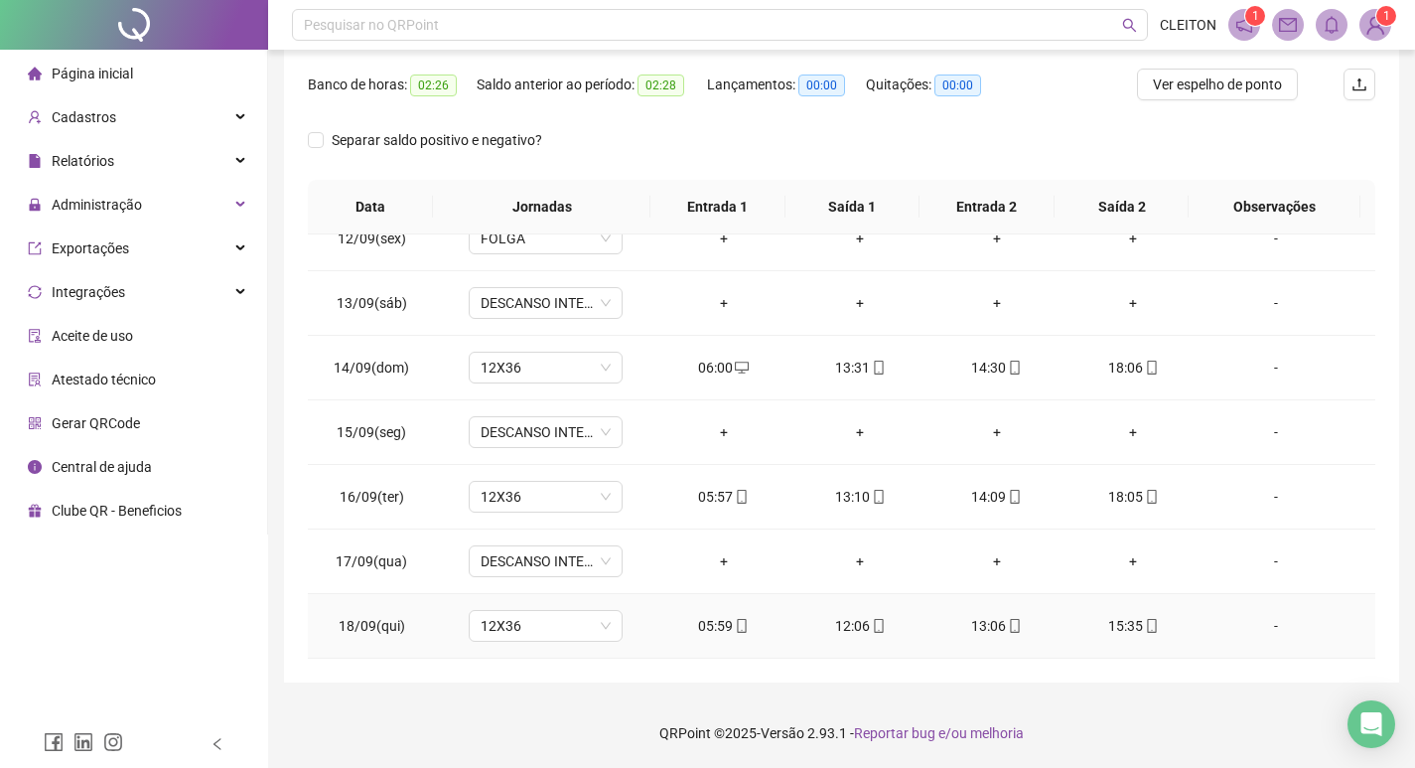
click at [1261, 636] on div "-" at bounding box center [1275, 626] width 117 height 22
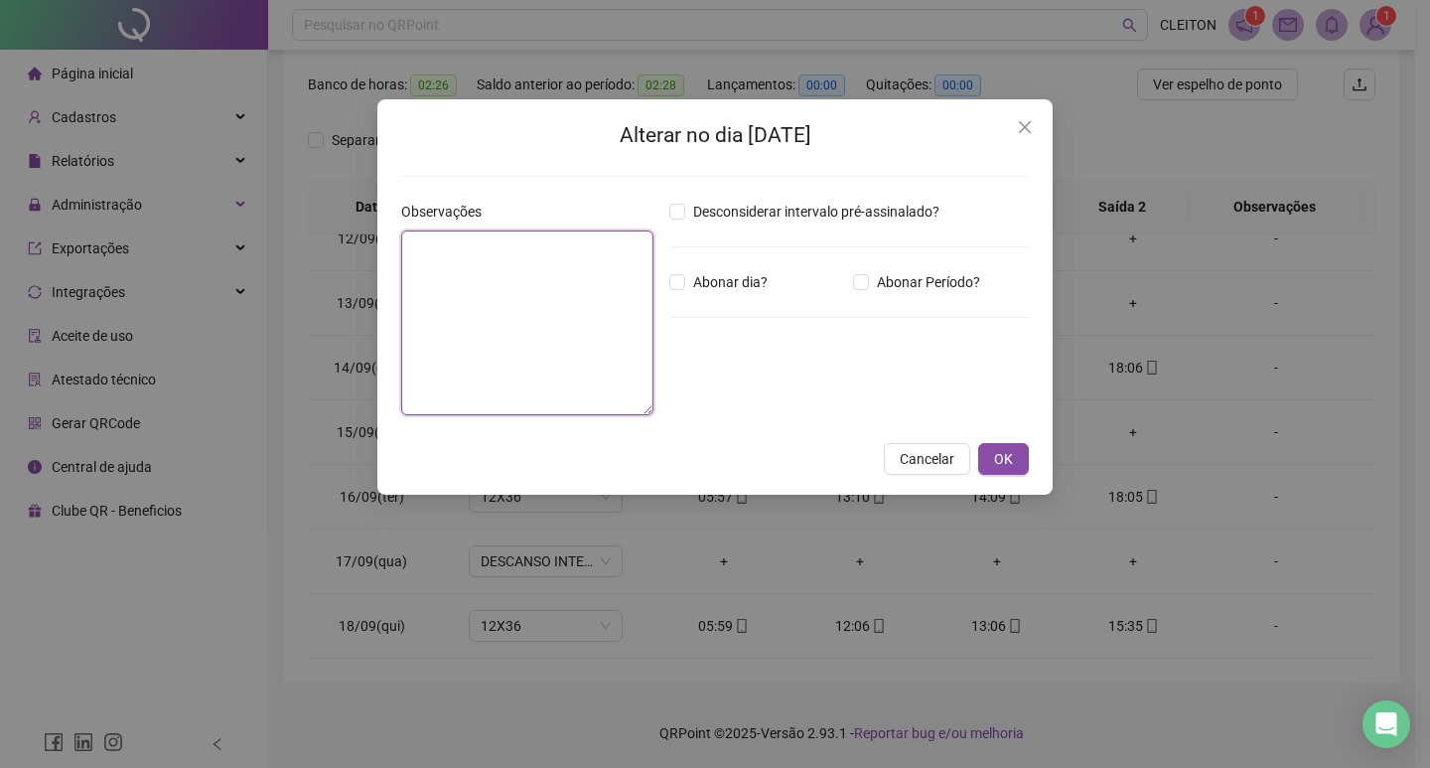
click at [494, 314] on textarea at bounding box center [527, 322] width 252 height 185
drag, startPoint x: 923, startPoint y: 297, endPoint x: 905, endPoint y: 275, distance: 28.2
click at [922, 293] on div "Desconsiderar intervalo pré-assinalado? Abonar dia? Abonar Período? Horas a abo…" at bounding box center [848, 316] width 375 height 230
click at [896, 275] on span "Abonar Período?" at bounding box center [928, 282] width 119 height 22
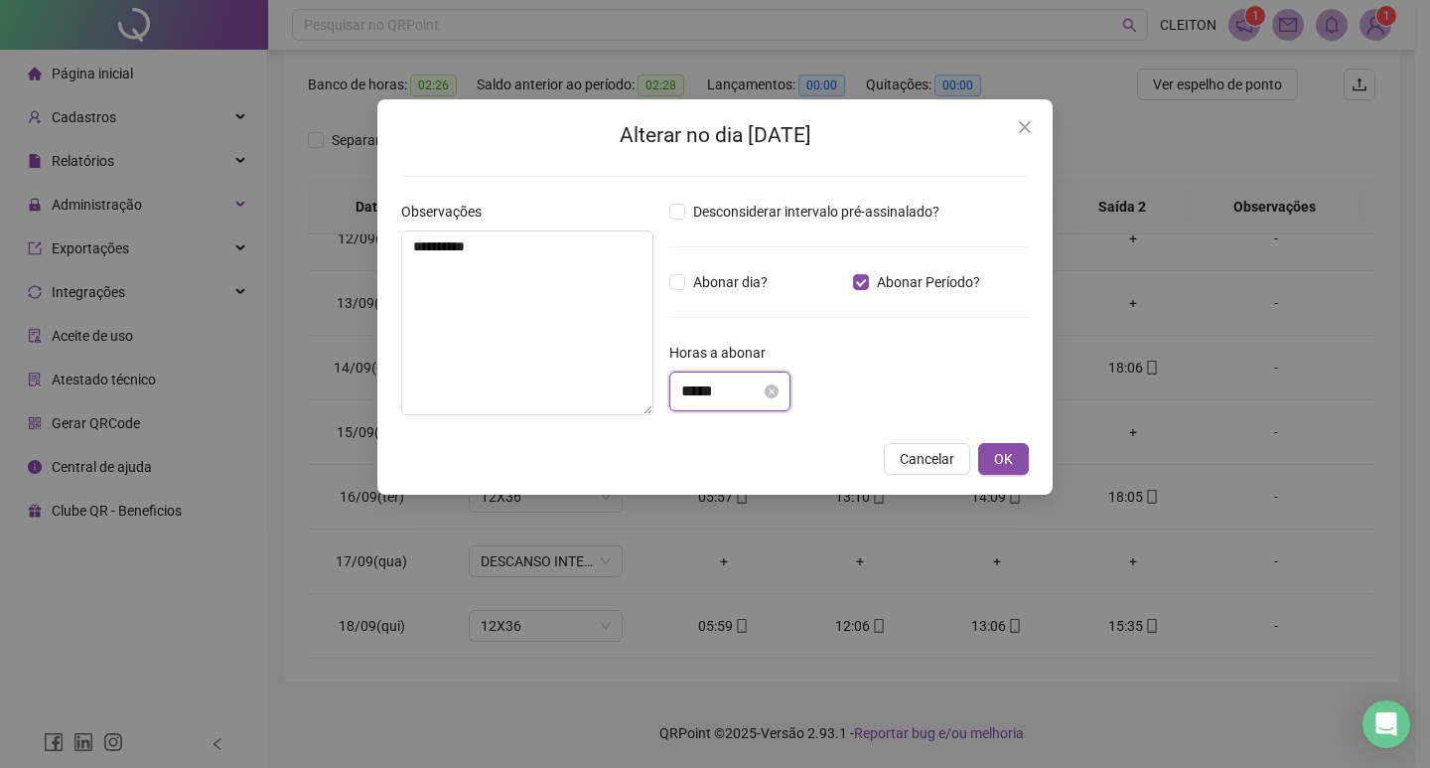
click at [702, 394] on input "*****" at bounding box center [720, 391] width 79 height 24
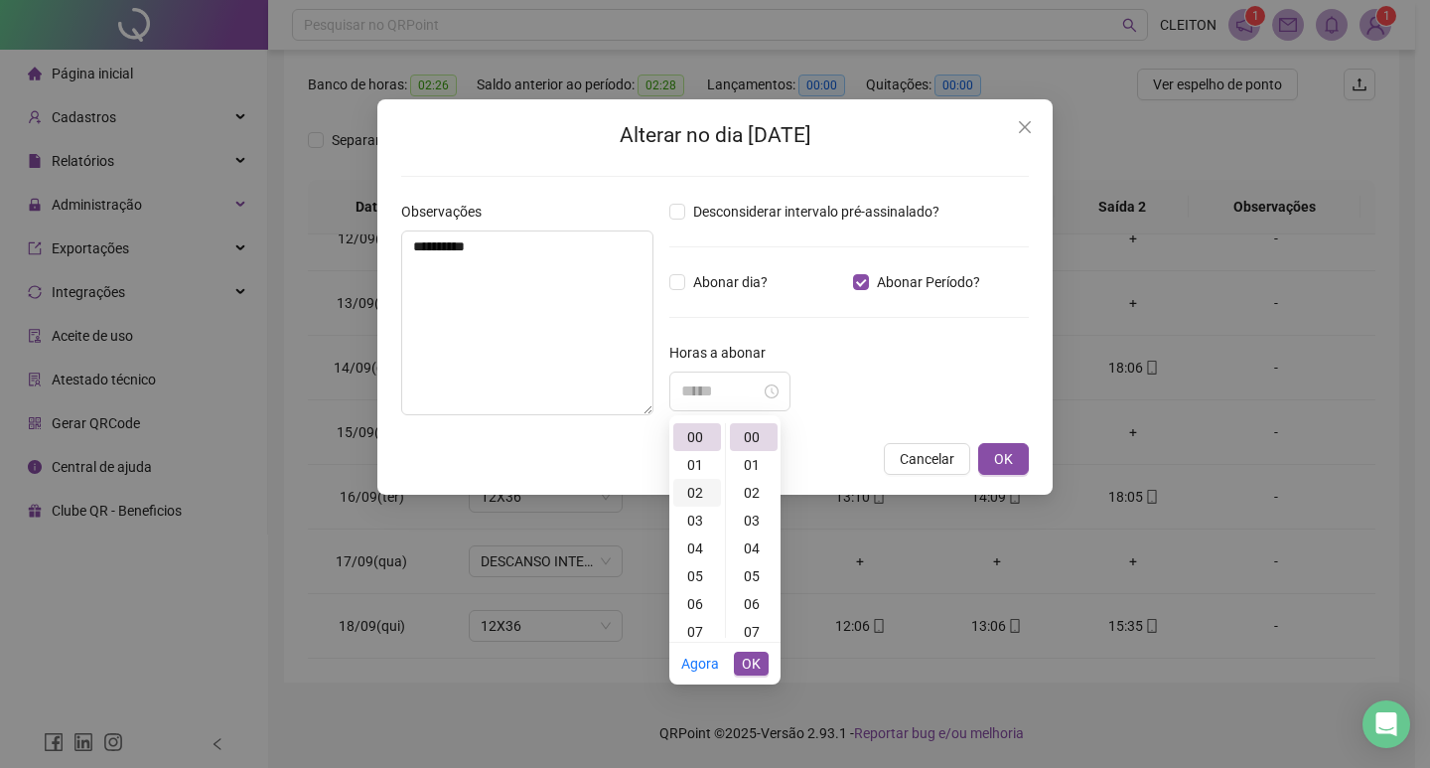
click at [704, 490] on div "02" at bounding box center [697, 493] width 48 height 28
click at [762, 537] on div "25" at bounding box center [754, 536] width 48 height 28
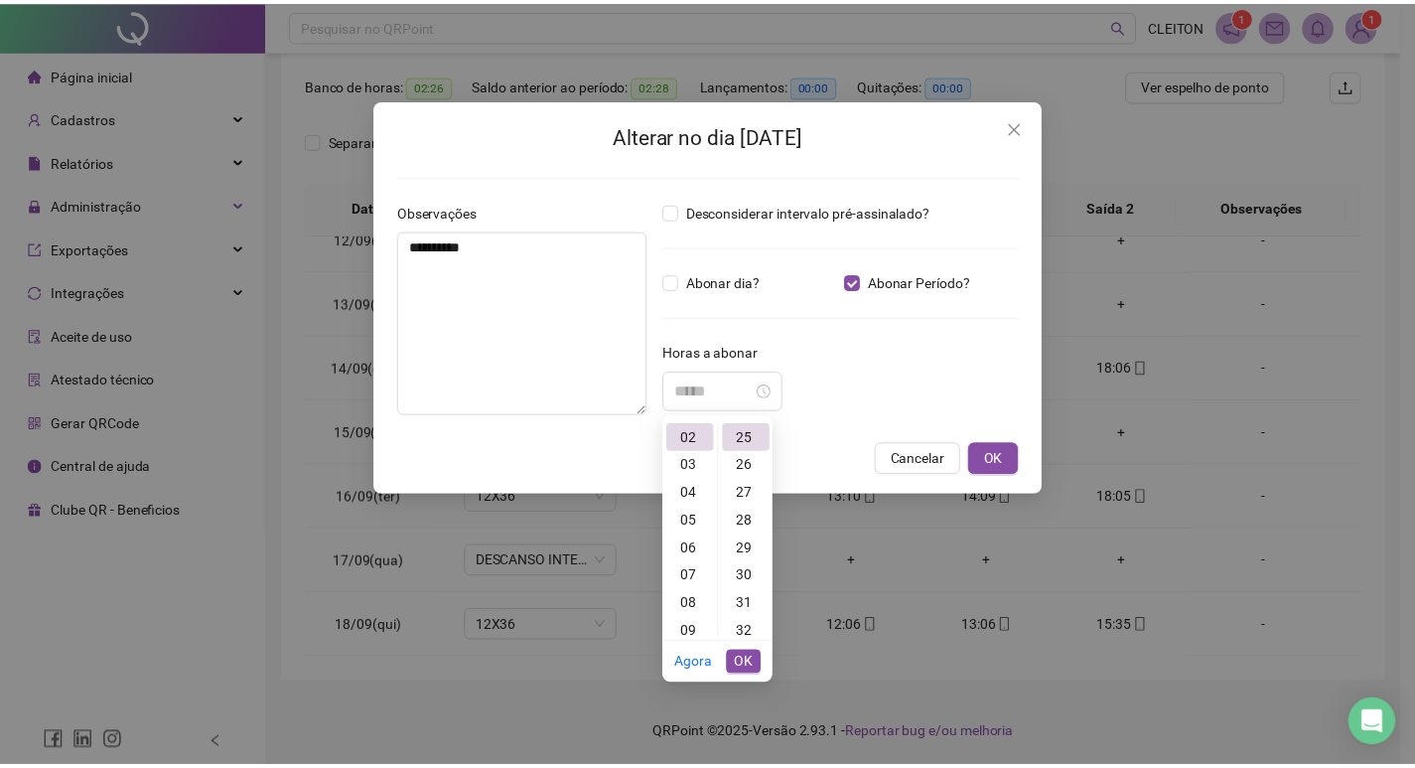
scroll to position [695, 0]
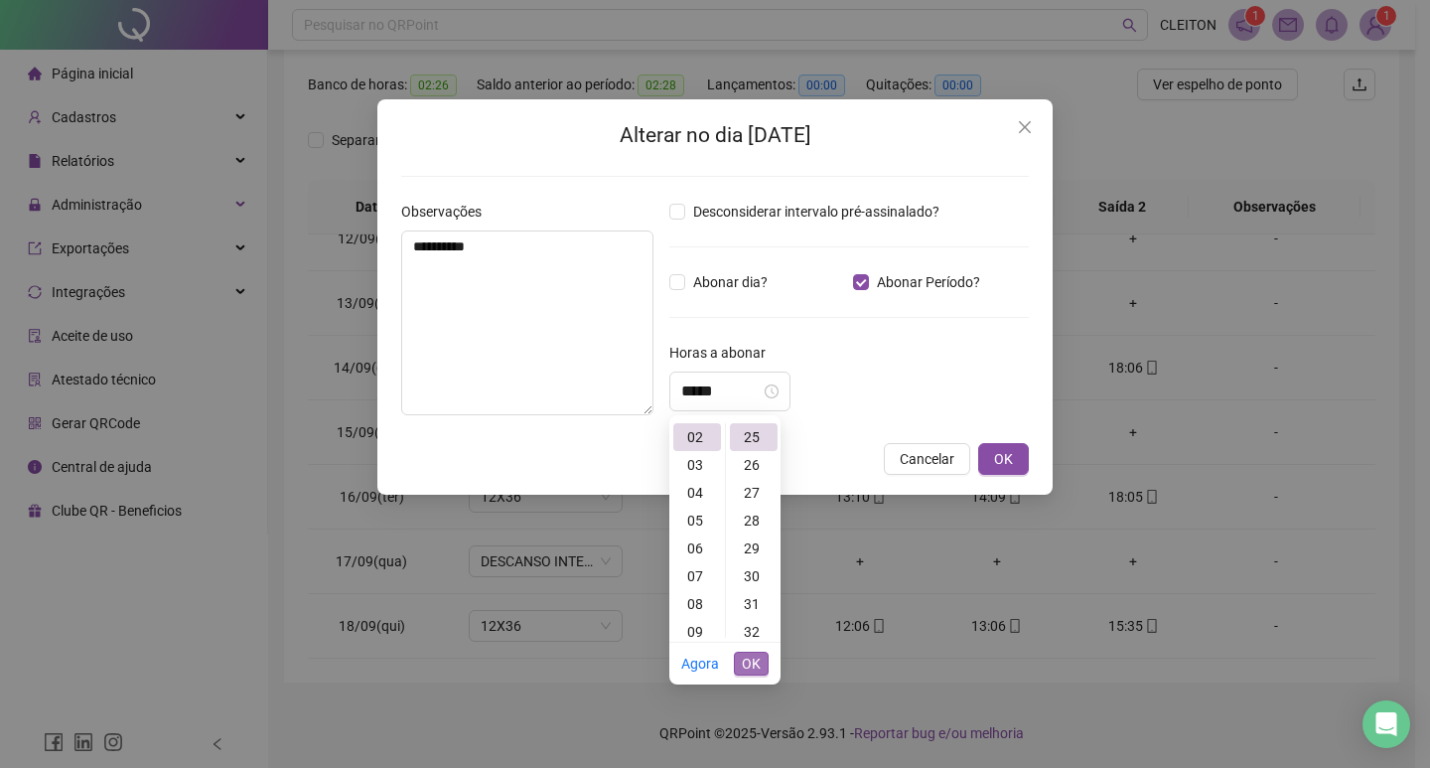
click at [756, 667] on span "OK" at bounding box center [751, 663] width 19 height 22
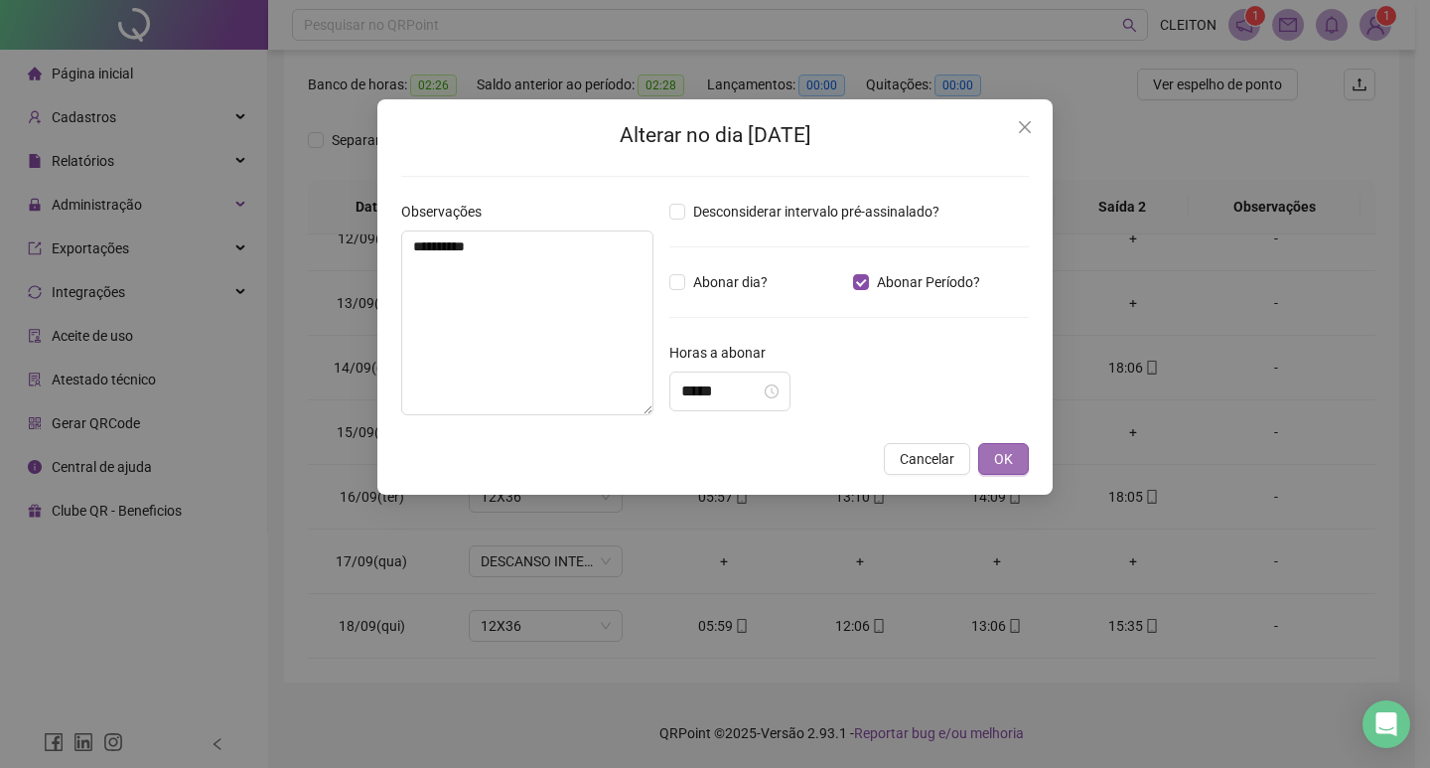
click at [991, 459] on button "OK" at bounding box center [1003, 459] width 51 height 32
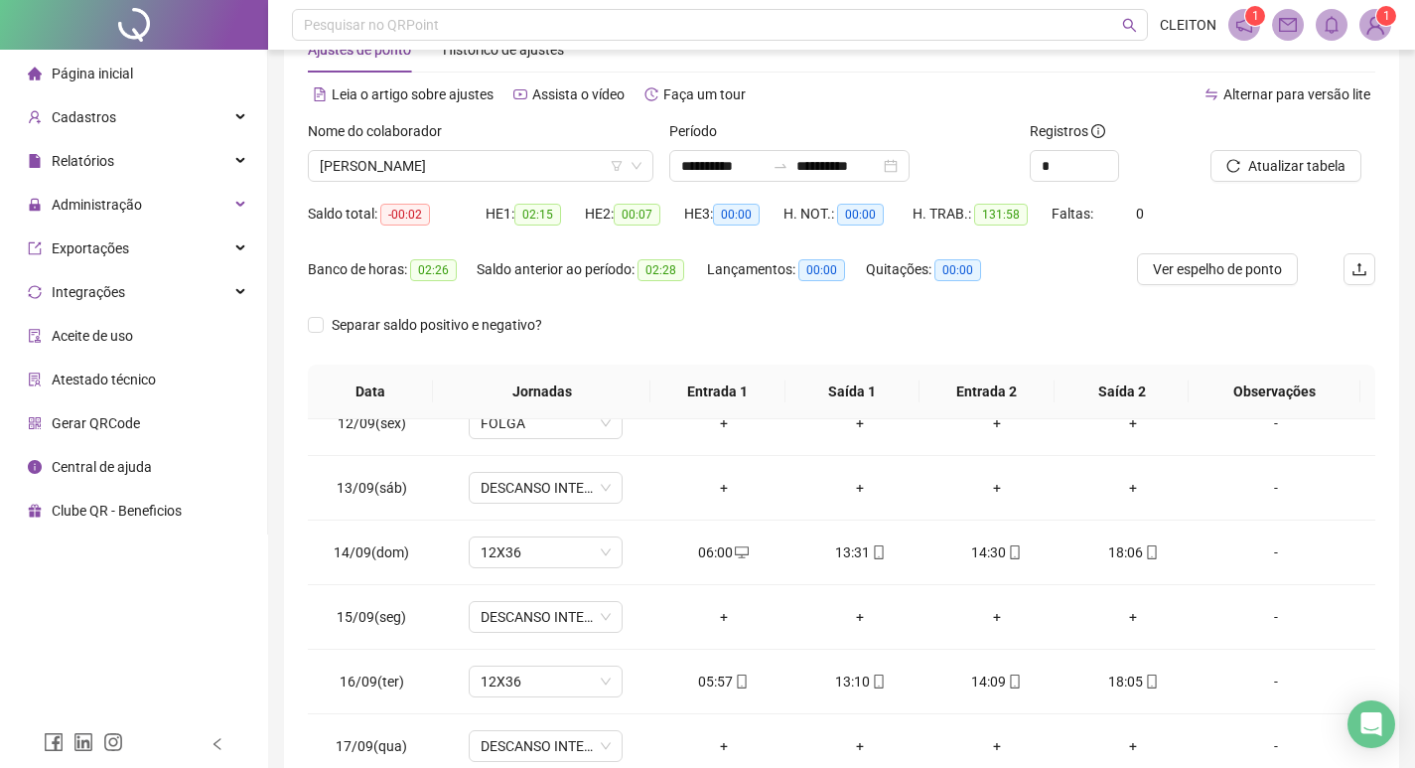
scroll to position [49, 0]
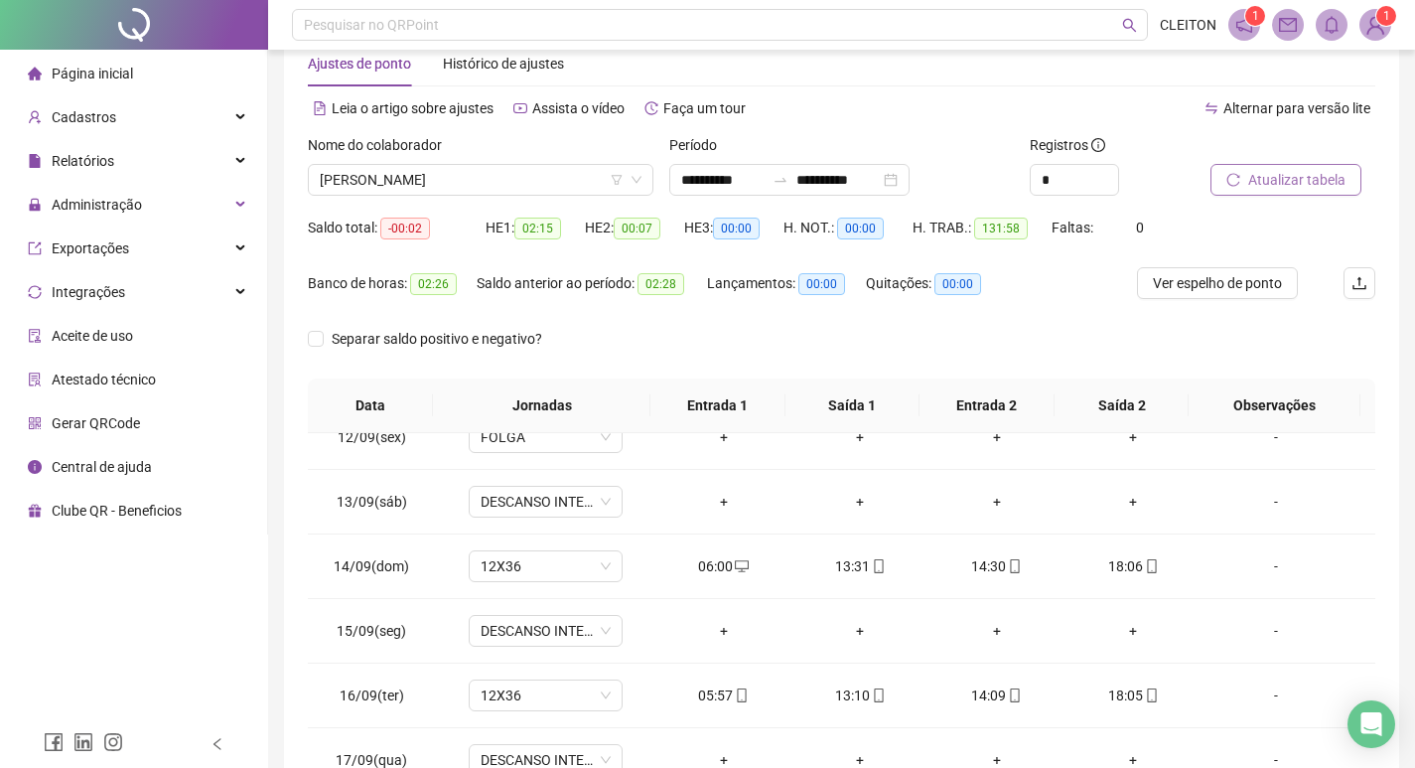
click at [1334, 176] on span "Atualizar tabela" at bounding box center [1296, 180] width 97 height 22
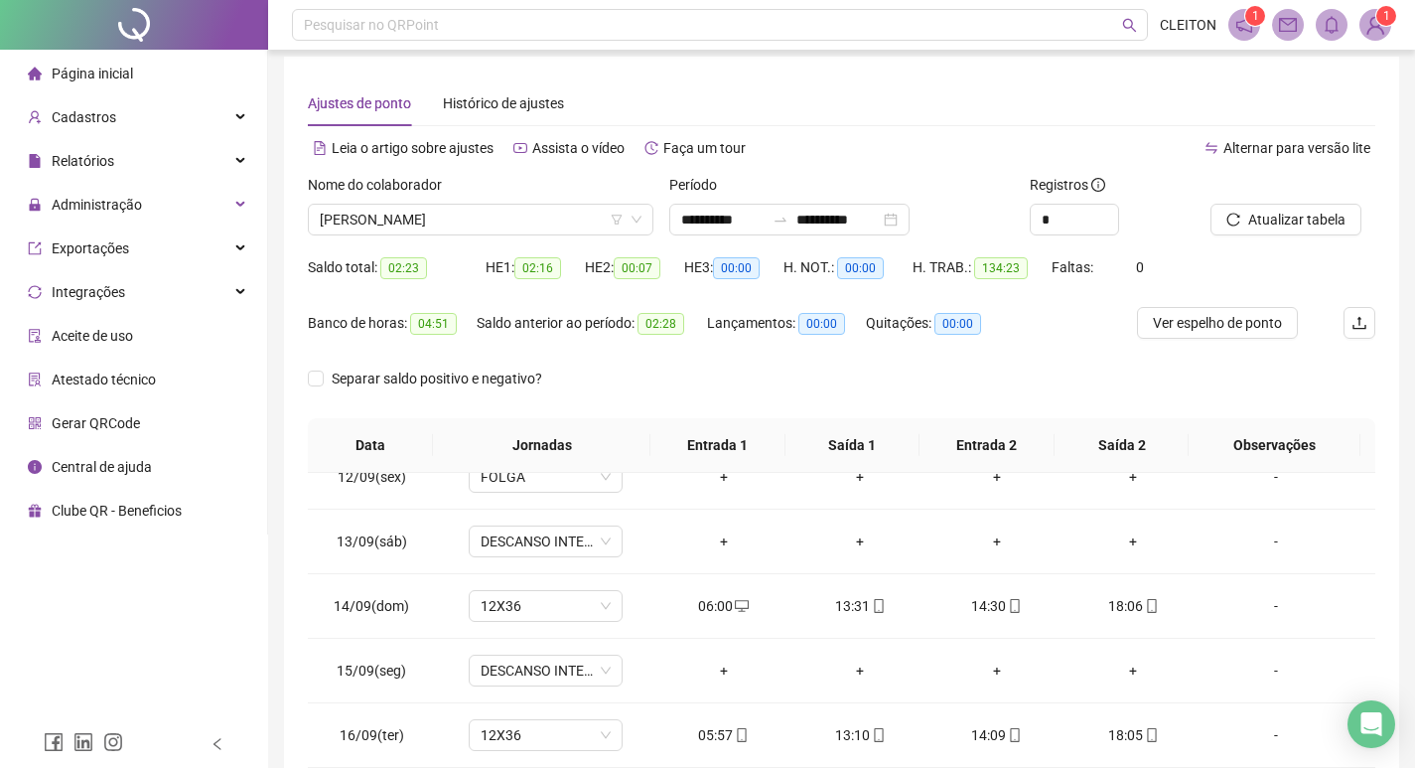
scroll to position [0, 0]
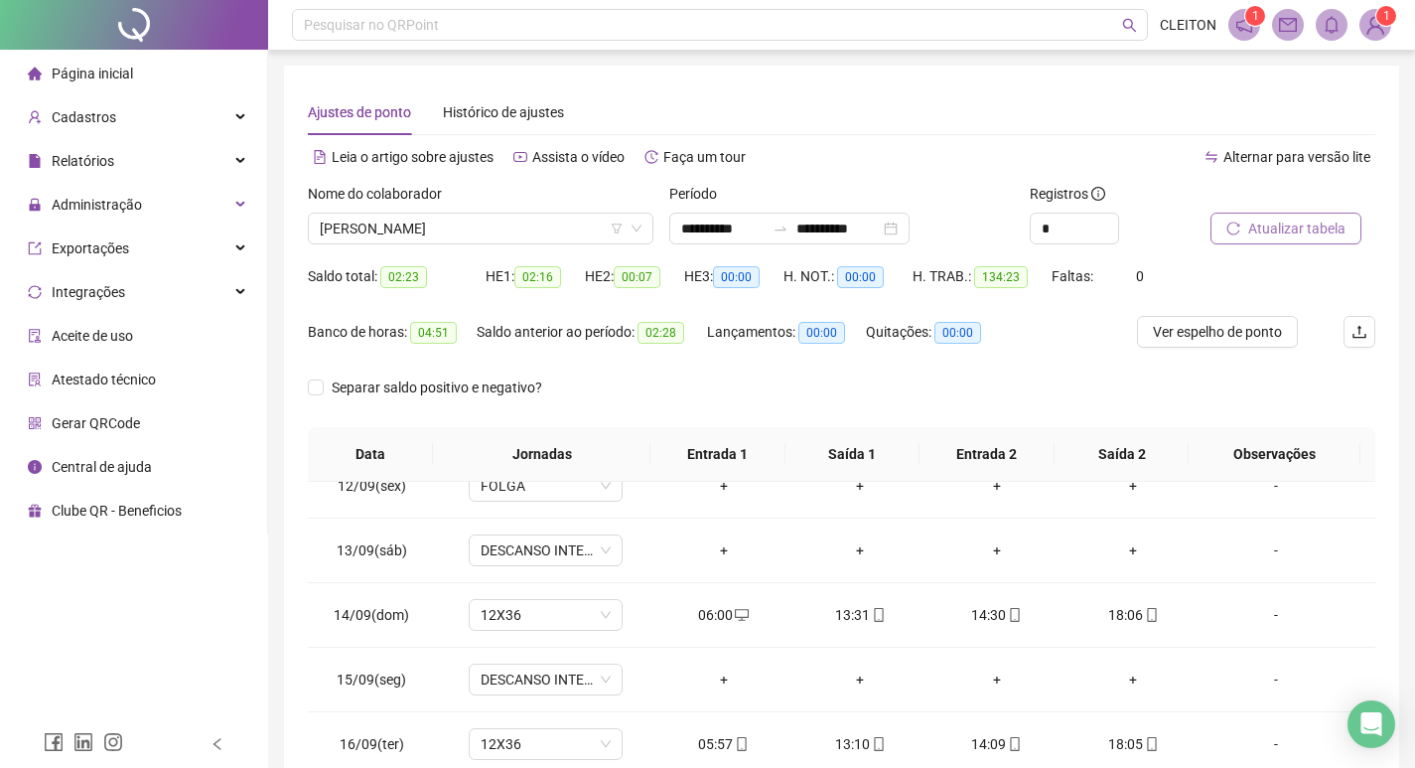
click at [1343, 221] on span "Atualizar tabela" at bounding box center [1296, 228] width 97 height 22
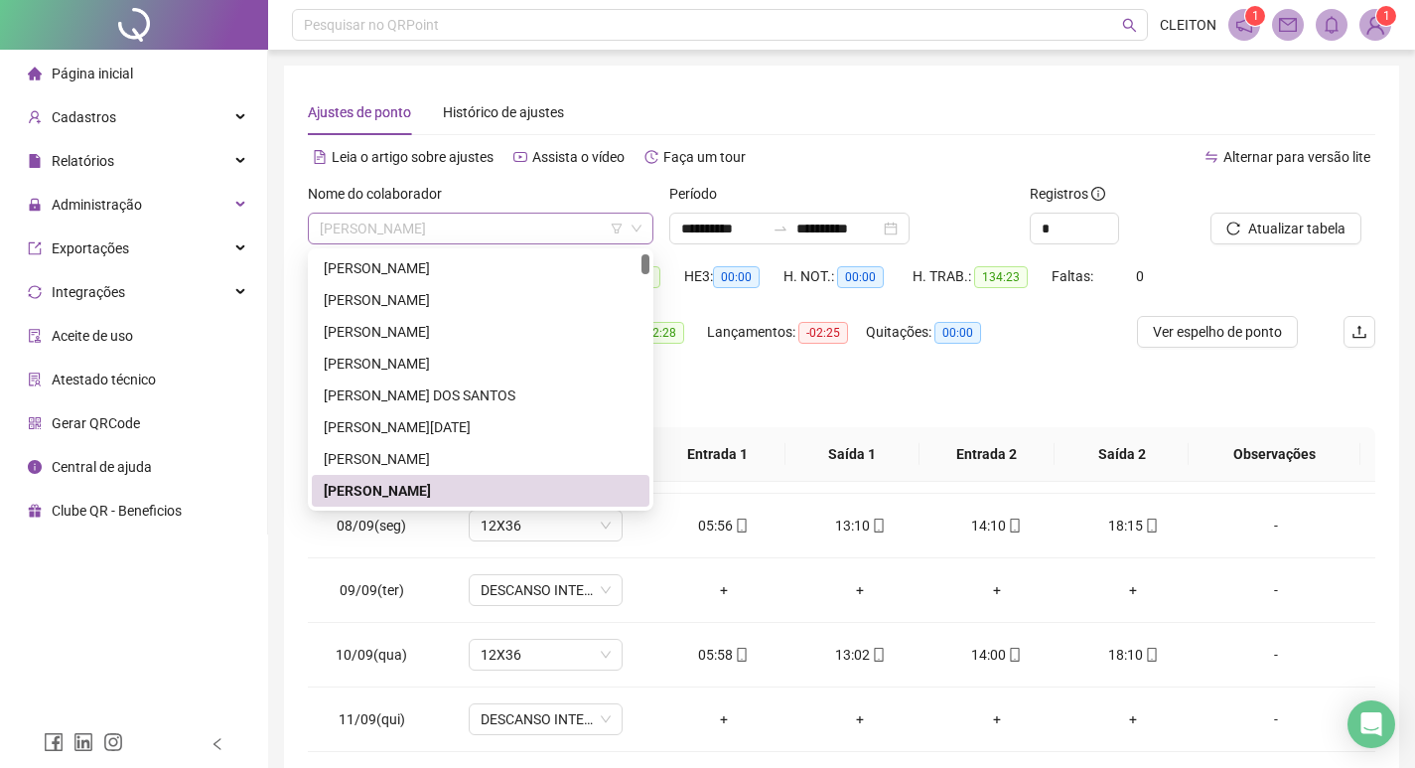
click at [468, 232] on span "[PERSON_NAME]" at bounding box center [481, 229] width 322 height 30
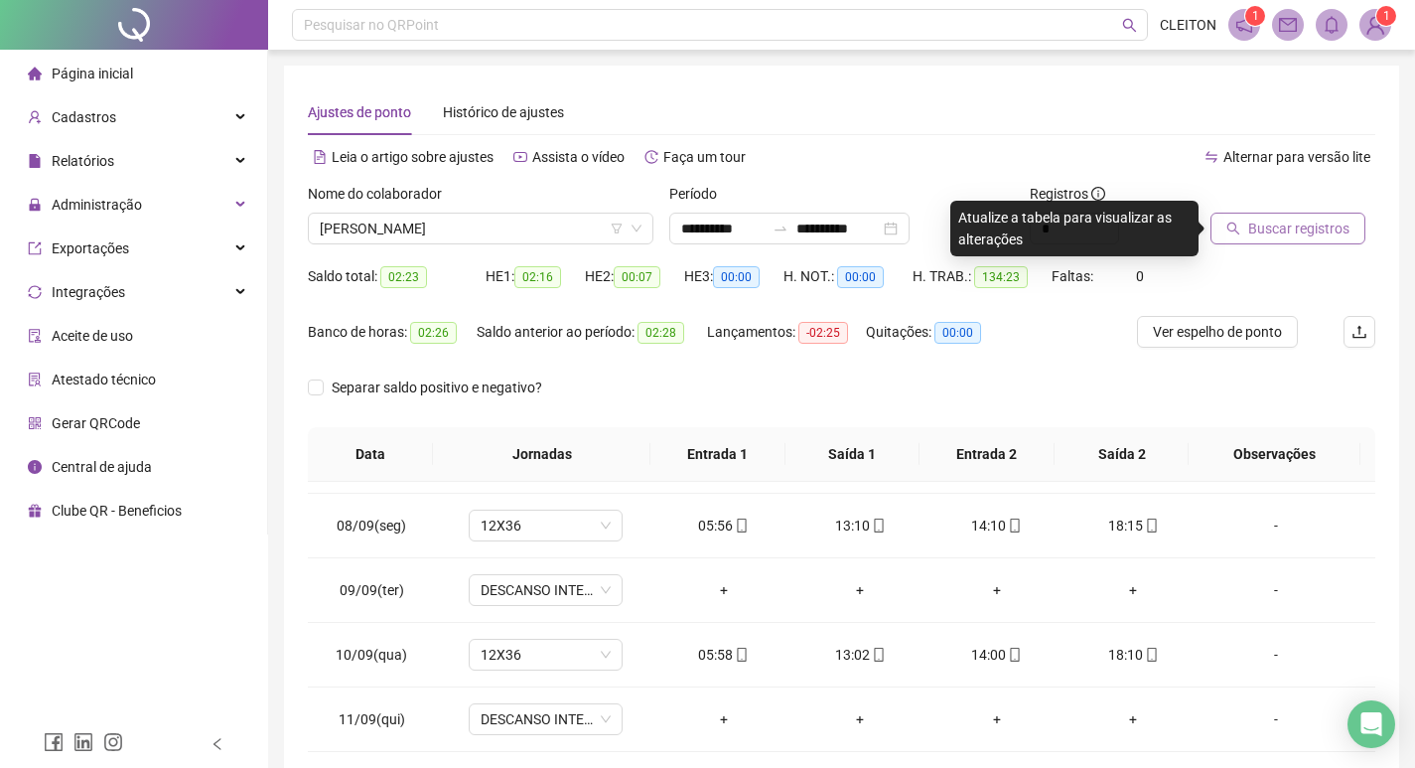
click at [1254, 218] on span "Buscar registros" at bounding box center [1298, 228] width 101 height 22
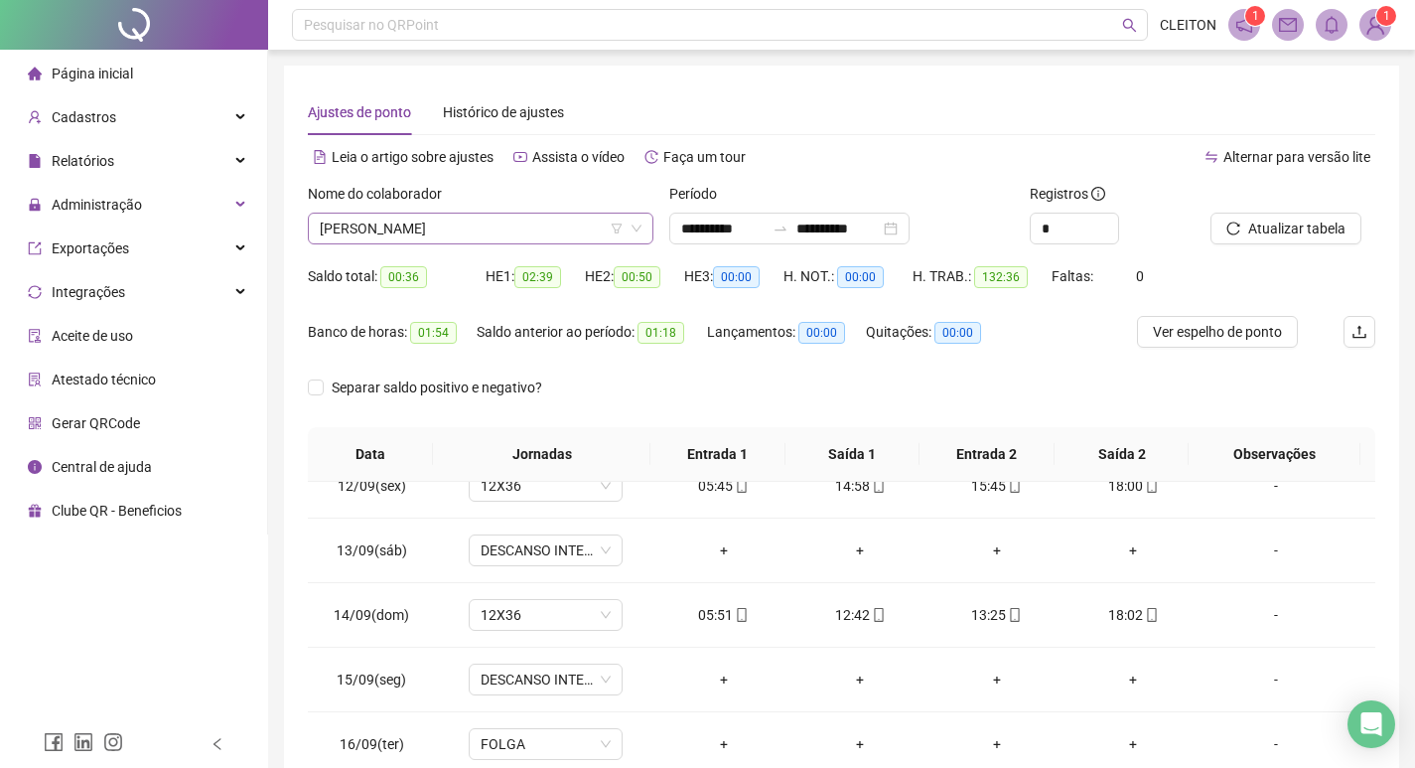
click at [518, 231] on span "[PERSON_NAME]" at bounding box center [481, 229] width 322 height 30
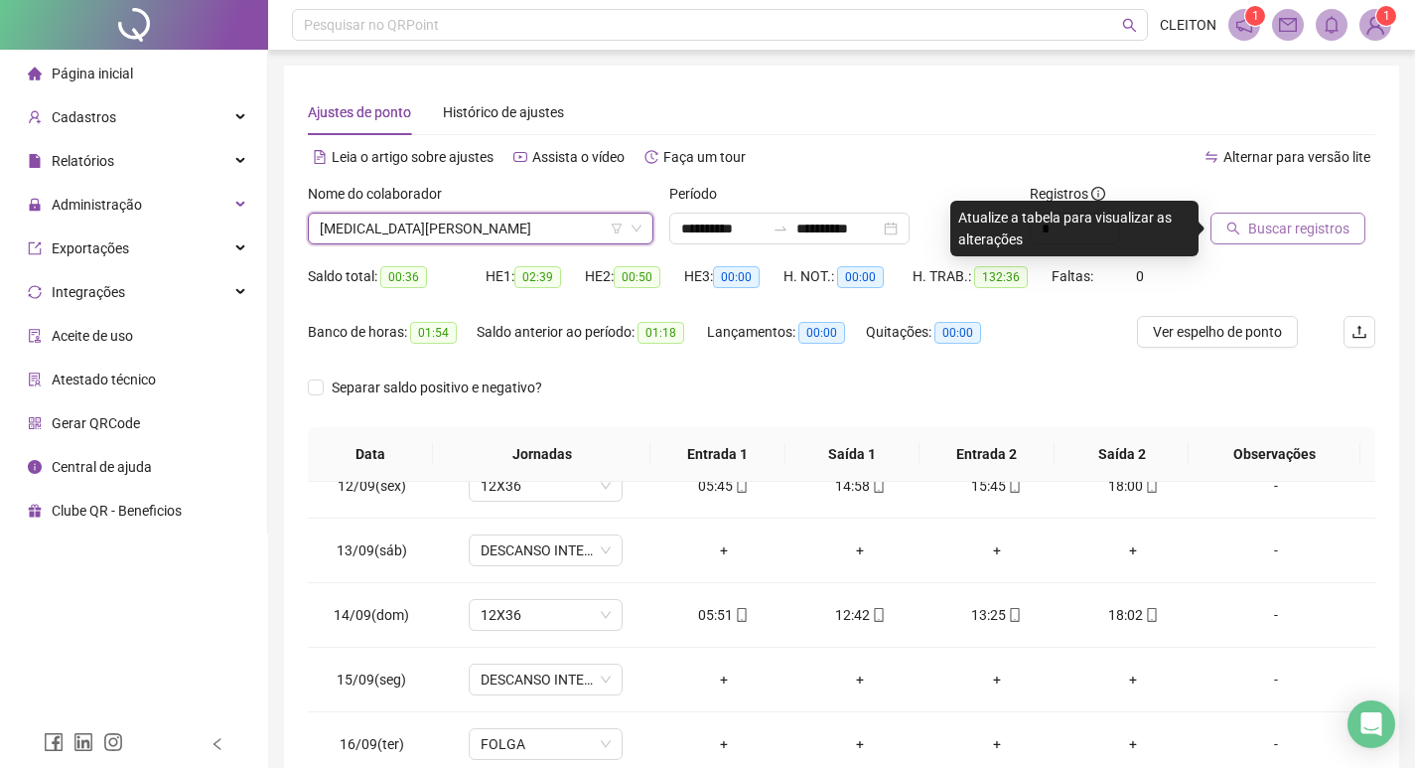
click at [1258, 241] on button "Buscar registros" at bounding box center [1288, 229] width 155 height 32
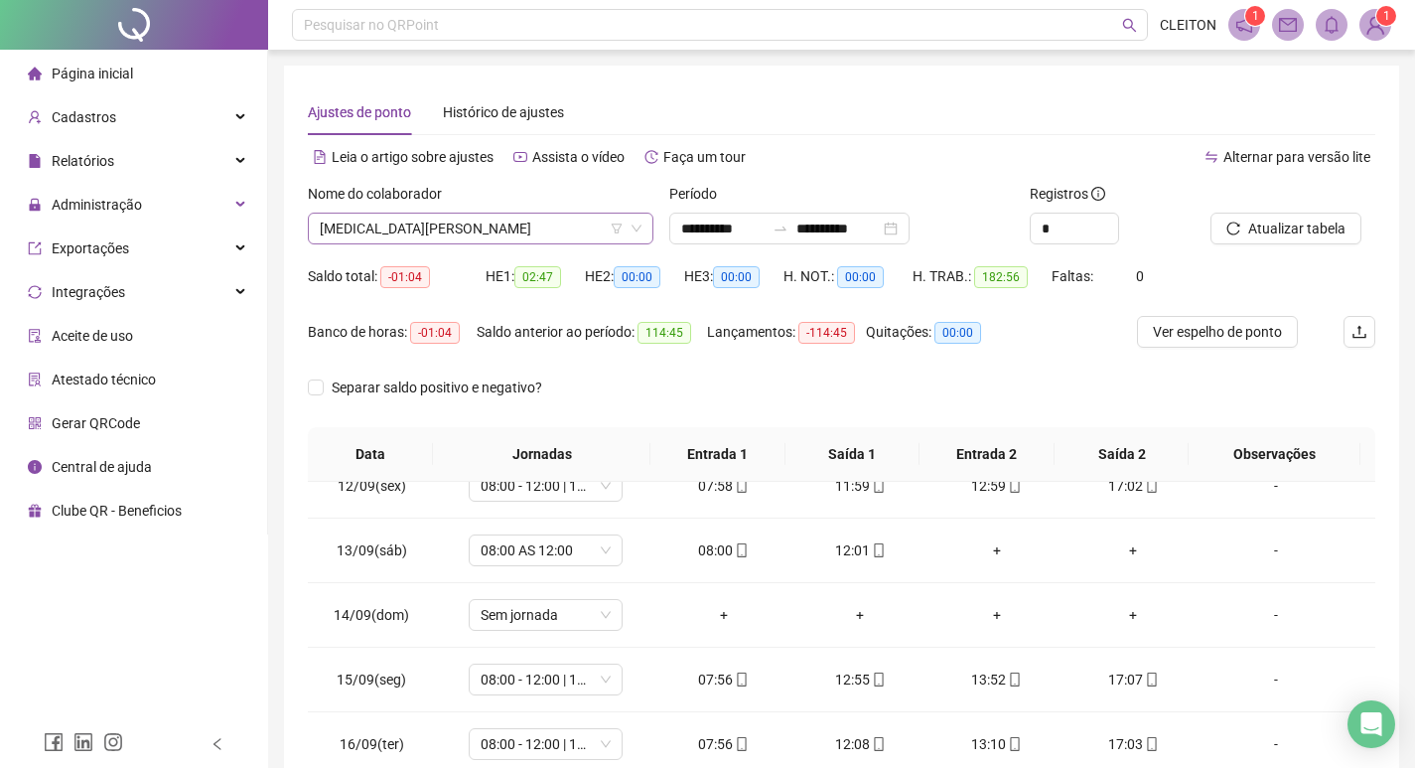
click at [476, 229] on span "[MEDICAL_DATA][PERSON_NAME]" at bounding box center [481, 229] width 322 height 30
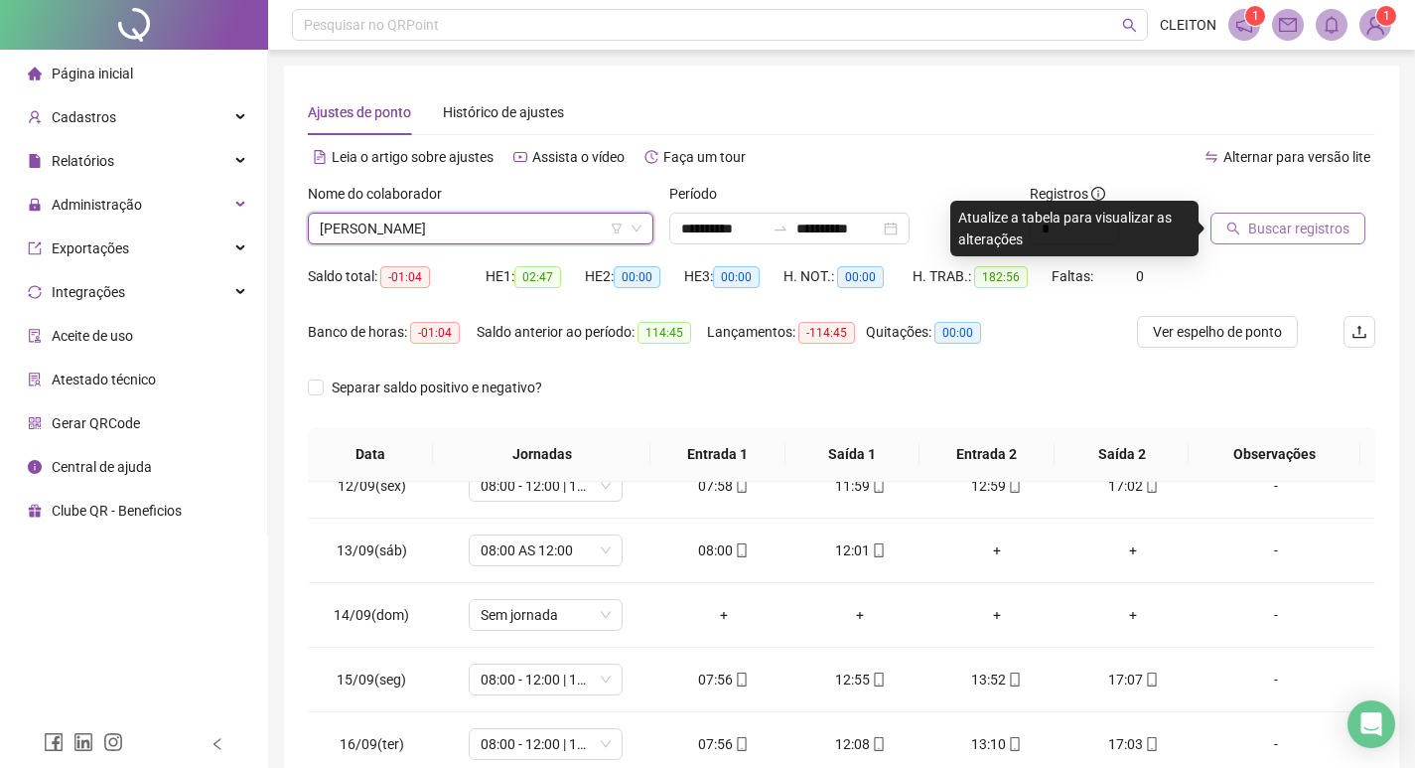
click at [1284, 225] on span "Buscar registros" at bounding box center [1298, 228] width 101 height 22
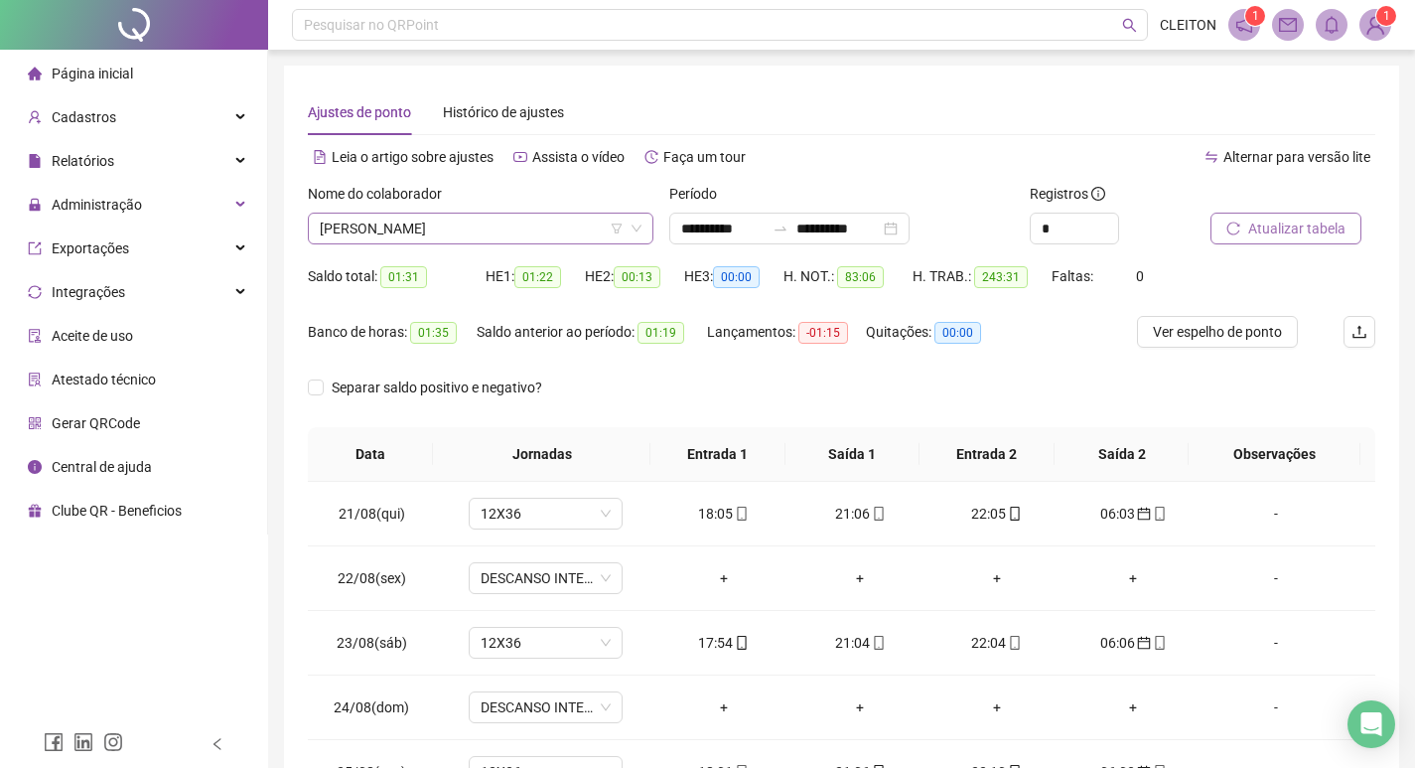
click at [417, 243] on div "[PERSON_NAME]" at bounding box center [481, 229] width 346 height 32
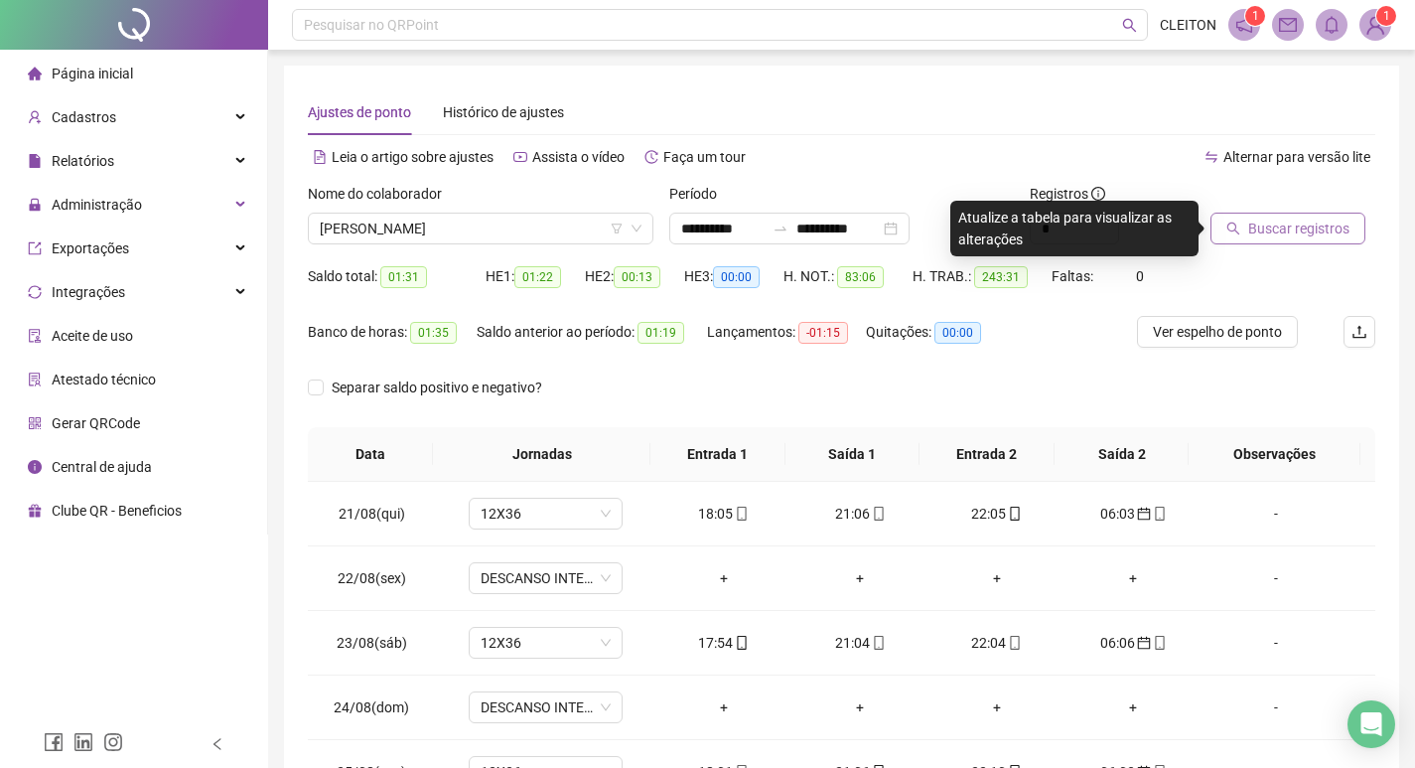
click at [1344, 223] on span "Buscar registros" at bounding box center [1298, 228] width 101 height 22
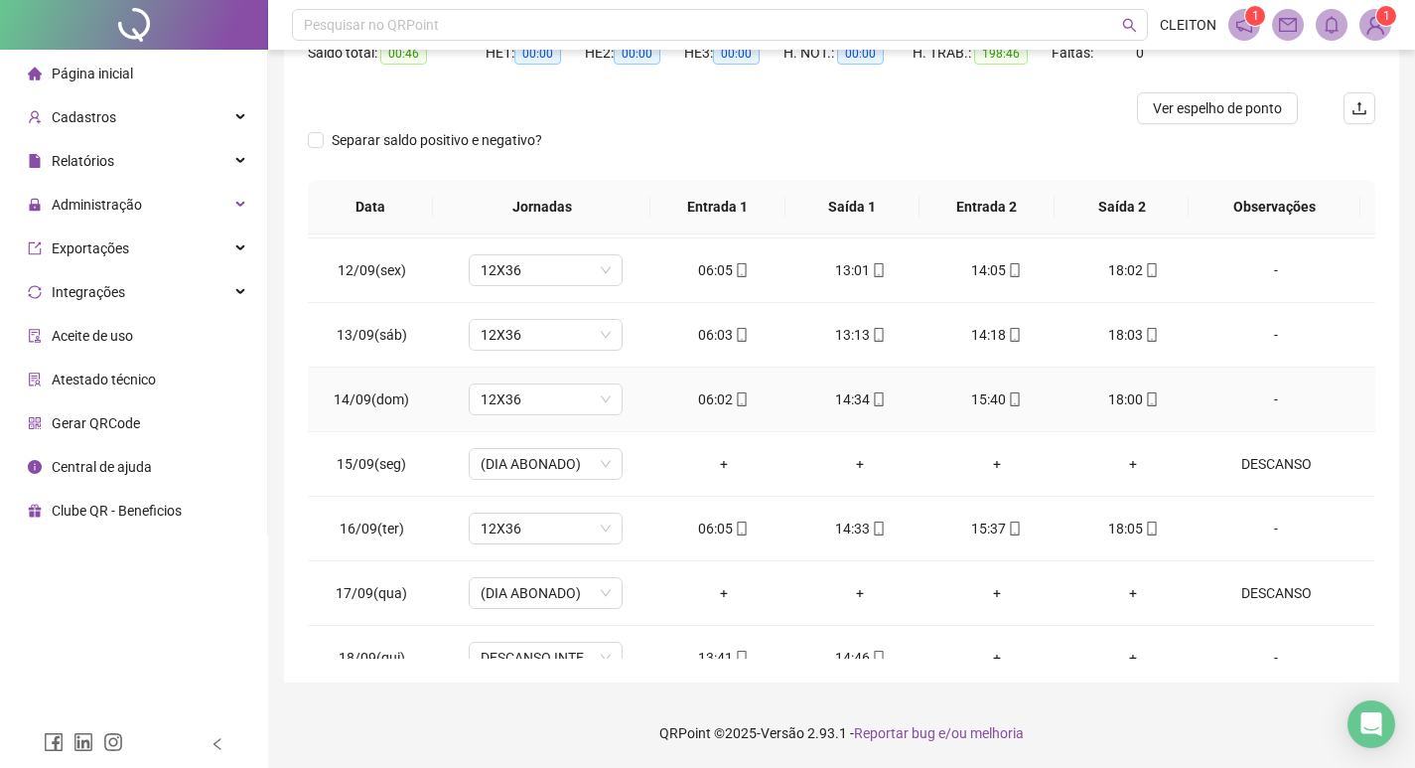
scroll to position [1448, 0]
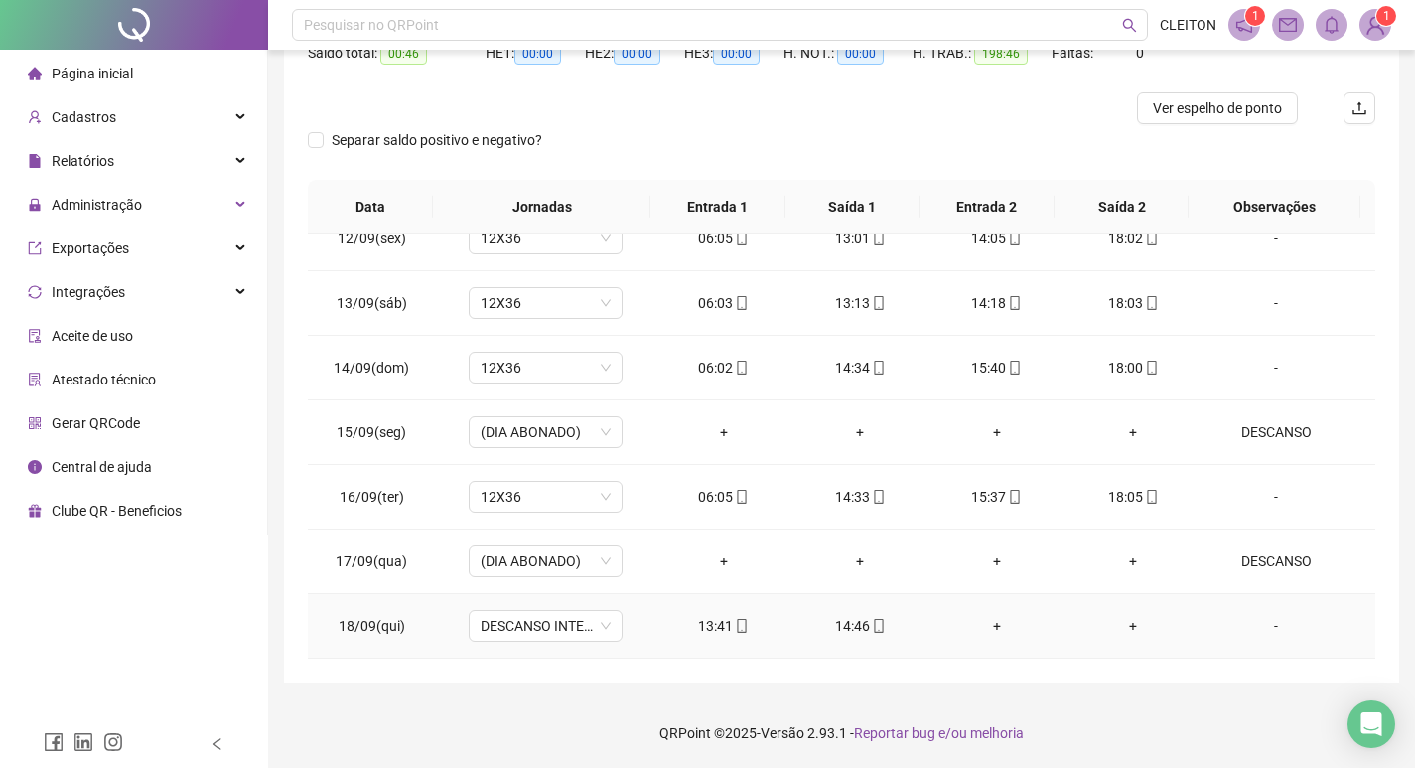
click at [977, 613] on td "+" at bounding box center [997, 626] width 137 height 65
click at [1008, 616] on div "+" at bounding box center [996, 626] width 105 height 22
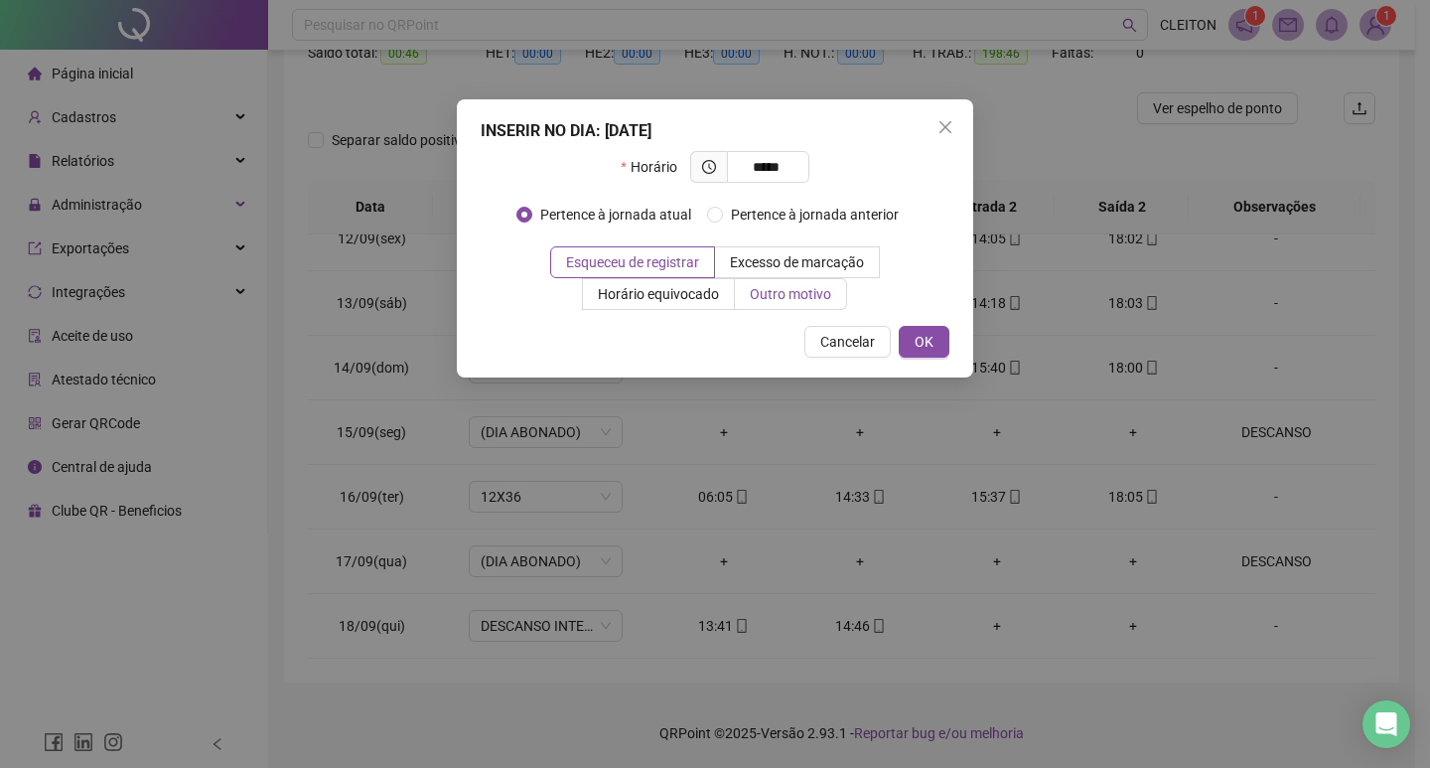
click at [782, 305] on label "Outro motivo" at bounding box center [791, 294] width 112 height 32
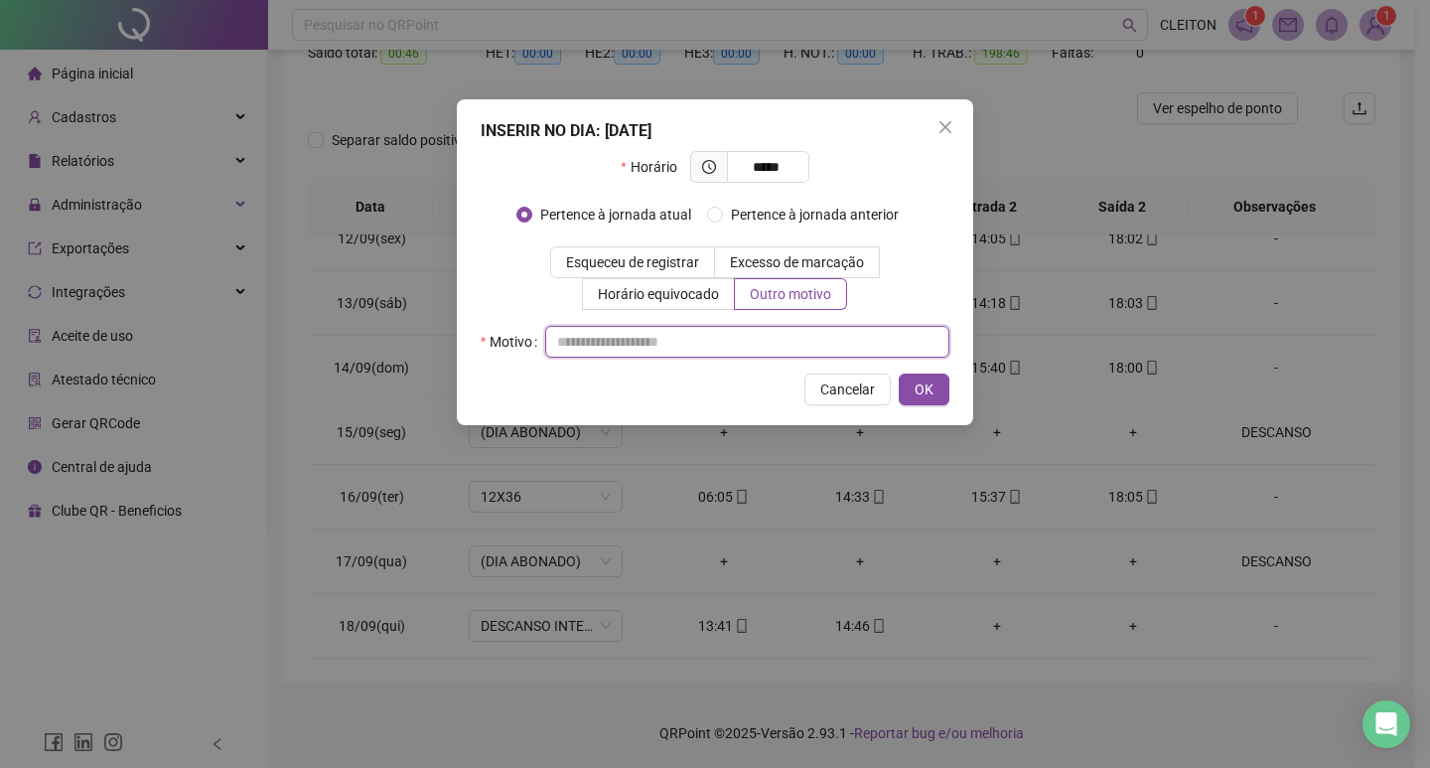
click at [762, 341] on input "text" at bounding box center [747, 342] width 404 height 32
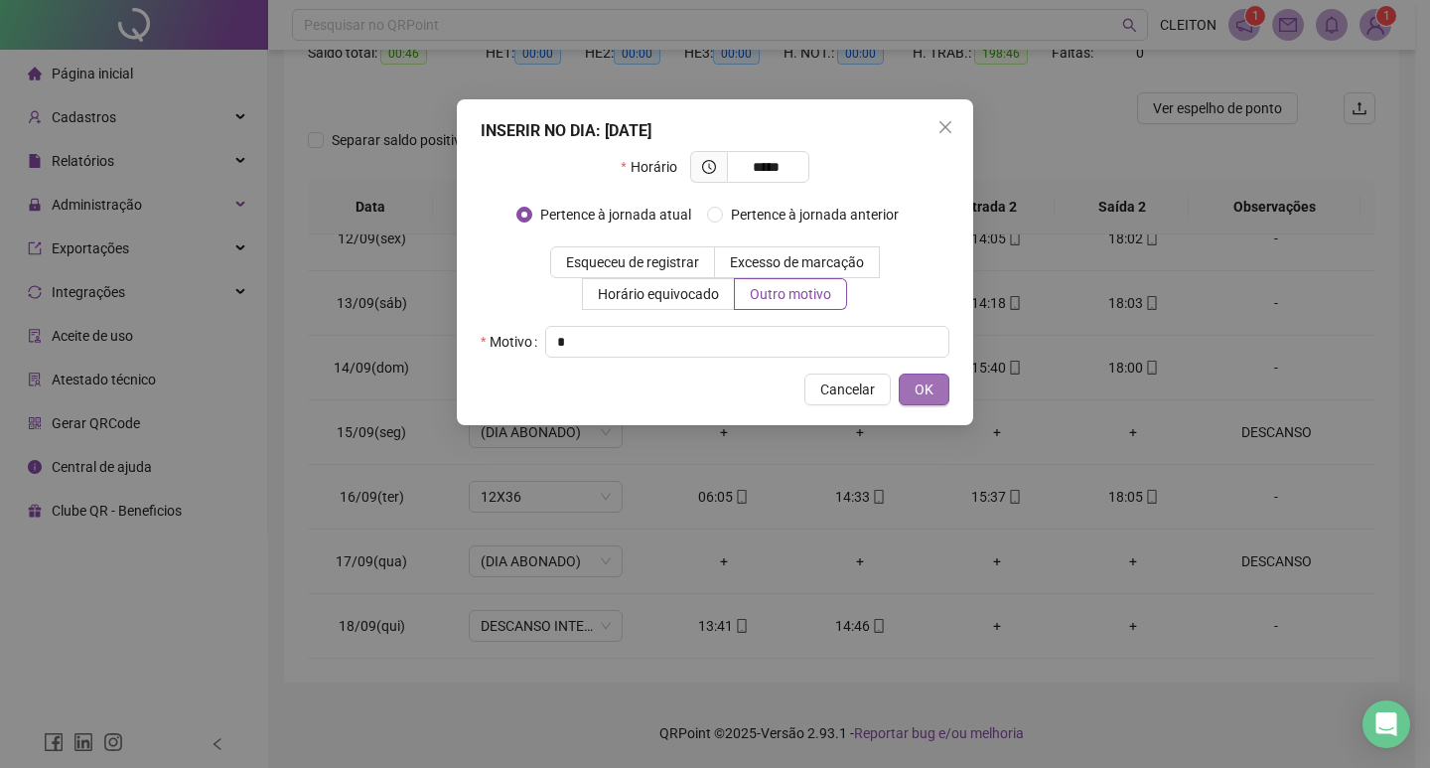
click at [920, 388] on span "OK" at bounding box center [924, 389] width 19 height 22
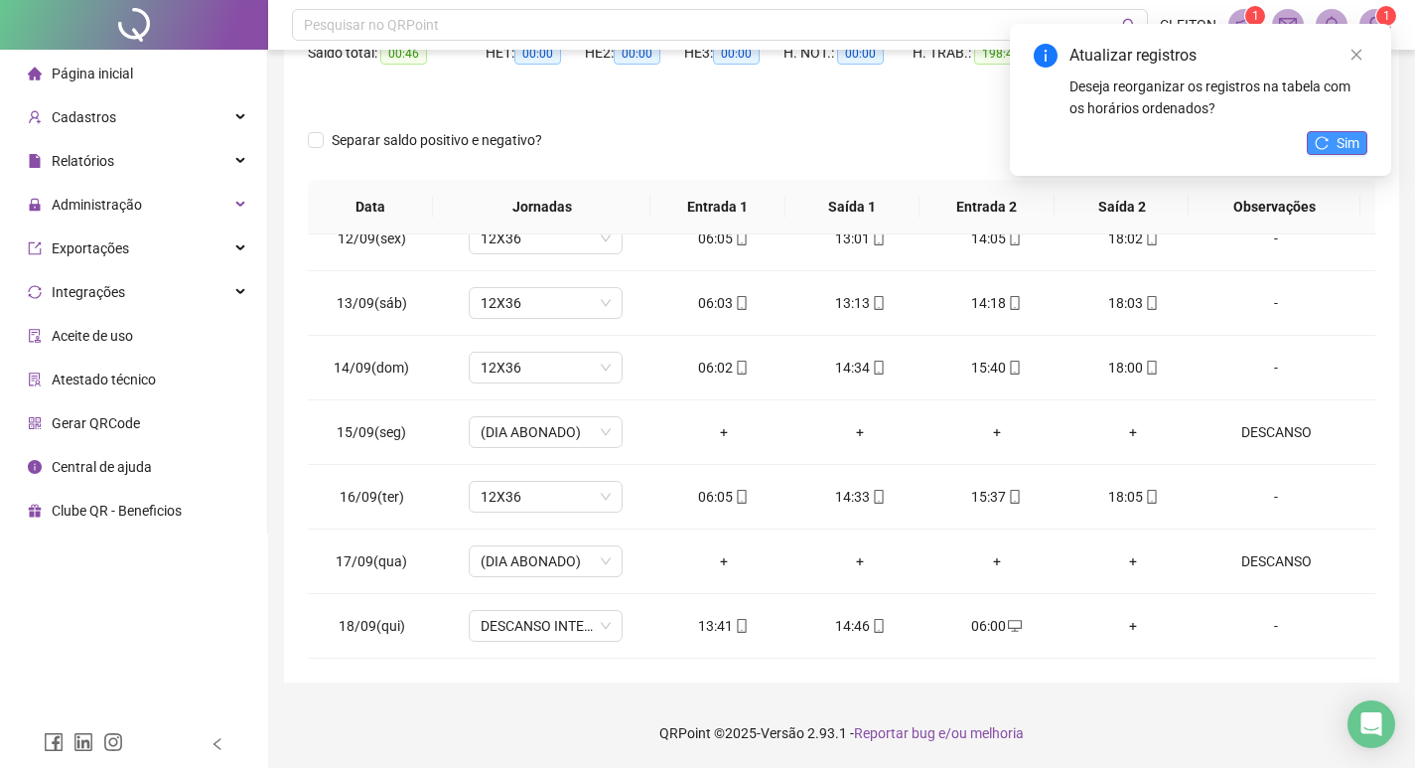
click at [1349, 142] on span "Sim" at bounding box center [1348, 143] width 23 height 22
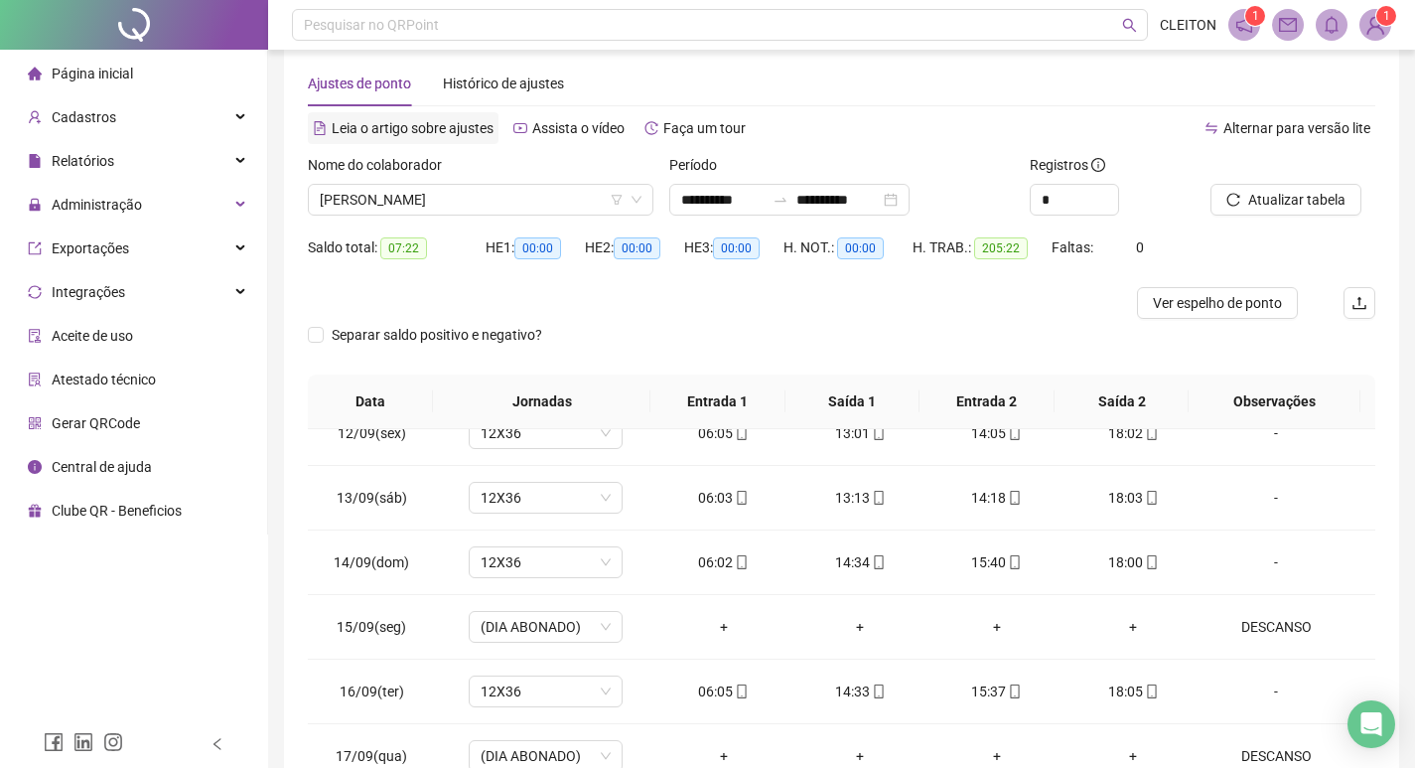
scroll to position [0, 0]
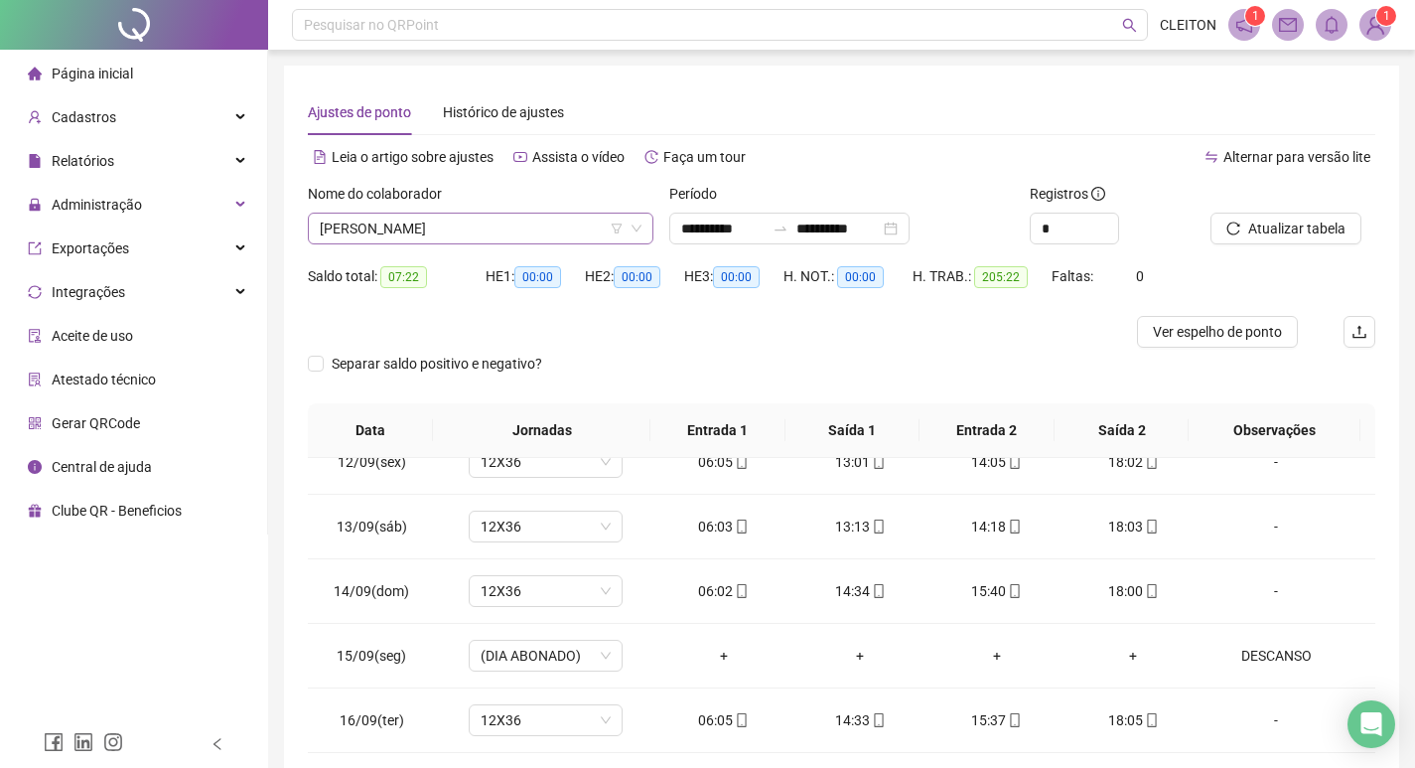
click at [439, 235] on span "[PERSON_NAME]" at bounding box center [481, 229] width 322 height 30
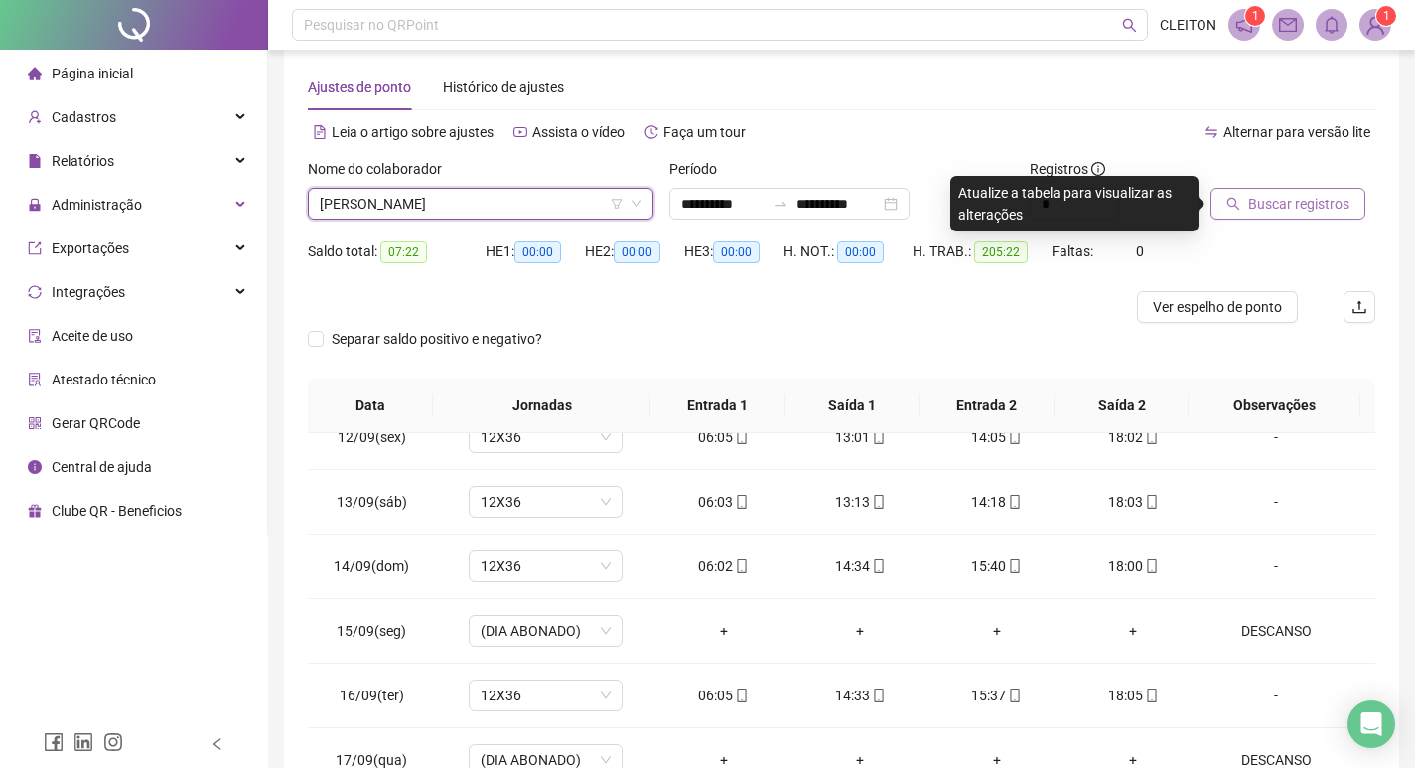
click at [1310, 205] on span "Buscar registros" at bounding box center [1298, 204] width 101 height 22
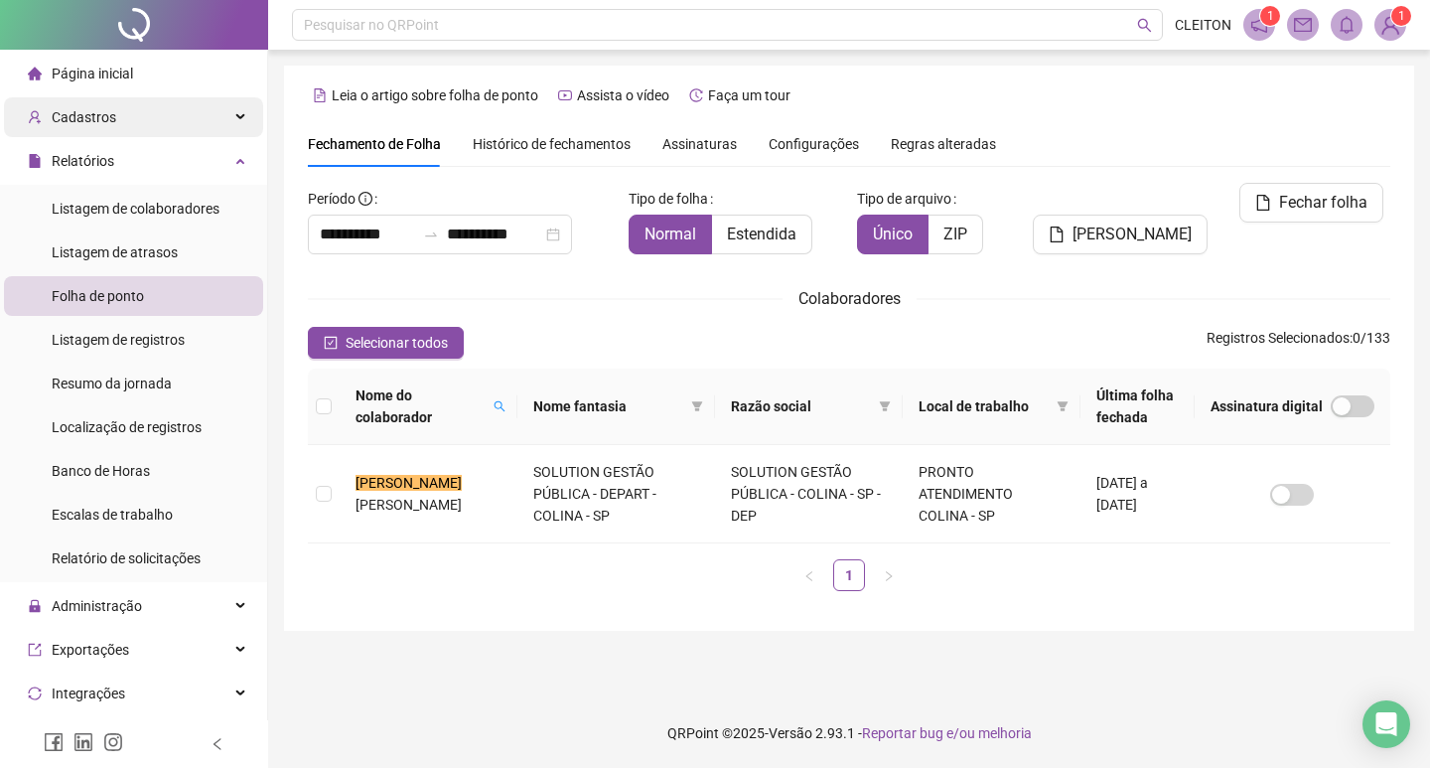
click at [145, 111] on div "Cadastros" at bounding box center [133, 117] width 259 height 40
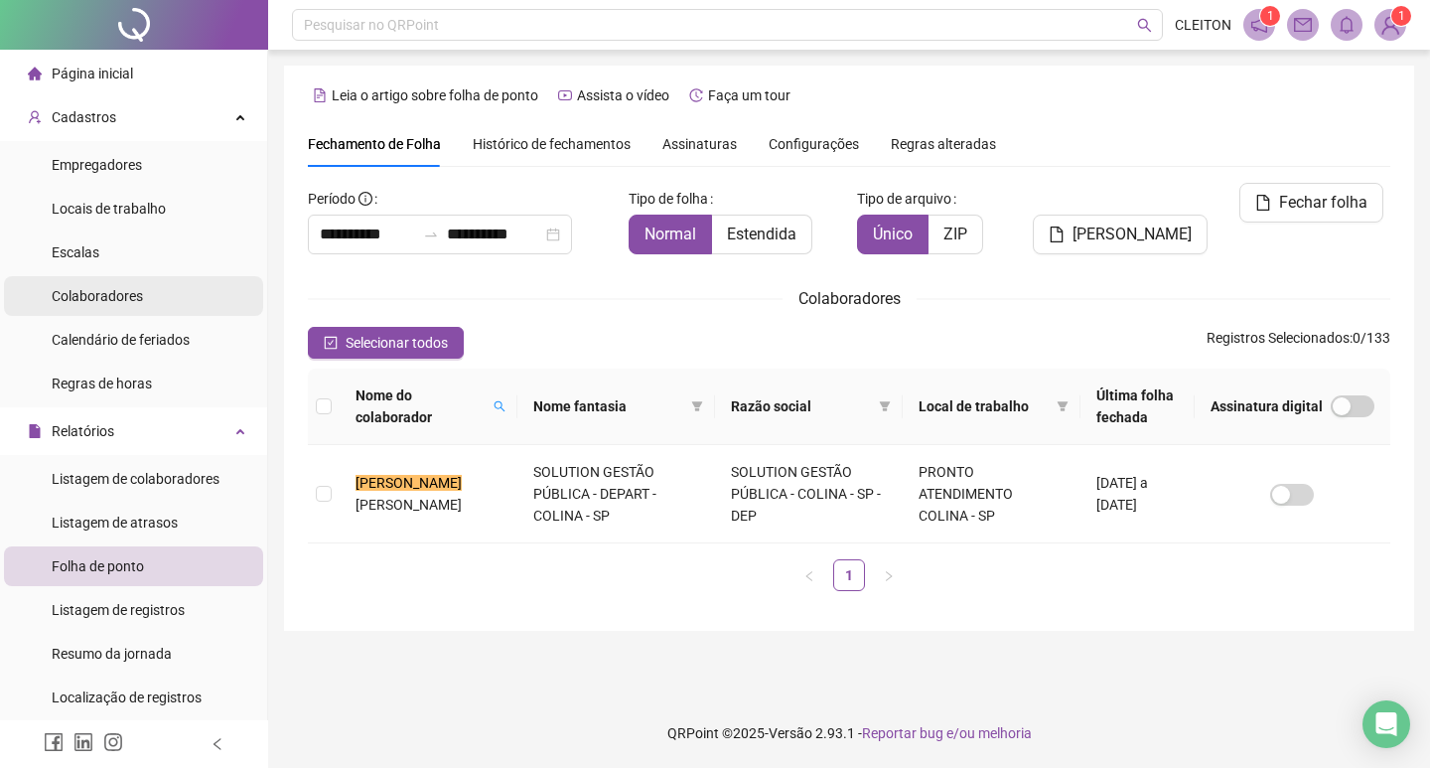
click at [162, 288] on li "Colaboradores" at bounding box center [133, 296] width 259 height 40
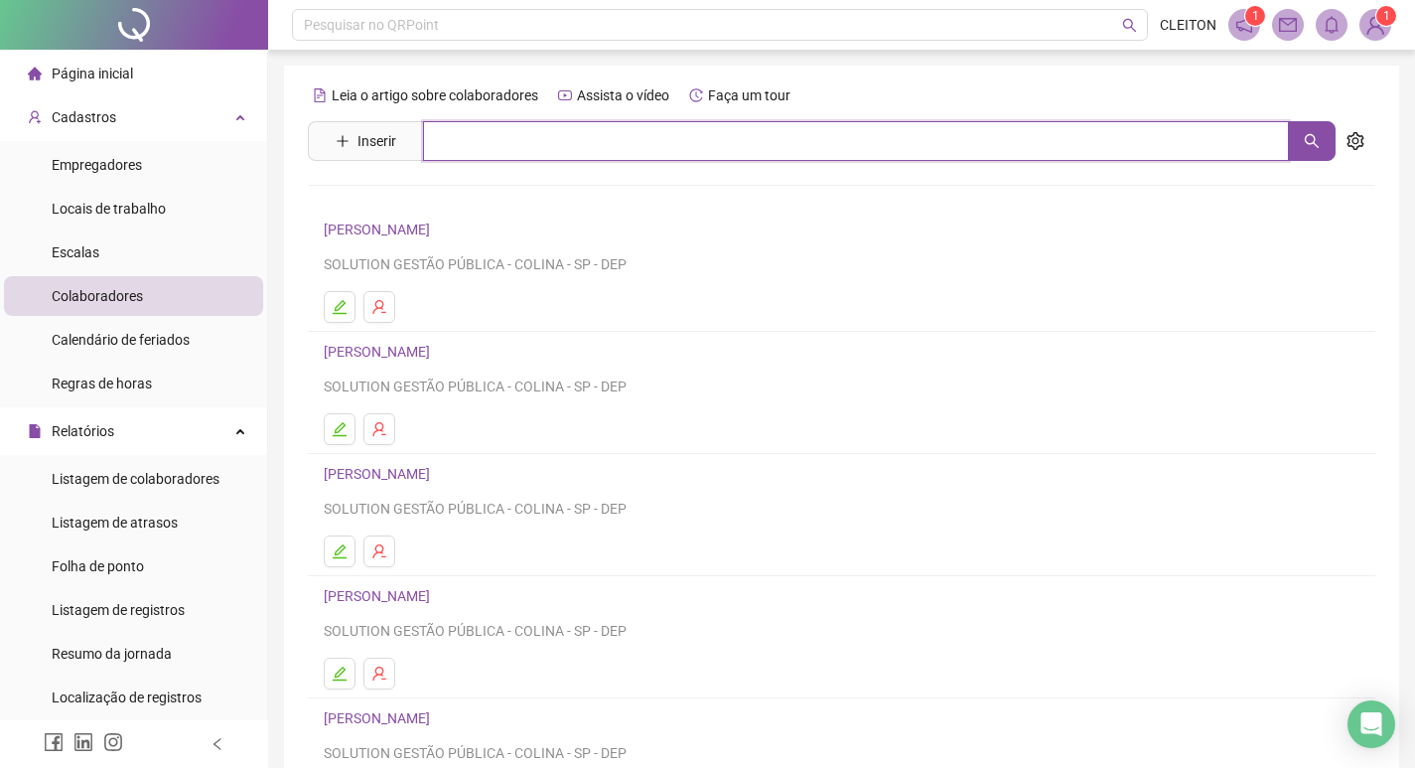
click at [519, 158] on input "text" at bounding box center [856, 141] width 866 height 40
type input "*****"
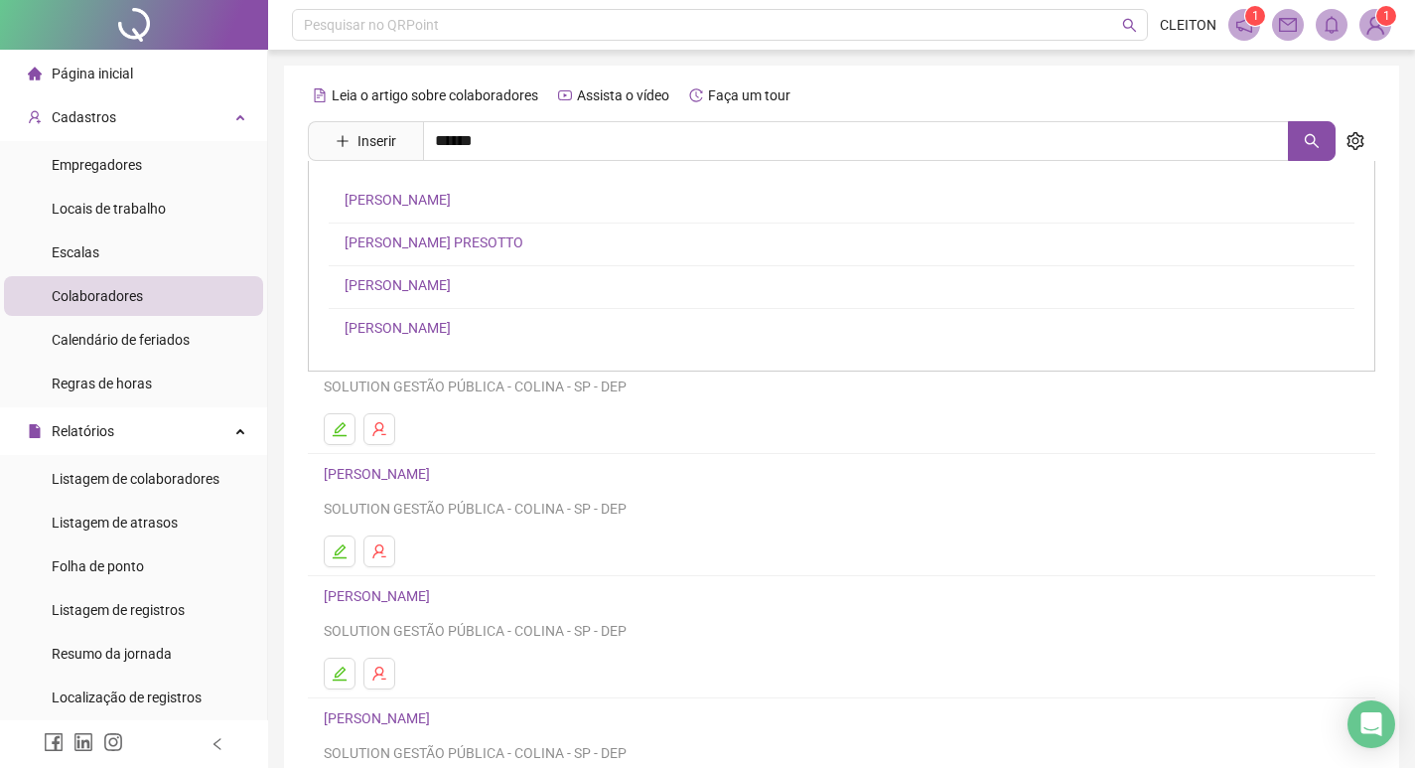
click at [451, 325] on link "[PERSON_NAME]" at bounding box center [398, 328] width 106 height 16
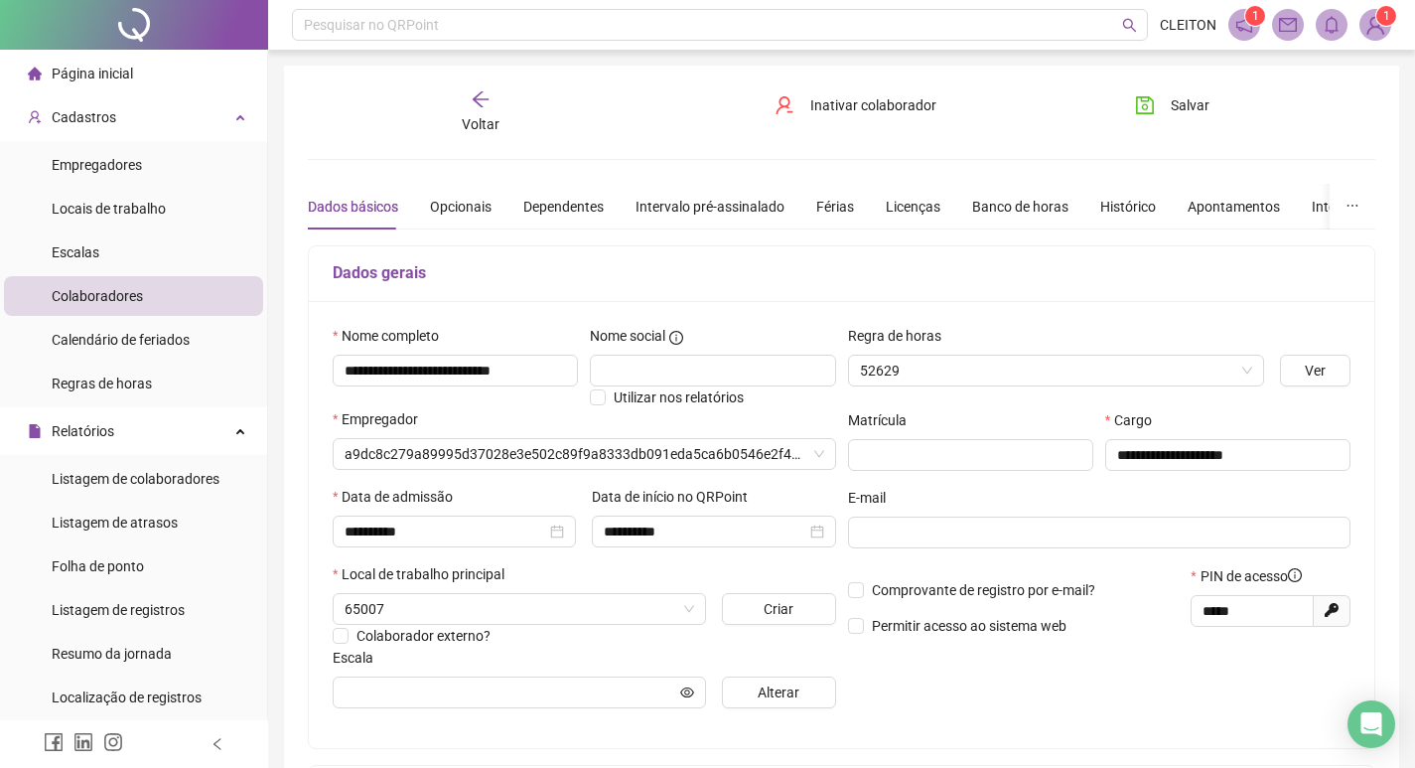
type input "*****"
click at [1047, 204] on div "Banco de horas" at bounding box center [1020, 207] width 96 height 22
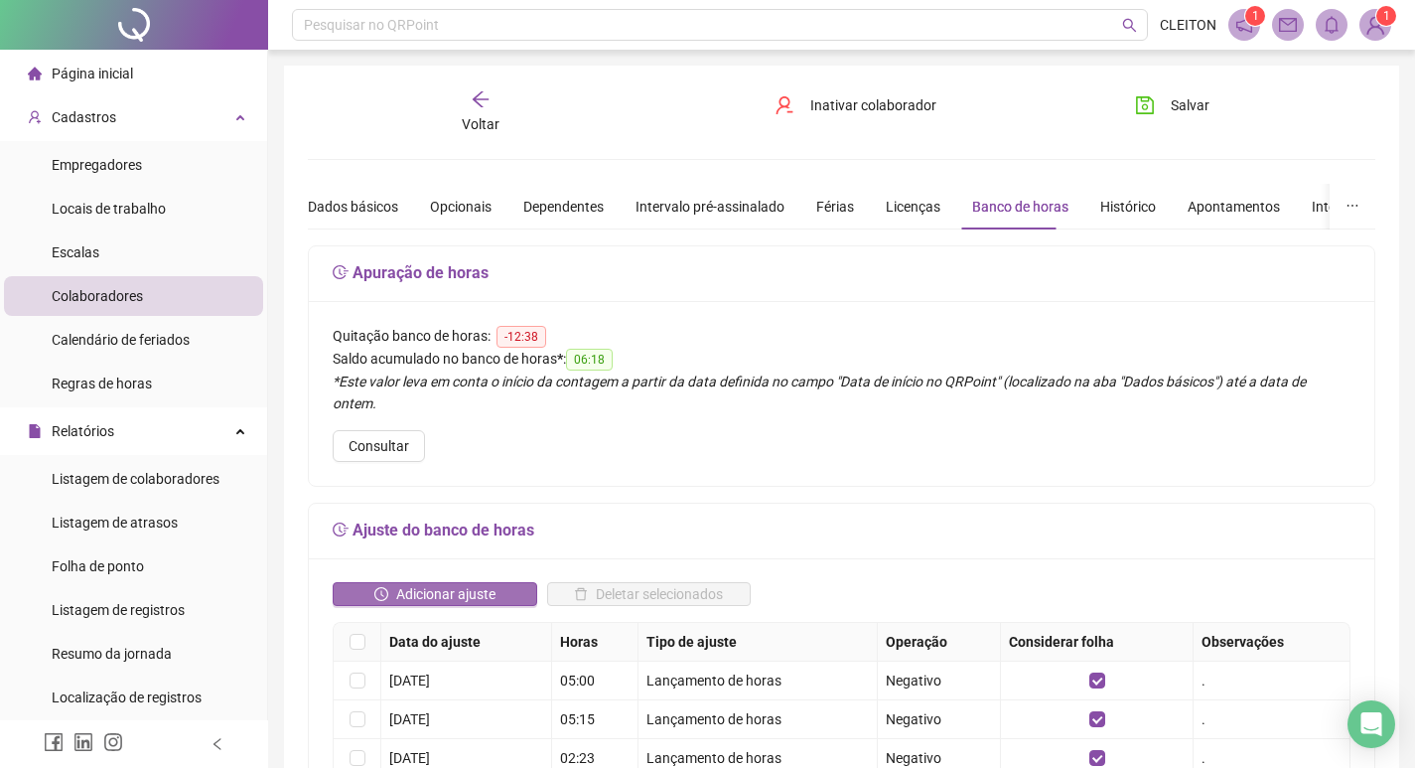
click at [477, 583] on span "Adicionar ajuste" at bounding box center [445, 594] width 99 height 22
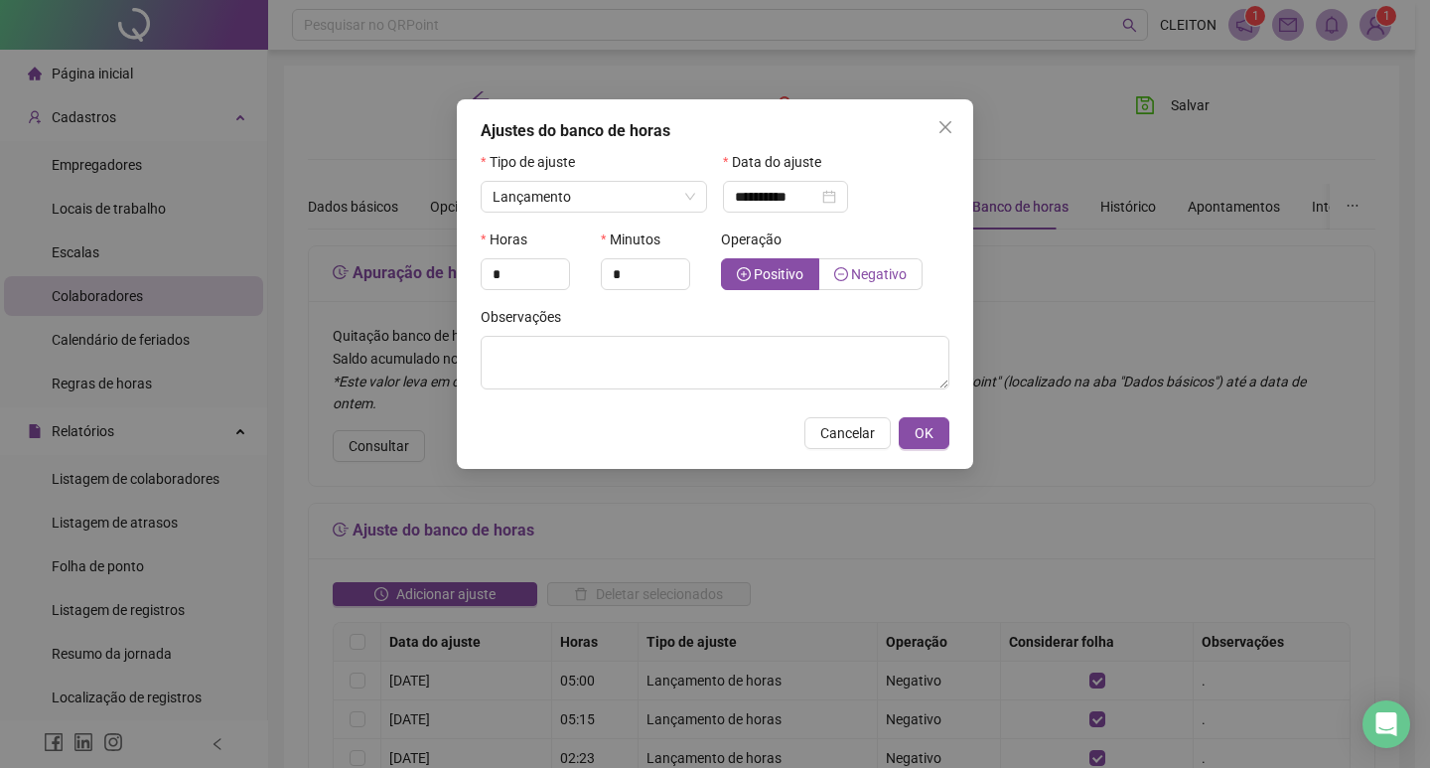
click at [908, 272] on label "Negativo" at bounding box center [870, 274] width 103 height 32
type input "*"
click at [567, 264] on span "Increase Value" at bounding box center [558, 268] width 22 height 18
click at [638, 268] on input "*" at bounding box center [645, 274] width 87 height 30
type input "**"
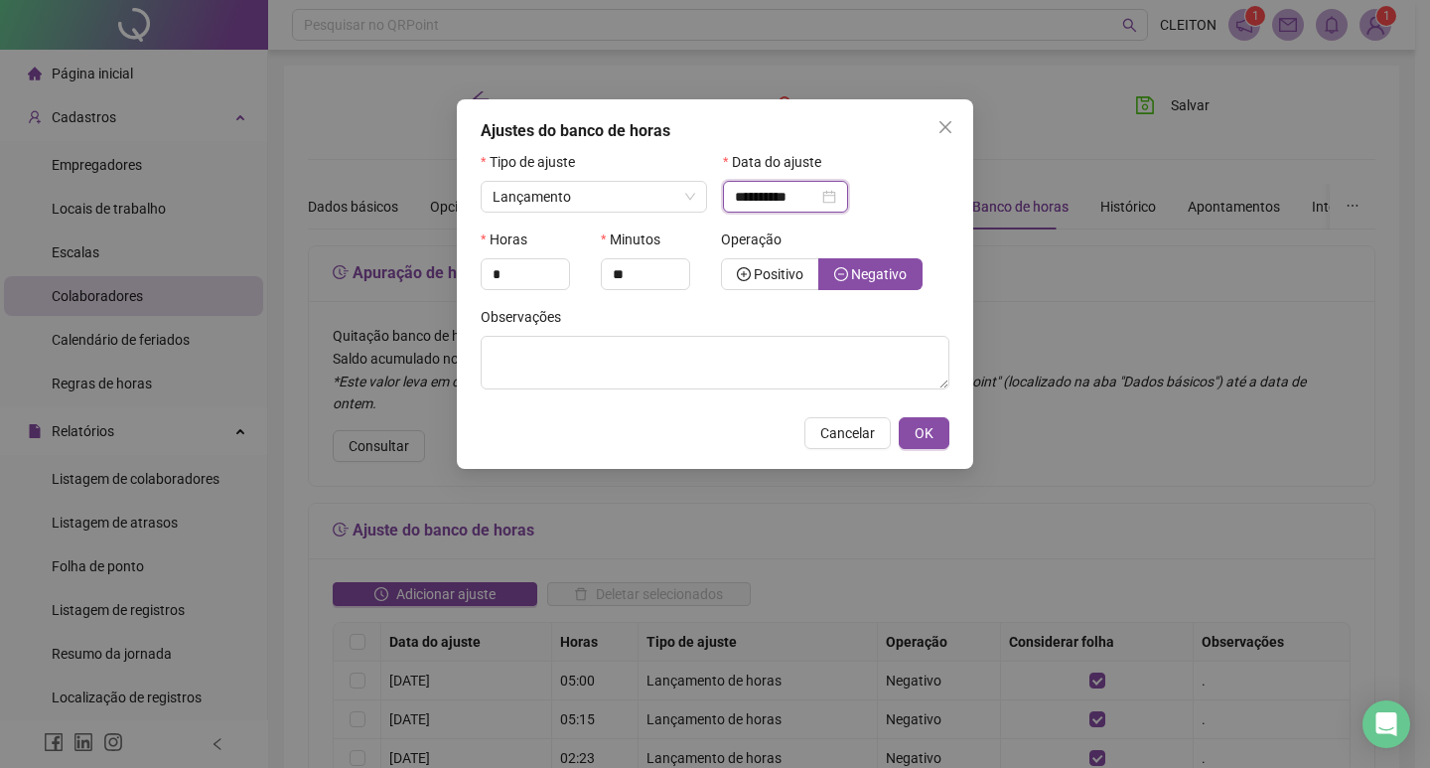
click at [768, 203] on input "**********" at bounding box center [776, 197] width 83 height 22
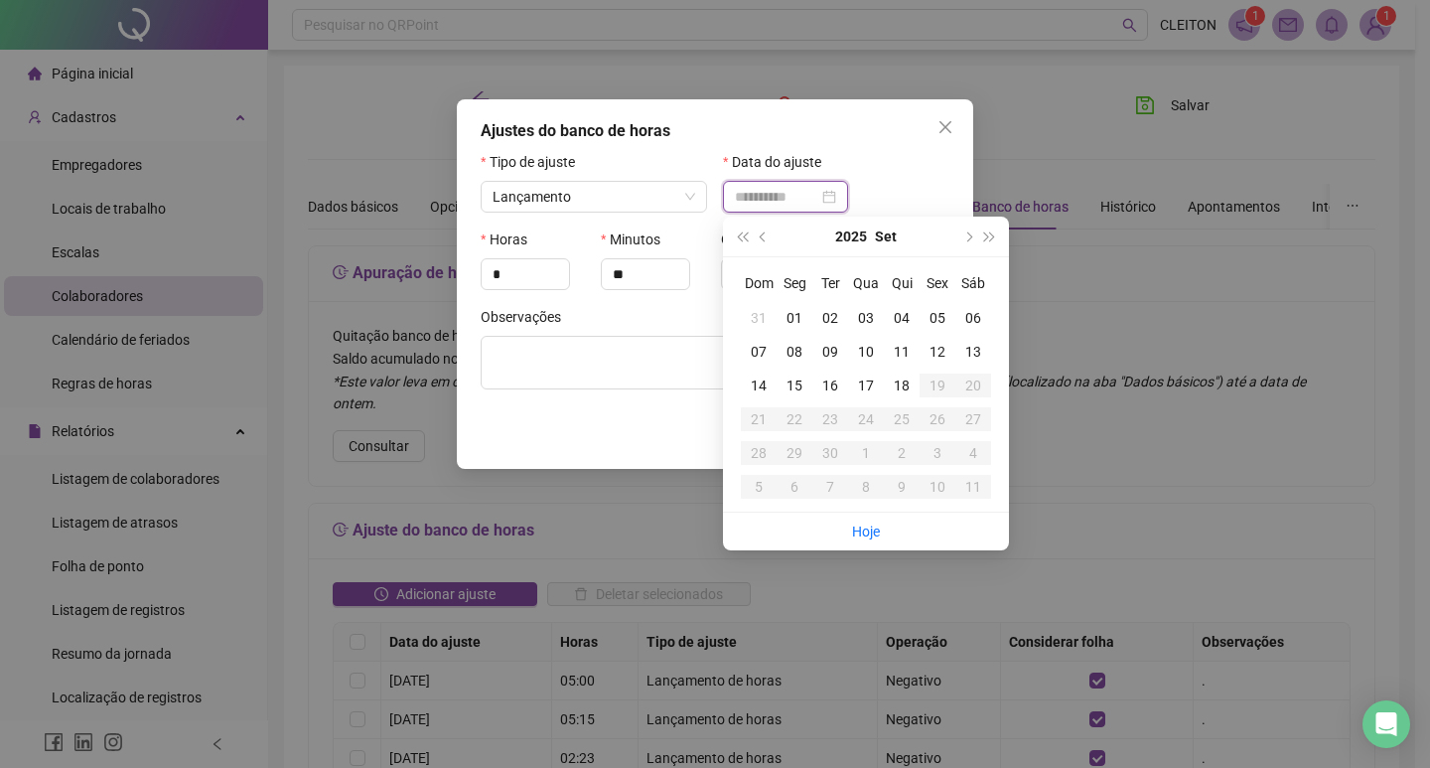
type input "**********"
click at [856, 384] on div "17" at bounding box center [866, 385] width 36 height 22
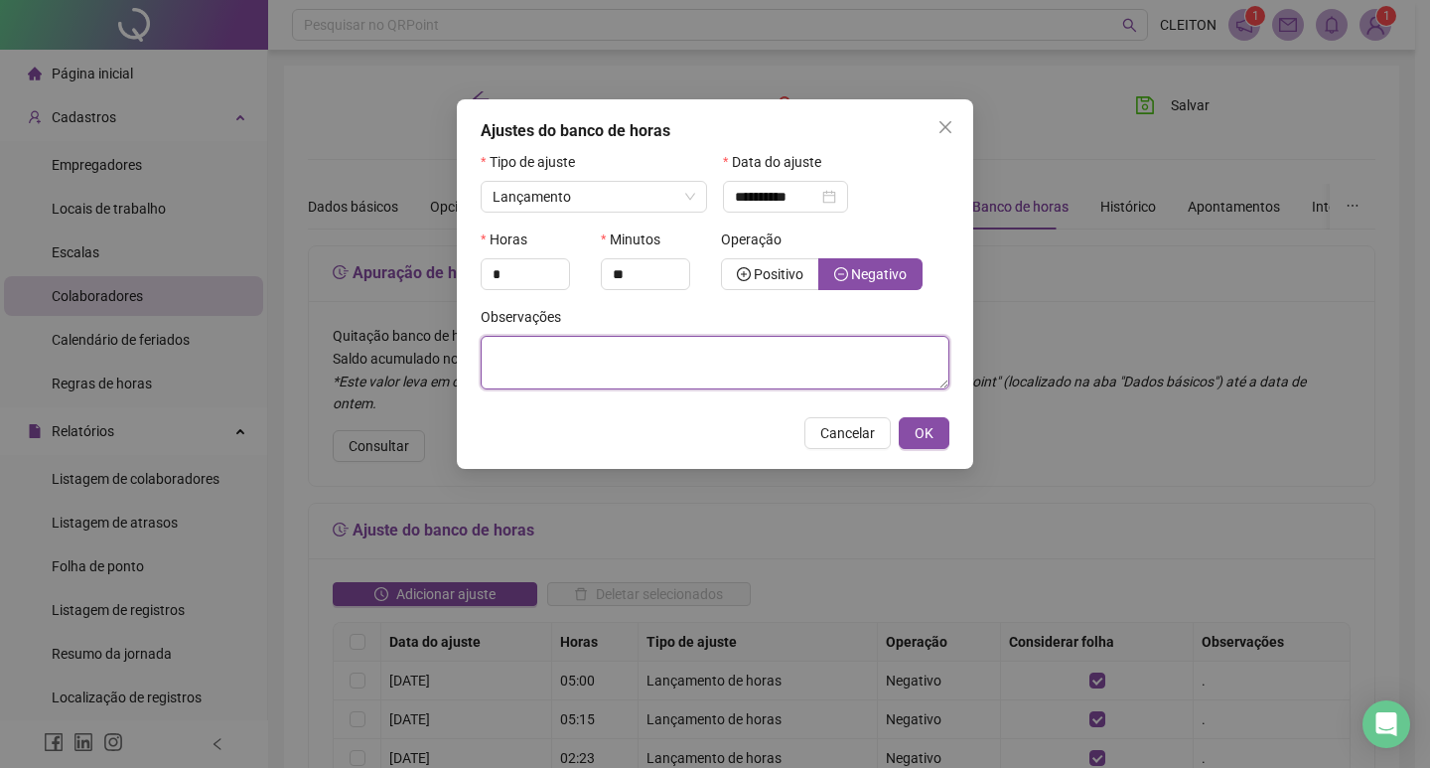
click at [700, 341] on textarea at bounding box center [715, 363] width 469 height 54
type textarea "*"
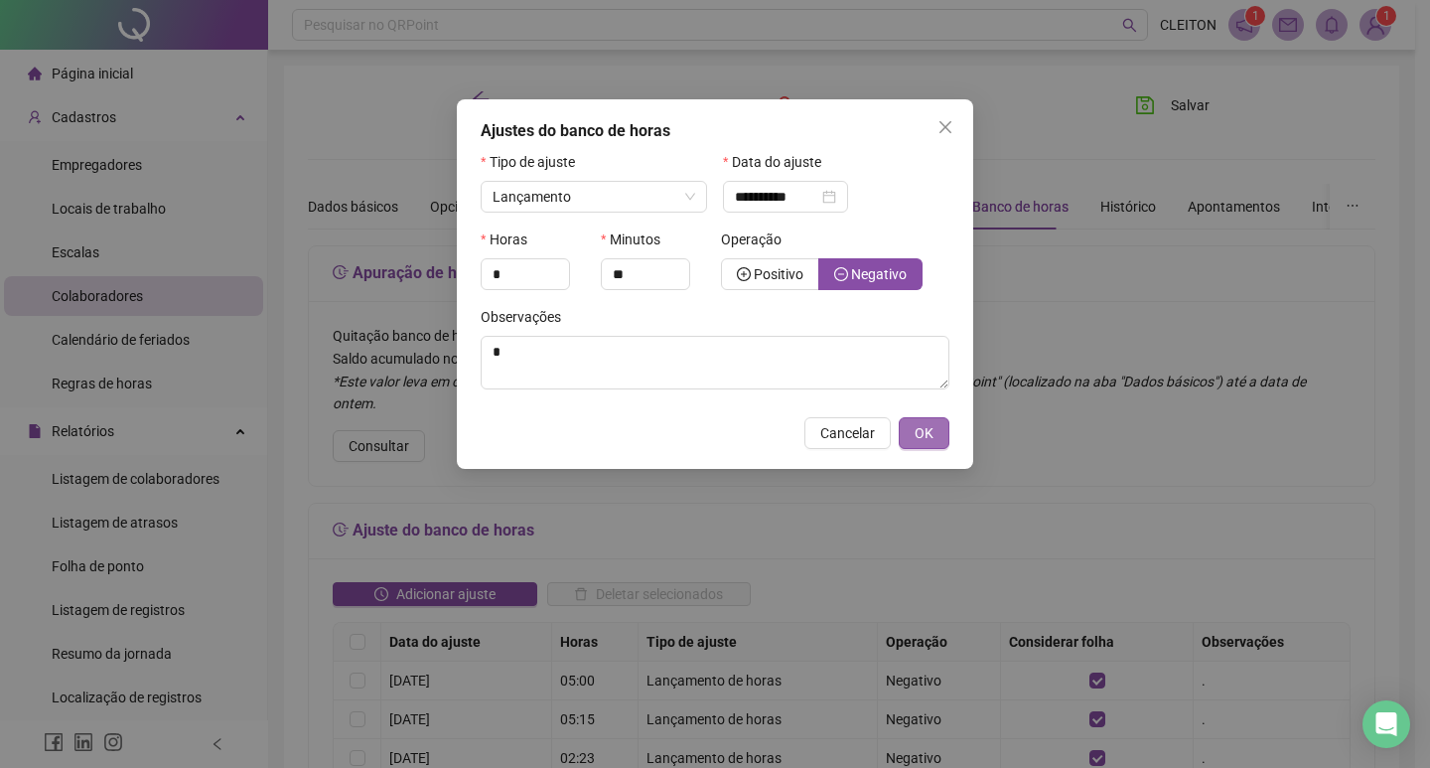
click at [931, 443] on span "OK" at bounding box center [924, 433] width 19 height 22
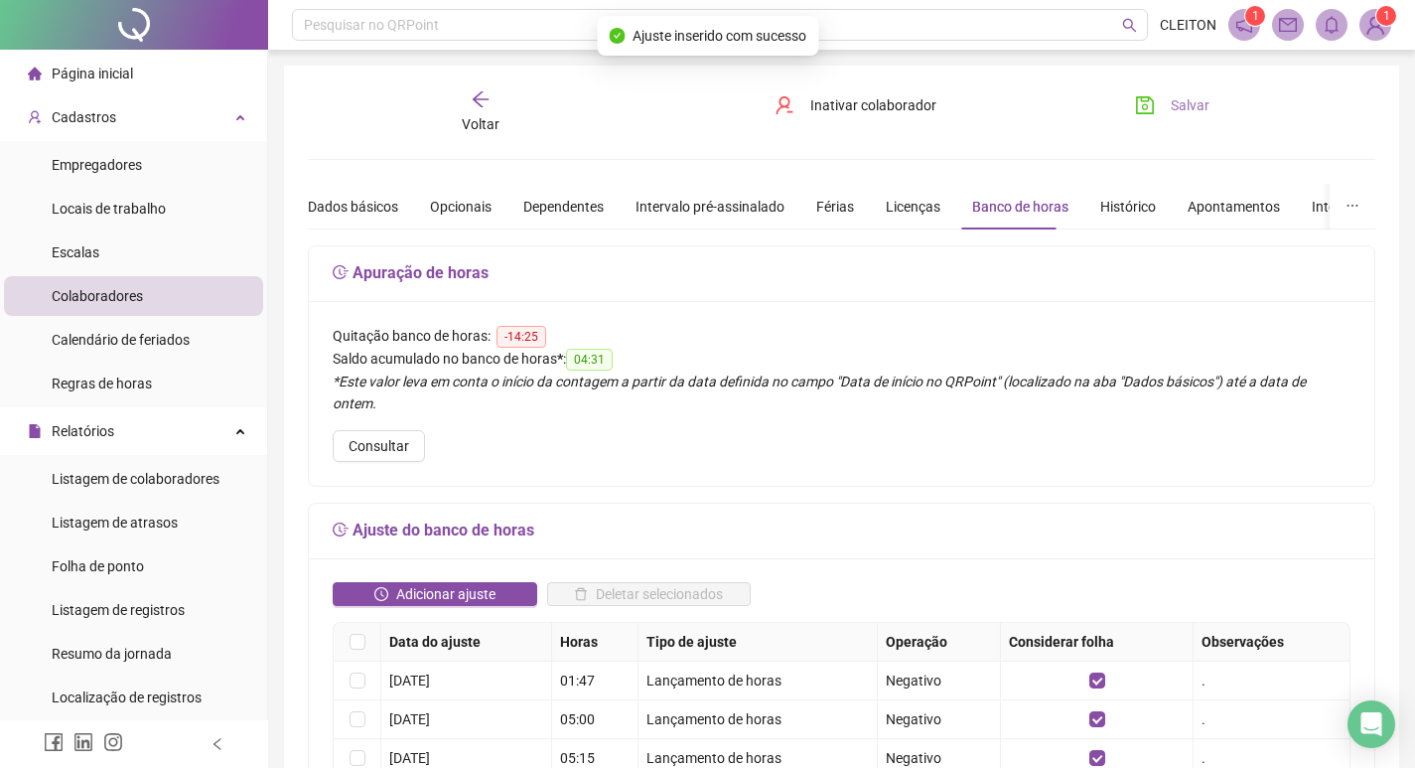
click at [1184, 115] on span "Salvar" at bounding box center [1190, 105] width 39 height 22
click at [484, 99] on icon "arrow-left" at bounding box center [481, 99] width 16 height 16
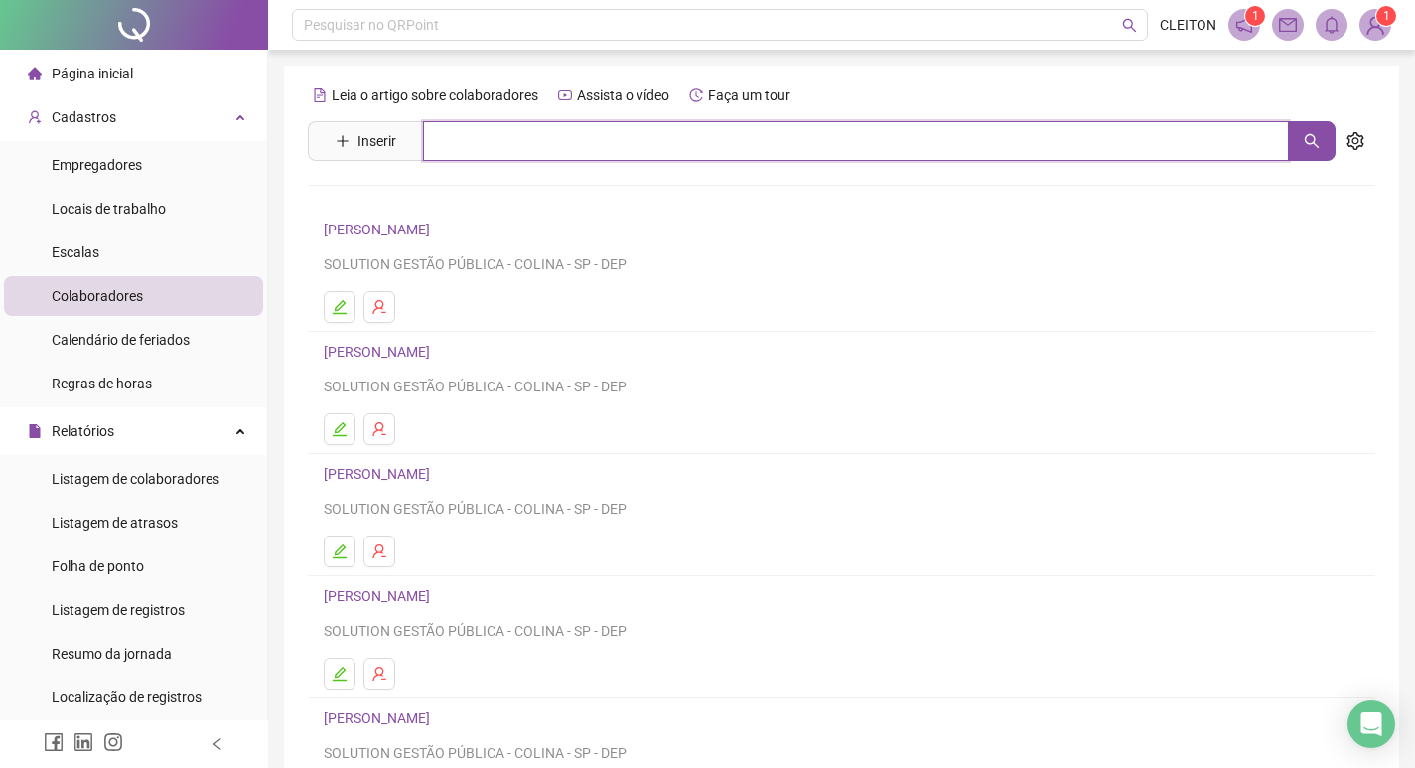
click at [580, 144] on input "text" at bounding box center [856, 141] width 866 height 40
type input "**********"
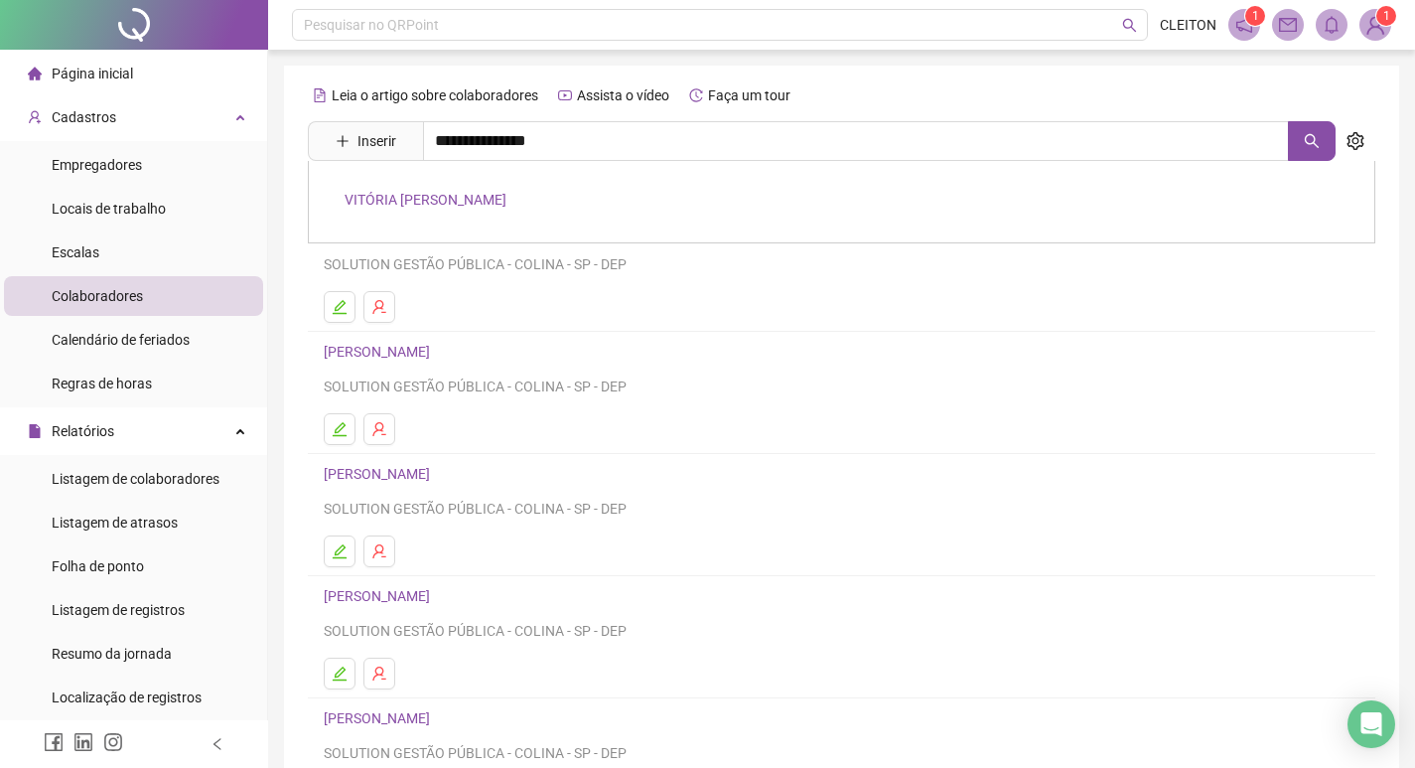
click at [443, 205] on link "VITÓRIA [PERSON_NAME]" at bounding box center [426, 200] width 162 height 16
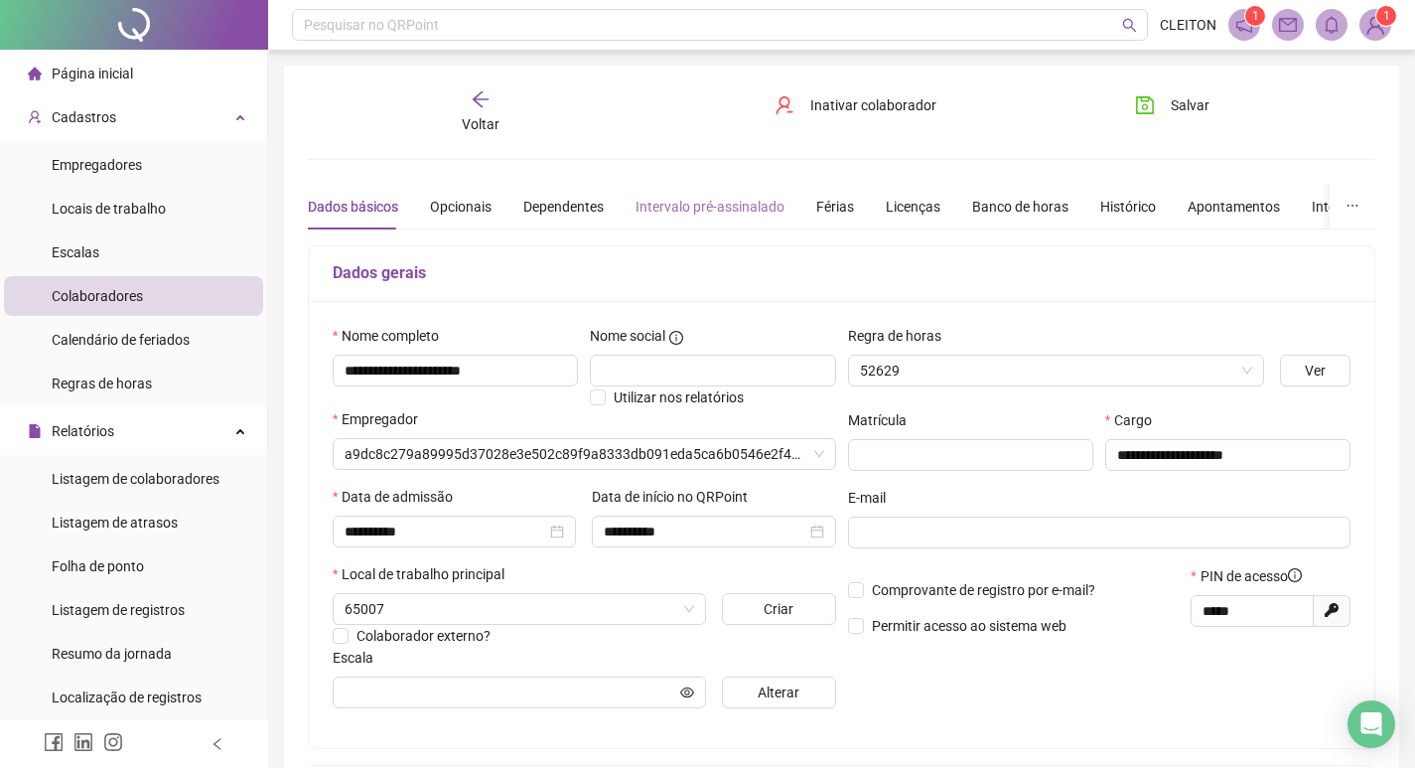
type input "*****"
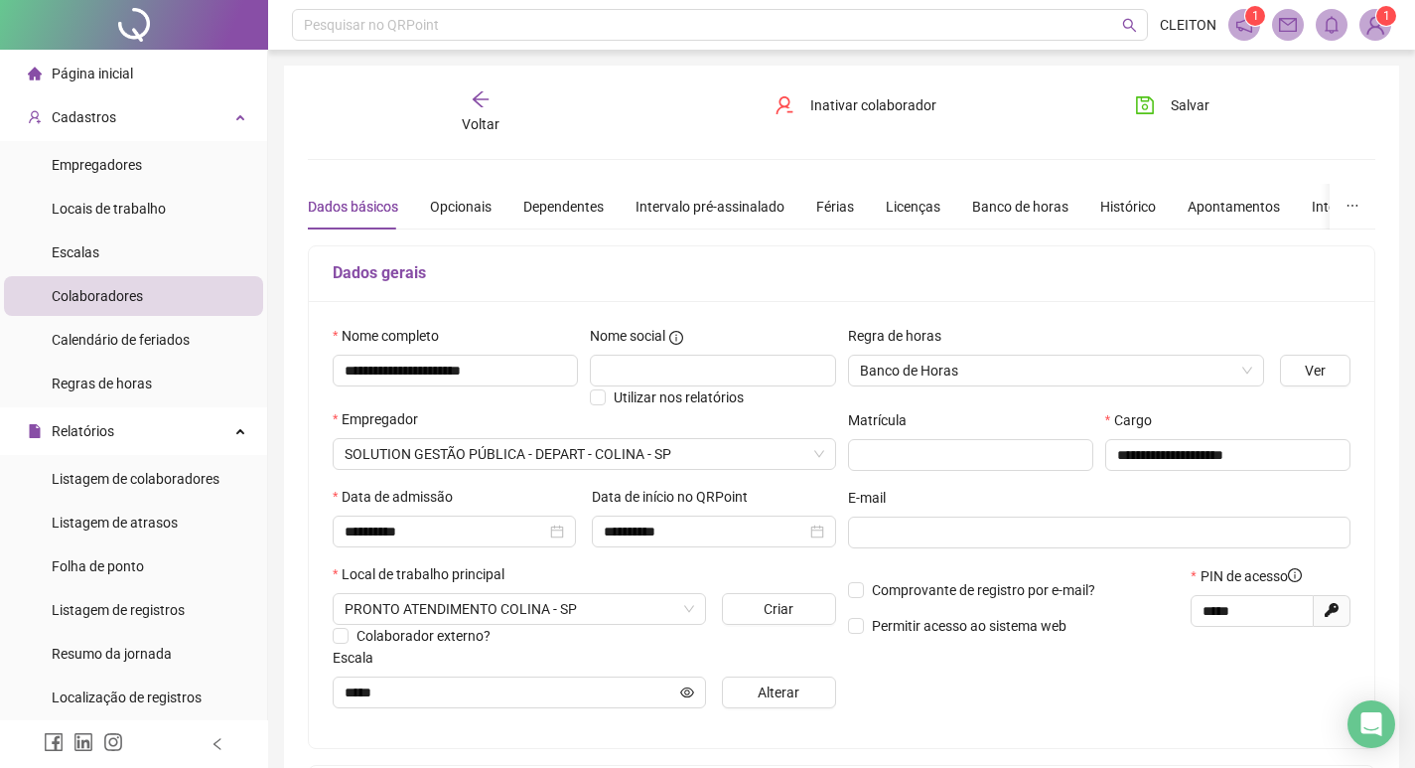
click at [500, 115] on div "Voltar" at bounding box center [480, 112] width 165 height 46
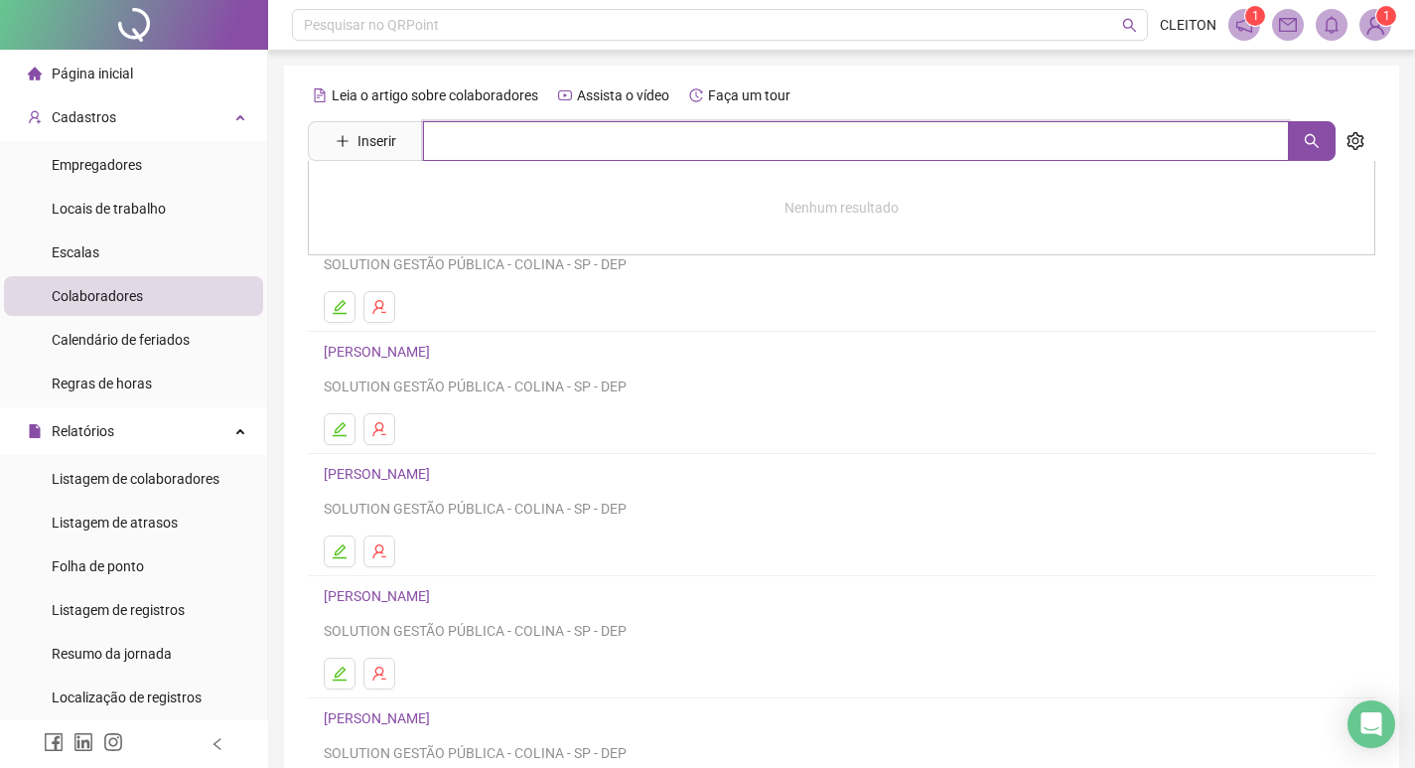
click at [476, 147] on input "text" at bounding box center [856, 141] width 866 height 40
type input "**********"
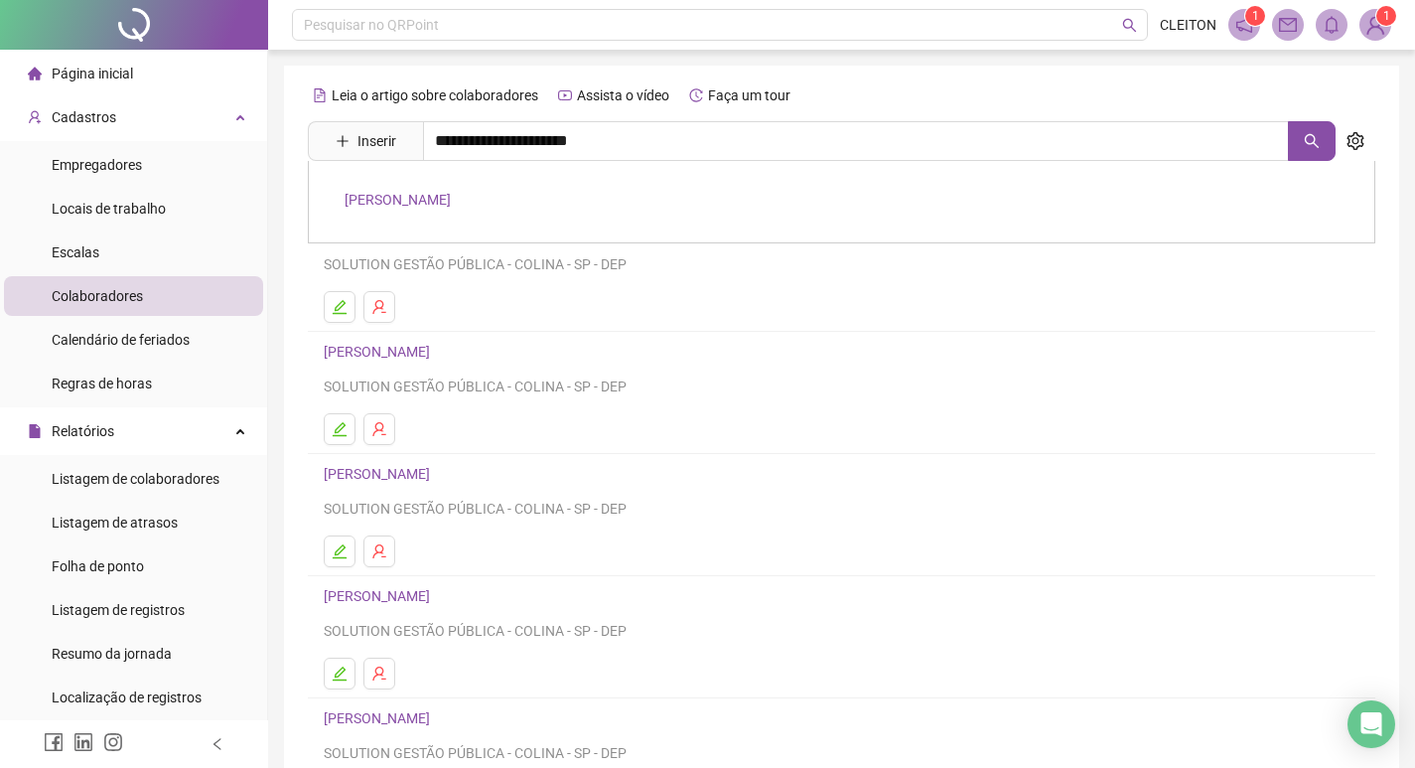
click at [444, 201] on link "[MEDICAL_DATA][PERSON_NAME]" at bounding box center [398, 200] width 106 height 16
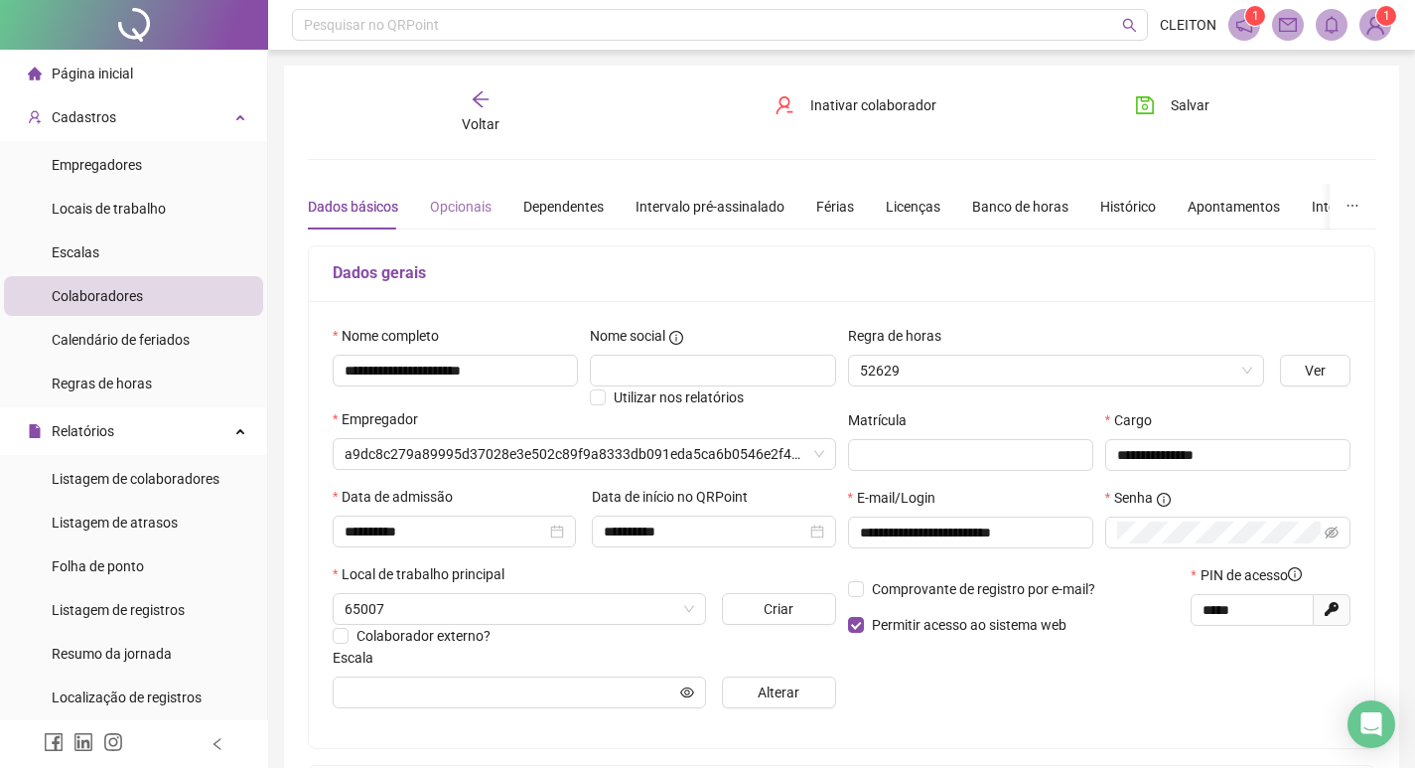
type input "**********"
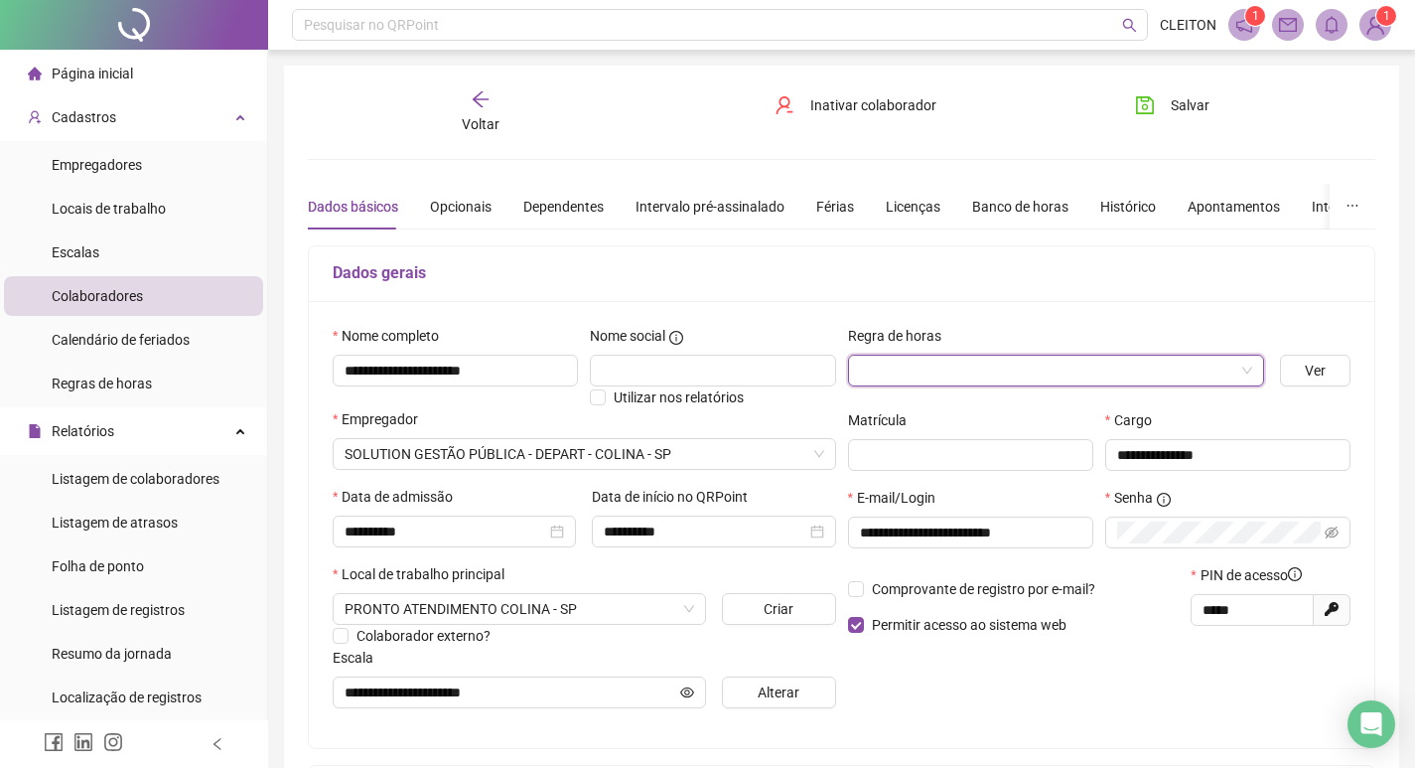
click at [1247, 370] on span at bounding box center [1056, 371] width 392 height 30
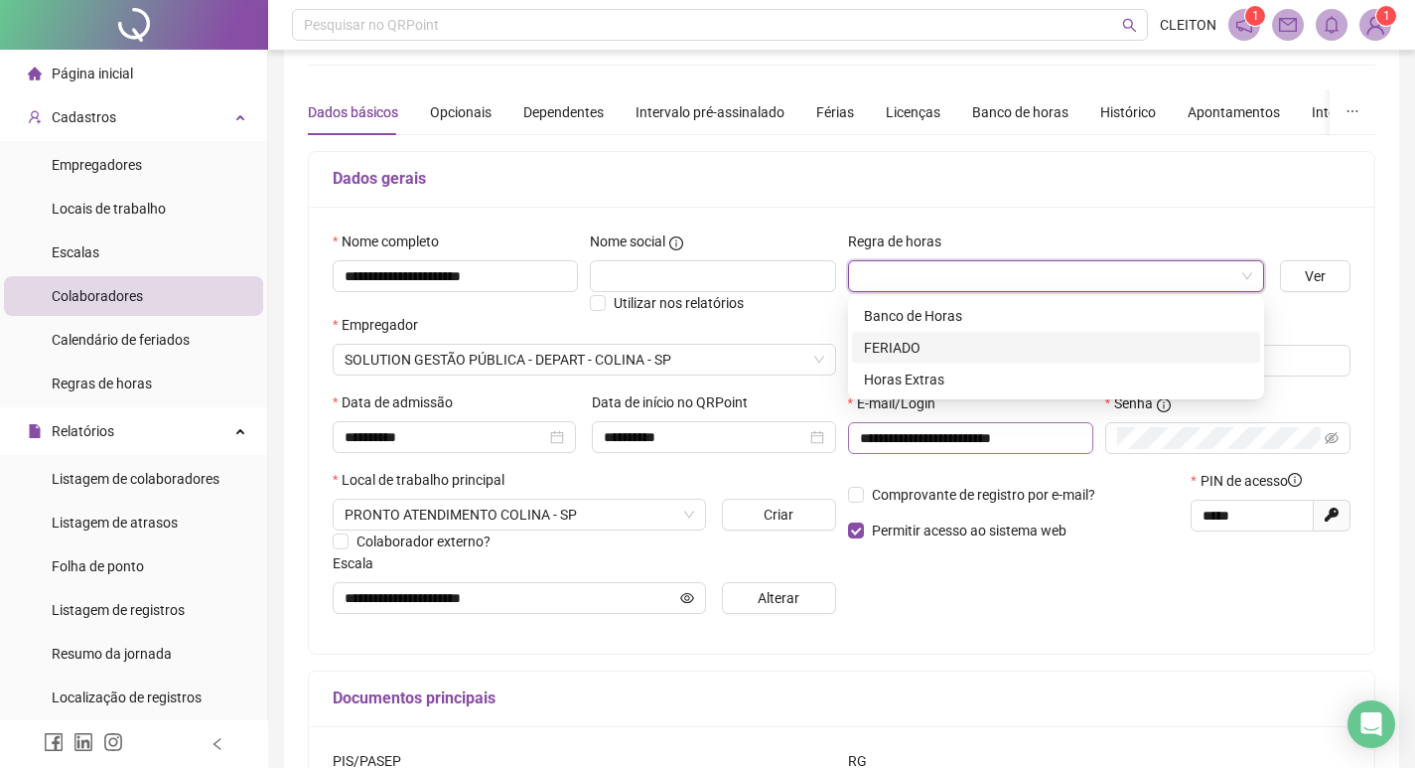
scroll to position [99, 0]
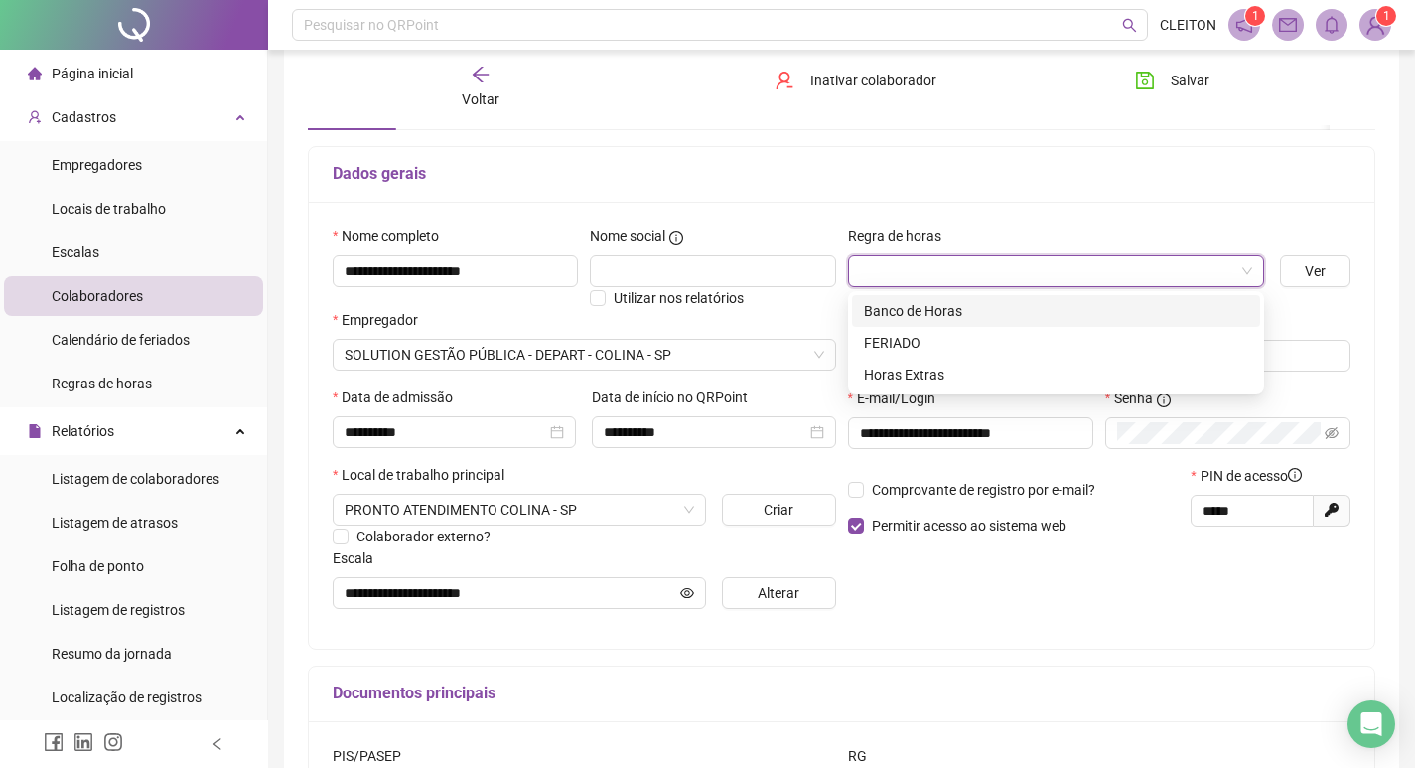
click at [922, 311] on div "Banco de Horas" at bounding box center [1056, 311] width 384 height 22
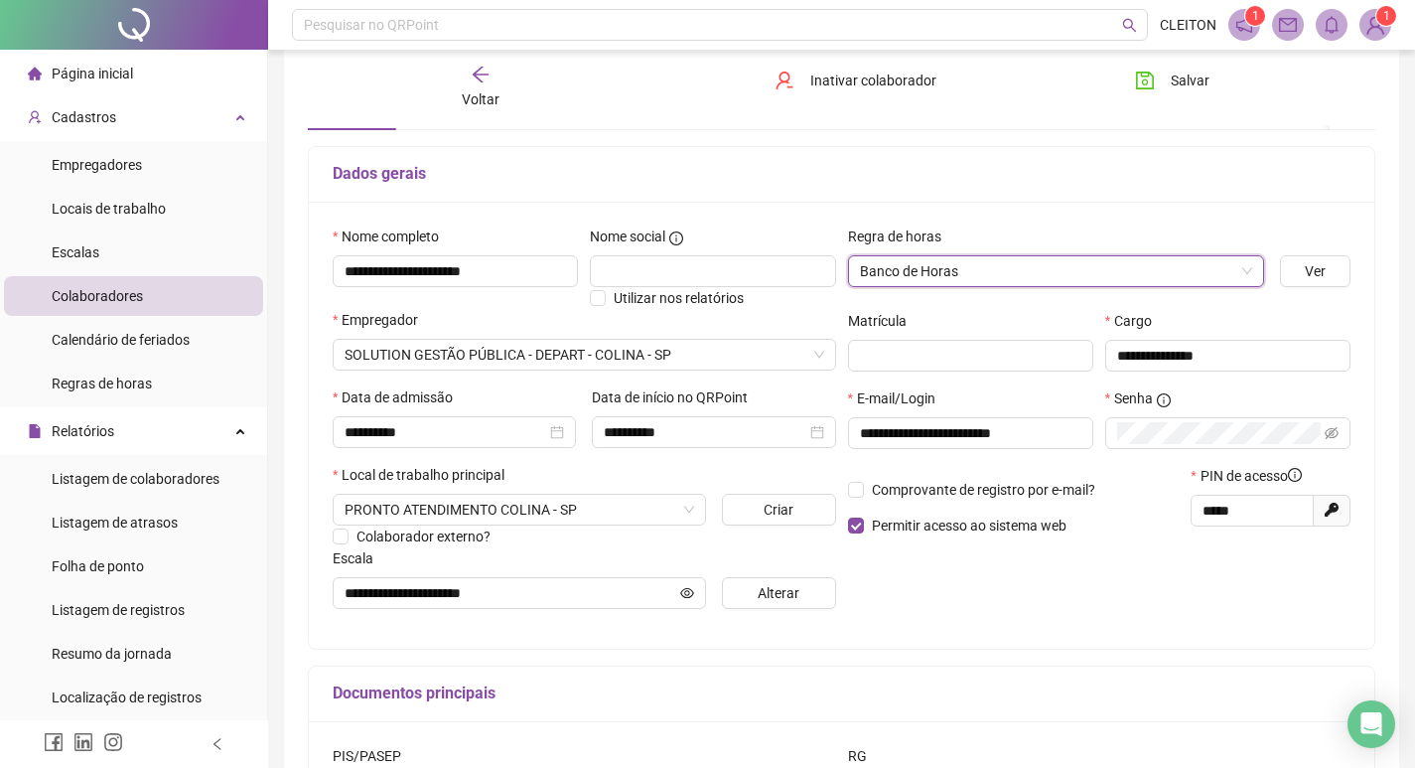
click at [595, 131] on div "**********" at bounding box center [842, 504] width 1068 height 840
click at [504, 97] on div "Voltar" at bounding box center [480, 88] width 165 height 46
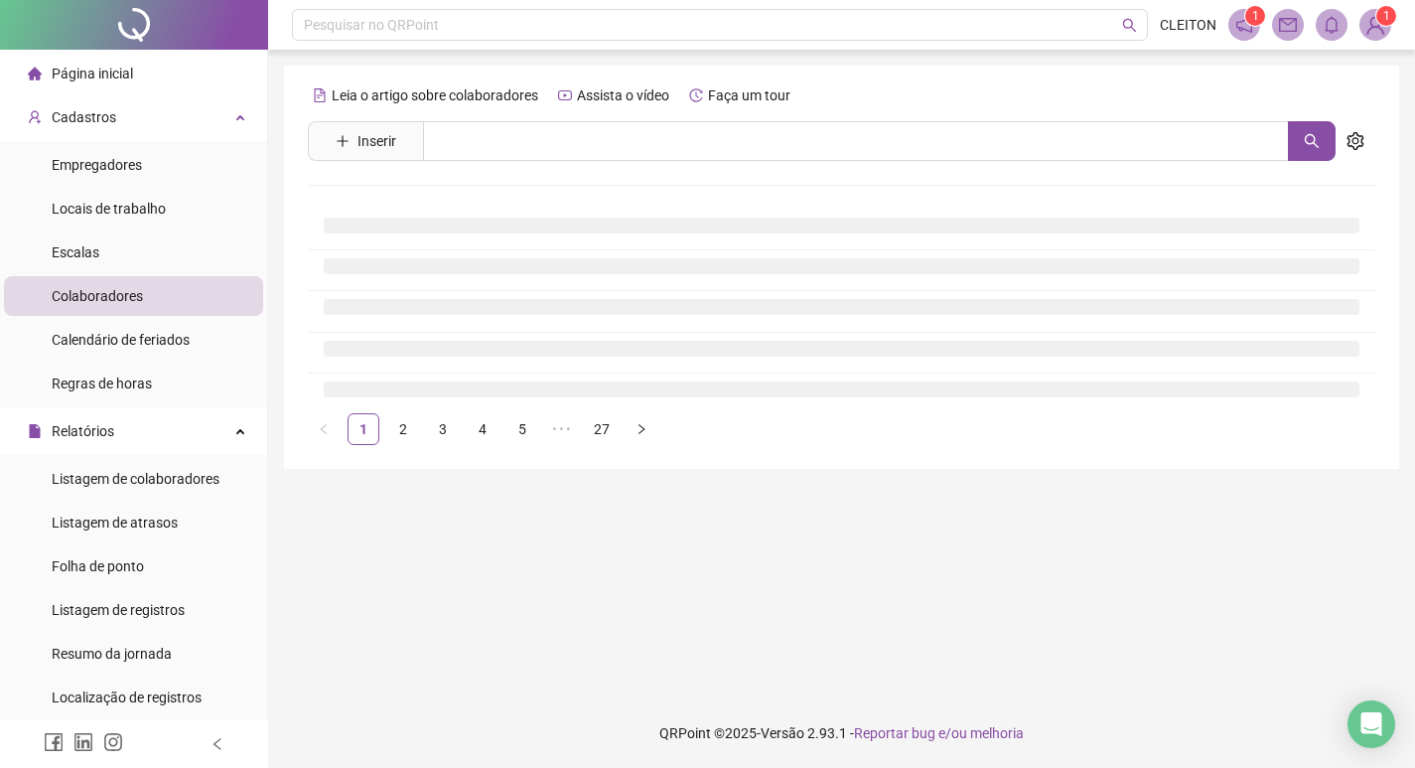
scroll to position [0, 0]
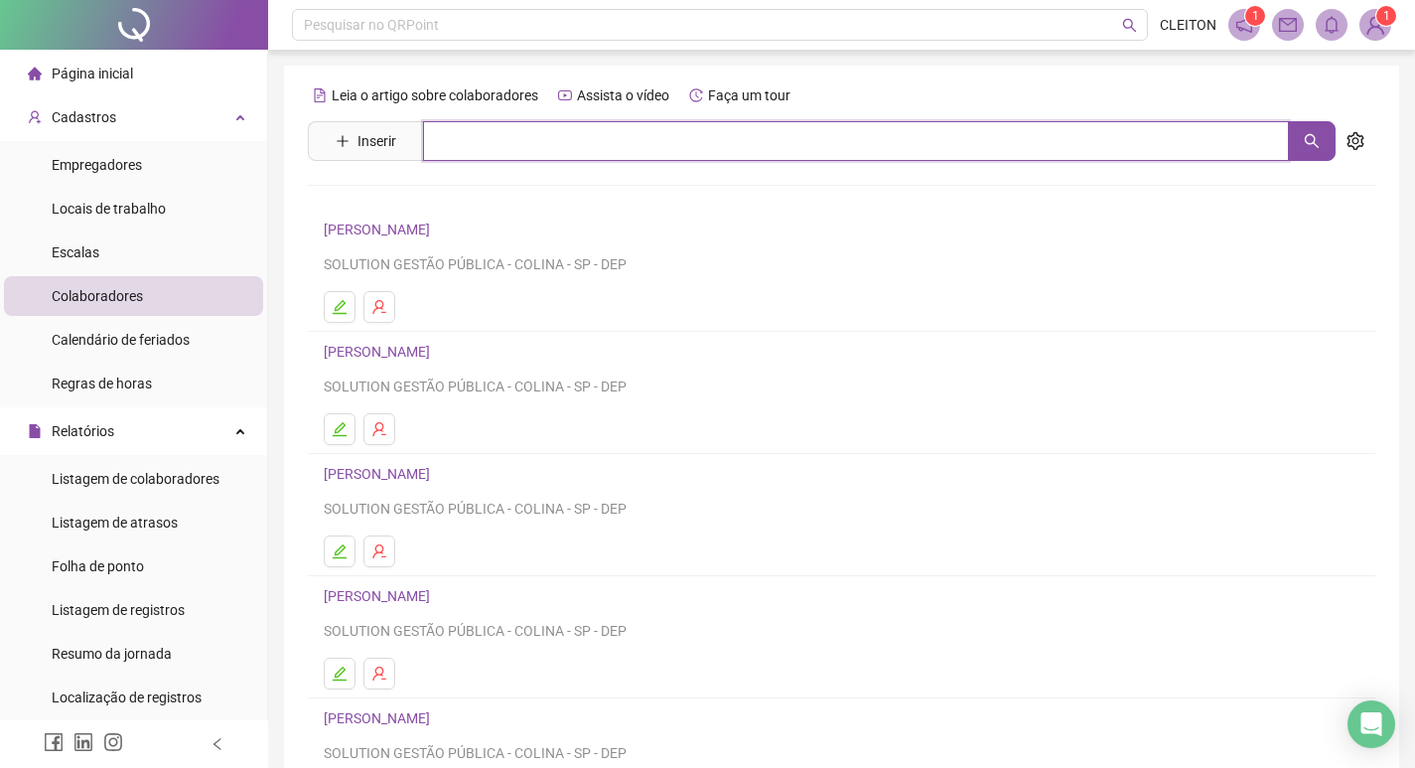
click at [440, 150] on input "text" at bounding box center [856, 141] width 866 height 40
type input "**********"
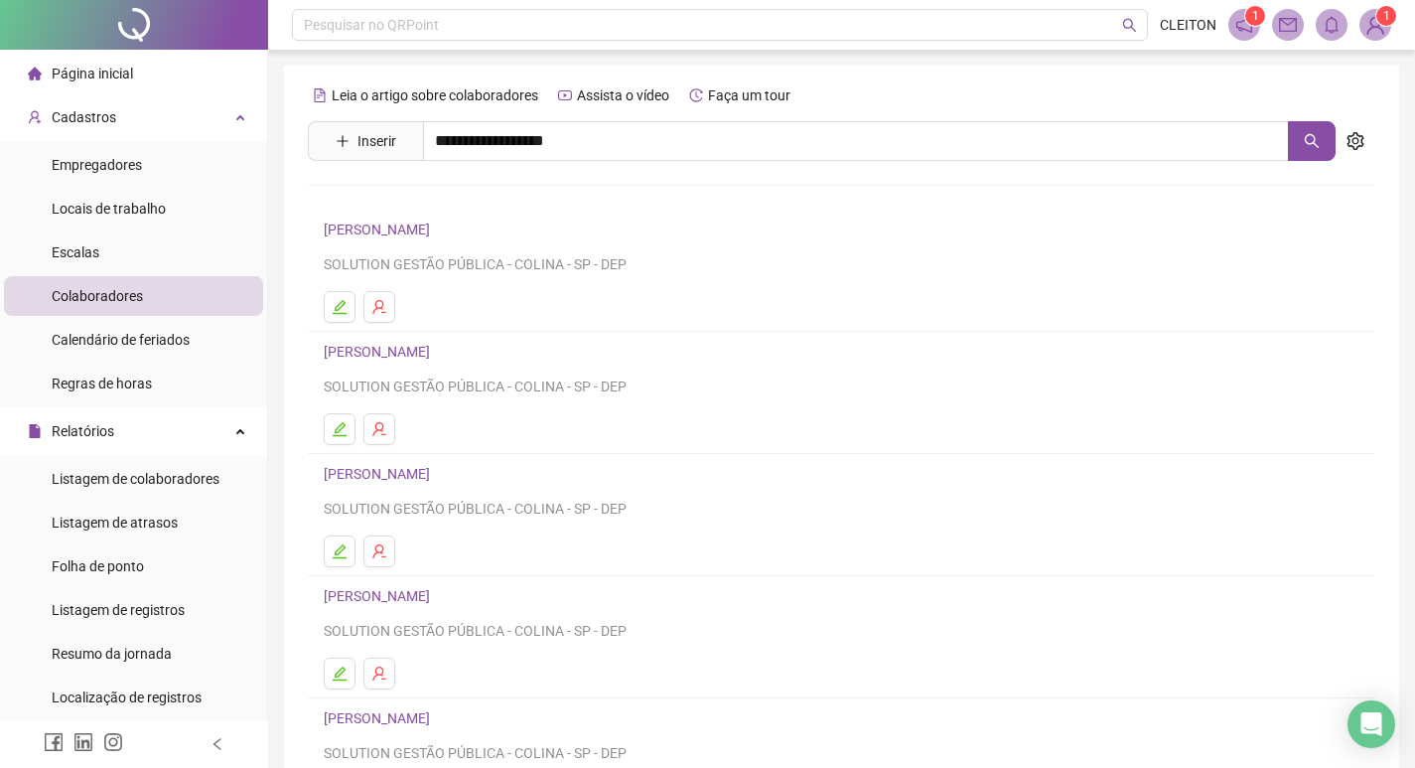
click at [436, 215] on div "[PERSON_NAME]" at bounding box center [842, 202] width 1068 height 82
click at [444, 204] on div "**********" at bounding box center [842, 465] width 1068 height 772
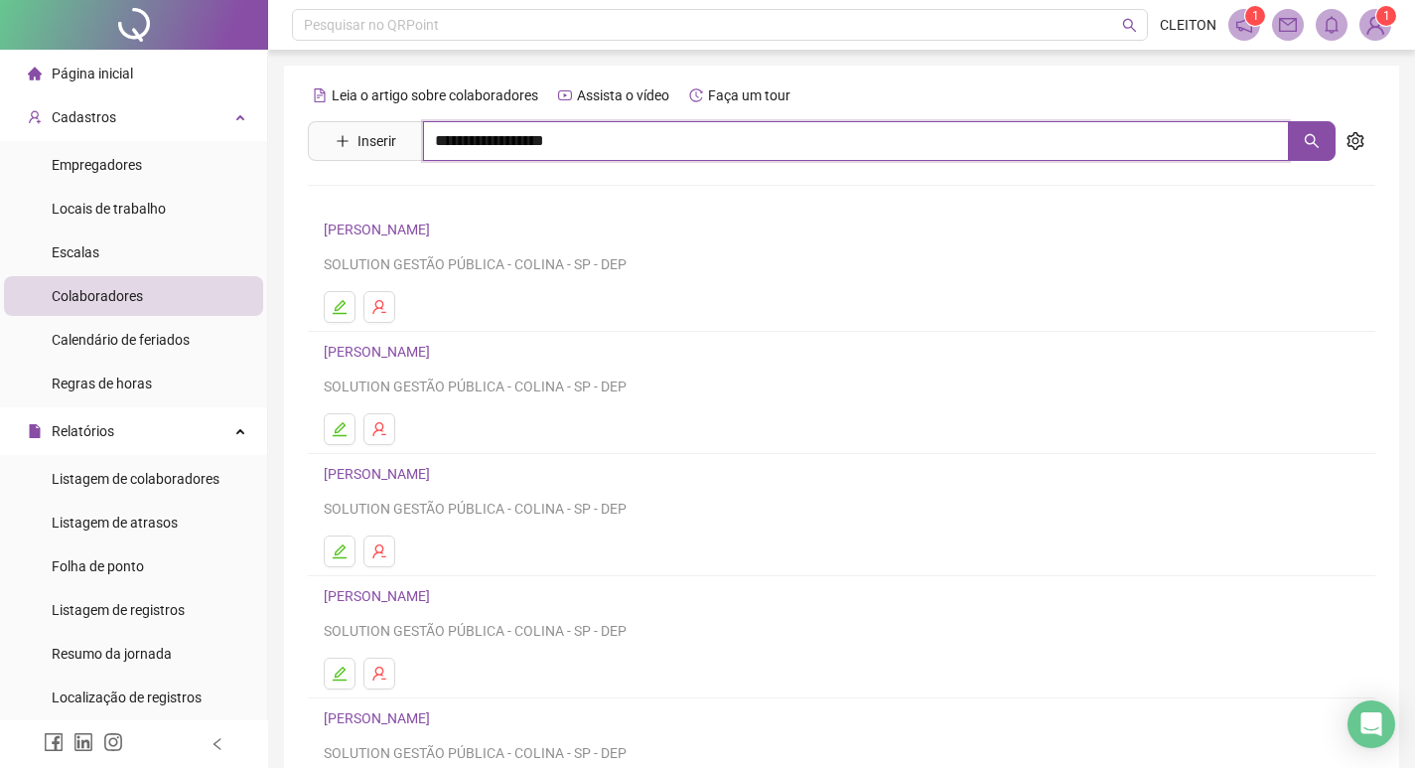
click at [586, 145] on input "**********" at bounding box center [856, 141] width 866 height 40
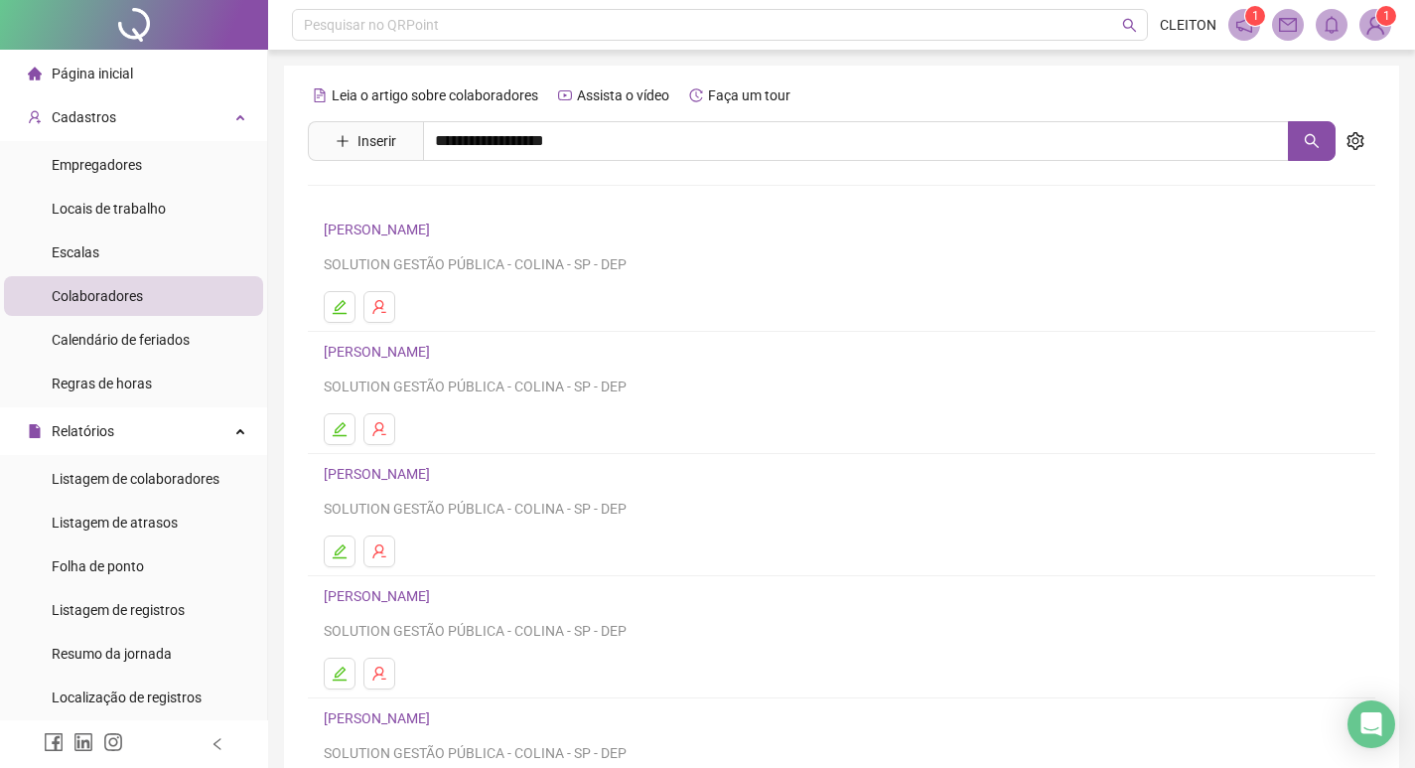
click at [507, 210] on div "[PERSON_NAME]" at bounding box center [842, 202] width 1068 height 82
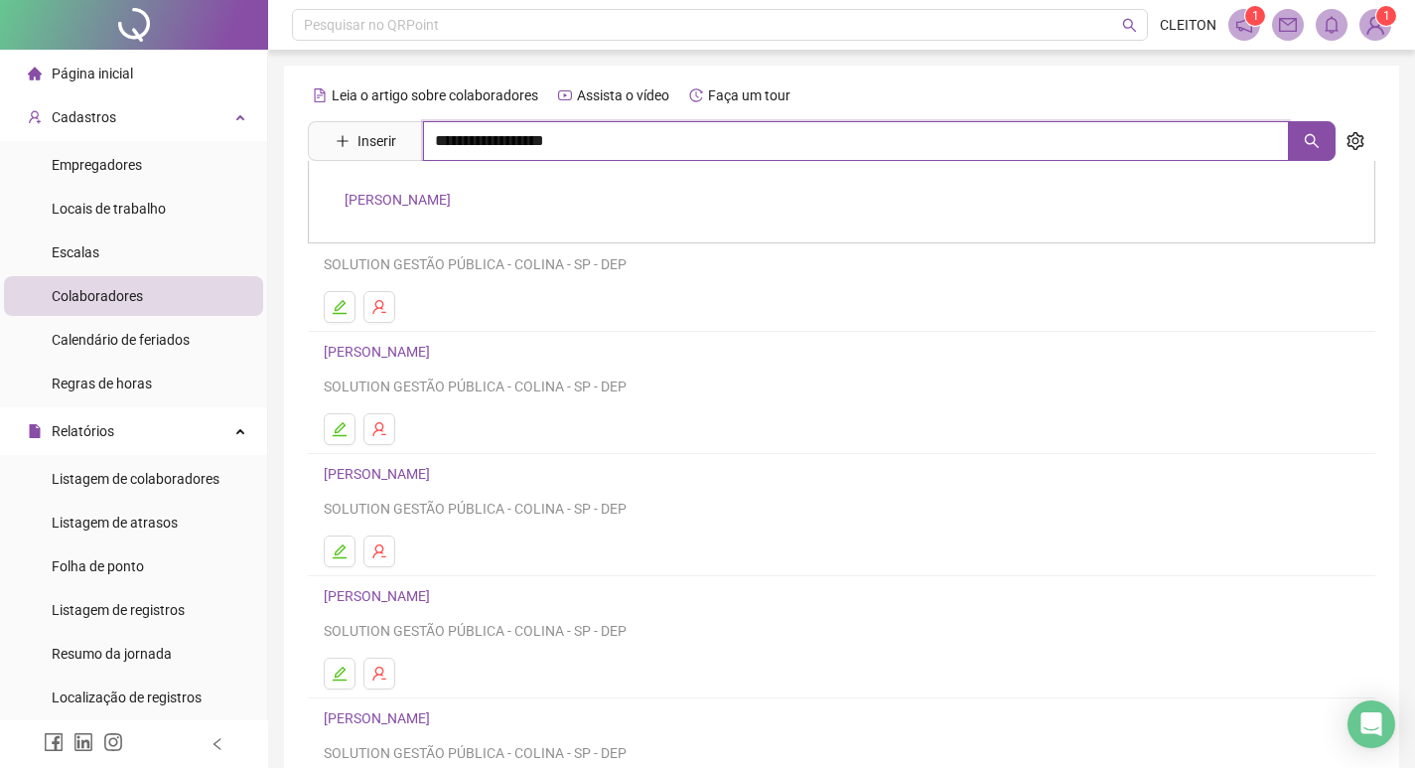
click at [615, 132] on input "**********" at bounding box center [856, 141] width 866 height 40
click at [451, 196] on link "[PERSON_NAME]" at bounding box center [398, 200] width 106 height 16
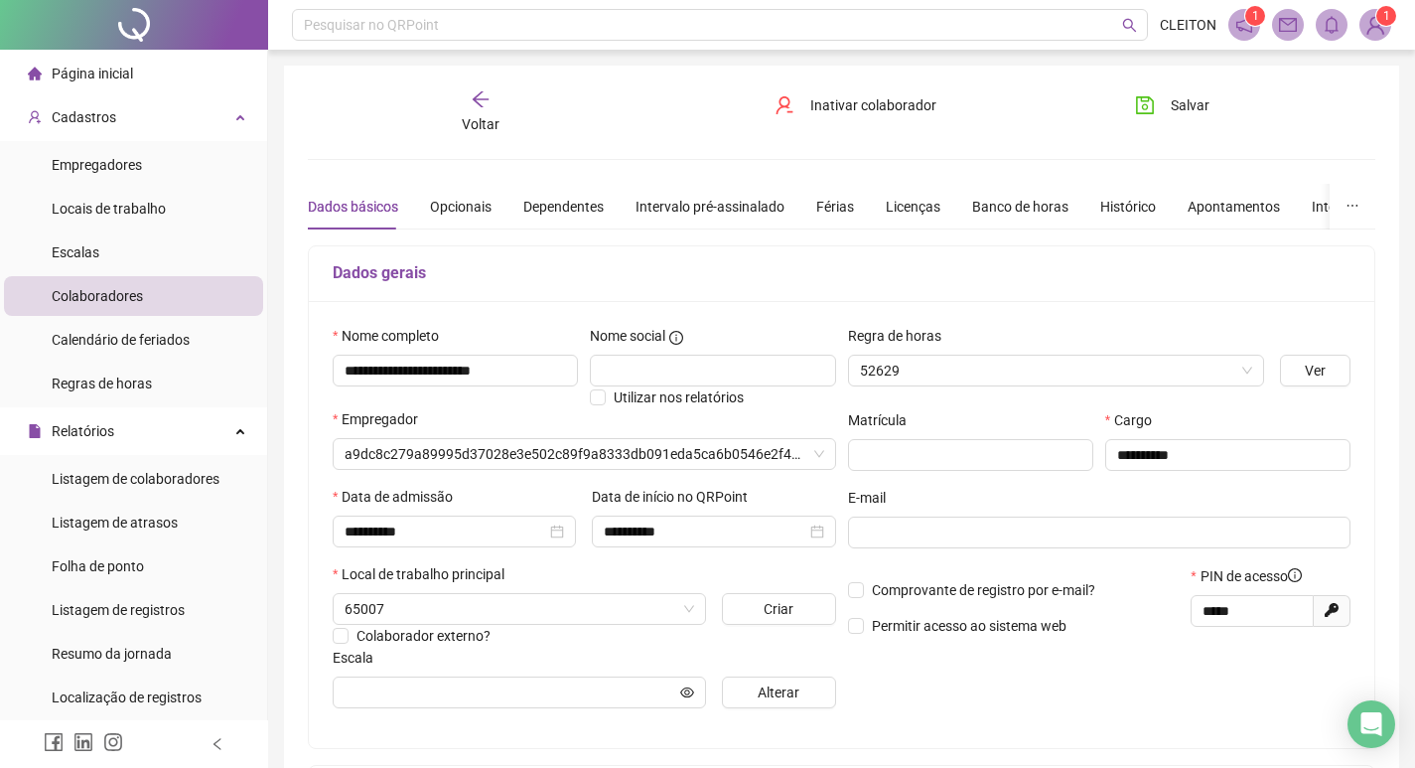
type input "*****"
click at [978, 213] on div "Banco de horas" at bounding box center [1020, 207] width 96 height 22
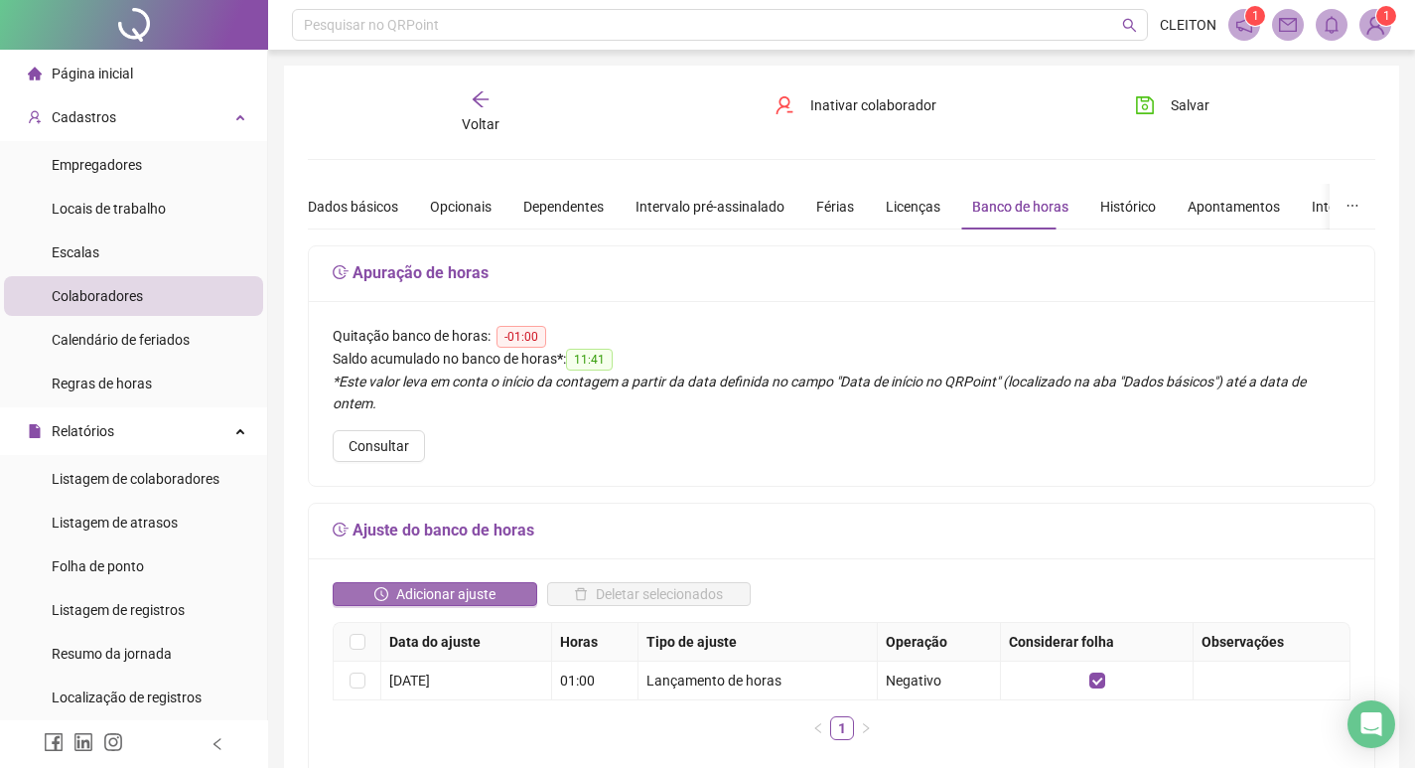
click at [473, 583] on span "Adicionar ajuste" at bounding box center [445, 594] width 99 height 22
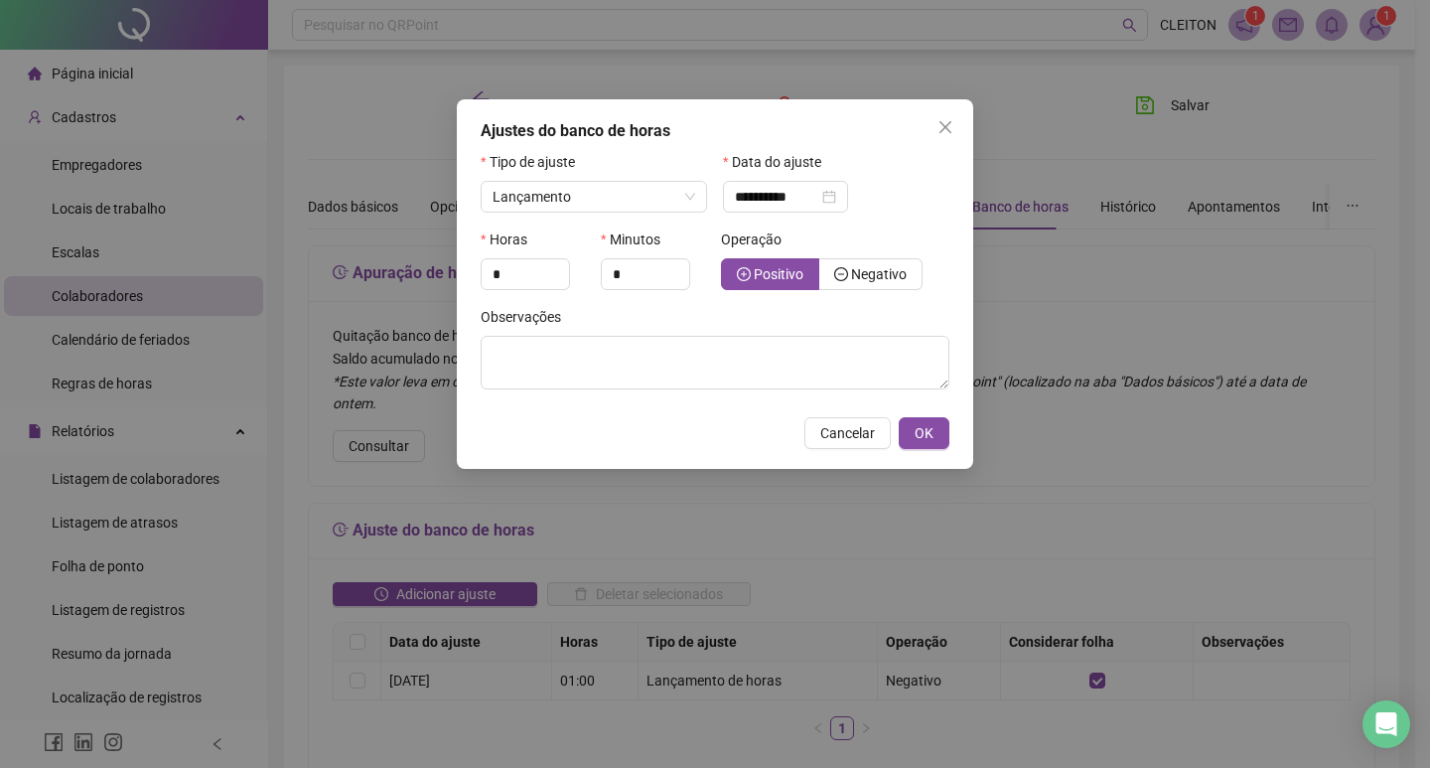
click at [850, 300] on div "Operação Positivo Negativo" at bounding box center [835, 266] width 240 height 77
click at [850, 290] on div "Operação Positivo Negativo" at bounding box center [835, 266] width 240 height 77
click at [861, 281] on span "Negativo" at bounding box center [879, 274] width 56 height 16
click at [818, 195] on input "**********" at bounding box center [776, 197] width 83 height 22
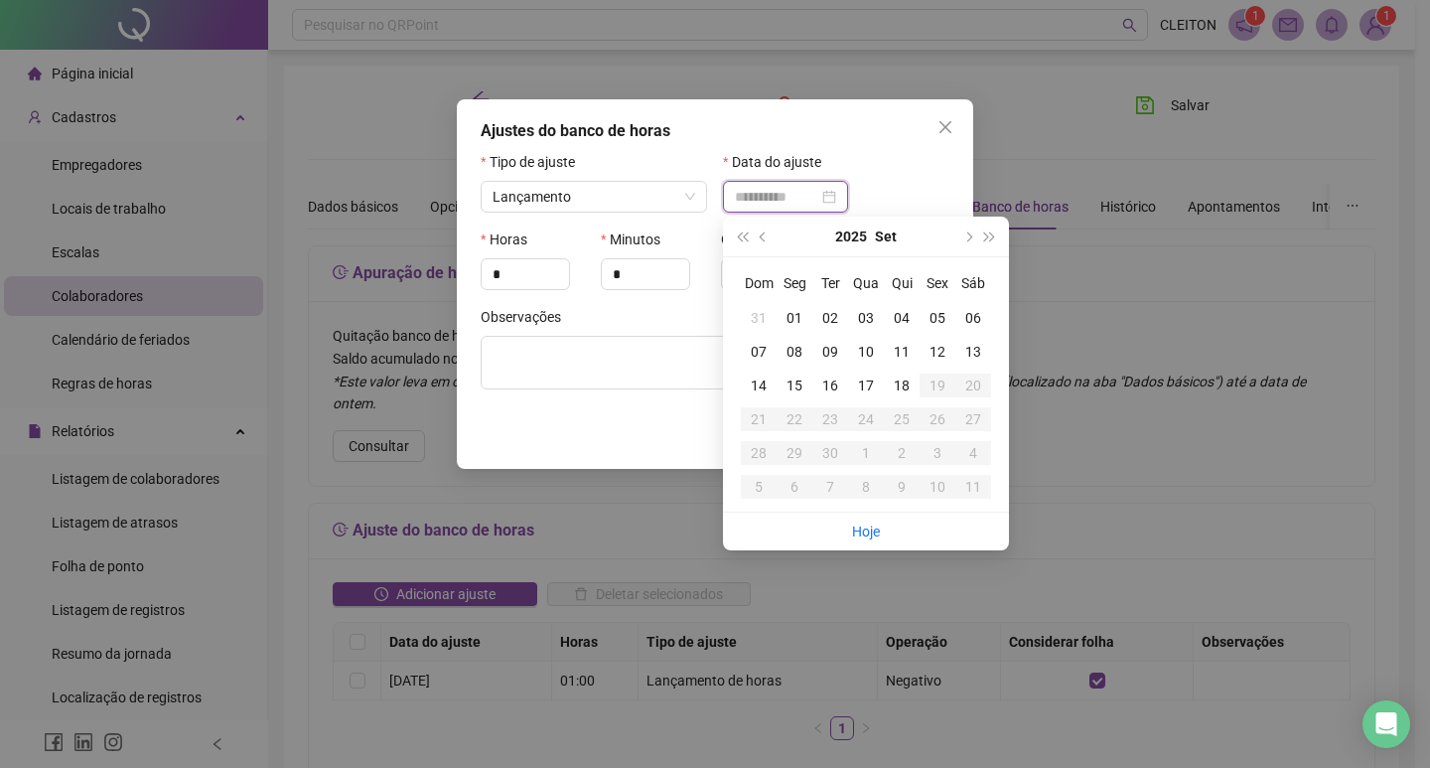
type input "**********"
click at [757, 355] on div "07" at bounding box center [759, 352] width 36 height 22
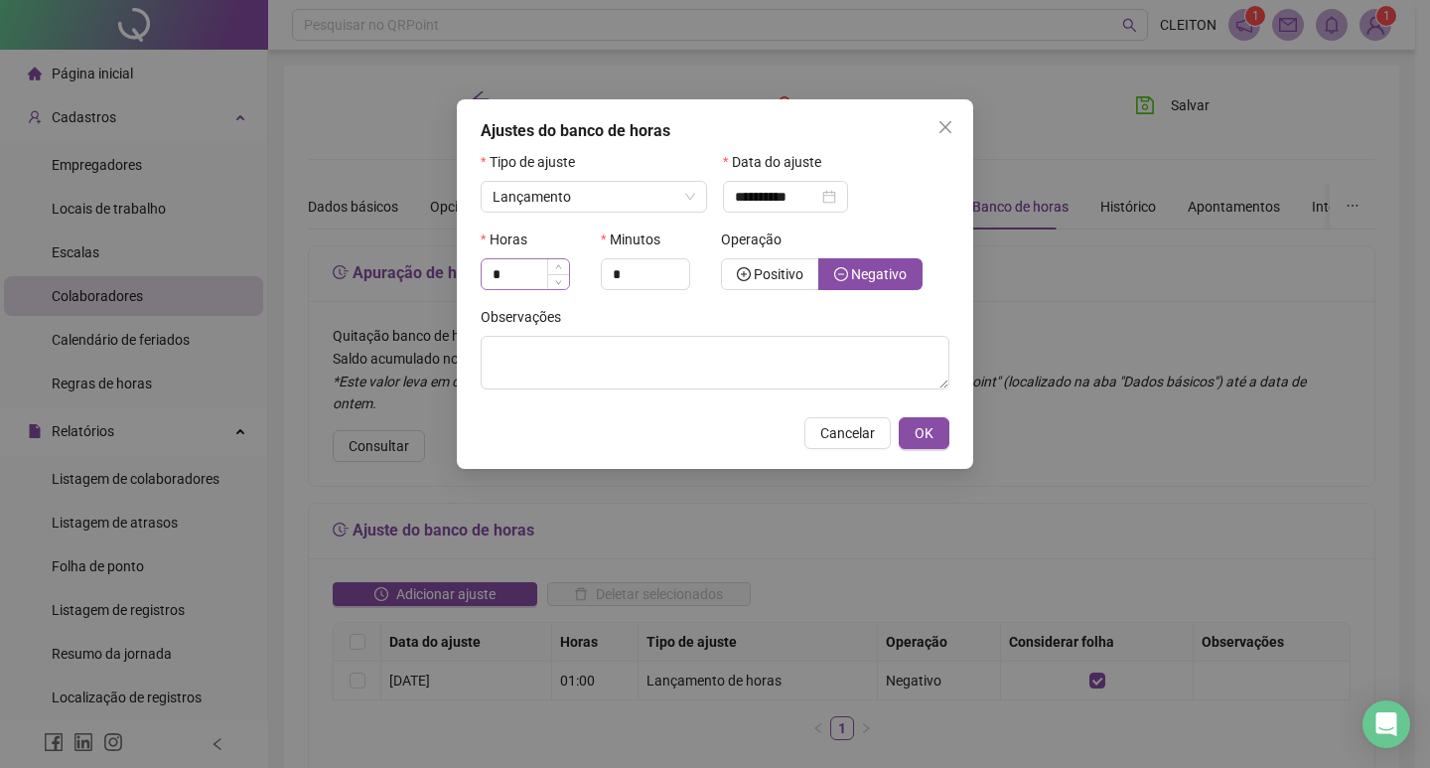
click at [508, 258] on div "*" at bounding box center [525, 274] width 89 height 32
click at [510, 277] on input "*" at bounding box center [525, 274] width 87 height 30
type input "**"
click at [617, 328] on div "Observações" at bounding box center [715, 321] width 469 height 30
click at [650, 360] on textarea at bounding box center [715, 363] width 469 height 54
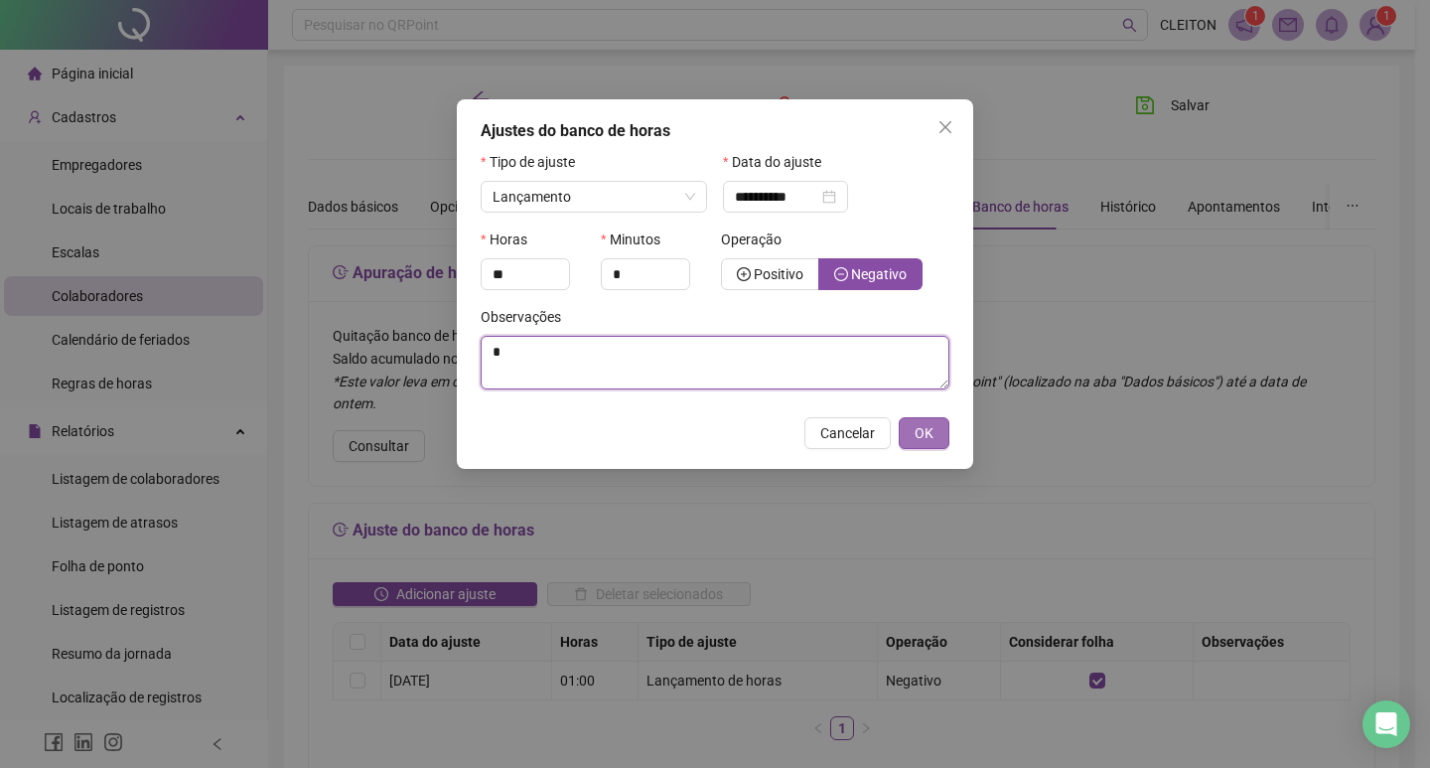
type textarea "*"
click at [918, 421] on button "OK" at bounding box center [924, 433] width 51 height 32
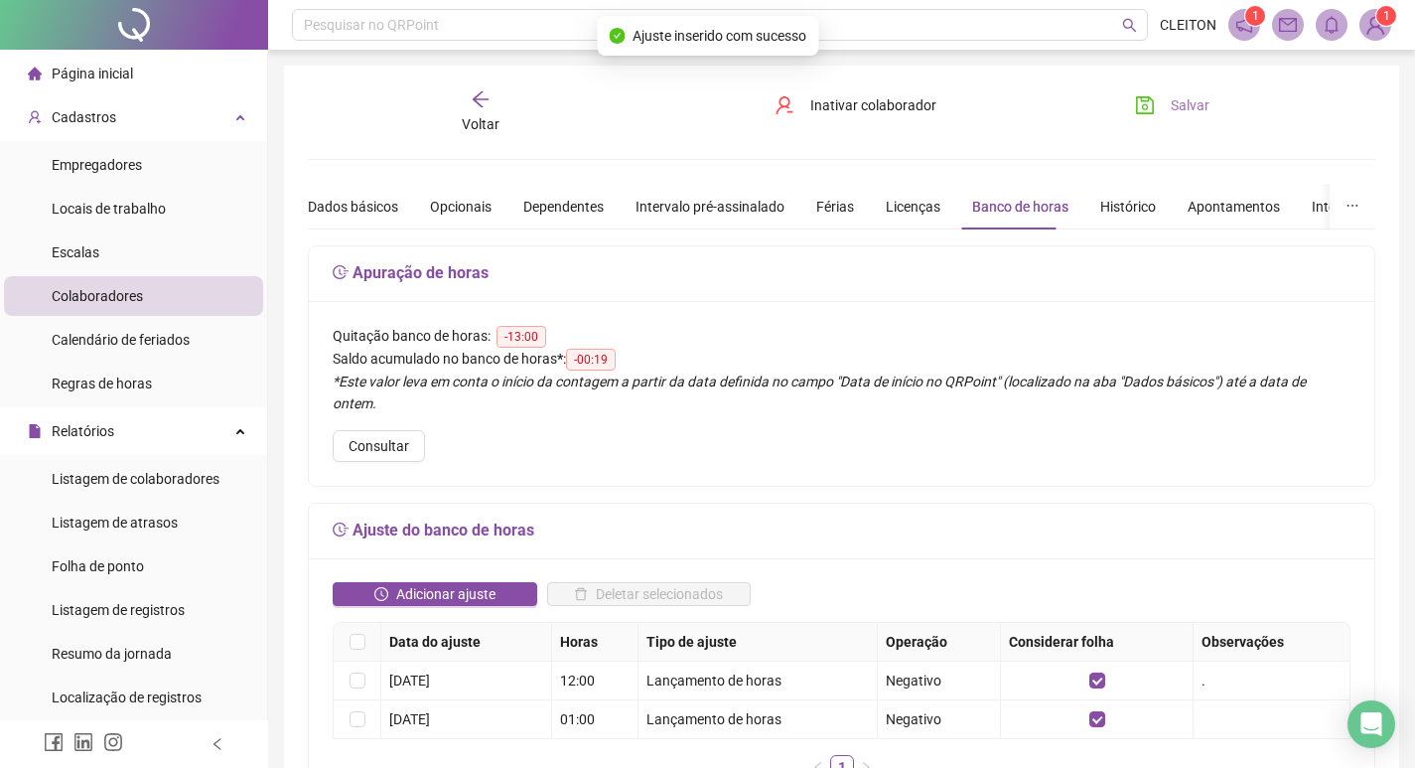
click at [1195, 115] on span "Salvar" at bounding box center [1190, 105] width 39 height 22
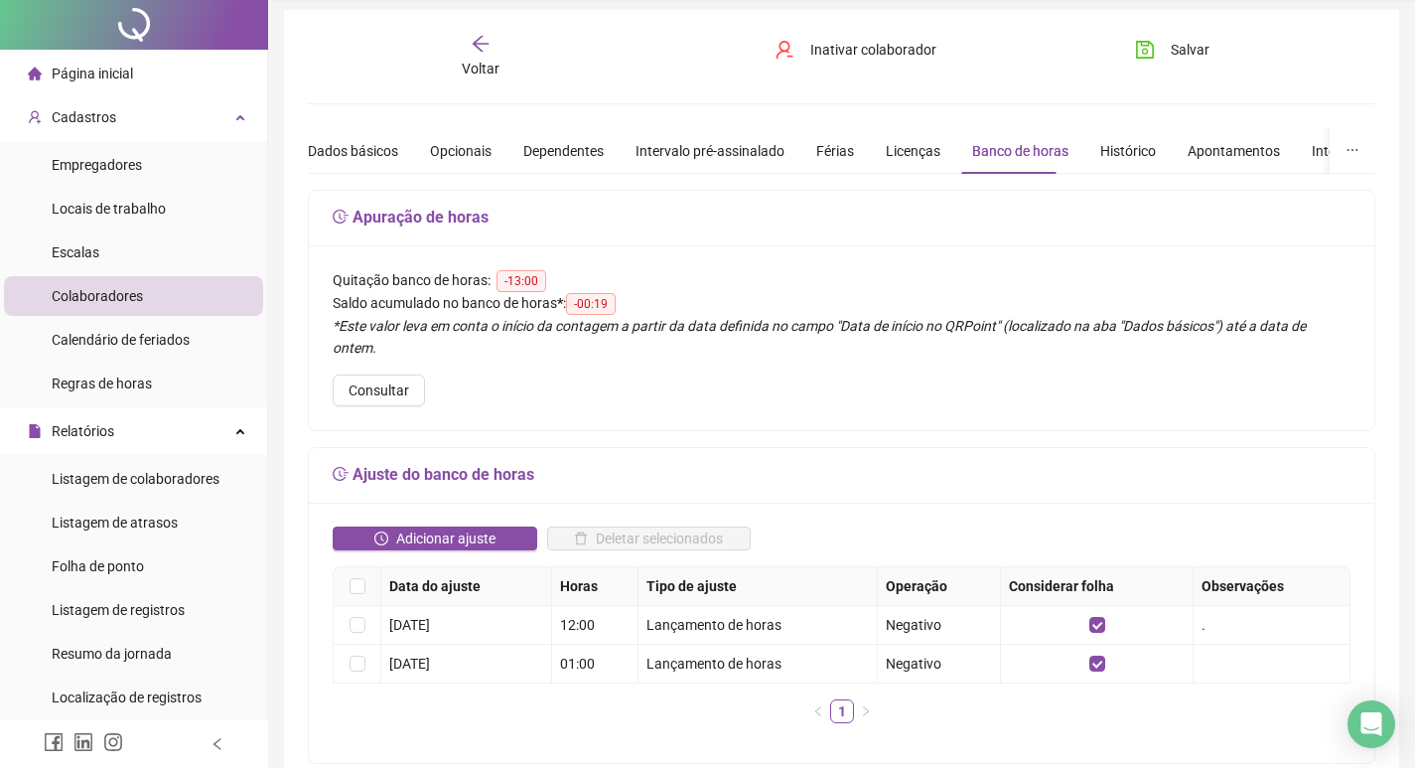
scroll to position [99, 0]
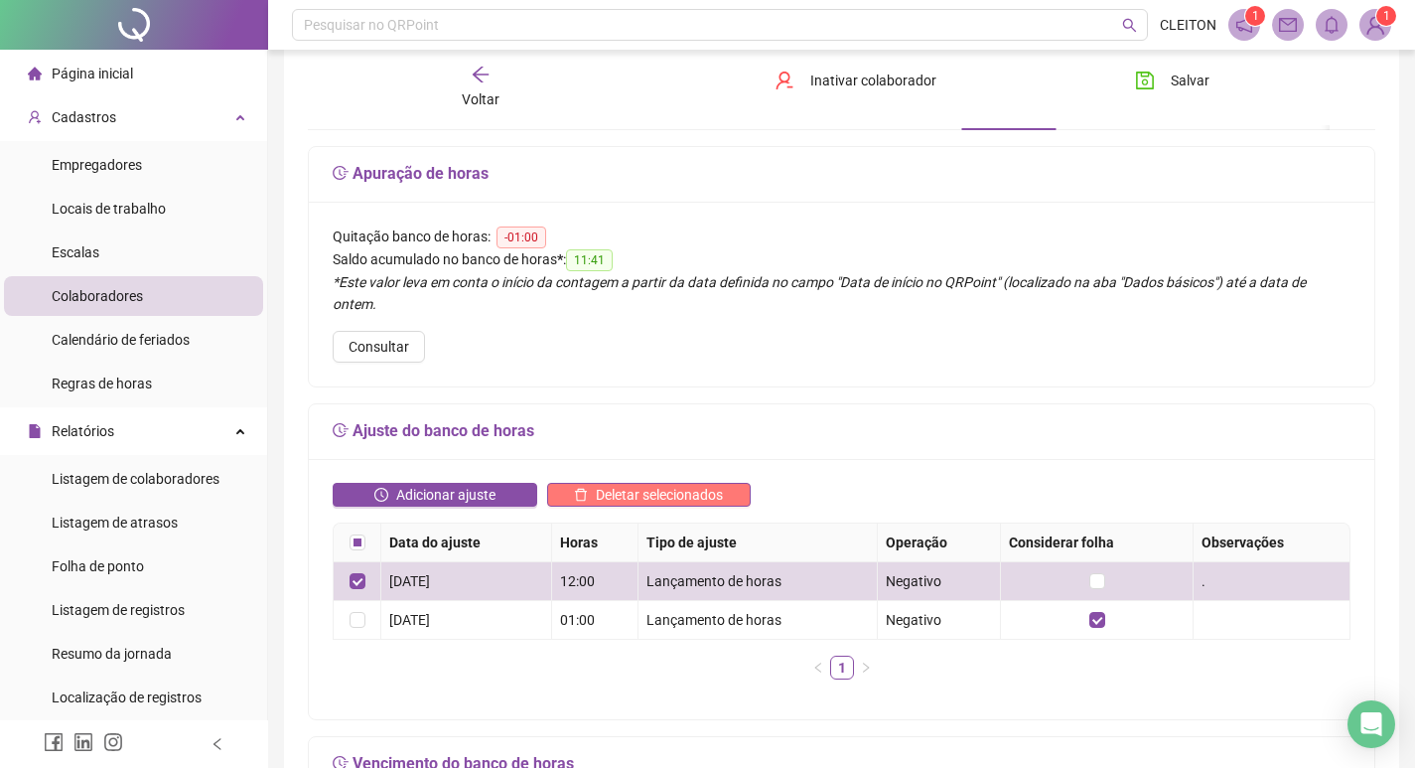
click at [610, 484] on span "Deletar selecionados" at bounding box center [659, 495] width 127 height 22
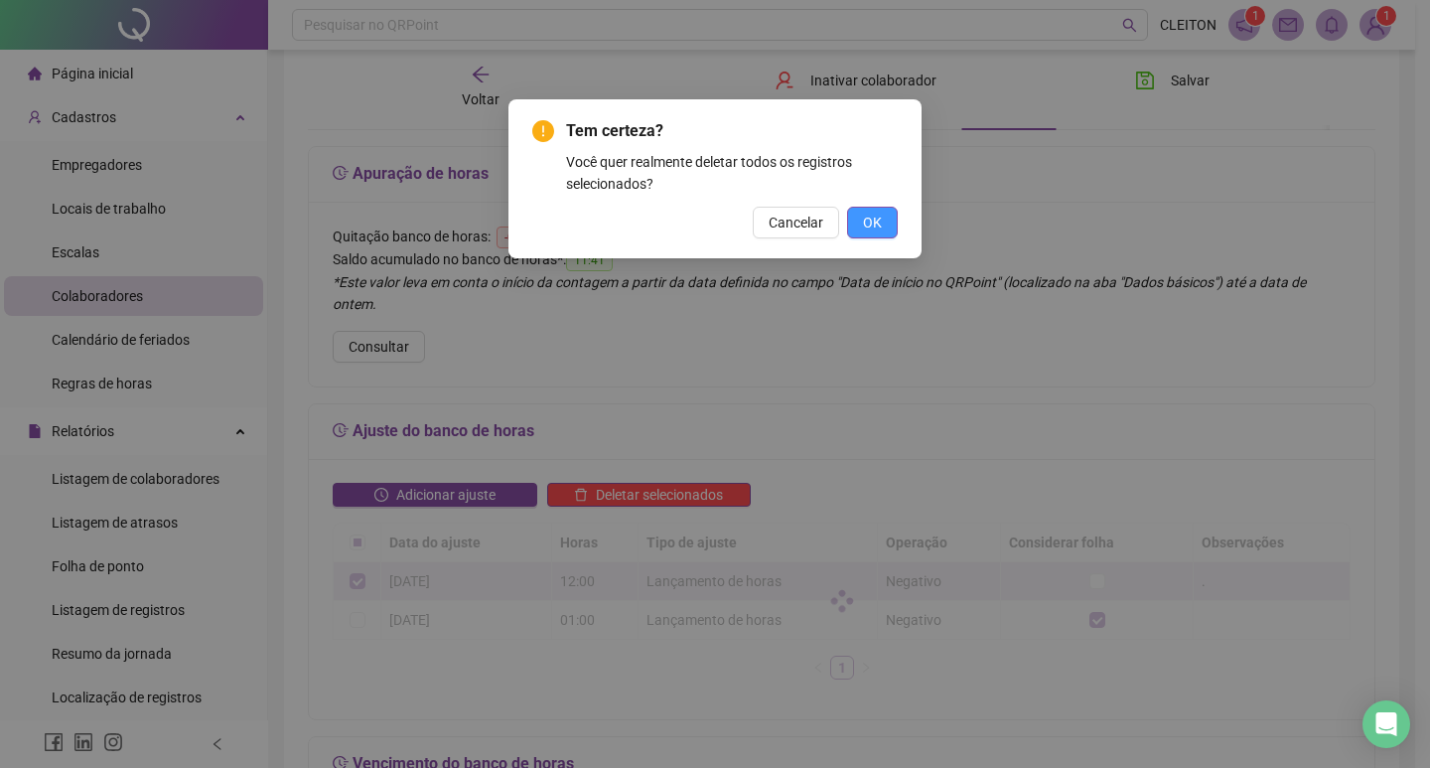
click at [894, 215] on button "OK" at bounding box center [872, 223] width 51 height 32
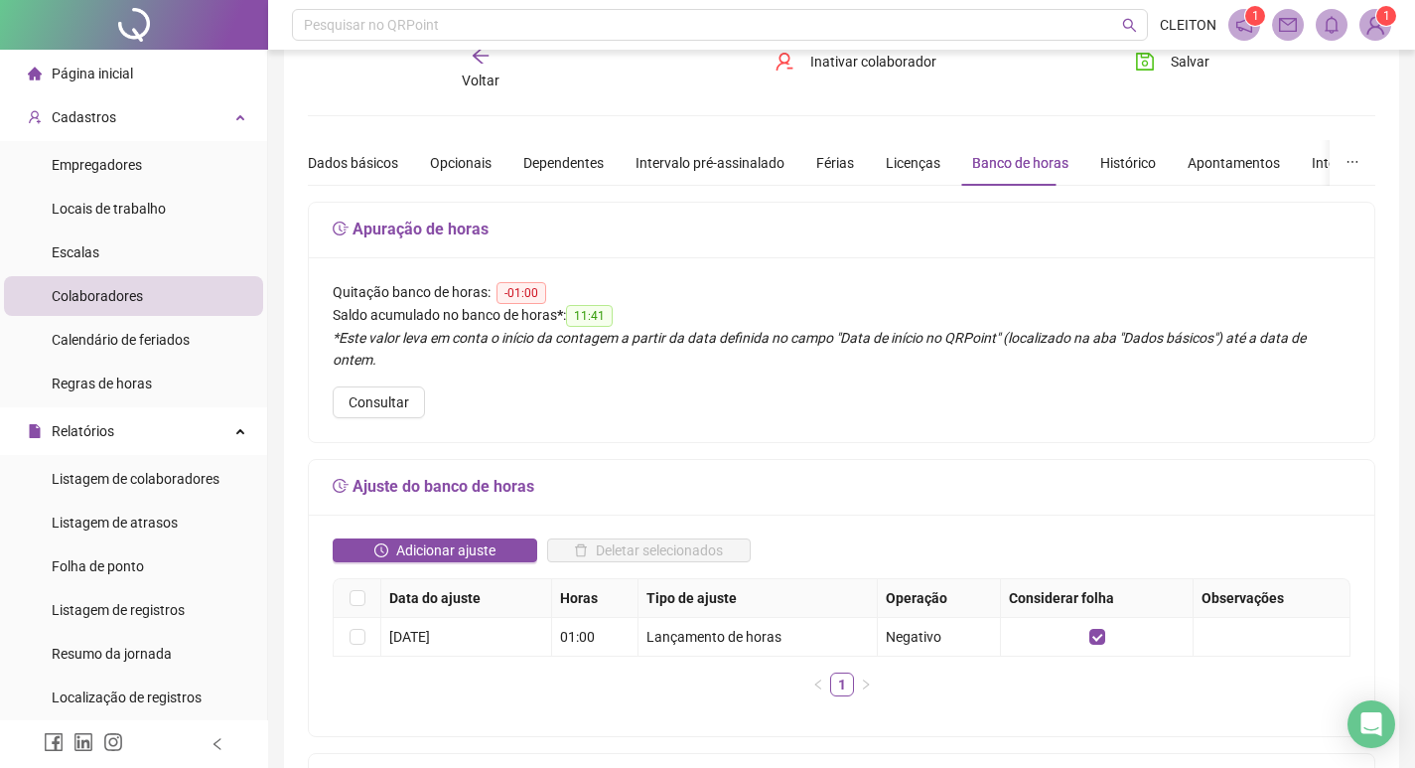
scroll to position [0, 0]
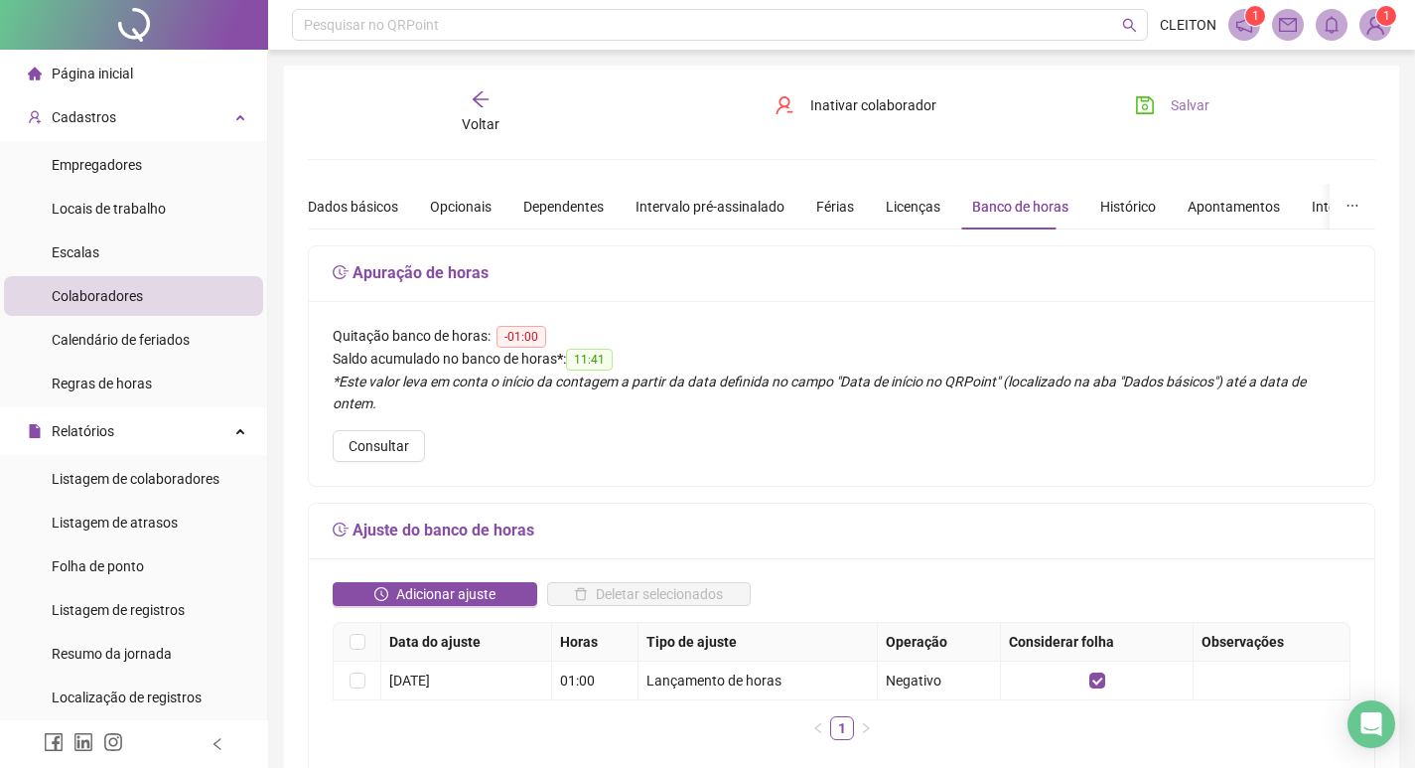
click at [1200, 103] on span "Salvar" at bounding box center [1190, 105] width 39 height 22
click at [490, 583] on span "Adicionar ajuste" at bounding box center [445, 594] width 99 height 22
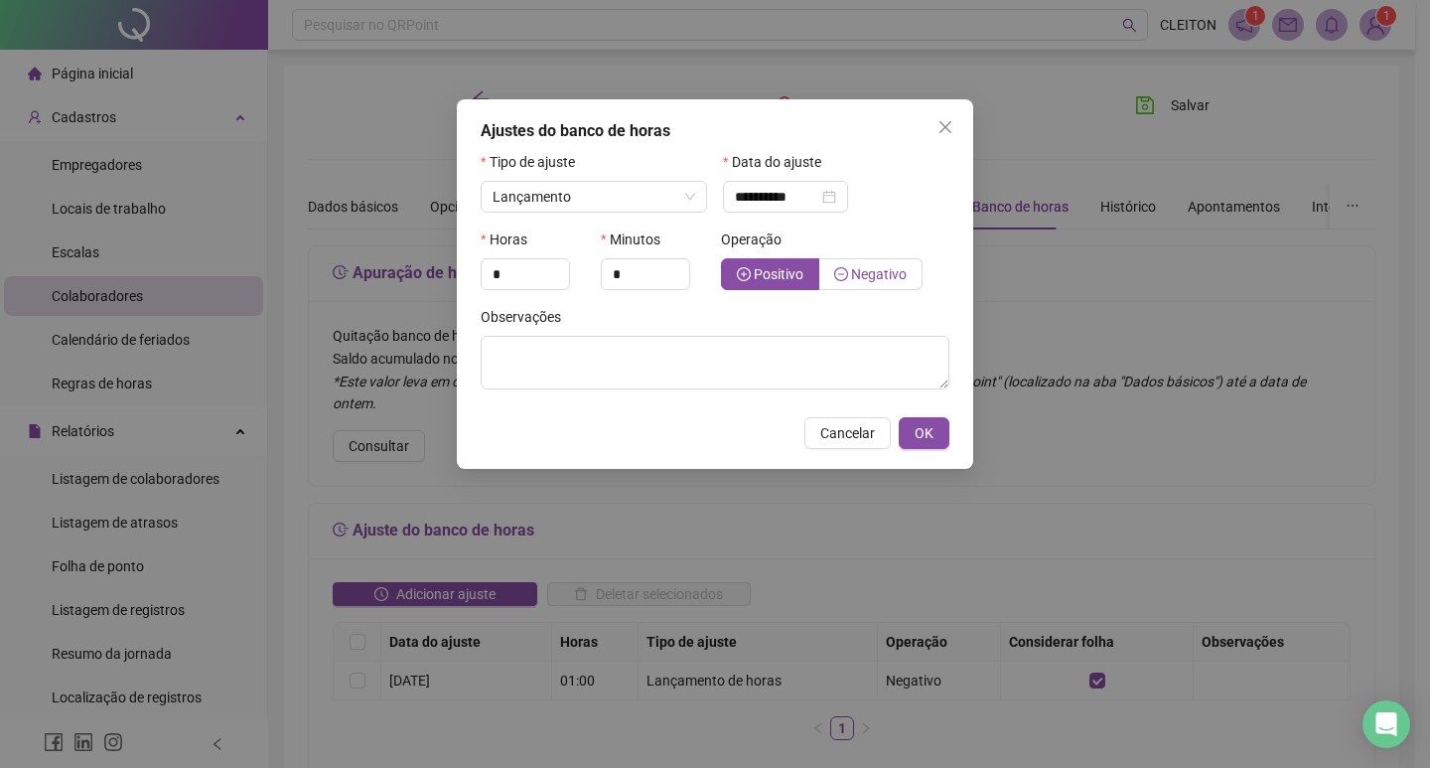
click at [875, 275] on span "Negativo" at bounding box center [879, 274] width 56 height 16
click at [800, 207] on input "**********" at bounding box center [776, 197] width 83 height 22
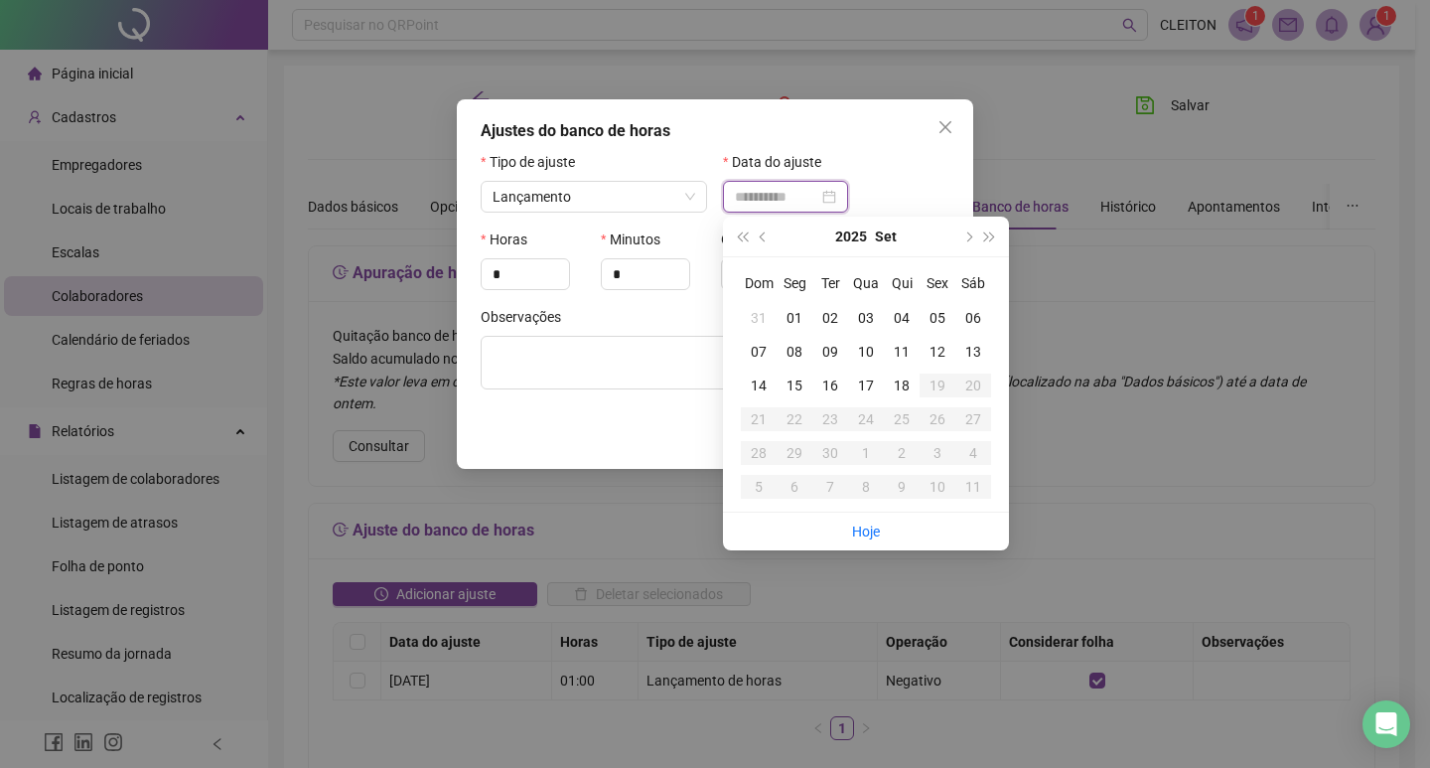
type input "**********"
click at [767, 351] on div "07" at bounding box center [759, 352] width 36 height 22
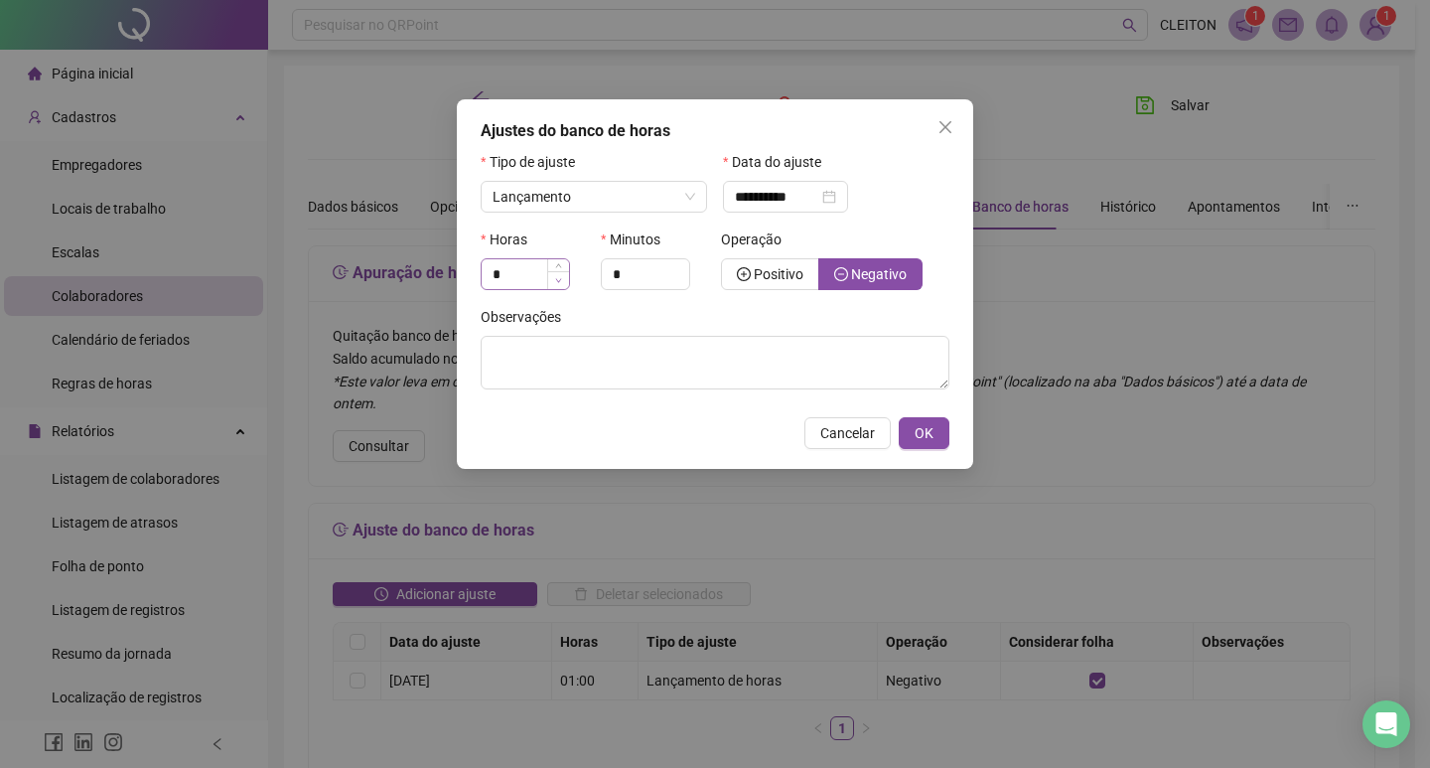
click at [562, 282] on span "Decrease Value" at bounding box center [558, 280] width 22 height 18
click at [508, 264] on input "*" at bounding box center [525, 274] width 87 height 30
type input "**"
click at [735, 363] on textarea at bounding box center [715, 363] width 469 height 54
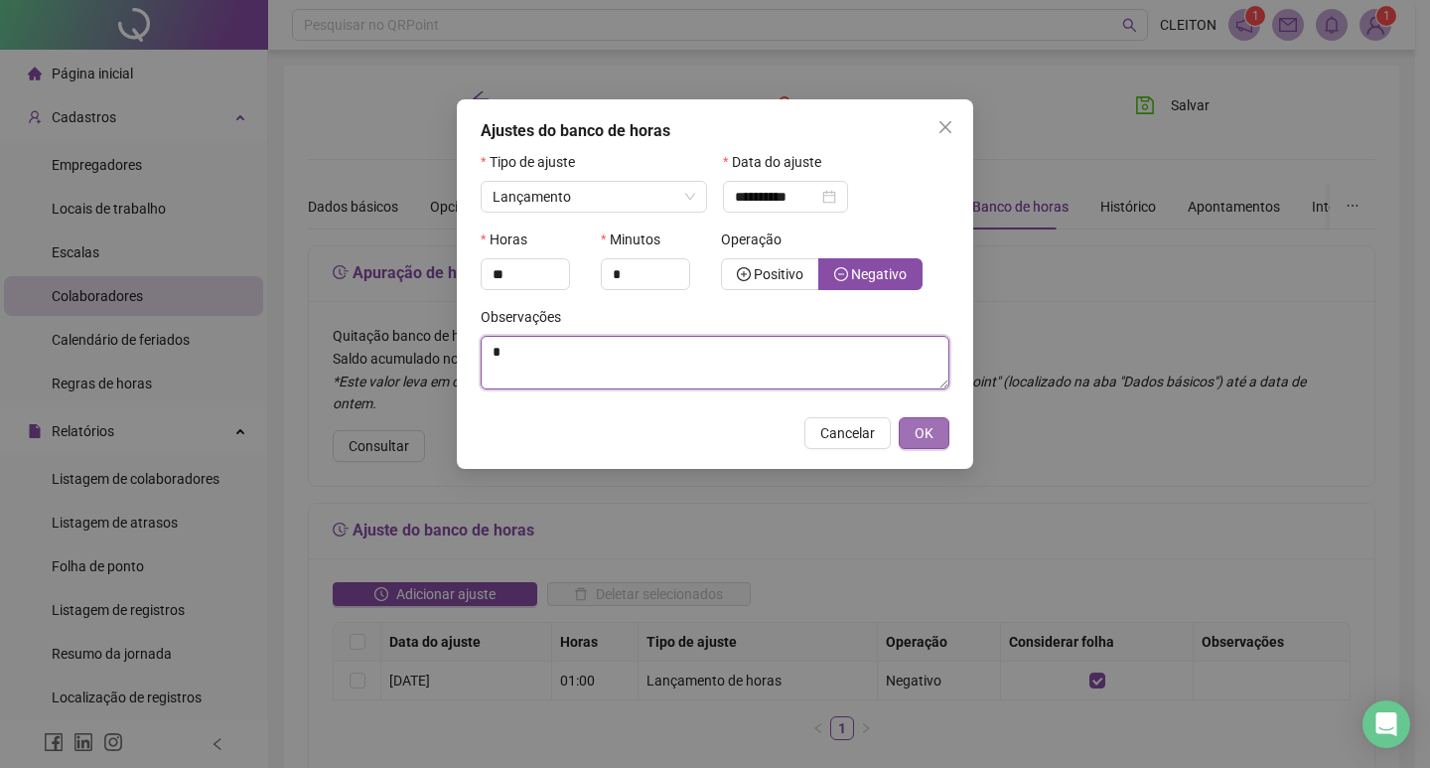
type textarea "*"
click at [928, 434] on span "OK" at bounding box center [924, 433] width 19 height 22
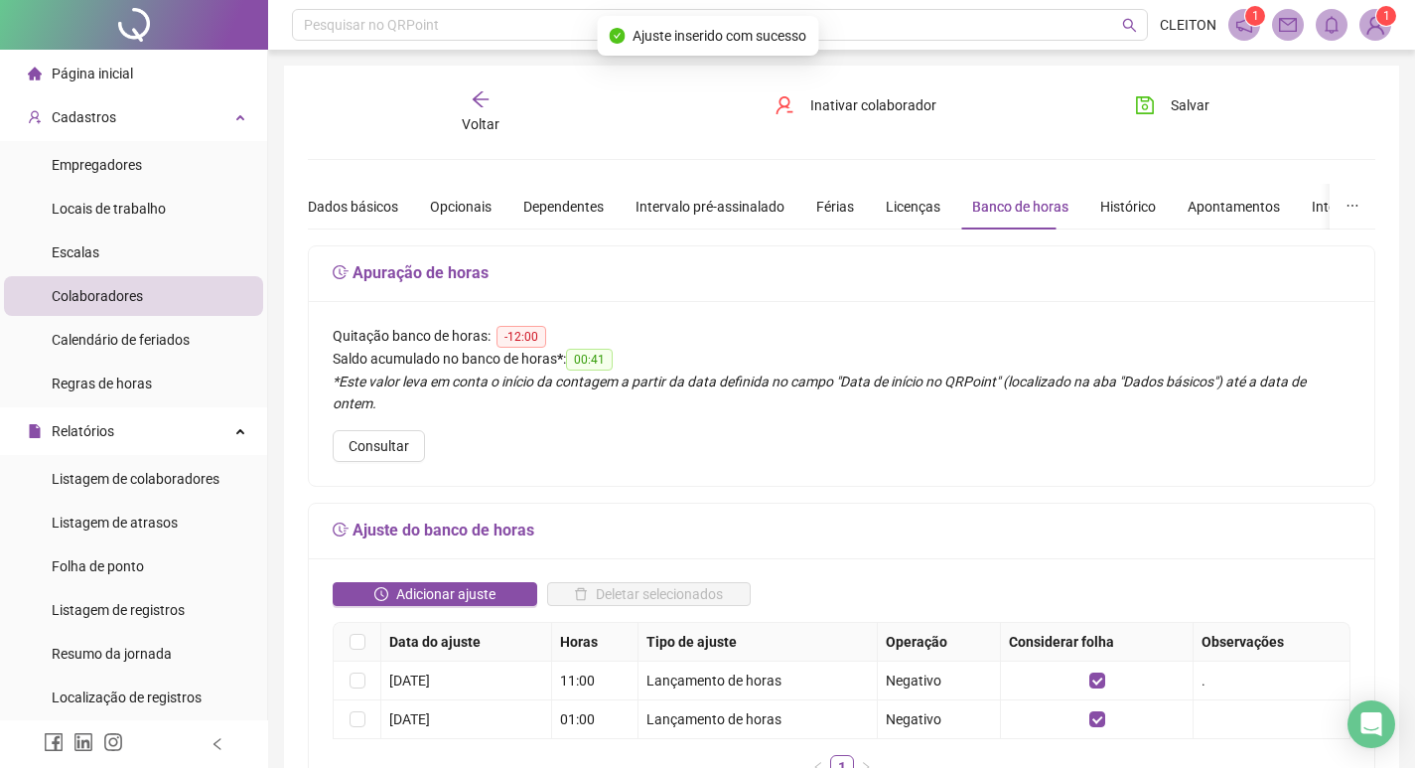
click at [1131, 124] on div "Salvar" at bounding box center [1202, 112] width 181 height 46
click at [1161, 124] on div "Salvar" at bounding box center [1202, 112] width 181 height 46
click at [1168, 120] on button "Salvar" at bounding box center [1172, 105] width 104 height 32
click at [486, 112] on div "Voltar" at bounding box center [480, 112] width 165 height 46
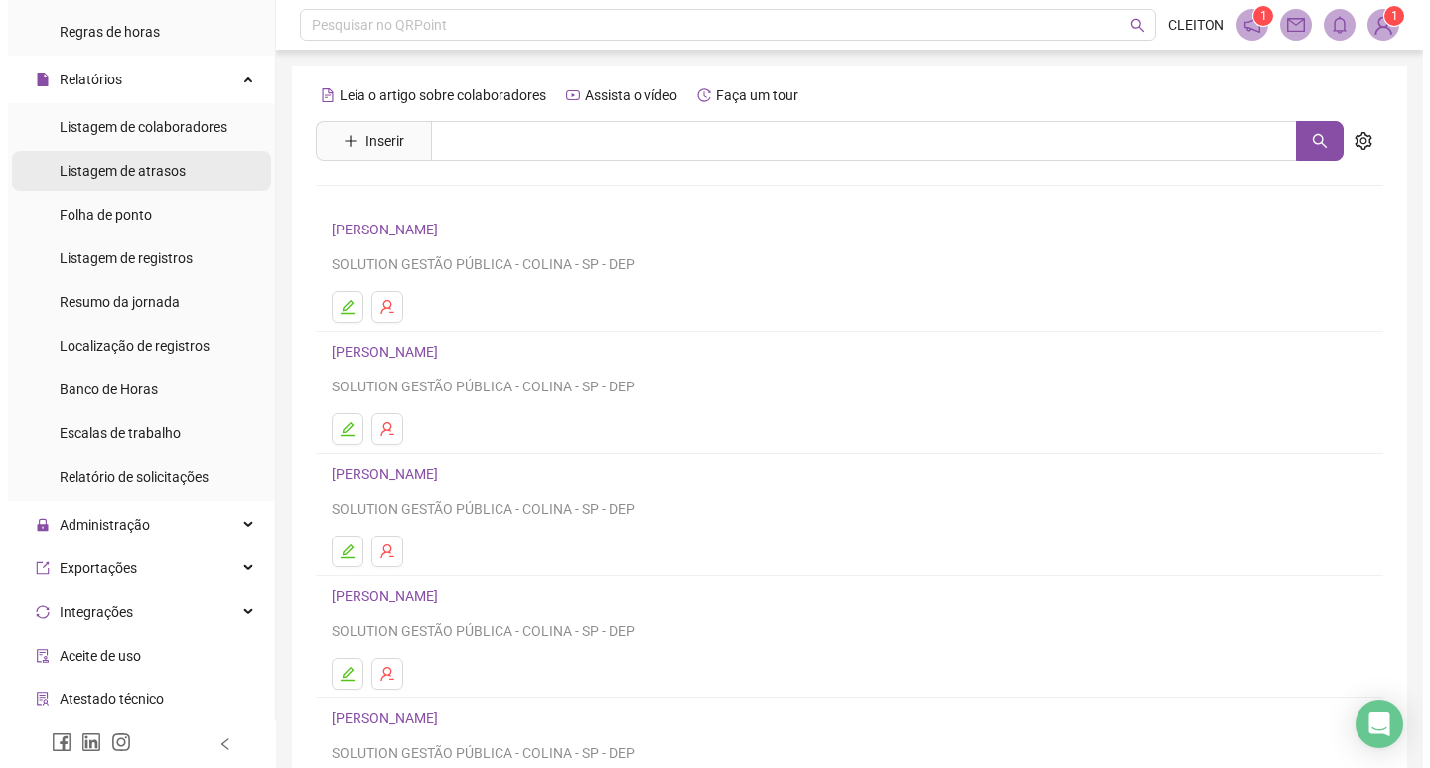
scroll to position [438, 0]
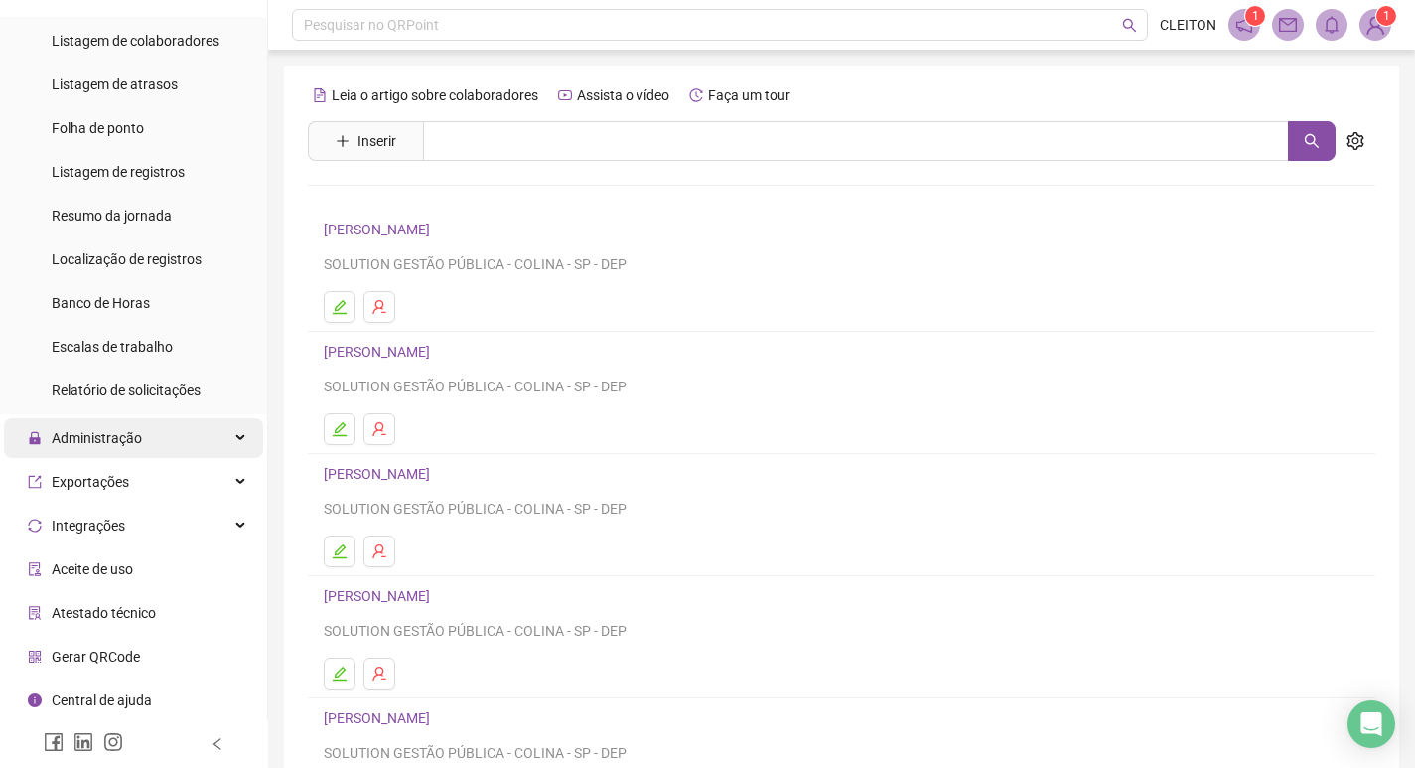
click at [79, 425] on span "Administração" at bounding box center [85, 438] width 114 height 40
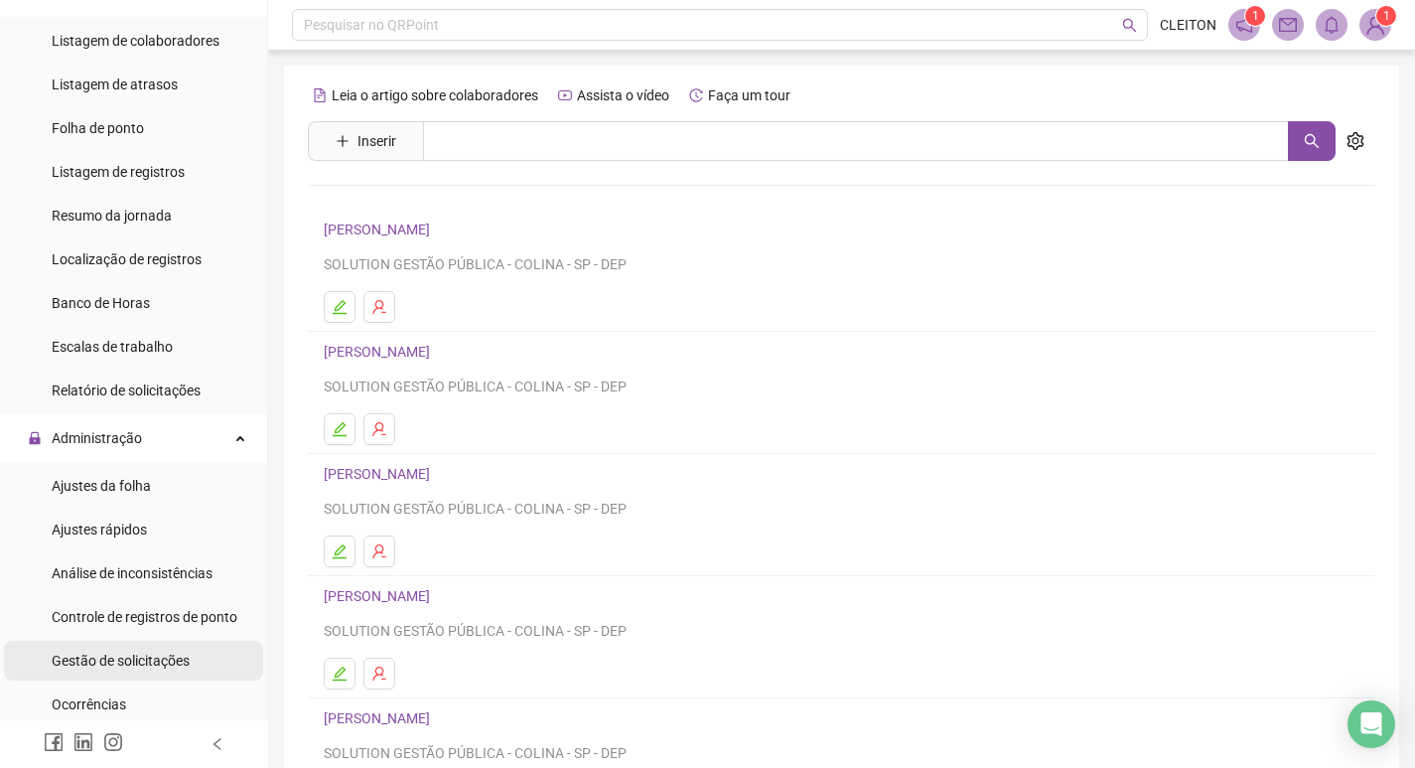
drag, startPoint x: 144, startPoint y: 657, endPoint x: 188, endPoint y: 95, distance: 563.8
click at [144, 654] on span "Gestão de solicitações" at bounding box center [121, 660] width 138 height 16
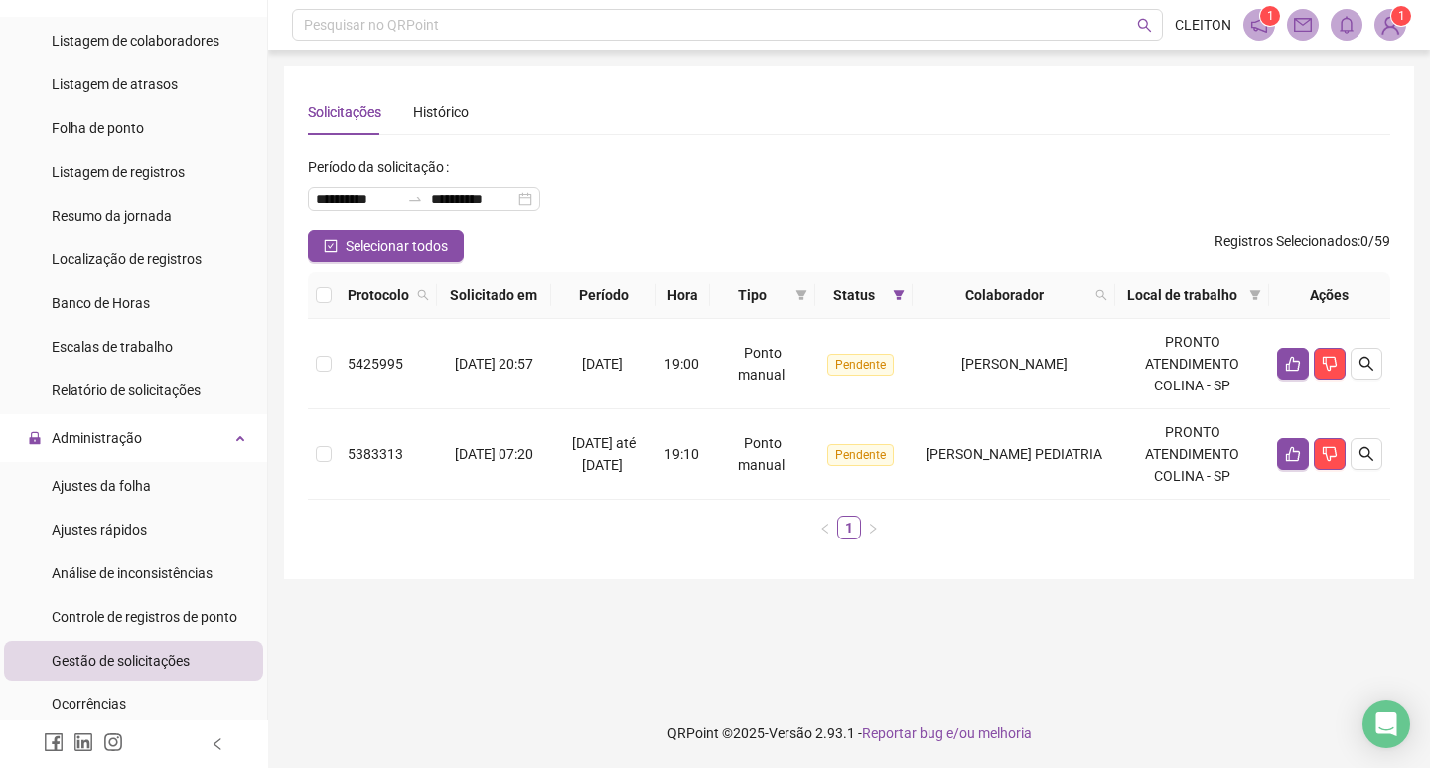
scroll to position [140, 0]
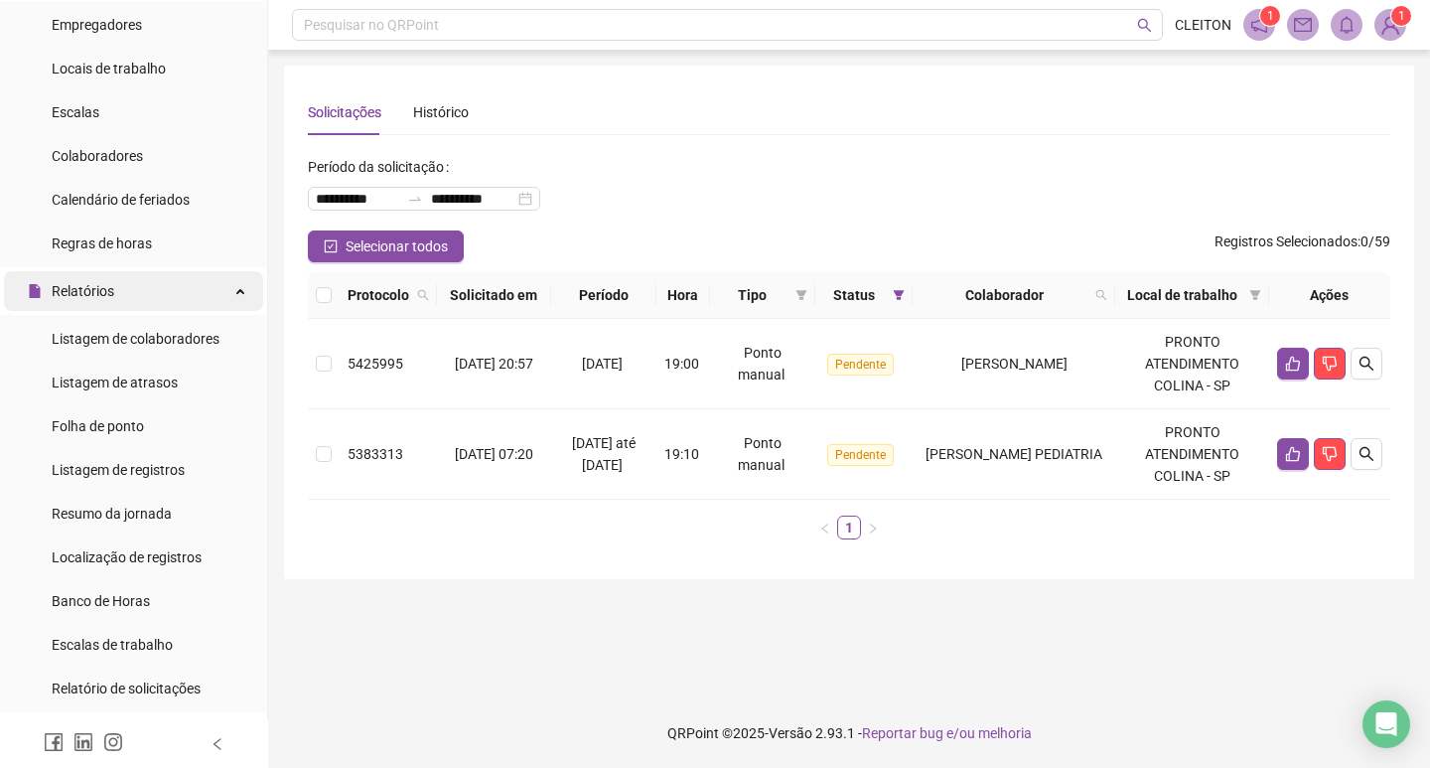
click at [167, 288] on div "Relatórios" at bounding box center [133, 291] width 259 height 40
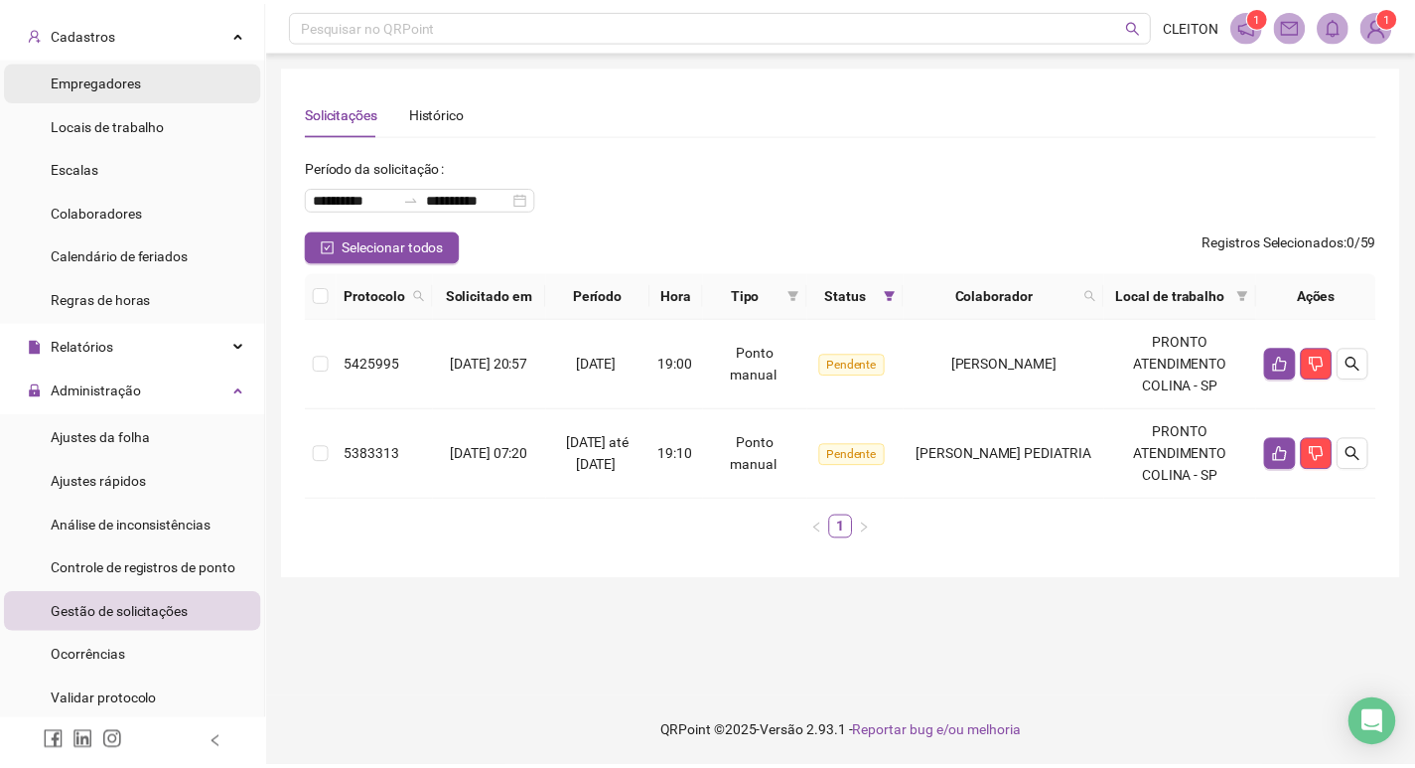
scroll to position [0, 0]
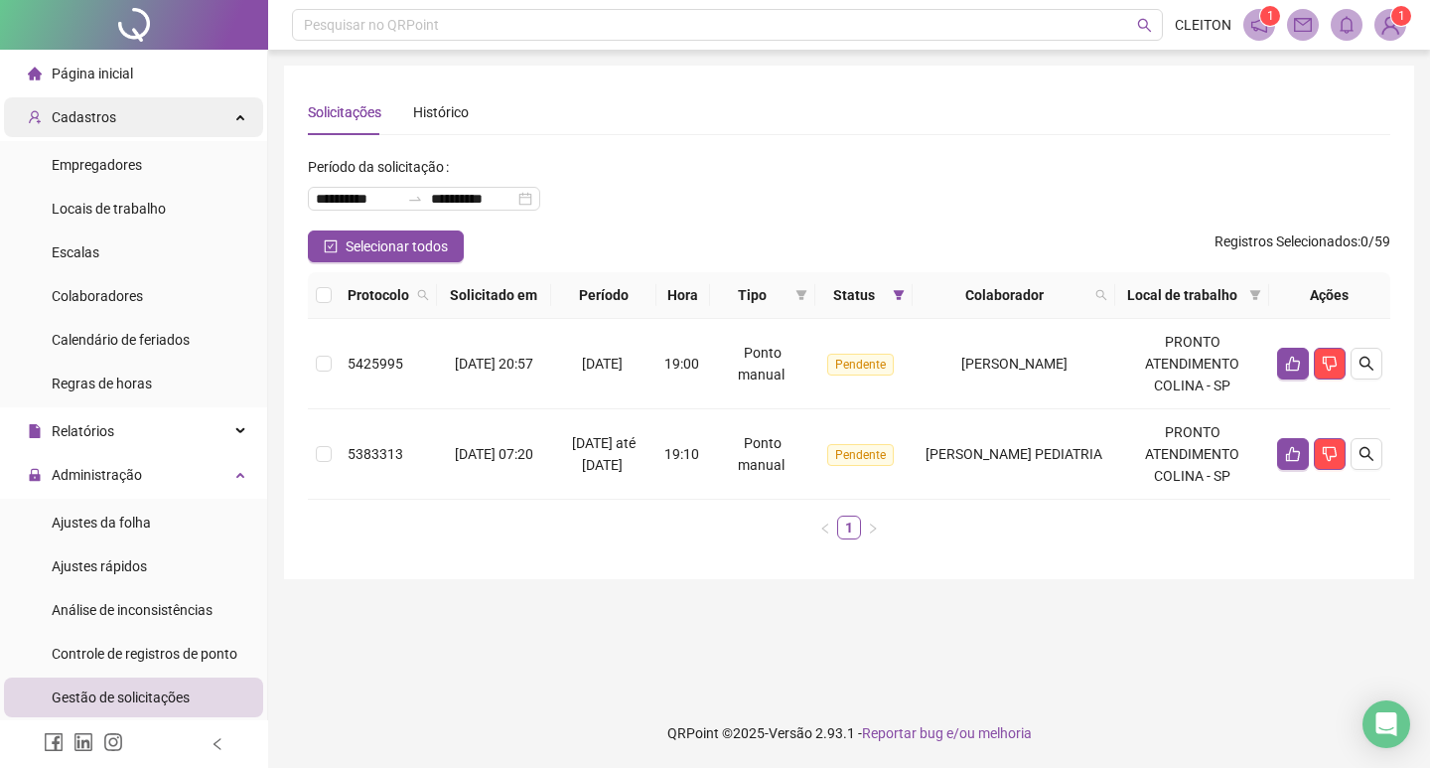
click at [197, 121] on div "Cadastros" at bounding box center [133, 117] width 259 height 40
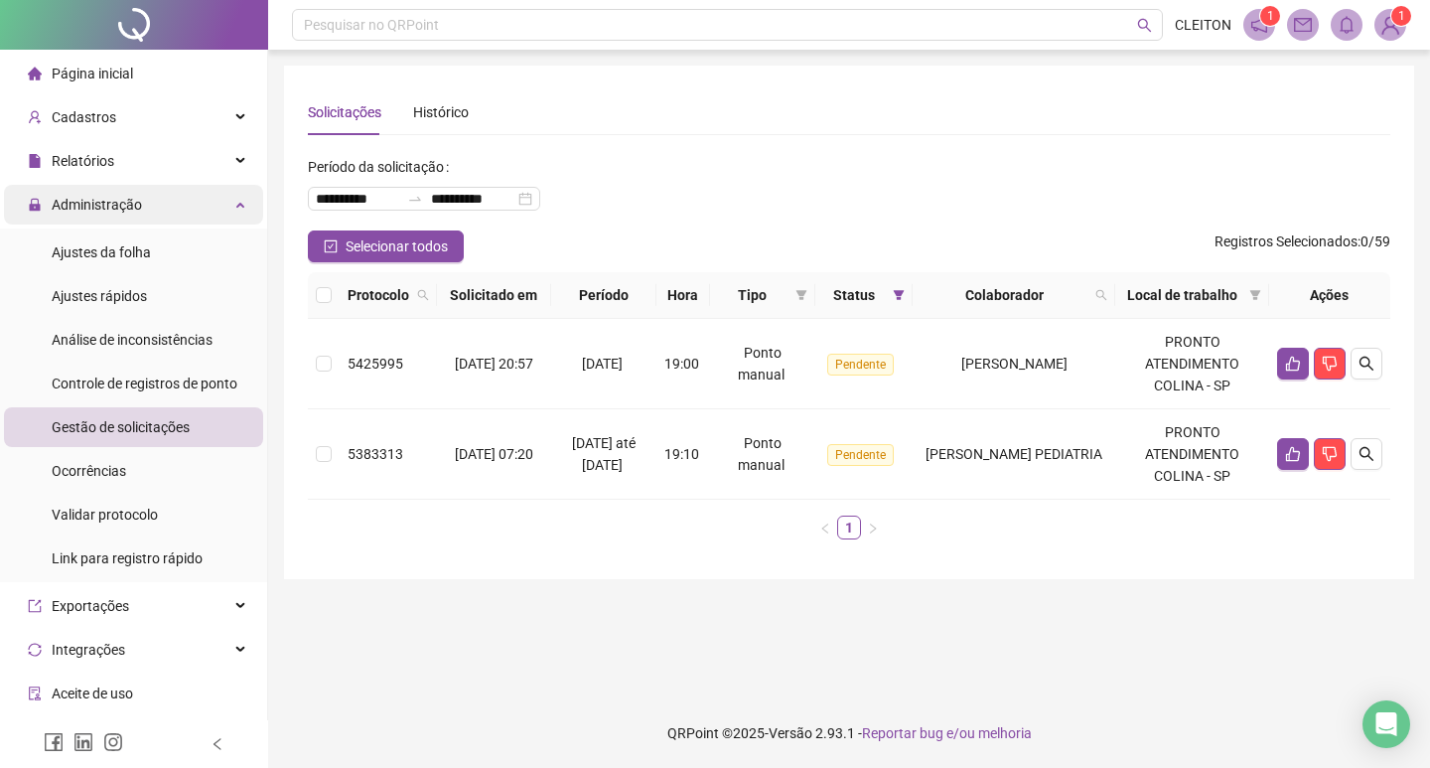
click at [131, 197] on span "Administração" at bounding box center [97, 205] width 90 height 16
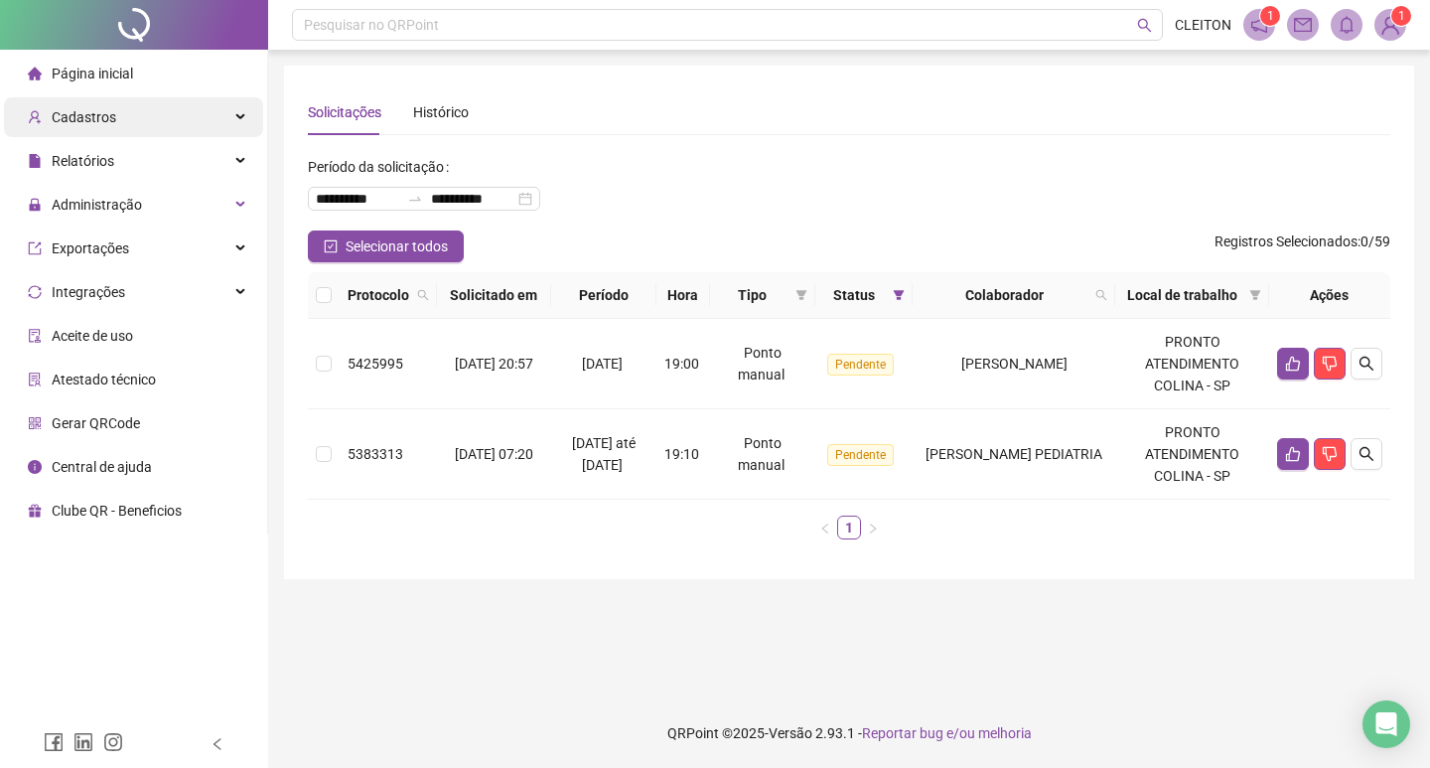
click at [158, 126] on div "Cadastros" at bounding box center [133, 117] width 259 height 40
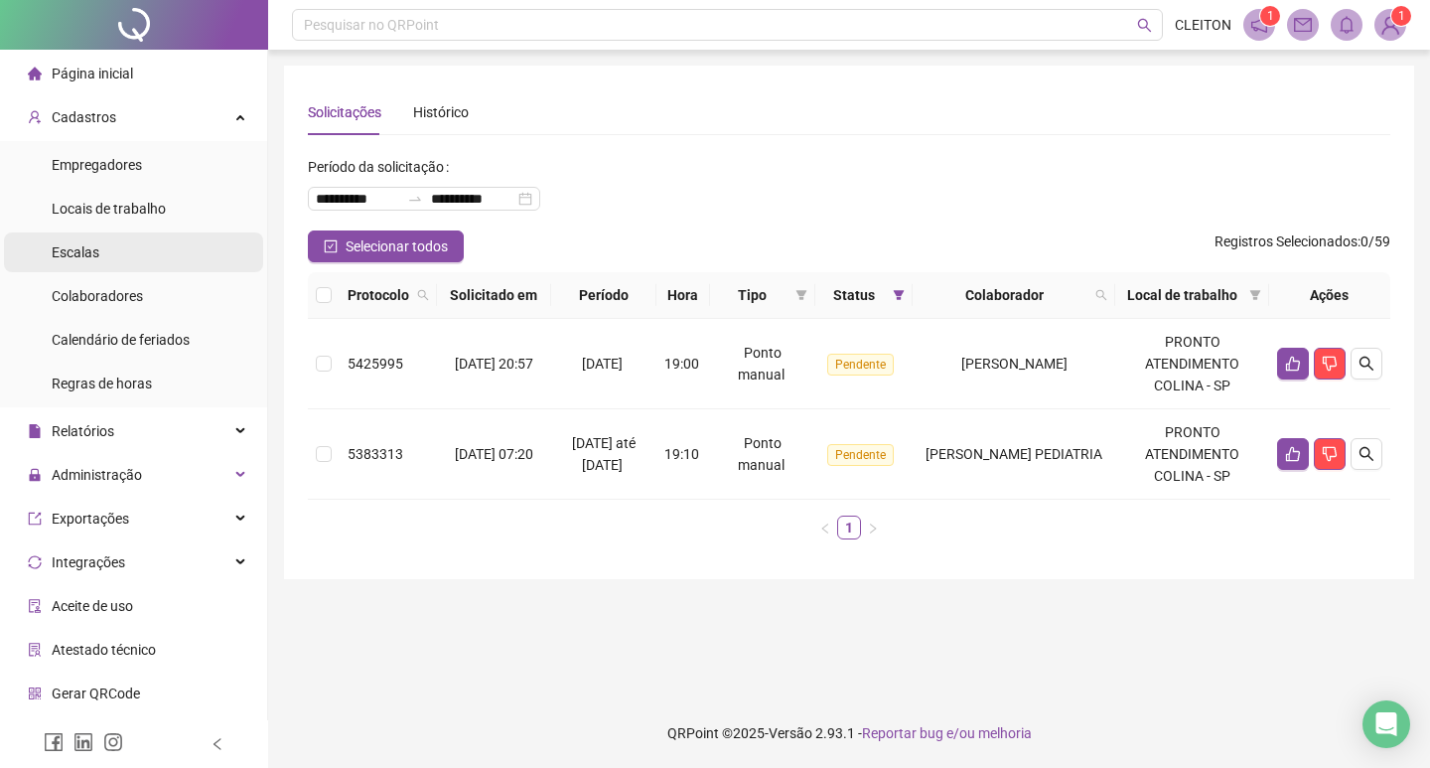
click at [160, 286] on li "Colaboradores" at bounding box center [133, 296] width 259 height 40
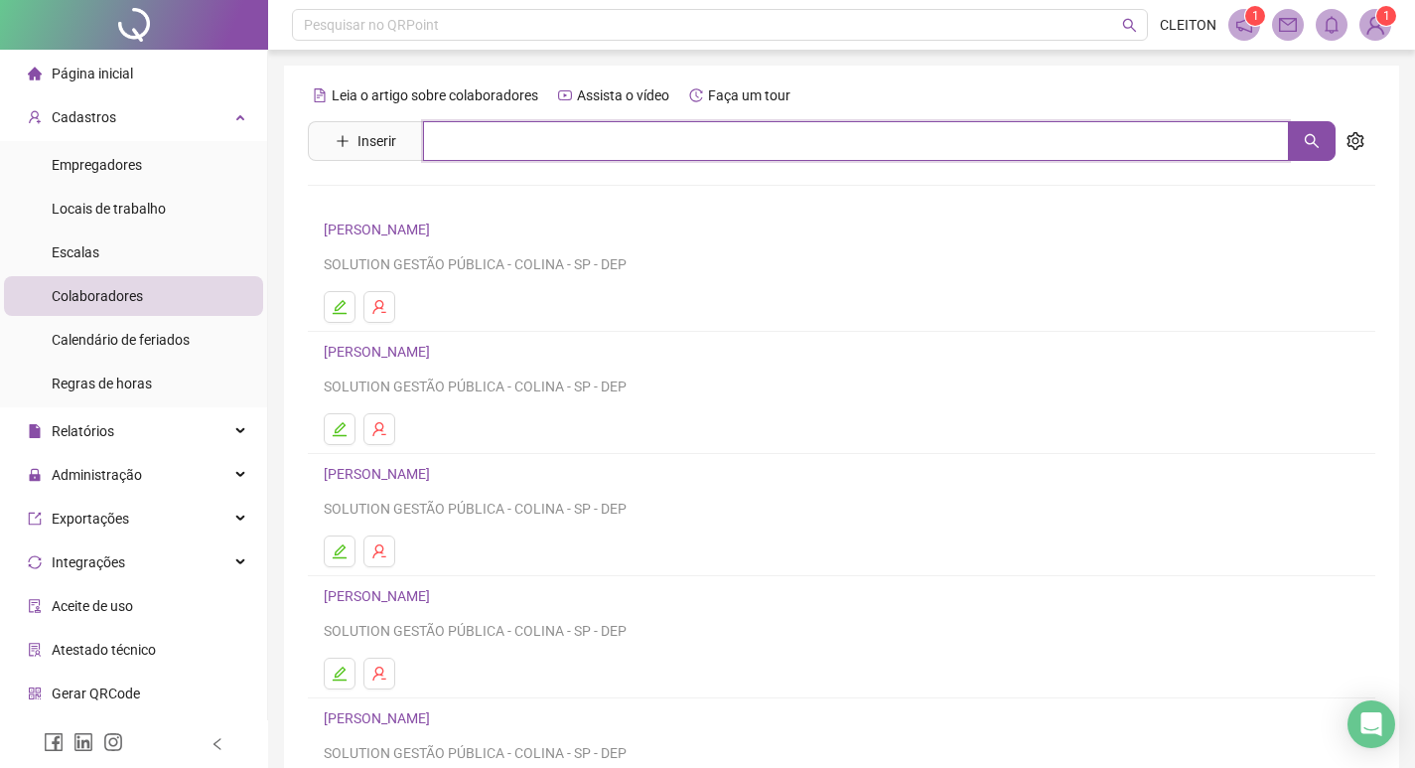
click at [584, 143] on input "text" at bounding box center [856, 141] width 866 height 40
type input "********"
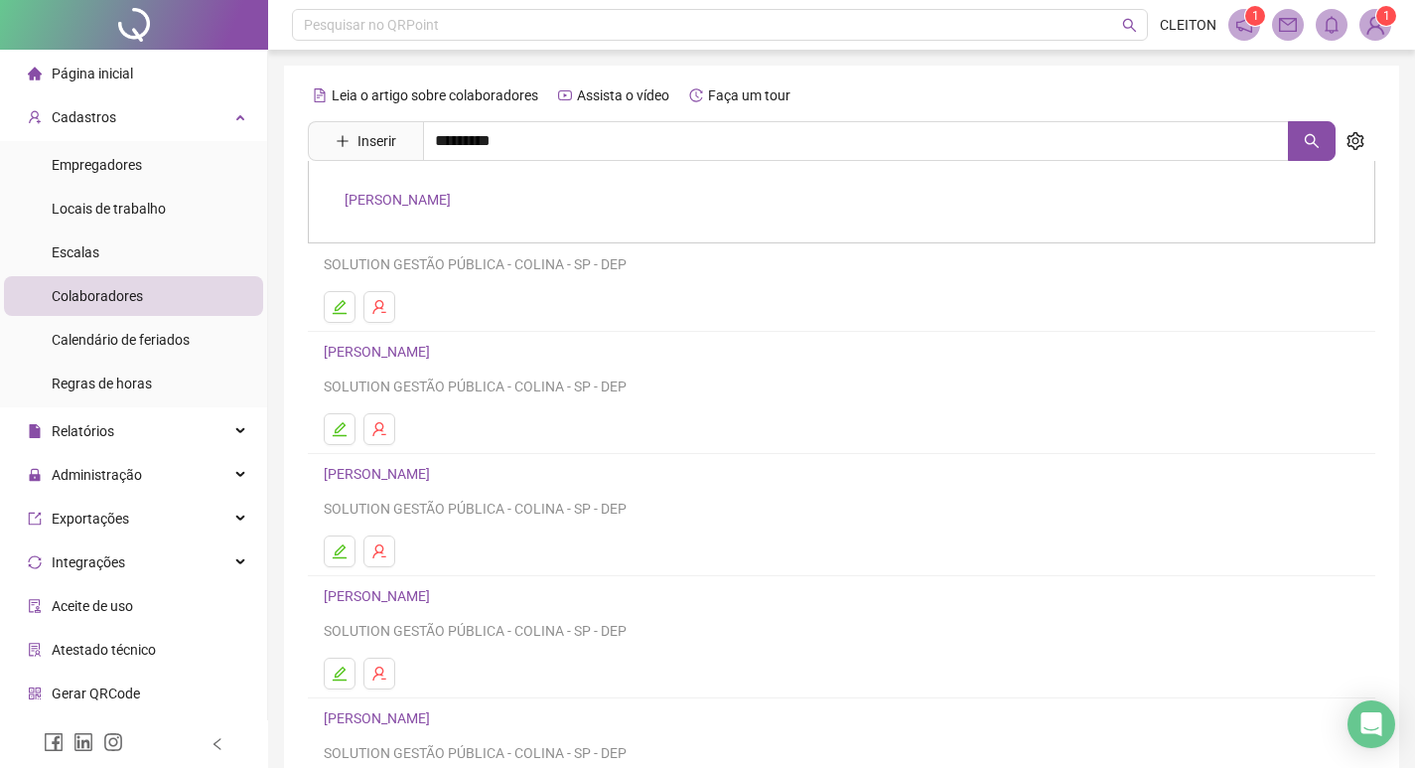
click at [408, 192] on link "[PERSON_NAME]" at bounding box center [398, 200] width 106 height 16
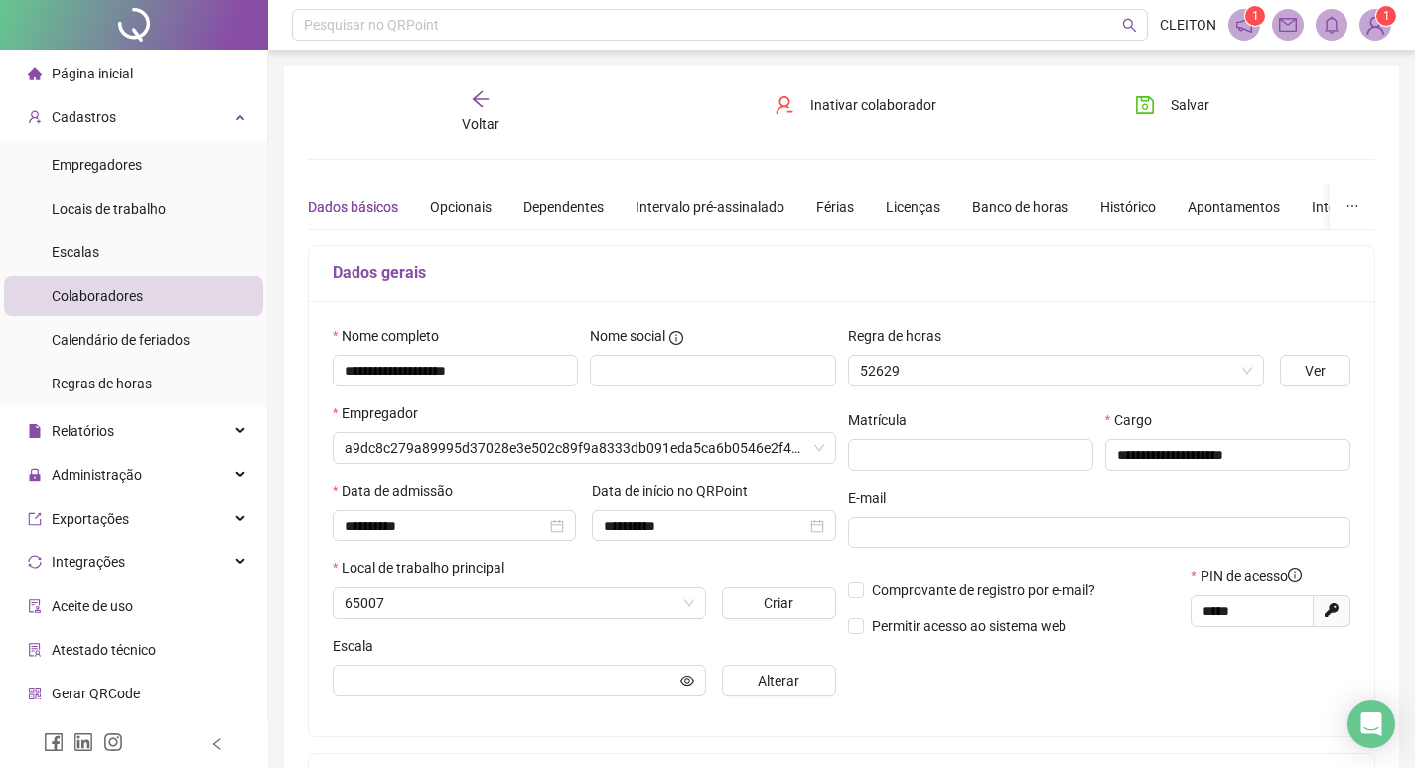
type input "*****"
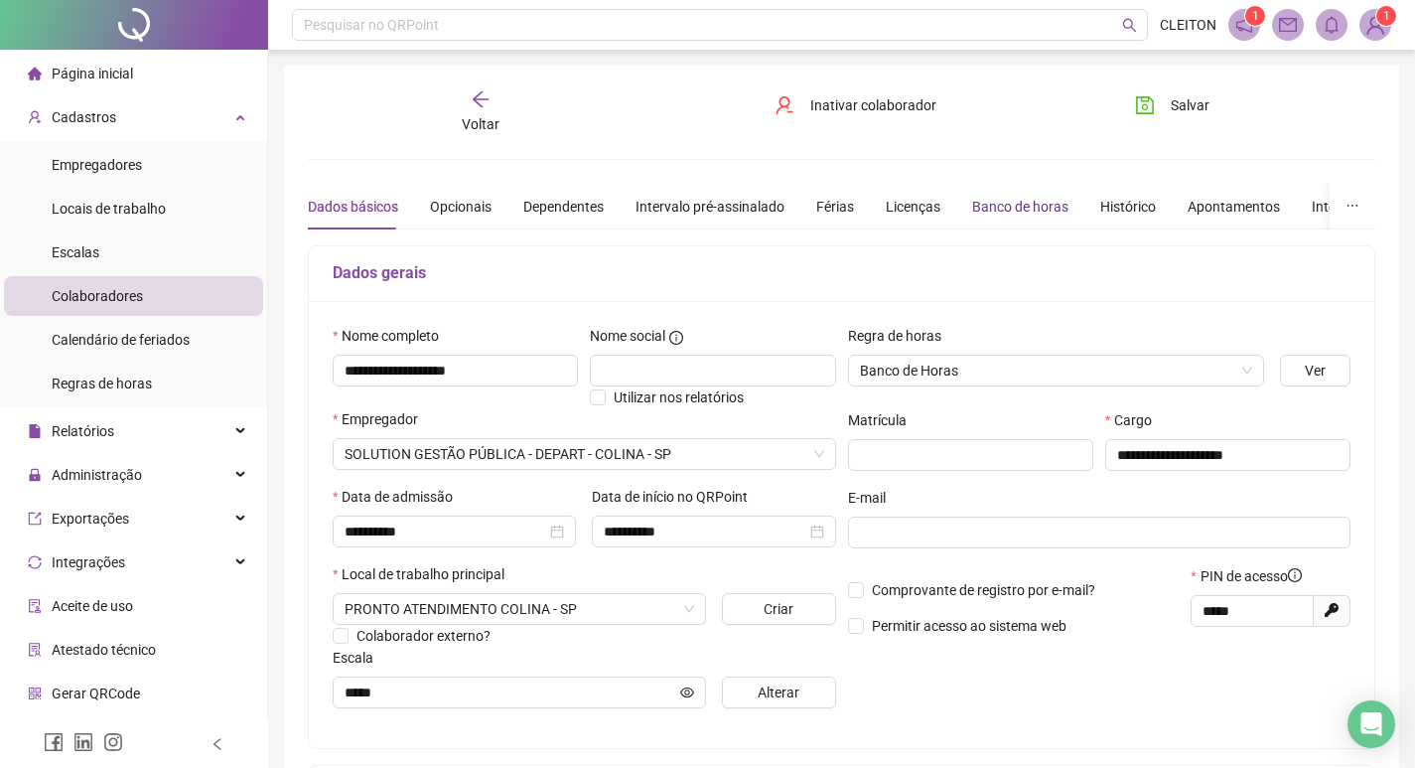
click at [1007, 215] on div "Banco de horas" at bounding box center [1020, 207] width 96 height 22
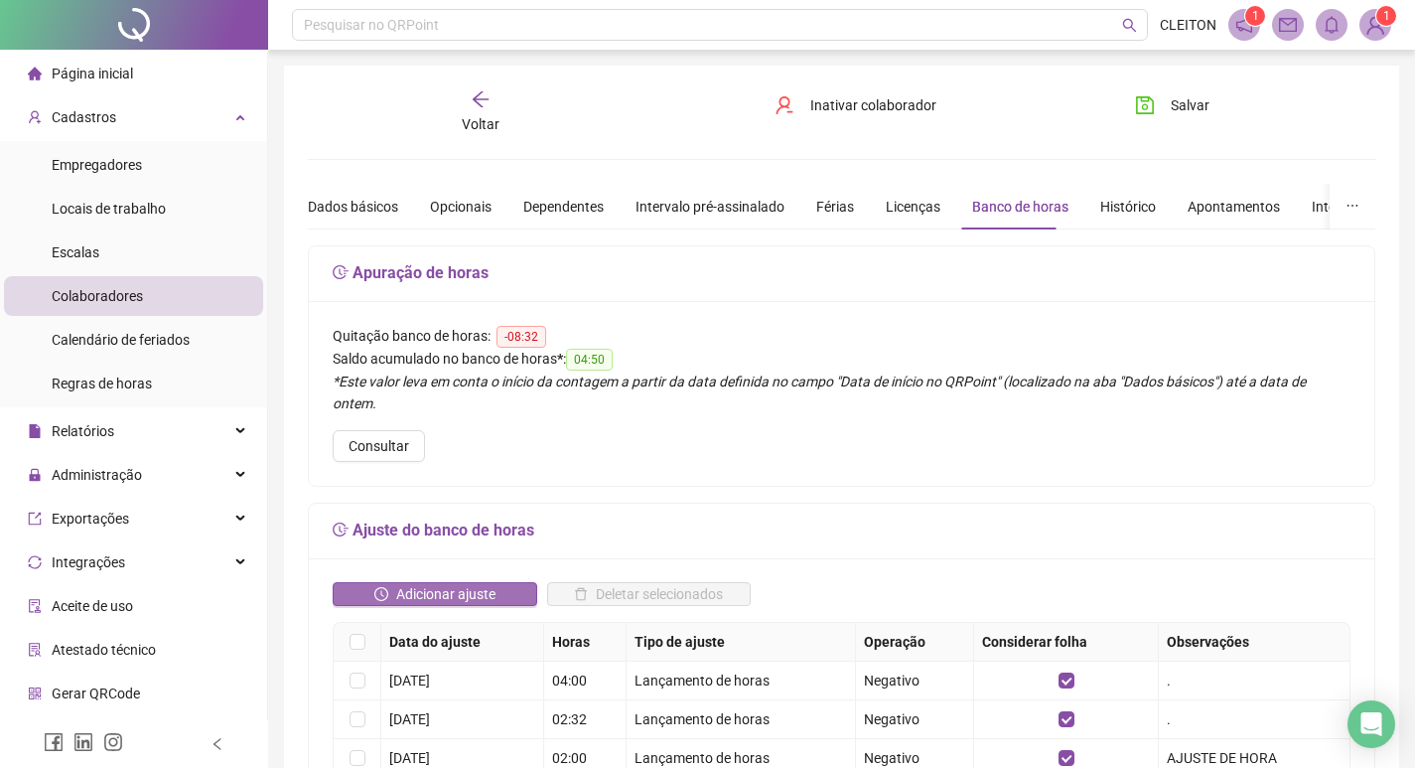
click at [493, 583] on span "Adicionar ajuste" at bounding box center [445, 594] width 99 height 22
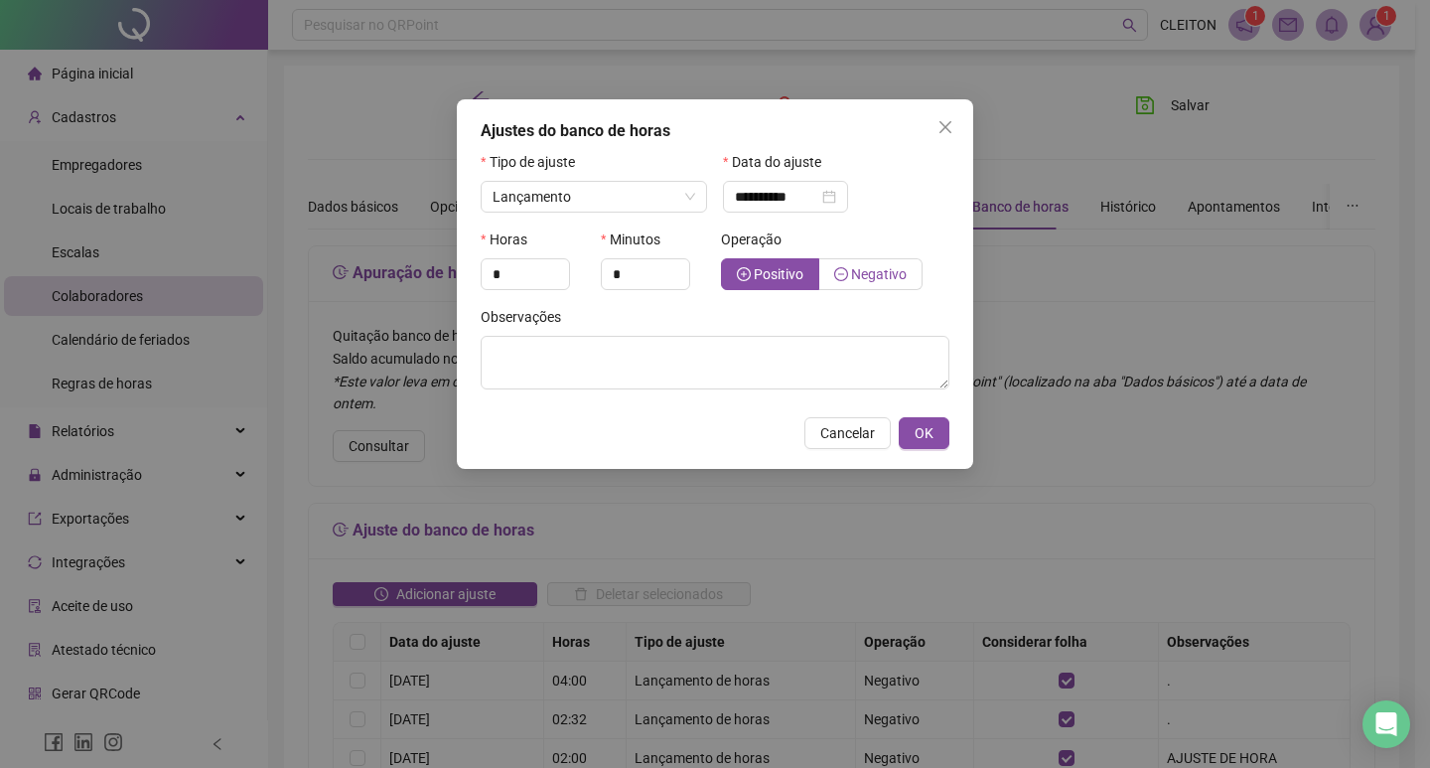
click at [877, 259] on label "Negativo" at bounding box center [870, 274] width 103 height 32
click at [553, 269] on span "Increase Value" at bounding box center [558, 268] width 22 height 18
type input "*"
click at [553, 269] on span "Increase Value" at bounding box center [558, 268] width 22 height 18
click at [631, 267] on input "*" at bounding box center [645, 274] width 87 height 30
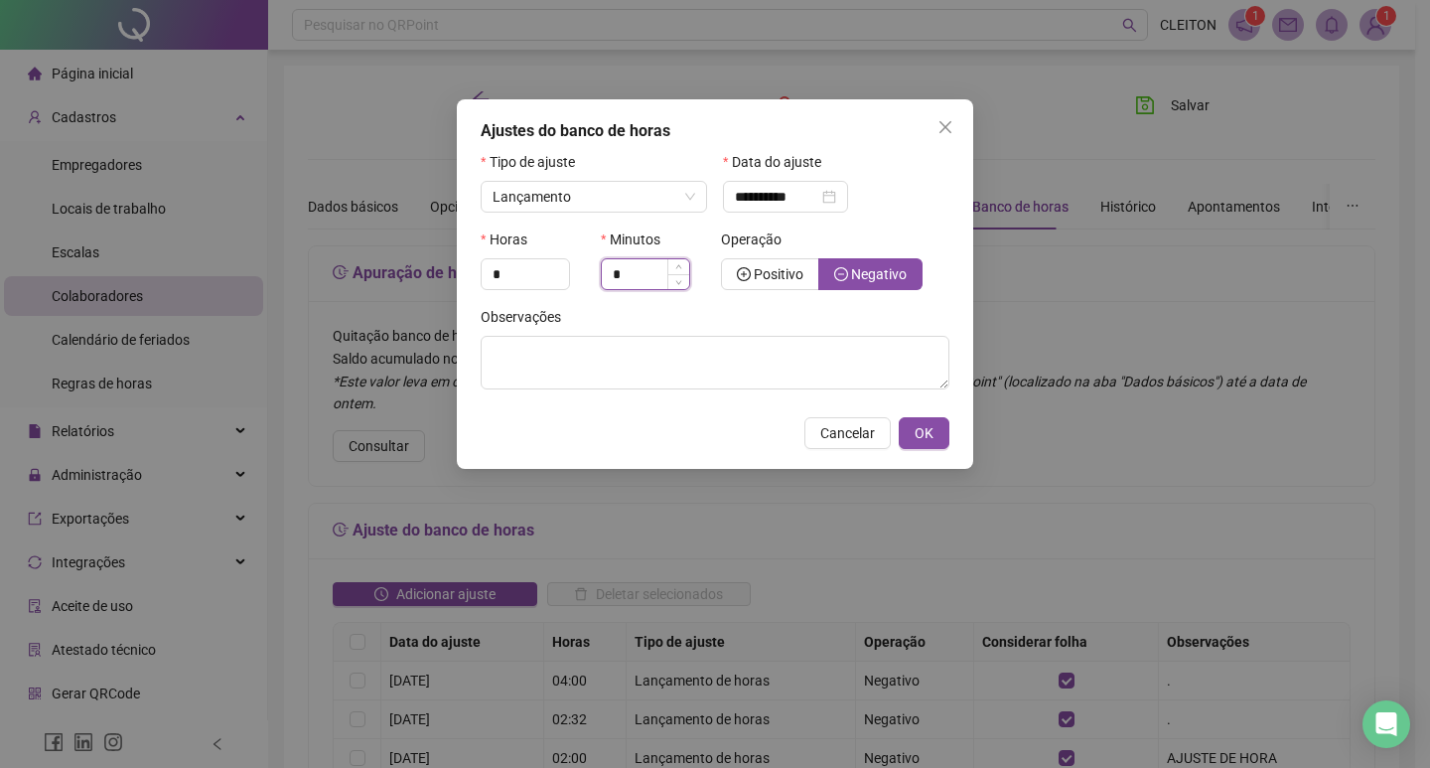
click at [631, 267] on input "*" at bounding box center [645, 274] width 87 height 30
type input "**"
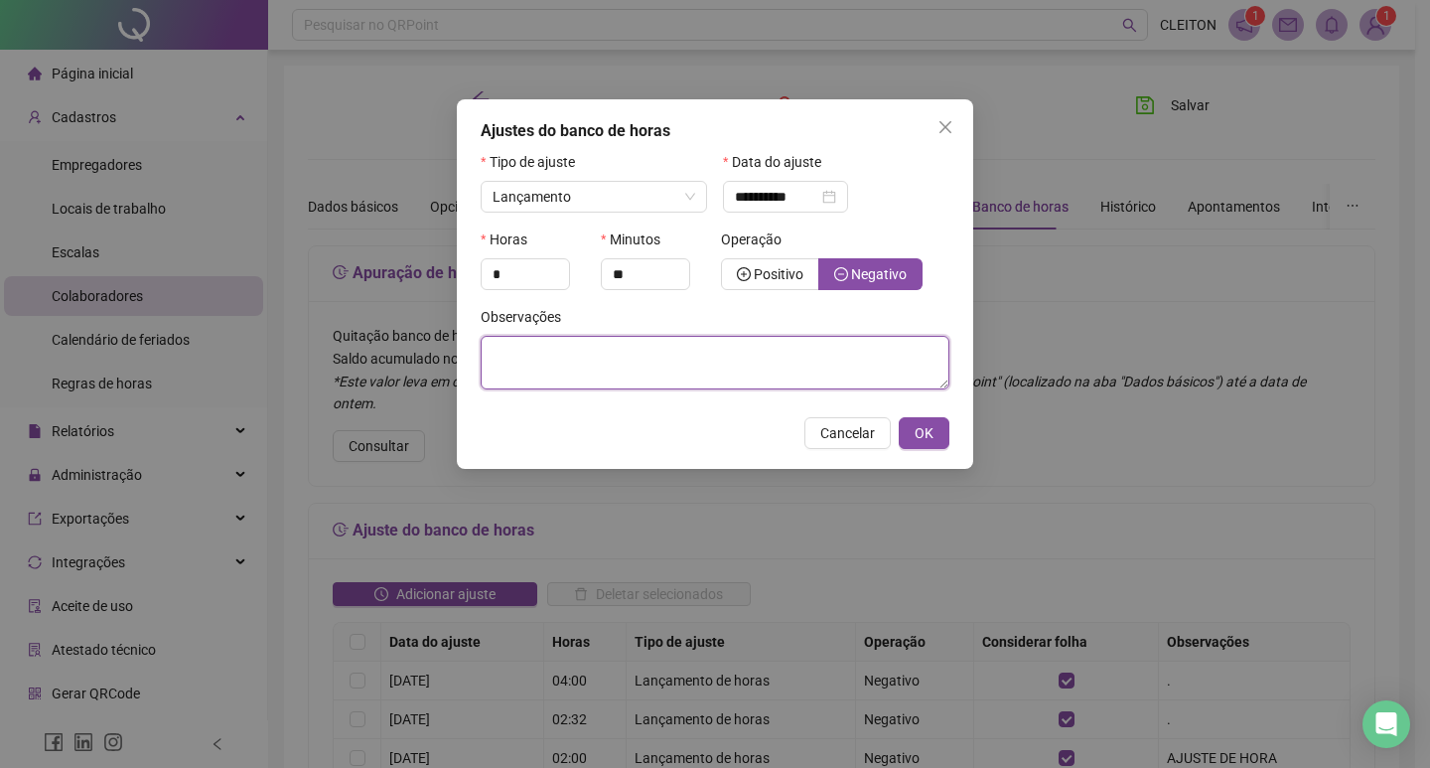
click at [702, 339] on textarea at bounding box center [715, 363] width 469 height 54
type textarea "*"
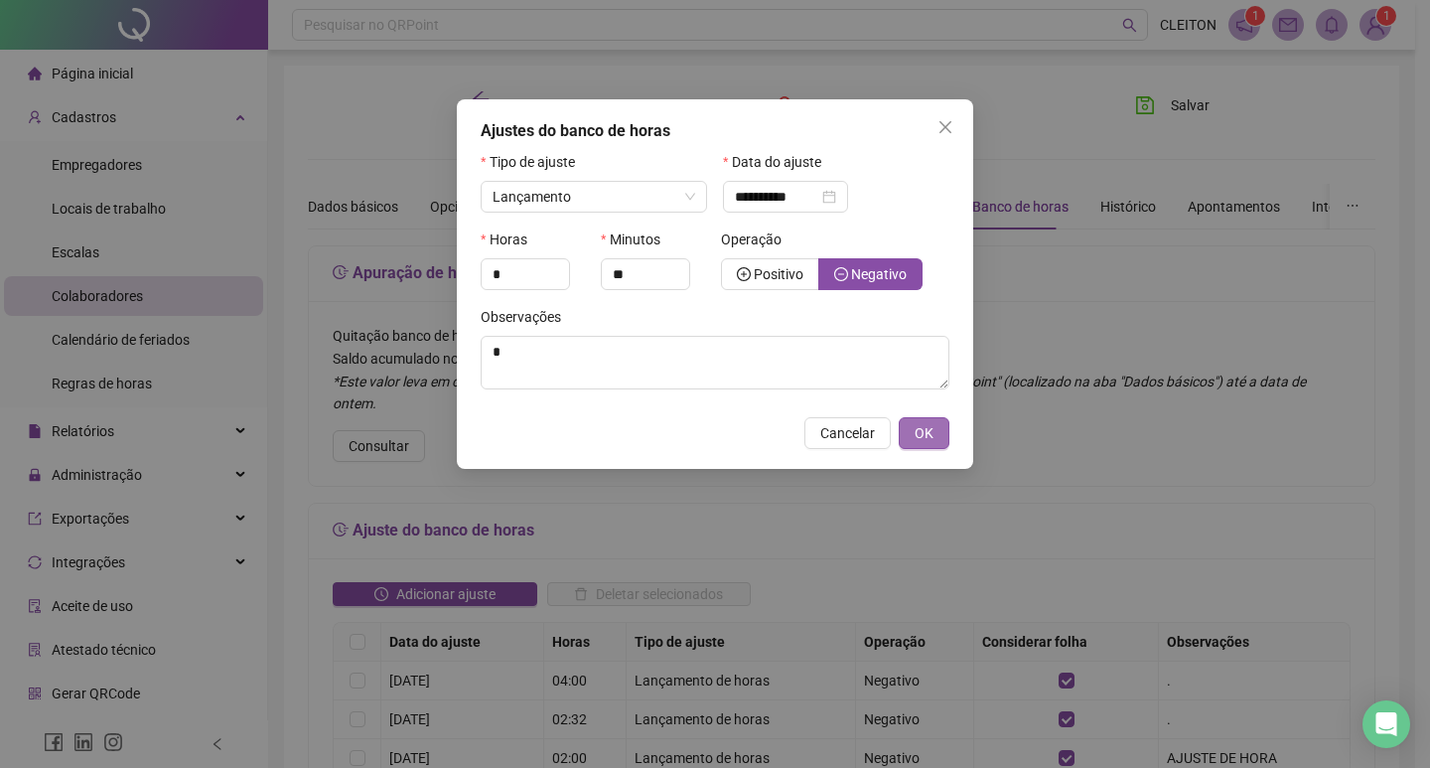
click at [929, 419] on button "OK" at bounding box center [924, 433] width 51 height 32
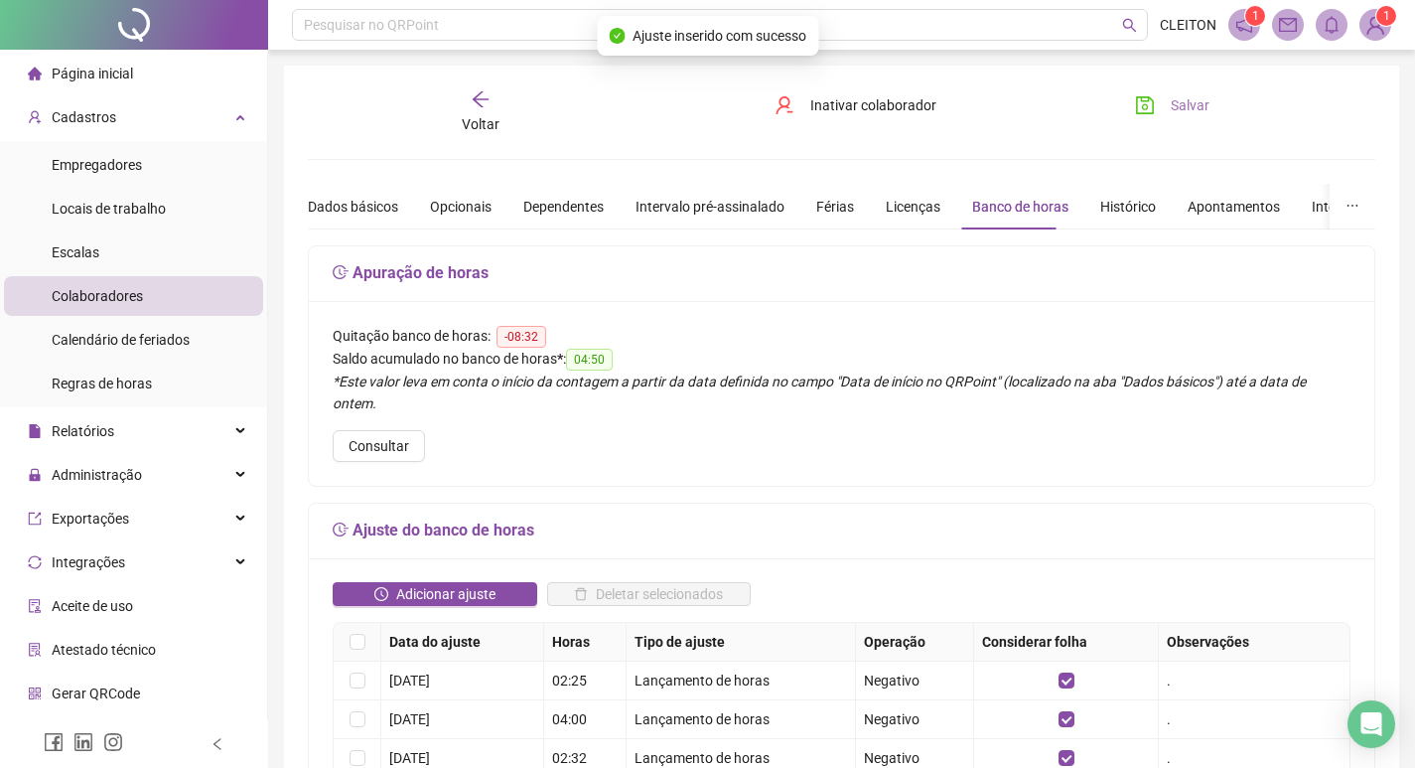
click at [1205, 98] on button "Salvar" at bounding box center [1172, 105] width 104 height 32
click at [486, 116] on span "Voltar" at bounding box center [481, 124] width 38 height 16
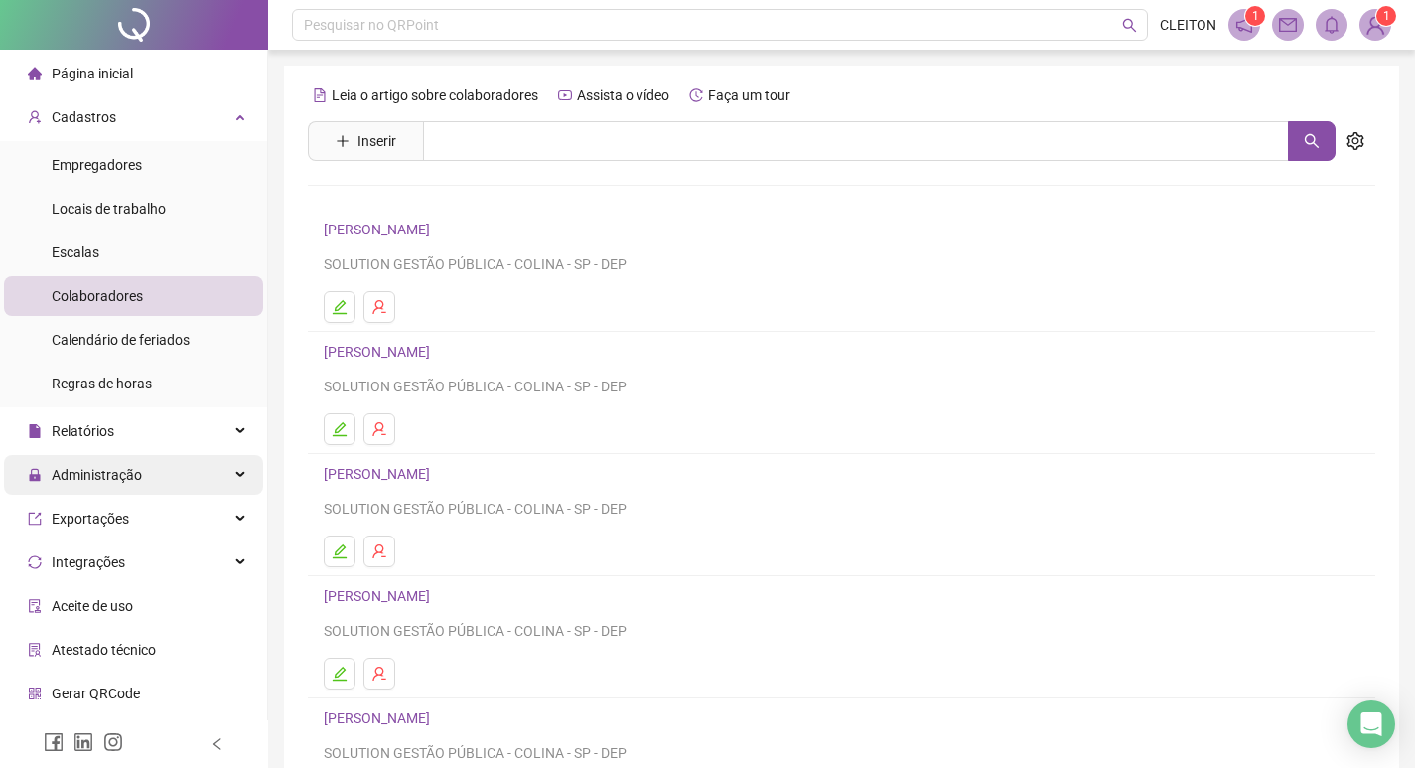
click at [149, 472] on div "Administração" at bounding box center [133, 475] width 259 height 40
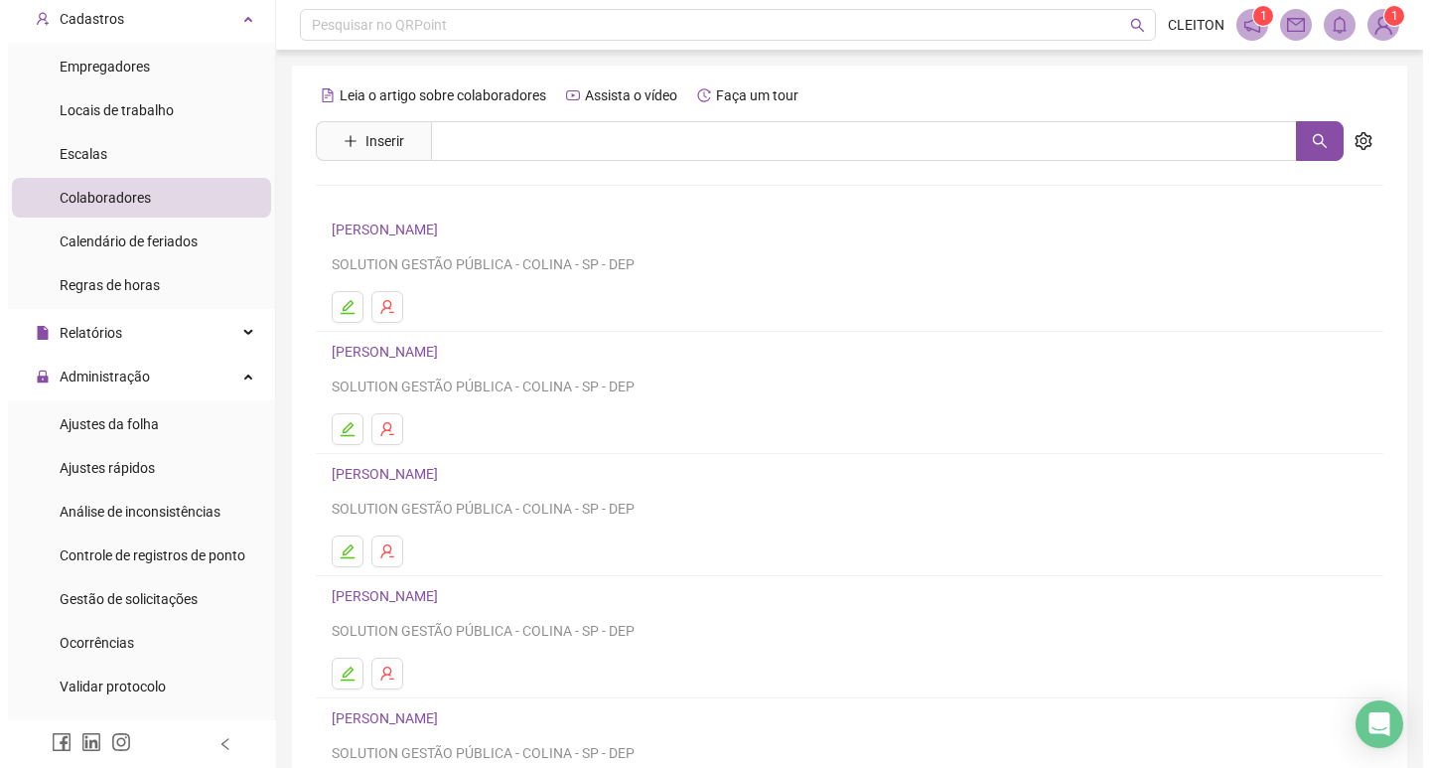
scroll to position [99, 0]
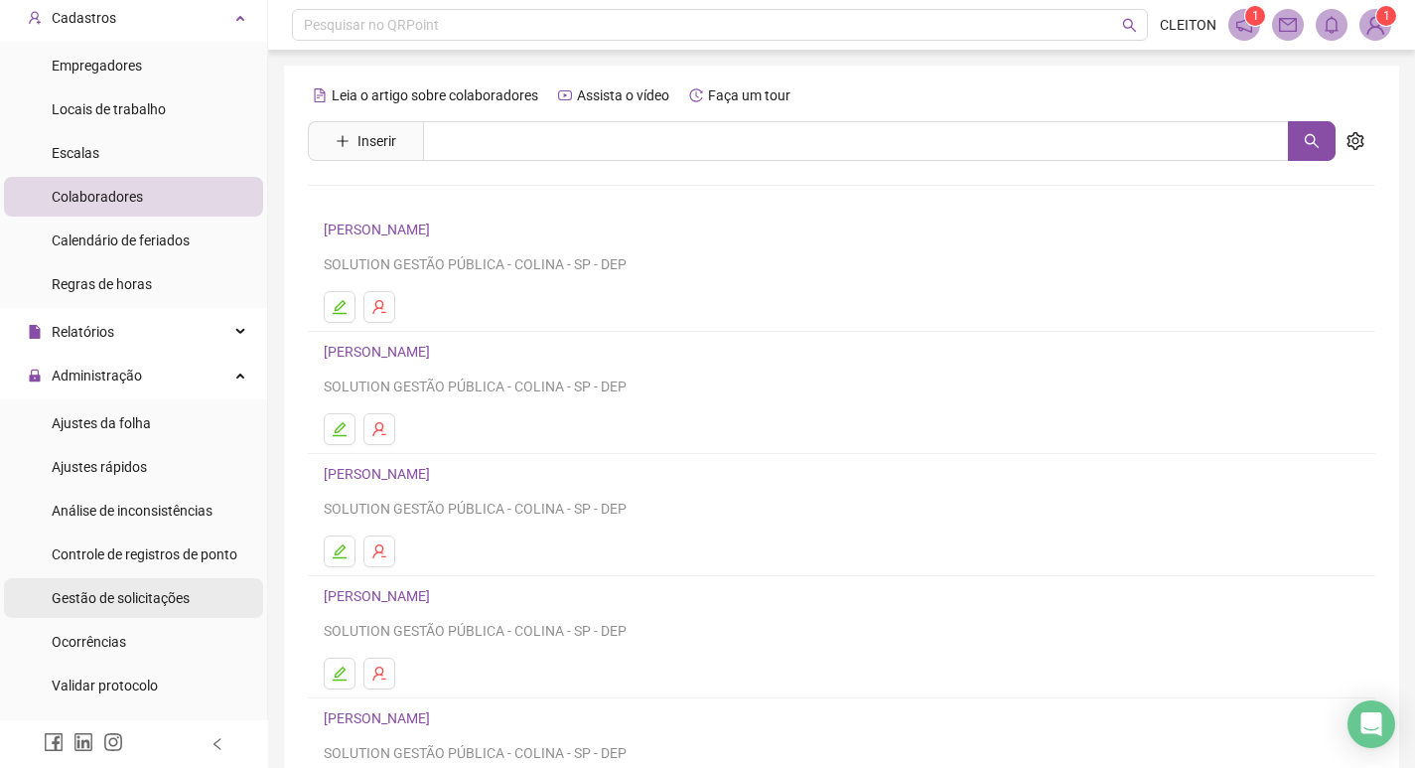
click at [132, 598] on span "Gestão de solicitações" at bounding box center [121, 598] width 138 height 16
